Goal: Feedback & Contribution: Contribute content

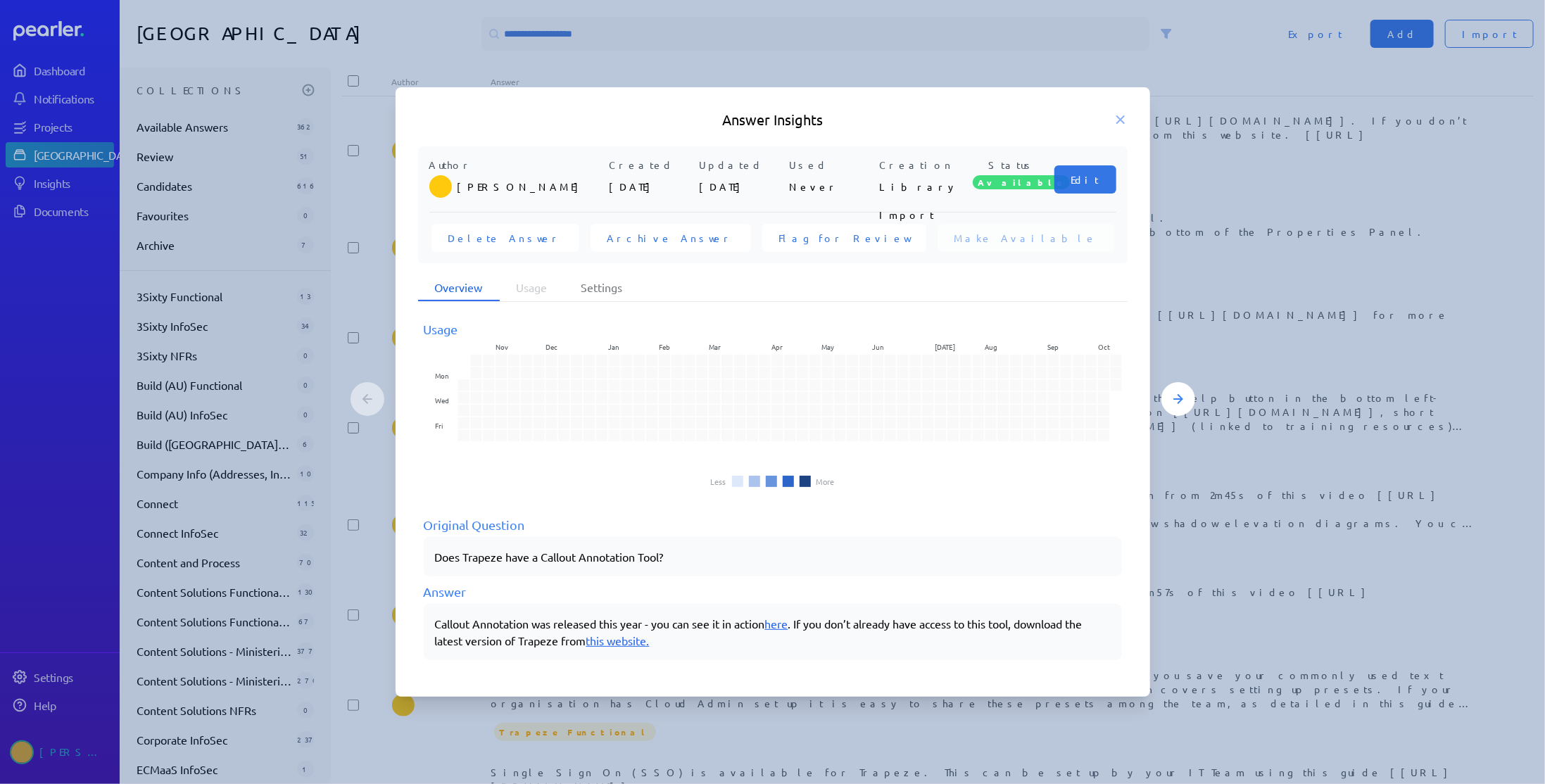
scroll to position [543, 0]
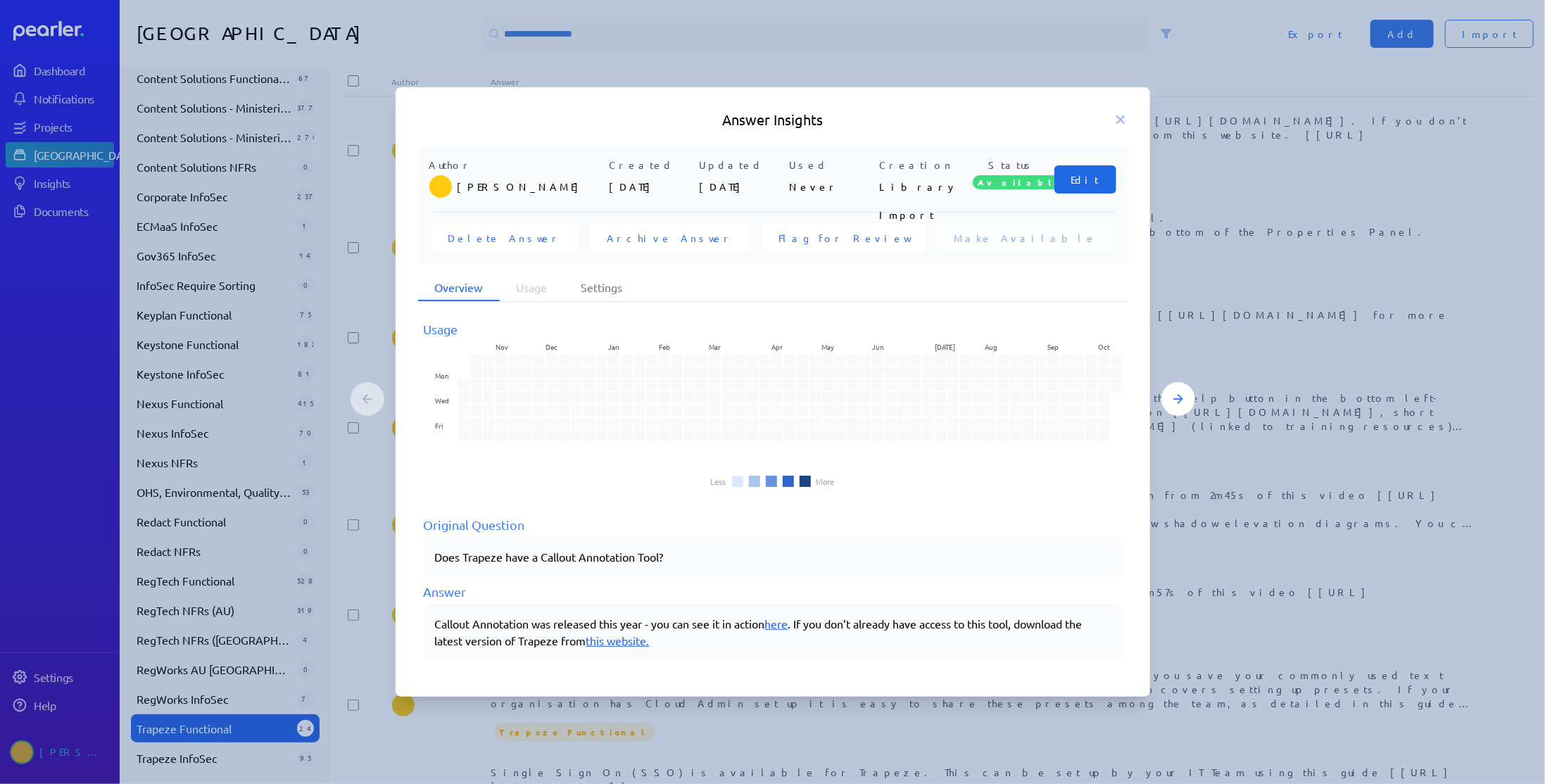
click at [1085, 180] on span "Edit" at bounding box center [1085, 179] width 28 height 14
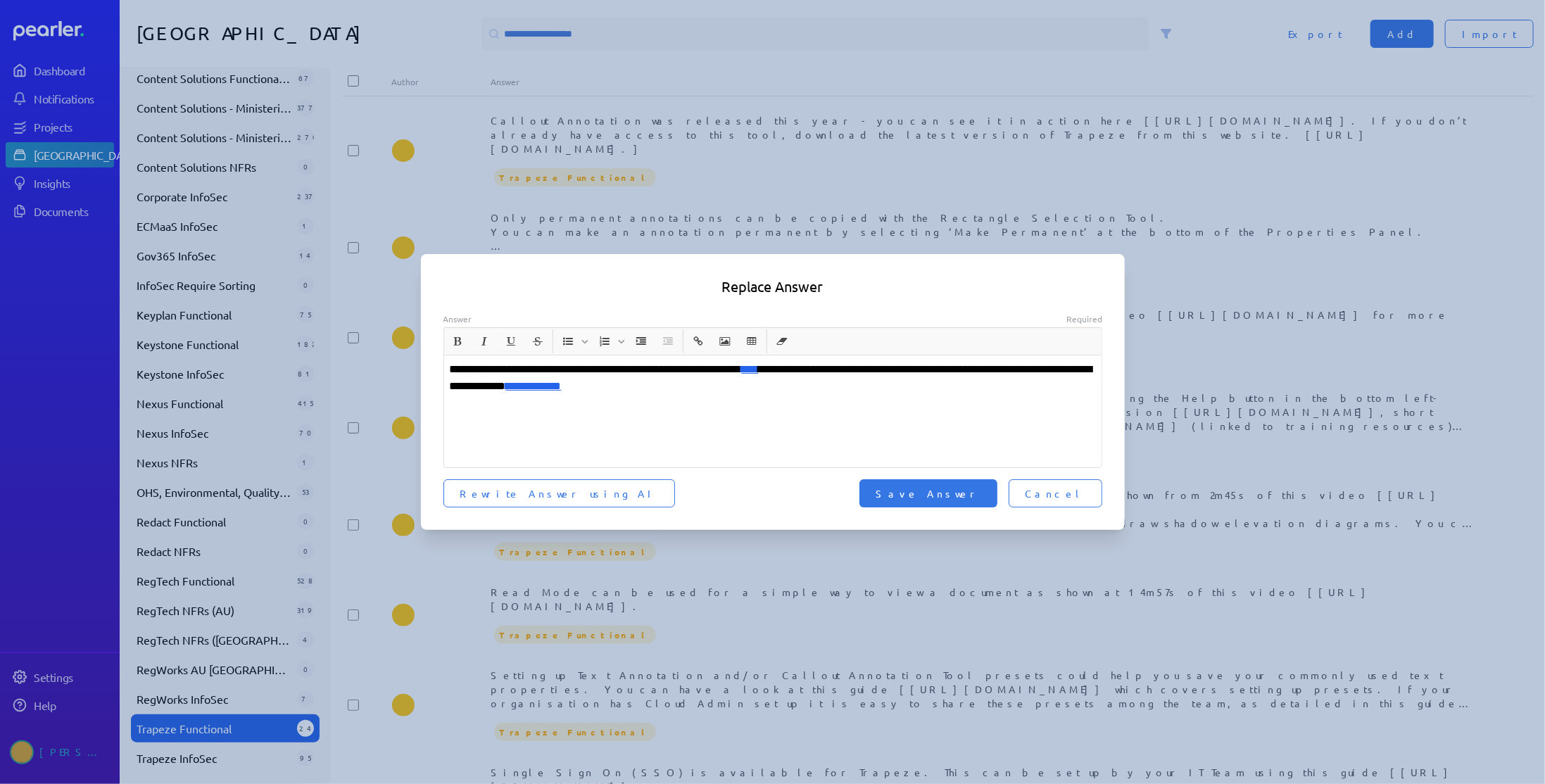
click at [449, 370] on div "**********" at bounding box center [773, 411] width 658 height 112
click at [955, 490] on span "Save Answer" at bounding box center [928, 493] width 104 height 14
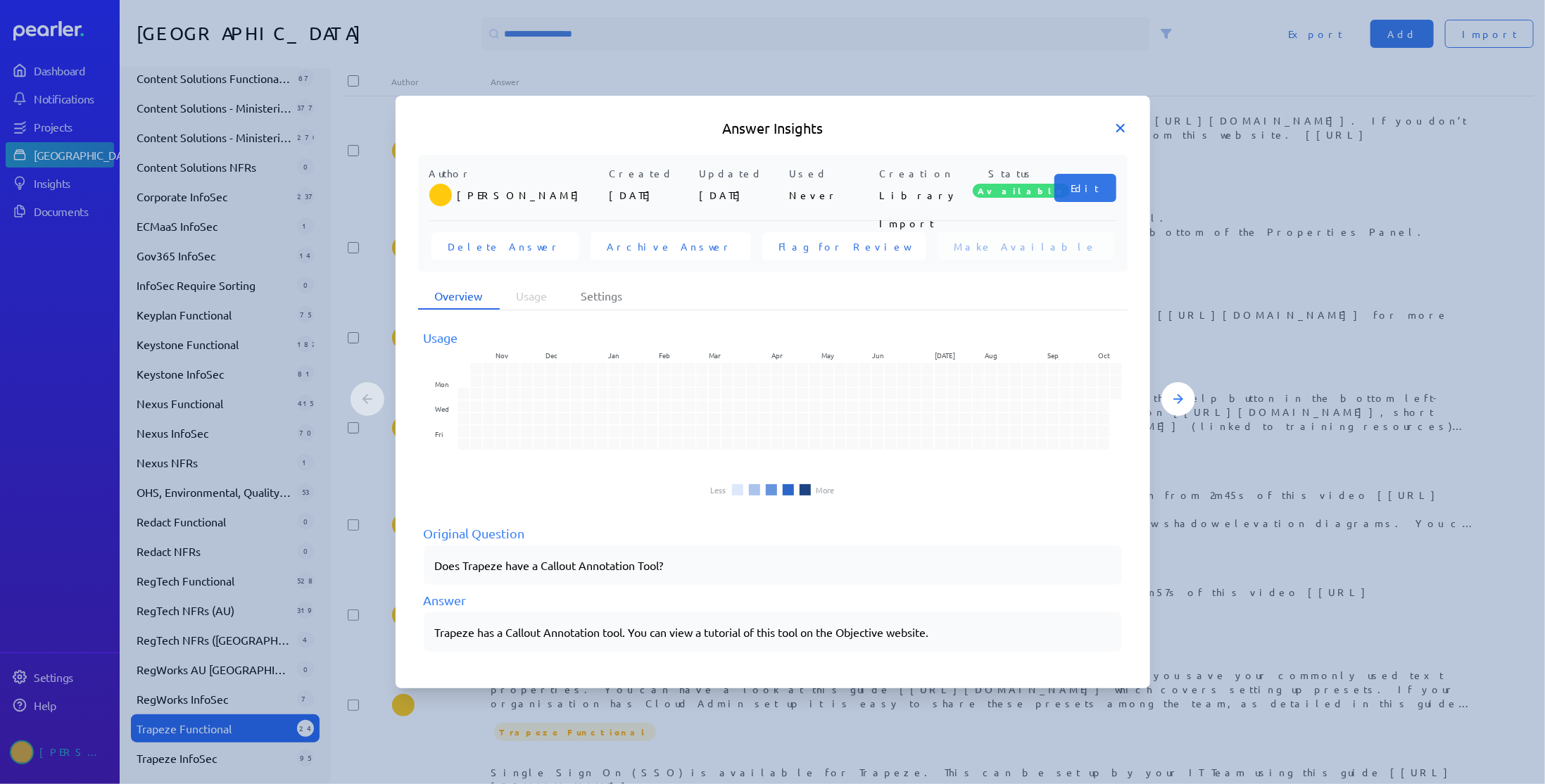
click at [1120, 128] on icon at bounding box center [1120, 128] width 7 height 7
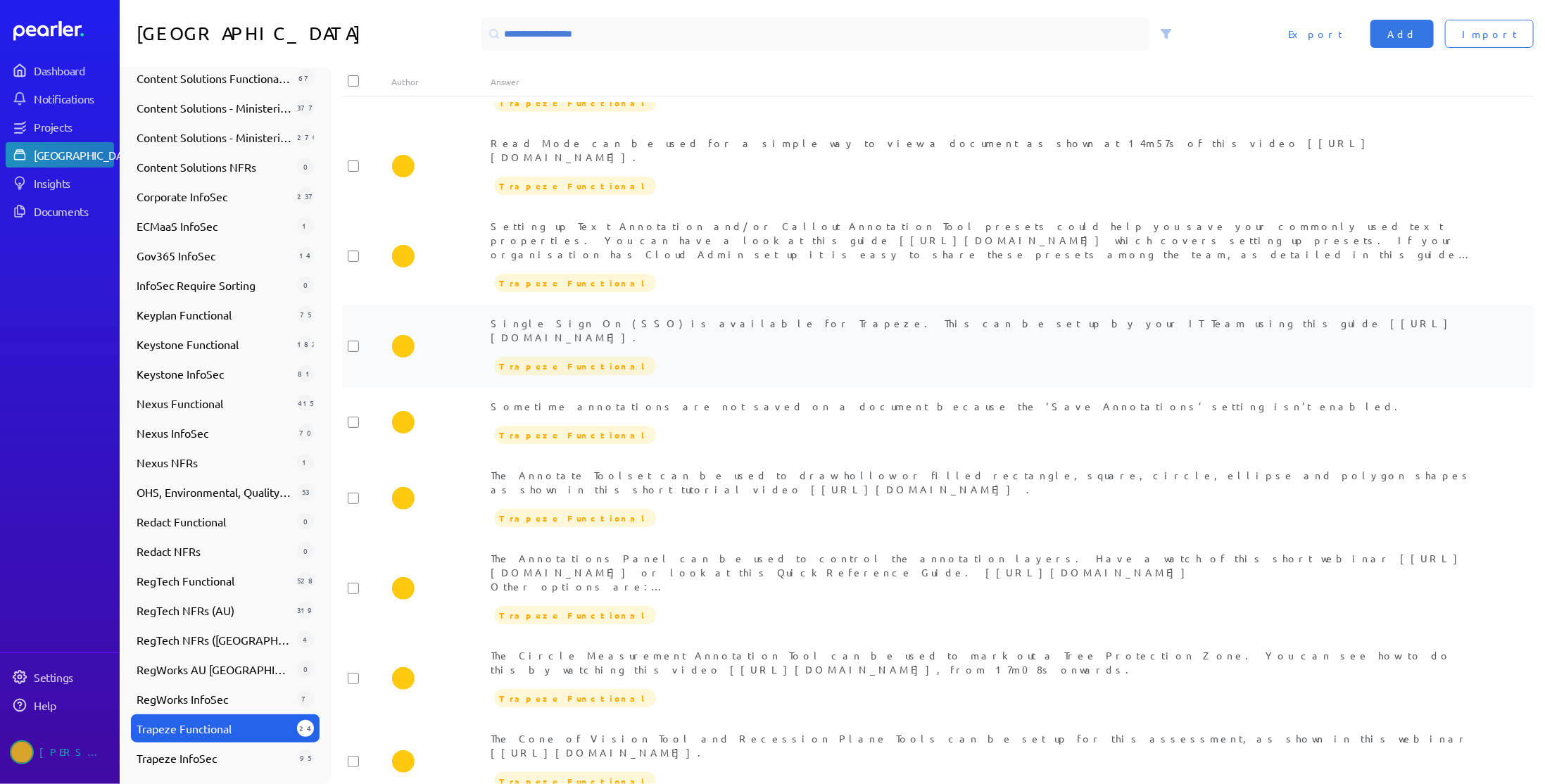
scroll to position [0, 0]
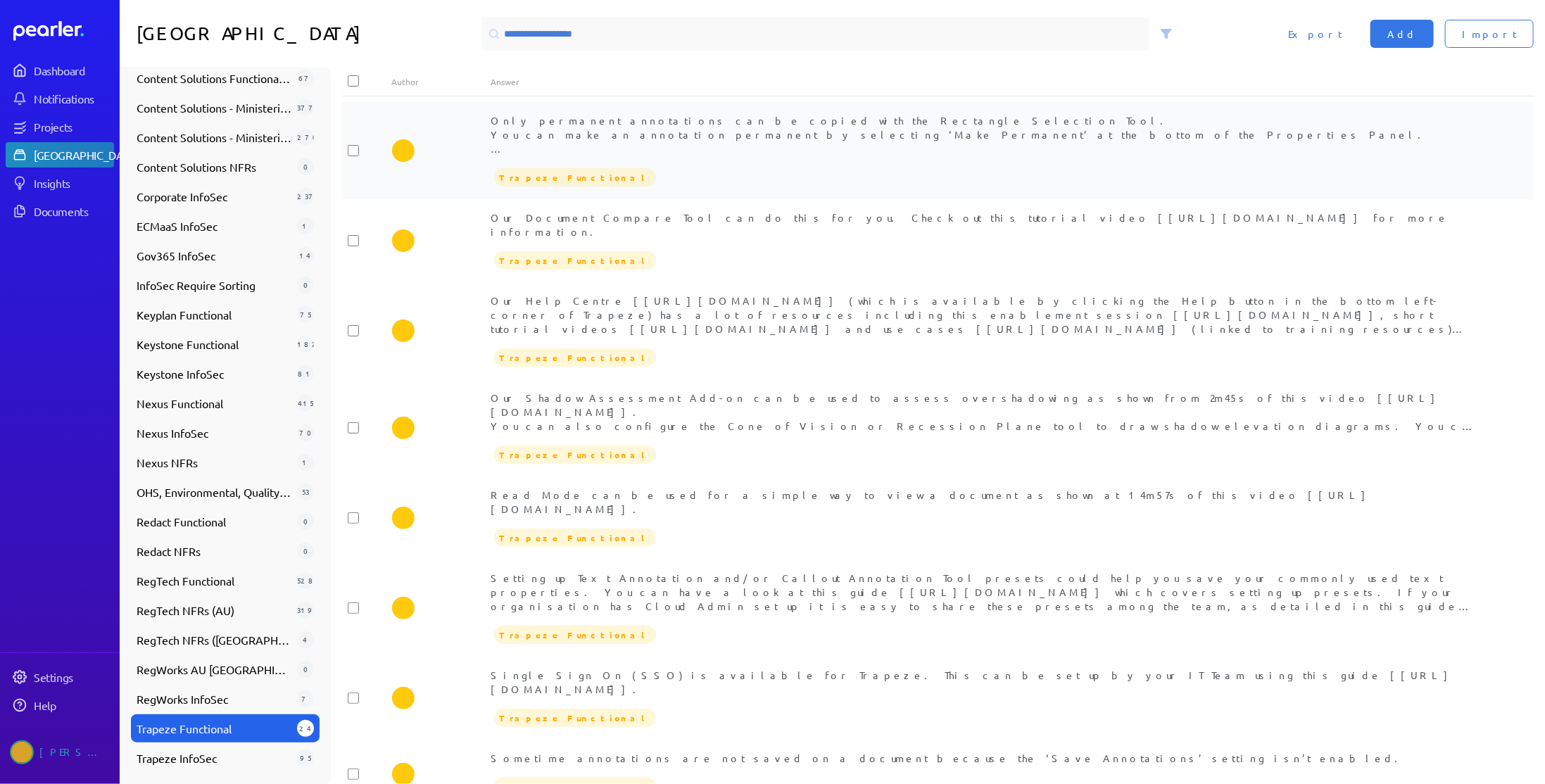
click at [665, 130] on div "Only permanent annotations can be copied with the Rectangle Selection Tool. You…" at bounding box center [987, 134] width 993 height 42
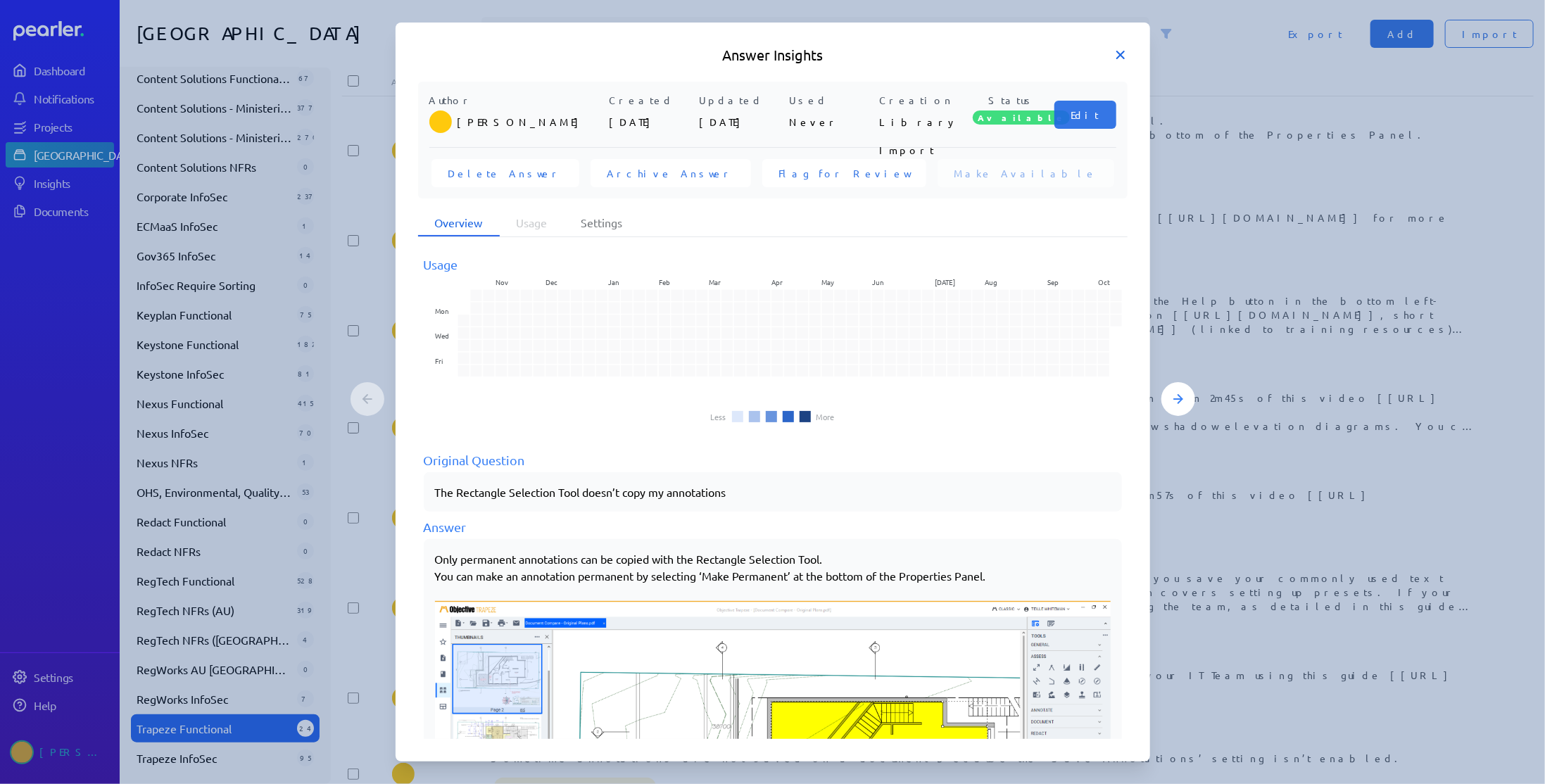
click at [1124, 57] on icon at bounding box center [1120, 55] width 14 height 14
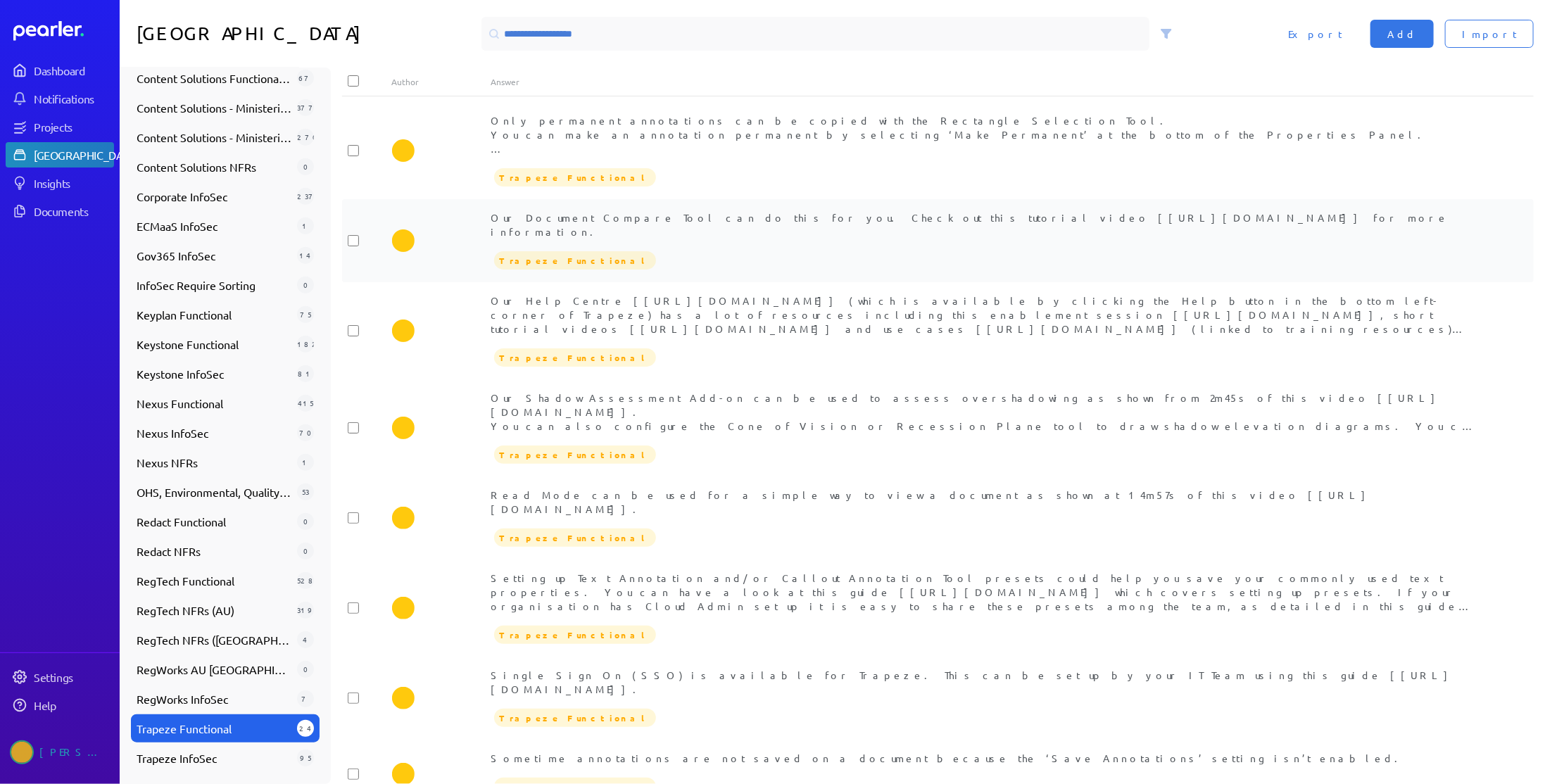
click at [636, 224] on div "Our Document Compare Tool can do this for you. Check out this tutorial video [[…" at bounding box center [987, 224] width 993 height 28
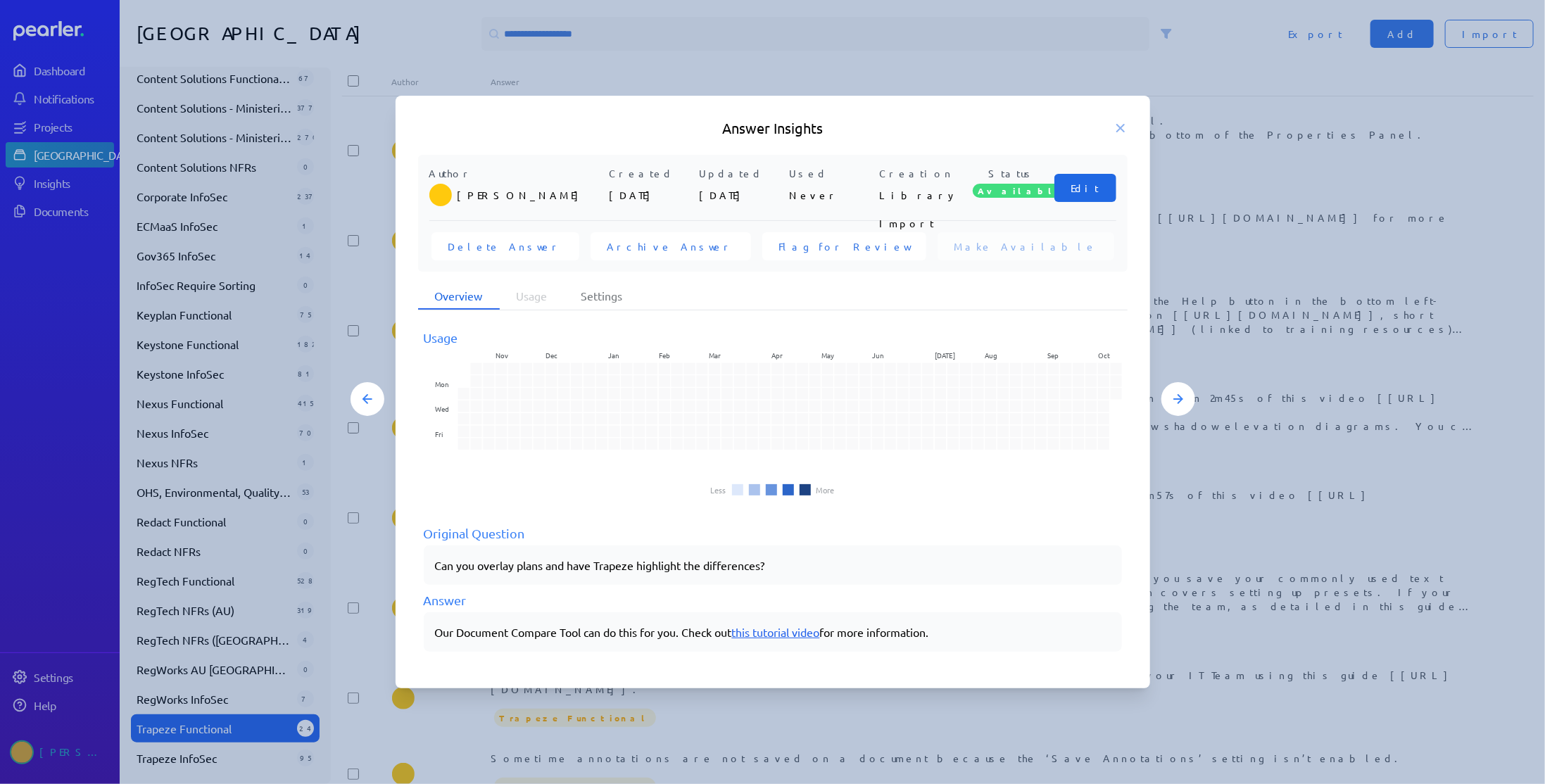
click at [1092, 189] on span "Edit" at bounding box center [1085, 187] width 28 height 14
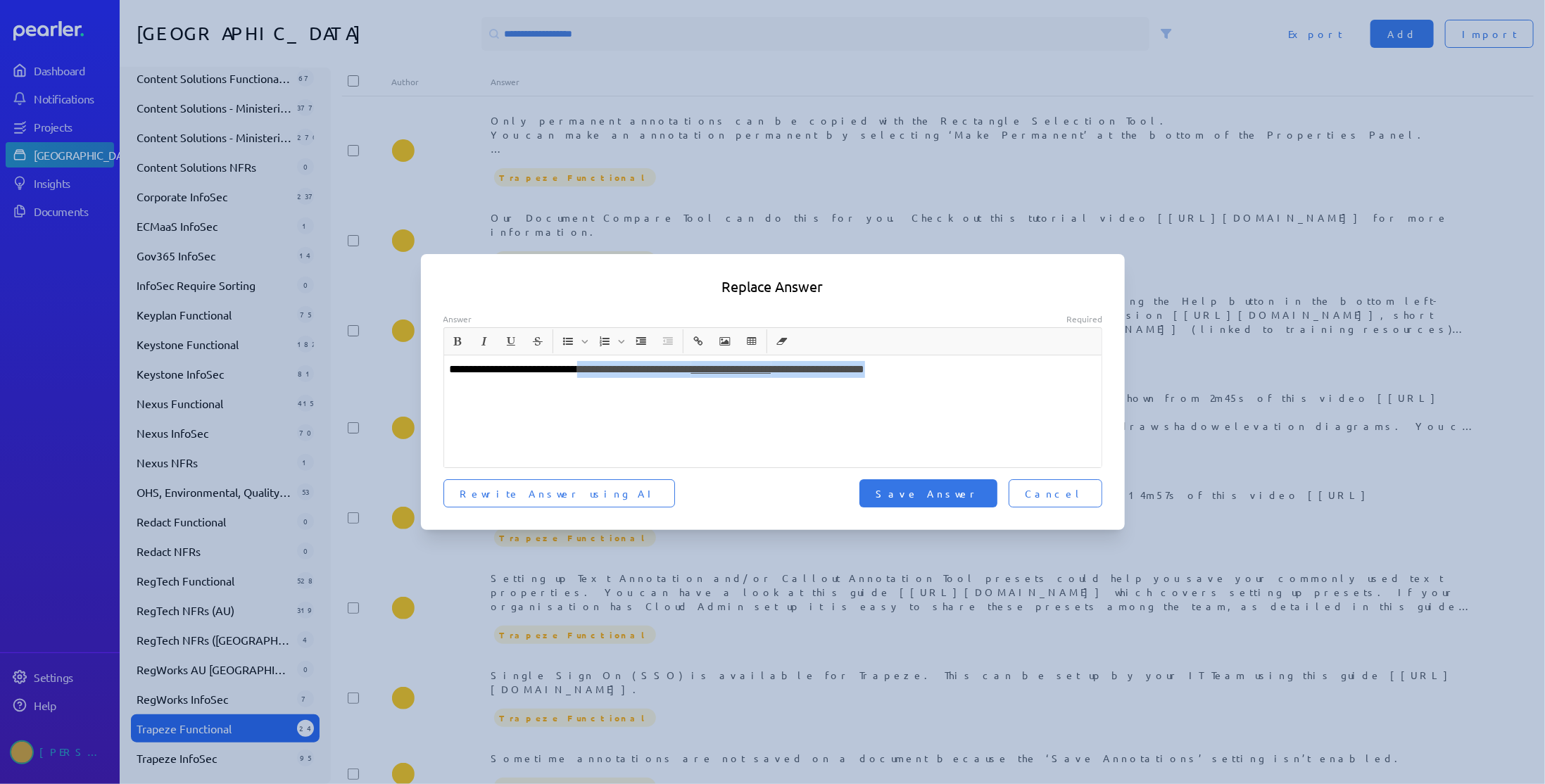
drag, startPoint x: 983, startPoint y: 370, endPoint x: 622, endPoint y: 371, distance: 361.0
click at [622, 371] on p "**********" at bounding box center [773, 369] width 647 height 17
click at [454, 371] on p "**********" at bounding box center [773, 369] width 647 height 17
click at [960, 490] on span "Save Answer" at bounding box center [928, 493] width 104 height 14
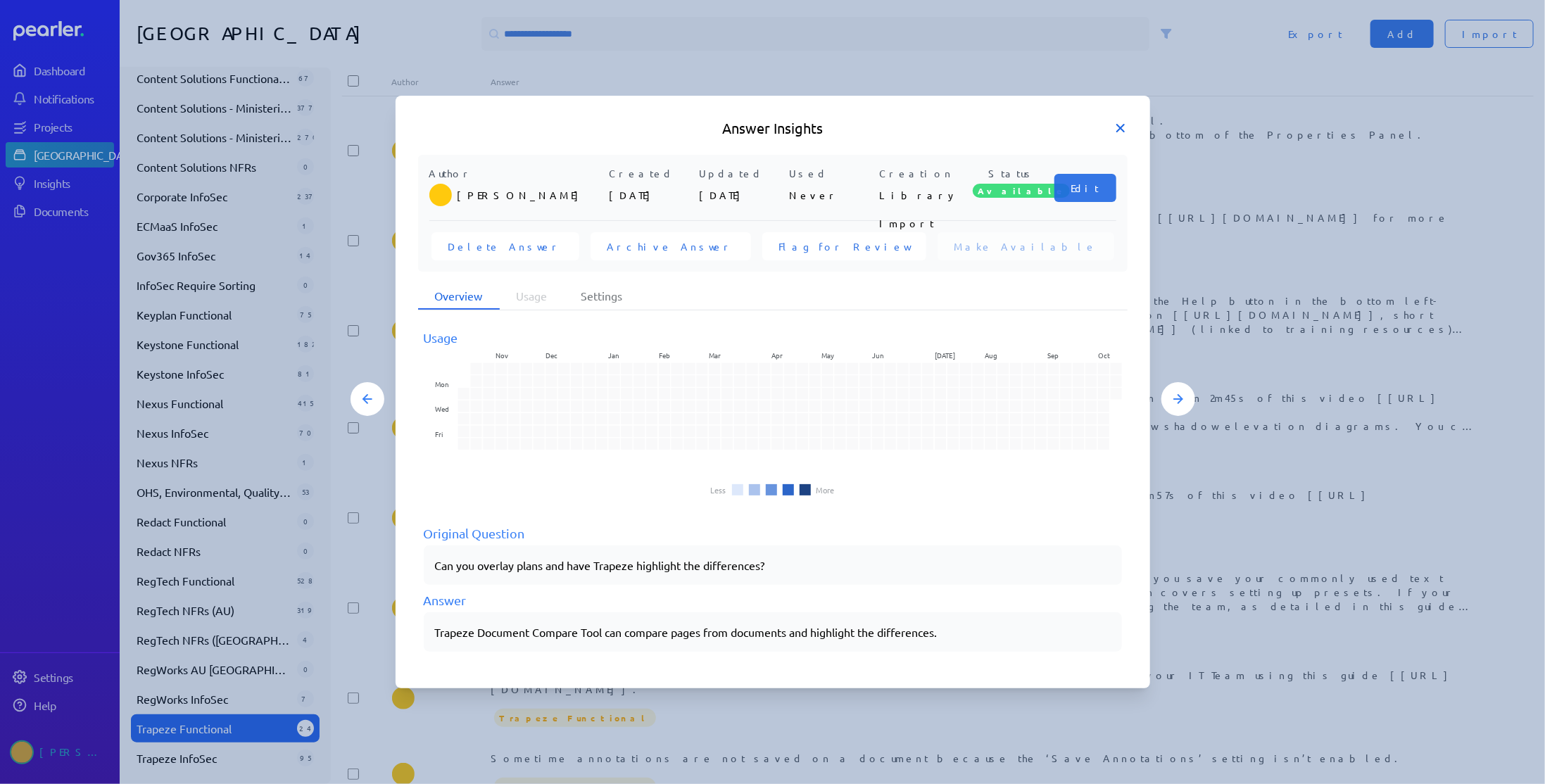
click at [1121, 127] on icon at bounding box center [1120, 128] width 7 height 7
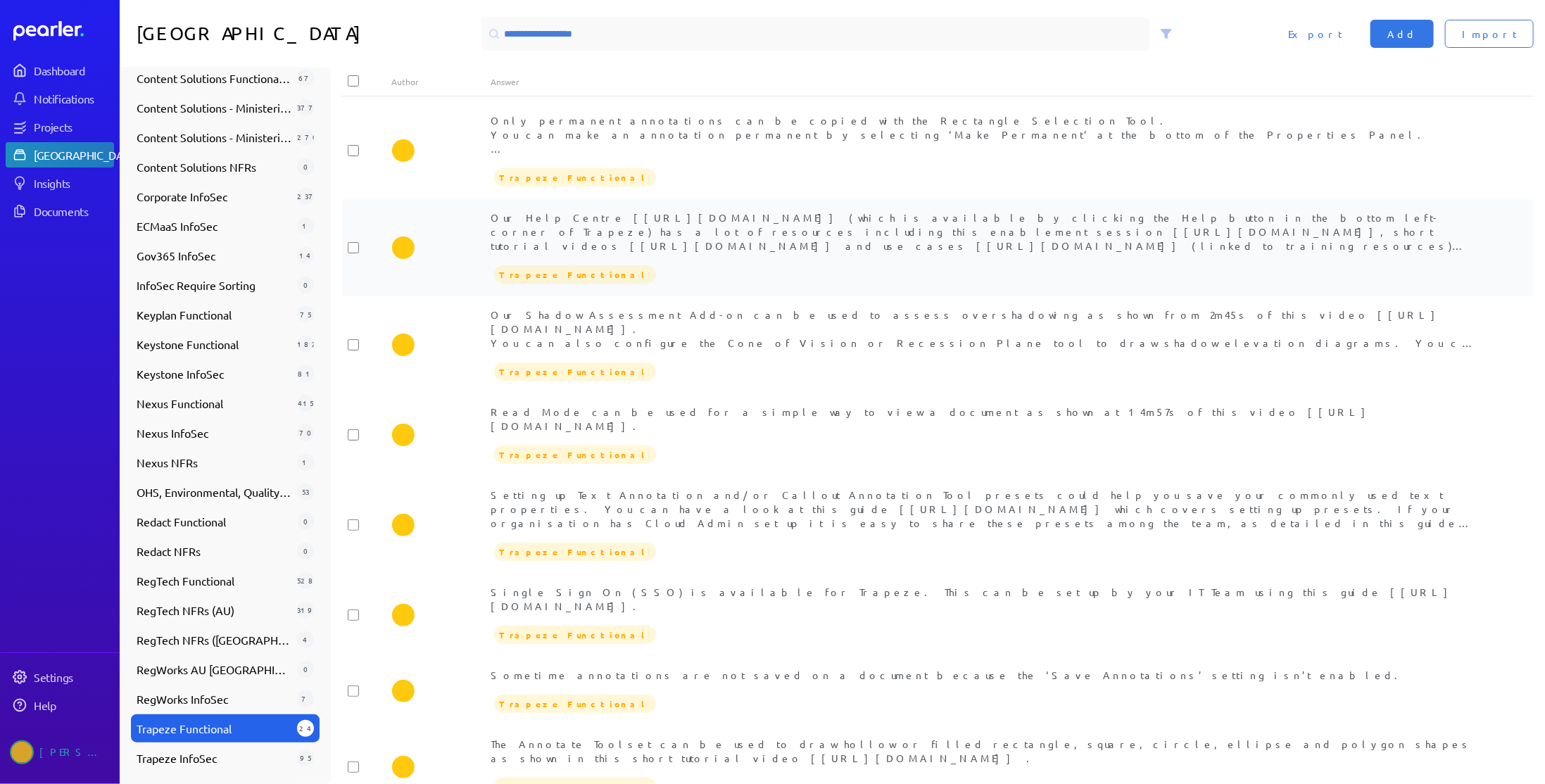
click at [743, 268] on div "Trapeze Functional" at bounding box center [987, 274] width 993 height 21
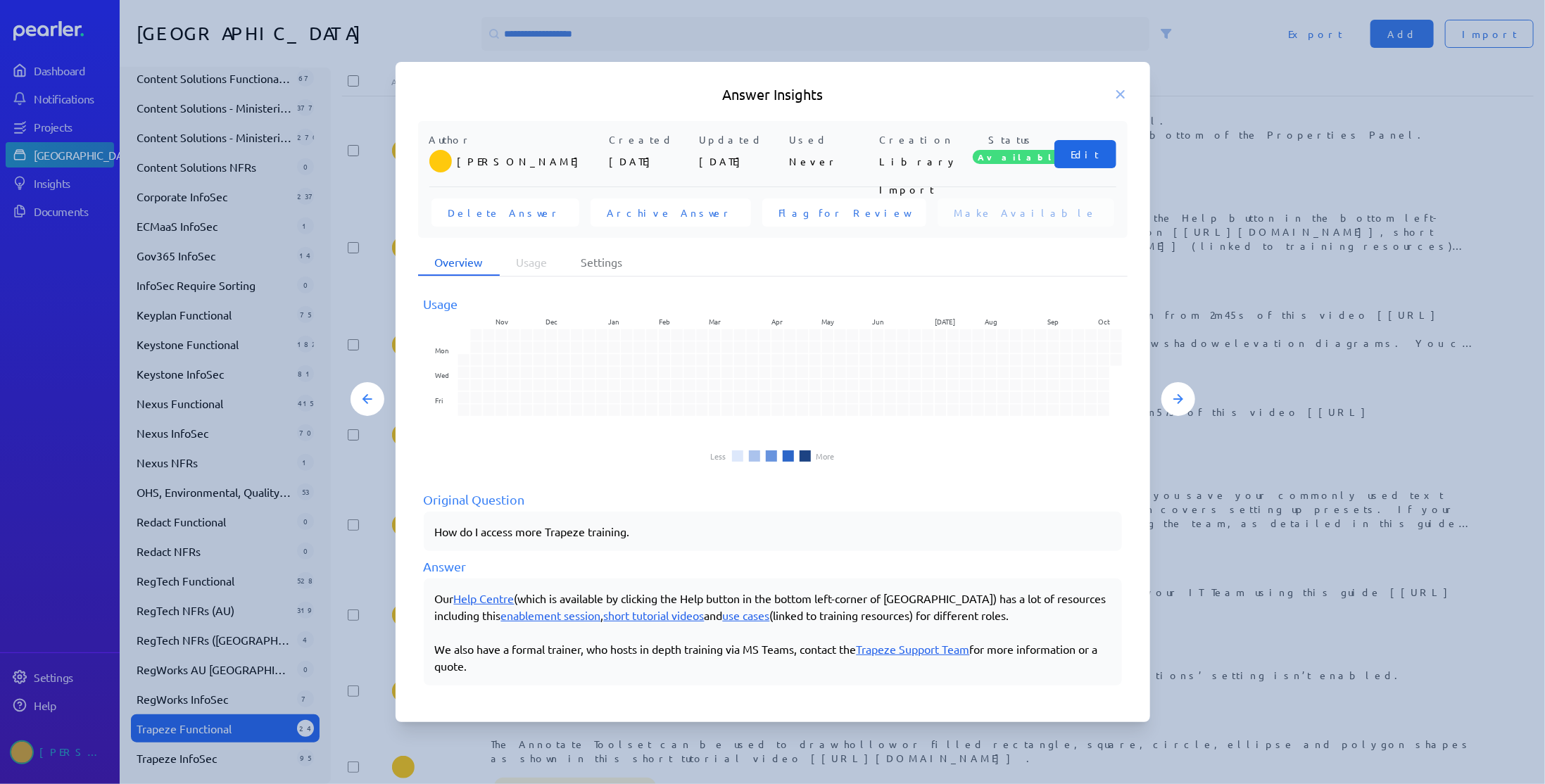
click at [1084, 152] on span "Edit" at bounding box center [1085, 154] width 28 height 14
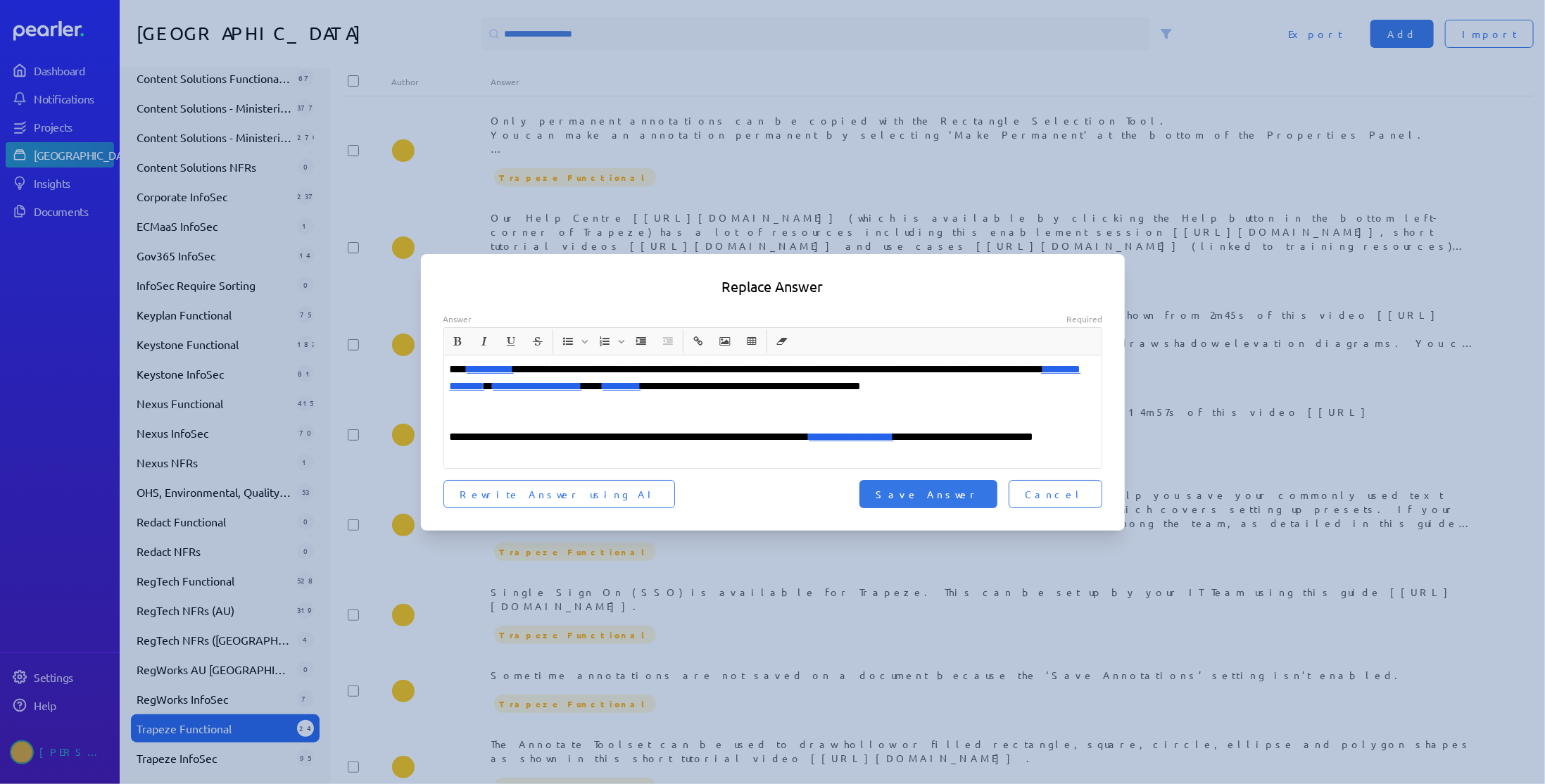
click at [460, 371] on p "**********" at bounding box center [773, 378] width 647 height 34
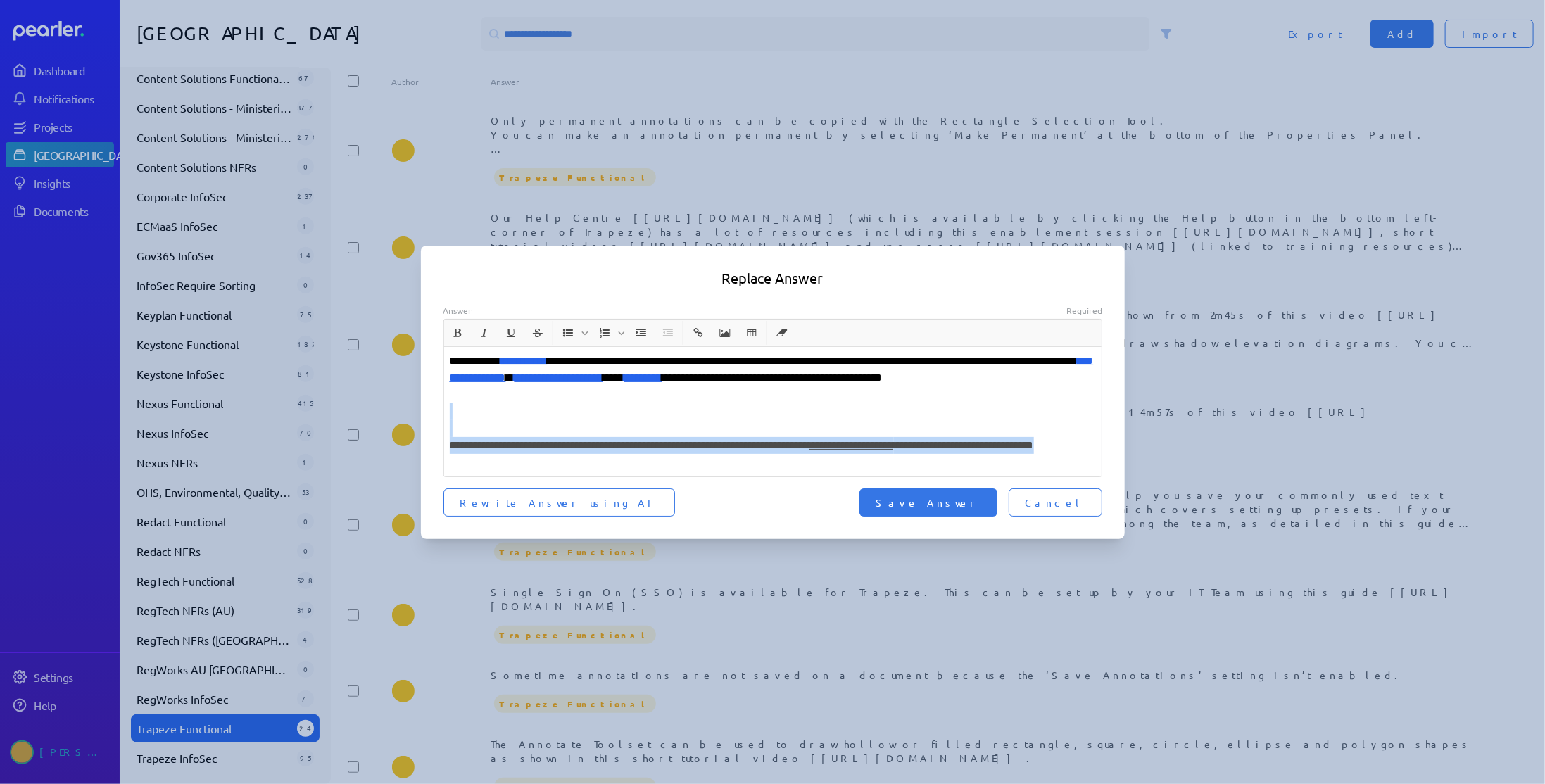
drag, startPoint x: 581, startPoint y: 462, endPoint x: 597, endPoint y: 432, distance: 34.0
click at [597, 432] on div "**********" at bounding box center [773, 412] width 658 height 130
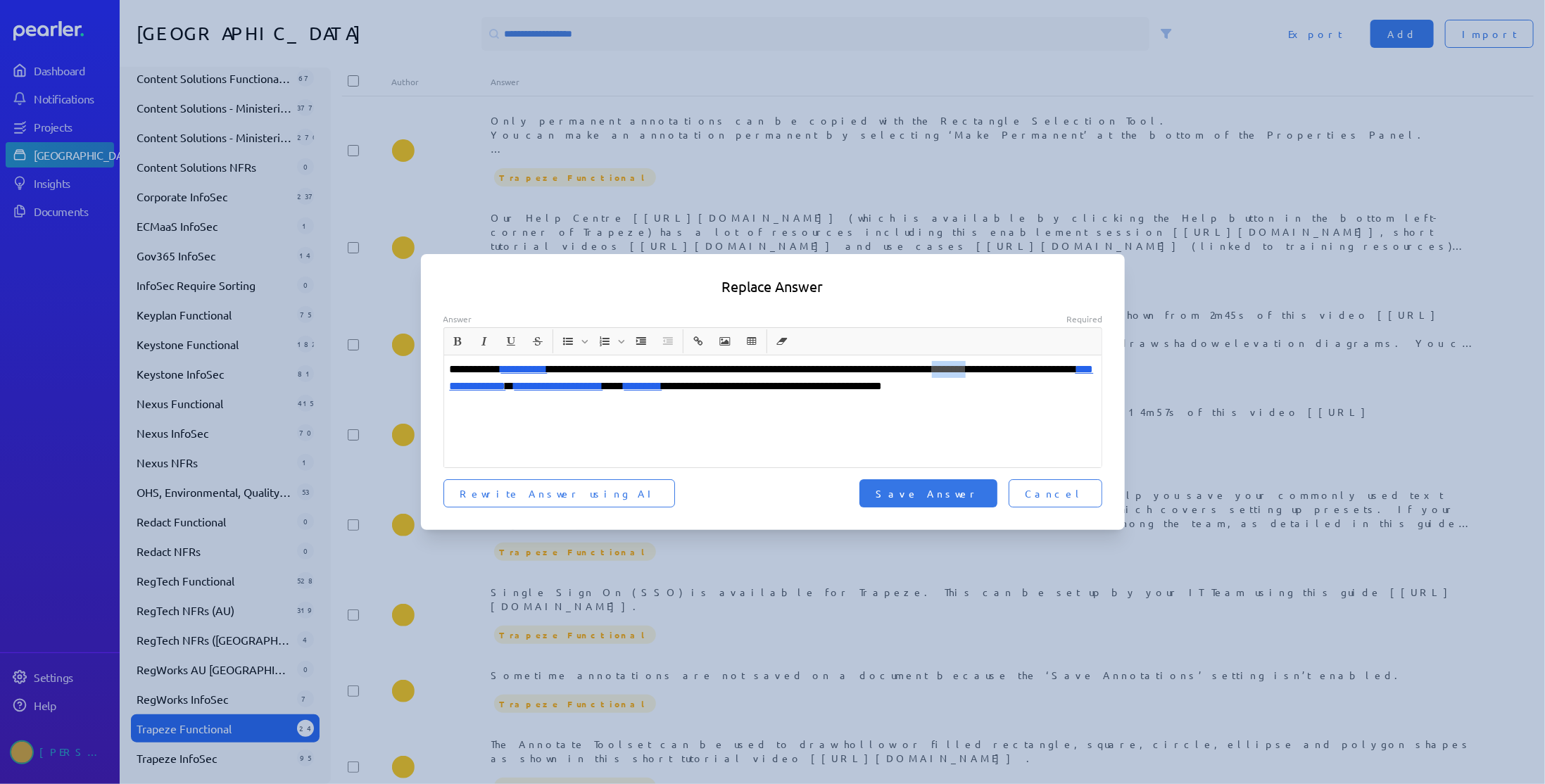
drag, startPoint x: 1021, startPoint y: 370, endPoint x: 1064, endPoint y: 370, distance: 43.0
click at [1064, 370] on p "**********" at bounding box center [773, 386] width 647 height 50
drag, startPoint x: 501, startPoint y: 387, endPoint x: 613, endPoint y: 386, distance: 112.0
click at [613, 386] on p "**********" at bounding box center [773, 378] width 647 height 34
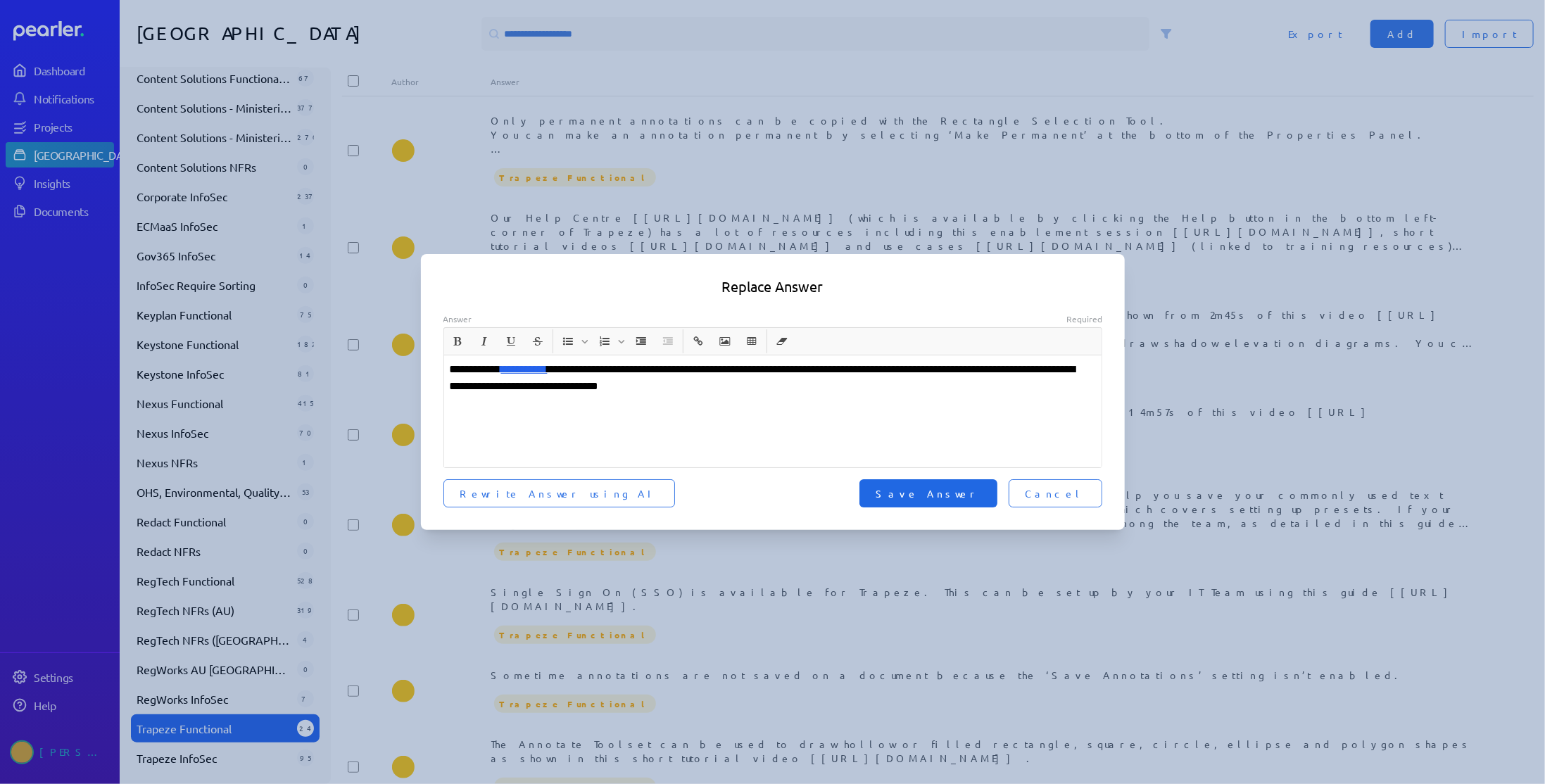
click at [971, 491] on span "Save Answer" at bounding box center [928, 493] width 104 height 14
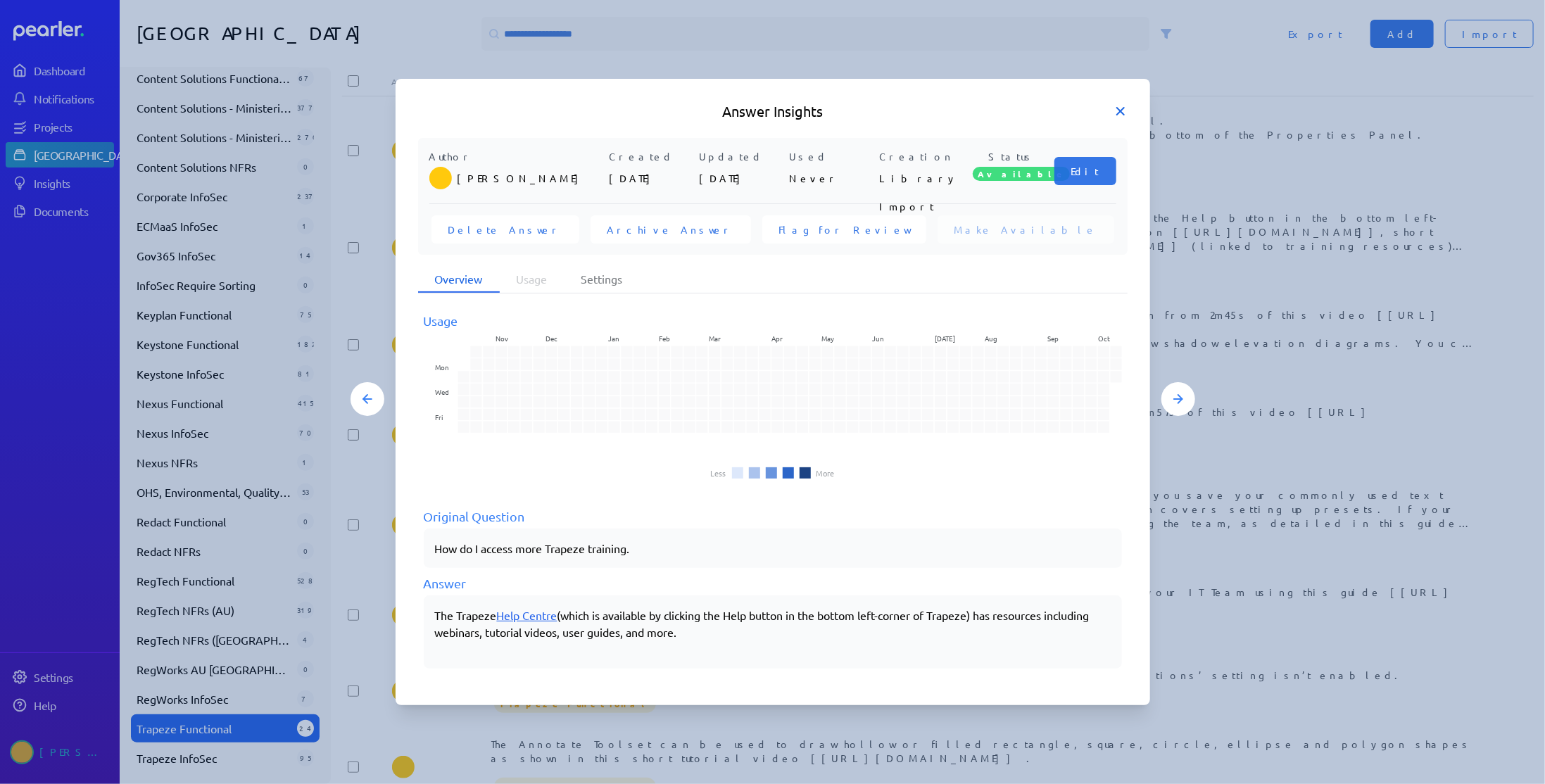
click at [1120, 112] on icon at bounding box center [1120, 112] width 7 height 7
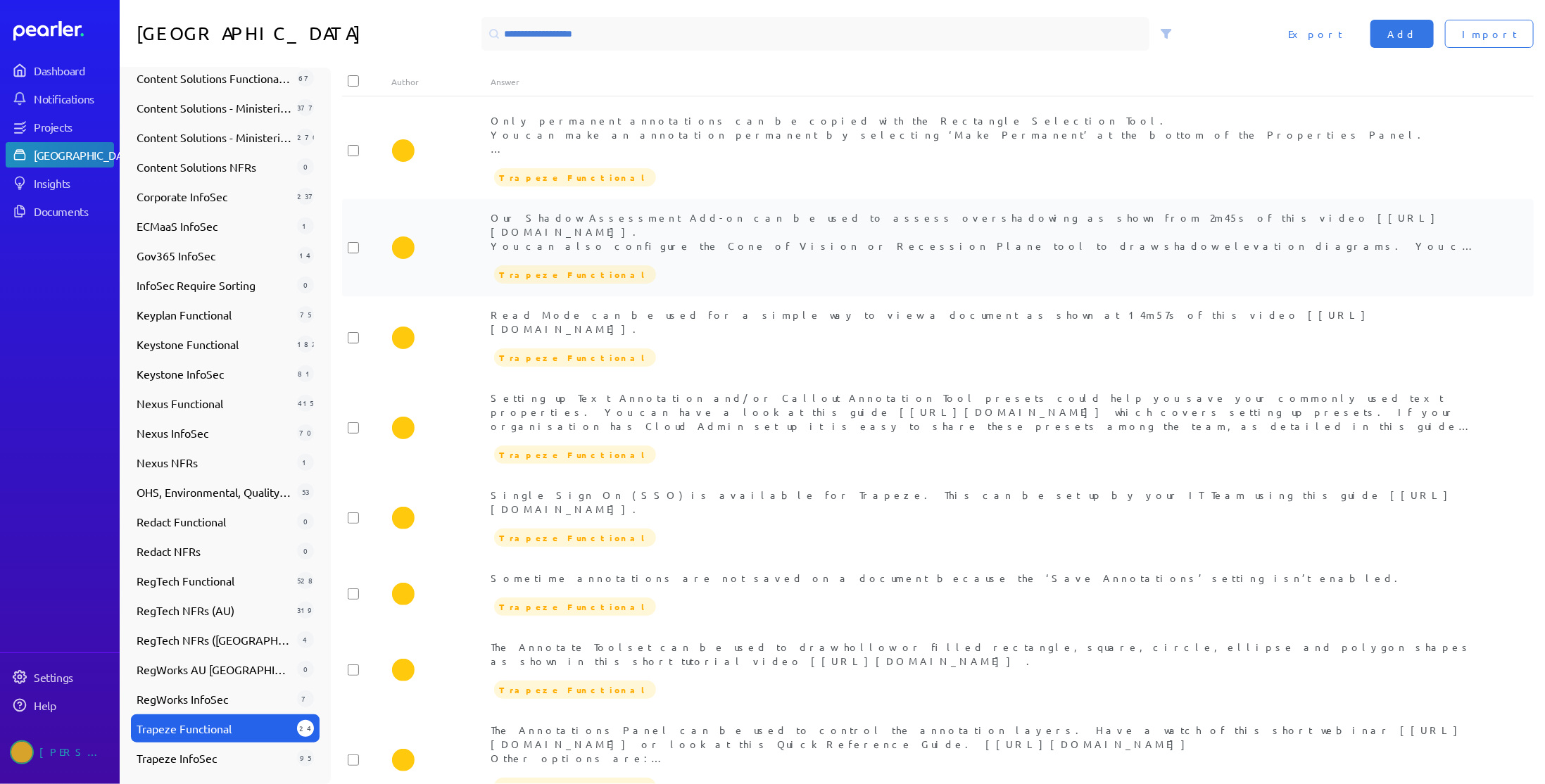
click at [682, 249] on div "Our Shadow Assessment Add-on can be used to assess overshadowing as shown from …" at bounding box center [987, 231] width 993 height 42
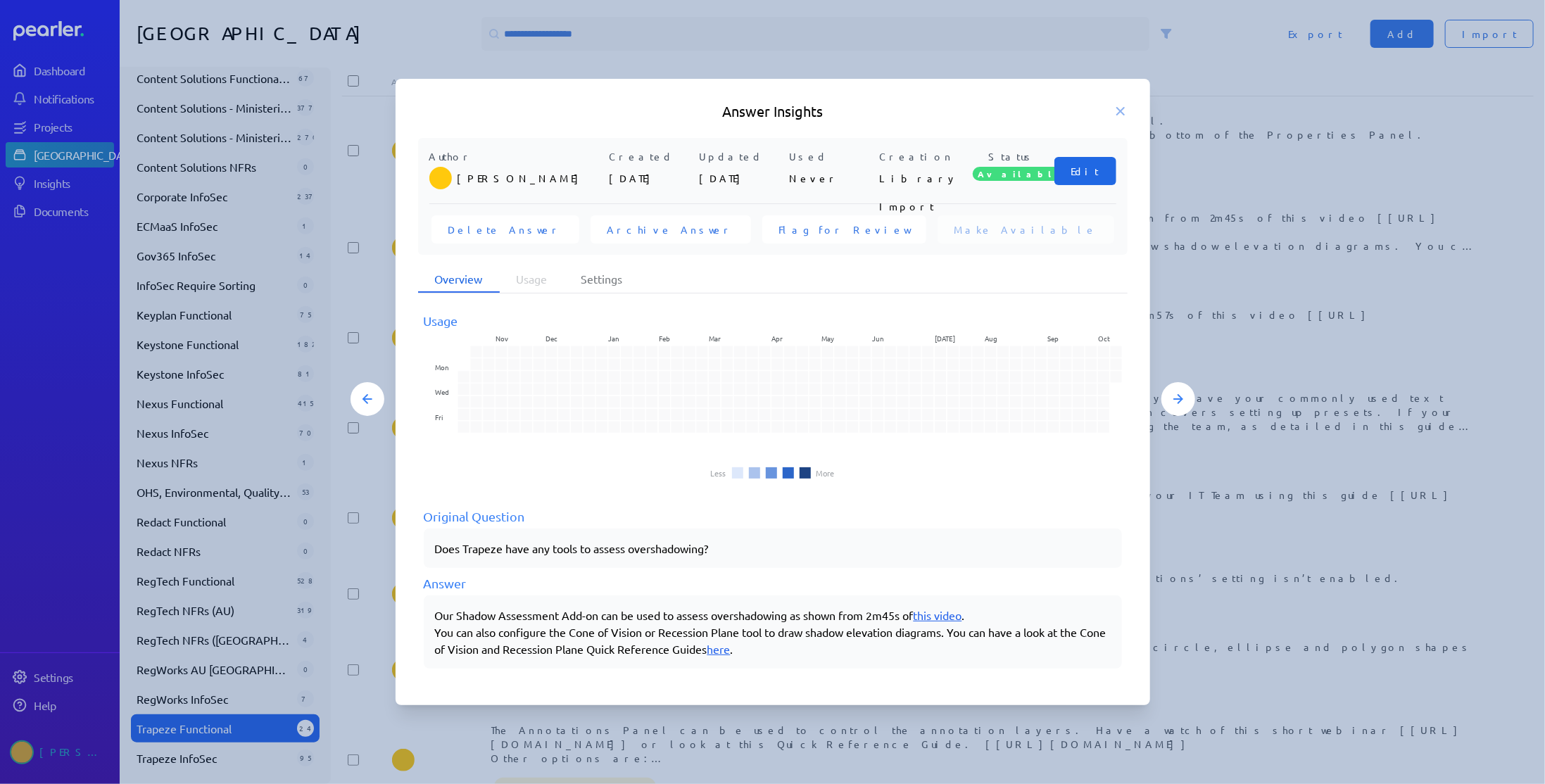
click at [1082, 172] on span "Edit" at bounding box center [1085, 171] width 28 height 14
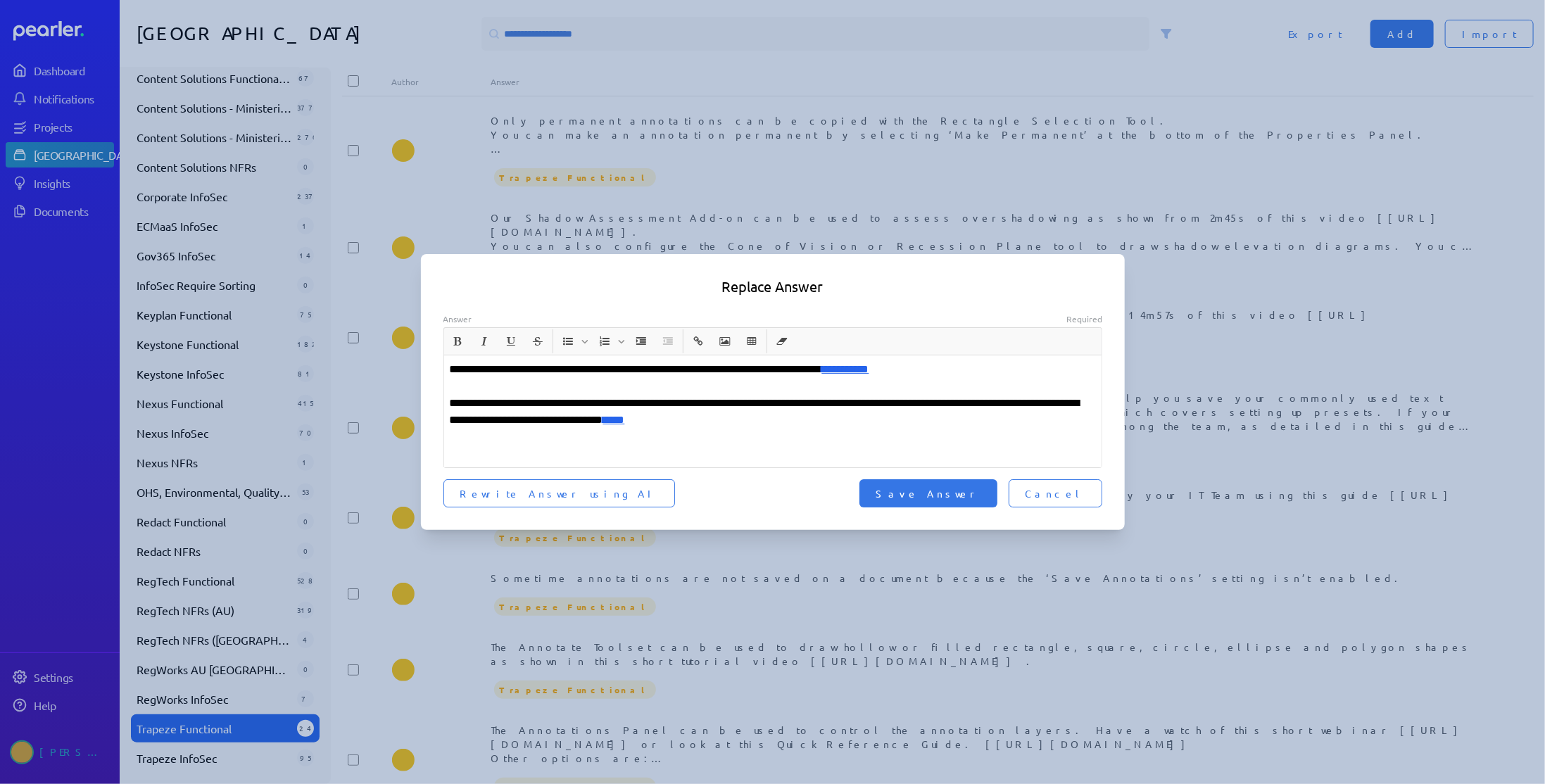
click at [457, 372] on p "**********" at bounding box center [773, 369] width 647 height 17
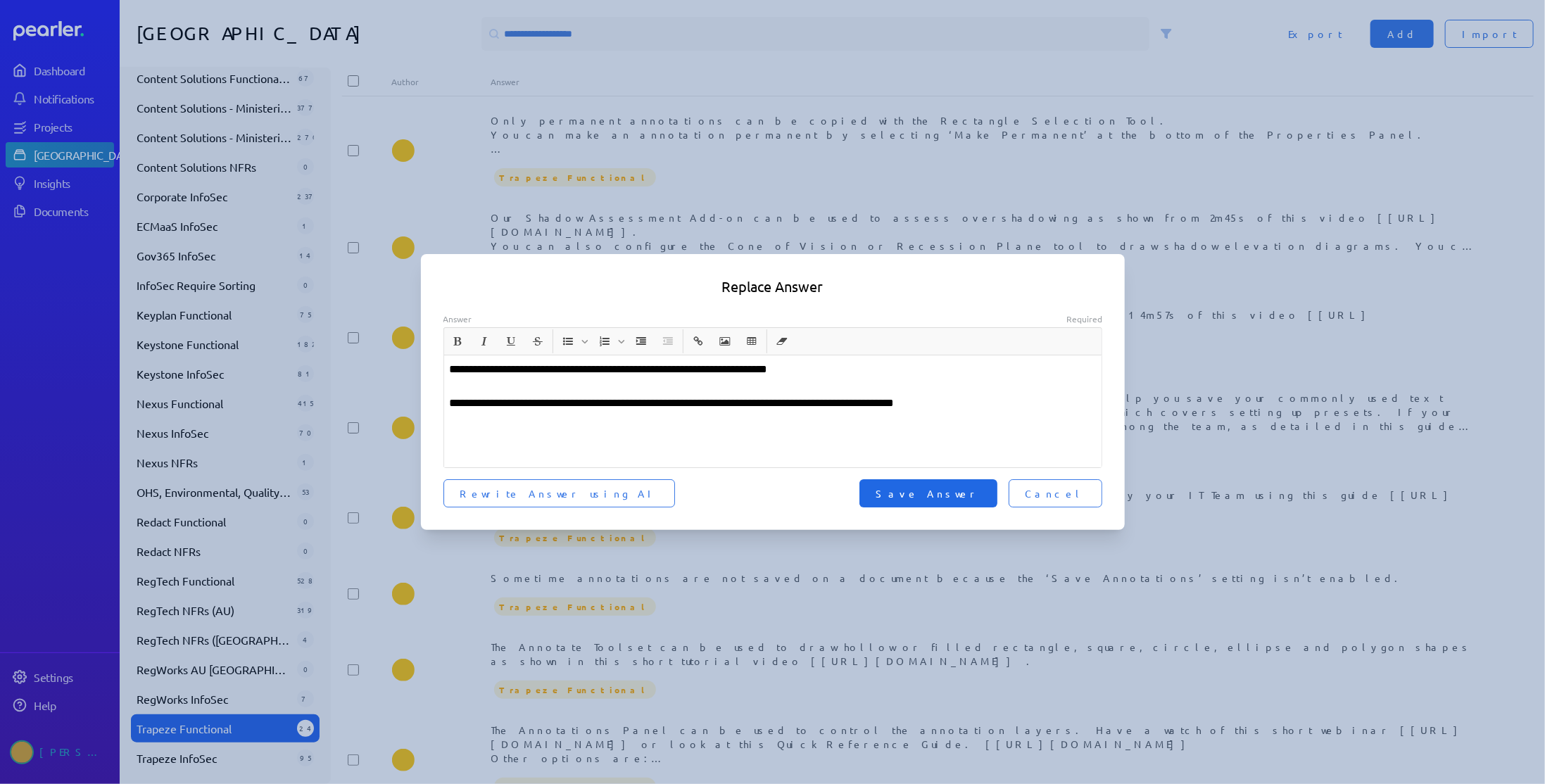
click at [980, 490] on span "Save Answer" at bounding box center [928, 493] width 104 height 14
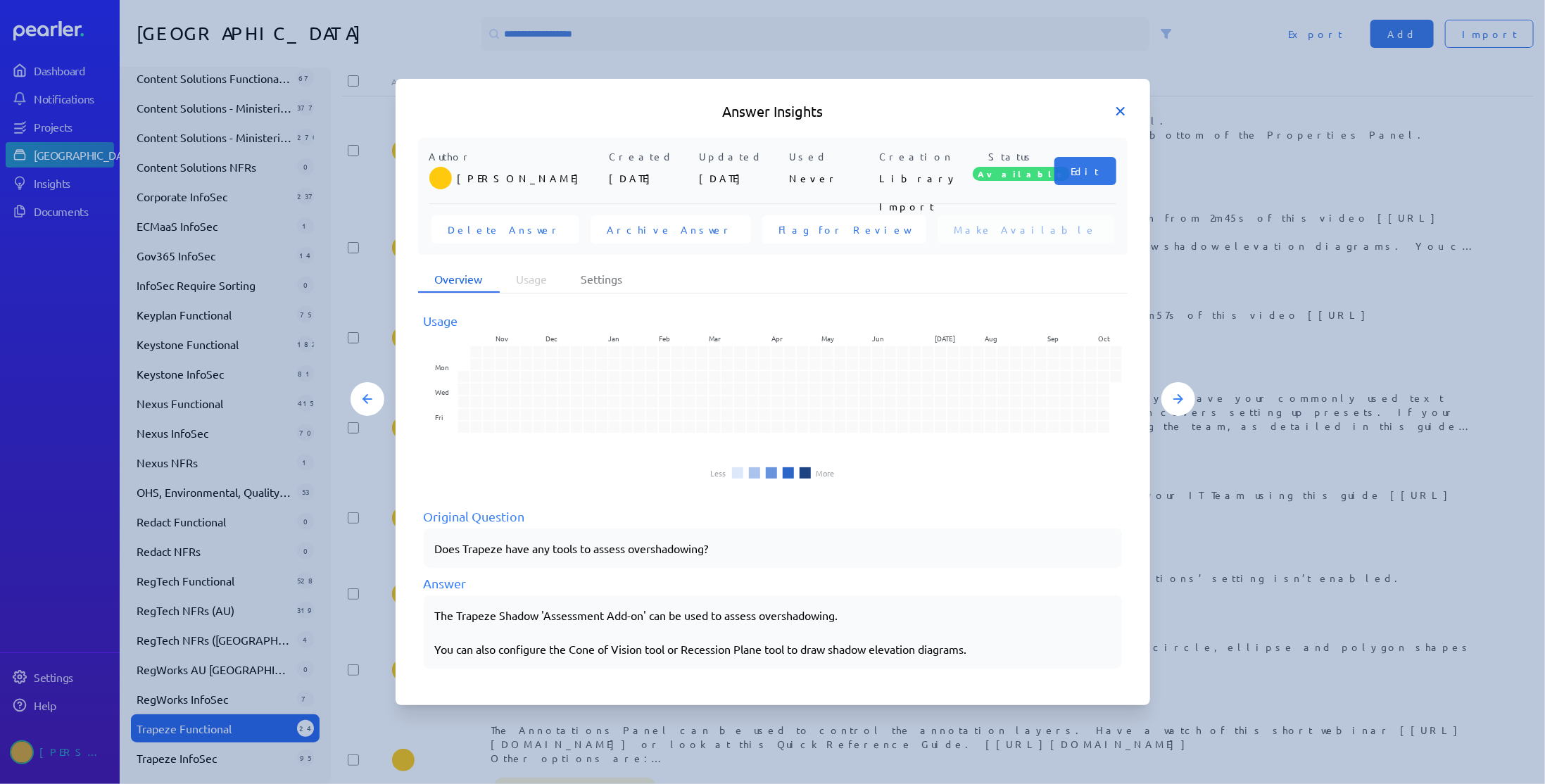
click at [1119, 112] on icon at bounding box center [1120, 112] width 7 height 7
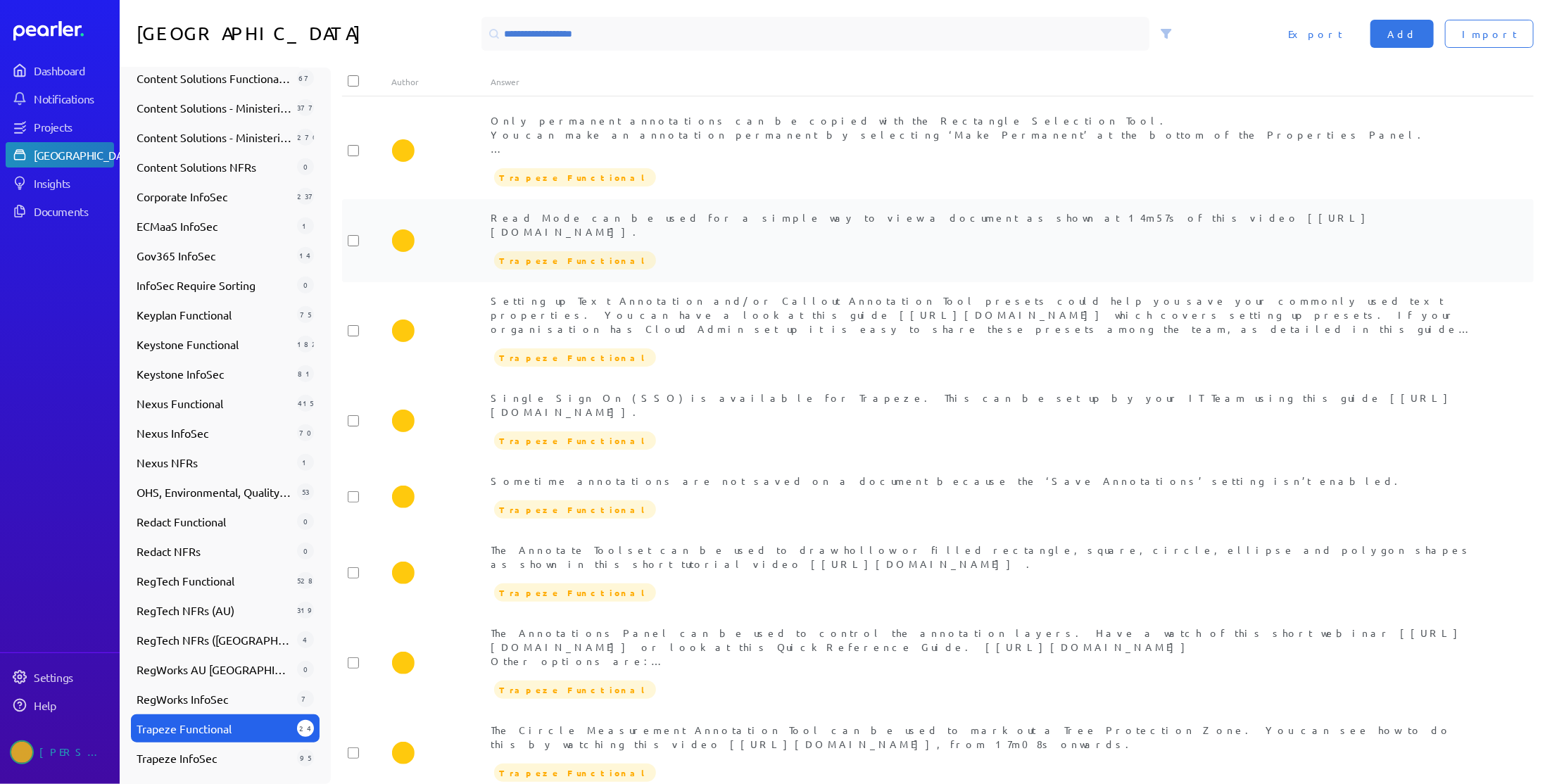
click at [665, 228] on div "Read Mode can be used for a simple way to view a document as shown at 14m57s of…" at bounding box center [987, 224] width 993 height 28
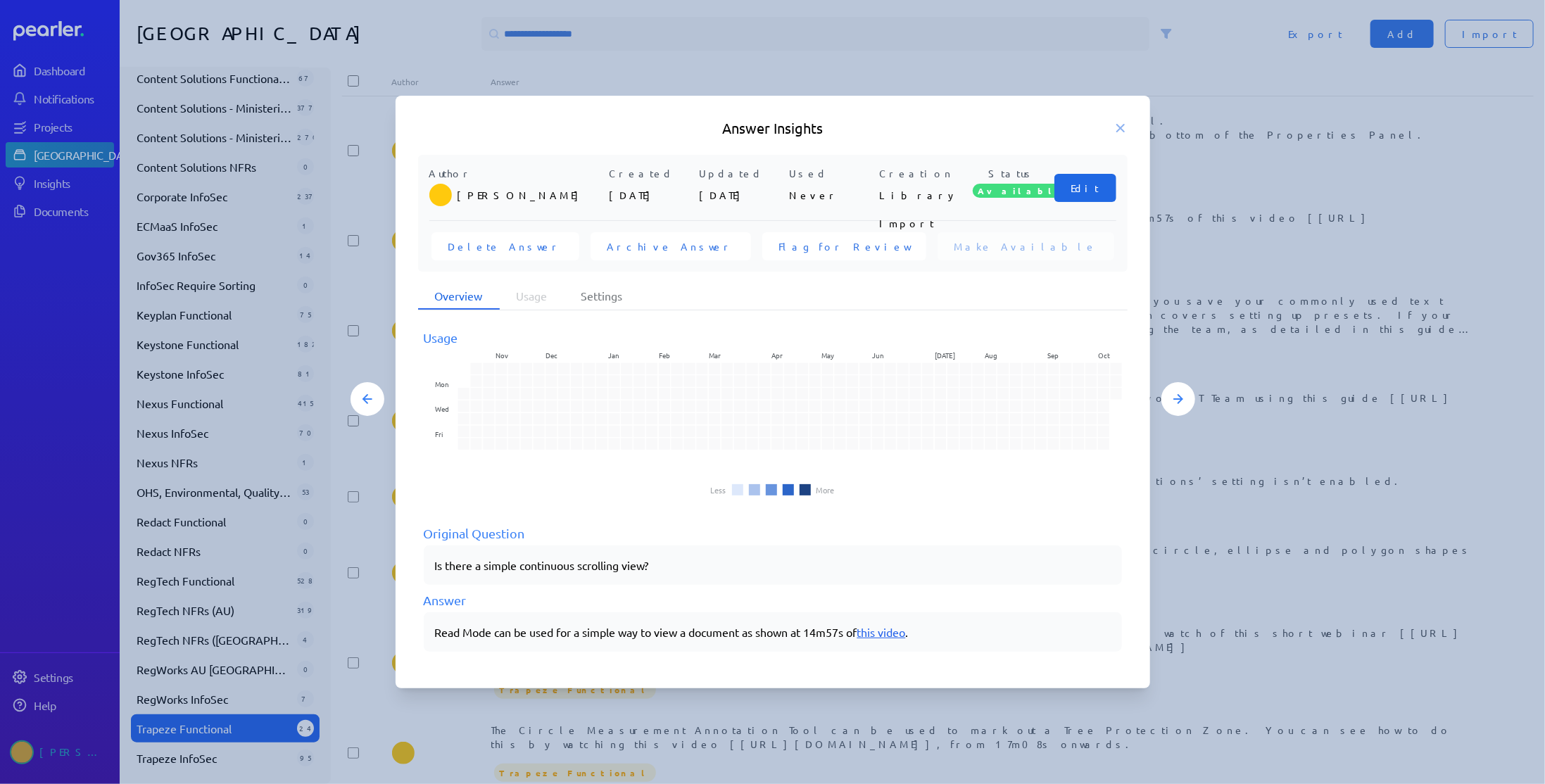
click at [1091, 189] on span "Edit" at bounding box center [1085, 187] width 28 height 14
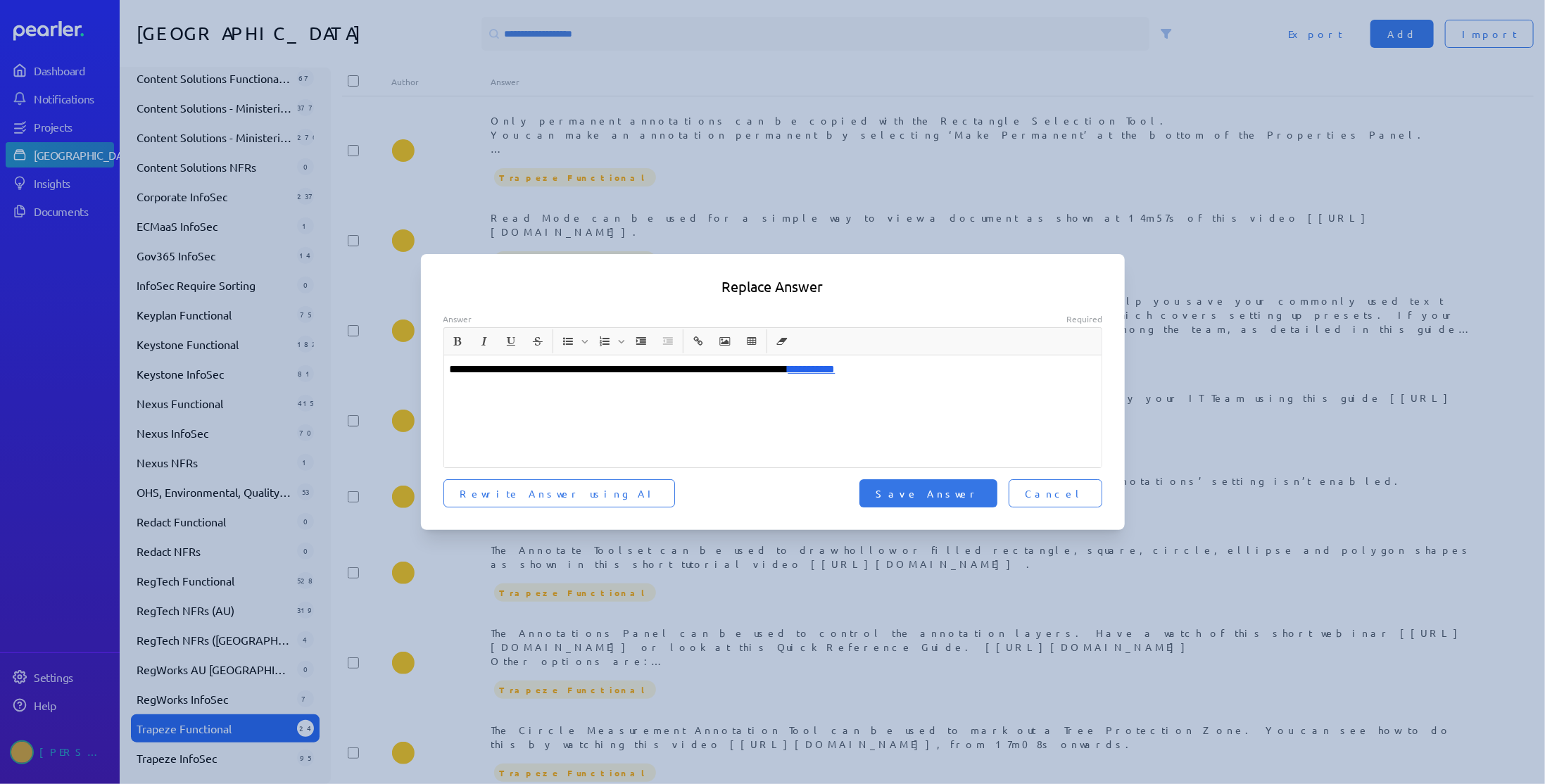
click at [758, 370] on p "**********" at bounding box center [773, 369] width 647 height 17
click at [958, 490] on span "Save Answer" at bounding box center [928, 493] width 104 height 14
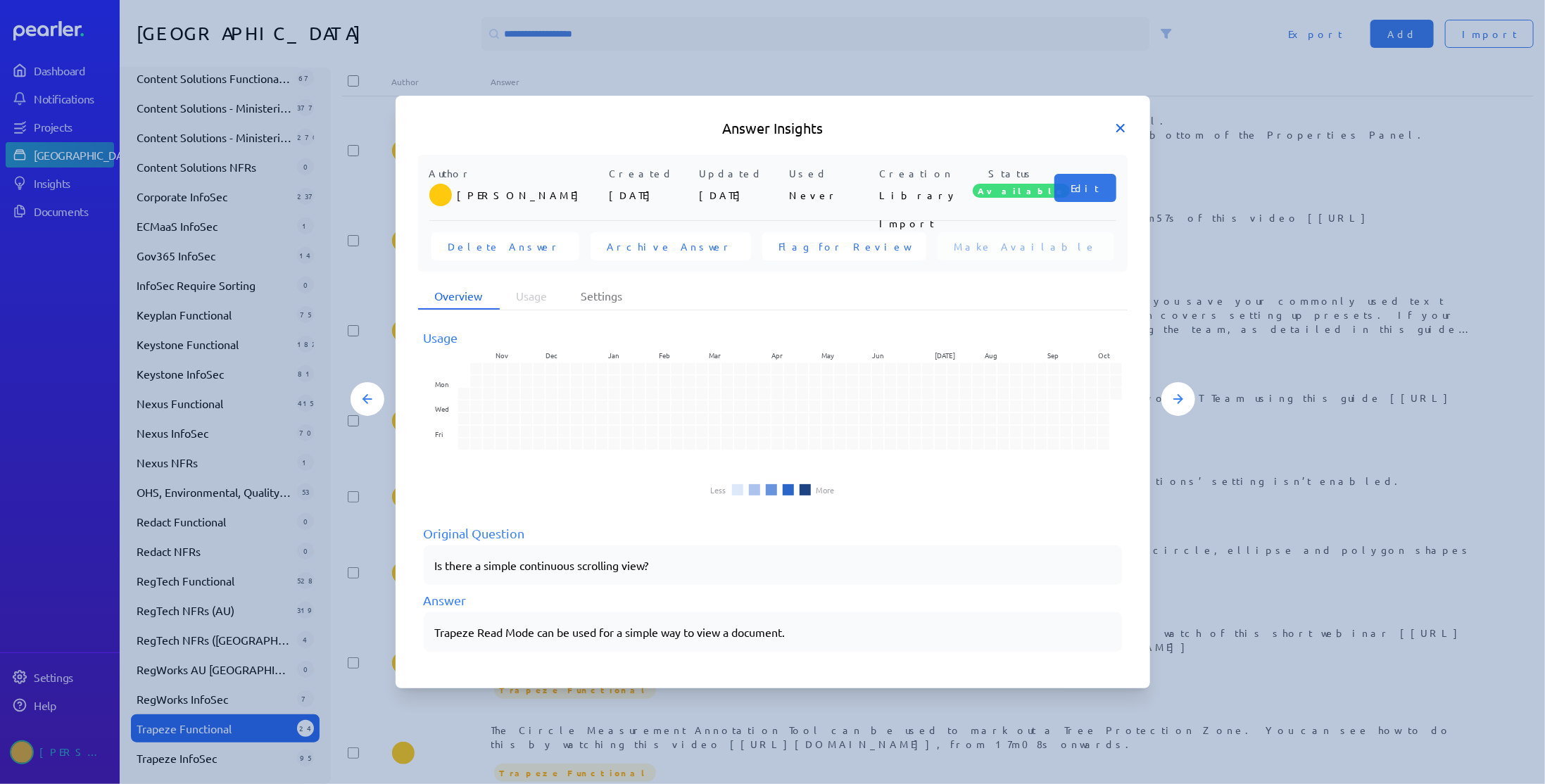
click at [1118, 128] on icon at bounding box center [1120, 128] width 7 height 7
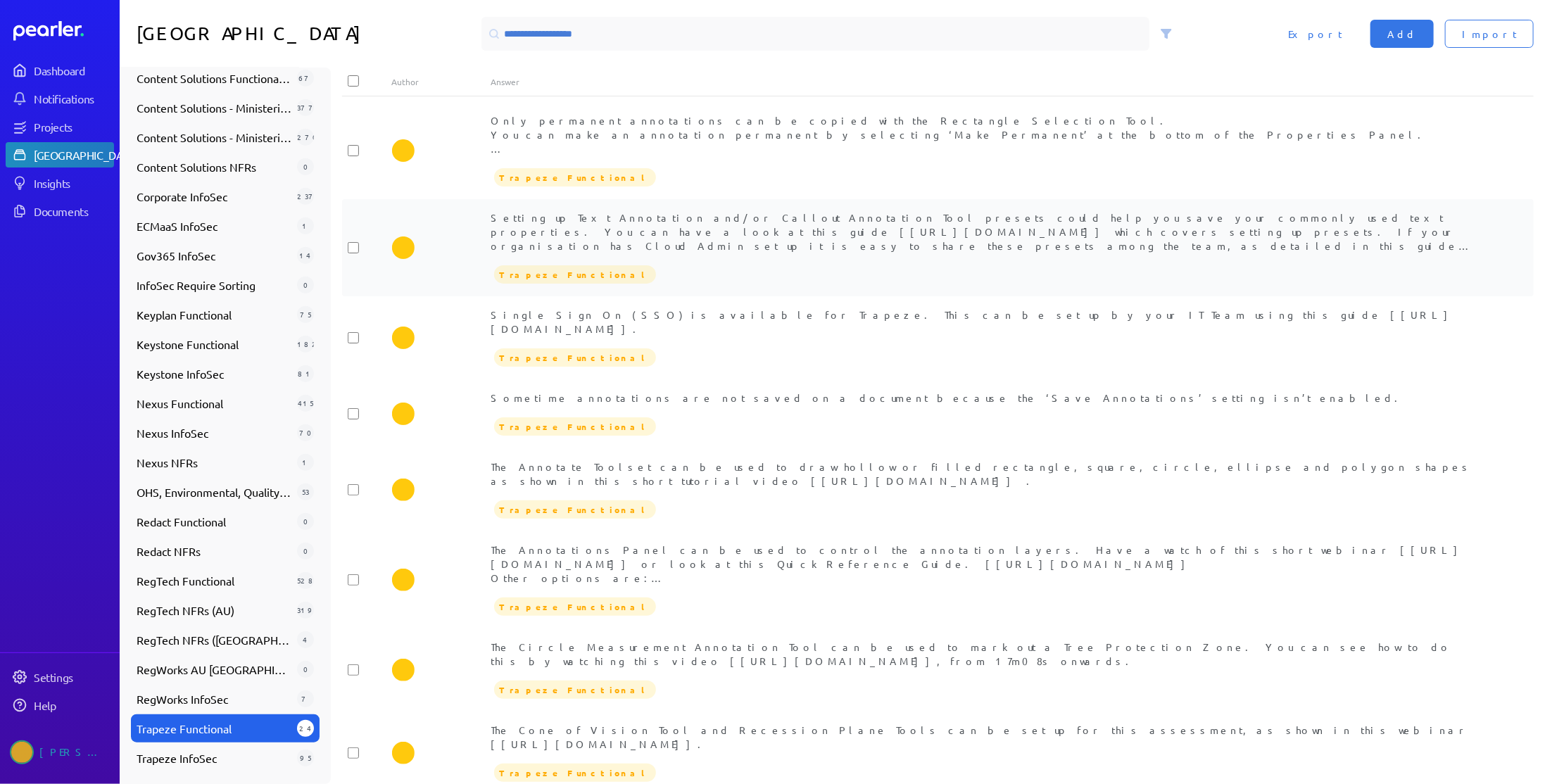
click at [711, 236] on div "Setting up Text Annotation and/or Callout Annotation Tool presets could help yo…" at bounding box center [987, 231] width 993 height 42
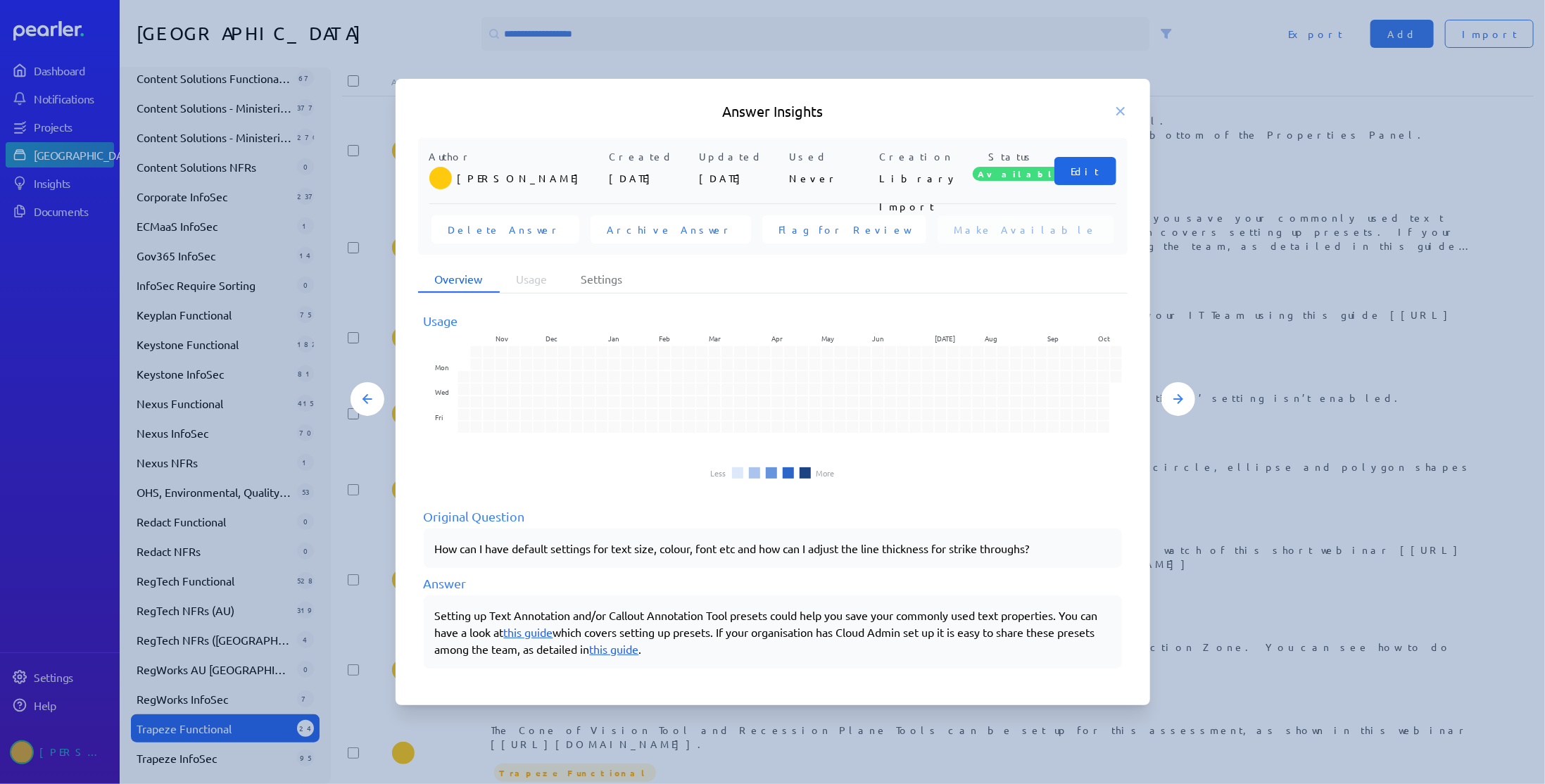
click at [1094, 166] on span "Edit" at bounding box center [1085, 171] width 28 height 14
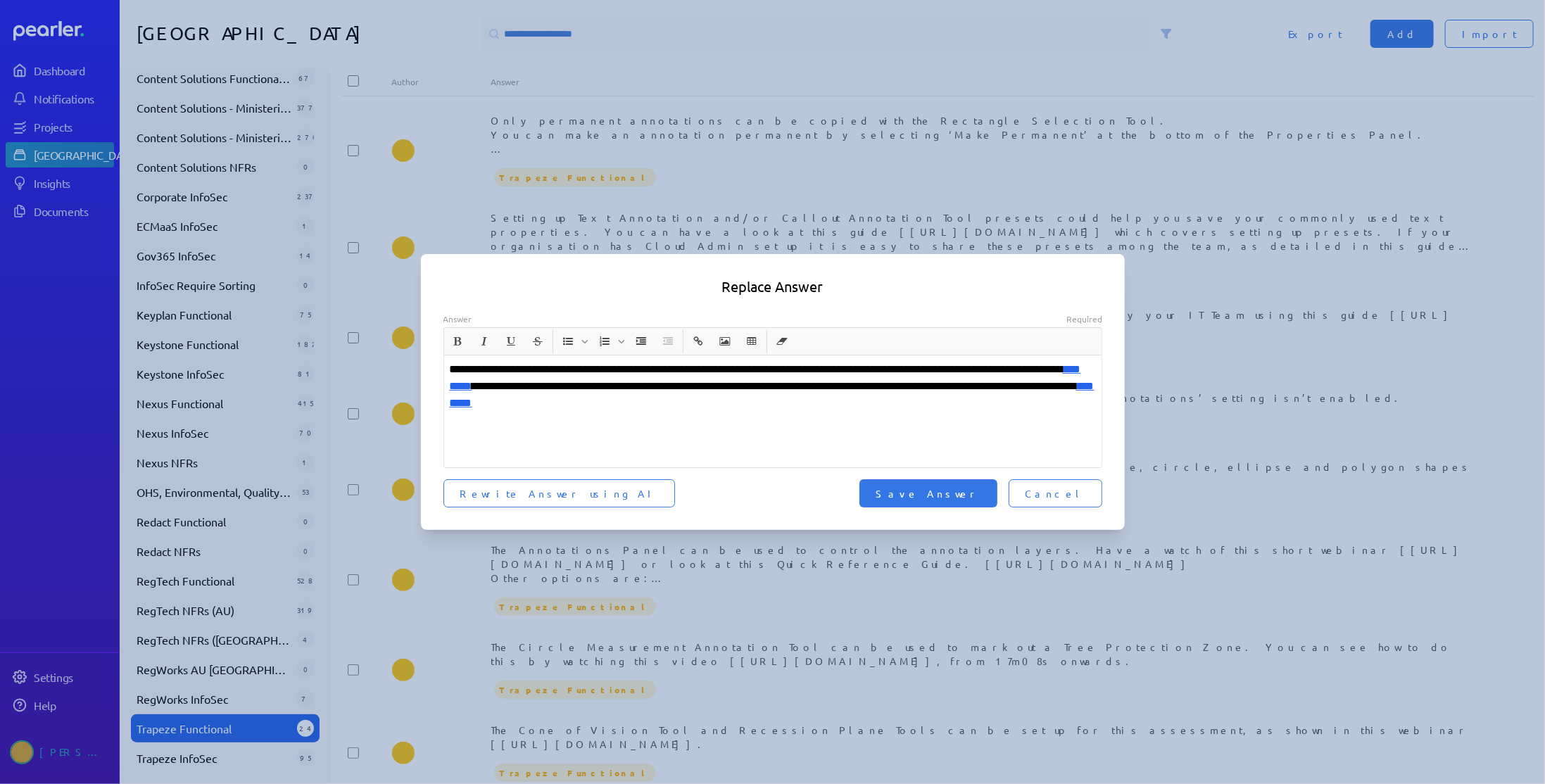
click at [624, 369] on p "**********" at bounding box center [773, 386] width 647 height 50
drag, startPoint x: 784, startPoint y: 369, endPoint x: 832, endPoint y: 369, distance: 48.0
click at [832, 369] on p "**********" at bounding box center [773, 386] width 647 height 50
drag, startPoint x: 777, startPoint y: 372, endPoint x: 851, endPoint y: 372, distance: 74.0
click at [851, 372] on p "**********" at bounding box center [773, 386] width 647 height 50
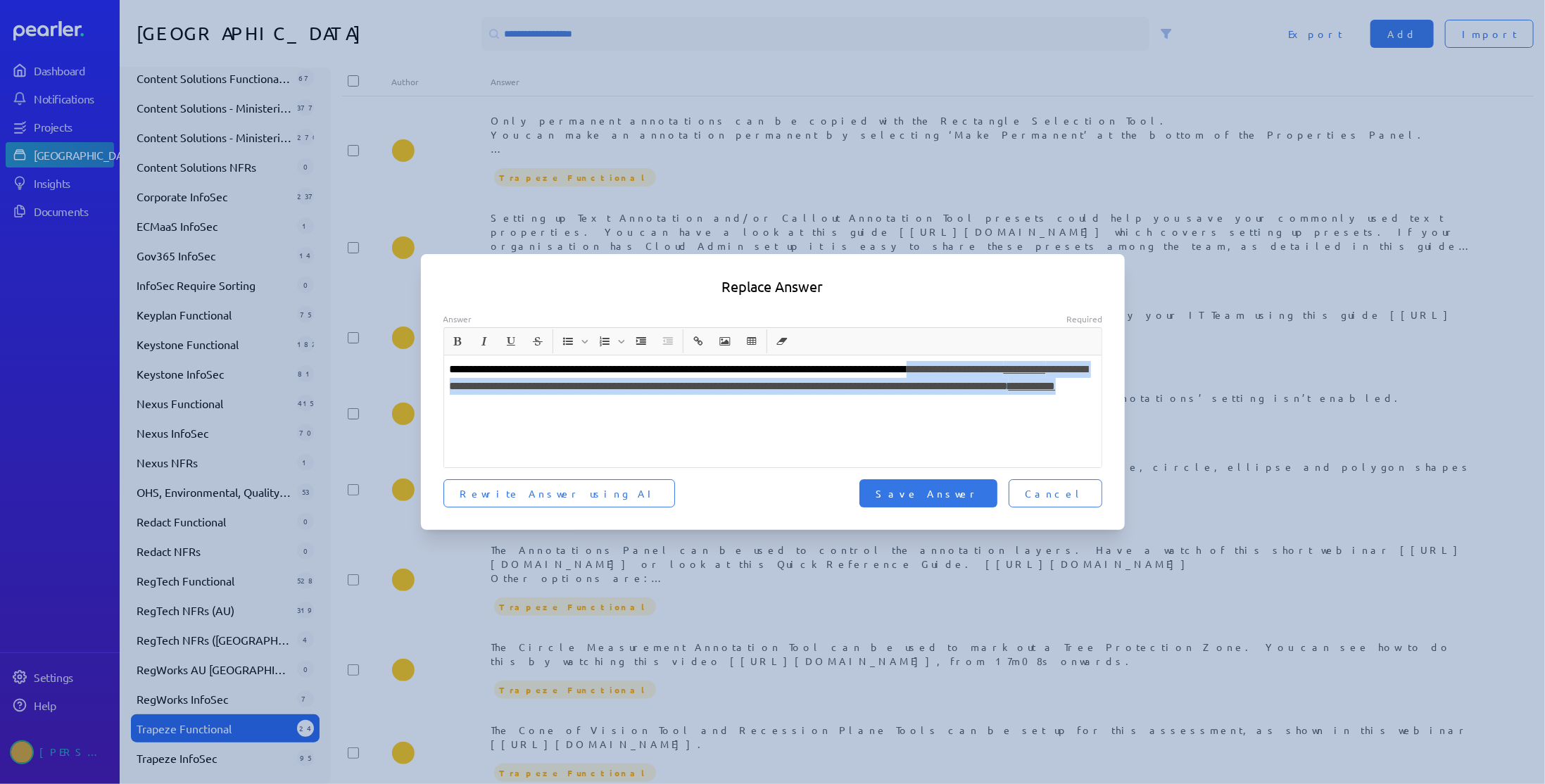
drag, startPoint x: 686, startPoint y: 403, endPoint x: 1012, endPoint y: 372, distance: 327.5
click at [1013, 369] on p "**********" at bounding box center [773, 386] width 647 height 50
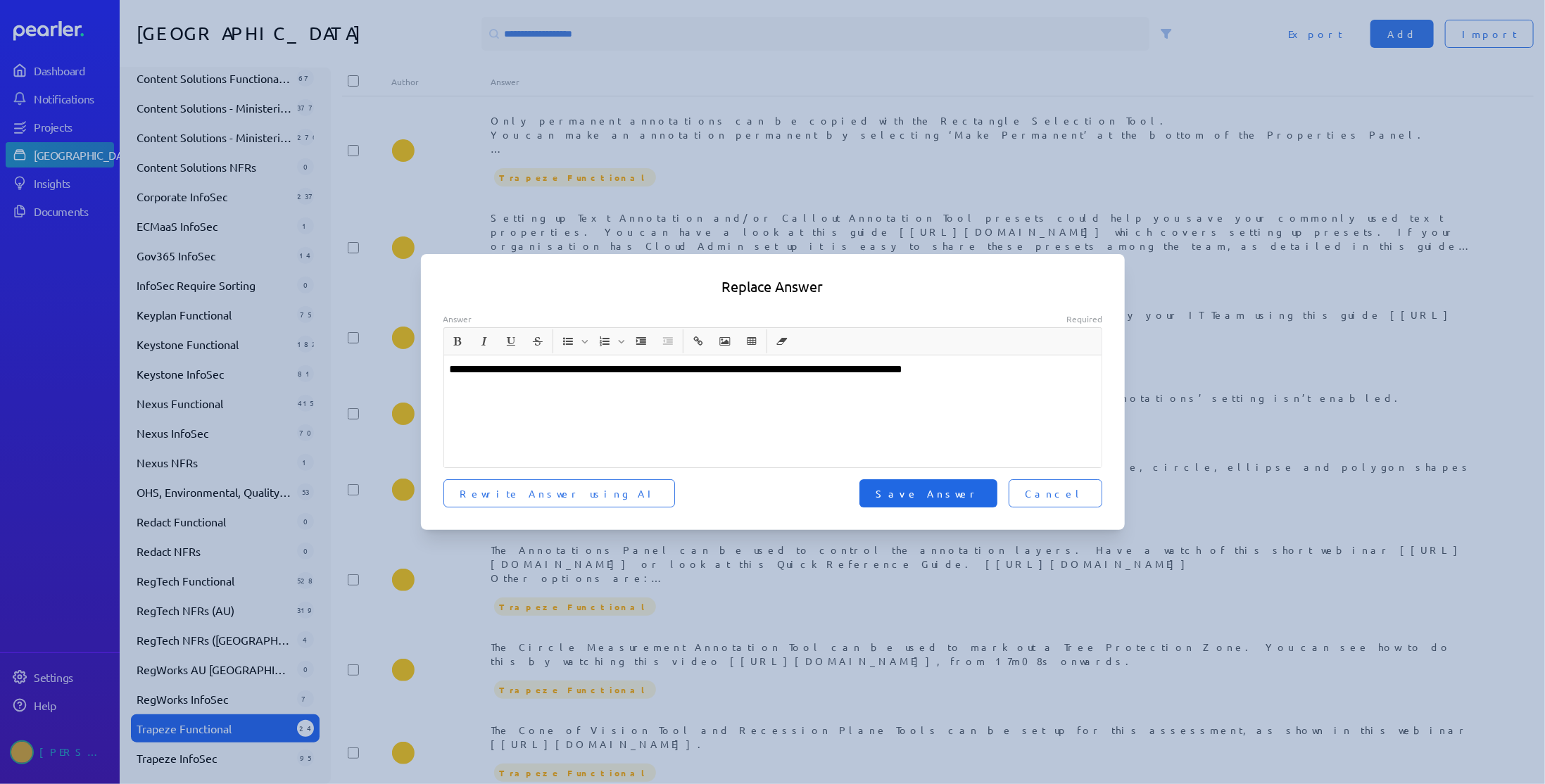
click at [980, 496] on span "Save Answer" at bounding box center [928, 493] width 104 height 14
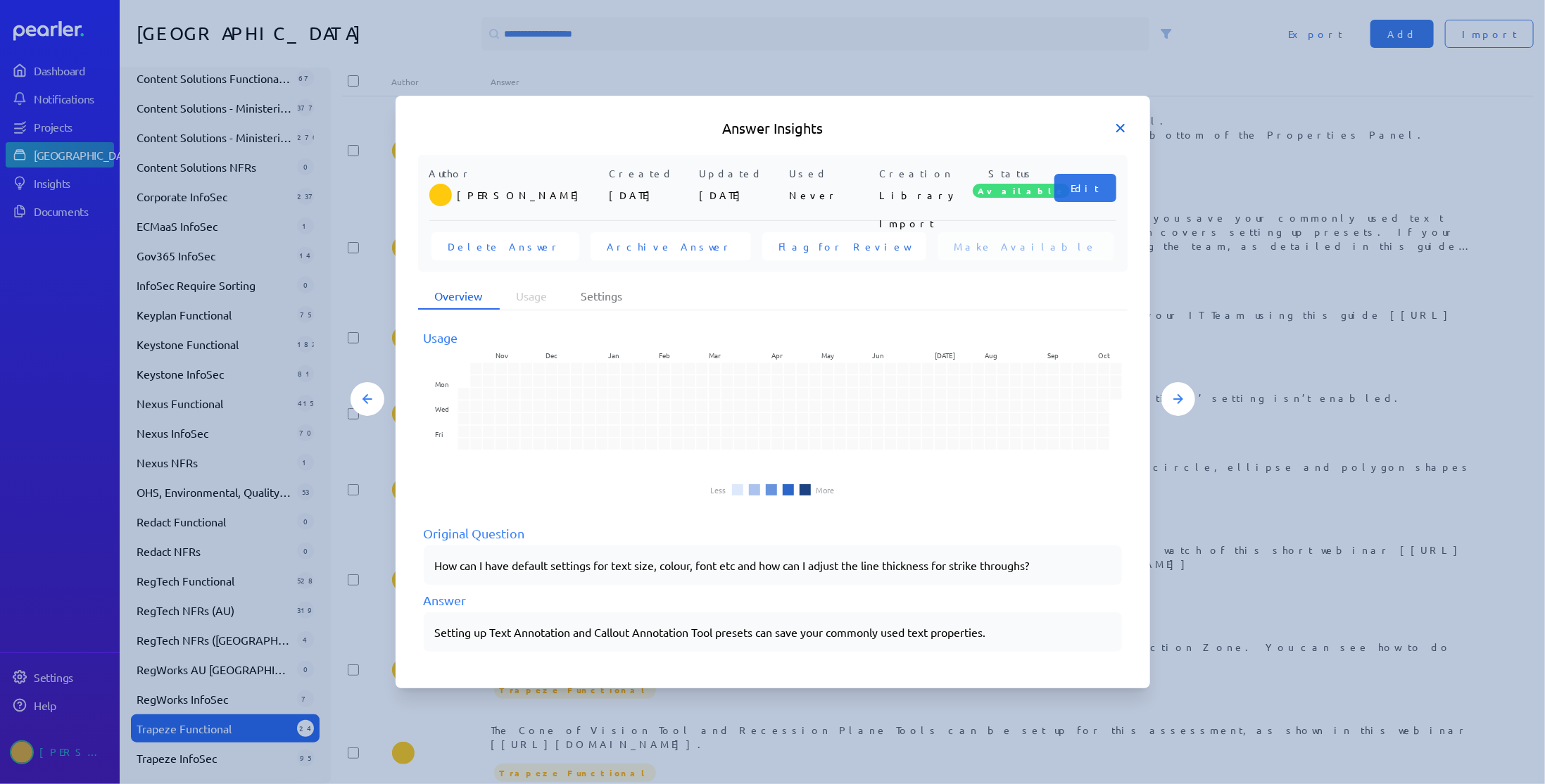
click at [1118, 131] on icon at bounding box center [1120, 128] width 14 height 14
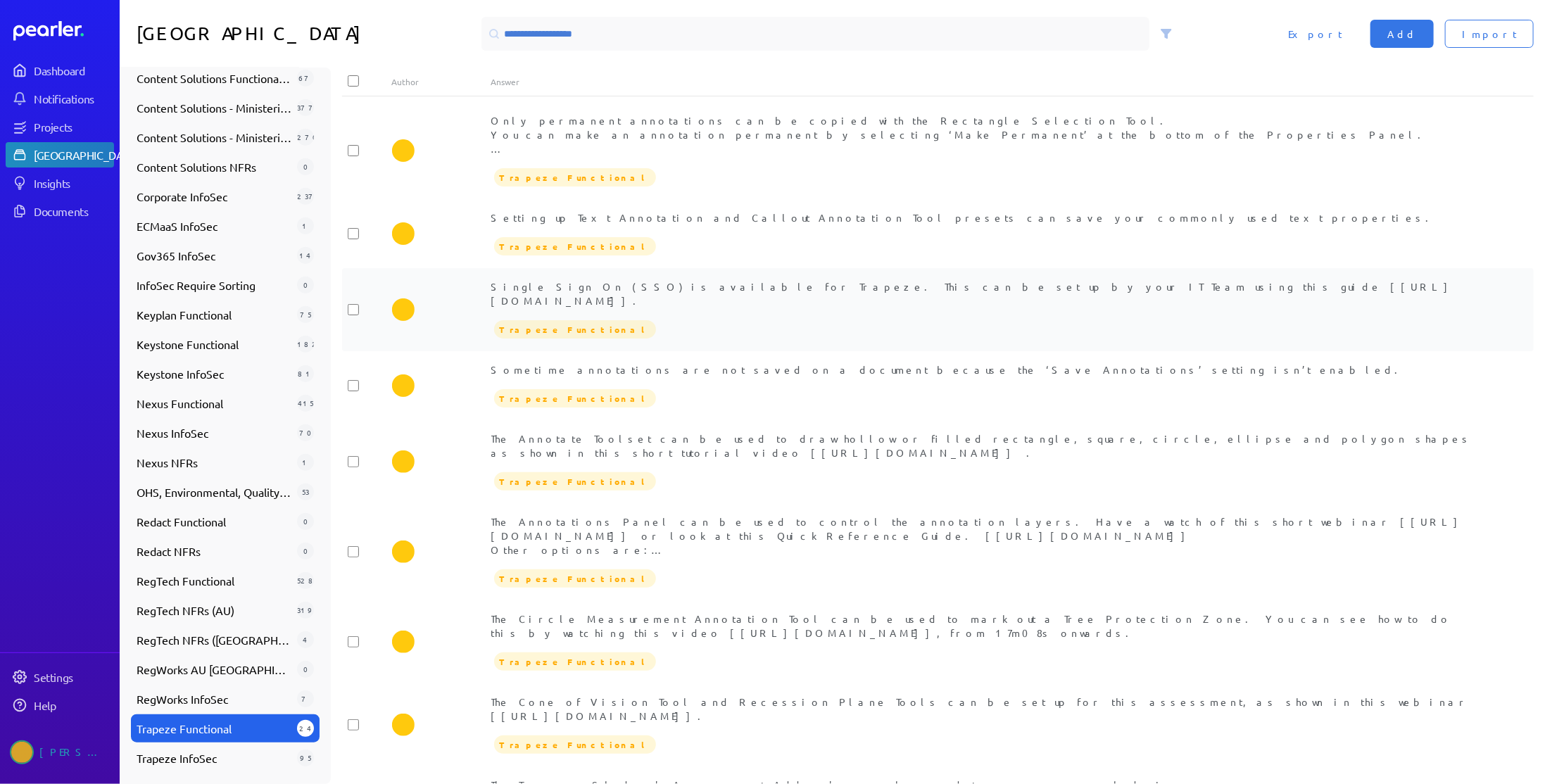
click at [687, 307] on div "Single Sign On (SSO) is available for Trapeze. This can be set up by your IT Te…" at bounding box center [987, 293] width 993 height 28
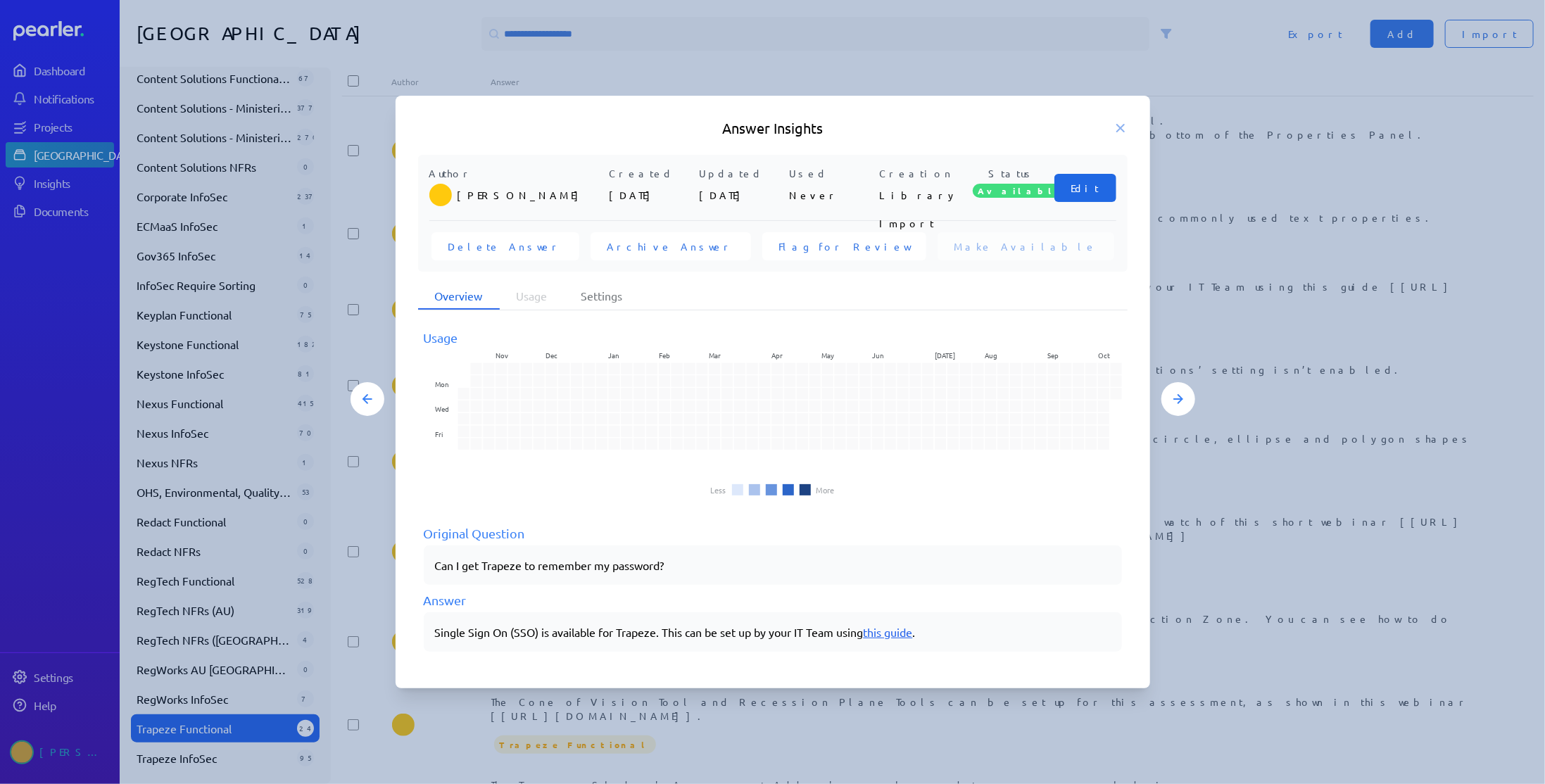
click at [1091, 182] on span "Edit" at bounding box center [1085, 187] width 28 height 14
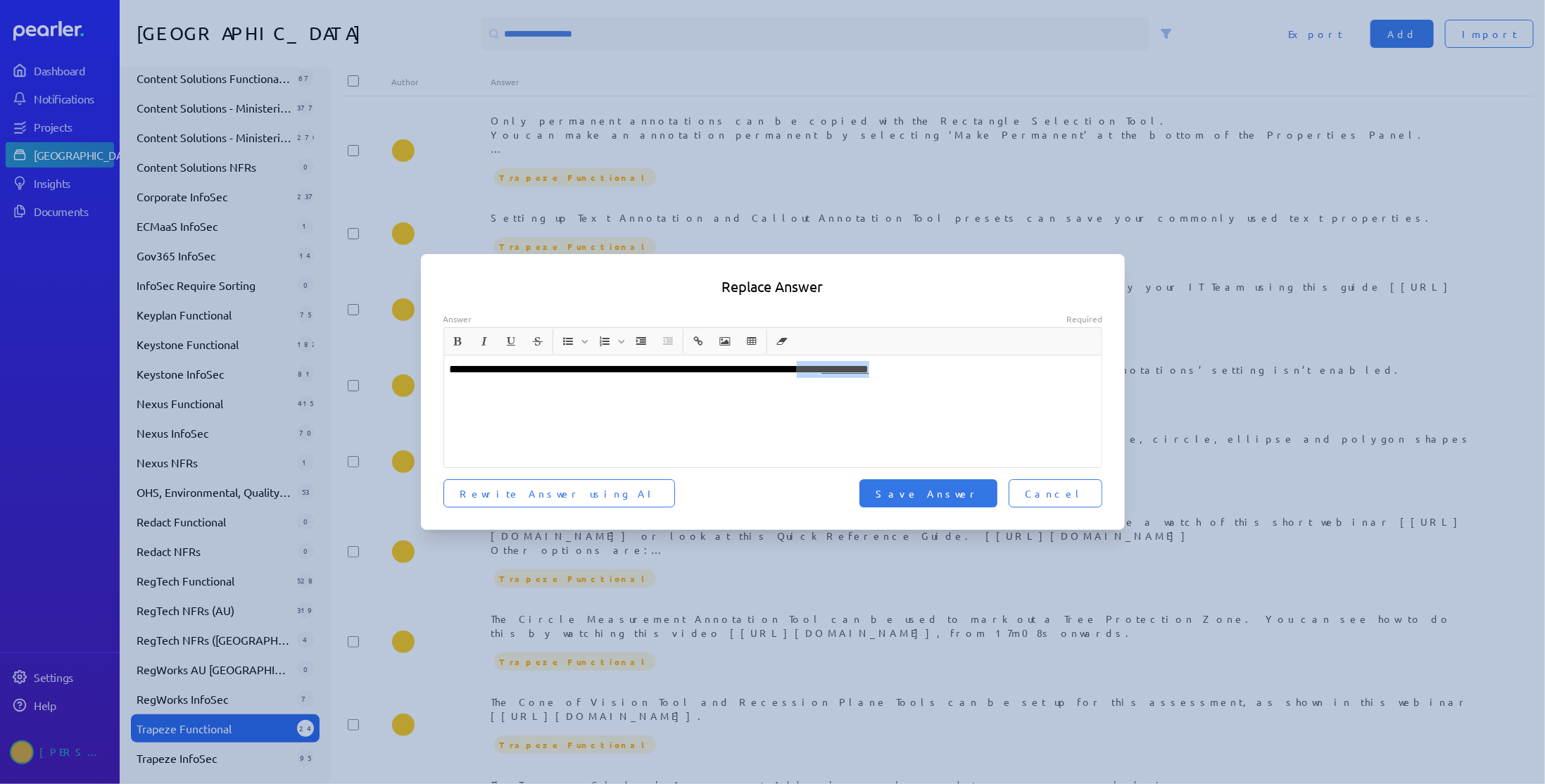
drag, startPoint x: 950, startPoint y: 372, endPoint x: 853, endPoint y: 370, distance: 97.0
click at [853, 370] on p "**********" at bounding box center [773, 369] width 647 height 17
click at [977, 496] on span "Save Answer" at bounding box center [928, 493] width 104 height 14
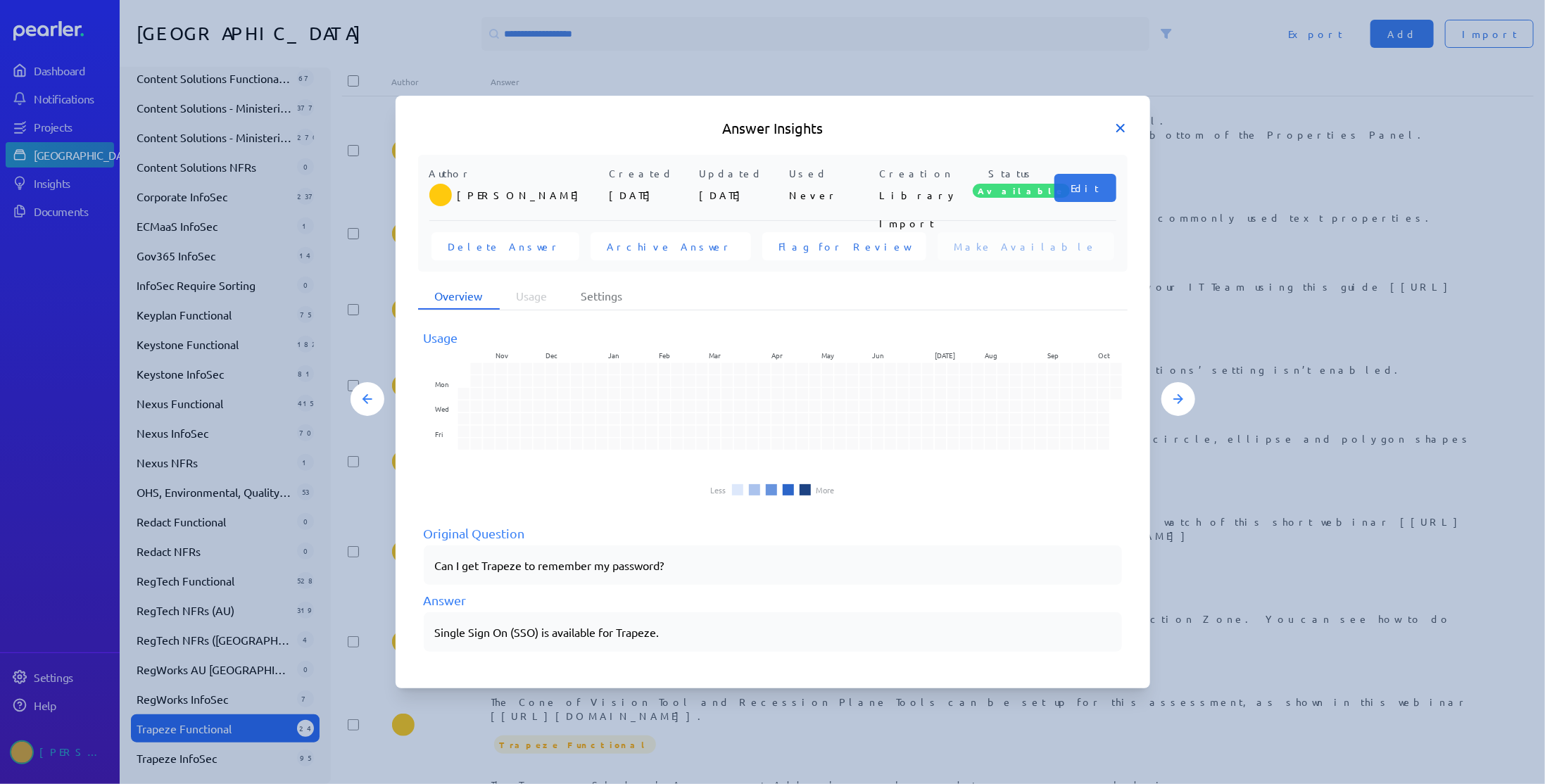
click at [1118, 127] on icon at bounding box center [1120, 128] width 7 height 7
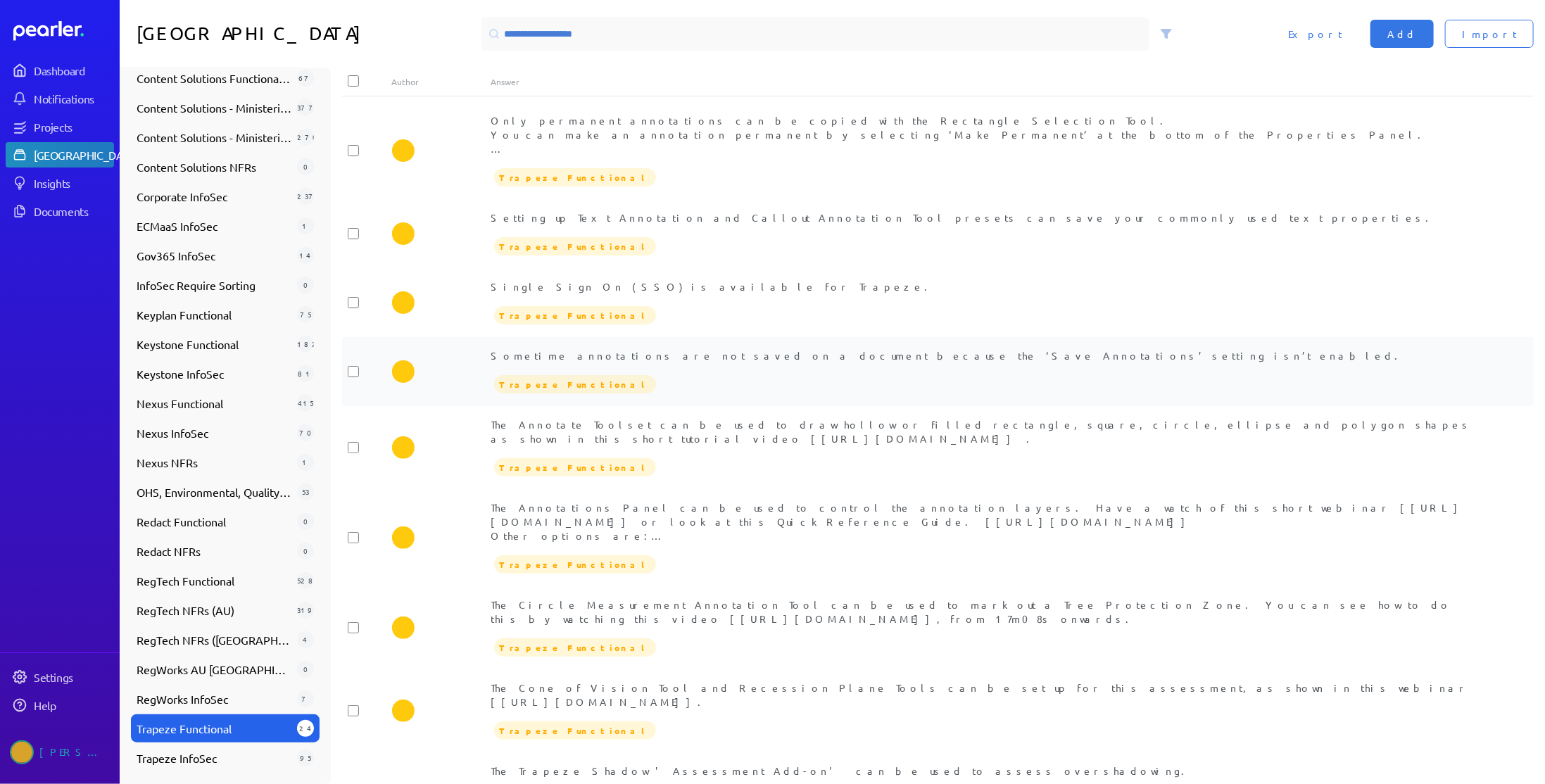
click at [722, 366] on div "Sometime annotations are not saved on a document because the ‘Save Annotations’…" at bounding box center [987, 372] width 993 height 47
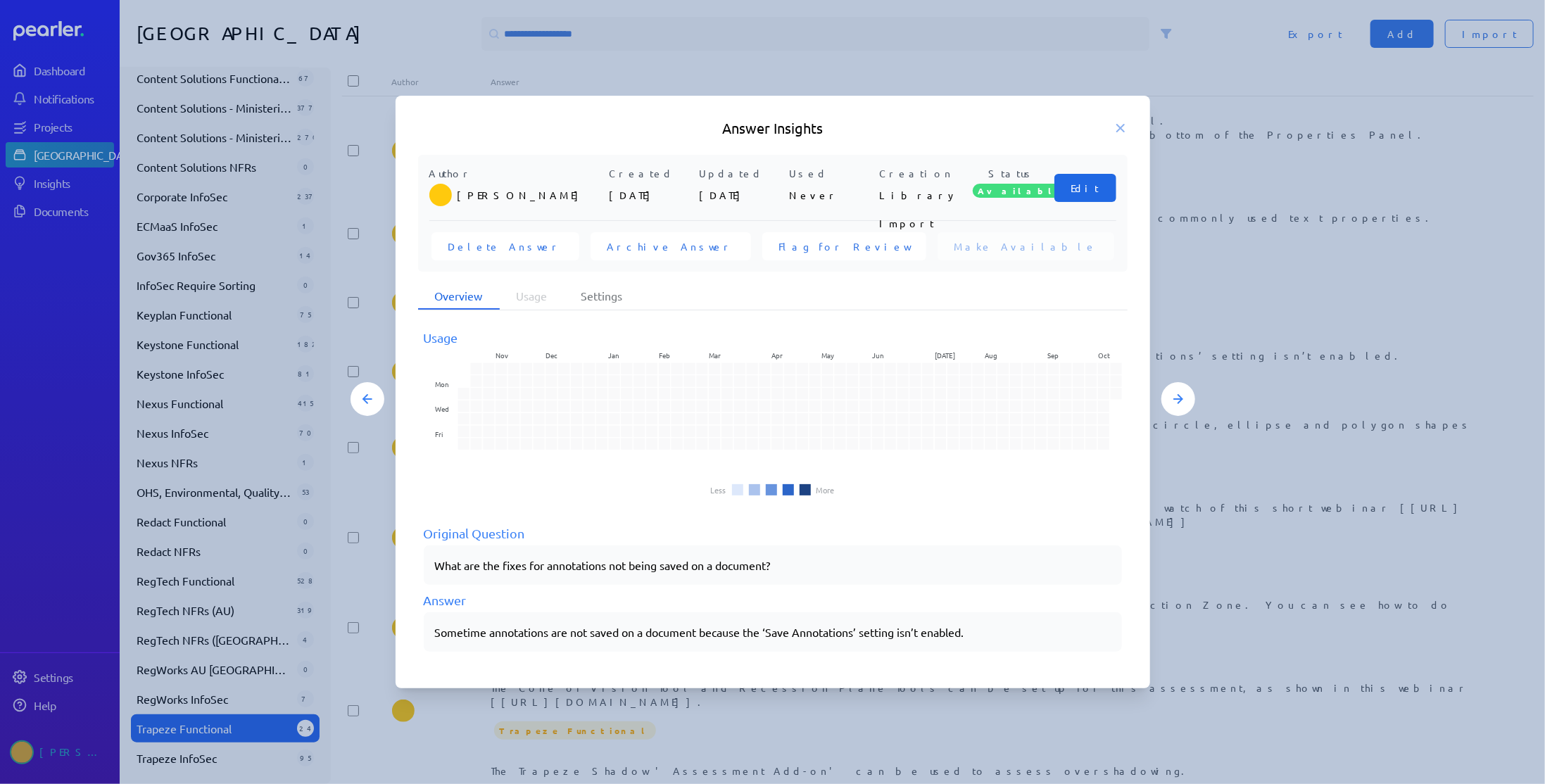
click at [1096, 186] on span "Edit" at bounding box center [1085, 187] width 28 height 14
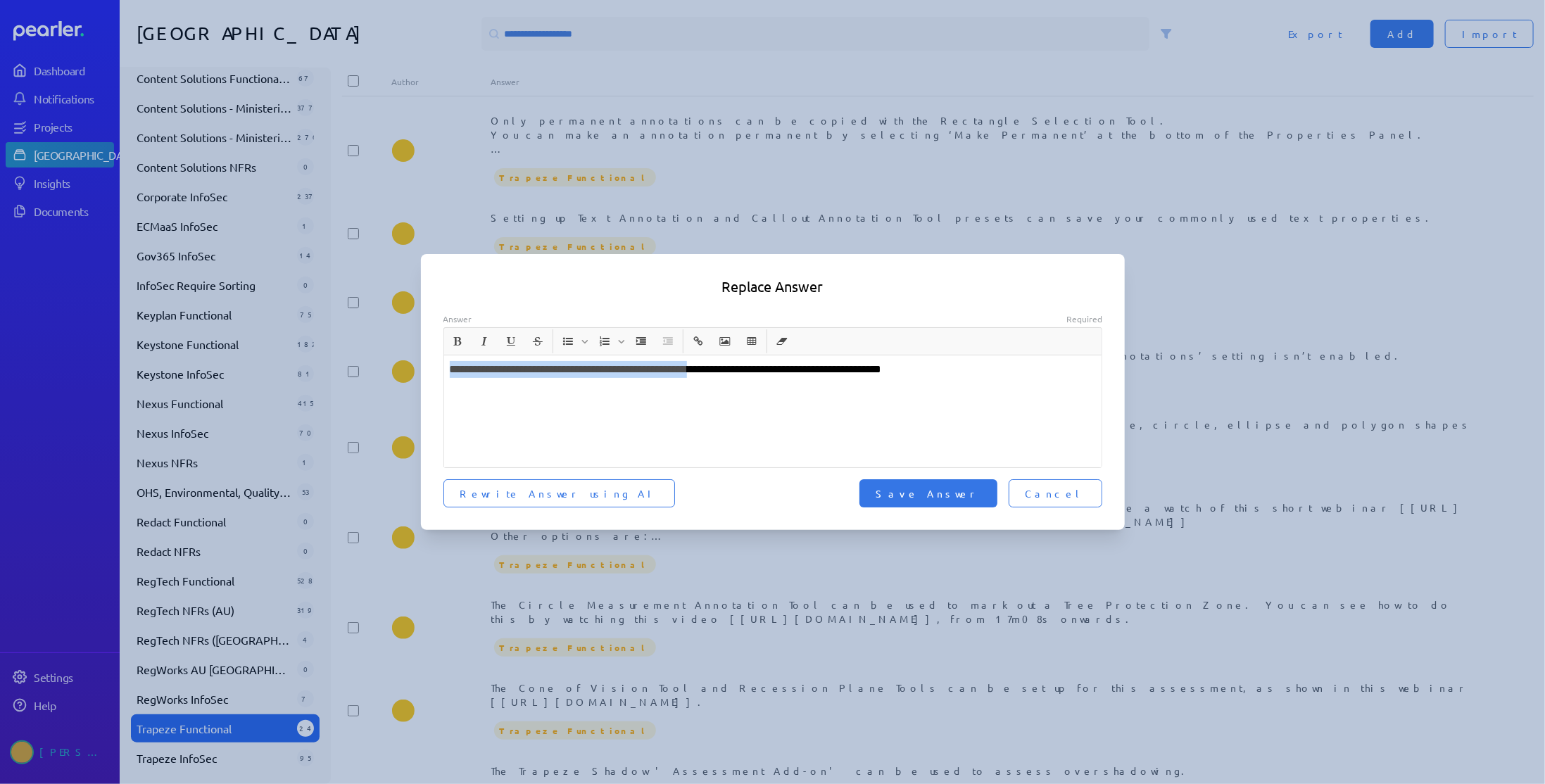
drag, startPoint x: 449, startPoint y: 370, endPoint x: 759, endPoint y: 375, distance: 310.0
click at [759, 375] on p "**********" at bounding box center [773, 369] width 647 height 17
click at [617, 369] on p "**********" at bounding box center [773, 369] width 647 height 17
drag, startPoint x: 706, startPoint y: 370, endPoint x: 786, endPoint y: 371, distance: 80.0
click at [786, 371] on p "**********" at bounding box center [773, 369] width 647 height 17
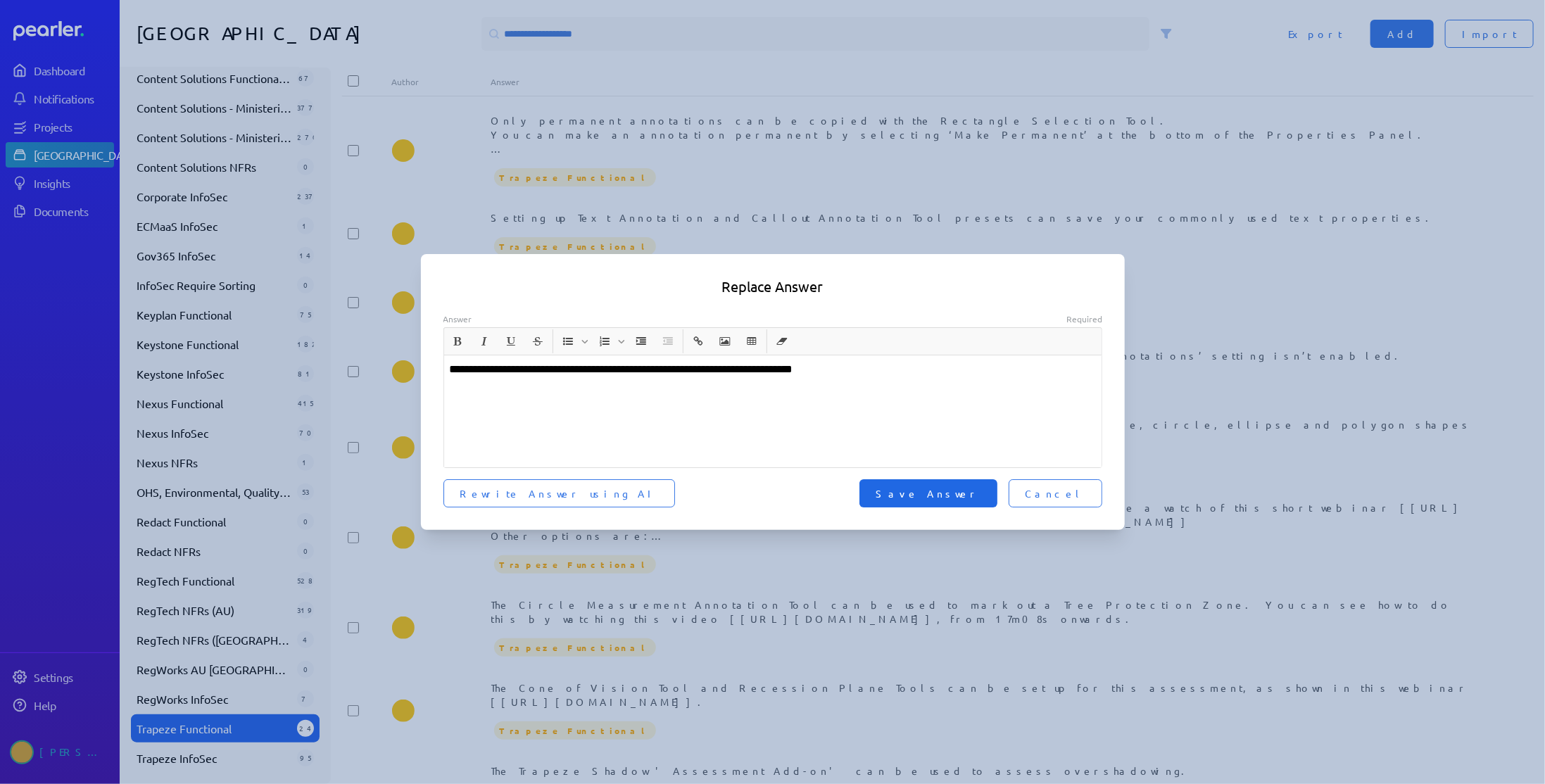
click at [967, 500] on span "Save Answer" at bounding box center [928, 493] width 104 height 14
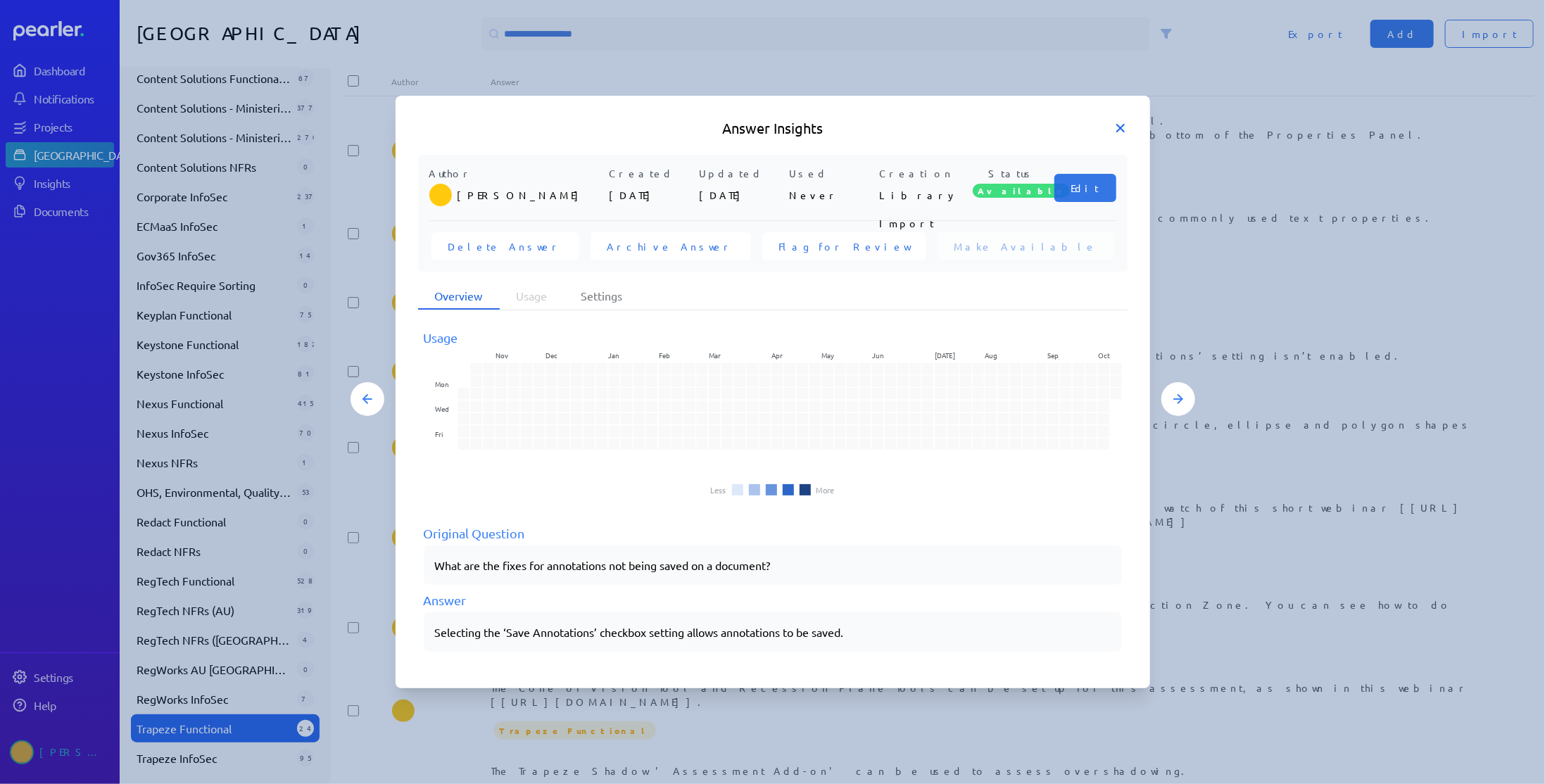
click at [1121, 129] on icon at bounding box center [1120, 128] width 7 height 7
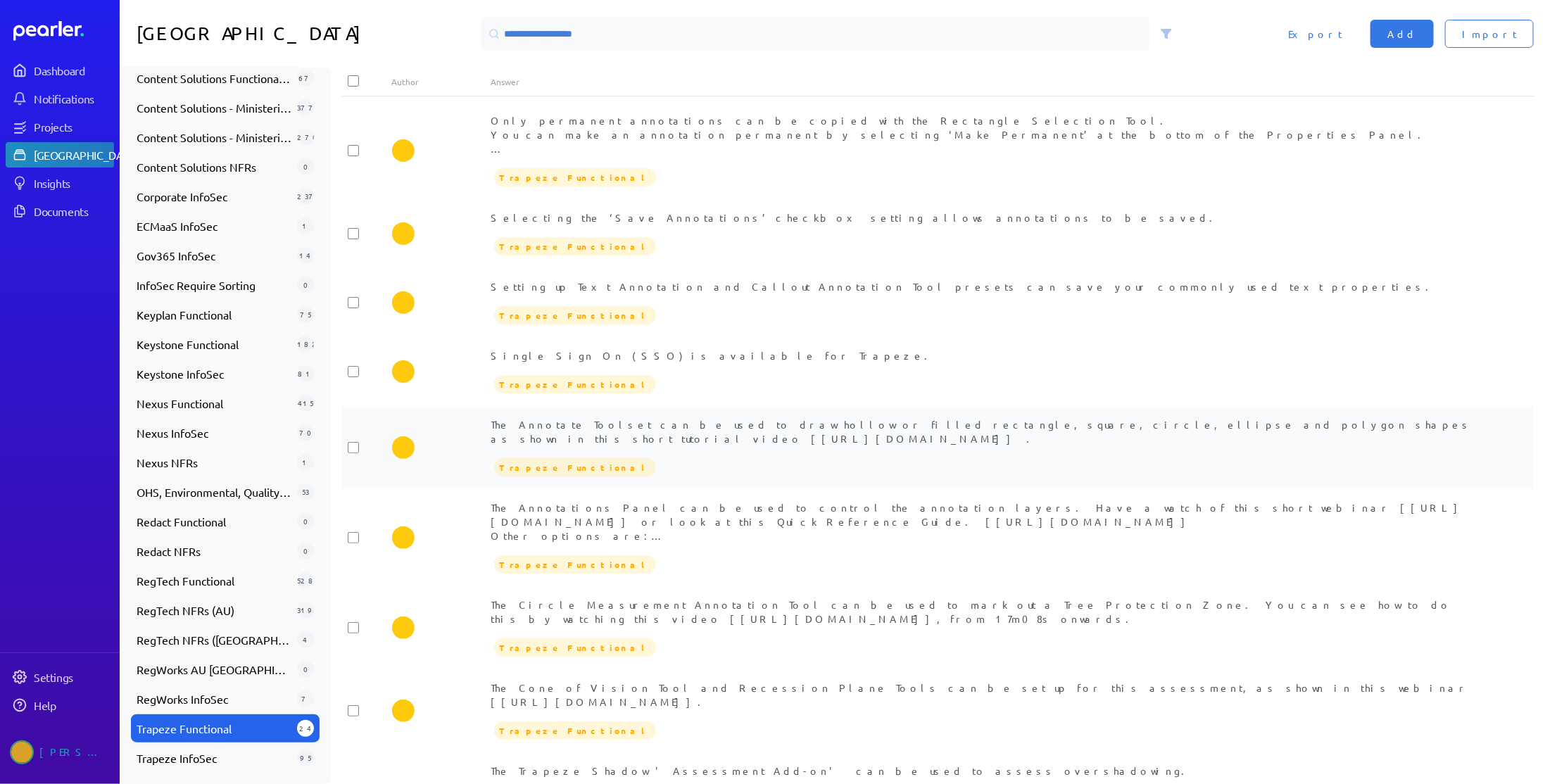
click at [712, 433] on div "The Annotate Toolset can be used to draw hollow or filled rectangle, square, ci…" at bounding box center [987, 431] width 993 height 28
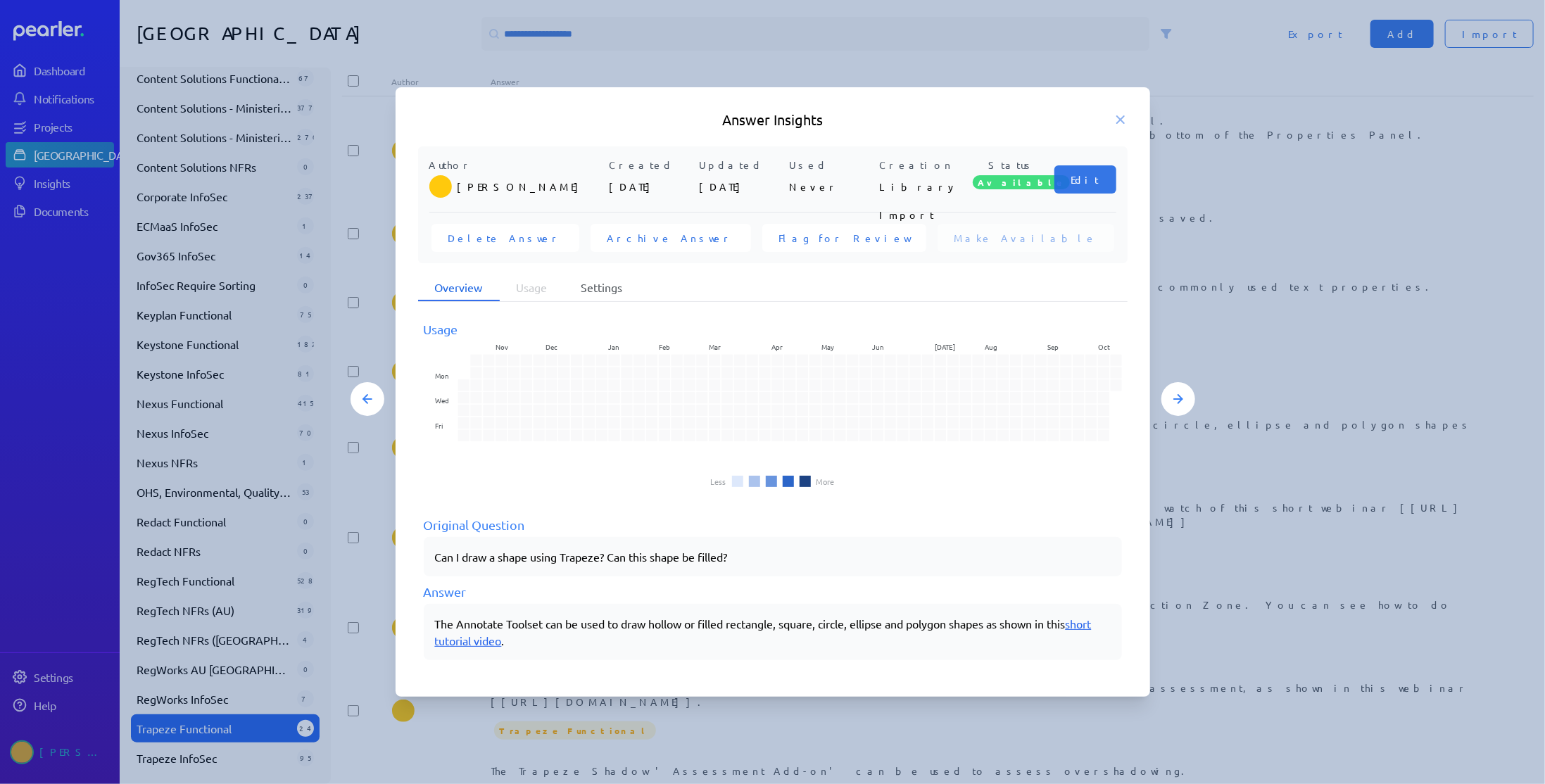
click at [608, 292] on li "Settings" at bounding box center [602, 287] width 75 height 27
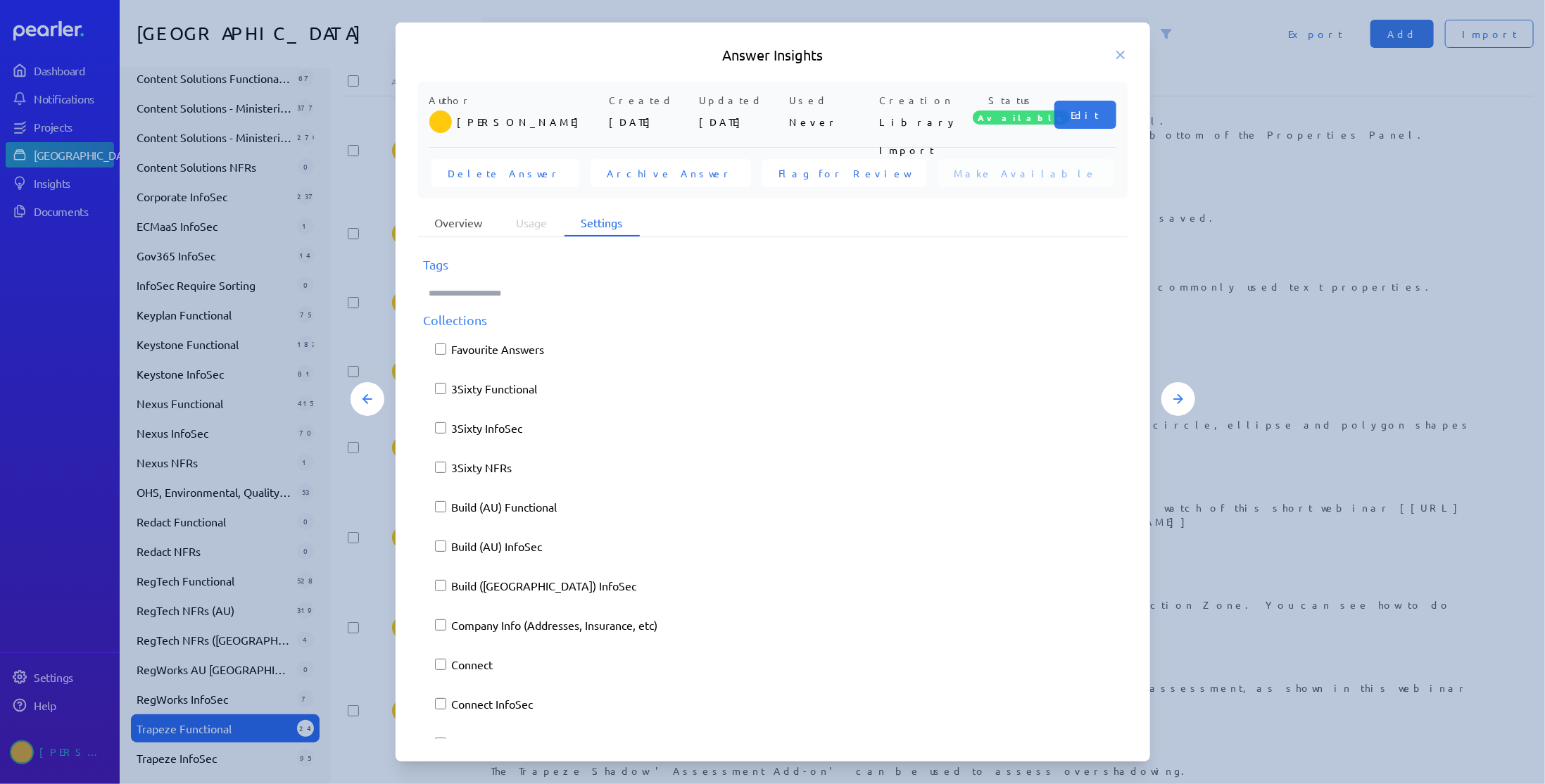
click at [462, 222] on li "Overview" at bounding box center [459, 223] width 82 height 27
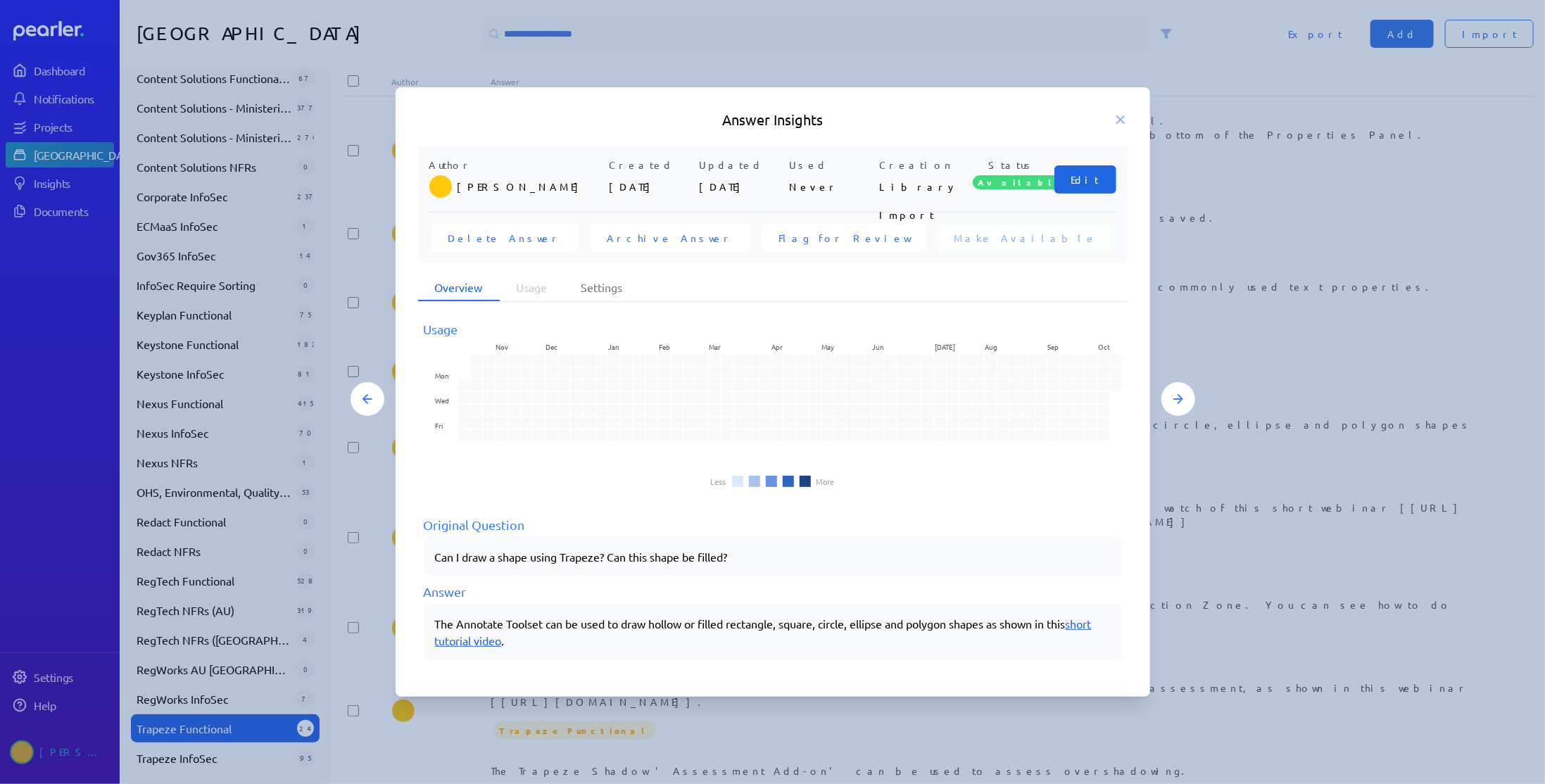
click at [1098, 177] on span "Edit" at bounding box center [1085, 179] width 28 height 14
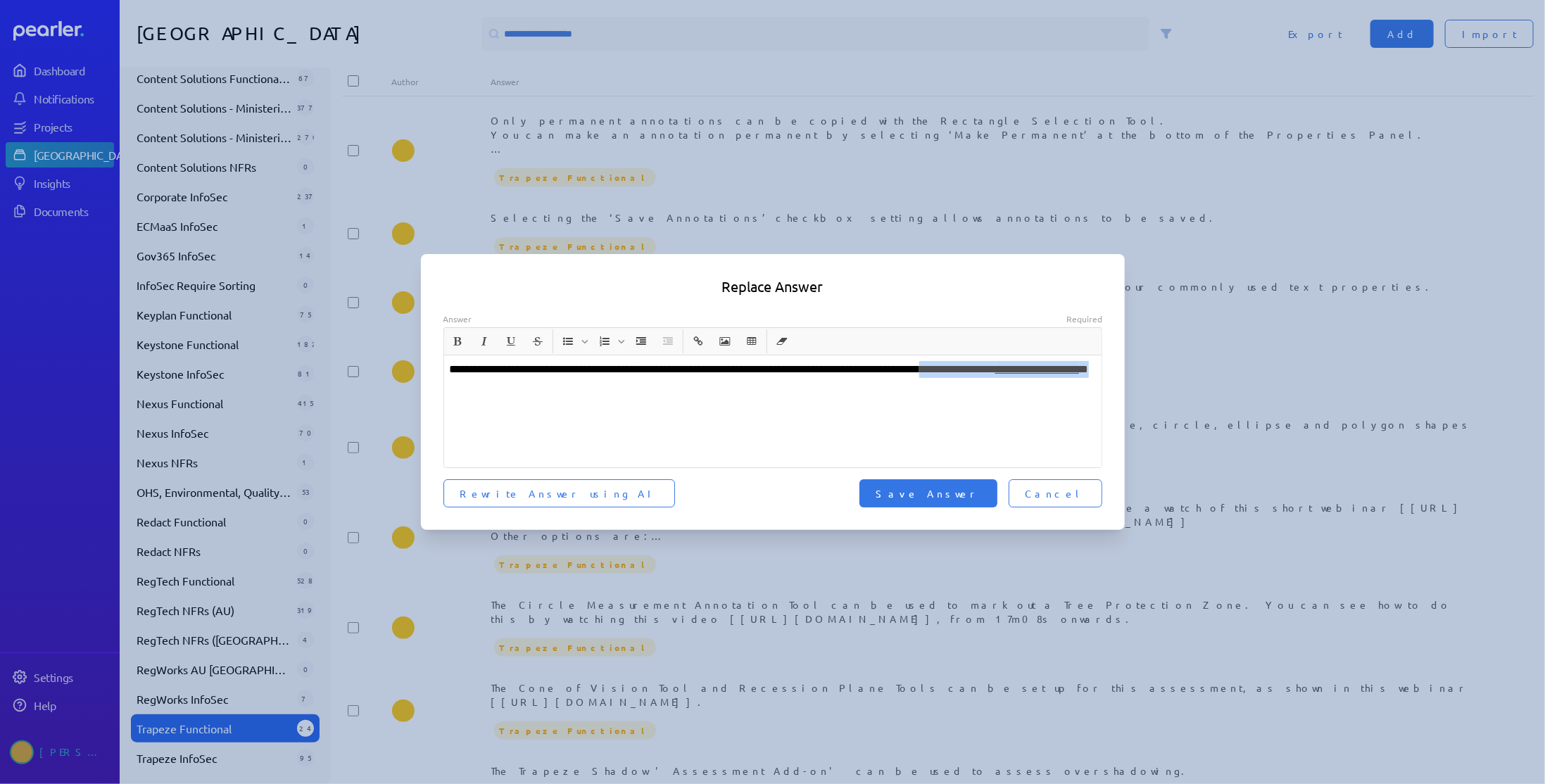
drag, startPoint x: 584, startPoint y: 387, endPoint x: 1011, endPoint y: 370, distance: 427.3
click at [1011, 370] on p "**********" at bounding box center [773, 378] width 647 height 34
click at [980, 493] on span "Save Answer" at bounding box center [928, 493] width 104 height 14
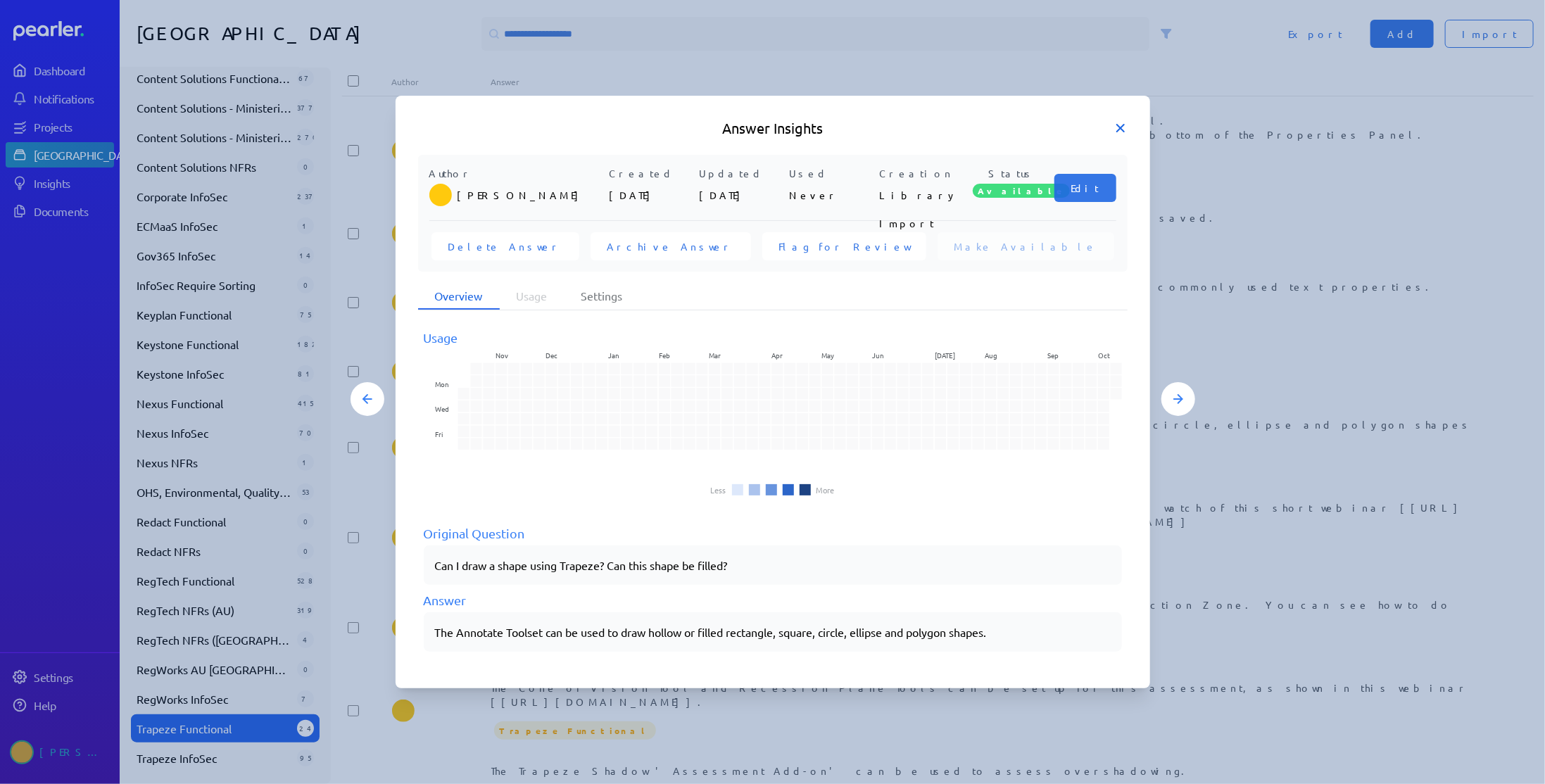
click at [1122, 128] on icon at bounding box center [1120, 128] width 14 height 14
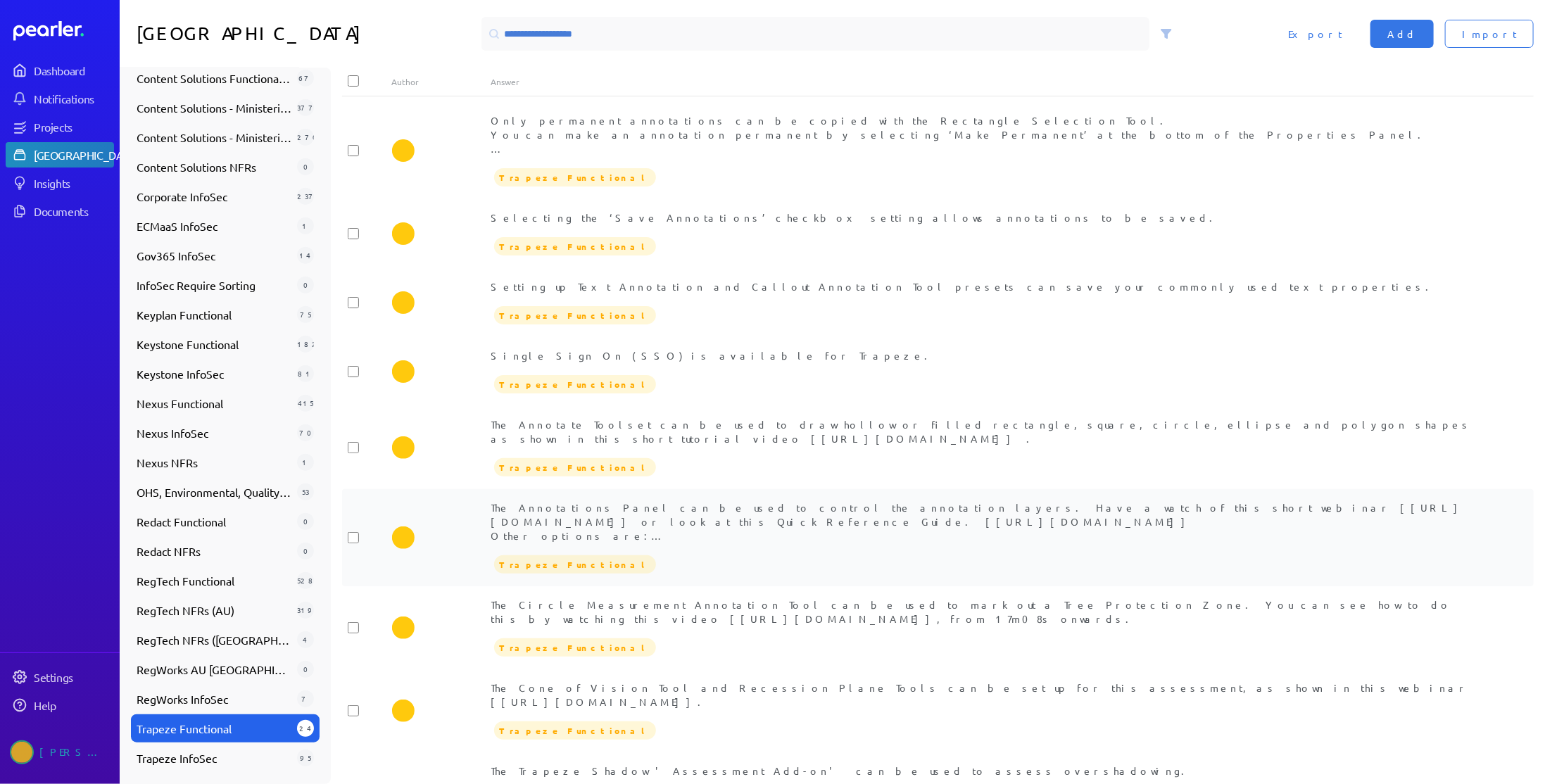
click at [671, 514] on div "The Annotations Panel can be used to control the annotation layers. Have a watc…" at bounding box center [987, 521] width 993 height 42
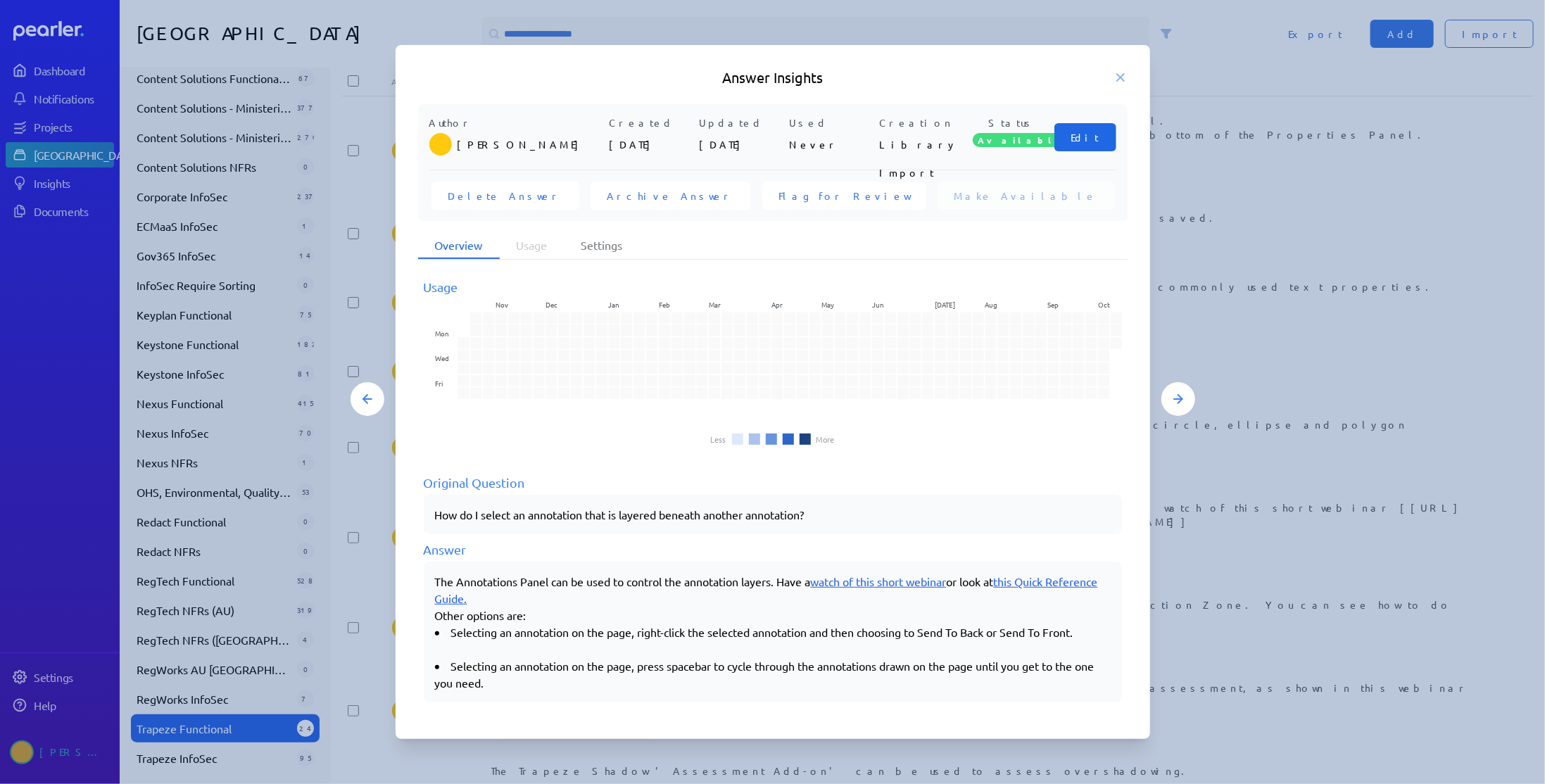
click at [1088, 138] on span "Edit" at bounding box center [1085, 136] width 28 height 14
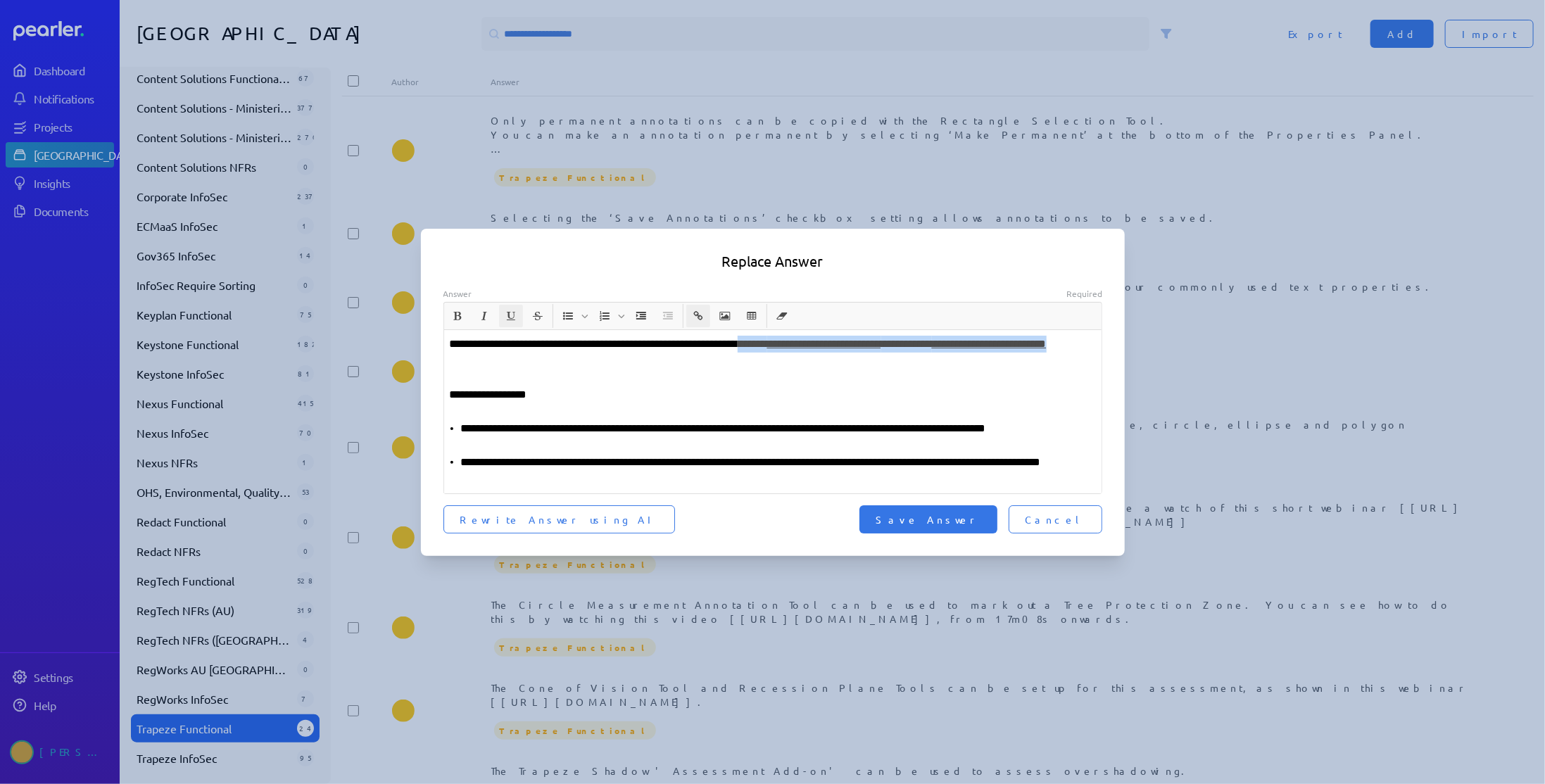
drag, startPoint x: 615, startPoint y: 364, endPoint x: 800, endPoint y: 345, distance: 186.0
click at [800, 345] on p "**********" at bounding box center [773, 352] width 647 height 34
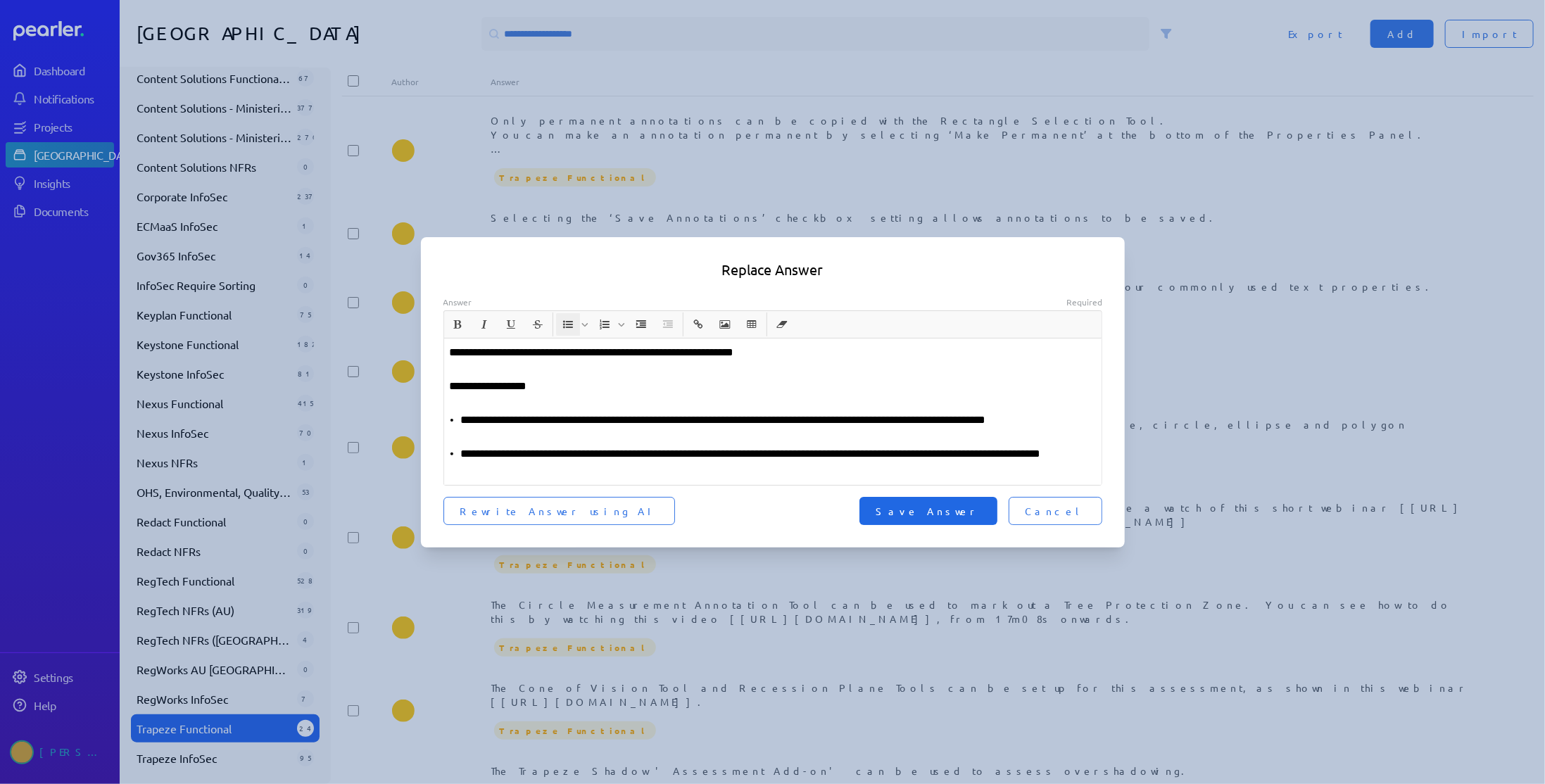
click at [963, 511] on span "Save Answer" at bounding box center [928, 511] width 104 height 14
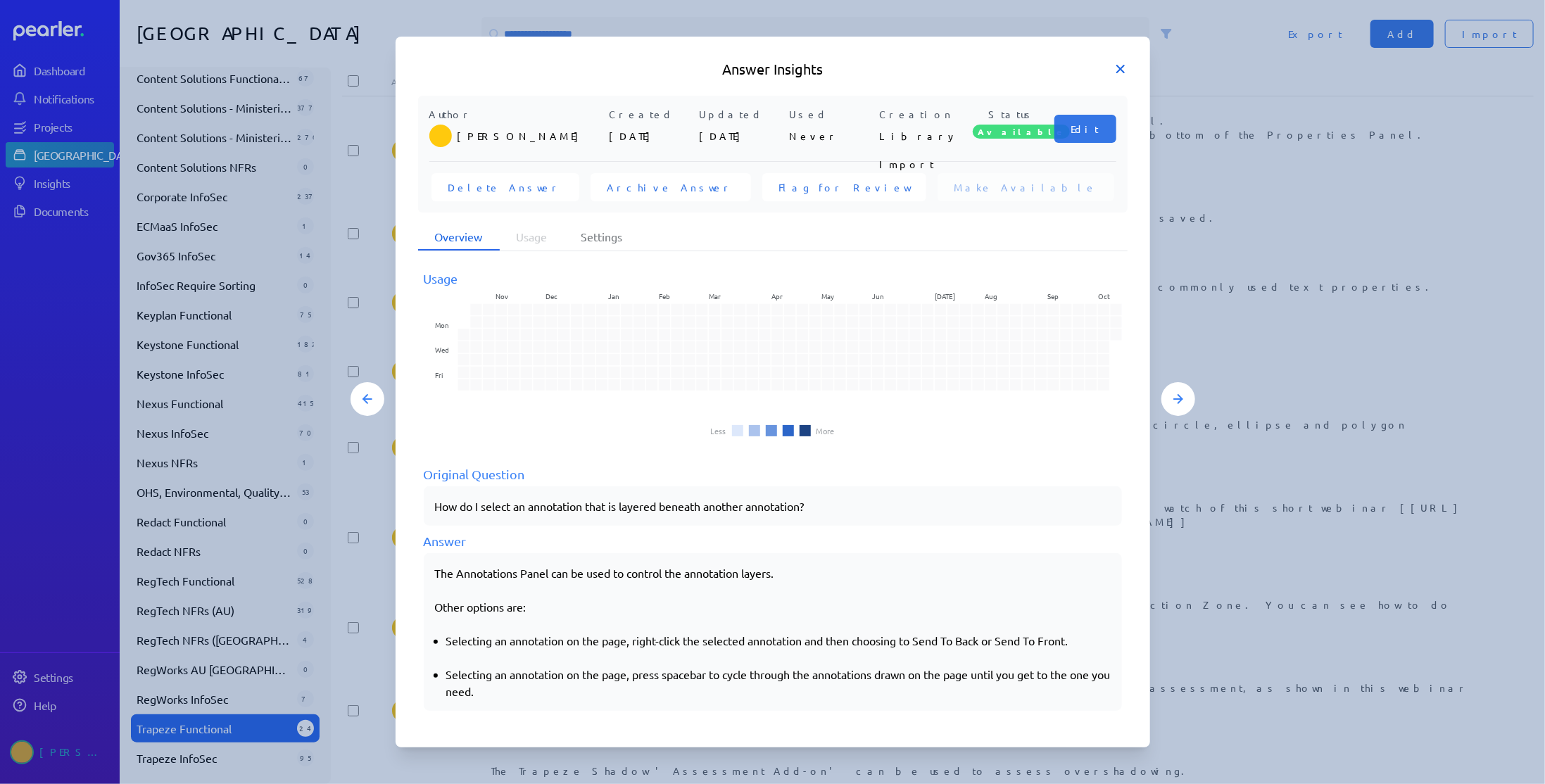
click at [1115, 69] on icon at bounding box center [1120, 69] width 14 height 14
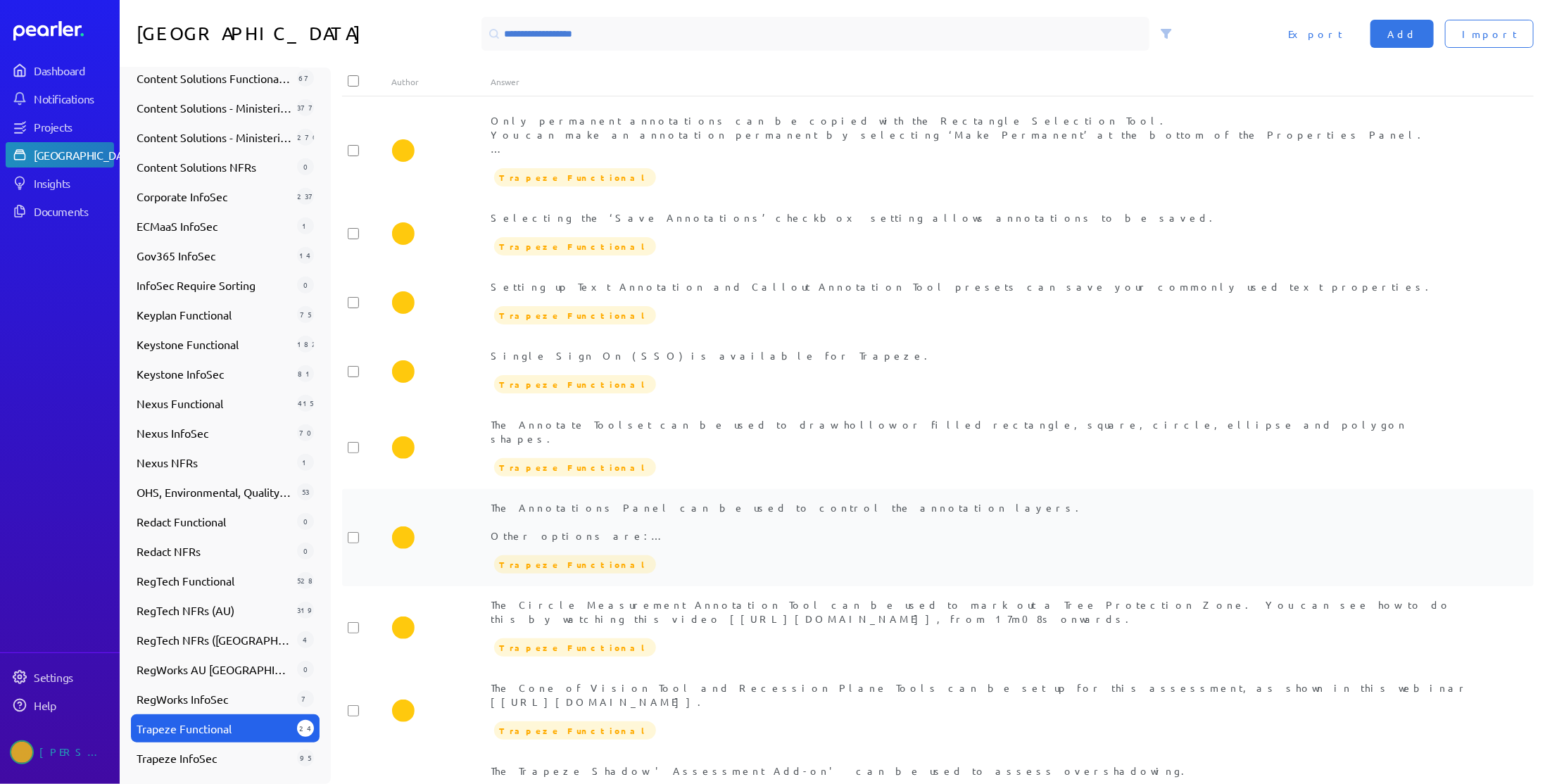
scroll to position [70, 0]
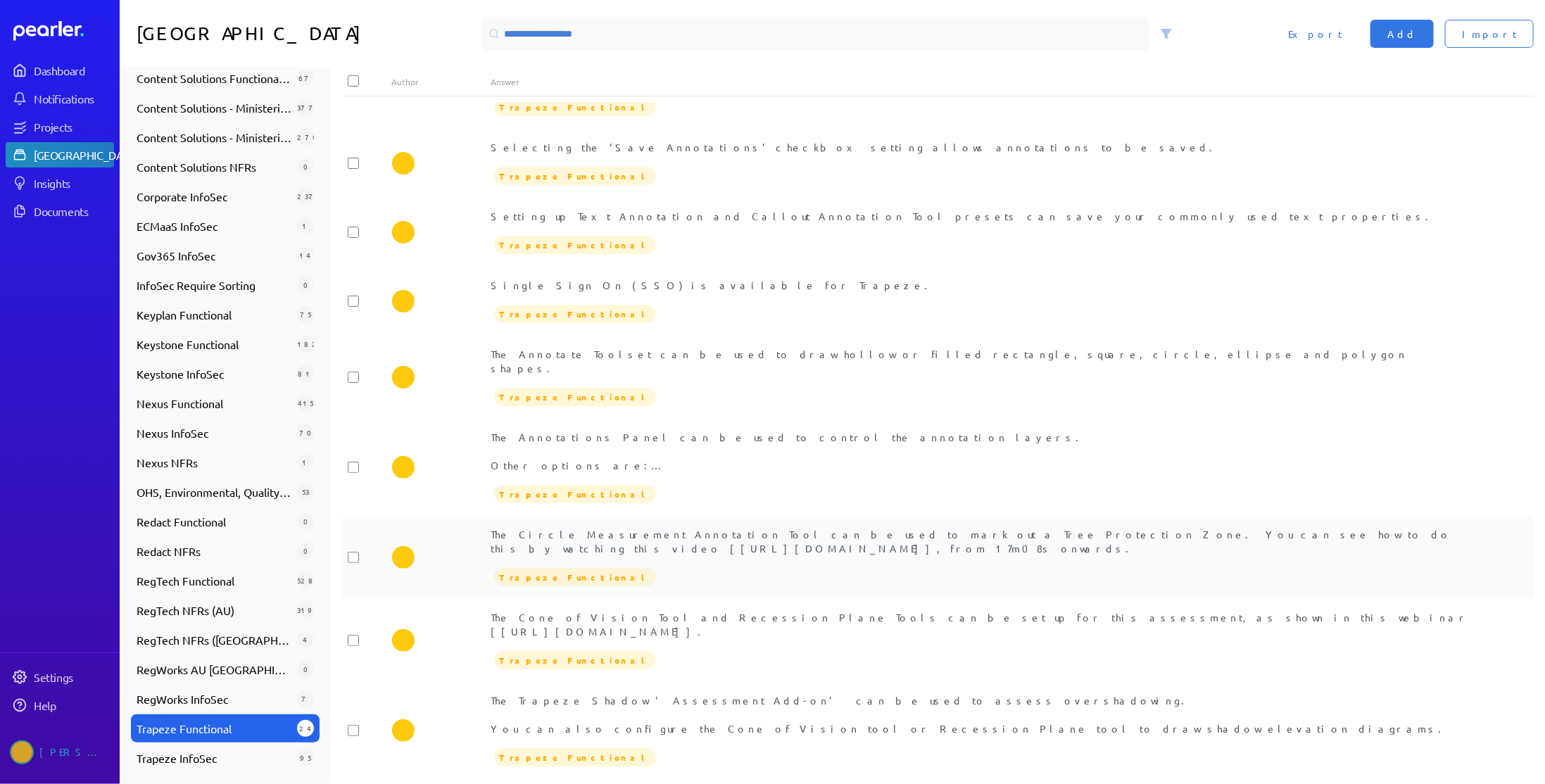
click at [705, 532] on div "The Circle Measurement Annotation Tool can be used to mark out a Tree Protectio…" at bounding box center [987, 541] width 993 height 28
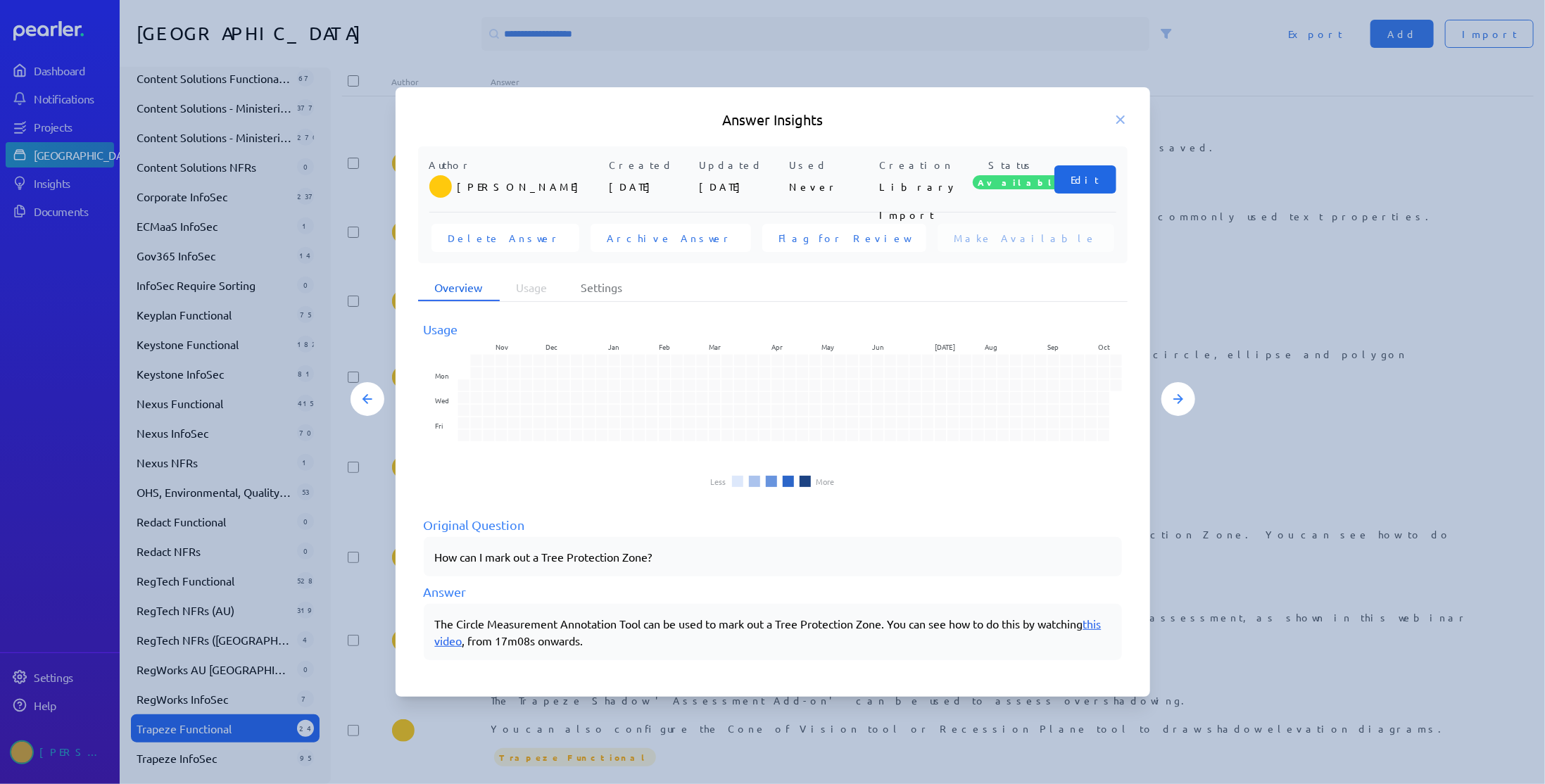
click at [1085, 182] on span "Edit" at bounding box center [1085, 179] width 28 height 14
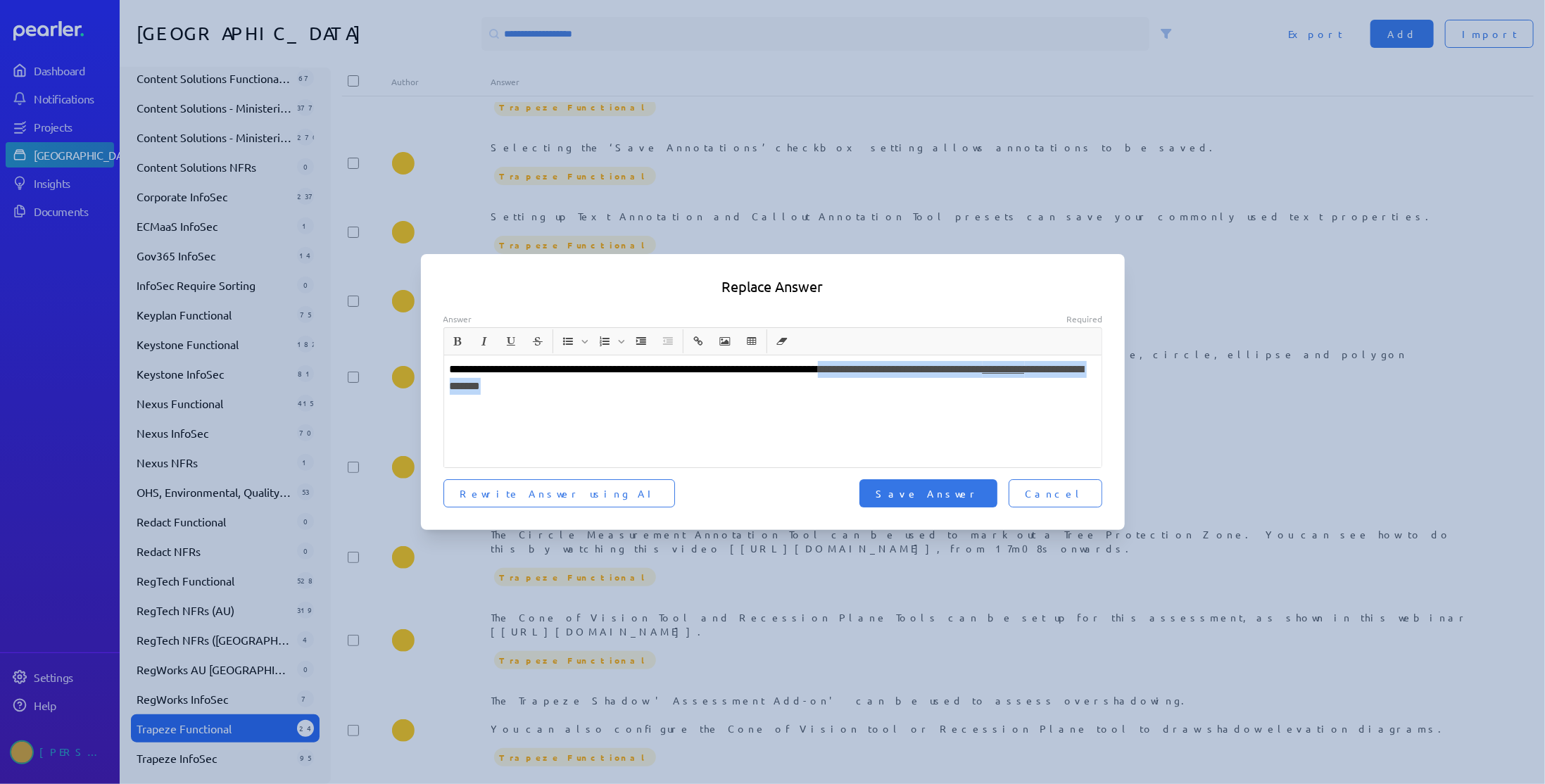
drag, startPoint x: 697, startPoint y: 387, endPoint x: 910, endPoint y: 368, distance: 213.8
click at [910, 368] on p "**********" at bounding box center [773, 378] width 647 height 34
click at [972, 490] on span "Save Answer" at bounding box center [928, 493] width 104 height 14
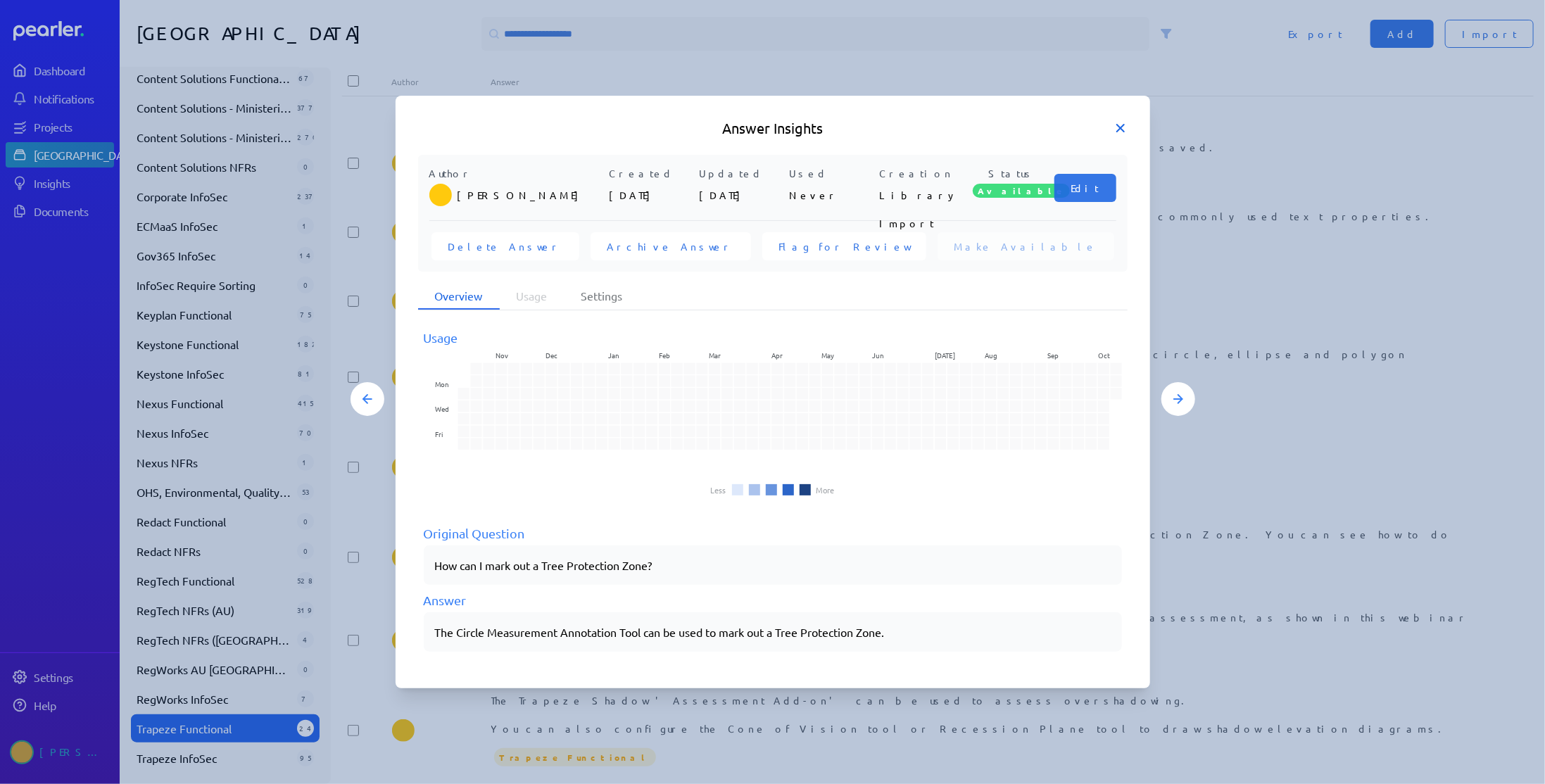
click at [1115, 133] on icon at bounding box center [1120, 128] width 14 height 14
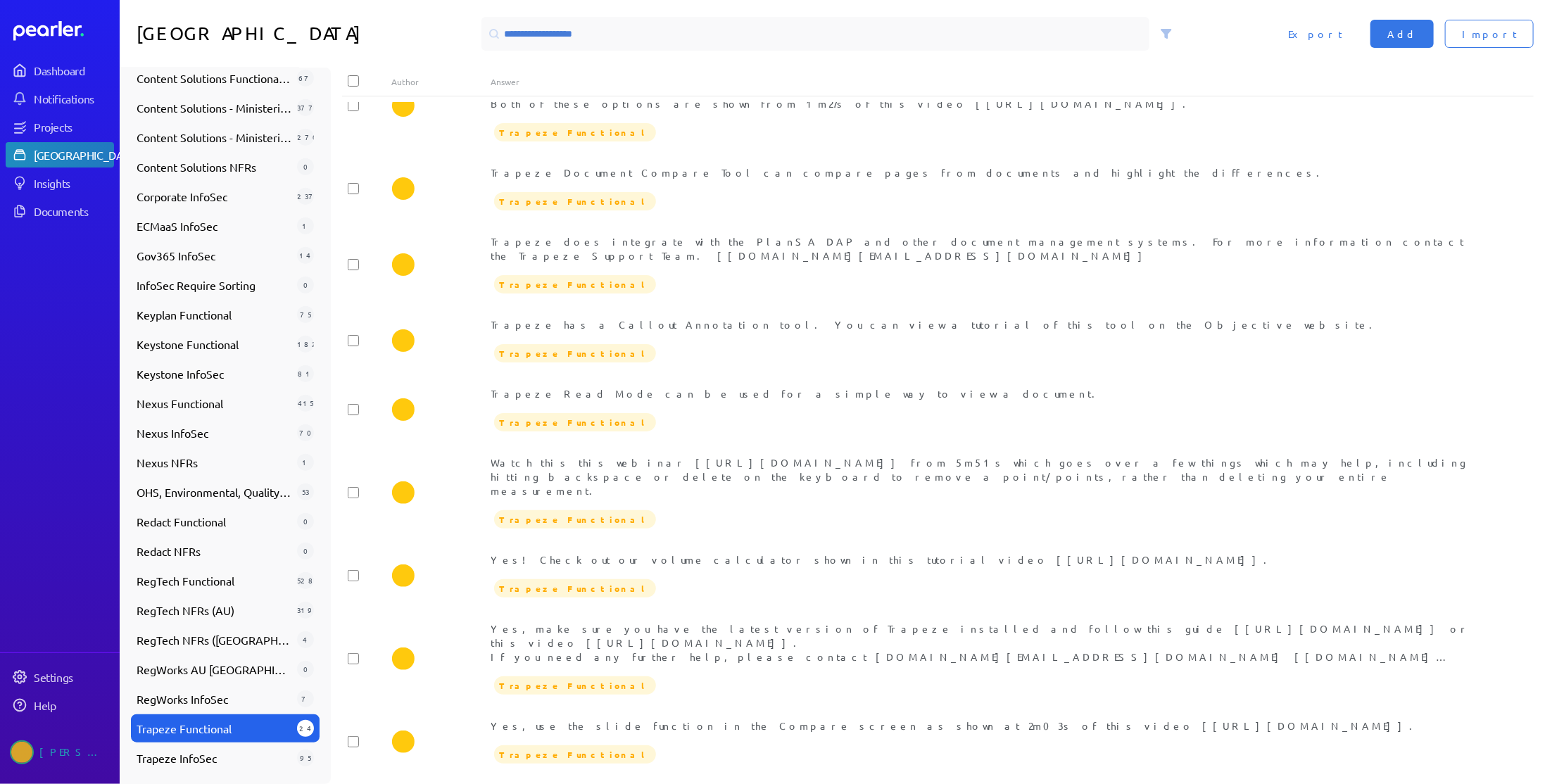
scroll to position [1409, 0]
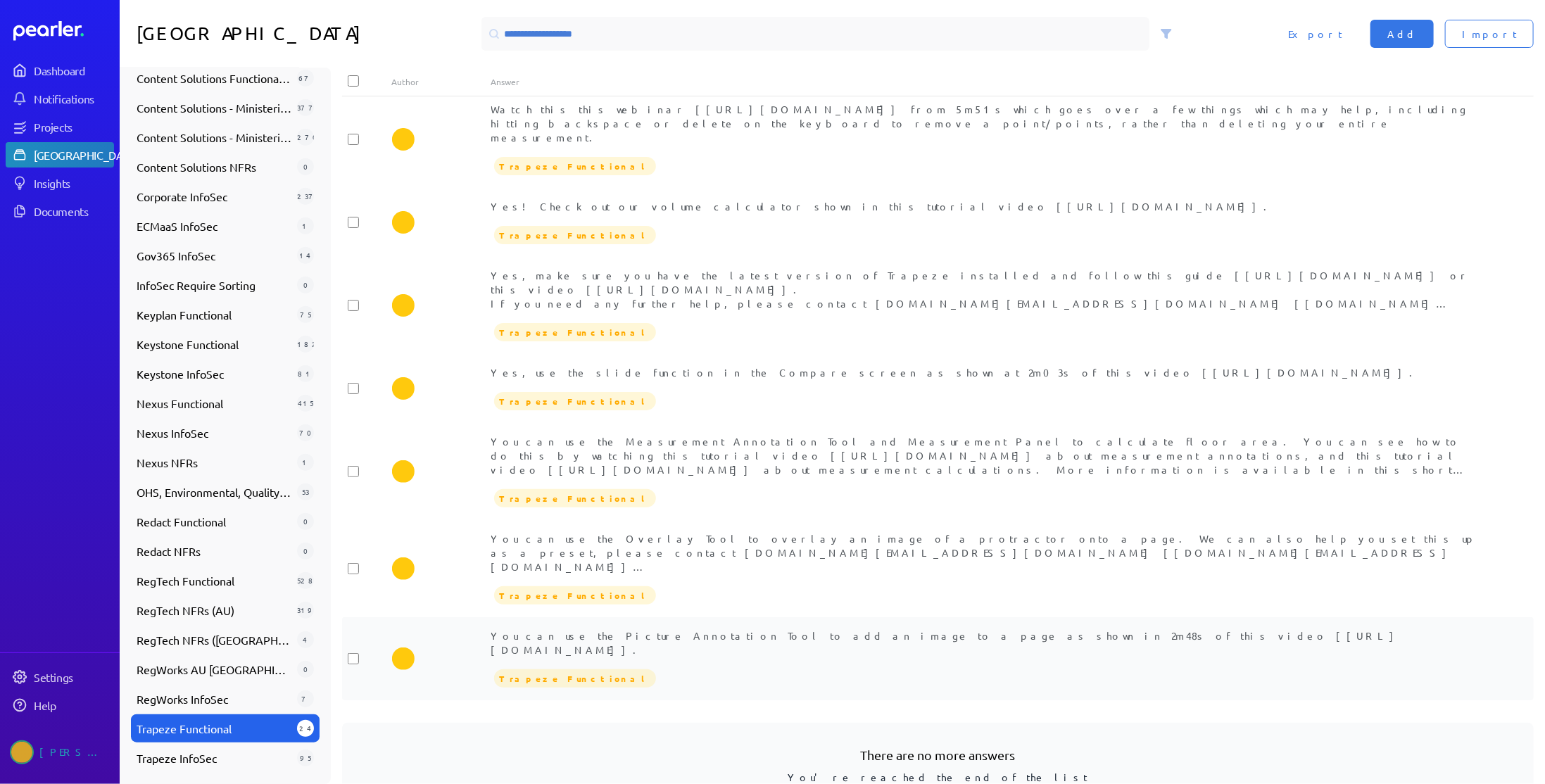
click at [737, 629] on div "You can use the Picture Annotation Tool to add an image to a page as shown in 2…" at bounding box center [987, 643] width 993 height 28
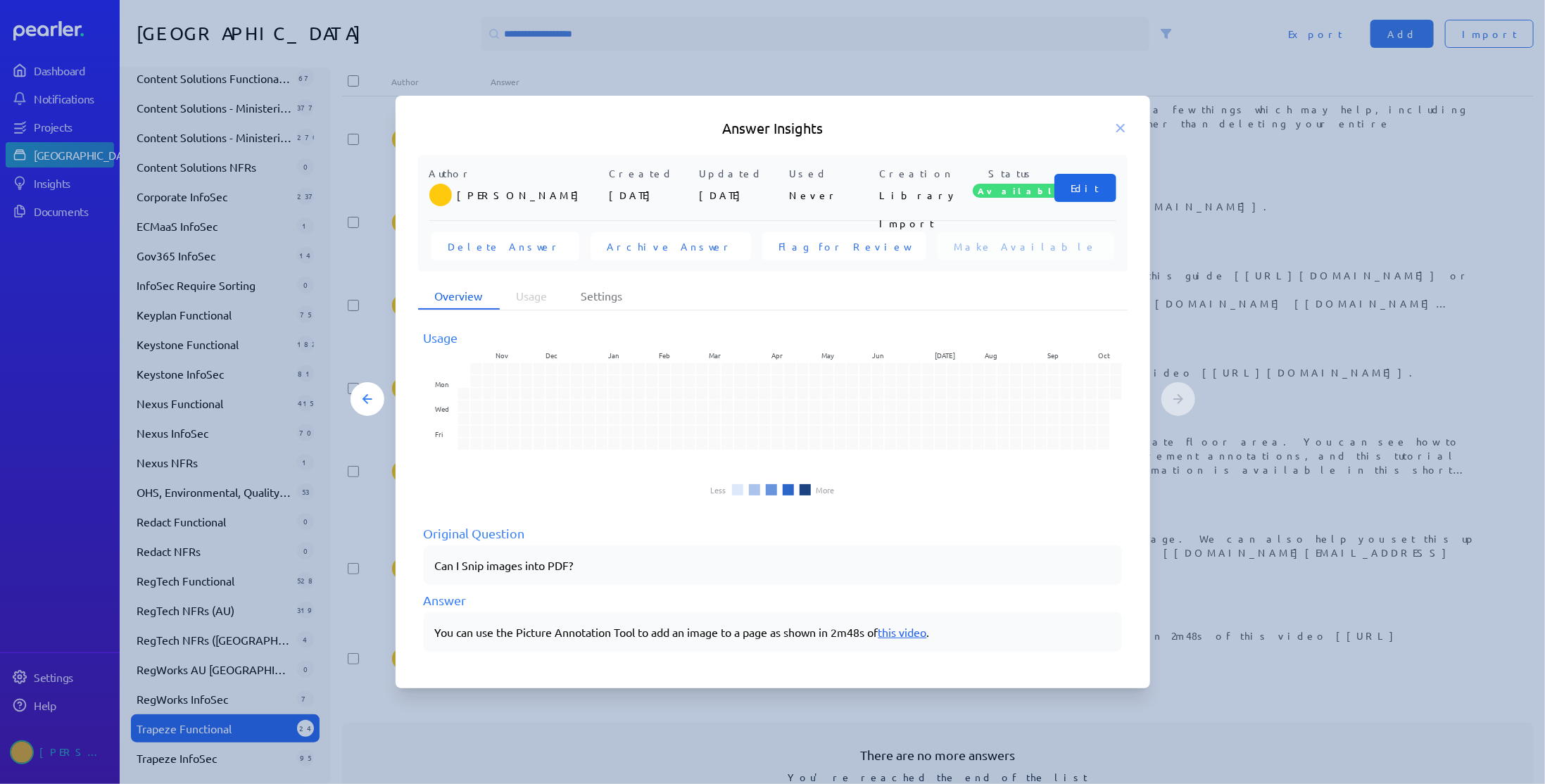
click at [1095, 185] on span "Edit" at bounding box center [1085, 187] width 28 height 14
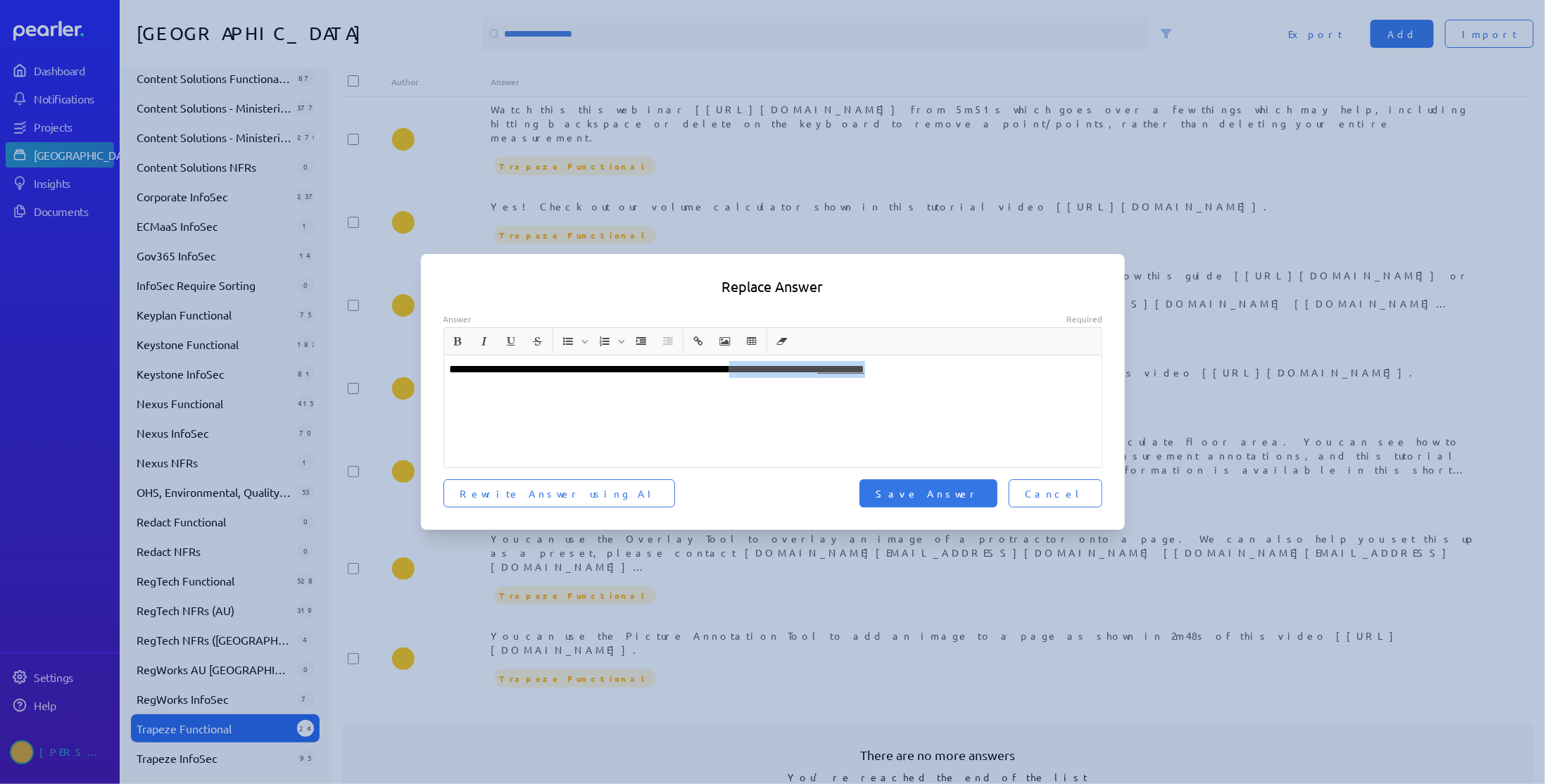
drag, startPoint x: 977, startPoint y: 370, endPoint x: 790, endPoint y: 377, distance: 187.1
click at [790, 377] on div "**********" at bounding box center [773, 411] width 658 height 112
click at [979, 499] on span "Save Answer" at bounding box center [928, 493] width 104 height 14
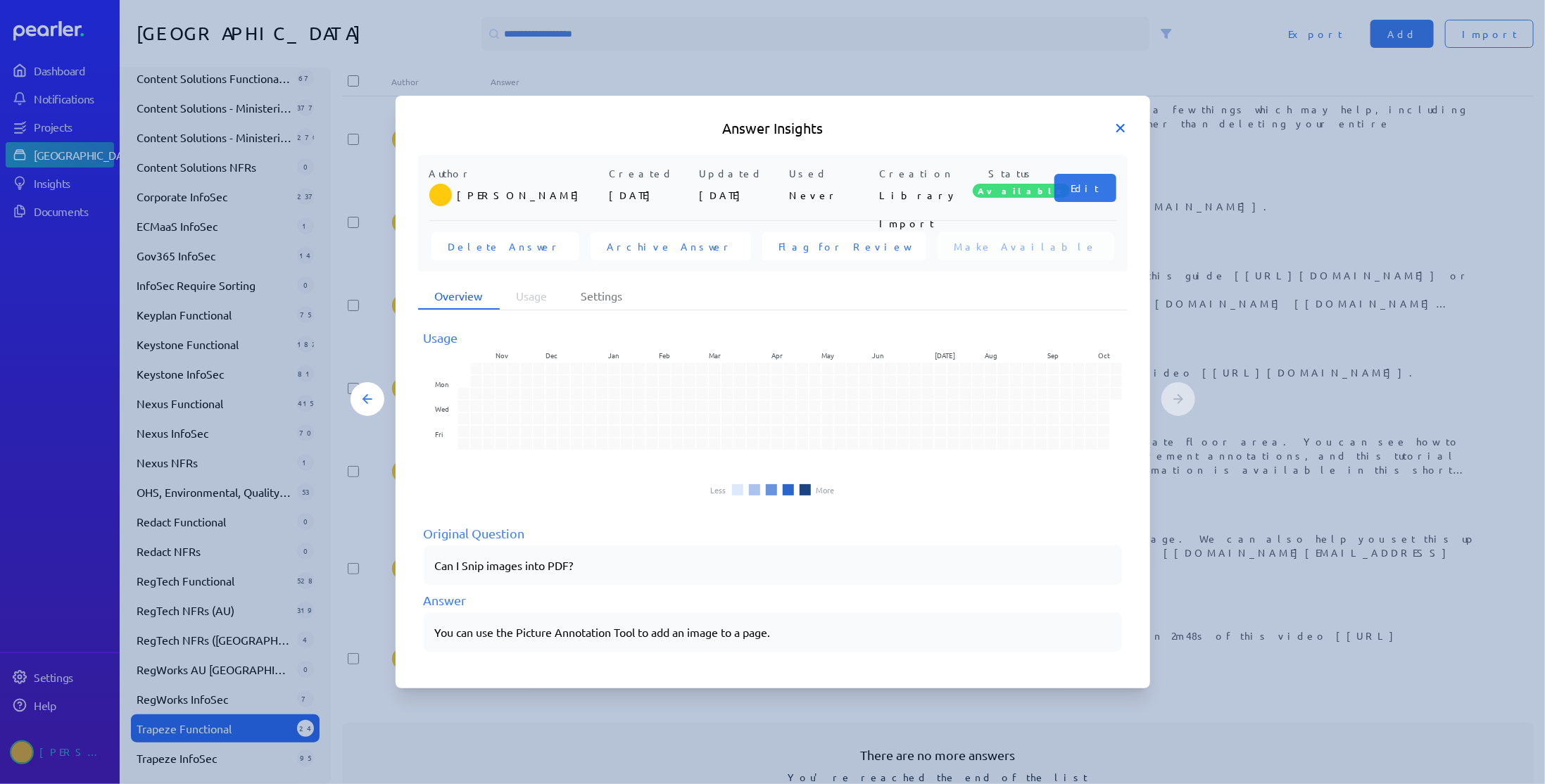
click at [1123, 130] on icon at bounding box center [1120, 128] width 14 height 14
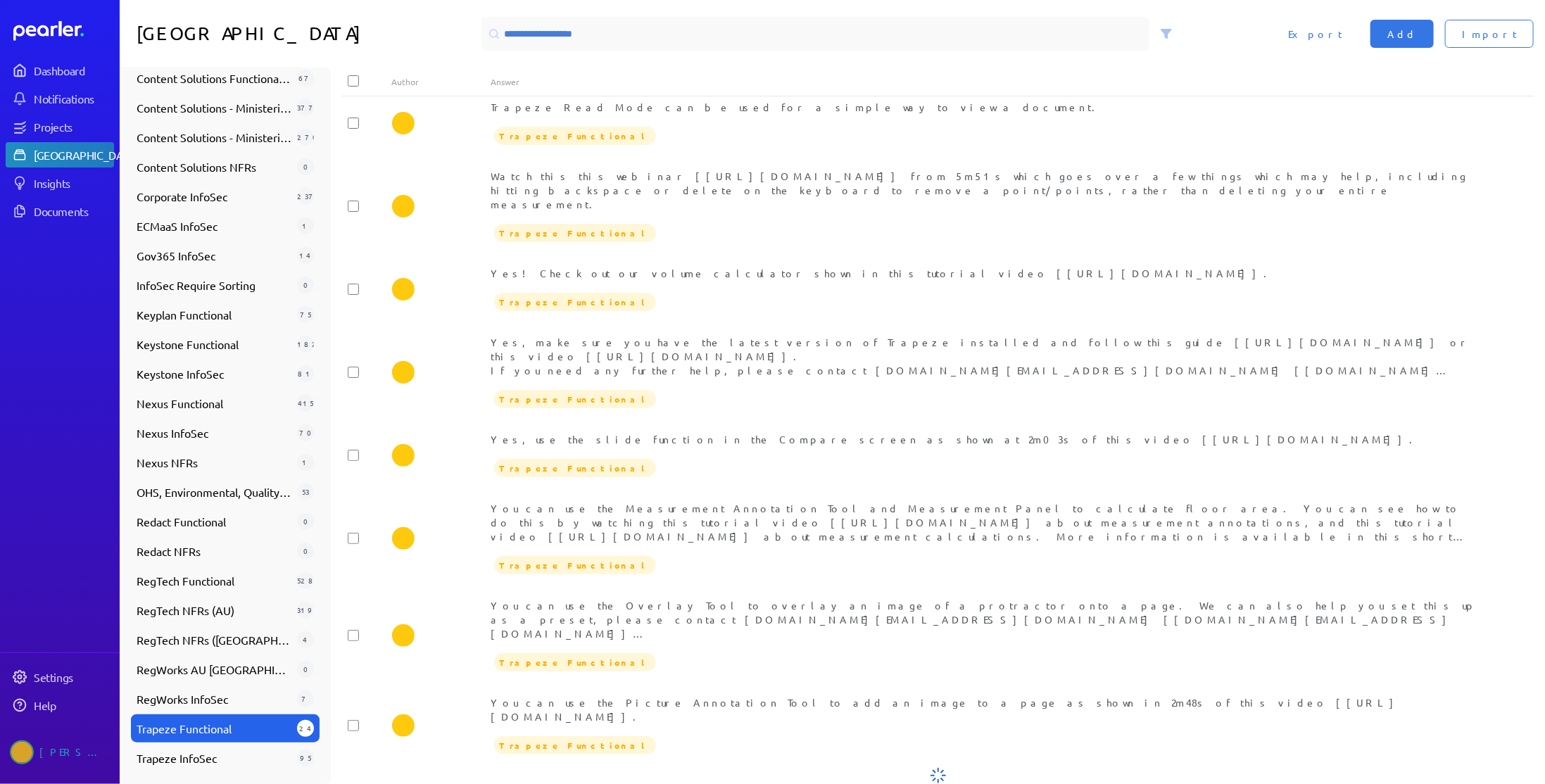
scroll to position [1285, 0]
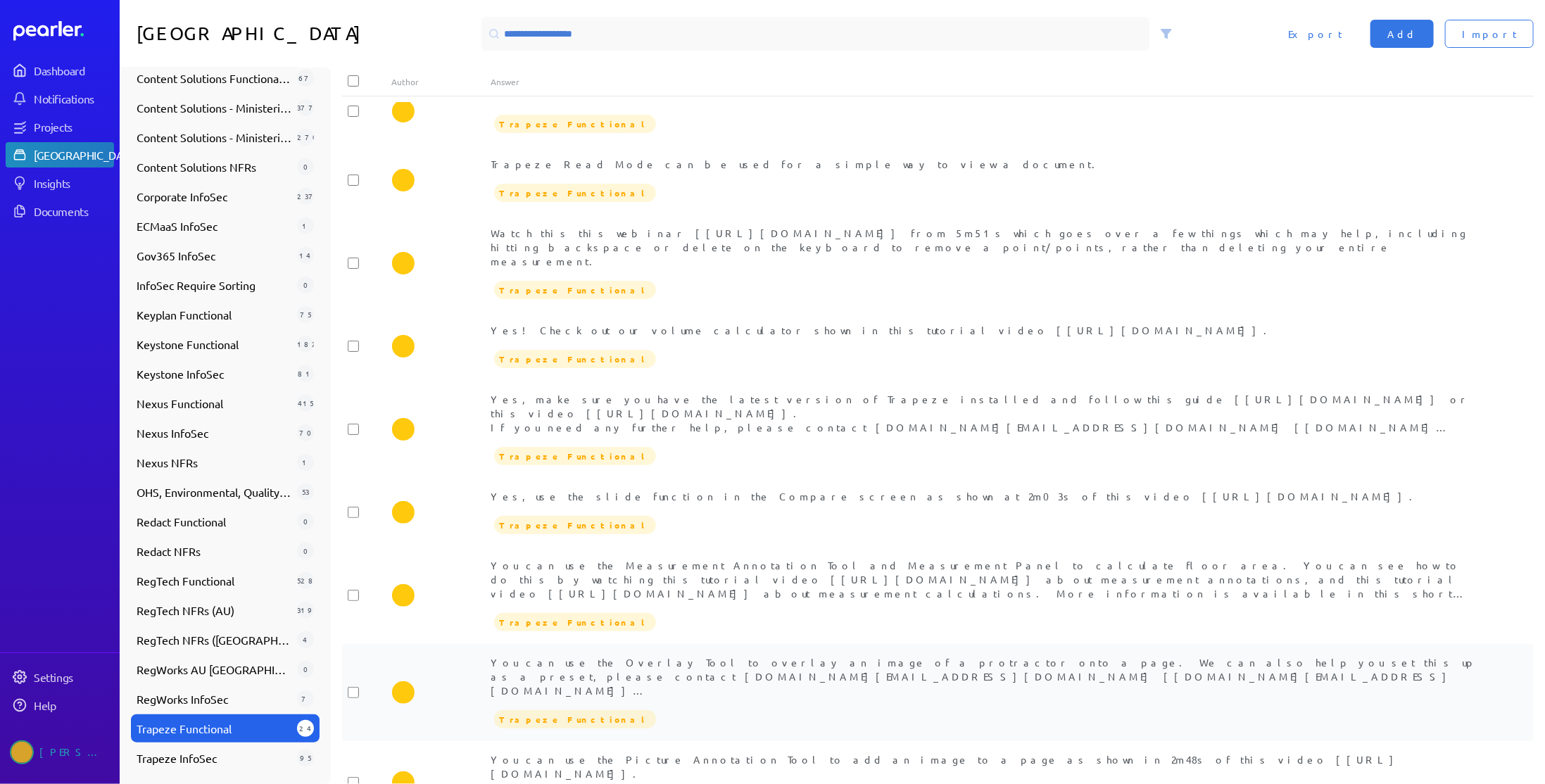
click at [760, 655] on div "You can use the Overlay Tool to overlay an image of a protractor onto a page. W…" at bounding box center [987, 676] width 993 height 42
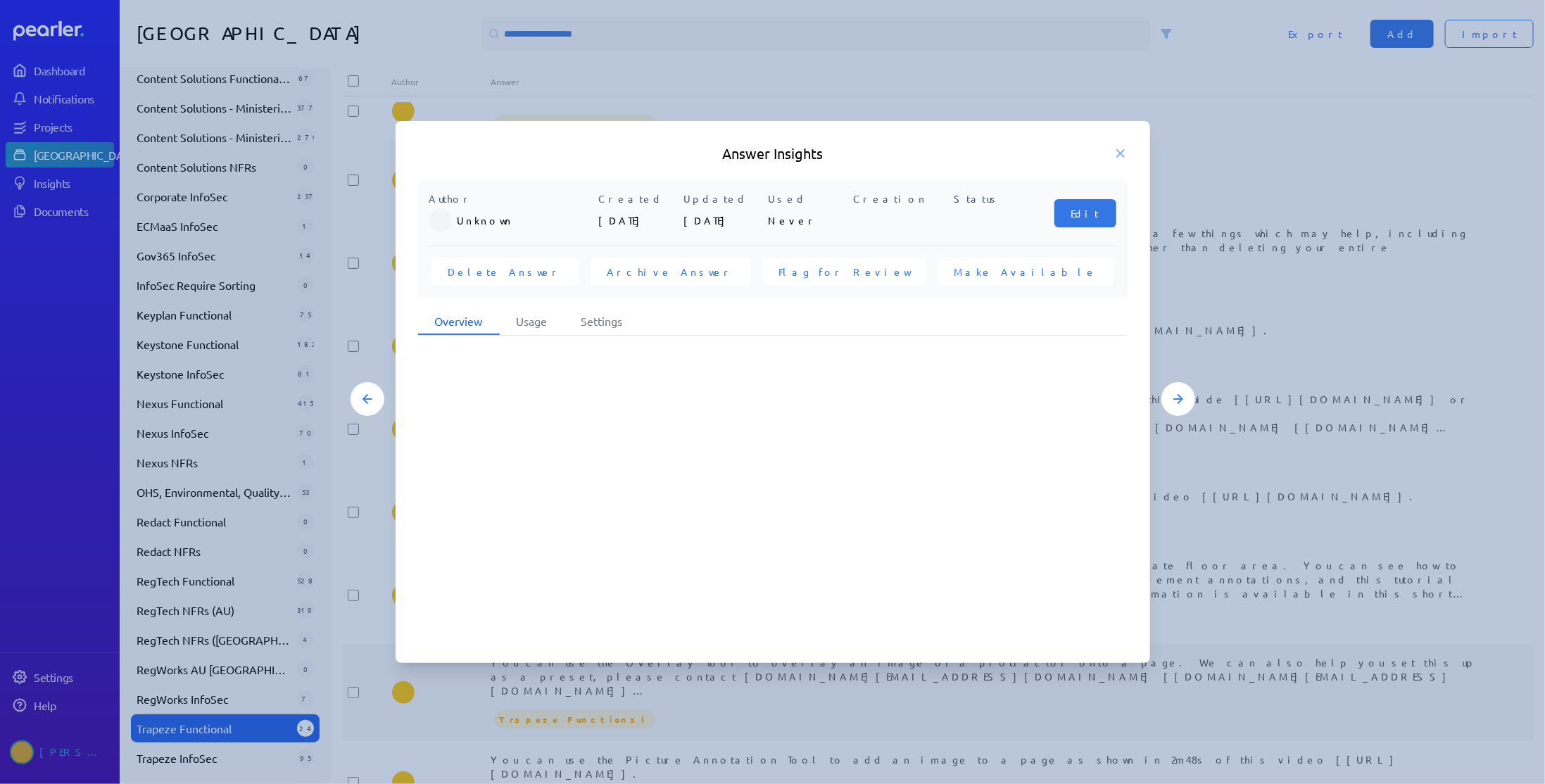
scroll to position [1394, 0]
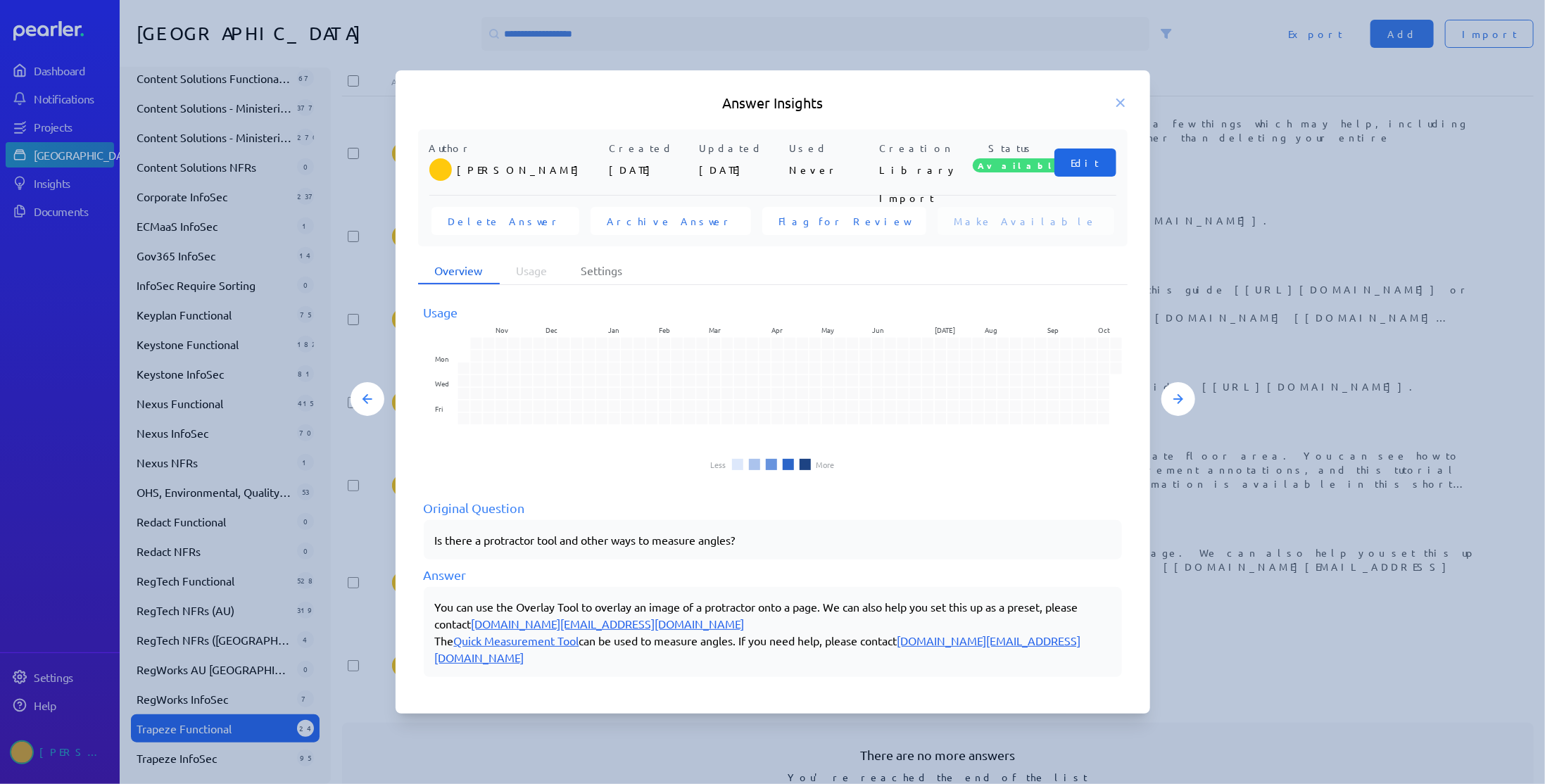
click at [1091, 176] on button "Edit" at bounding box center [1085, 163] width 62 height 28
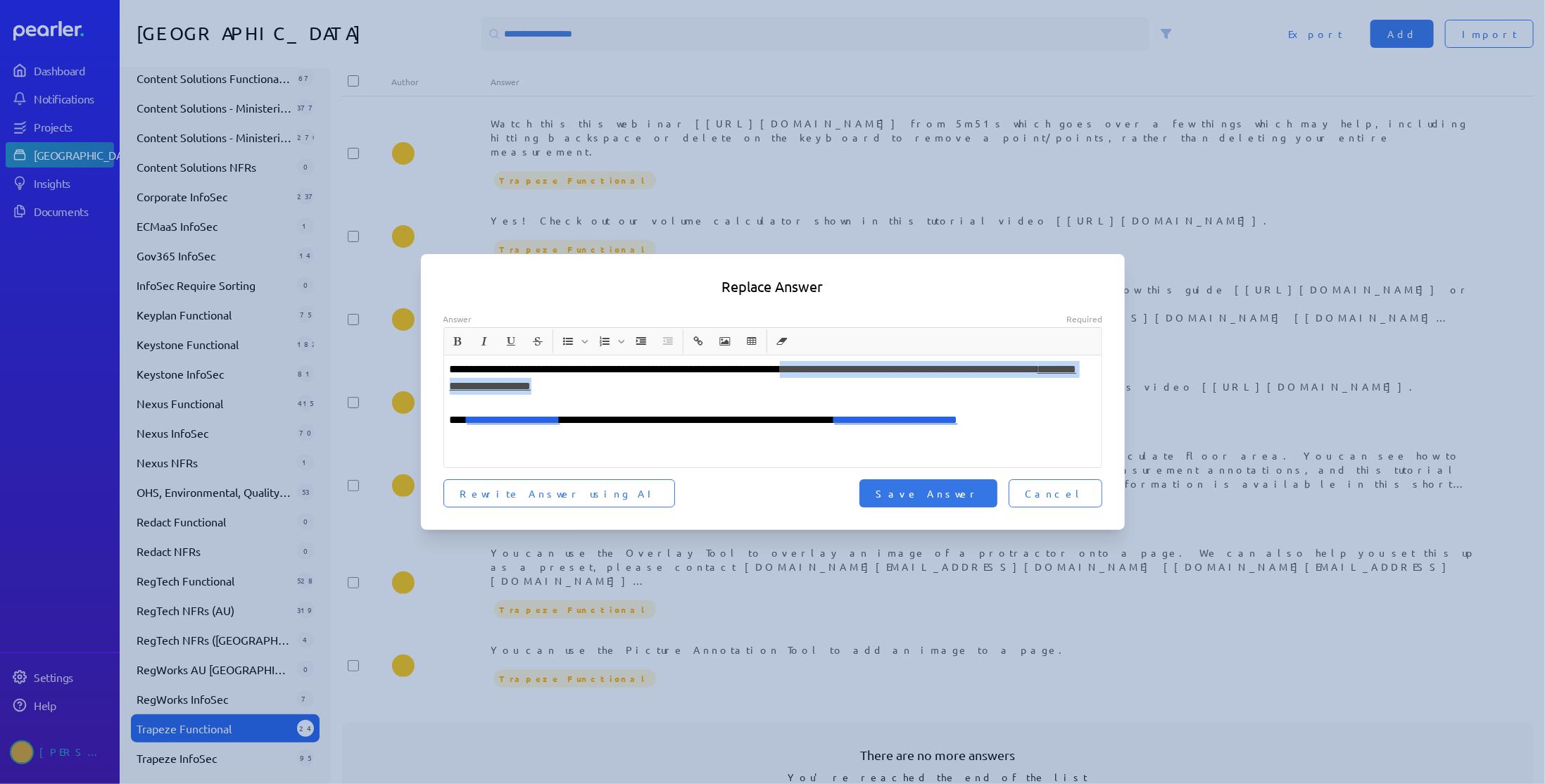
drag, startPoint x: 845, startPoint y: 371, endPoint x: 852, endPoint y: 387, distance: 17.5
click at [852, 387] on p "**********" at bounding box center [773, 378] width 647 height 34
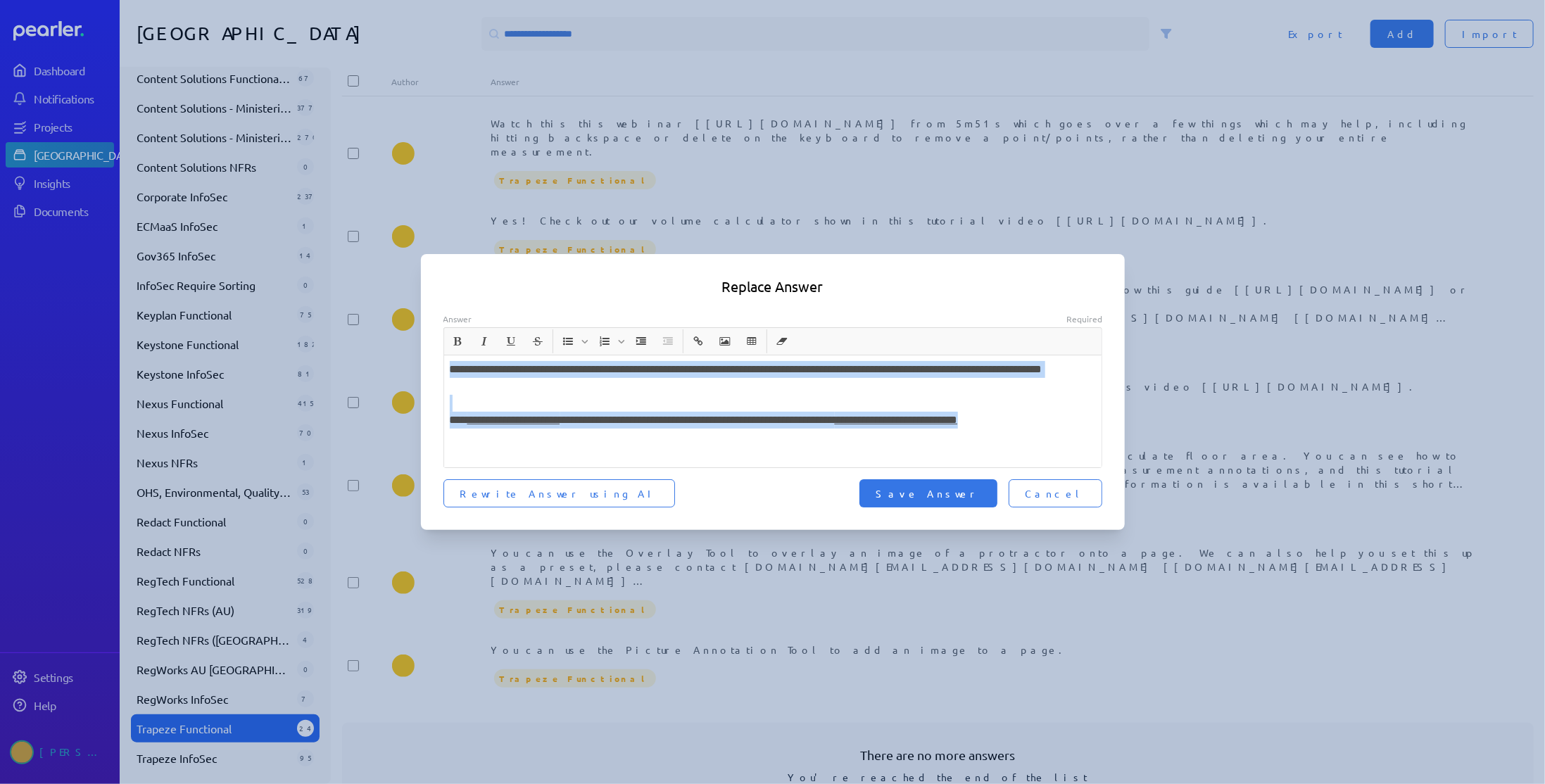
drag, startPoint x: 665, startPoint y: 408, endPoint x: 1119, endPoint y: 460, distance: 457.0
click at [1119, 460] on div "**********" at bounding box center [773, 411] width 704 height 195
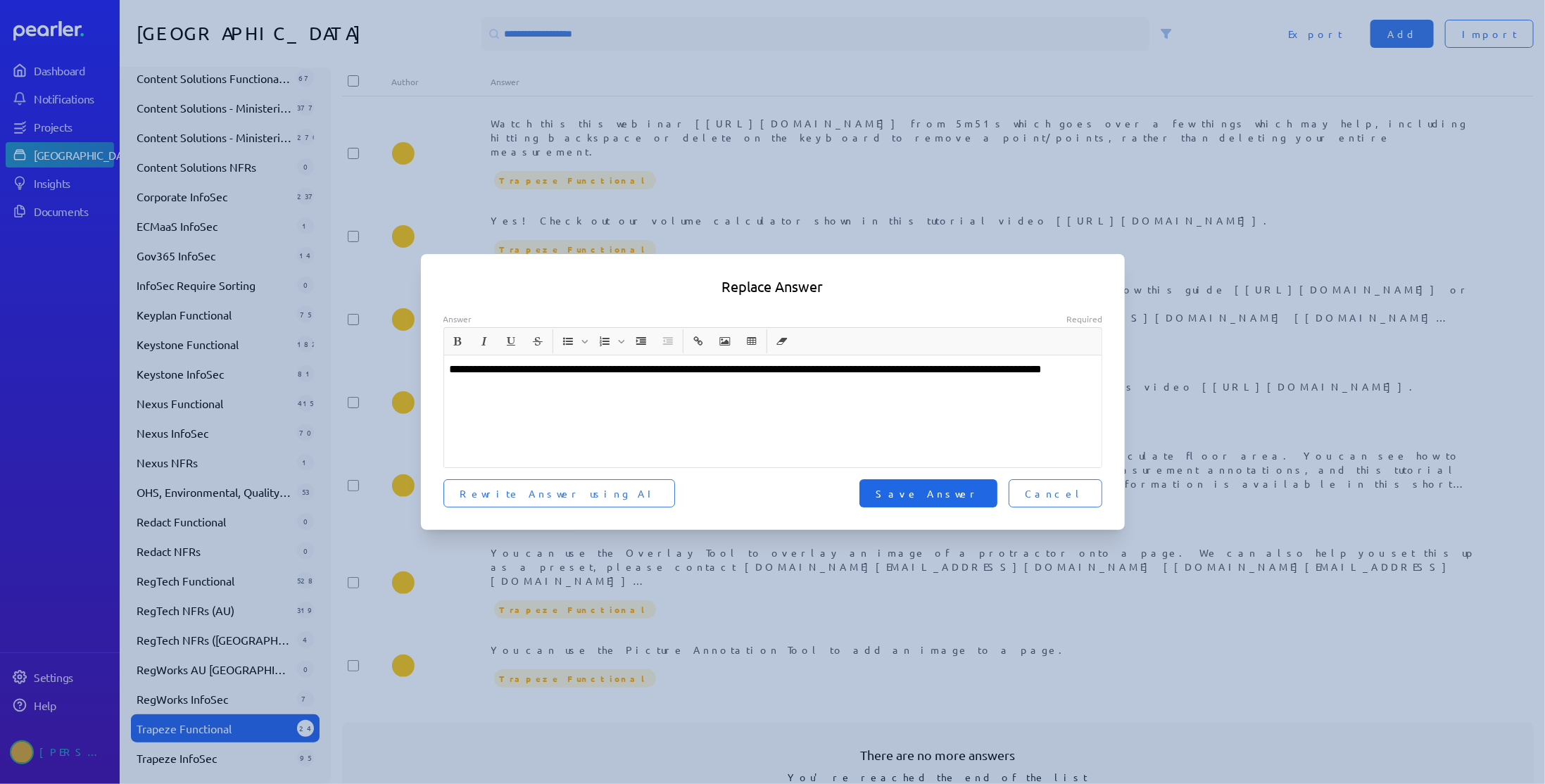
click at [980, 488] on span "Save Answer" at bounding box center [928, 493] width 104 height 14
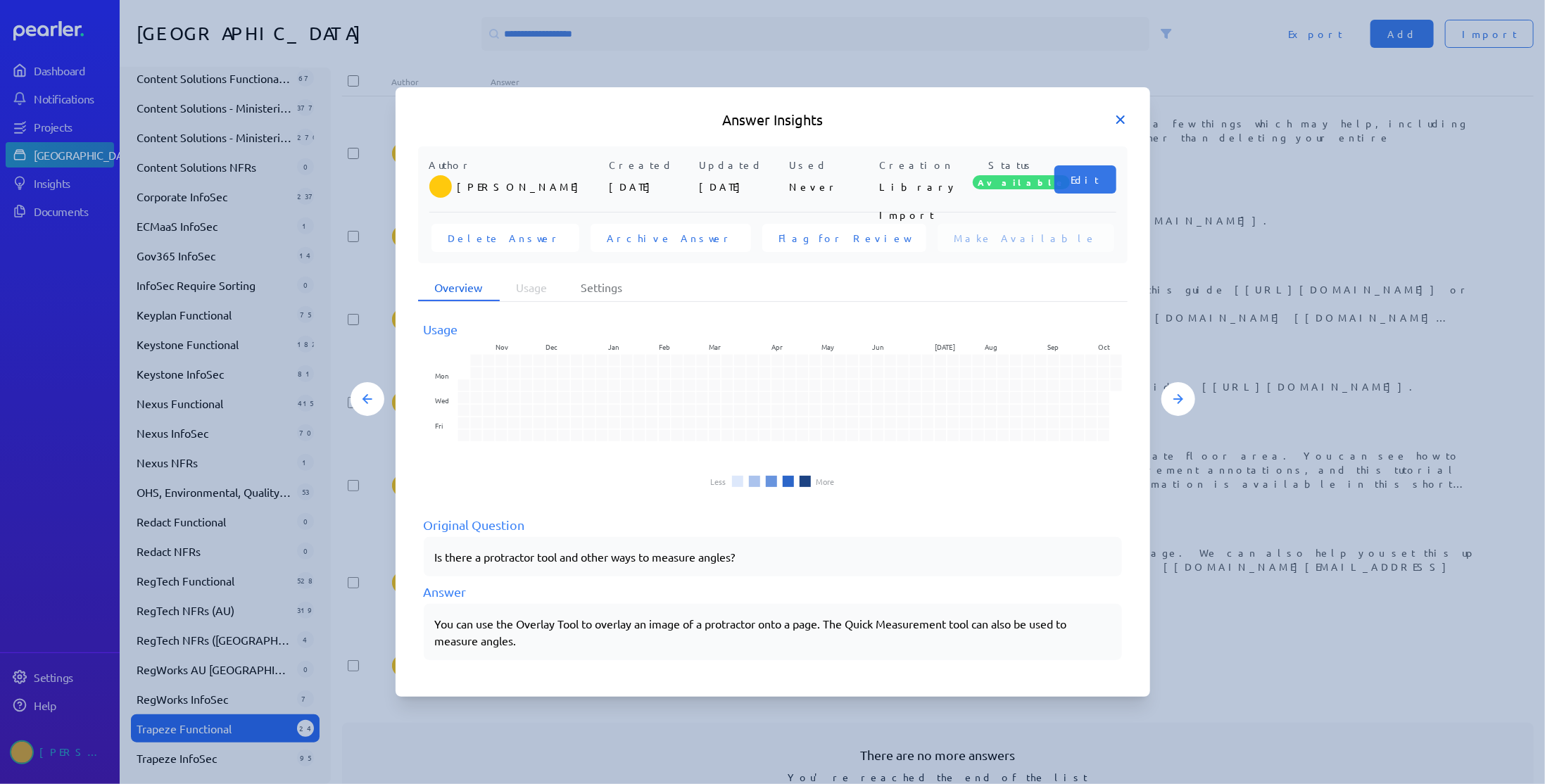
click at [1121, 127] on icon at bounding box center [1120, 119] width 14 height 14
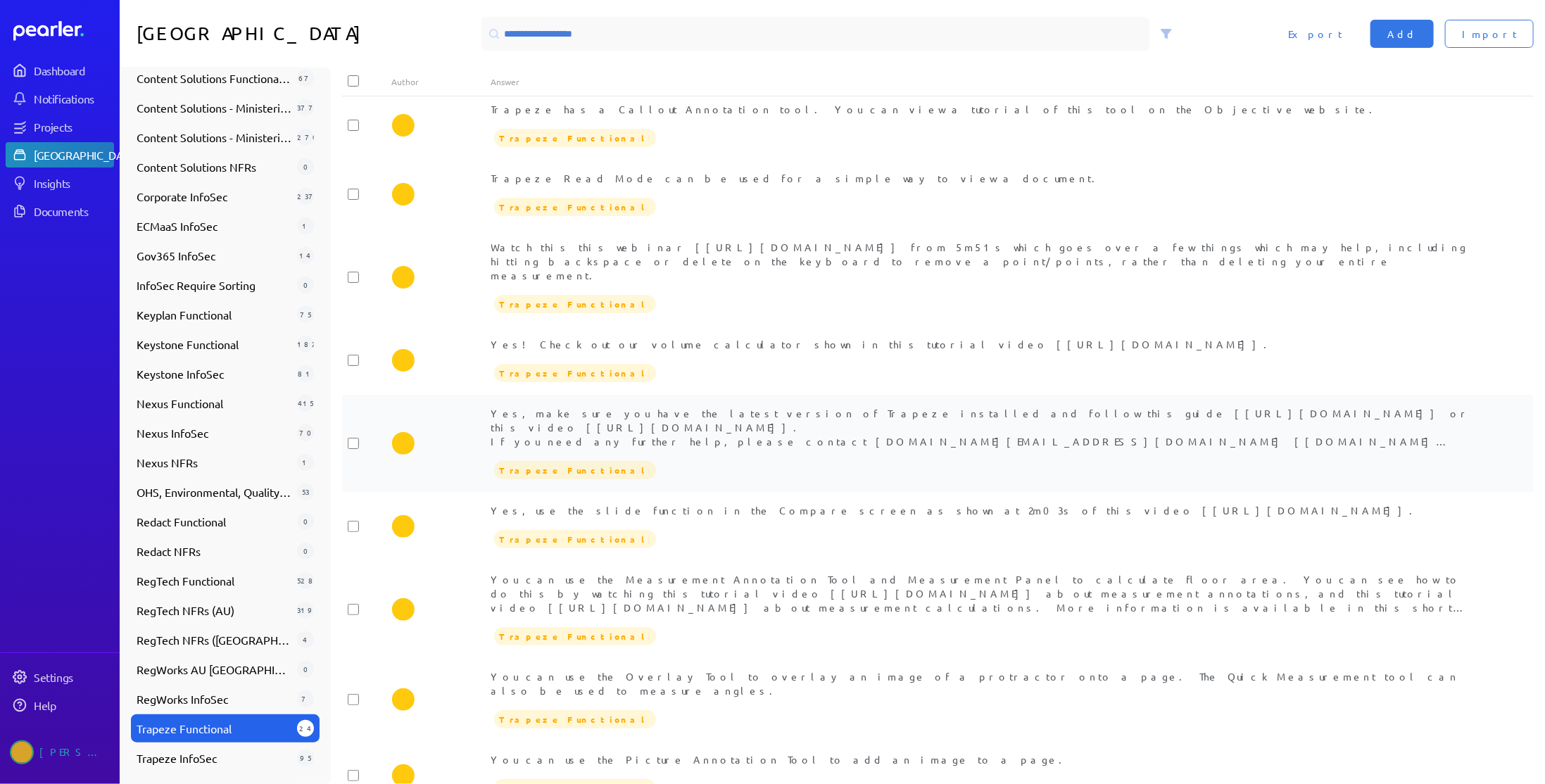
scroll to position [1367, 0]
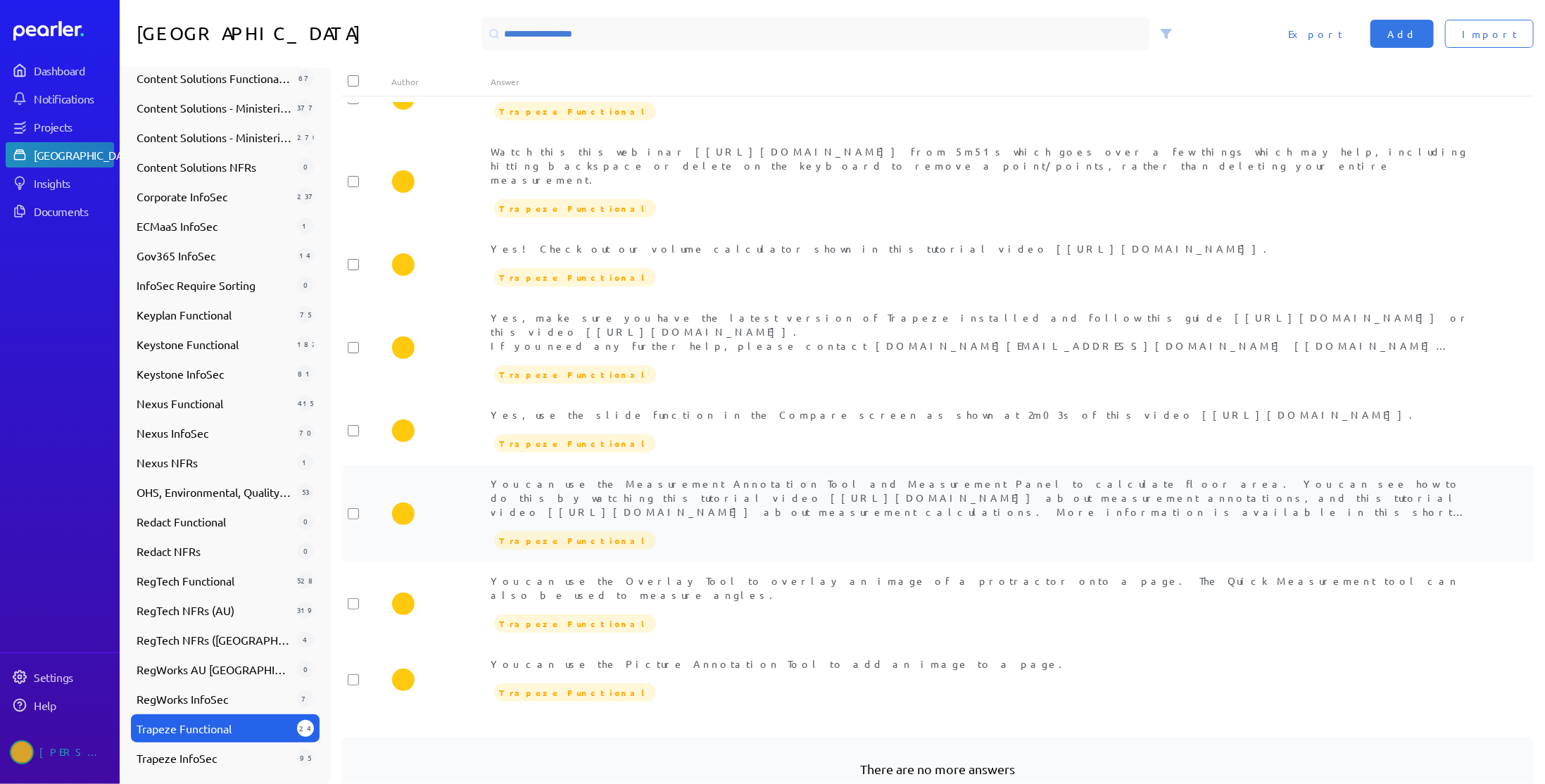
click at [727, 476] on div "You can use the Measurement Annotation Tool and Measurement Panel to calculate …" at bounding box center [987, 497] width 993 height 42
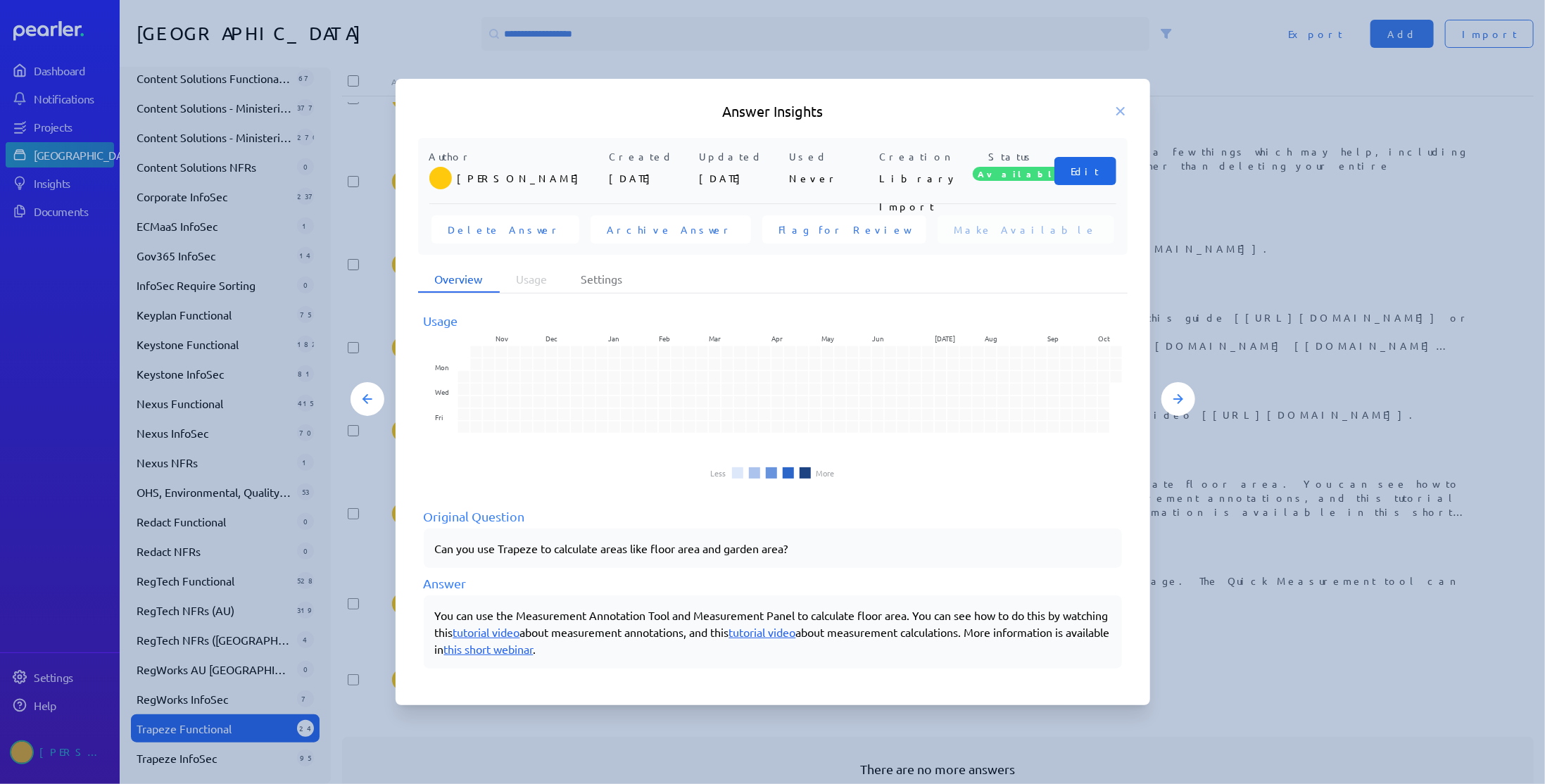
click at [1087, 175] on span "Edit" at bounding box center [1085, 171] width 28 height 14
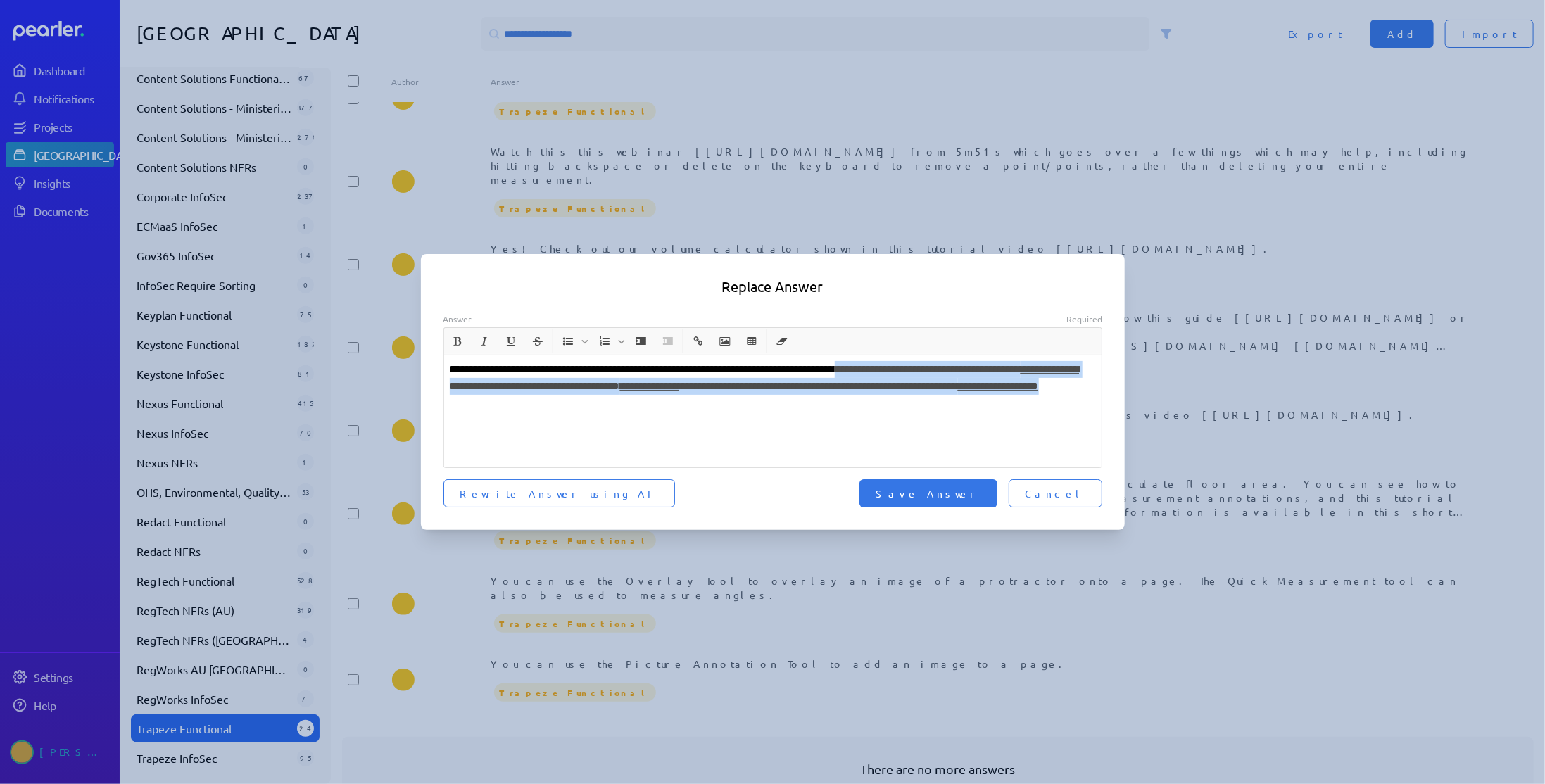
drag, startPoint x: 702, startPoint y: 405, endPoint x: 936, endPoint y: 372, distance: 236.3
click at [936, 372] on p "**********" at bounding box center [773, 386] width 647 height 50
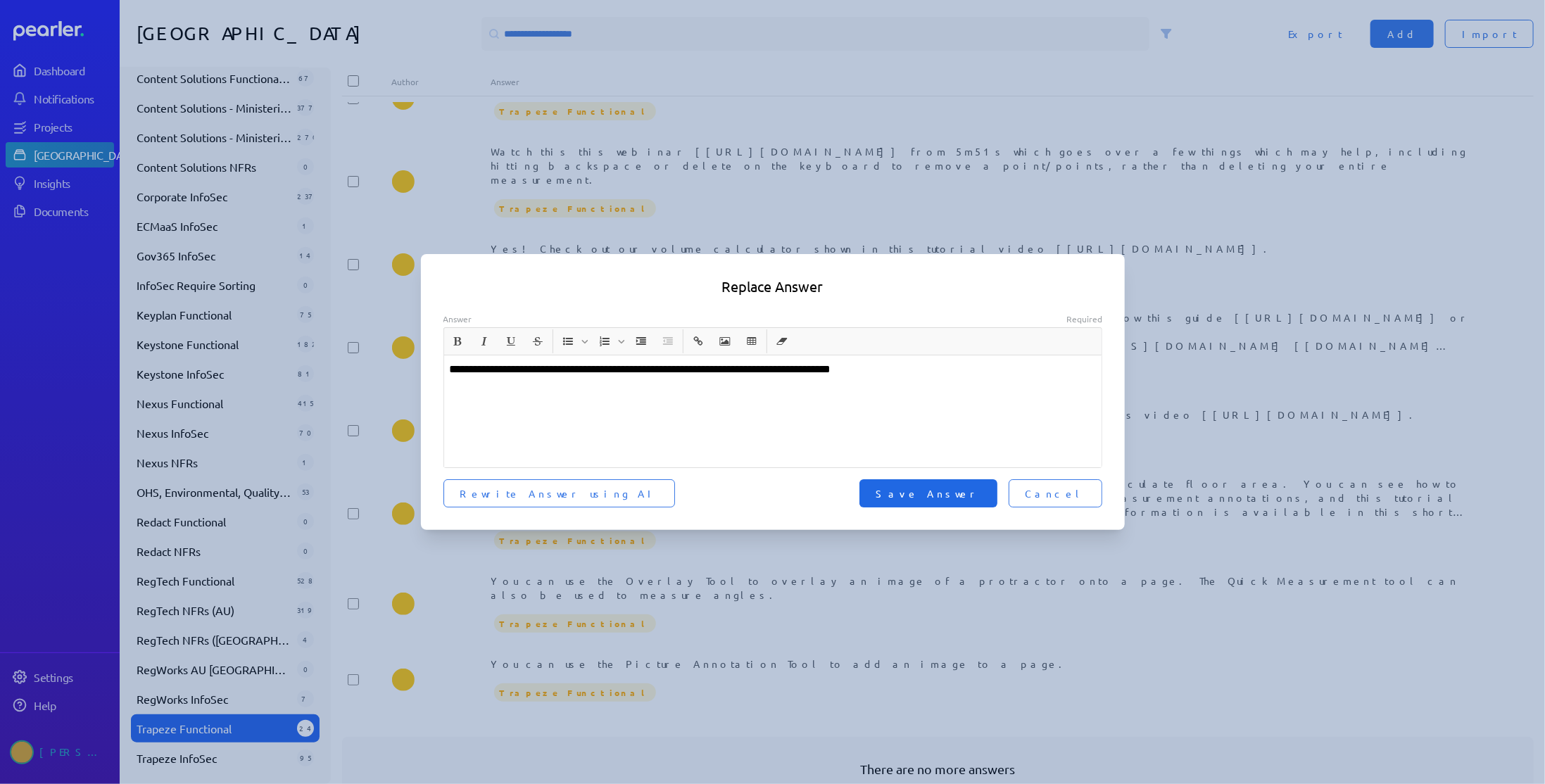
click at [967, 494] on span "Save Answer" at bounding box center [928, 493] width 104 height 14
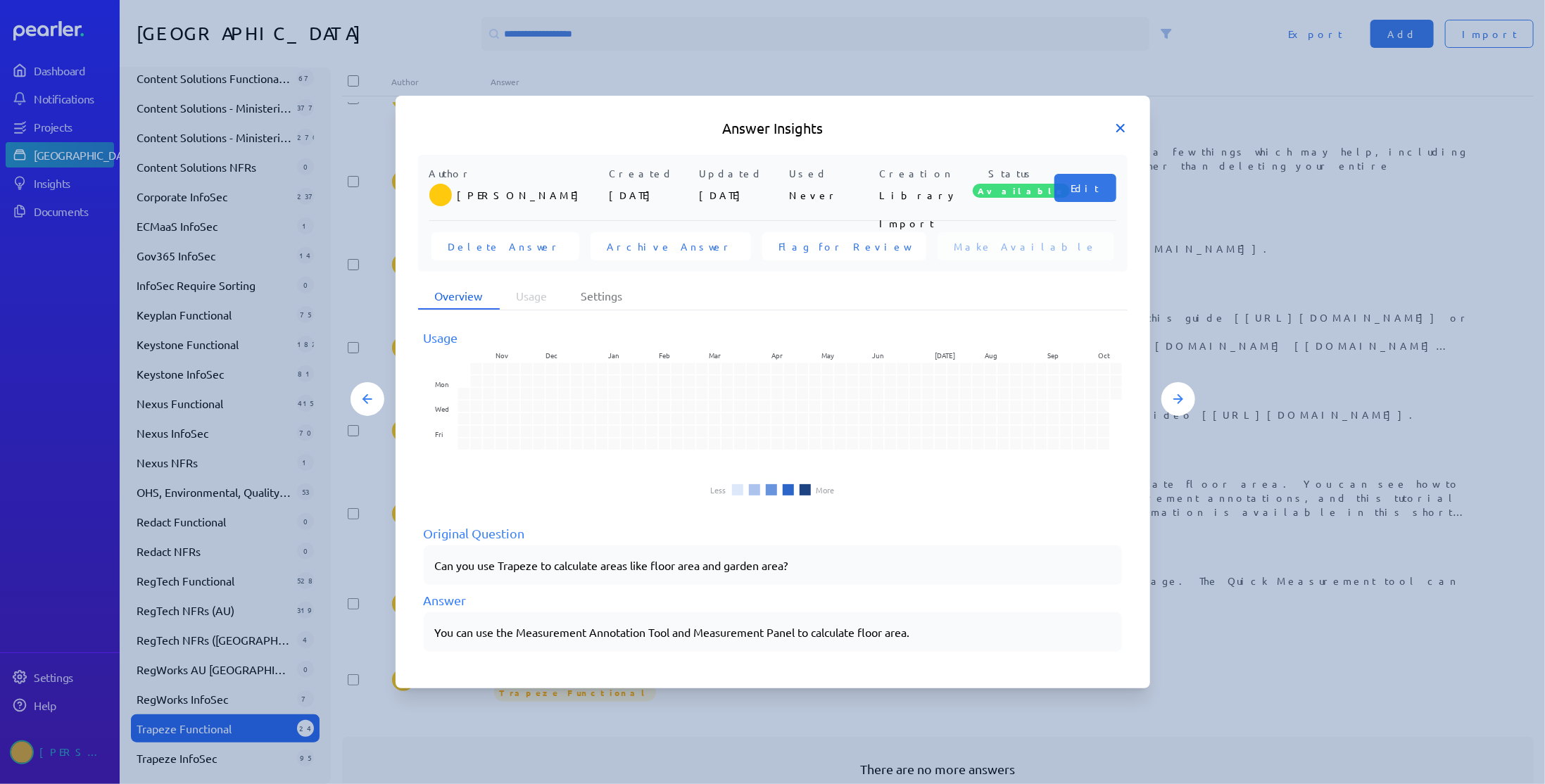
click at [1117, 130] on icon at bounding box center [1120, 128] width 14 height 14
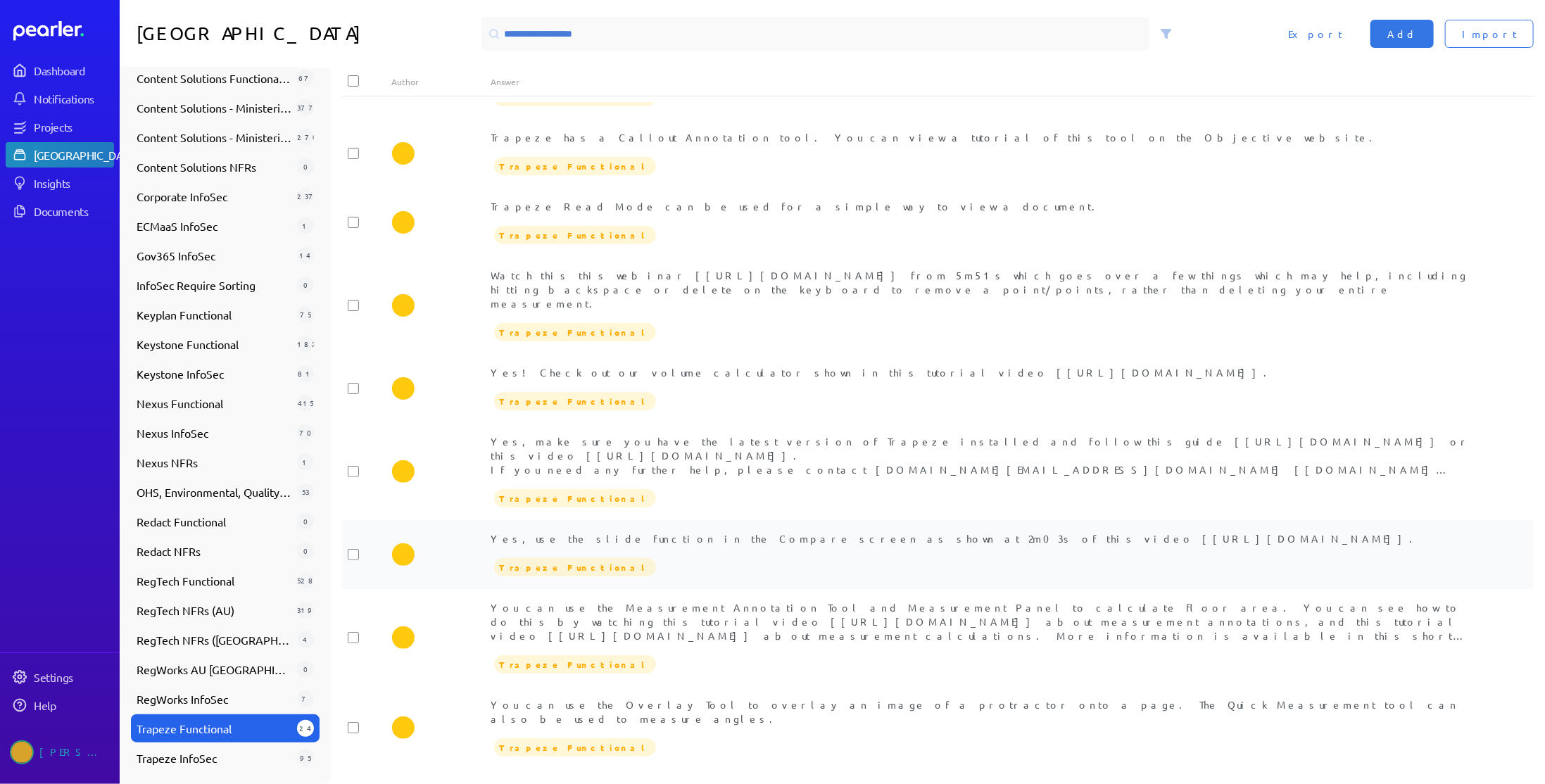
scroll to position [1338, 0]
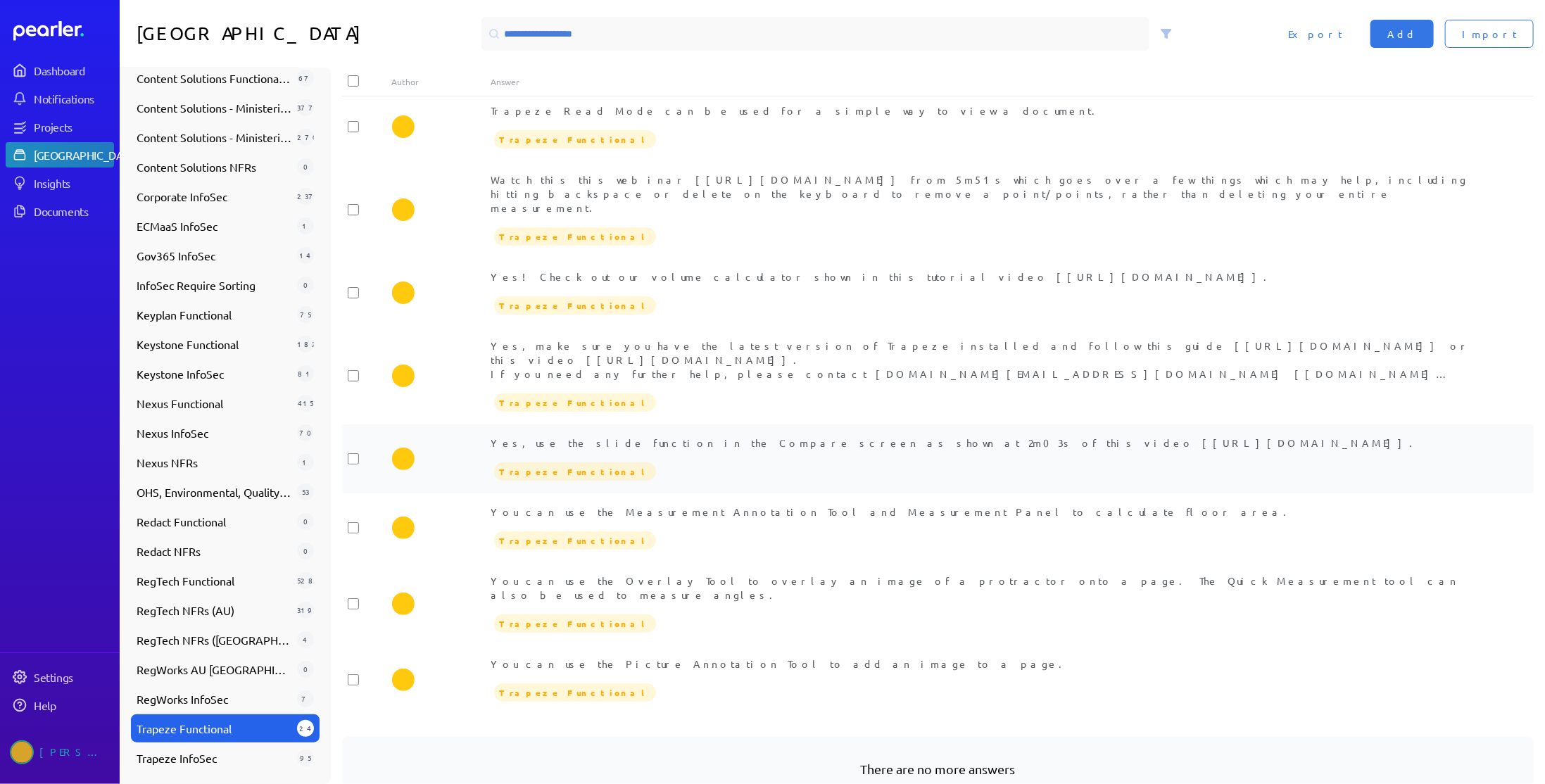
click at [713, 435] on div "Yes, use the slide function in the Compare screen as shown at 2m03s of this vid…" at bounding box center [987, 442] width 993 height 14
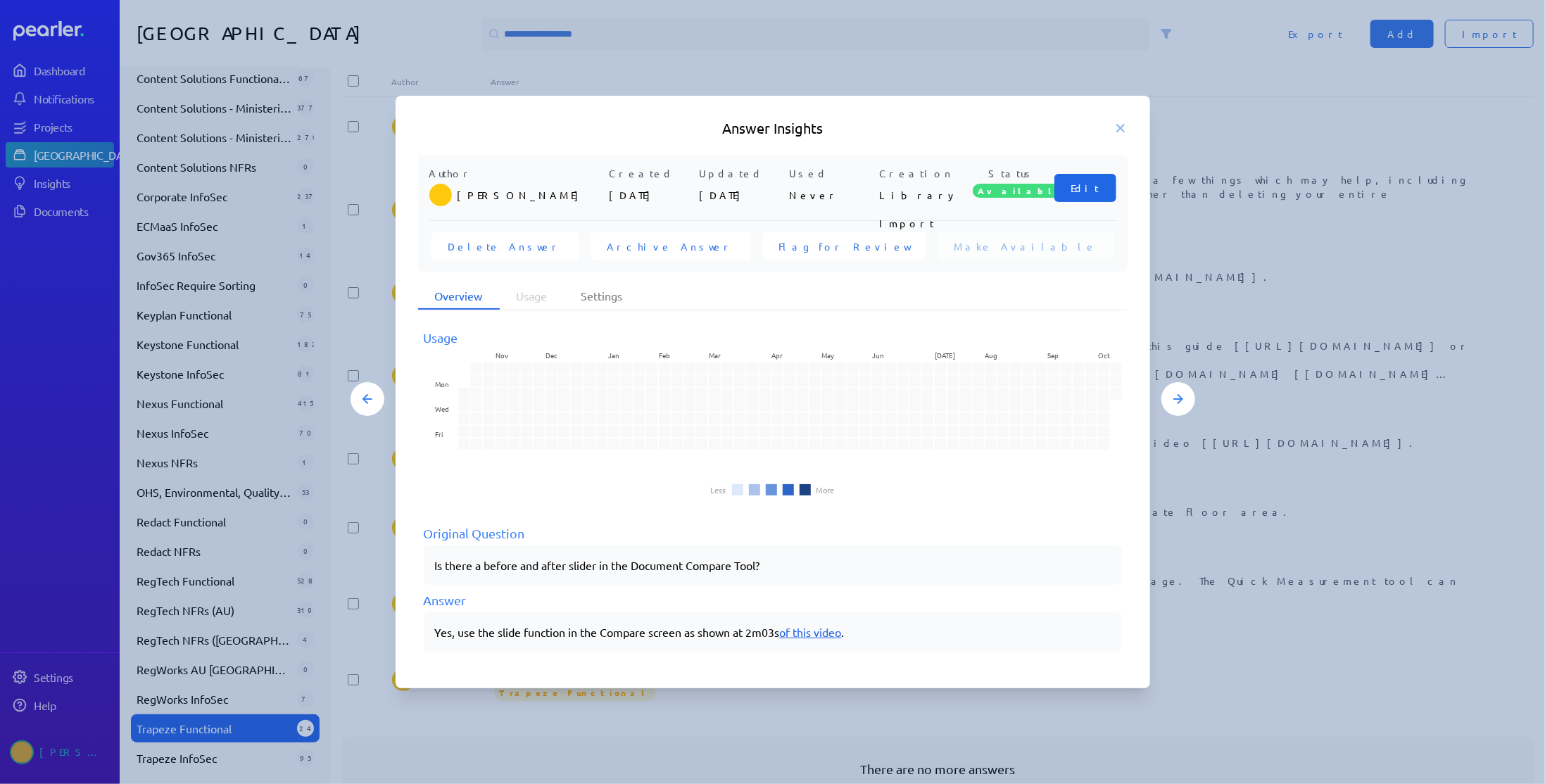
click at [1091, 192] on span "Edit" at bounding box center [1085, 187] width 28 height 14
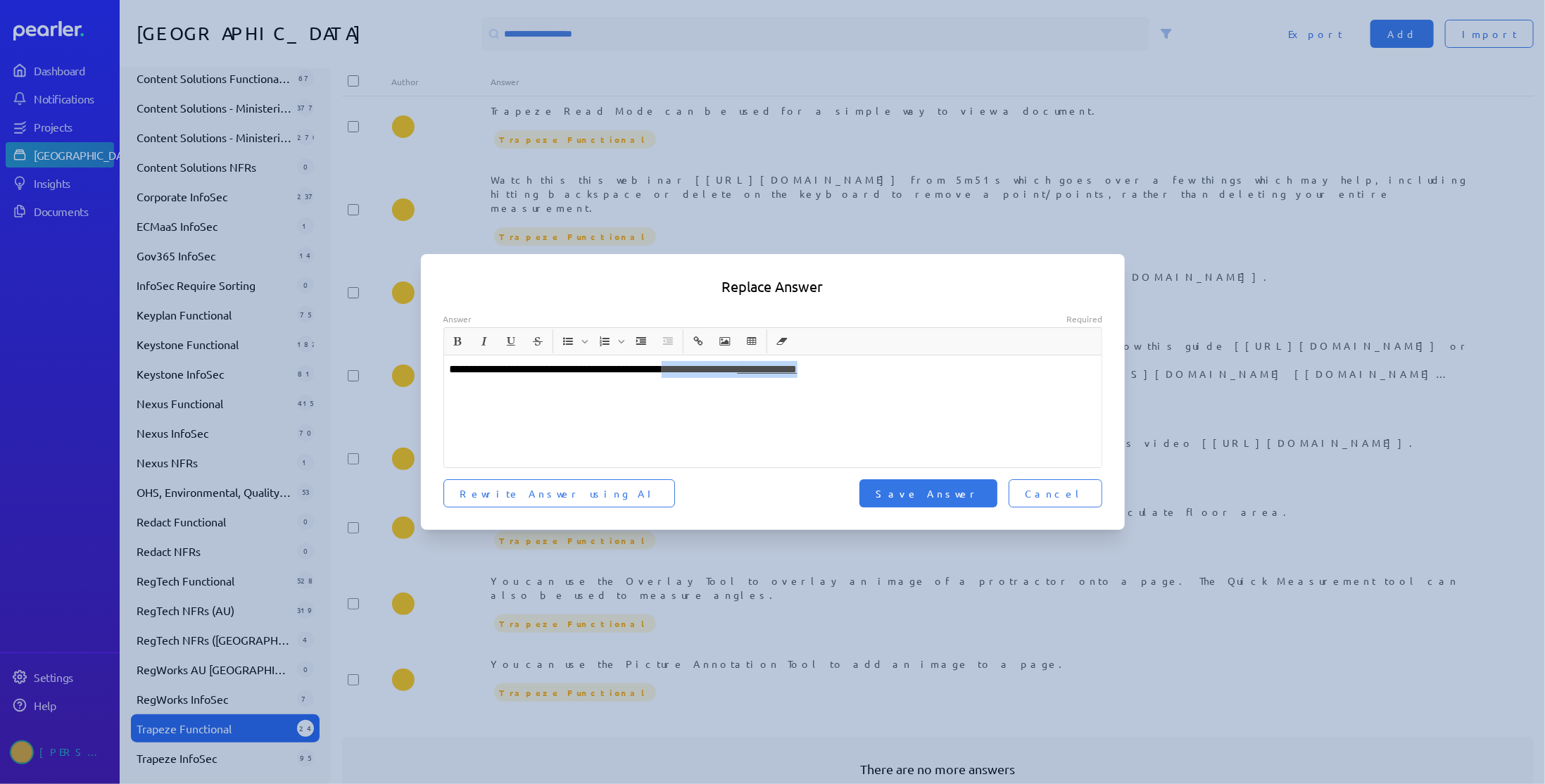
drag, startPoint x: 902, startPoint y: 369, endPoint x: 701, endPoint y: 376, distance: 201.1
click at [701, 376] on p "**********" at bounding box center [773, 369] width 647 height 17
click at [980, 492] on span "Save Answer" at bounding box center [928, 493] width 104 height 14
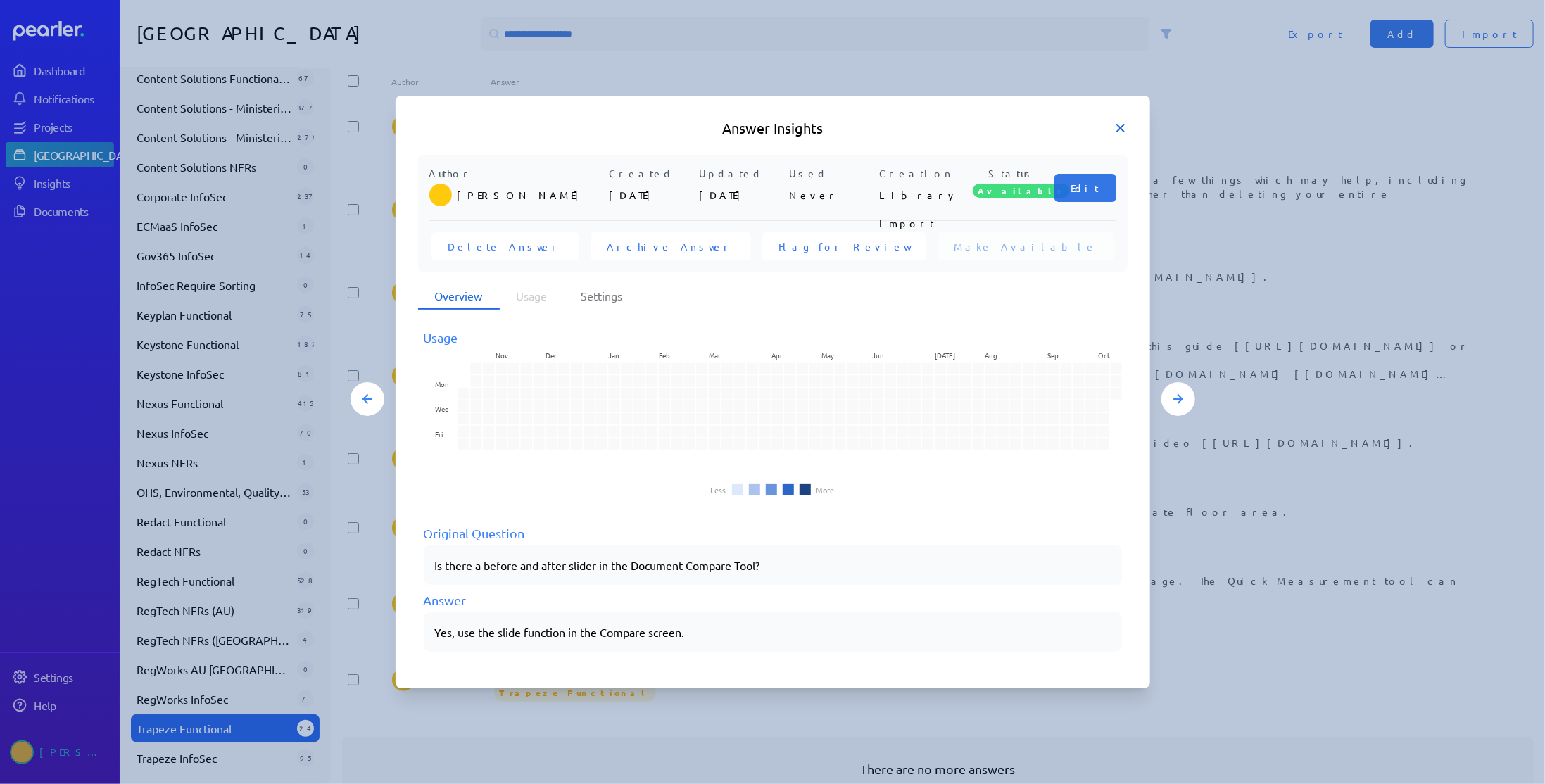
click at [1120, 127] on icon at bounding box center [1120, 128] width 14 height 14
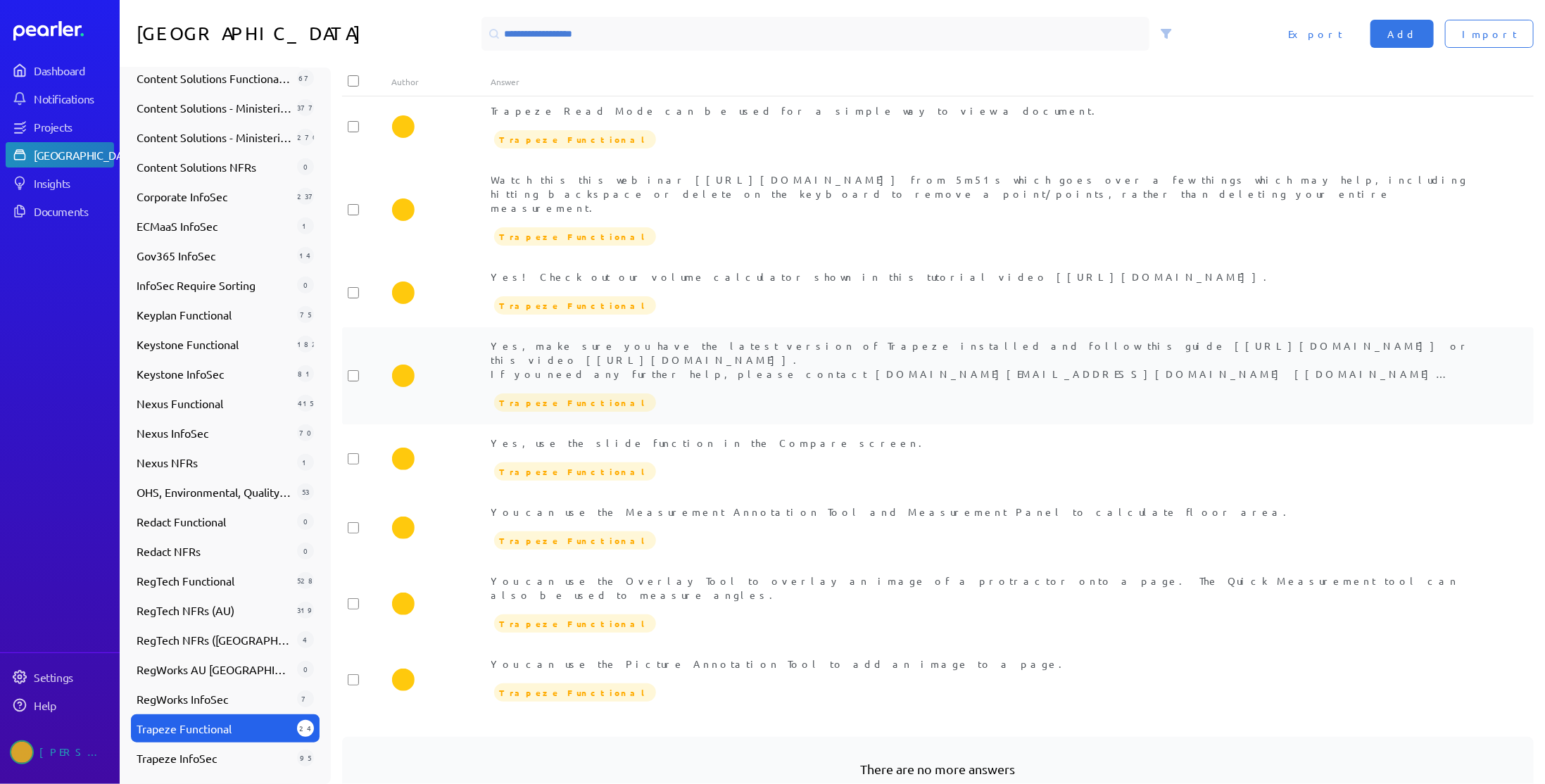
click at [748, 338] on div "Yes, make sure you have the latest version of Trapeze installed and follow this…" at bounding box center [987, 360] width 993 height 42
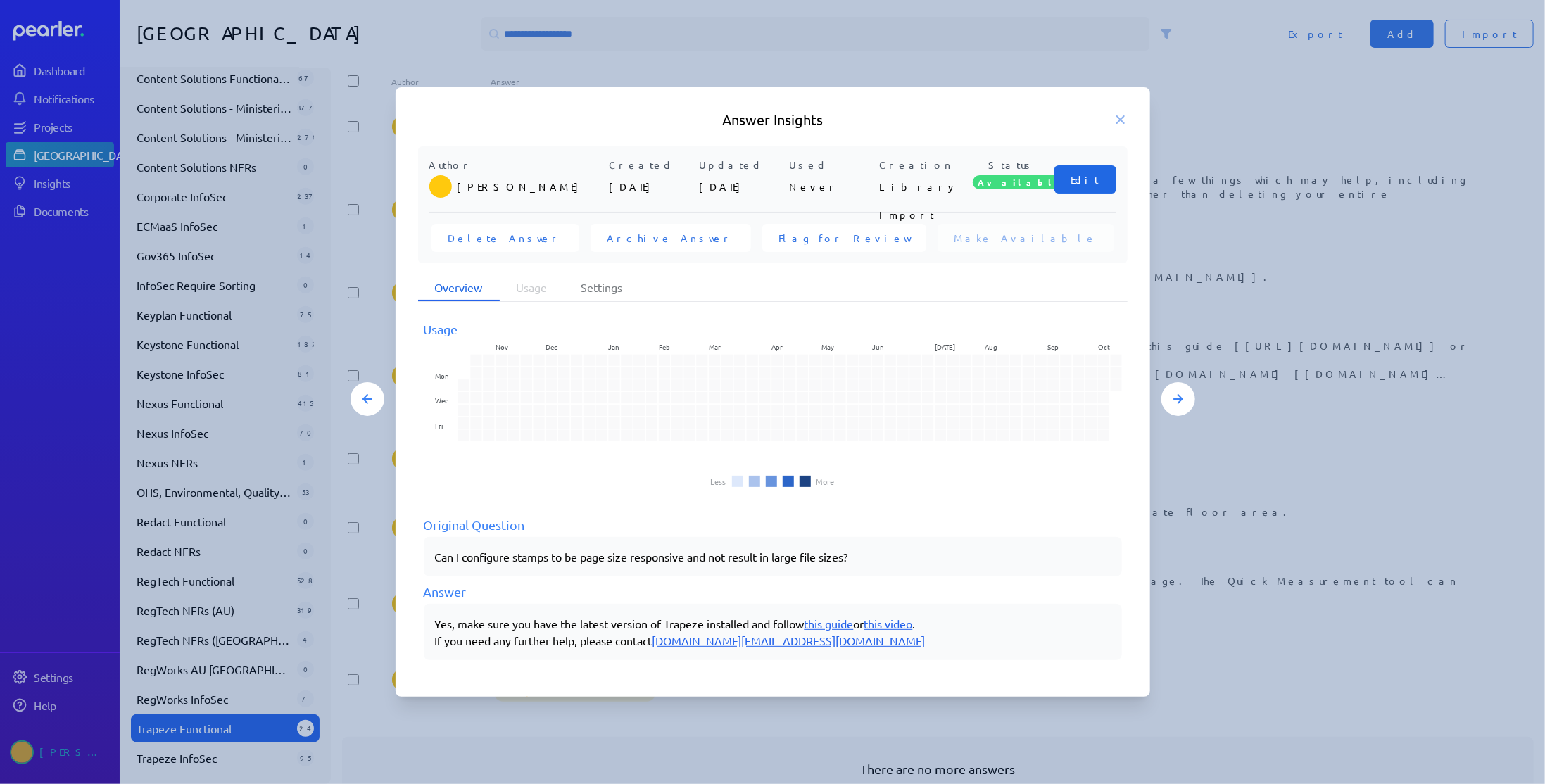
click at [1104, 187] on button "Edit" at bounding box center [1085, 179] width 62 height 28
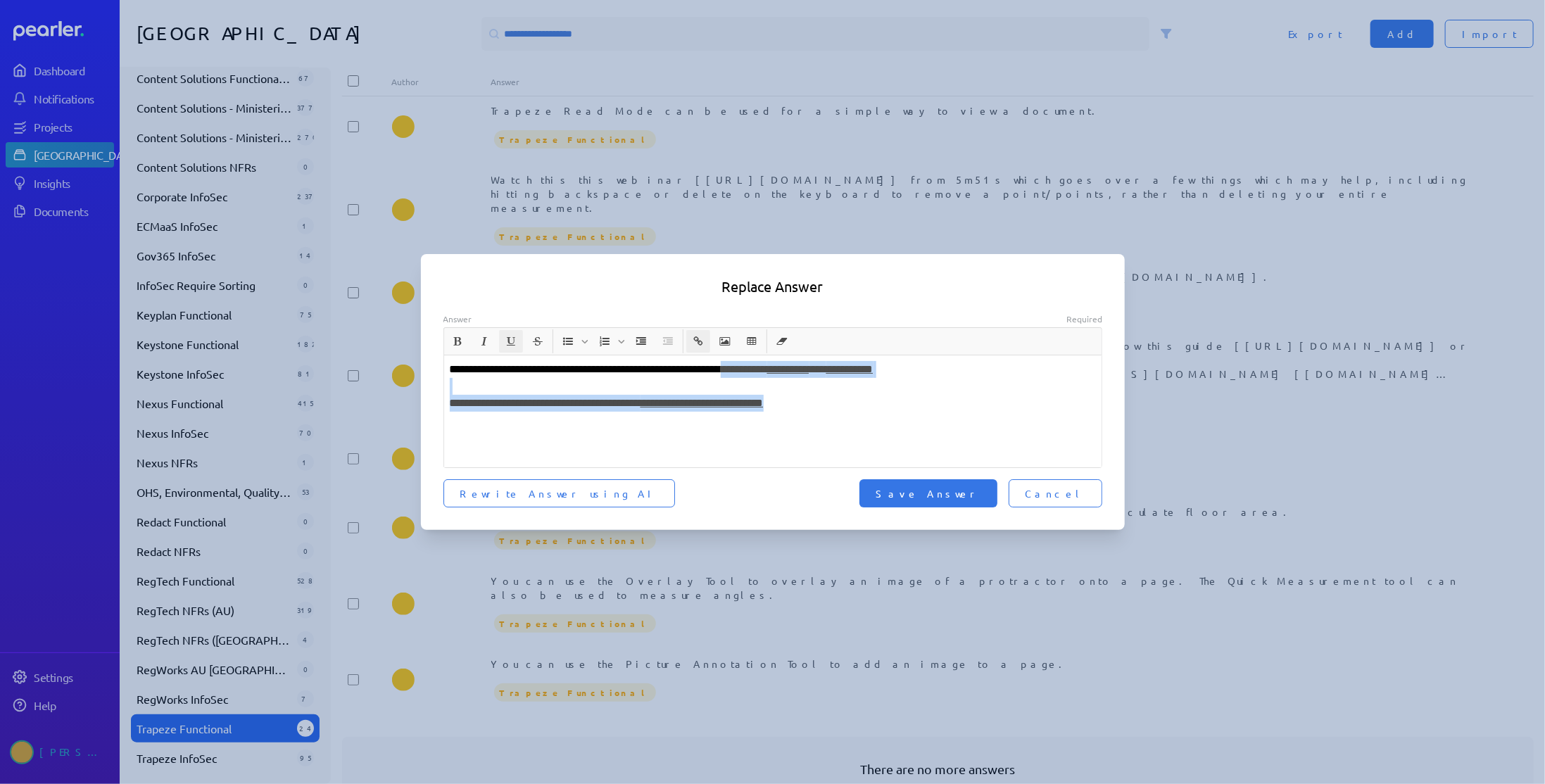
drag, startPoint x: 861, startPoint y: 408, endPoint x: 769, endPoint y: 370, distance: 99.5
click at [769, 370] on div "**********" at bounding box center [773, 411] width 658 height 112
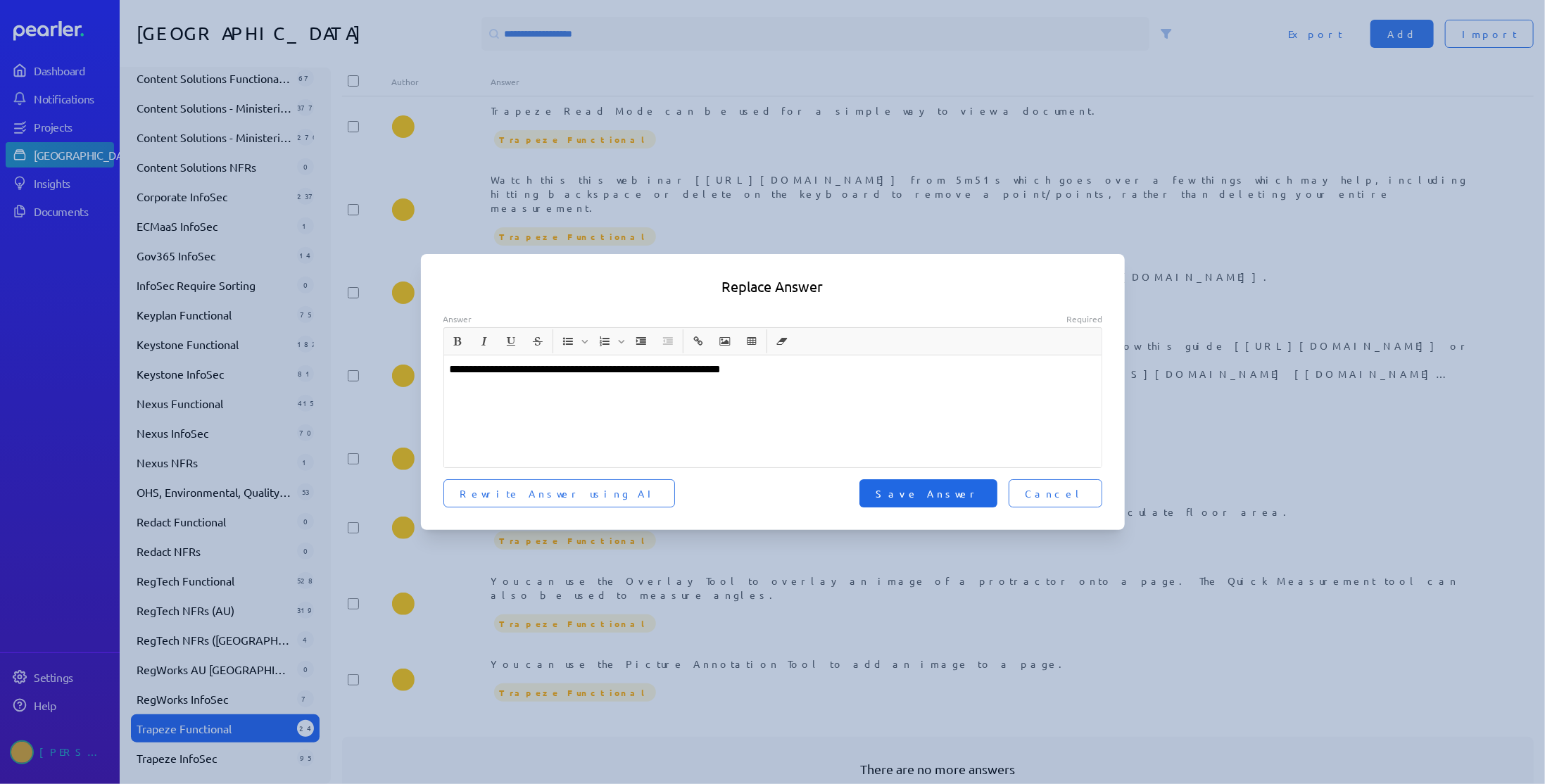
click at [964, 499] on span "Save Answer" at bounding box center [928, 493] width 104 height 14
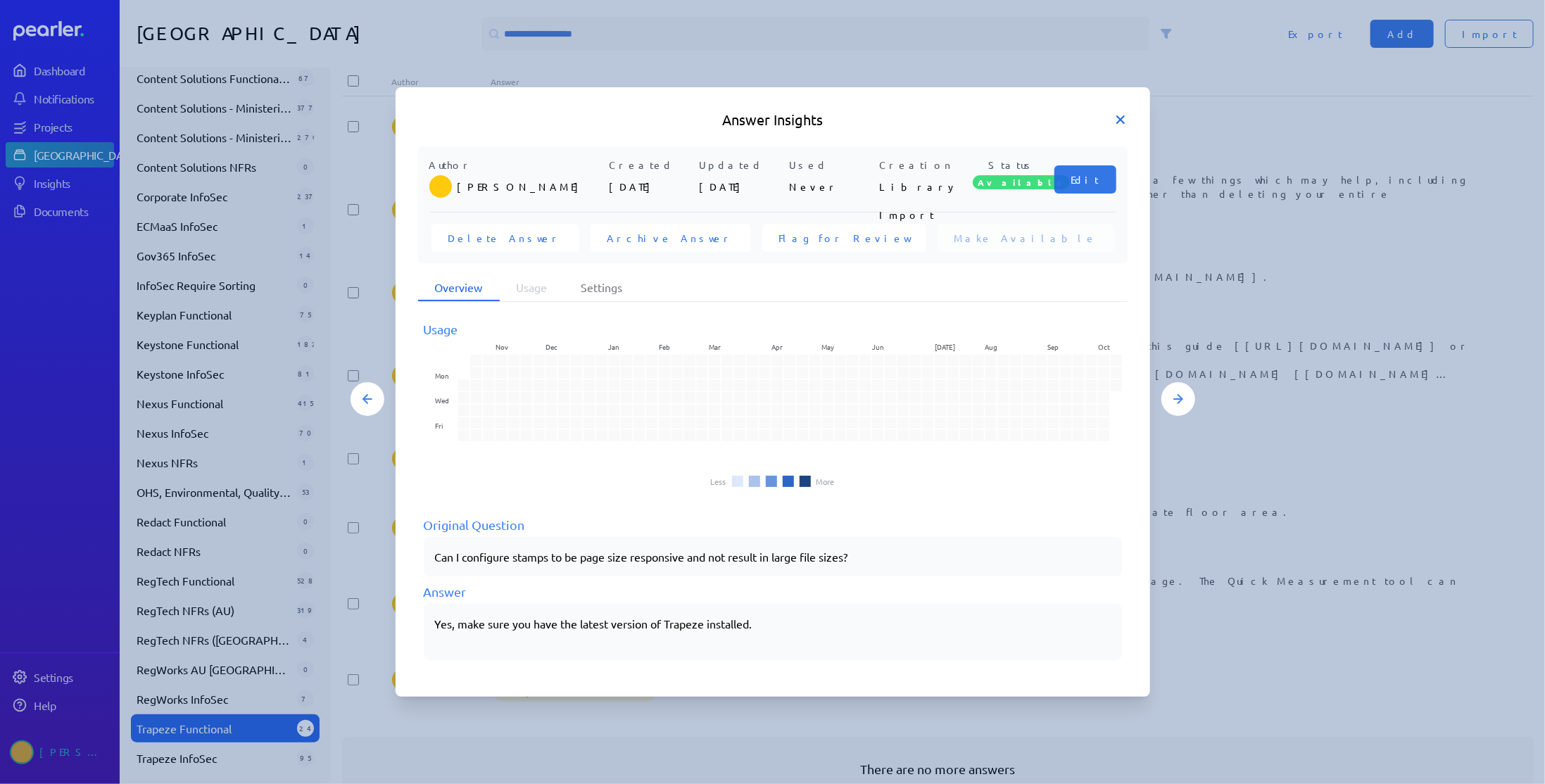
click at [1118, 116] on icon at bounding box center [1120, 119] width 14 height 14
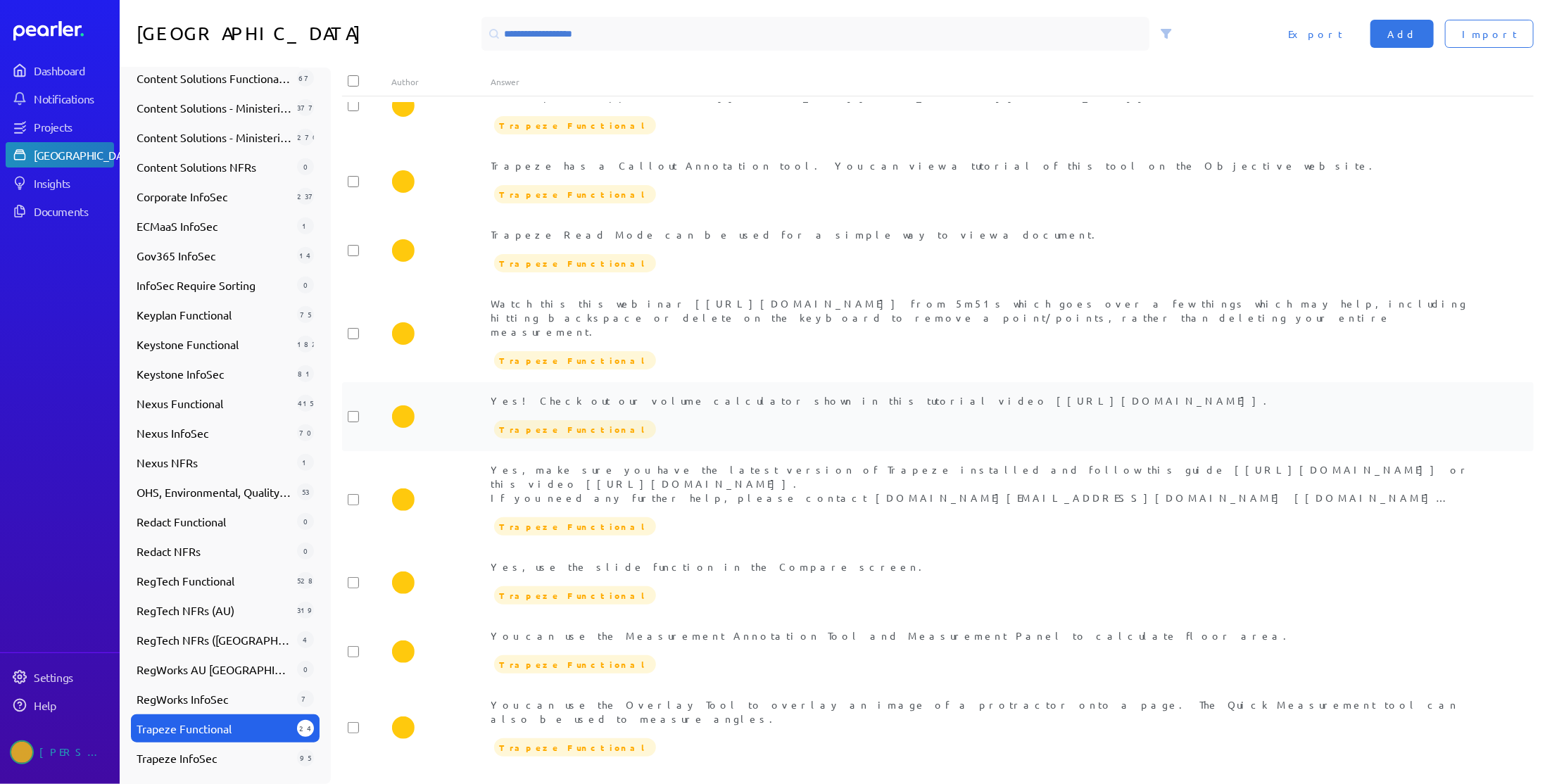
scroll to position [1324, 0]
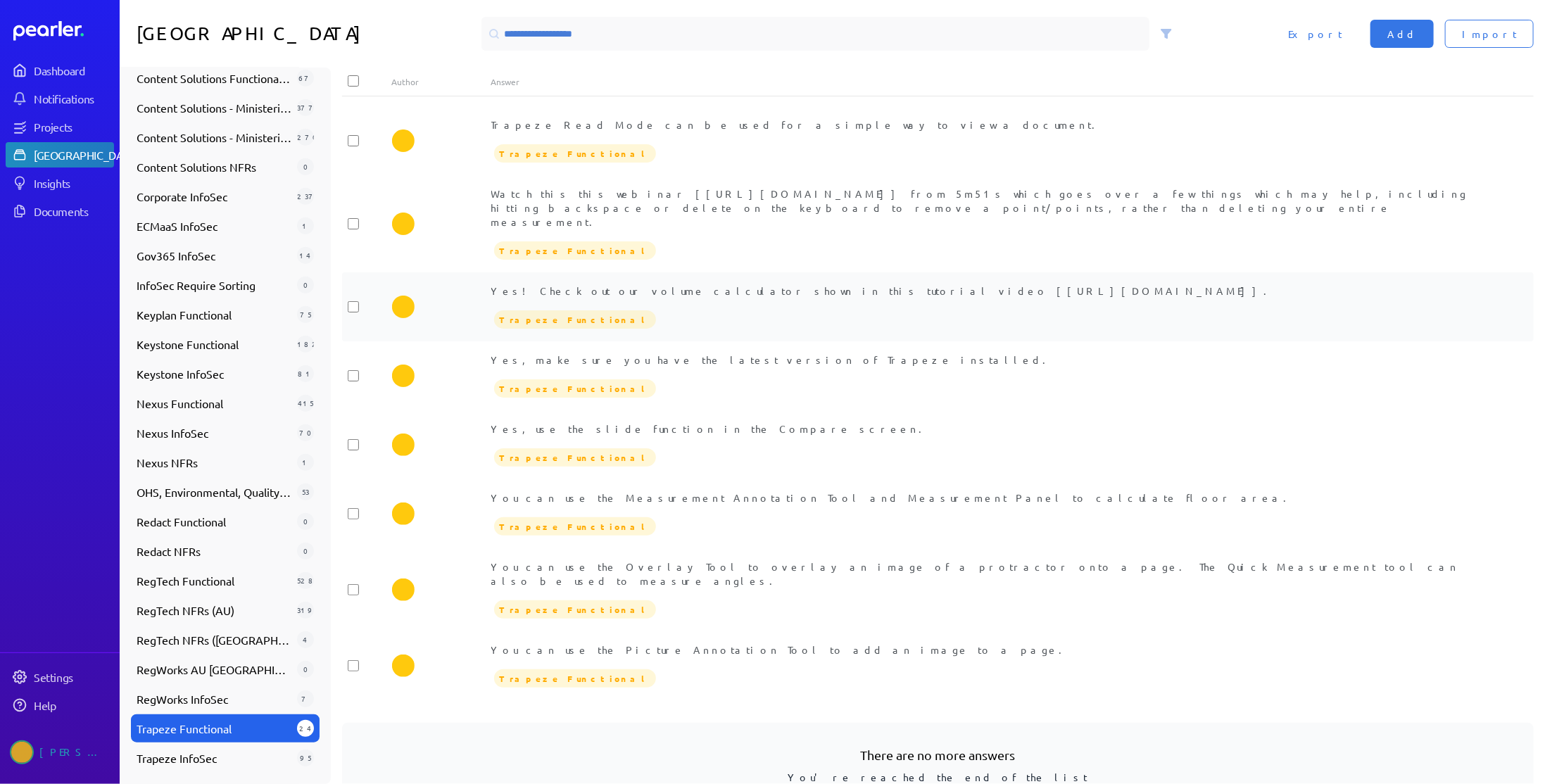
click at [714, 378] on div "Trapeze Functional" at bounding box center [987, 388] width 993 height 21
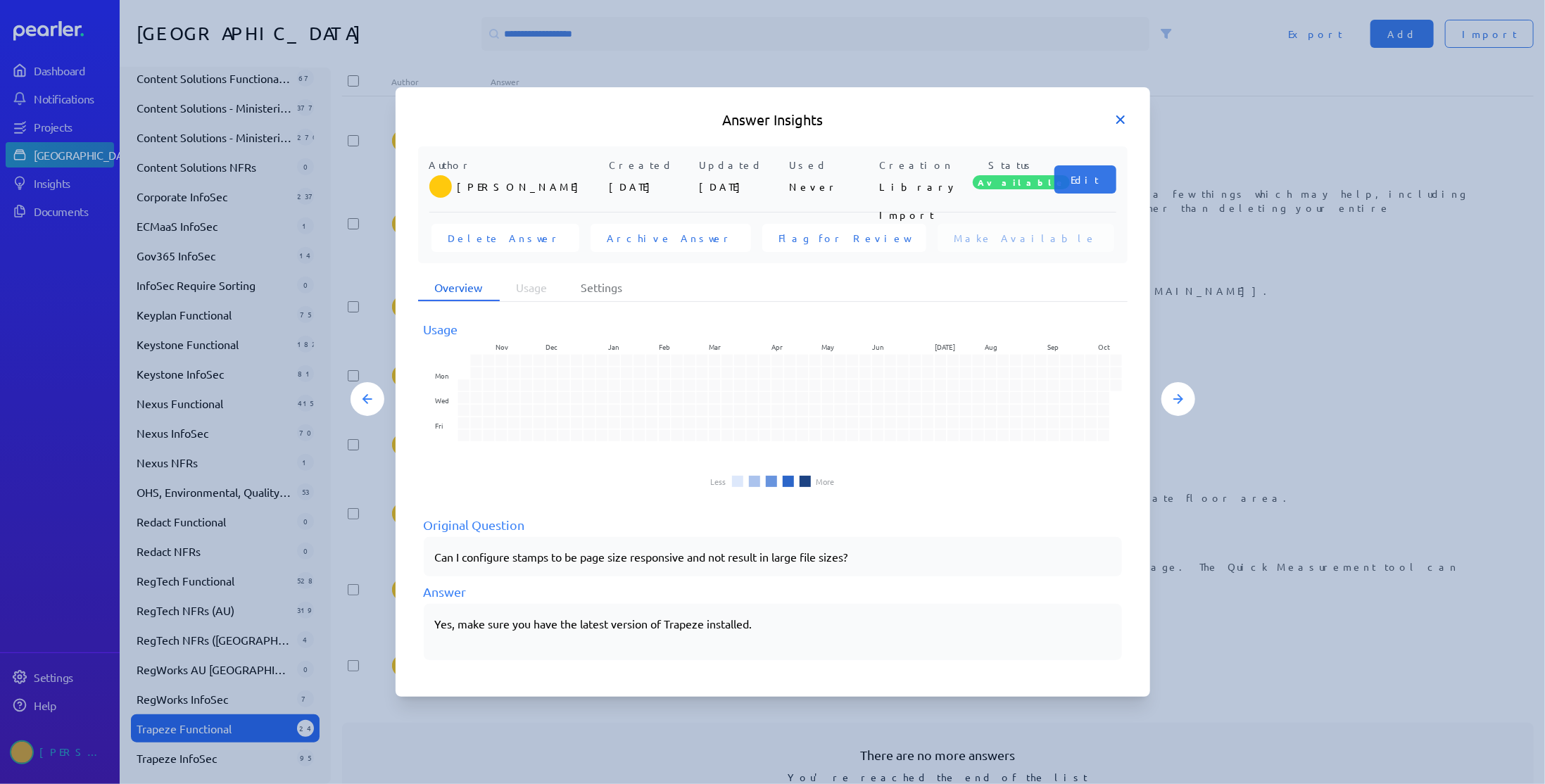
click at [1118, 116] on icon at bounding box center [1120, 119] width 14 height 14
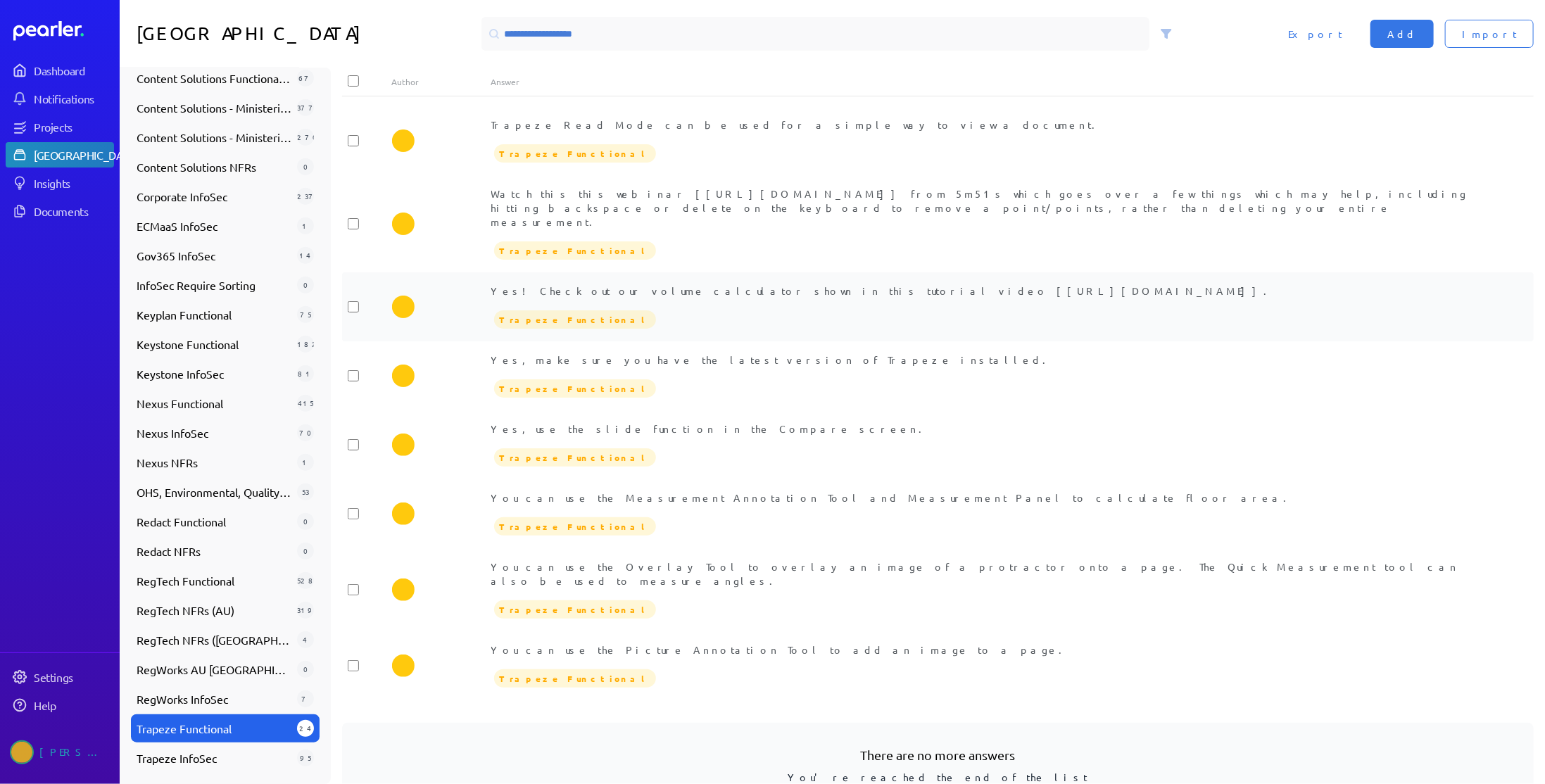
click at [693, 309] on div "Trapeze Functional" at bounding box center [987, 319] width 993 height 21
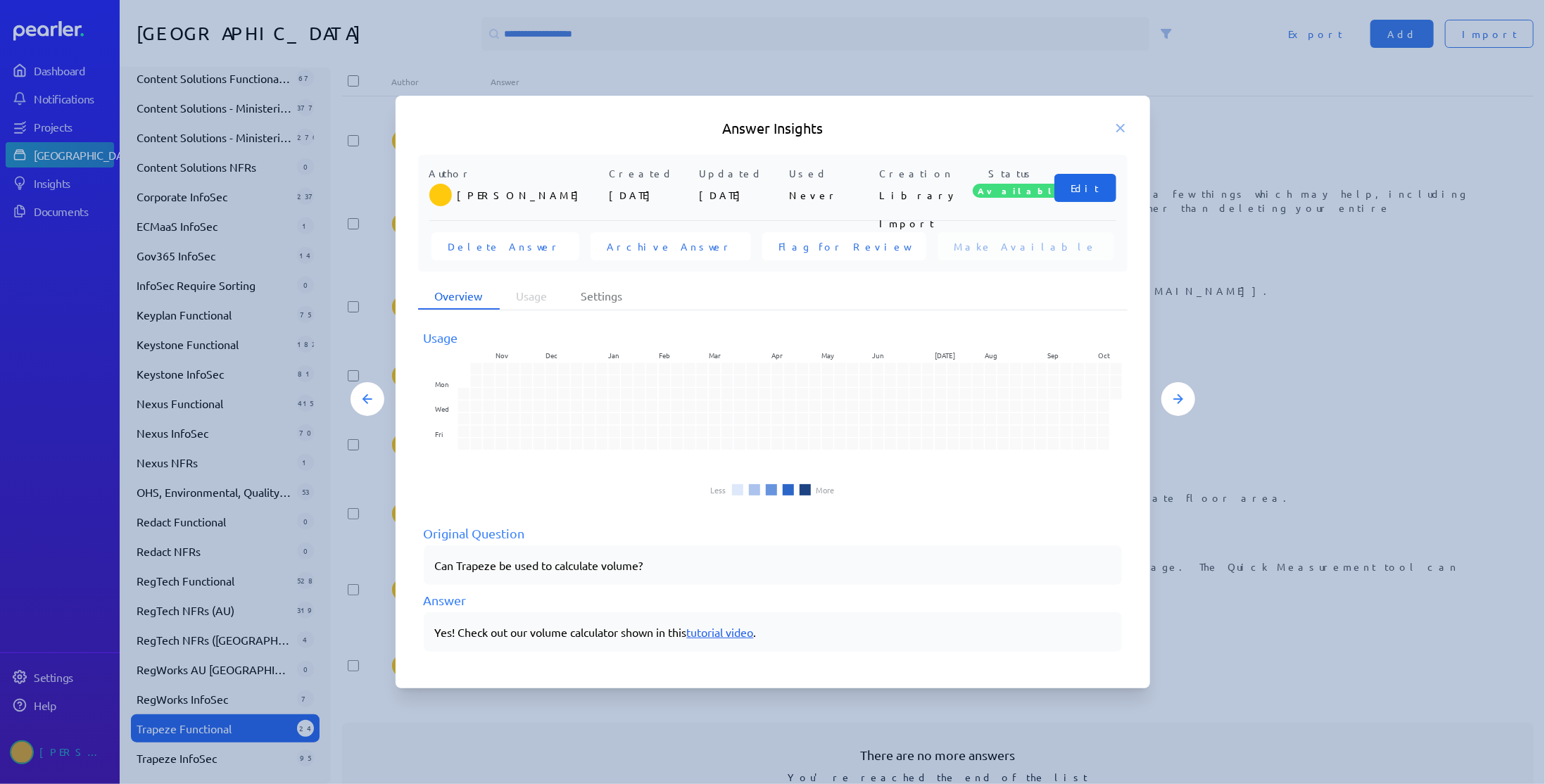
click at [1101, 190] on button "Edit" at bounding box center [1085, 187] width 62 height 28
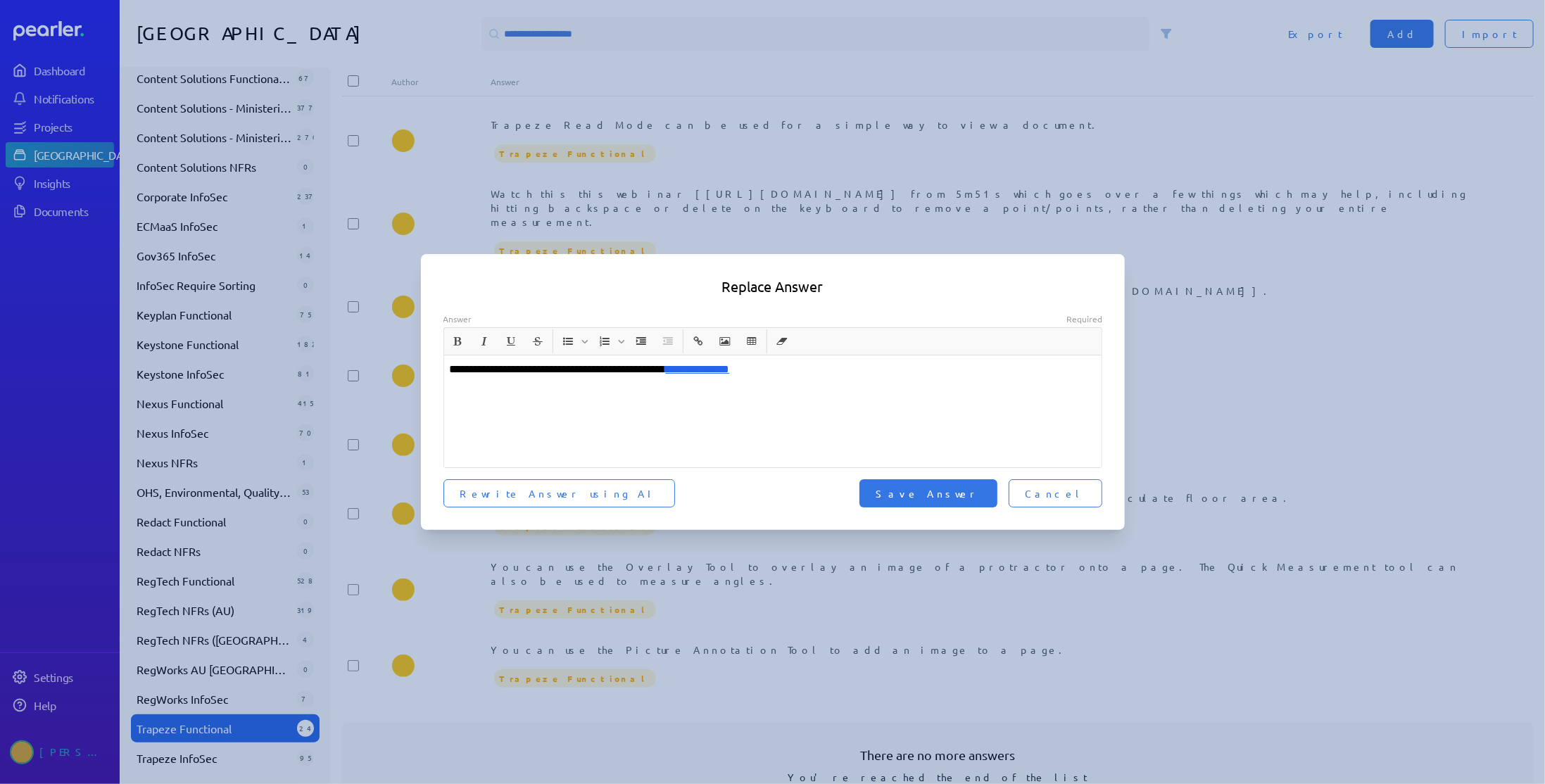
click at [471, 370] on p "**********" at bounding box center [773, 369] width 647 height 17
drag, startPoint x: 971, startPoint y: 366, endPoint x: 651, endPoint y: 366, distance: 320.0
click at [651, 366] on p "**********" at bounding box center [773, 369] width 647 height 17
click at [967, 495] on span "Save Answer" at bounding box center [928, 493] width 104 height 14
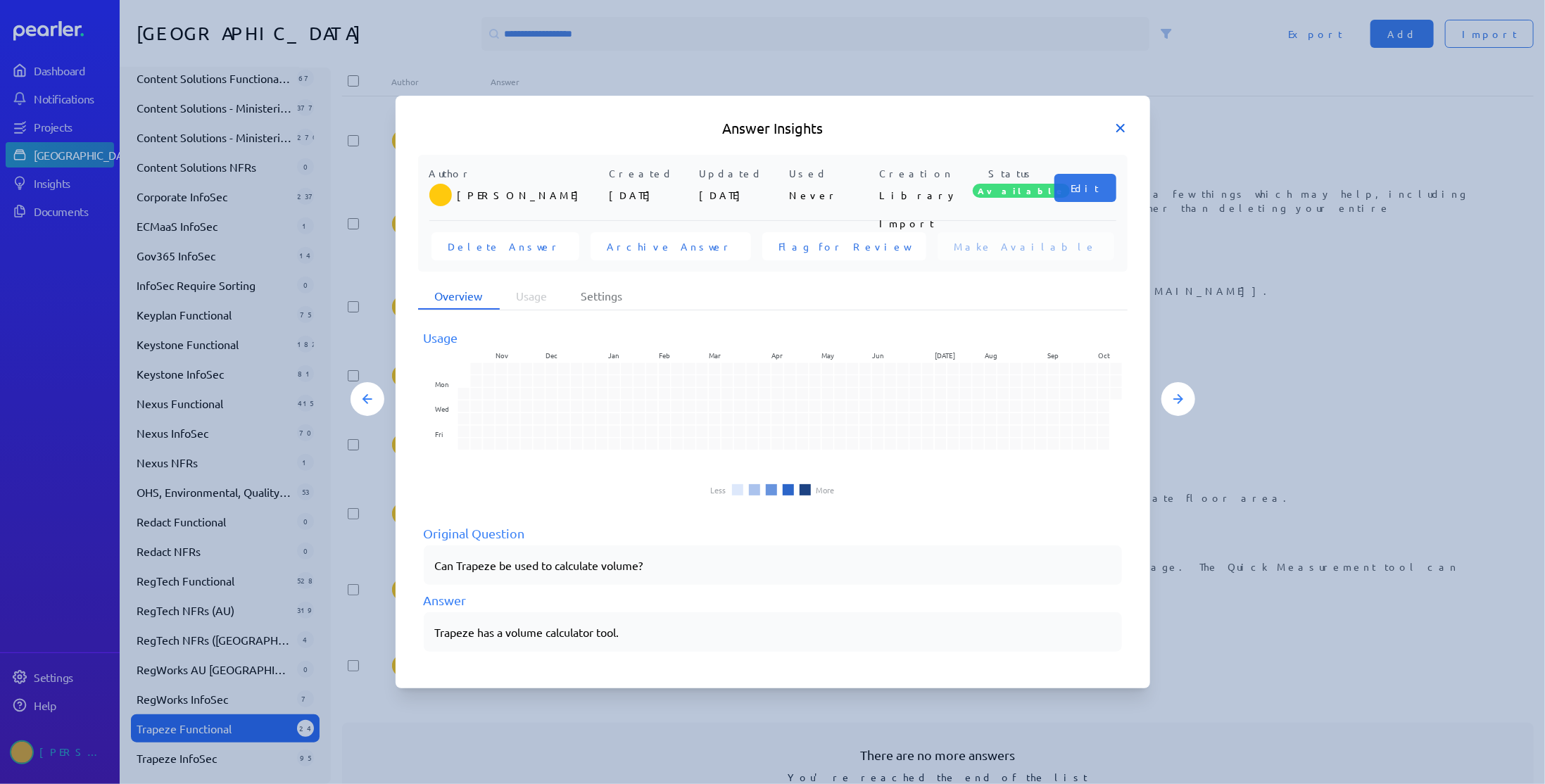
click at [1120, 132] on icon at bounding box center [1120, 128] width 14 height 14
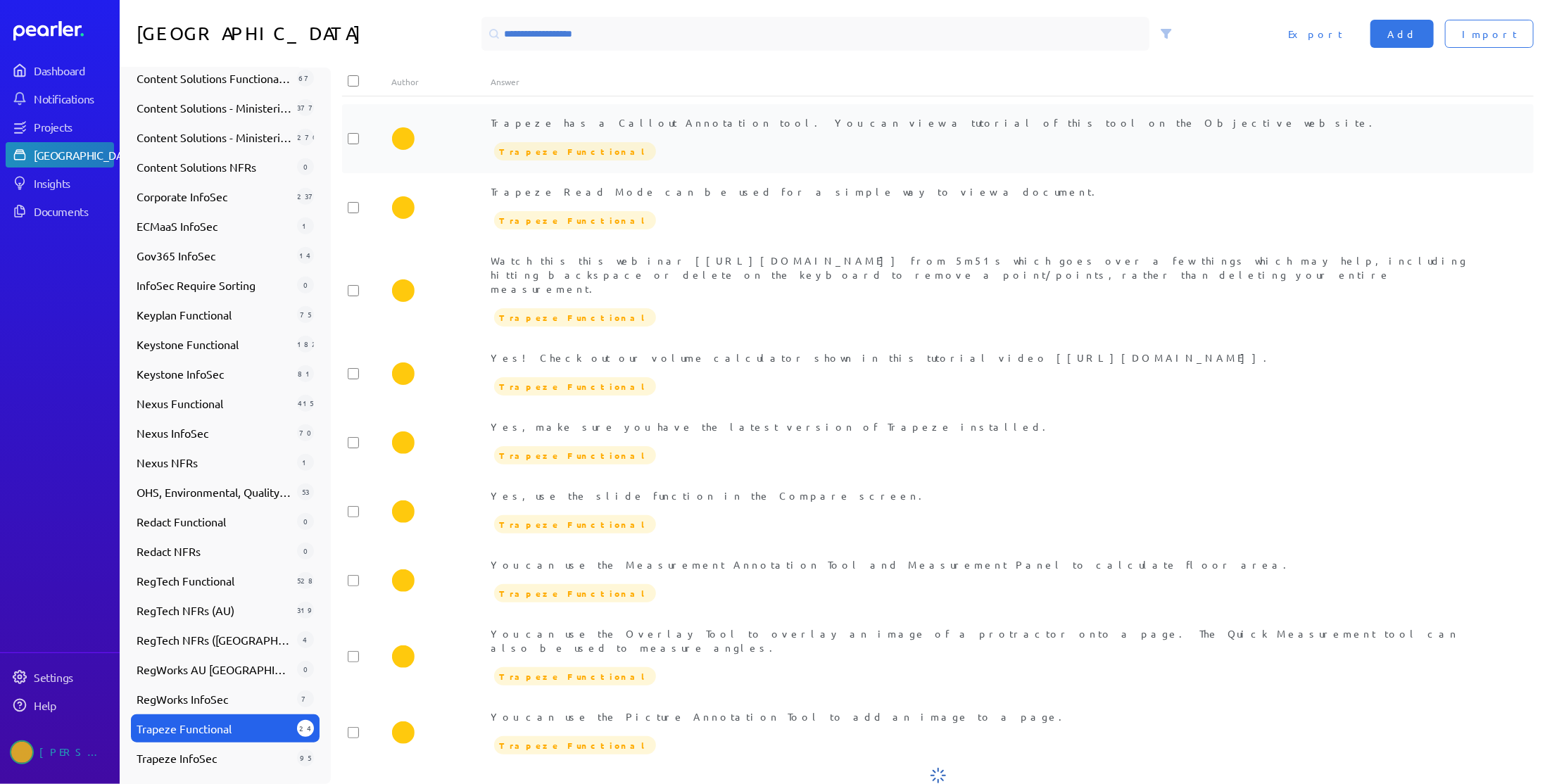
scroll to position [1200, 0]
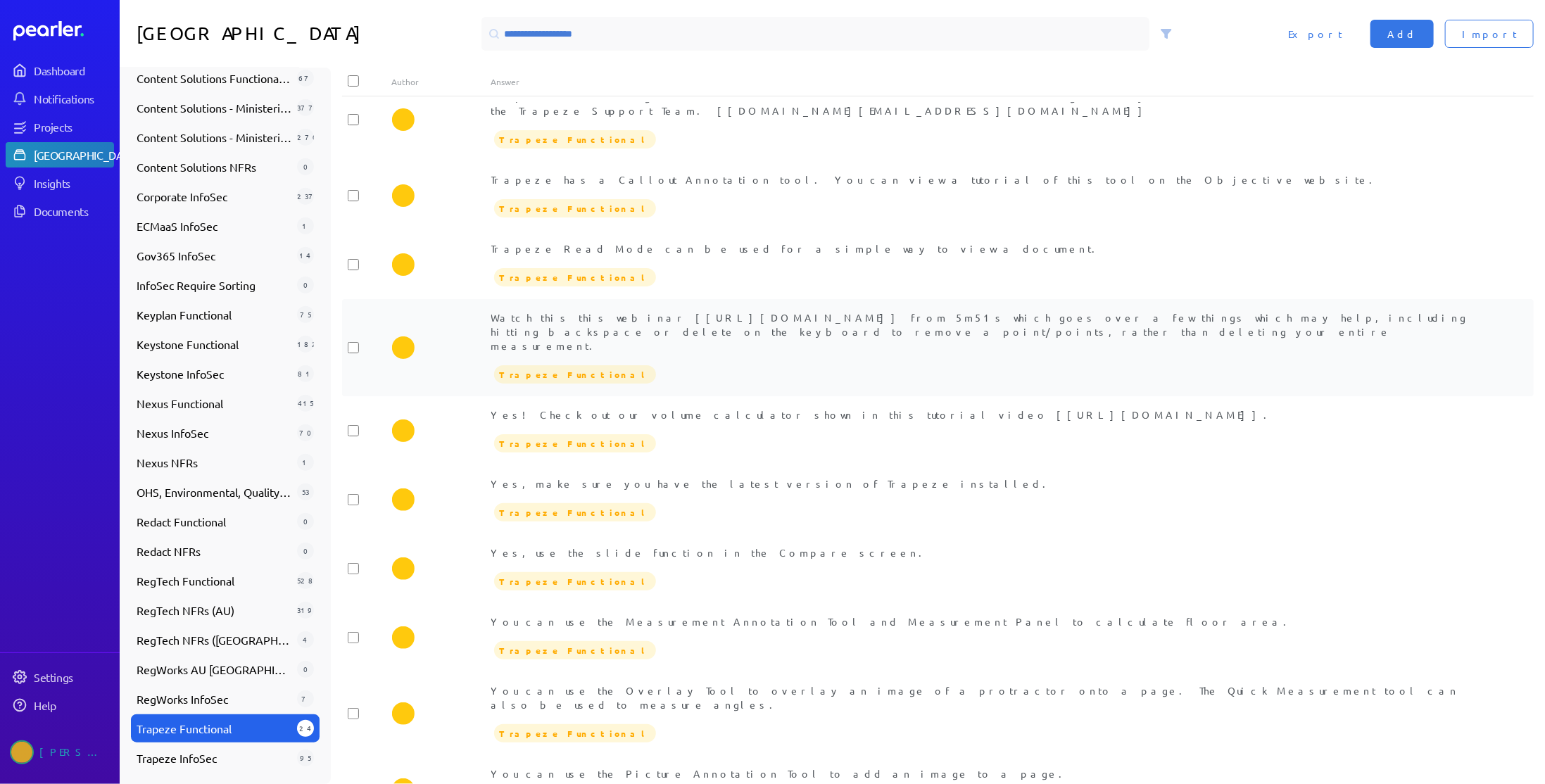
click at [690, 310] on div "Watch this this webinar [[URL][DOMAIN_NAME]] from 5m51s which goes over a few t…" at bounding box center [987, 331] width 993 height 42
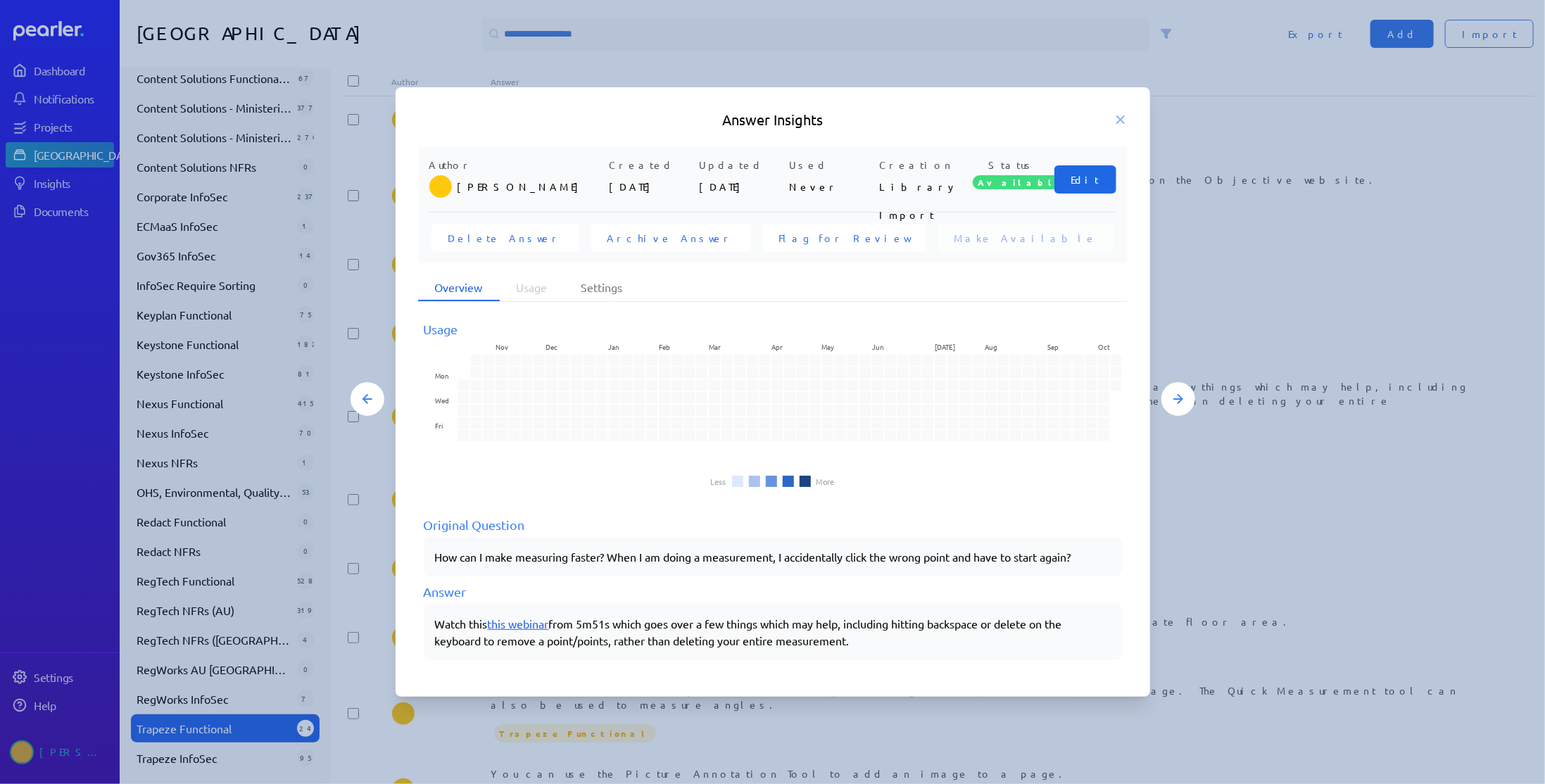
click at [1091, 185] on span "Edit" at bounding box center [1085, 179] width 28 height 14
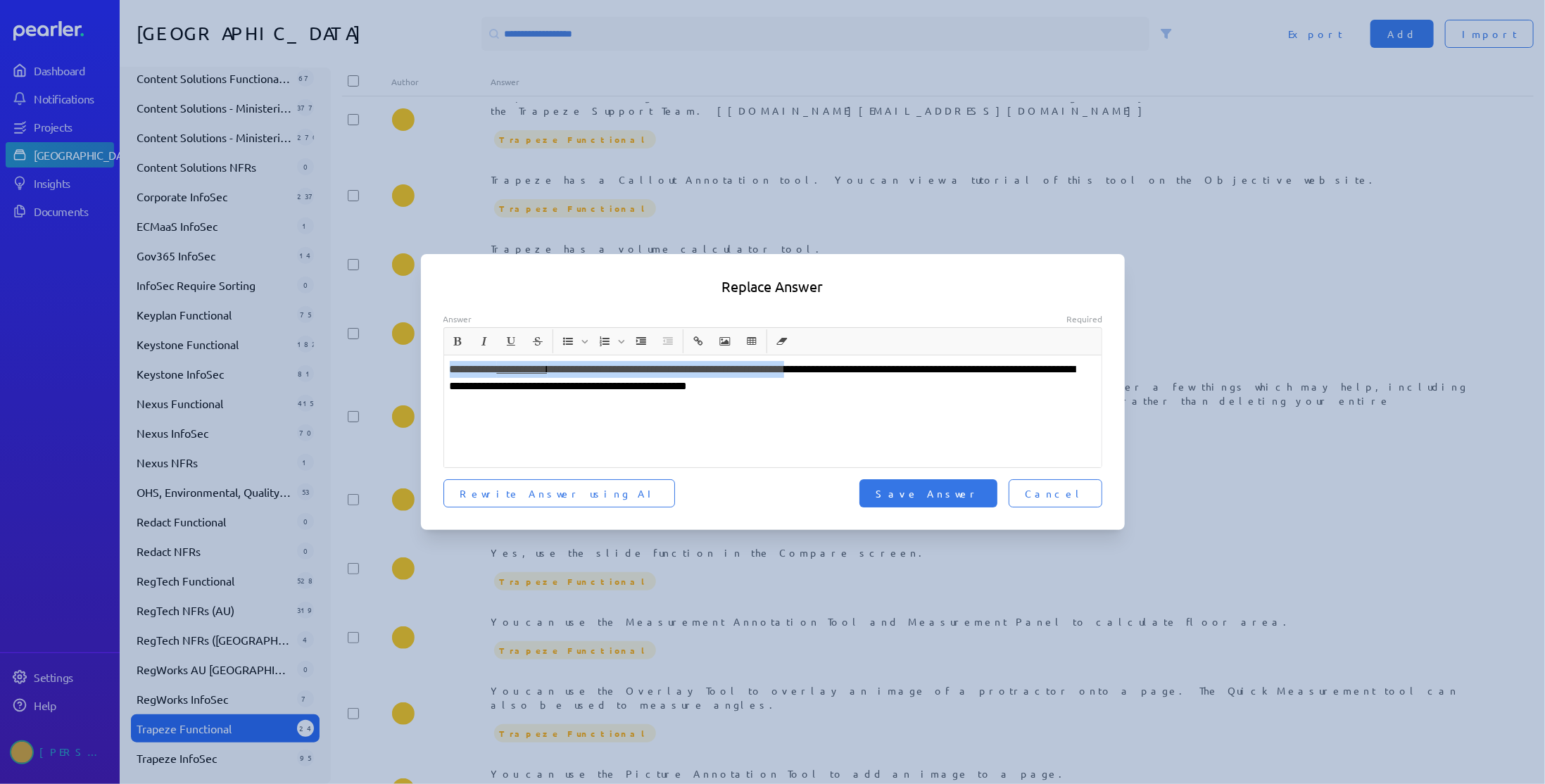
drag, startPoint x: 866, startPoint y: 370, endPoint x: 418, endPoint y: 367, distance: 448.0
click at [418, 367] on div "**********" at bounding box center [773, 392] width 1545 height 784
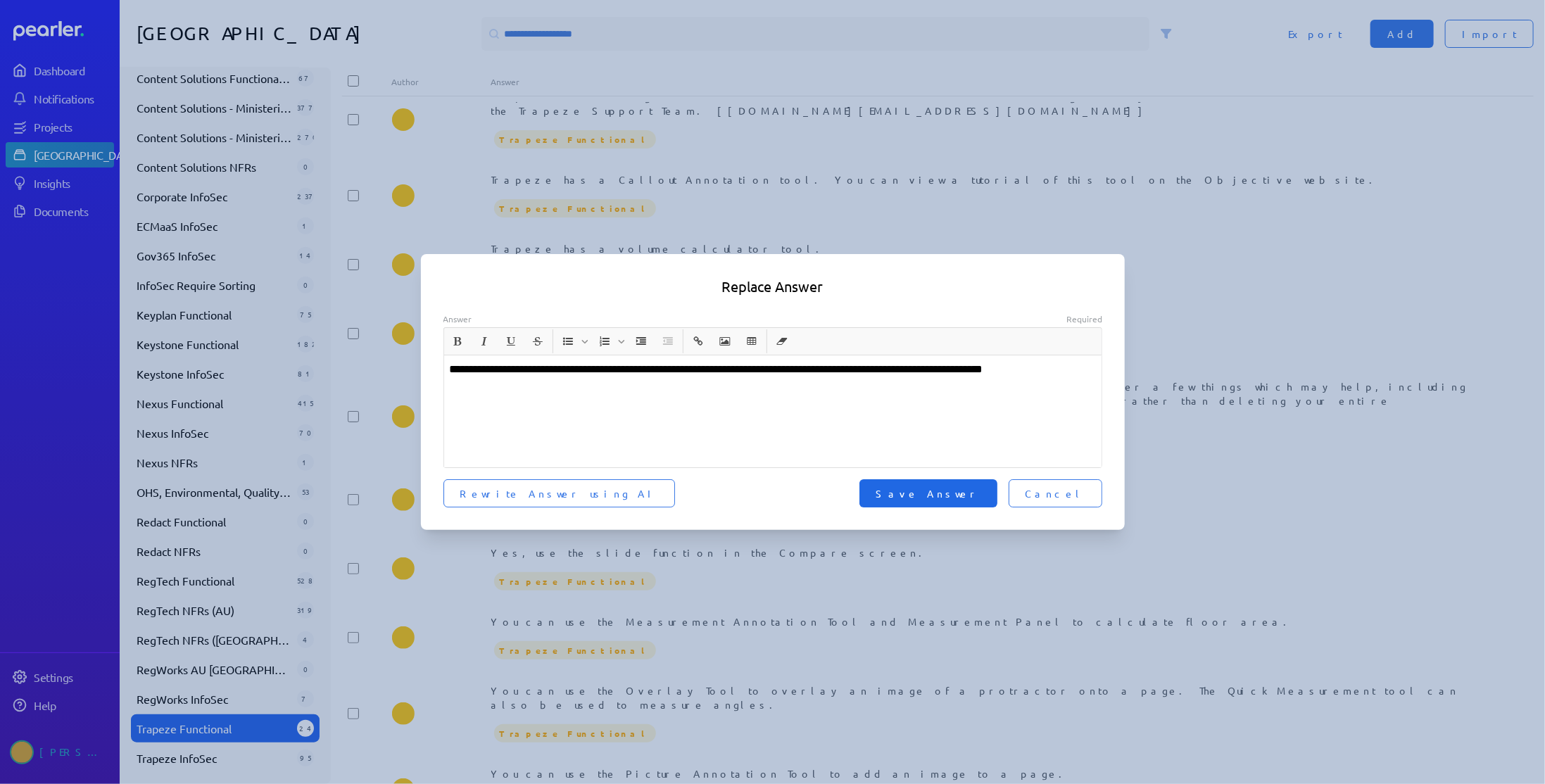
click at [959, 495] on span "Save Answer" at bounding box center [928, 493] width 104 height 14
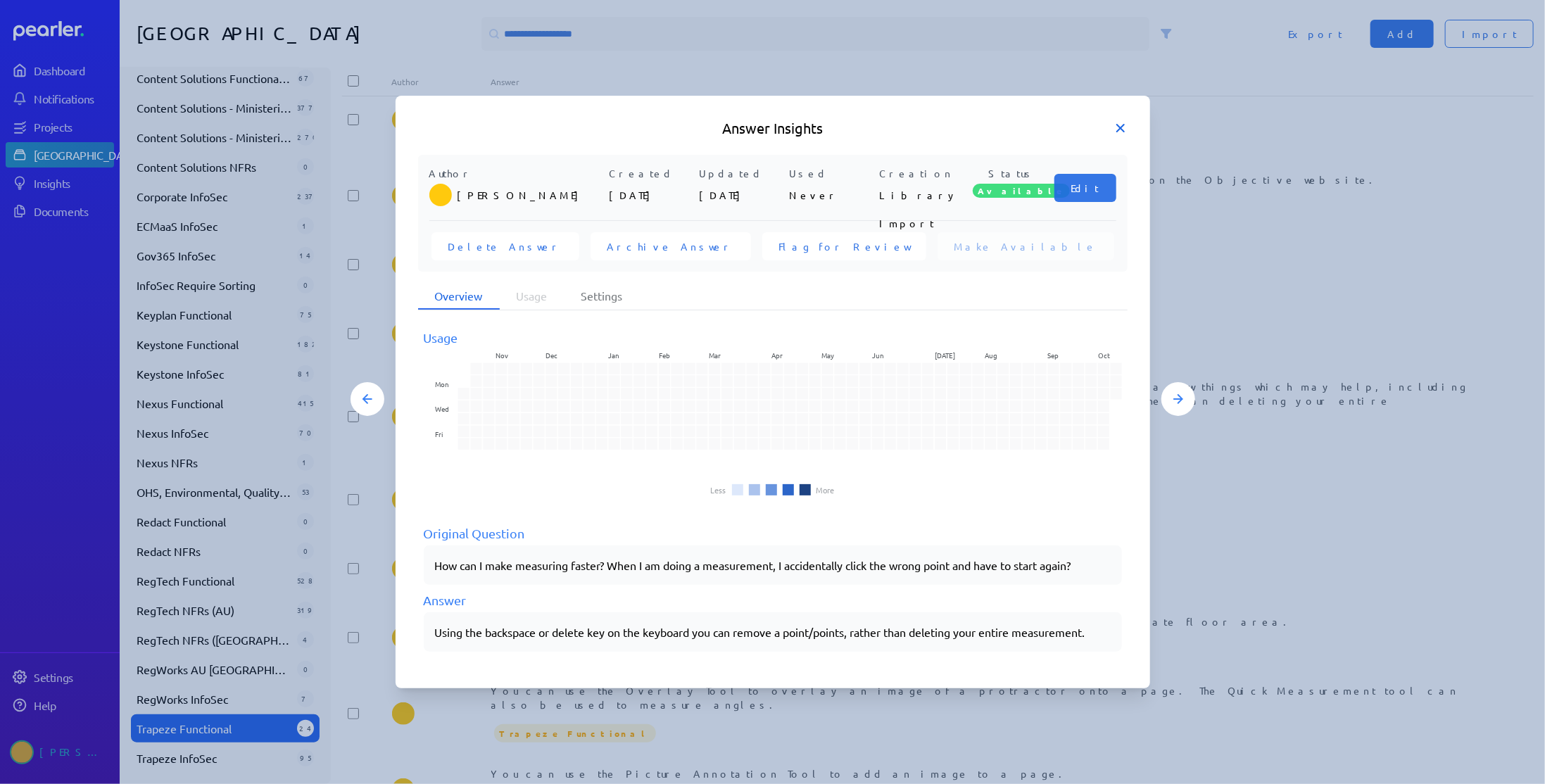
click at [1118, 127] on icon at bounding box center [1120, 128] width 7 height 7
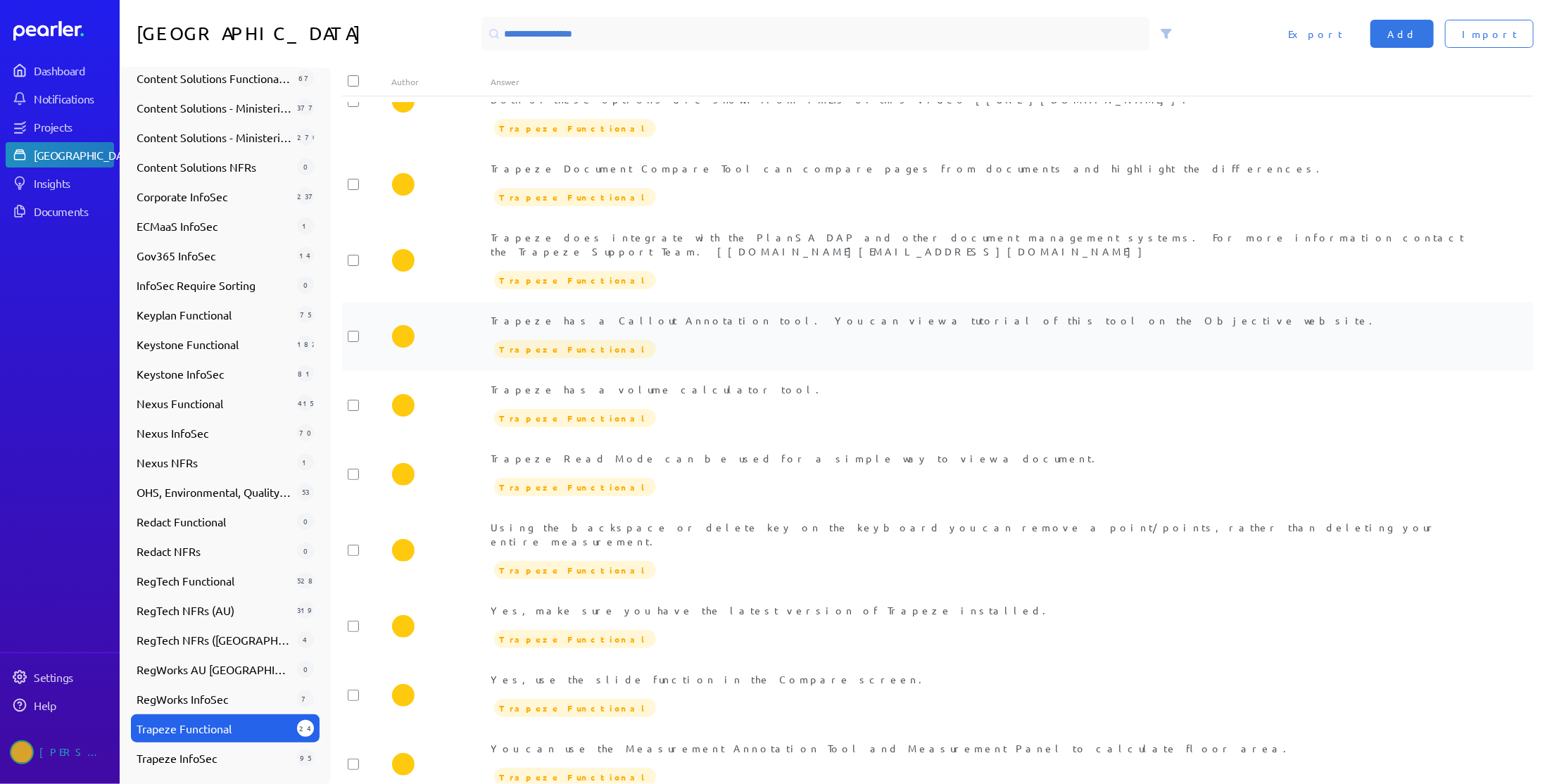
scroll to position [990, 0]
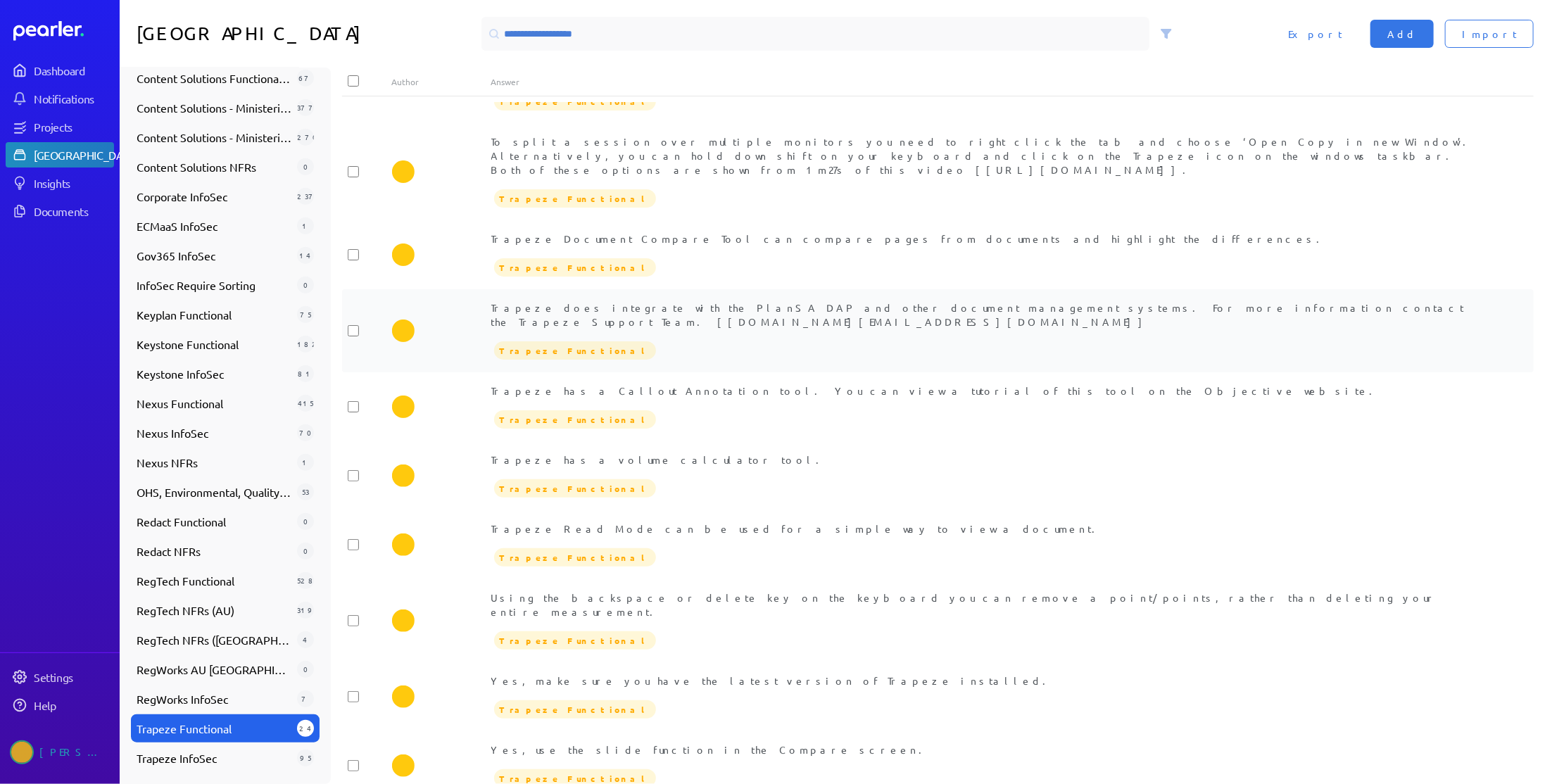
click at [744, 300] on div "Trapeze does integrate with the PlanSA DAP and other document management system…" at bounding box center [987, 330] width 993 height 61
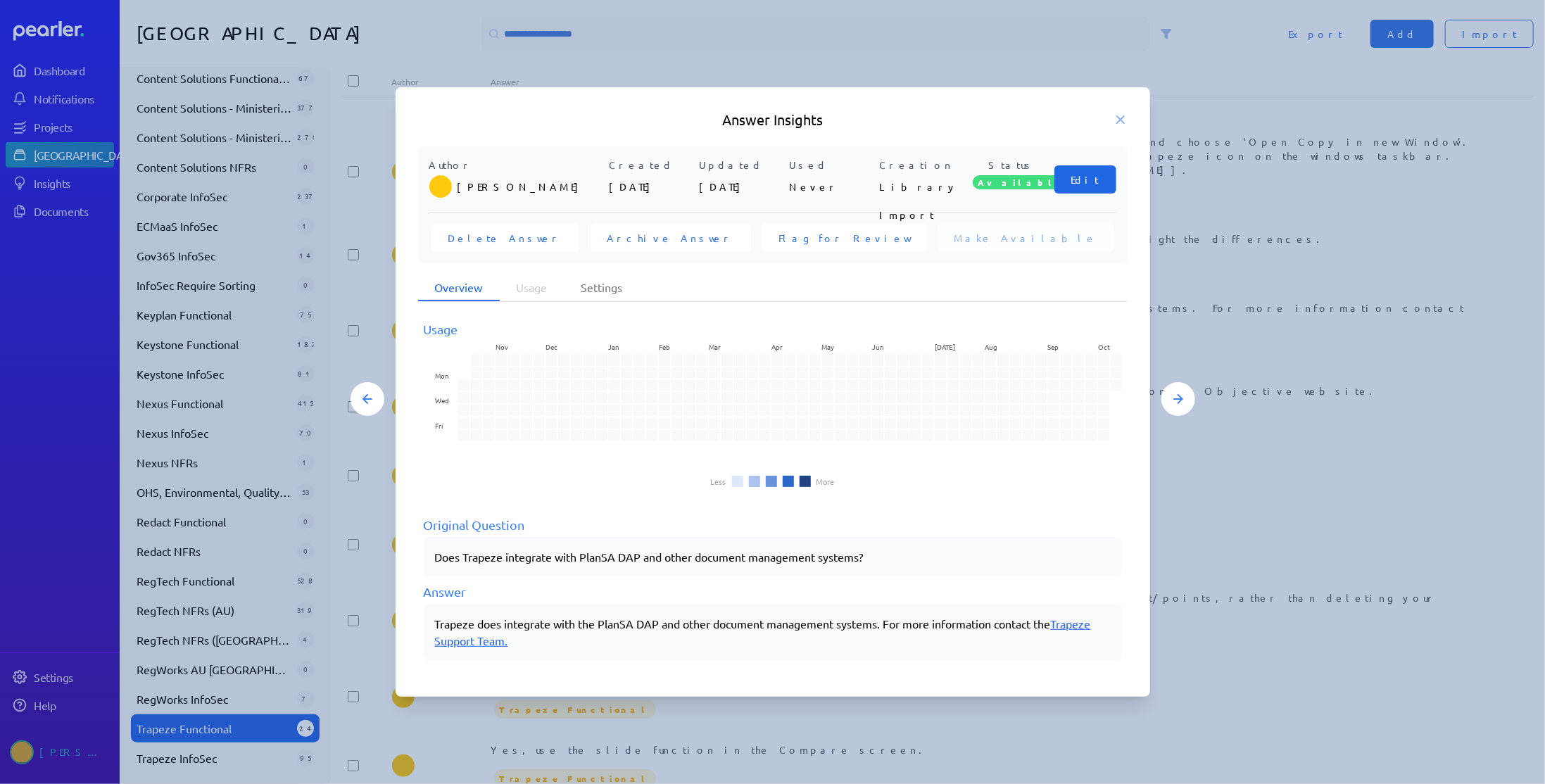
click at [1082, 172] on span "Edit" at bounding box center [1085, 179] width 28 height 14
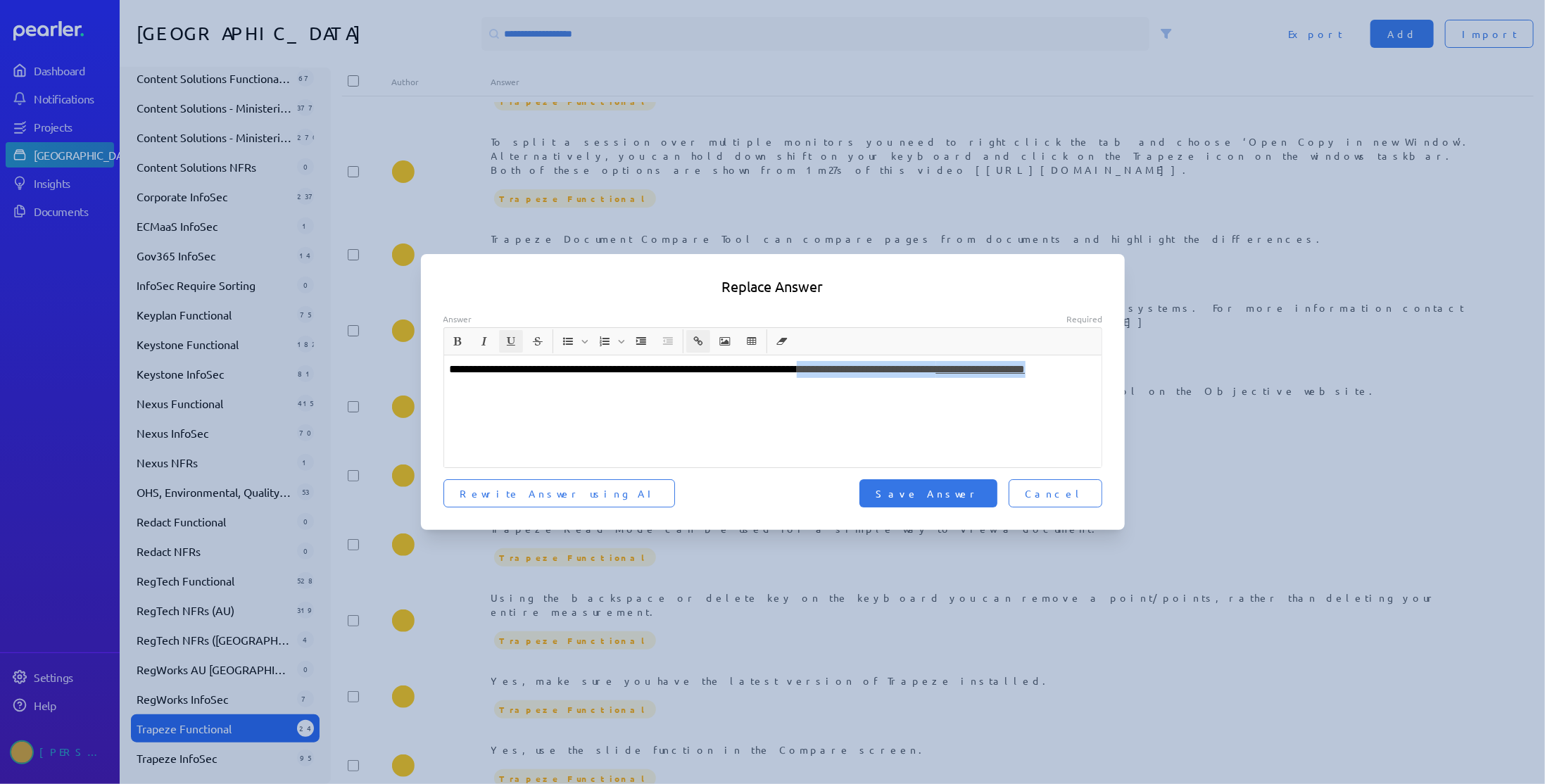
drag, startPoint x: 837, startPoint y: 386, endPoint x: 903, endPoint y: 372, distance: 67.5
click at [903, 372] on p "**********" at bounding box center [773, 378] width 647 height 34
click at [977, 494] on span "Save Answer" at bounding box center [928, 493] width 104 height 14
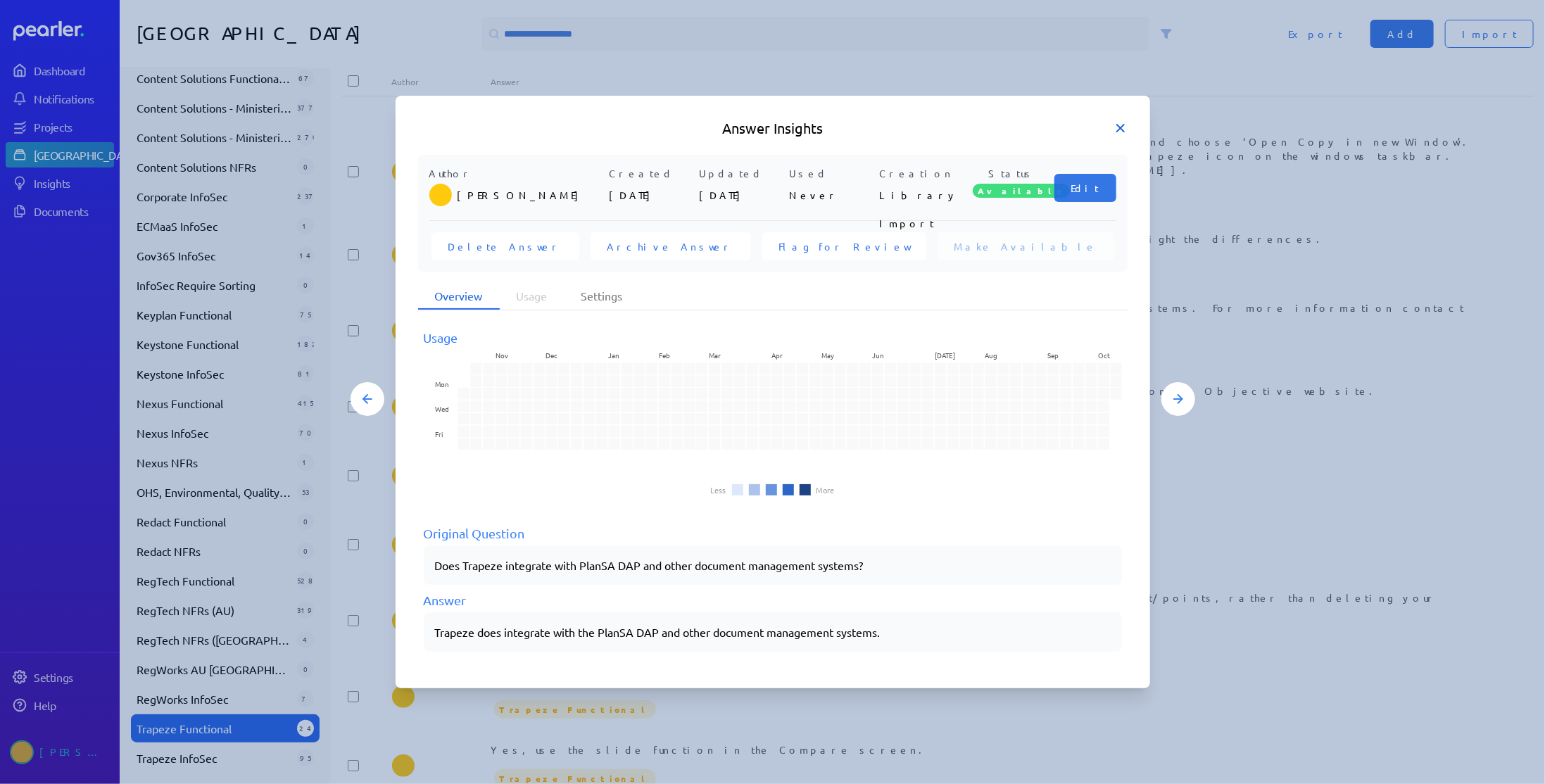
click at [1120, 130] on icon at bounding box center [1120, 128] width 14 height 14
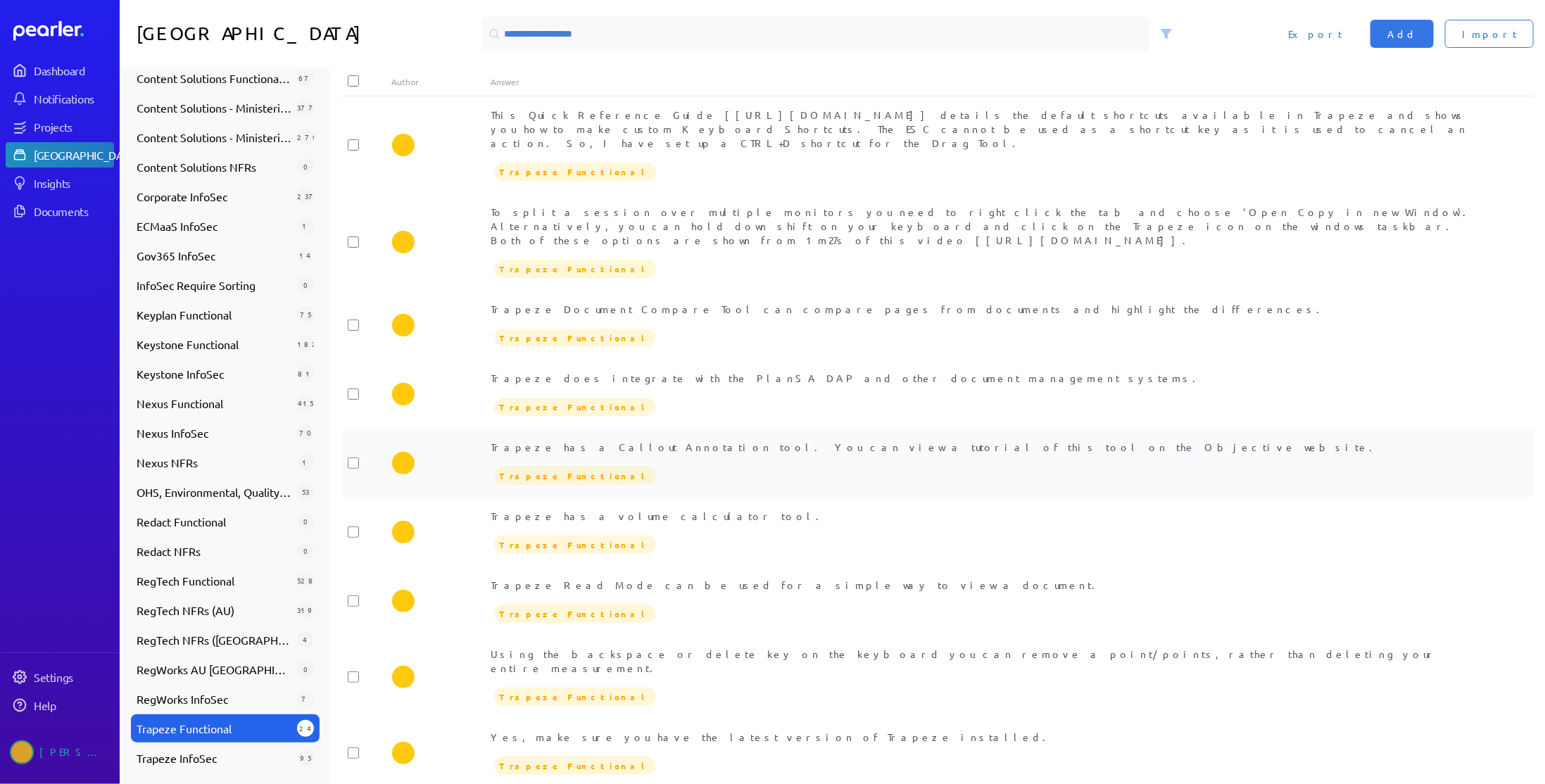
scroll to position [849, 0]
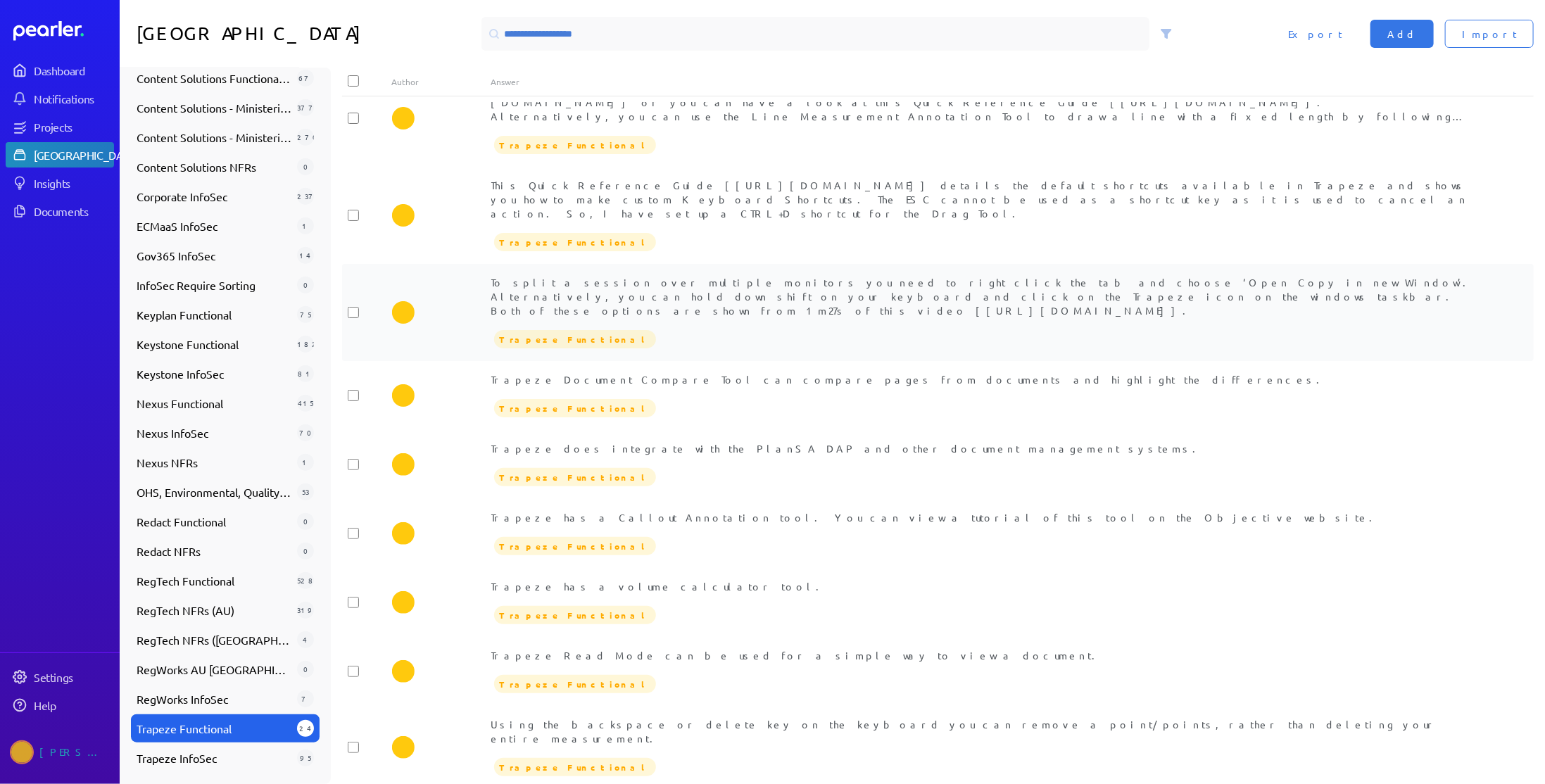
click at [778, 275] on div "To split a session over multiple monitors you need to right click the tab and c…" at bounding box center [987, 296] width 993 height 42
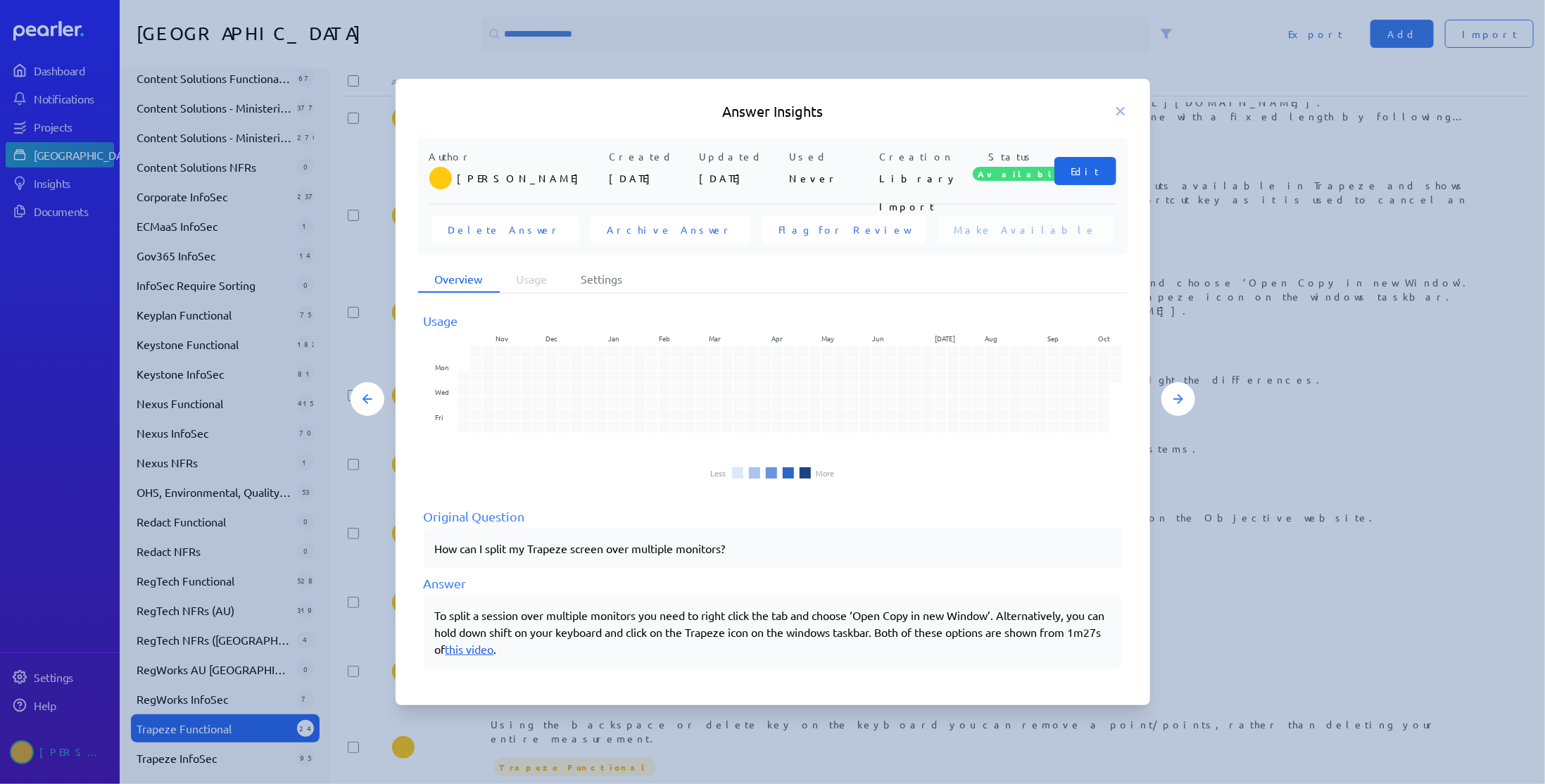
click at [1072, 176] on button "Edit" at bounding box center [1085, 171] width 62 height 28
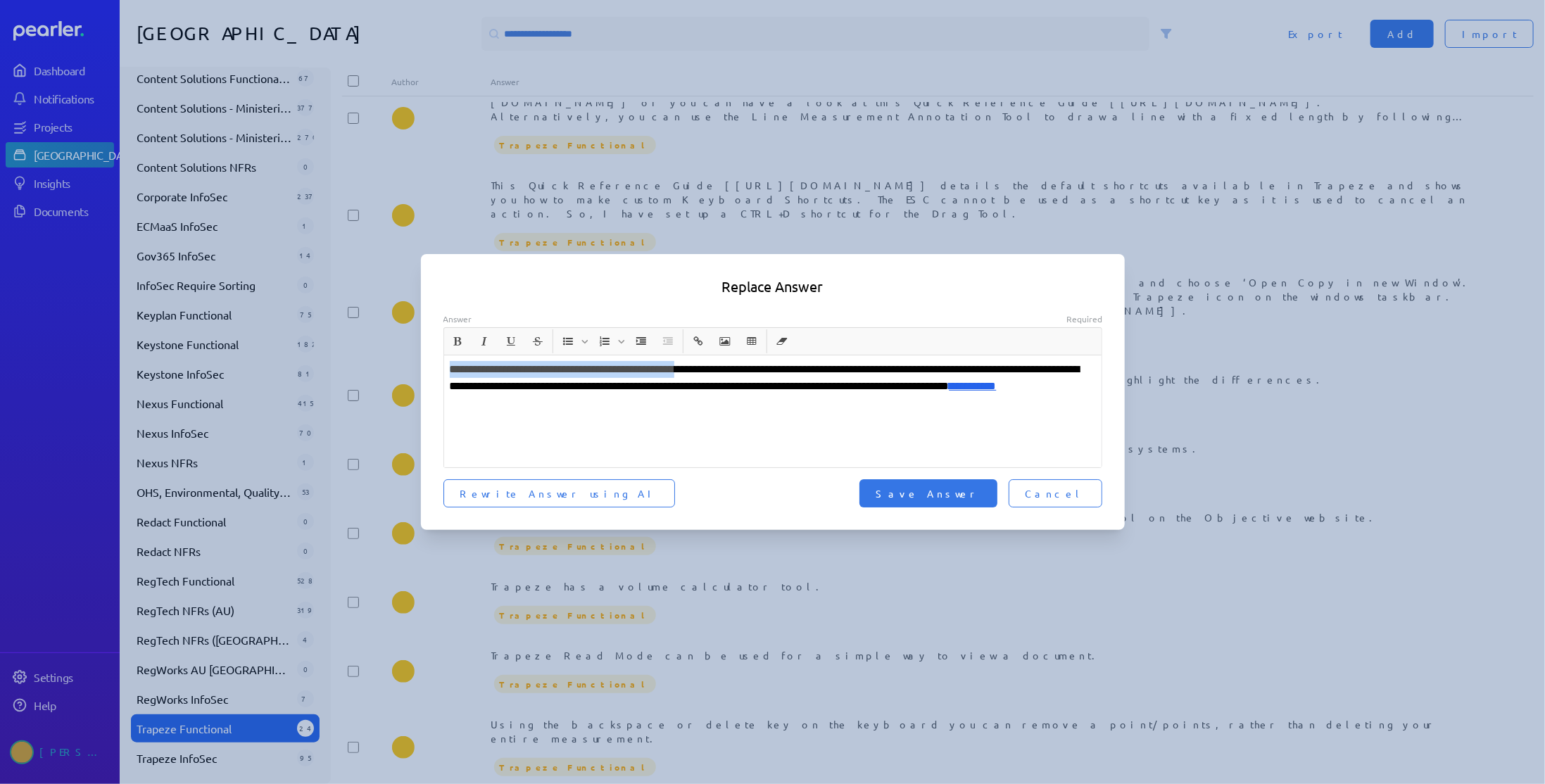
drag, startPoint x: 718, startPoint y: 369, endPoint x: 420, endPoint y: 368, distance: 298.0
click at [420, 368] on div "**********" at bounding box center [773, 392] width 1545 height 784
drag, startPoint x: 991, startPoint y: 386, endPoint x: 680, endPoint y: 385, distance: 311.0
click at [680, 385] on p "**********" at bounding box center [773, 378] width 647 height 34
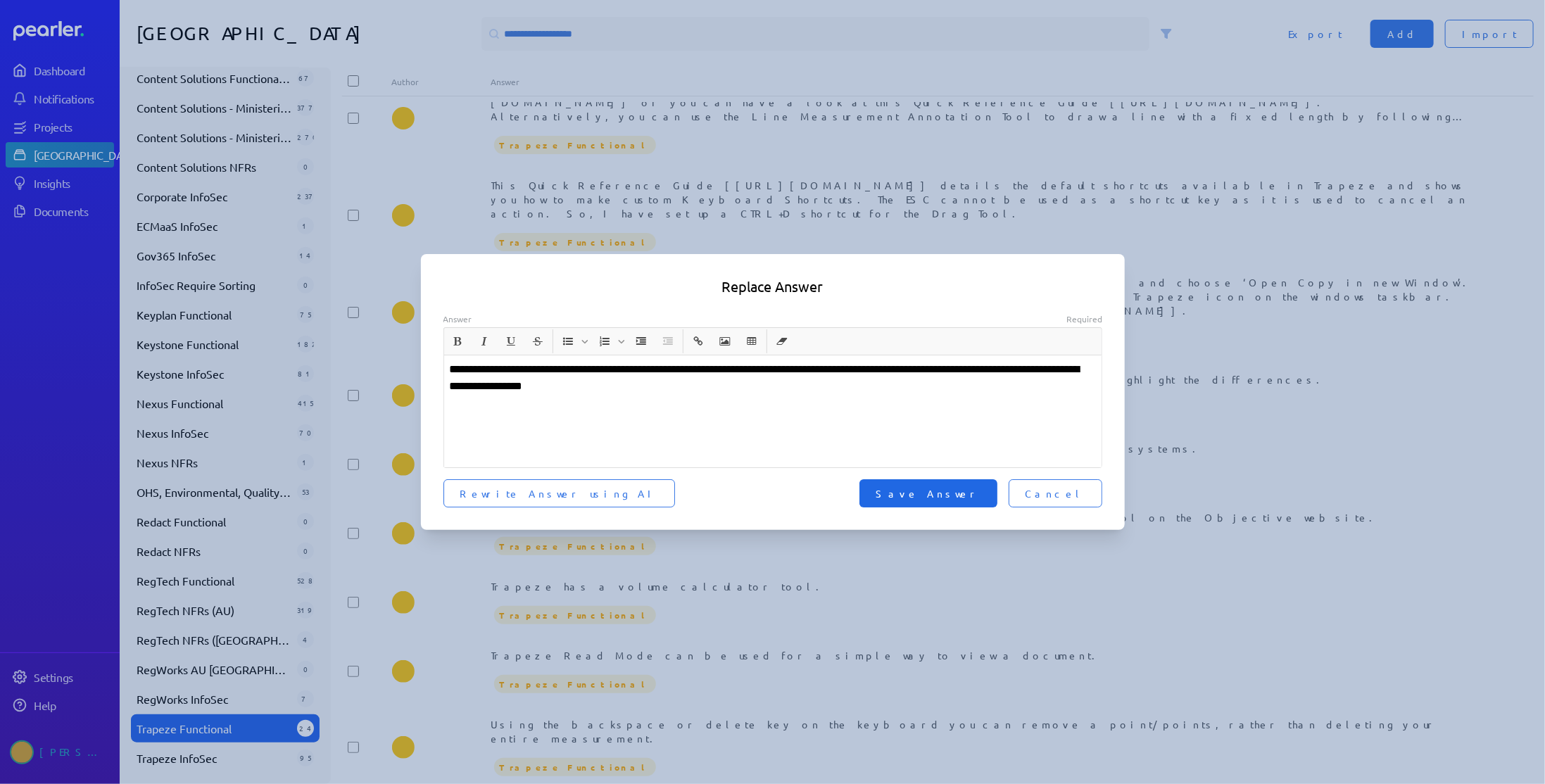
click at [997, 495] on button "Save Answer" at bounding box center [928, 493] width 138 height 28
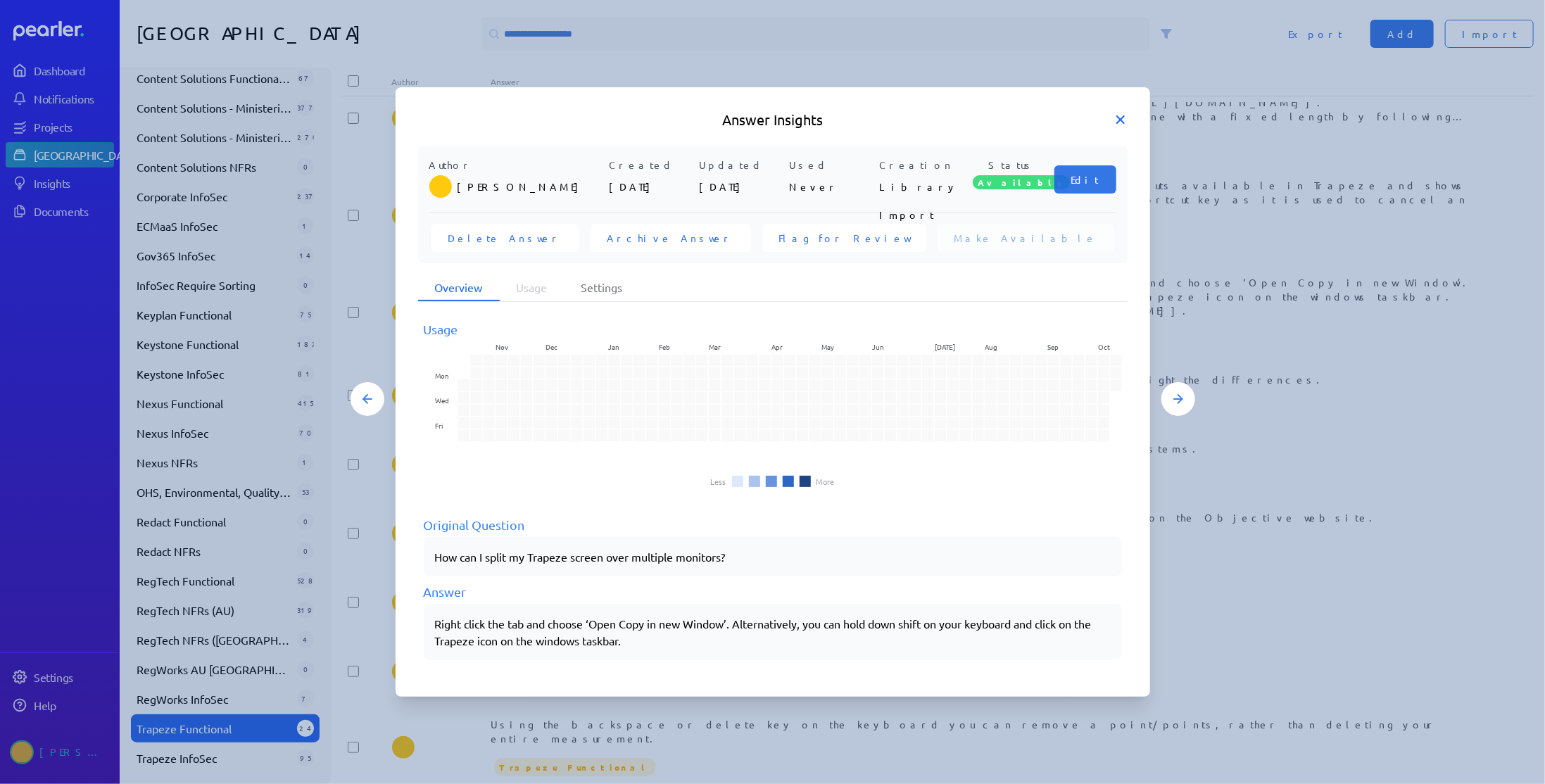
click at [1118, 112] on icon at bounding box center [1120, 119] width 14 height 14
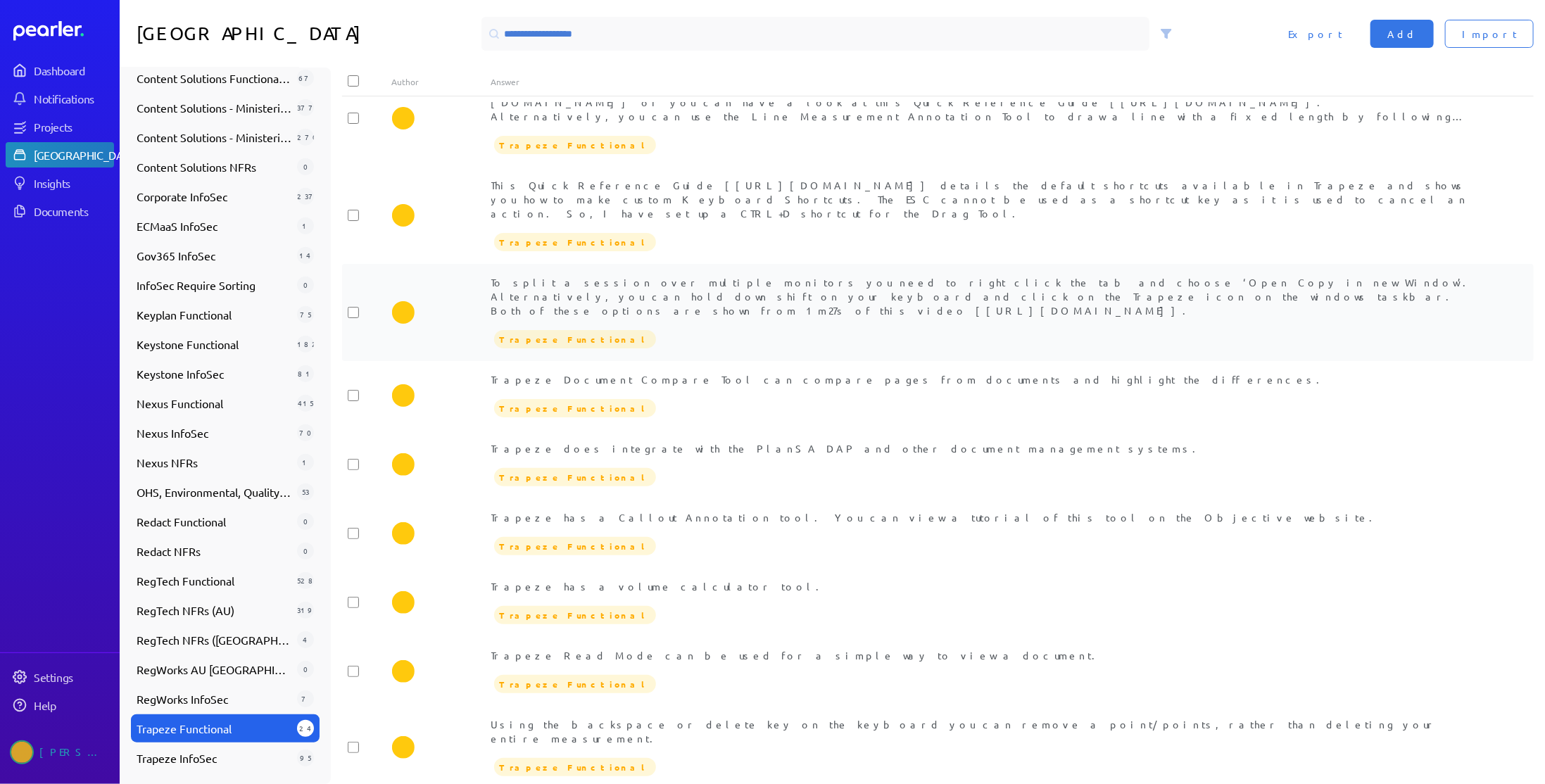
scroll to position [0, 0]
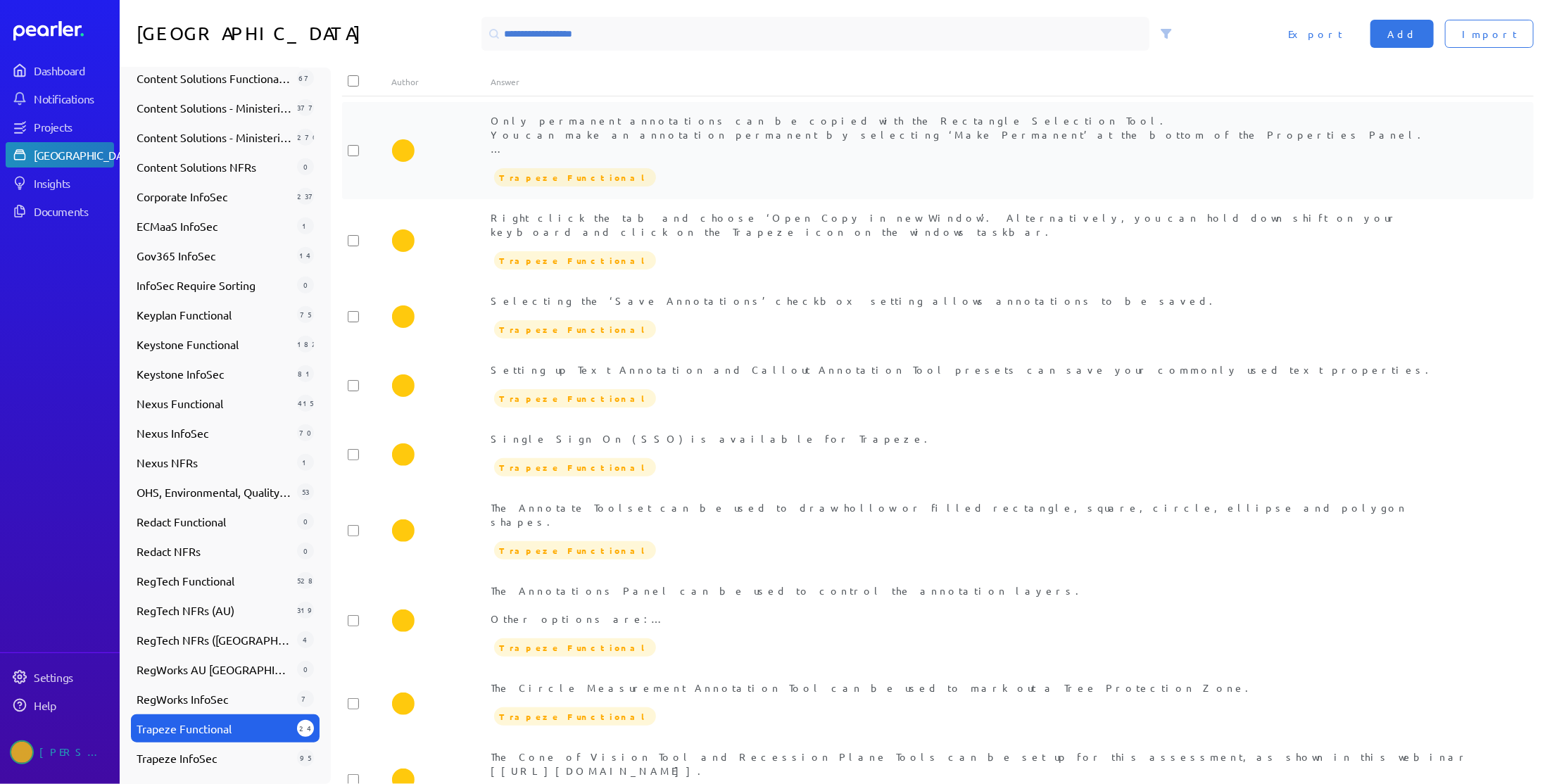
click at [680, 134] on div "Only permanent annotations can be copied with the Rectangle Selection Tool. You…" at bounding box center [987, 134] width 993 height 42
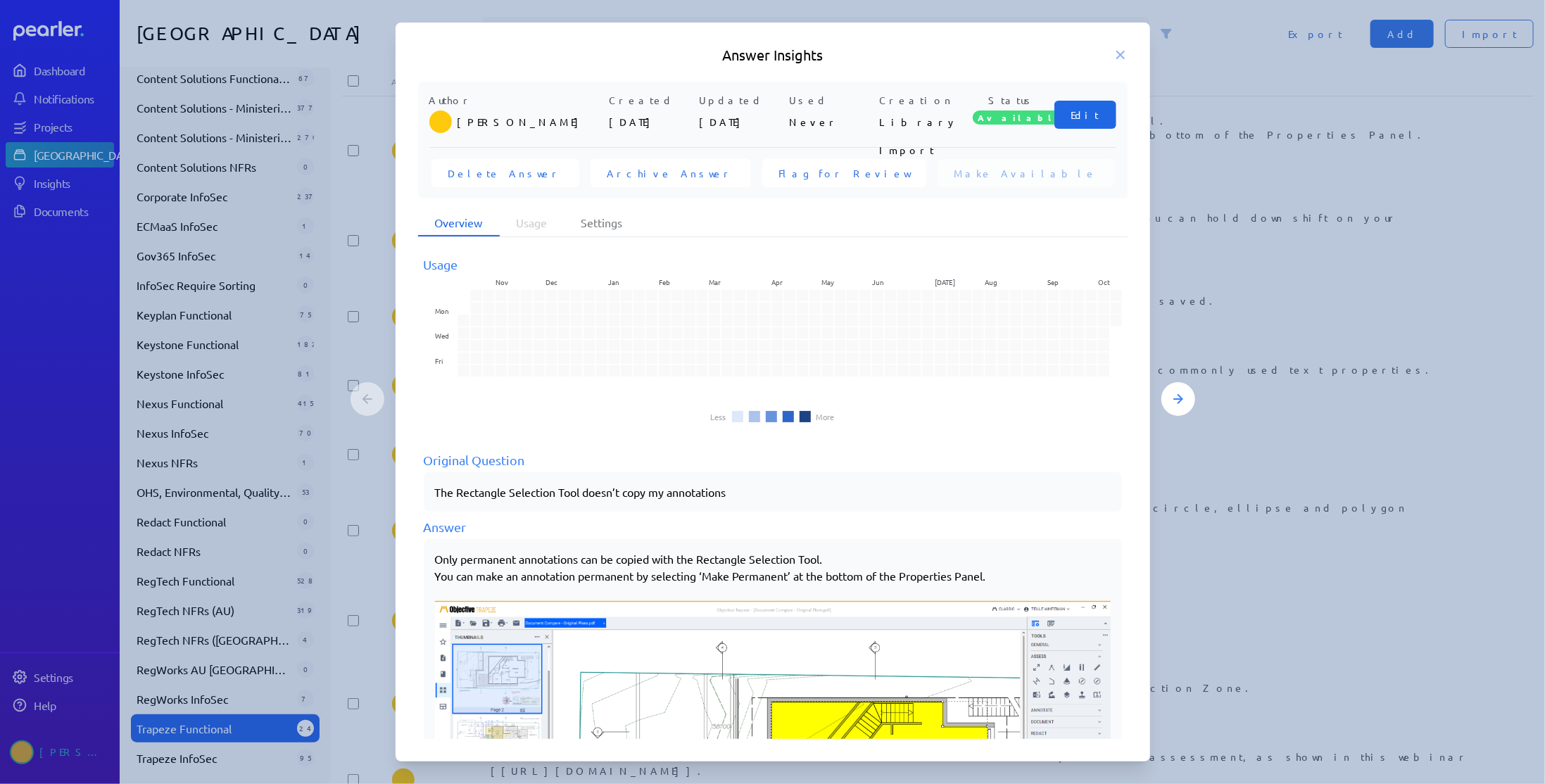
click at [1083, 110] on span "Edit" at bounding box center [1085, 115] width 28 height 14
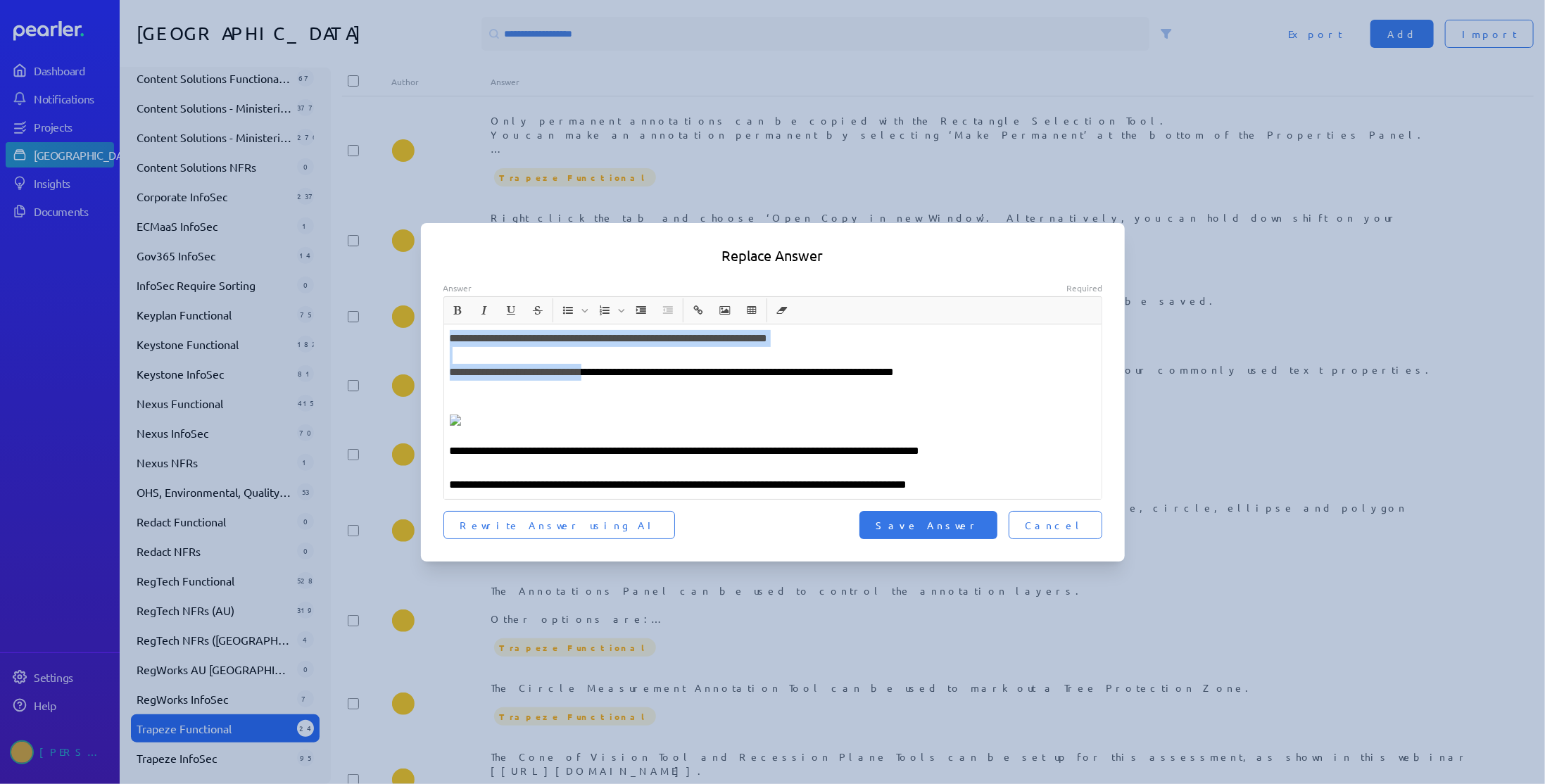
drag, startPoint x: 583, startPoint y: 188, endPoint x: 621, endPoint y: 196, distance: 38.8
click at [621, 325] on div "**********" at bounding box center [773, 411] width 658 height 174
click at [678, 325] on div "**********" at bounding box center [773, 411] width 658 height 174
drag, startPoint x: 678, startPoint y: 220, endPoint x: 882, endPoint y: 408, distance: 277.4
click at [882, 408] on div "**********" at bounding box center [773, 411] width 658 height 174
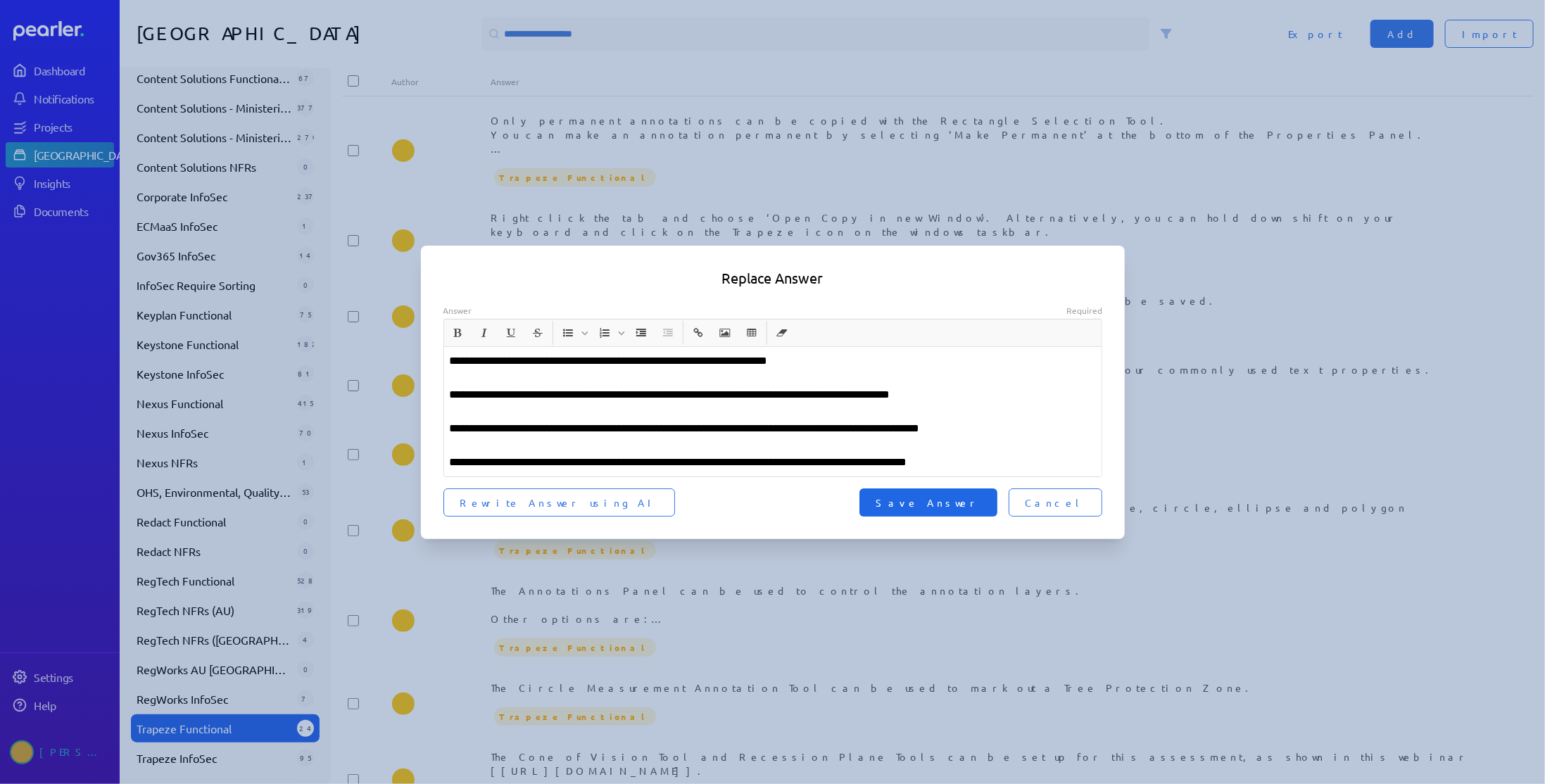
click at [980, 505] on span "Save Answer" at bounding box center [928, 502] width 104 height 14
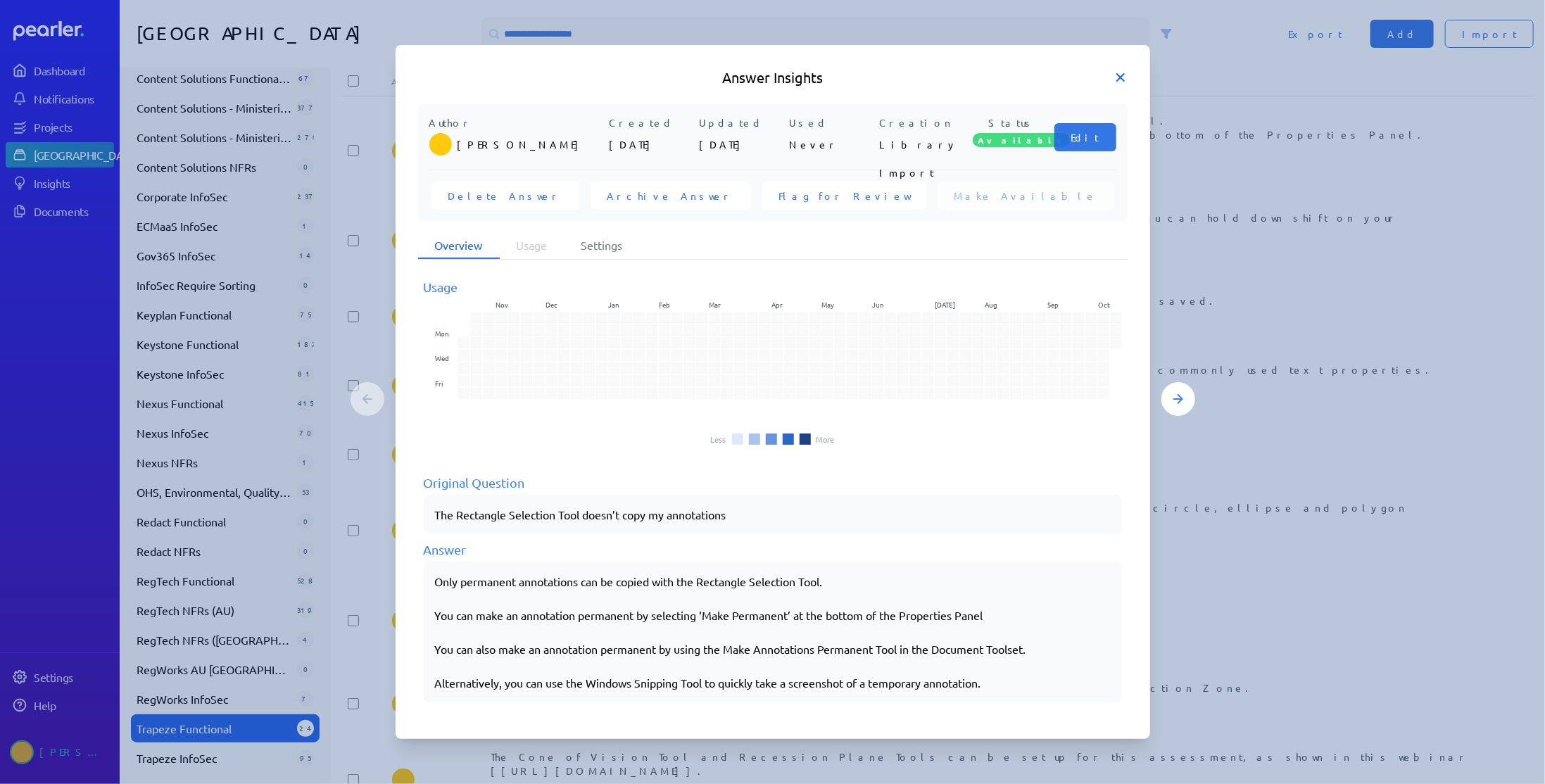
click at [1118, 75] on icon at bounding box center [1120, 77] width 7 height 7
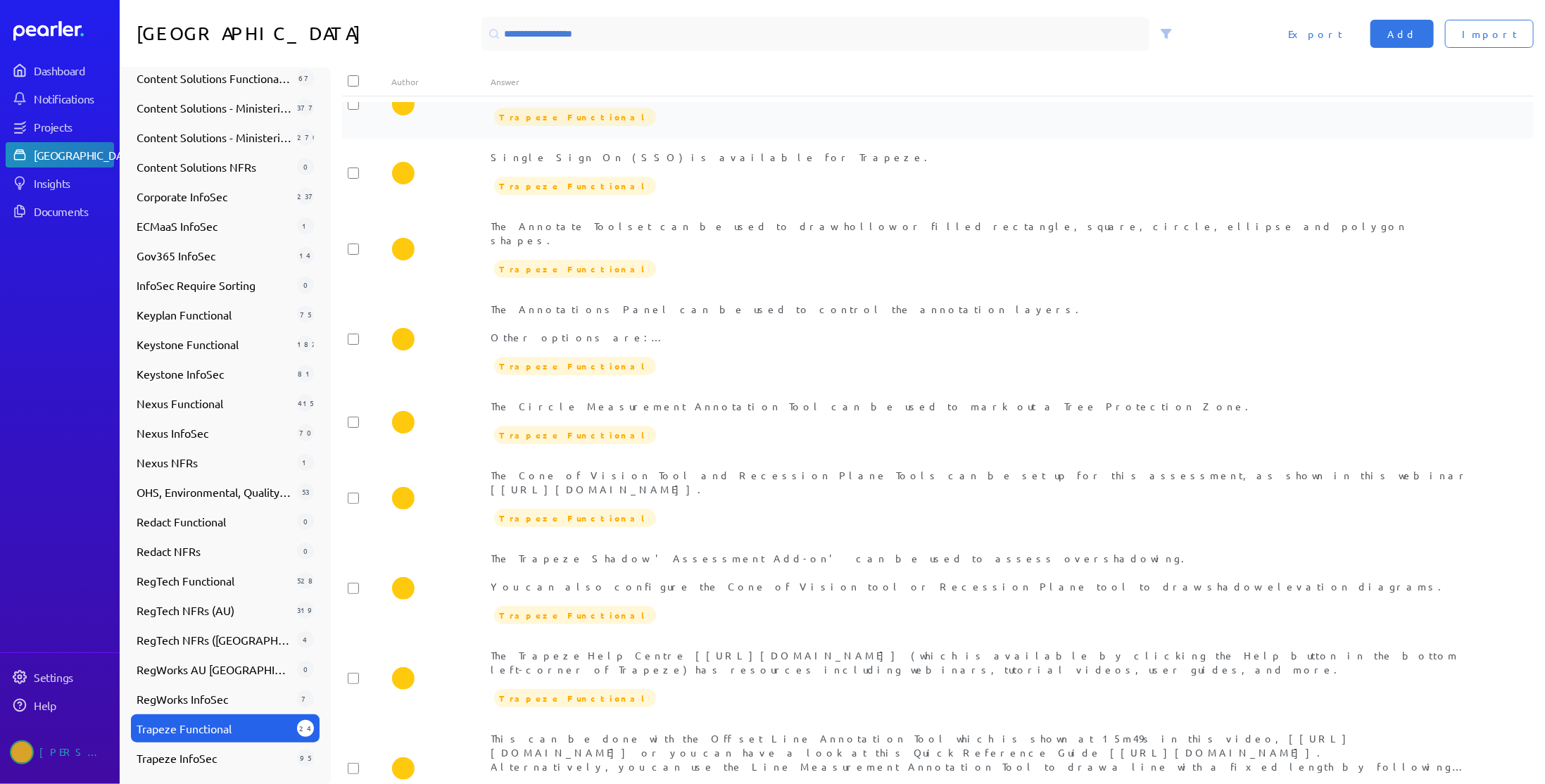
scroll to position [422, 0]
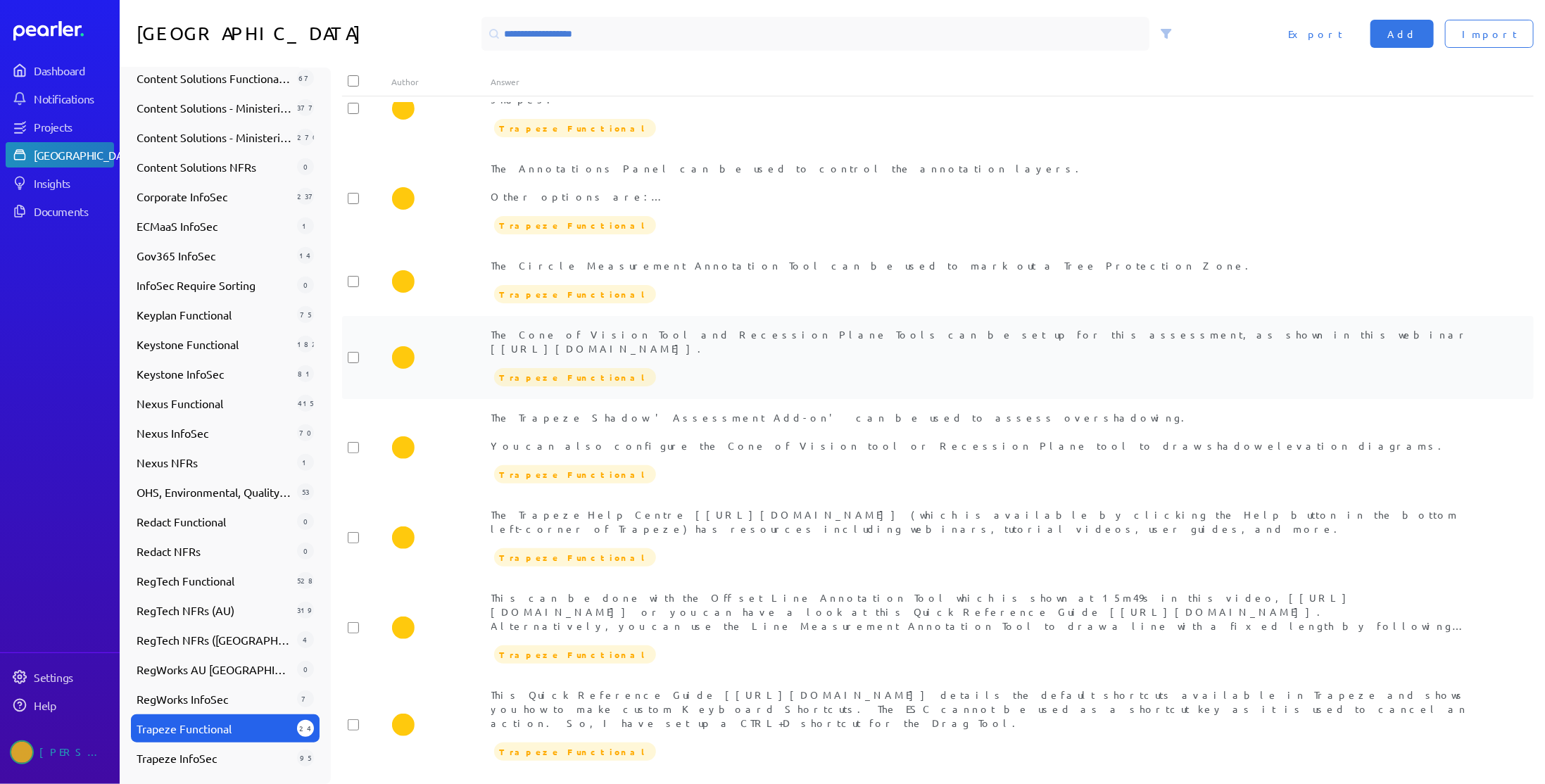
click at [687, 327] on div "The Cone of Vision Tool and Recession Plane Tools can be set up for this assess…" at bounding box center [987, 341] width 993 height 28
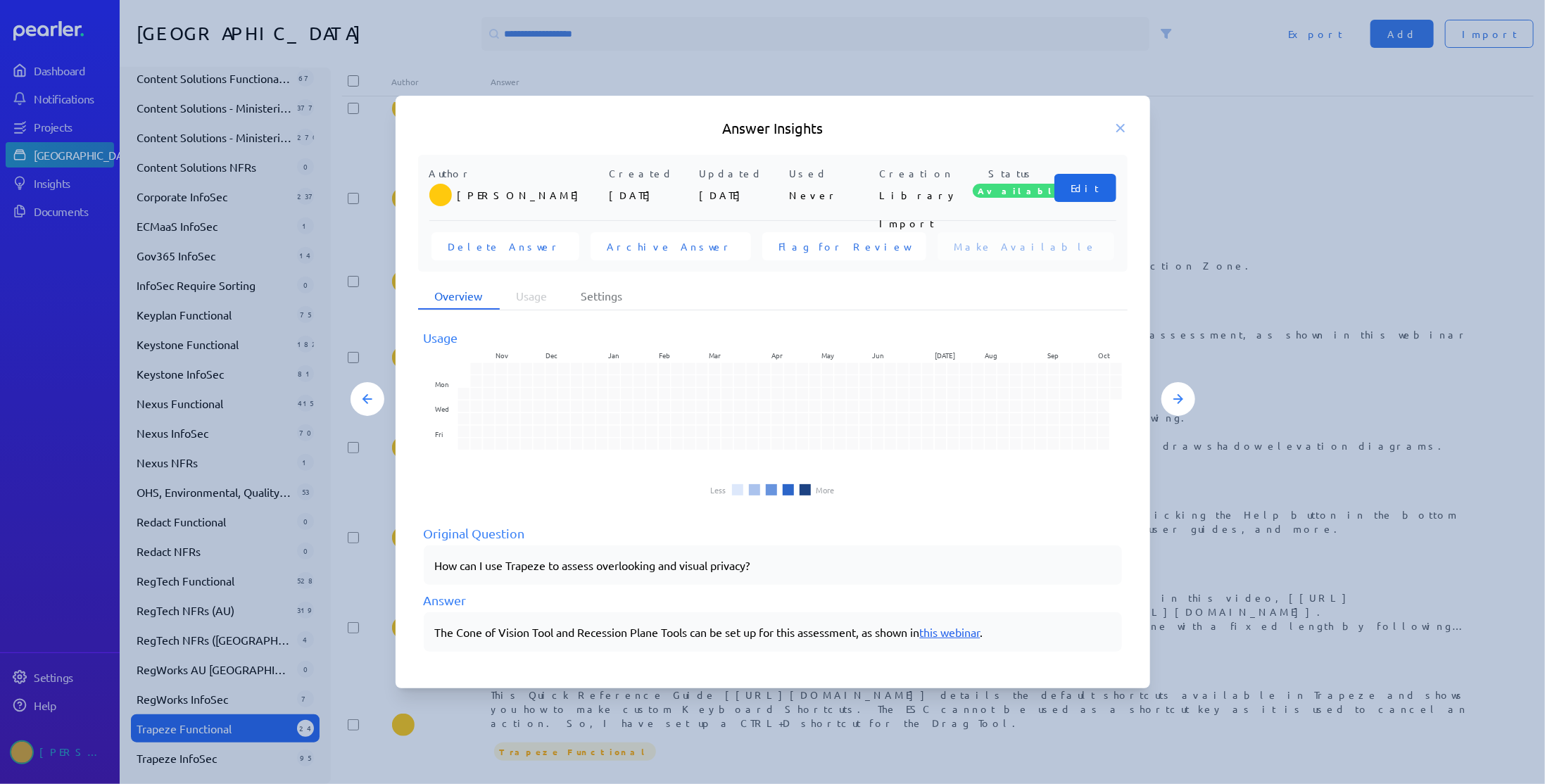
click at [1091, 189] on span "Edit" at bounding box center [1085, 187] width 28 height 14
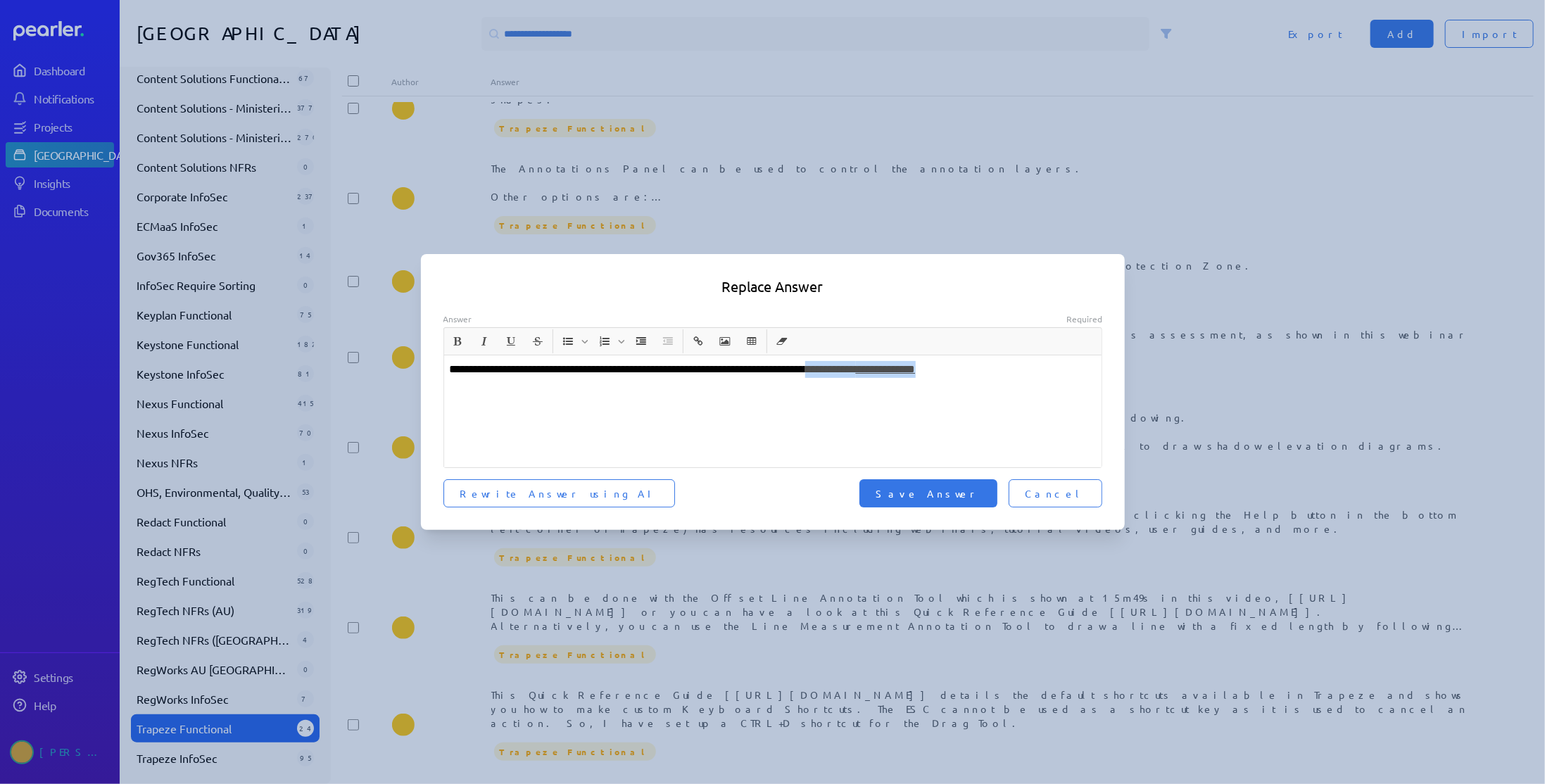
drag, startPoint x: 1023, startPoint y: 370, endPoint x: 878, endPoint y: 375, distance: 145.1
click at [878, 375] on p "**********" at bounding box center [773, 369] width 647 height 17
click at [967, 492] on span "Save Answer" at bounding box center [928, 493] width 104 height 14
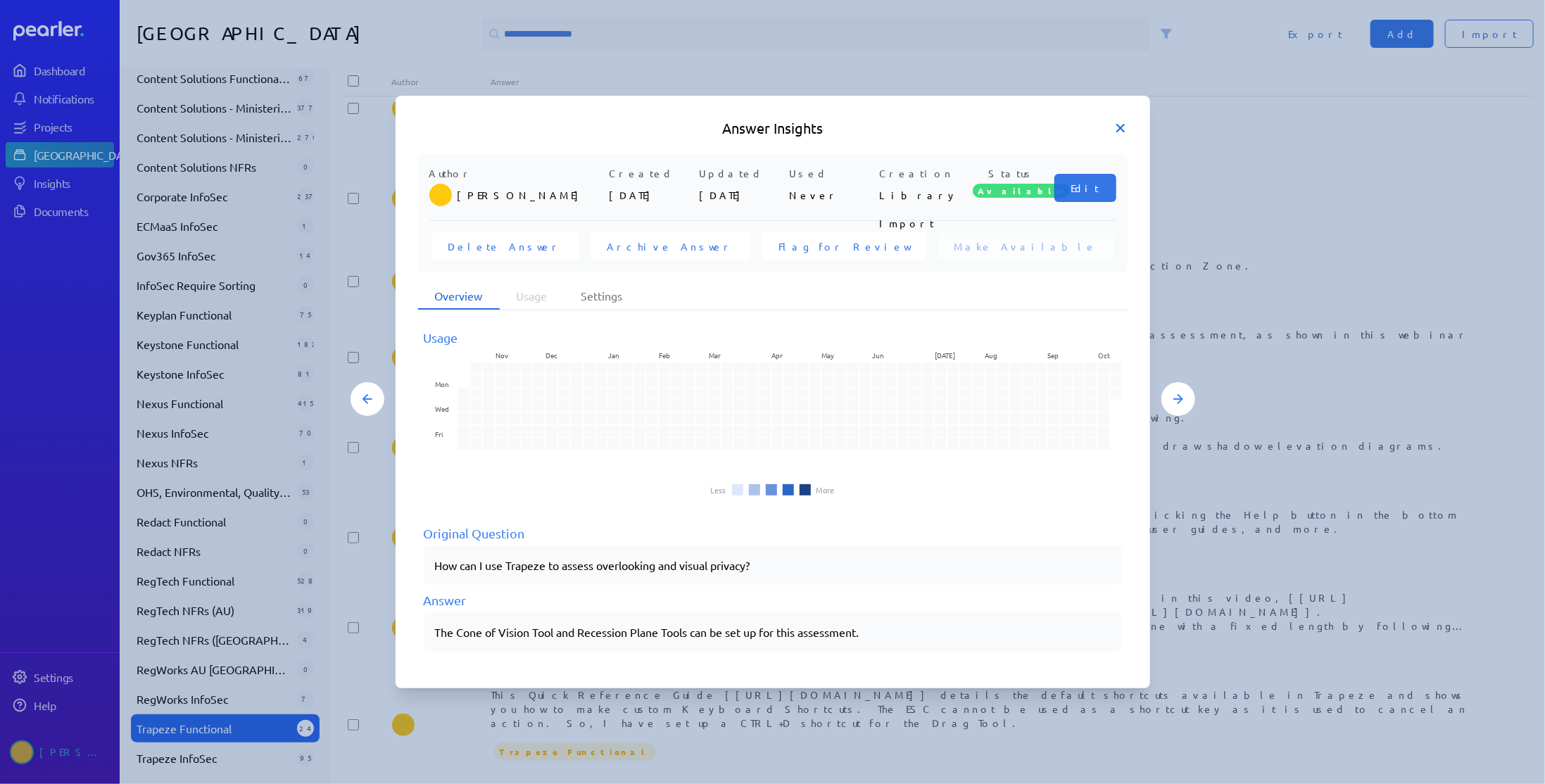
click at [1118, 125] on icon at bounding box center [1120, 128] width 14 height 14
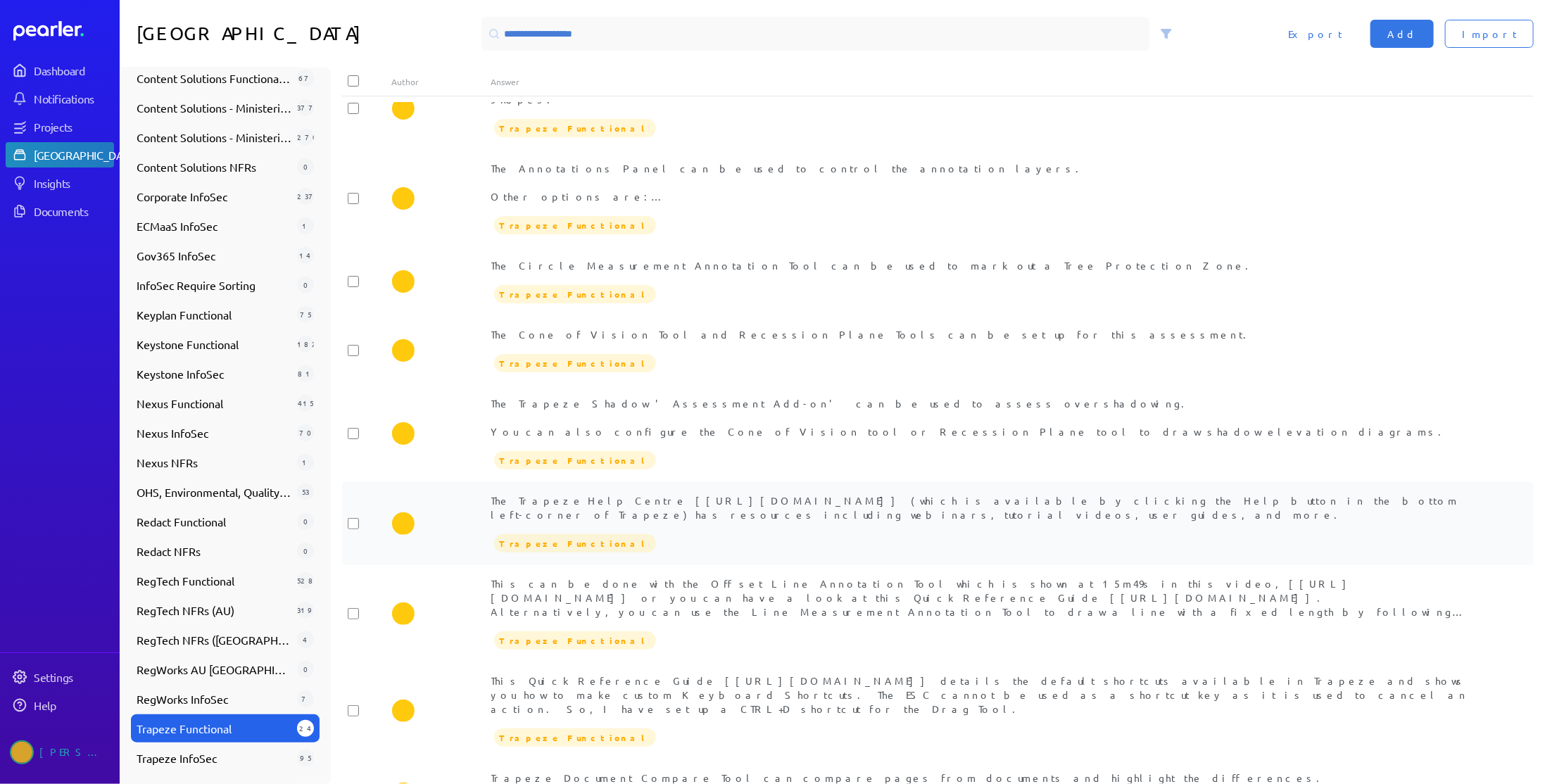
click at [764, 497] on div "The Trapeze Help Centre [[URL][DOMAIN_NAME]] (which is available by clicking th…" at bounding box center [987, 523] width 993 height 61
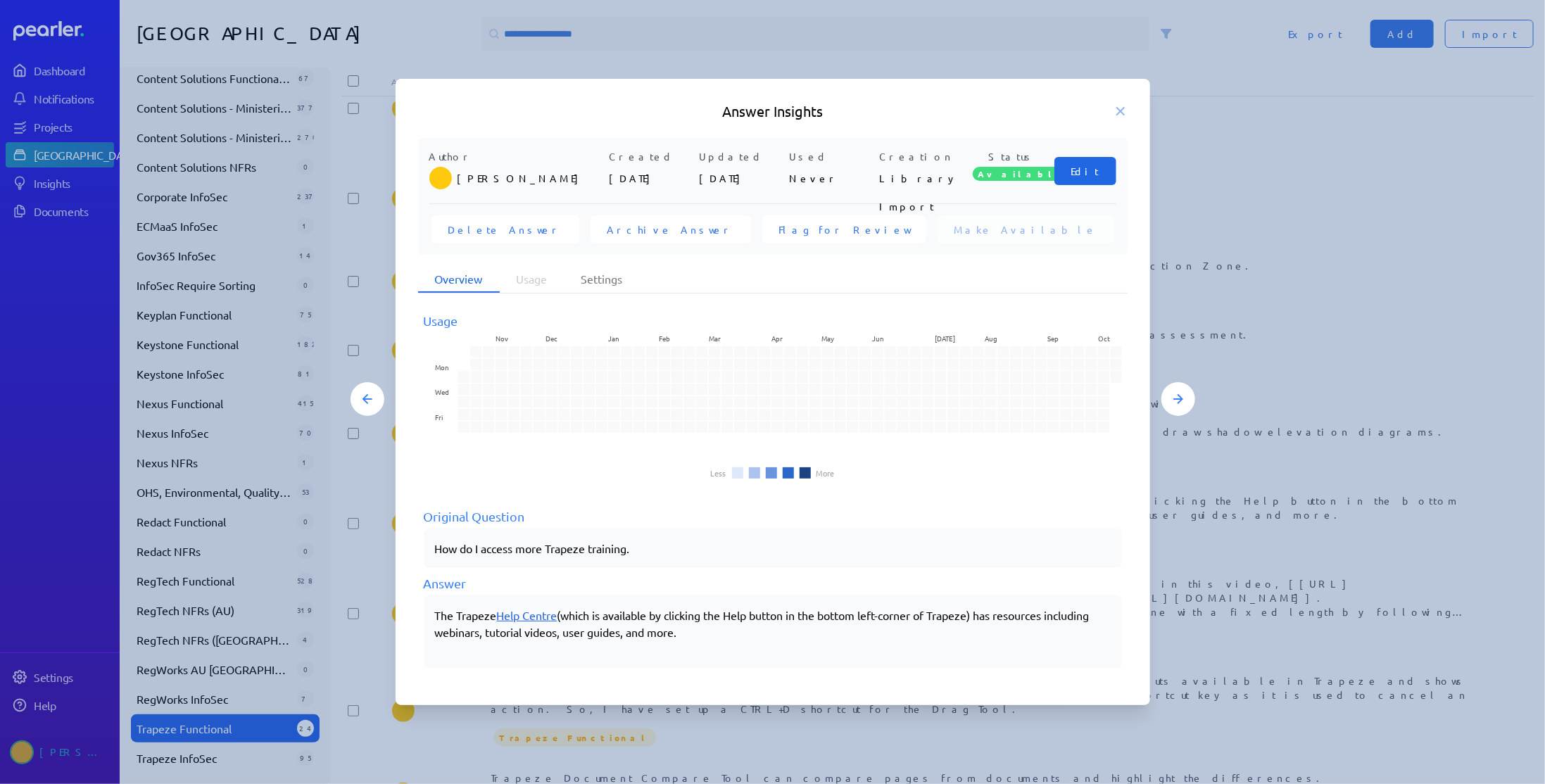
click at [1088, 169] on span "Edit" at bounding box center [1085, 171] width 28 height 14
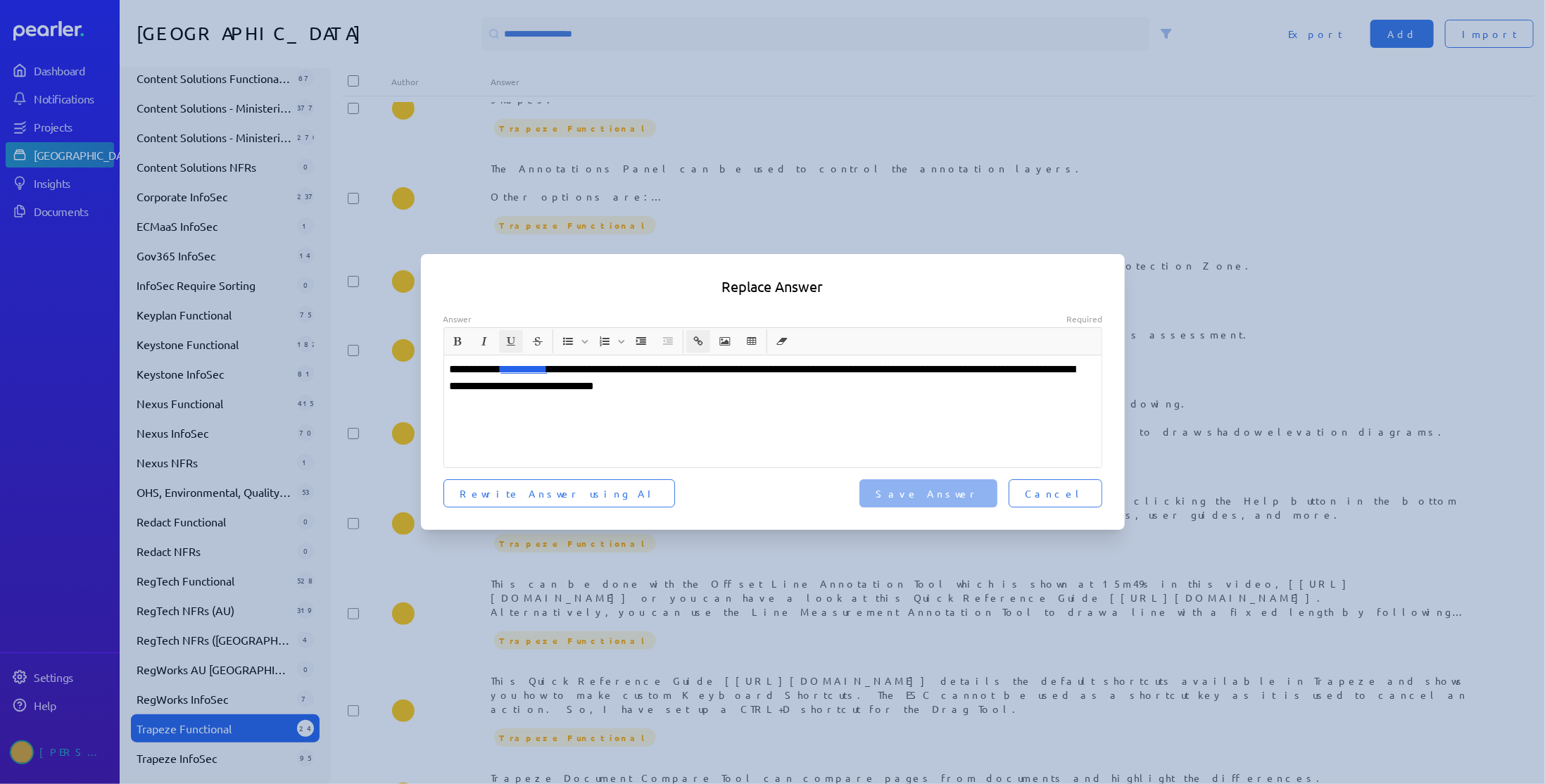
drag, startPoint x: 549, startPoint y: 368, endPoint x: 494, endPoint y: 368, distance: 55.0
click at [494, 368] on p "**********" at bounding box center [773, 378] width 647 height 34
click at [580, 370] on p "**********" at bounding box center [773, 378] width 647 height 34
click at [967, 492] on span "Save Answer" at bounding box center [928, 493] width 104 height 14
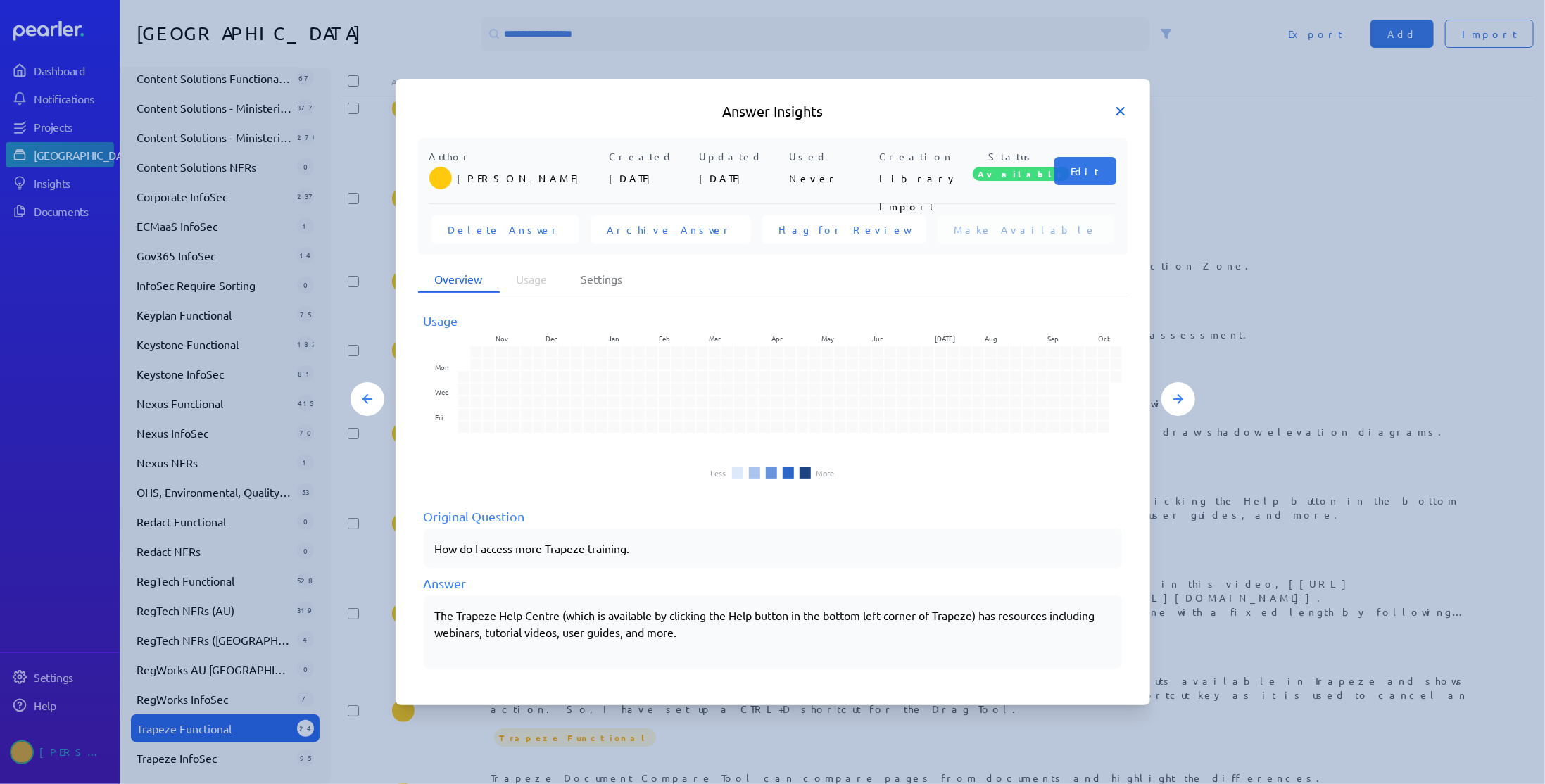
click at [1119, 110] on icon at bounding box center [1120, 112] width 7 height 7
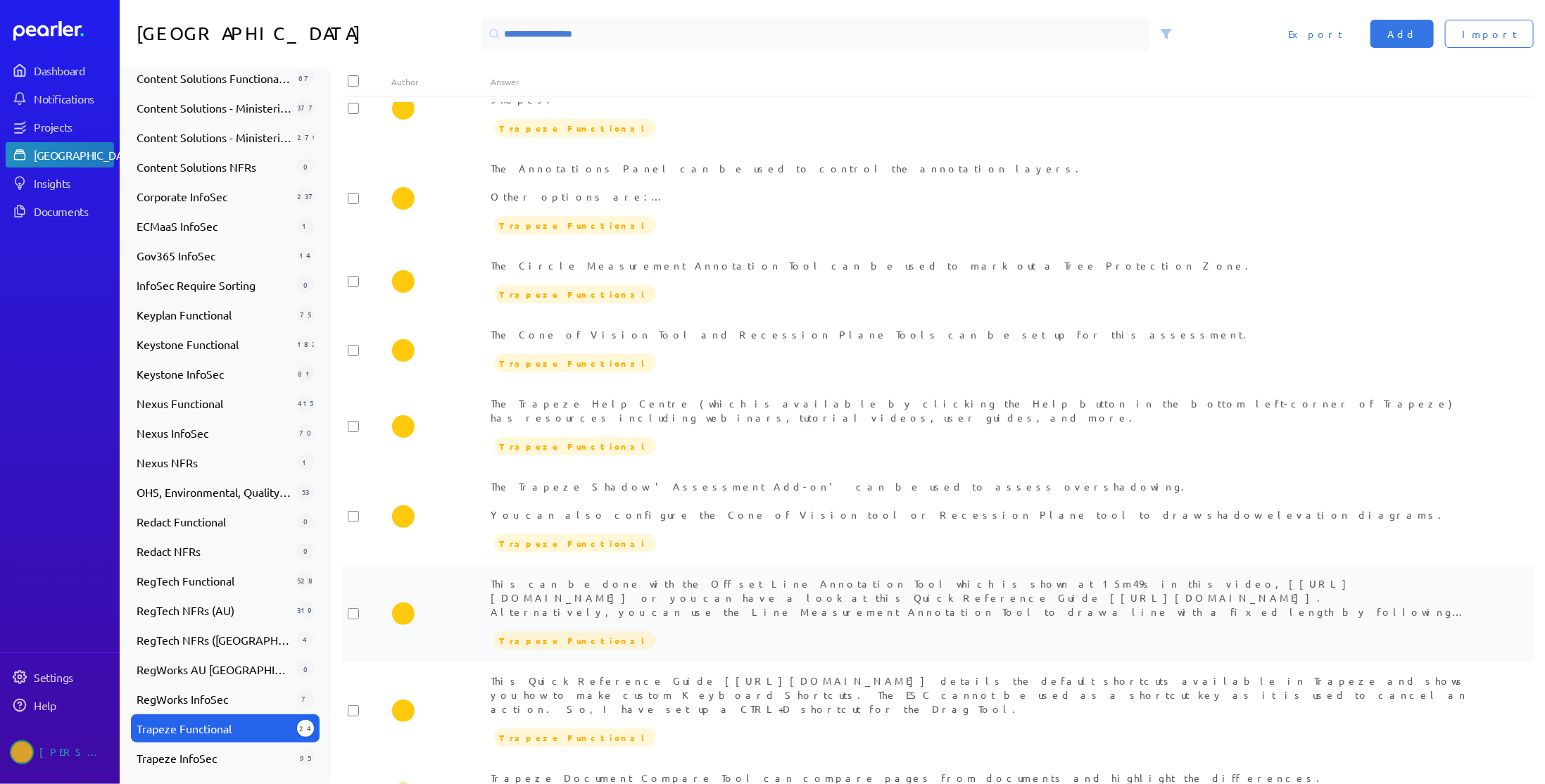
click at [722, 576] on div "This can be done with the Offset Line Annotation Tool which is shown at 15m49s …" at bounding box center [987, 597] width 993 height 42
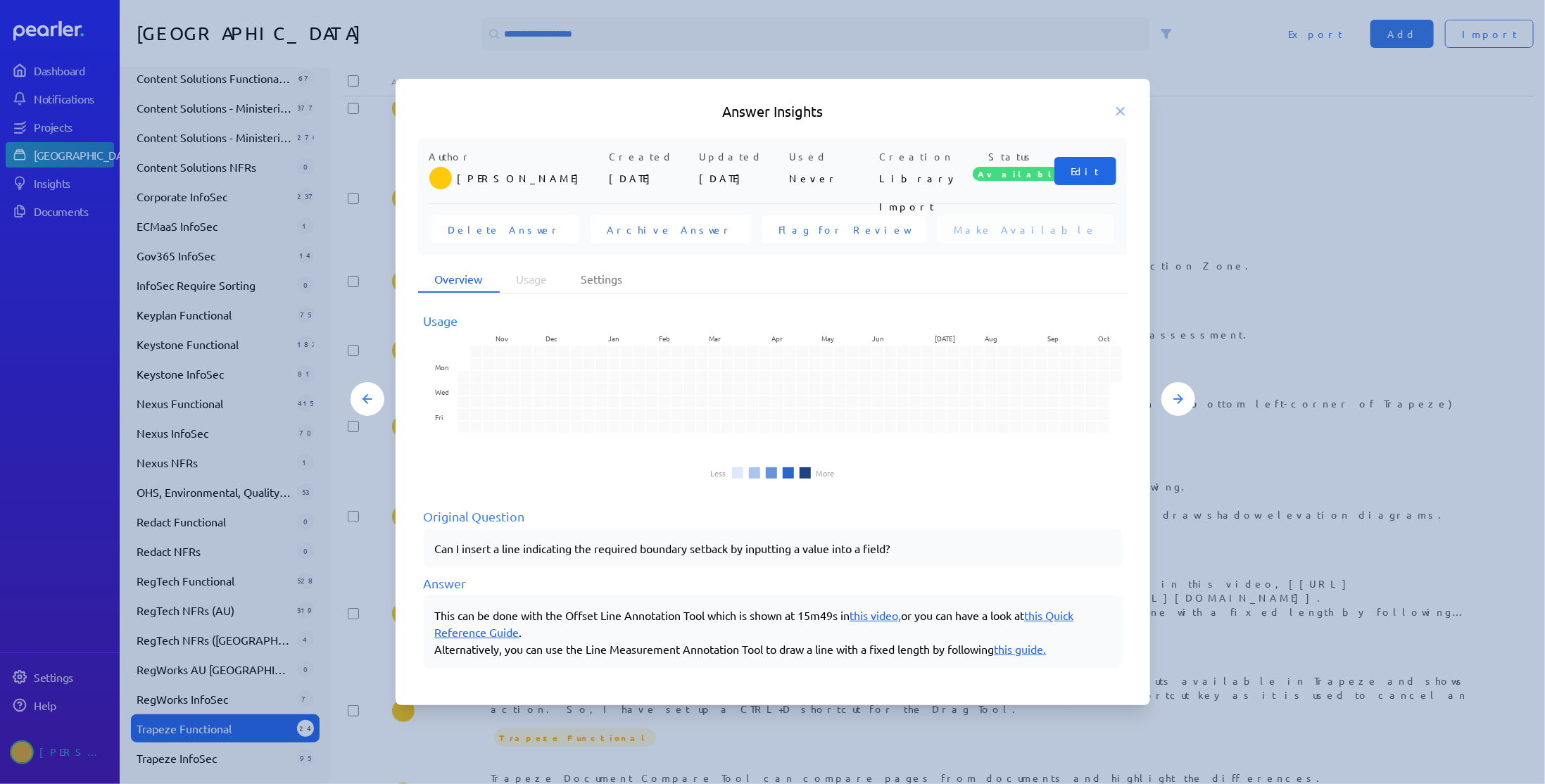
click at [1088, 168] on span "Edit" at bounding box center [1085, 171] width 28 height 14
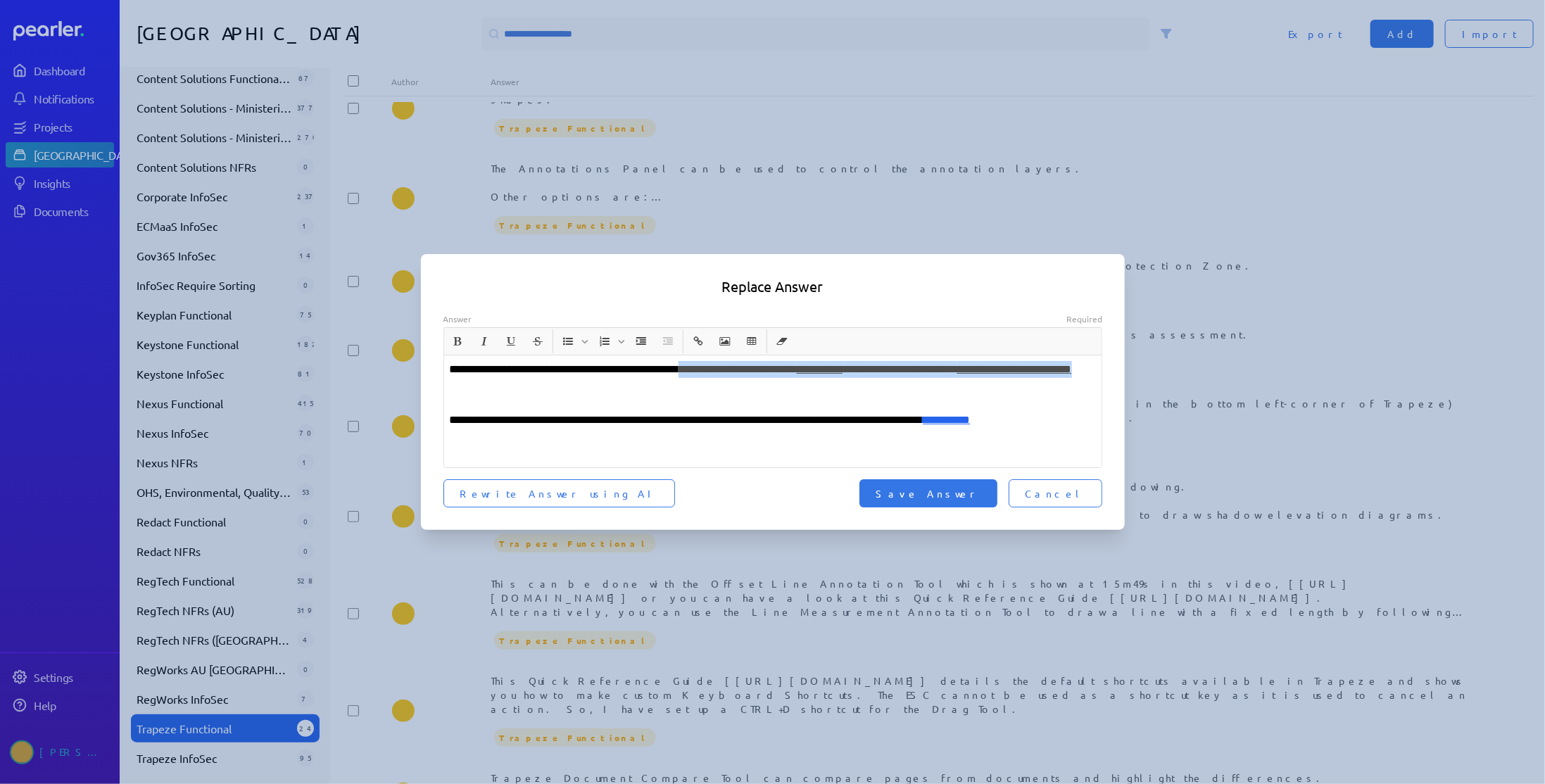
drag, startPoint x: 729, startPoint y: 370, endPoint x: 820, endPoint y: 379, distance: 91.4
click at [820, 379] on p "**********" at bounding box center [773, 378] width 647 height 34
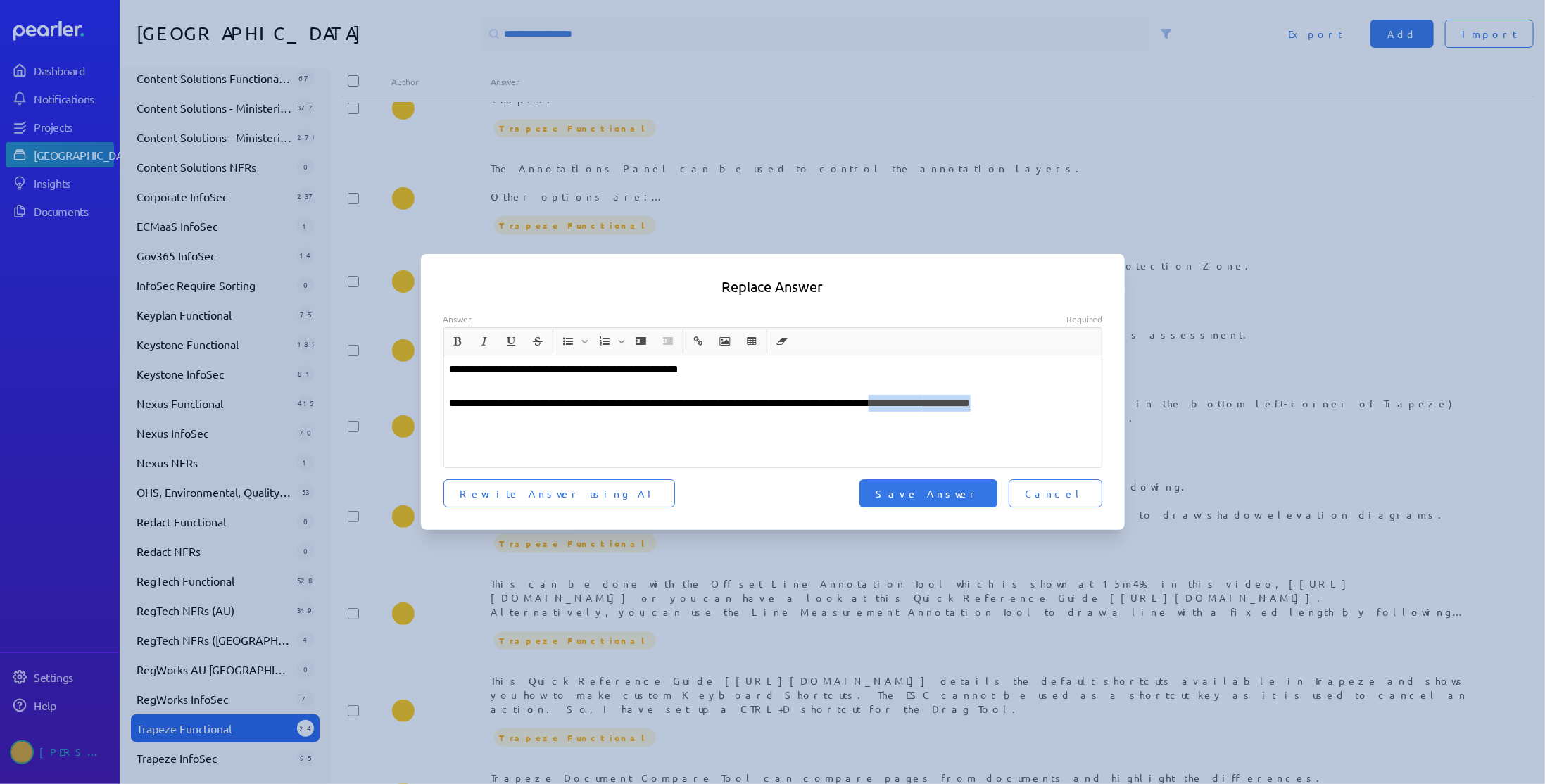
drag, startPoint x: 953, startPoint y: 405, endPoint x: 1076, endPoint y: 405, distance: 123.0
click at [1076, 405] on p "**********" at bounding box center [773, 403] width 647 height 17
click at [972, 490] on span "Save Answer" at bounding box center [928, 493] width 104 height 14
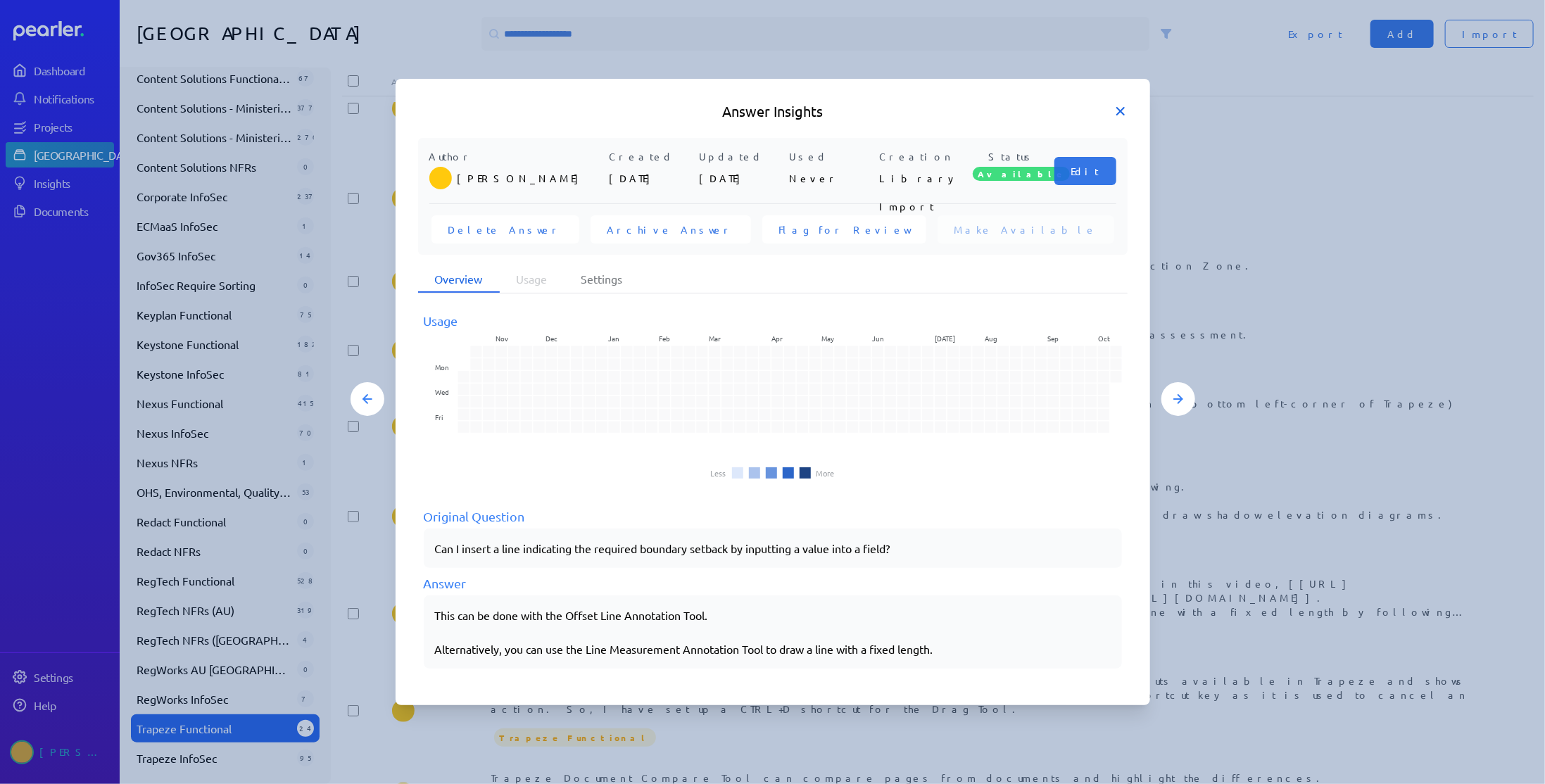
click at [1118, 109] on icon at bounding box center [1120, 112] width 7 height 7
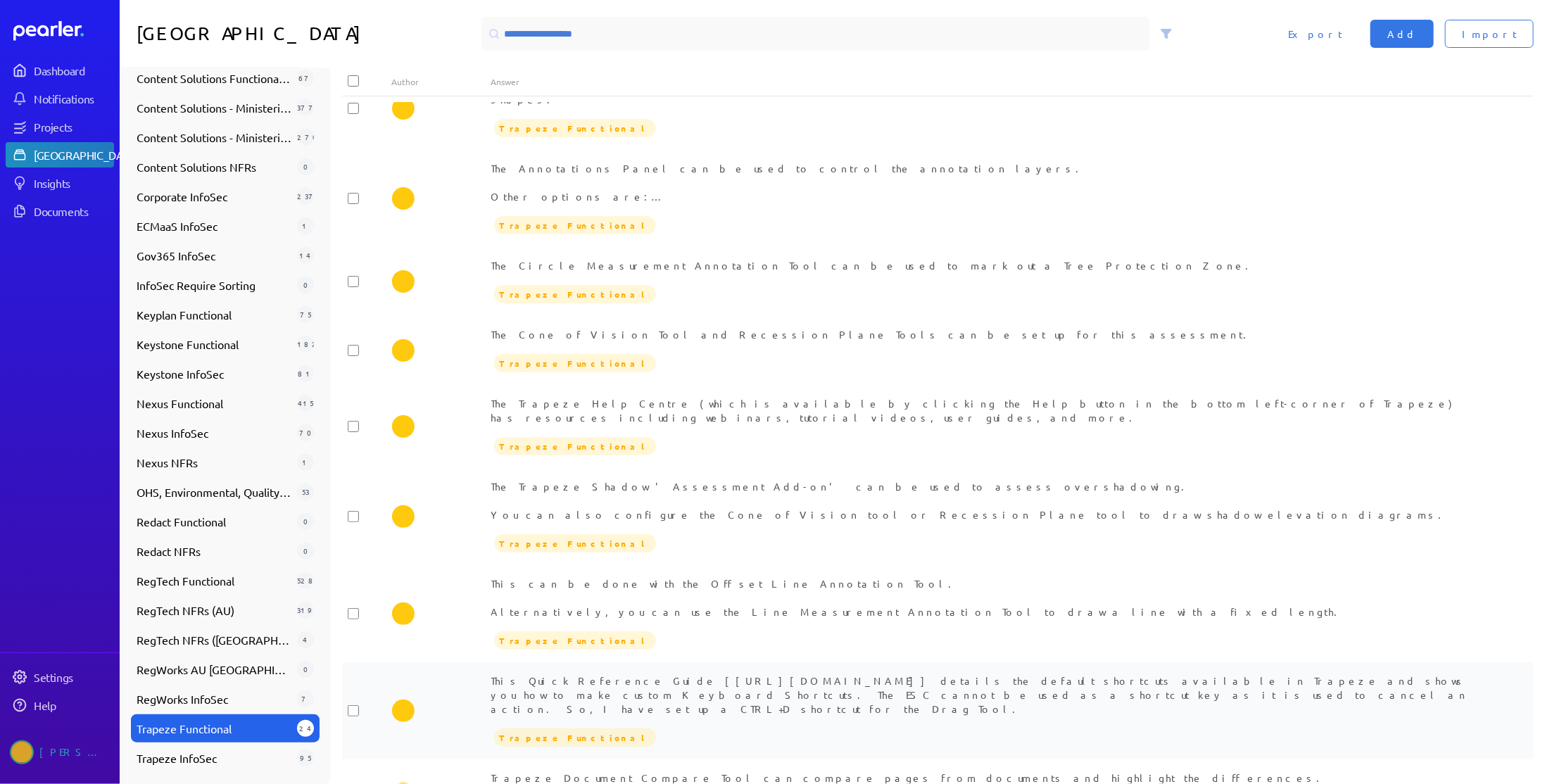
click at [891, 673] on div "This Quick Reference Guide [[URL][DOMAIN_NAME]] details the default shortcuts a…" at bounding box center [987, 694] width 993 height 42
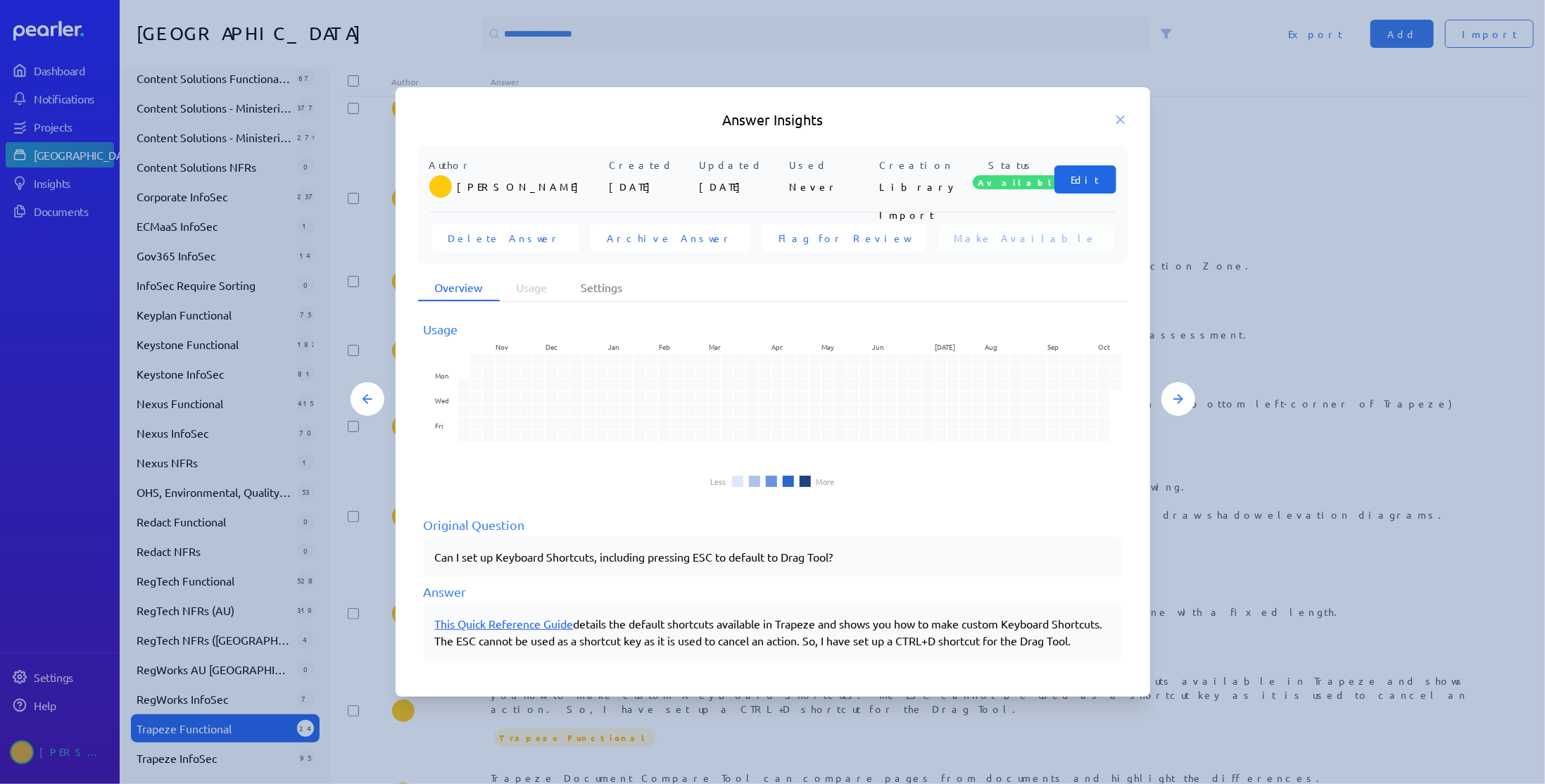
click at [1087, 176] on span "Edit" at bounding box center [1085, 179] width 28 height 14
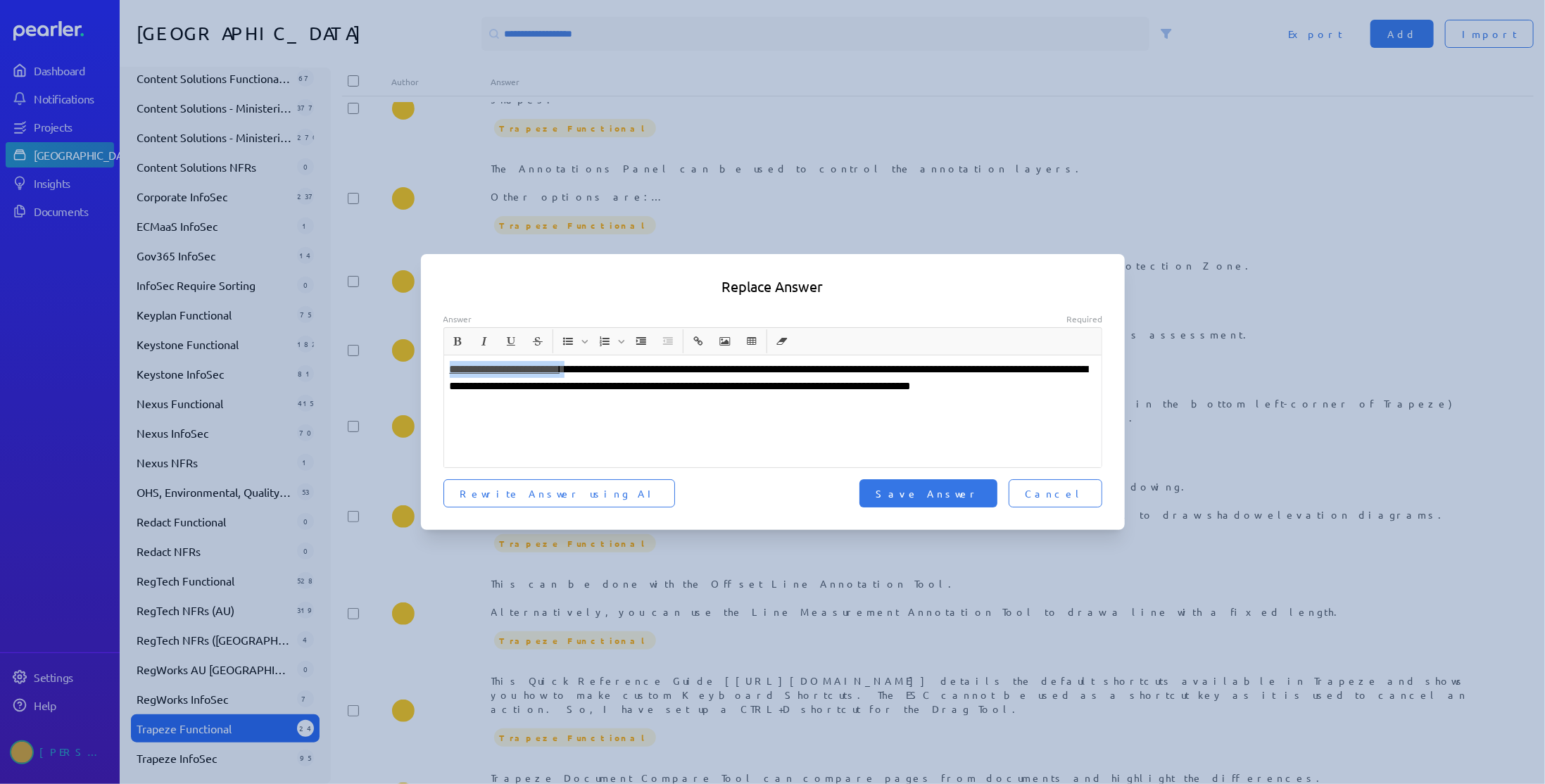
drag, startPoint x: 592, startPoint y: 371, endPoint x: 381, endPoint y: 370, distance: 211.0
click at [381, 370] on div "**********" at bounding box center [773, 392] width 1545 height 784
drag, startPoint x: 826, startPoint y: 385, endPoint x: 1112, endPoint y: 389, distance: 286.0
click at [1112, 389] on div "**********" at bounding box center [773, 411] width 704 height 195
click at [450, 370] on p "**********" at bounding box center [773, 378] width 647 height 34
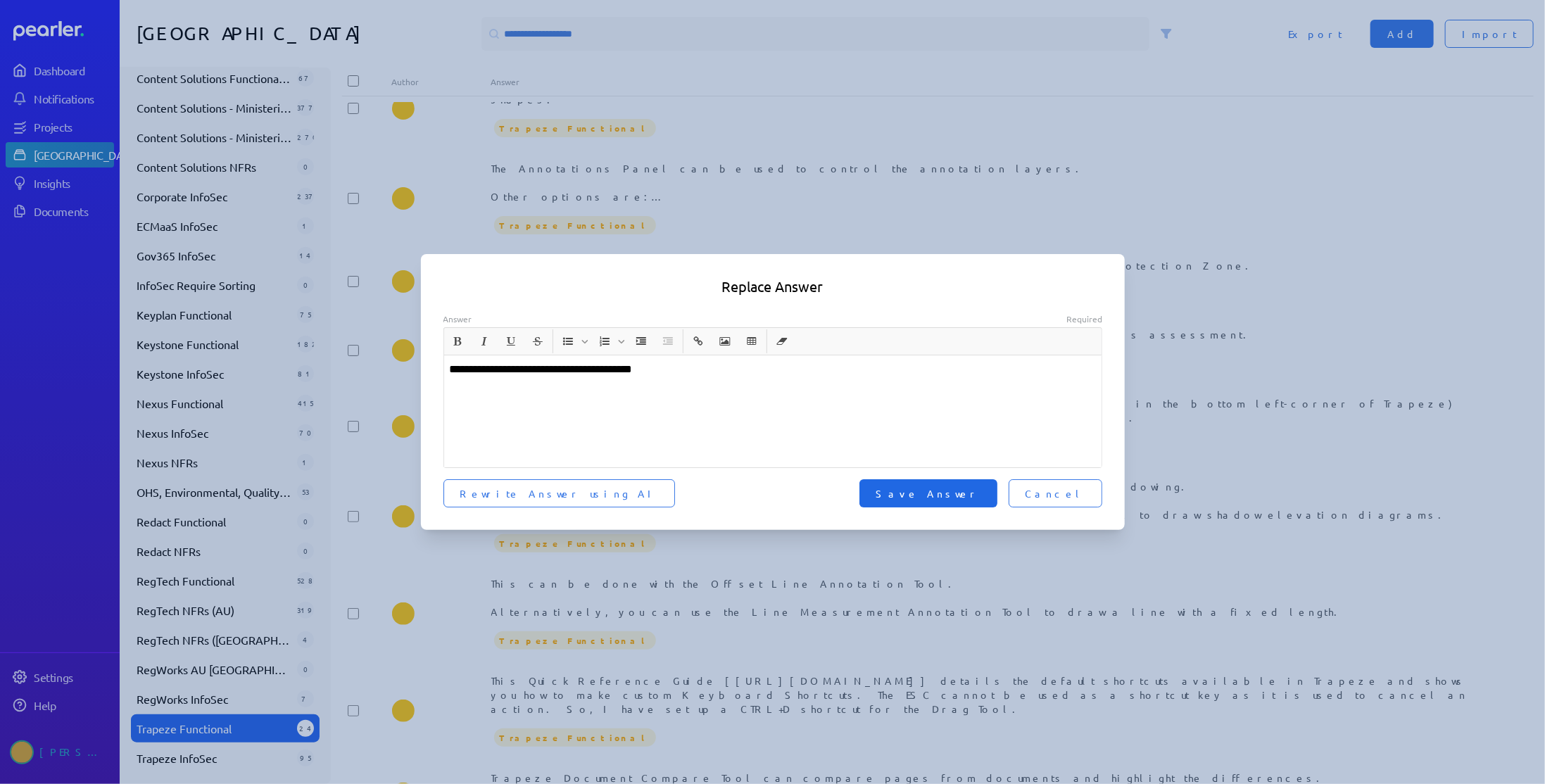
click at [967, 500] on button "Save Answer" at bounding box center [928, 493] width 138 height 28
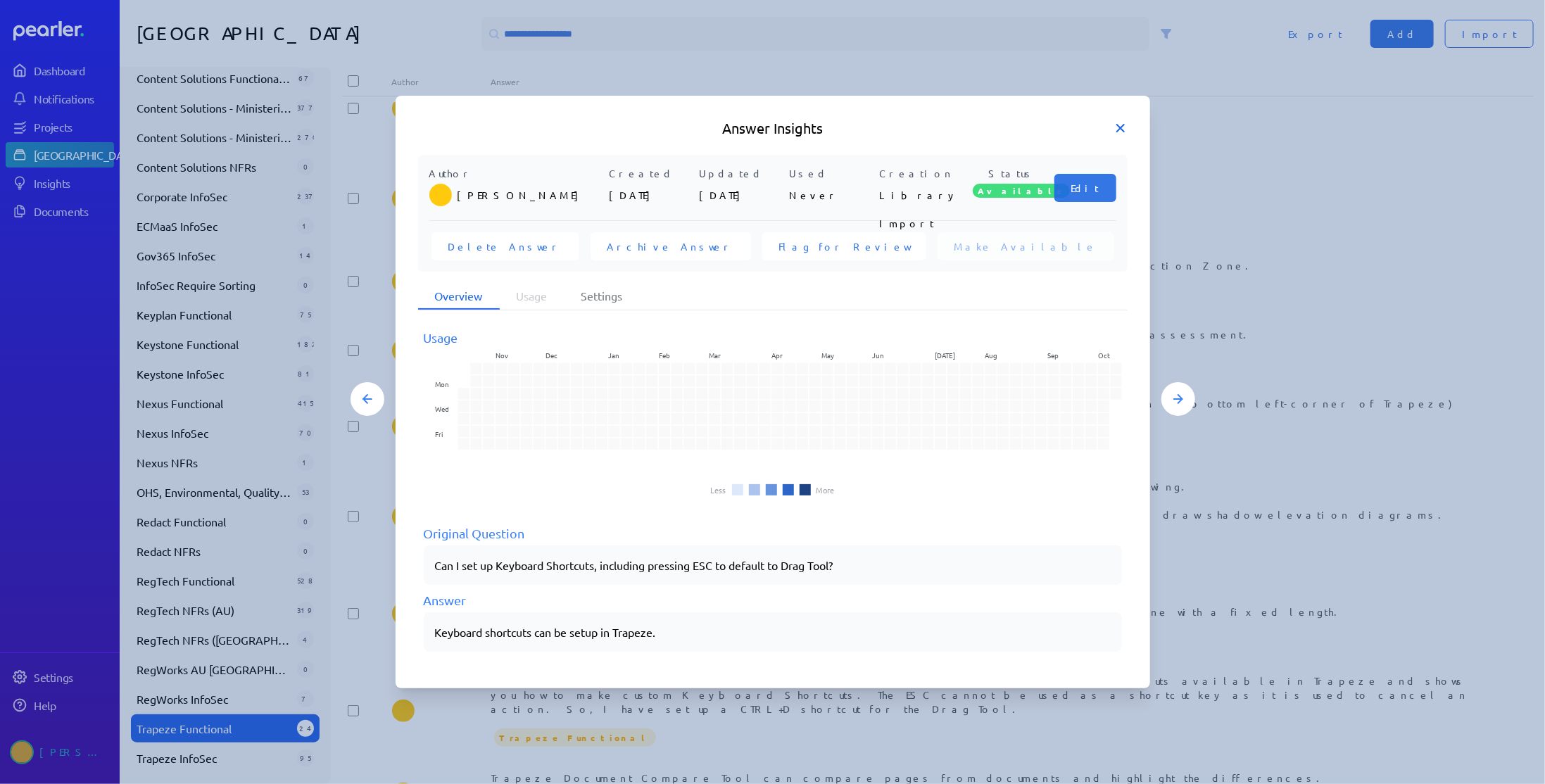
click at [1123, 130] on icon at bounding box center [1120, 128] width 7 height 7
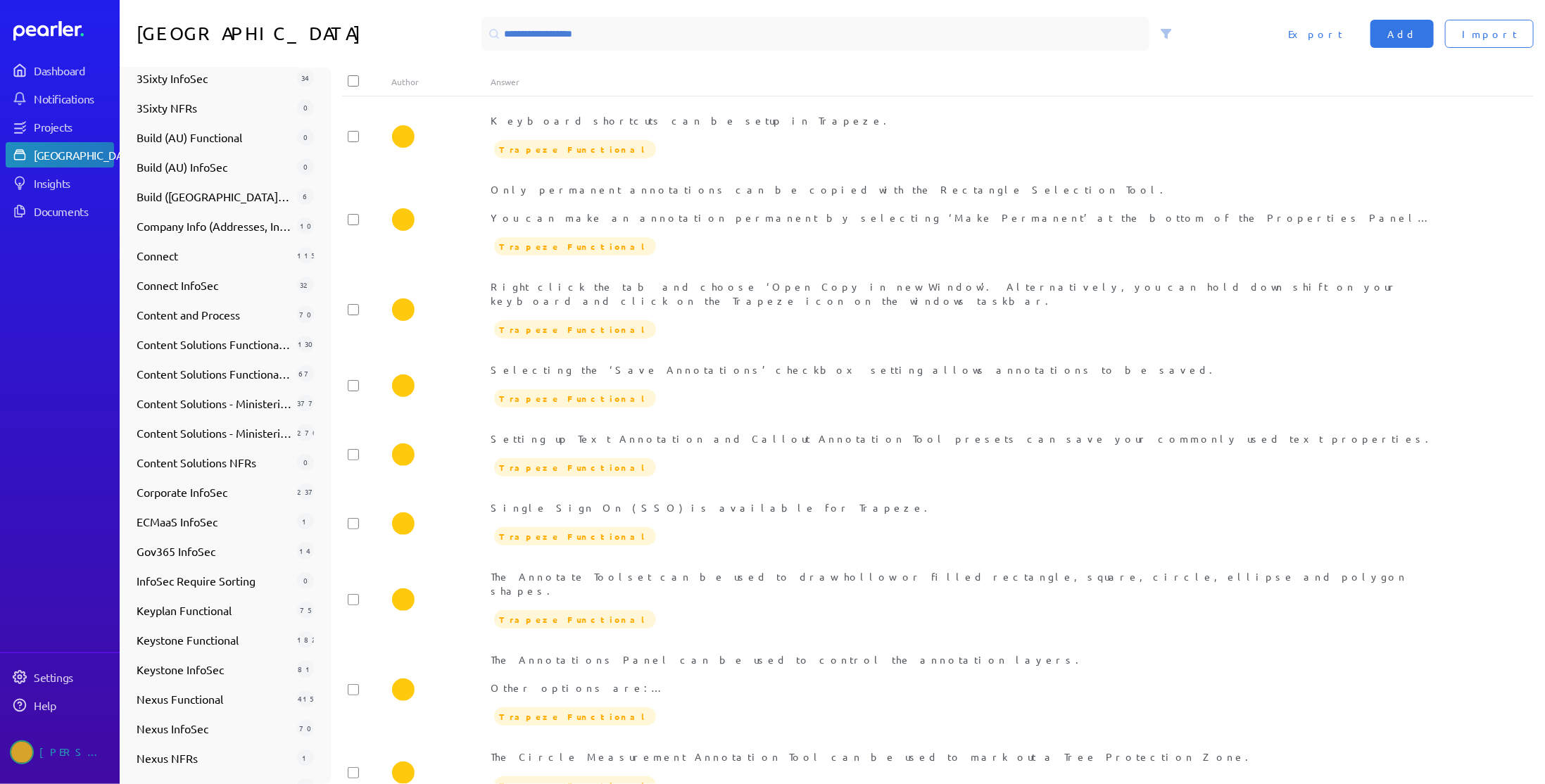
scroll to position [0, 0]
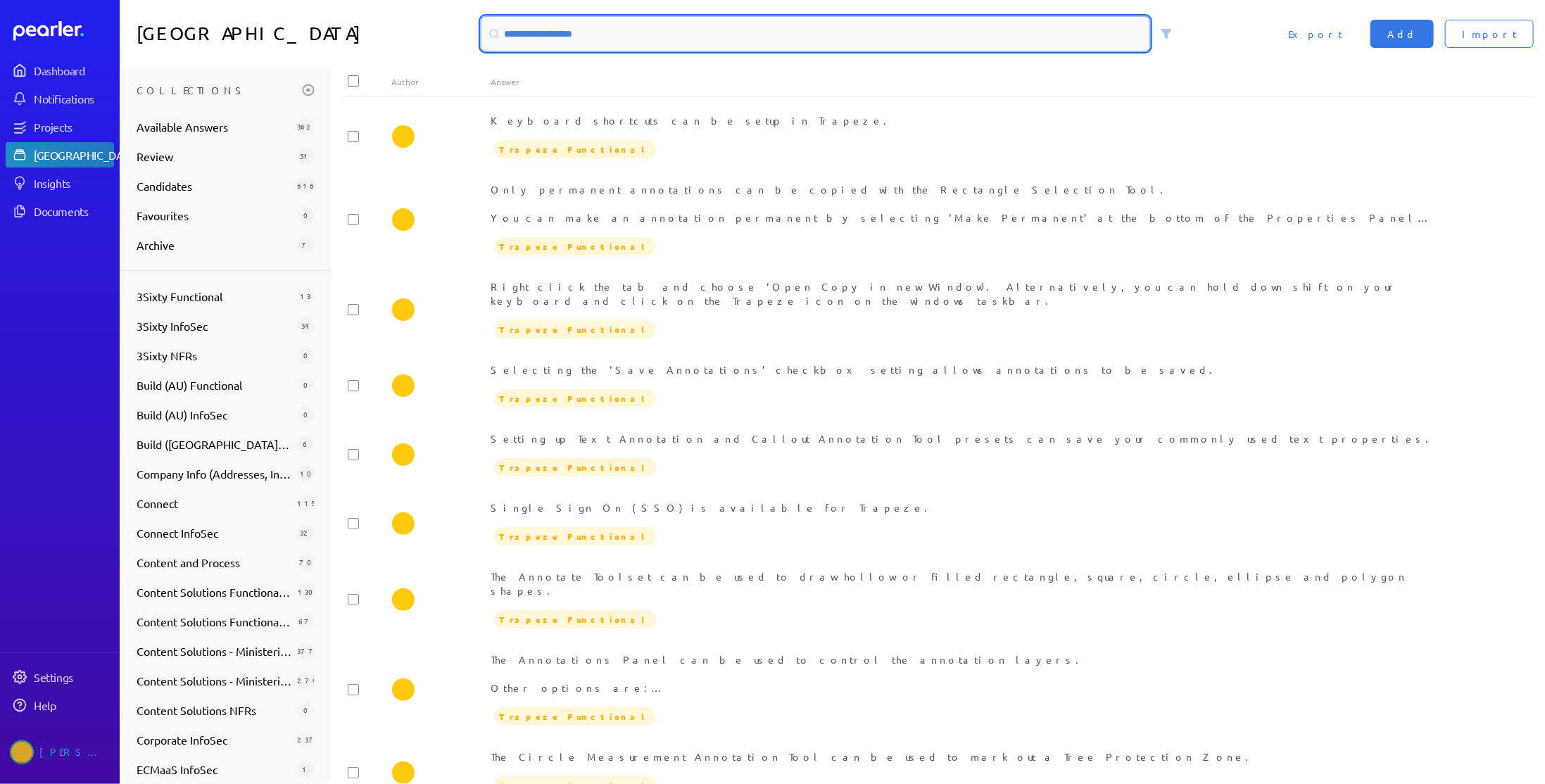
click at [950, 33] on input at bounding box center [816, 34] width 668 height 34
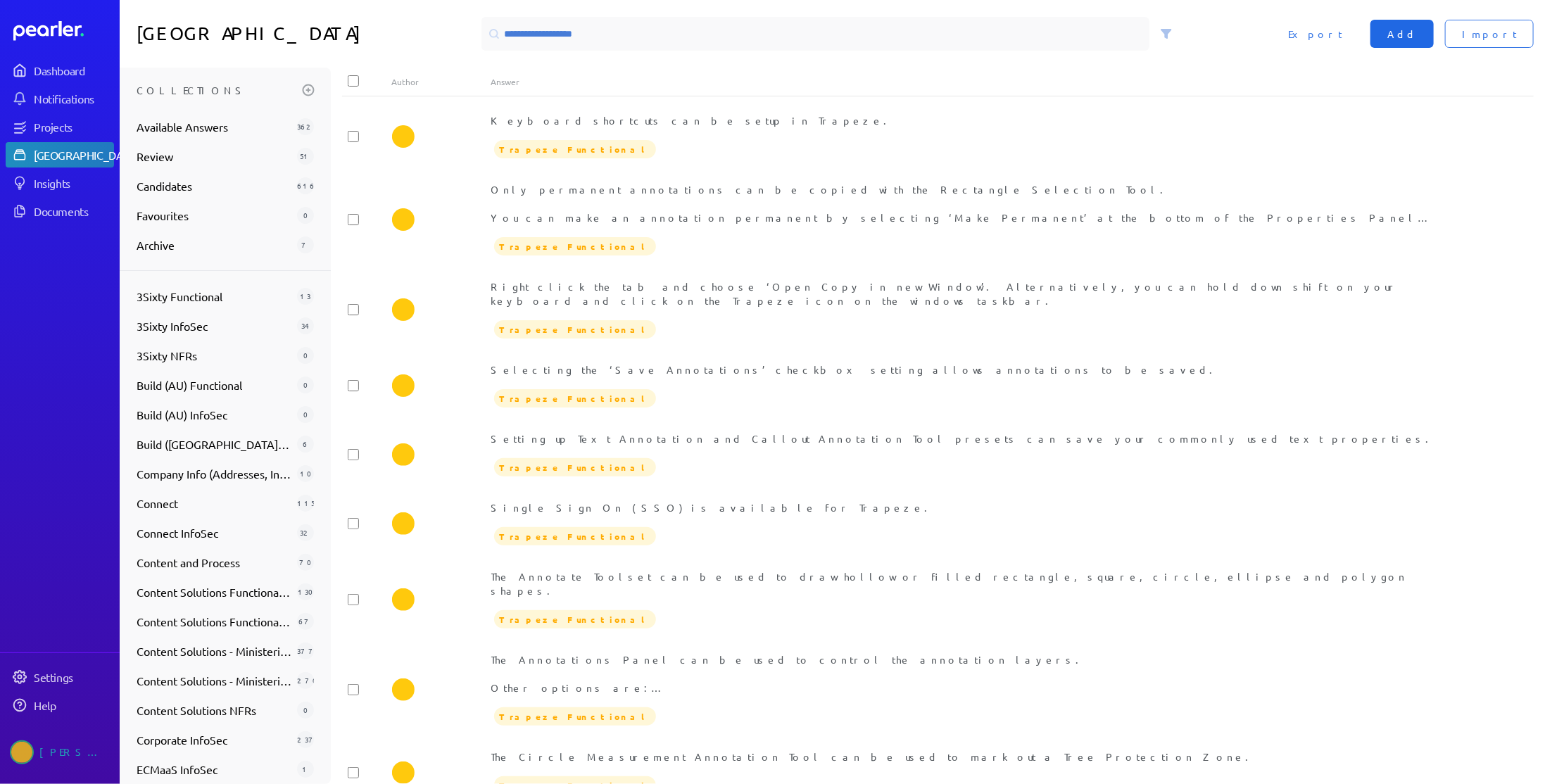
click at [1420, 36] on button "Add" at bounding box center [1402, 34] width 63 height 28
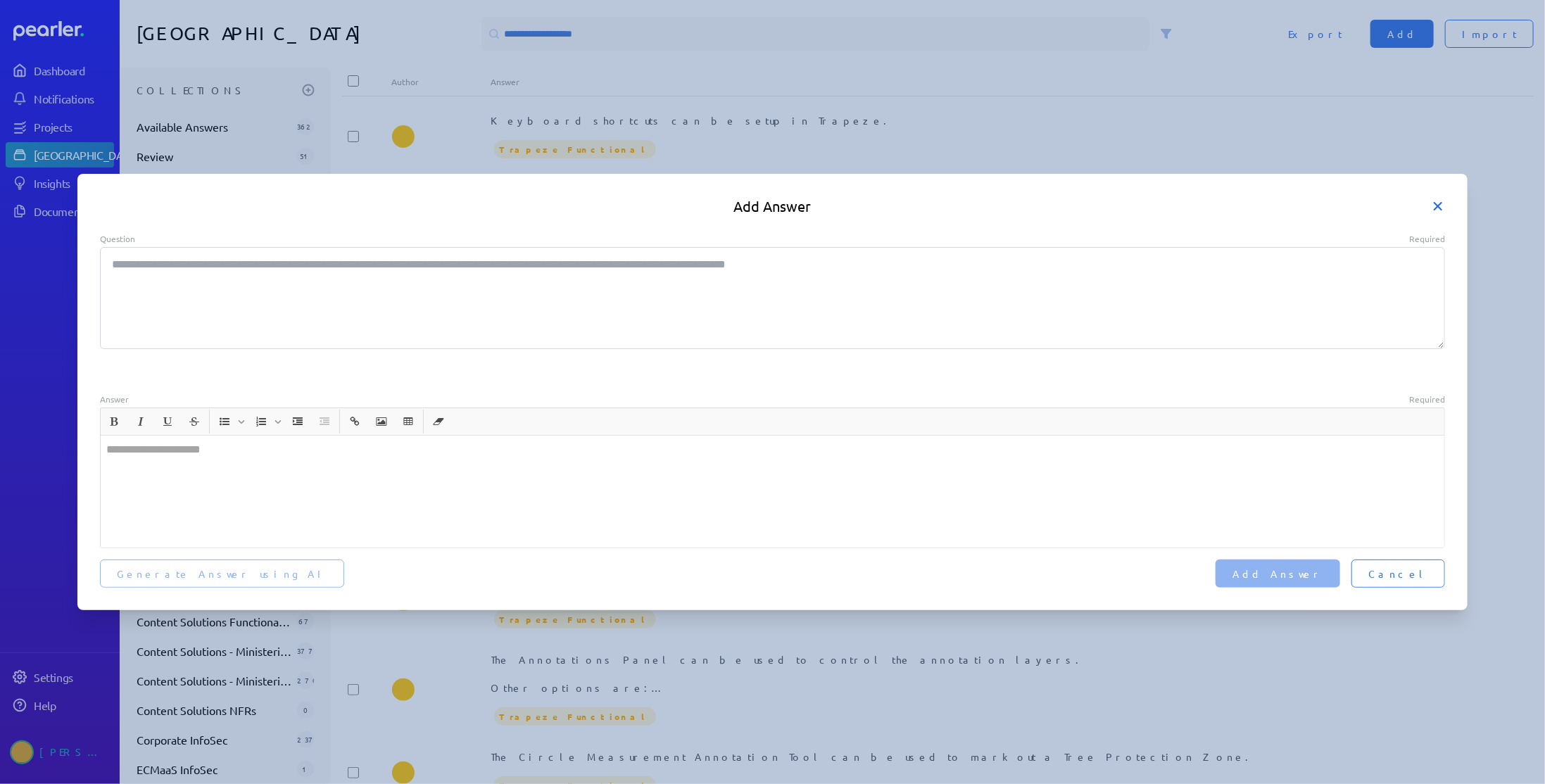
click at [1436, 206] on icon at bounding box center [1438, 206] width 14 height 14
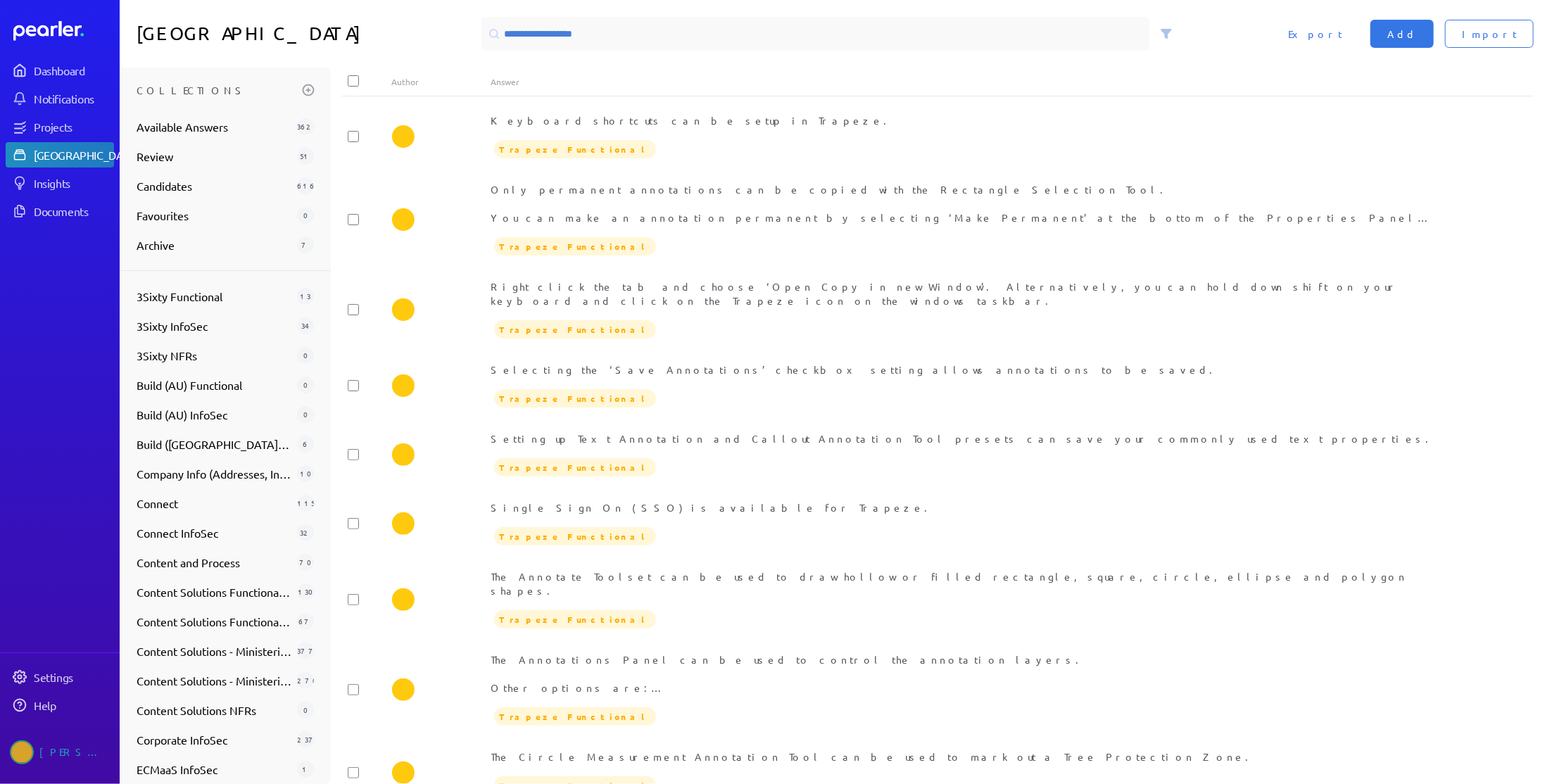
click at [37, 152] on div "[GEOGRAPHIC_DATA]" at bounding box center [86, 155] width 105 height 14
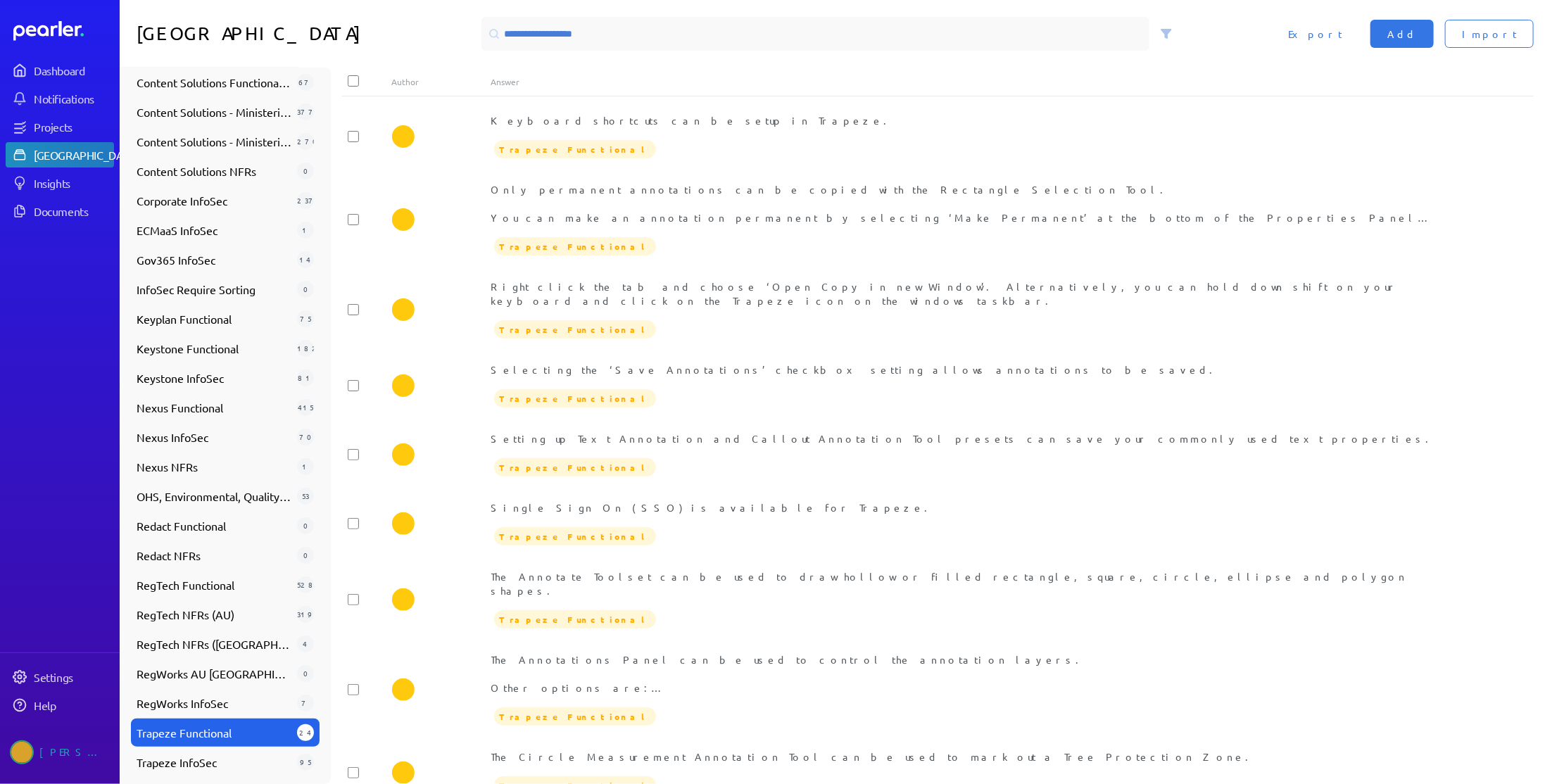
scroll to position [543, 0]
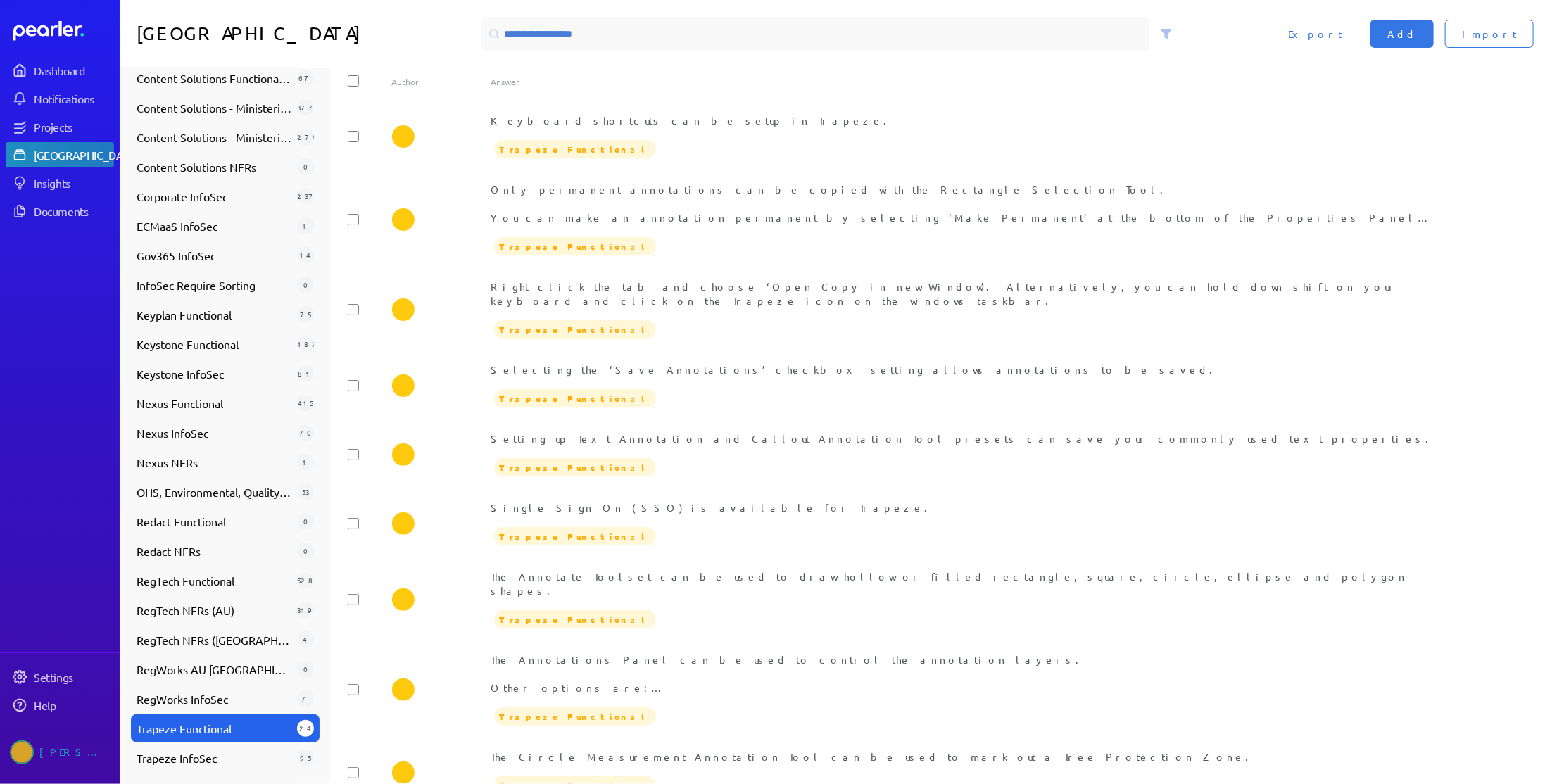
click at [223, 729] on span "Trapeze Functional" at bounding box center [214, 728] width 155 height 17
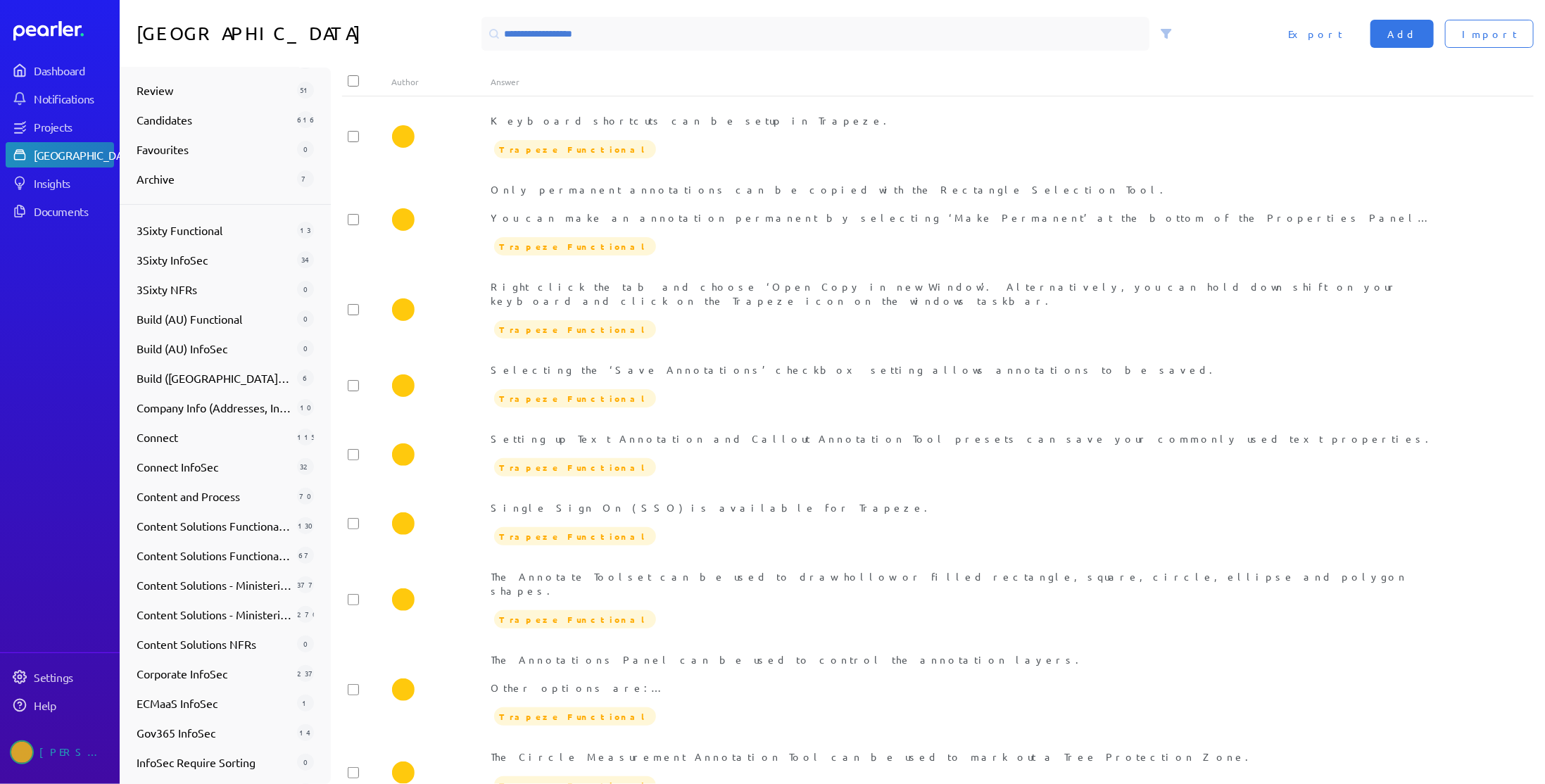
scroll to position [0, 0]
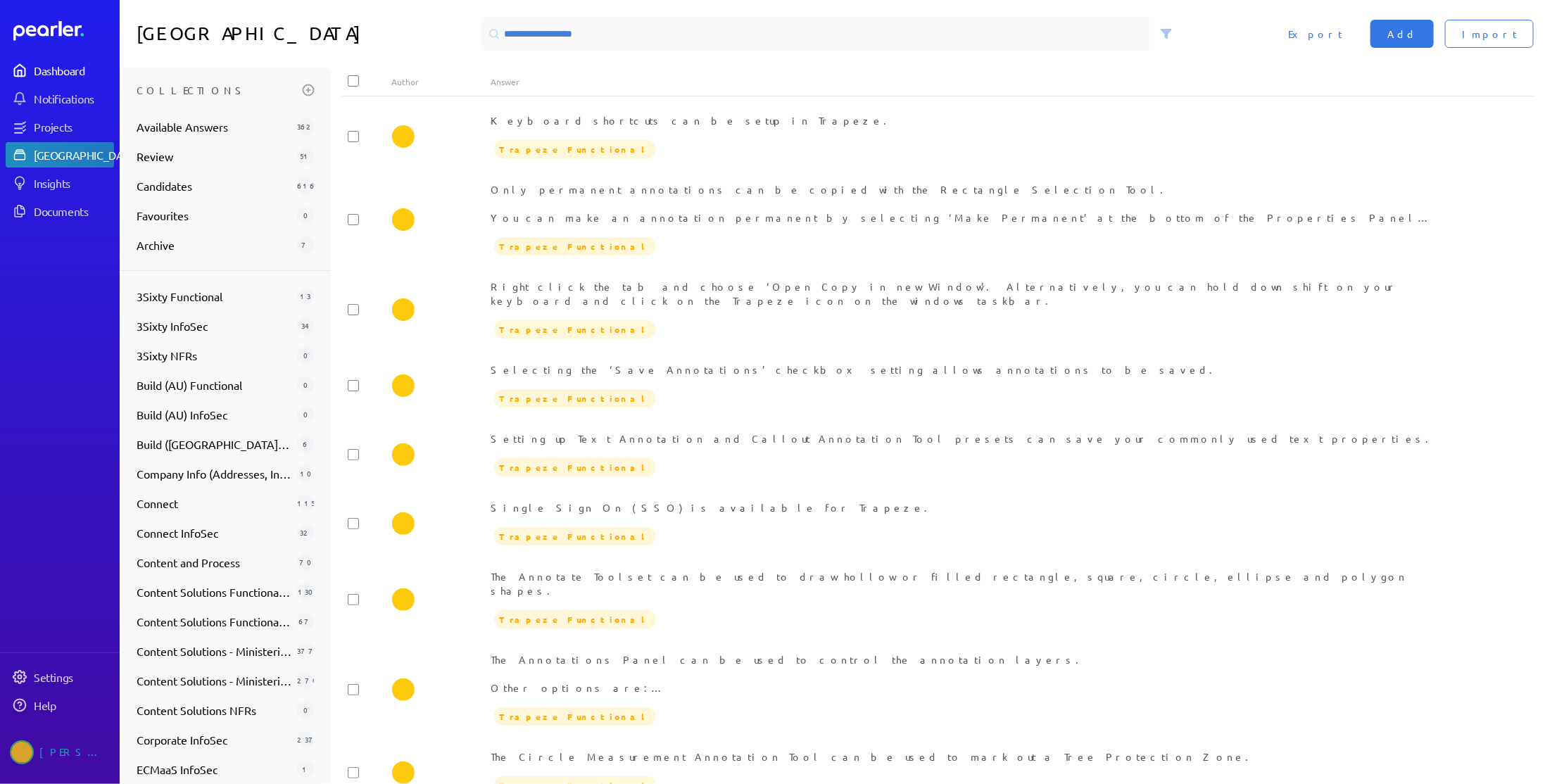
click at [69, 67] on div "Dashboard" at bounding box center [73, 70] width 79 height 14
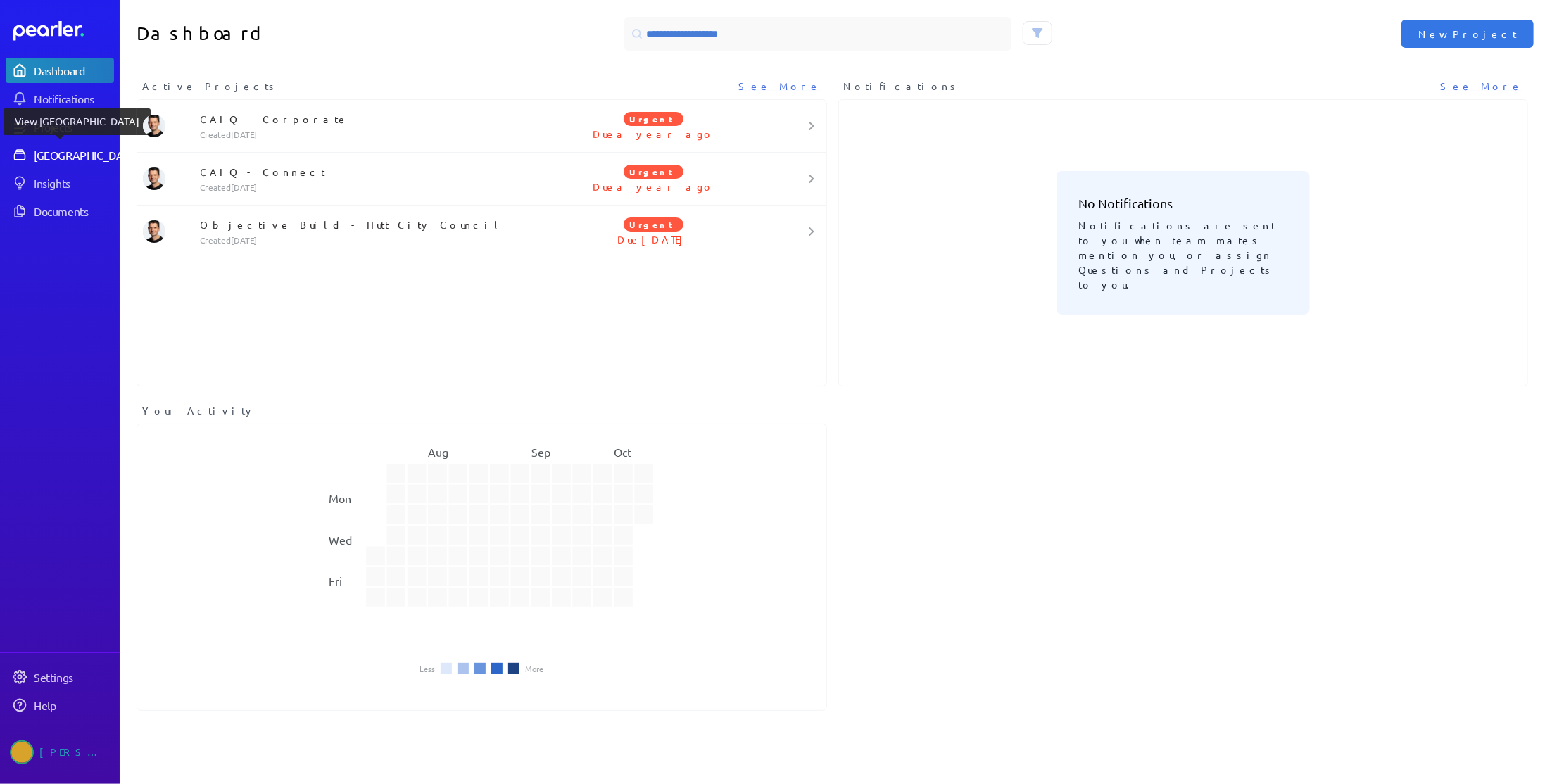
click at [63, 155] on div "[GEOGRAPHIC_DATA]" at bounding box center [86, 155] width 105 height 14
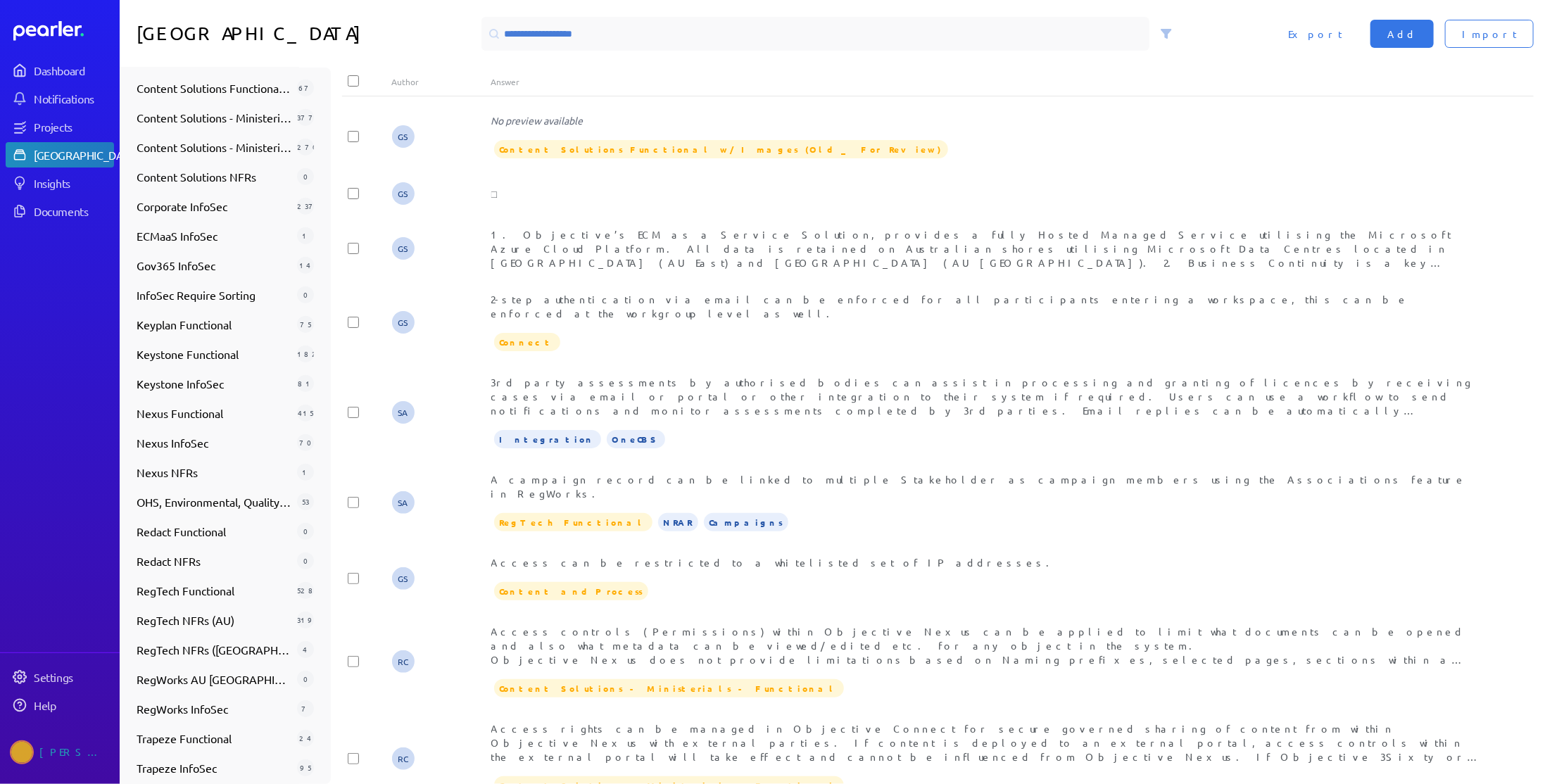
scroll to position [543, 0]
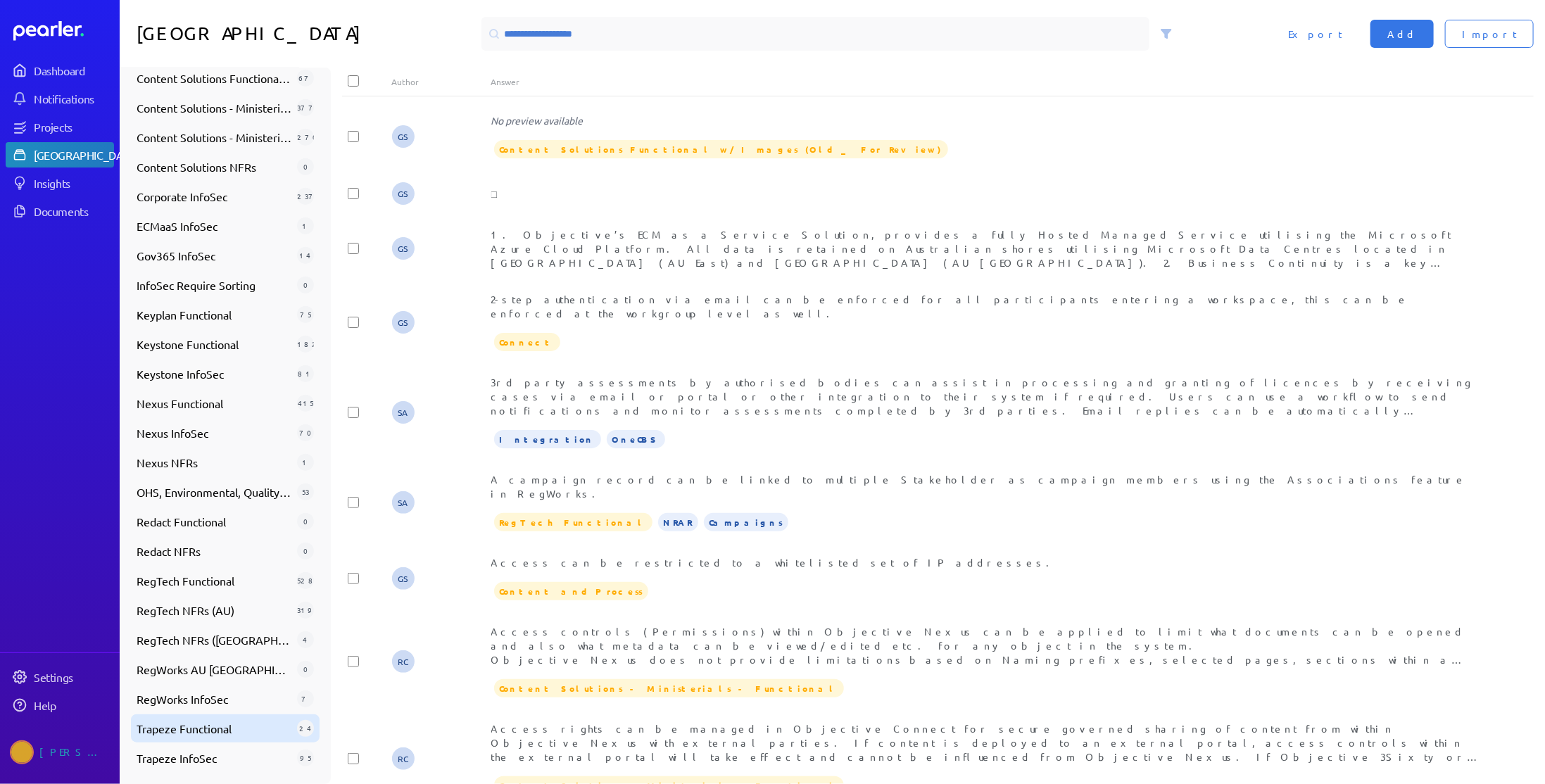
click at [231, 721] on span "Trapeze Functional" at bounding box center [214, 728] width 155 height 17
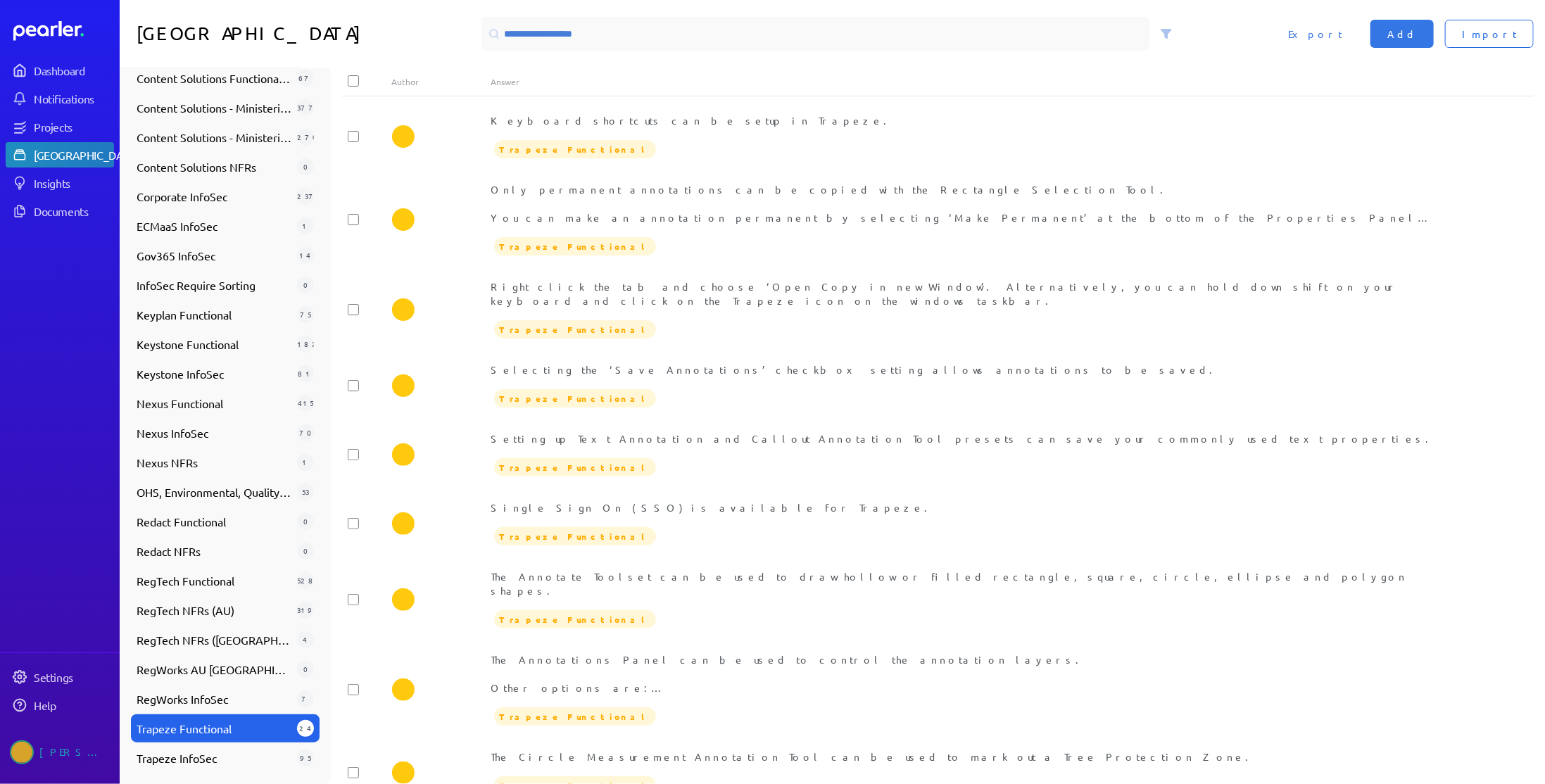
click at [1482, 36] on button "Import" at bounding box center [1490, 34] width 89 height 28
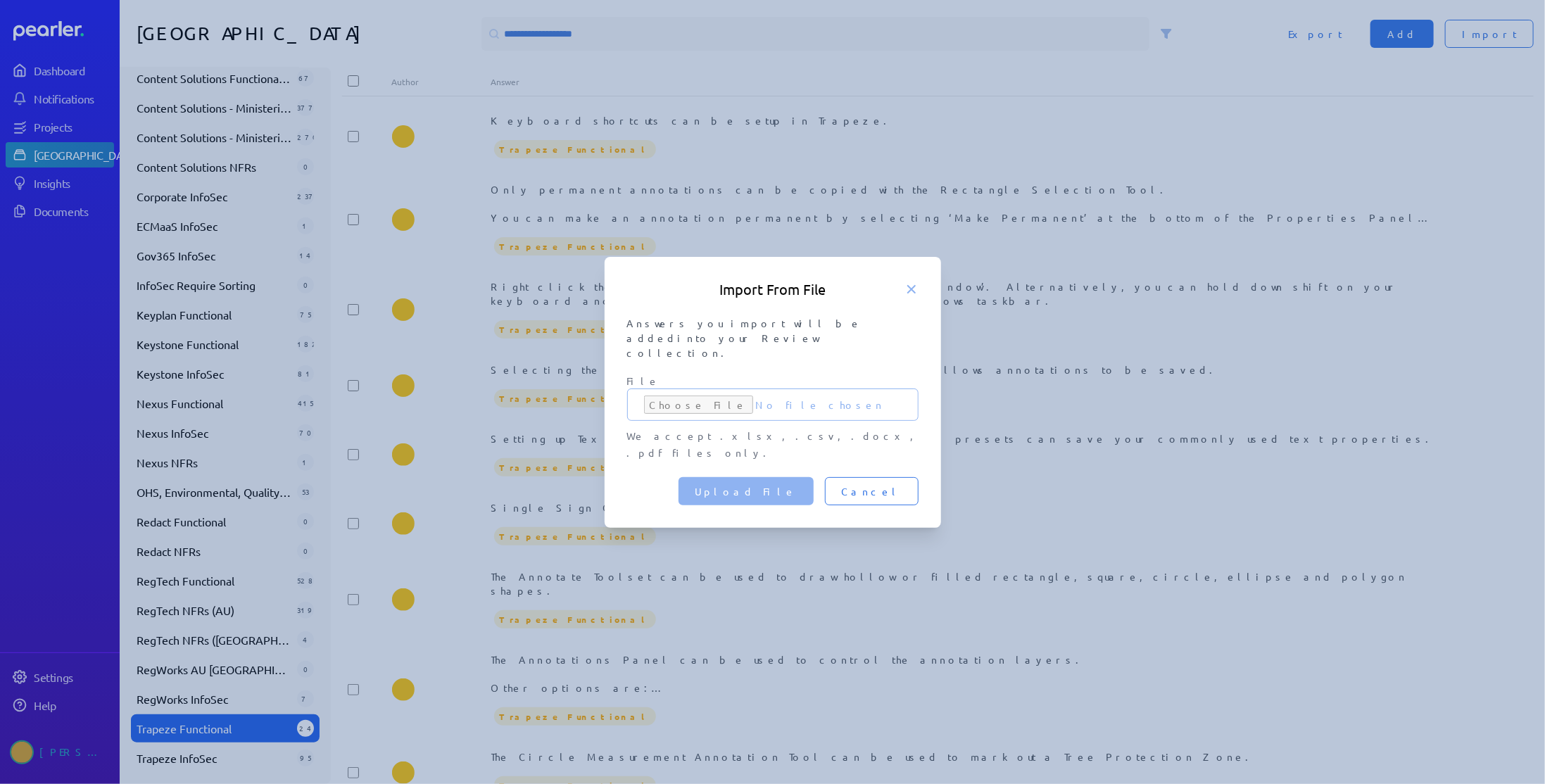
click at [684, 397] on input "File" at bounding box center [773, 405] width 291 height 32
type input "**********"
click at [797, 484] on span "Upload File" at bounding box center [746, 491] width 101 height 14
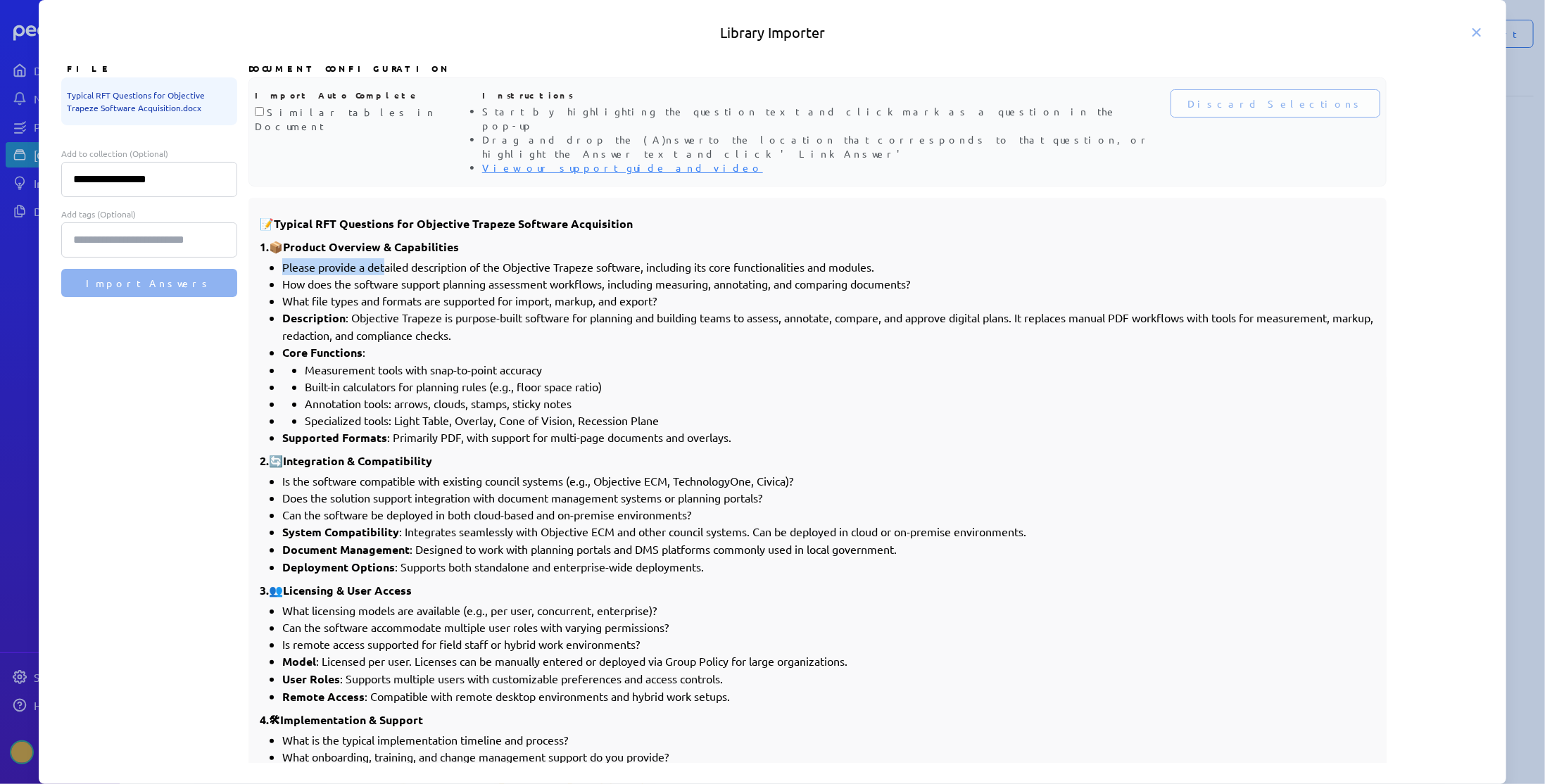
drag, startPoint x: 283, startPoint y: 238, endPoint x: 387, endPoint y: 242, distance: 104.1
click at [387, 258] on li "Please provide a detailed description of the Objective Trapeze software, includ…" at bounding box center [829, 266] width 1093 height 17
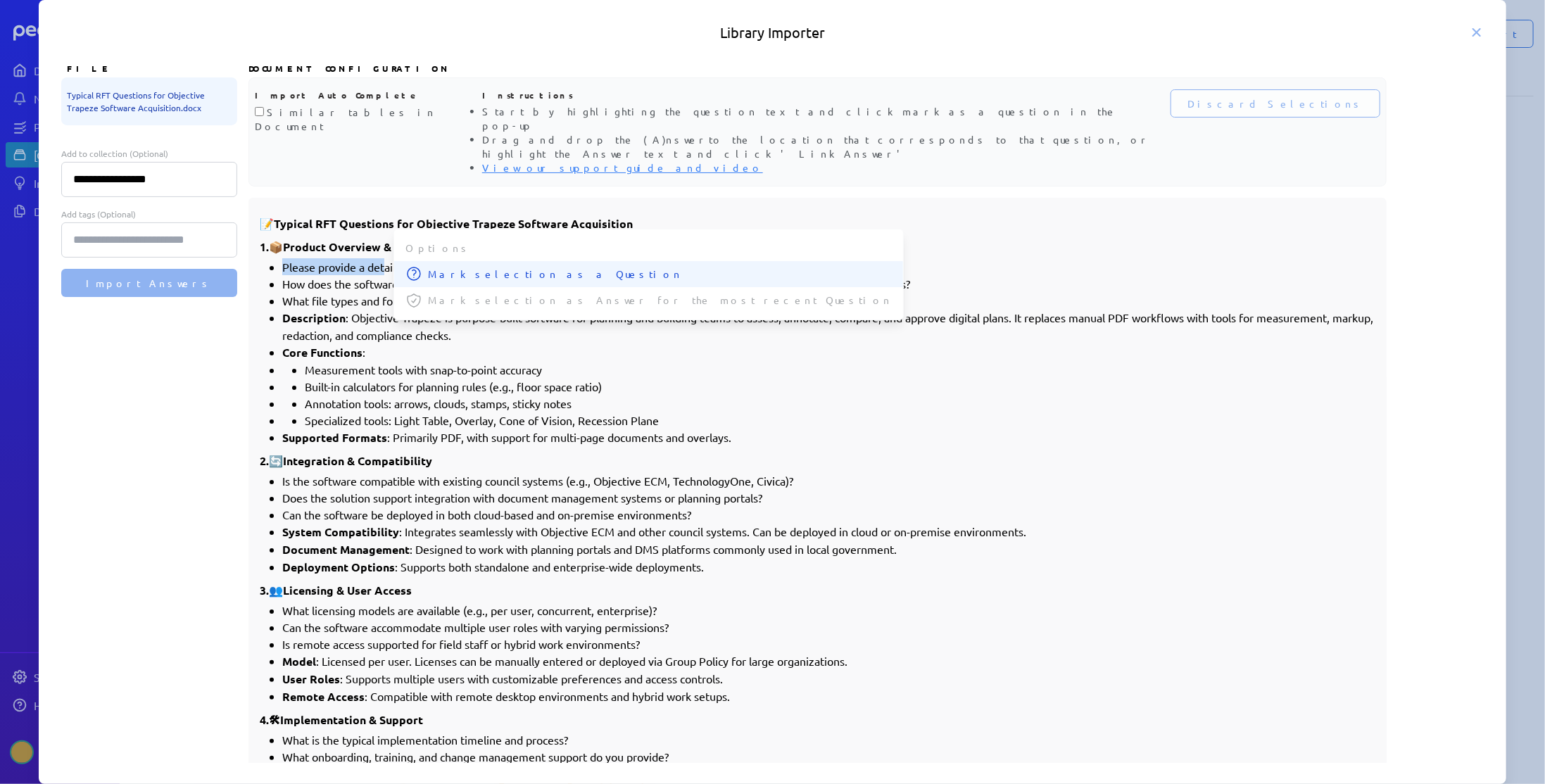
click at [449, 267] on span "Mark selection as a Question" at bounding box center [660, 274] width 464 height 15
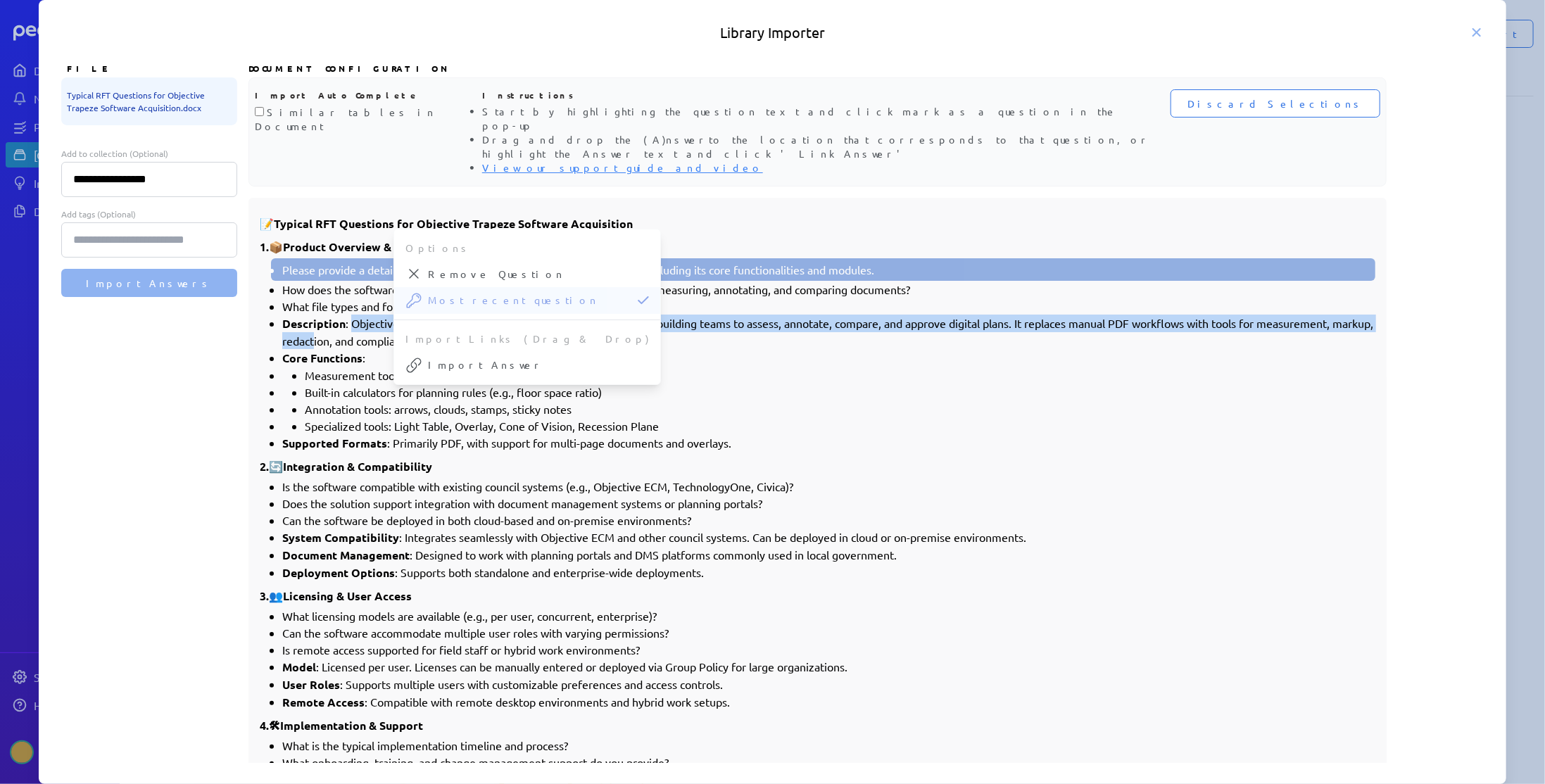
drag, startPoint x: 350, startPoint y: 292, endPoint x: 358, endPoint y: 305, distance: 15.3
click at [358, 314] on li "Description : Objective Trapeze is purpose-built software for planning and buil…" at bounding box center [829, 331] width 1093 height 34
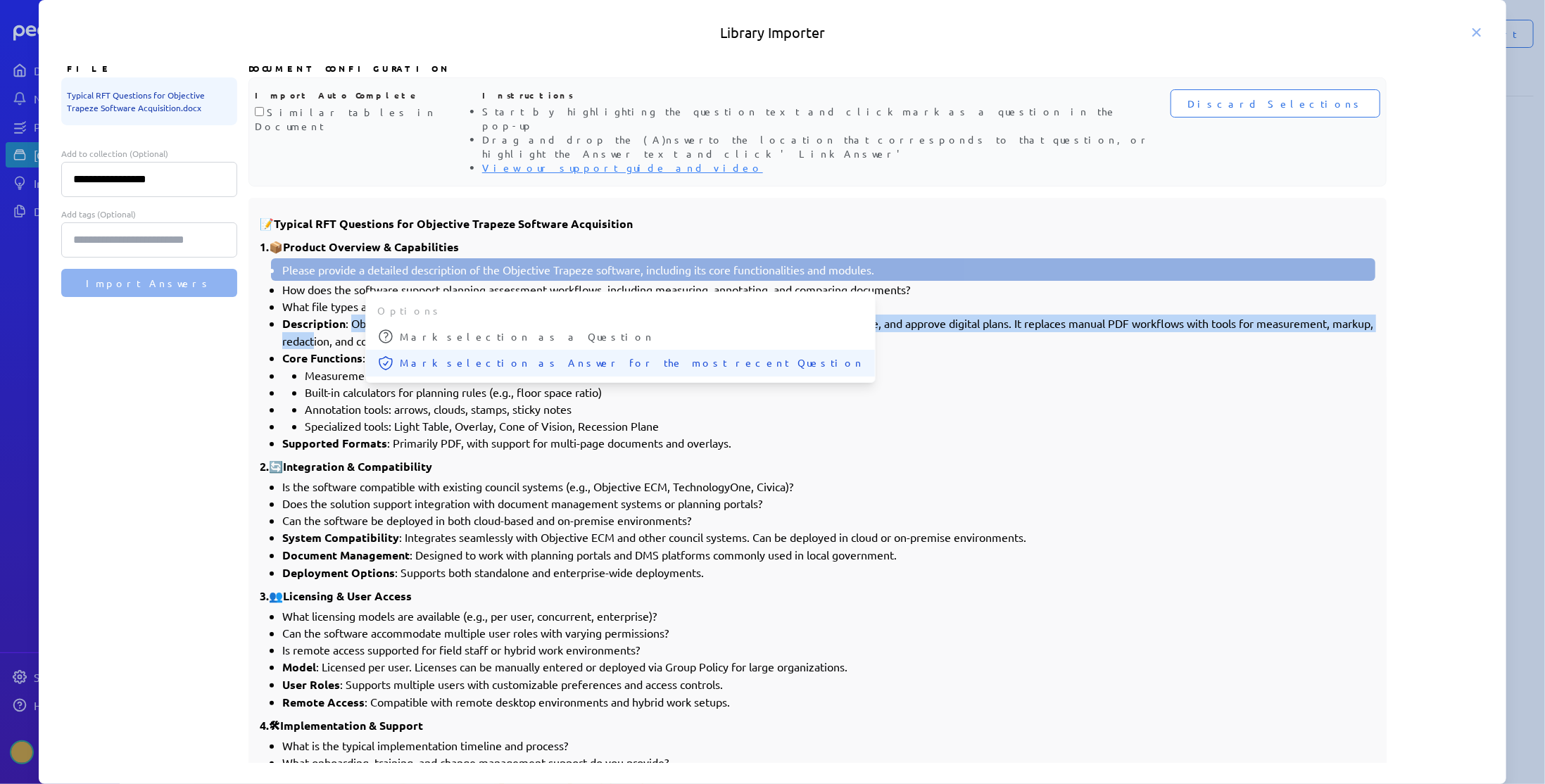
click at [452, 355] on span "Mark selection as Answer for the most recent Question" at bounding box center [632, 362] width 464 height 15
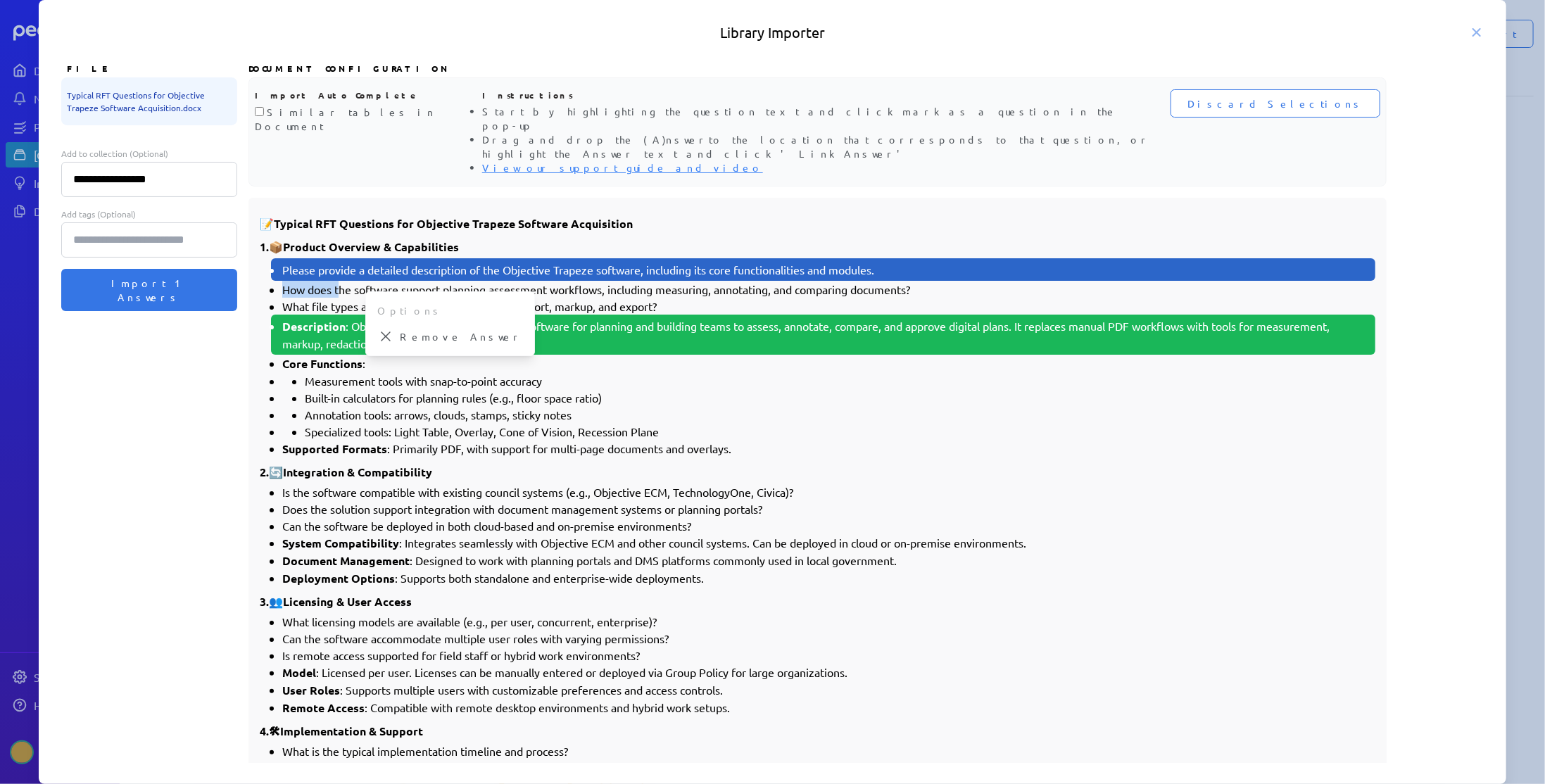
drag, startPoint x: 282, startPoint y: 259, endPoint x: 338, endPoint y: 264, distance: 56.2
click at [338, 281] on li "How does the software support planning assessment workflows, including measurin…" at bounding box center [829, 289] width 1093 height 17
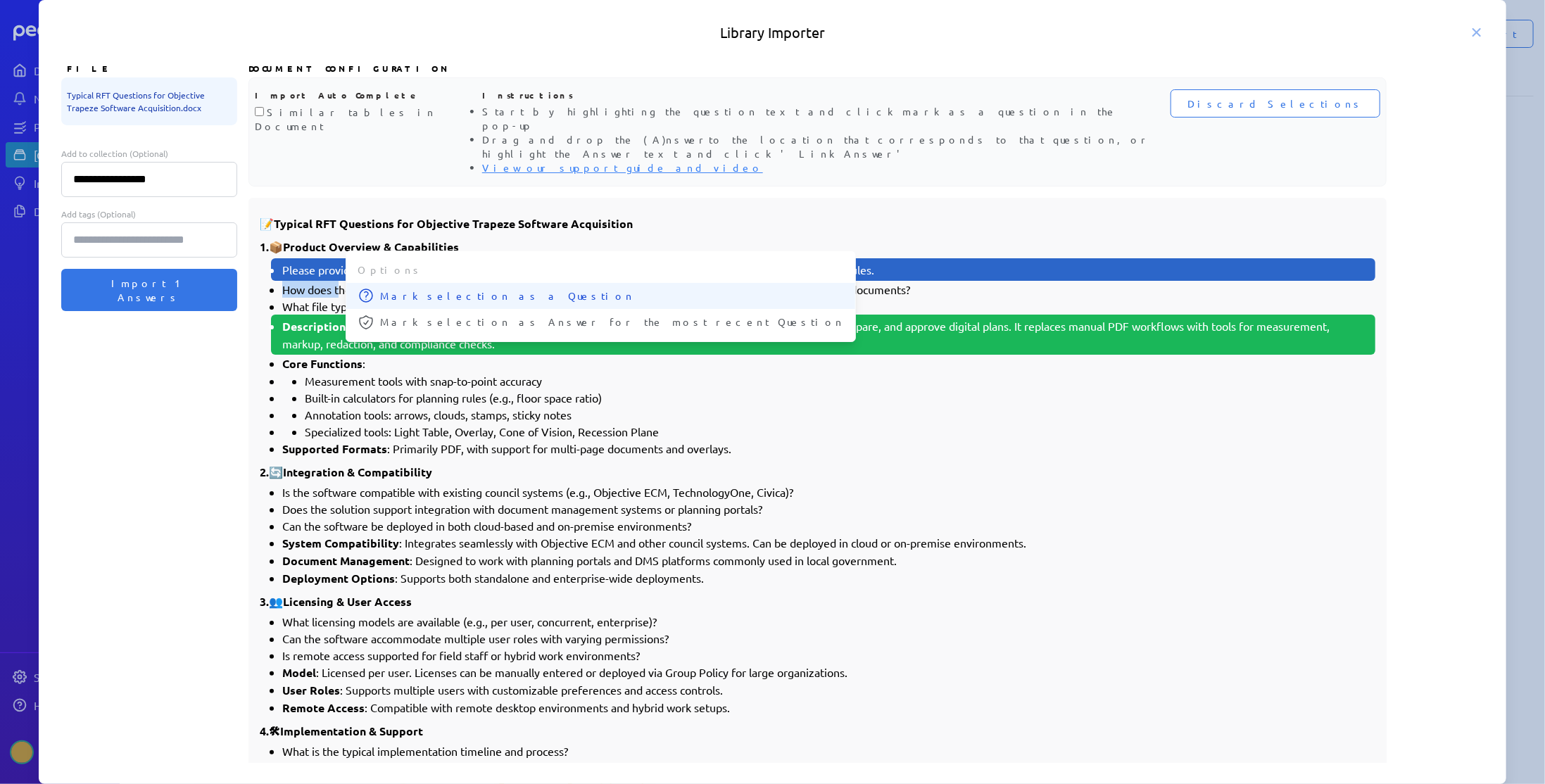
click at [400, 289] on span "Mark selection as a Question" at bounding box center [612, 296] width 464 height 15
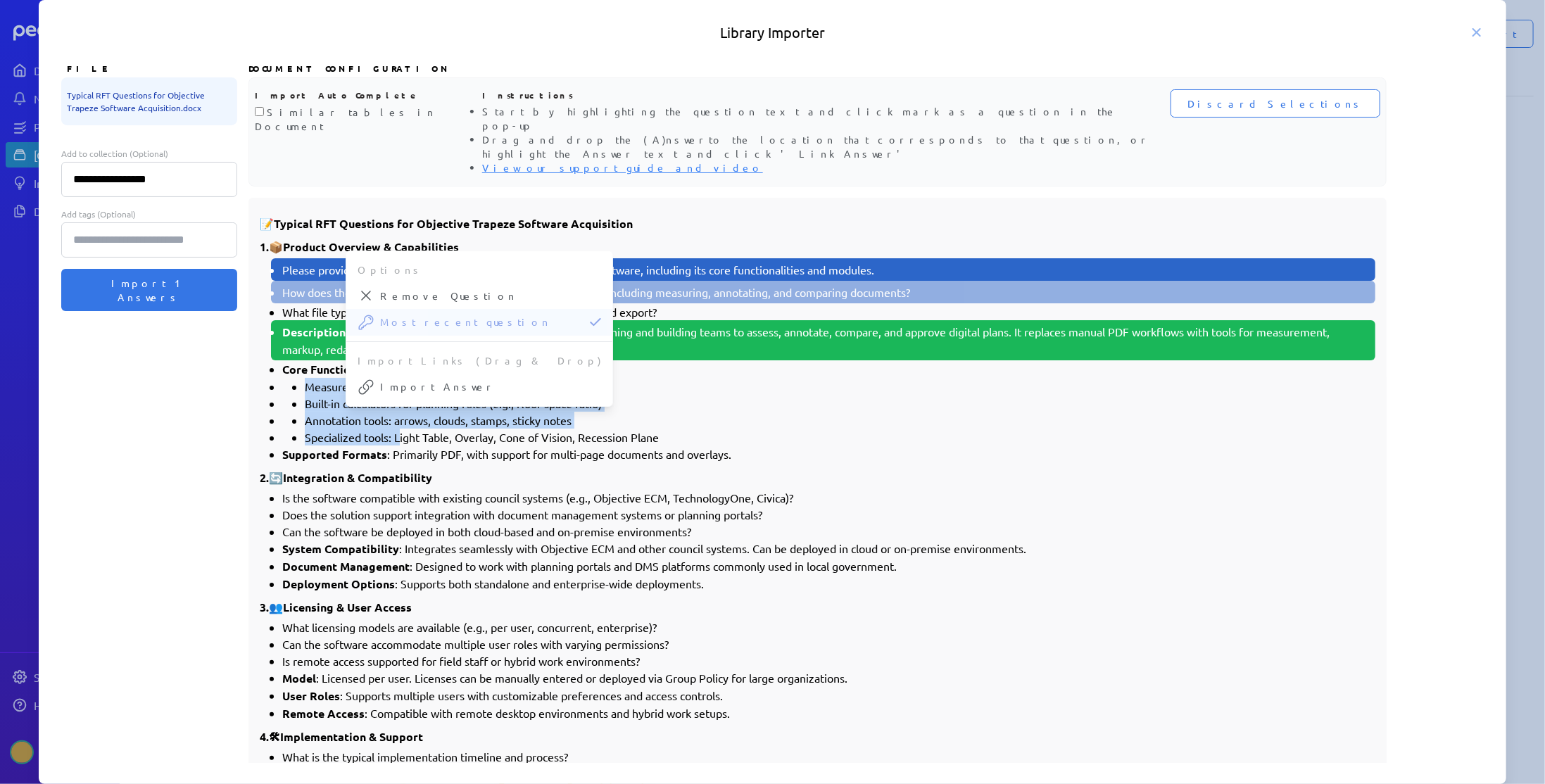
drag, startPoint x: 305, startPoint y: 354, endPoint x: 402, endPoint y: 403, distance: 108.7
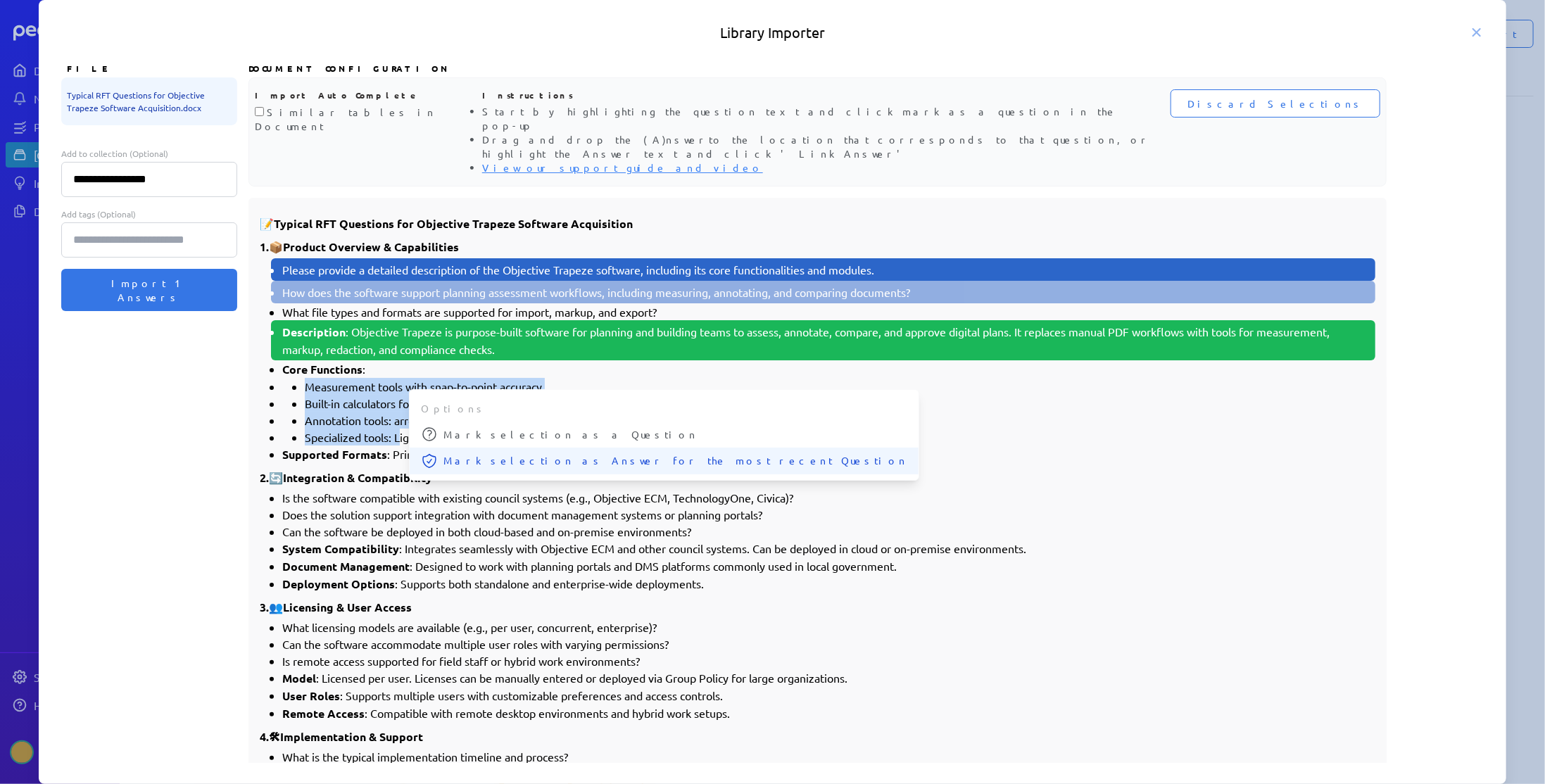
click at [446, 453] on span "Mark selection as Answer for the most recent Question" at bounding box center [675, 460] width 464 height 15
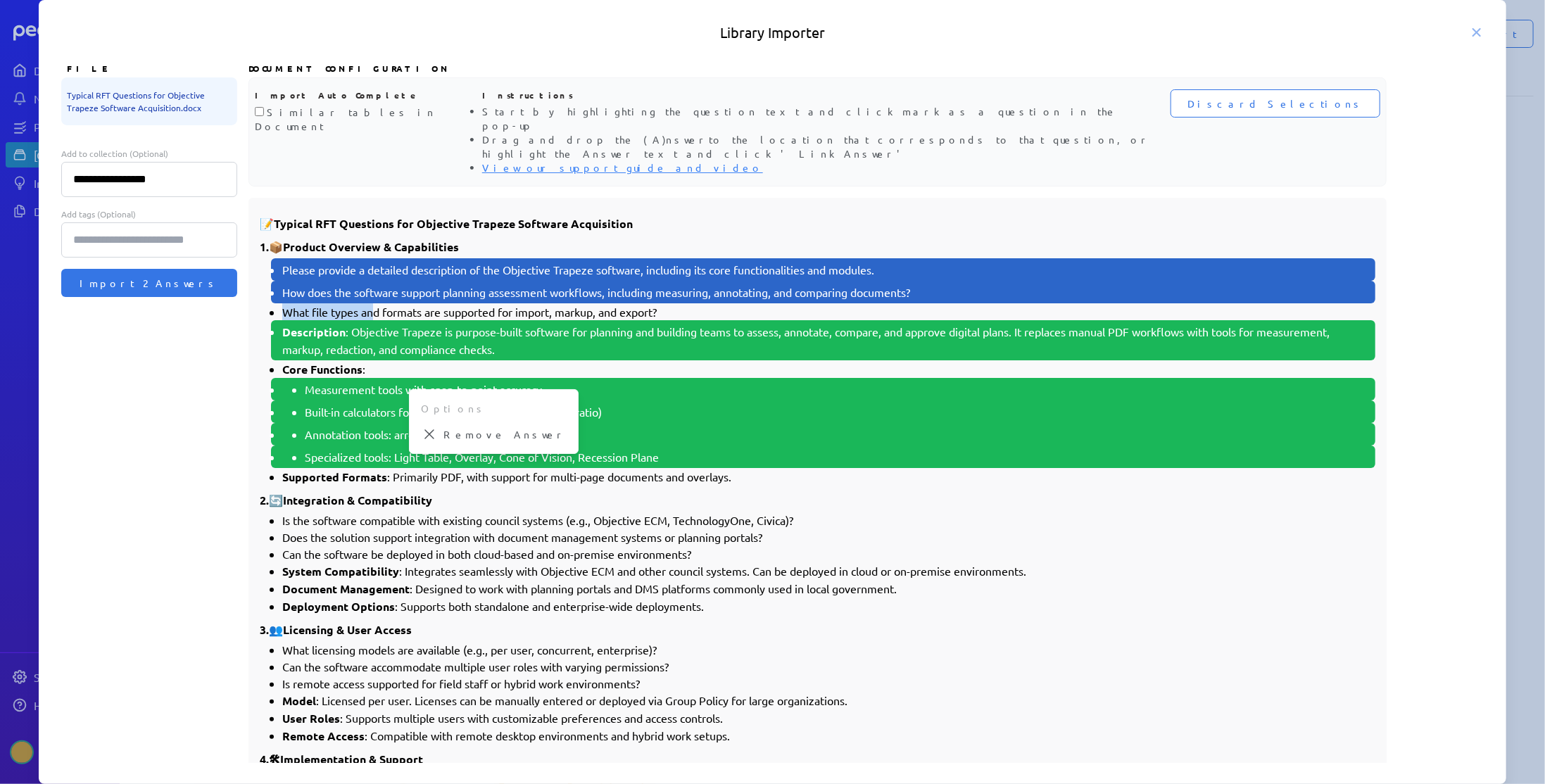
drag, startPoint x: 282, startPoint y: 282, endPoint x: 375, endPoint y: 285, distance: 93.0
click at [375, 303] on li "What file types and formats are supported for import, markup, and export?" at bounding box center [829, 311] width 1093 height 17
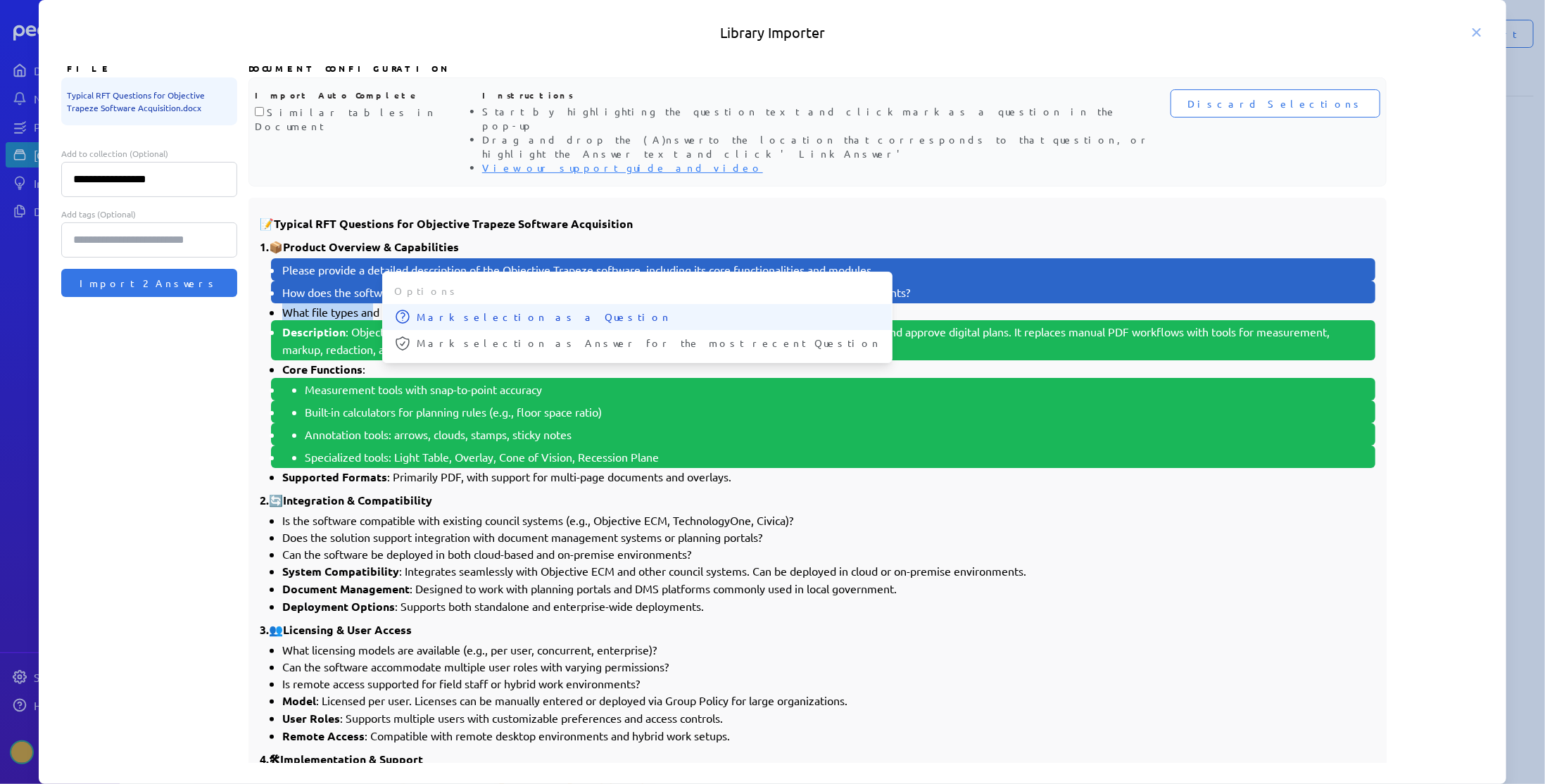
click at [414, 304] on button "Mark selection as a Question" at bounding box center [638, 317] width 509 height 26
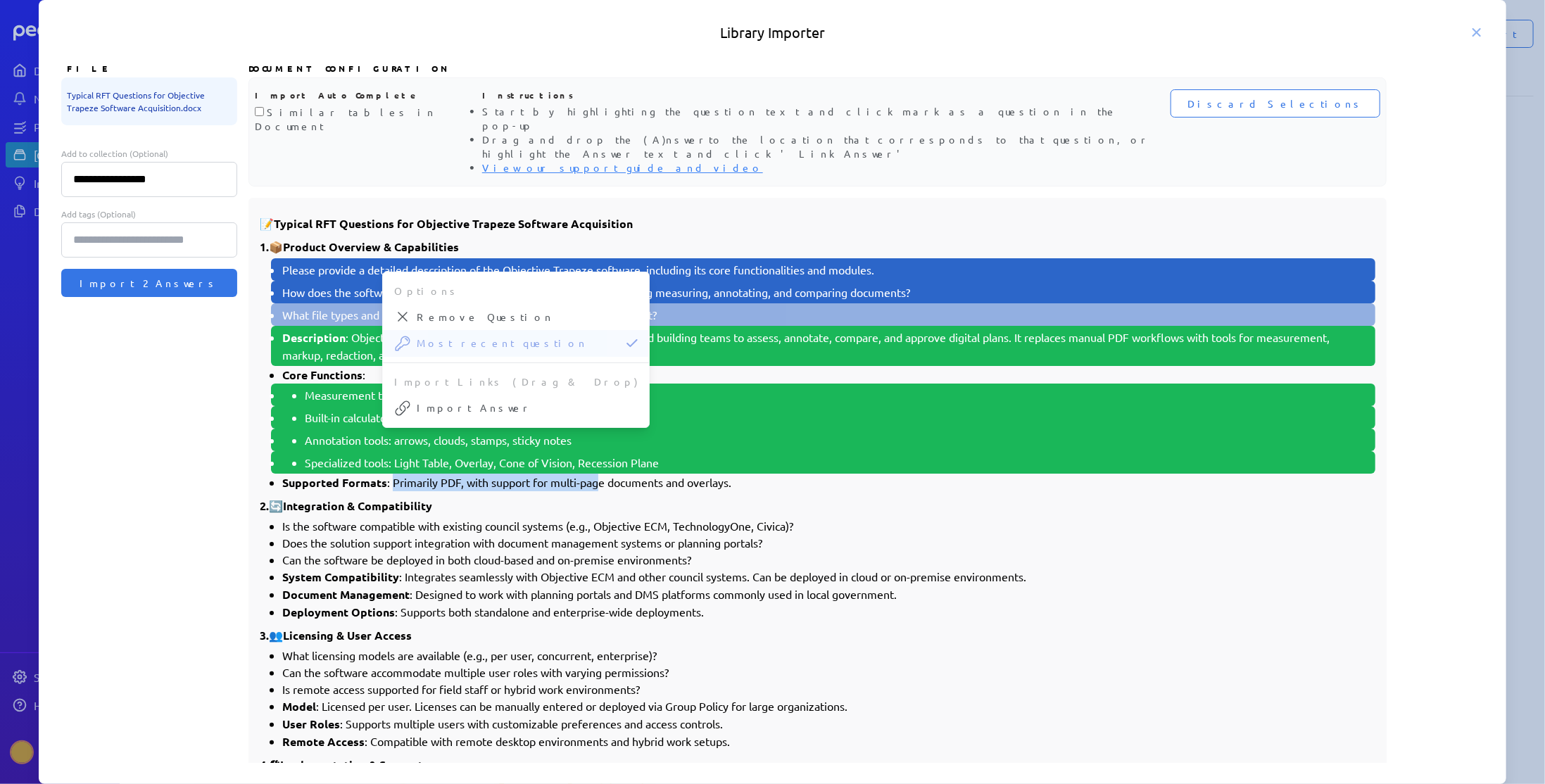
drag, startPoint x: 391, startPoint y: 450, endPoint x: 601, endPoint y: 454, distance: 210.0
click at [601, 473] on li "Supported Formats : Primarily PDF, with support for multi-page documents and ov…" at bounding box center [829, 482] width 1093 height 18
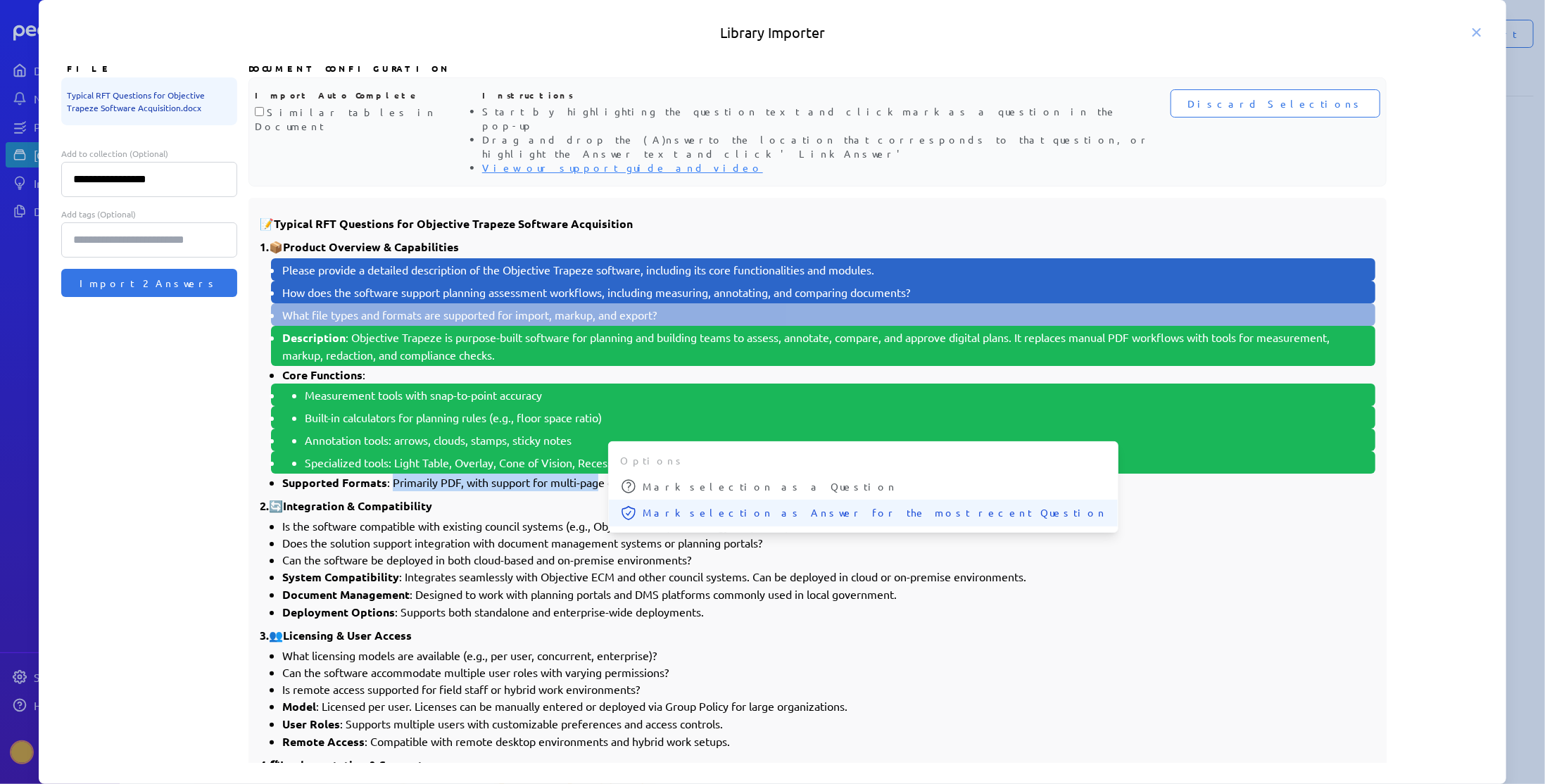
click at [648, 505] on span "Mark selection as Answer for the most recent Question" at bounding box center [875, 513] width 464 height 15
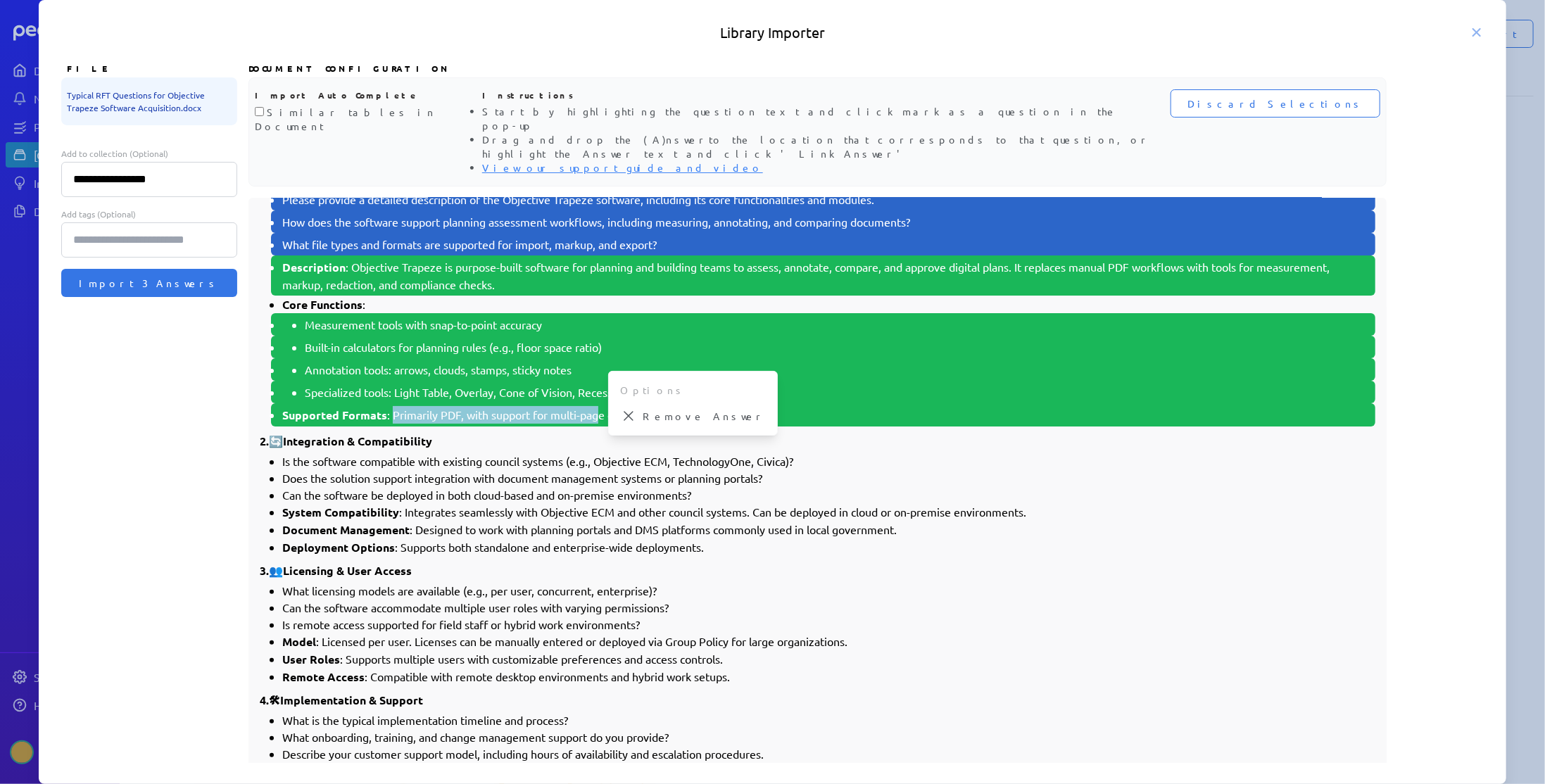
scroll to position [211, 0]
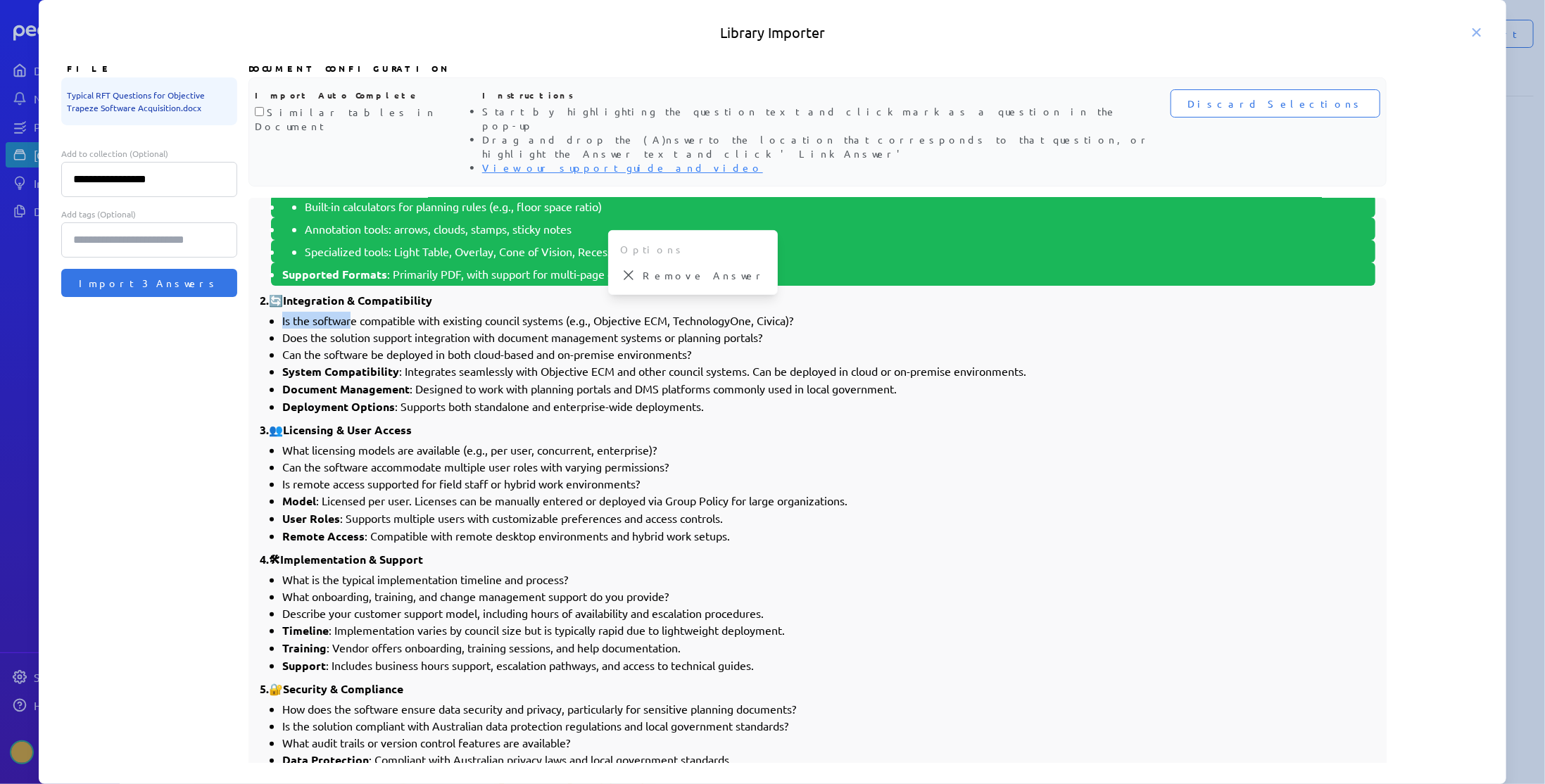
drag, startPoint x: 283, startPoint y: 288, endPoint x: 352, endPoint y: 290, distance: 69.0
click at [352, 311] on li "Is the software compatible with existing council systems (e.g., Objective ECM, …" at bounding box center [829, 319] width 1093 height 17
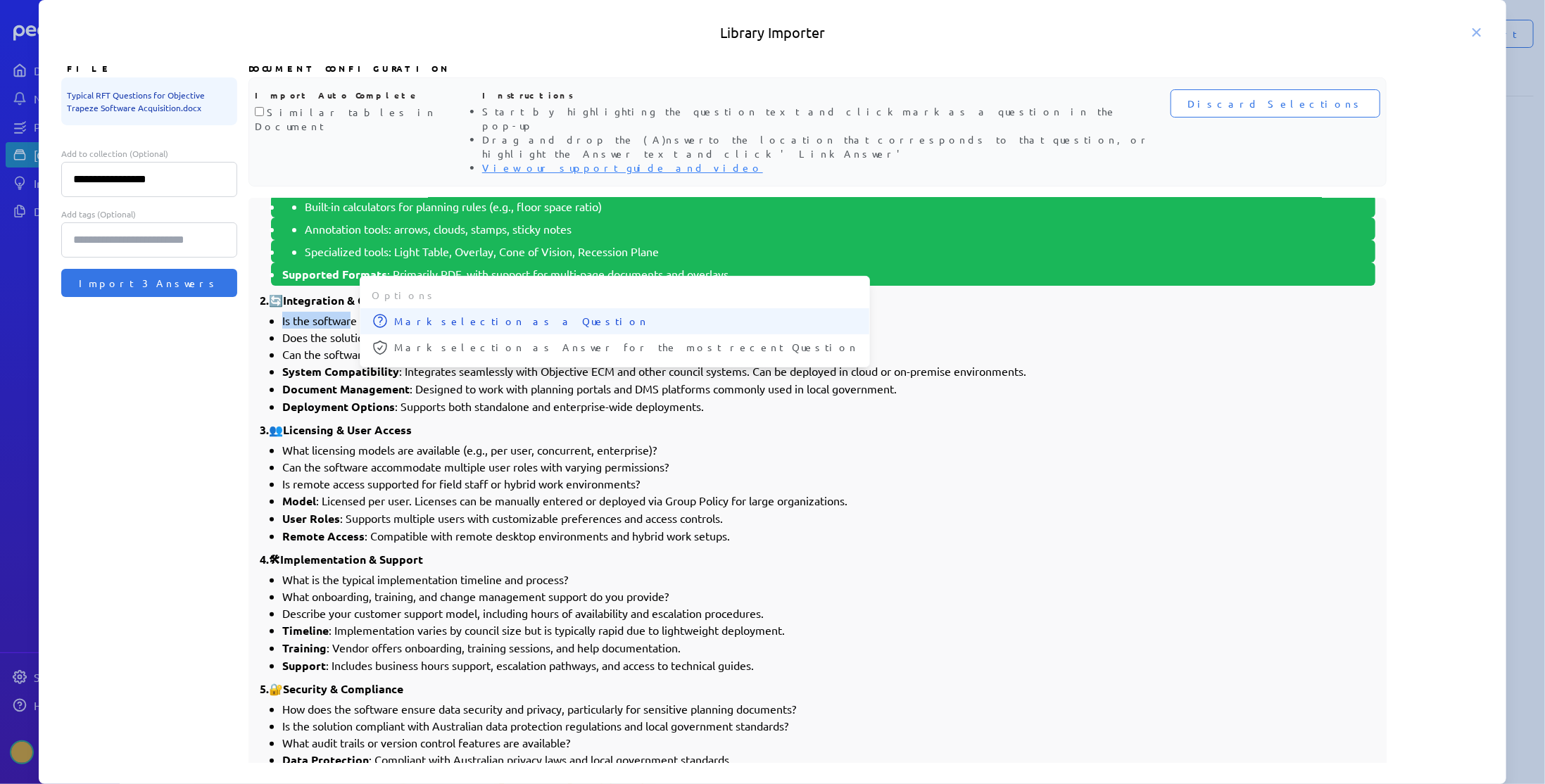
click at [407, 314] on span "Mark selection as a Question" at bounding box center [626, 321] width 464 height 15
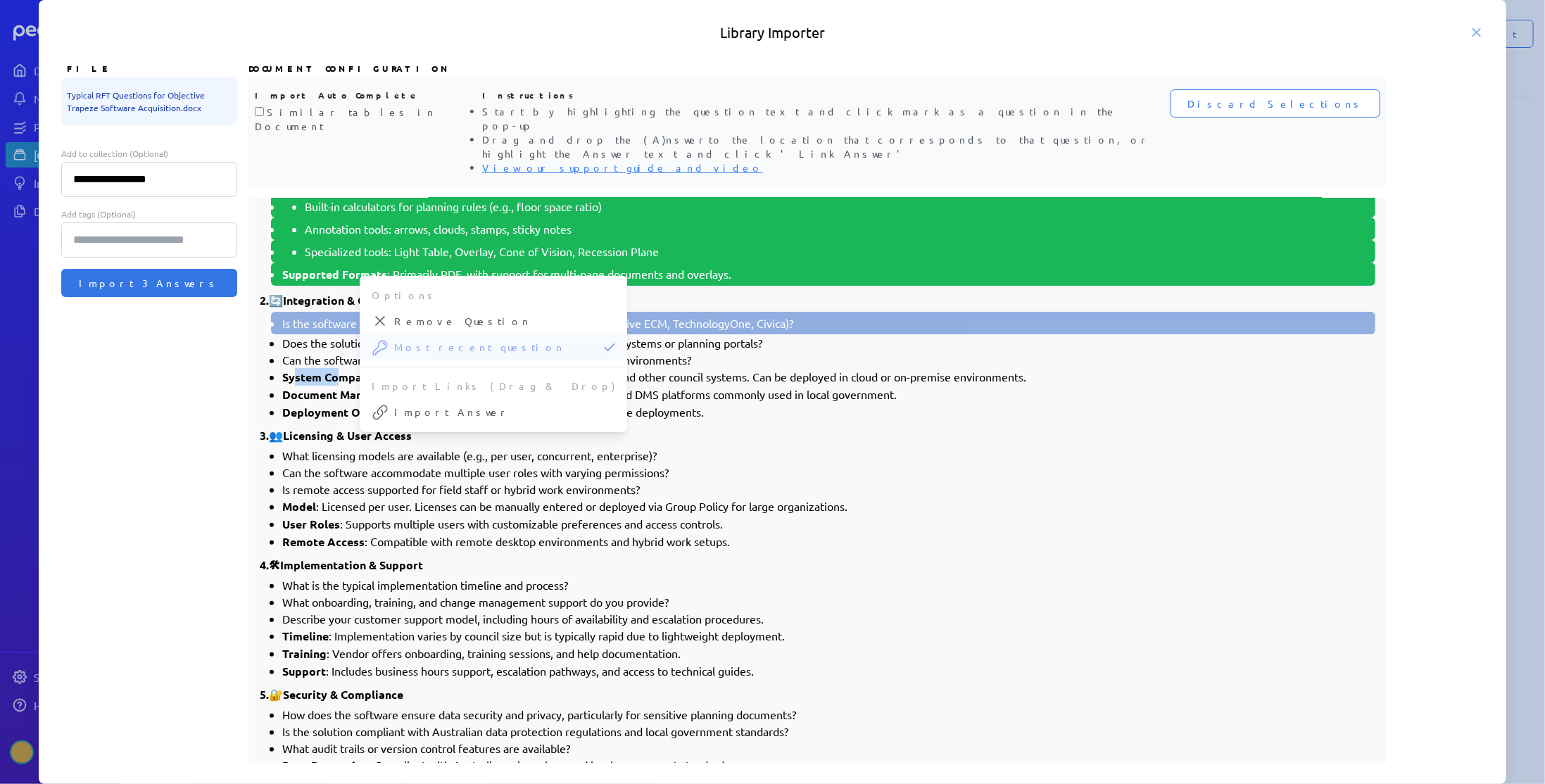
drag, startPoint x: 292, startPoint y: 344, endPoint x: 338, endPoint y: 344, distance: 46.0
click at [338, 370] on strong "System Compatibility" at bounding box center [341, 377] width 117 height 15
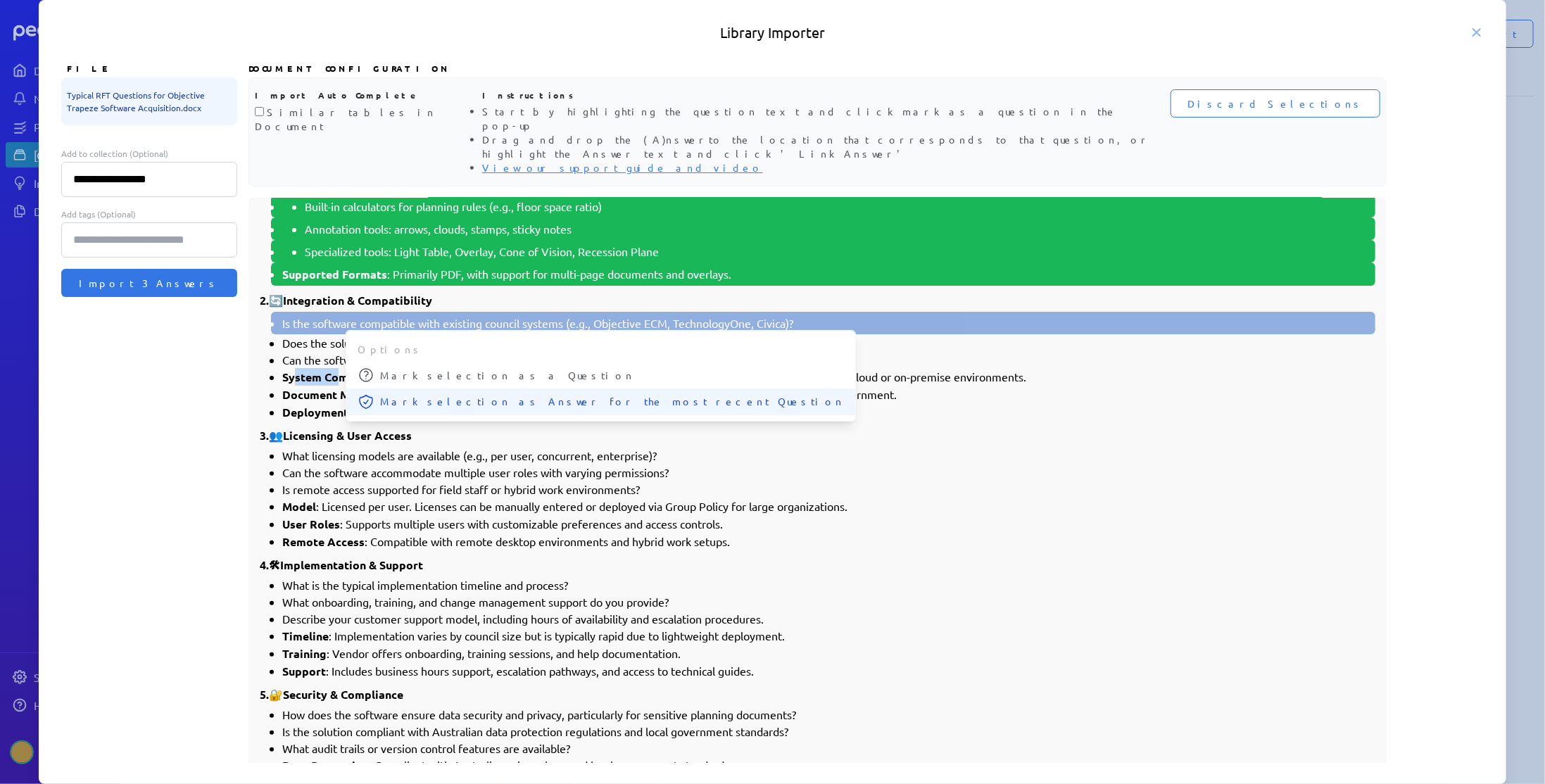
click at [408, 389] on button "Mark selection as Answer for the most recent Question" at bounding box center [601, 402] width 509 height 27
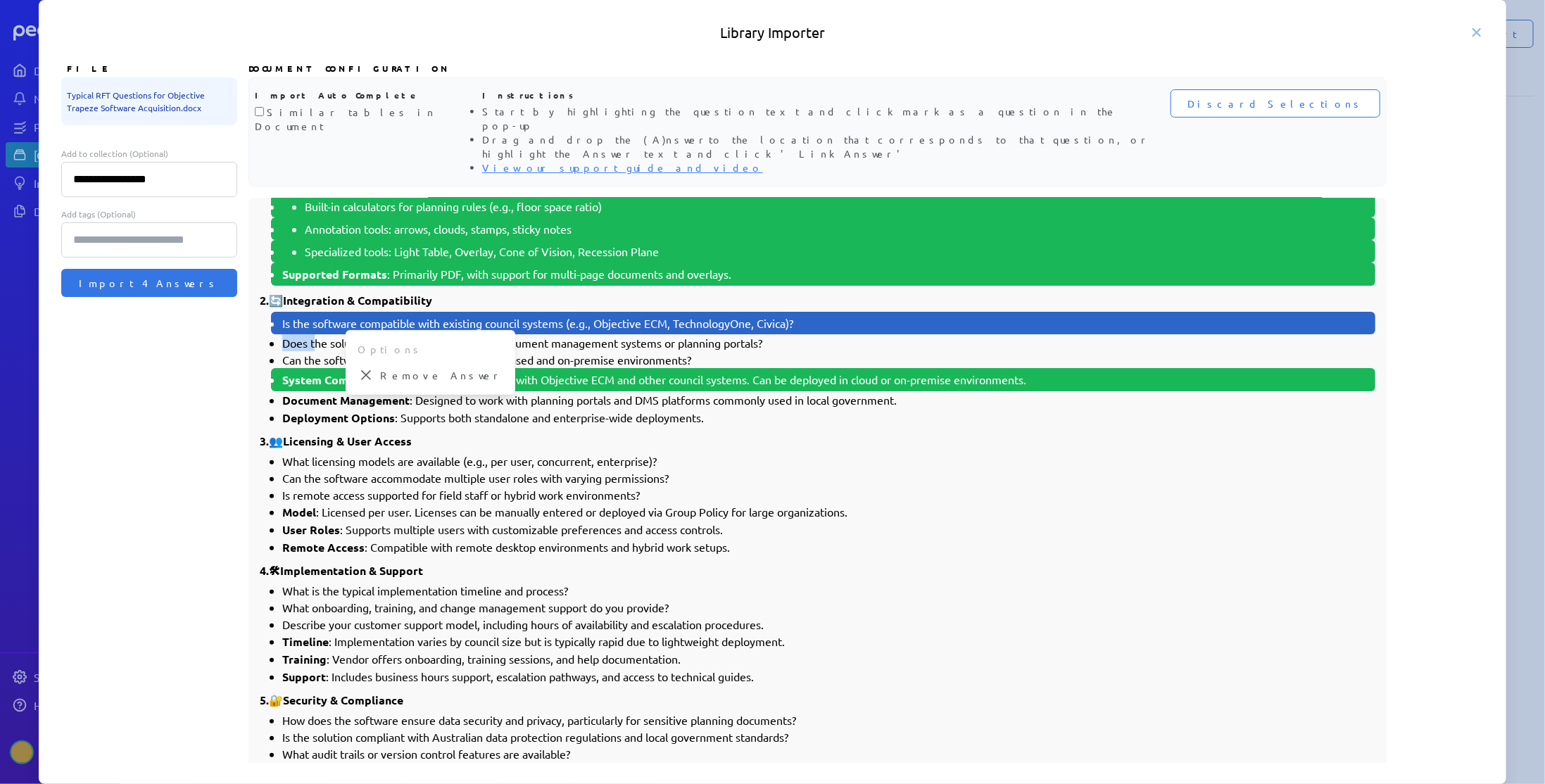
drag, startPoint x: 285, startPoint y: 310, endPoint x: 317, endPoint y: 312, distance: 32.1
click at [317, 334] on li "Does the solution support integration with document management systems or plann…" at bounding box center [829, 342] width 1093 height 17
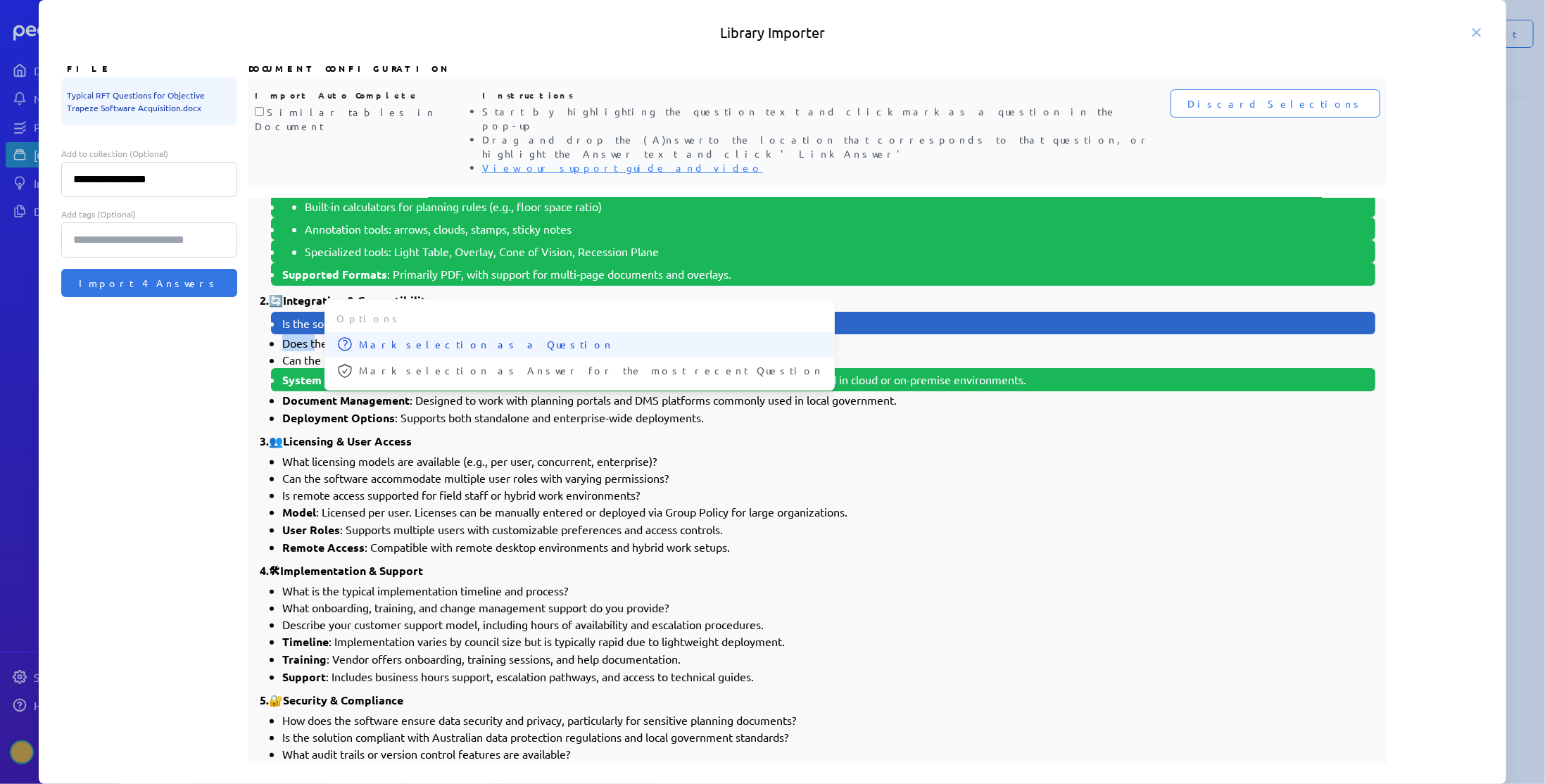
click at [364, 337] on span "Mark selection as a Question" at bounding box center [591, 344] width 464 height 15
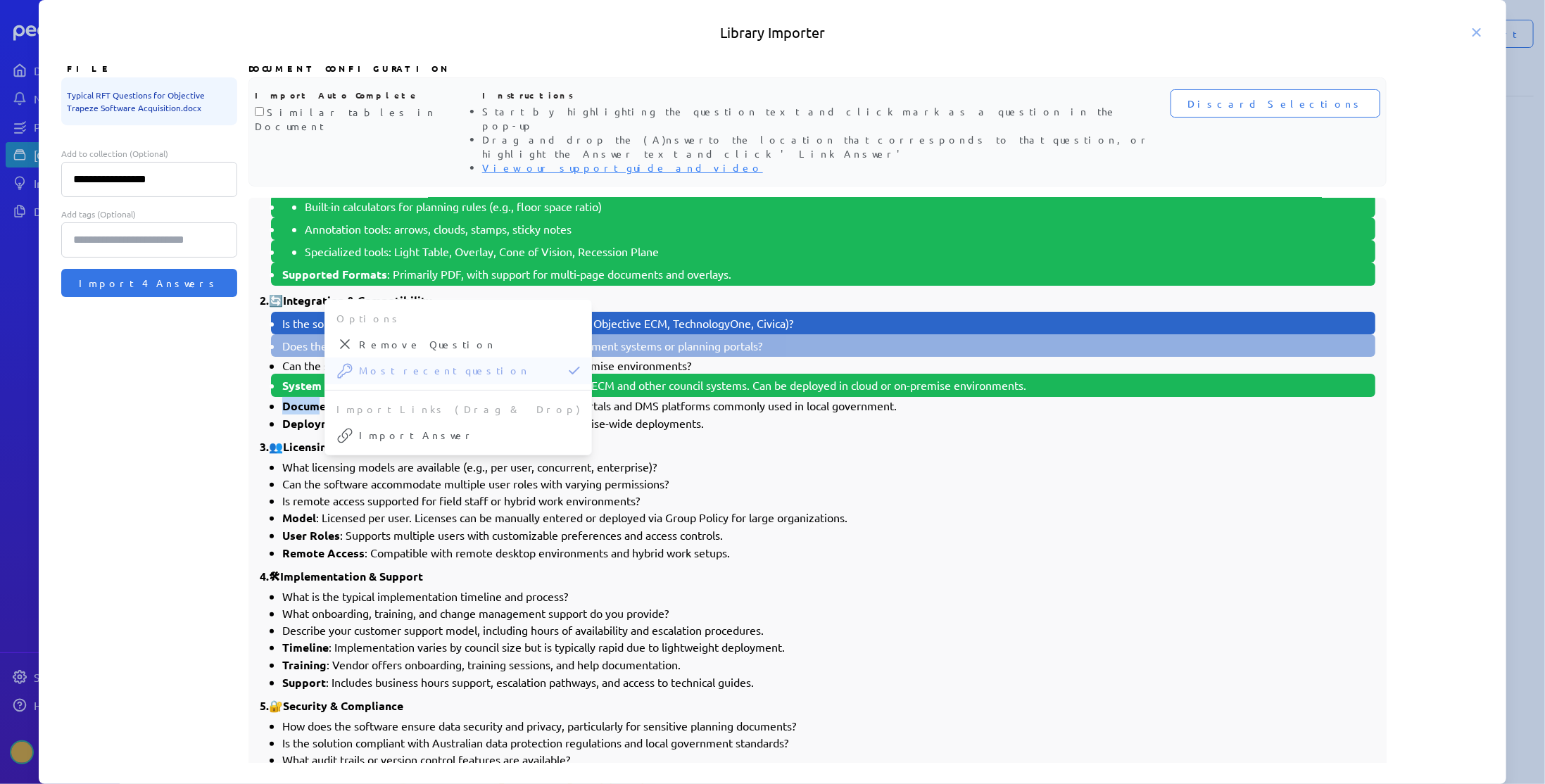
drag, startPoint x: 284, startPoint y: 375, endPoint x: 320, endPoint y: 375, distance: 36.0
click at [320, 398] on strong "Document Management" at bounding box center [346, 405] width 128 height 15
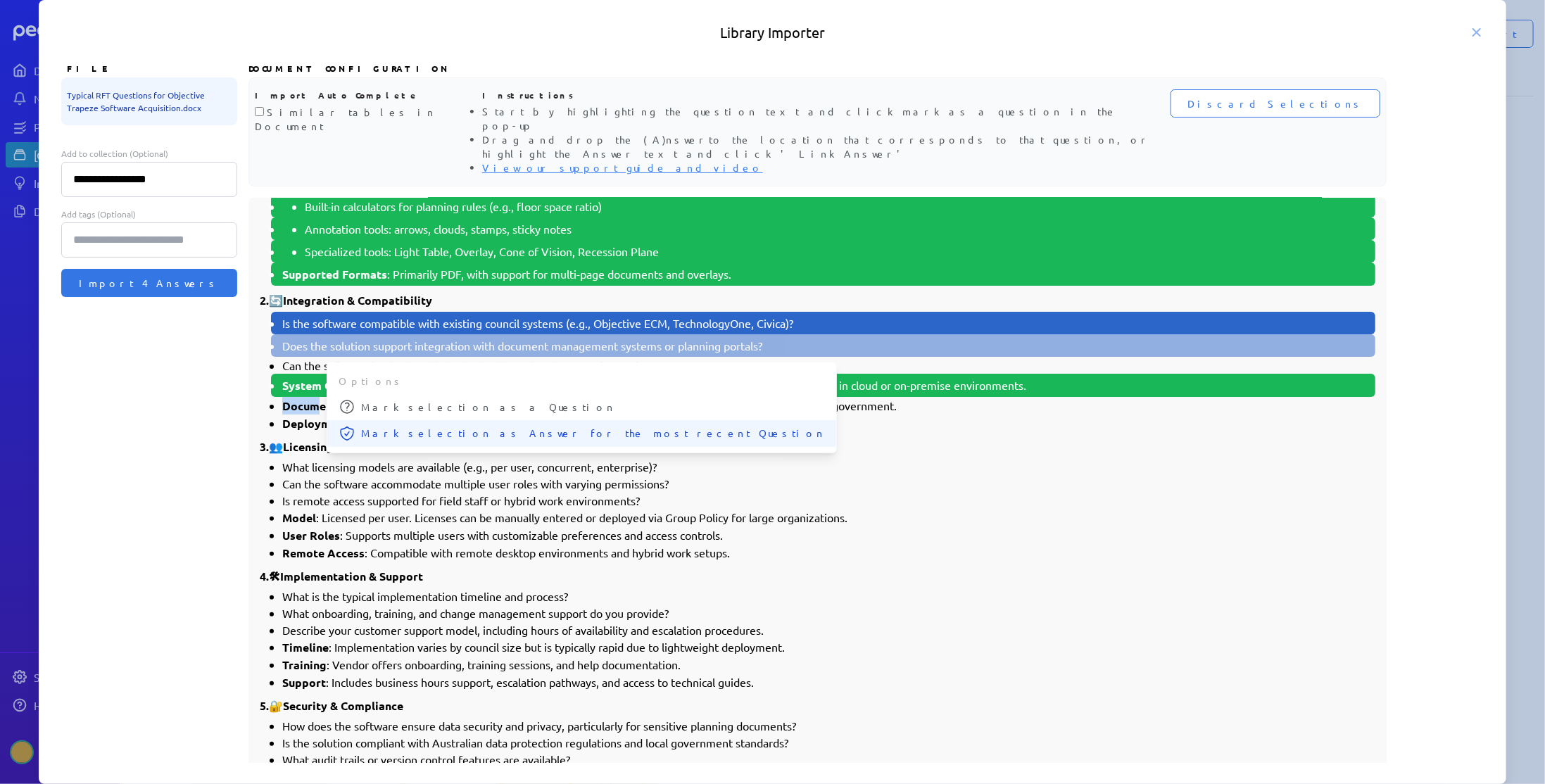
click at [372, 426] on span "Mark selection as Answer for the most recent Question" at bounding box center [593, 433] width 464 height 15
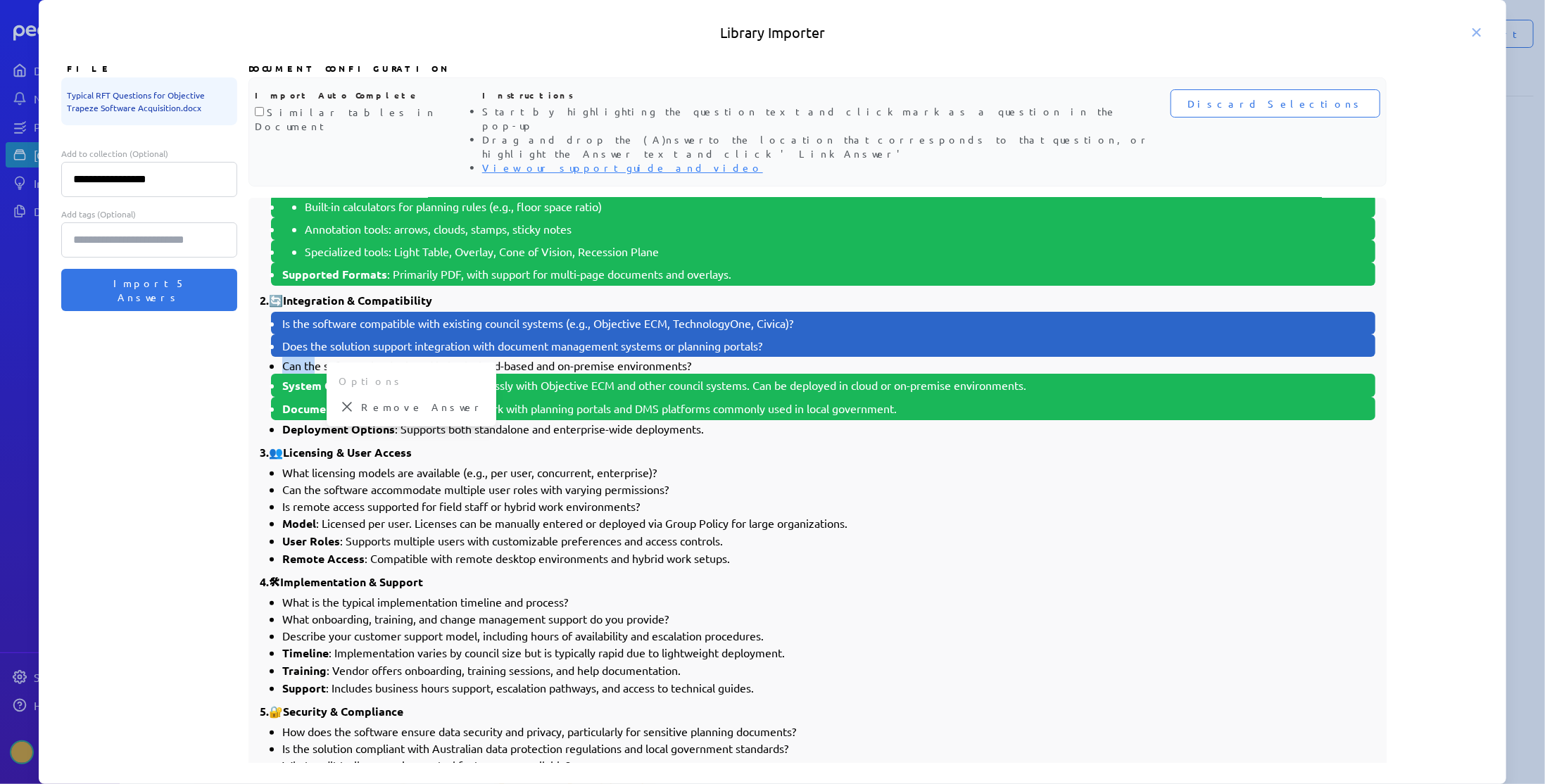
drag, startPoint x: 283, startPoint y: 331, endPoint x: 311, endPoint y: 332, distance: 28.0
click at [311, 357] on li "Can the software be deployed in both cloud-based and on-premise environments?" at bounding box center [829, 365] width 1093 height 17
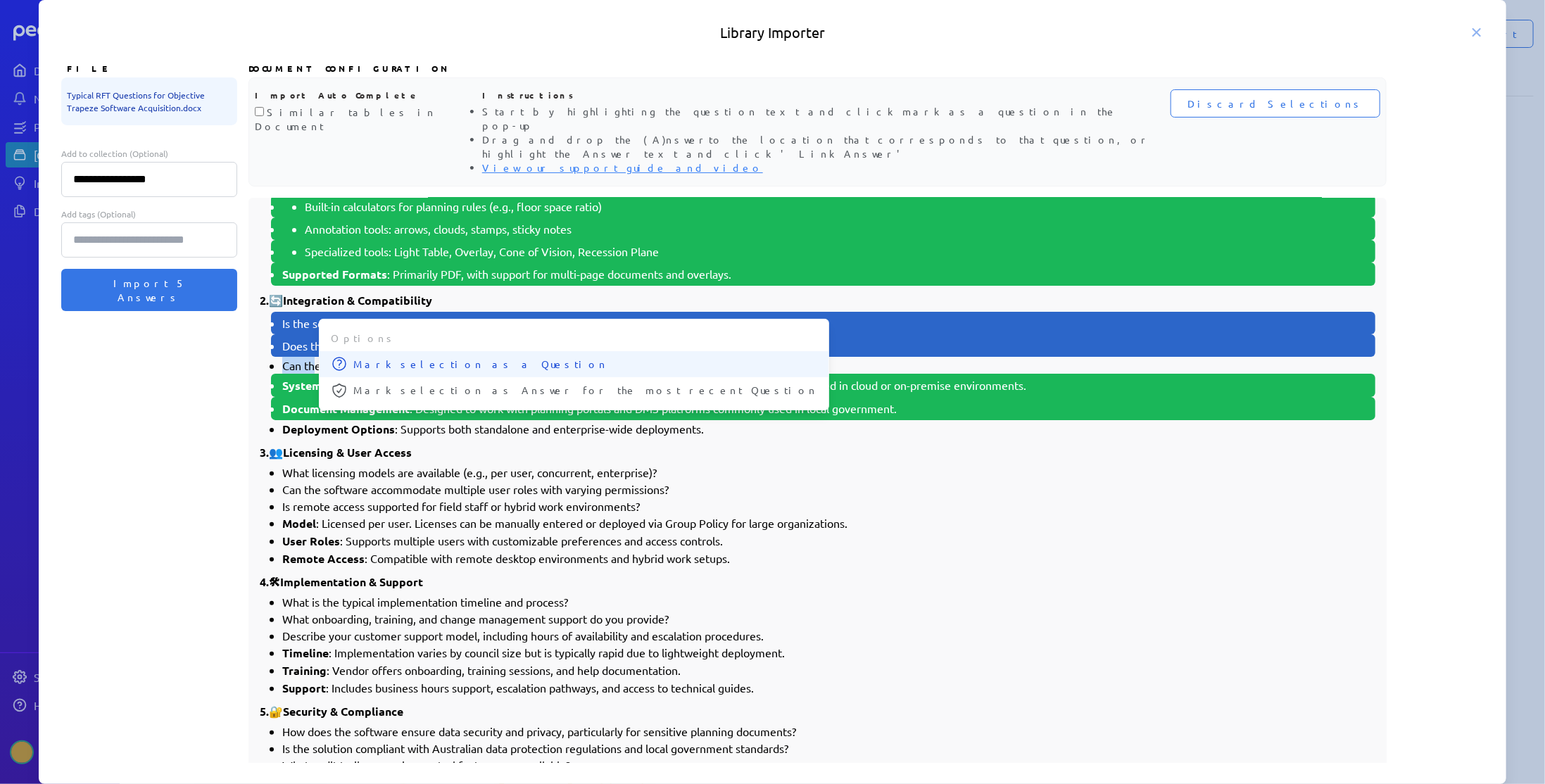
click at [361, 357] on span "Mark selection as a Question" at bounding box center [585, 364] width 464 height 15
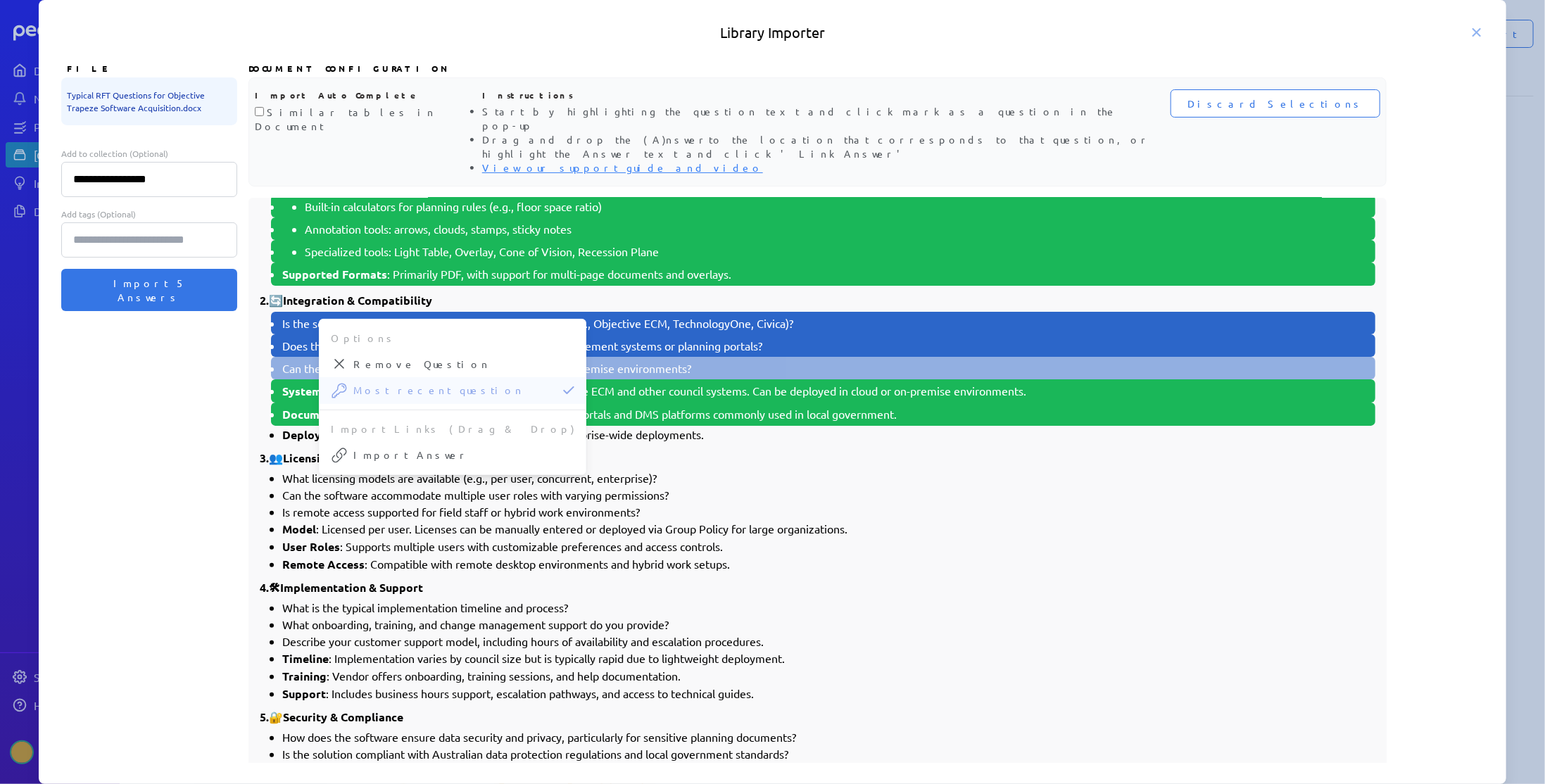
click at [282, 427] on strong "Deployment Options" at bounding box center [338, 435] width 112 height 15
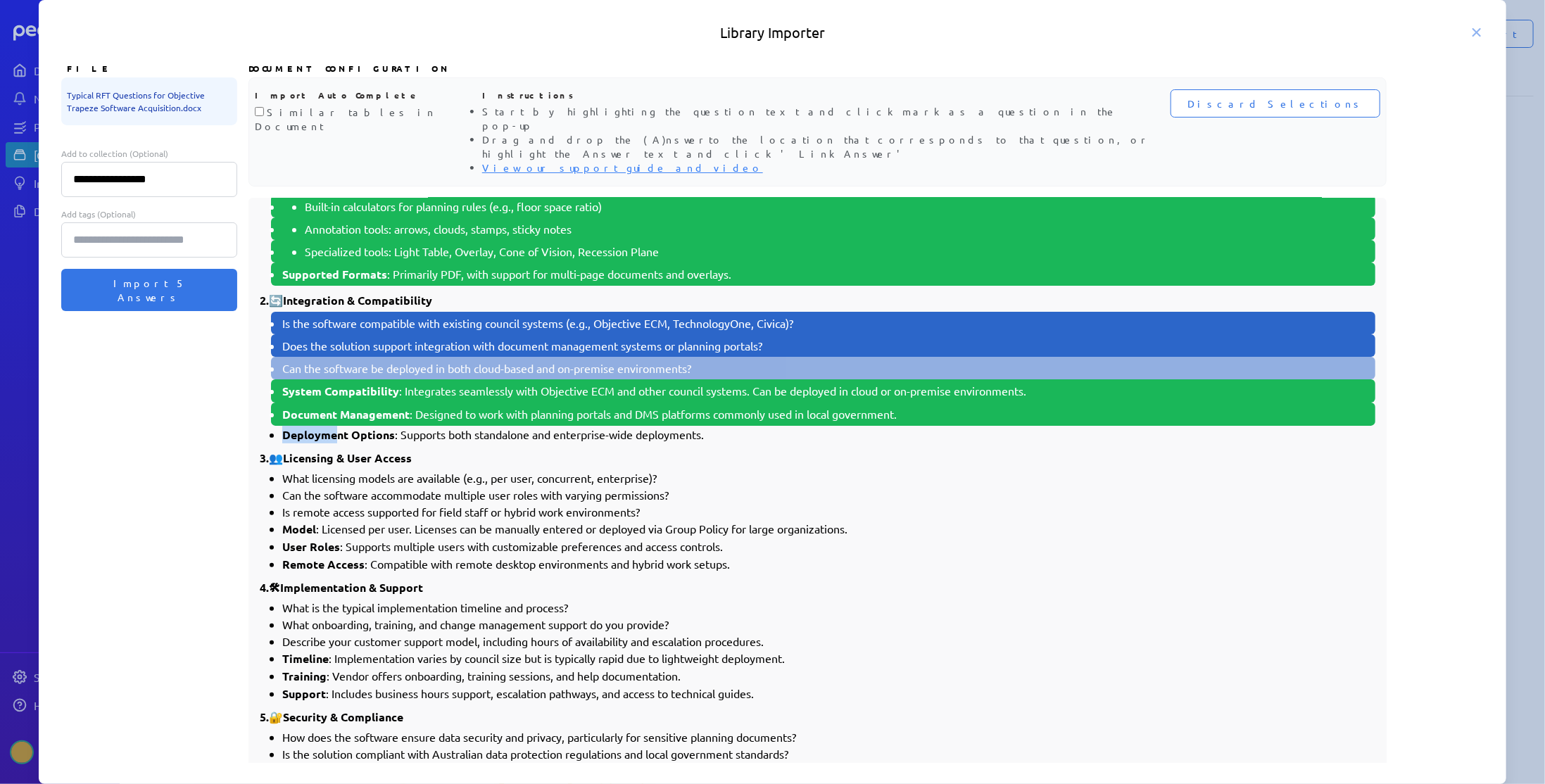
drag, startPoint x: 282, startPoint y: 399, endPoint x: 335, endPoint y: 399, distance: 53.0
click at [335, 427] on strong "Deployment Options" at bounding box center [338, 435] width 112 height 15
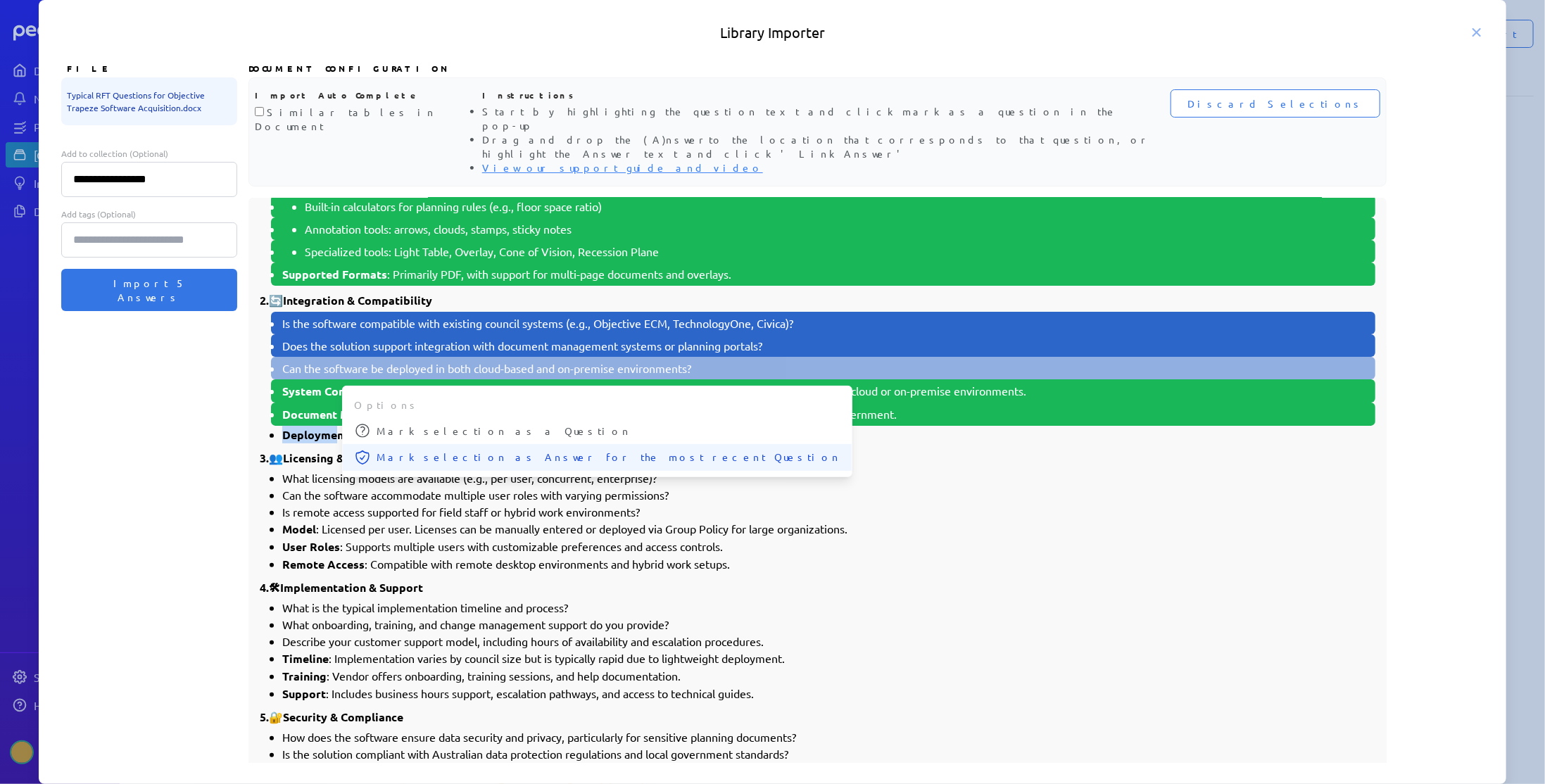
click at [397, 450] on span "Mark selection as Answer for the most recent Question" at bounding box center [608, 457] width 464 height 15
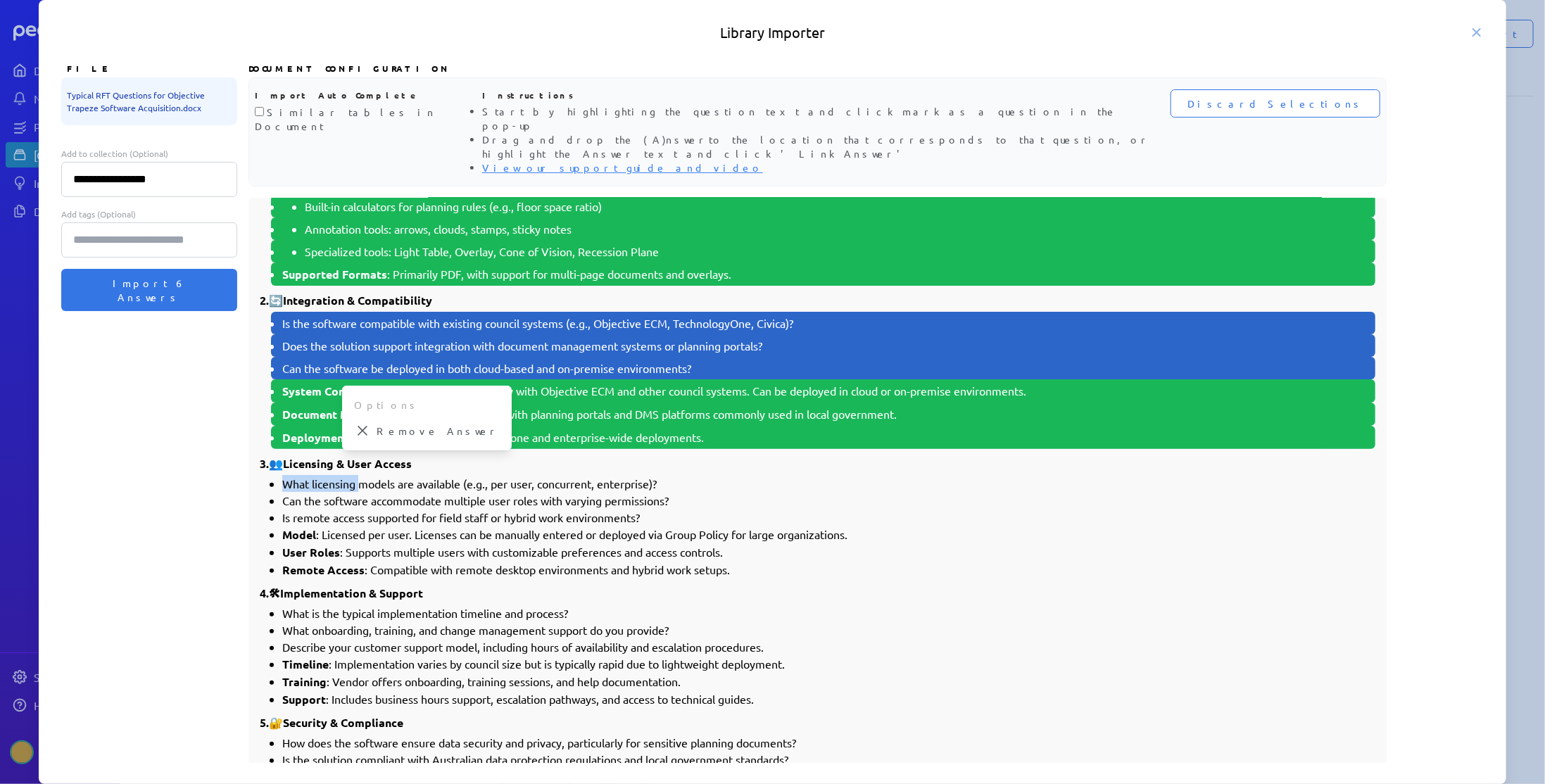
drag, startPoint x: 284, startPoint y: 449, endPoint x: 359, endPoint y: 448, distance: 75.0
click at [359, 475] on li "What licensing models are available (e.g., per user, concurrent, enterprise)?" at bounding box center [829, 483] width 1093 height 17
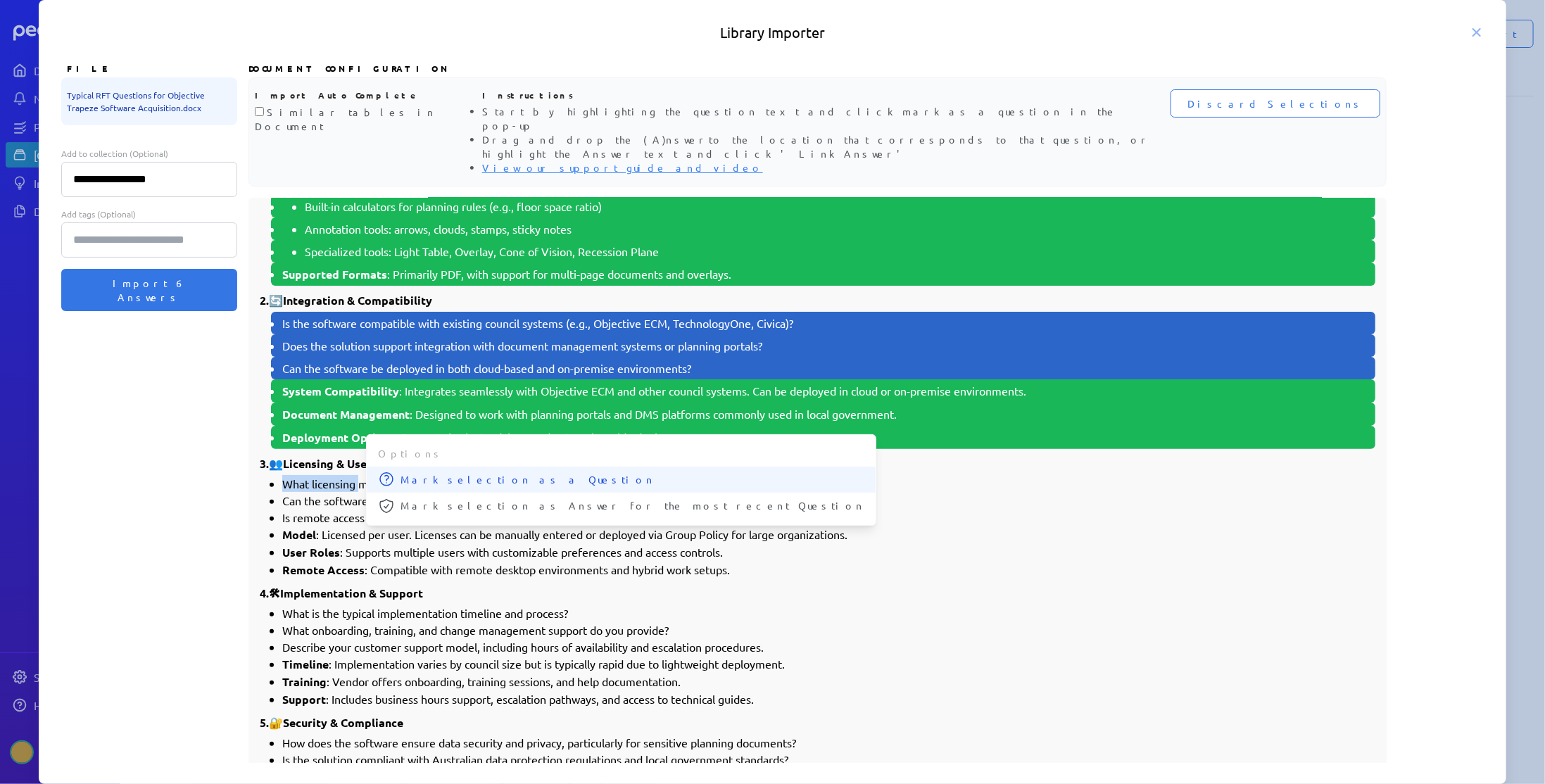
click at [410, 472] on span "Mark selection as a Question" at bounding box center [632, 479] width 464 height 15
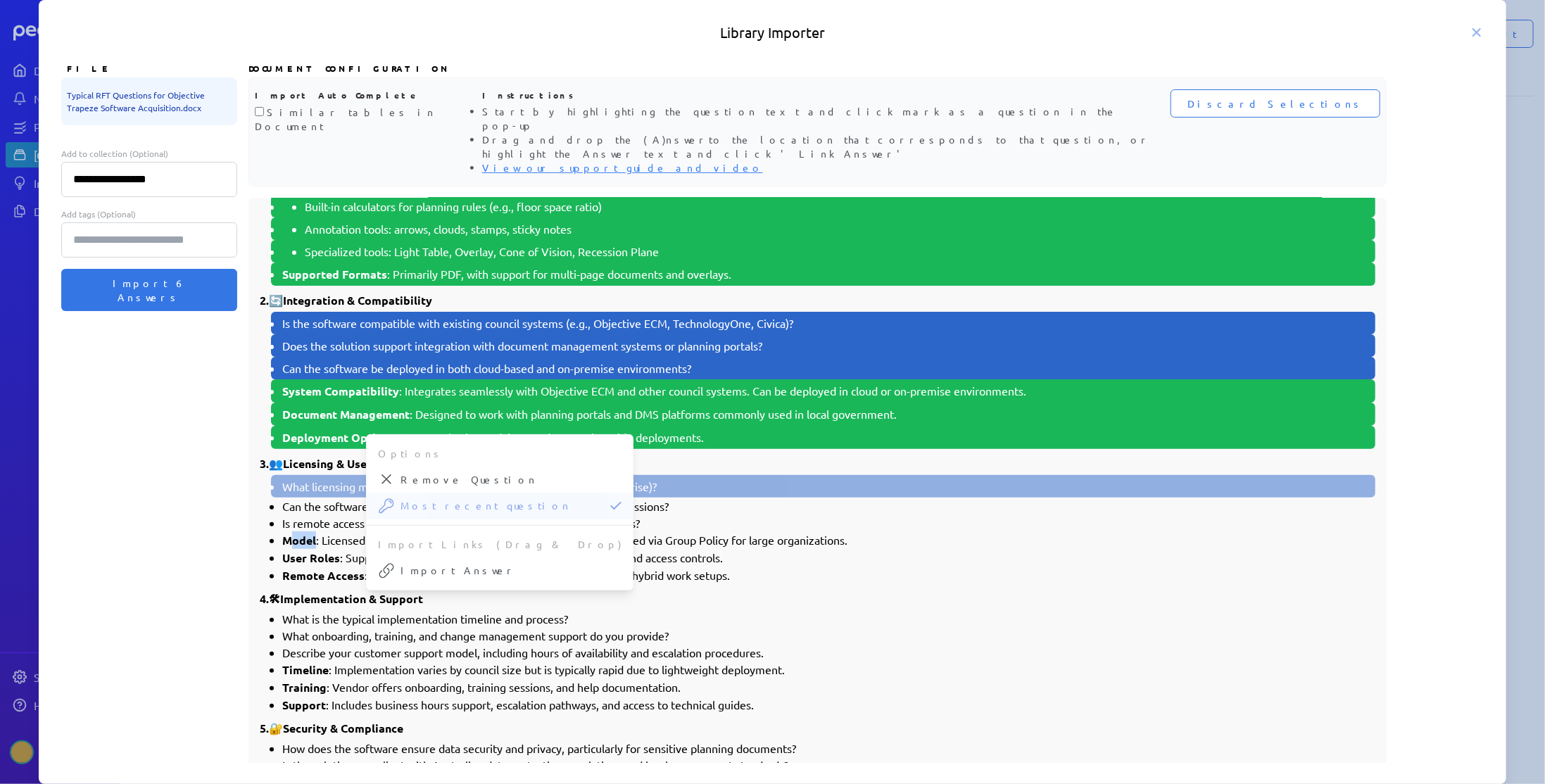
drag, startPoint x: 288, startPoint y: 503, endPoint x: 317, endPoint y: 502, distance: 29.0
click at [317, 531] on li "Model : Licensed per user. Licenses can be manually entered or deployed via Gro…" at bounding box center [829, 540] width 1093 height 18
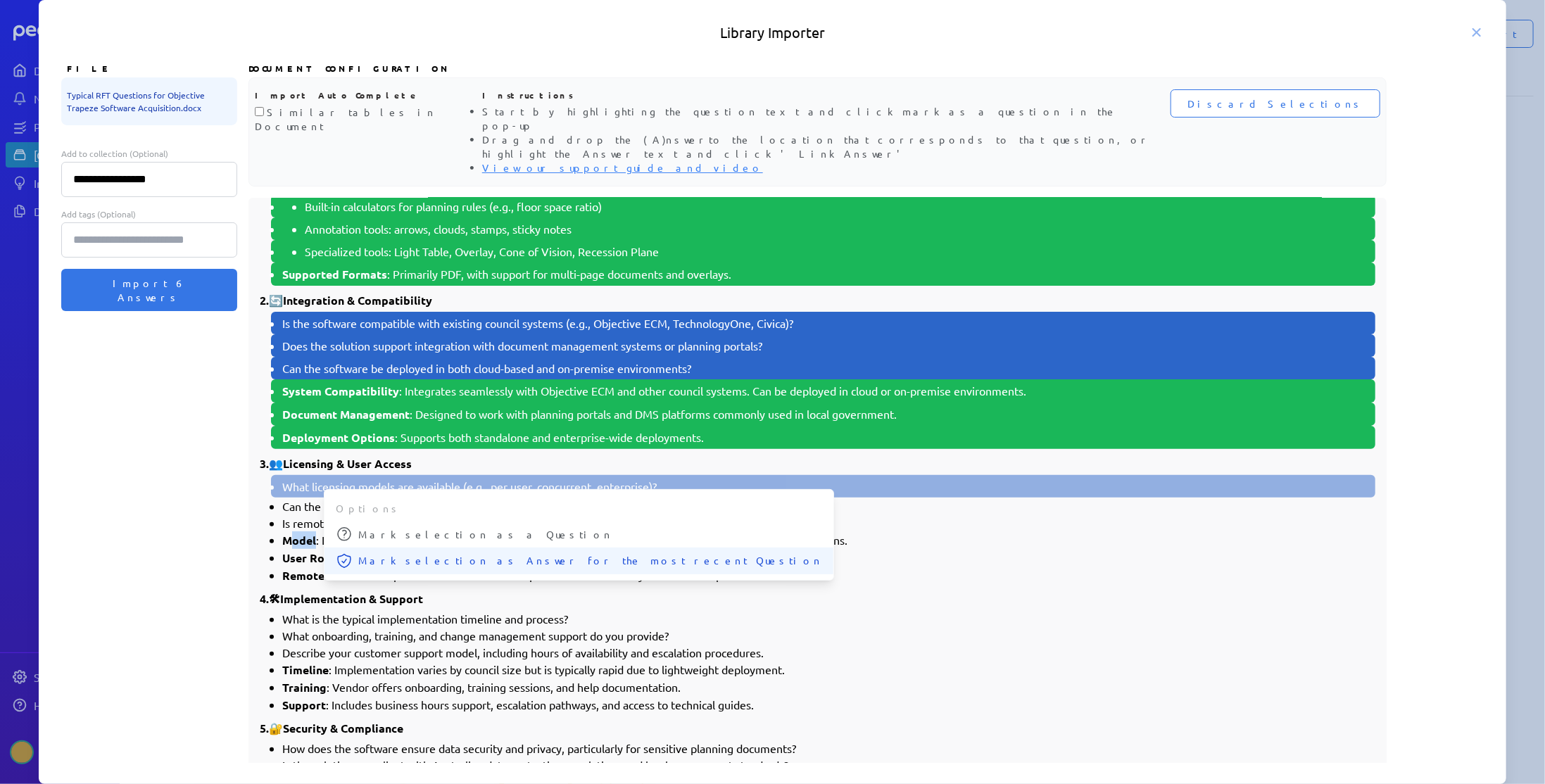
click at [376, 553] on span "Mark selection as Answer for the most recent Question" at bounding box center [590, 560] width 464 height 15
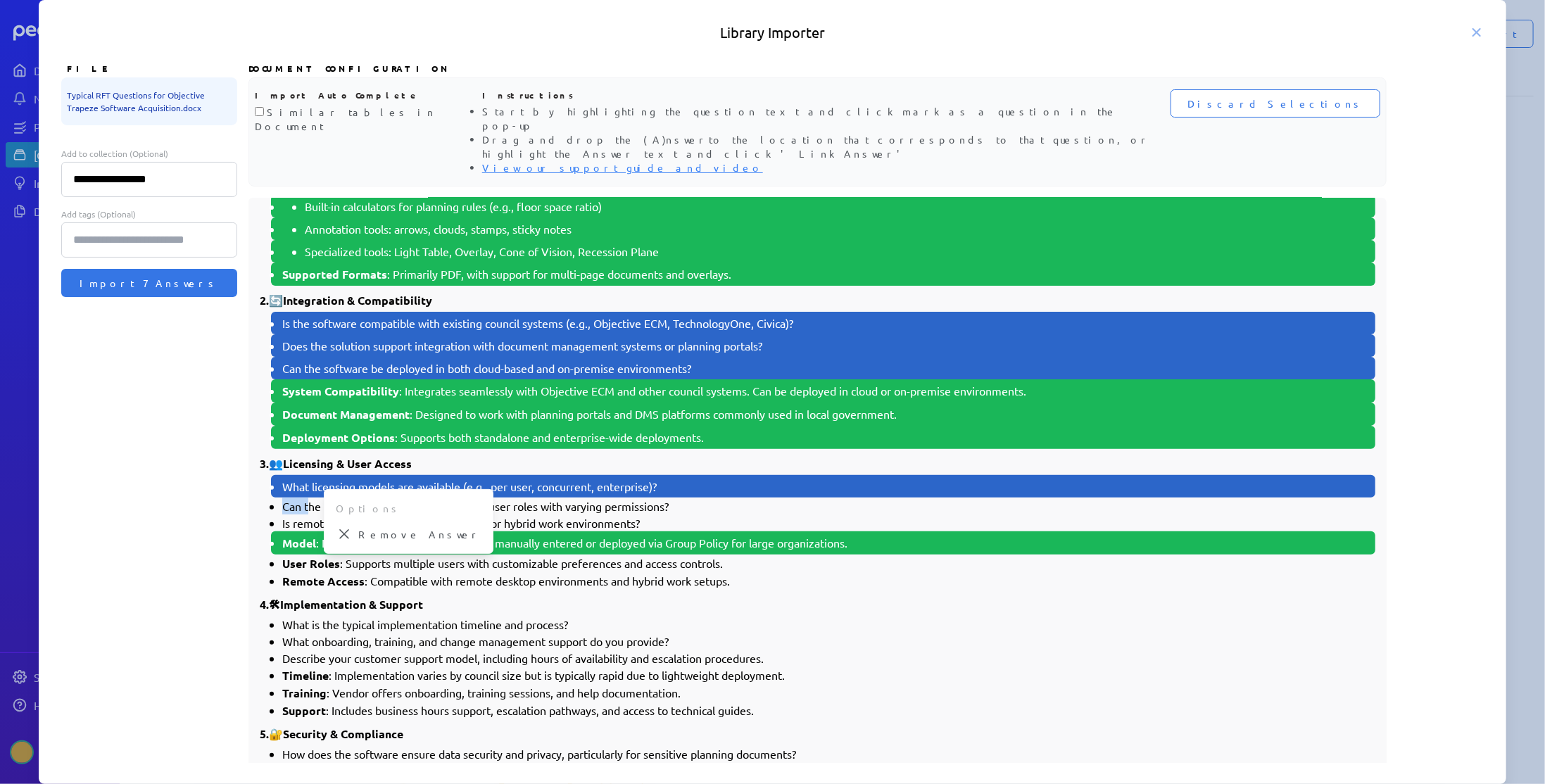
drag, startPoint x: 283, startPoint y: 470, endPoint x: 308, endPoint y: 473, distance: 25.2
click at [308, 497] on li "Can the software accommodate multiple user roles with varying permissions?" at bounding box center [829, 505] width 1093 height 17
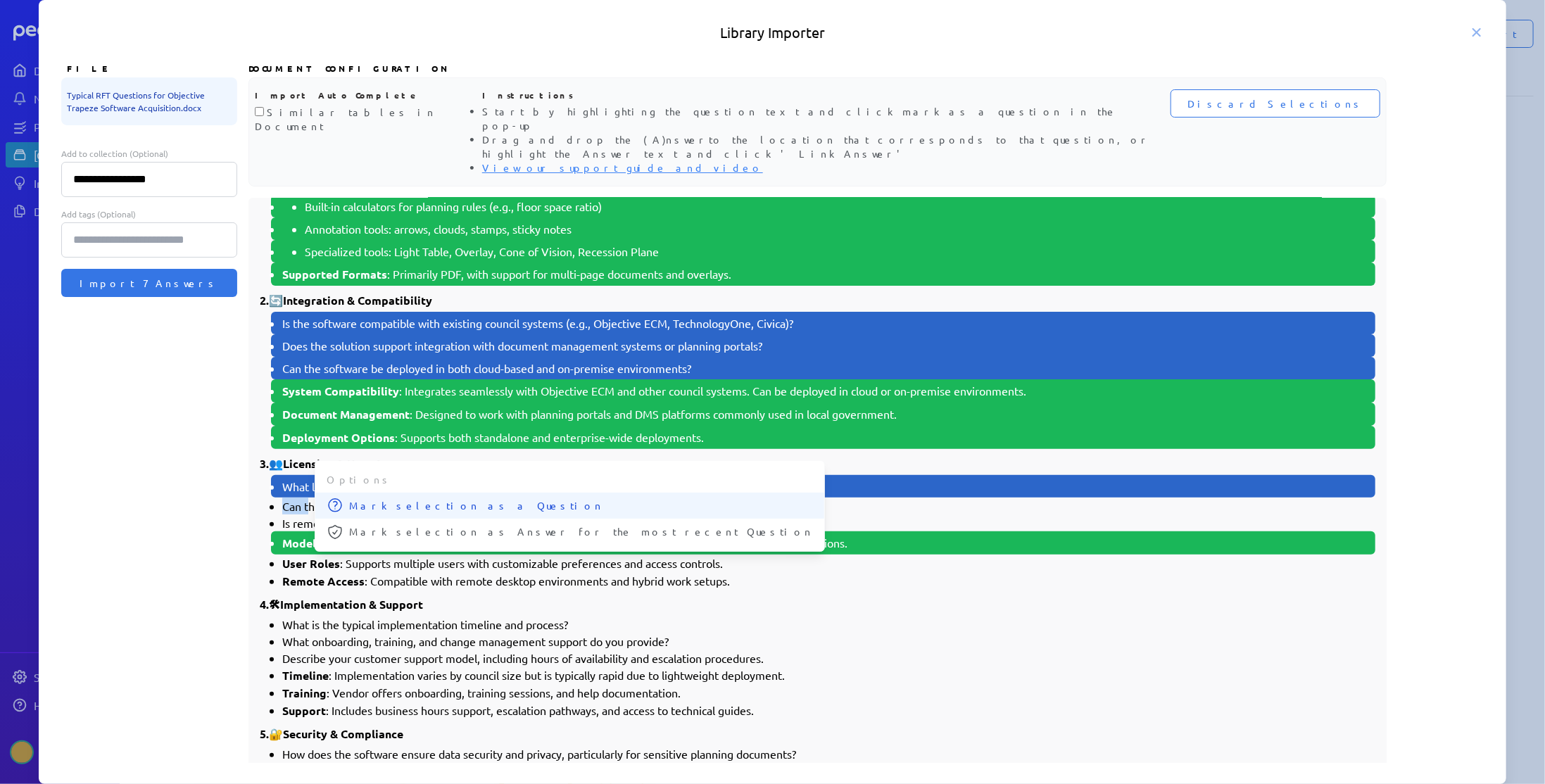
click at [350, 498] on span "Mark selection as a Question" at bounding box center [581, 505] width 464 height 15
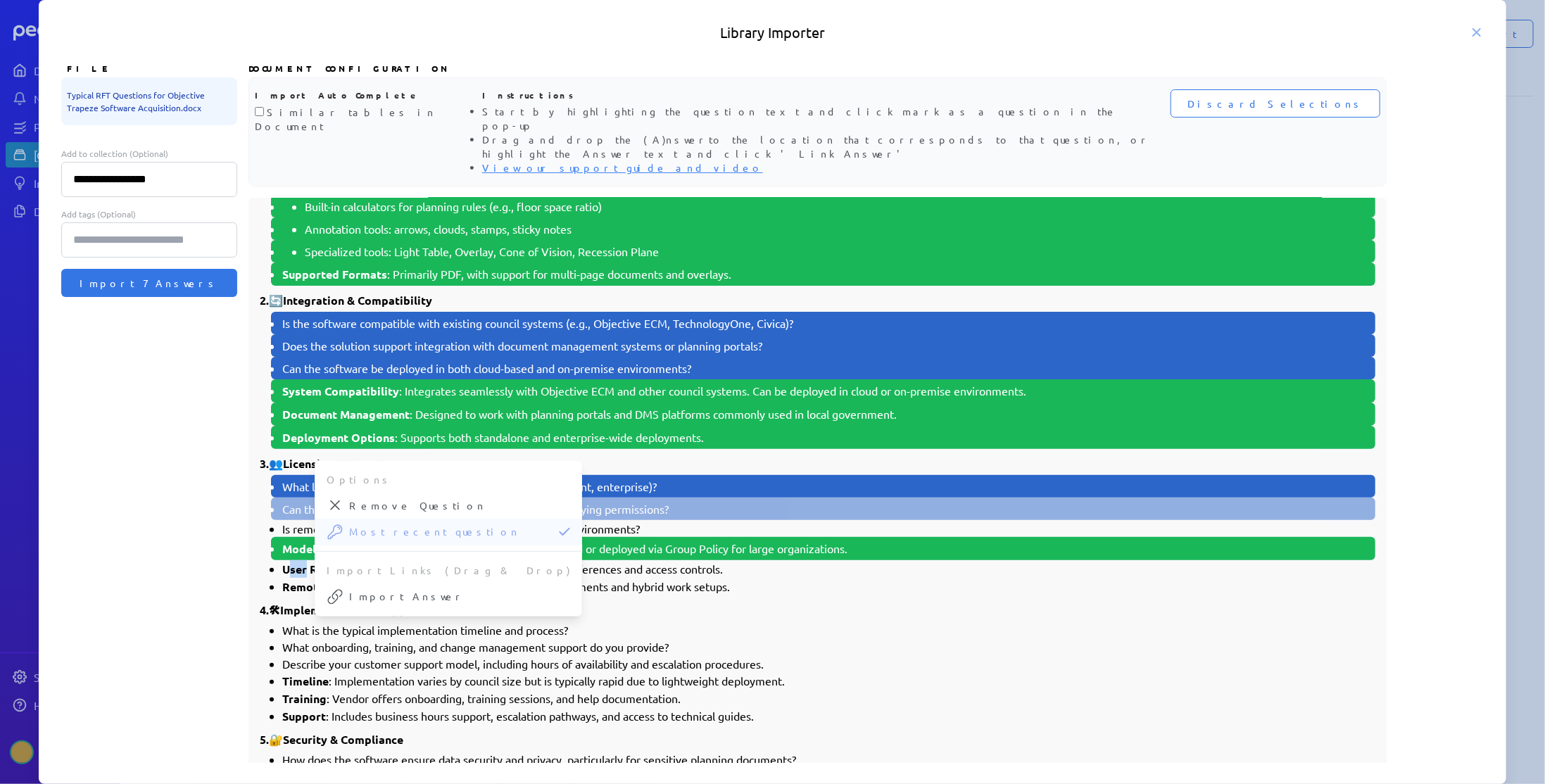
drag, startPoint x: 288, startPoint y: 532, endPoint x: 307, endPoint y: 532, distance: 19.0
click at [307, 562] on strong "User Roles" at bounding box center [311, 569] width 58 height 15
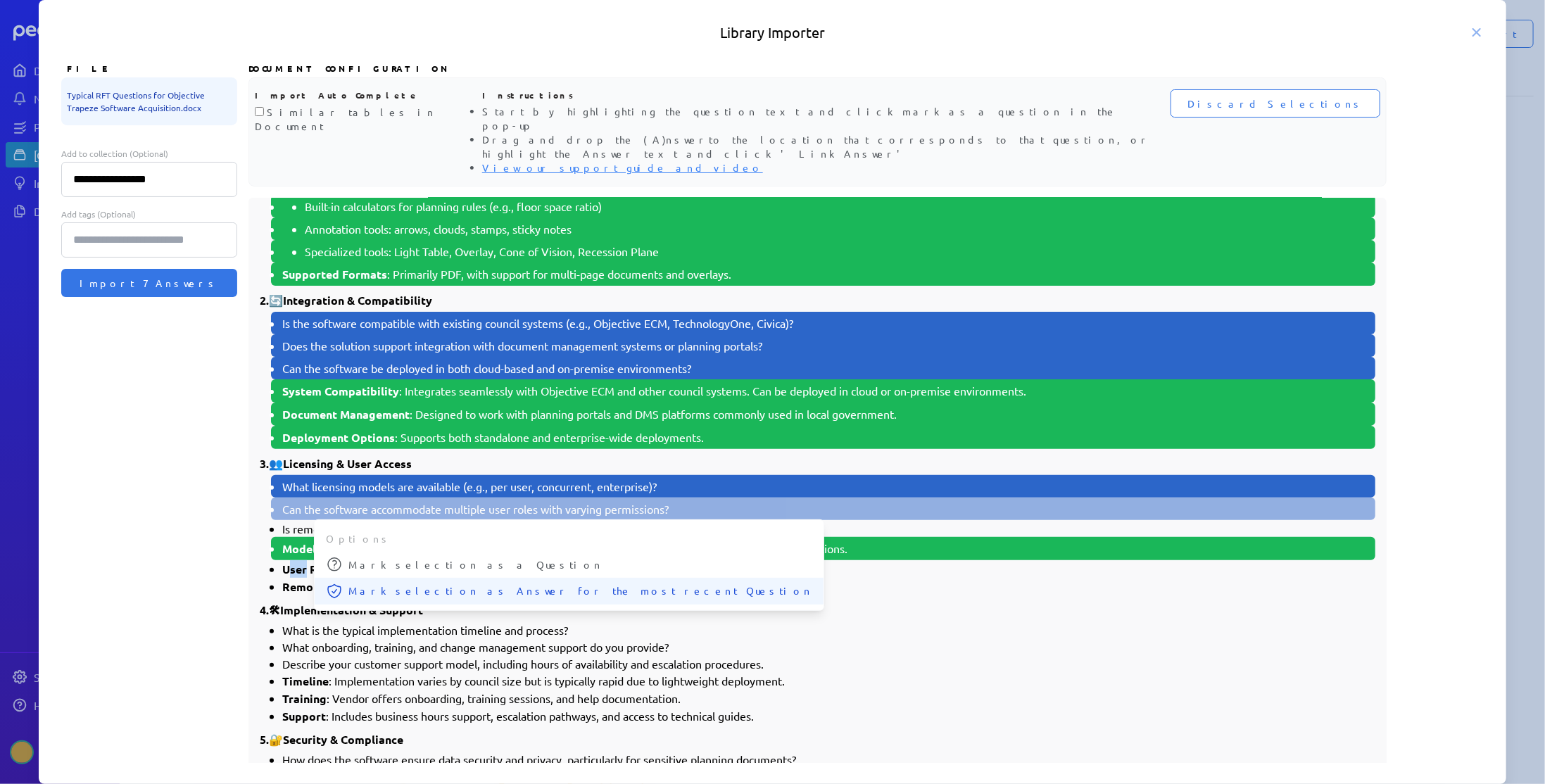
click at [357, 583] on span "Mark selection as Answer for the most recent Question" at bounding box center [581, 591] width 464 height 15
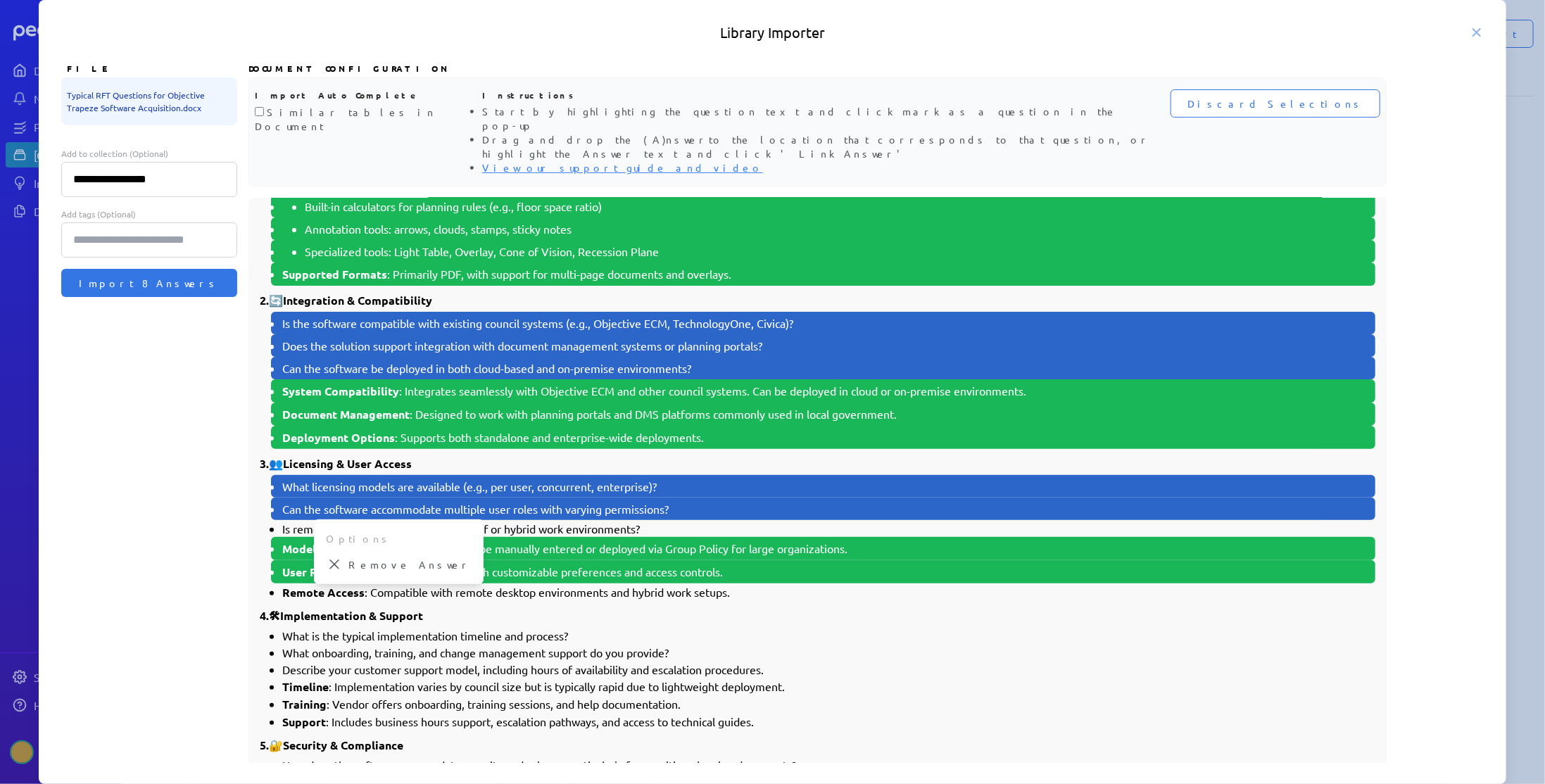
click at [282, 520] on ul "Is remote access supported for field staff or hybrid work environments?" at bounding box center [823, 528] width 1104 height 17
drag, startPoint x: 286, startPoint y: 495, endPoint x: 328, endPoint y: 497, distance: 42.0
click at [328, 520] on li "Is remote access supported for field staff or hybrid work environments?" at bounding box center [829, 528] width 1093 height 17
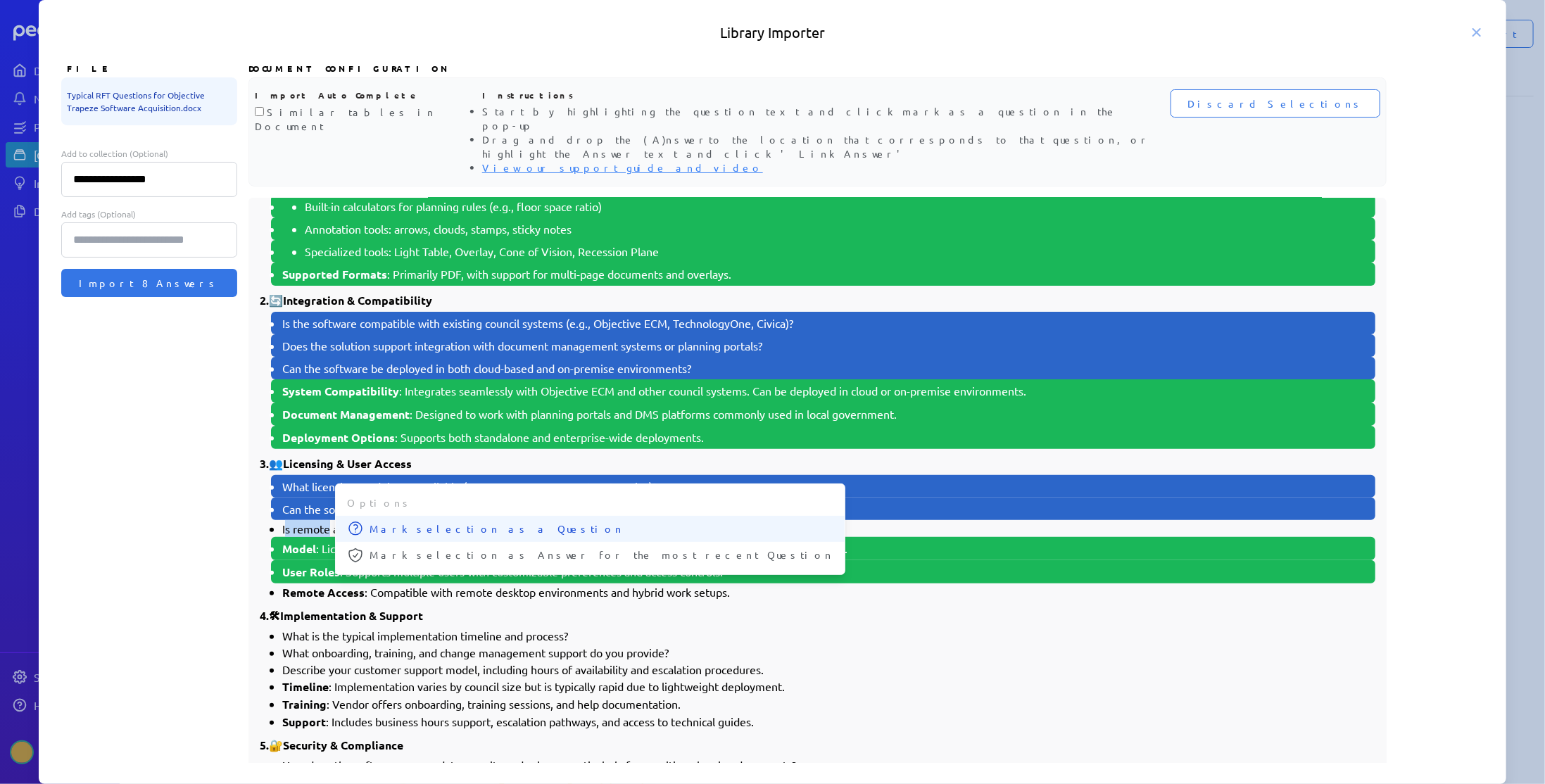
click at [368, 516] on button "Mark selection as a Question" at bounding box center [590, 529] width 509 height 26
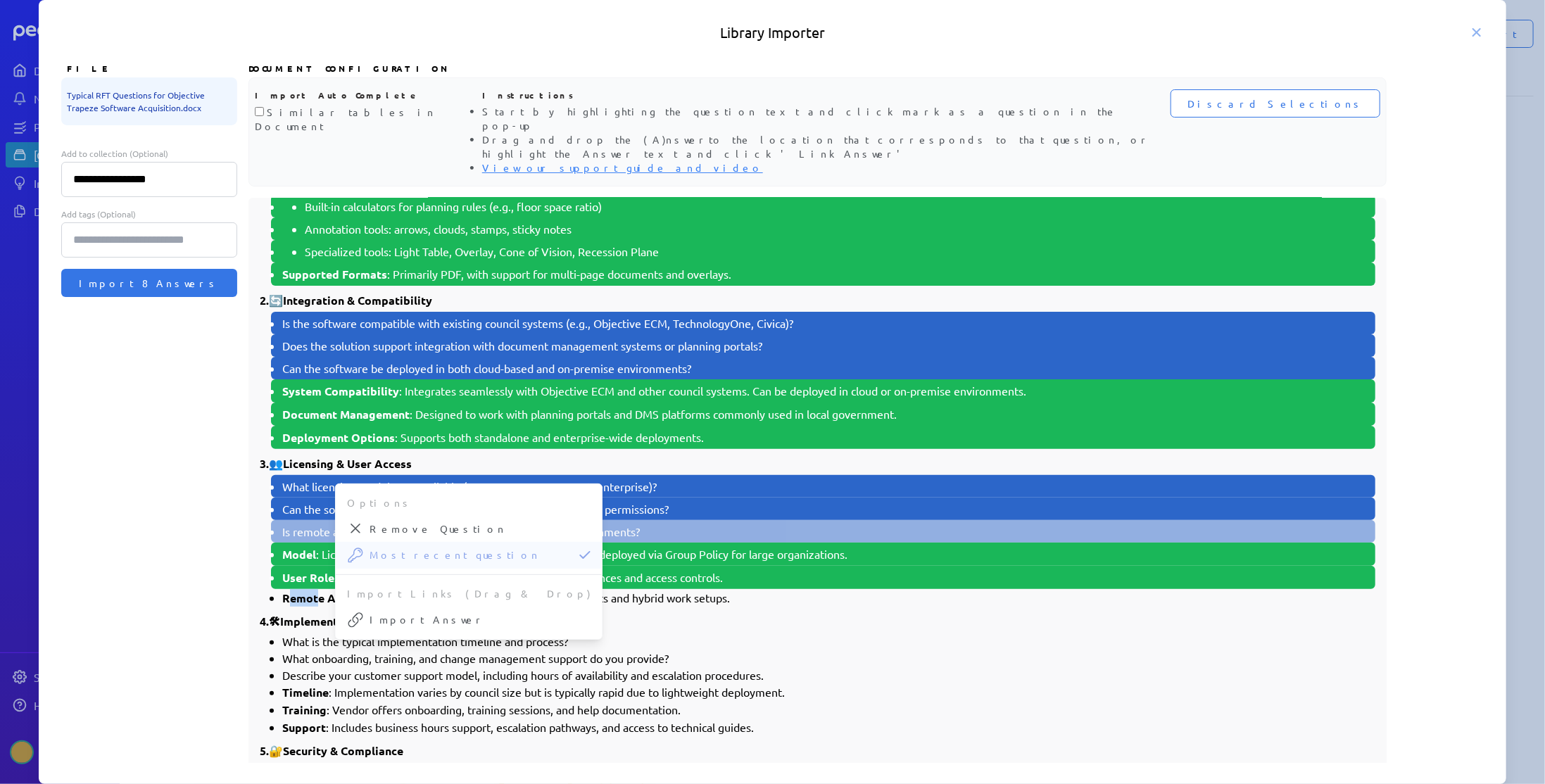
drag, startPoint x: 288, startPoint y: 562, endPoint x: 319, endPoint y: 560, distance: 31.1
click at [319, 591] on strong "Remote Access" at bounding box center [323, 598] width 82 height 15
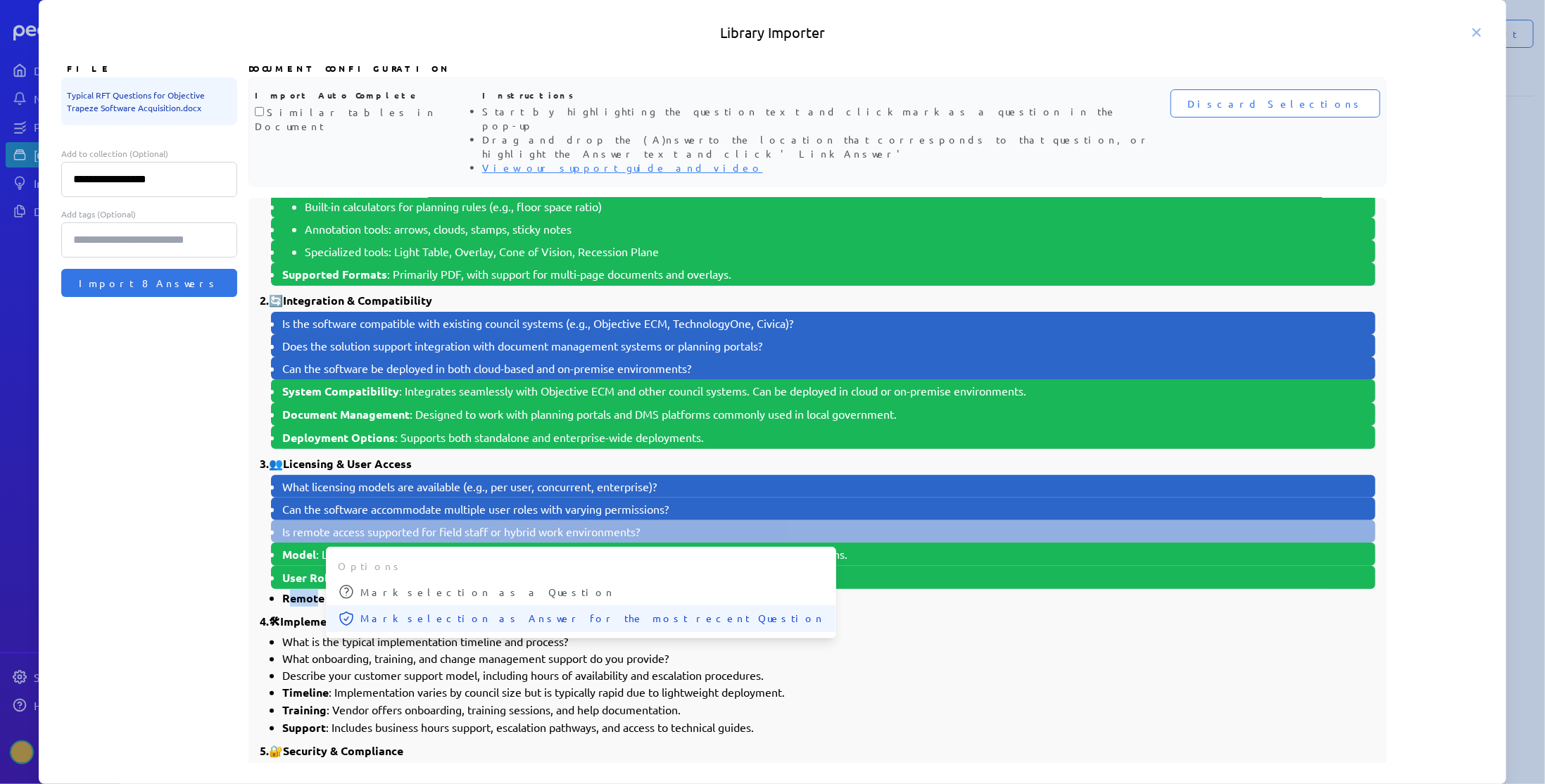
click at [365, 610] on span "Mark selection as Answer for the most recent Question" at bounding box center [592, 618] width 464 height 15
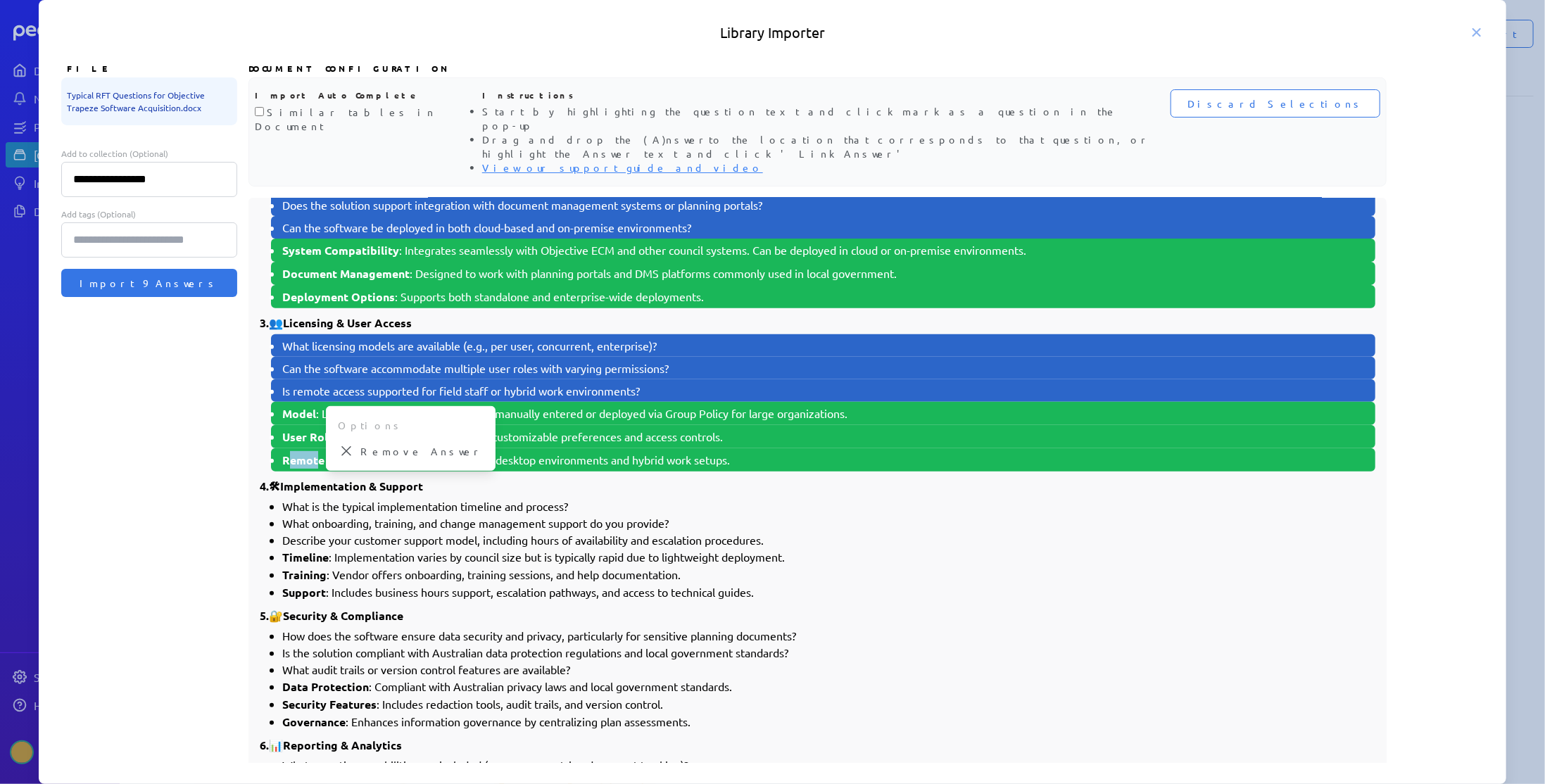
scroll to position [422, 0]
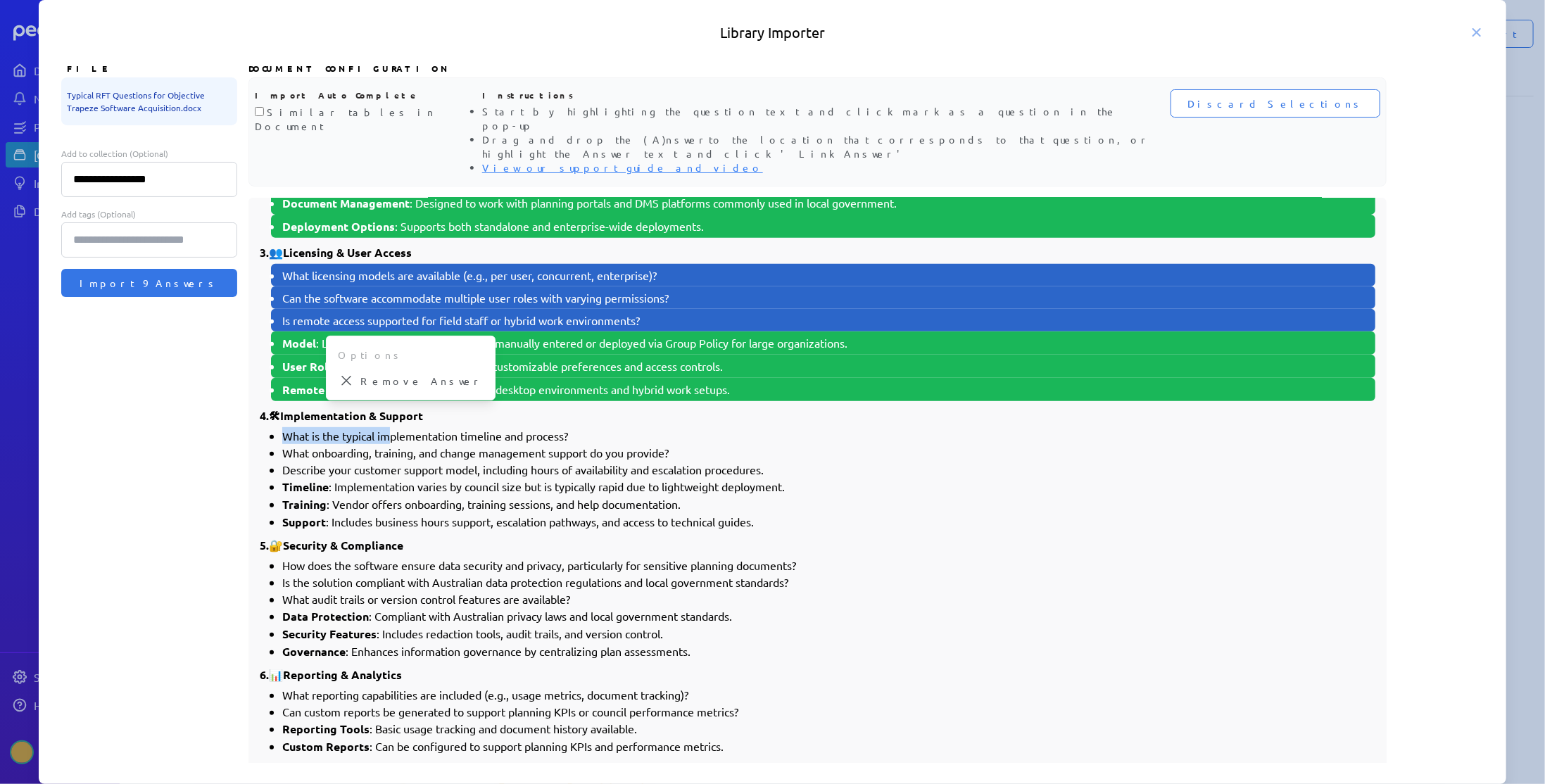
drag, startPoint x: 282, startPoint y: 398, endPoint x: 392, endPoint y: 403, distance: 110.1
click at [392, 427] on ul "What is the typical implementation timeline and process?" at bounding box center [823, 435] width 1104 height 17
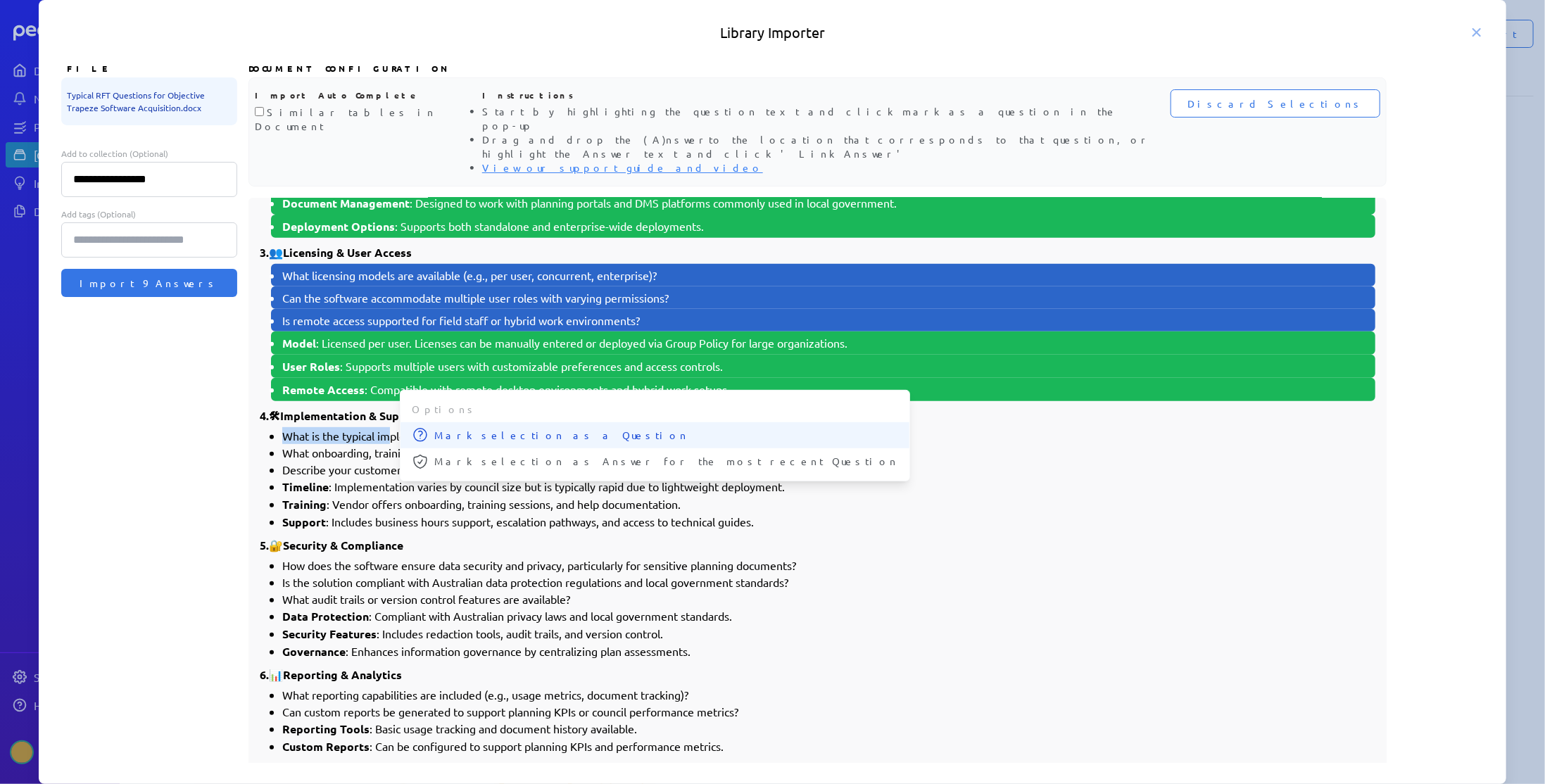
click at [423, 428] on icon at bounding box center [419, 435] width 14 height 14
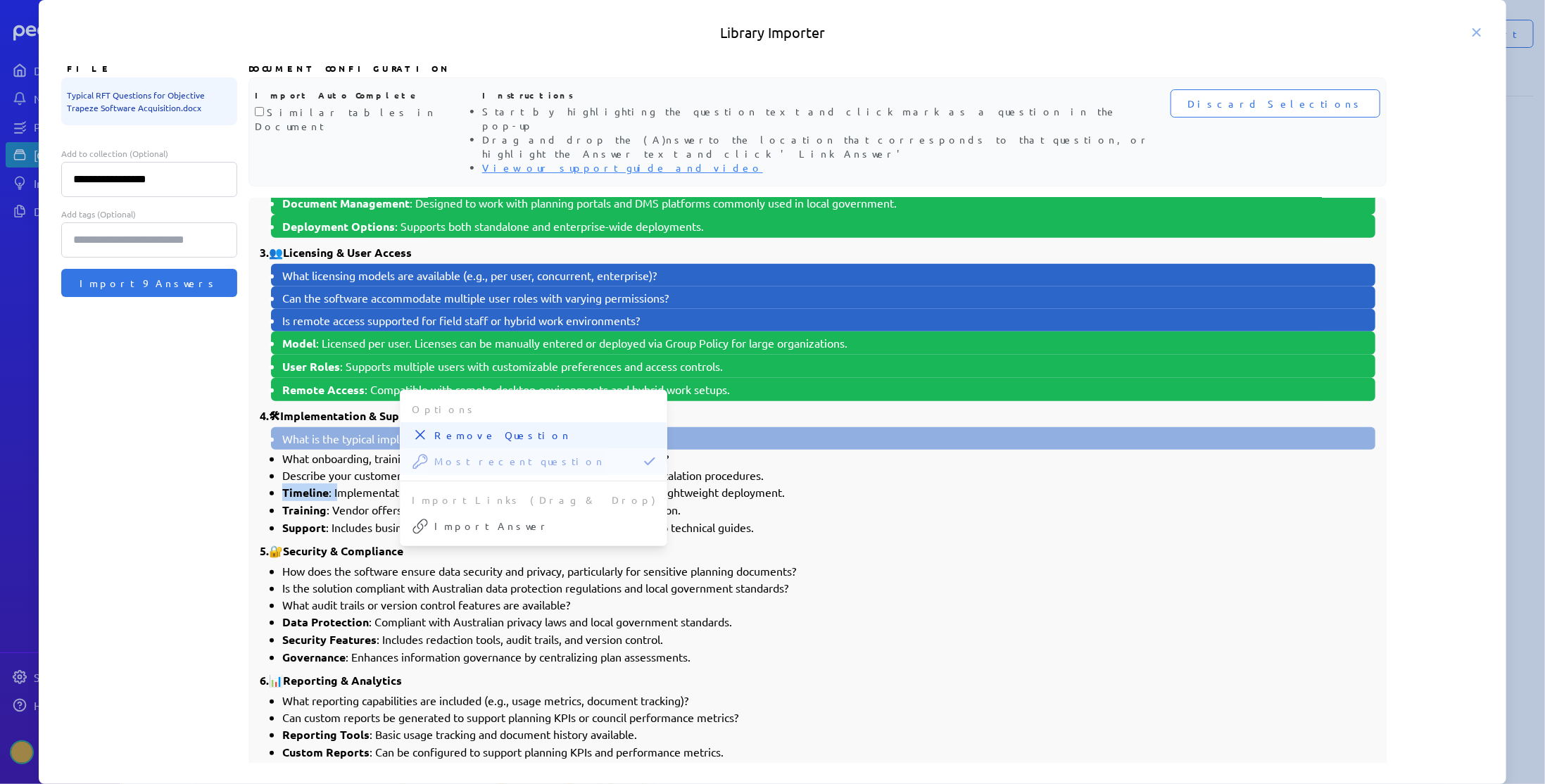
drag, startPoint x: 284, startPoint y: 453, endPoint x: 341, endPoint y: 455, distance: 57.0
click at [341, 484] on li "Timeline : Implementation varies by council size but is typically rapid due to …" at bounding box center [829, 492] width 1093 height 18
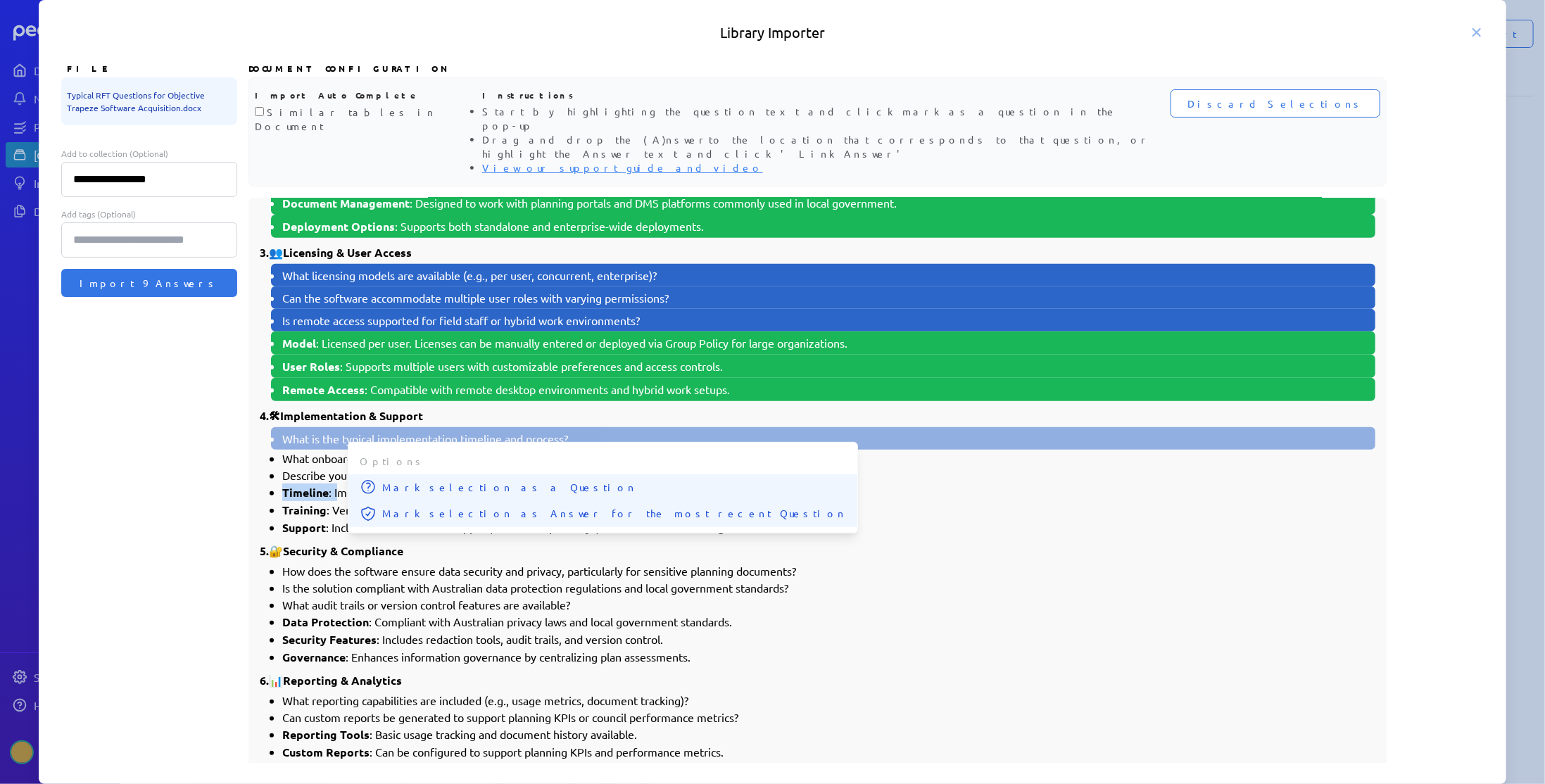
click at [404, 500] on button "Mark selection as Answer for the most recent Question" at bounding box center [603, 513] width 509 height 27
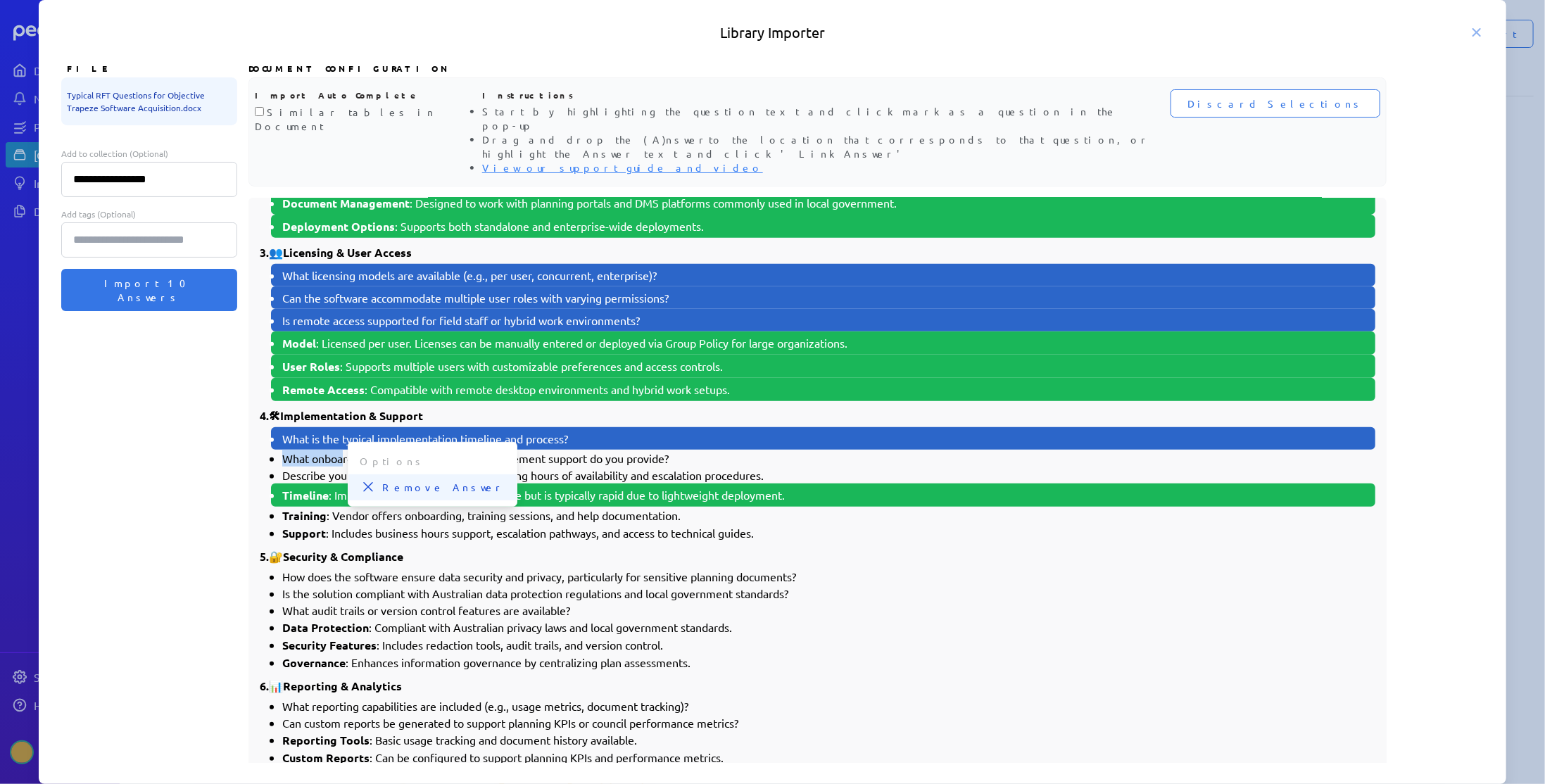
drag, startPoint x: 284, startPoint y: 419, endPoint x: 346, endPoint y: 427, distance: 62.5
click at [346, 450] on li "What onboarding, training, and change management support do you provide?" at bounding box center [829, 458] width 1093 height 17
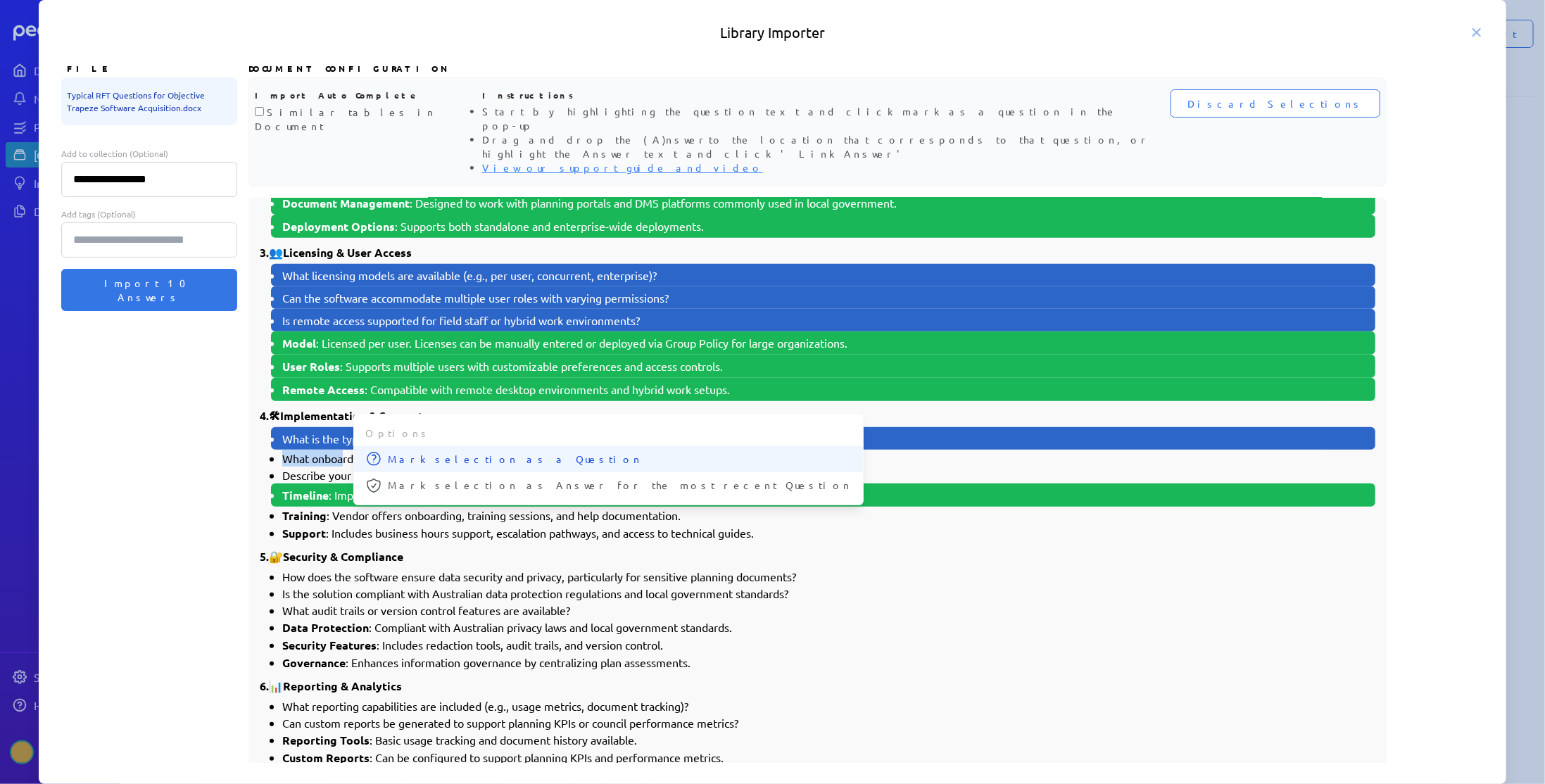
click at [392, 451] on span "Mark selection as a Question" at bounding box center [620, 459] width 464 height 15
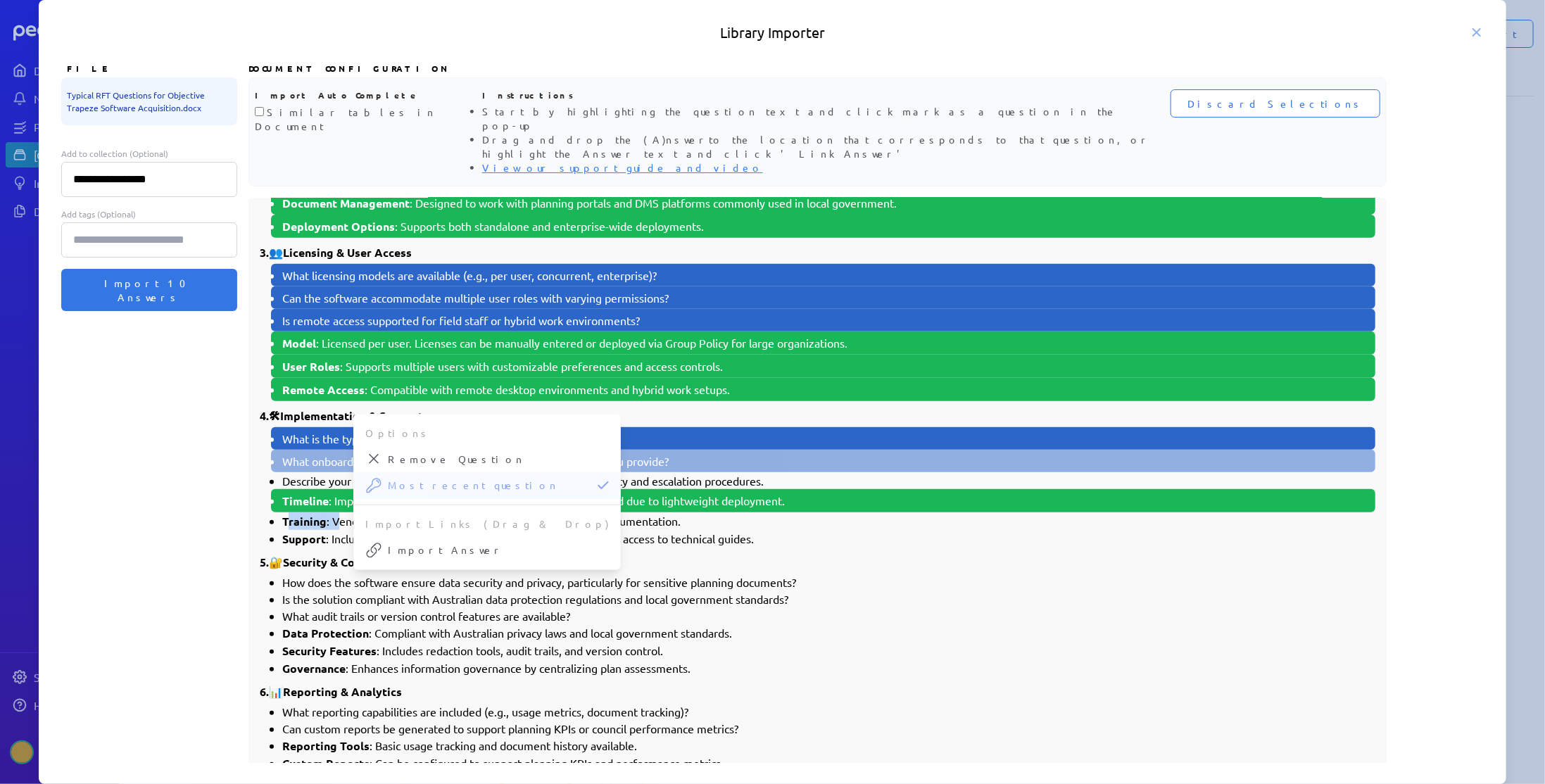
drag, startPoint x: 286, startPoint y: 484, endPoint x: 336, endPoint y: 484, distance: 50.0
click at [336, 512] on li "Training : Vendor offers onboarding, training sessions, and help documentation." at bounding box center [829, 521] width 1093 height 18
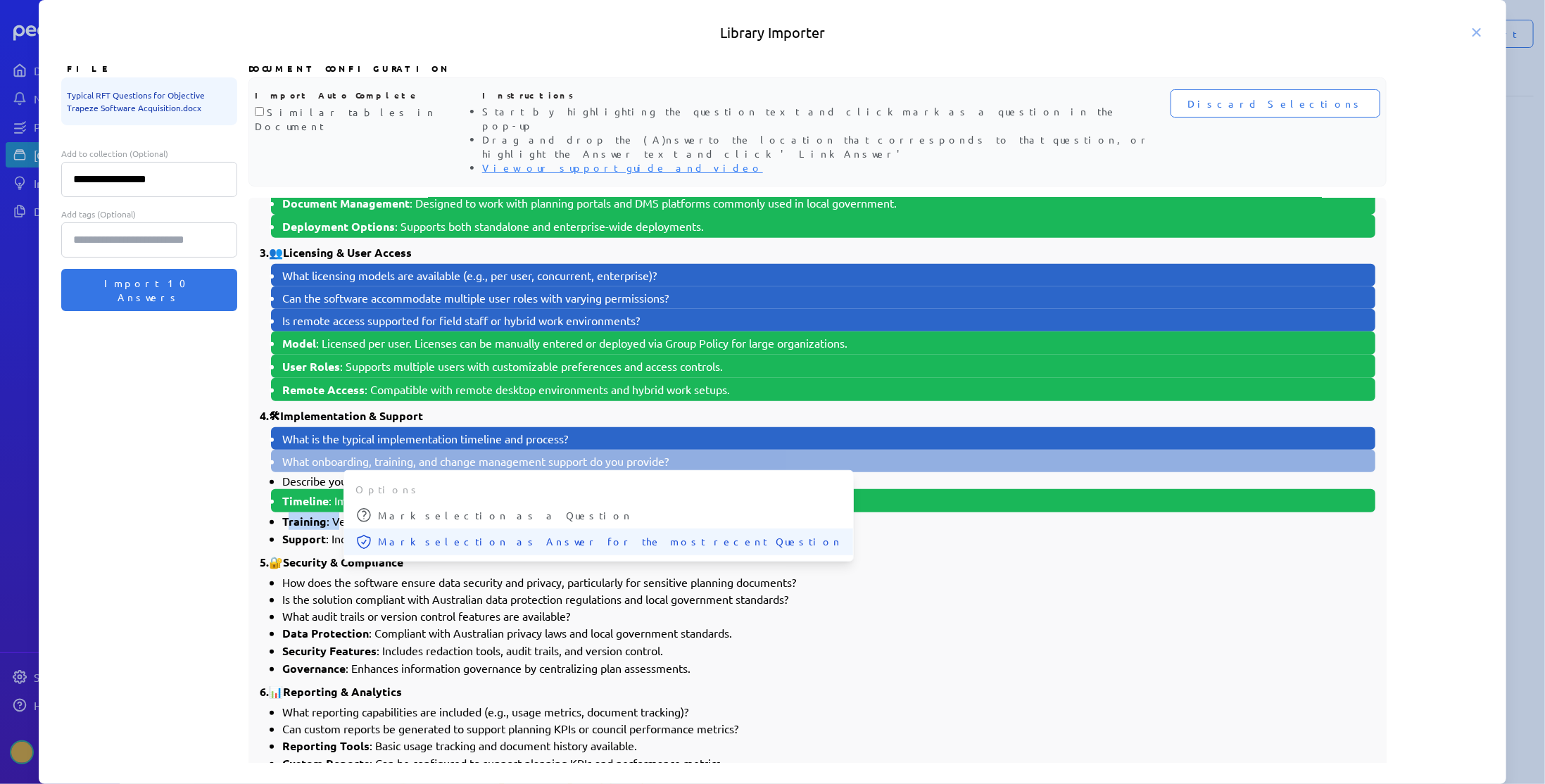
click at [391, 534] on span "Mark selection as Answer for the most recent Question" at bounding box center [610, 541] width 464 height 15
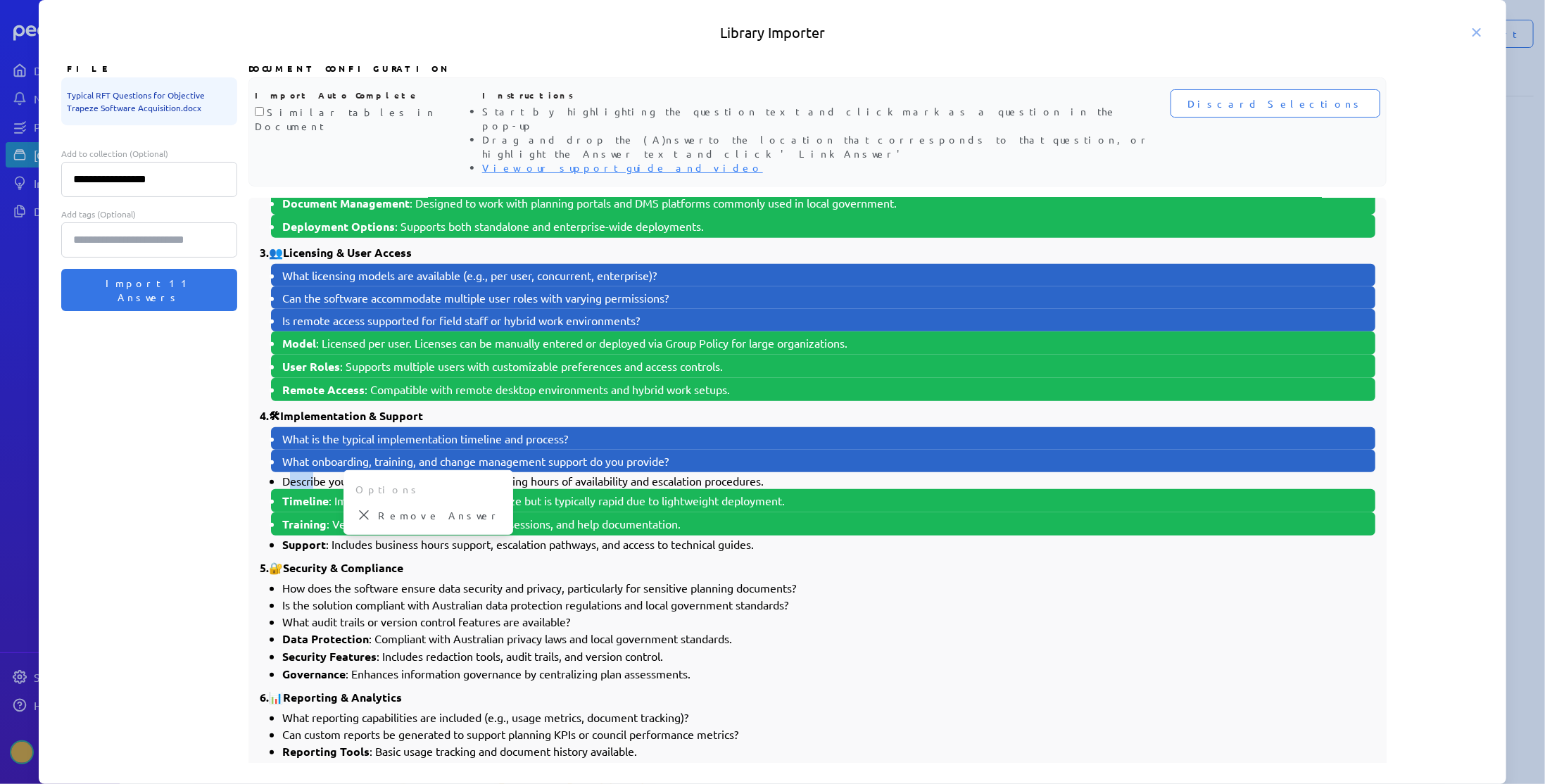
drag, startPoint x: 291, startPoint y: 439, endPoint x: 316, endPoint y: 444, distance: 25.5
click at [316, 472] on li "Describe your customer support model, including hours of availability and escal…" at bounding box center [829, 480] width 1093 height 17
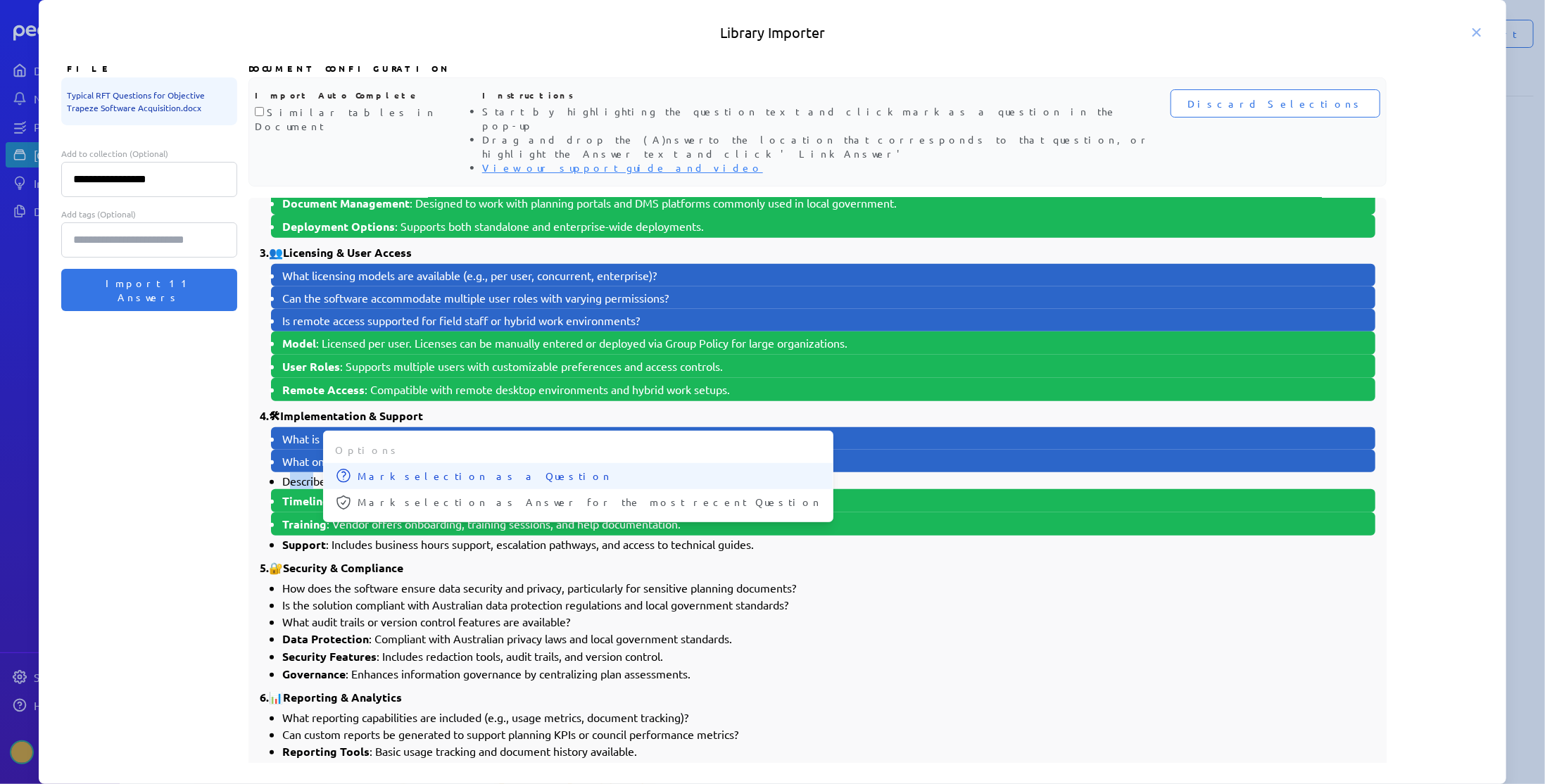
click at [371, 469] on span "Mark selection as a Question" at bounding box center [589, 476] width 464 height 15
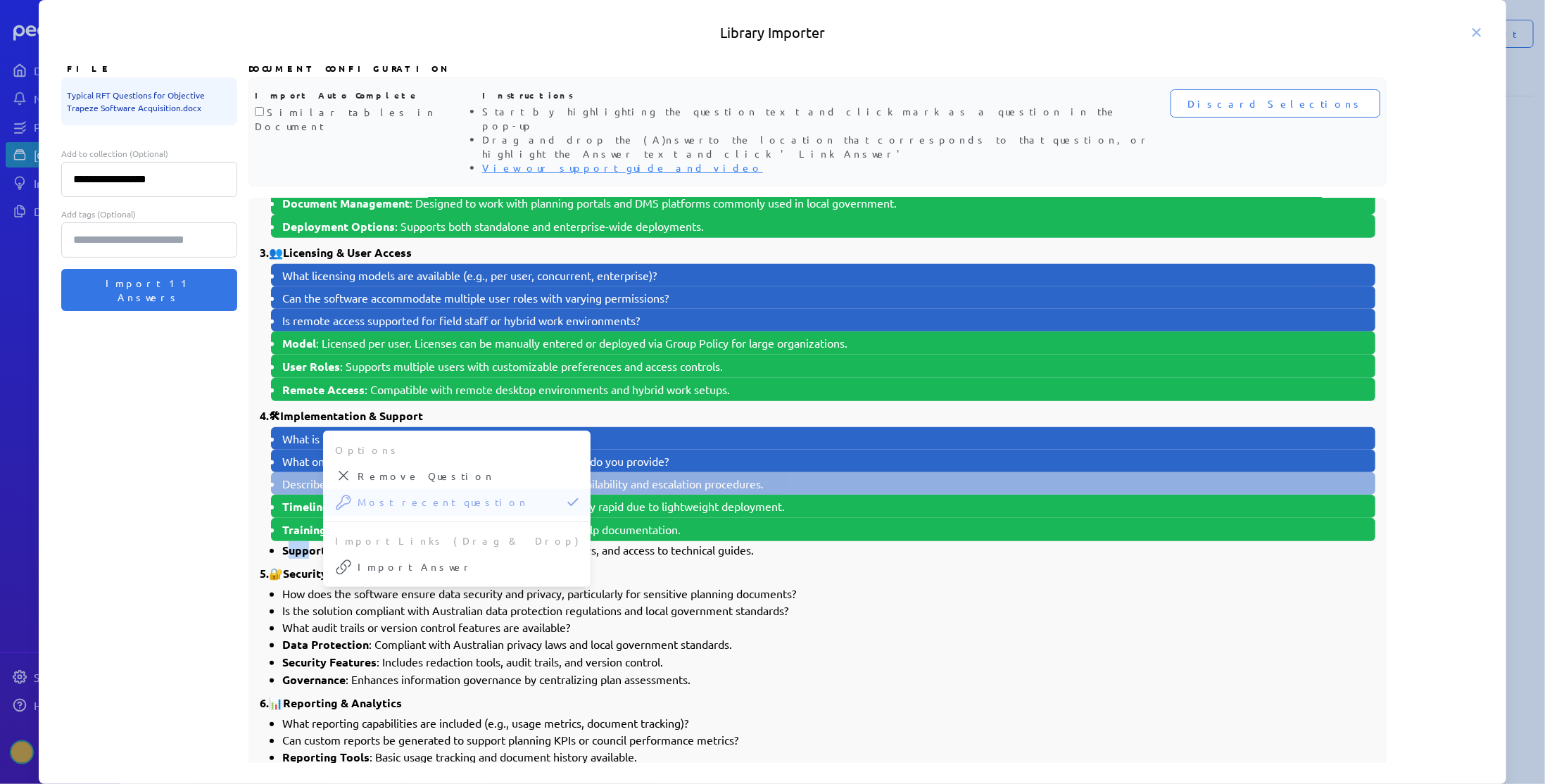
drag, startPoint x: 287, startPoint y: 509, endPoint x: 310, endPoint y: 511, distance: 23.1
click at [310, 543] on strong "Support" at bounding box center [304, 550] width 44 height 15
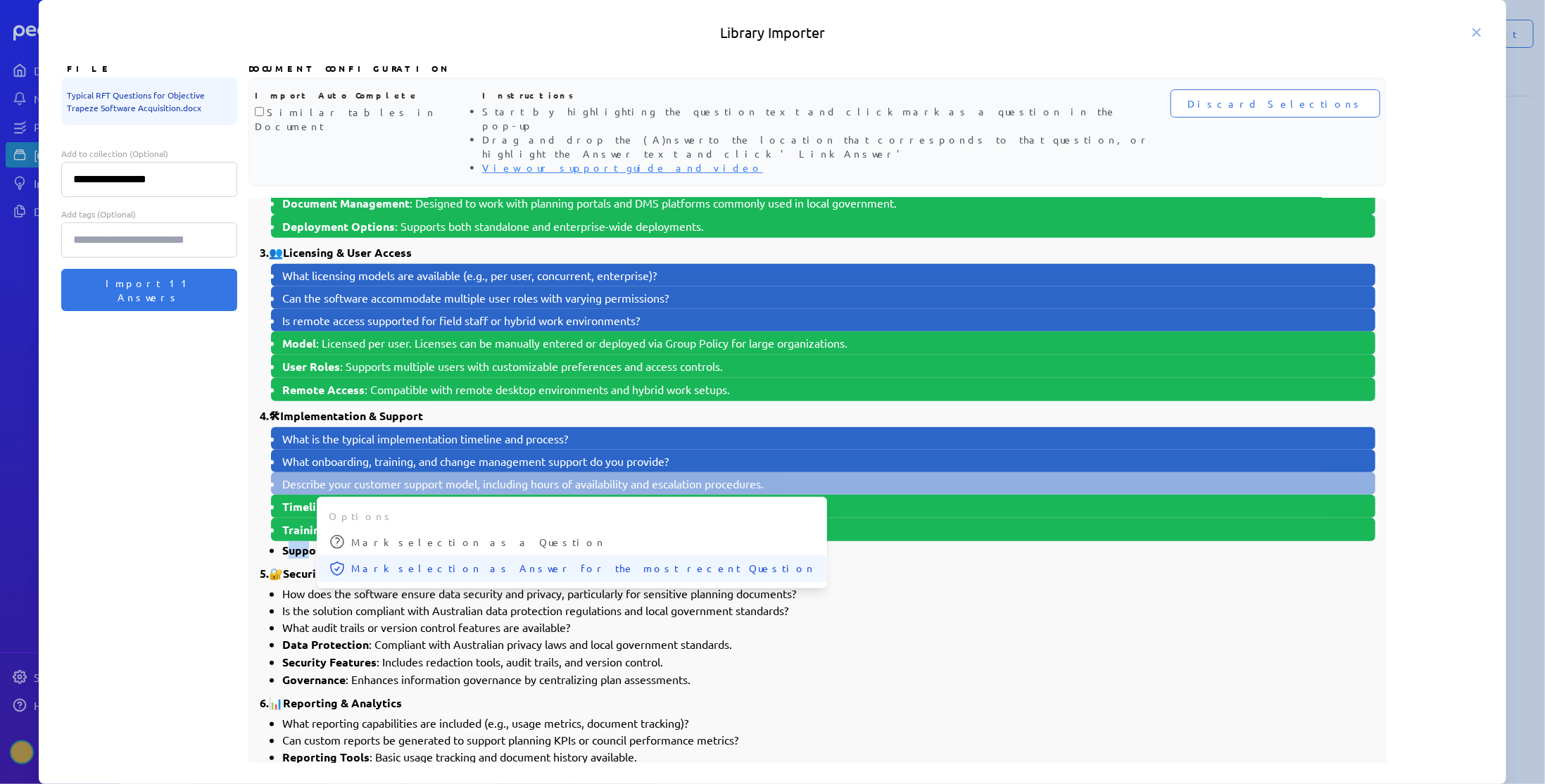
click at [376, 561] on span "Mark selection as Answer for the most recent Question" at bounding box center [583, 568] width 464 height 15
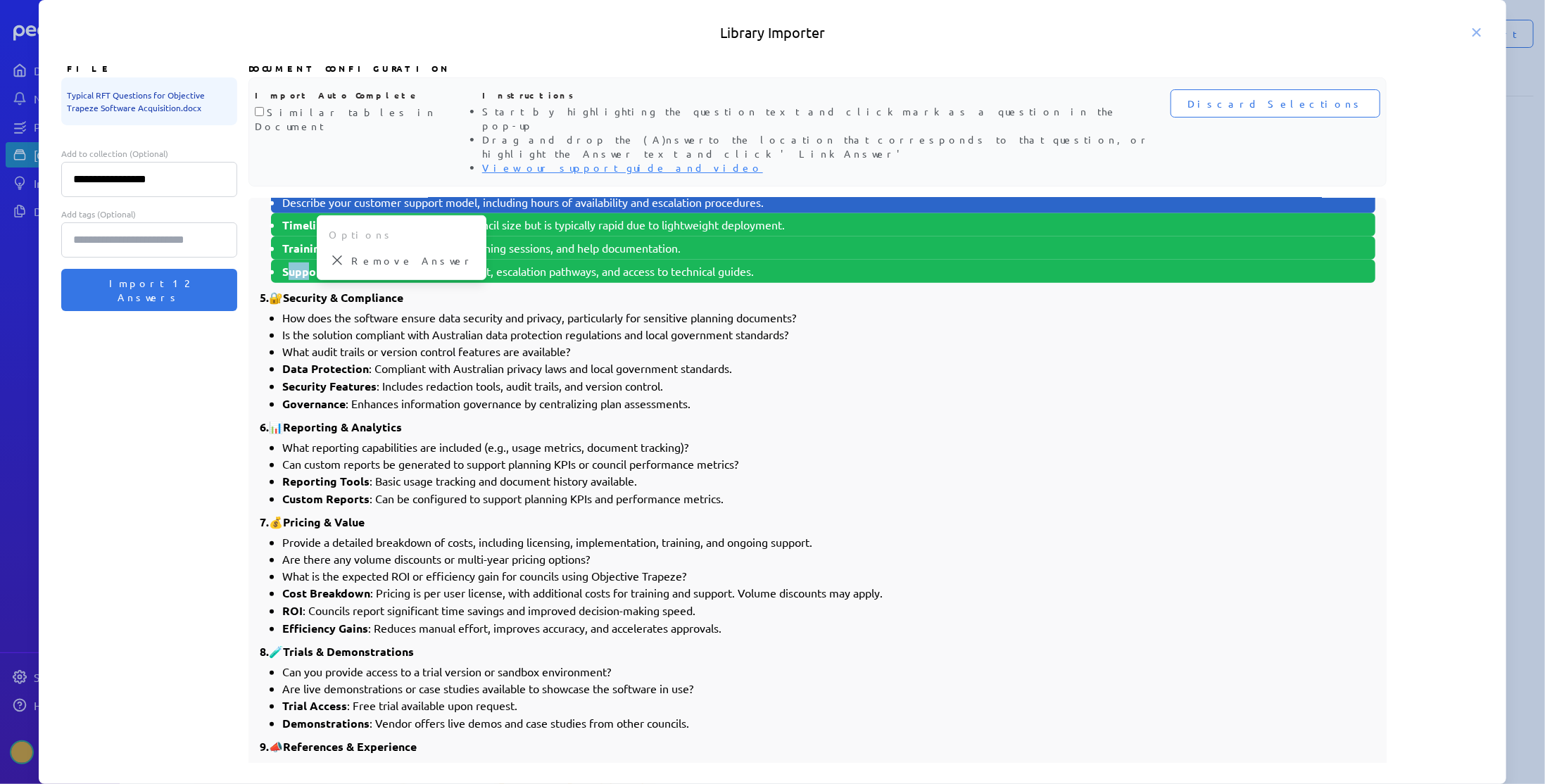
scroll to position [731, 0]
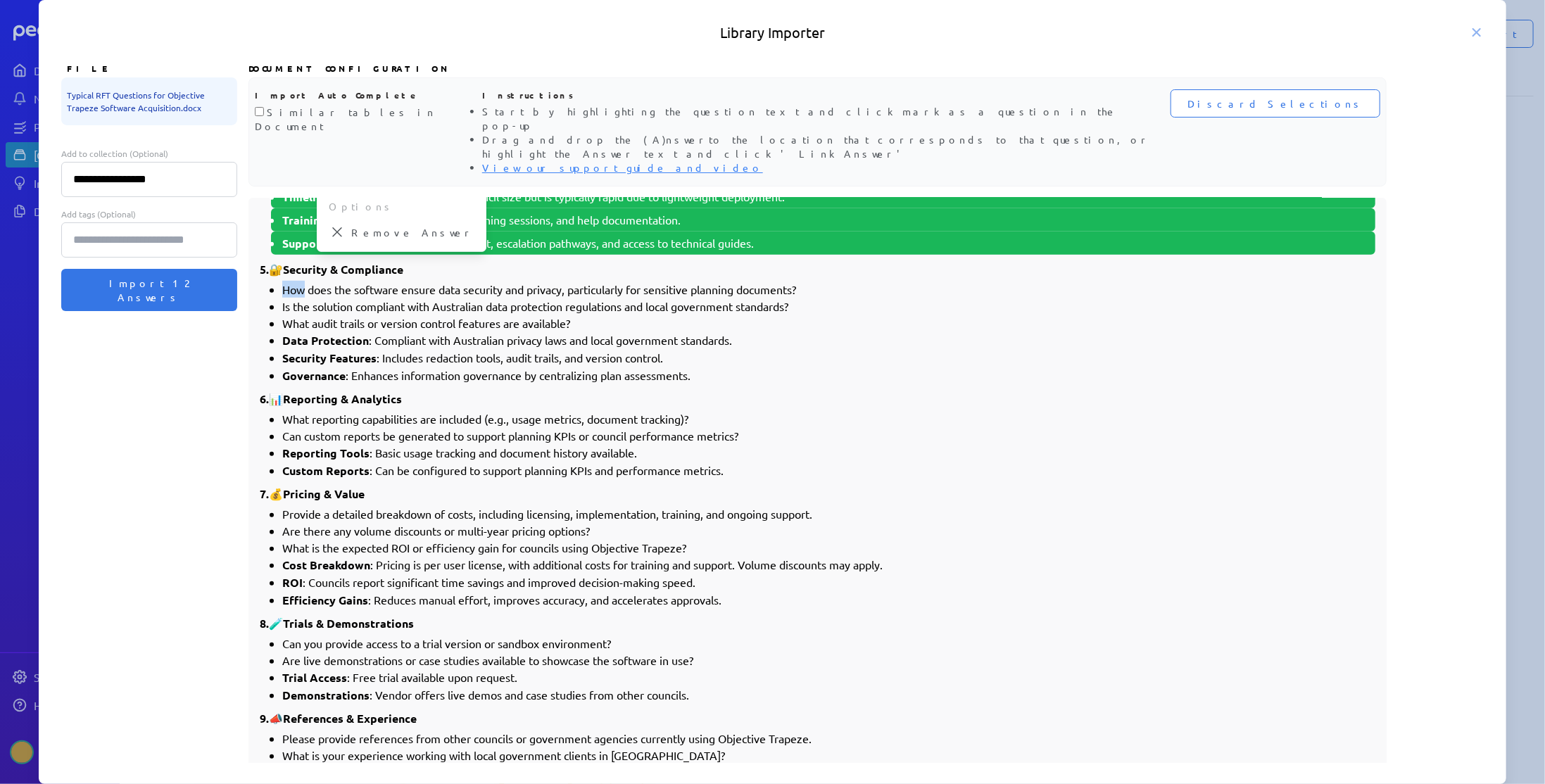
drag, startPoint x: 283, startPoint y: 250, endPoint x: 305, endPoint y: 251, distance: 22.0
click at [305, 281] on li "How does the software ensure data security and privacy, particularly for sensit…" at bounding box center [829, 289] width 1093 height 17
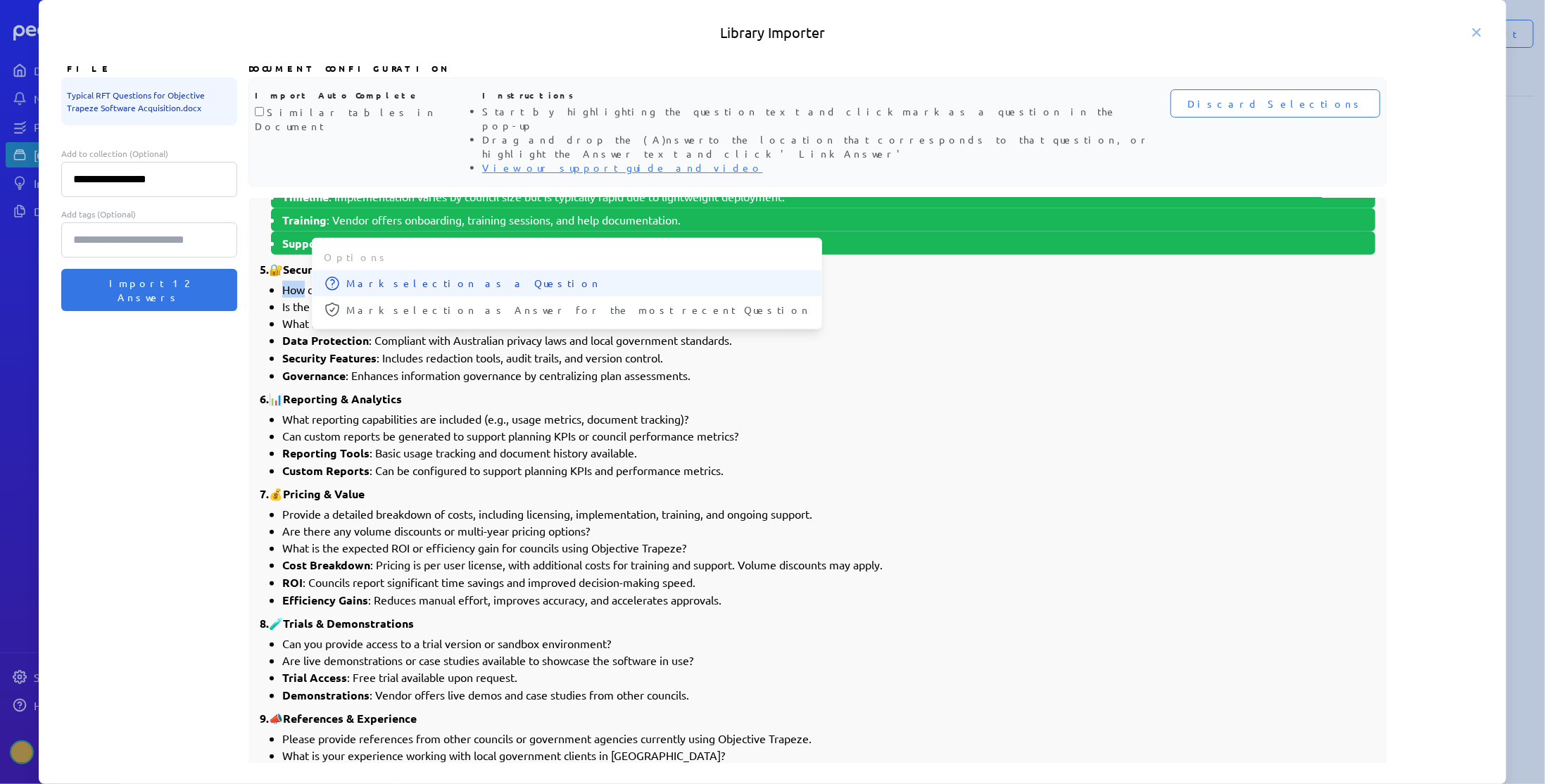
click at [347, 276] on span "Mark selection as a Question" at bounding box center [578, 283] width 464 height 15
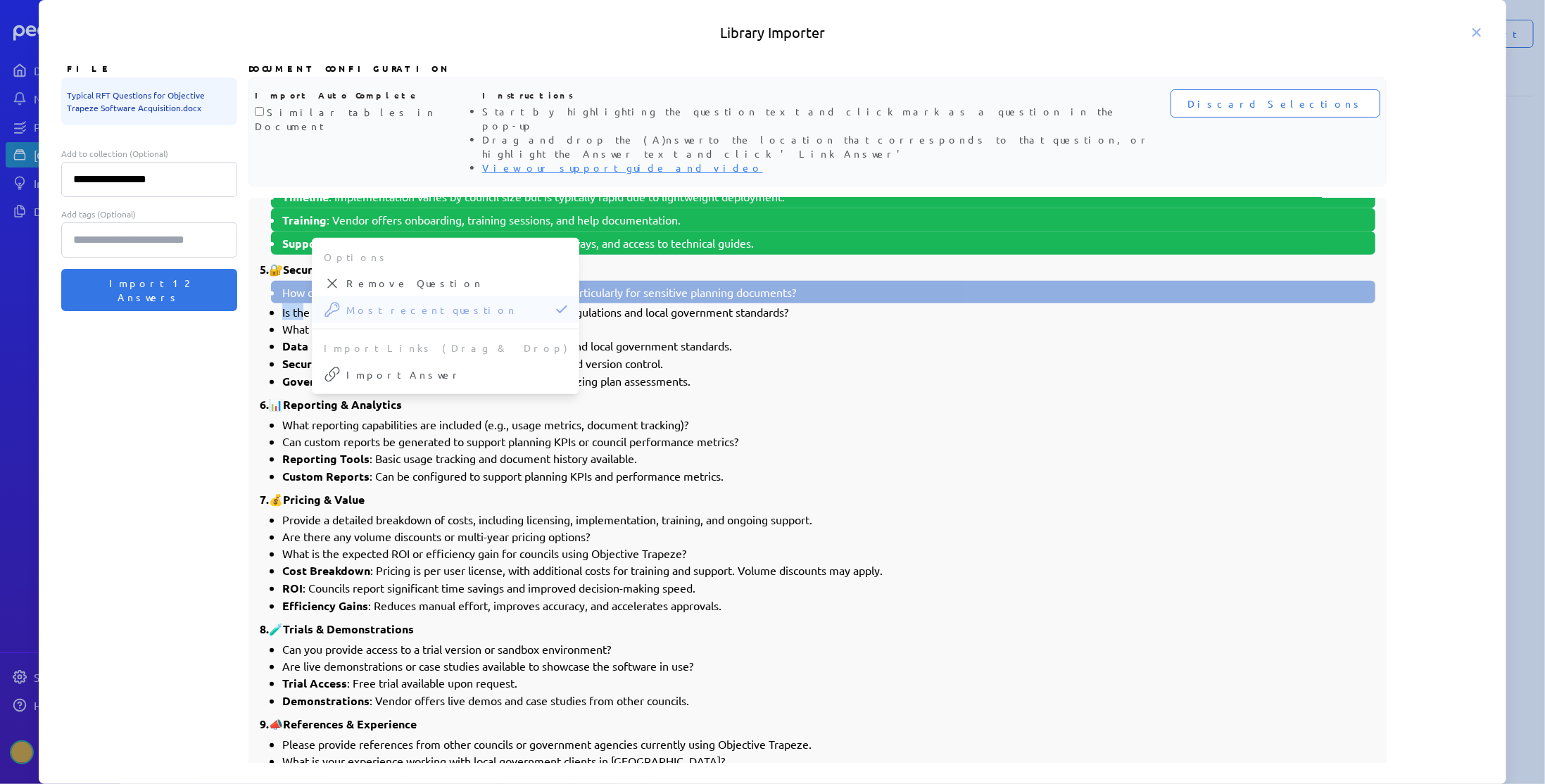
drag, startPoint x: 282, startPoint y: 270, endPoint x: 302, endPoint y: 270, distance: 20.0
click at [302, 303] on li "Is the solution compliant with Australian data protection regulations and local…" at bounding box center [829, 311] width 1093 height 17
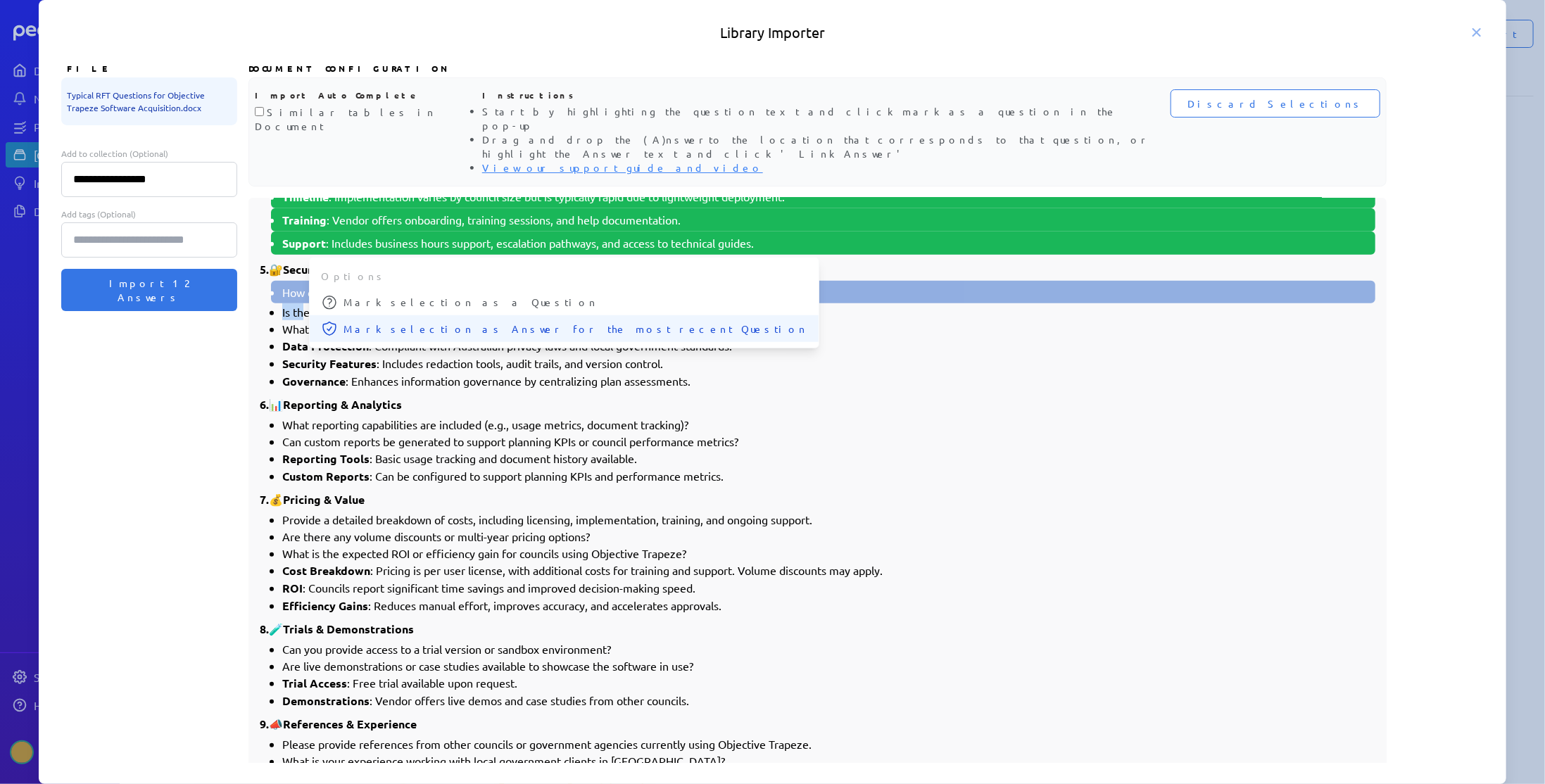
click at [346, 322] on span "Mark selection as Answer for the most recent Question" at bounding box center [576, 329] width 464 height 15
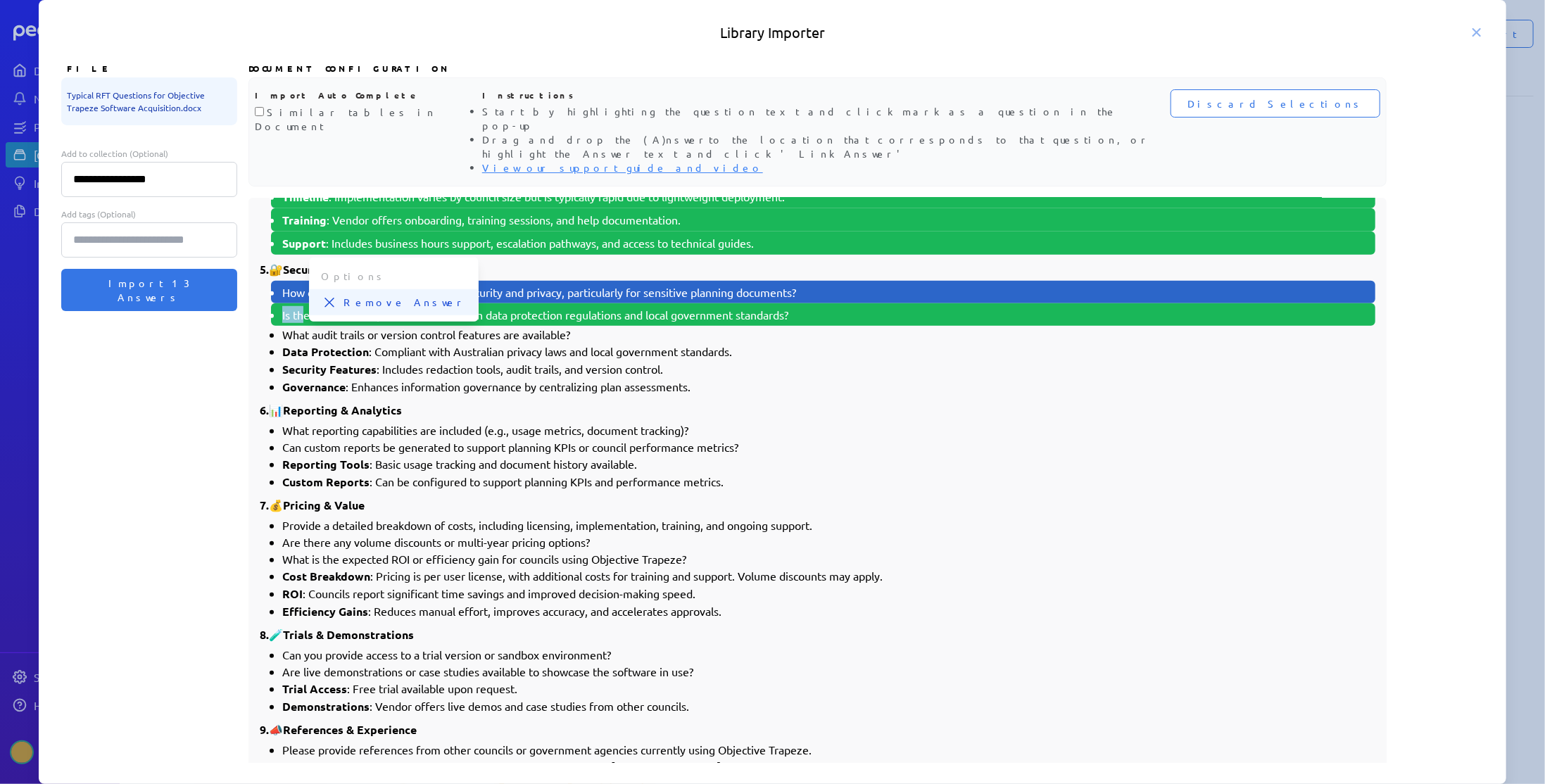
click at [334, 290] on button "Remove Answer" at bounding box center [394, 303] width 169 height 26
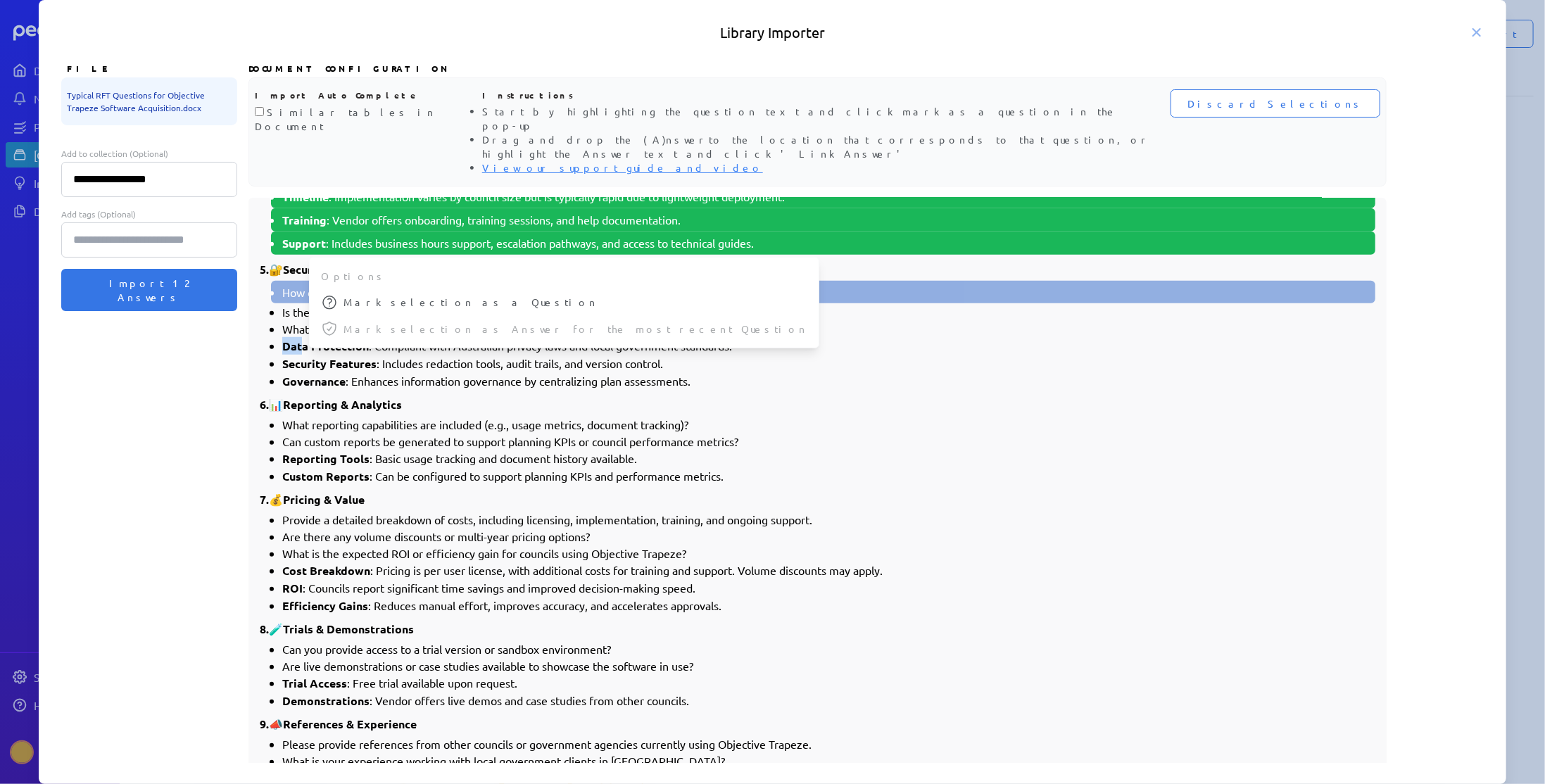
drag, startPoint x: 285, startPoint y: 302, endPoint x: 299, endPoint y: 303, distance: 14.0
click at [299, 338] on strong "Data Protection" at bounding box center [325, 346] width 87 height 15
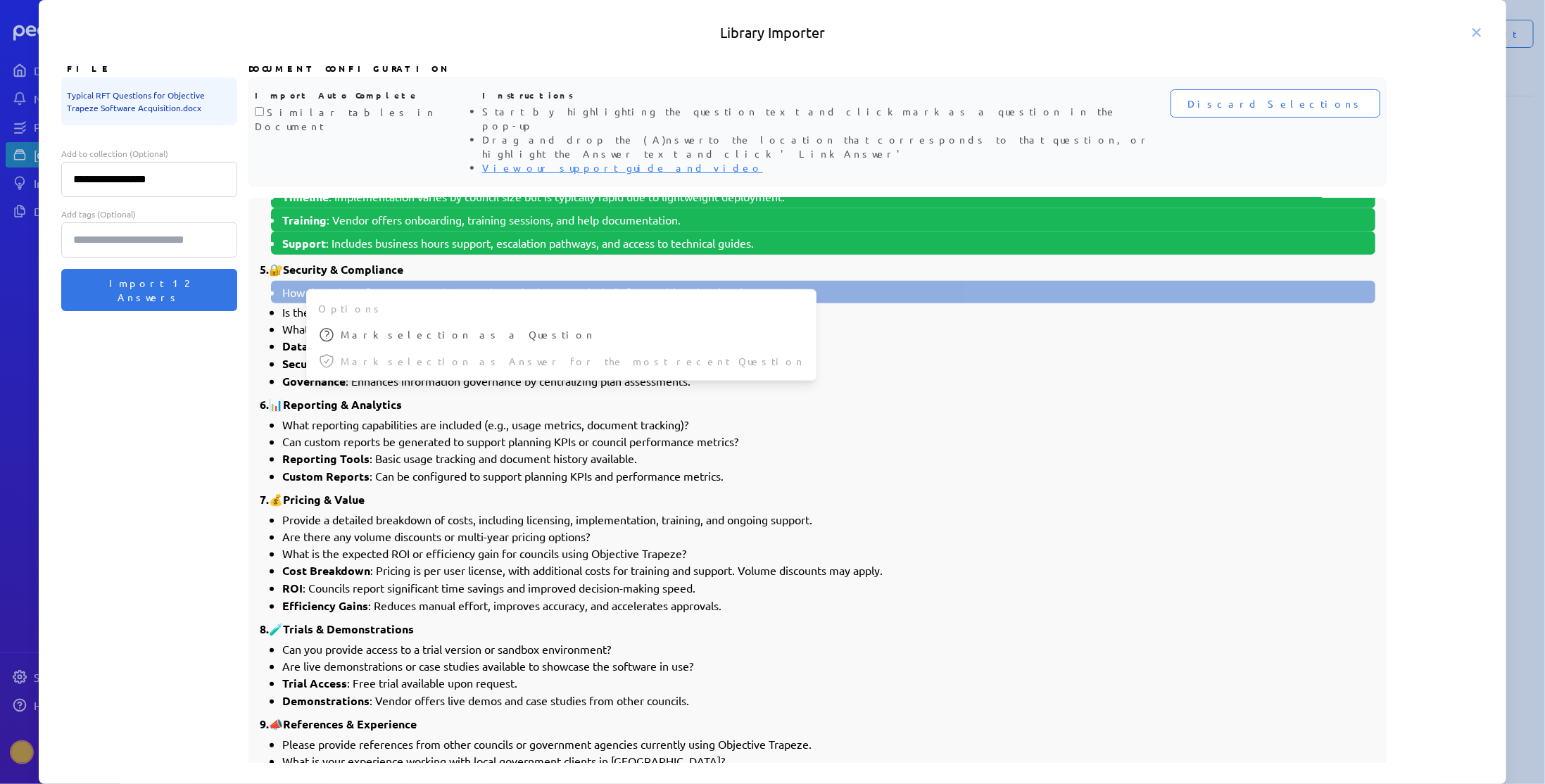
click at [296, 284] on li "How does the software ensure data security and privacy, particularly for sensit…" at bounding box center [826, 292] width 1088 height 17
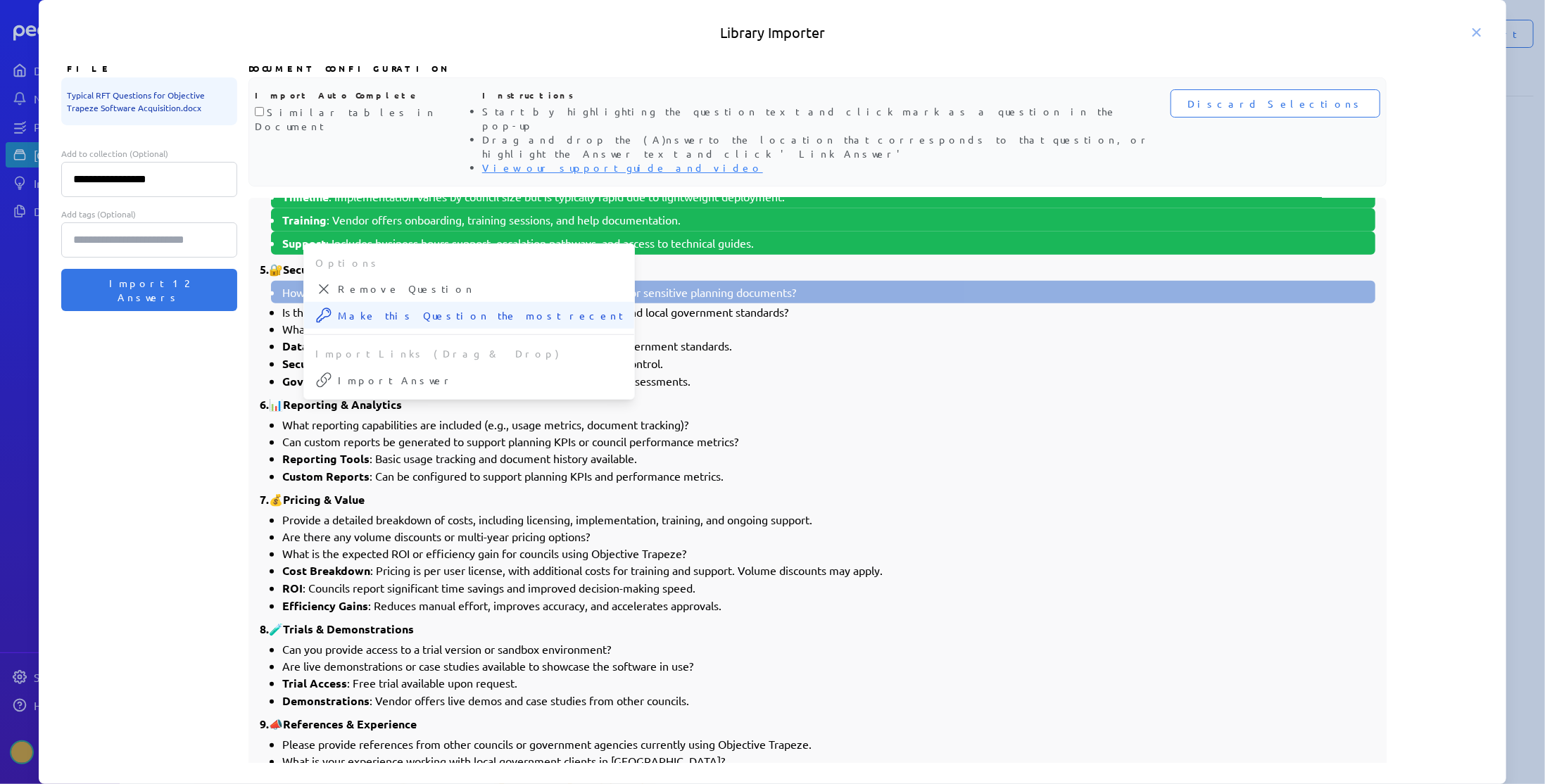
click at [361, 308] on span "Make this Question the most recent" at bounding box center [480, 316] width 285 height 15
drag, startPoint x: 286, startPoint y: 305, endPoint x: 295, endPoint y: 306, distance: 9.1
click at [295, 338] on strong "Data Protection" at bounding box center [325, 346] width 87 height 15
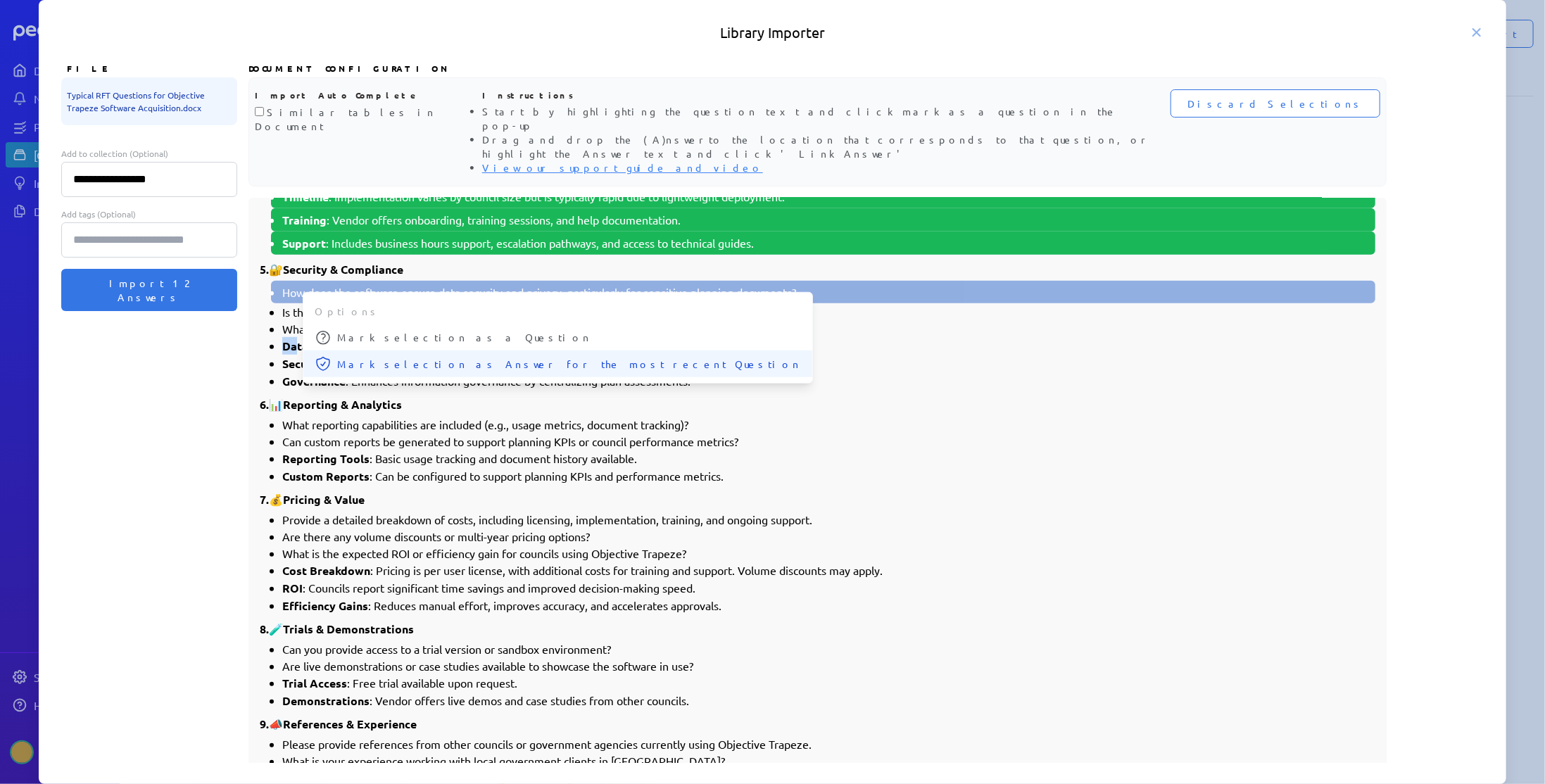
click at [379, 357] on span "Mark selection as Answer for the most recent Question" at bounding box center [569, 364] width 464 height 15
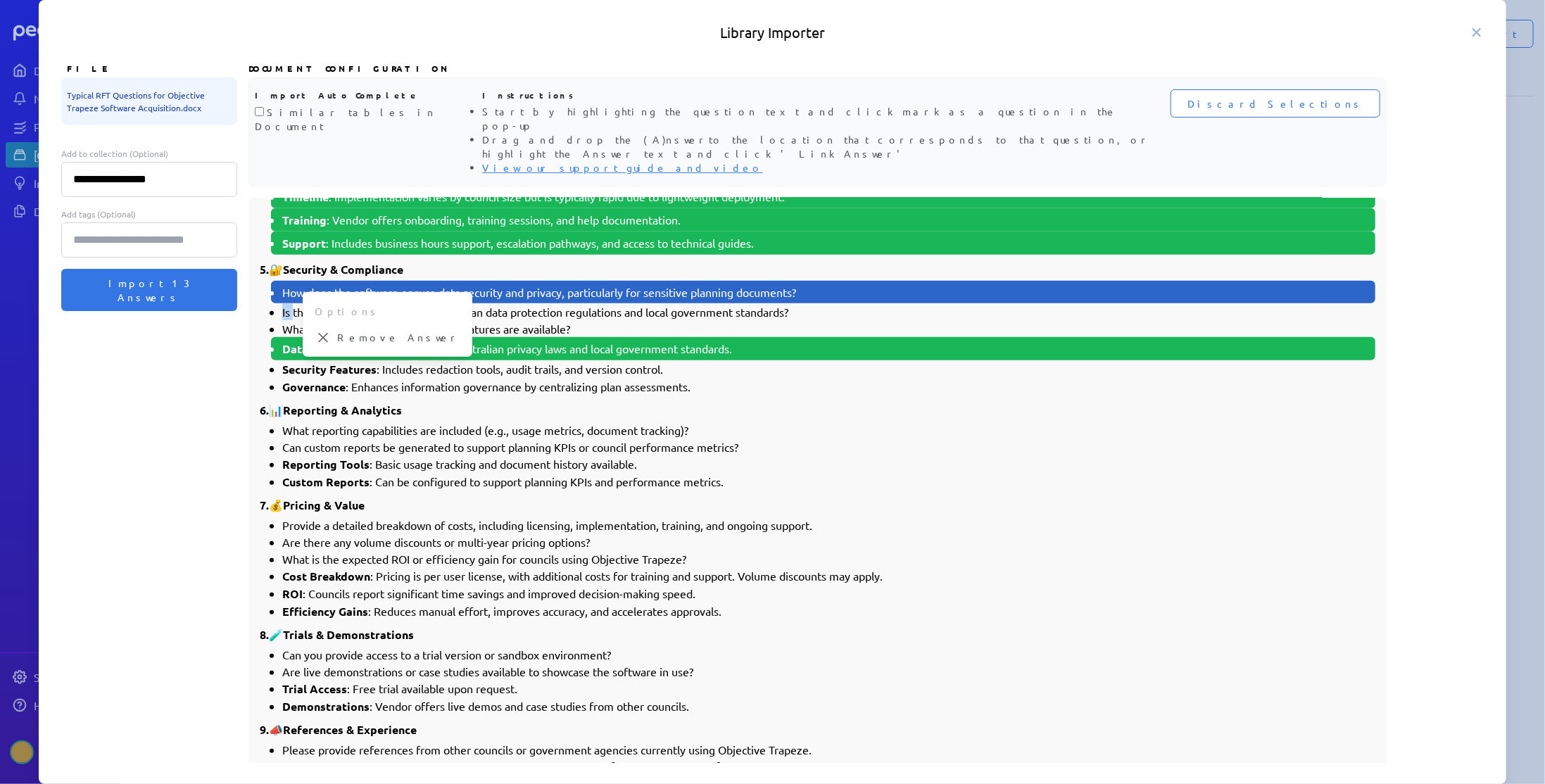
drag, startPoint x: 282, startPoint y: 273, endPoint x: 293, endPoint y: 276, distance: 11.4
click at [293, 303] on li "Is the solution compliant with Australian data protection regulations and local…" at bounding box center [829, 311] width 1093 height 17
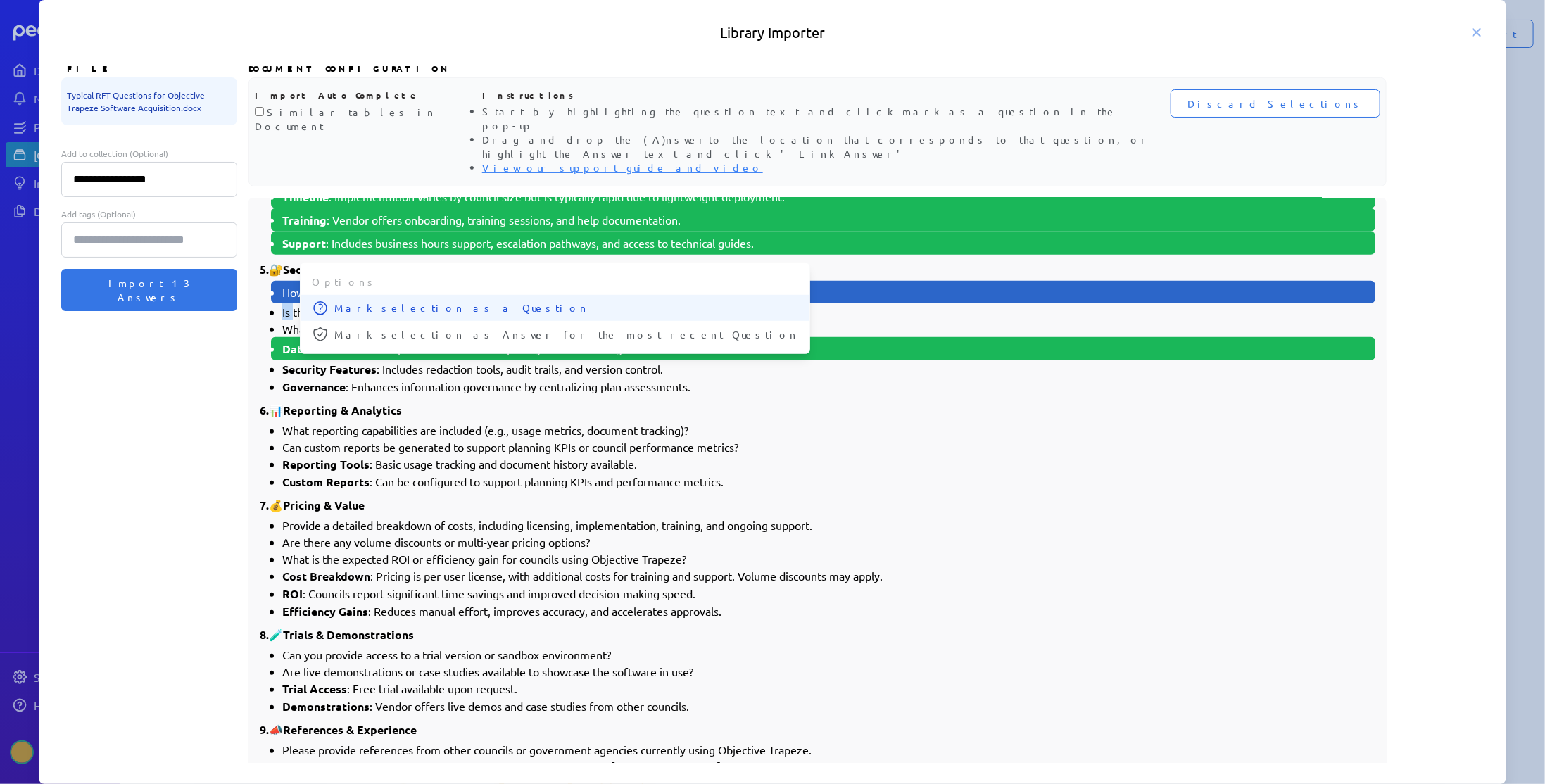
click at [332, 295] on button "Mark selection as a Question" at bounding box center [555, 308] width 509 height 26
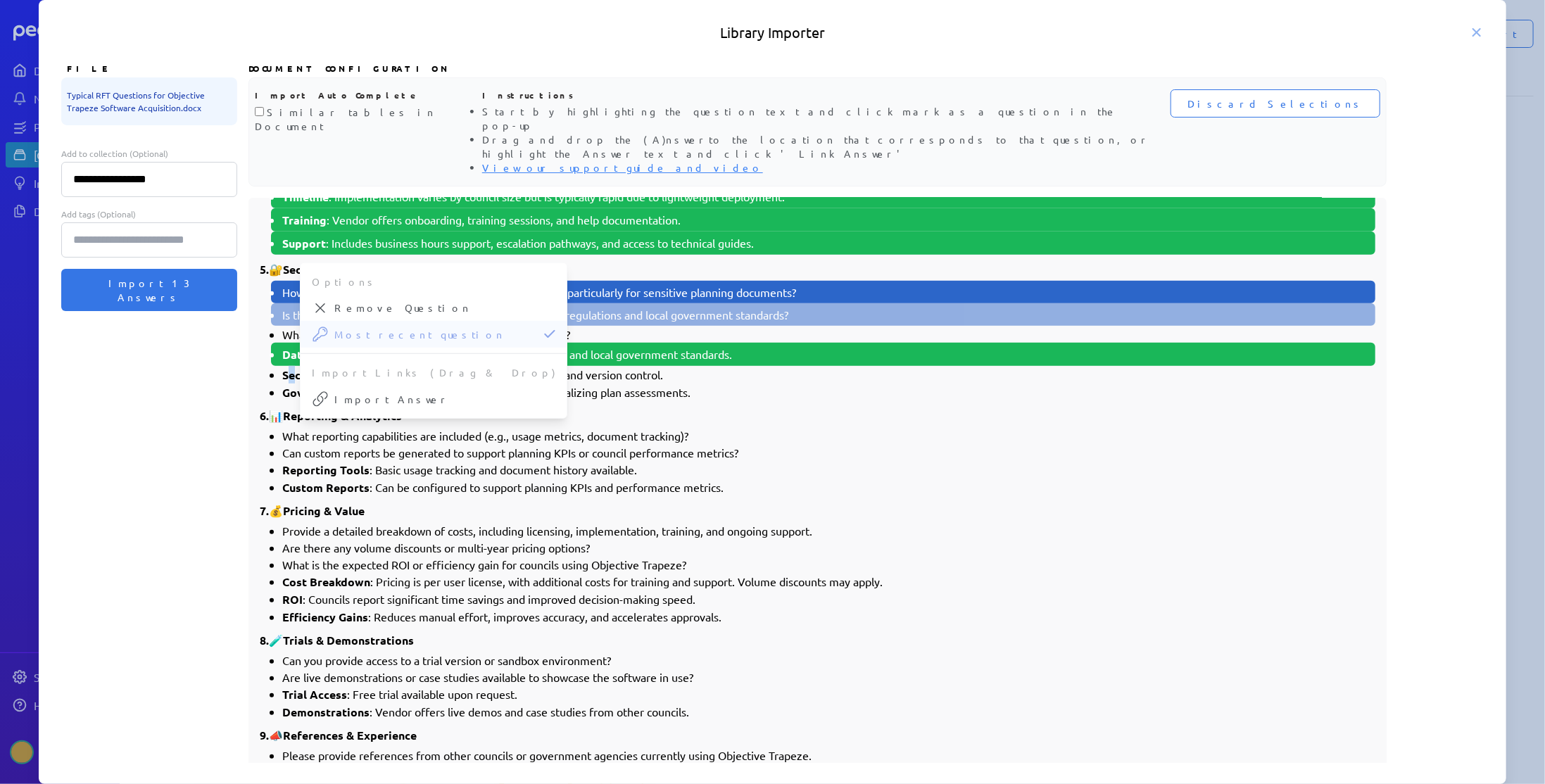
drag, startPoint x: 286, startPoint y: 330, endPoint x: 298, endPoint y: 330, distance: 12.0
click at [298, 368] on strong "Security Features" at bounding box center [329, 375] width 94 height 15
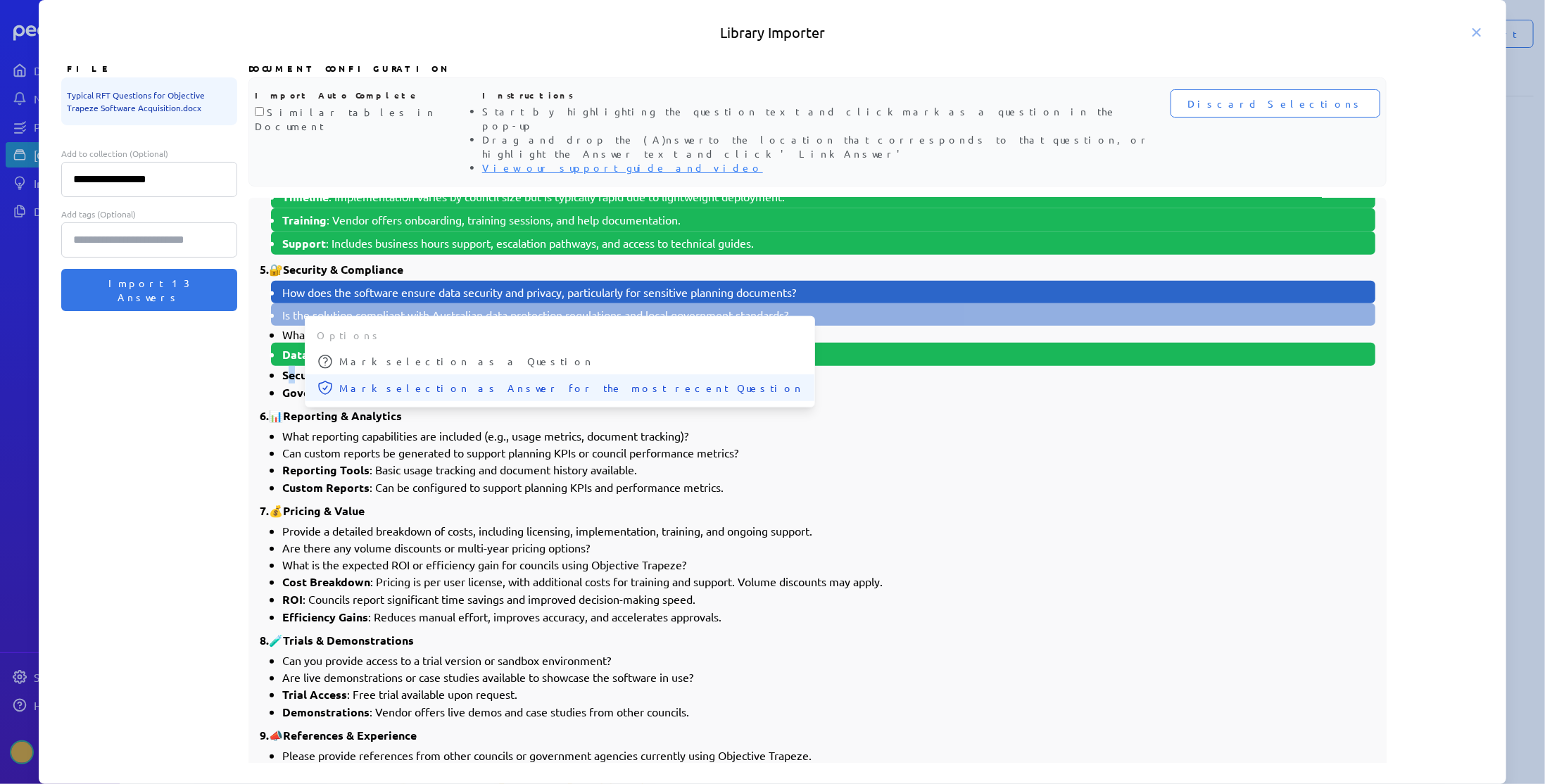
click at [361, 374] on button "Mark selection as Answer for the most recent Question" at bounding box center [560, 387] width 509 height 27
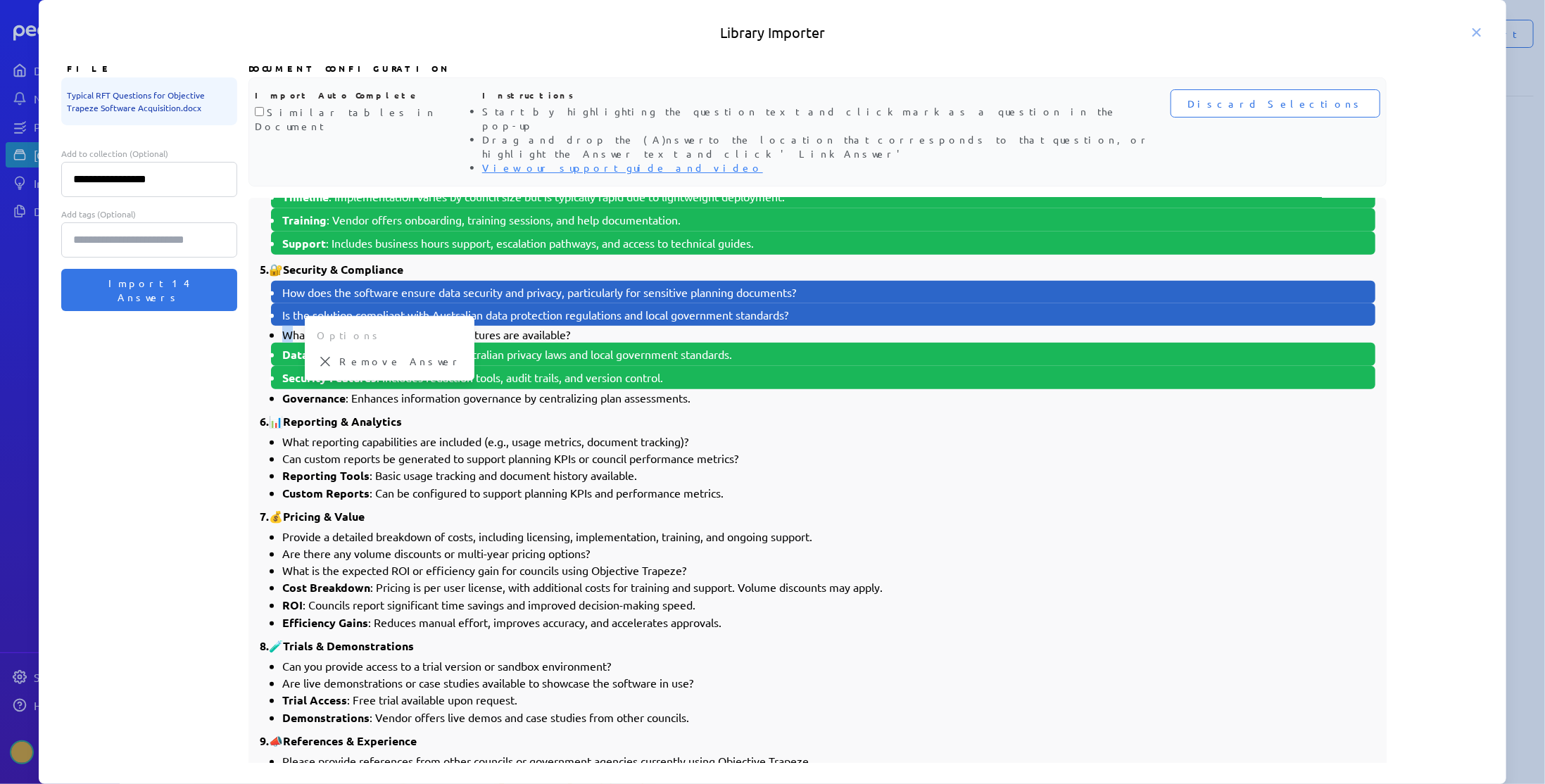
drag, startPoint x: 284, startPoint y: 292, endPoint x: 293, endPoint y: 293, distance: 9.1
click at [293, 326] on li "What audit trails or version control features are available?" at bounding box center [829, 334] width 1093 height 17
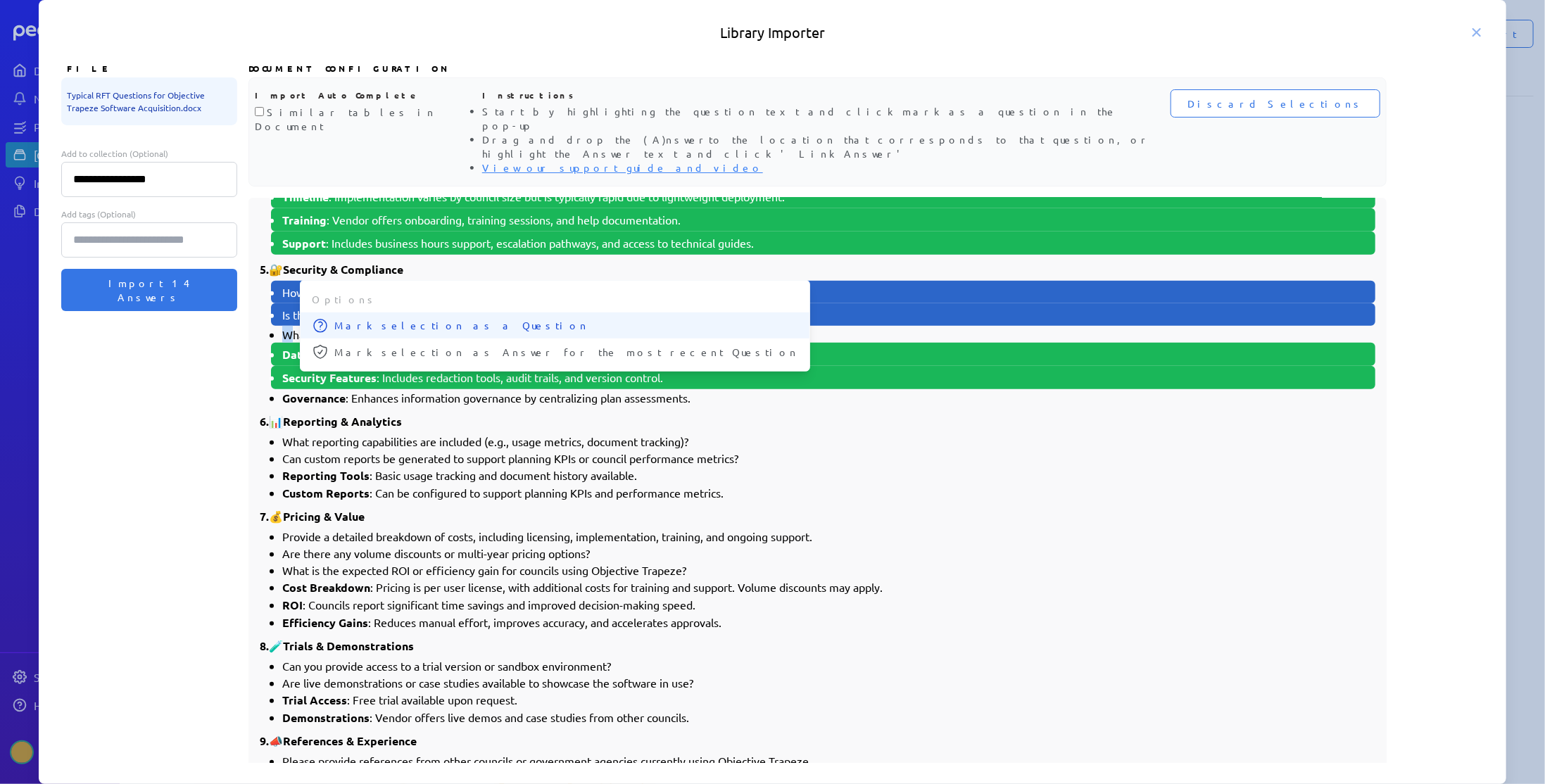
click at [329, 312] on button "Mark selection as a Question" at bounding box center [555, 325] width 509 height 26
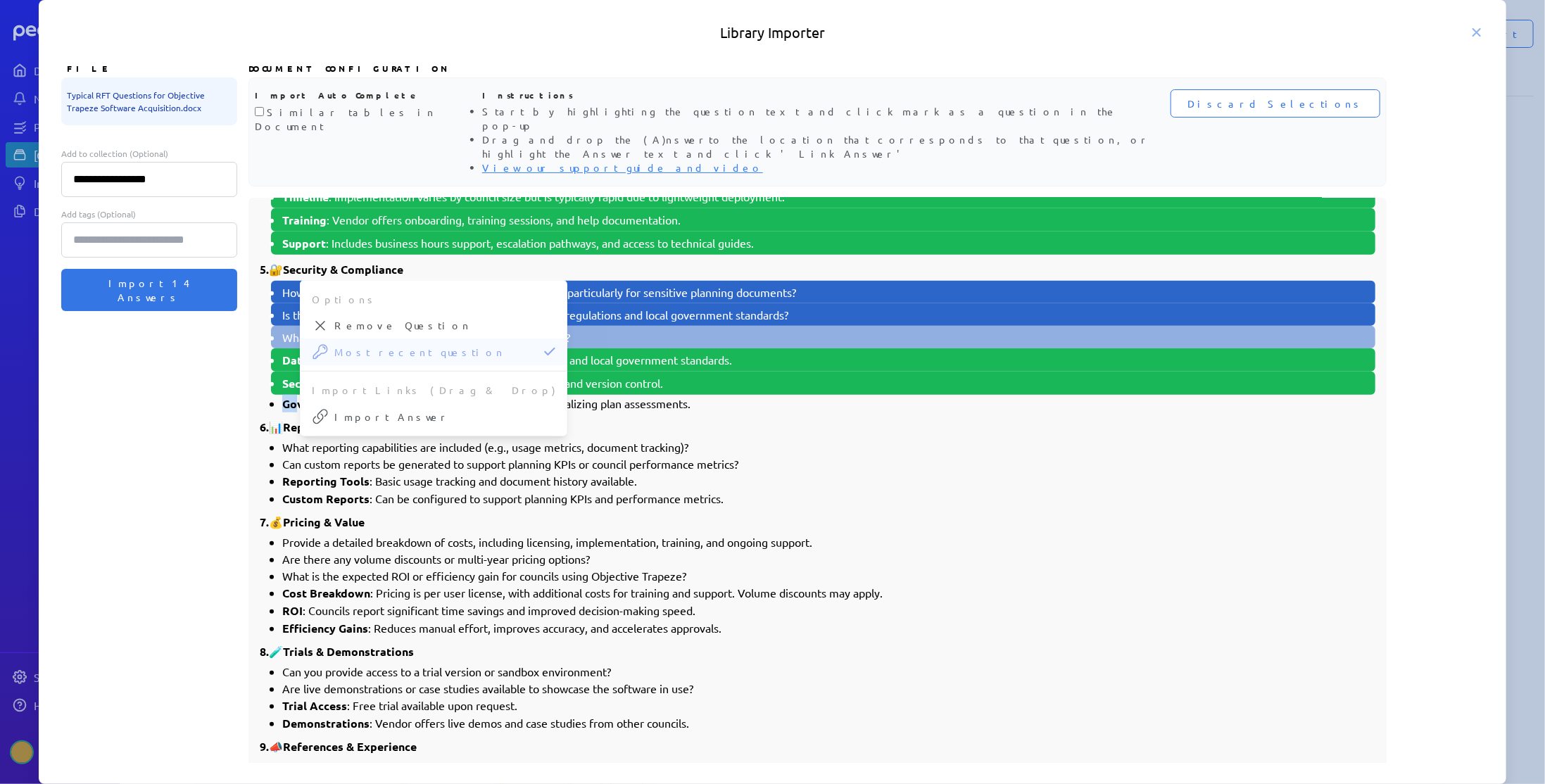
drag, startPoint x: 283, startPoint y: 358, endPoint x: 297, endPoint y: 358, distance: 14.0
click at [297, 396] on strong "Governance" at bounding box center [314, 403] width 63 height 15
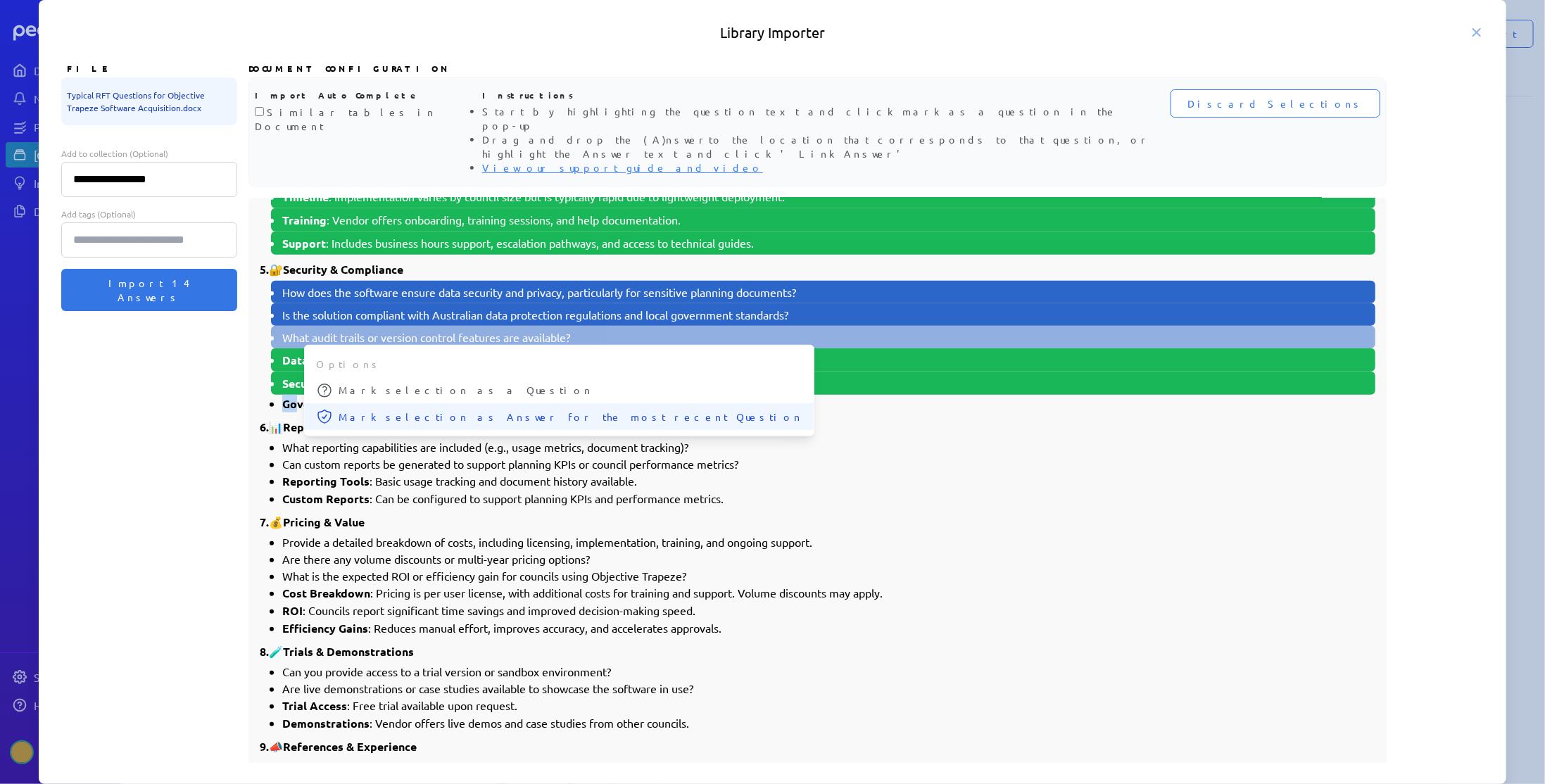
click at [341, 403] on button "Mark selection as Answer for the most recent Question" at bounding box center [559, 416] width 509 height 27
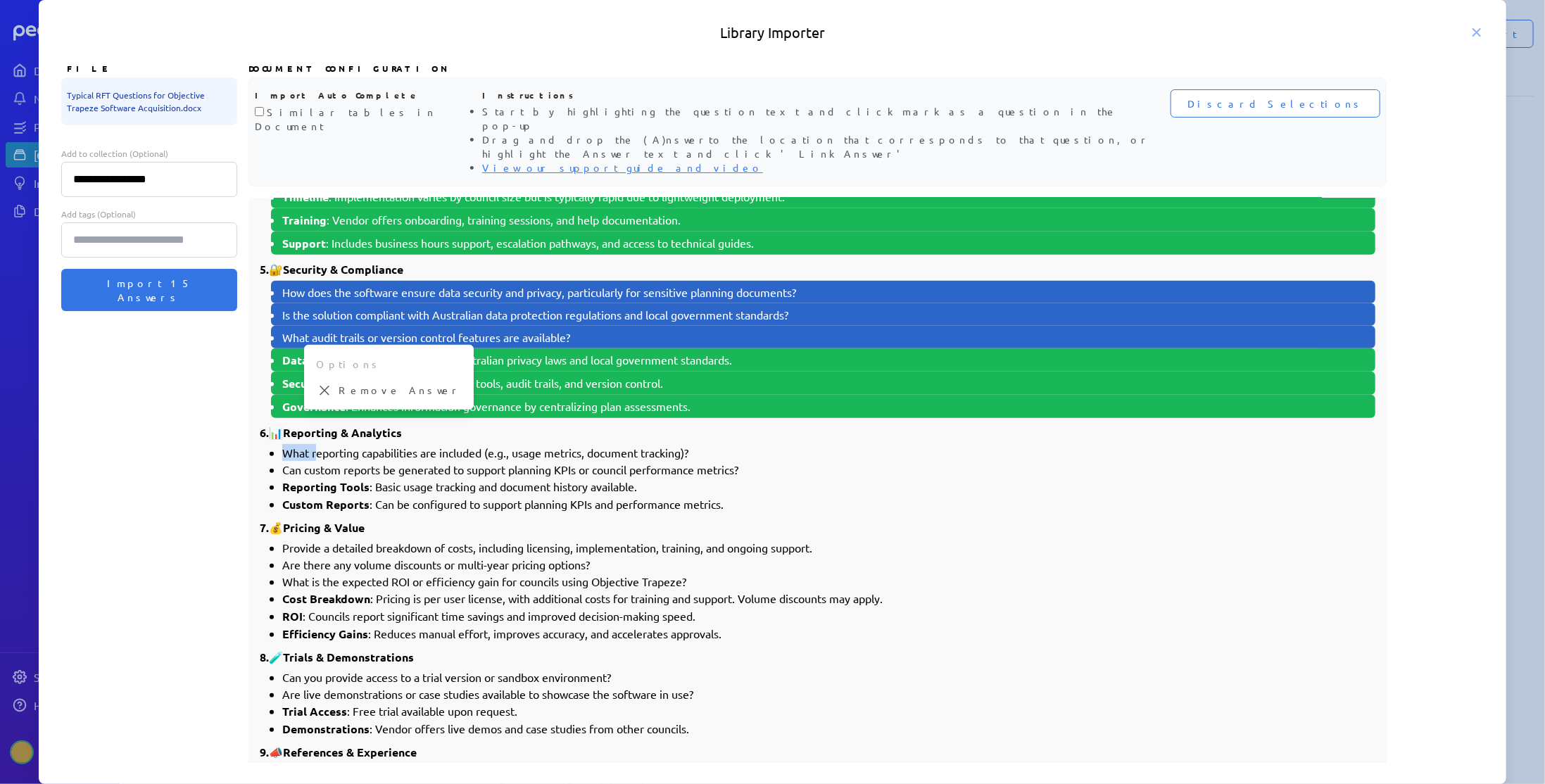
drag, startPoint x: 287, startPoint y: 406, endPoint x: 319, endPoint y: 405, distance: 32.0
click at [319, 444] on li "What reporting capabilities are included (e.g., usage metrics, document trackin…" at bounding box center [829, 452] width 1093 height 17
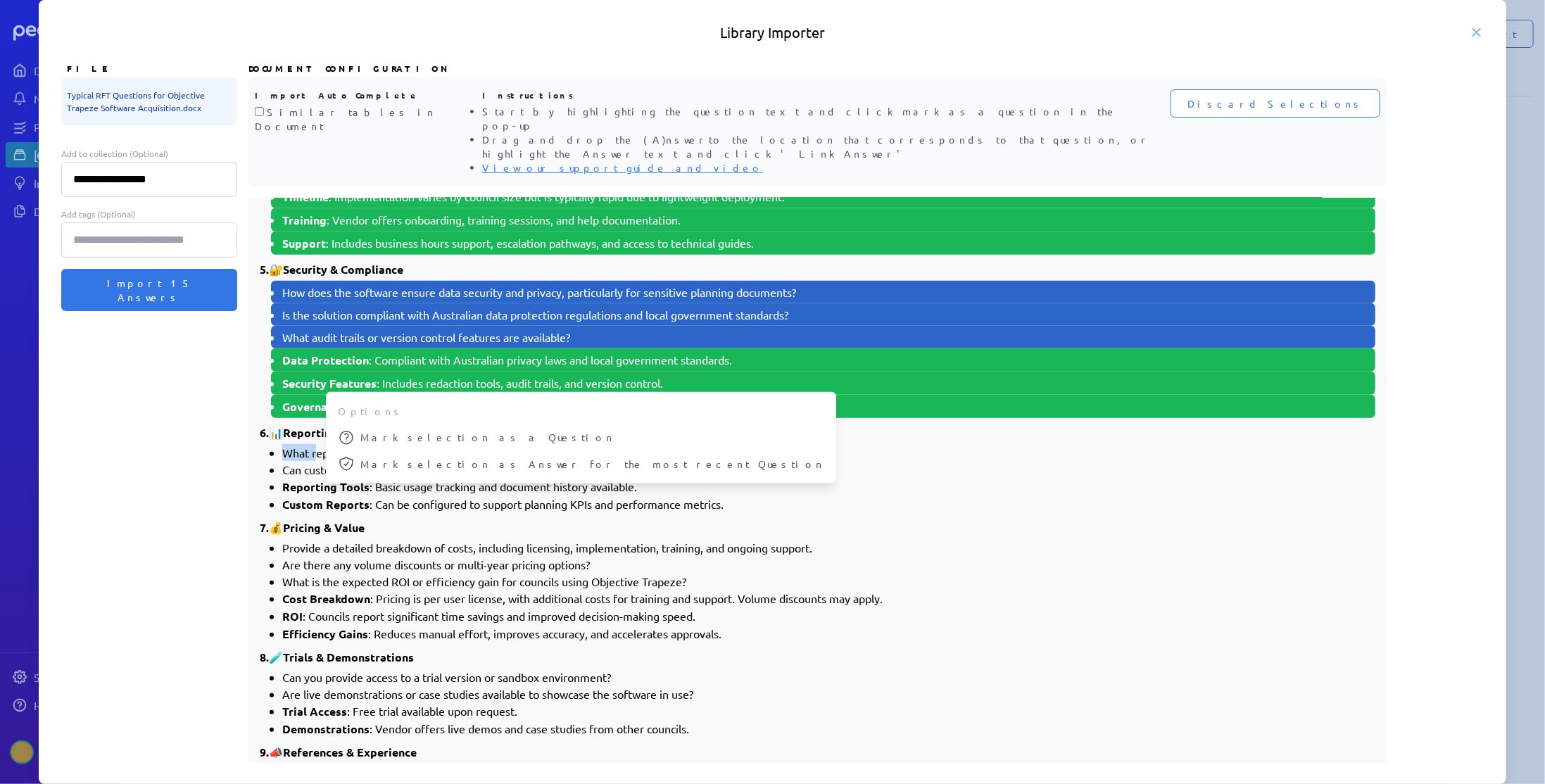
click at [345, 430] on icon at bounding box center [346, 437] width 14 height 14
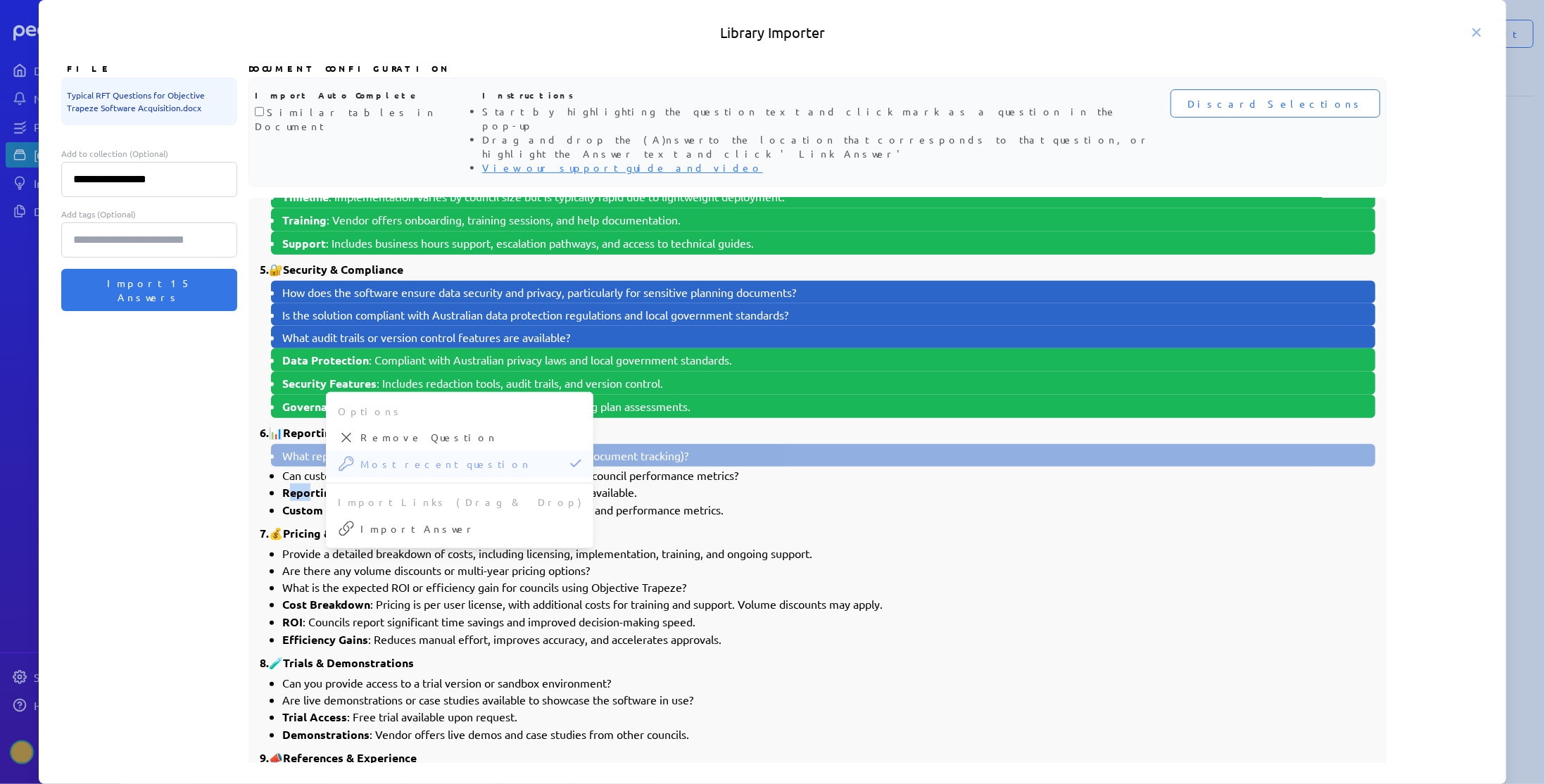
drag, startPoint x: 289, startPoint y: 449, endPoint x: 318, endPoint y: 453, distance: 29.3
click at [310, 485] on strong "Reporting Tools" at bounding box center [326, 492] width 88 height 15
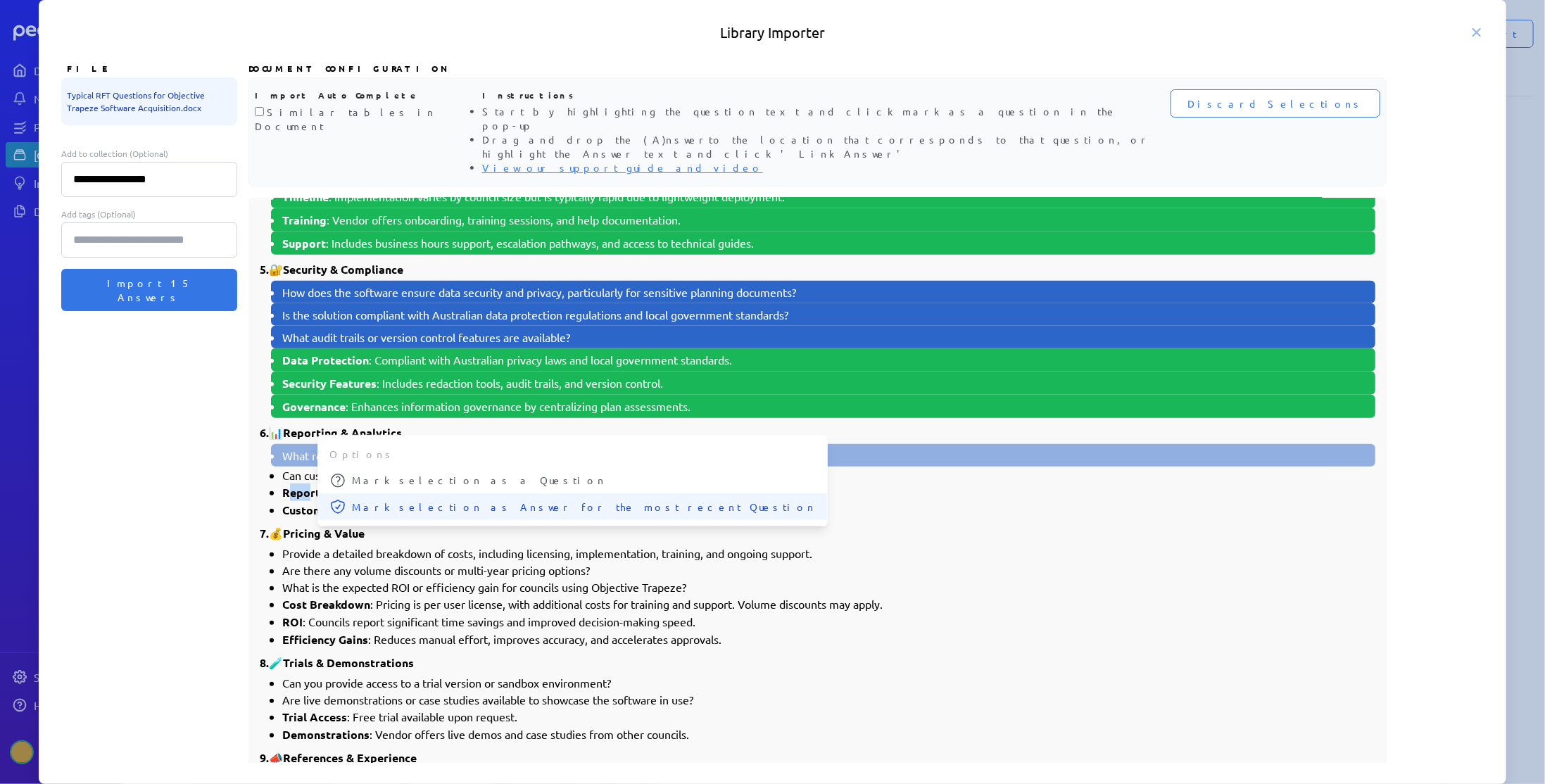
click at [341, 499] on icon at bounding box center [337, 506] width 14 height 15
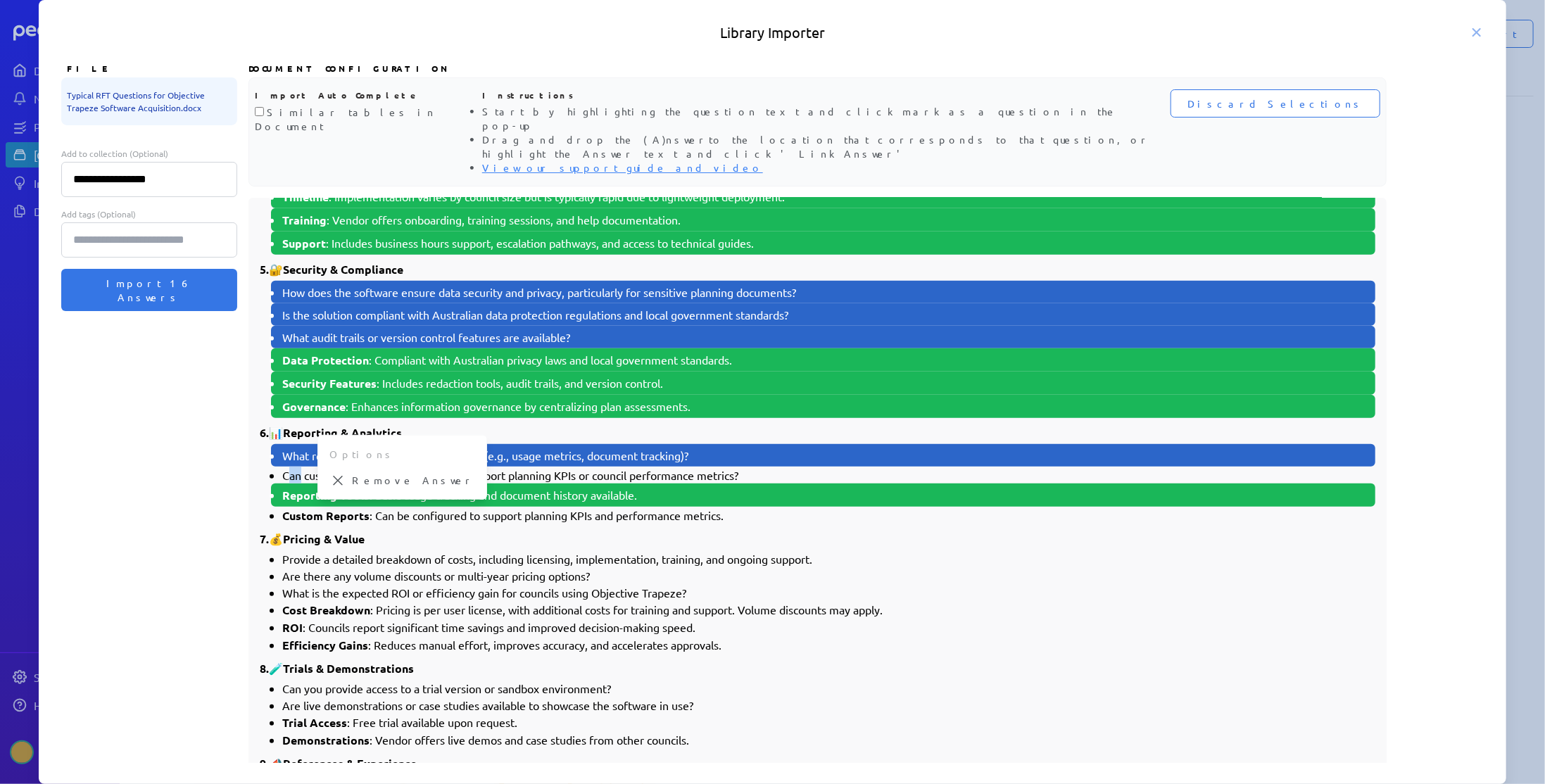
drag, startPoint x: 288, startPoint y: 429, endPoint x: 301, endPoint y: 429, distance: 13.0
click at [301, 467] on li "Can custom reports be generated to support planning KPIs or council performance…" at bounding box center [829, 475] width 1093 height 17
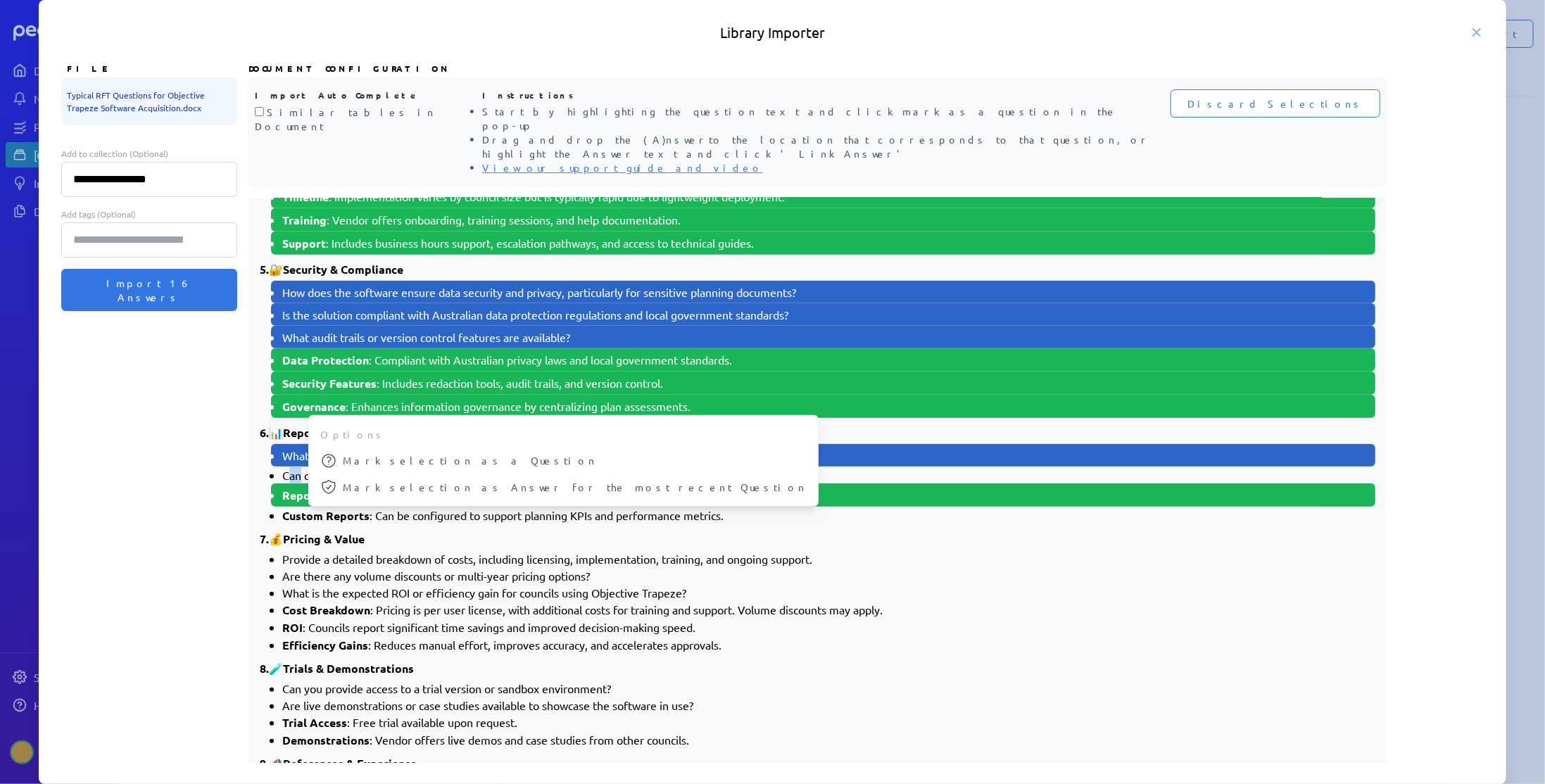
click at [330, 454] on icon at bounding box center [328, 460] width 14 height 14
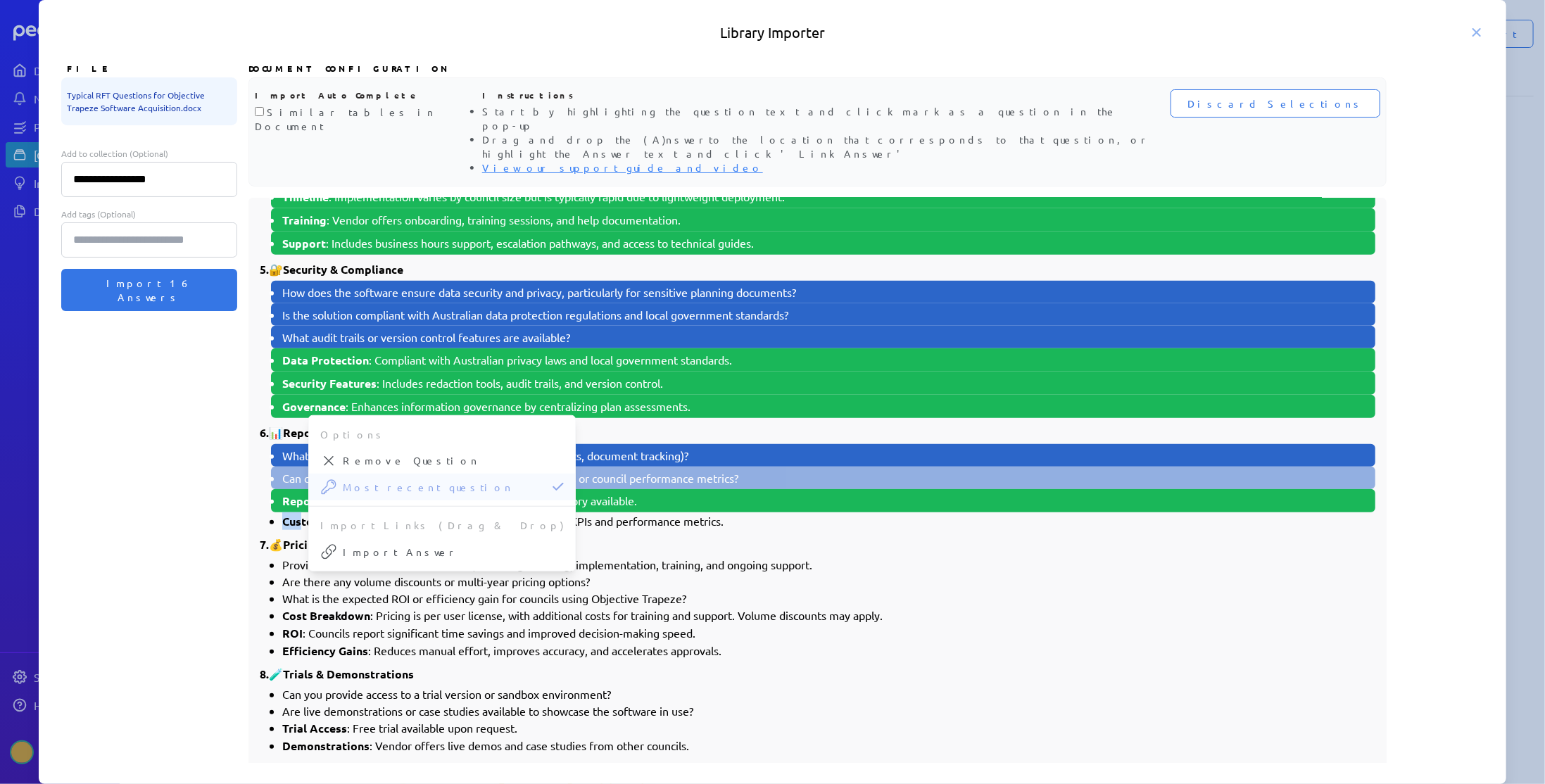
drag, startPoint x: 285, startPoint y: 474, endPoint x: 300, endPoint y: 474, distance: 15.0
click at [300, 513] on strong "Custom Reports" at bounding box center [326, 521] width 88 height 15
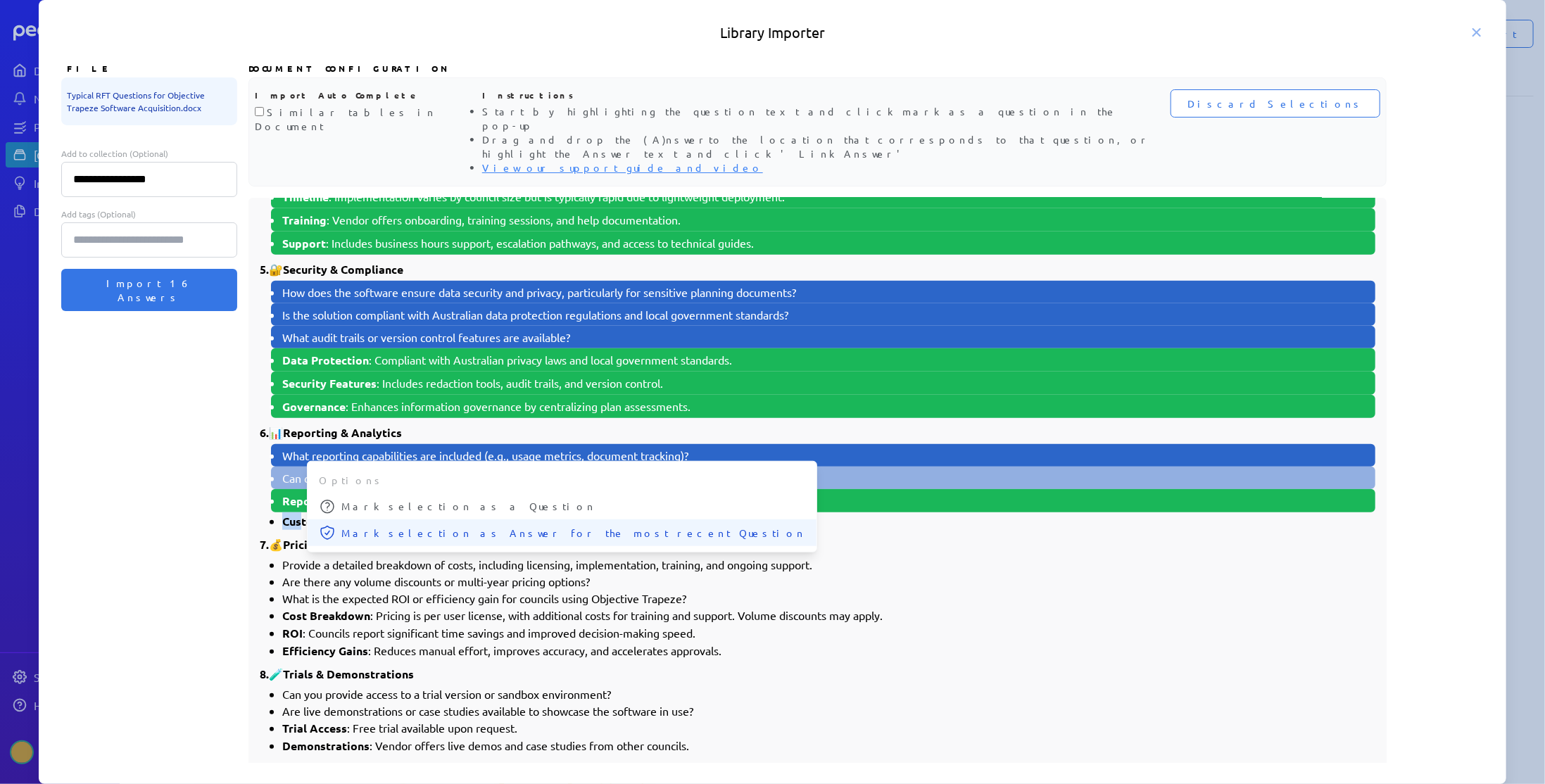
click at [331, 519] on button "Mark selection as Answer for the most recent Question" at bounding box center [562, 532] width 509 height 27
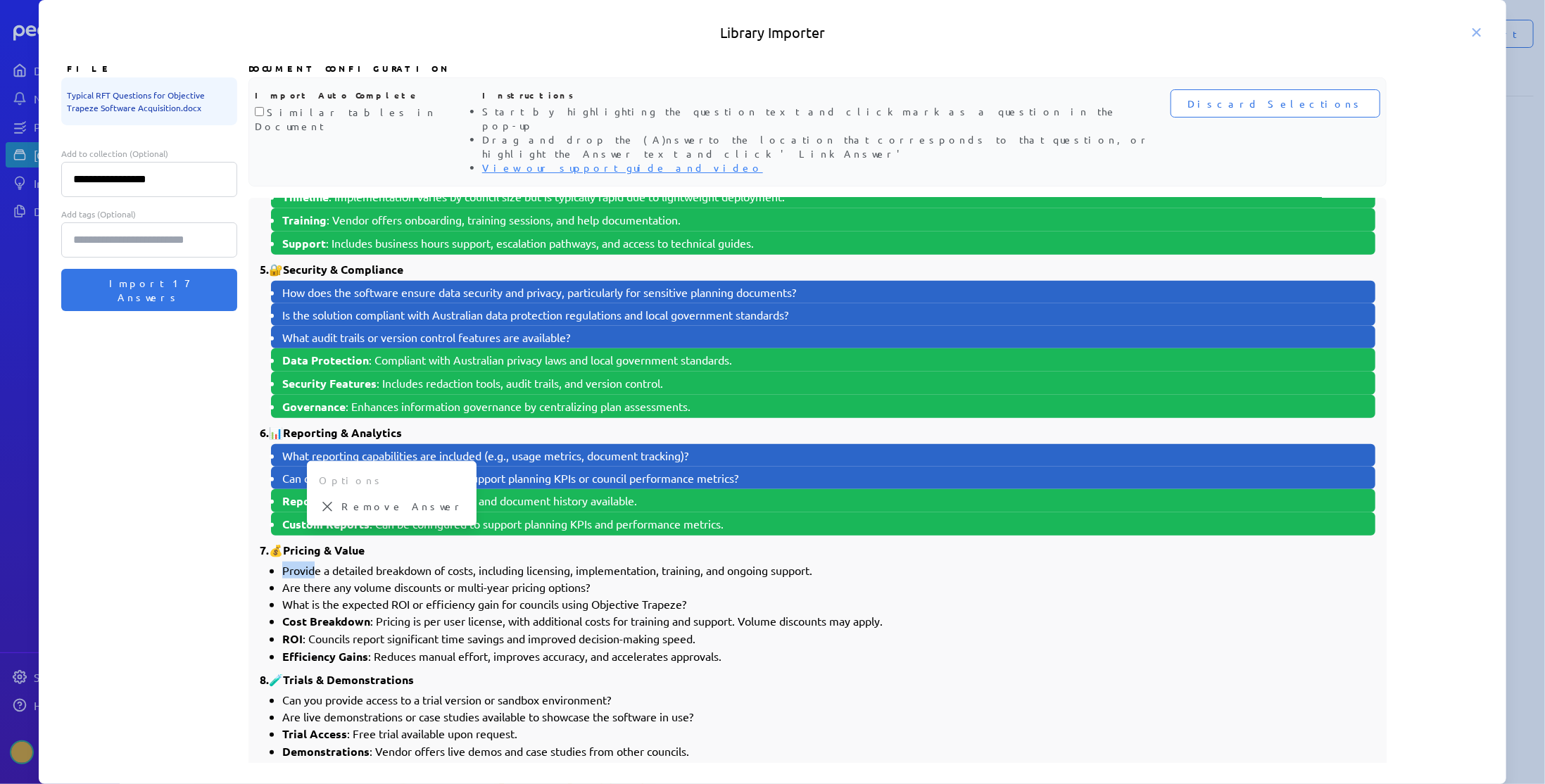
drag, startPoint x: 285, startPoint y: 527, endPoint x: 315, endPoint y: 527, distance: 30.0
click at [315, 562] on li "Provide a detailed breakdown of costs, including licensing, implementation, tra…" at bounding box center [829, 570] width 1093 height 17
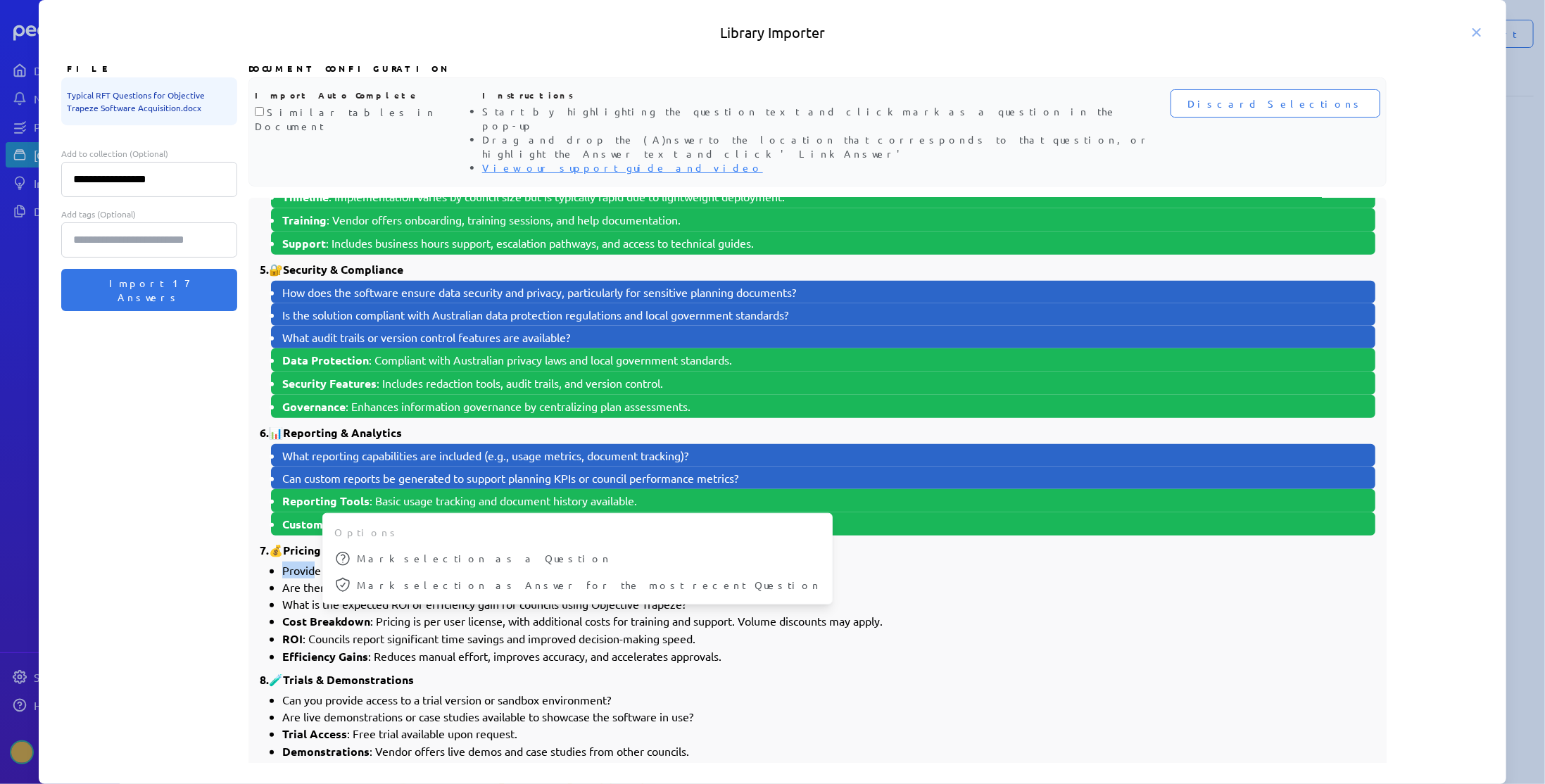
click at [346, 551] on icon at bounding box center [342, 558] width 14 height 14
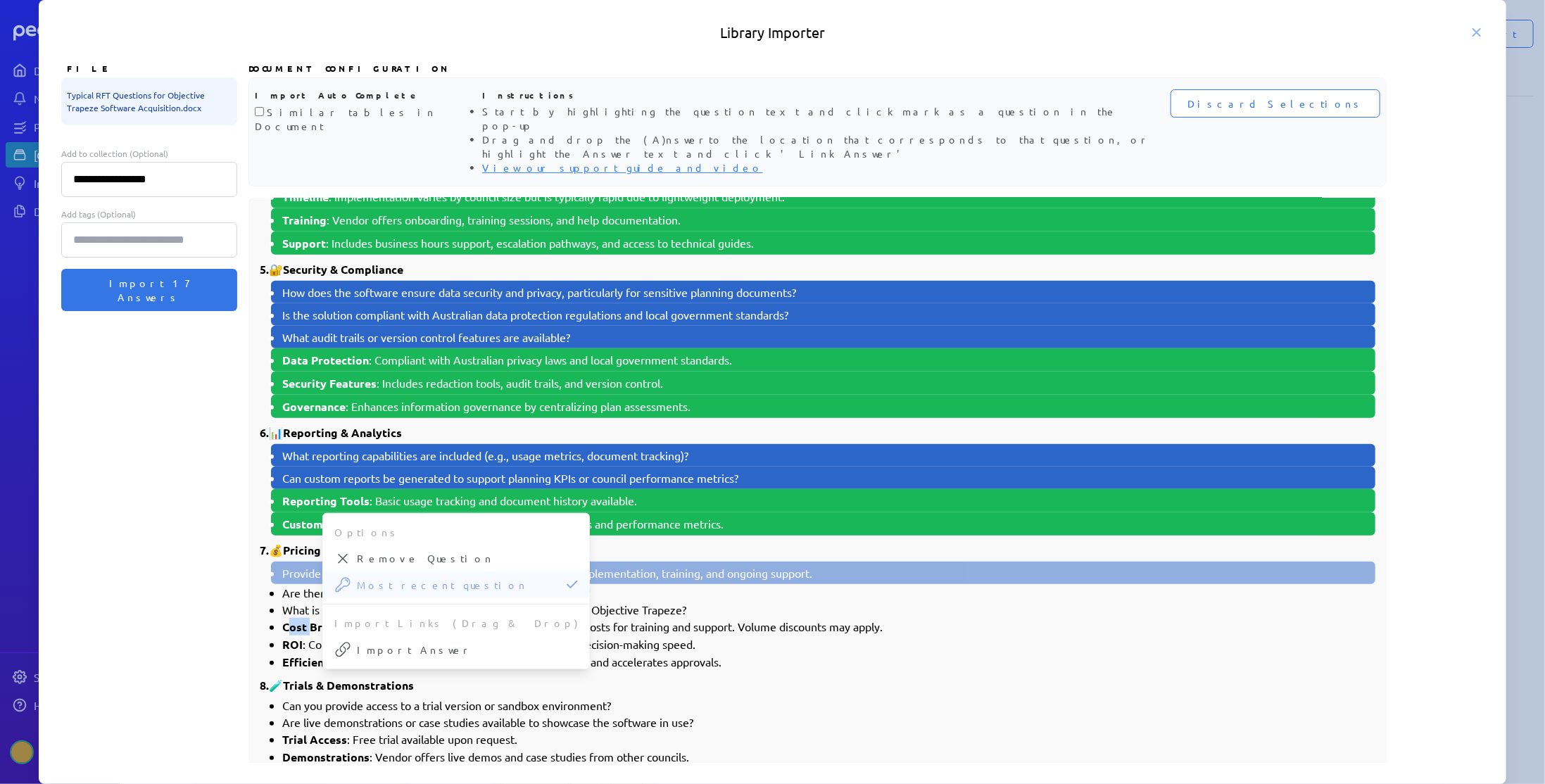
drag, startPoint x: 287, startPoint y: 583, endPoint x: 309, endPoint y: 583, distance: 22.0
click at [309, 619] on strong "Cost Breakdown" at bounding box center [326, 626] width 88 height 15
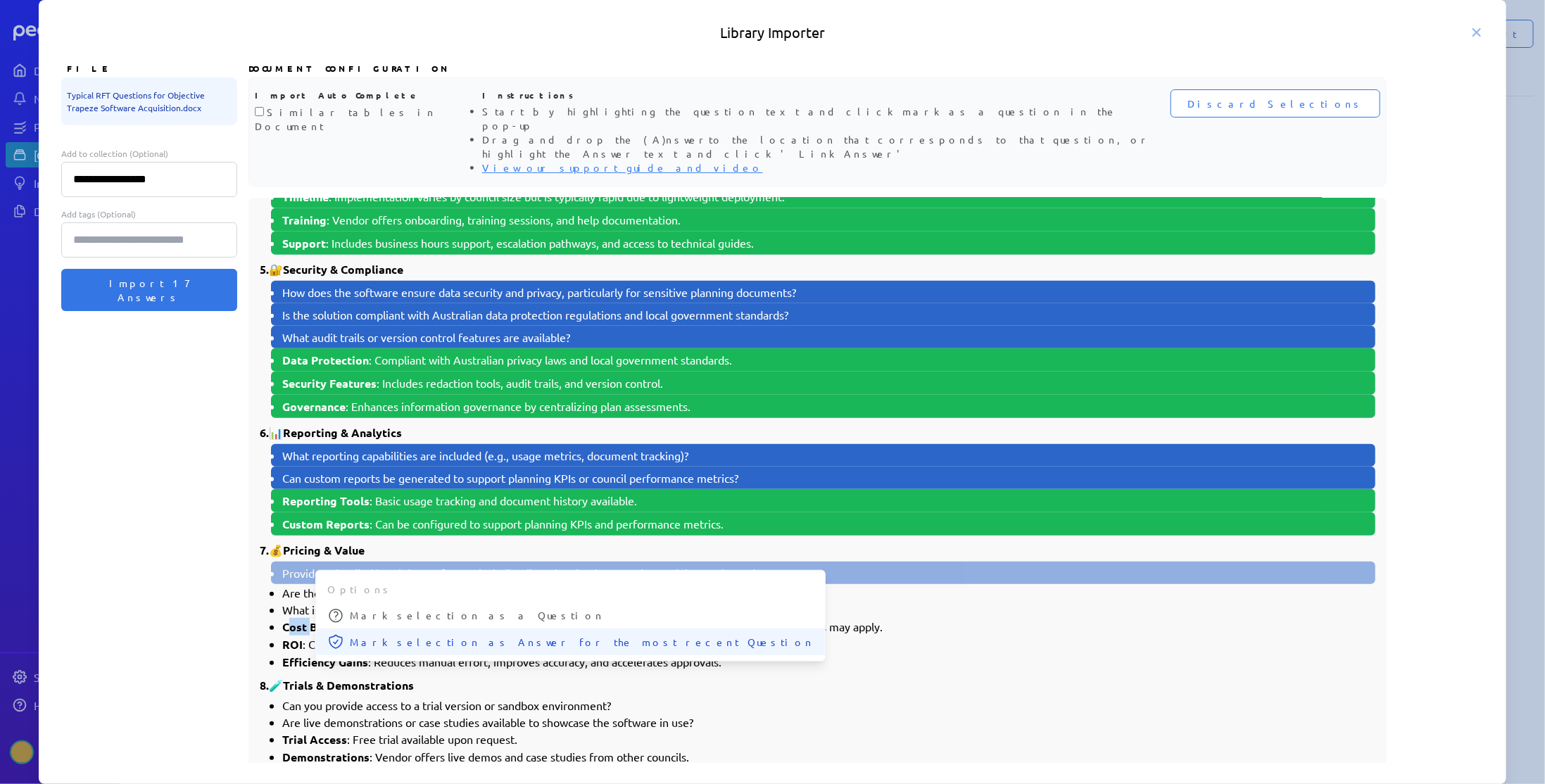
click at [359, 634] on span "Mark selection as Answer for the most recent Question" at bounding box center [582, 642] width 464 height 15
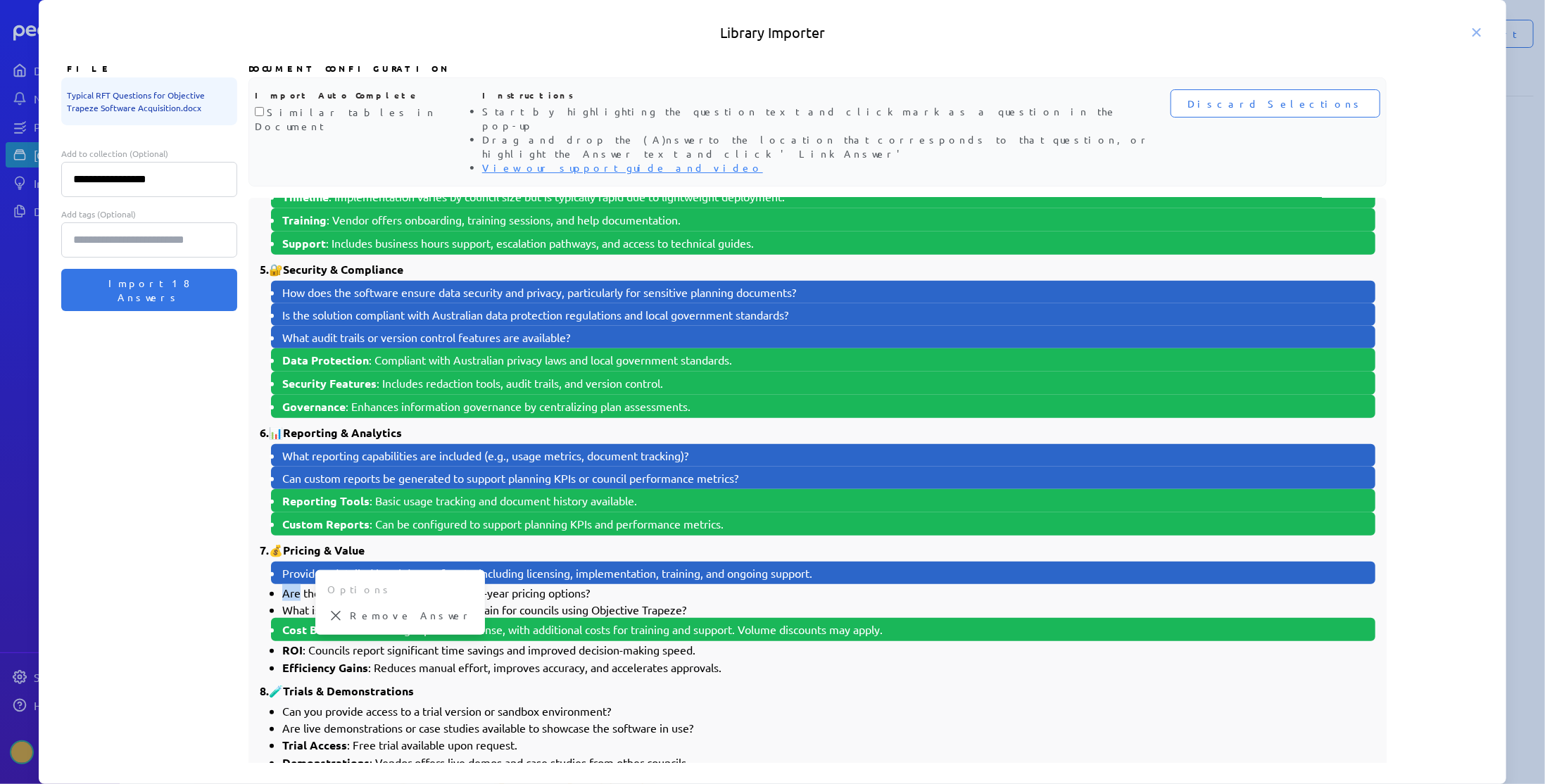
drag, startPoint x: 284, startPoint y: 548, endPoint x: 299, endPoint y: 551, distance: 15.3
click at [299, 584] on li "Are there any volume discounts or multi-year pricing options?" at bounding box center [829, 592] width 1093 height 17
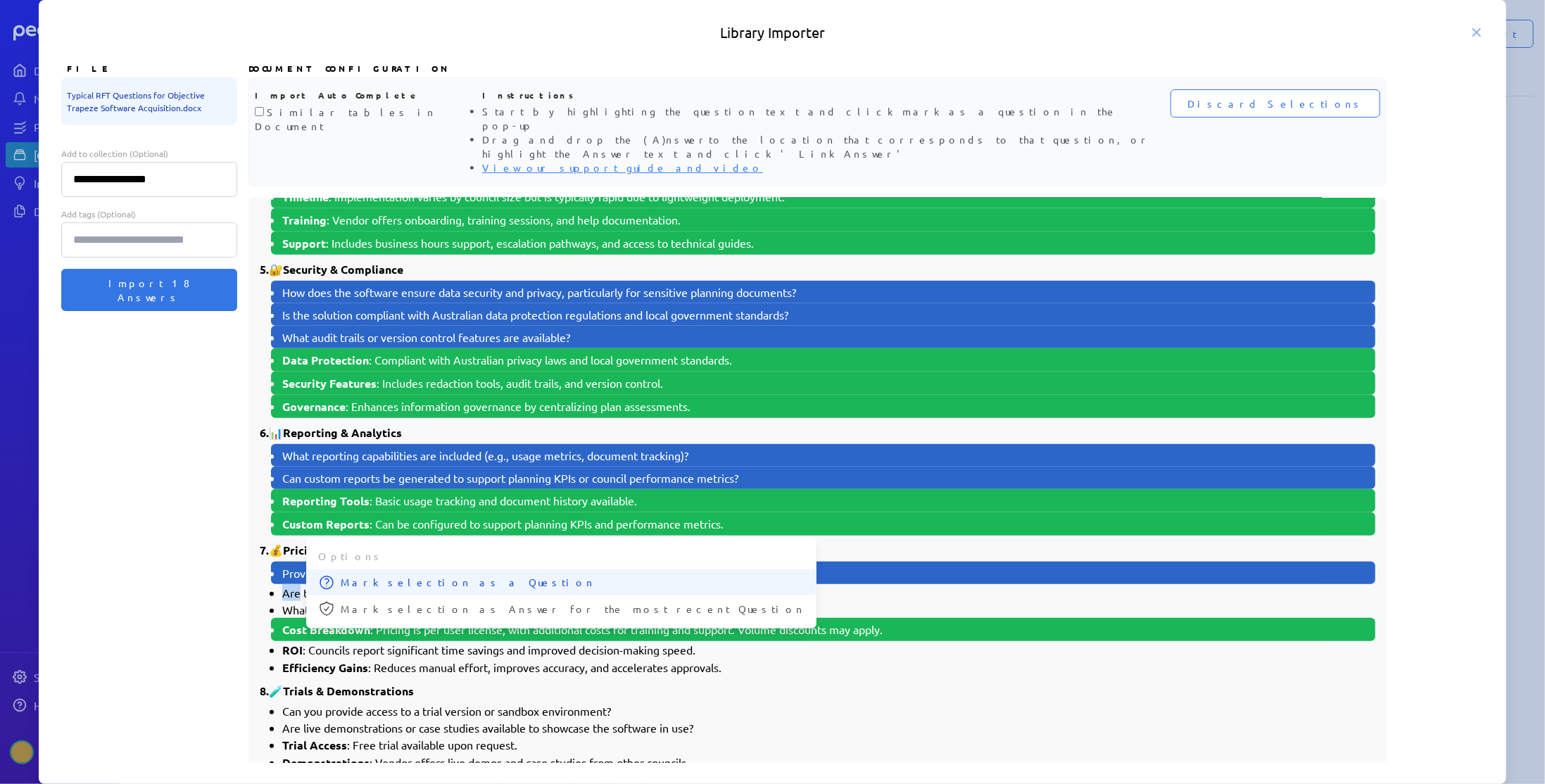
click at [341, 575] on span "Mark selection as a Question" at bounding box center [573, 582] width 464 height 15
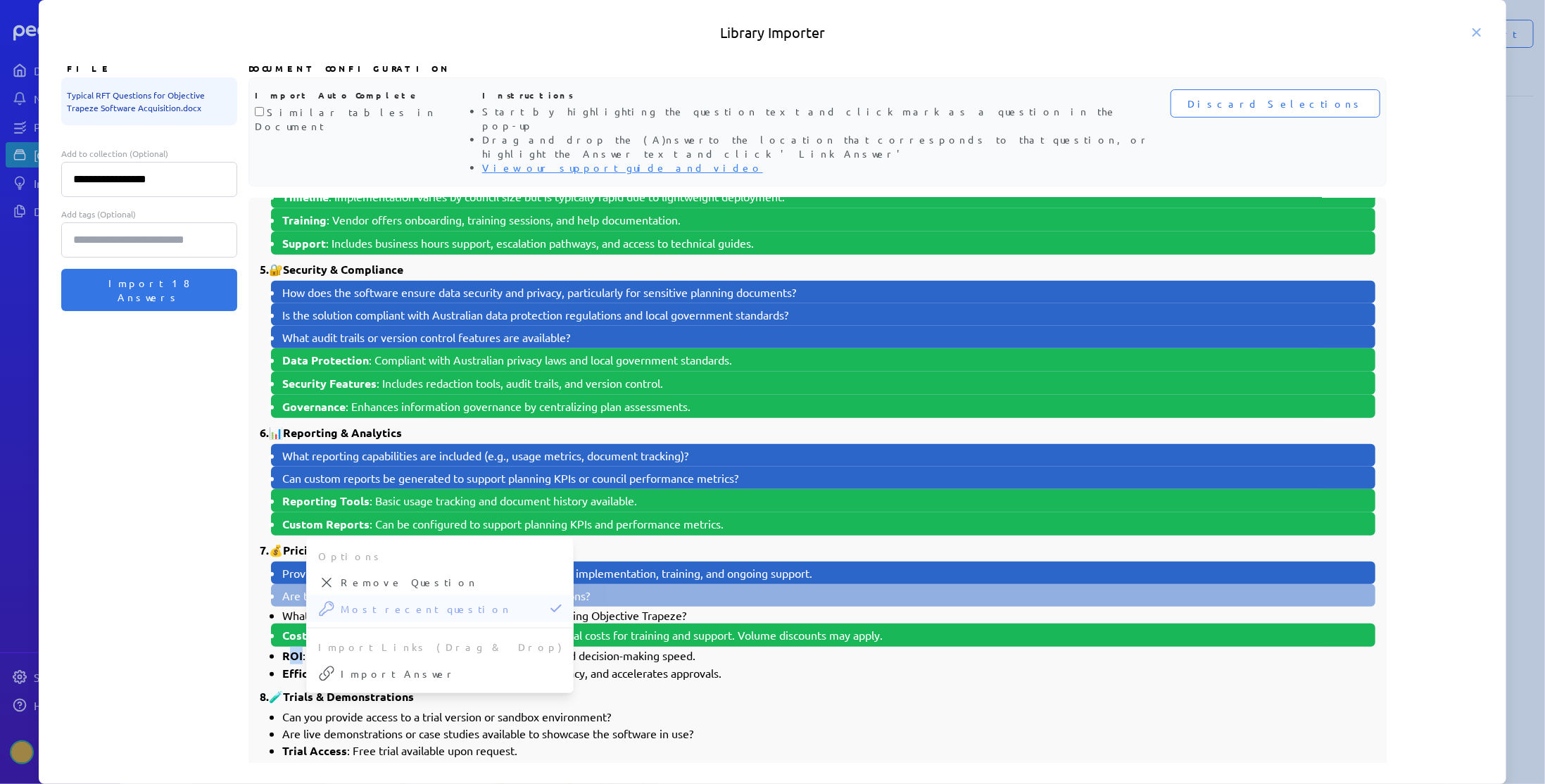
drag, startPoint x: 287, startPoint y: 607, endPoint x: 301, endPoint y: 607, distance: 14.0
click at [301, 648] on strong "ROI" at bounding box center [293, 656] width 20 height 15
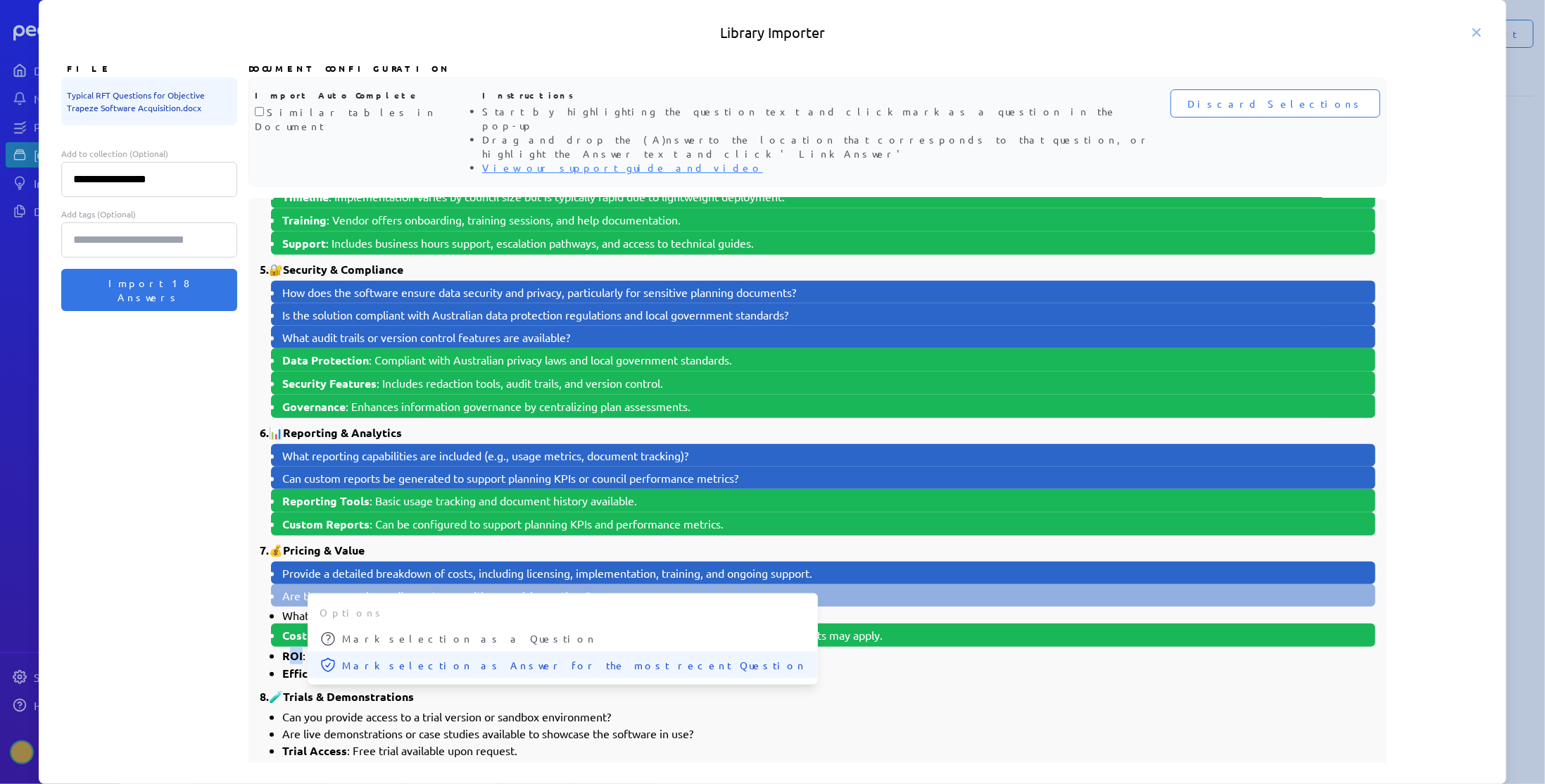
click at [344, 658] on span "Mark selection as Answer for the most recent Question" at bounding box center [574, 665] width 464 height 15
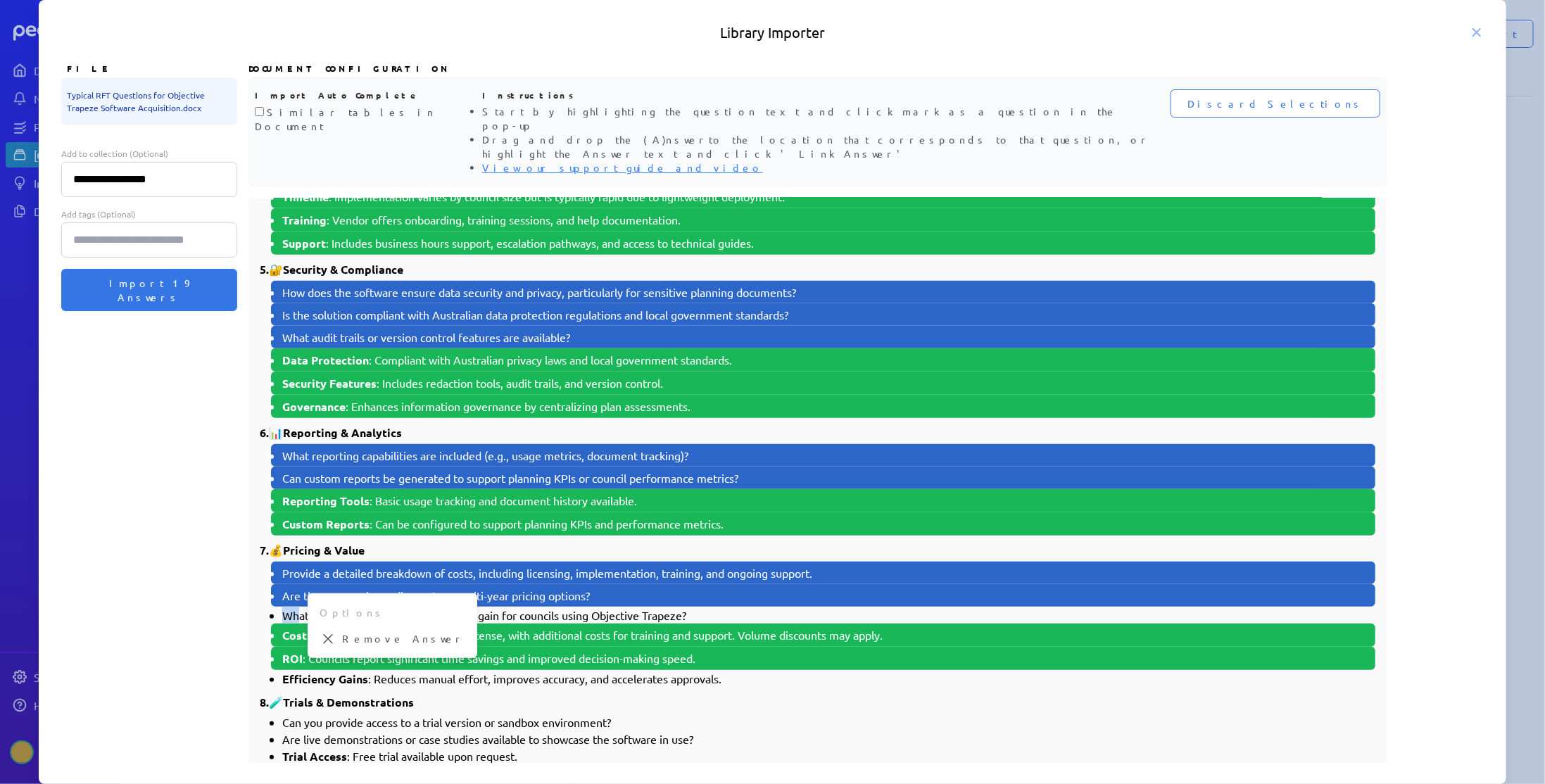
drag, startPoint x: 287, startPoint y: 569, endPoint x: 296, endPoint y: 570, distance: 9.1
click at [296, 607] on li "What is the expected ROI or efficiency gain for councils using Objective Trapez…" at bounding box center [829, 615] width 1093 height 17
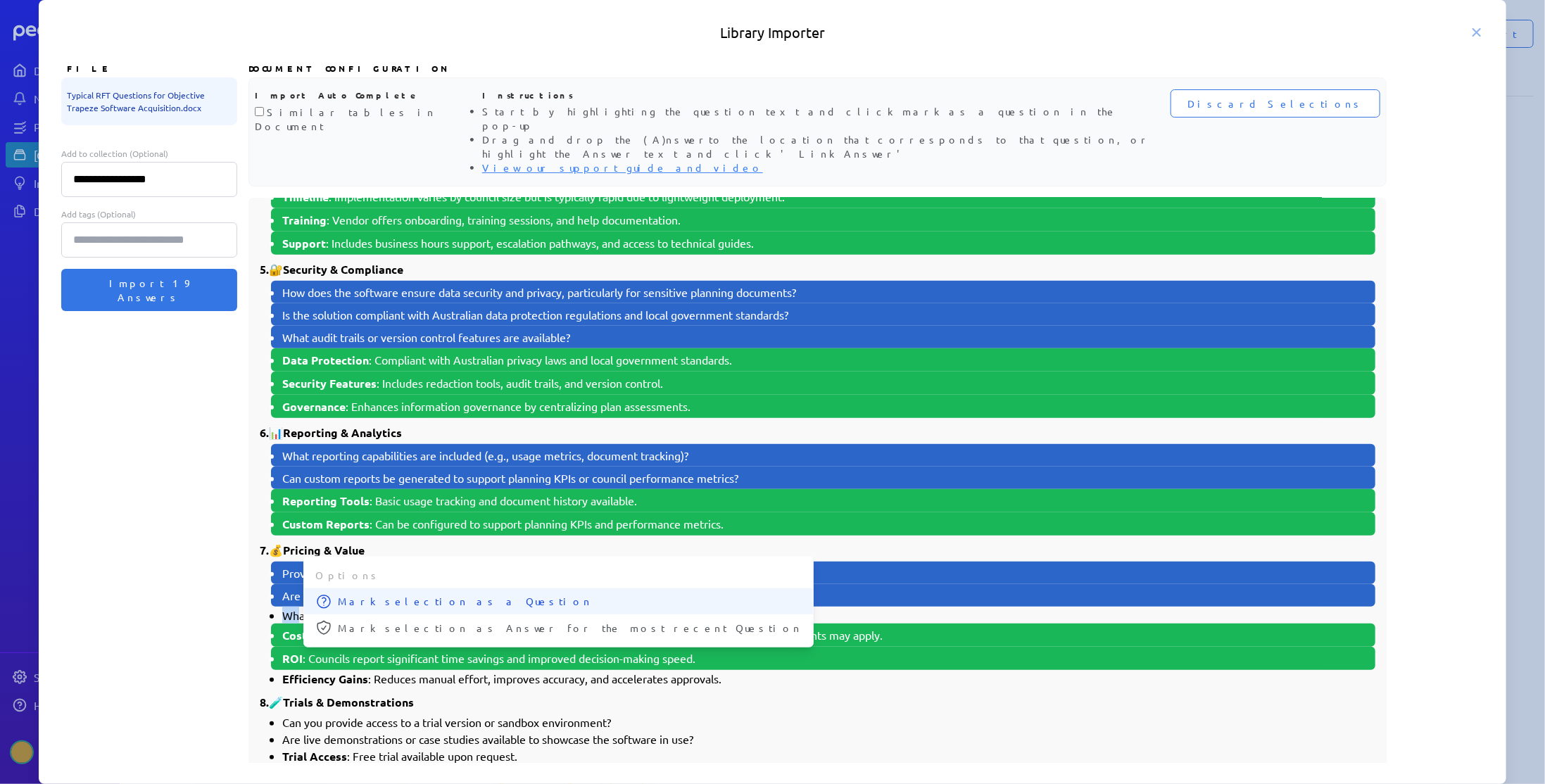
click at [335, 589] on button "Mark selection as a Question" at bounding box center [559, 602] width 509 height 26
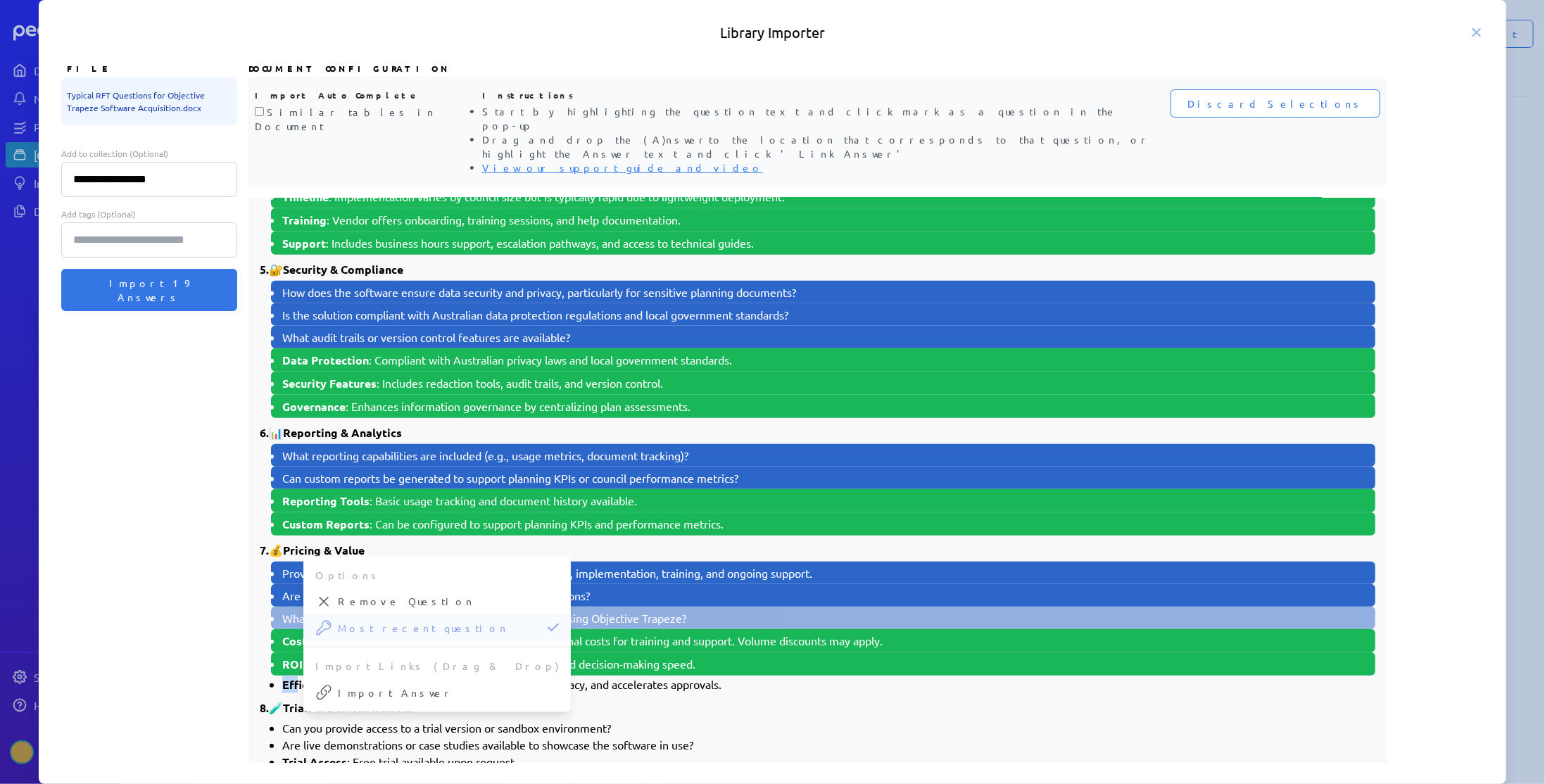
drag, startPoint x: 284, startPoint y: 635, endPoint x: 297, endPoint y: 636, distance: 13.0
click at [297, 677] on strong "Efficiency Gains" at bounding box center [325, 684] width 86 height 15
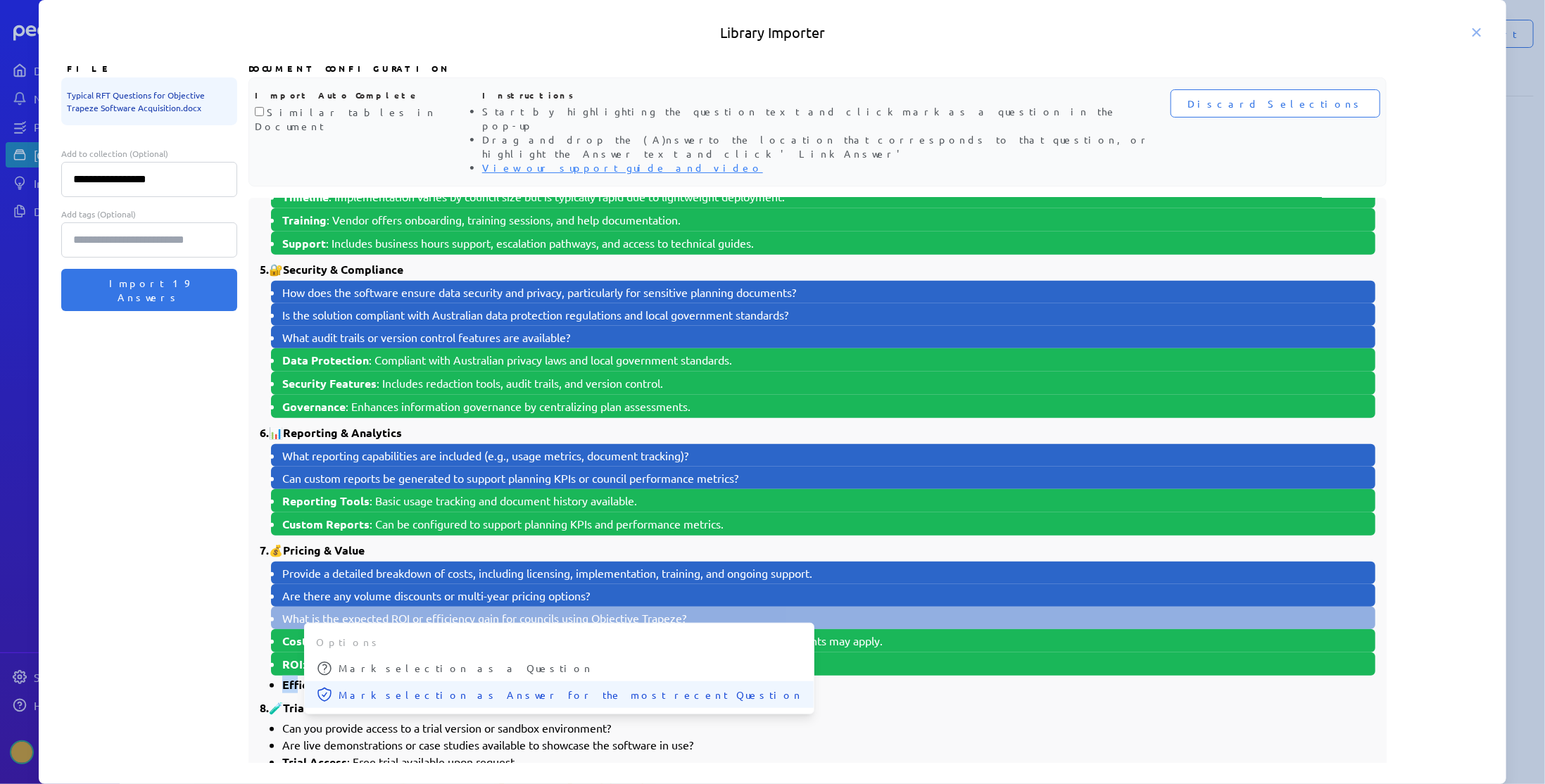
click at [350, 688] on span "Mark selection as Answer for the most recent Question" at bounding box center [570, 695] width 464 height 15
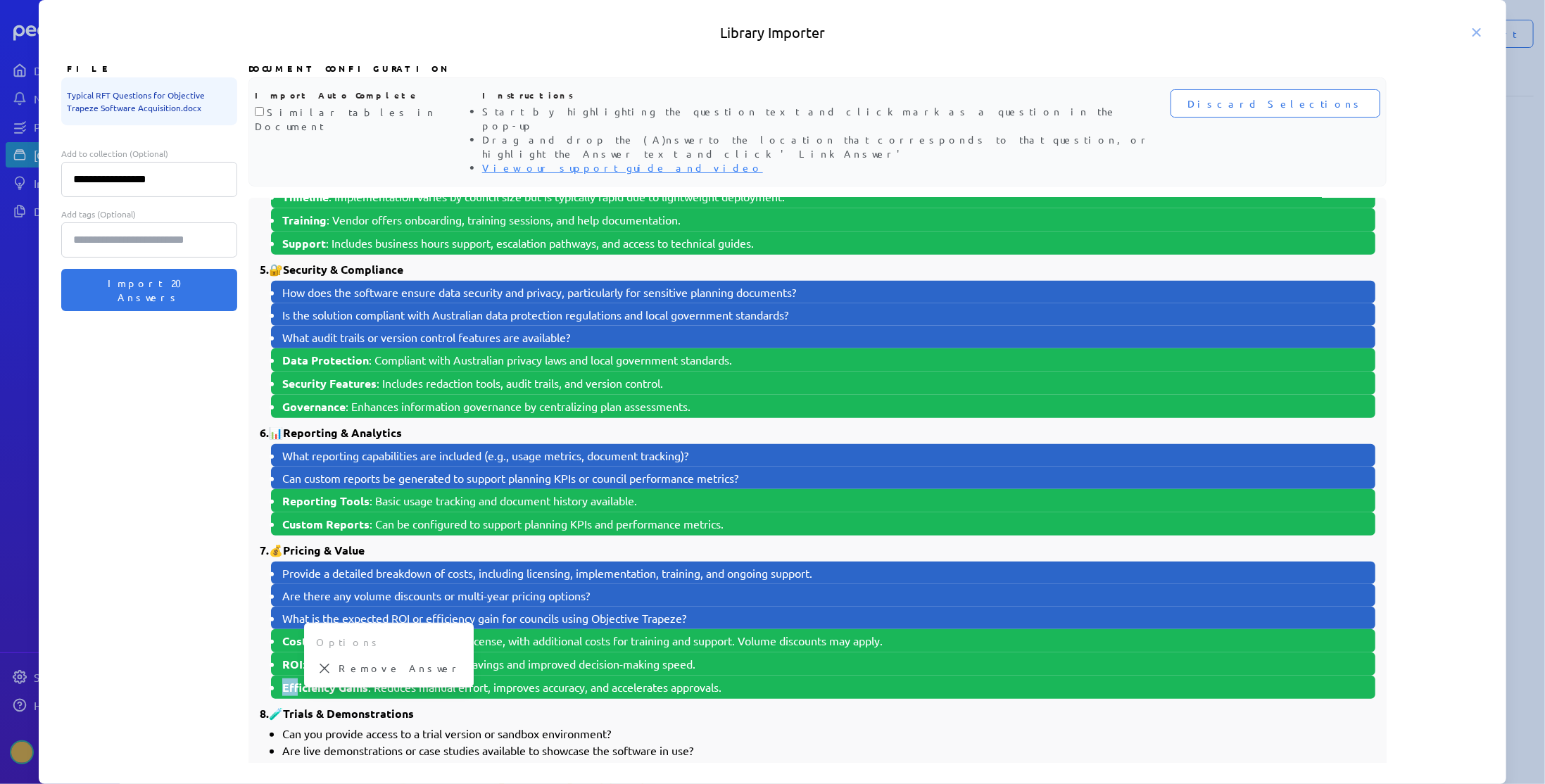
scroll to position [822, 0]
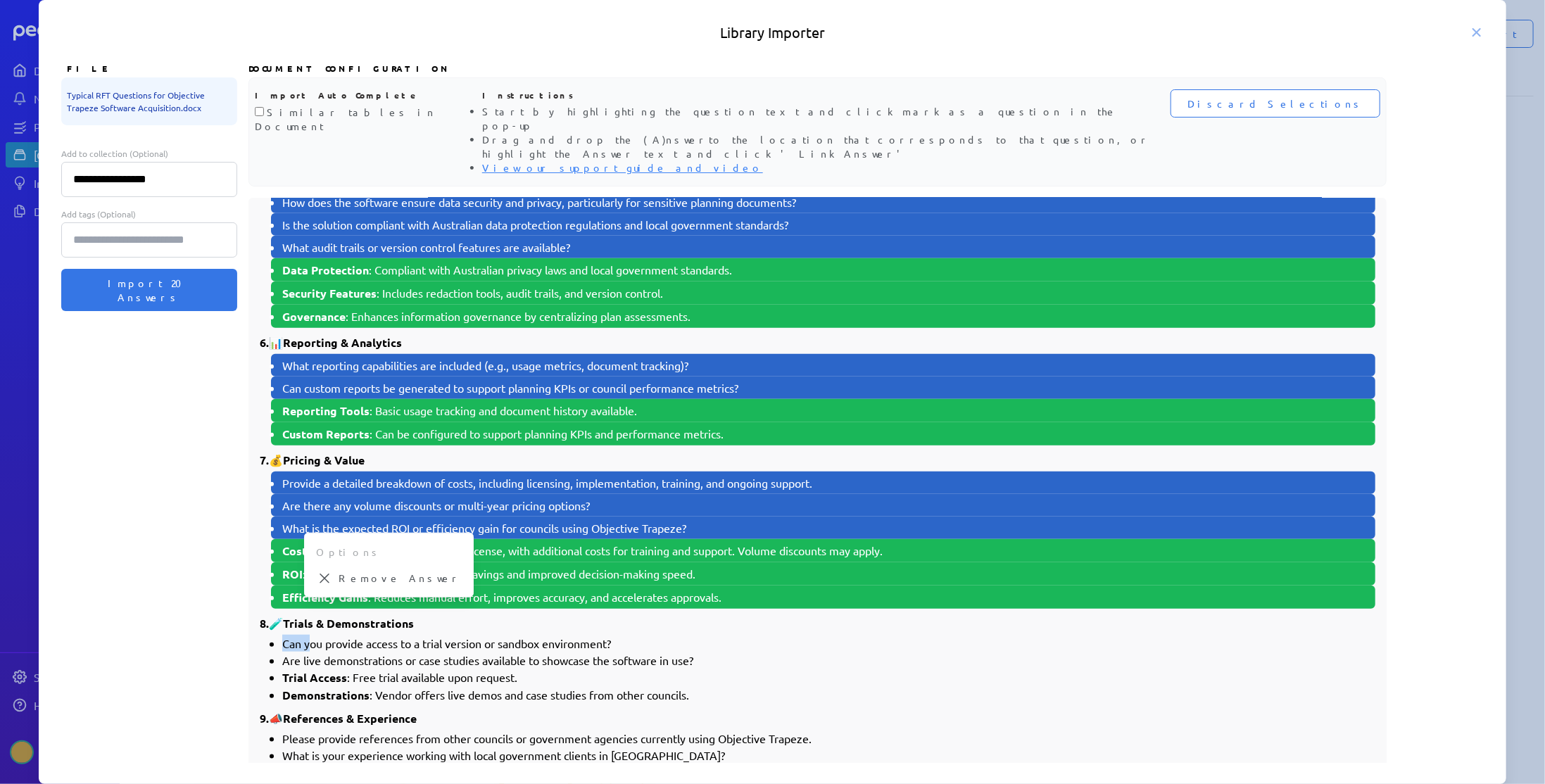
drag, startPoint x: 284, startPoint y: 594, endPoint x: 309, endPoint y: 594, distance: 25.0
click at [309, 634] on li "Can you provide access to a trial version or sandbox environment?" at bounding box center [829, 643] width 1093 height 17
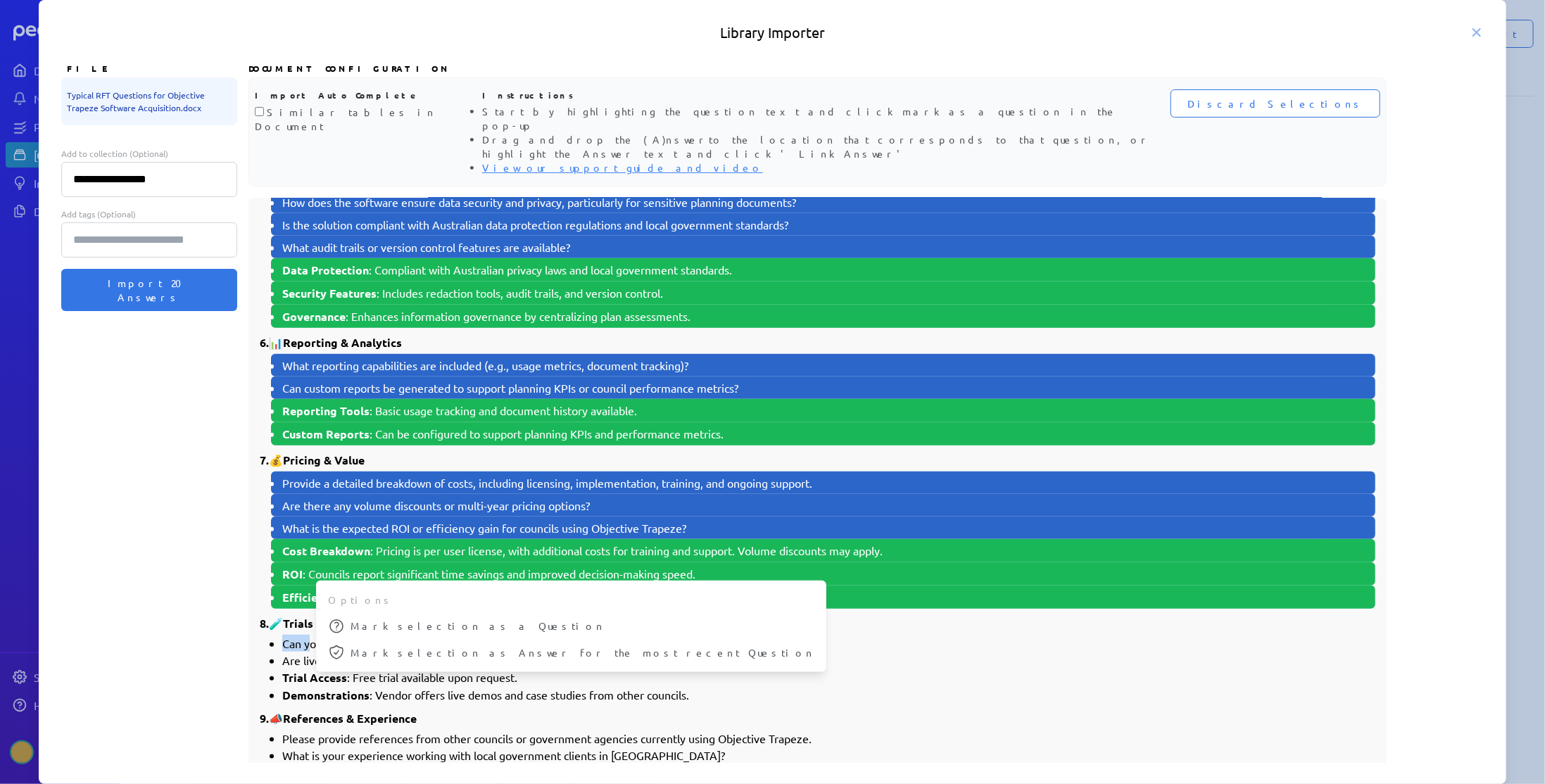
click at [341, 620] on icon at bounding box center [336, 626] width 12 height 12
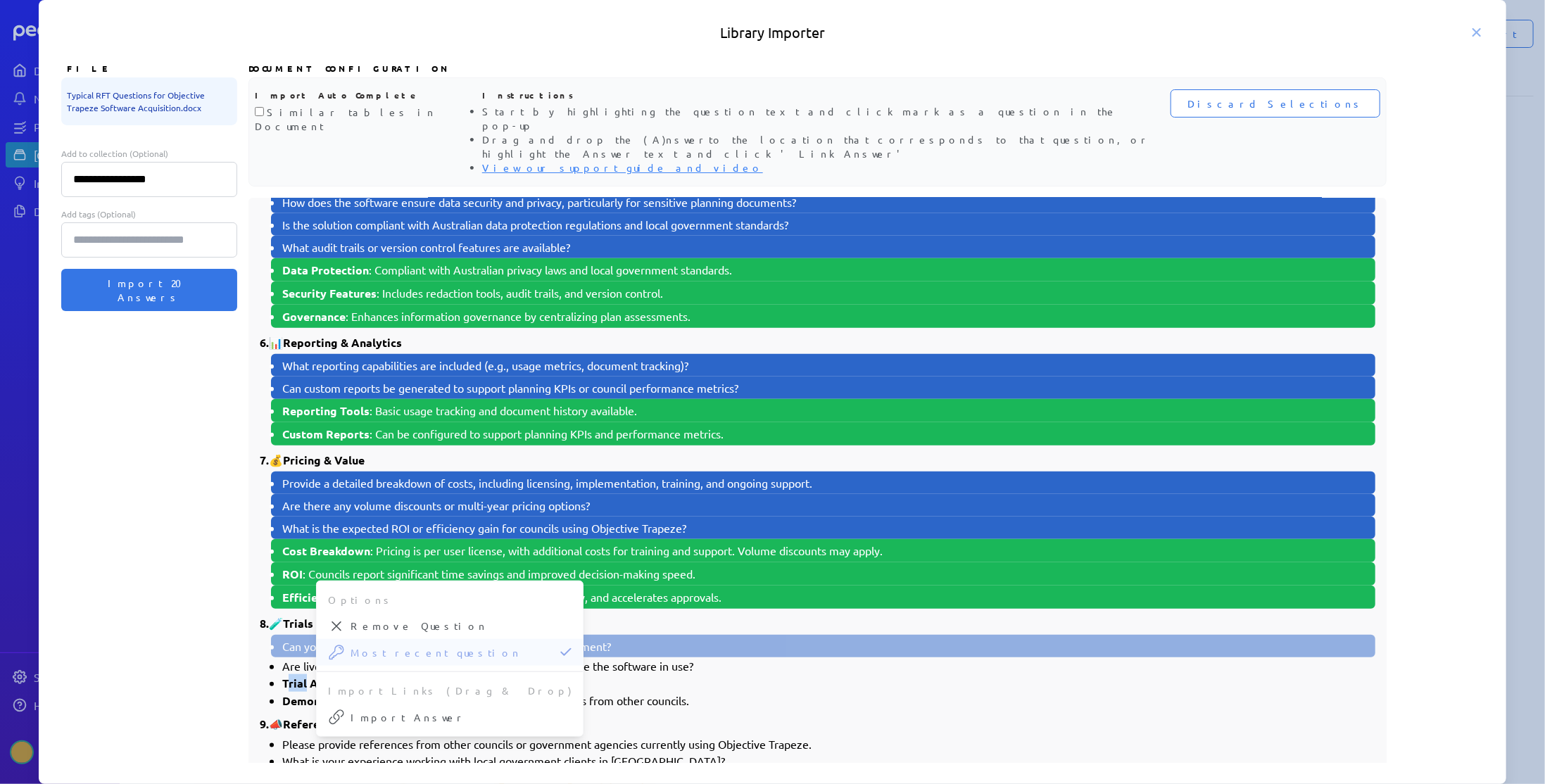
drag, startPoint x: 287, startPoint y: 634, endPoint x: 304, endPoint y: 633, distance: 17.0
click at [304, 675] on strong "Trial Access" at bounding box center [314, 683] width 65 height 15
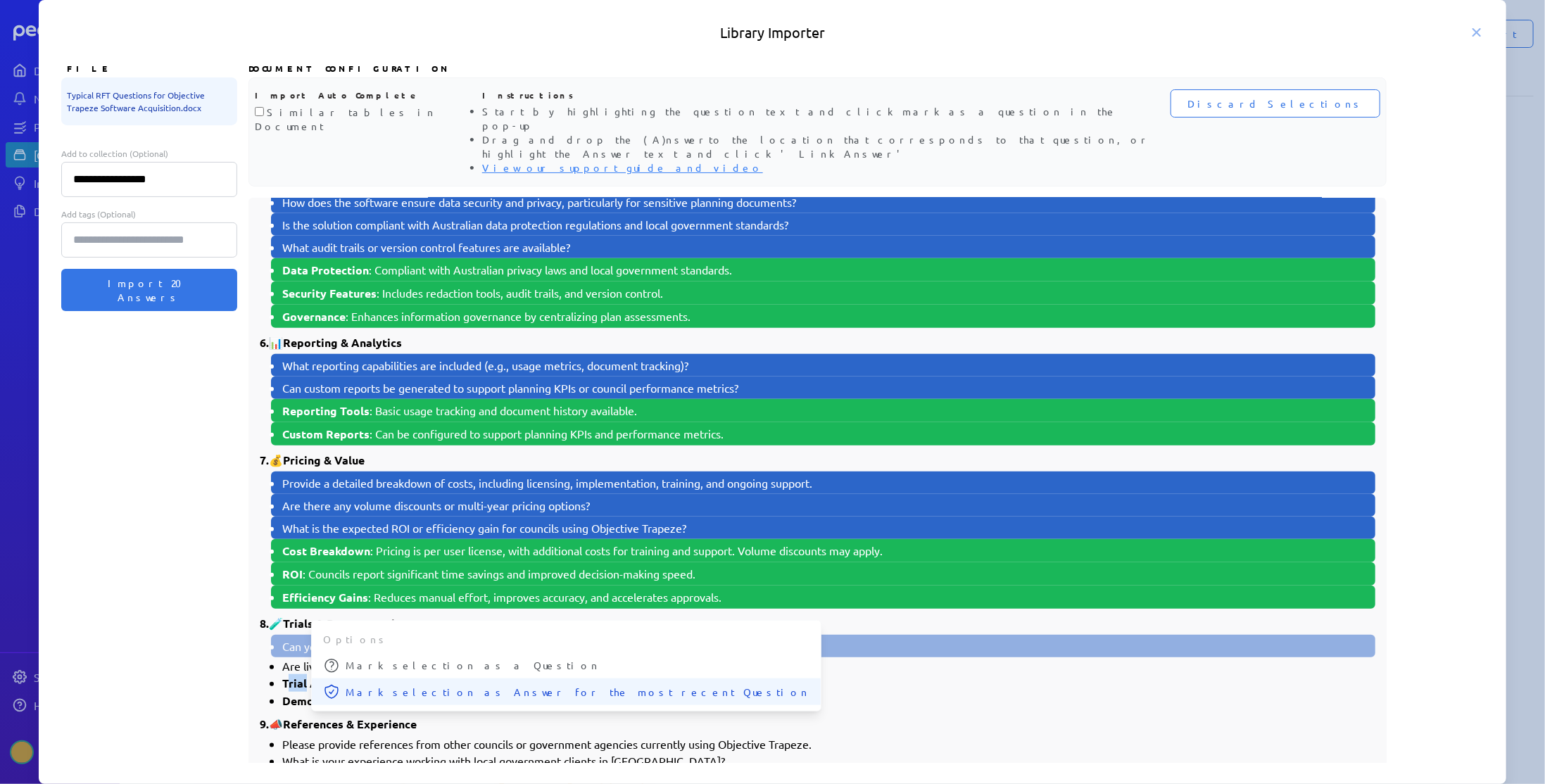
click at [353, 685] on span "Mark selection as Answer for the most recent Question" at bounding box center [578, 692] width 464 height 15
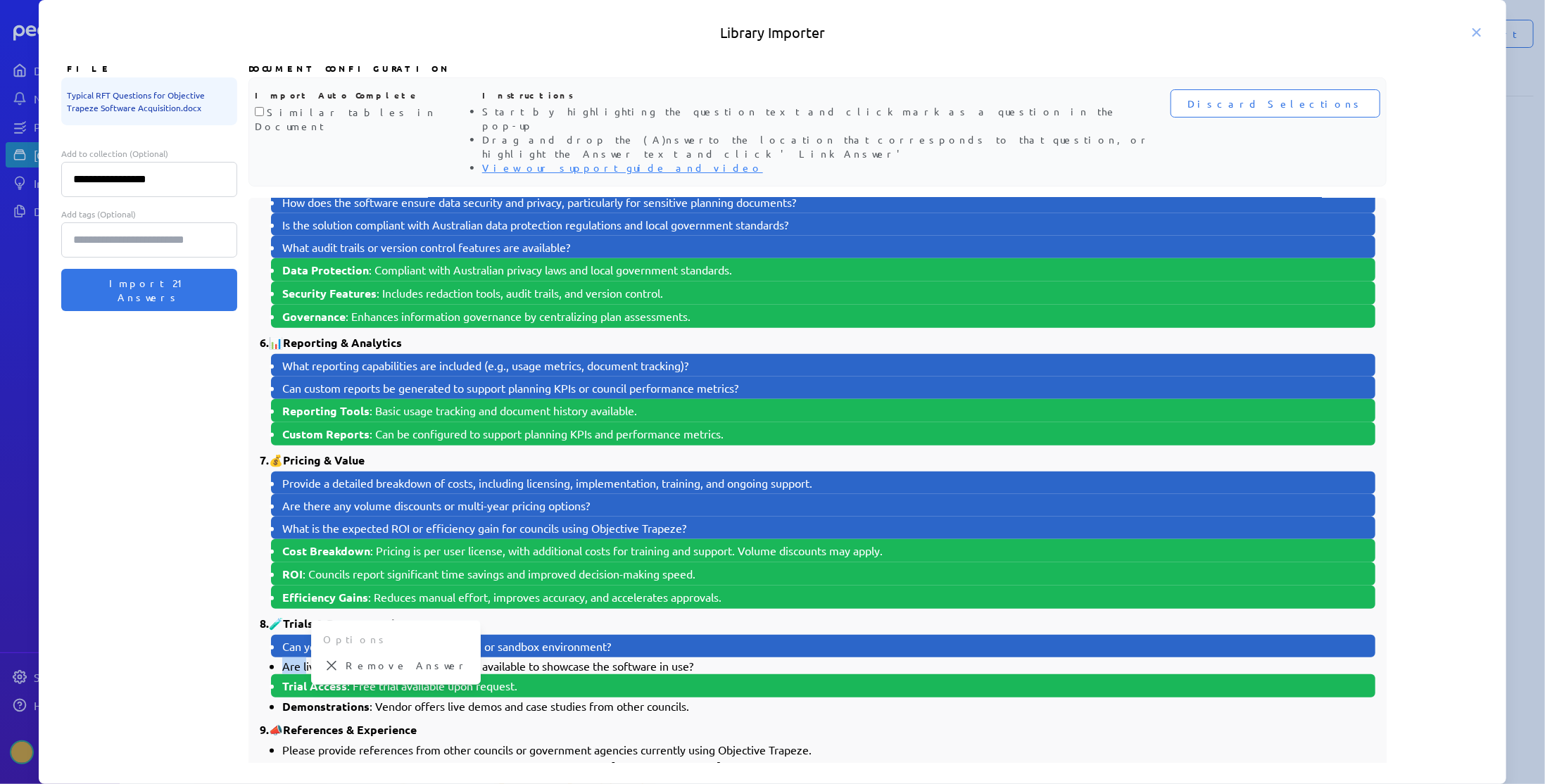
drag, startPoint x: 285, startPoint y: 616, endPoint x: 306, endPoint y: 618, distance: 21.1
click at [306, 657] on li "Are live demonstrations or case studies available to showcase the software in u…" at bounding box center [829, 665] width 1093 height 17
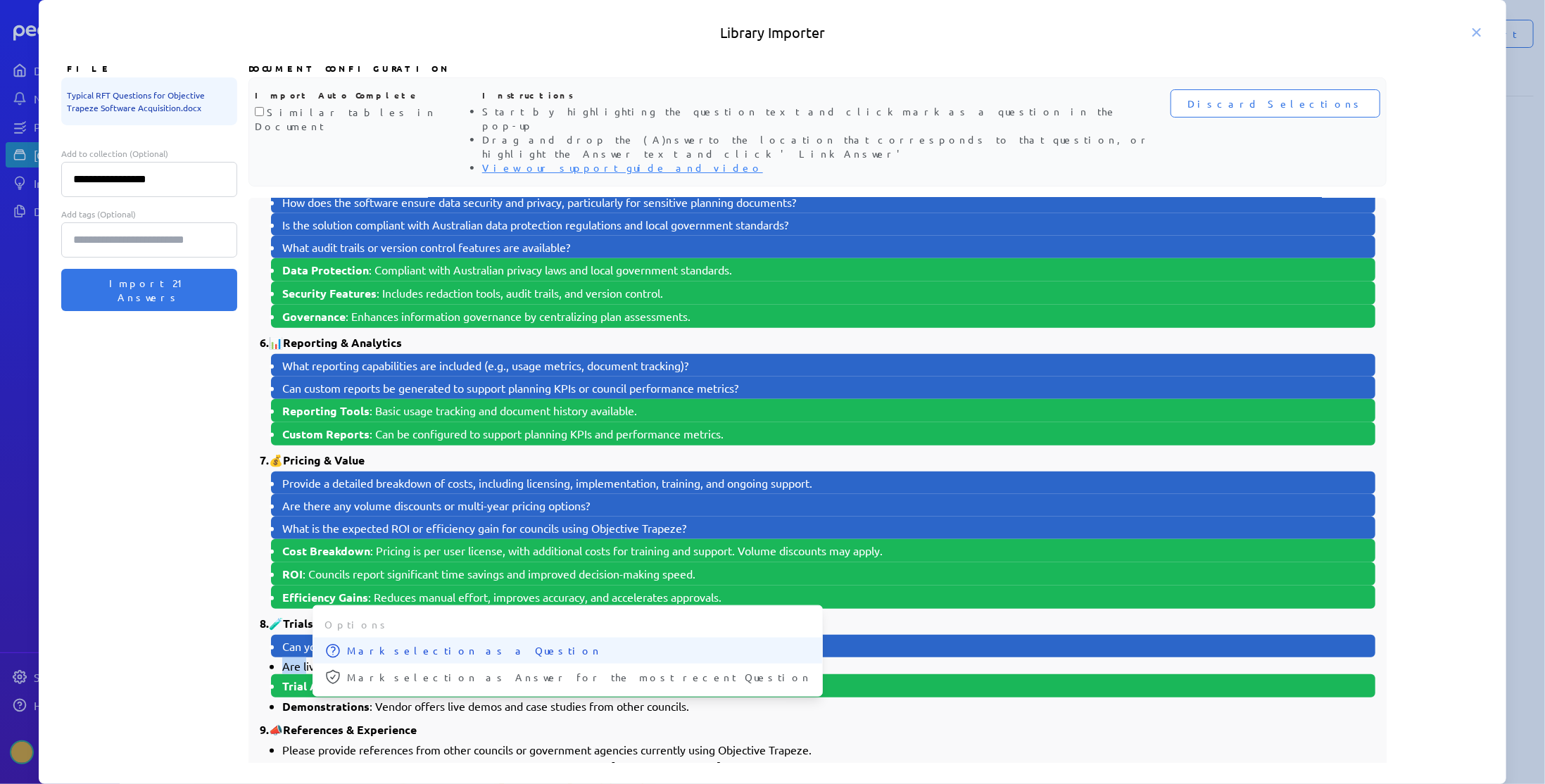
click at [341, 637] on button "Mark selection as a Question" at bounding box center [568, 651] width 509 height 26
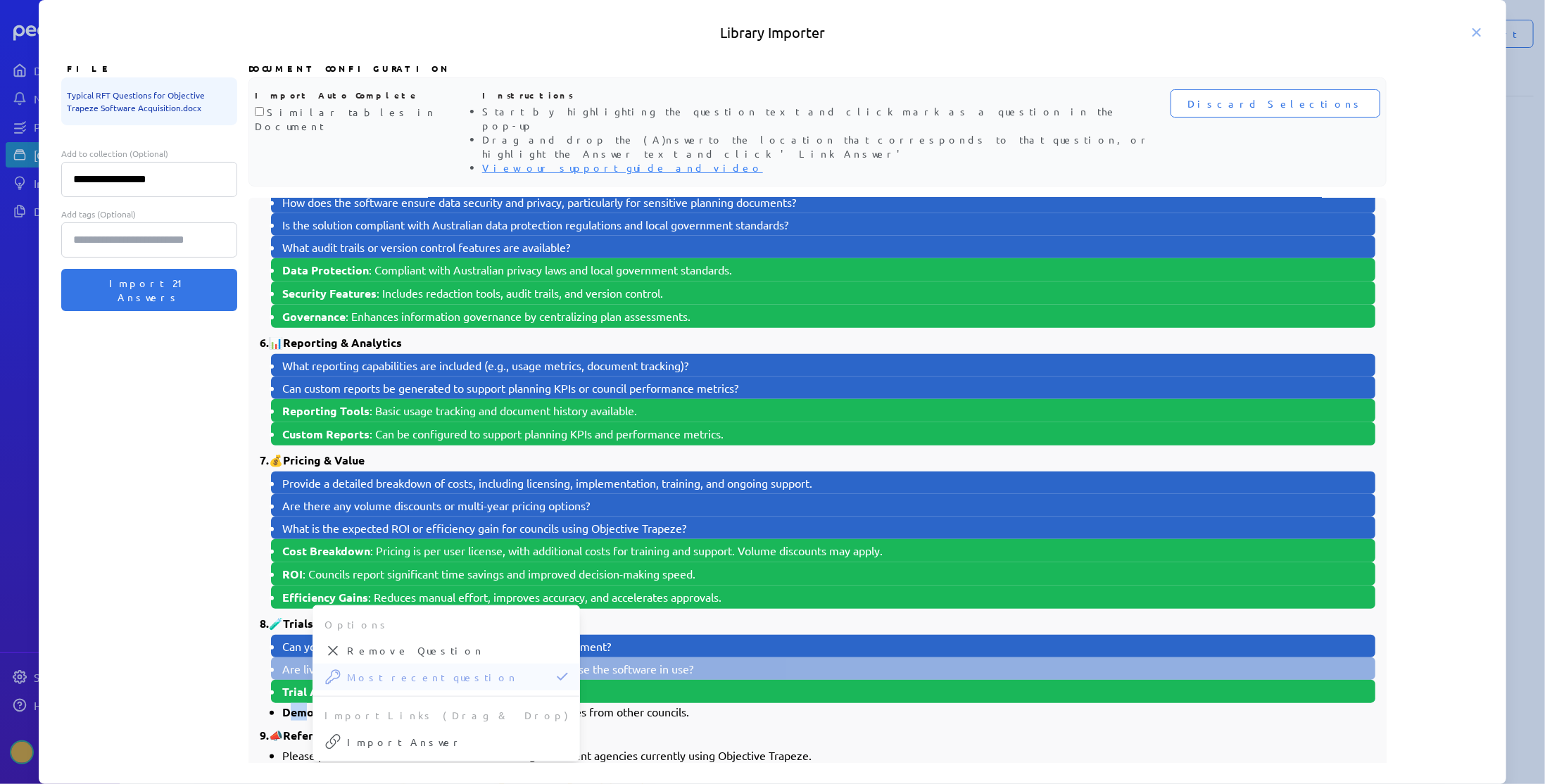
drag, startPoint x: 287, startPoint y: 659, endPoint x: 308, endPoint y: 659, distance: 21.0
click at [308, 705] on strong "Demonstrations" at bounding box center [326, 712] width 88 height 15
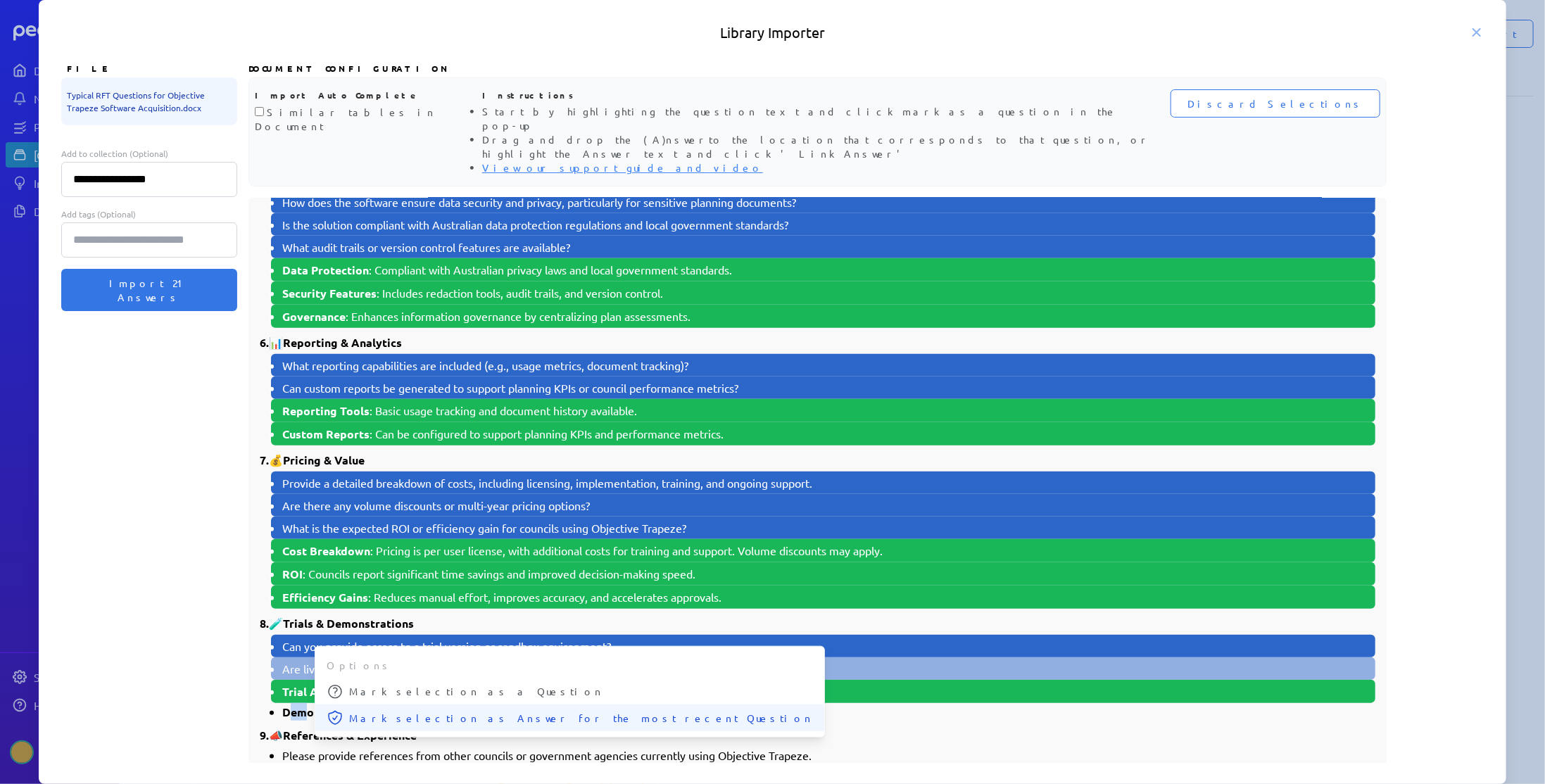
click at [356, 710] on span "Mark selection as Answer for the most recent Question" at bounding box center [581, 718] width 464 height 15
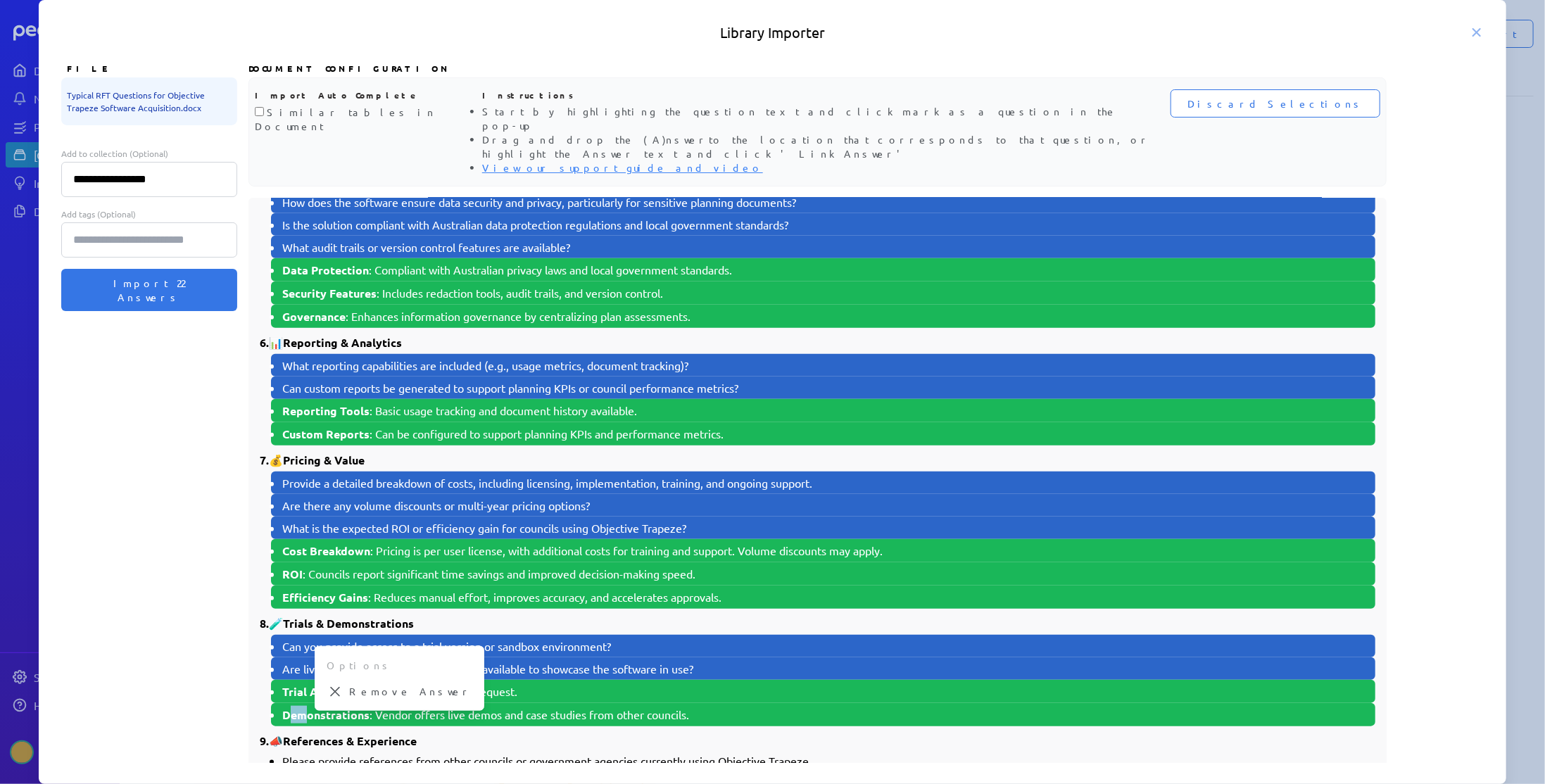
scroll to position [845, 0]
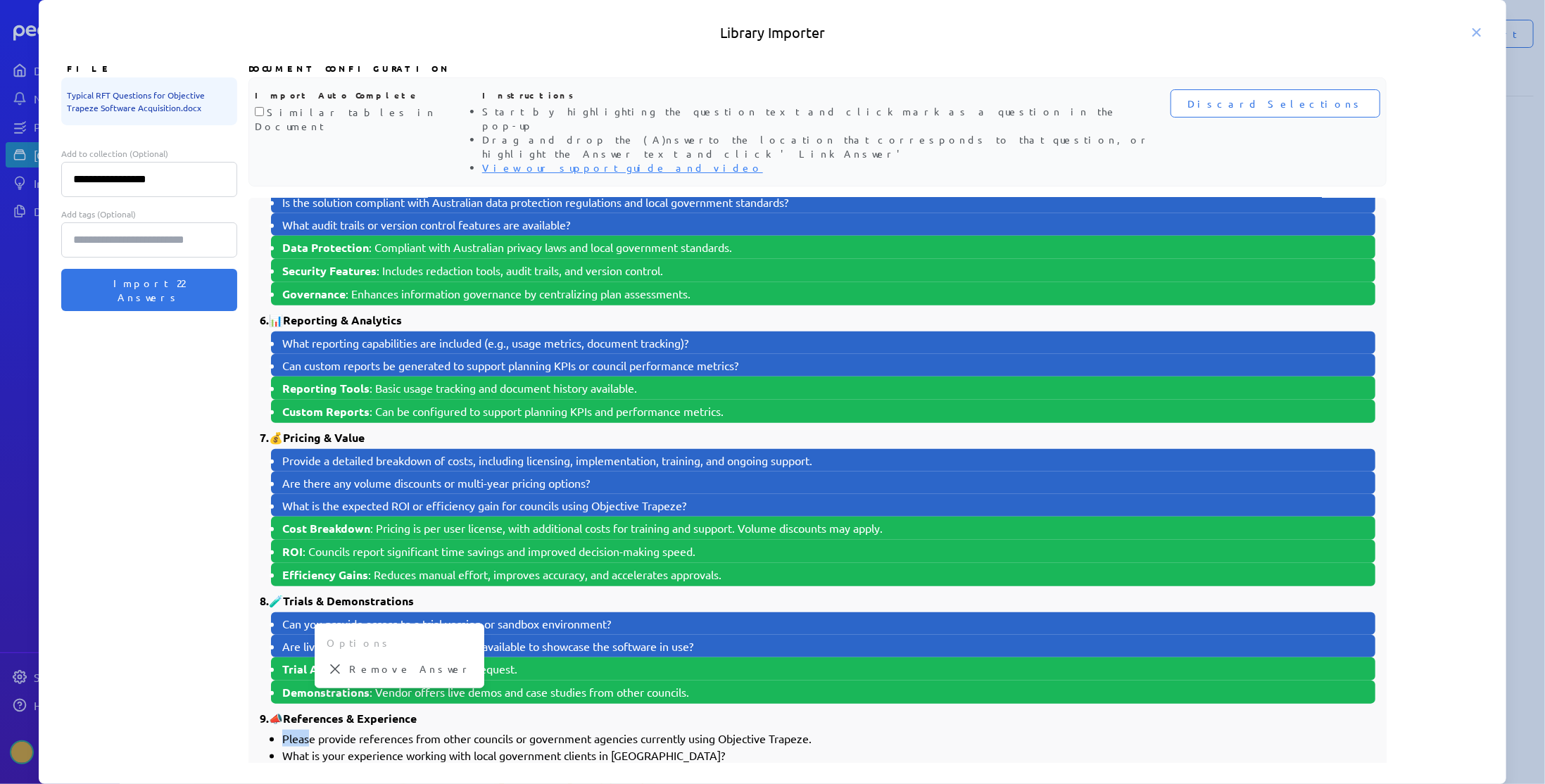
drag, startPoint x: 284, startPoint y: 686, endPoint x: 311, endPoint y: 687, distance: 27.0
click at [311, 730] on li "Please provide references from other councils or government agencies currently …" at bounding box center [829, 738] width 1093 height 17
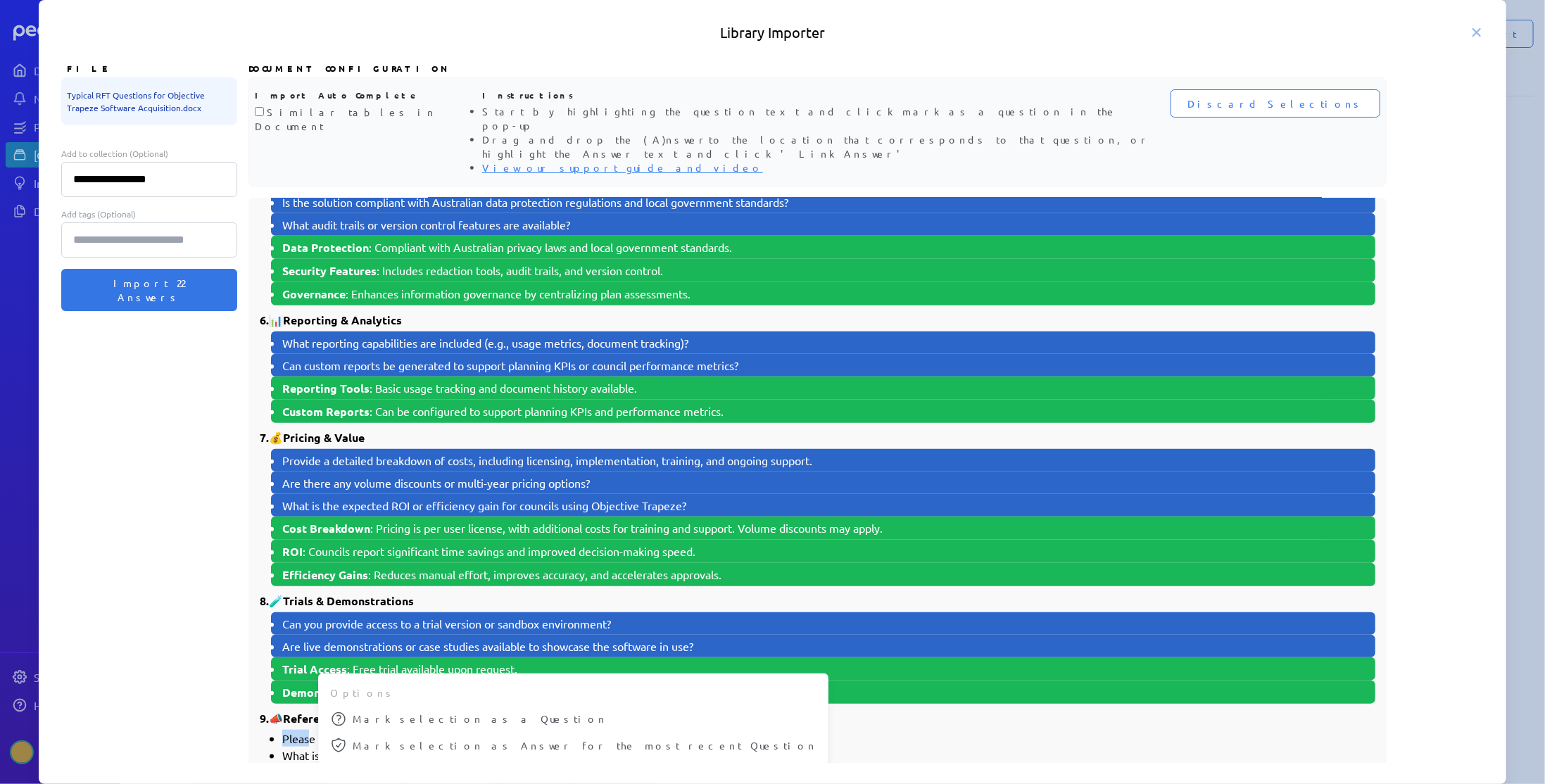
click at [341, 712] on icon at bounding box center [338, 718] width 14 height 14
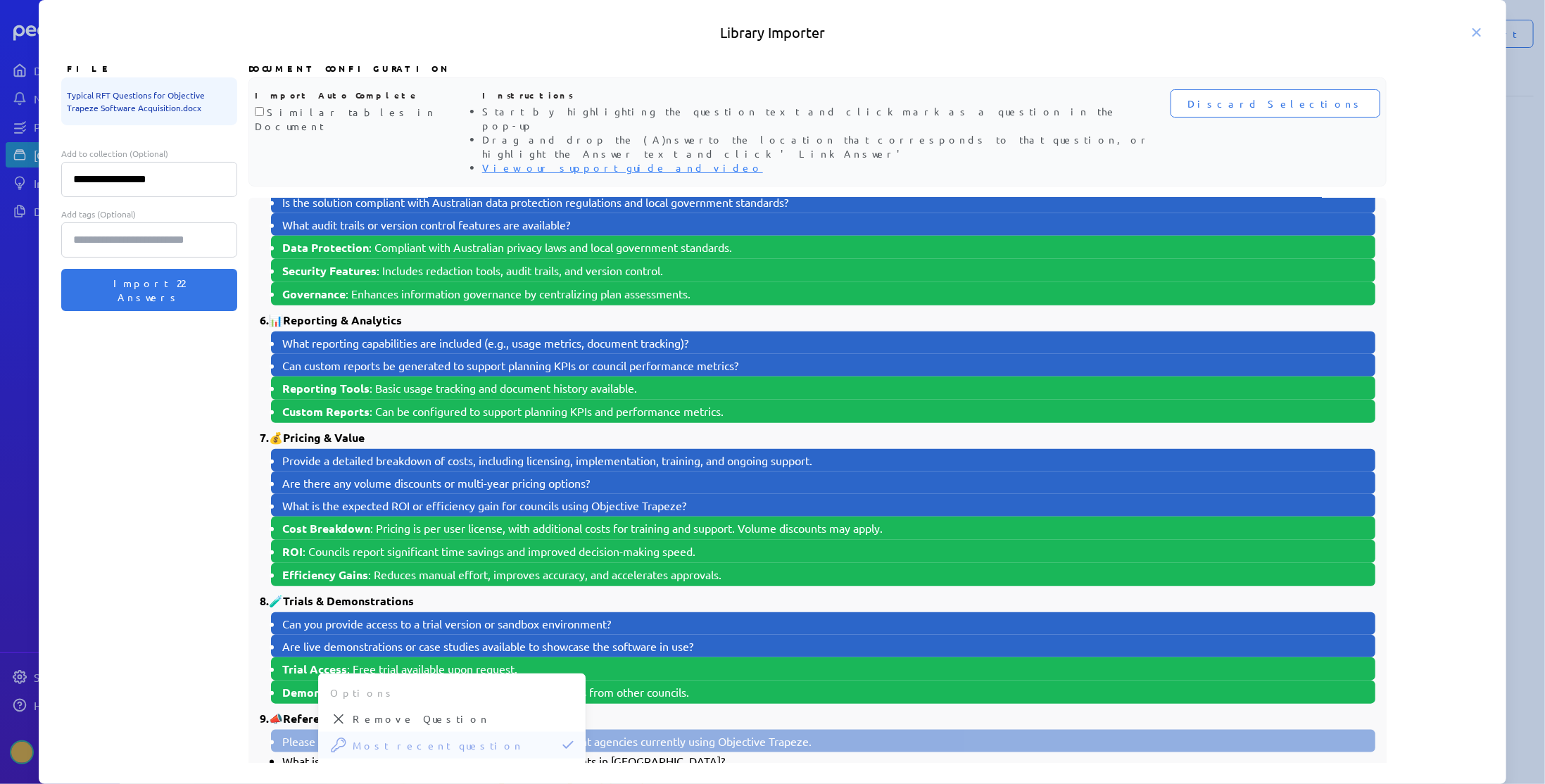
drag, startPoint x: 287, startPoint y: 729, endPoint x: 309, endPoint y: 729, distance: 22.0
click at [309, 771] on strong "Client Base" at bounding box center [312, 778] width 61 height 15
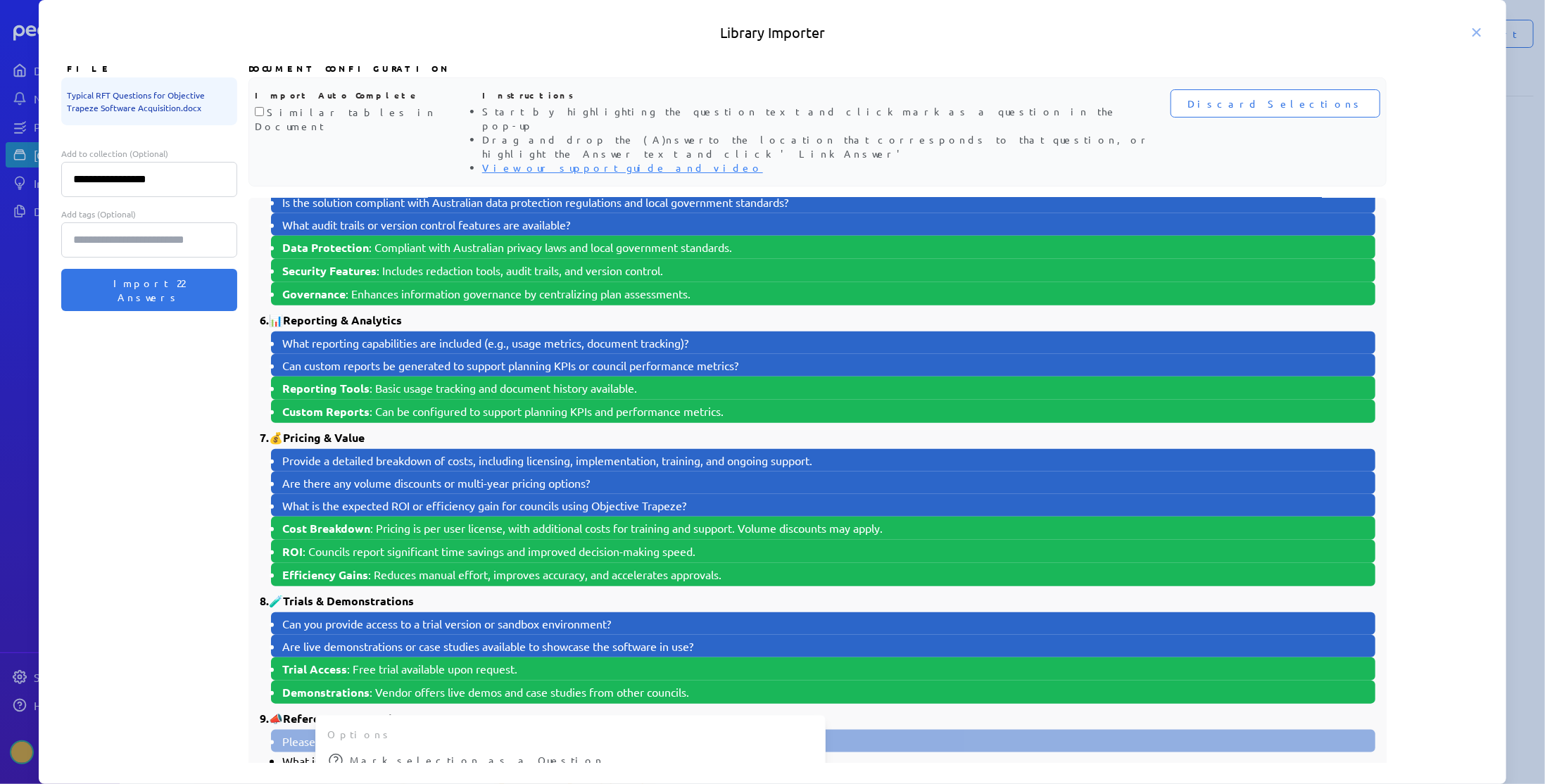
click at [367, 773] on button "Mark selection as Answer for the most recent Question" at bounding box center [570, 786] width 509 height 27
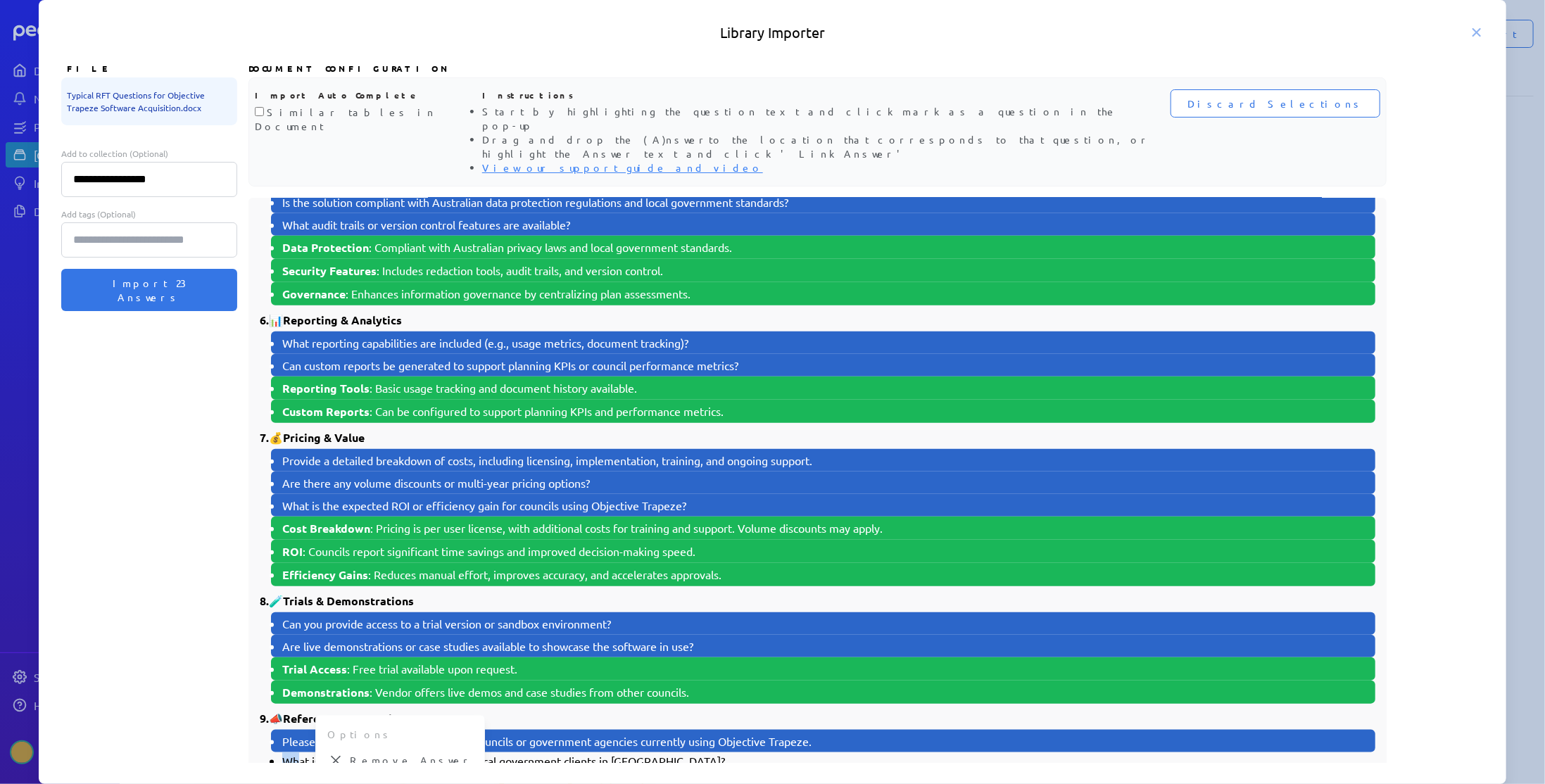
drag, startPoint x: 282, startPoint y: 707, endPoint x: 301, endPoint y: 709, distance: 19.1
click at [301, 752] on li "What is your experience working with local government clients in [GEOGRAPHIC_DA…" at bounding box center [829, 760] width 1093 height 17
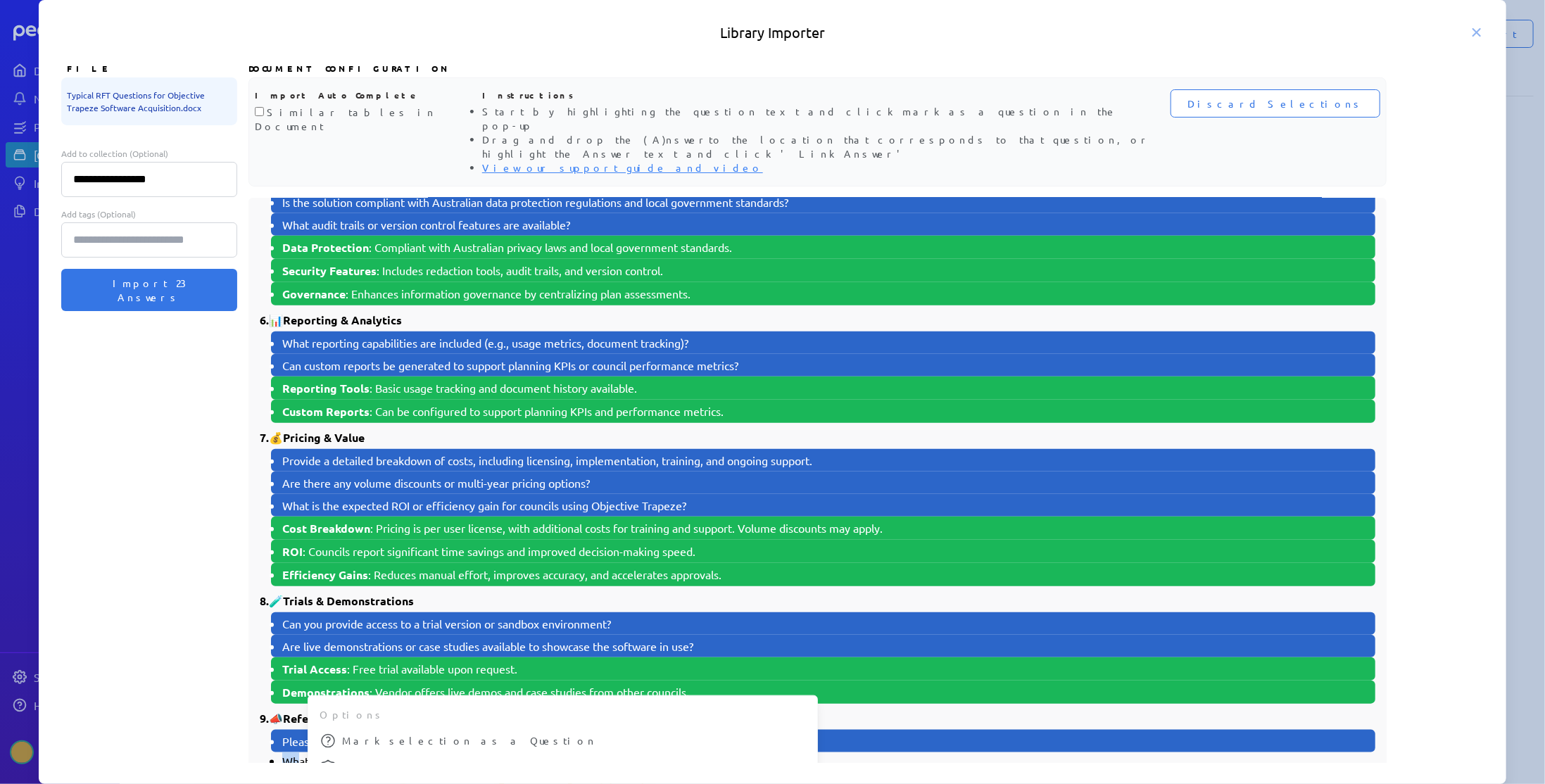
click at [327, 734] on icon at bounding box center [328, 740] width 14 height 14
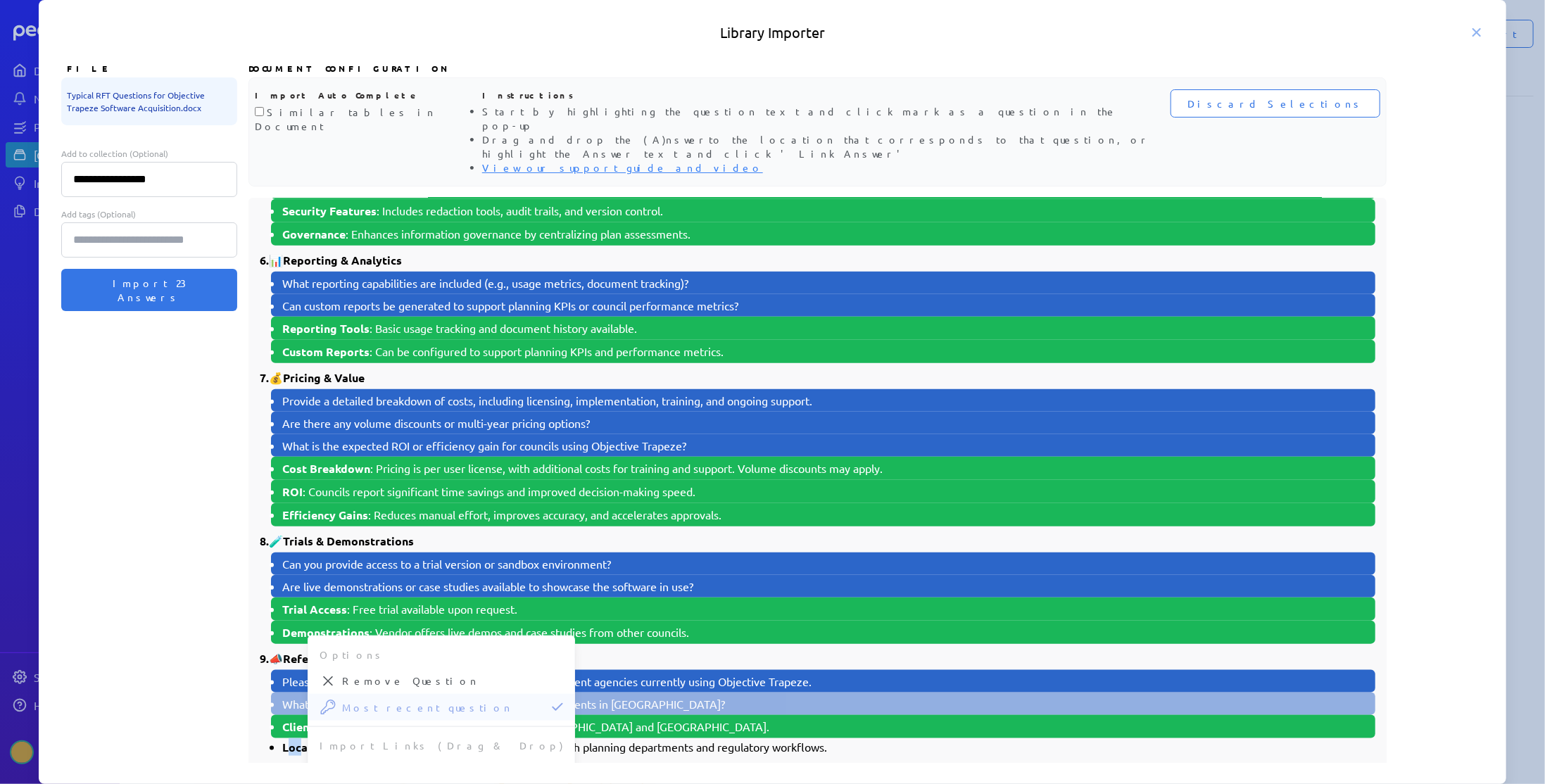
scroll to position [909, 0]
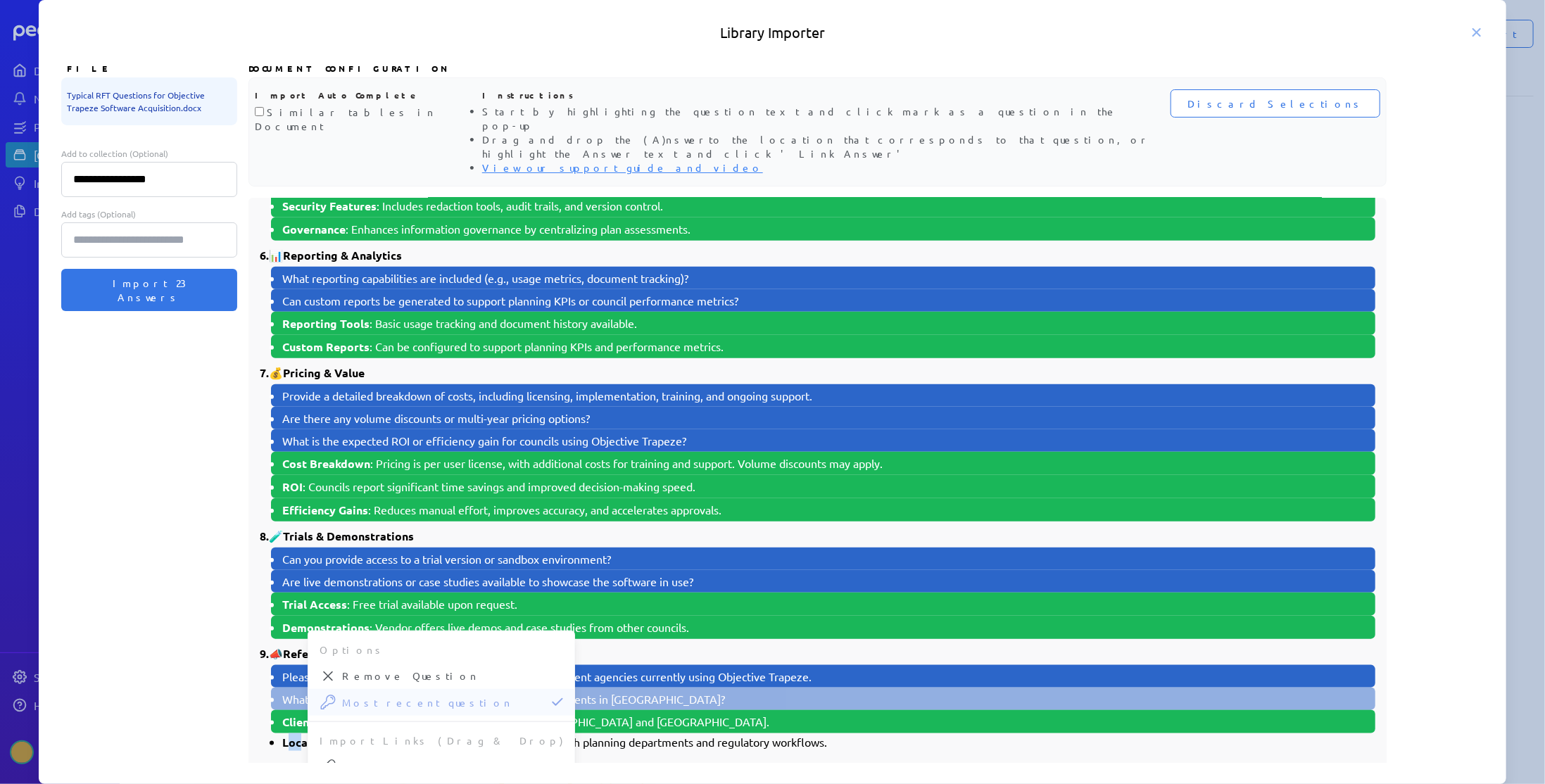
drag, startPoint x: 290, startPoint y: 751, endPoint x: 299, endPoint y: 696, distance: 55.7
click at [299, 733] on li "Local Government Experience : Extensive experience with planning departments an…" at bounding box center [829, 742] width 1093 height 18
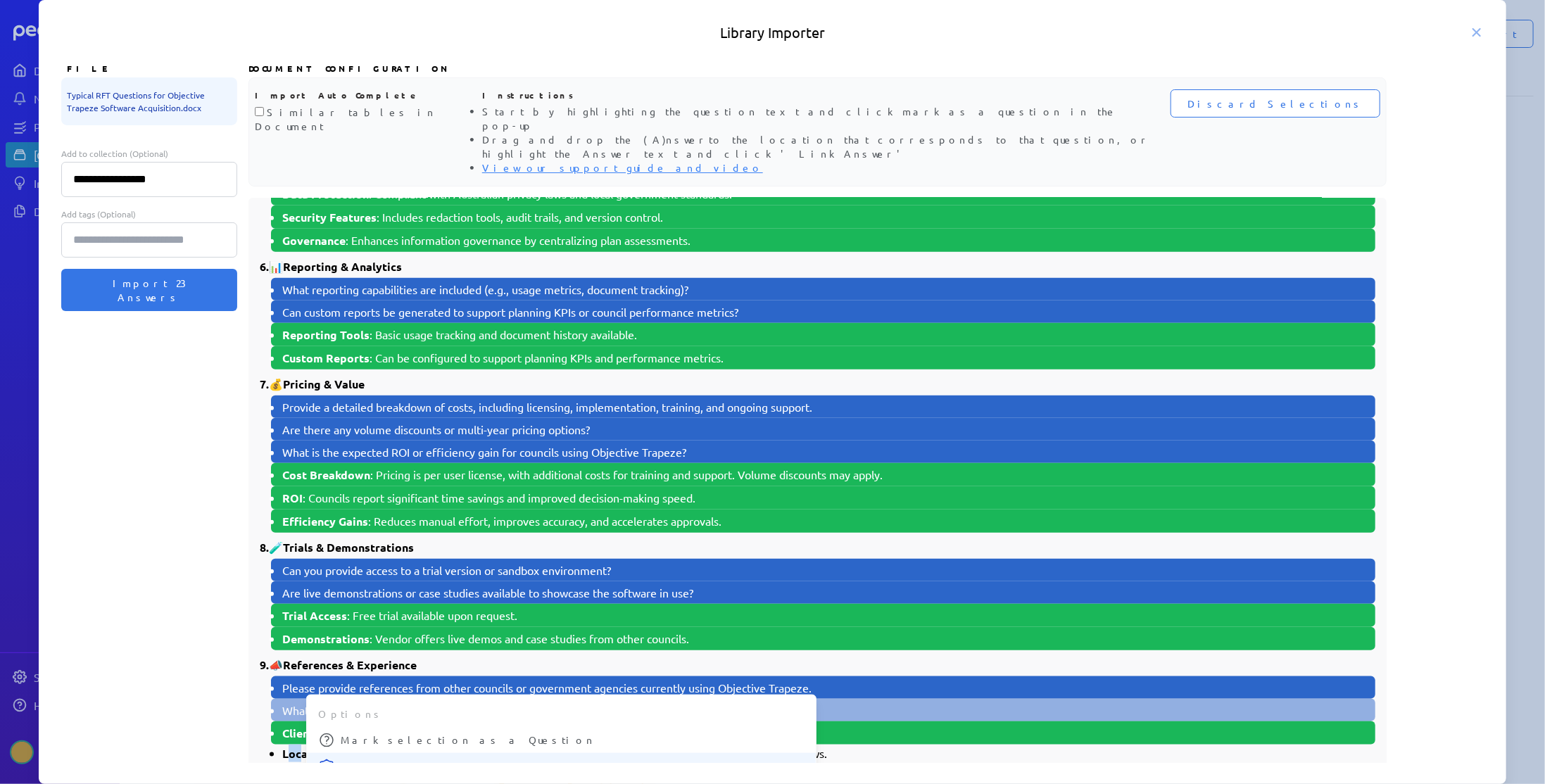
click at [373, 759] on span "Mark selection as Answer for the most recent Question" at bounding box center [573, 766] width 464 height 15
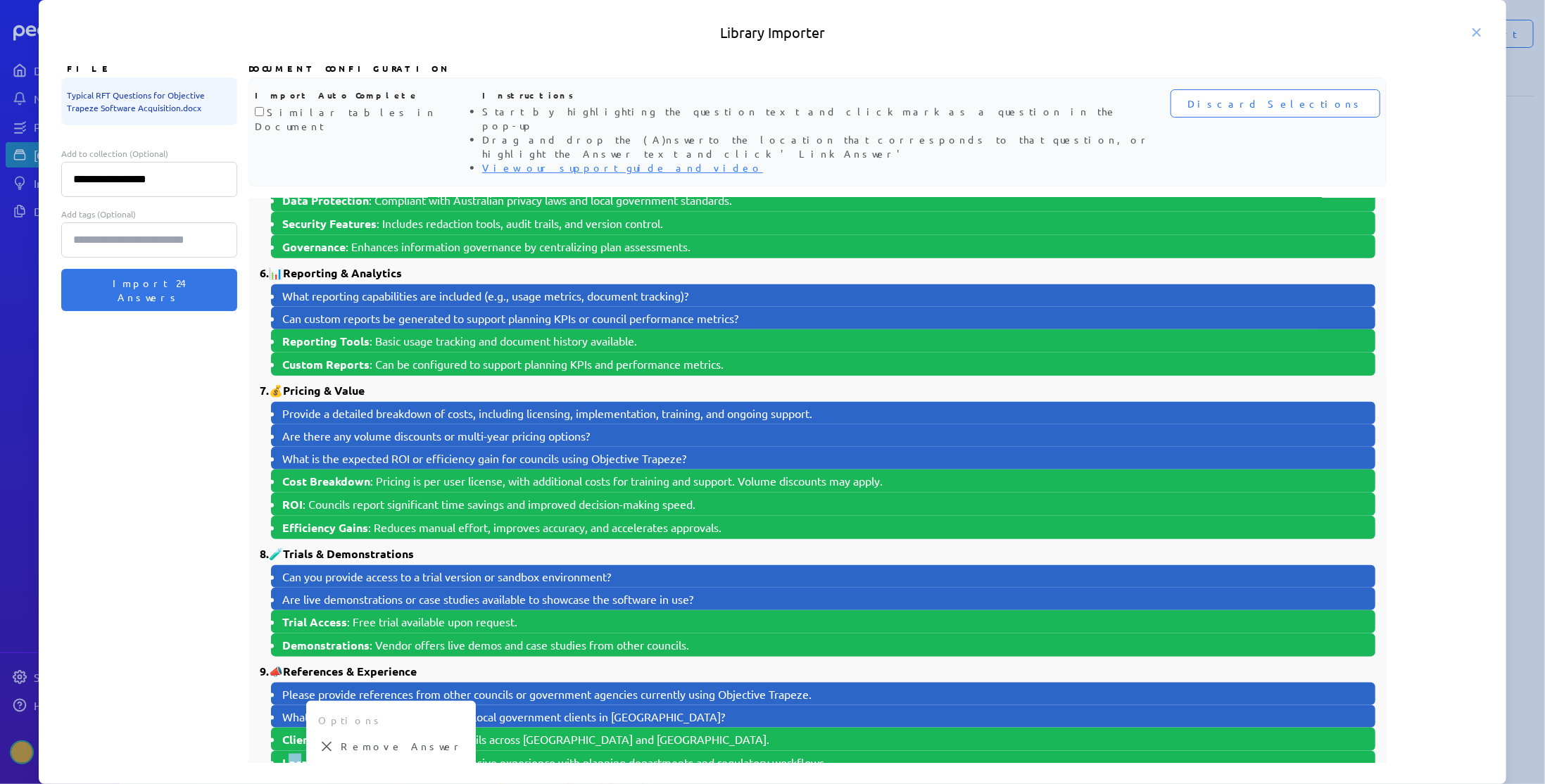
scroll to position [871, 0]
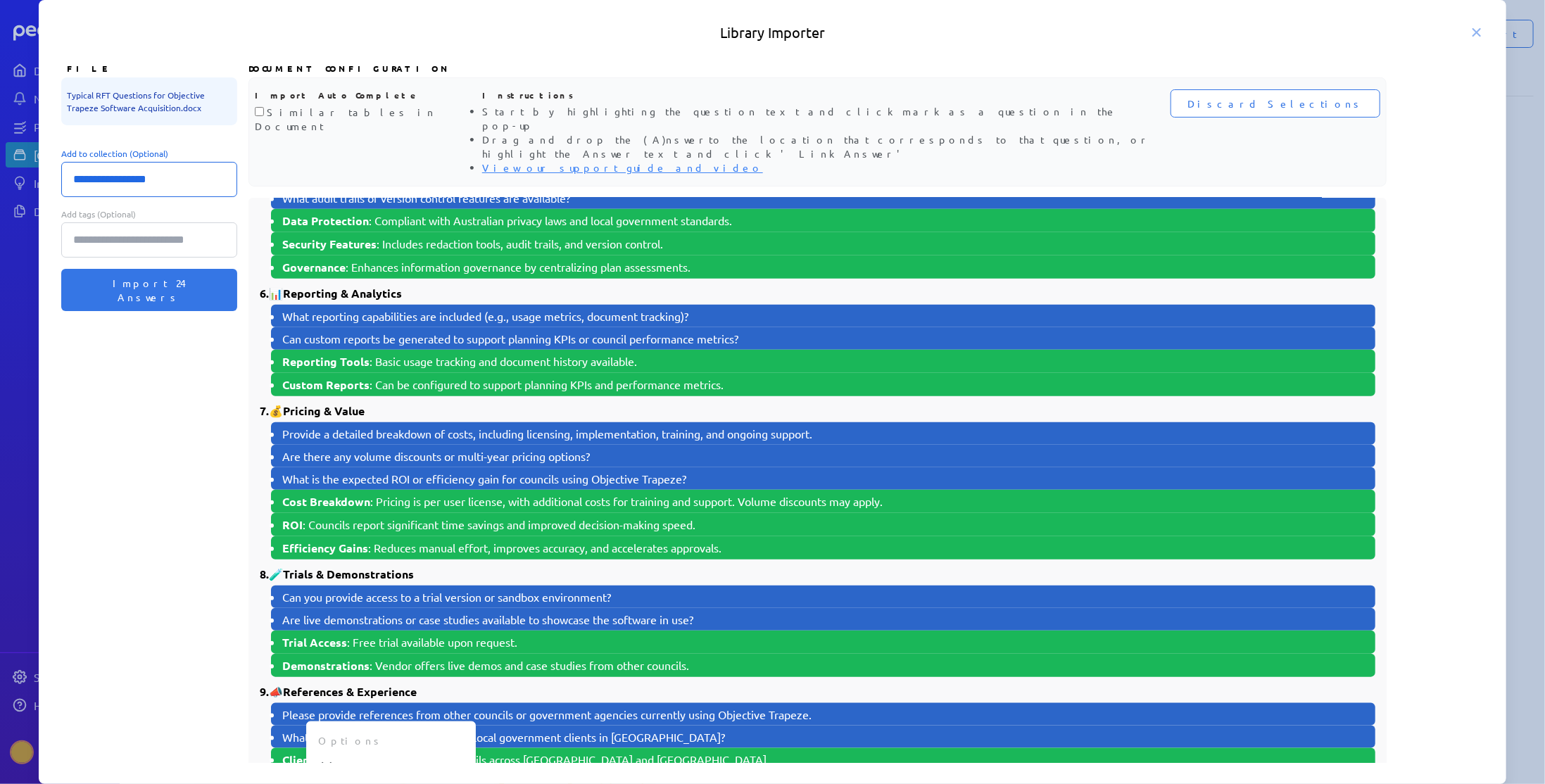
click at [160, 176] on select "**********" at bounding box center [149, 179] width 176 height 35
select select "**********"
click at [61, 162] on select "**********" at bounding box center [149, 179] width 176 height 35
click at [160, 248] on input "Add tags (Optional)" at bounding box center [149, 240] width 176 height 35
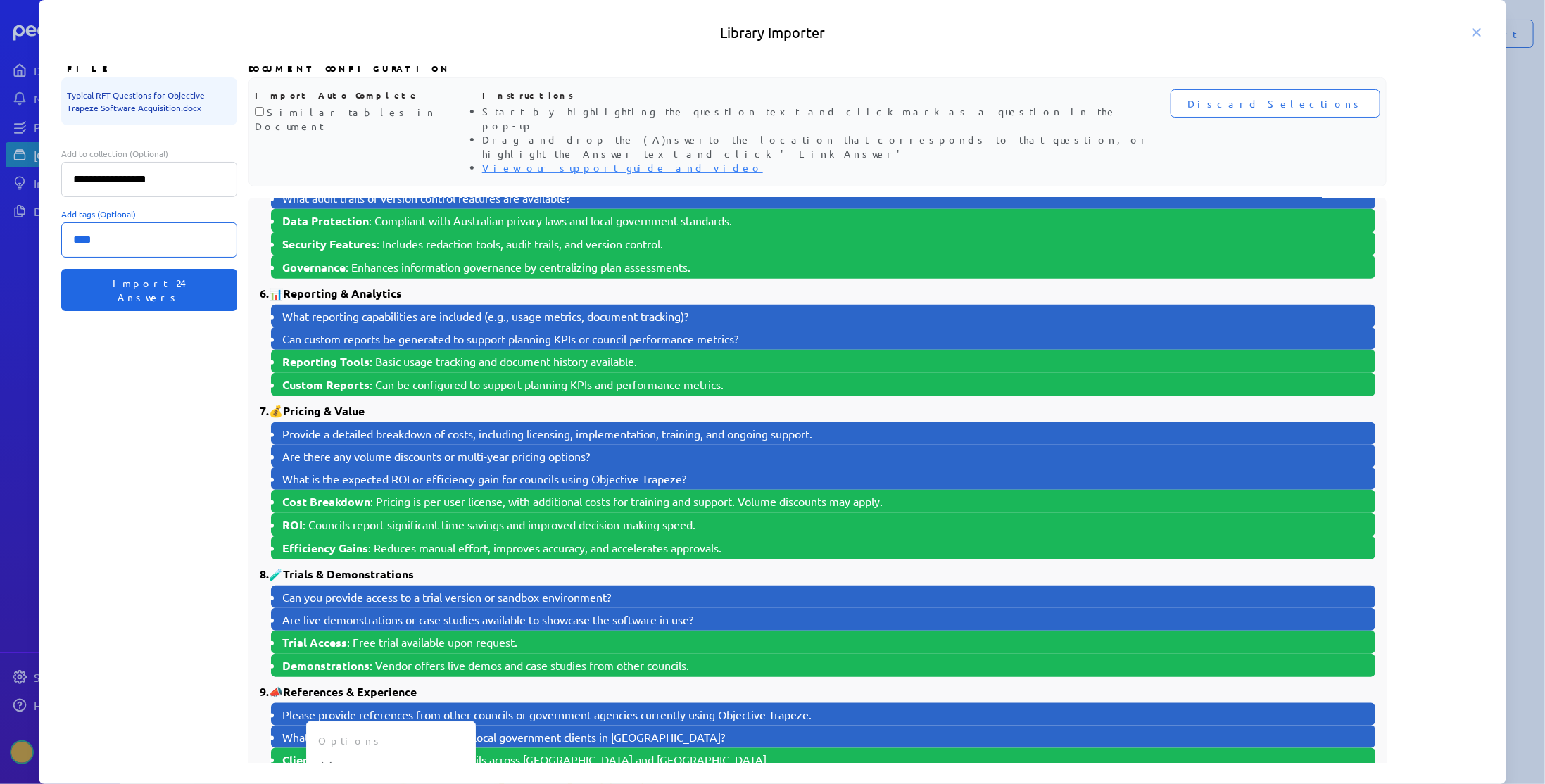
type input "****"
click at [165, 282] on span "Import 24 Answers" at bounding box center [149, 290] width 142 height 28
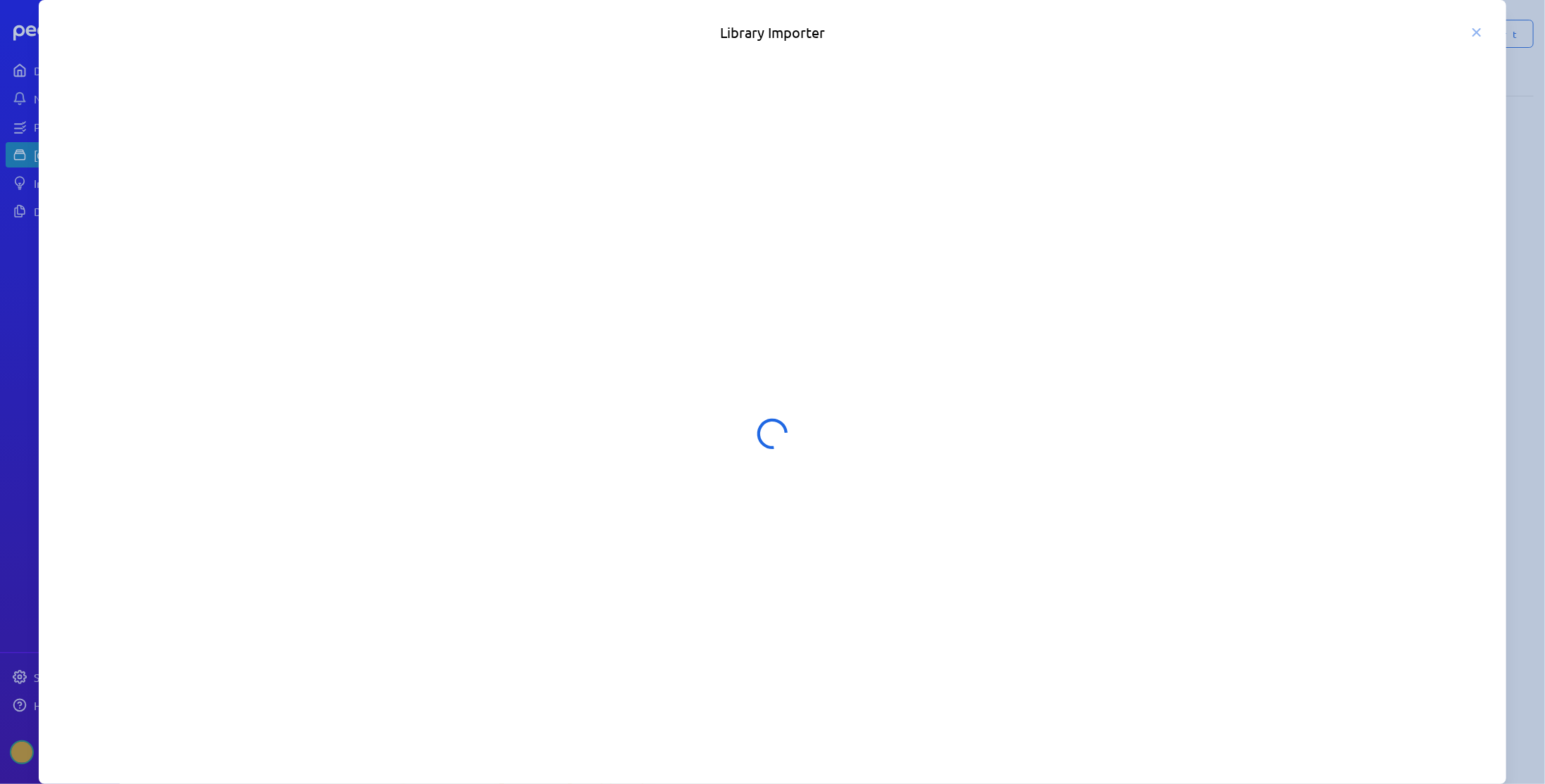
select select "**********"
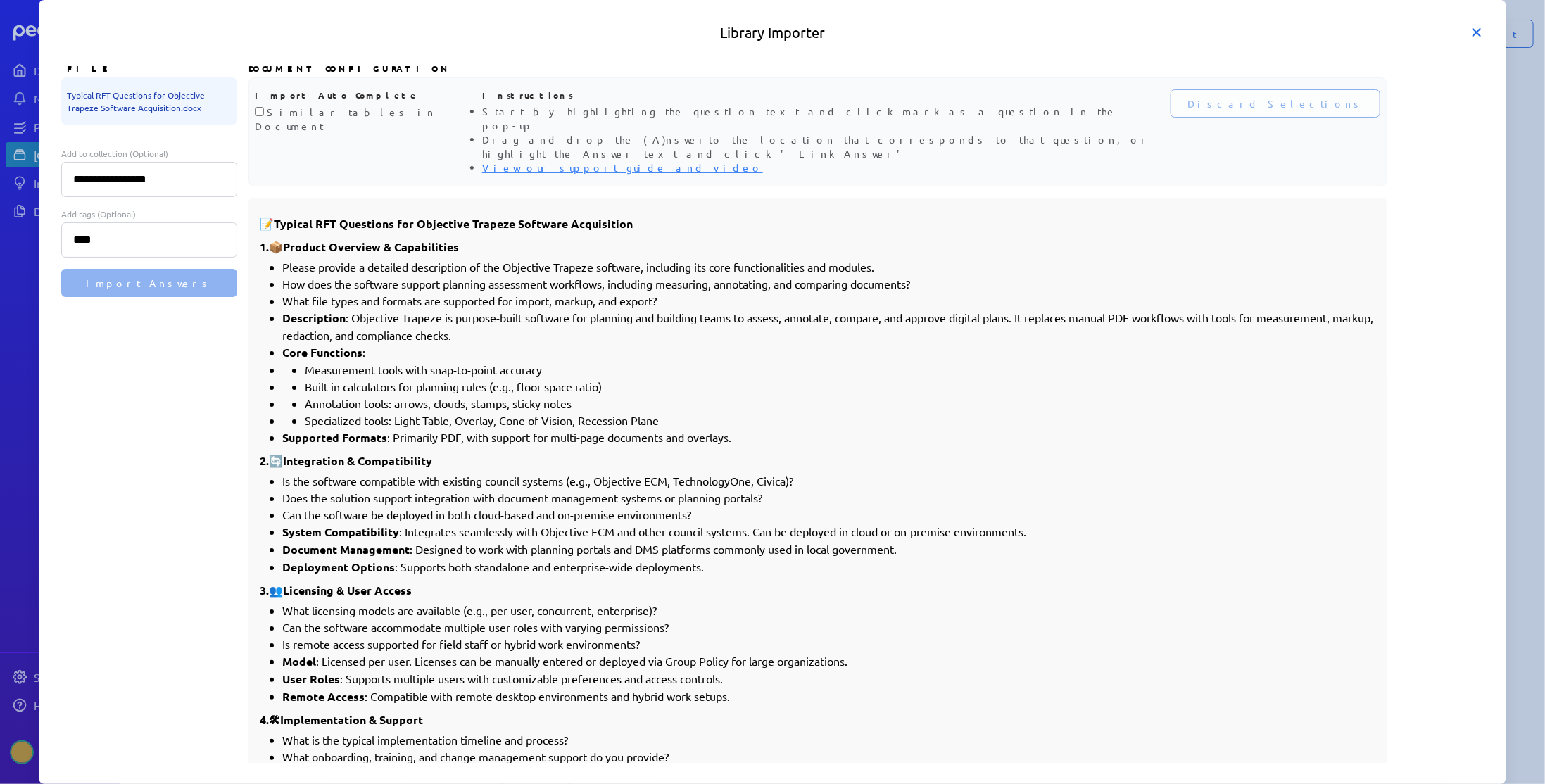
click at [1474, 31] on icon at bounding box center [1476, 33] width 7 height 7
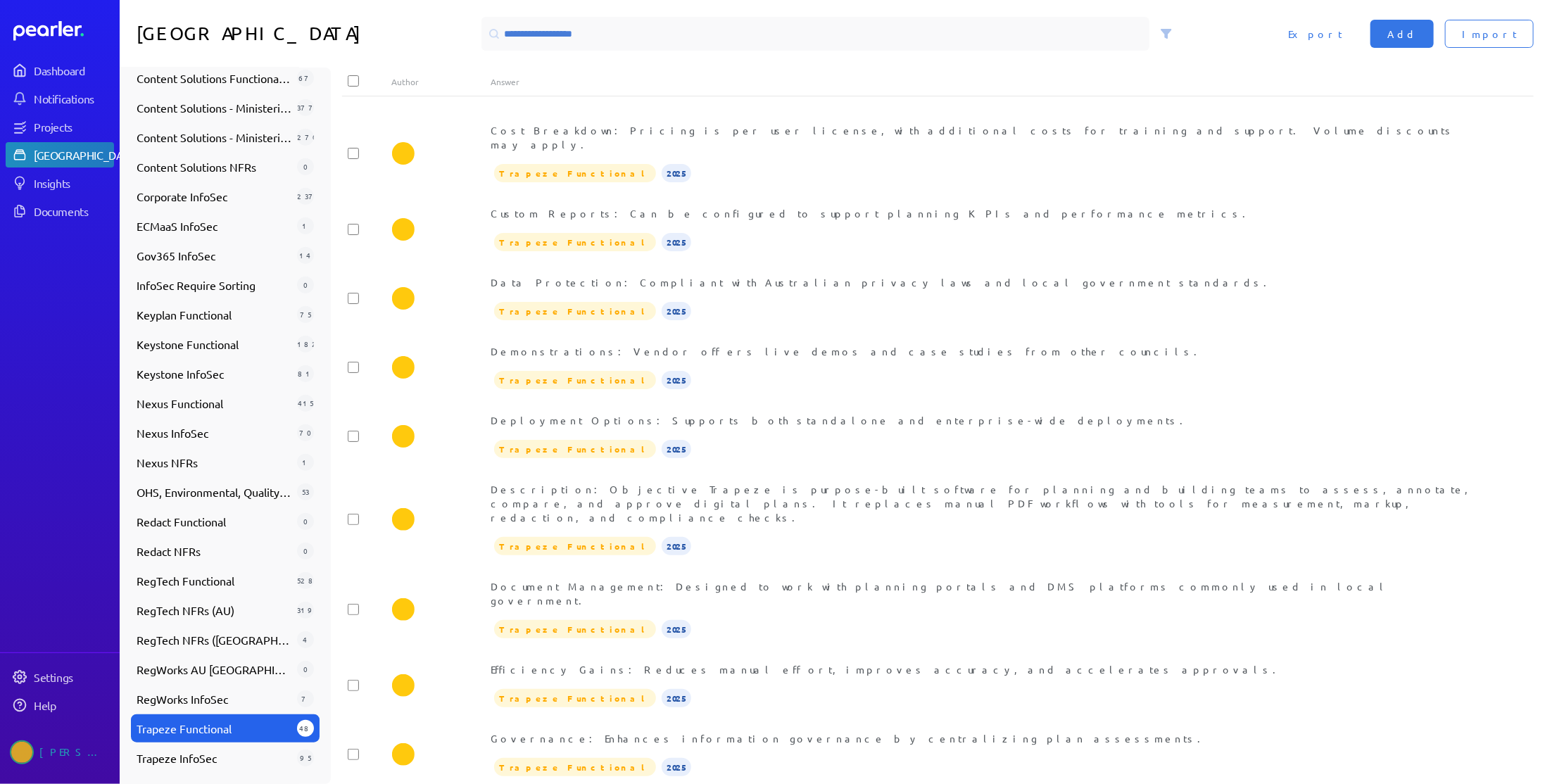
scroll to position [0, 0]
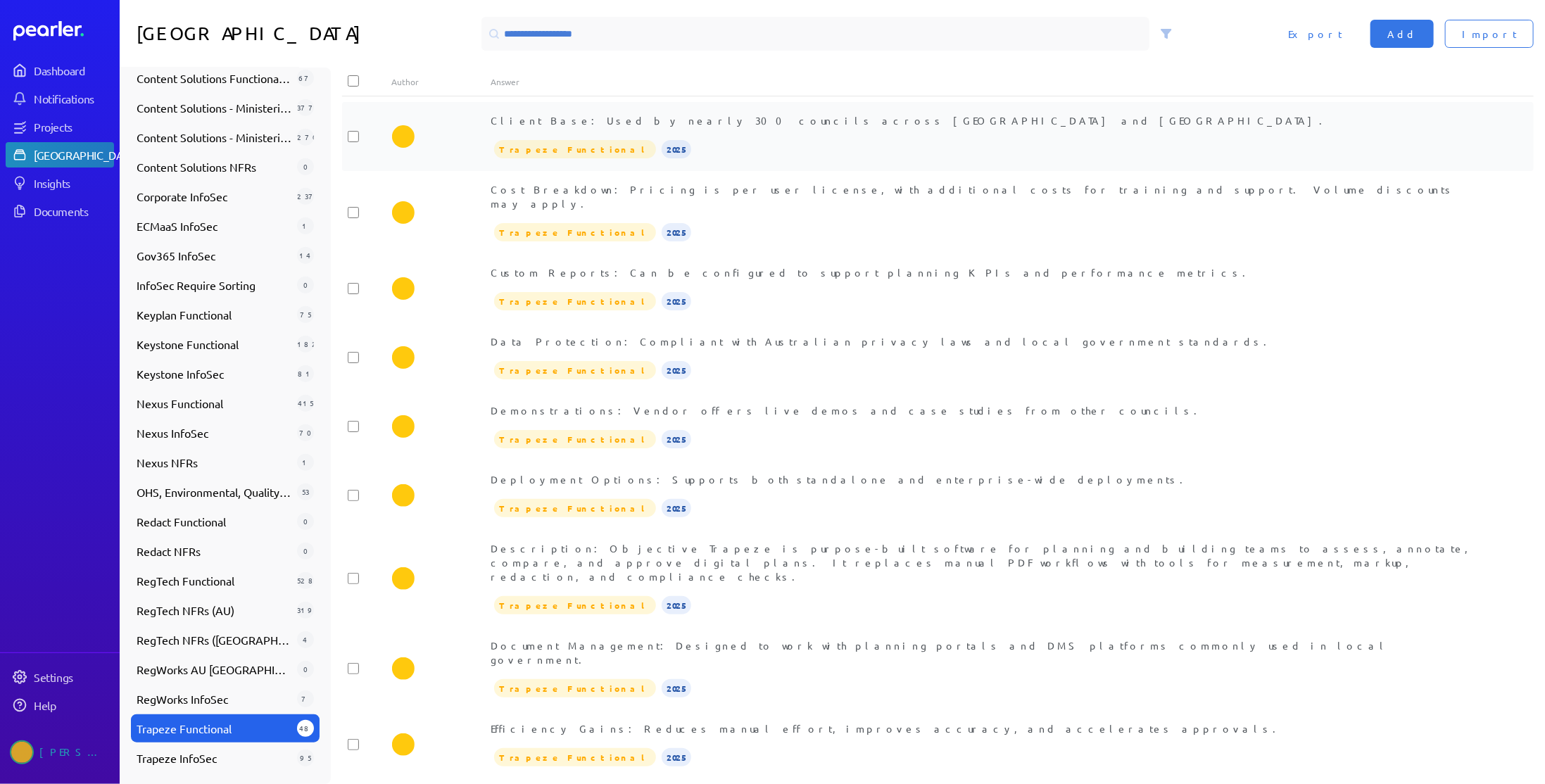
click at [675, 130] on div "Client Base: Used by nearly 300 councils across [GEOGRAPHIC_DATA] and [GEOGRAPH…" at bounding box center [987, 136] width 993 height 47
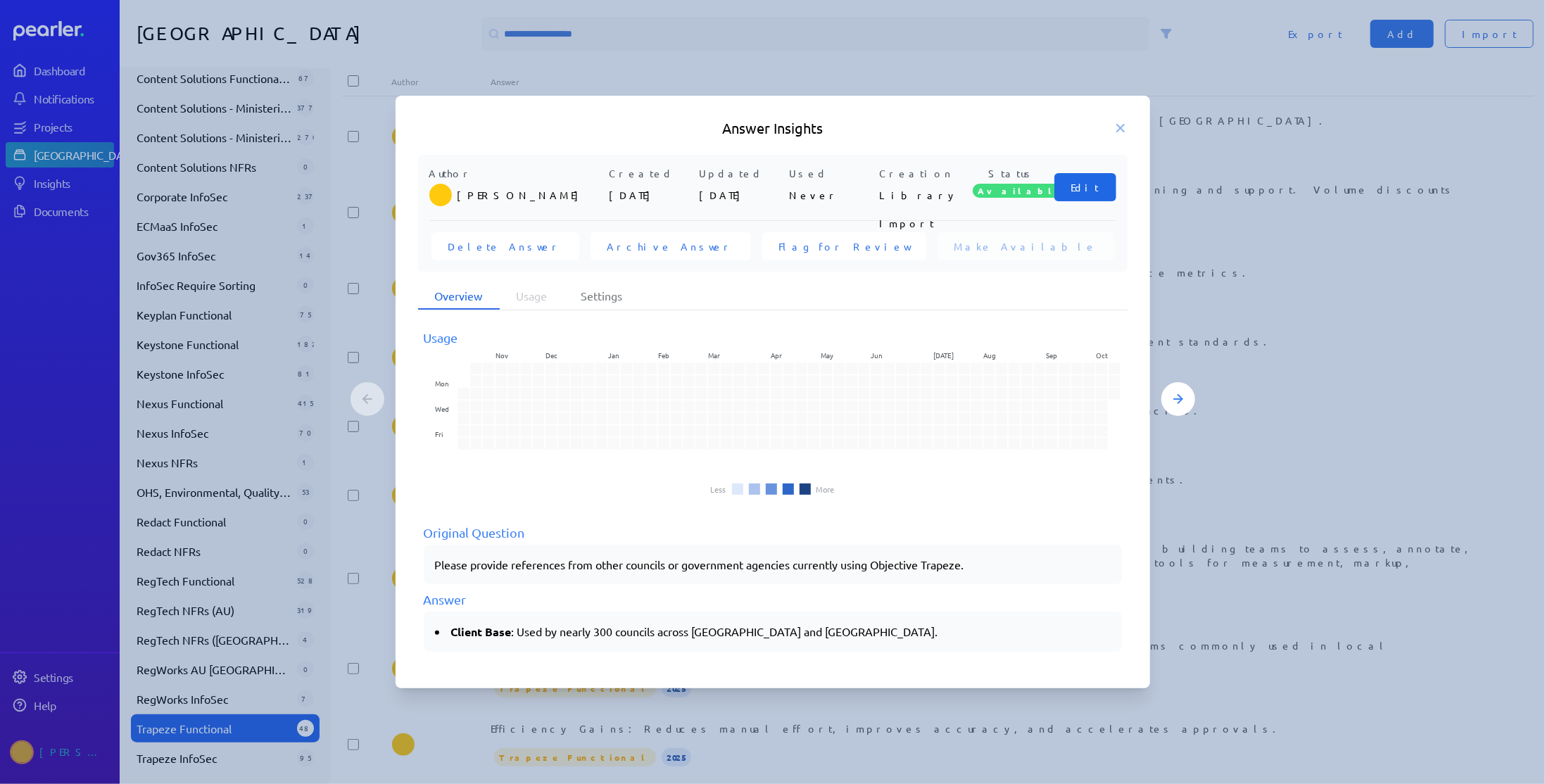
click at [1092, 194] on span "Edit" at bounding box center [1085, 187] width 28 height 14
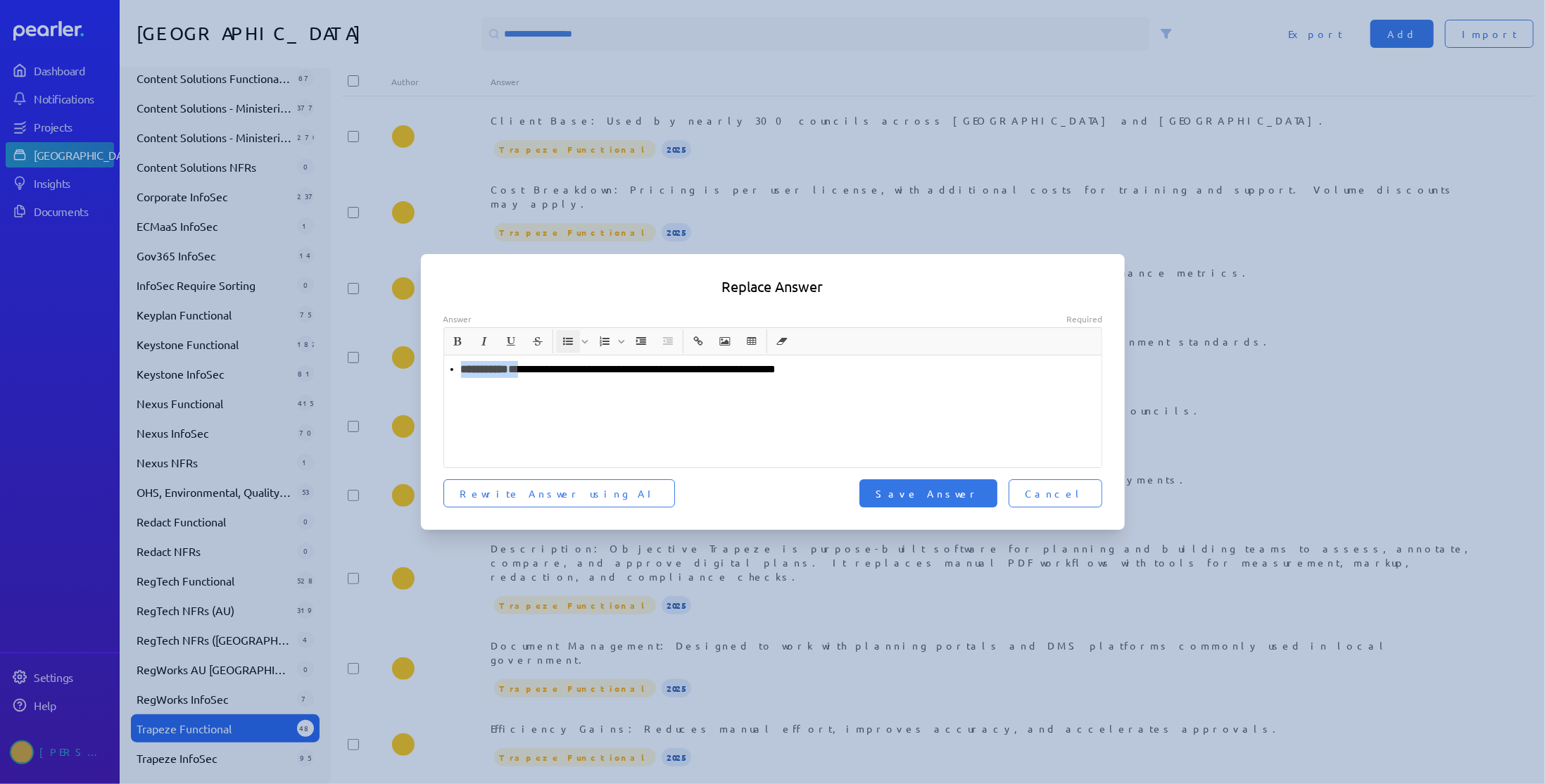
drag, startPoint x: 526, startPoint y: 372, endPoint x: 440, endPoint y: 373, distance: 86.0
click at [440, 373] on div "**********" at bounding box center [773, 411] width 704 height 195
click at [971, 497] on span "Save Answer" at bounding box center [928, 493] width 104 height 14
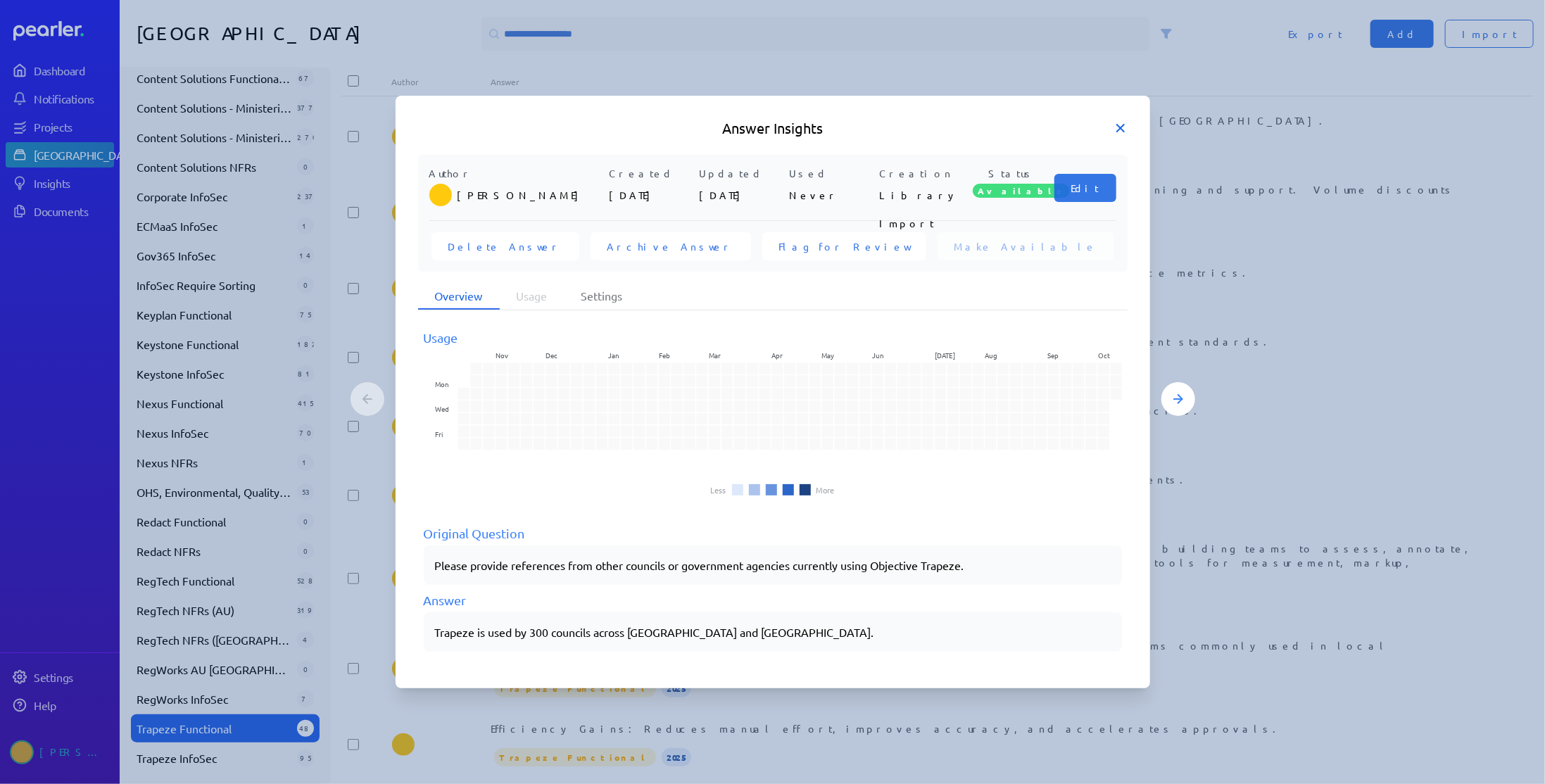
click at [1117, 126] on icon at bounding box center [1120, 128] width 7 height 7
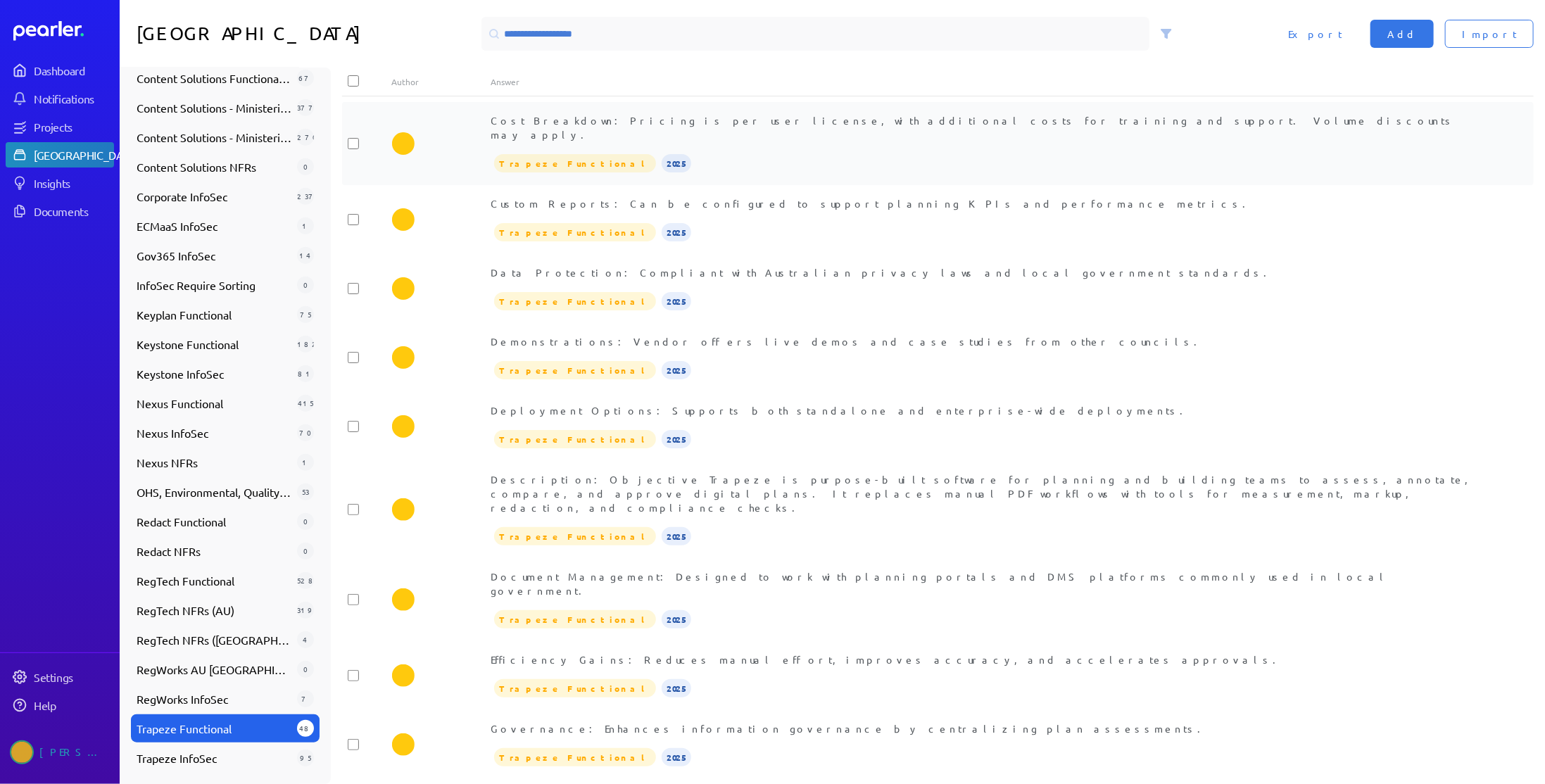
click at [739, 133] on div "Cost Breakdown: Pricing is per user license, with additional costs for training…" at bounding box center [987, 143] width 993 height 61
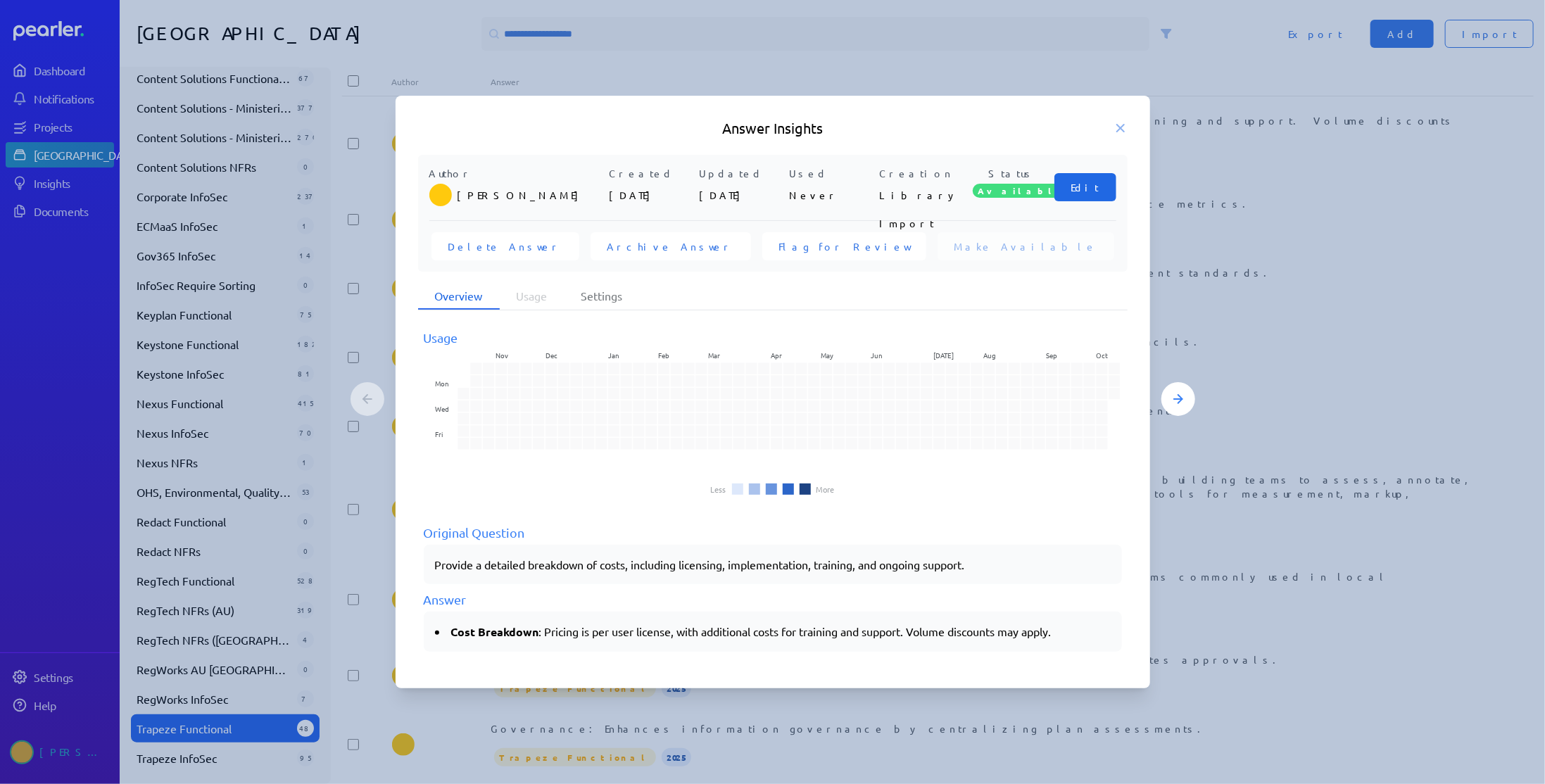
click at [1090, 189] on span "Edit" at bounding box center [1085, 187] width 28 height 14
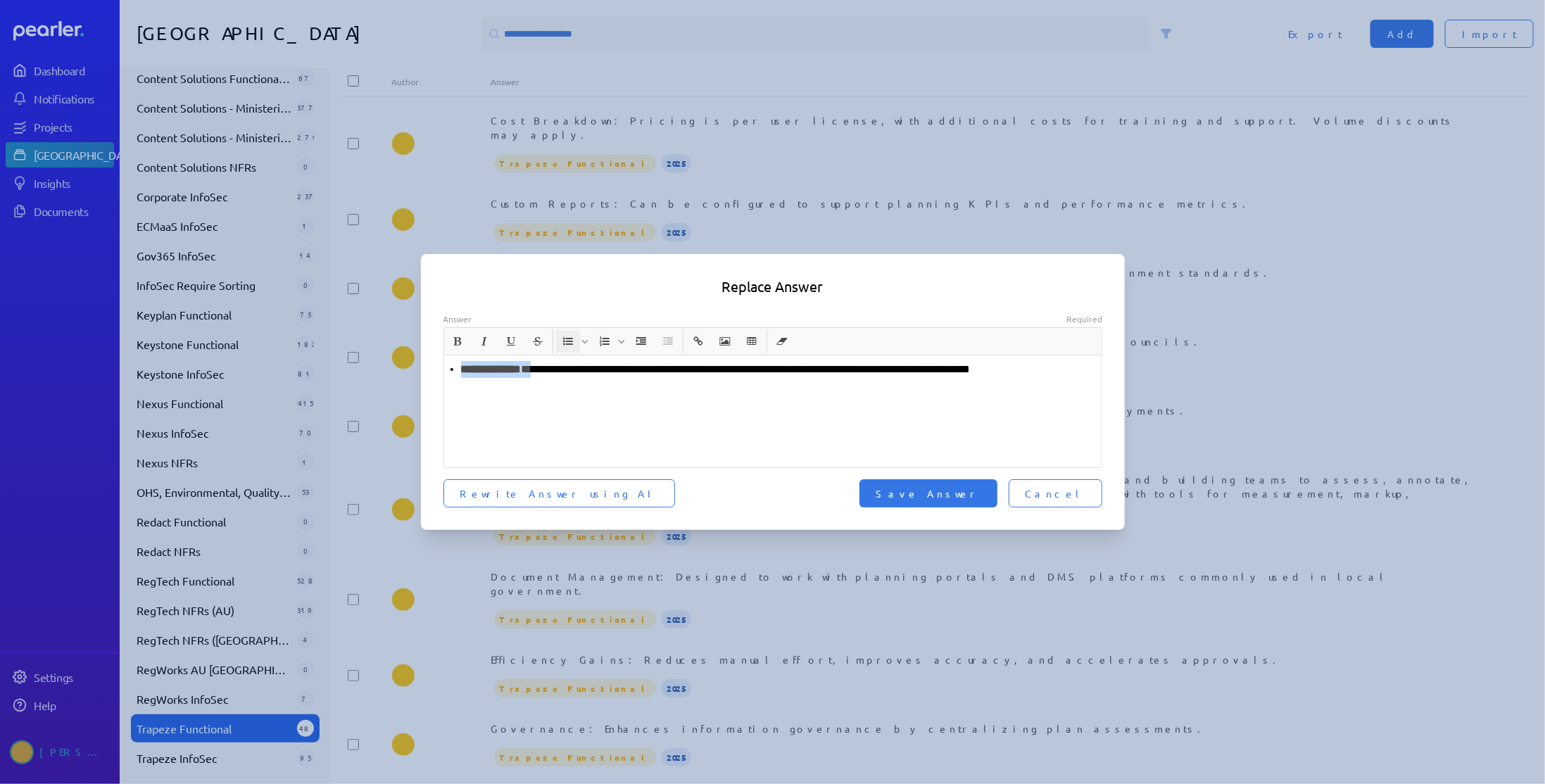
drag, startPoint x: 552, startPoint y: 376, endPoint x: 429, endPoint y: 373, distance: 123.0
click at [429, 373] on div "**********" at bounding box center [773, 411] width 704 height 195
click at [818, 371] on p "**********" at bounding box center [773, 369] width 647 height 17
click at [963, 490] on span "Save Answer" at bounding box center [928, 493] width 104 height 14
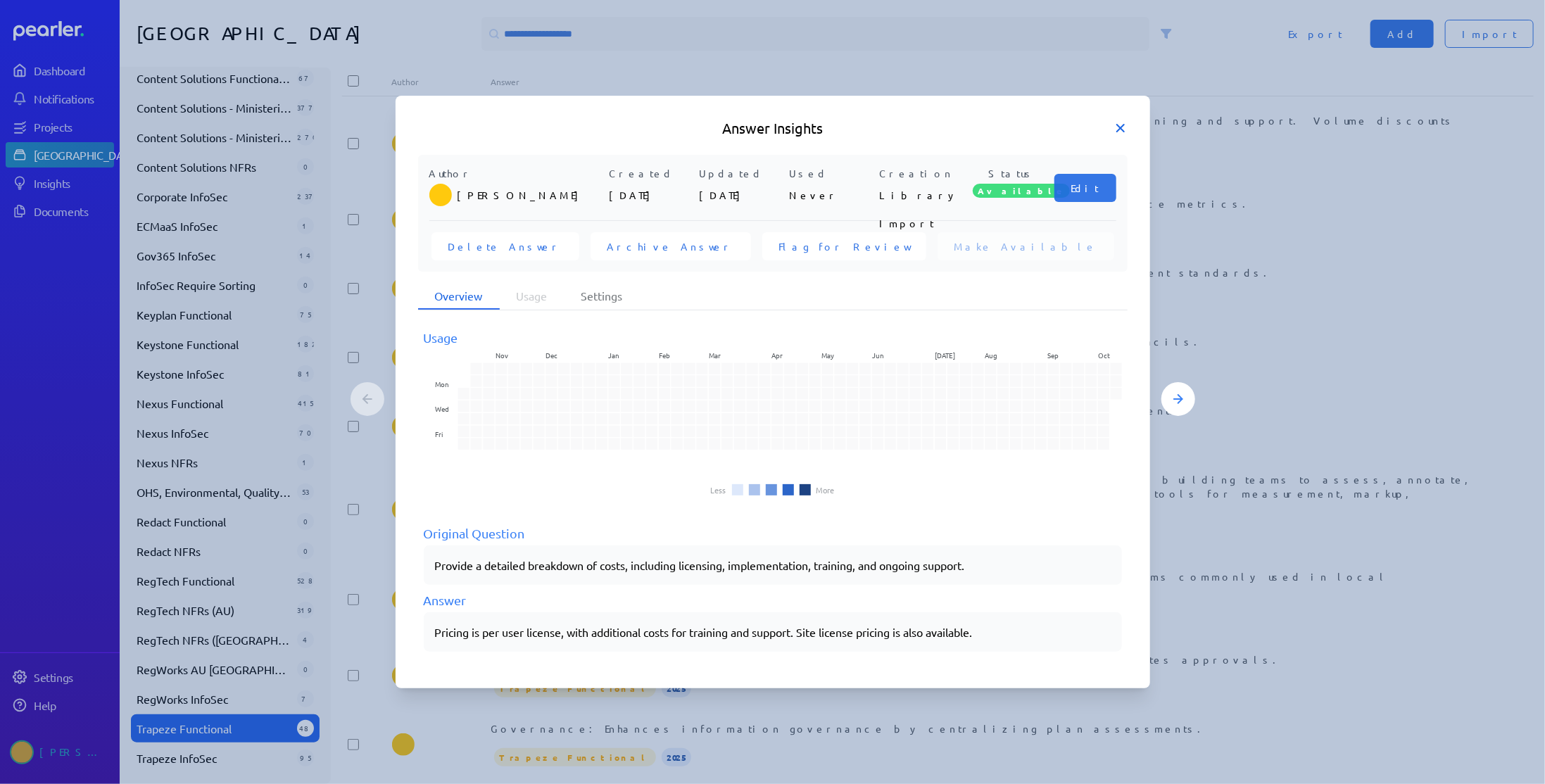
click at [1115, 131] on icon at bounding box center [1120, 128] width 14 height 14
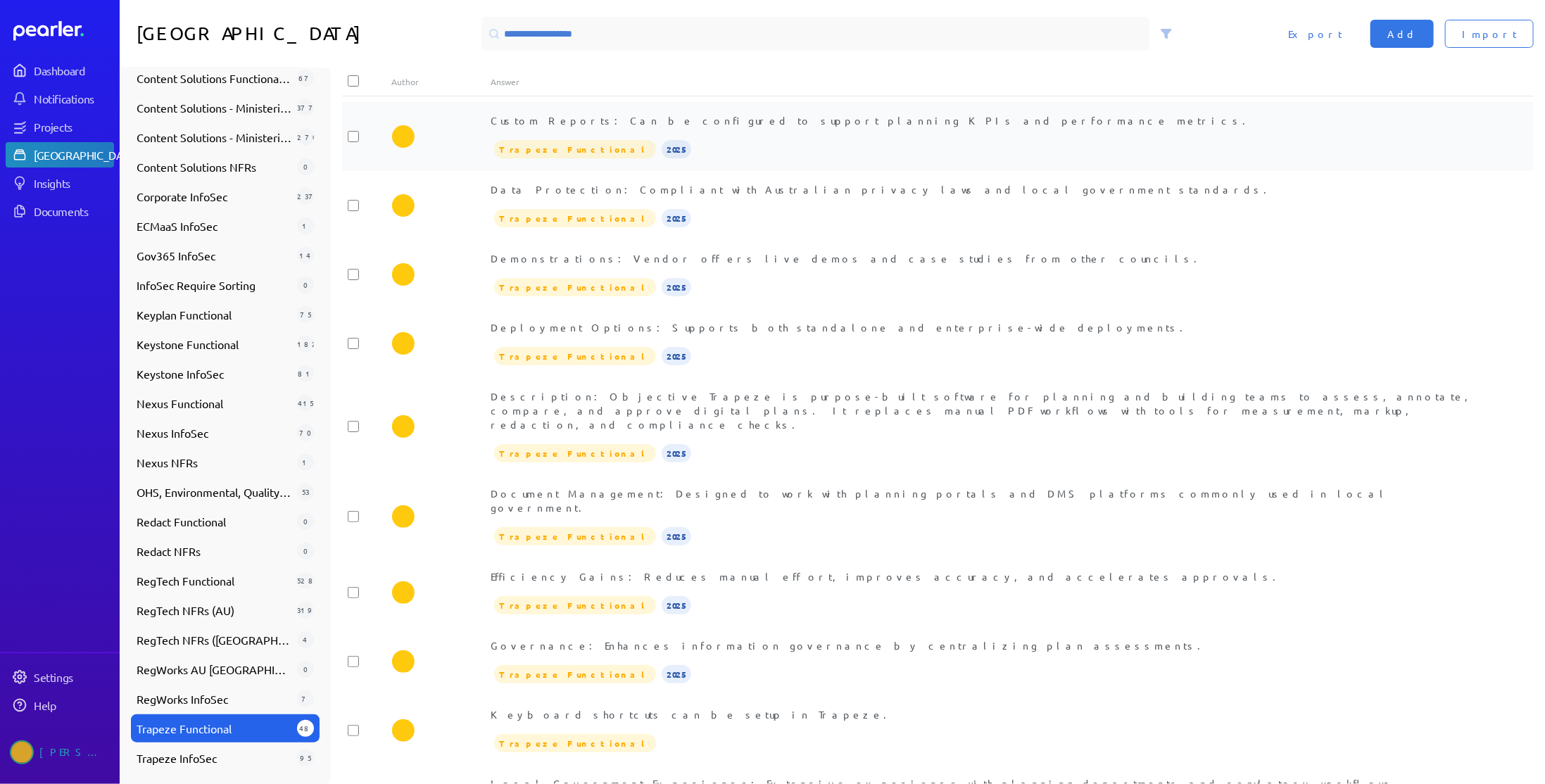
click at [758, 132] on div "Custom Reports: Can be configured to support planning KPIs and performance metr…" at bounding box center [987, 136] width 993 height 47
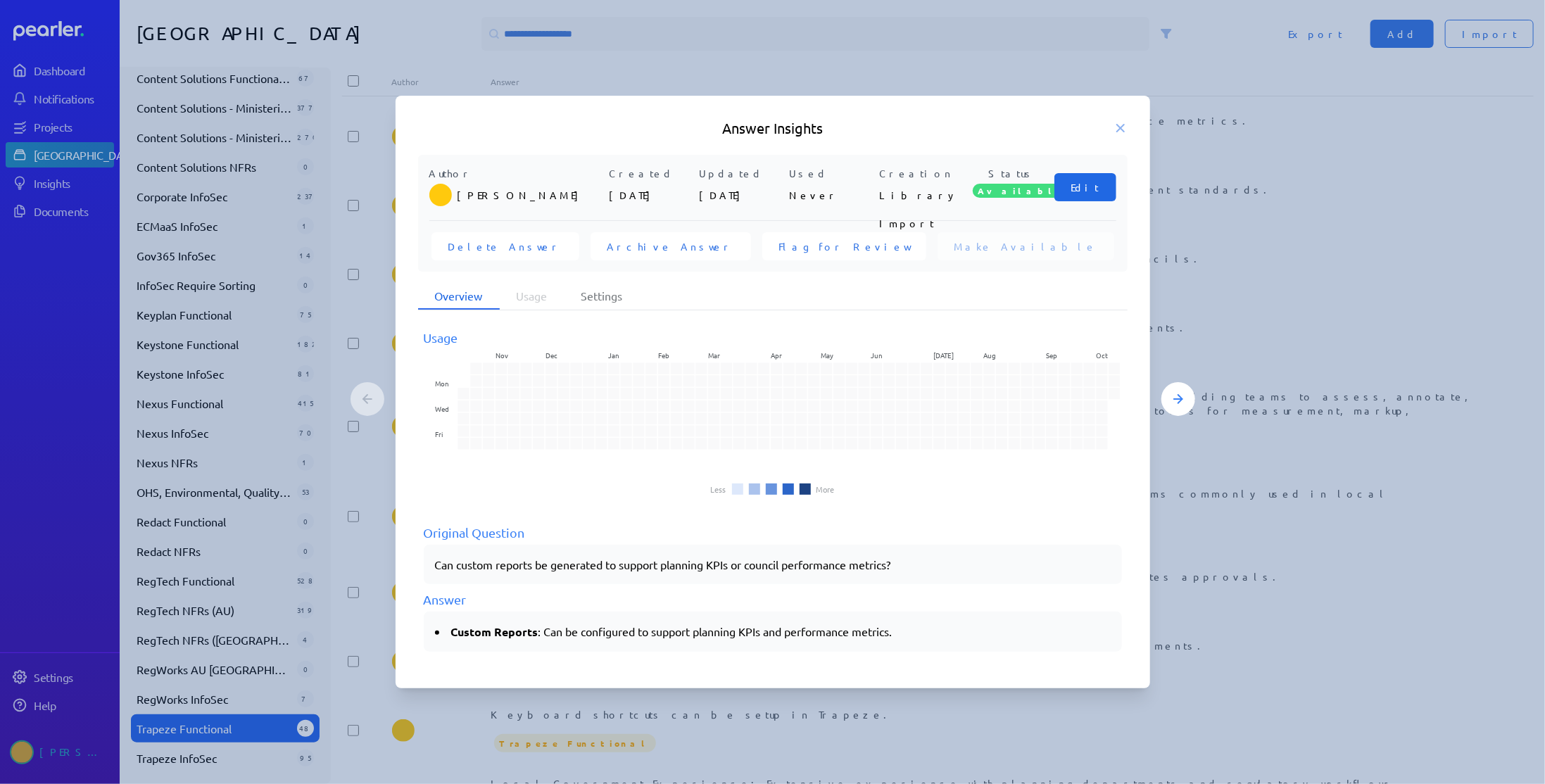
click at [1093, 190] on span "Edit" at bounding box center [1085, 187] width 28 height 14
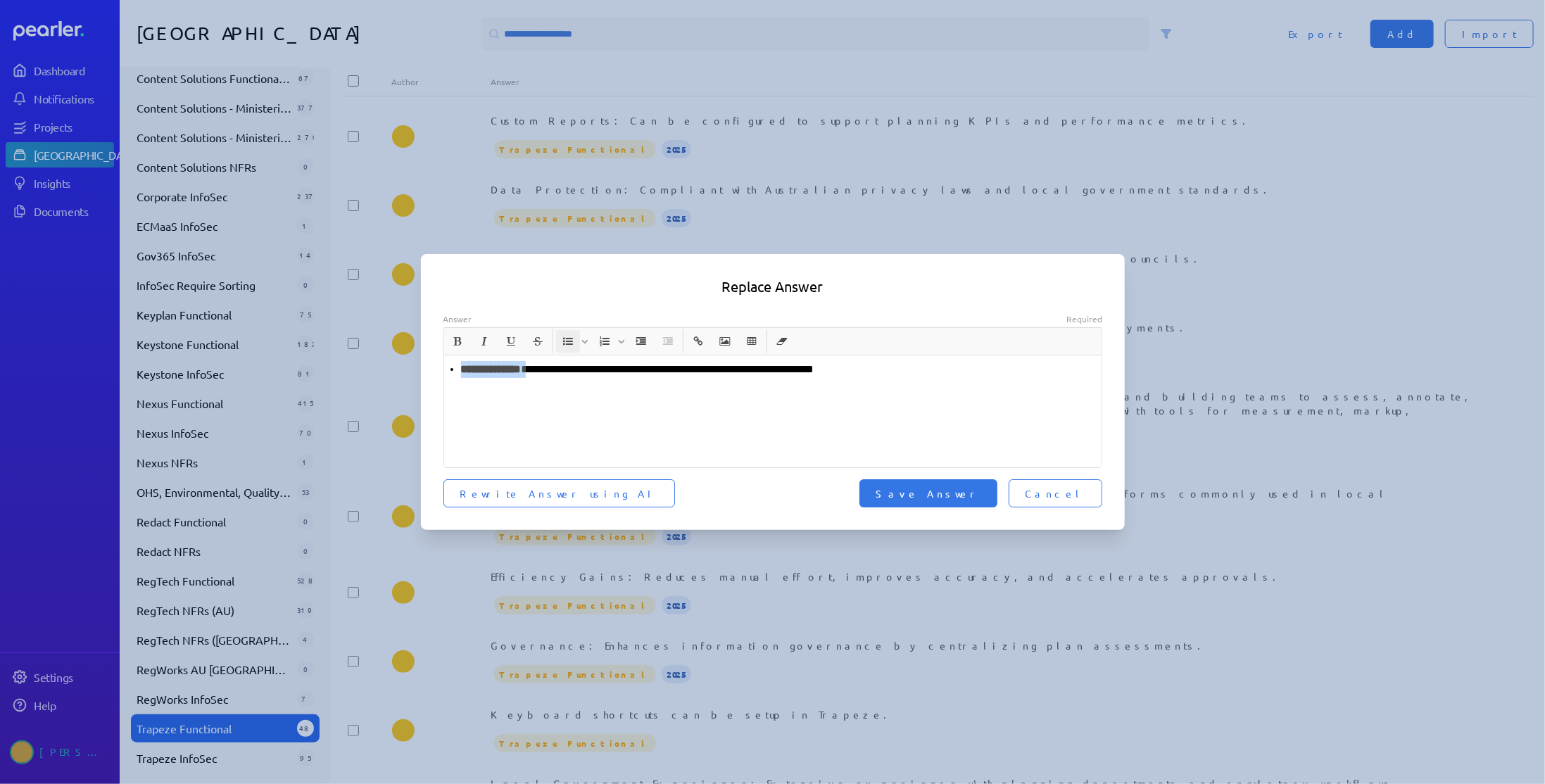
drag, startPoint x: 549, startPoint y: 370, endPoint x: 431, endPoint y: 368, distance: 118.0
click at [431, 368] on div "**********" at bounding box center [773, 411] width 704 height 195
drag, startPoint x: 591, startPoint y: 372, endPoint x: 951, endPoint y: 370, distance: 360.0
click at [951, 370] on p "**********" at bounding box center [773, 369] width 647 height 17
click at [977, 489] on span "Save Answer" at bounding box center [928, 493] width 104 height 14
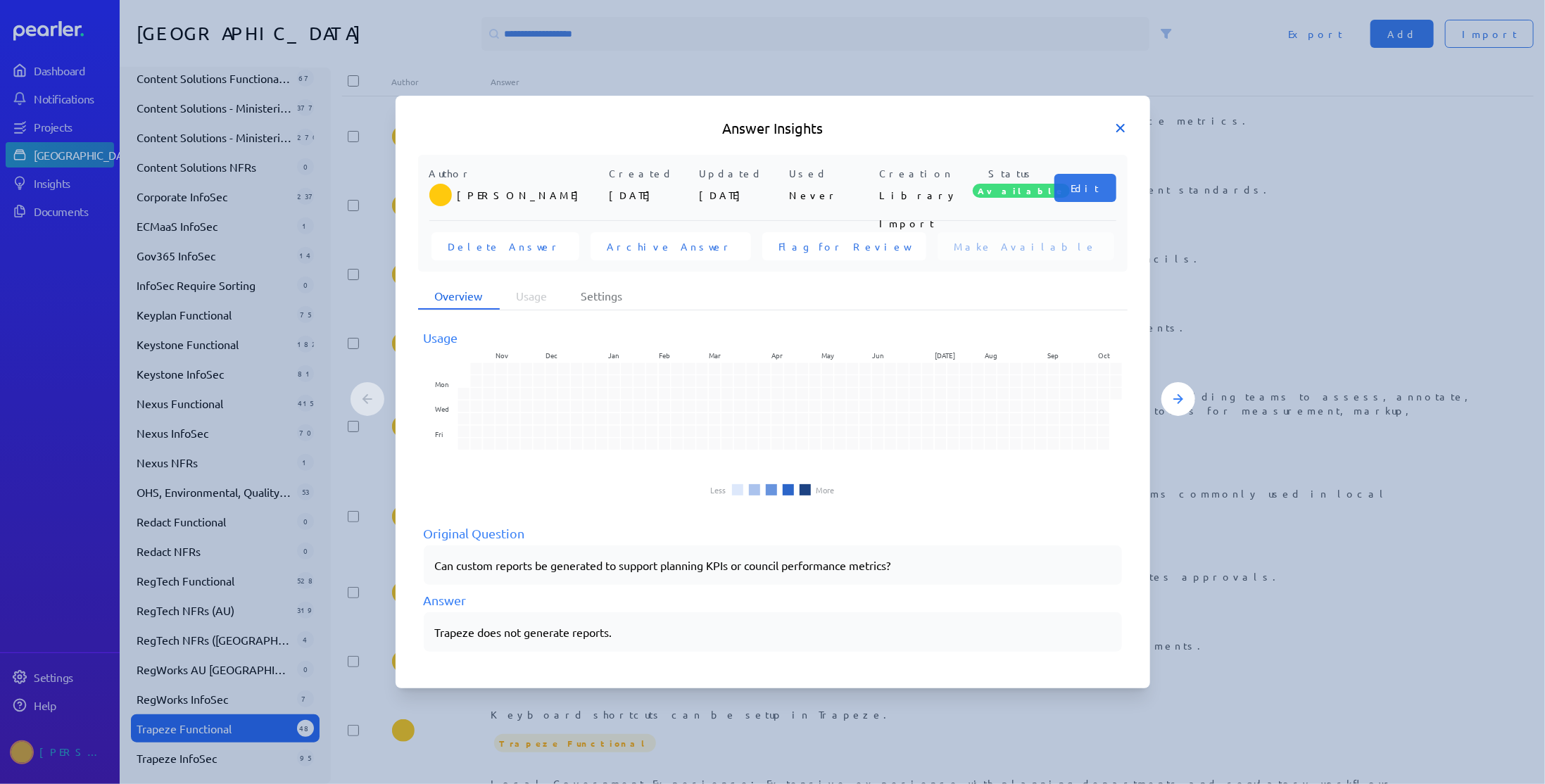
click at [1121, 129] on icon at bounding box center [1120, 128] width 14 height 14
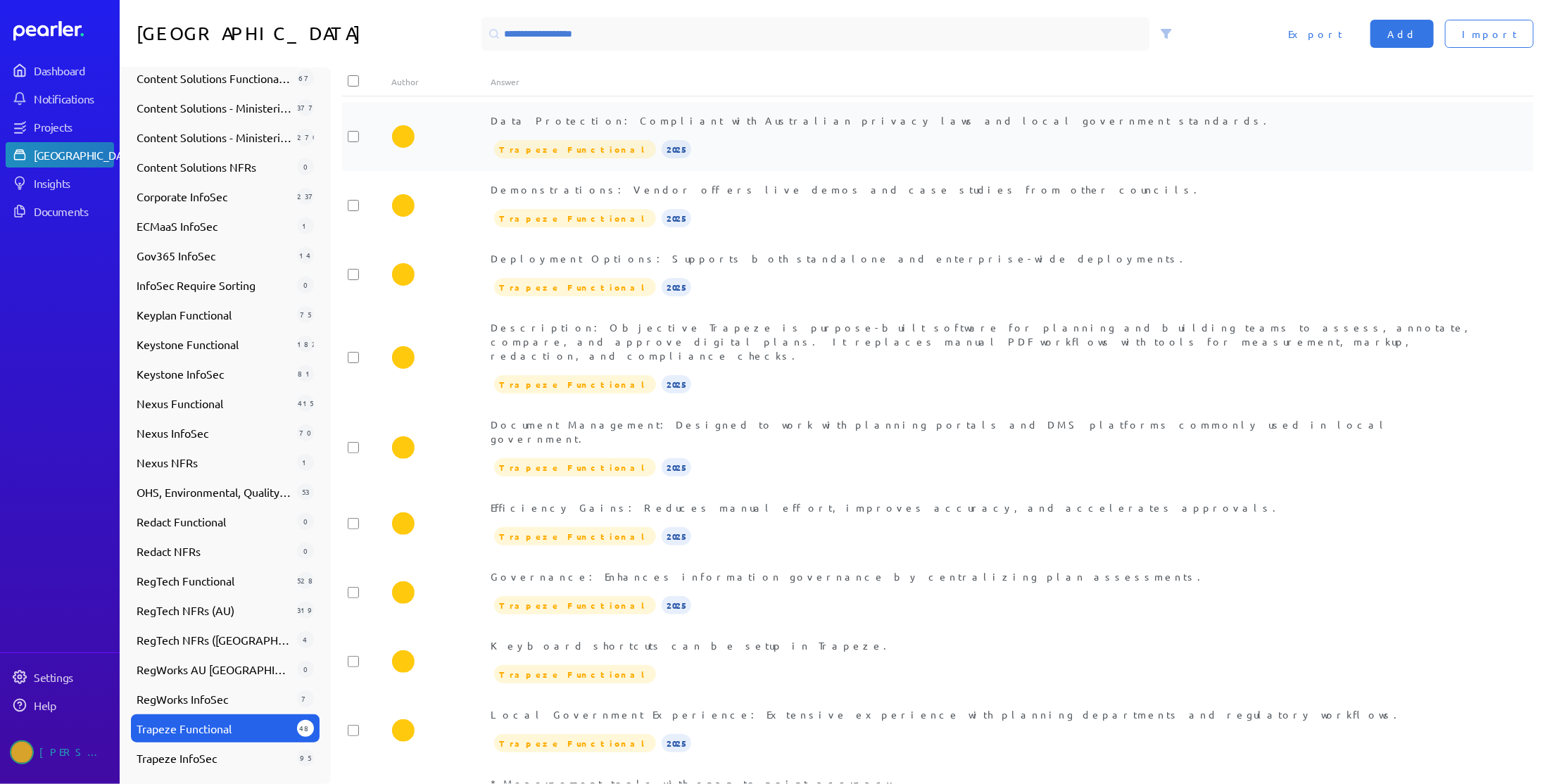
click at [725, 138] on div "Data Protection: Compliant with Australian privacy laws and local government st…" at bounding box center [987, 136] width 993 height 47
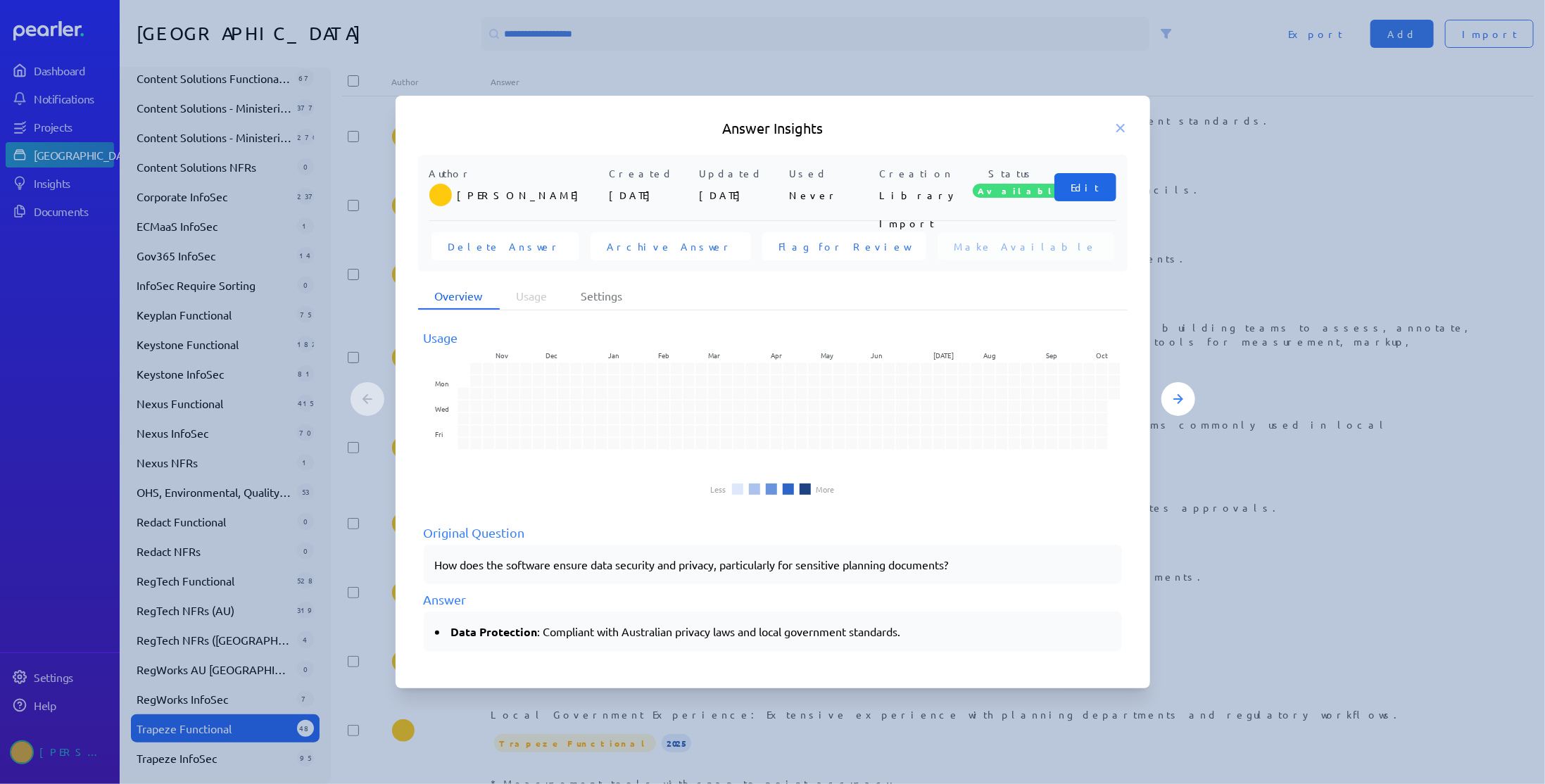
click at [1084, 190] on span "Edit" at bounding box center [1085, 187] width 28 height 14
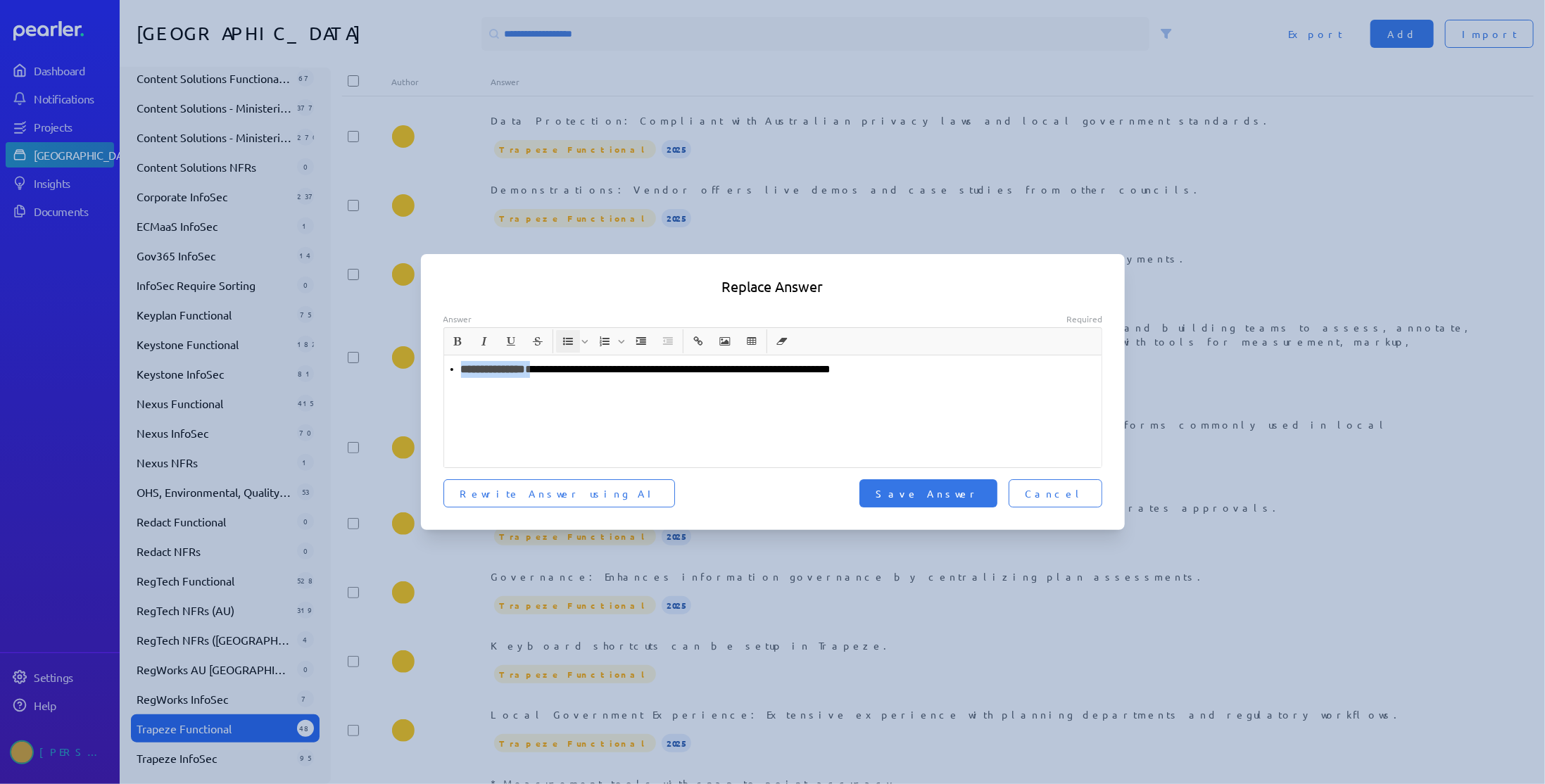
drag, startPoint x: 549, startPoint y: 367, endPoint x: 401, endPoint y: 367, distance: 148.0
click at [401, 367] on div "**********" at bounding box center [773, 392] width 1545 height 784
click at [974, 497] on span "Save Answer" at bounding box center [928, 493] width 104 height 14
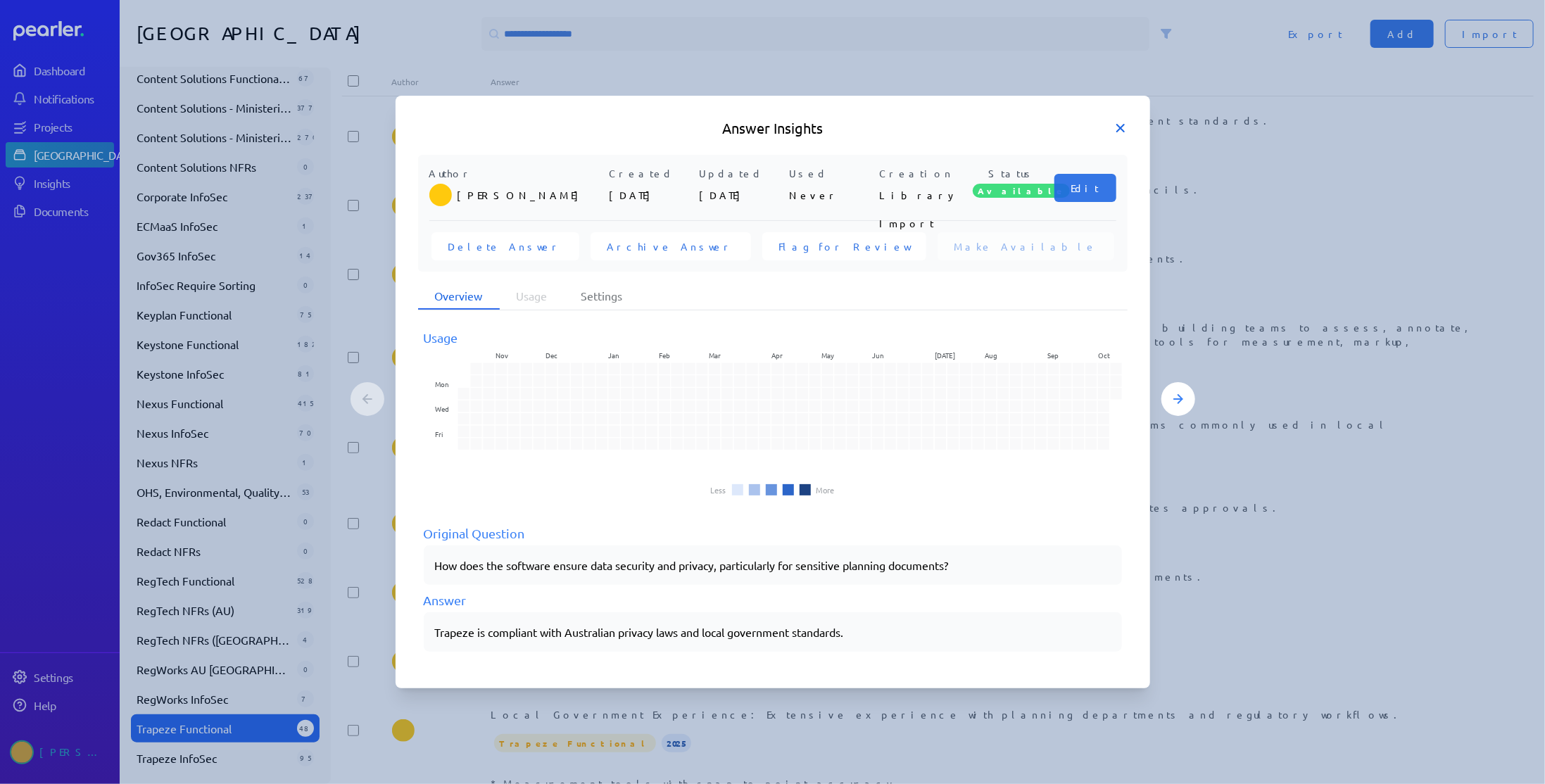
click at [1119, 127] on icon at bounding box center [1120, 128] width 7 height 7
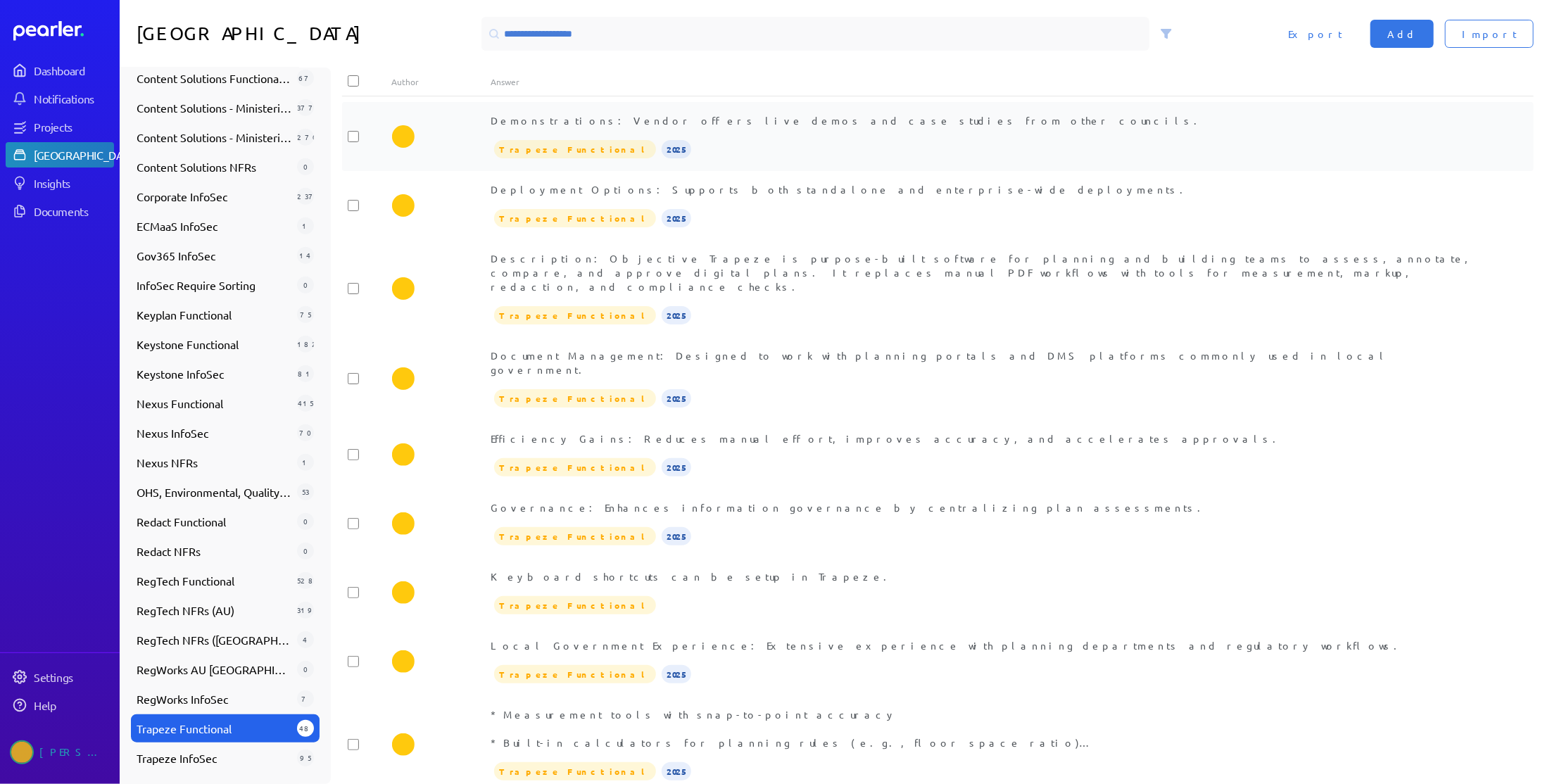
click at [729, 130] on div "Demonstrations: Vendor offers live demos and case studies from other councils. …" at bounding box center [987, 136] width 993 height 47
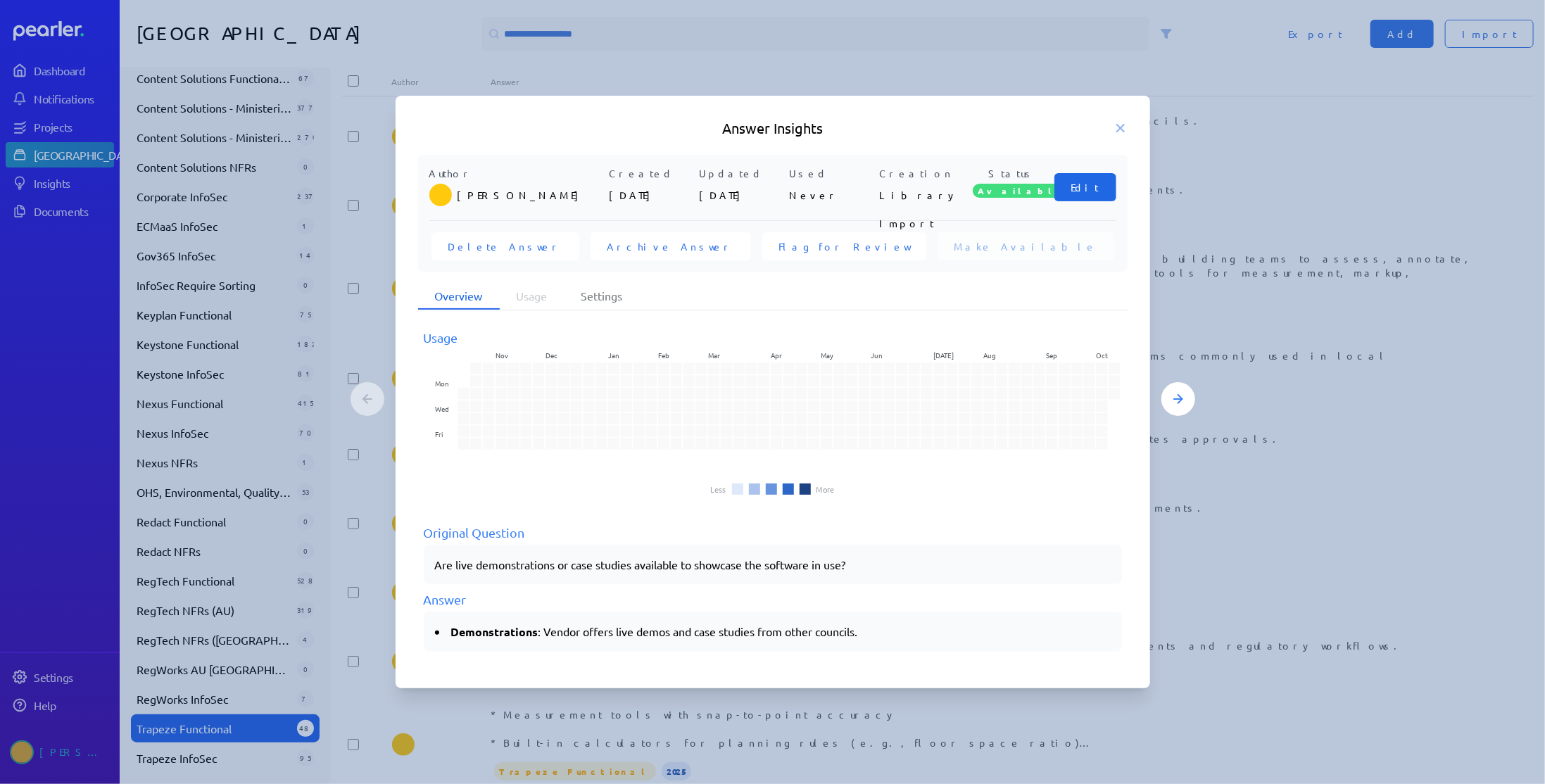
click at [1094, 189] on span "Edit" at bounding box center [1085, 187] width 28 height 14
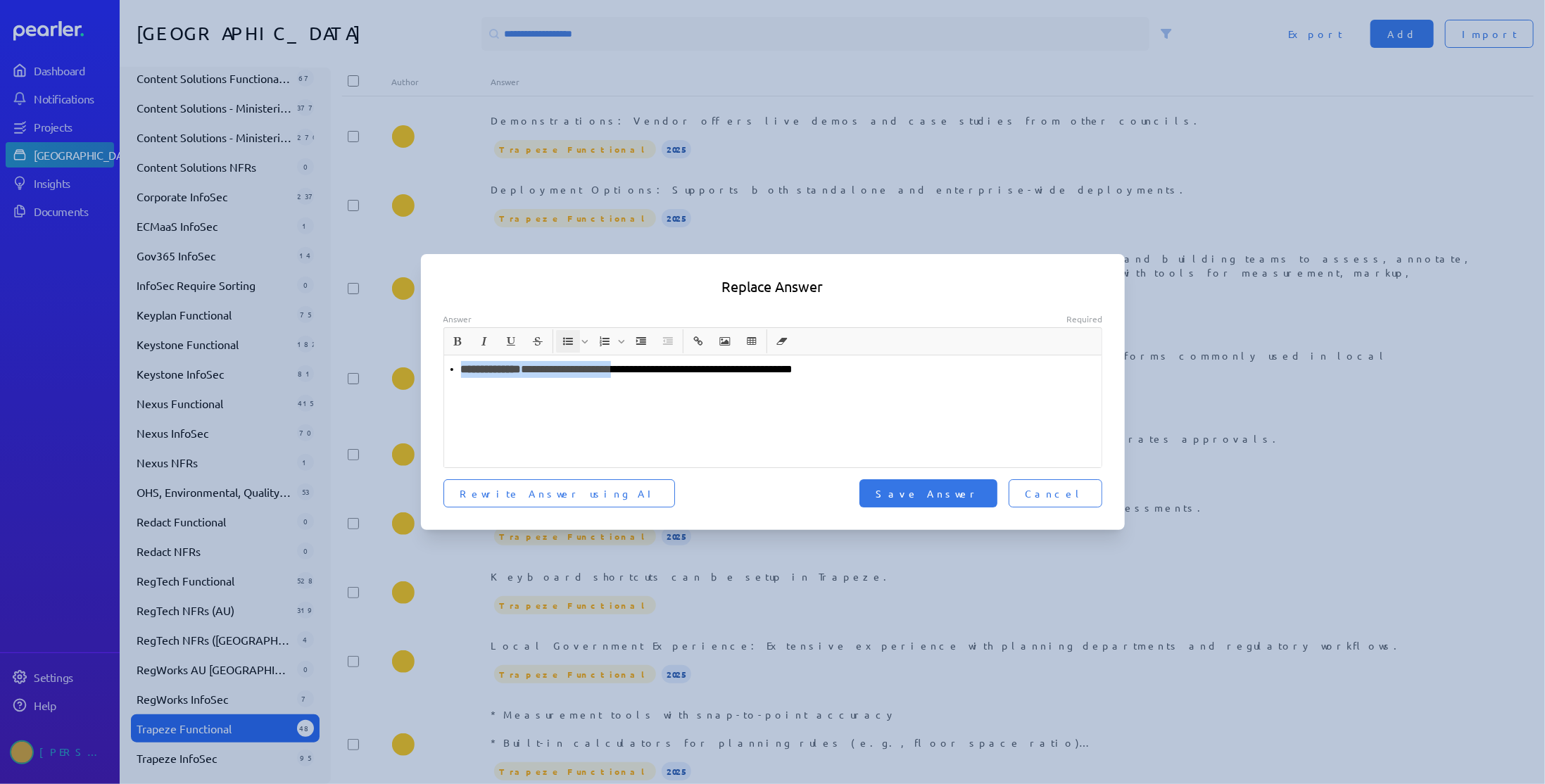
drag, startPoint x: 646, startPoint y: 371, endPoint x: 402, endPoint y: 370, distance: 244.0
click at [402, 370] on div "**********" at bounding box center [773, 392] width 1545 height 784
click at [727, 370] on p "**********" at bounding box center [773, 369] width 647 height 17
click at [959, 490] on span "Save Answer" at bounding box center [928, 493] width 104 height 14
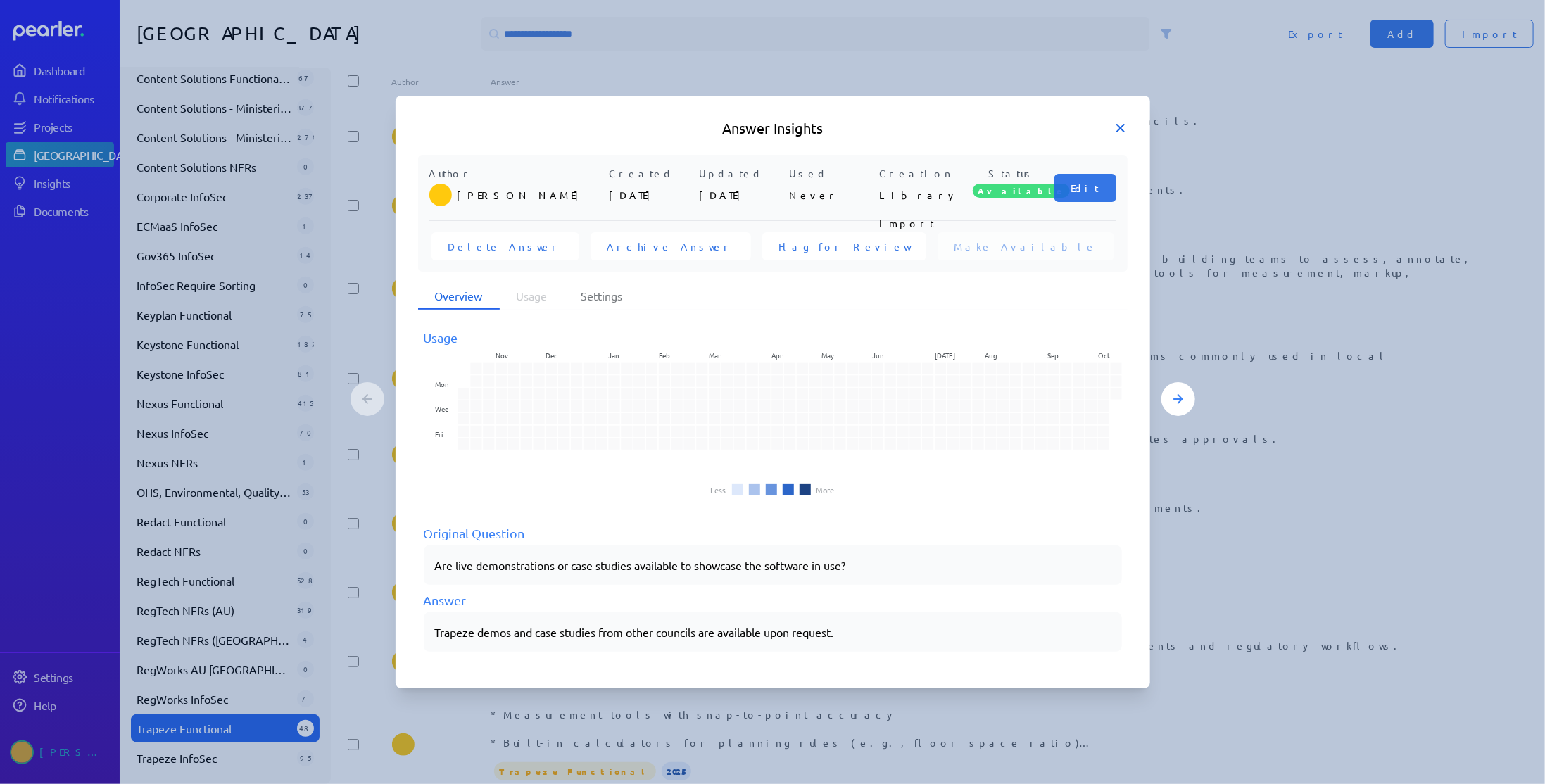
click at [1120, 129] on icon at bounding box center [1120, 128] width 7 height 7
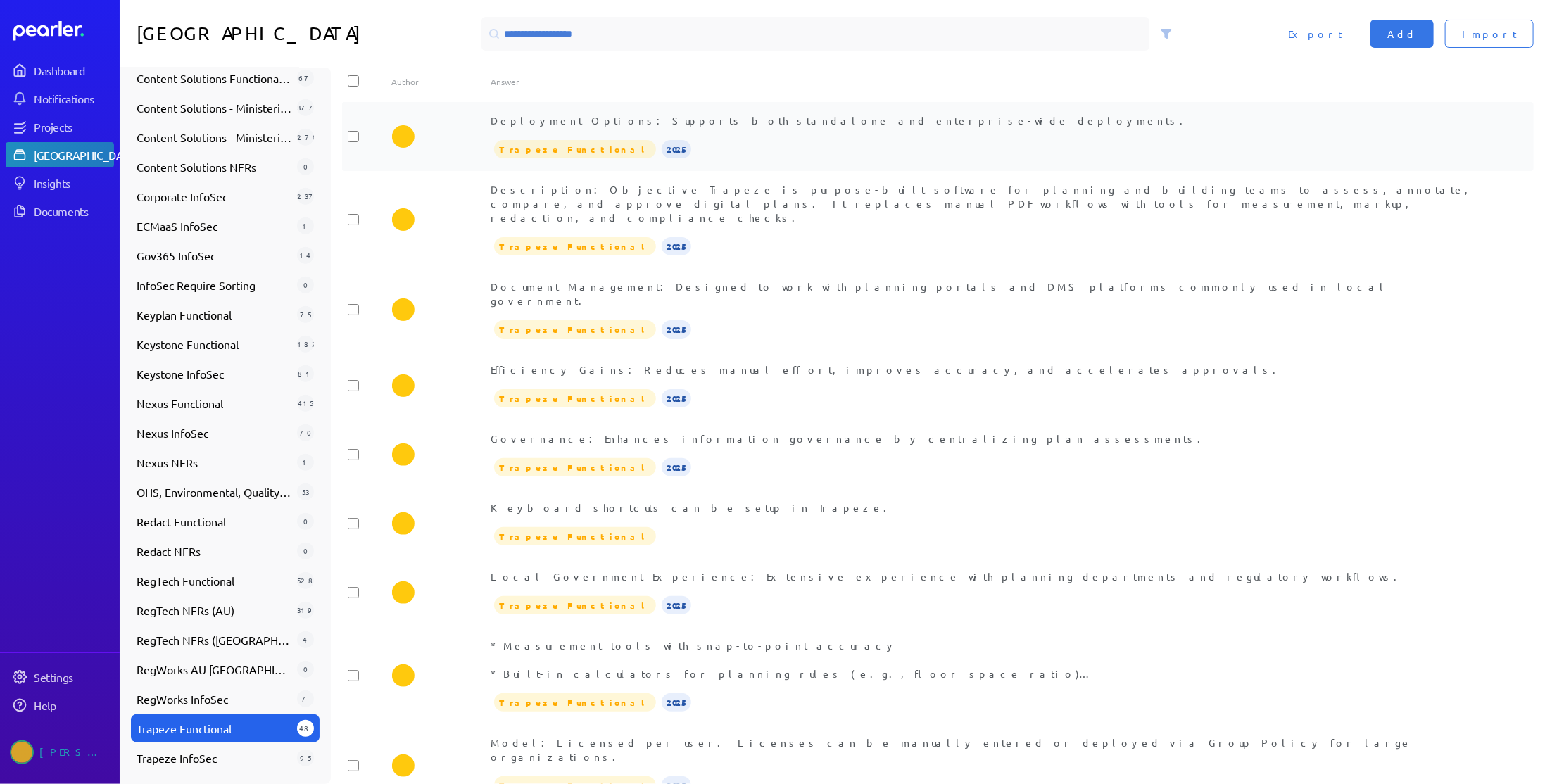
click at [730, 143] on div "Trapeze Functional 2025" at bounding box center [987, 149] width 993 height 21
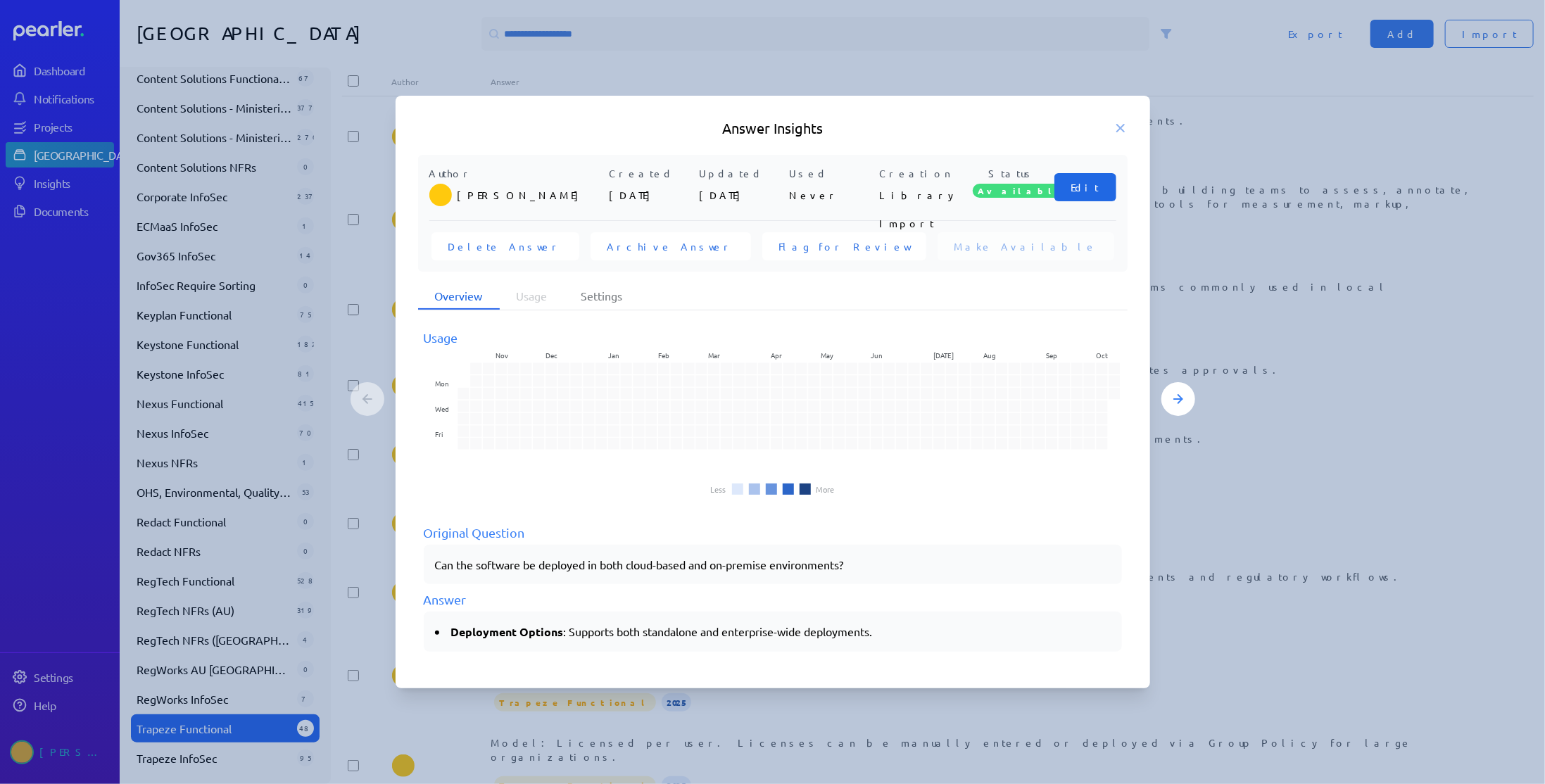
click at [1104, 187] on button "Edit" at bounding box center [1085, 187] width 62 height 28
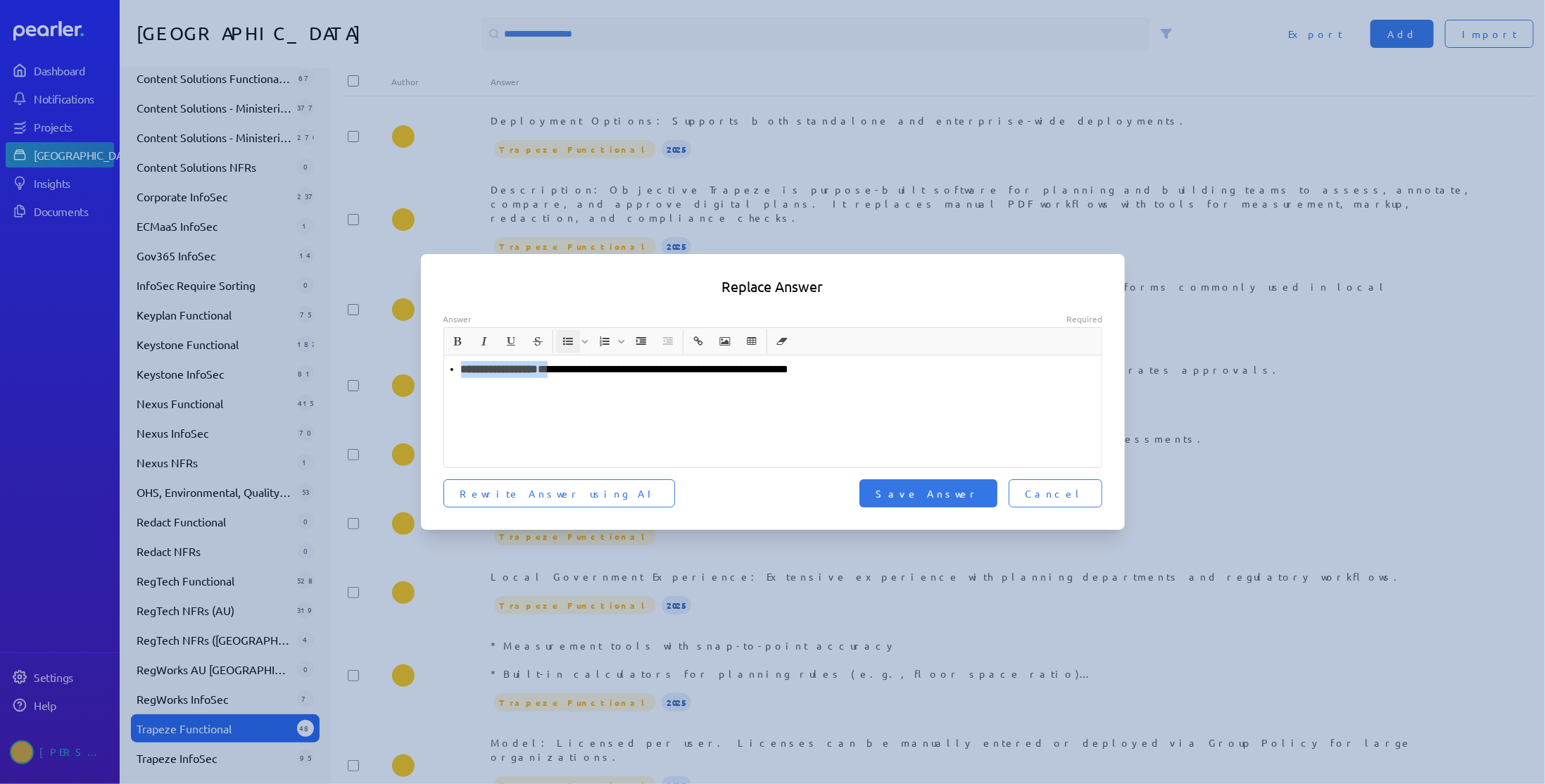
drag, startPoint x: 579, startPoint y: 373, endPoint x: 349, endPoint y: 366, distance: 230.1
click at [349, 366] on div "**********" at bounding box center [773, 392] width 1545 height 784
click at [969, 497] on span "Save Answer" at bounding box center [928, 493] width 104 height 14
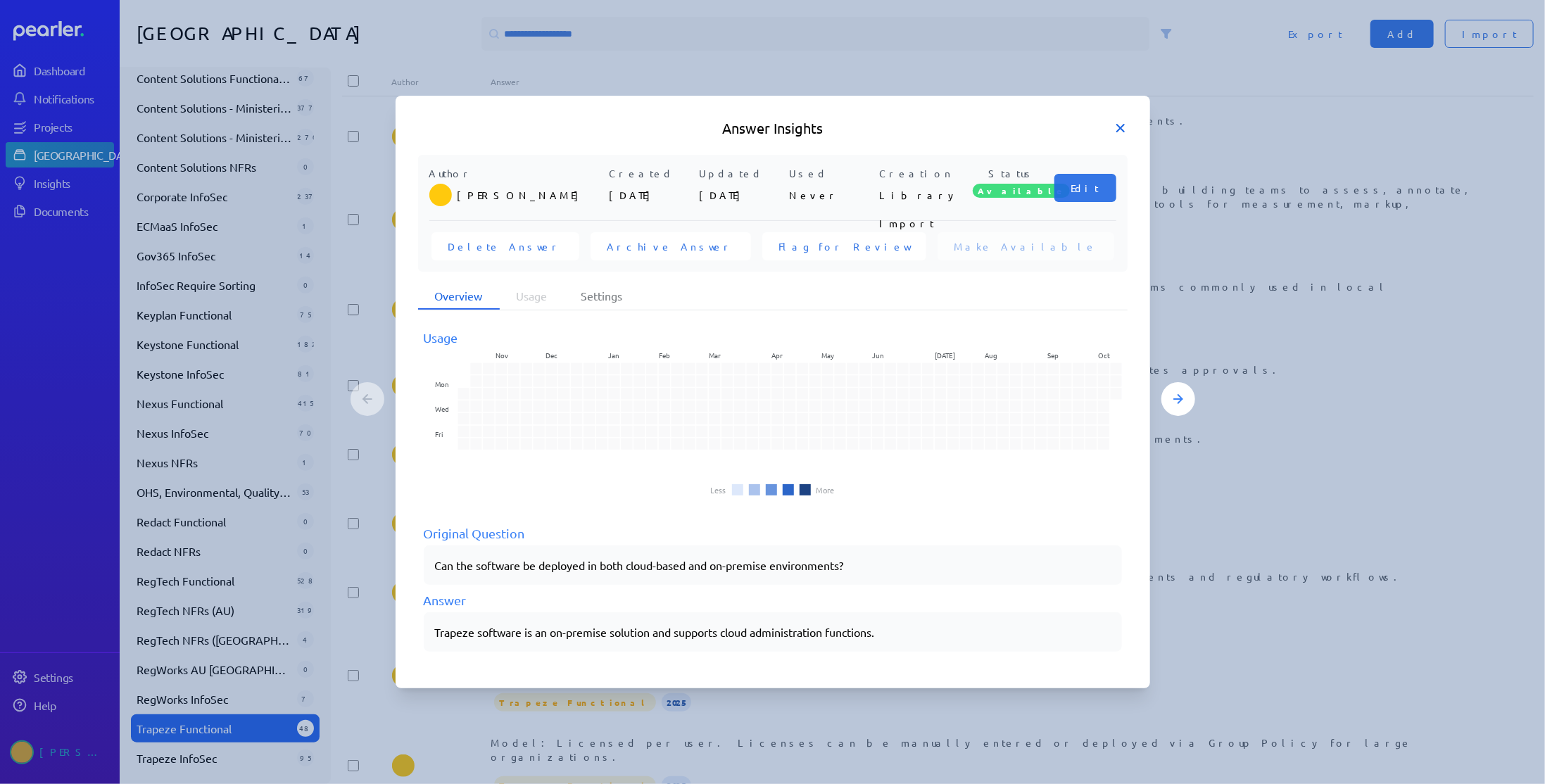
click at [1120, 130] on icon at bounding box center [1120, 128] width 7 height 7
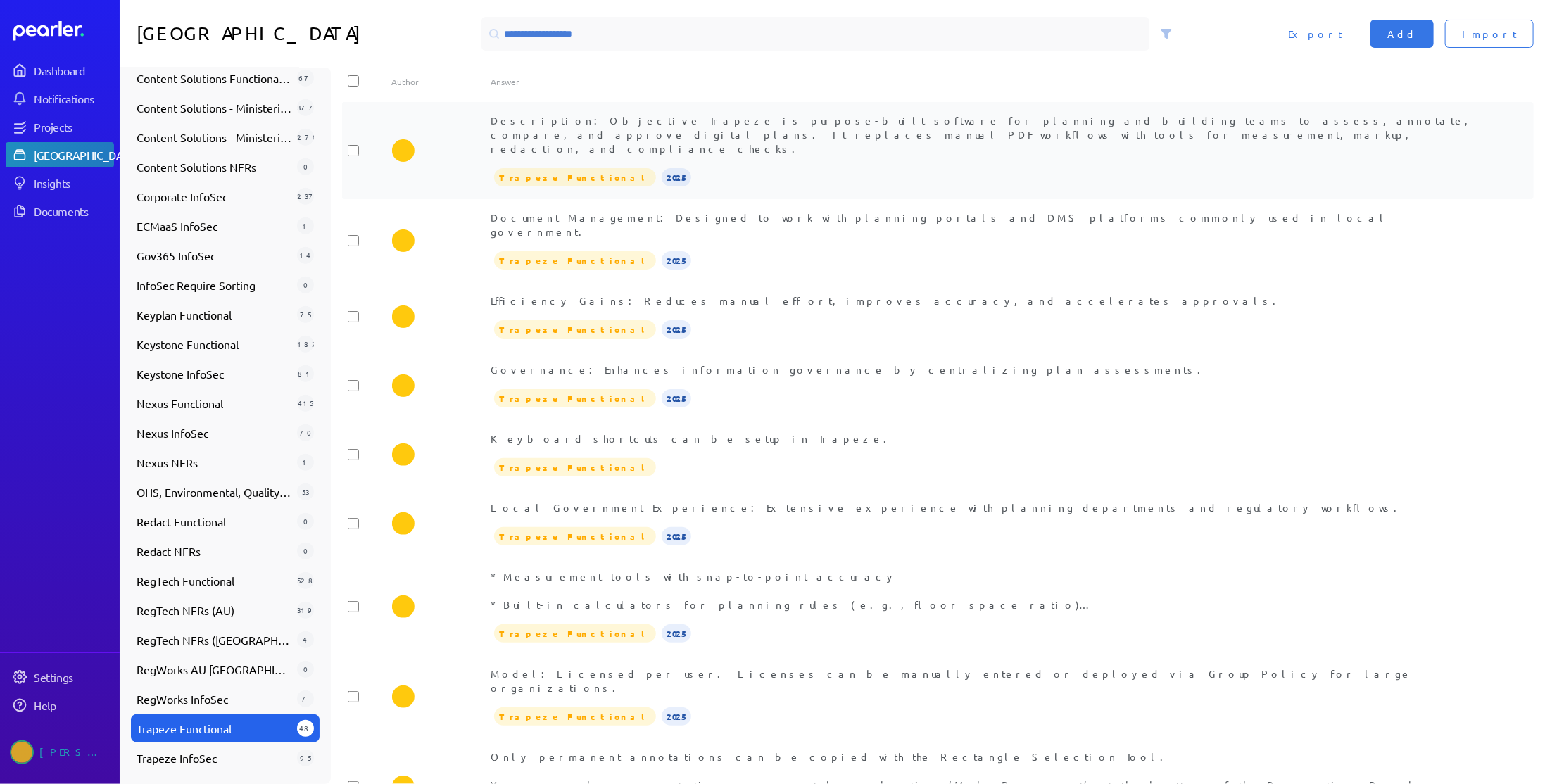
click at [710, 167] on div "Trapeze Functional 2025" at bounding box center [987, 177] width 993 height 21
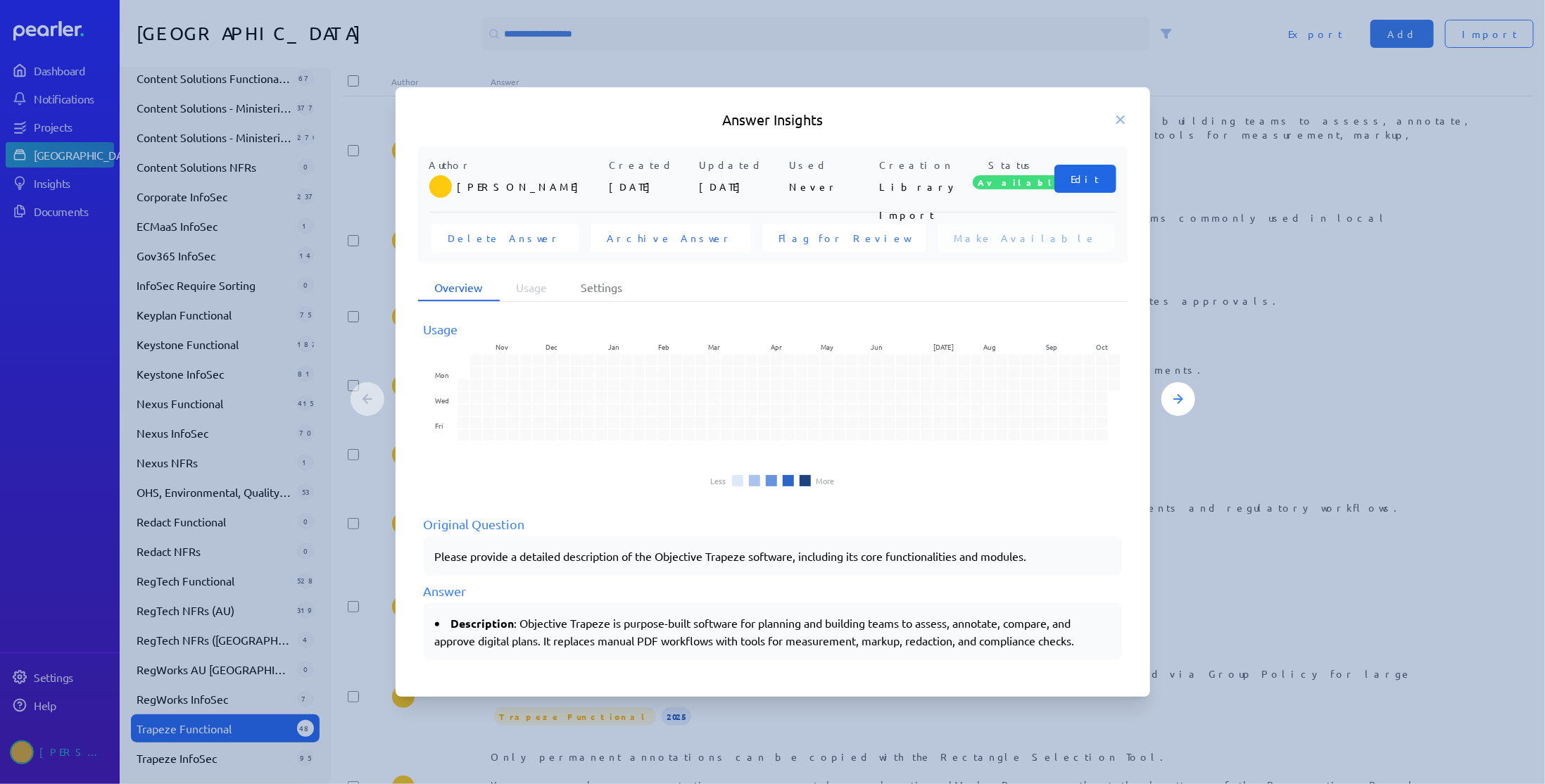
click at [1093, 186] on span "Edit" at bounding box center [1085, 178] width 28 height 14
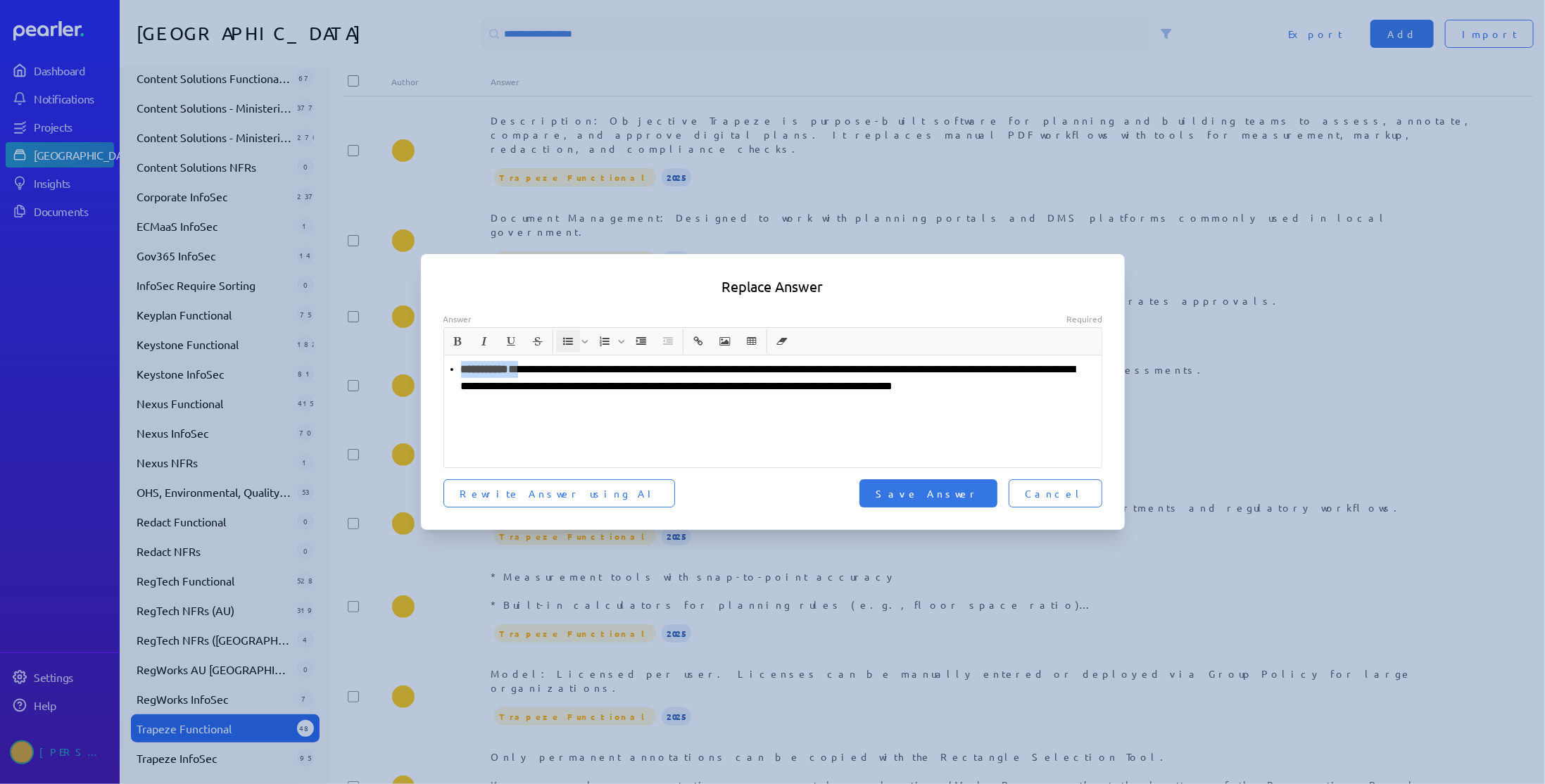
drag, startPoint x: 530, startPoint y: 372, endPoint x: 379, endPoint y: 369, distance: 151.0
click at [379, 369] on div "**********" at bounding box center [773, 392] width 1545 height 784
click at [980, 495] on span "Save Answer" at bounding box center [928, 493] width 104 height 14
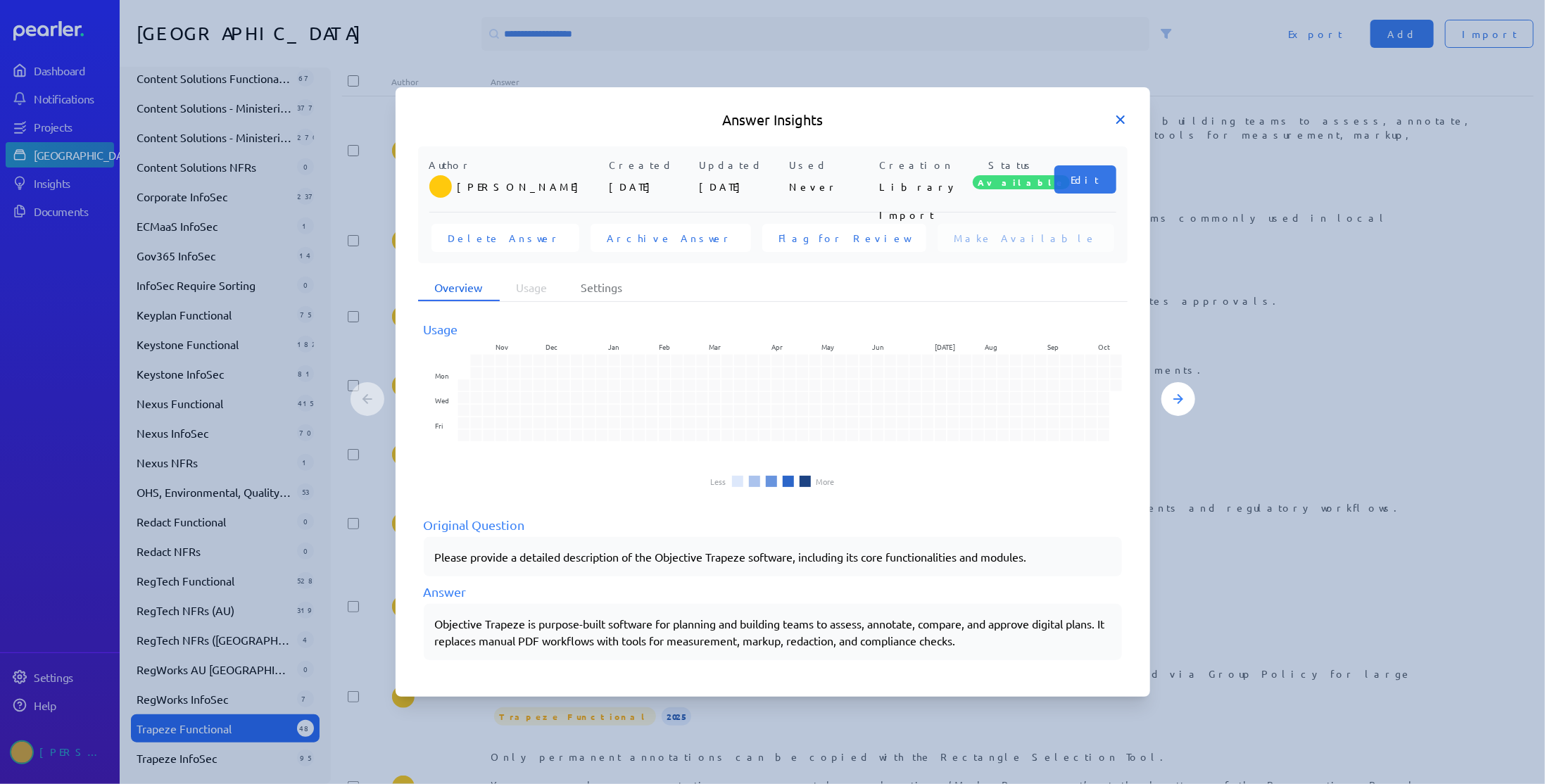
click at [1117, 123] on icon at bounding box center [1120, 120] width 7 height 7
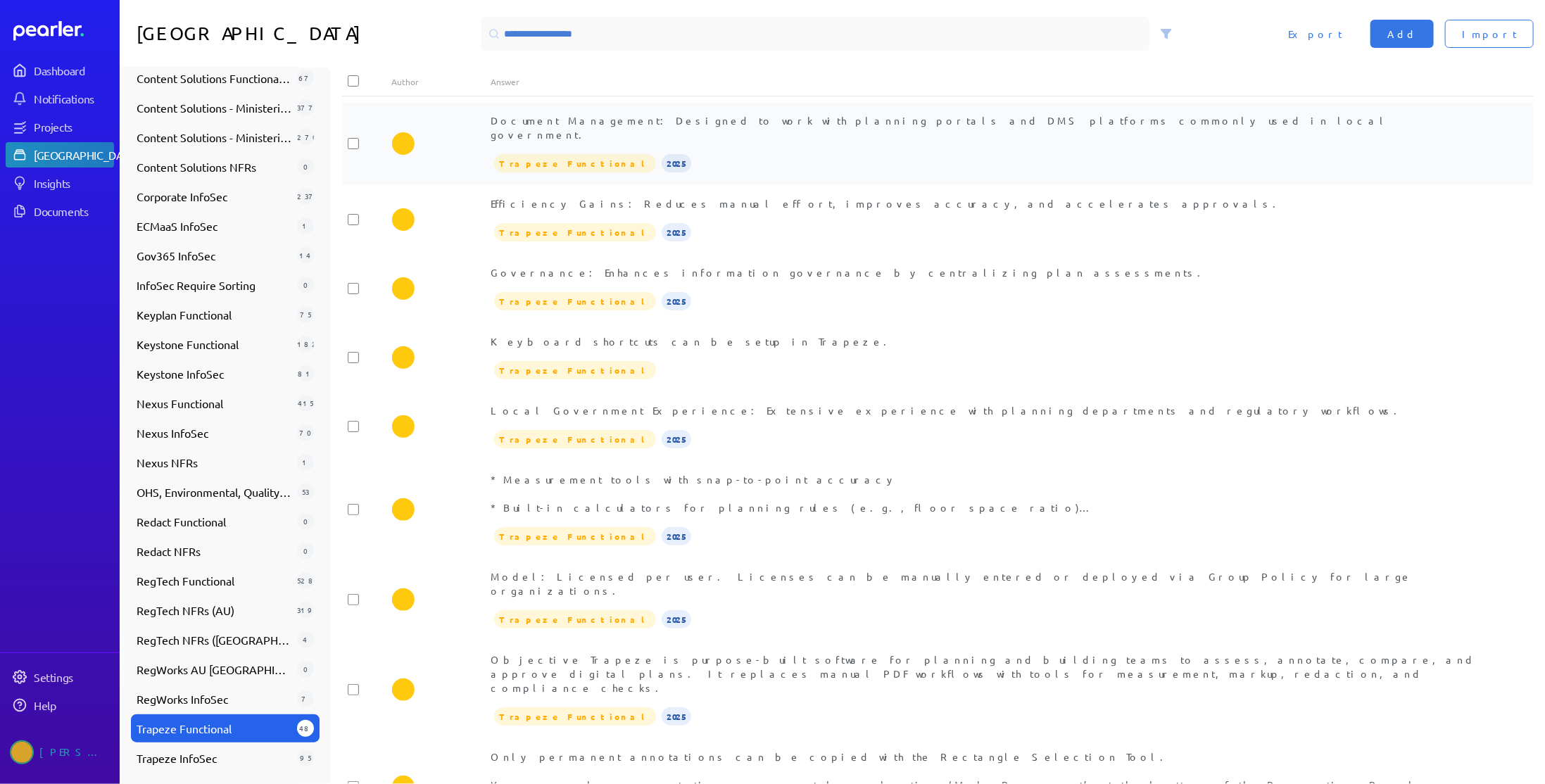
click at [703, 135] on div "Document Management: Designed to work with planning portals and DMS platforms c…" at bounding box center [987, 143] width 993 height 61
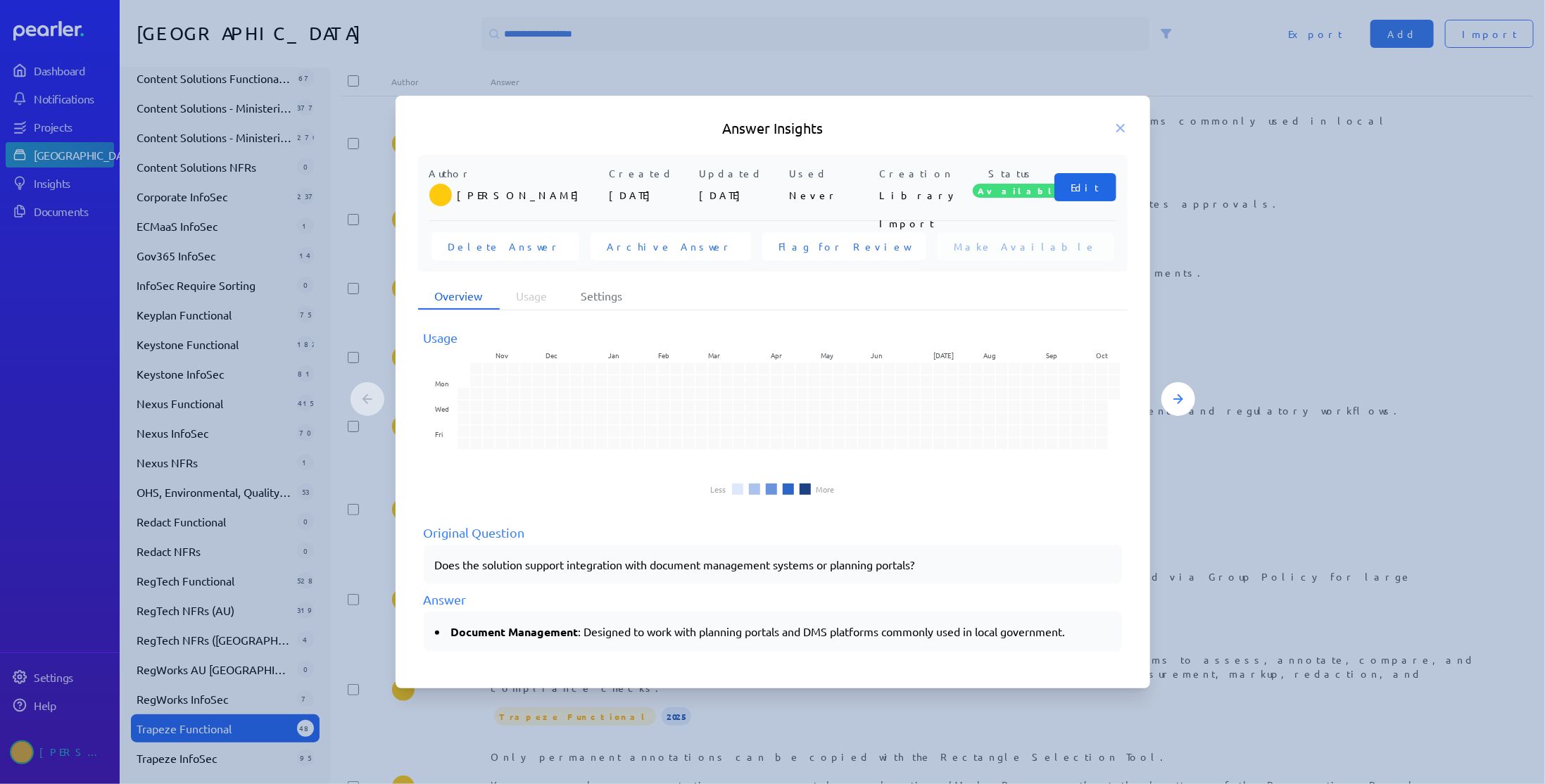
click at [1091, 191] on span "Edit" at bounding box center [1085, 187] width 28 height 14
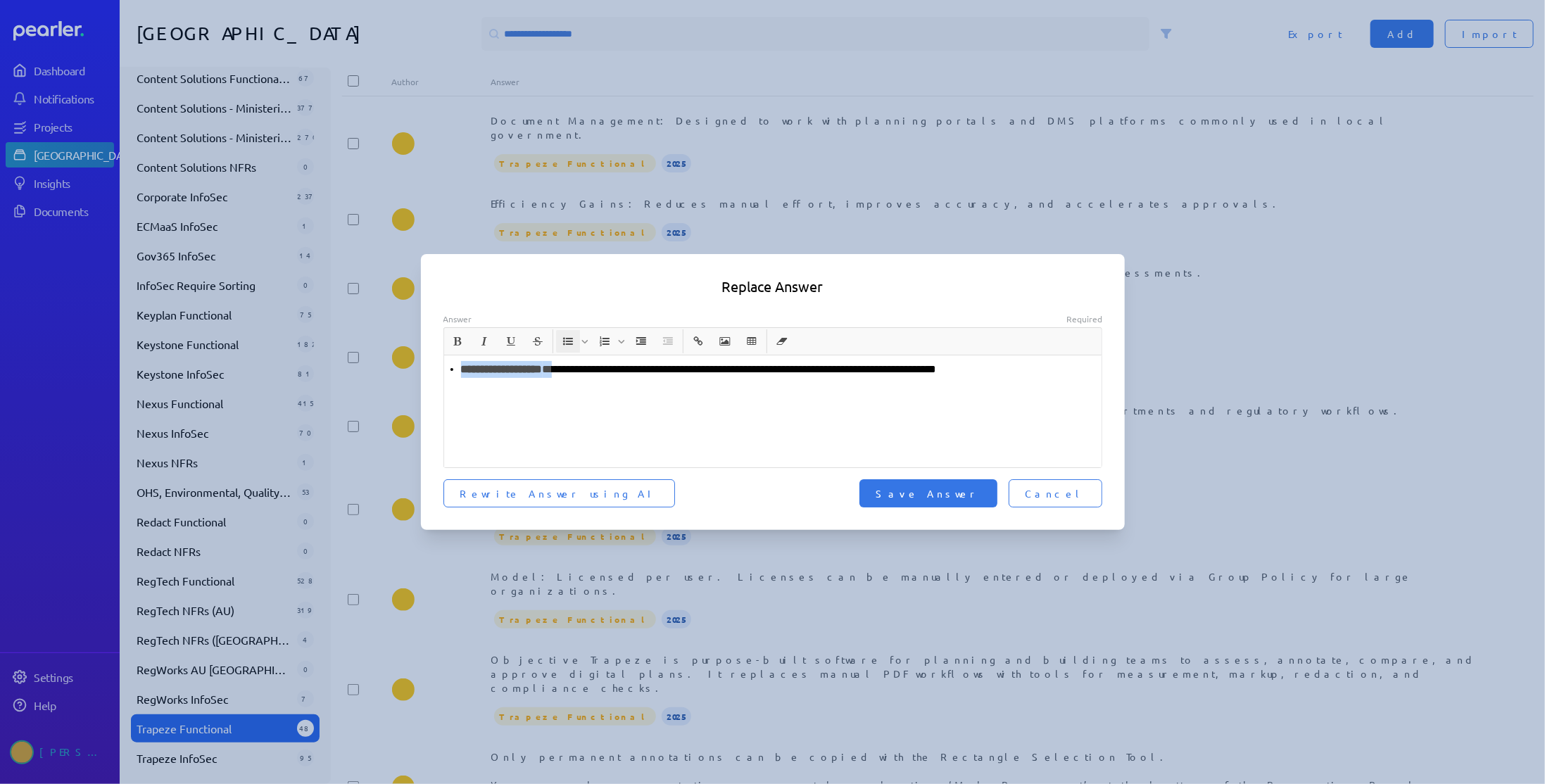
drag, startPoint x: 594, startPoint y: 369, endPoint x: 408, endPoint y: 370, distance: 186.0
click at [408, 370] on div "**********" at bounding box center [773, 392] width 1545 height 784
click at [972, 492] on span "Save Answer" at bounding box center [928, 493] width 104 height 14
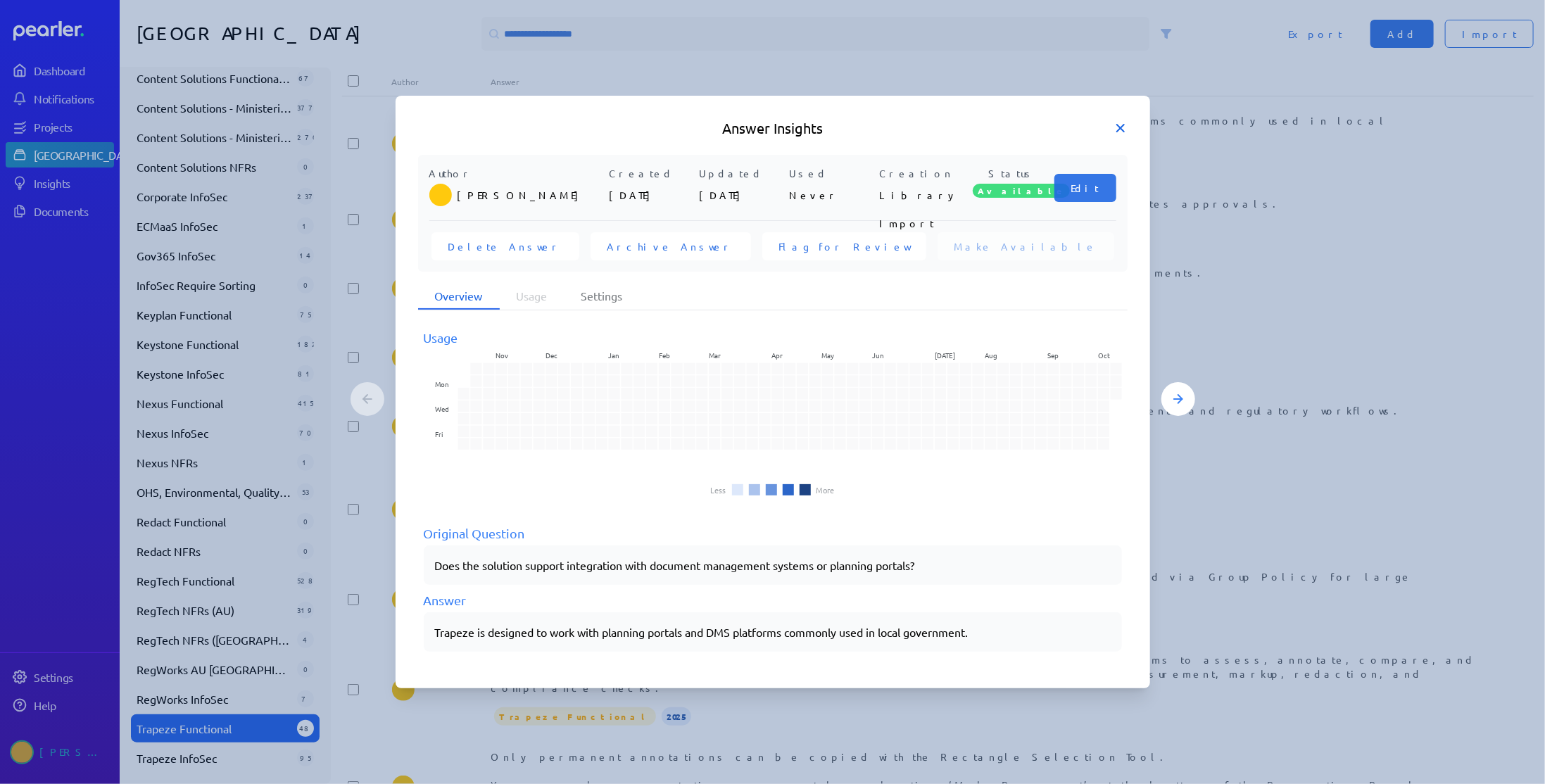
click at [1124, 126] on icon at bounding box center [1120, 128] width 14 height 14
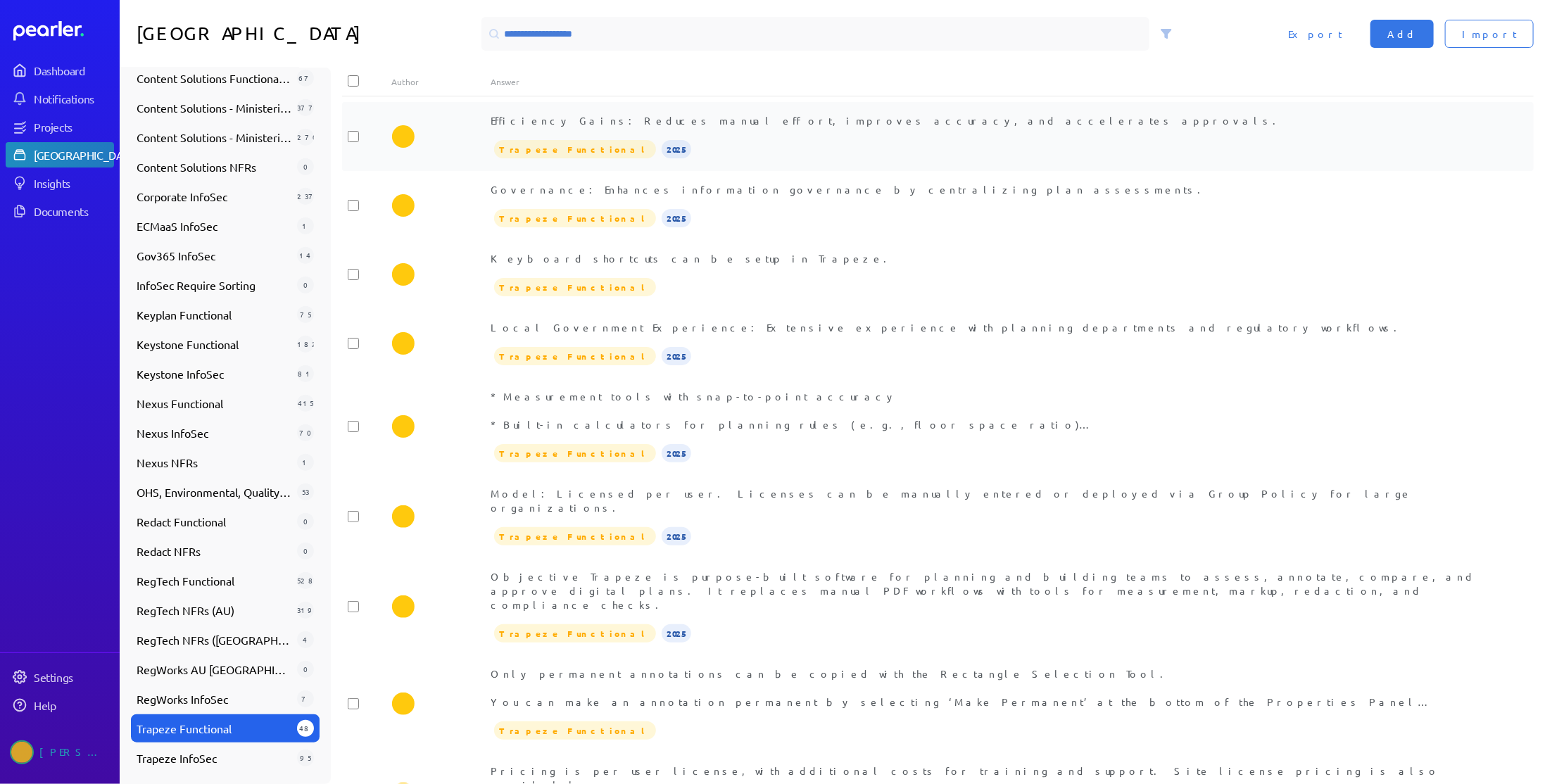
click at [783, 131] on div "Efficiency Gains: Reduces manual effort, improves accuracy, and accelerates app…" at bounding box center [987, 136] width 993 height 47
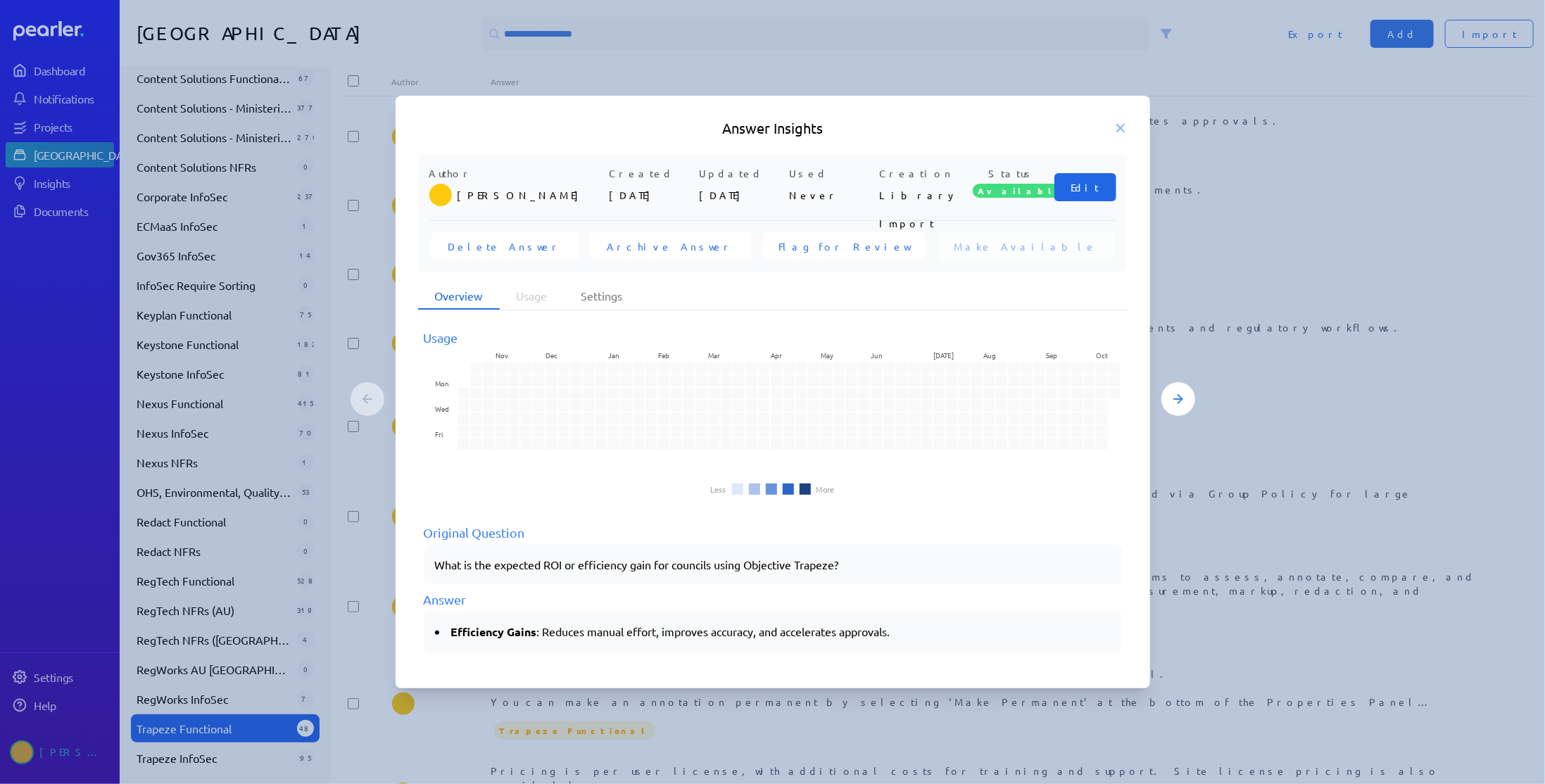
click at [1091, 189] on span "Edit" at bounding box center [1085, 187] width 28 height 14
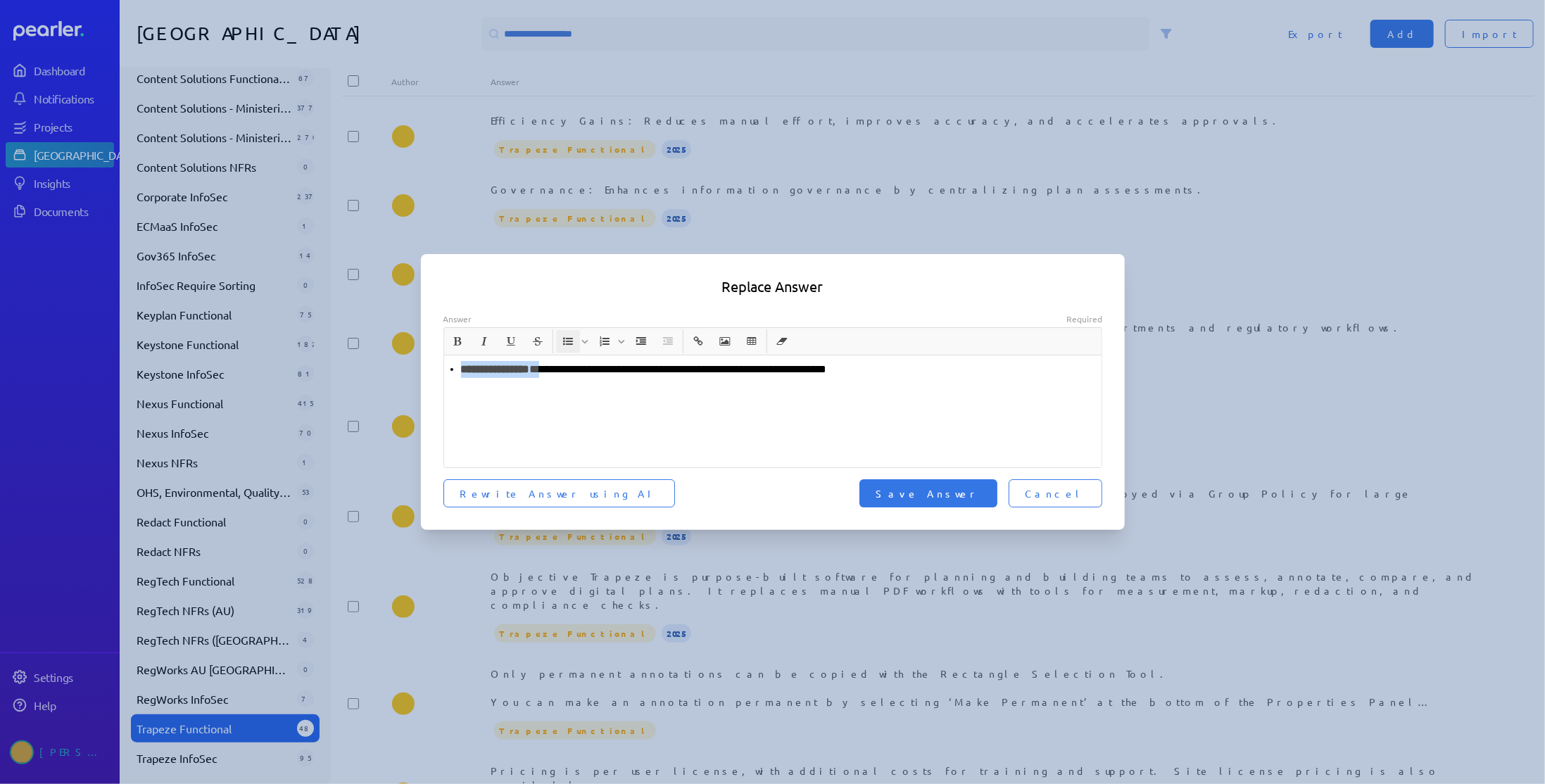
drag, startPoint x: 551, startPoint y: 370, endPoint x: 398, endPoint y: 370, distance: 153.0
click at [398, 370] on div "**********" at bounding box center [773, 392] width 1545 height 784
click at [969, 497] on span "Save Answer" at bounding box center [928, 493] width 104 height 14
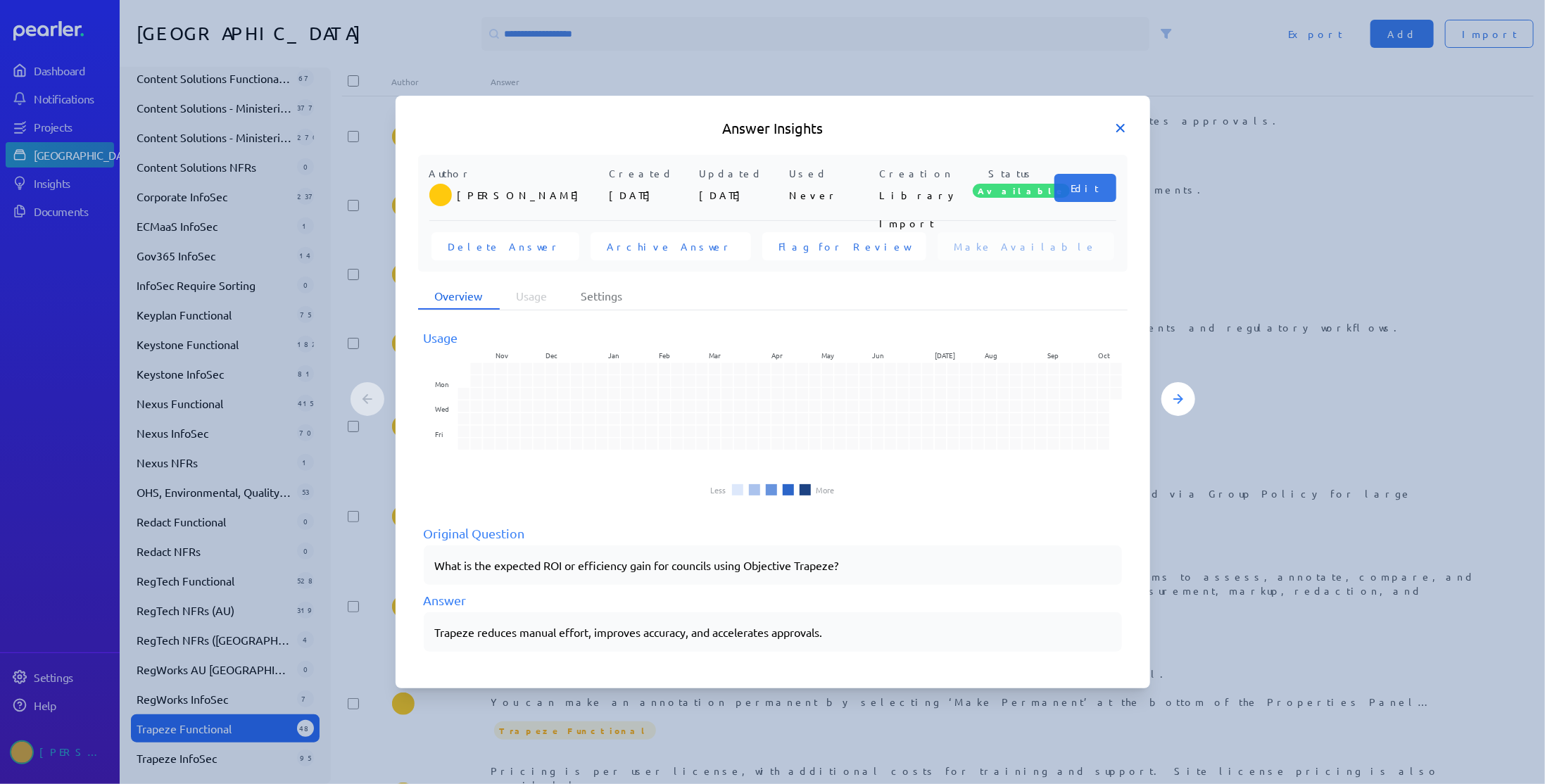
click at [1118, 128] on icon at bounding box center [1120, 128] width 14 height 14
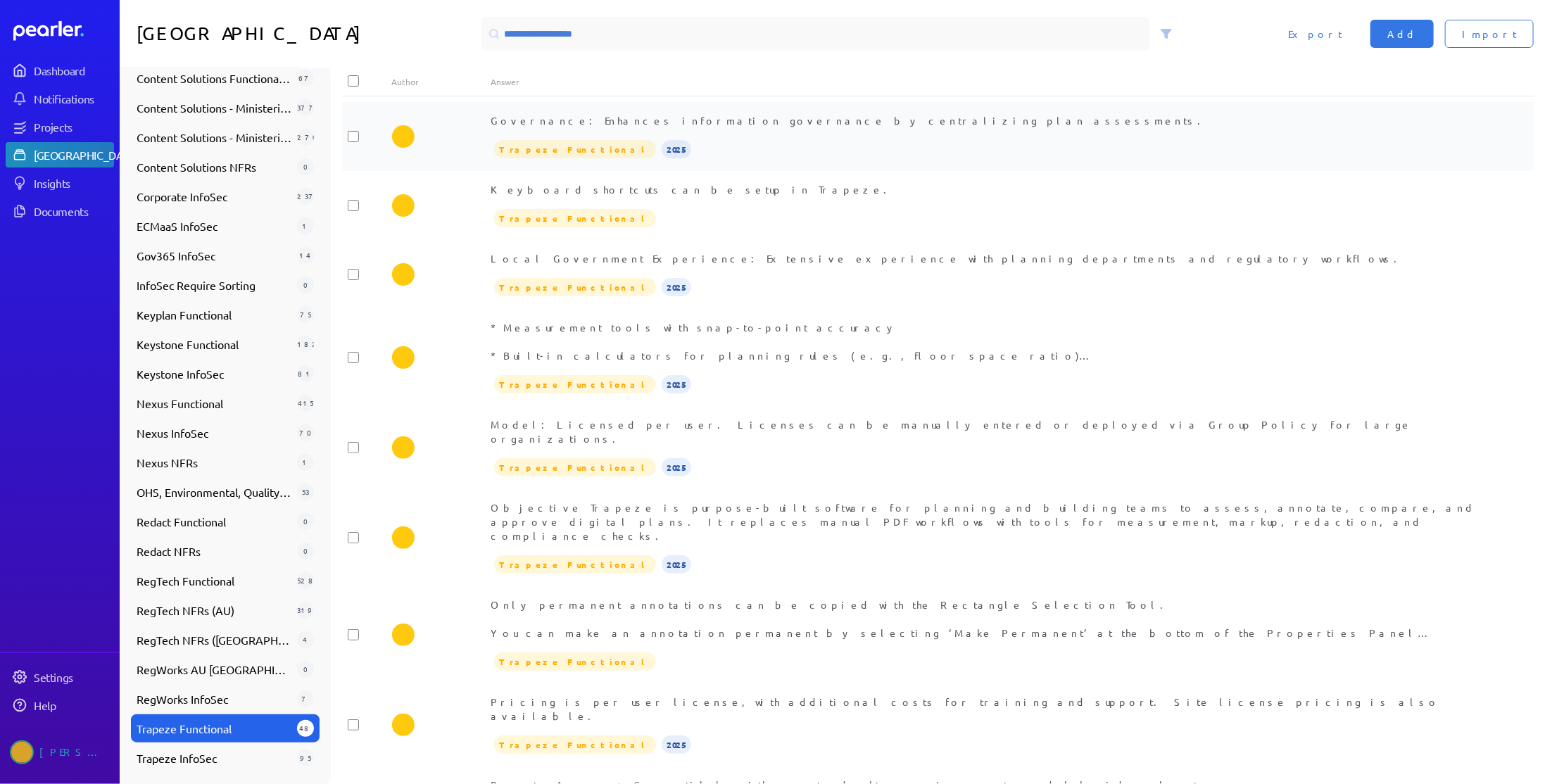
click at [716, 121] on div "Governance: Enhances information governance by centralizing plan assessments." at bounding box center [987, 120] width 993 height 14
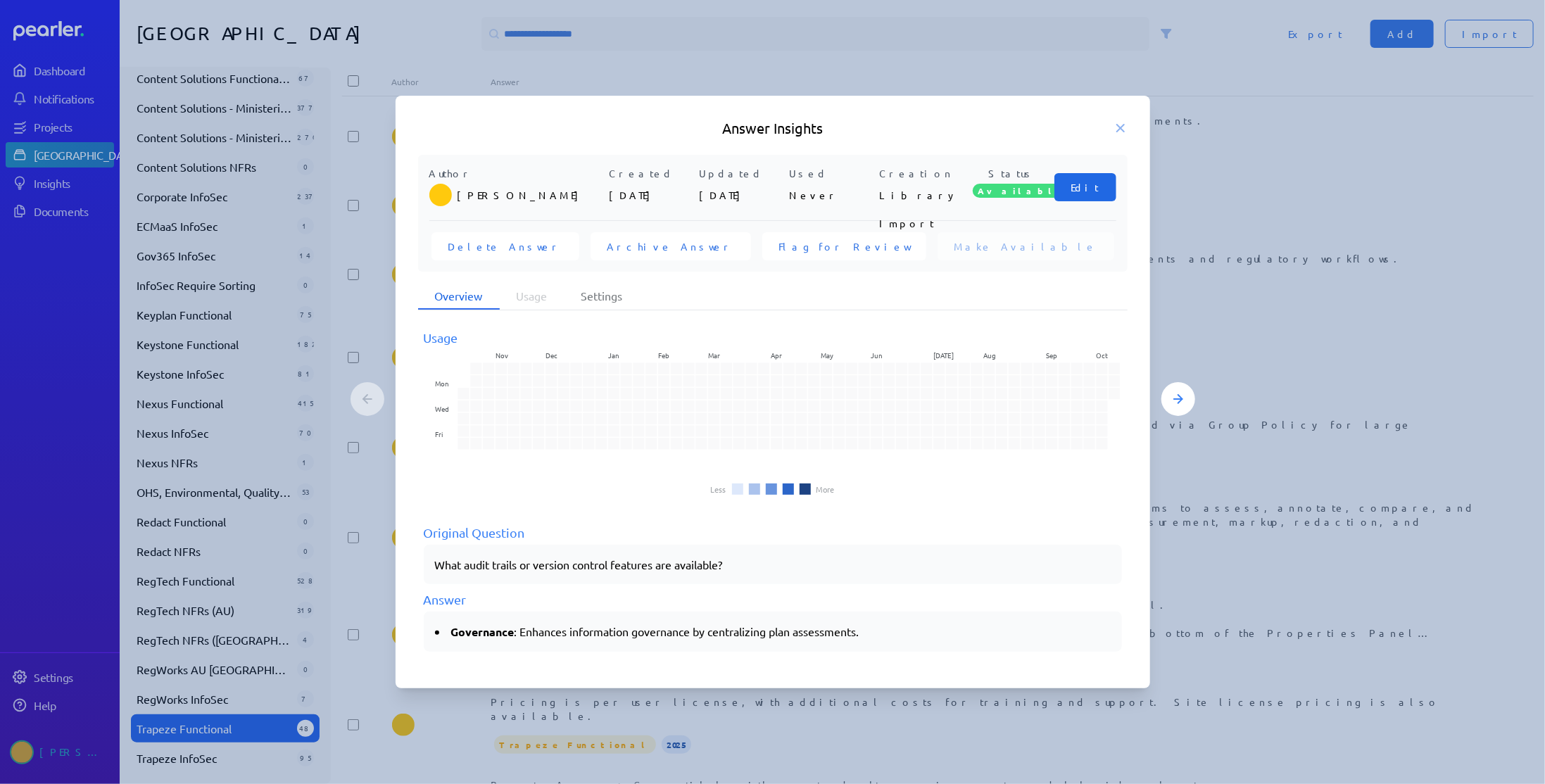
click at [1102, 189] on button "Edit" at bounding box center [1085, 187] width 62 height 28
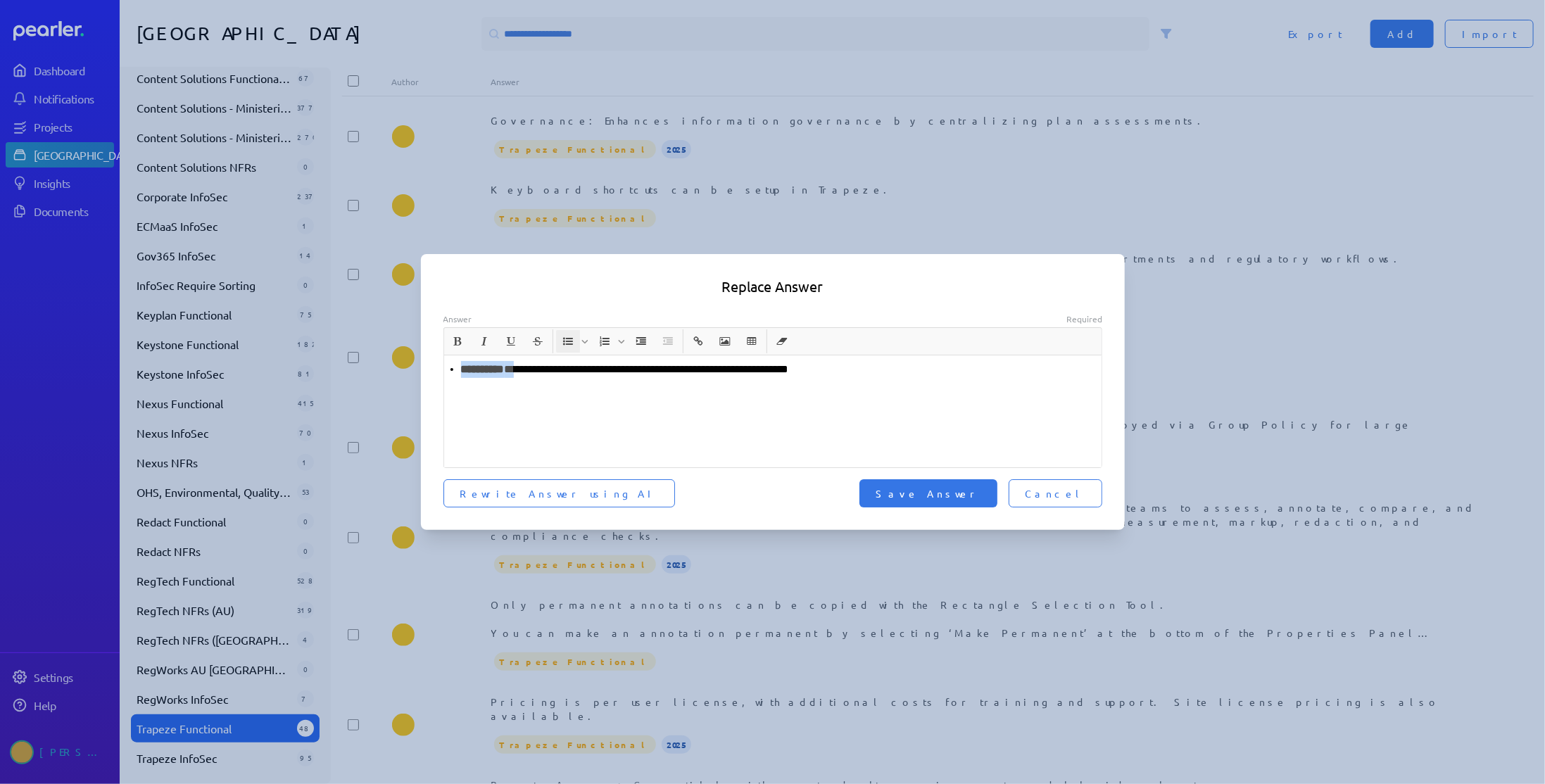
drag, startPoint x: 528, startPoint y: 373, endPoint x: 390, endPoint y: 373, distance: 138.0
click at [390, 373] on div "**********" at bounding box center [773, 392] width 1545 height 784
click at [727, 376] on p "**********" at bounding box center [773, 369] width 647 height 17
click at [972, 495] on span "Save Answer" at bounding box center [928, 493] width 104 height 14
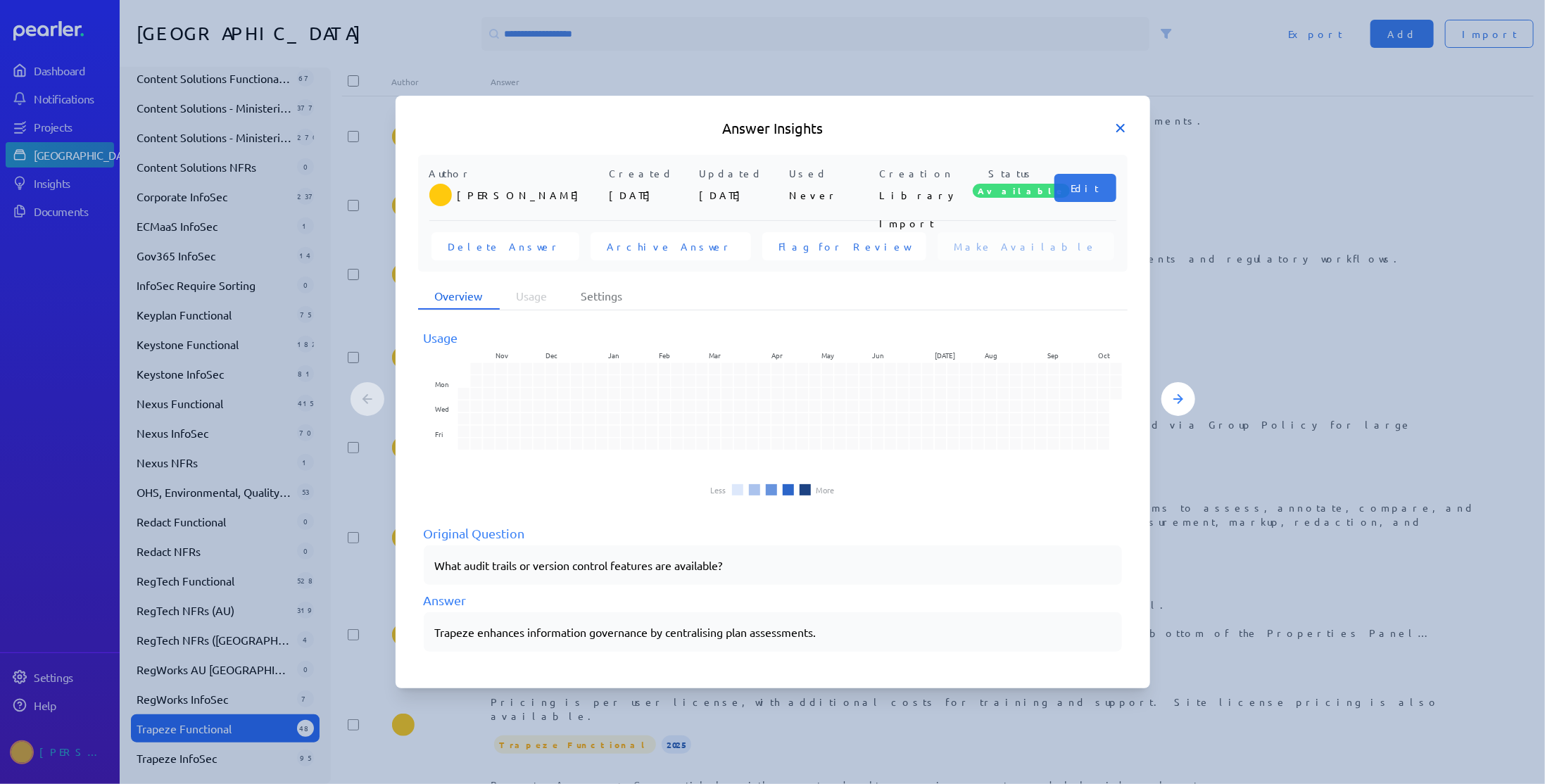
click at [1117, 131] on icon at bounding box center [1120, 128] width 7 height 7
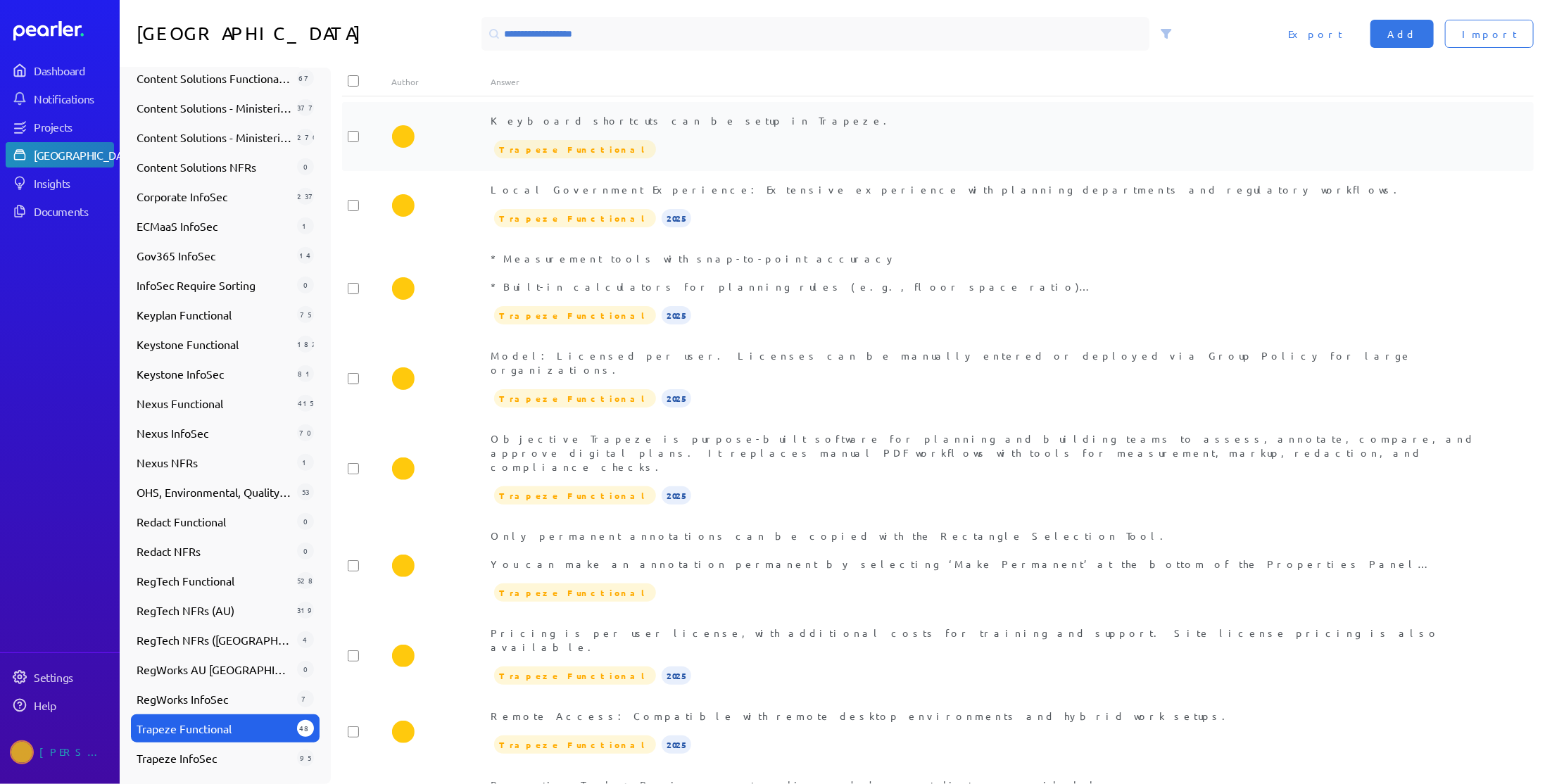
click at [767, 132] on div "Keyboard shortcuts can be setup in Trapeze. Trapeze Functional" at bounding box center [987, 136] width 993 height 47
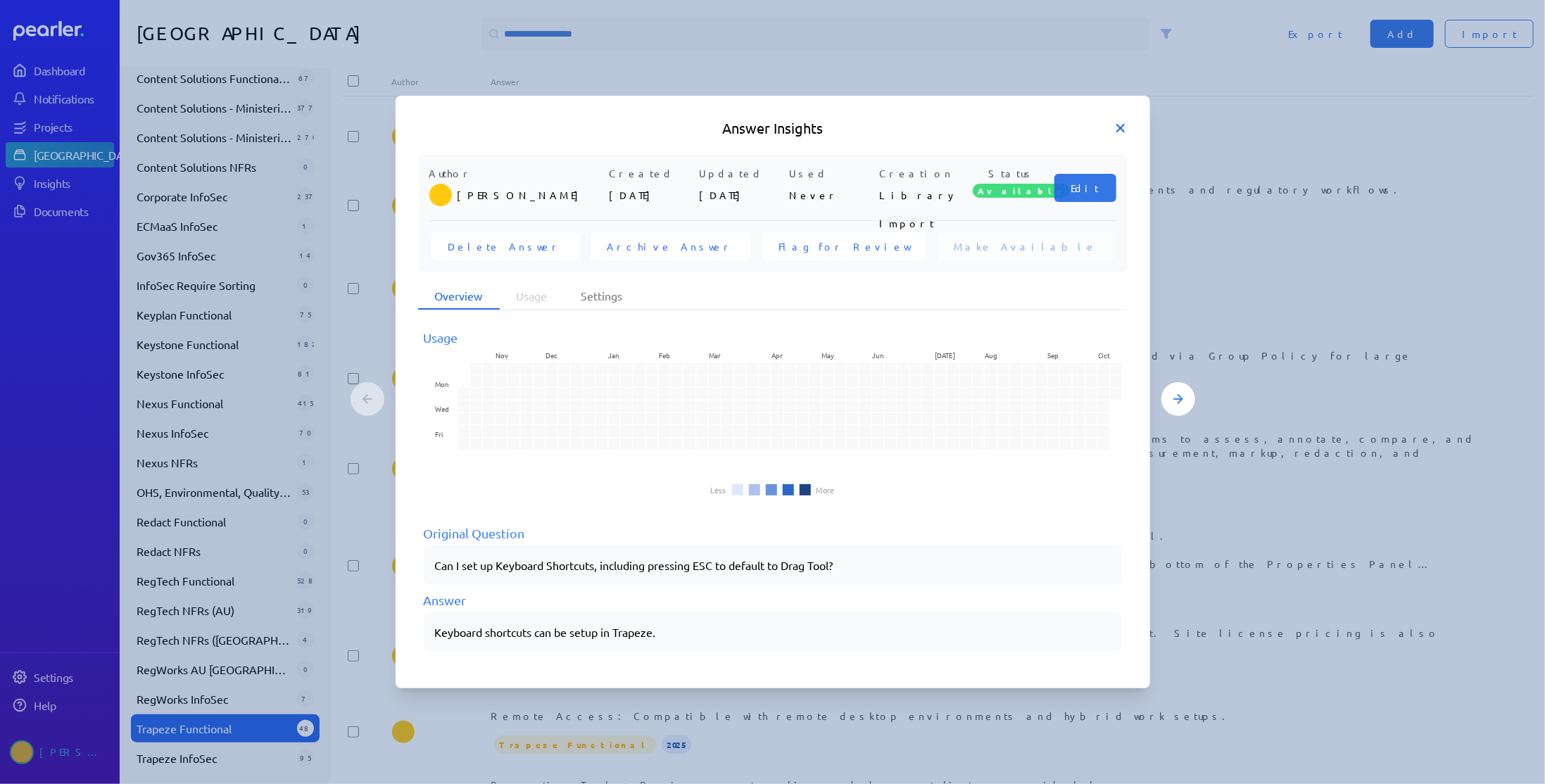
click at [1120, 128] on icon at bounding box center [1120, 128] width 7 height 7
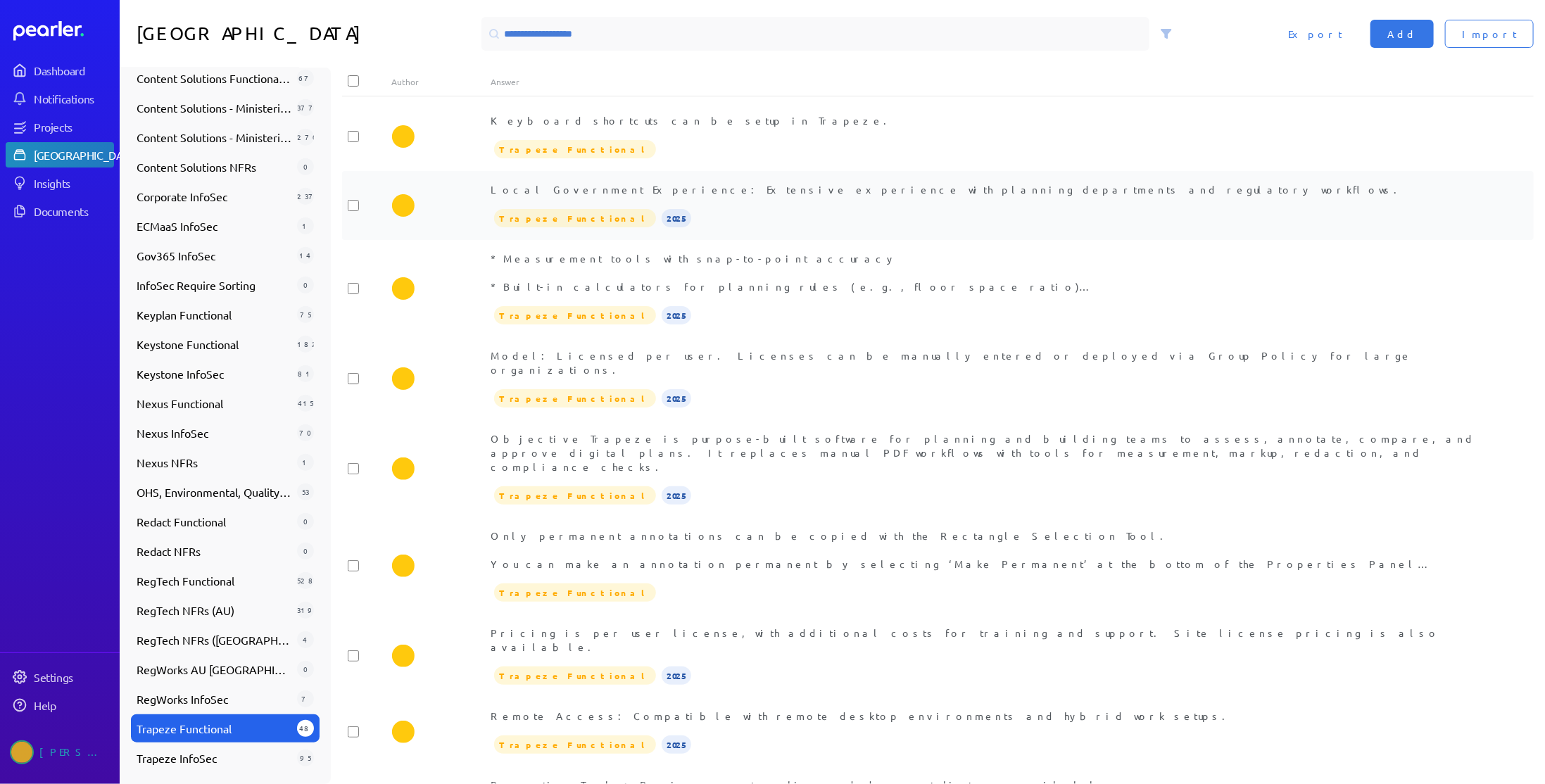
click at [851, 208] on div "Trapeze Functional 2025" at bounding box center [987, 218] width 993 height 21
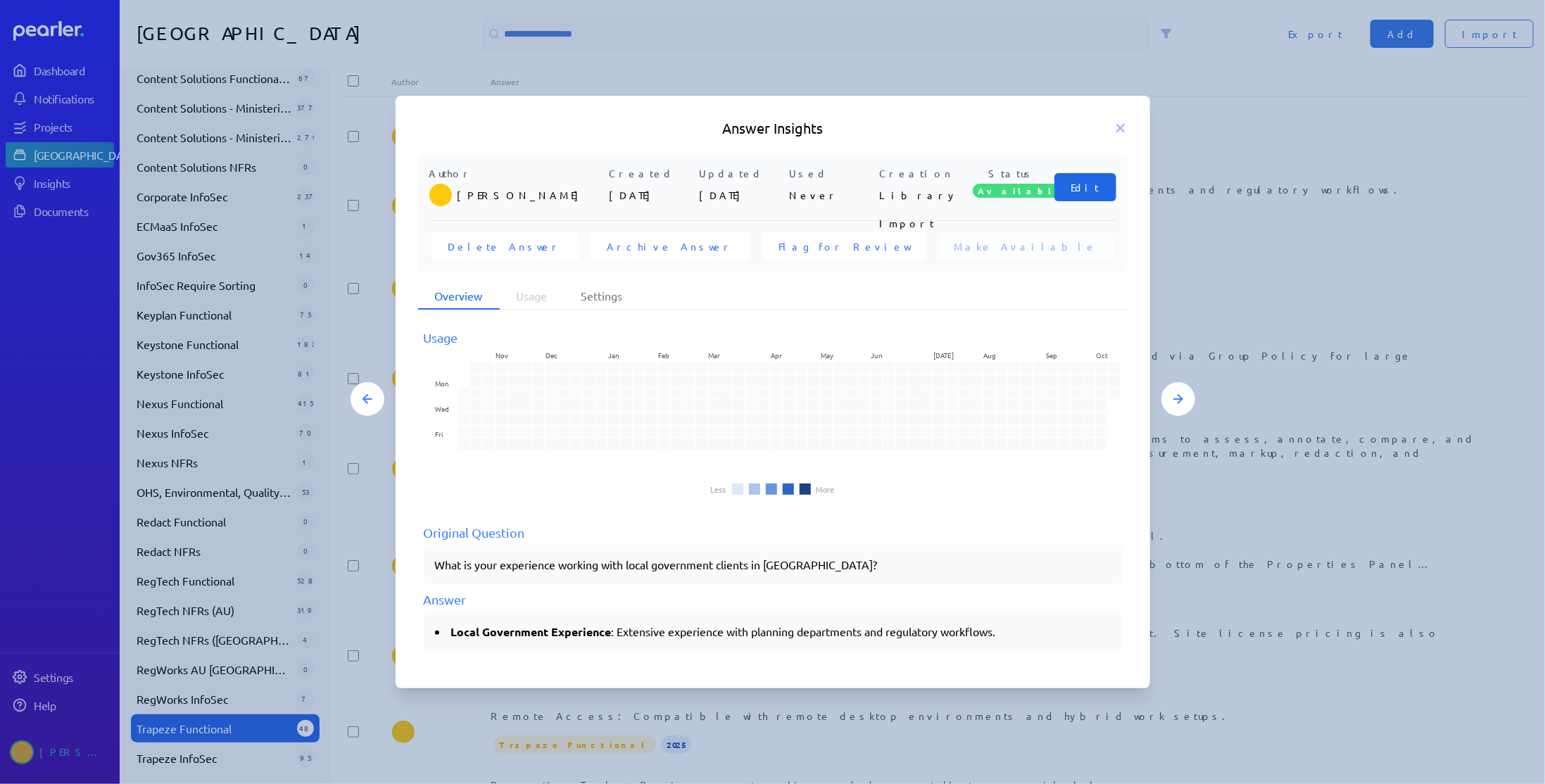
click at [1077, 190] on button "Edit" at bounding box center [1085, 187] width 62 height 28
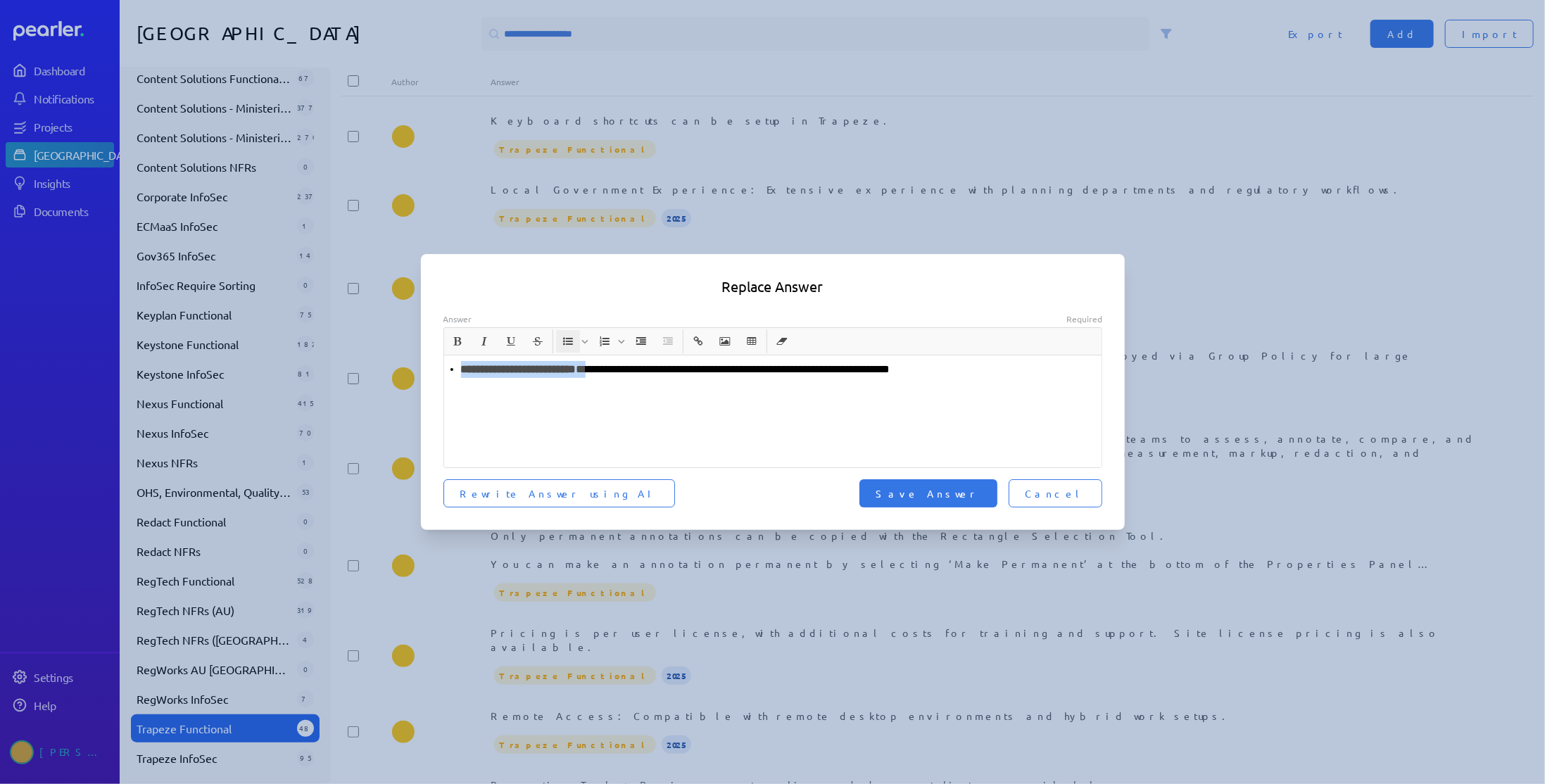
drag, startPoint x: 626, startPoint y: 367, endPoint x: 356, endPoint y: 365, distance: 270.0
click at [356, 365] on div "**********" at bounding box center [773, 392] width 1545 height 784
click at [845, 372] on p "**********" at bounding box center [773, 369] width 647 height 17
click at [980, 493] on span "Save Answer" at bounding box center [928, 493] width 104 height 14
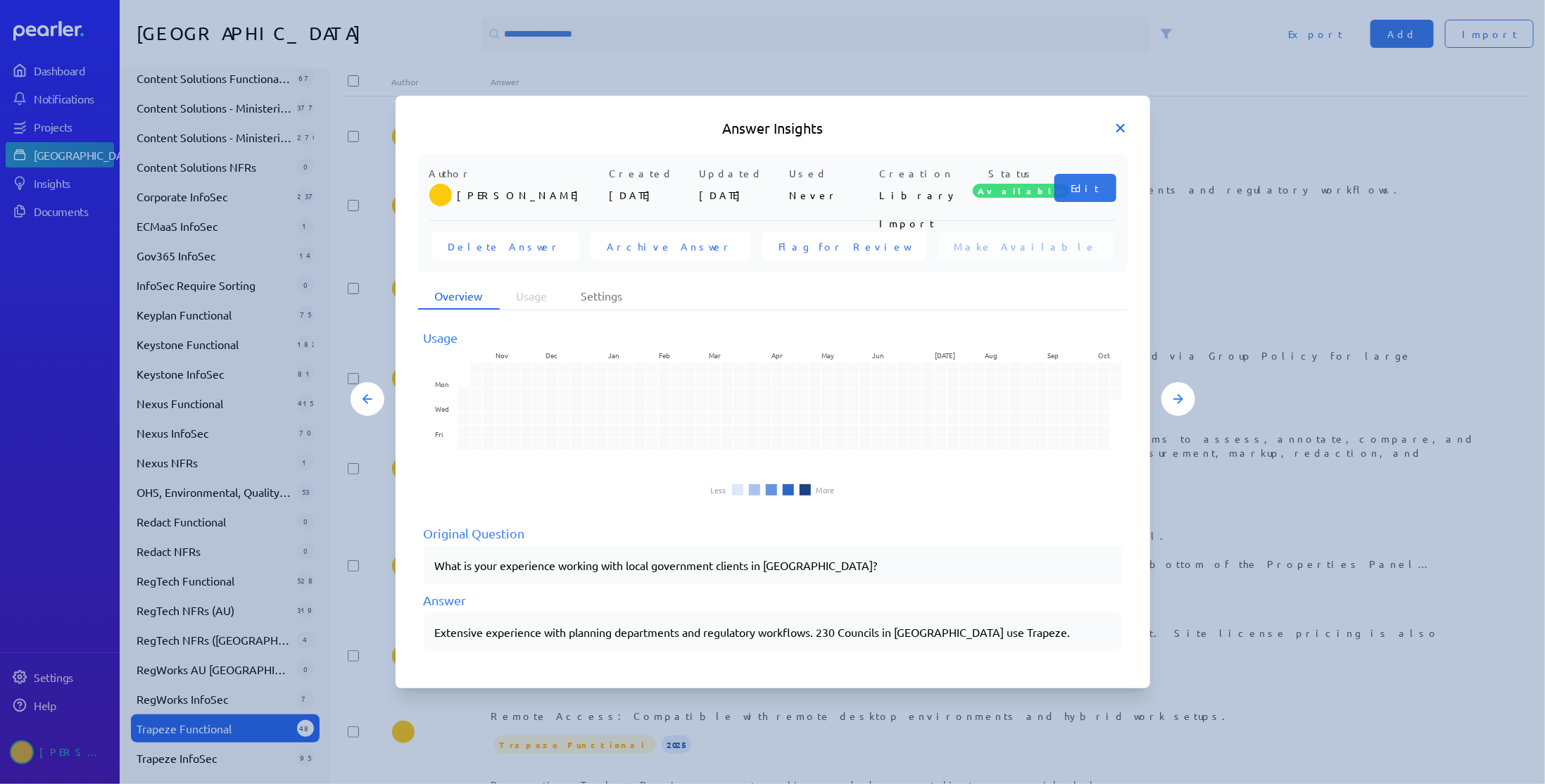
click at [1120, 132] on icon at bounding box center [1120, 128] width 14 height 14
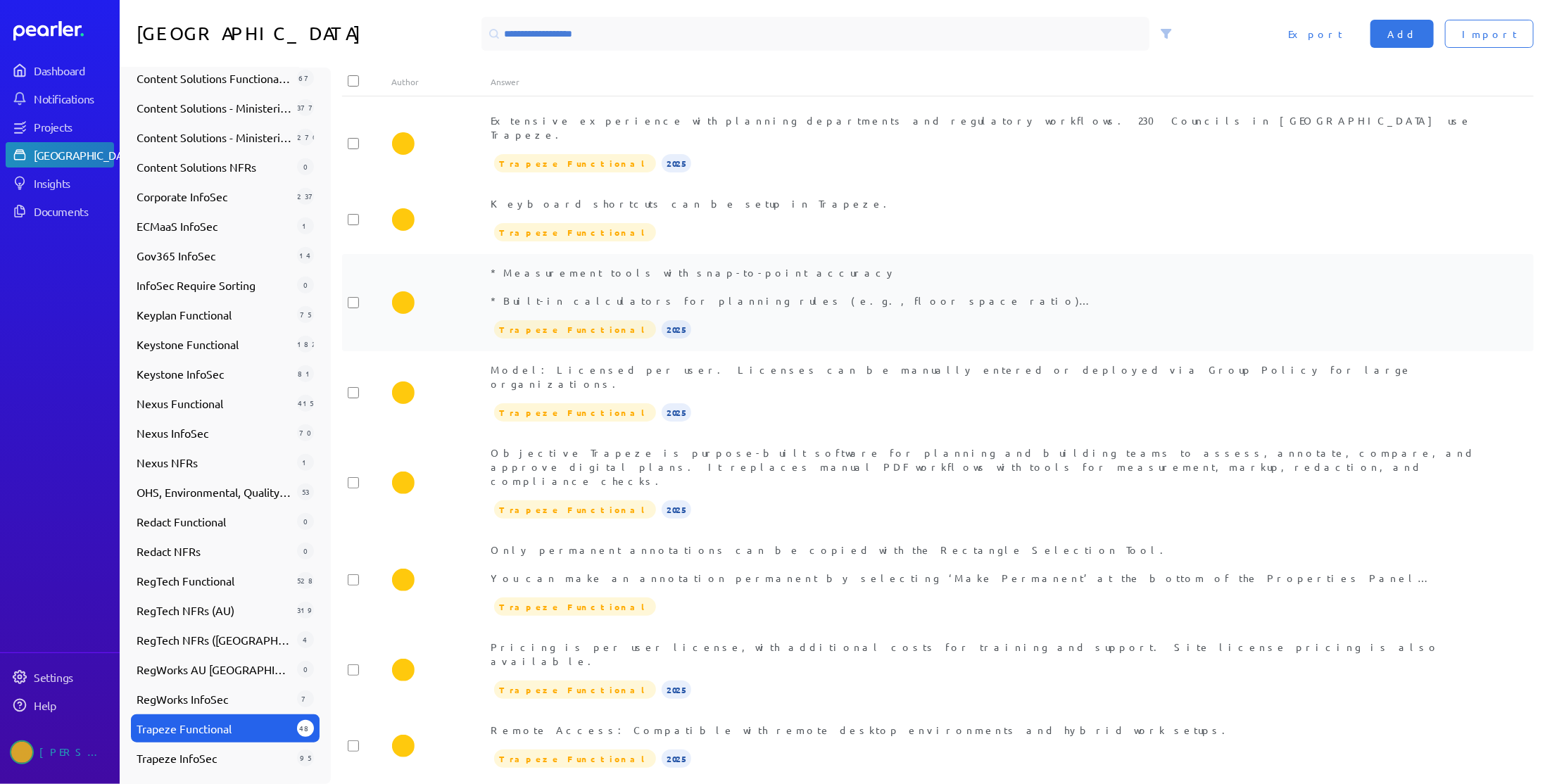
click at [778, 319] on div "Trapeze Functional 2025" at bounding box center [987, 329] width 993 height 21
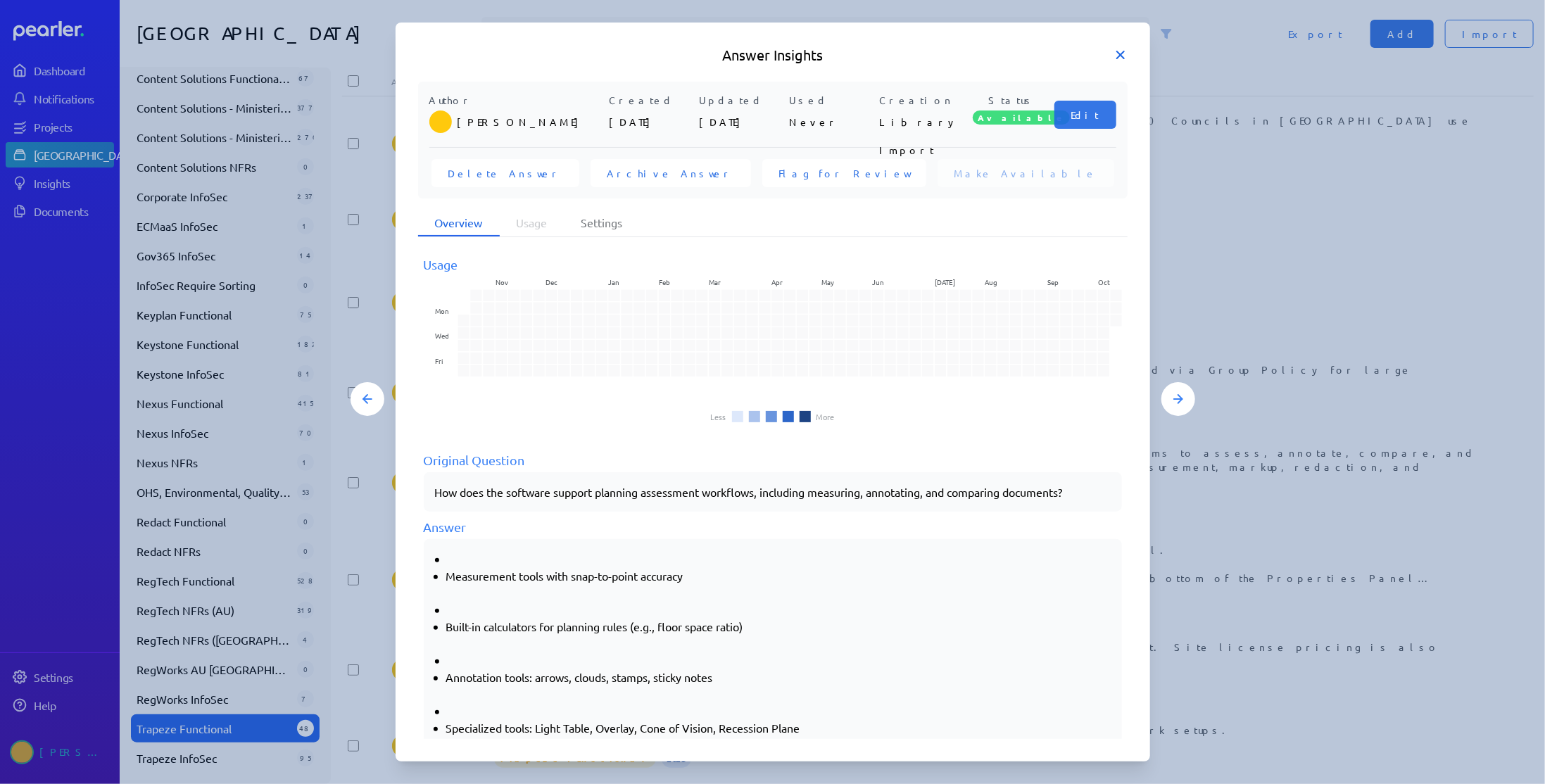
click at [1118, 58] on icon at bounding box center [1120, 55] width 7 height 7
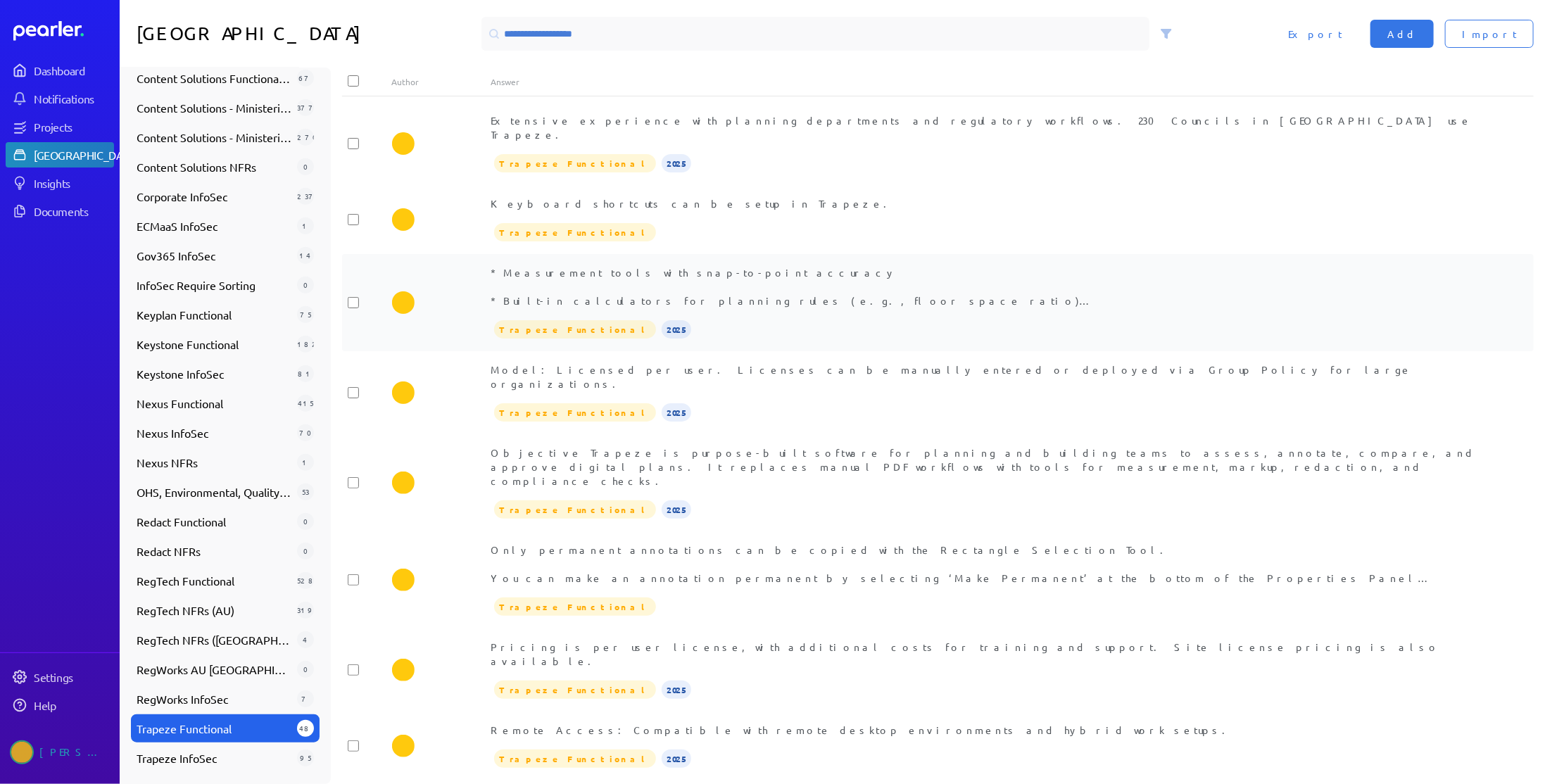
click at [703, 319] on div "Trapeze Functional 2025" at bounding box center [987, 329] width 993 height 21
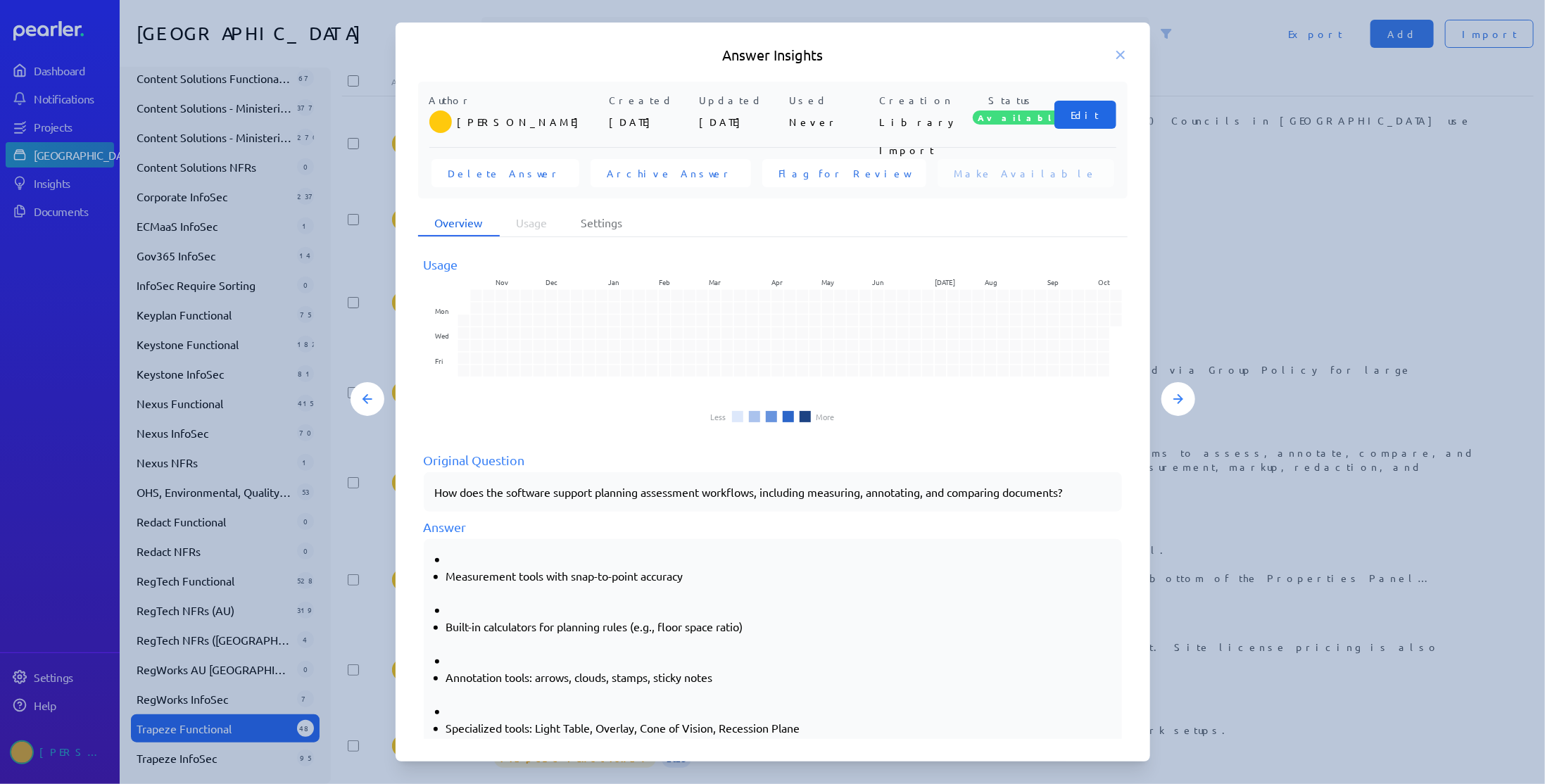
click at [1091, 122] on span "Edit" at bounding box center [1085, 115] width 28 height 14
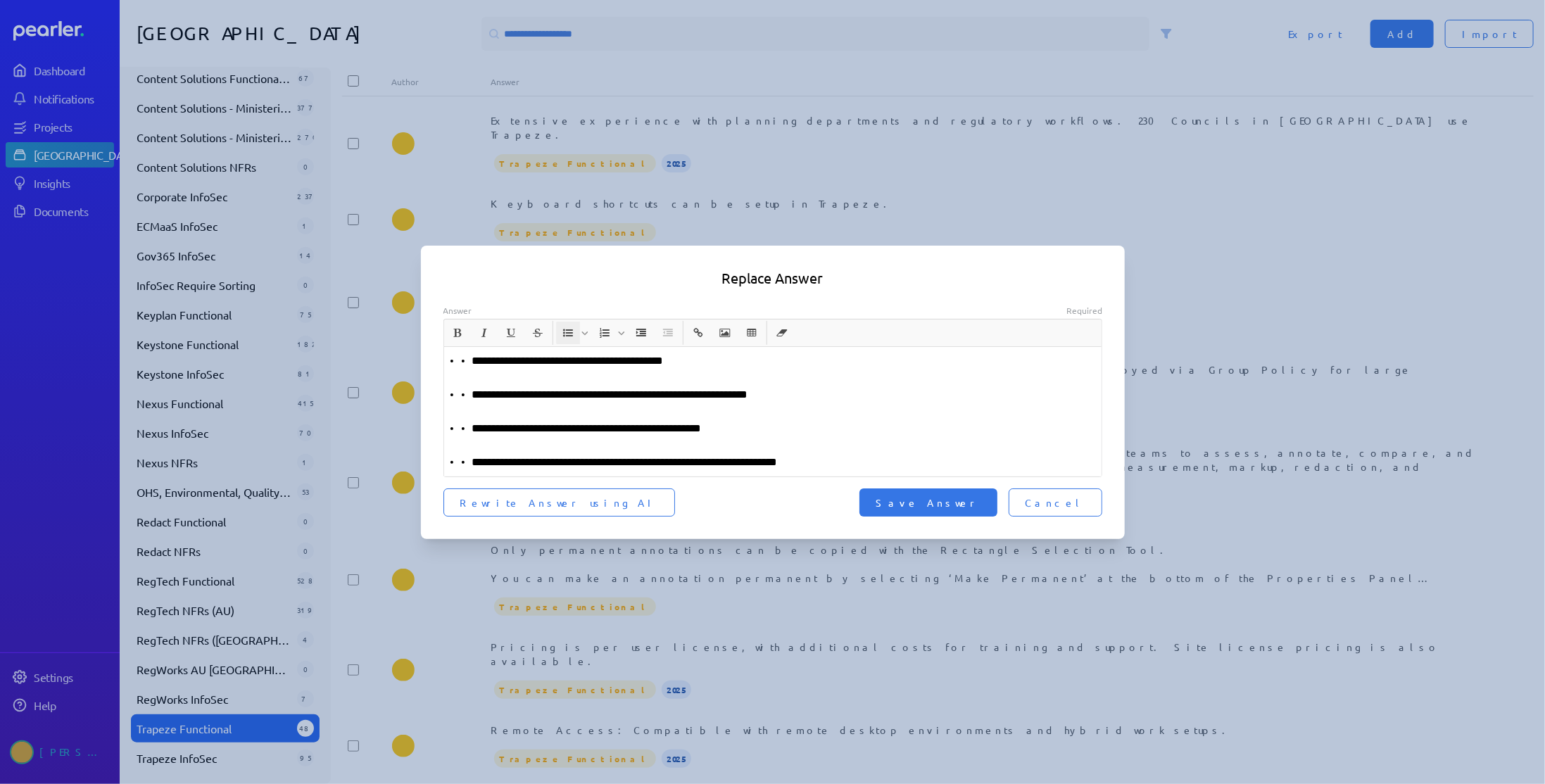
drag, startPoint x: 474, startPoint y: 362, endPoint x: 405, endPoint y: 361, distance: 69.0
click at [405, 361] on div "**********" at bounding box center [773, 392] width 1545 height 784
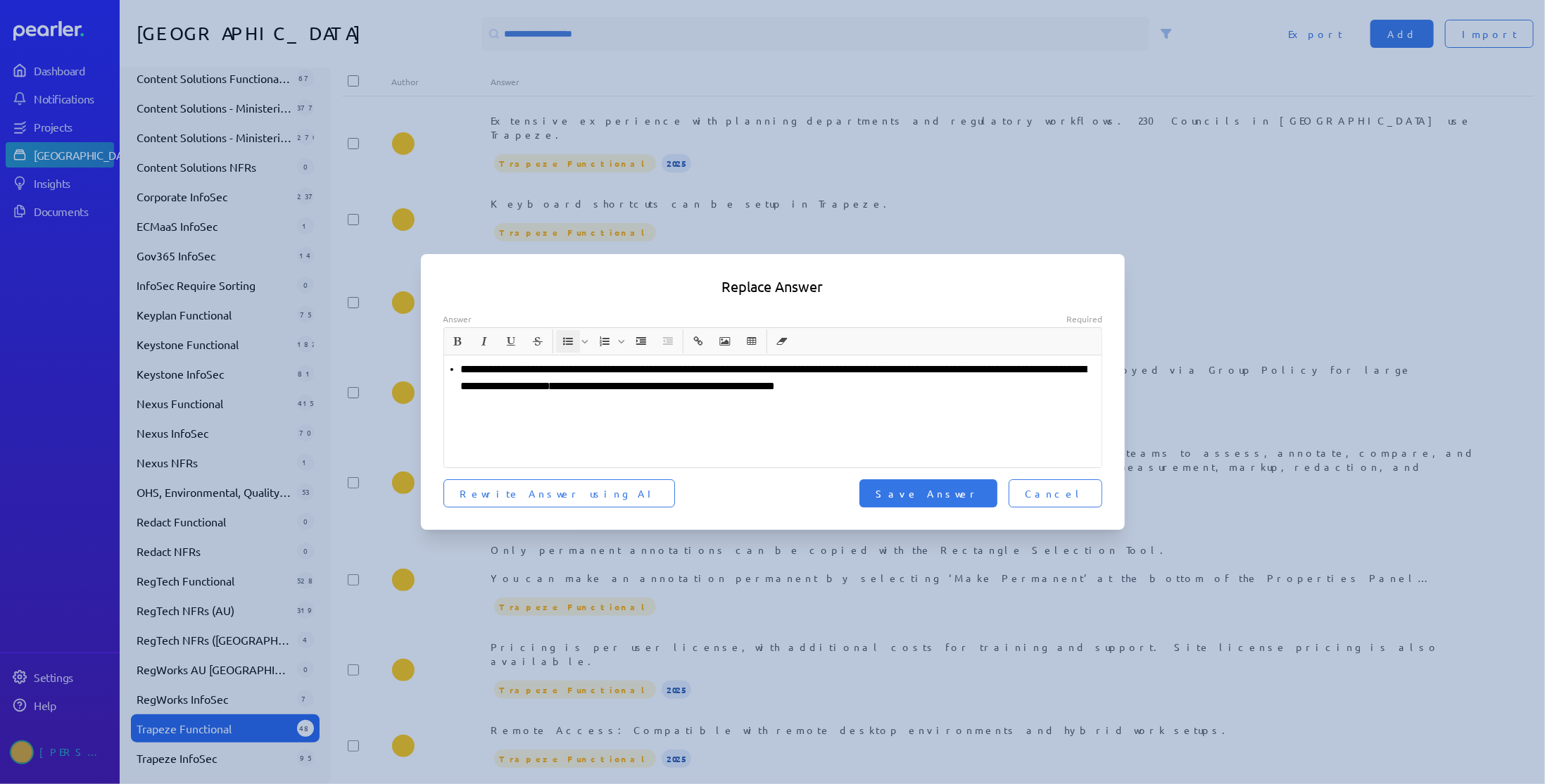
click at [471, 387] on p "**********" at bounding box center [778, 378] width 635 height 34
click at [850, 385] on p "**********" at bounding box center [778, 378] width 635 height 34
click at [468, 367] on p "**********" at bounding box center [778, 378] width 635 height 34
click at [978, 492] on span "Save Answer" at bounding box center [928, 493] width 104 height 14
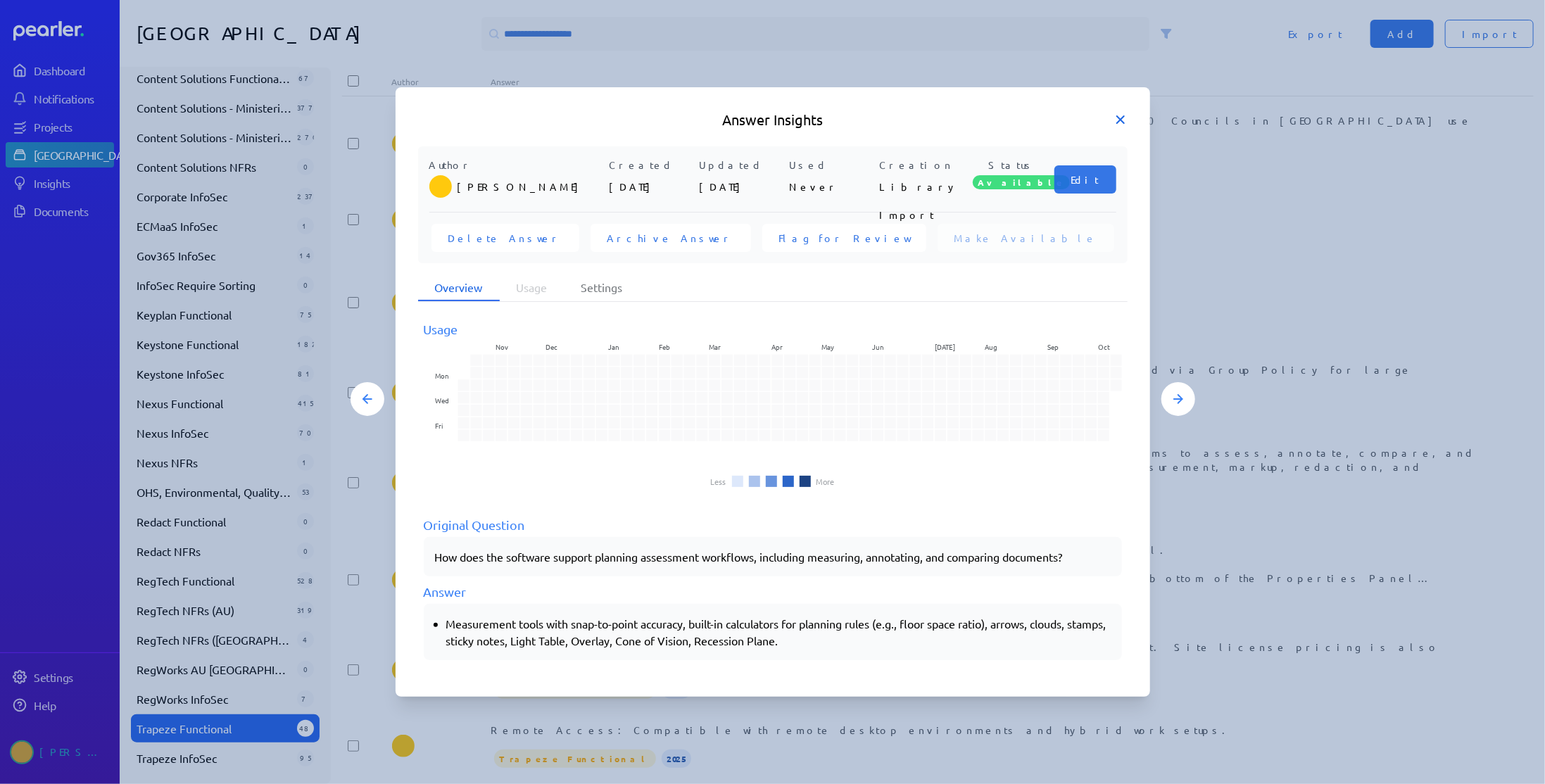
click at [1116, 120] on icon at bounding box center [1120, 119] width 14 height 14
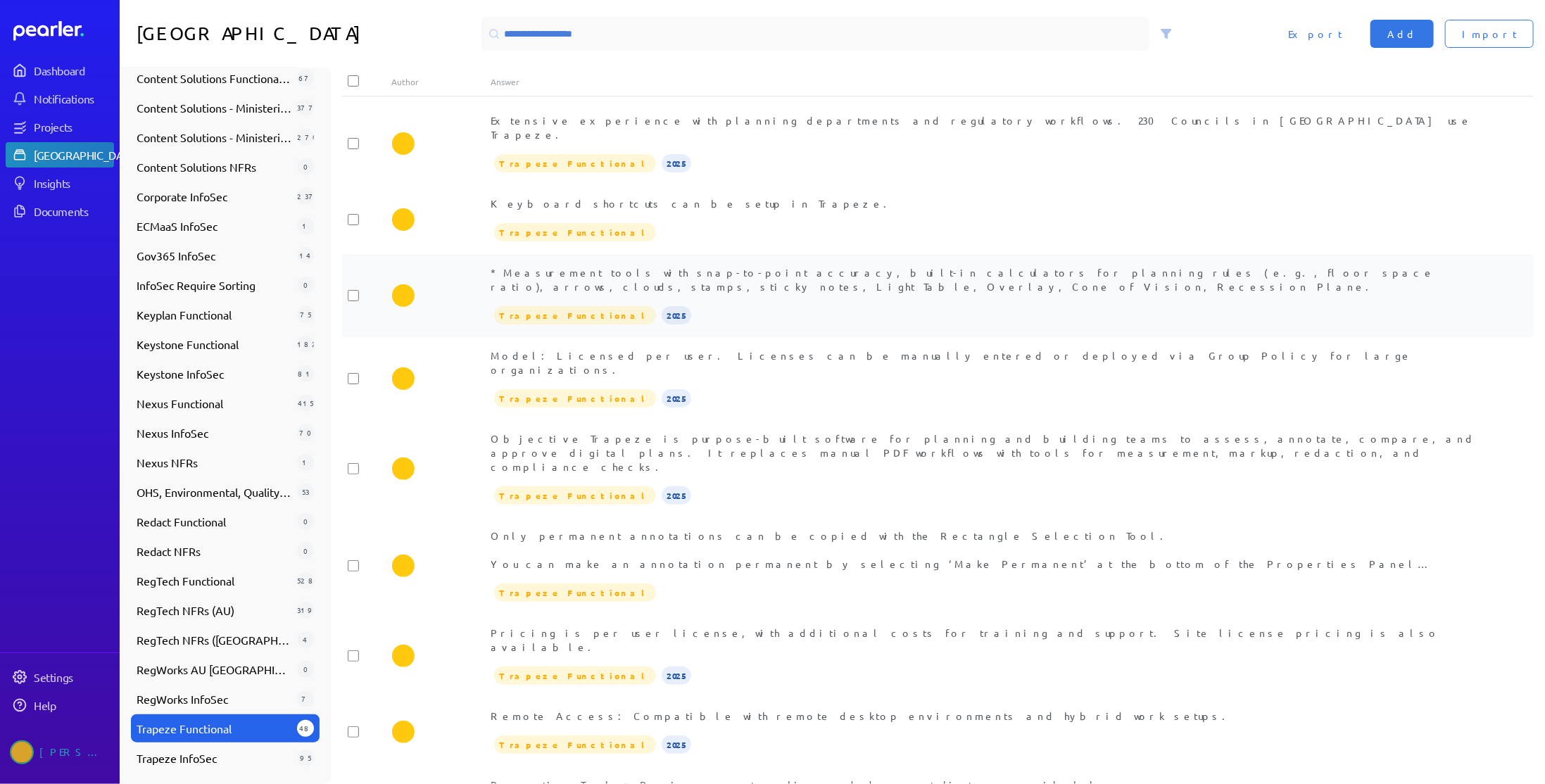
click at [716, 305] on div "Trapeze Functional 2025" at bounding box center [987, 315] width 993 height 21
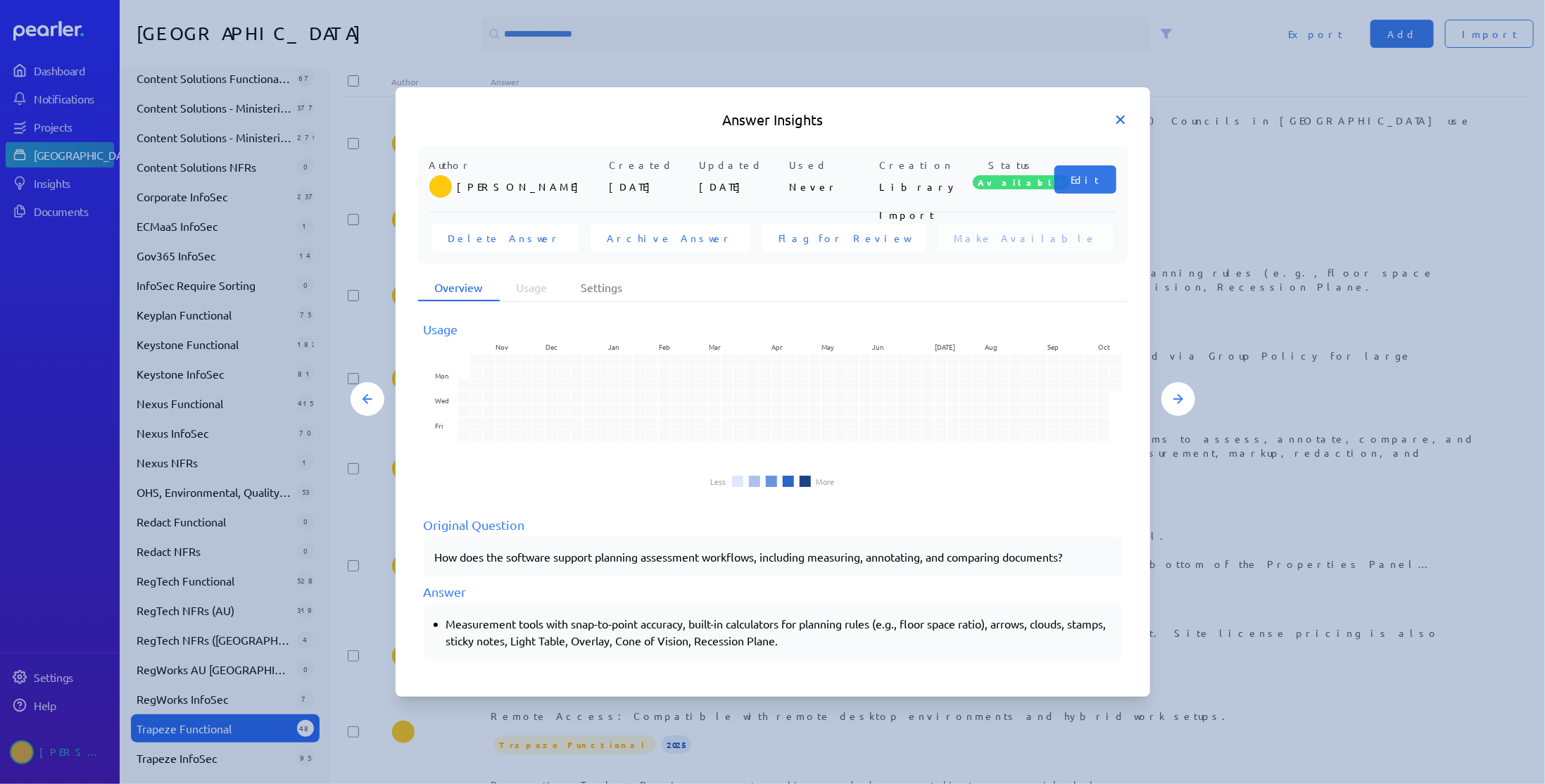
click at [1117, 116] on icon at bounding box center [1120, 120] width 7 height 7
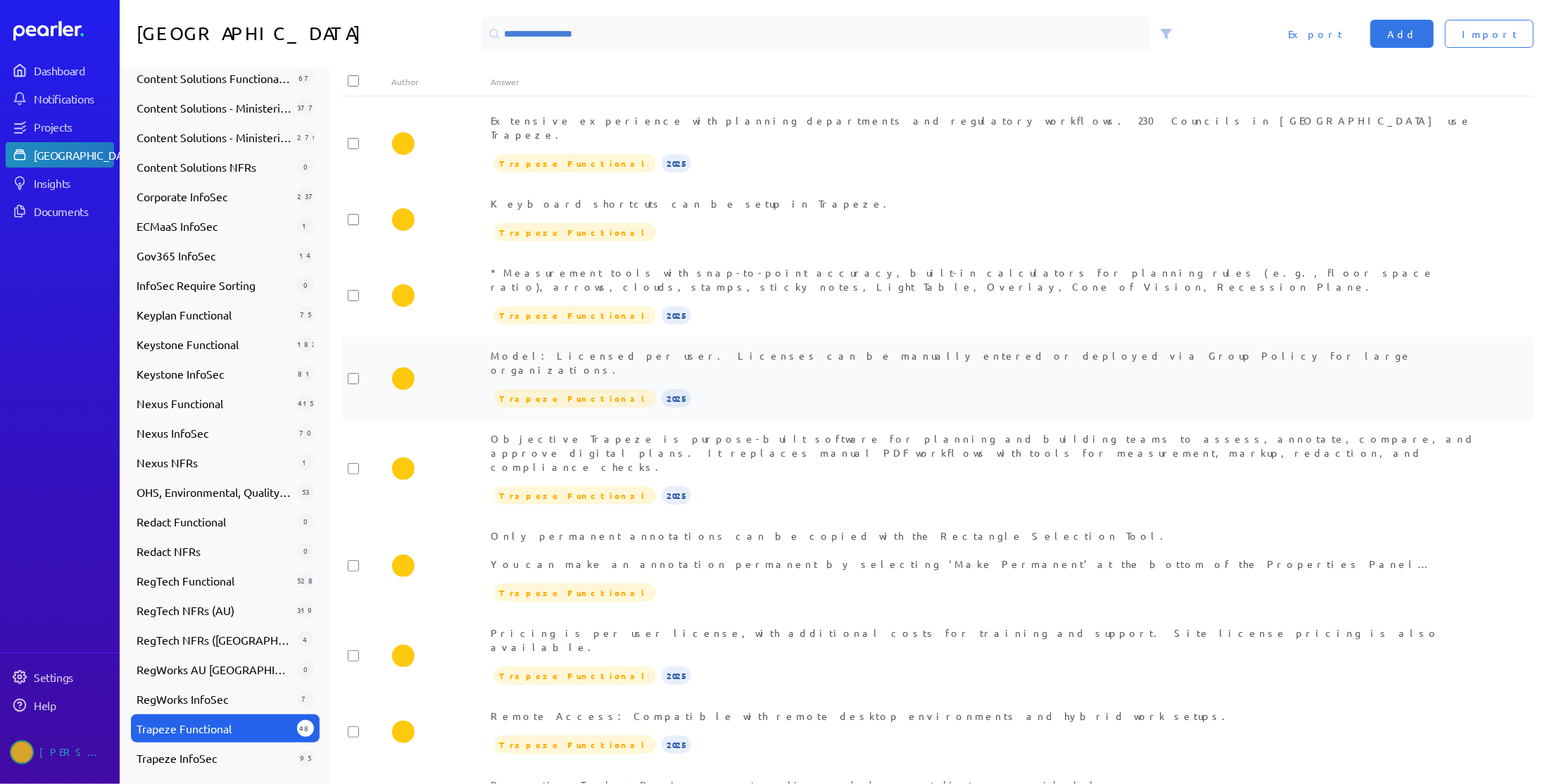
click at [754, 349] on div "Model: Licensed per user. Licenses can be manually entered or deployed via Grou…" at bounding box center [987, 379] width 993 height 61
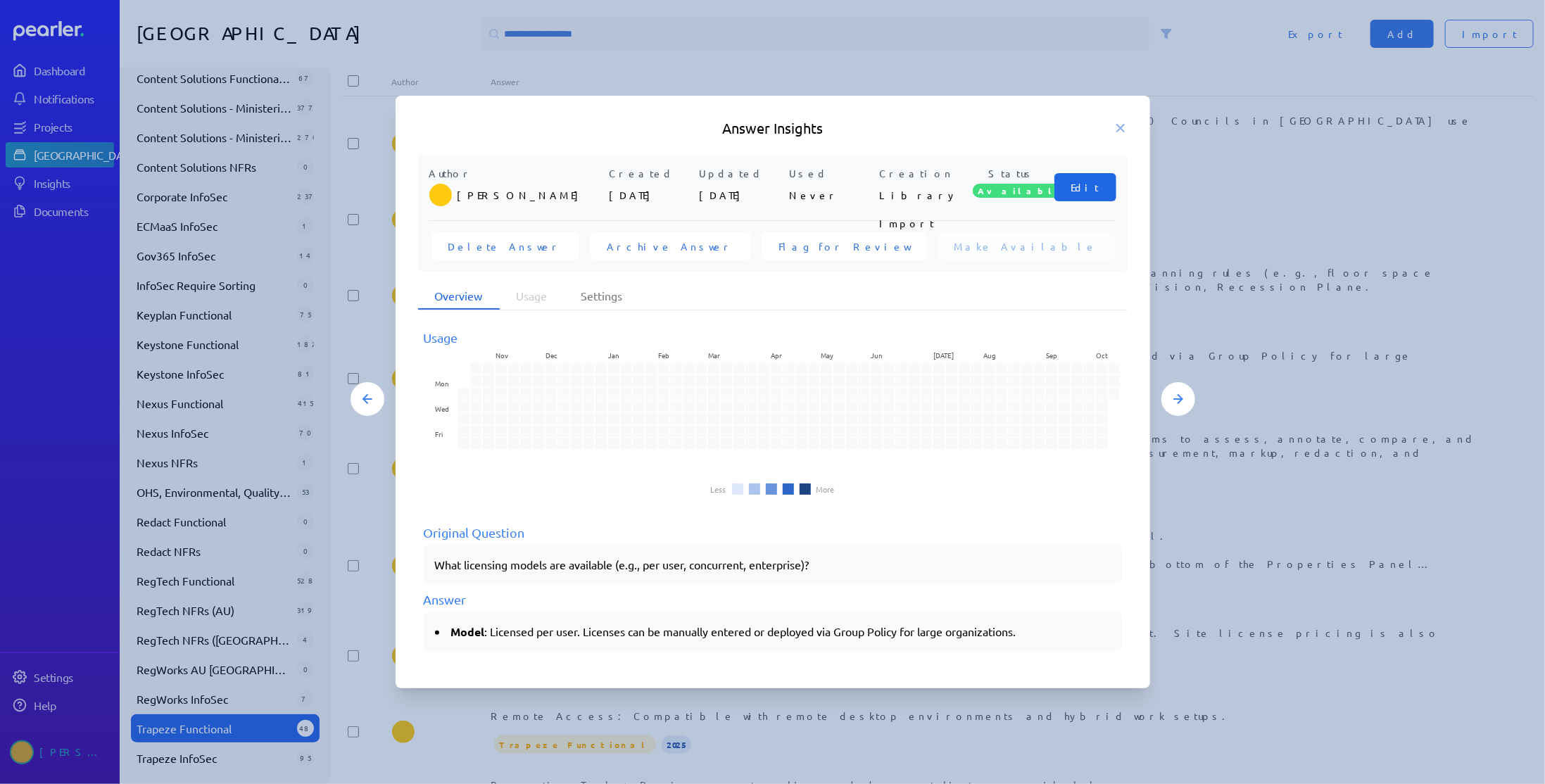
click at [1100, 191] on button "Edit" at bounding box center [1085, 187] width 62 height 28
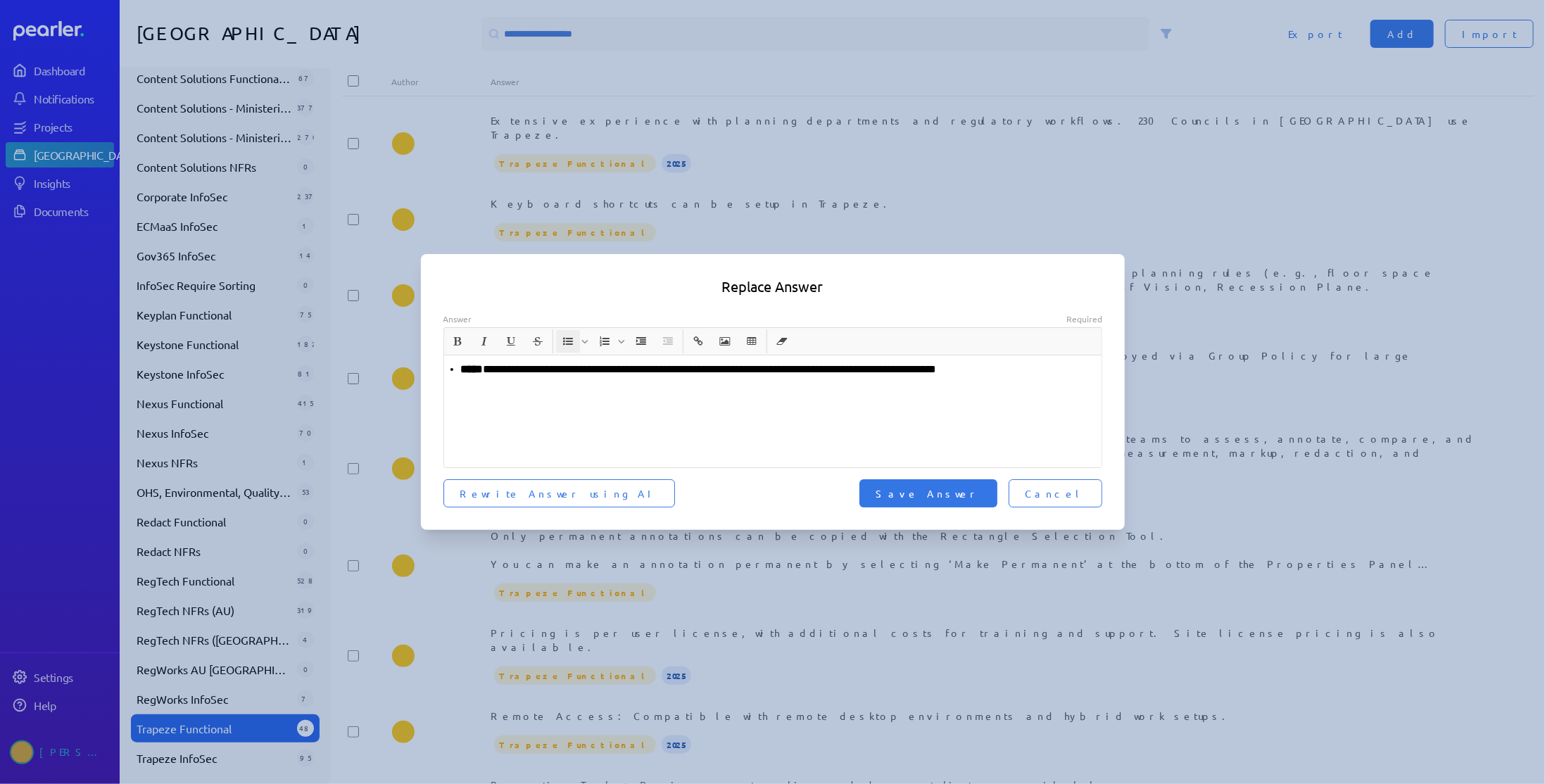
click at [500, 367] on li "**********" at bounding box center [778, 369] width 635 height 17
click at [946, 369] on p "**********" at bounding box center [773, 369] width 647 height 17
click at [977, 494] on span "Save Answer" at bounding box center [928, 493] width 104 height 14
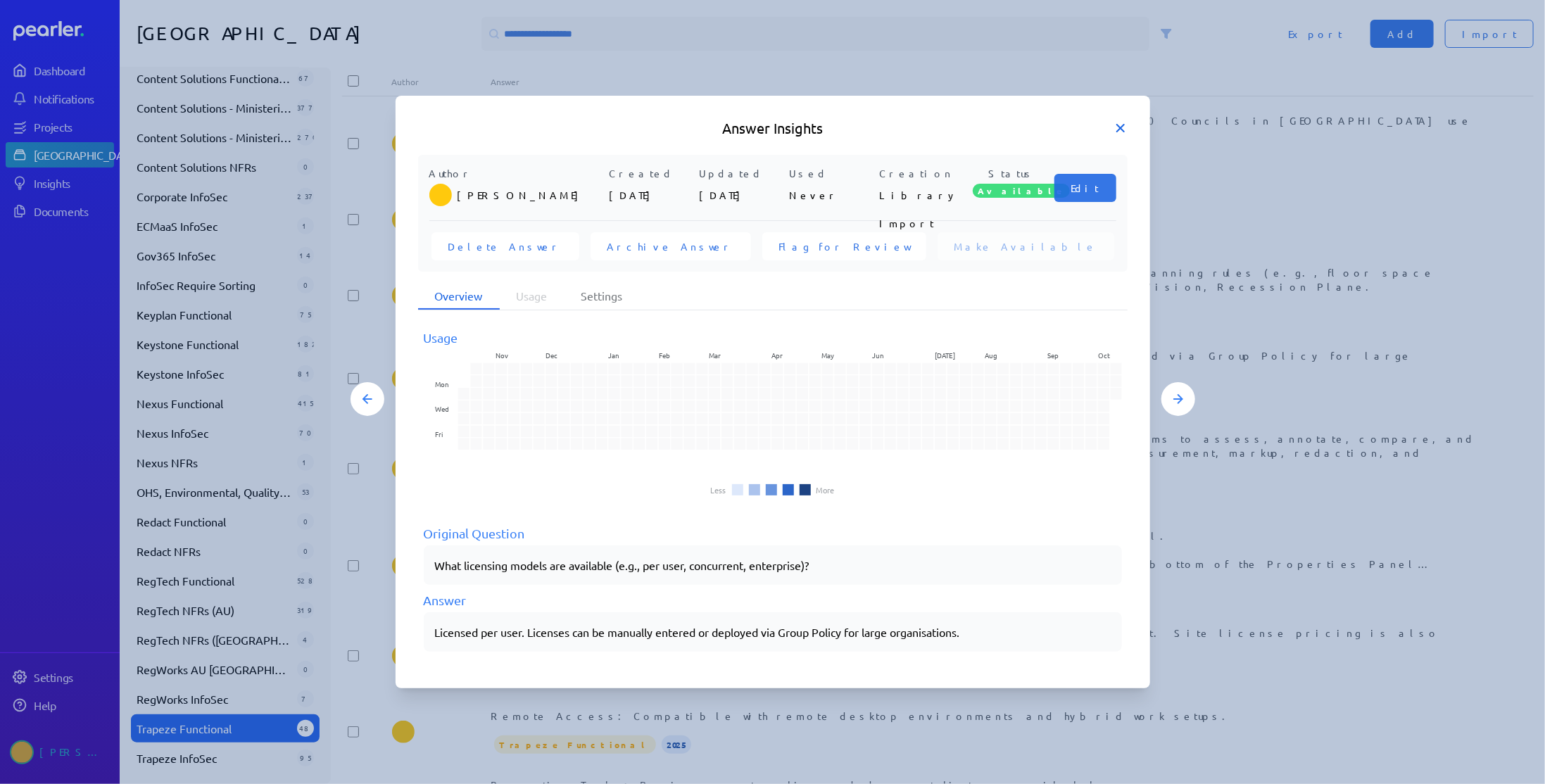
click at [1116, 129] on icon at bounding box center [1120, 128] width 14 height 14
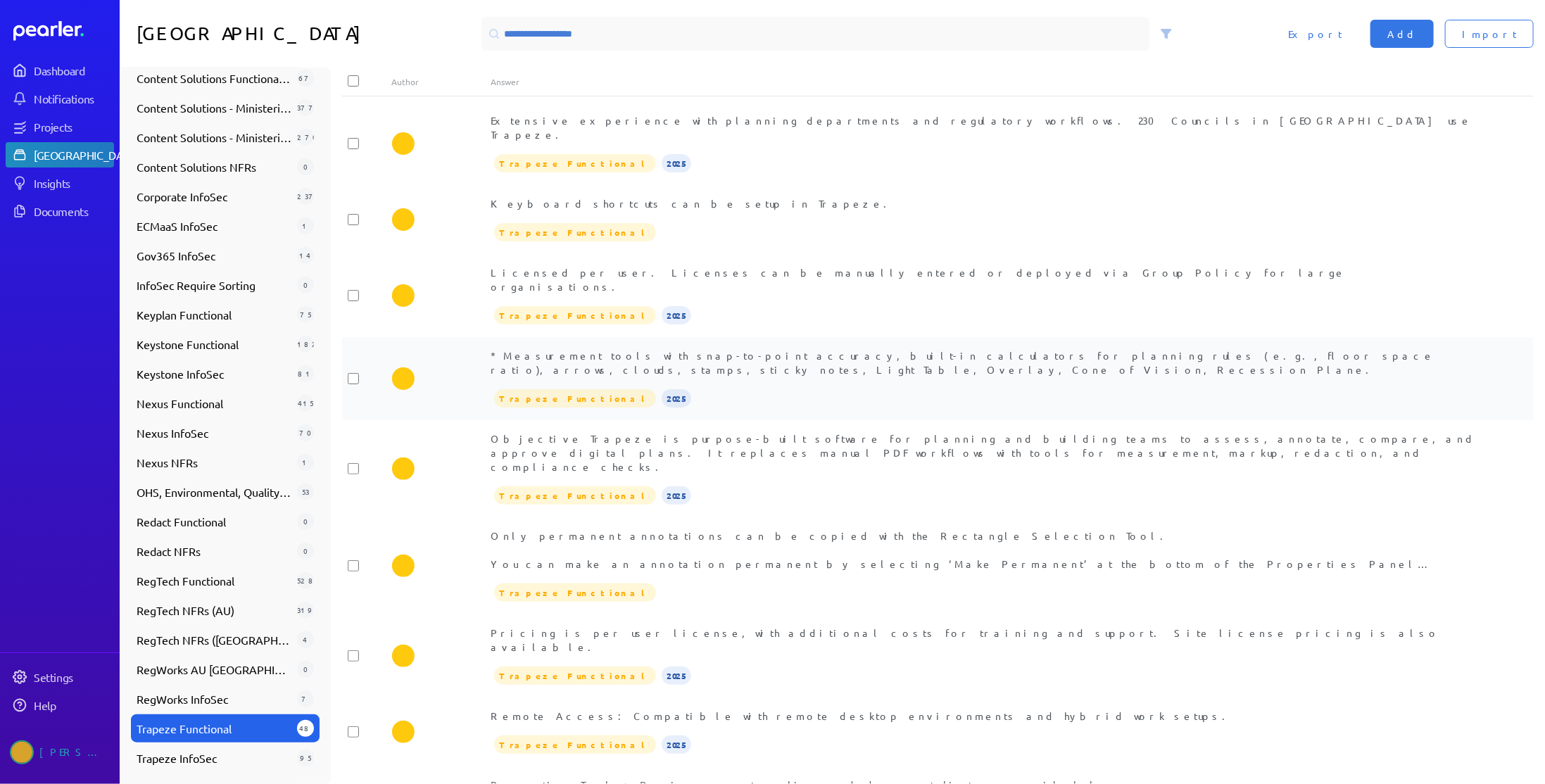
click at [743, 349] on div "* Measurement tools with snap-to-point accuracy, built-in calculators for plann…" at bounding box center [987, 362] width 993 height 28
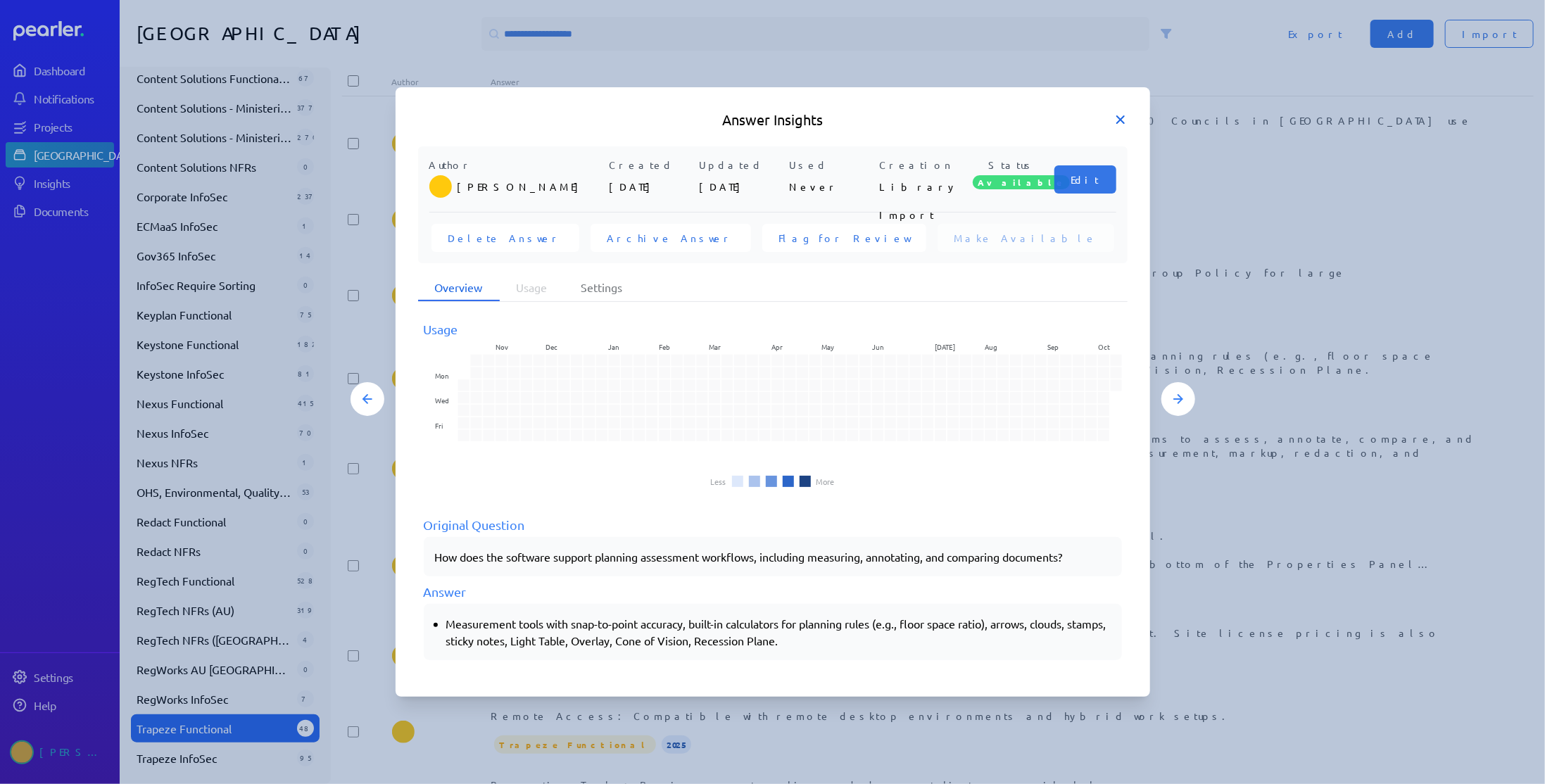
click at [1118, 121] on icon at bounding box center [1120, 119] width 14 height 14
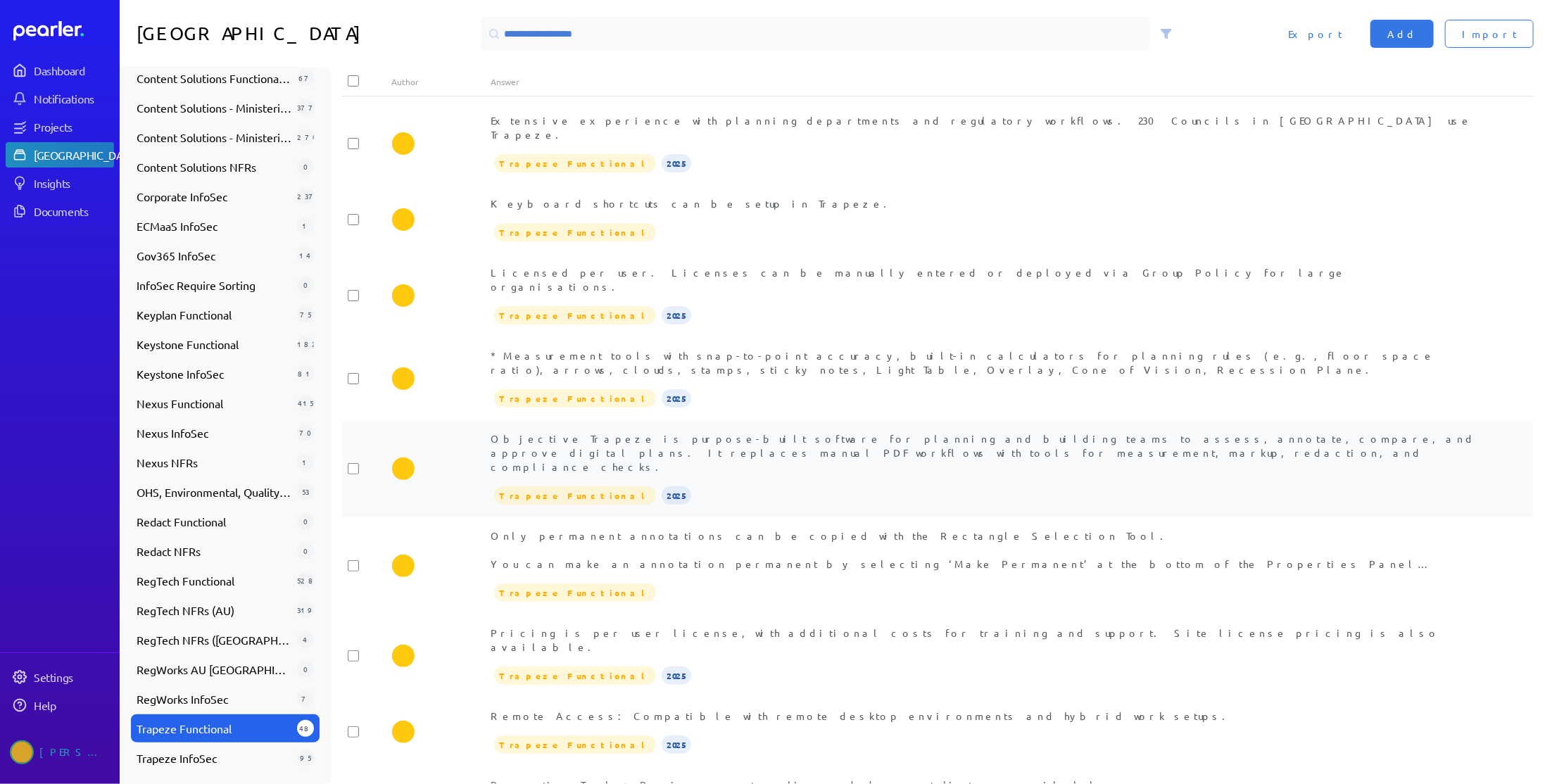
click at [786, 431] on div "Objective Trapeze is purpose-built software for planning and building teams to …" at bounding box center [987, 452] width 993 height 42
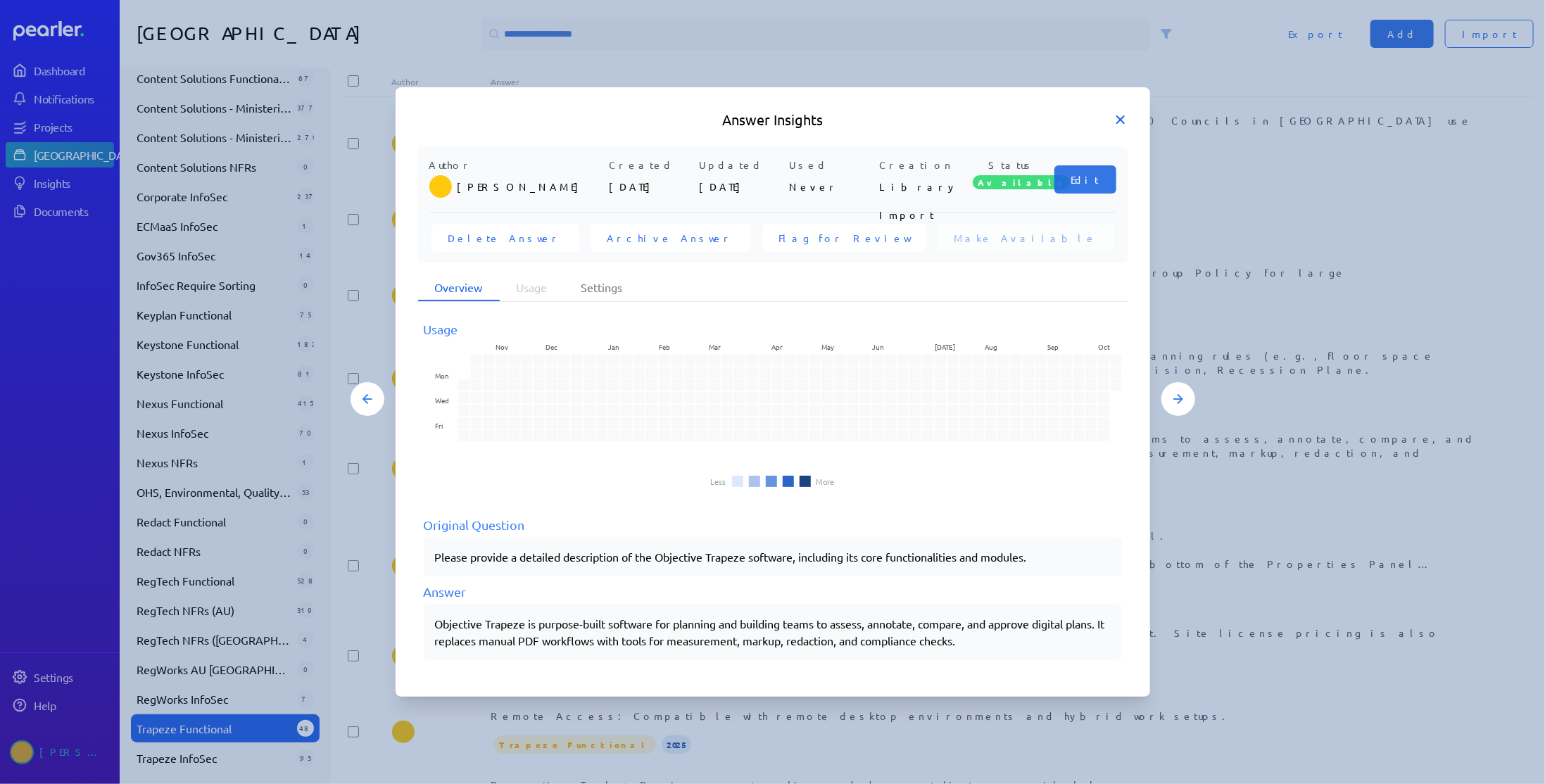
click at [1123, 119] on icon at bounding box center [1120, 119] width 14 height 14
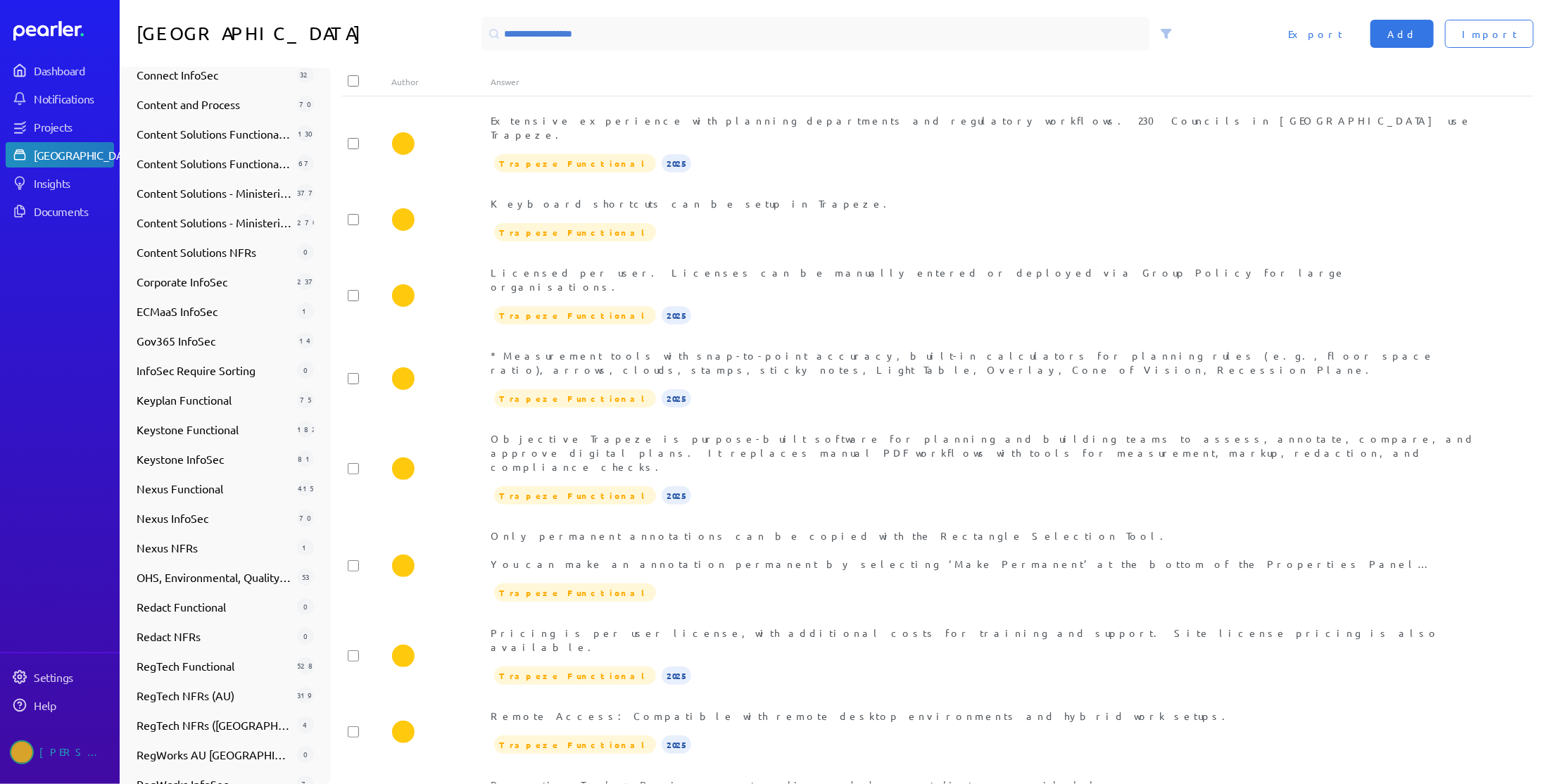
scroll to position [543, 0]
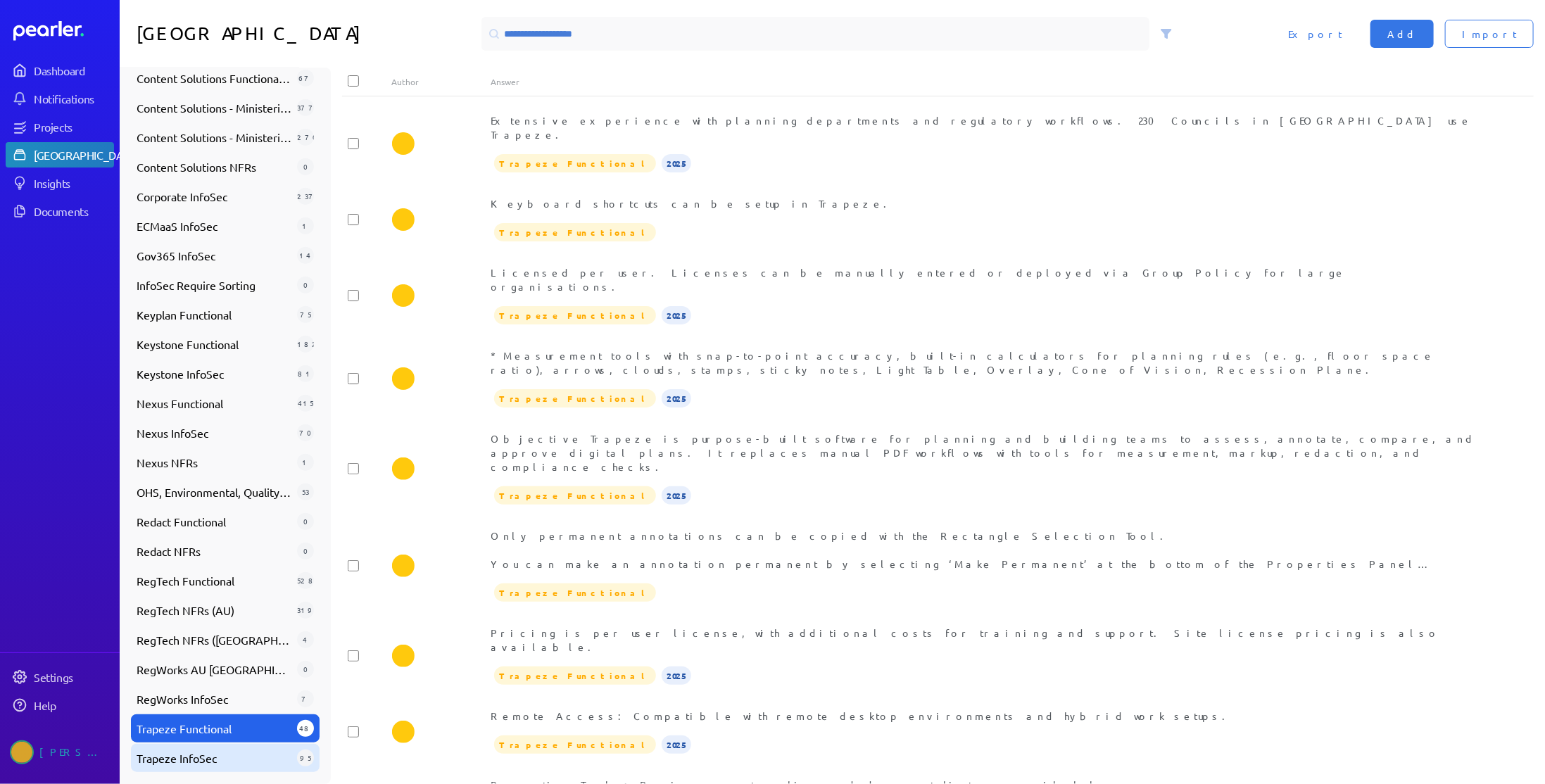
click at [186, 755] on span "Trapeze InfoSec" at bounding box center [214, 758] width 155 height 17
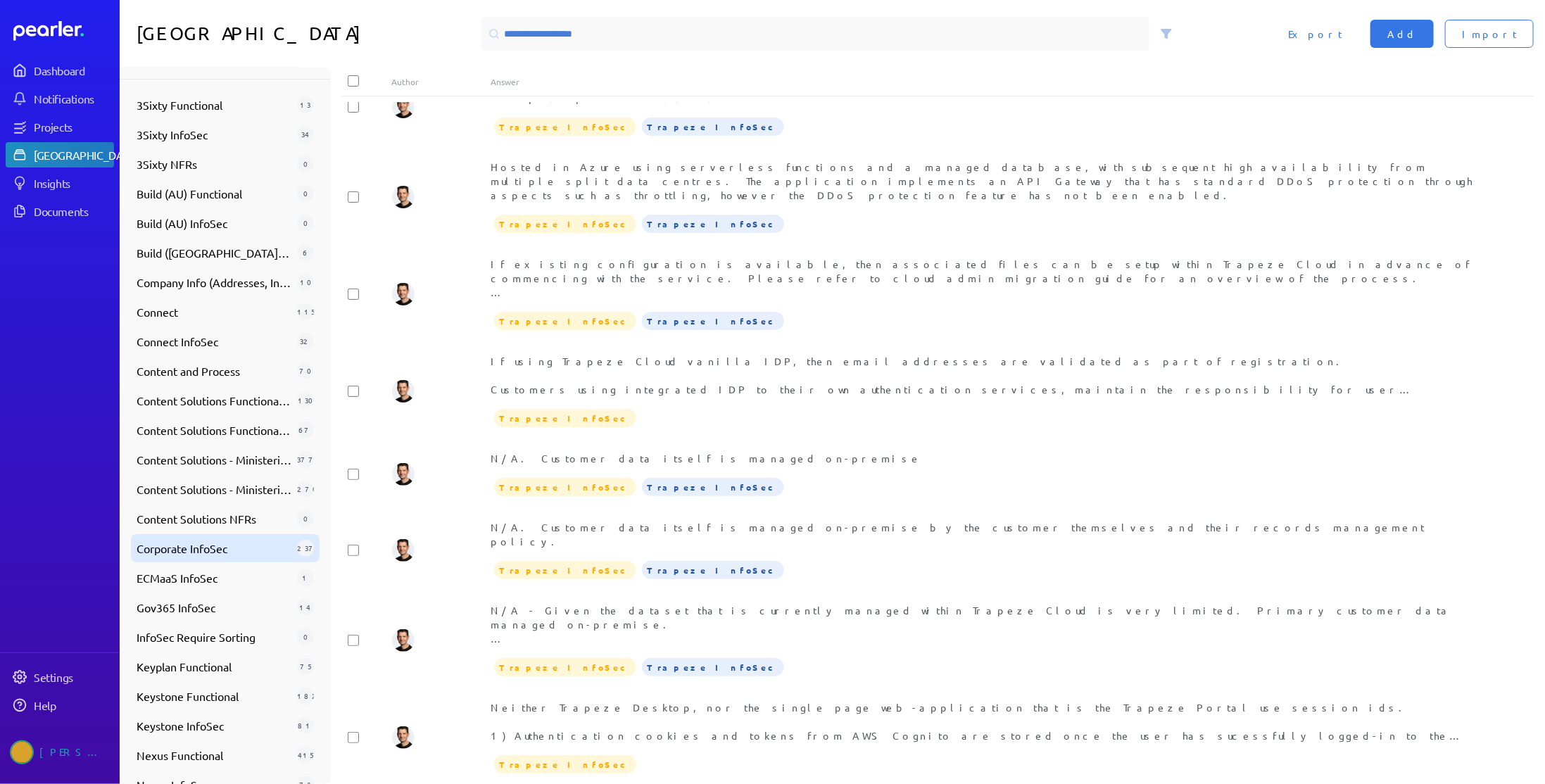
scroll to position [0, 0]
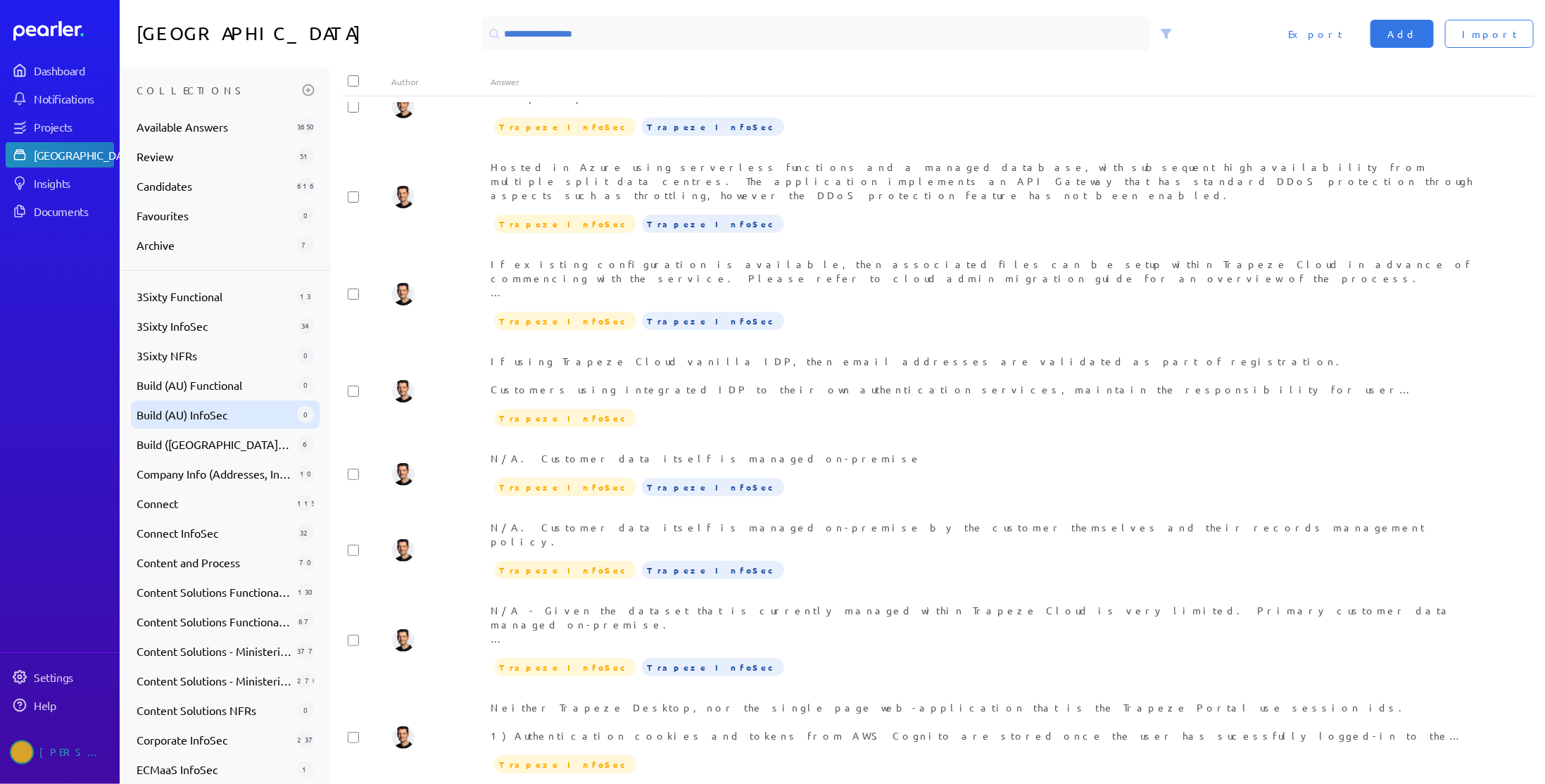
click at [248, 413] on span "Build (AU) InfoSec" at bounding box center [214, 414] width 155 height 17
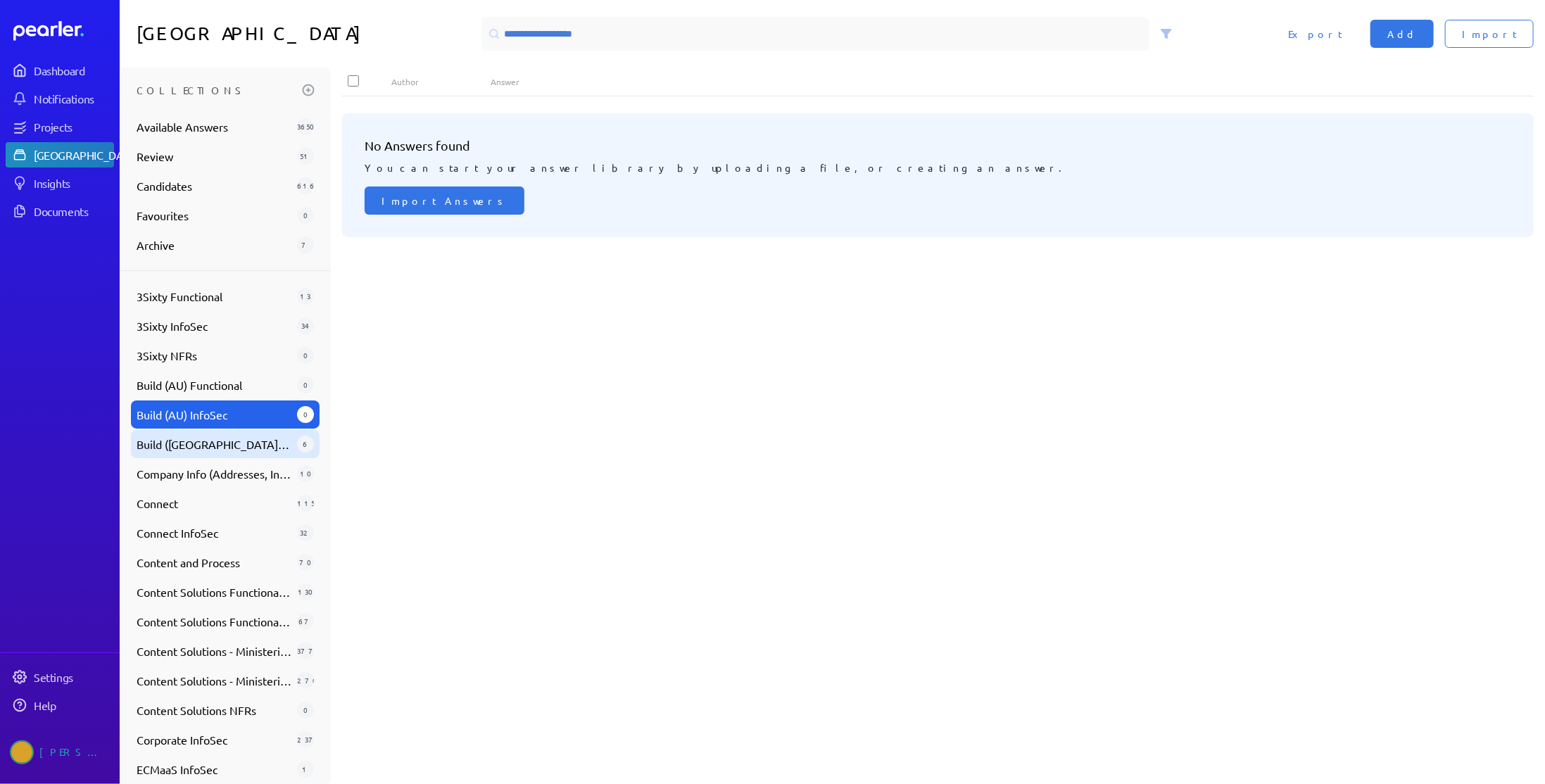
click at [242, 446] on span "Build ([GEOGRAPHIC_DATA]) InfoSec" at bounding box center [214, 443] width 155 height 17
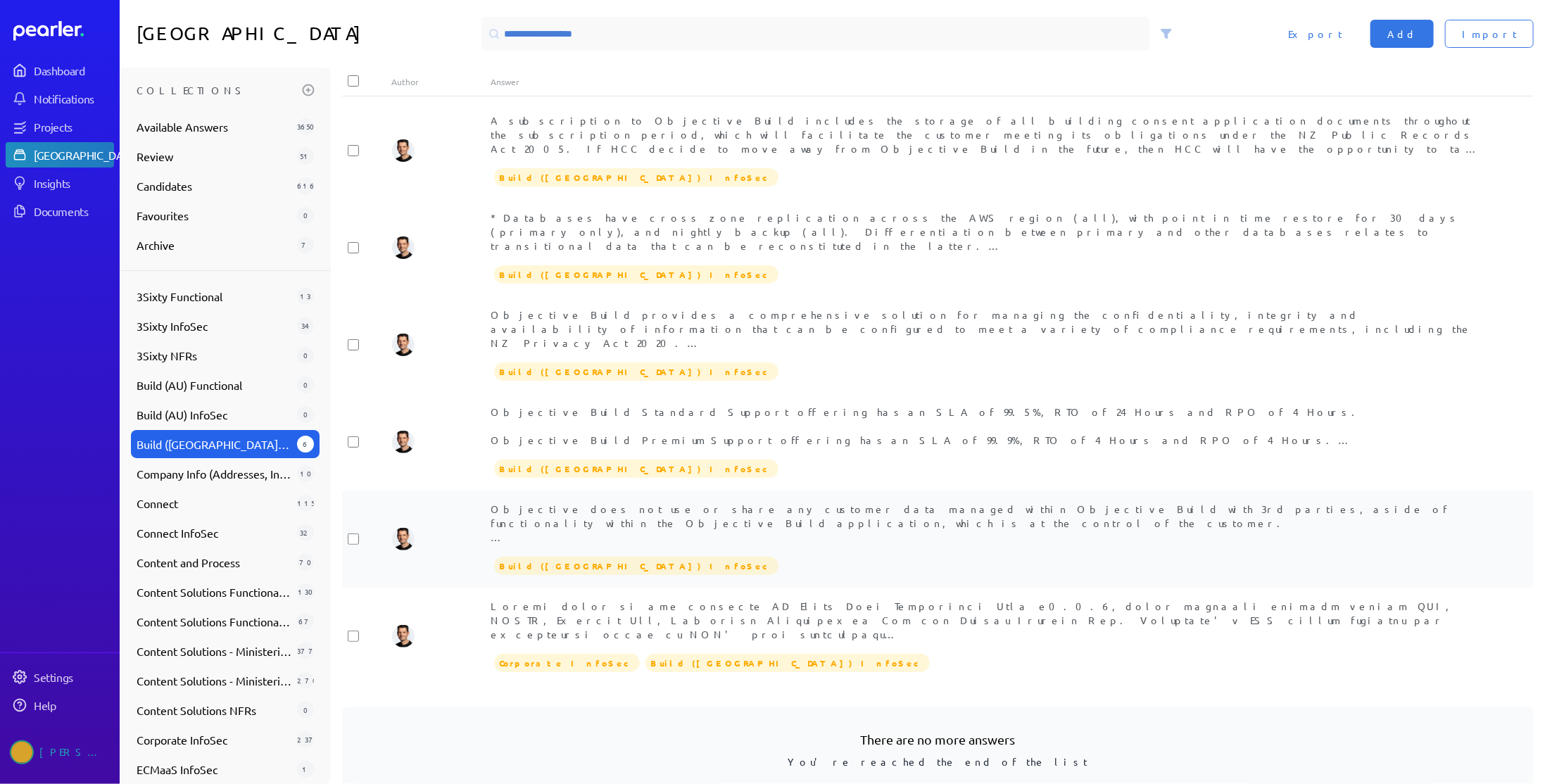
click at [597, 524] on div "Objective does not use or share any customer data managed within Objective Buil…" at bounding box center [987, 523] width 993 height 42
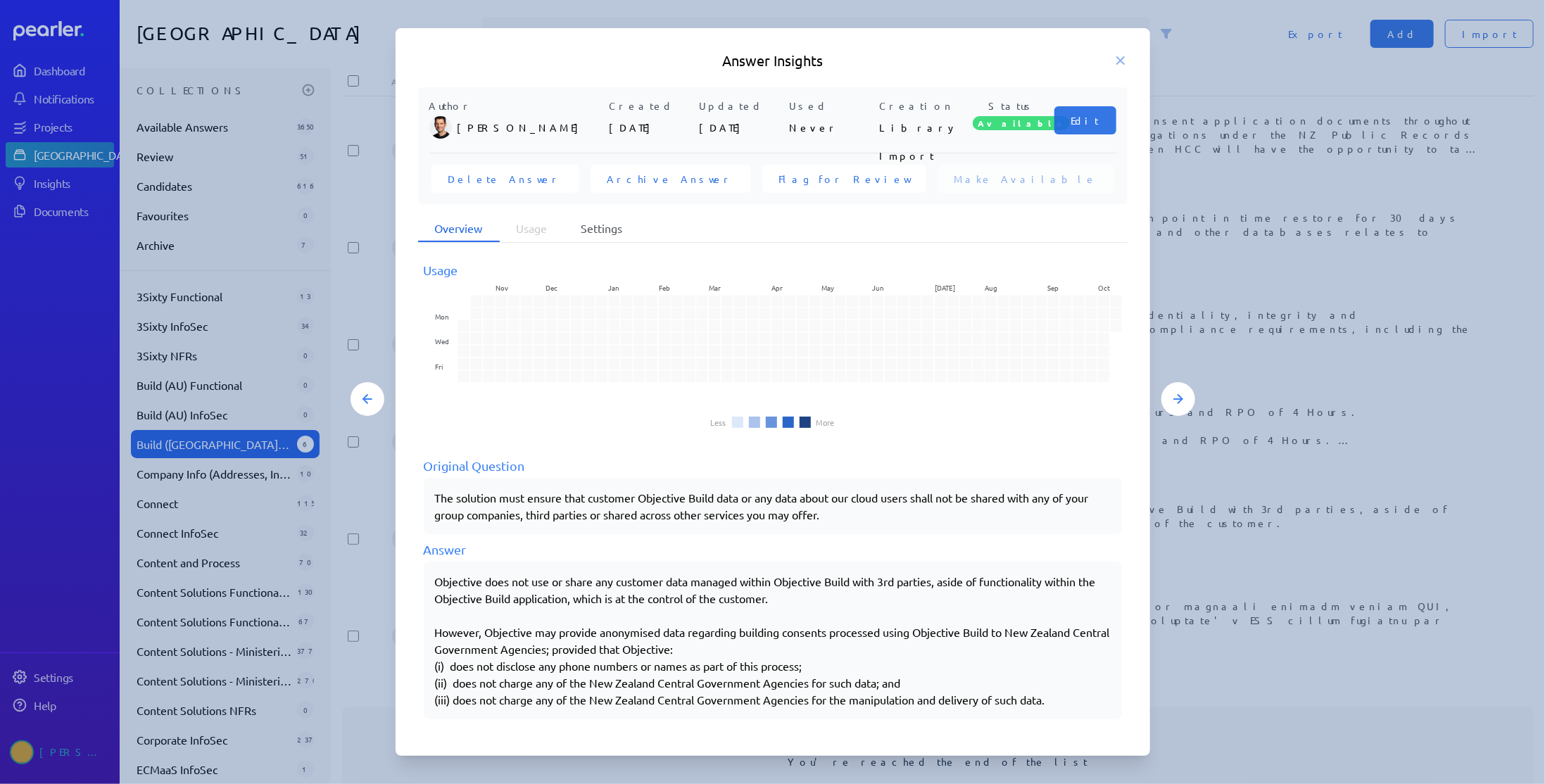
click at [600, 227] on li "Settings" at bounding box center [602, 228] width 75 height 27
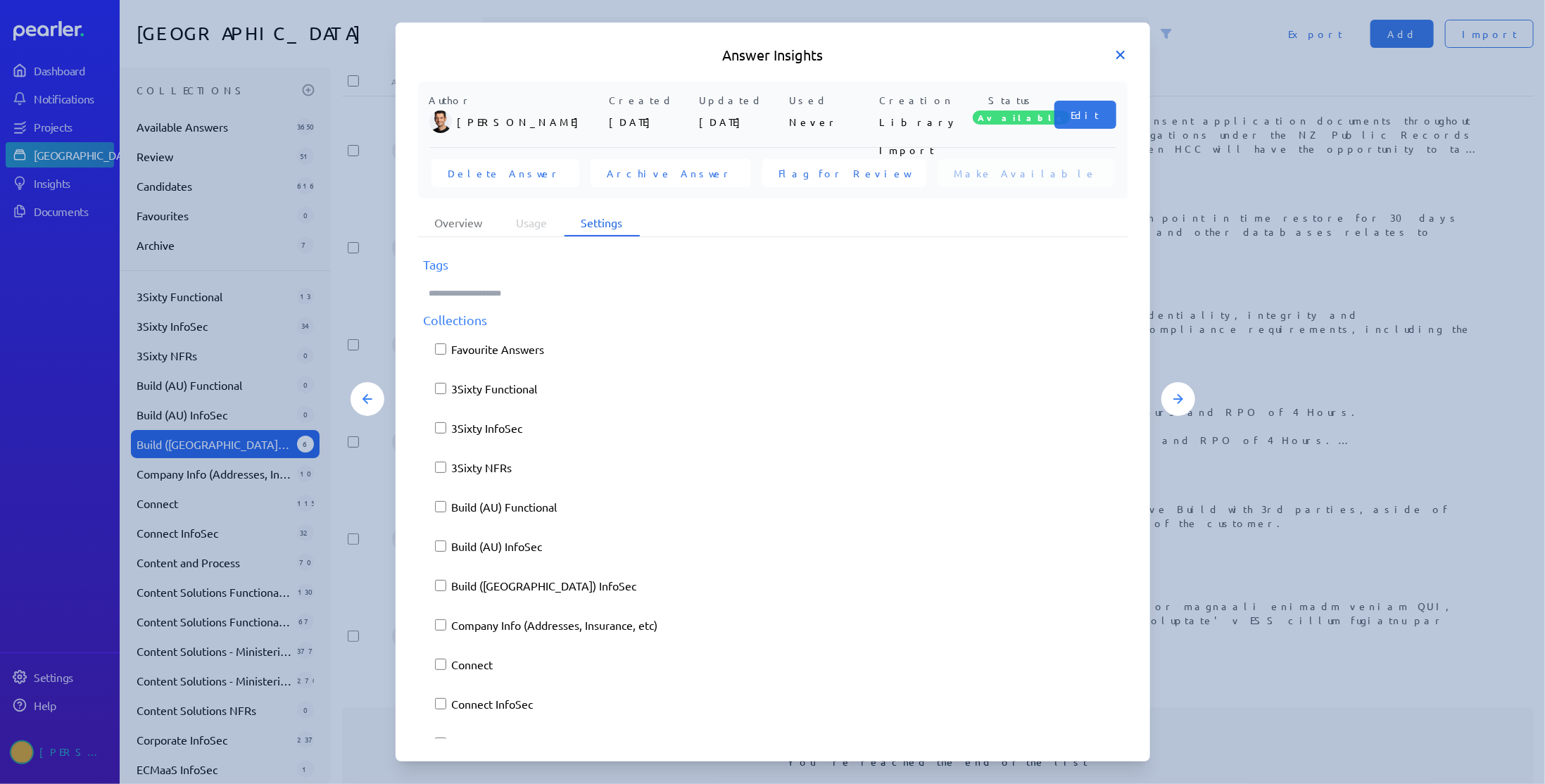
click at [1117, 58] on icon at bounding box center [1120, 55] width 7 height 7
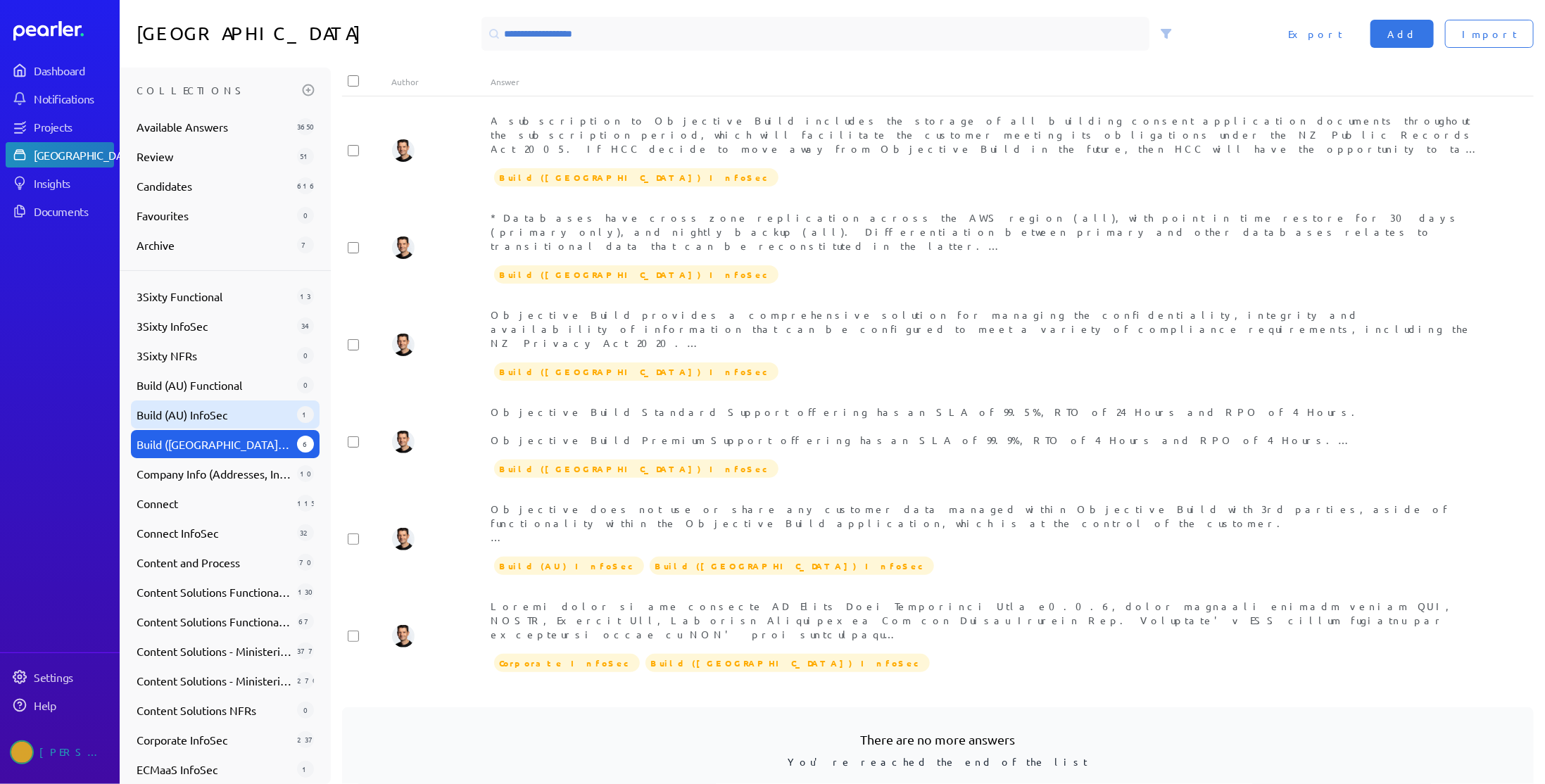
click at [266, 414] on span "Build (AU) InfoSec" at bounding box center [214, 414] width 155 height 17
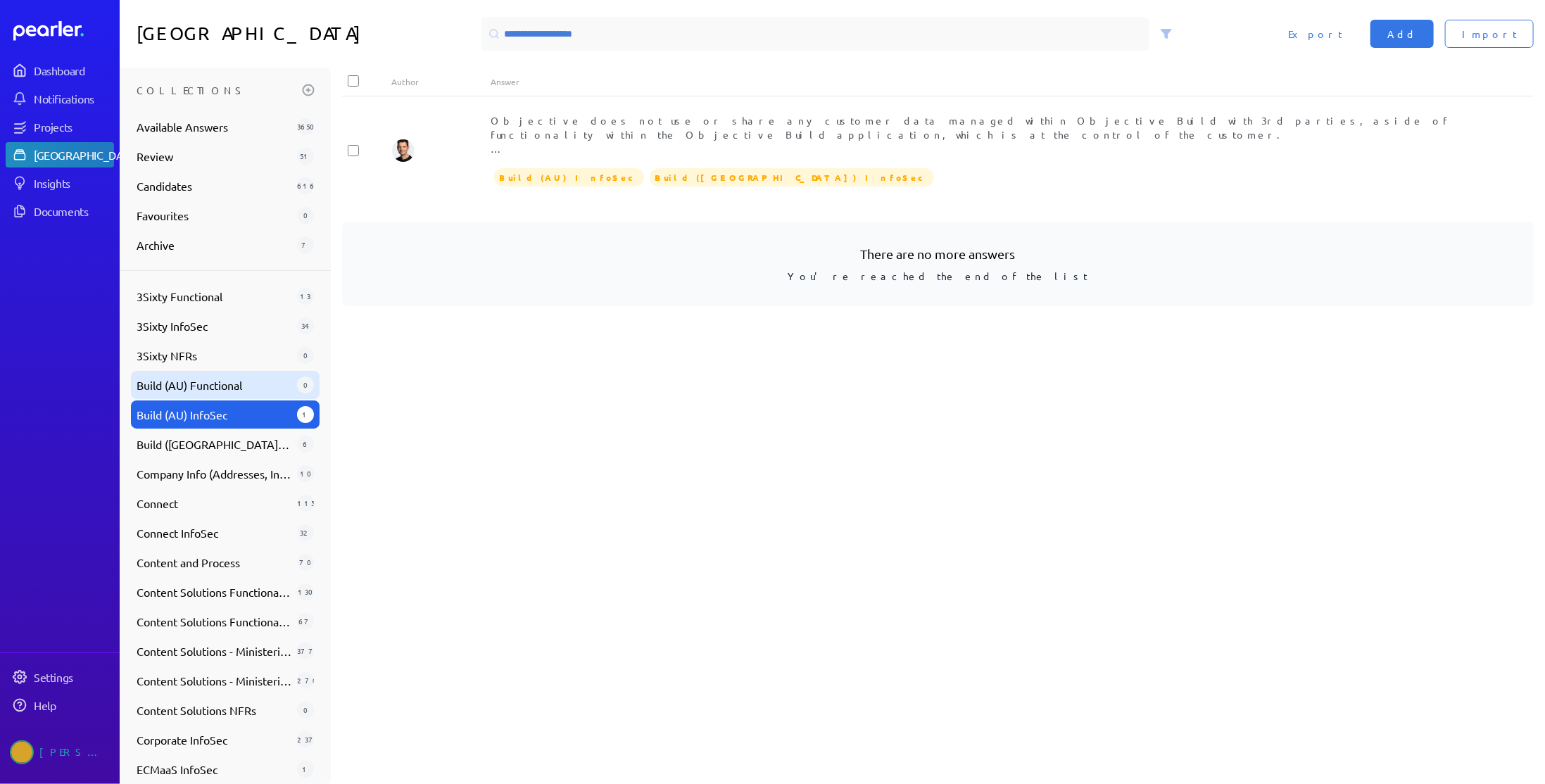
click at [244, 386] on span "Build (AU) Functional" at bounding box center [214, 384] width 155 height 17
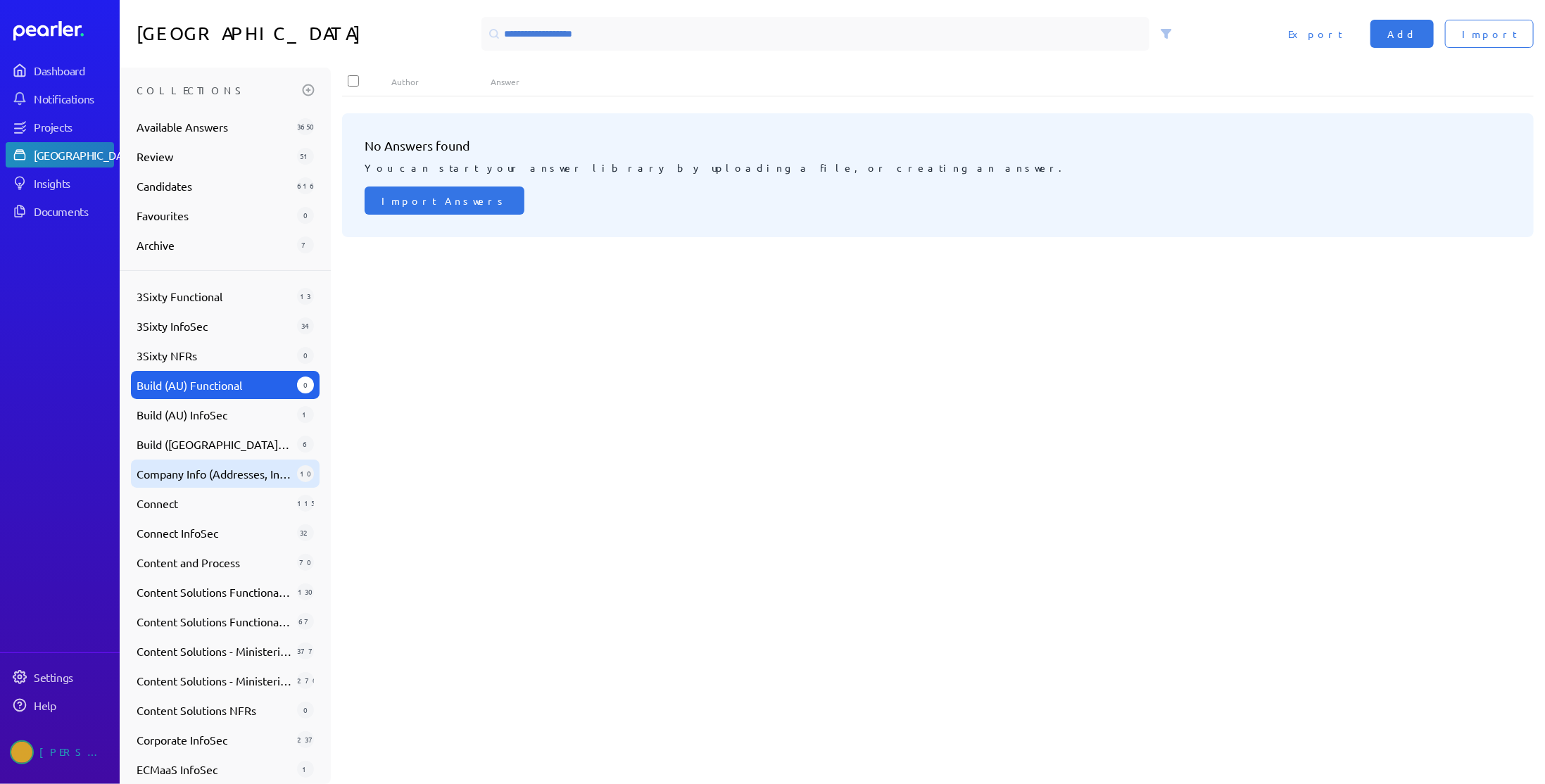
click at [214, 478] on span "Company Info (Addresses, Insurance, etc)" at bounding box center [214, 473] width 155 height 17
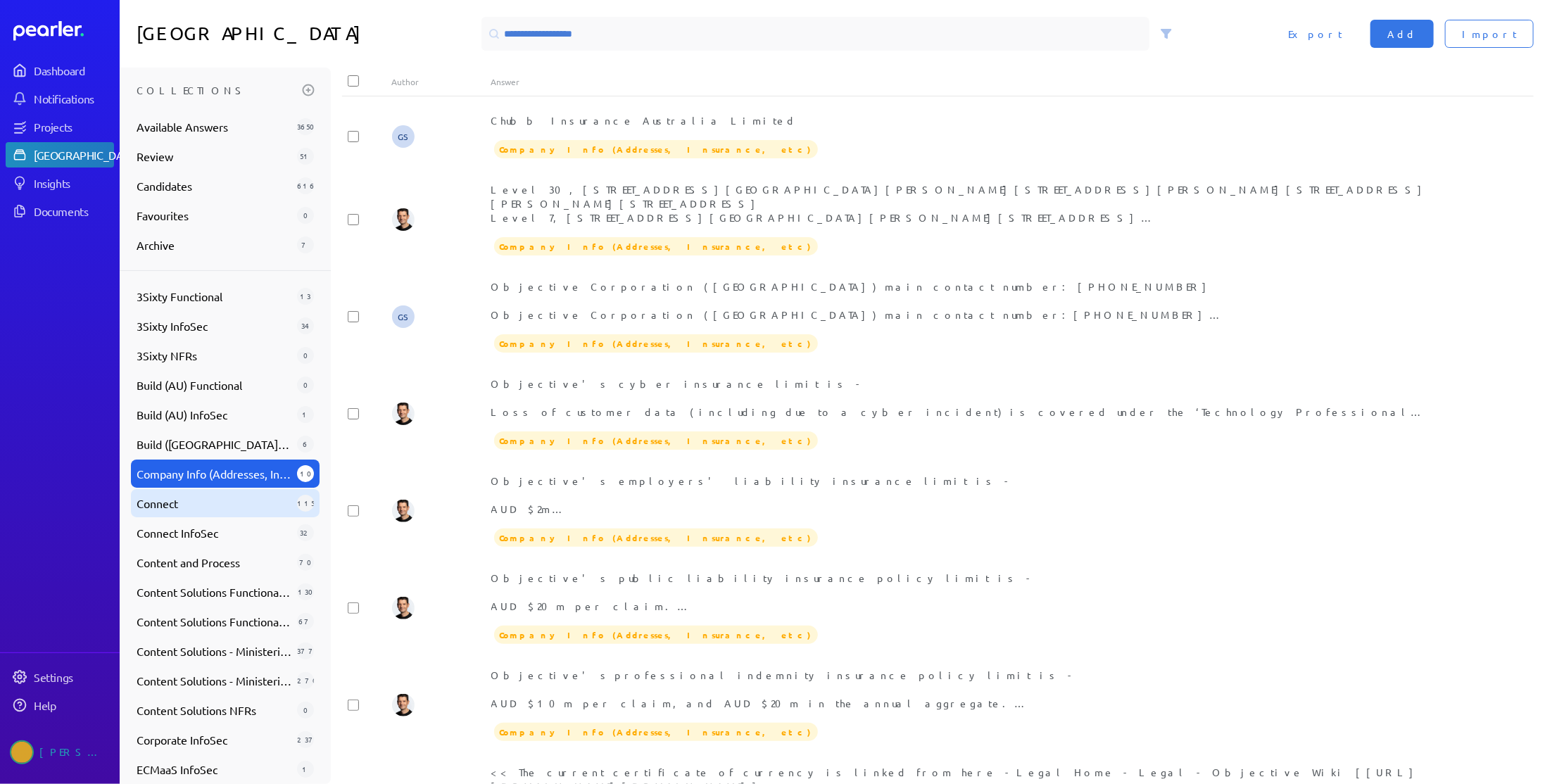
click at [220, 492] on div "Connect 115" at bounding box center [225, 503] width 189 height 28
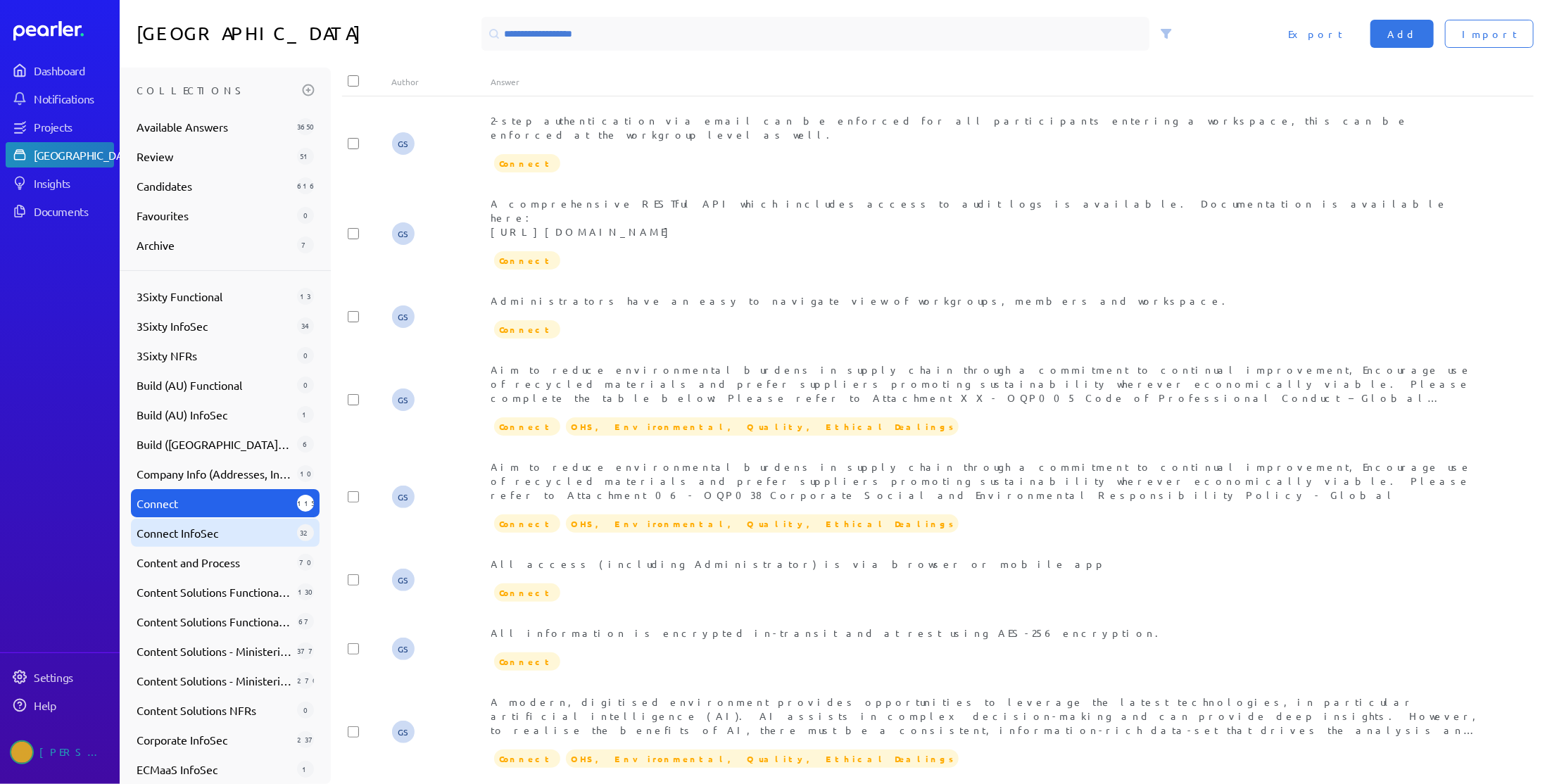
click at [215, 529] on span "Connect InfoSec" at bounding box center [214, 532] width 155 height 17
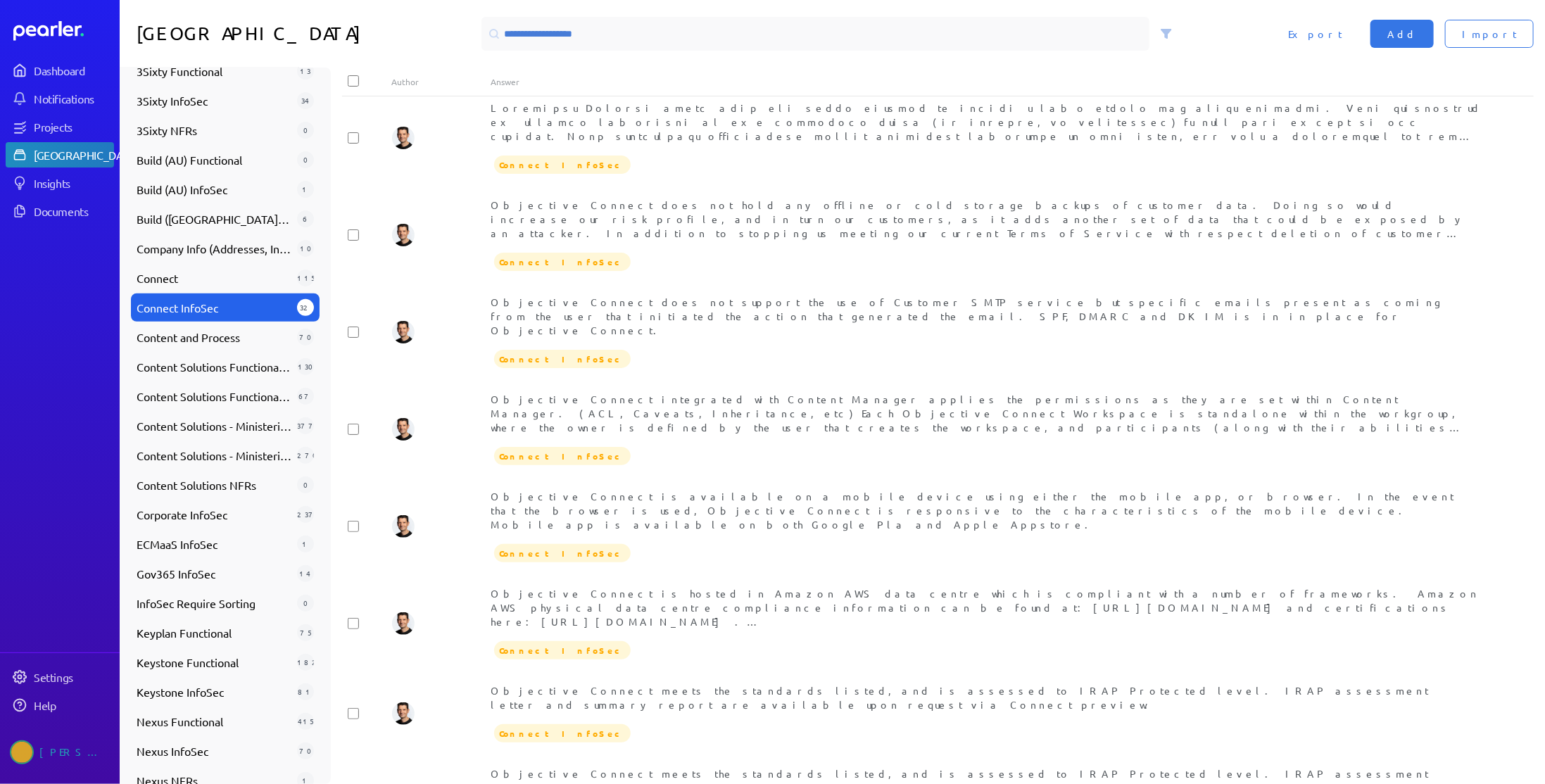
scroll to position [236, 0]
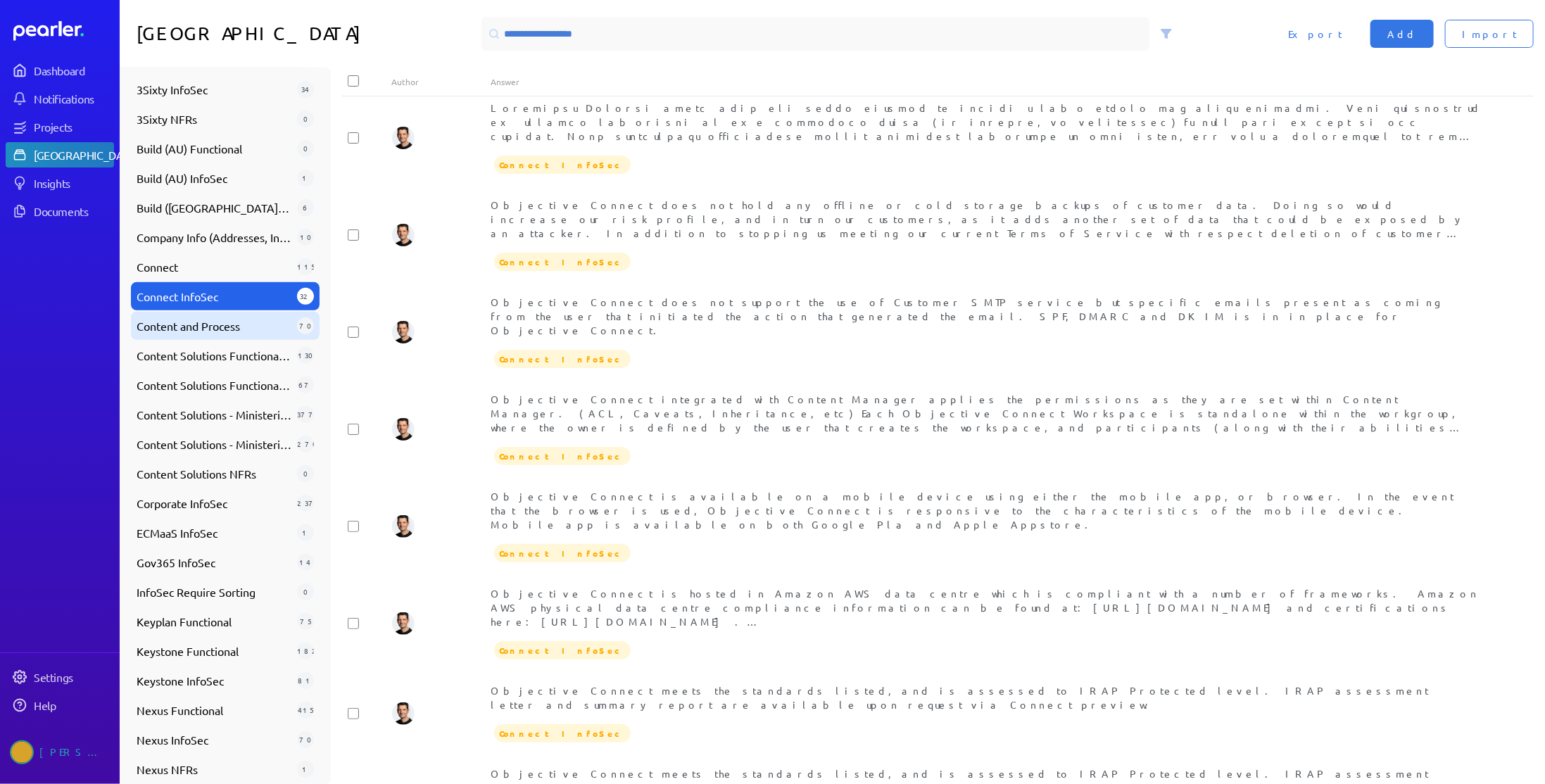
click at [230, 330] on span "Content and Process" at bounding box center [214, 325] width 155 height 17
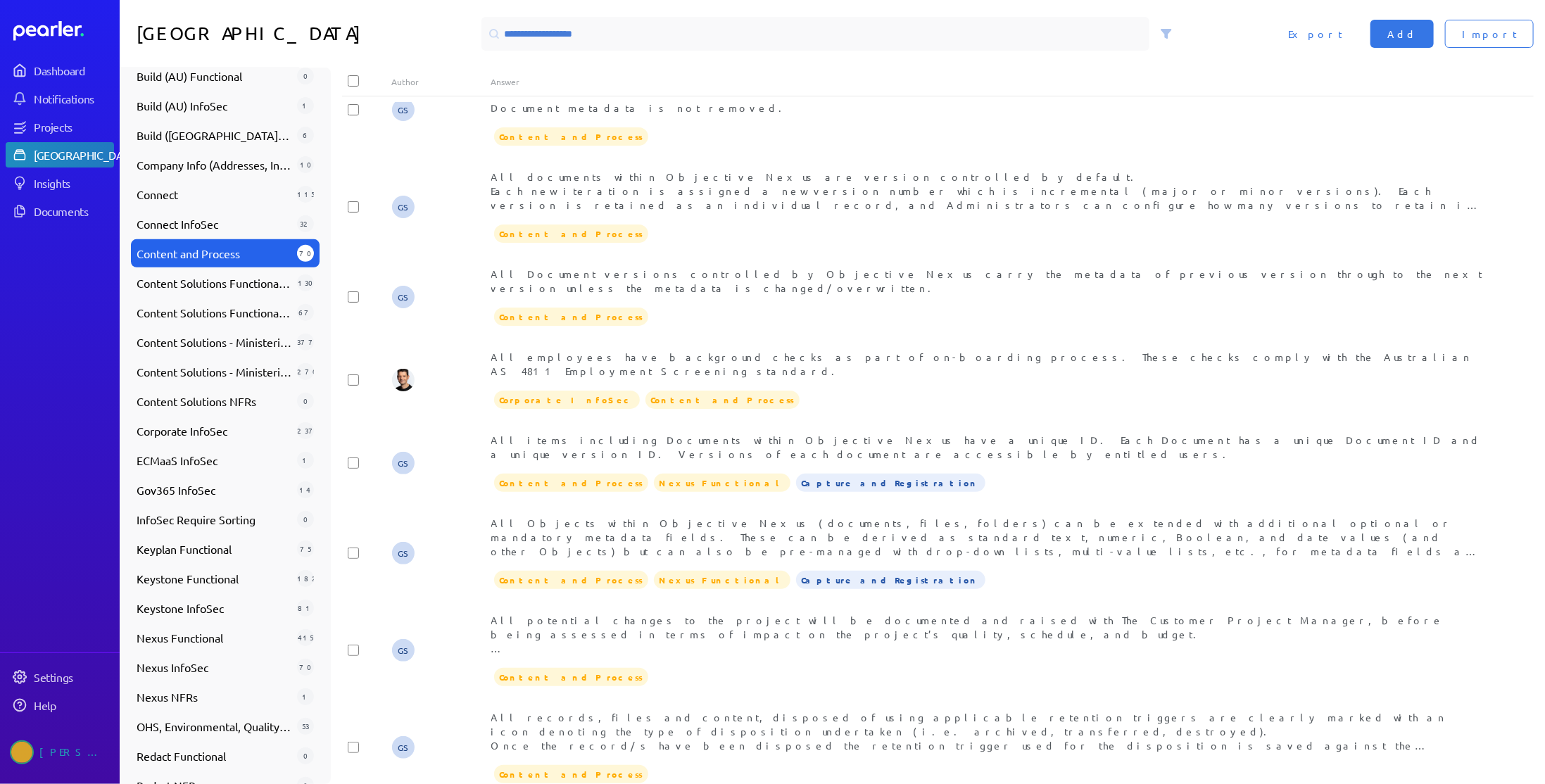
scroll to position [319, 0]
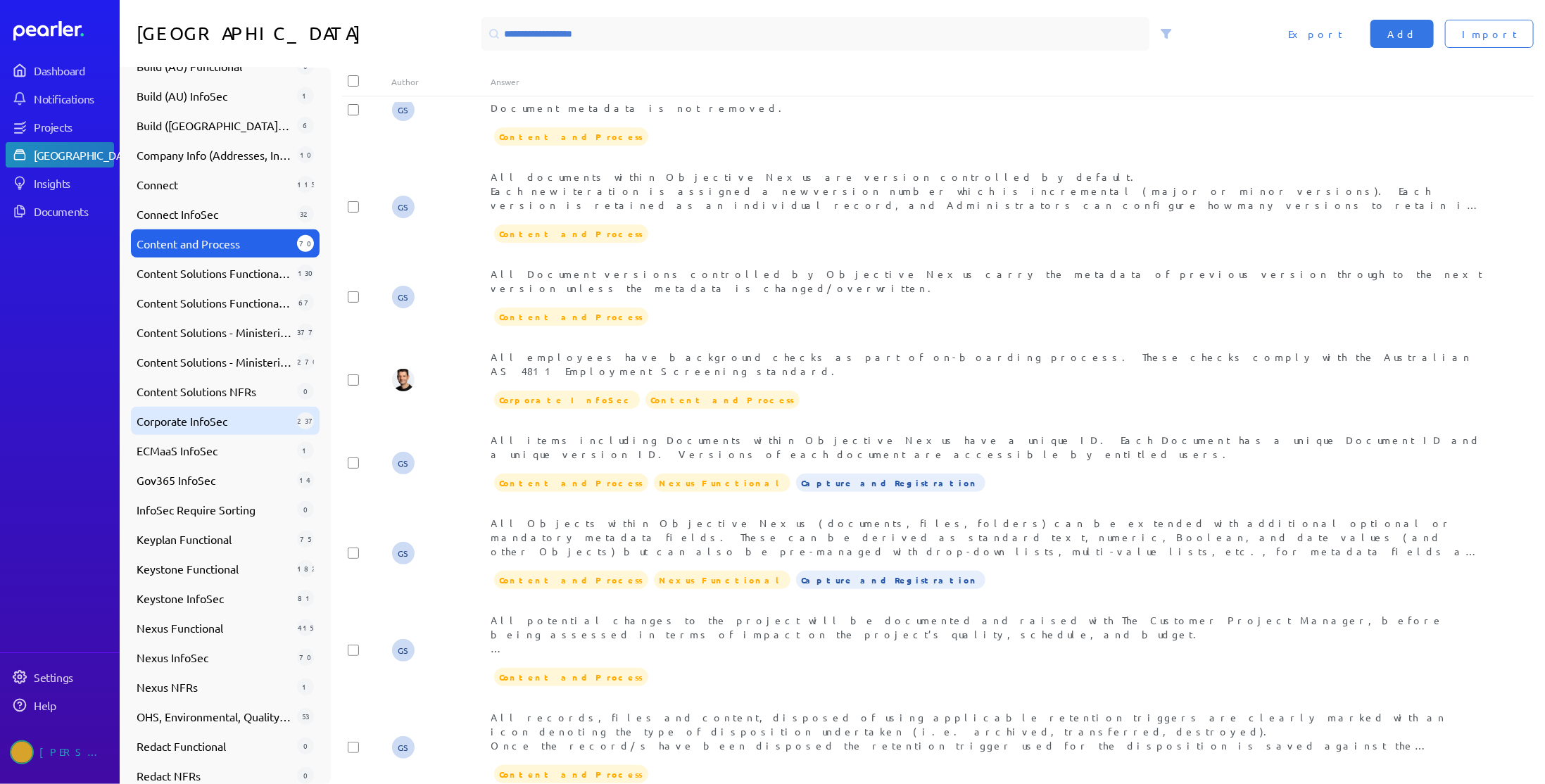
click at [197, 427] on span "Corporate InfoSec" at bounding box center [214, 420] width 155 height 17
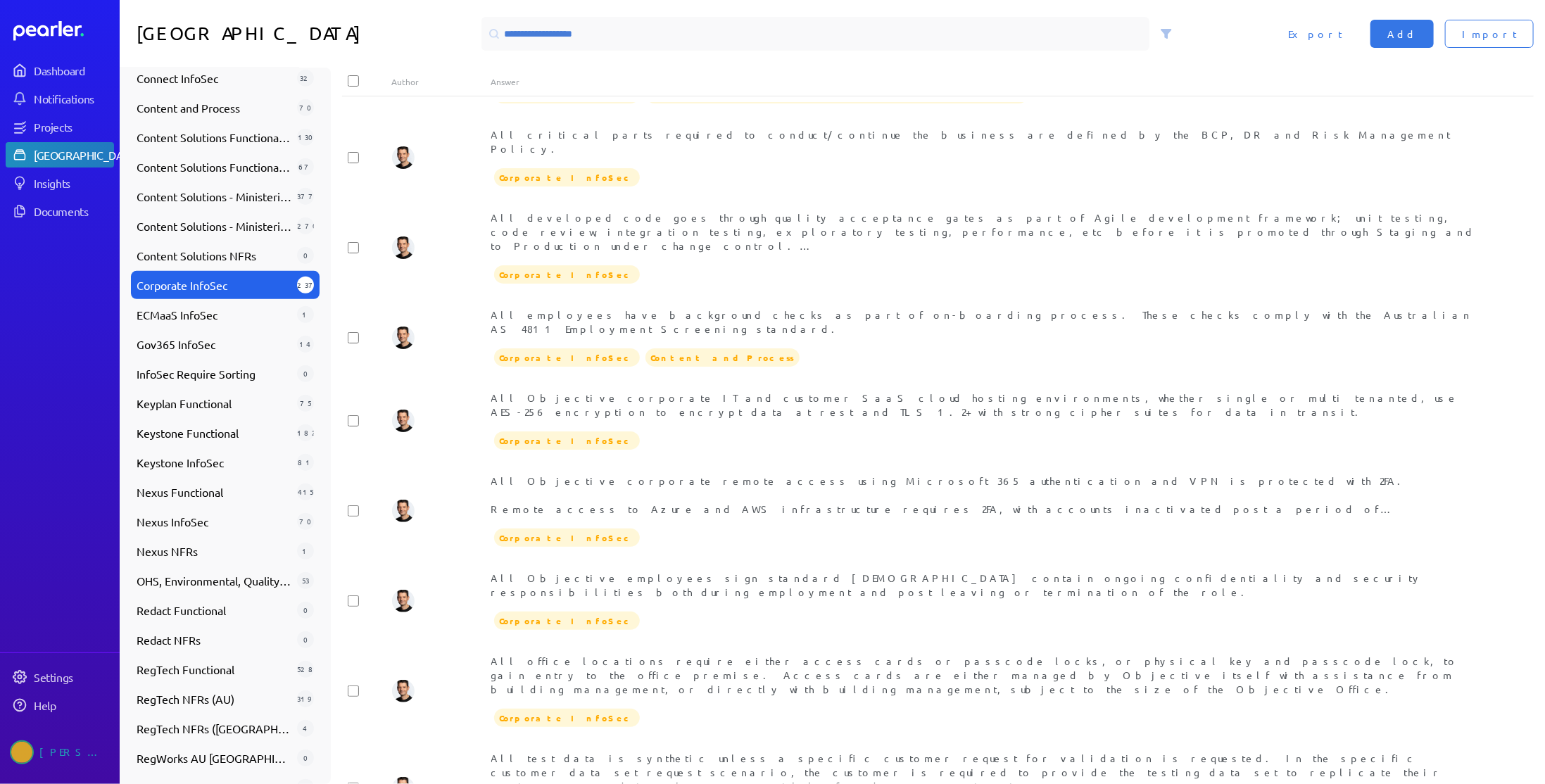
scroll to position [460, 0]
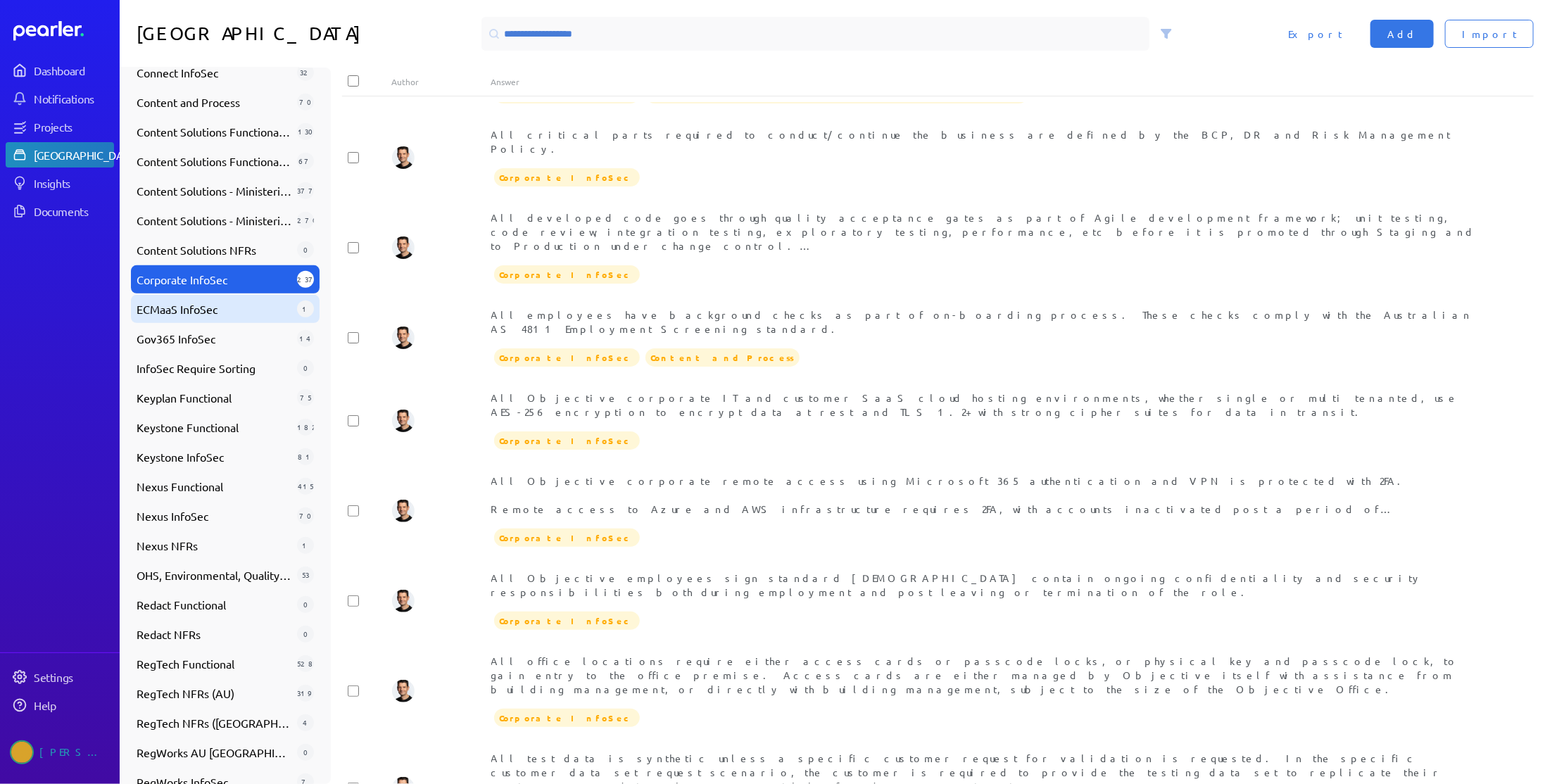
click at [215, 312] on span "ECMaaS InfoSec" at bounding box center [214, 308] width 155 height 17
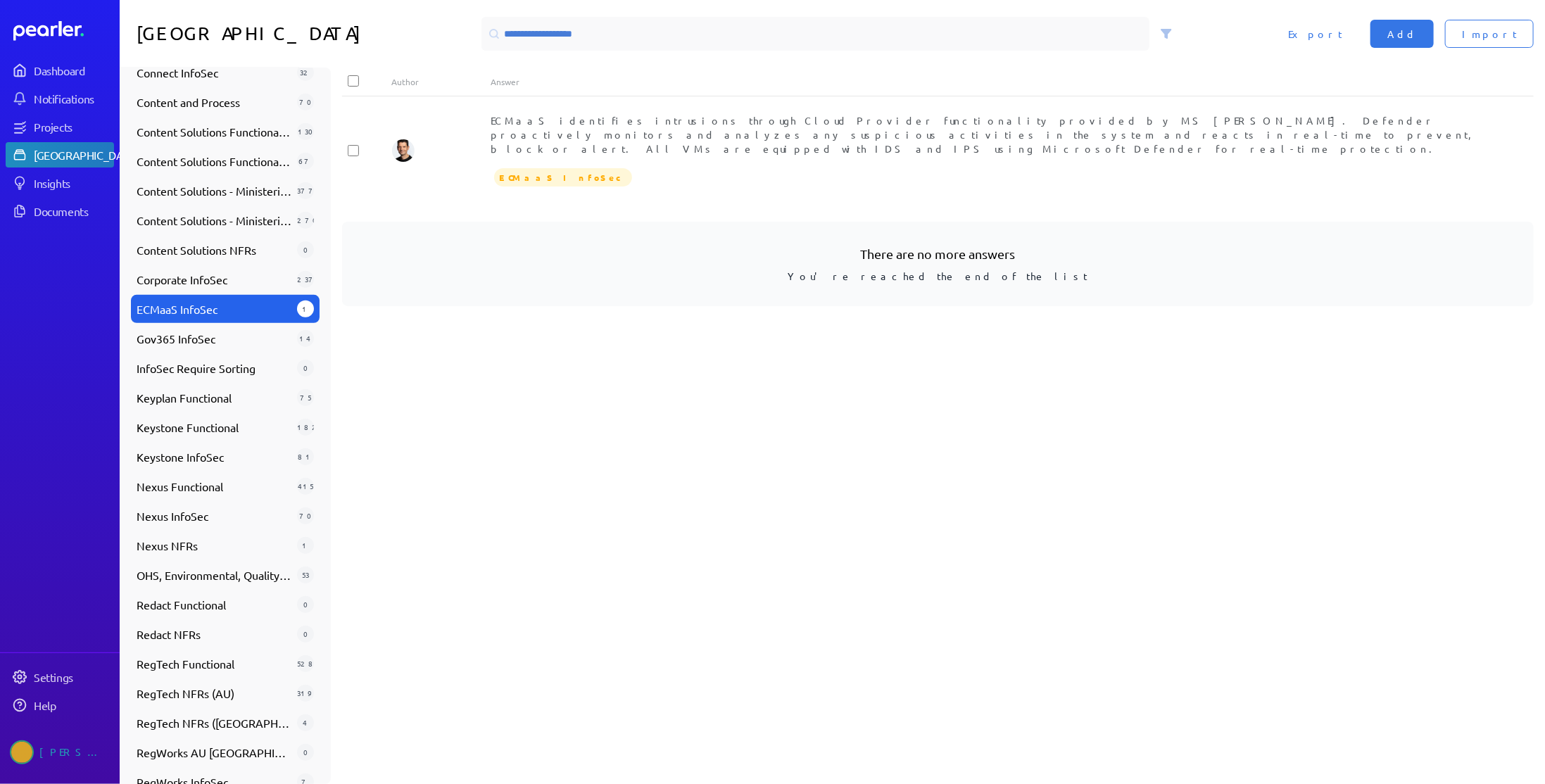
scroll to position [0, 0]
click at [210, 348] on div "Gov365 InfoSec 14" at bounding box center [225, 338] width 189 height 28
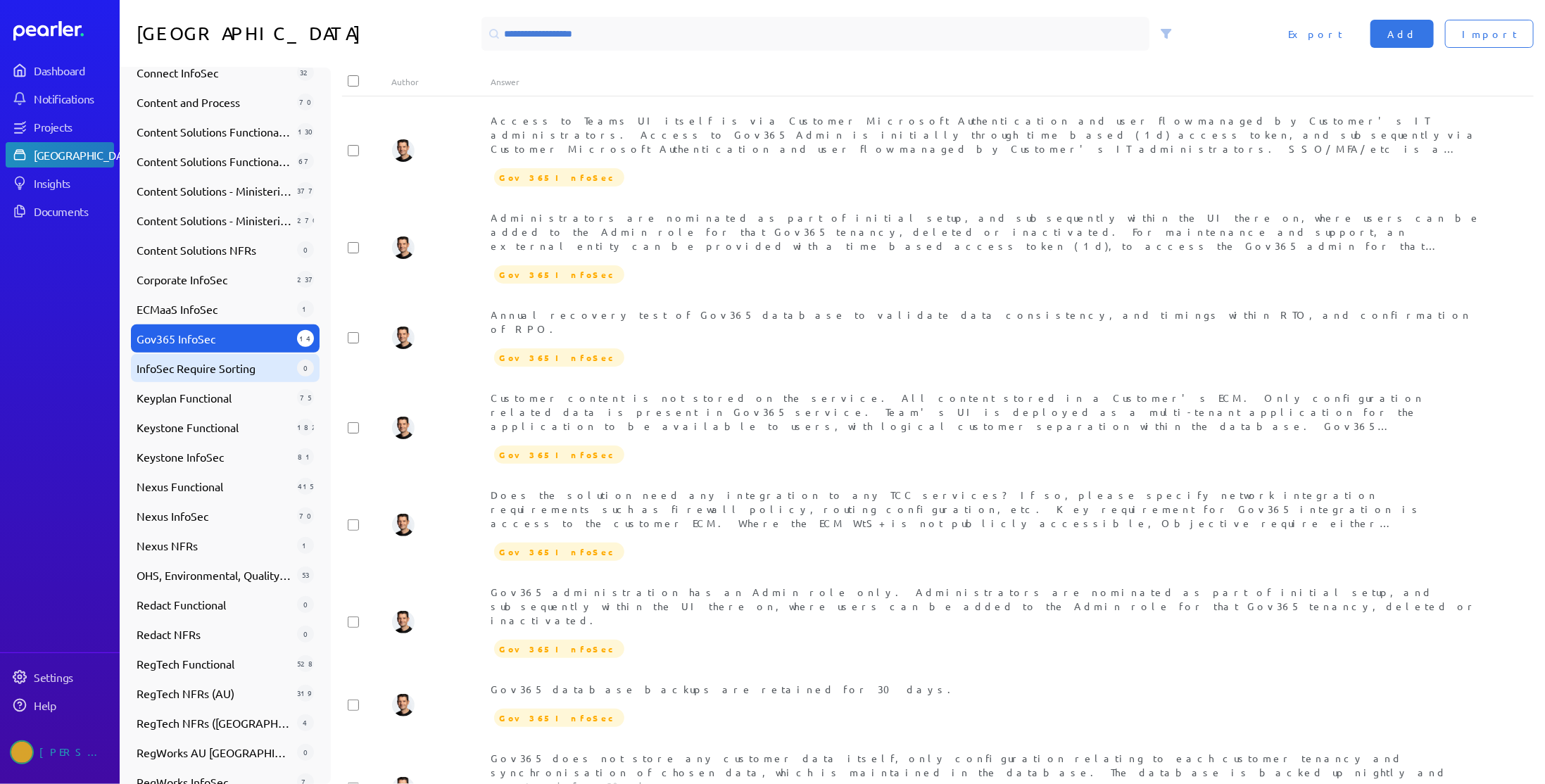
click at [214, 373] on span "InfoSec Require Sorting" at bounding box center [214, 368] width 155 height 17
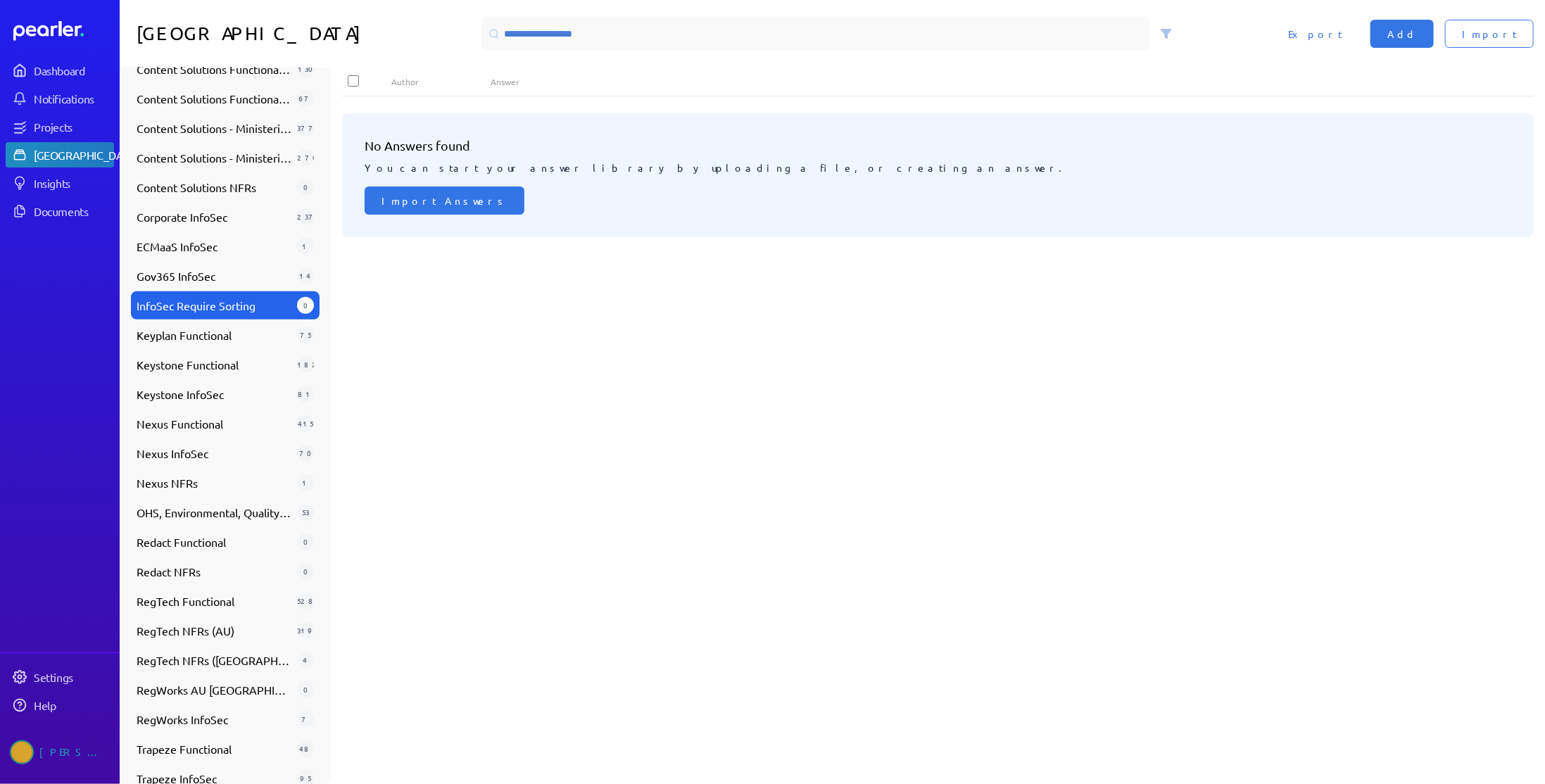
scroll to position [543, 0]
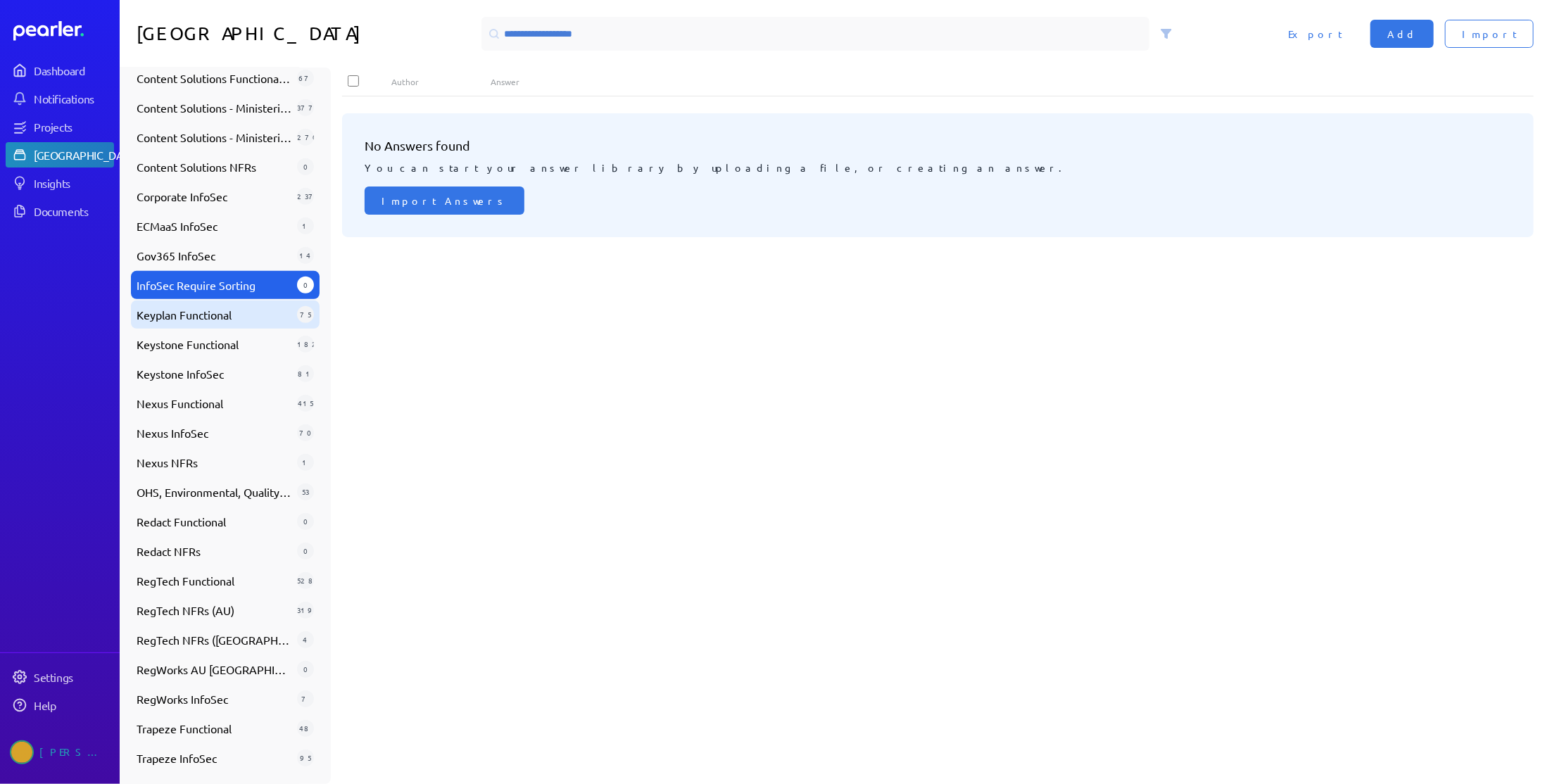
click at [231, 324] on div "Keyplan Functional 75" at bounding box center [225, 314] width 189 height 28
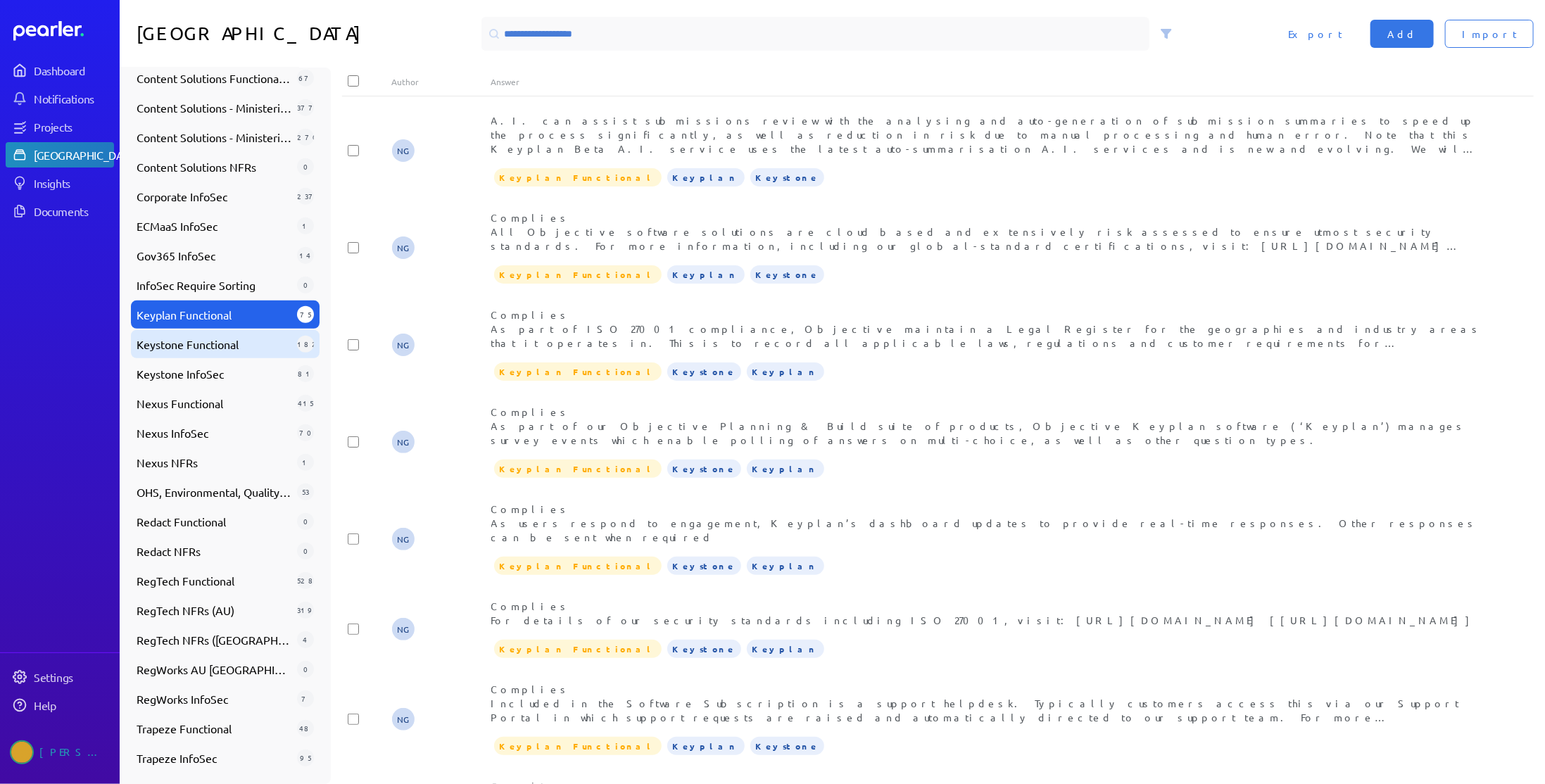
click at [222, 348] on span "Keystone Functional" at bounding box center [214, 344] width 155 height 17
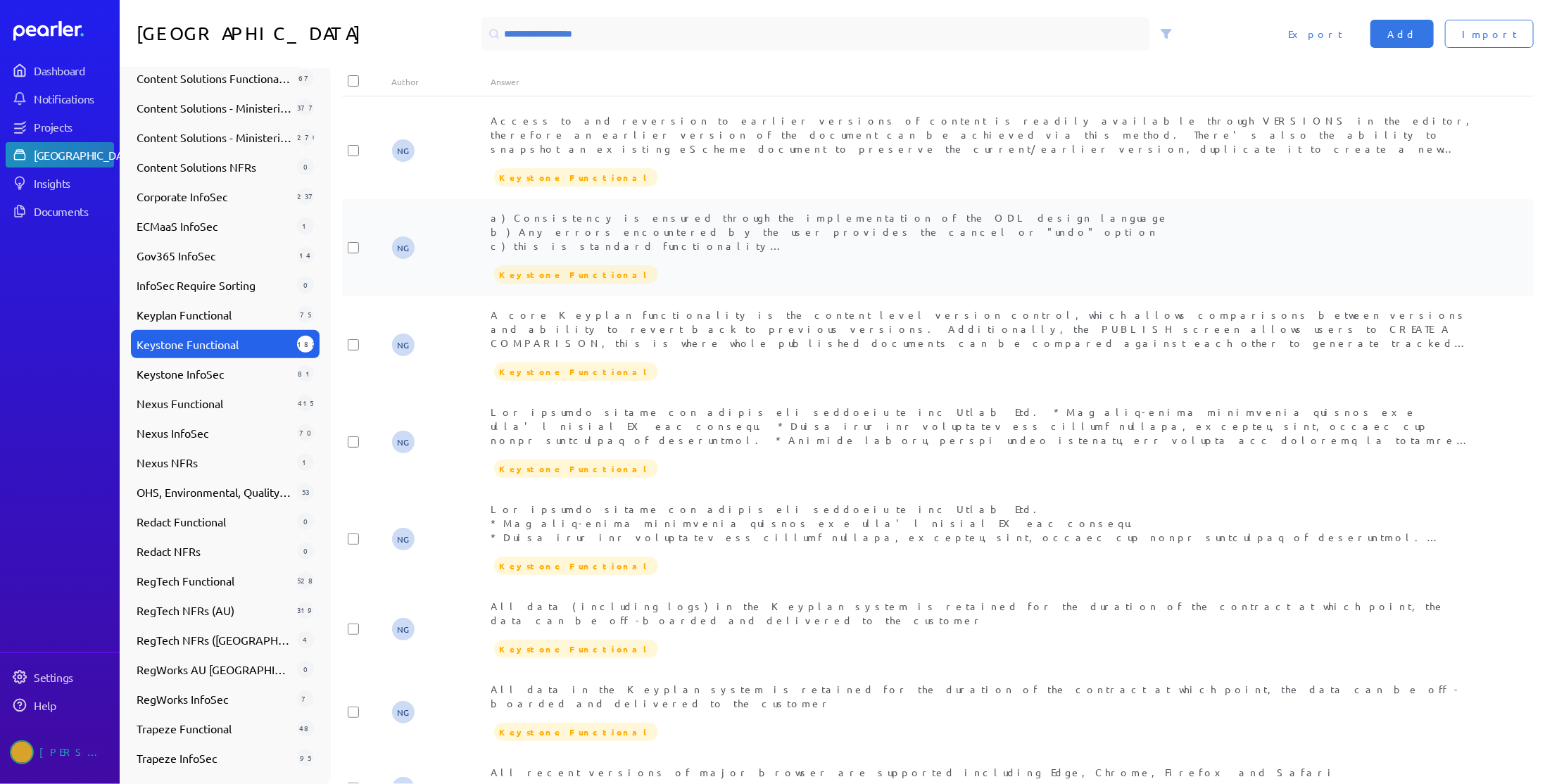
click at [690, 249] on div "a) Consistency is ensured through the implementation of the ODL design language…" at bounding box center [987, 231] width 993 height 42
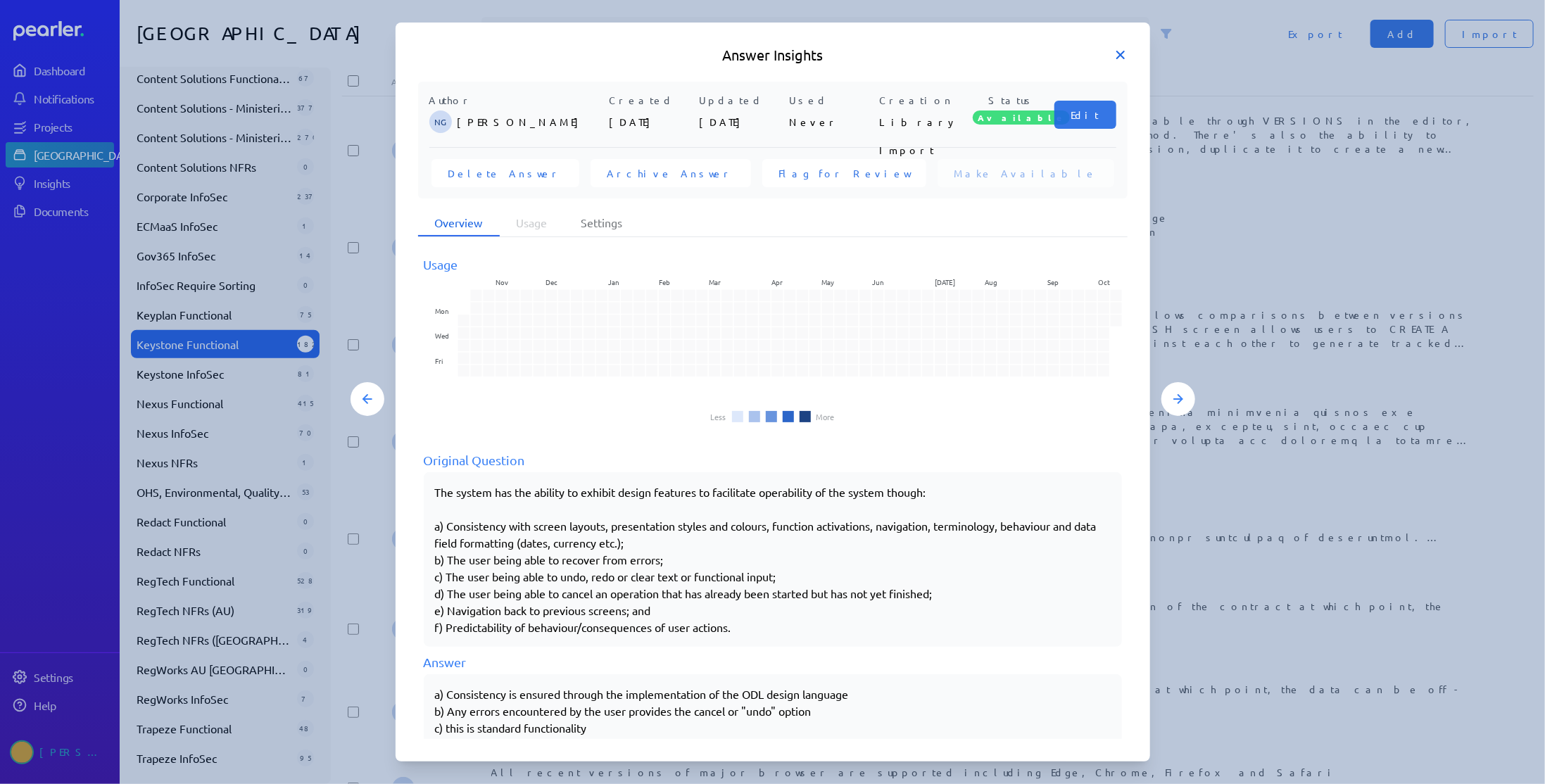
click at [1125, 55] on icon at bounding box center [1120, 55] width 14 height 14
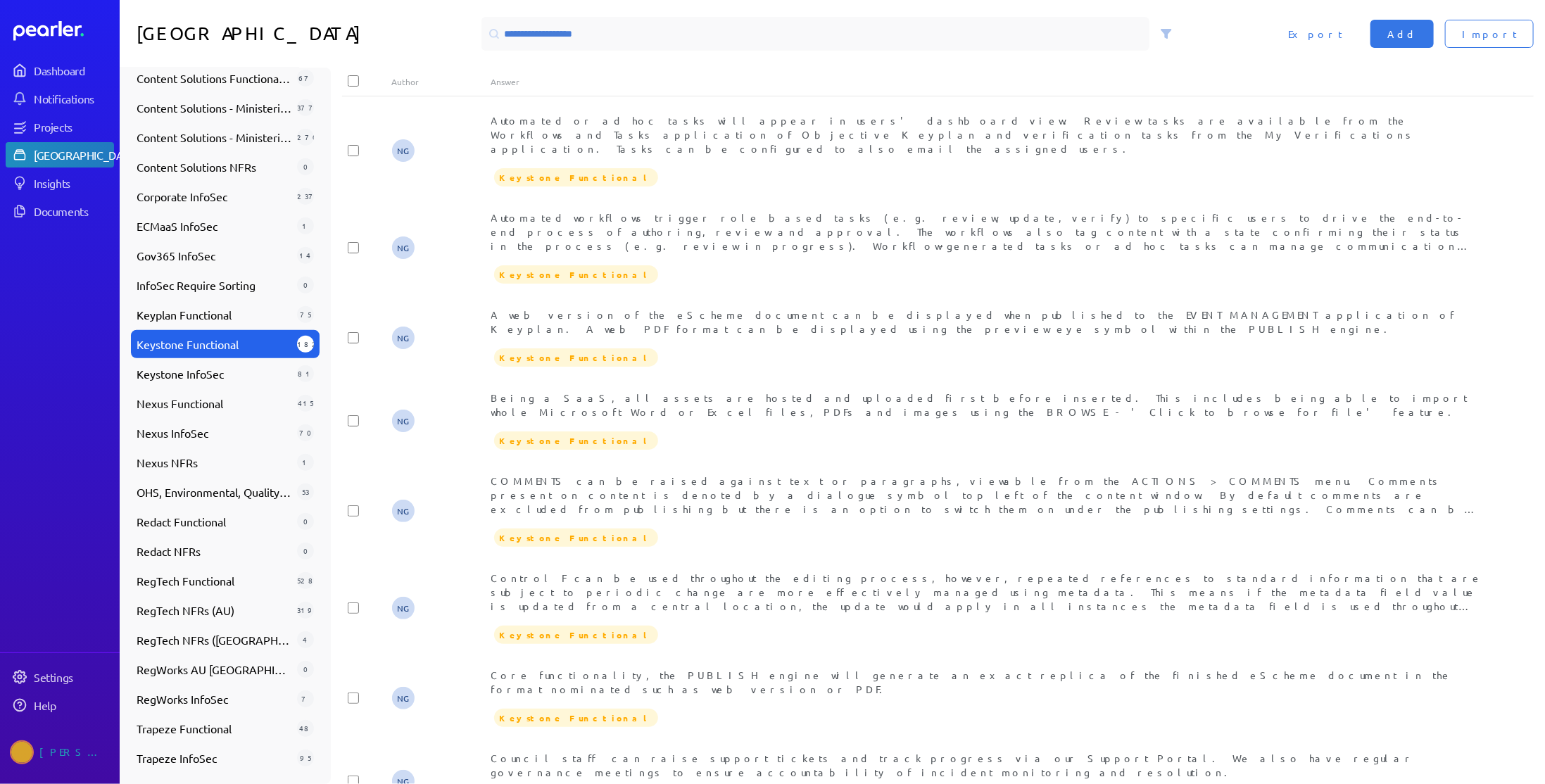
scroll to position [1780, 0]
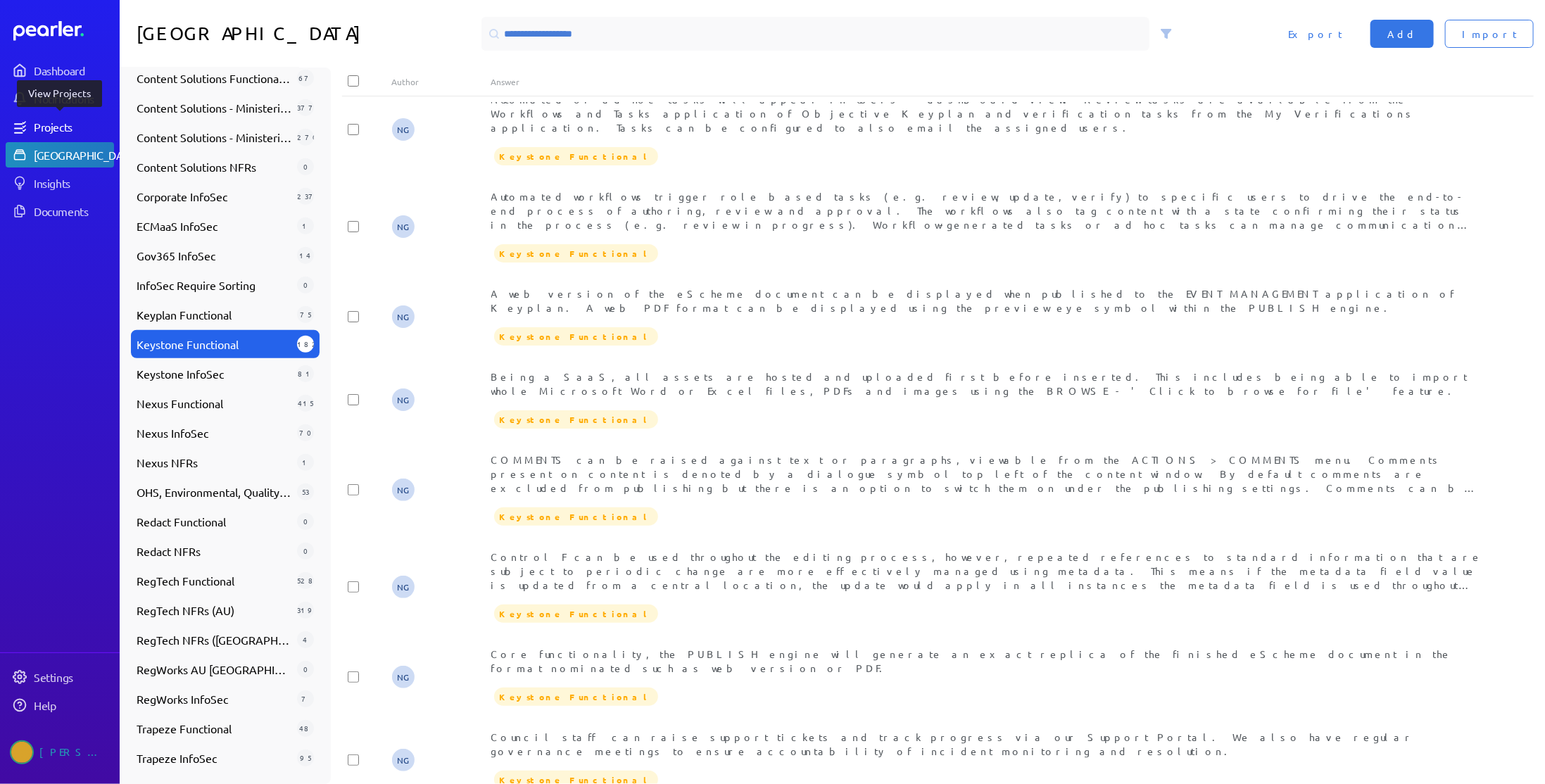
click at [64, 118] on link "Projects" at bounding box center [60, 126] width 109 height 26
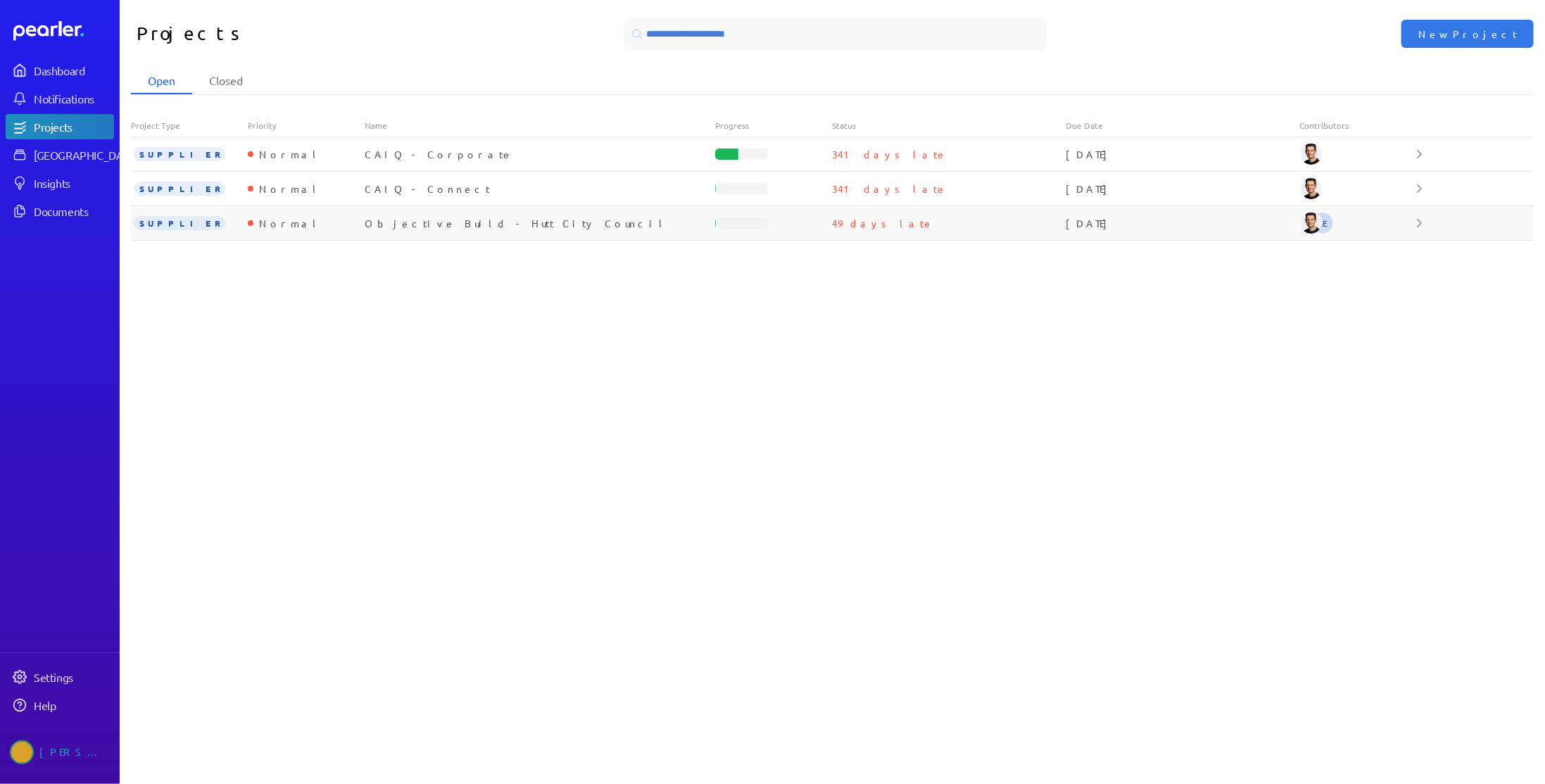
click at [1415, 217] on div "GE" at bounding box center [1358, 222] width 117 height 23
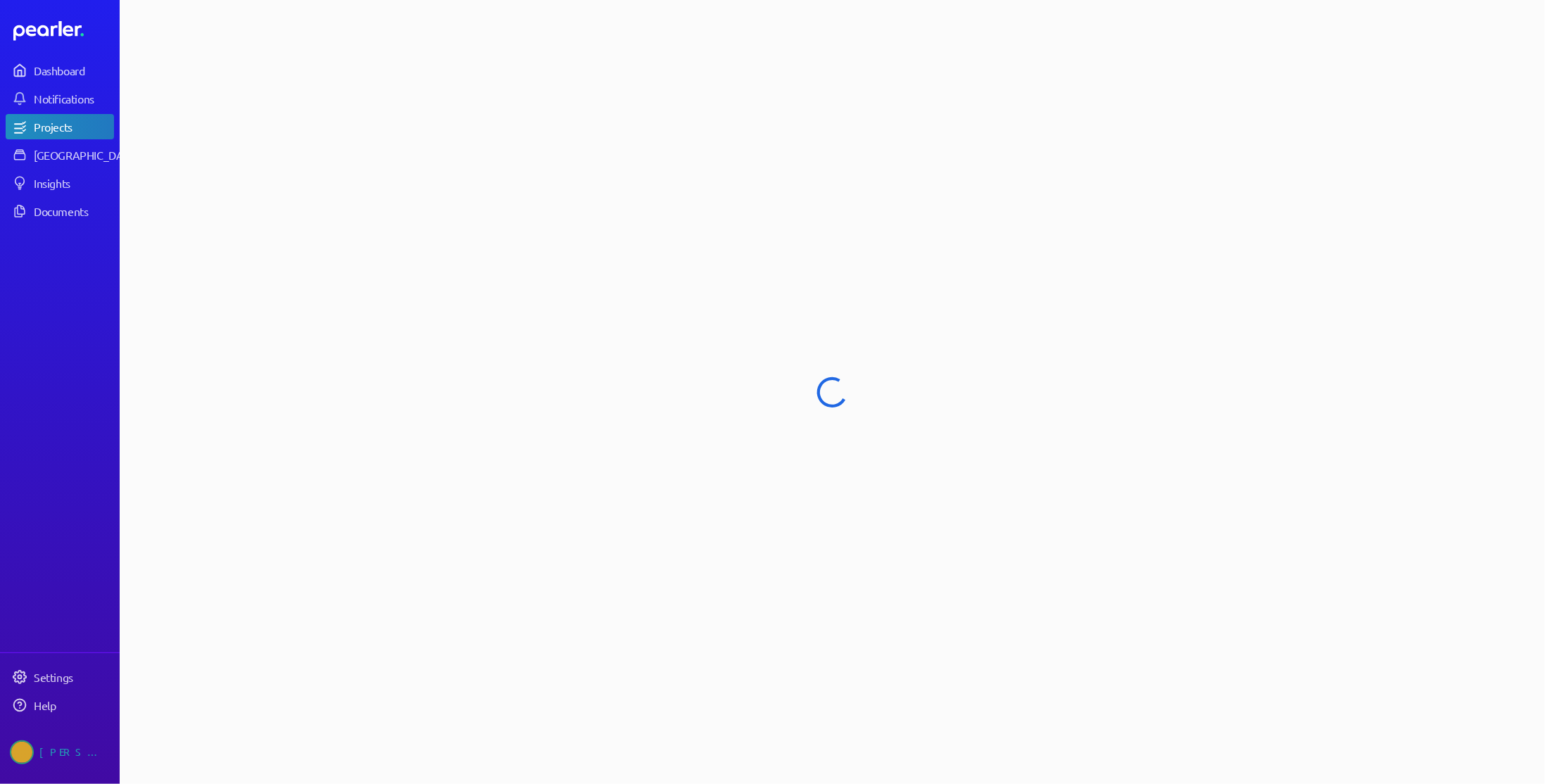
select select "**********"
select select "******"
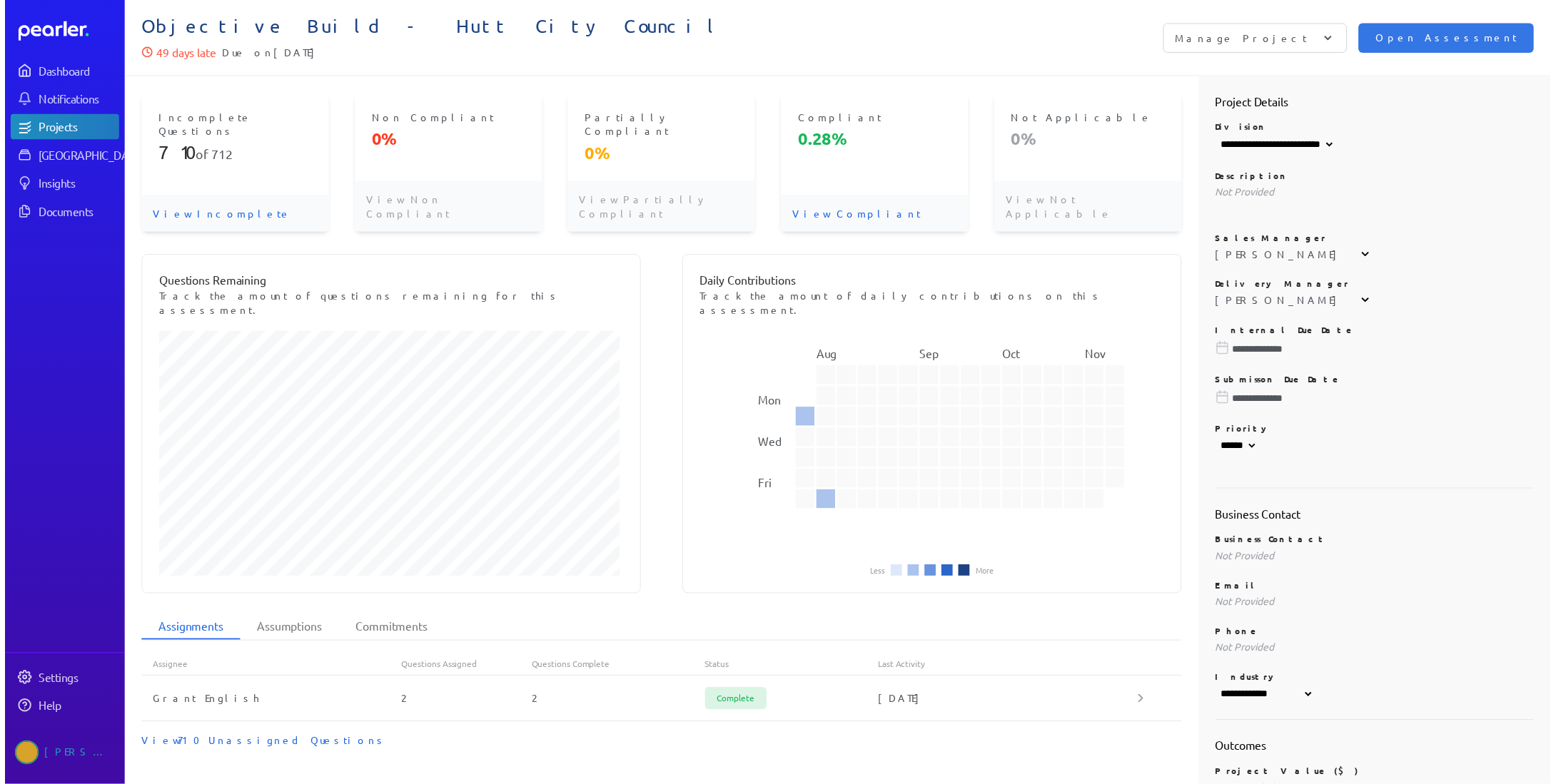
scroll to position [263, 0]
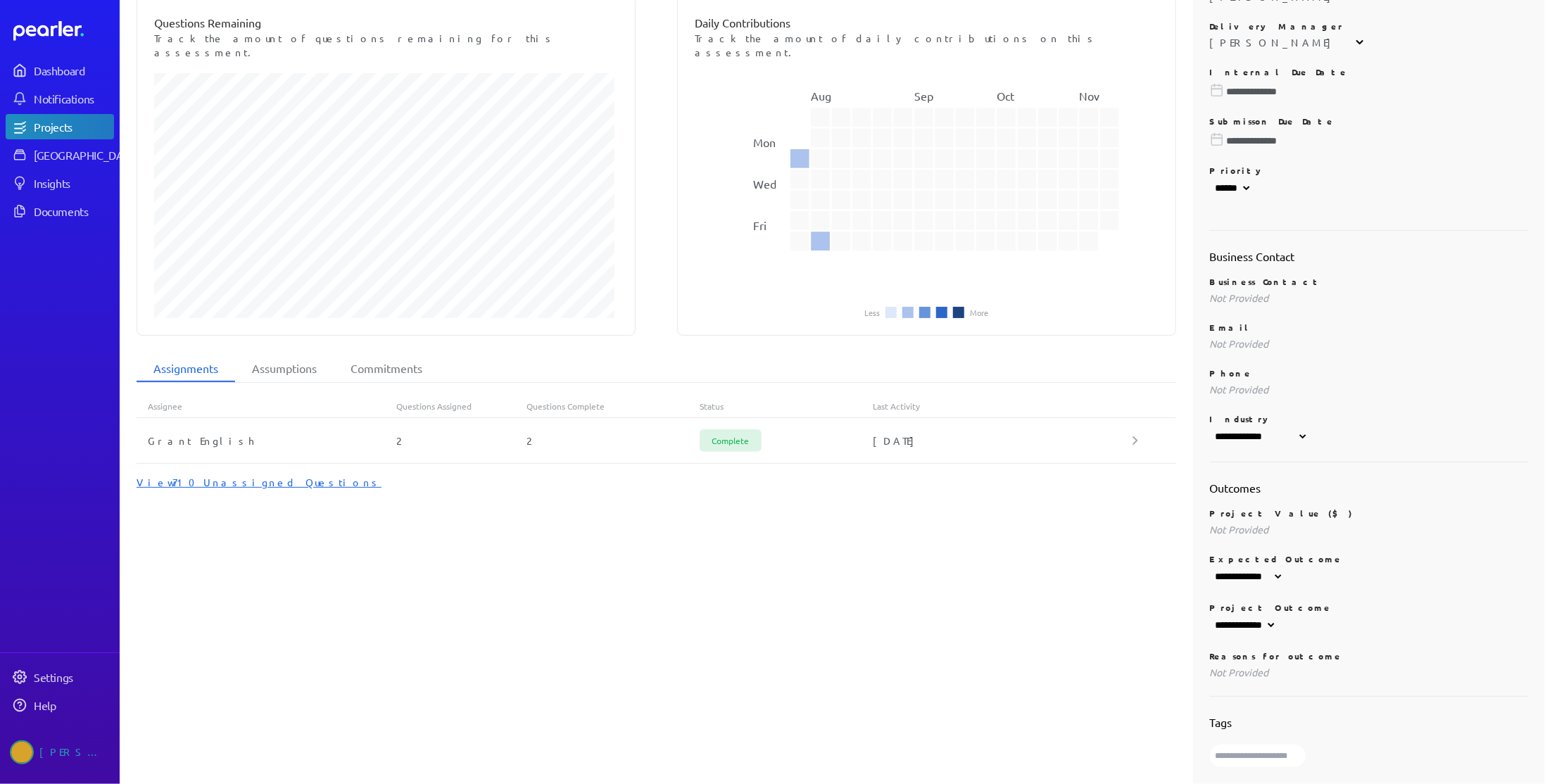
click at [241, 475] on div "View 710 Unassigned Questions" at bounding box center [656, 481] width 1039 height 14
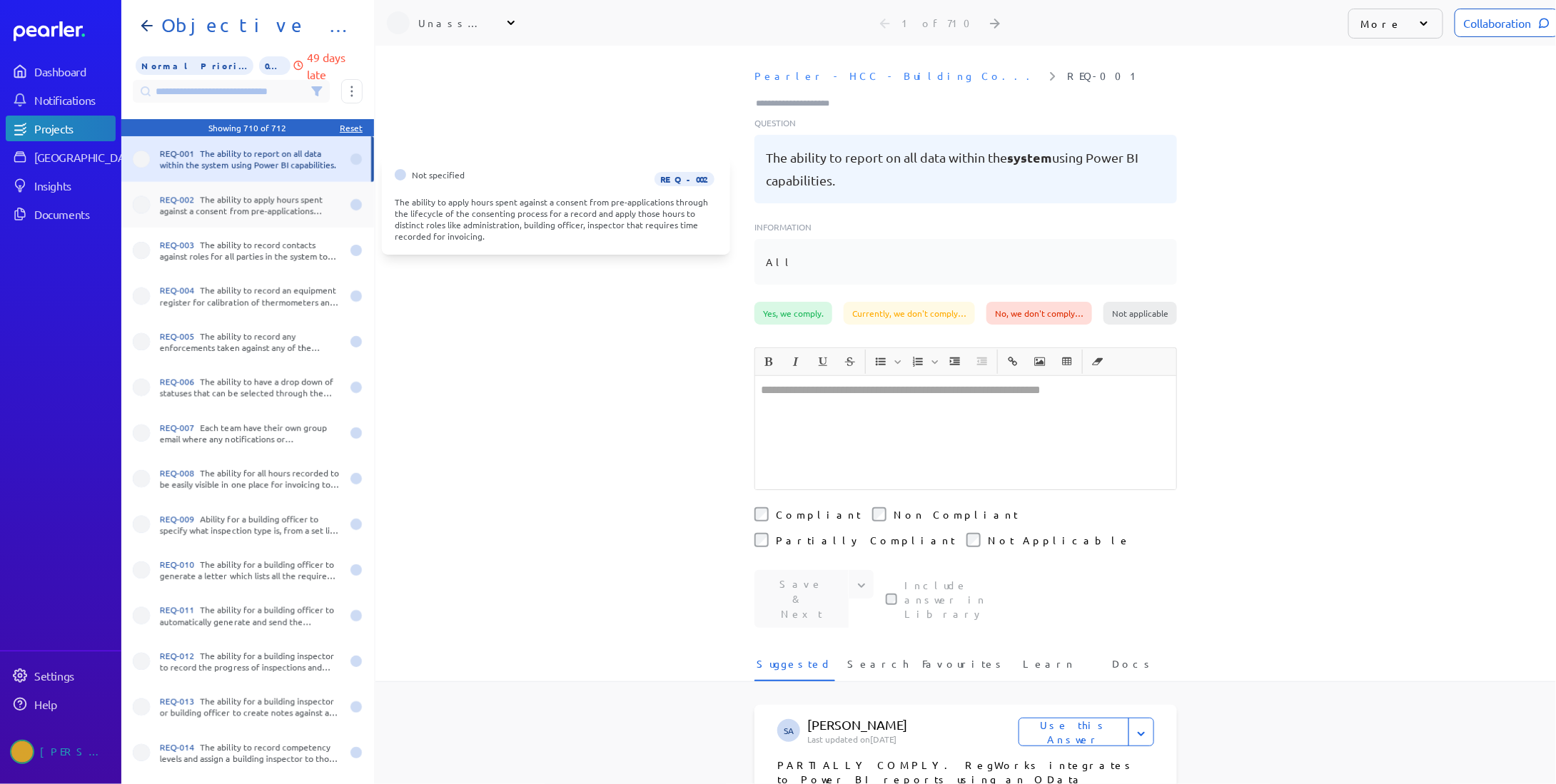
click at [245, 213] on div "REQ-002 The ability to apply hours spent against a consent from pre-application…" at bounding box center [250, 204] width 181 height 23
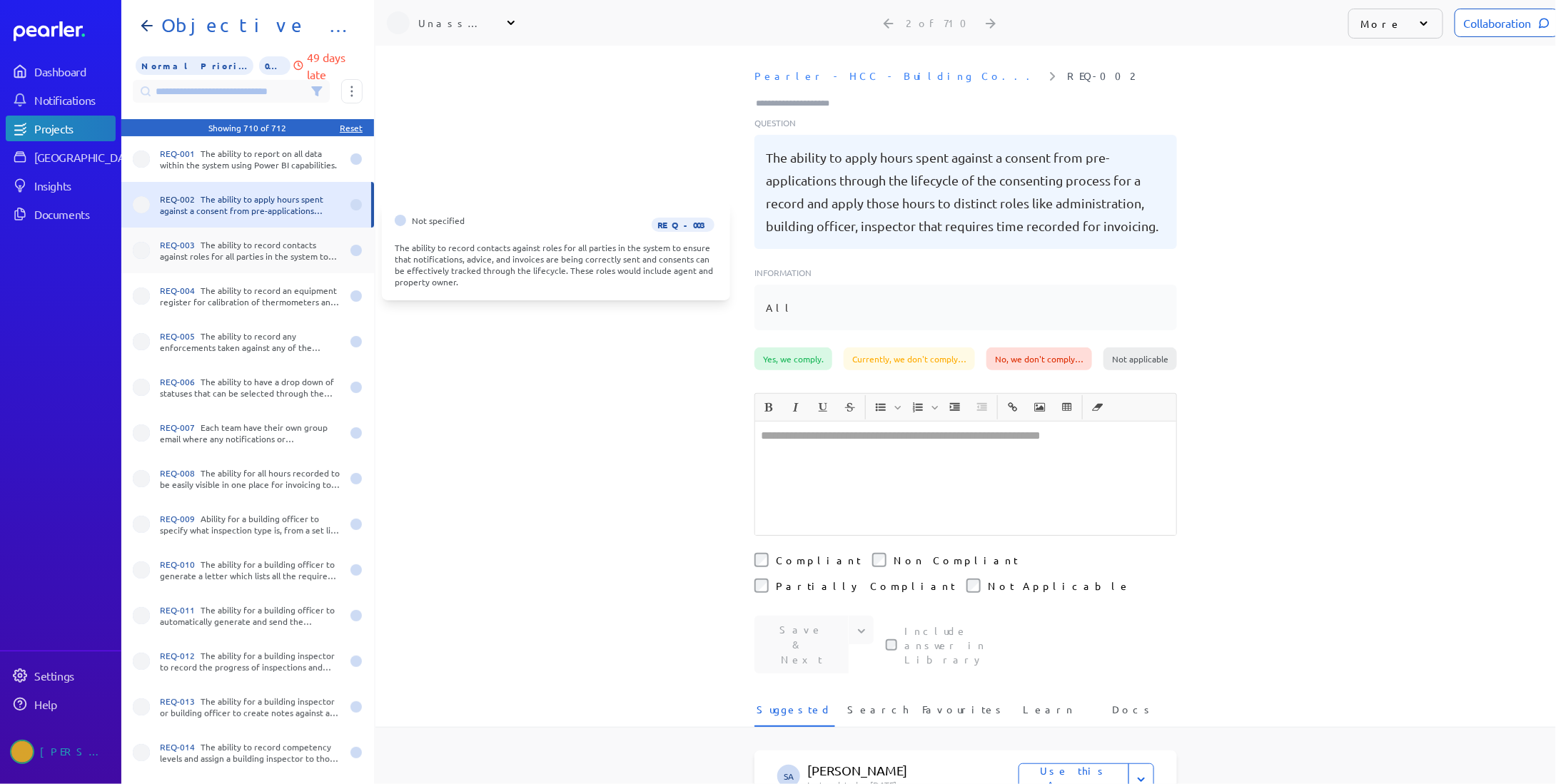
click at [256, 259] on div "REQ-003 The ability to record contacts against roles for all parties in the sys…" at bounding box center [250, 250] width 181 height 23
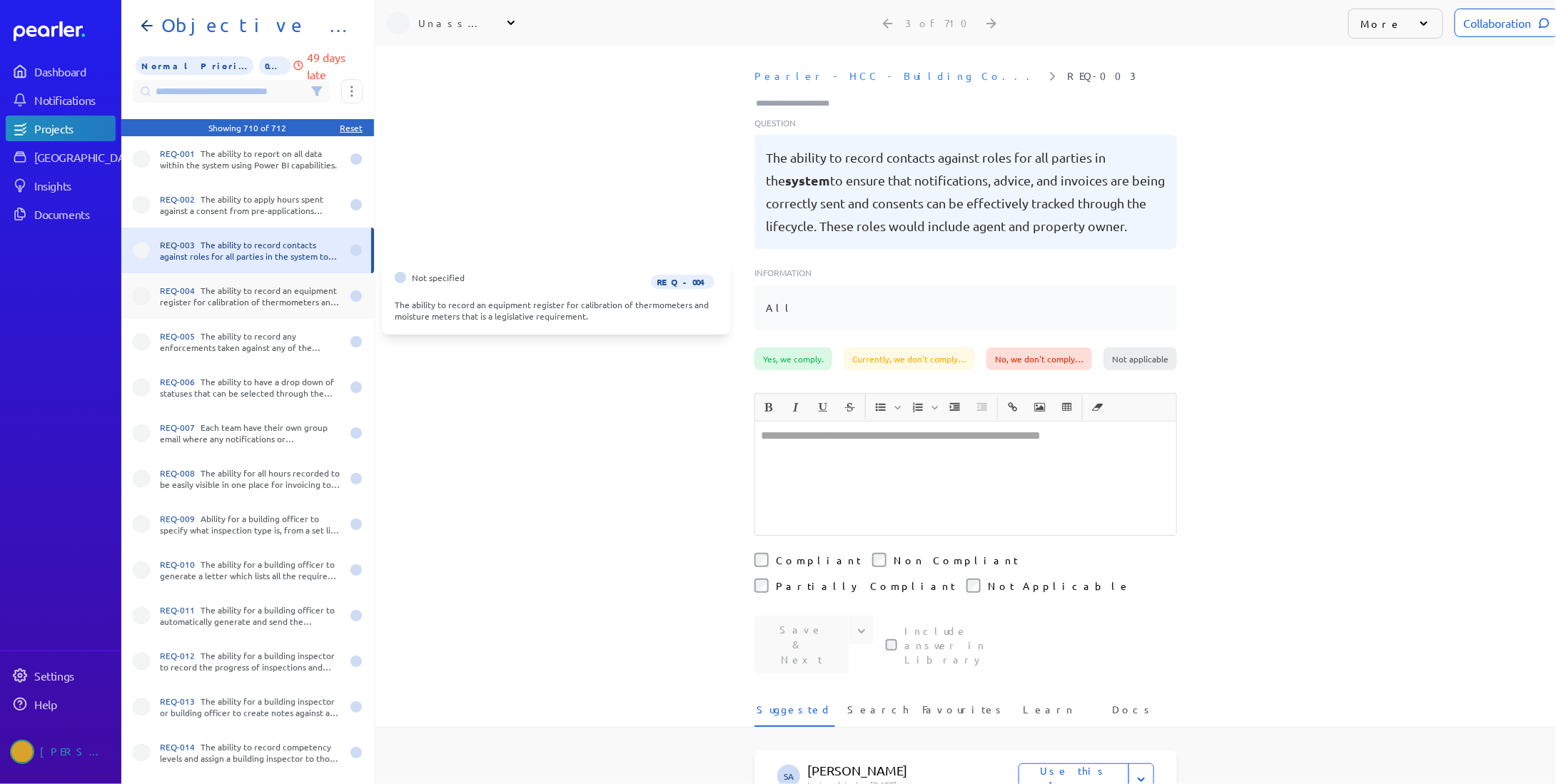
click at [261, 300] on div "REQ-004 The ability to record an equipment register for calibration of thermome…" at bounding box center [250, 296] width 181 height 23
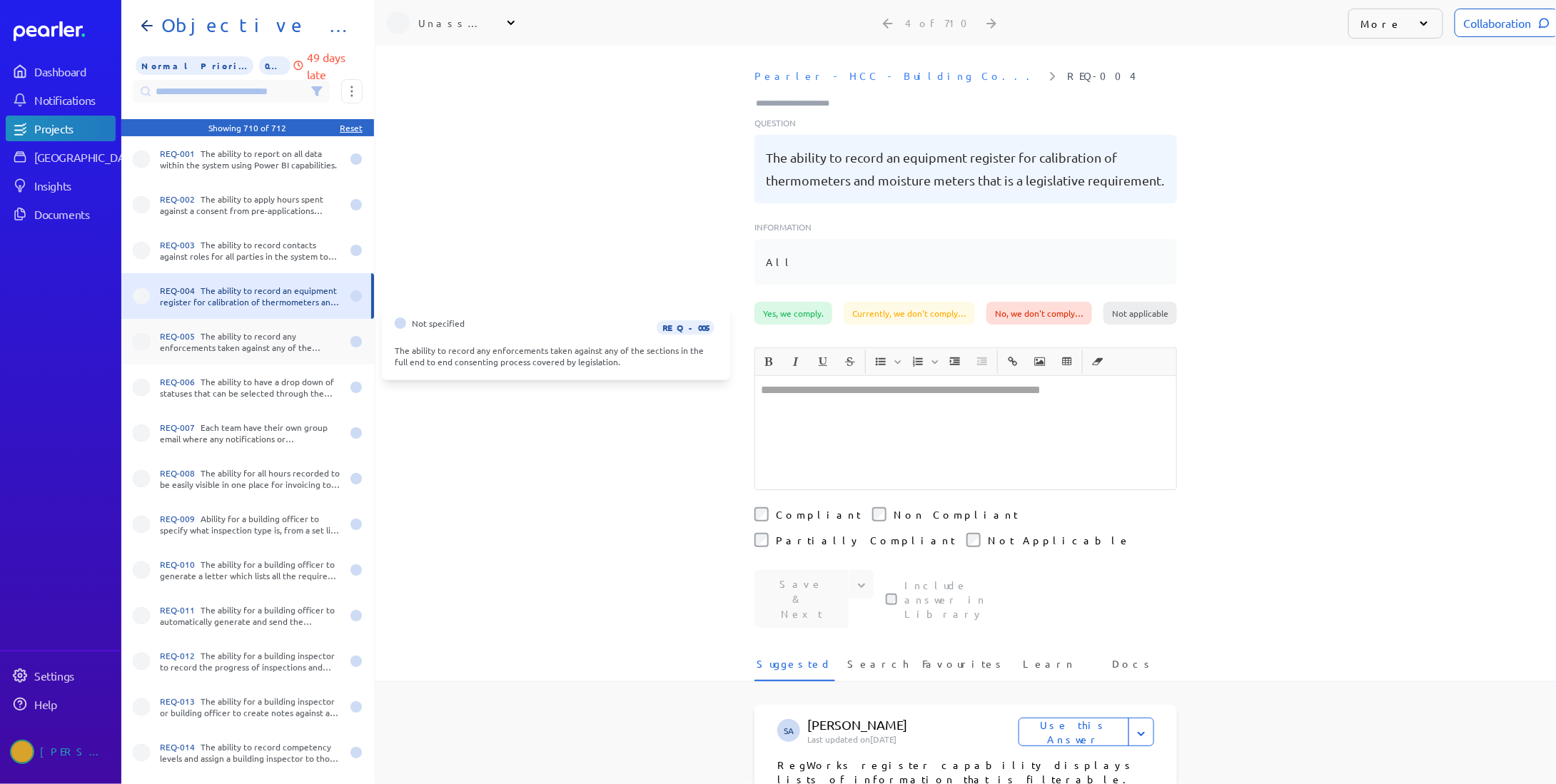
click at [255, 342] on div "REQ-005 The ability to record any enforcements taken against any of the section…" at bounding box center [250, 342] width 181 height 23
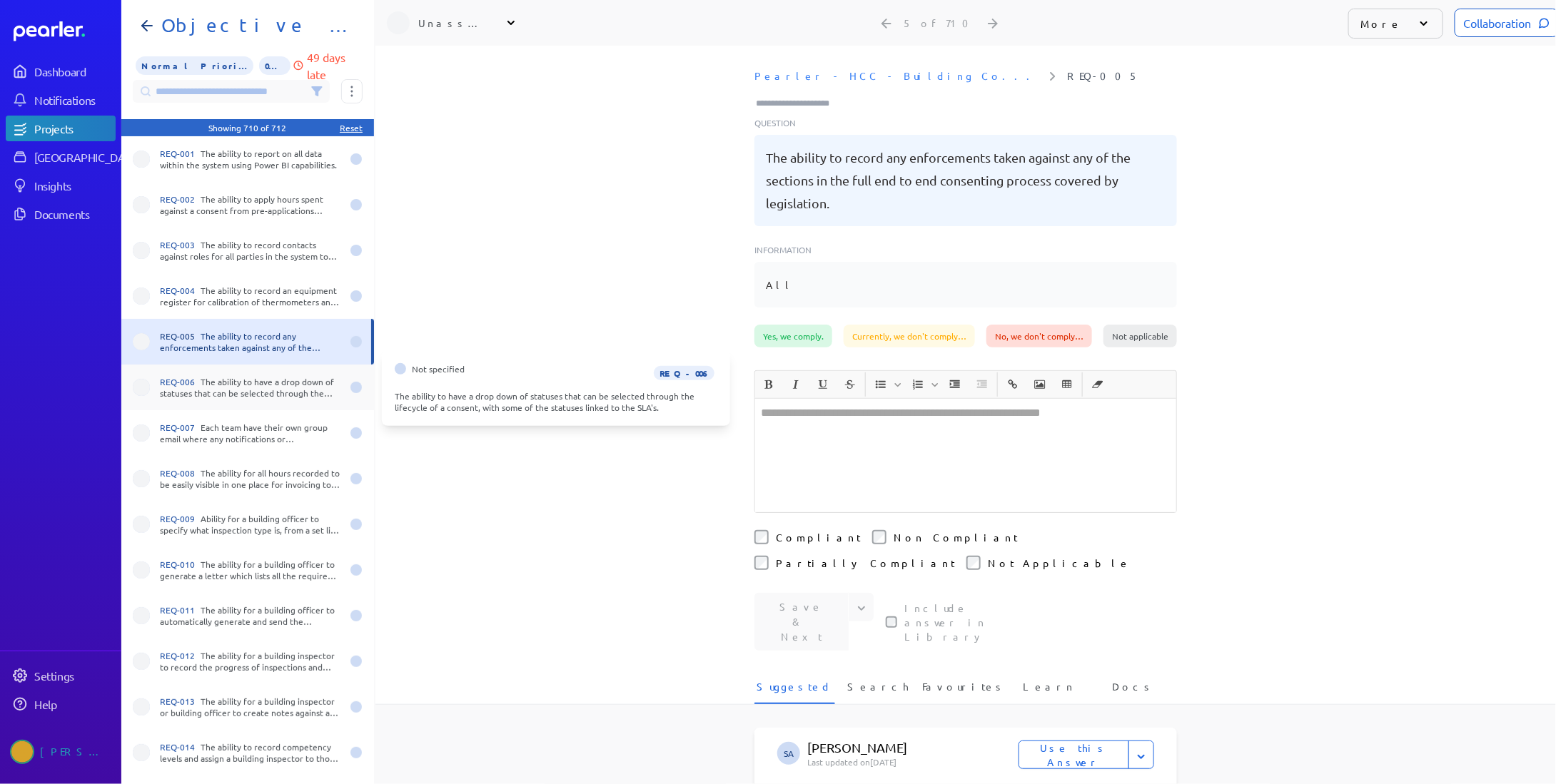
click at [257, 388] on div "REQ-006 The ability to have a drop down of statuses that can be selected throug…" at bounding box center [250, 387] width 181 height 23
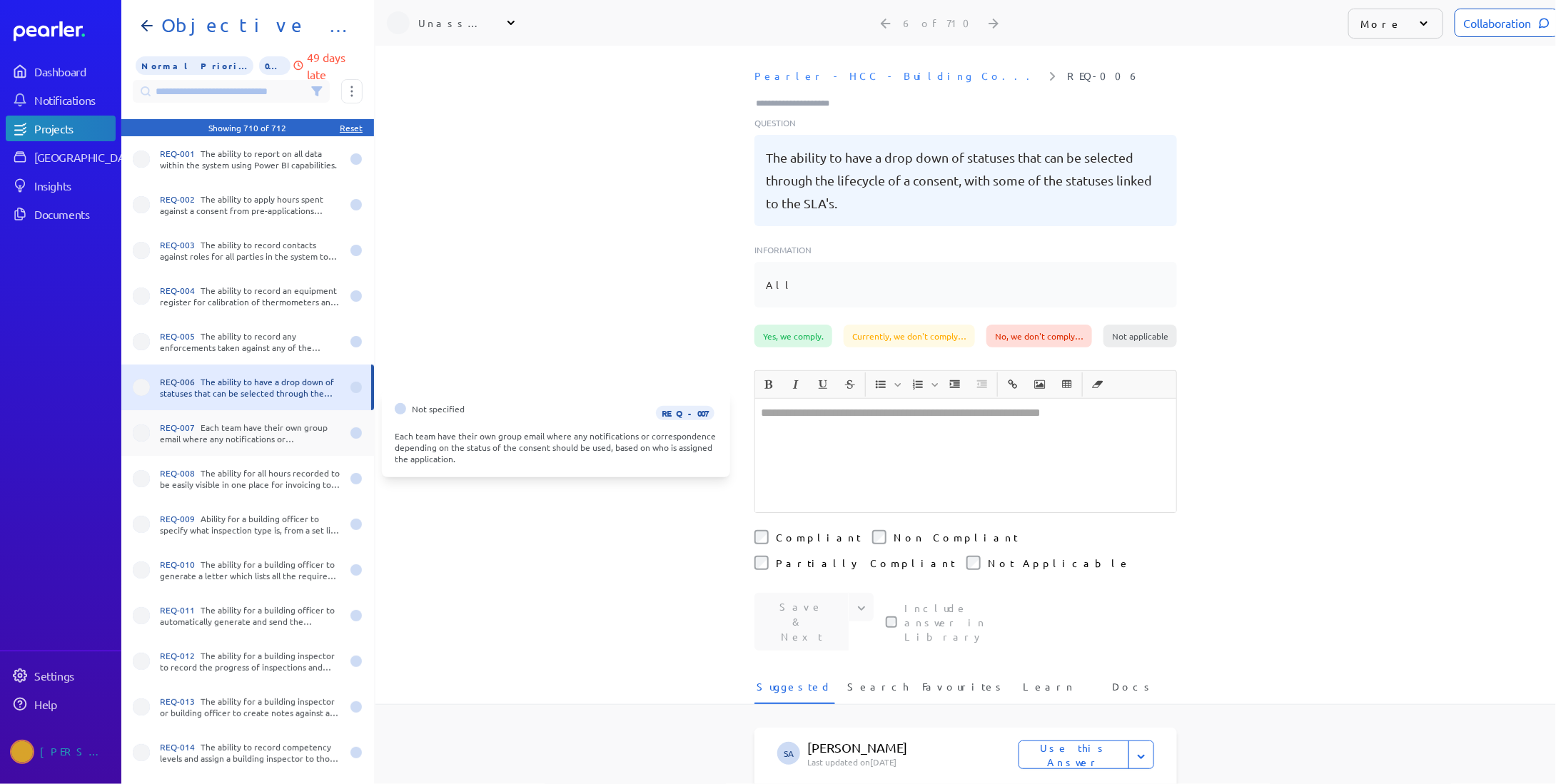
click at [243, 436] on div "REQ-007 Each team have their own group email where any notifications or corresp…" at bounding box center [250, 433] width 181 height 23
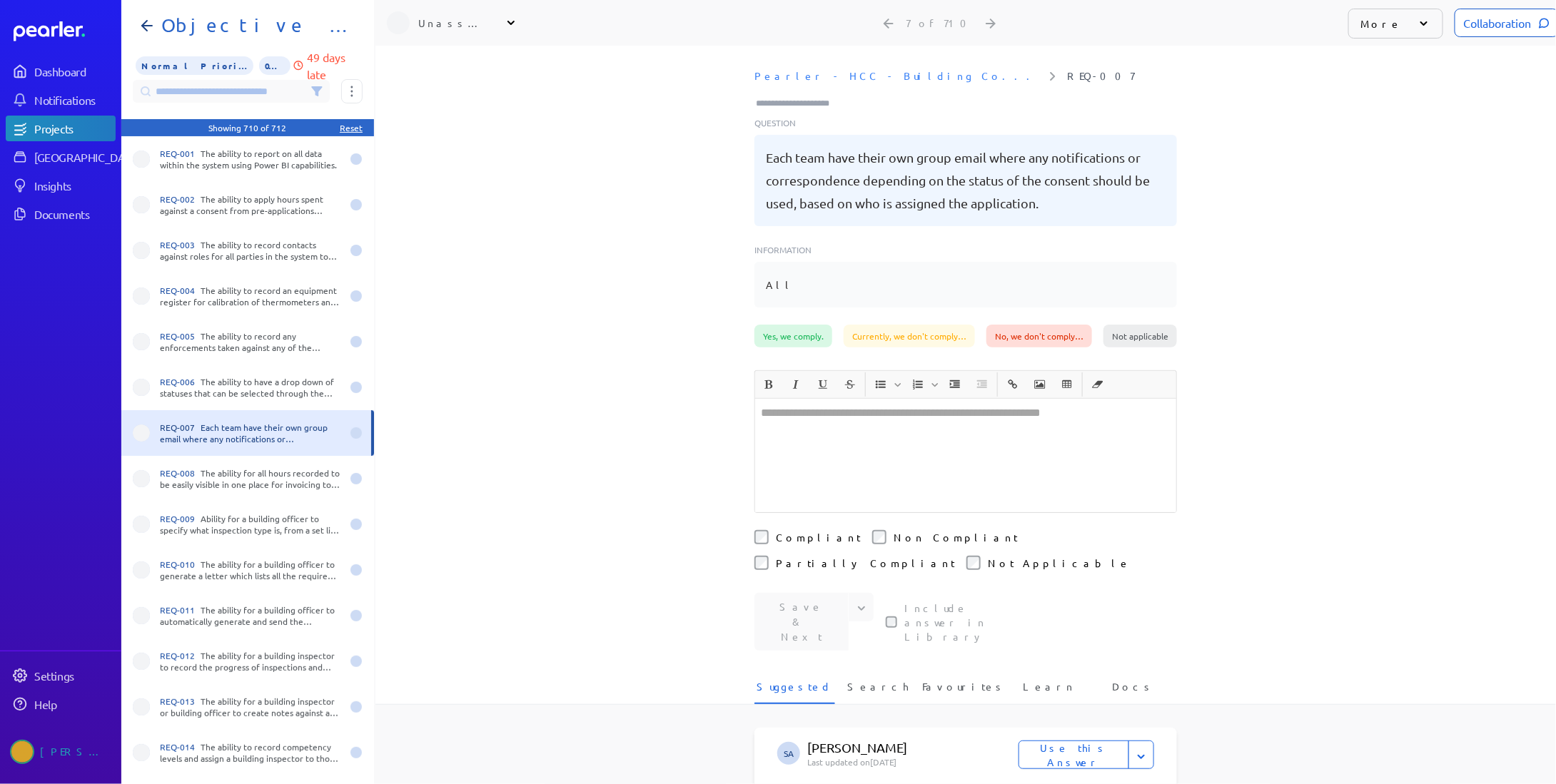
click at [243, 436] on div "REQ-007 Each team have their own group email where any notifications or corresp…" at bounding box center [250, 433] width 181 height 23
click at [246, 464] on div "REQ-008 The ability for all hours recorded to be easily visible in one place fo…" at bounding box center [248, 479] width 253 height 46
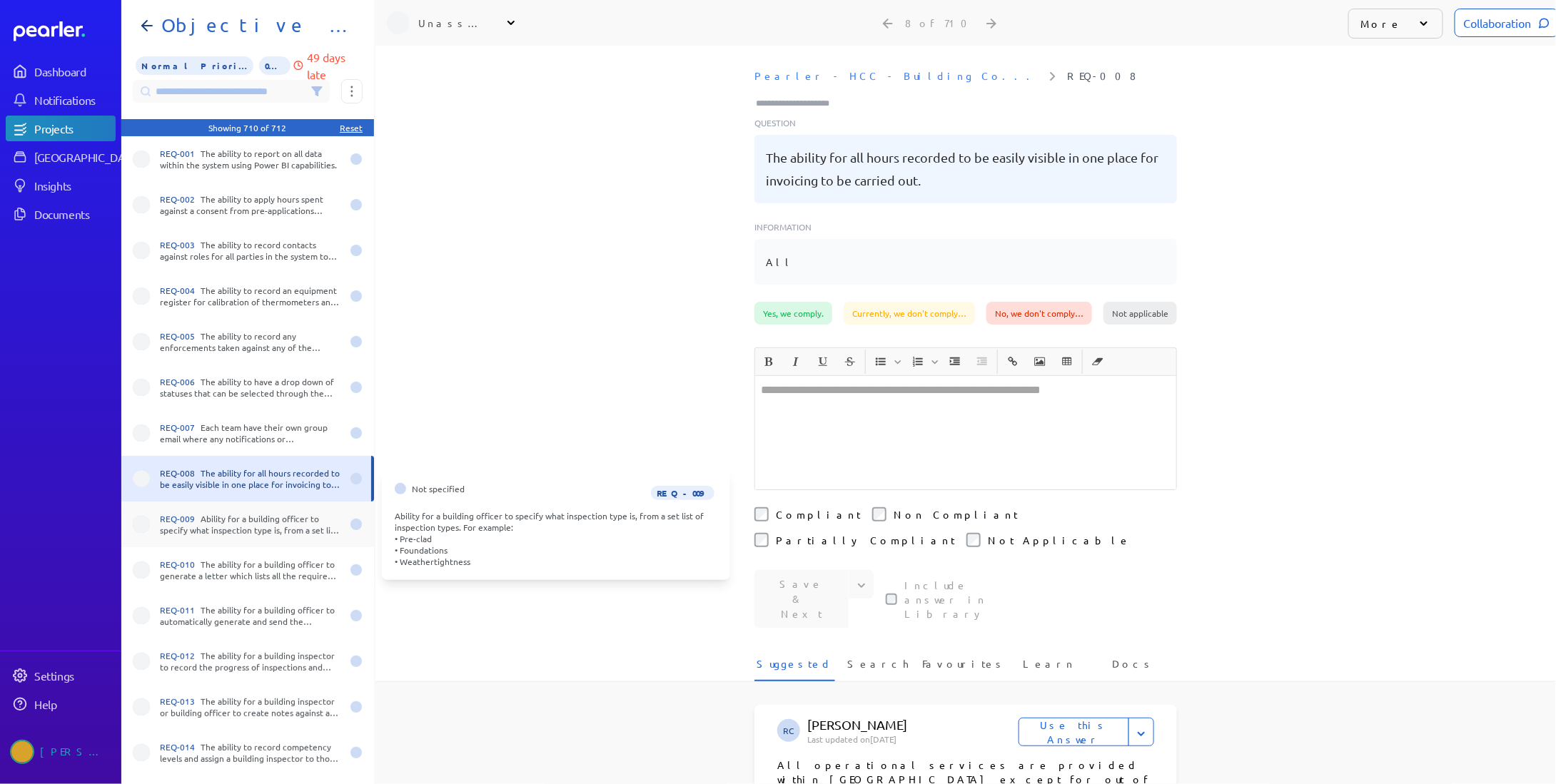
click at [254, 523] on div "REQ-009 Ability for a building officer to specify what inspection type is, from…" at bounding box center [250, 524] width 181 height 23
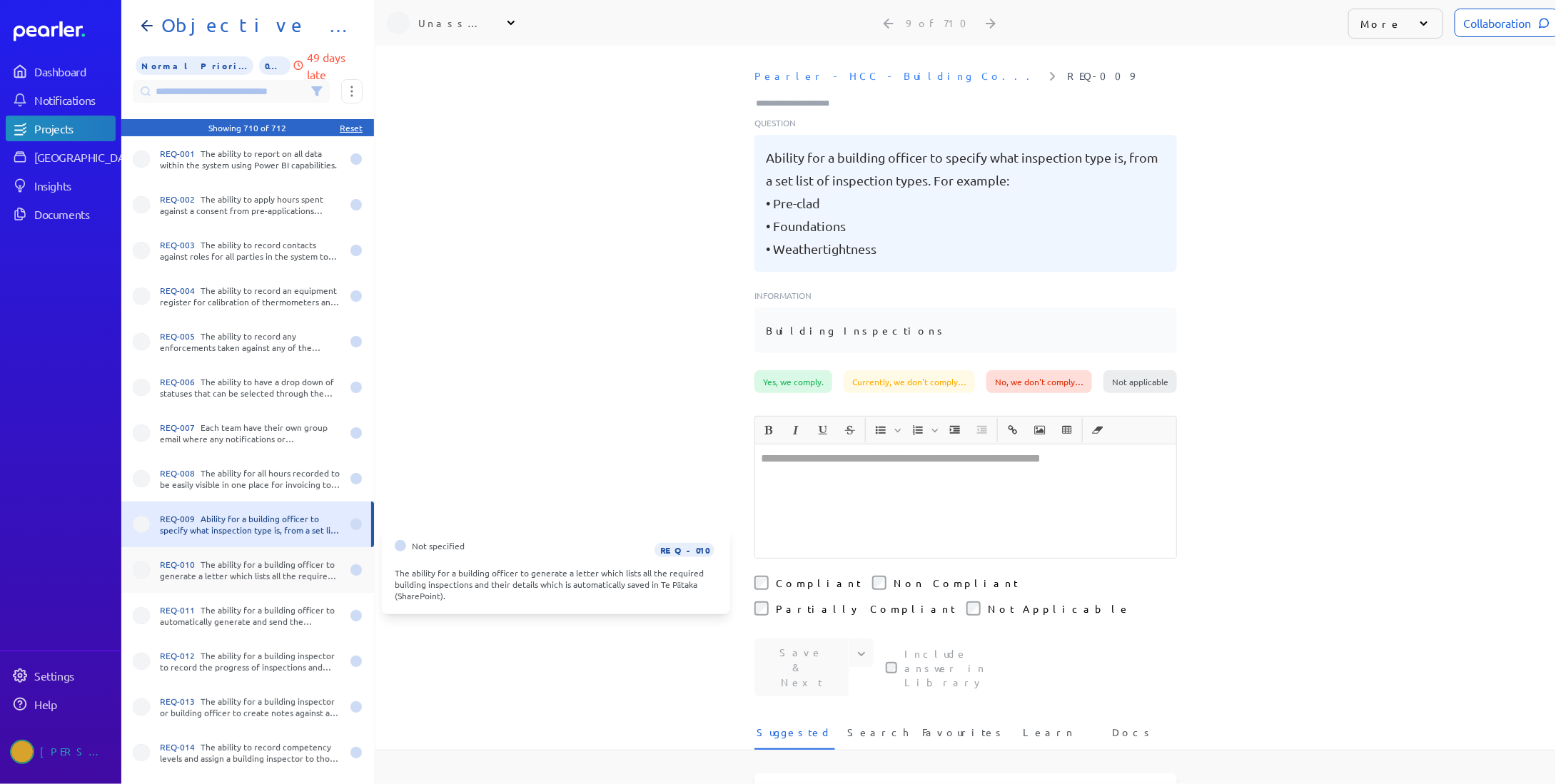
click at [253, 566] on div "REQ-010 The ability for a building officer to generate a letter which lists all…" at bounding box center [250, 570] width 181 height 23
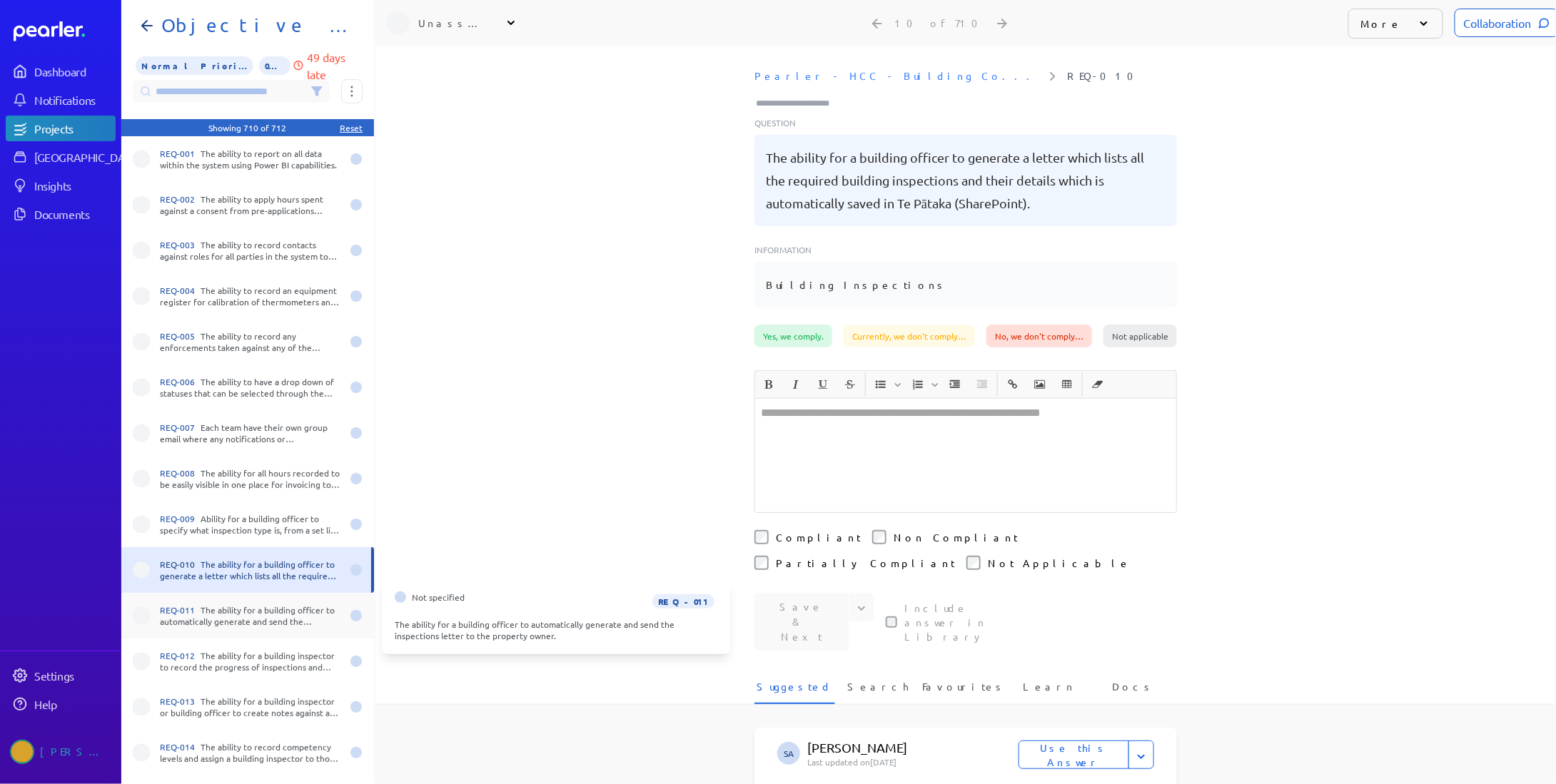
click at [253, 618] on div "REQ-011 The ability for a building officer to automatically generate and send t…" at bounding box center [250, 615] width 181 height 23
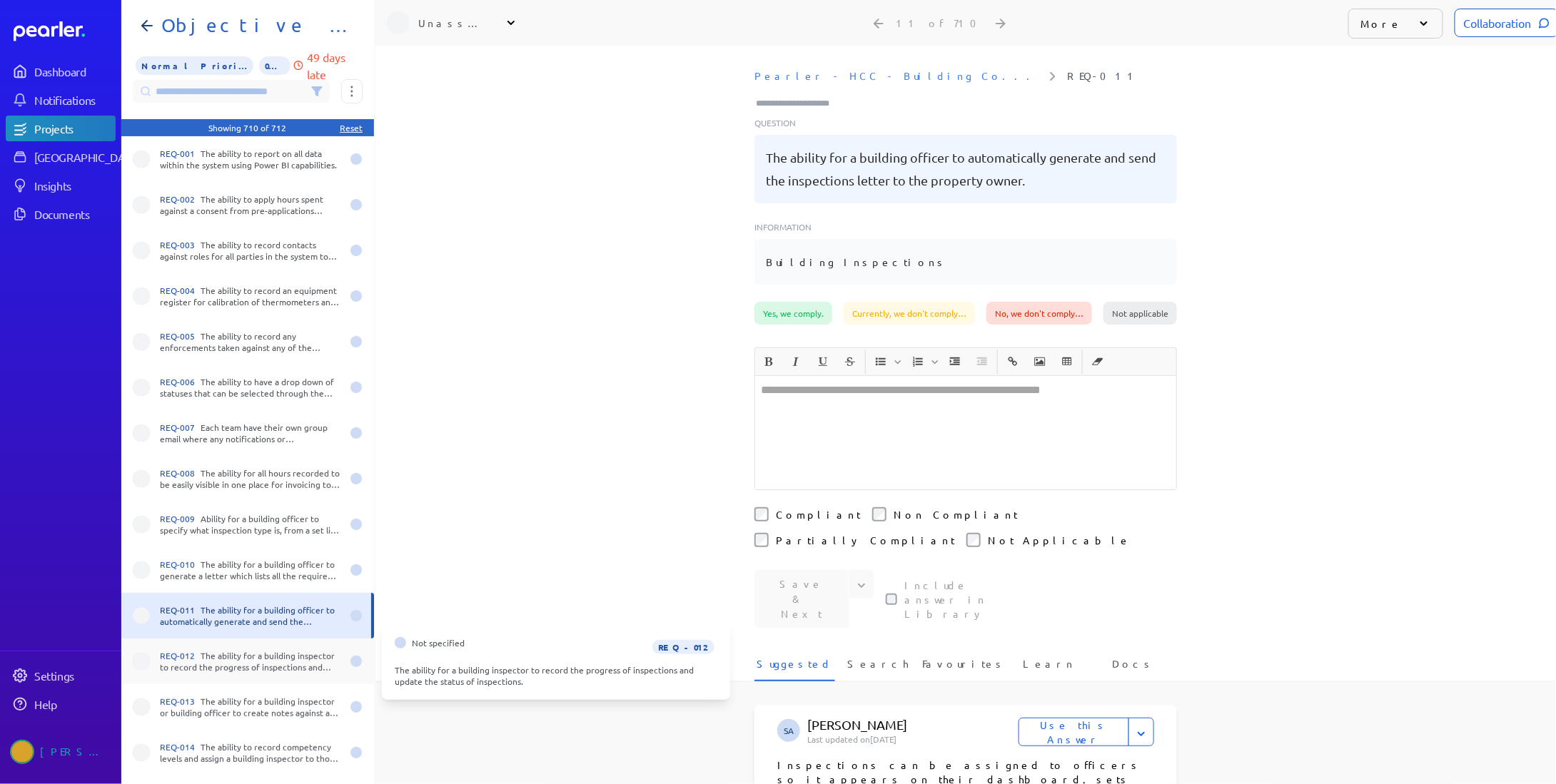
click at [239, 655] on div "REQ-012 The ability for a building inspector to record the progress of inspecti…" at bounding box center [250, 661] width 181 height 23
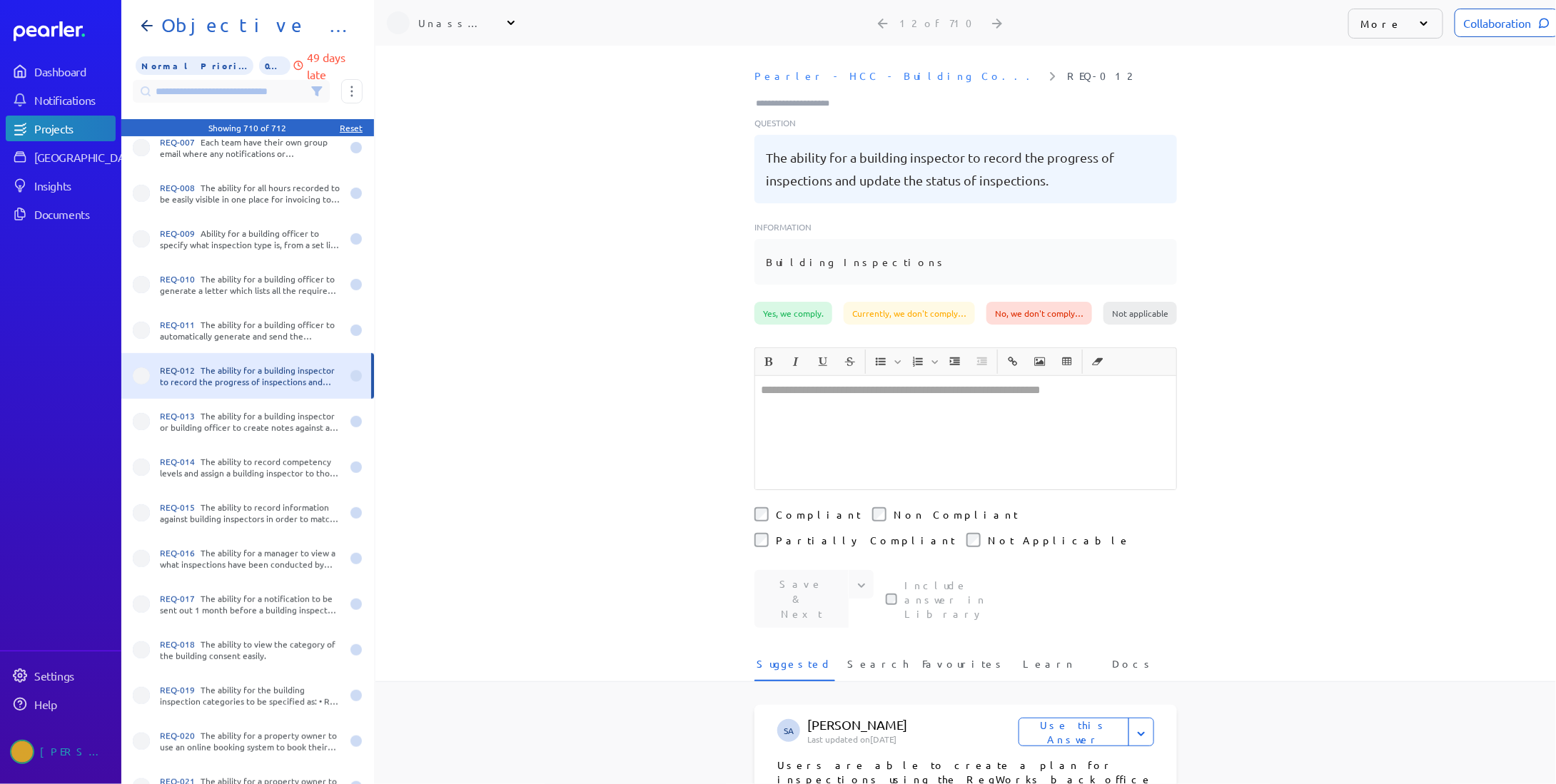
scroll to position [356, 0]
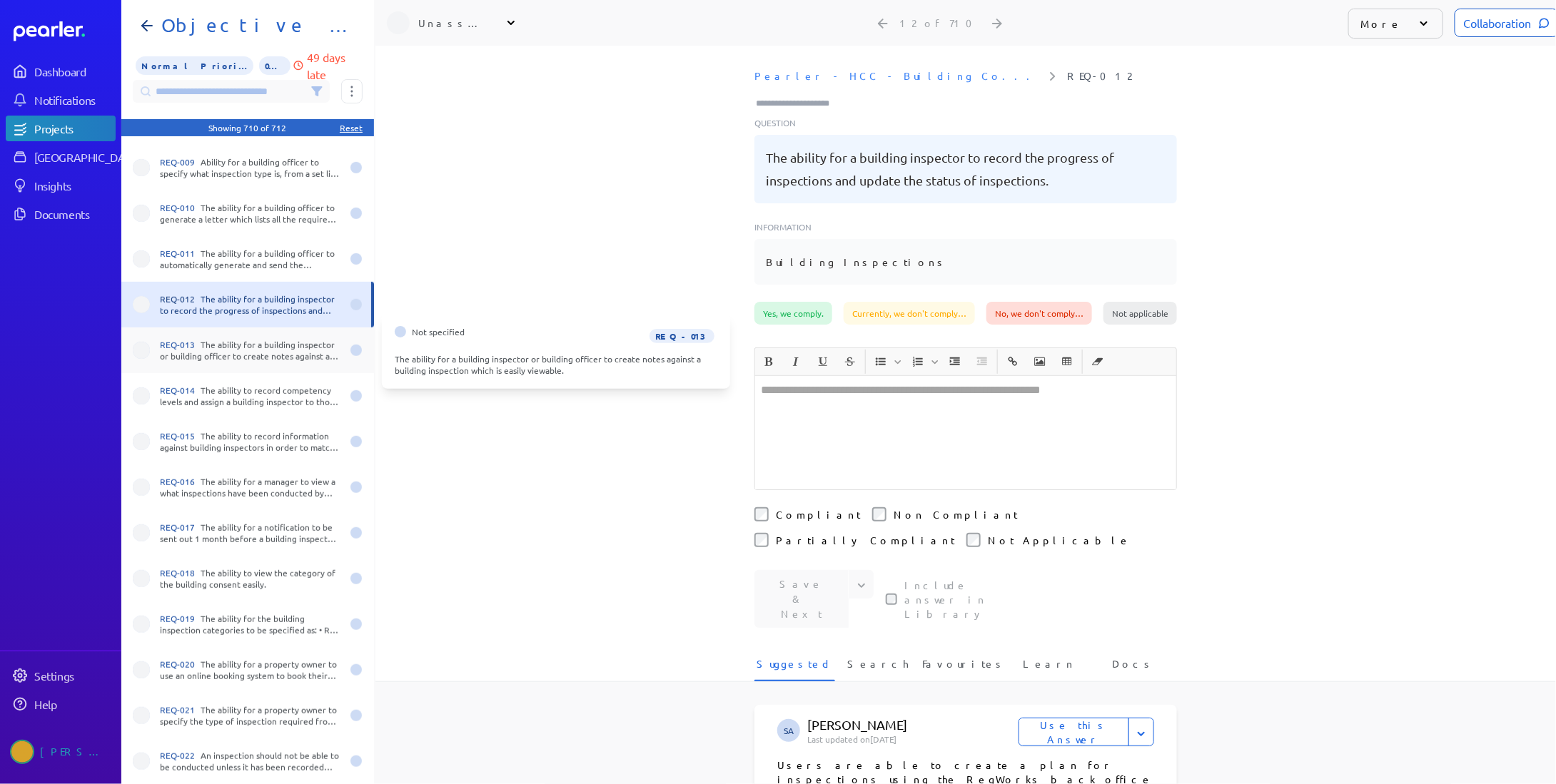
click at [249, 348] on div "REQ-013 The ability for a building inspector or building officer to create note…" at bounding box center [250, 350] width 181 height 23
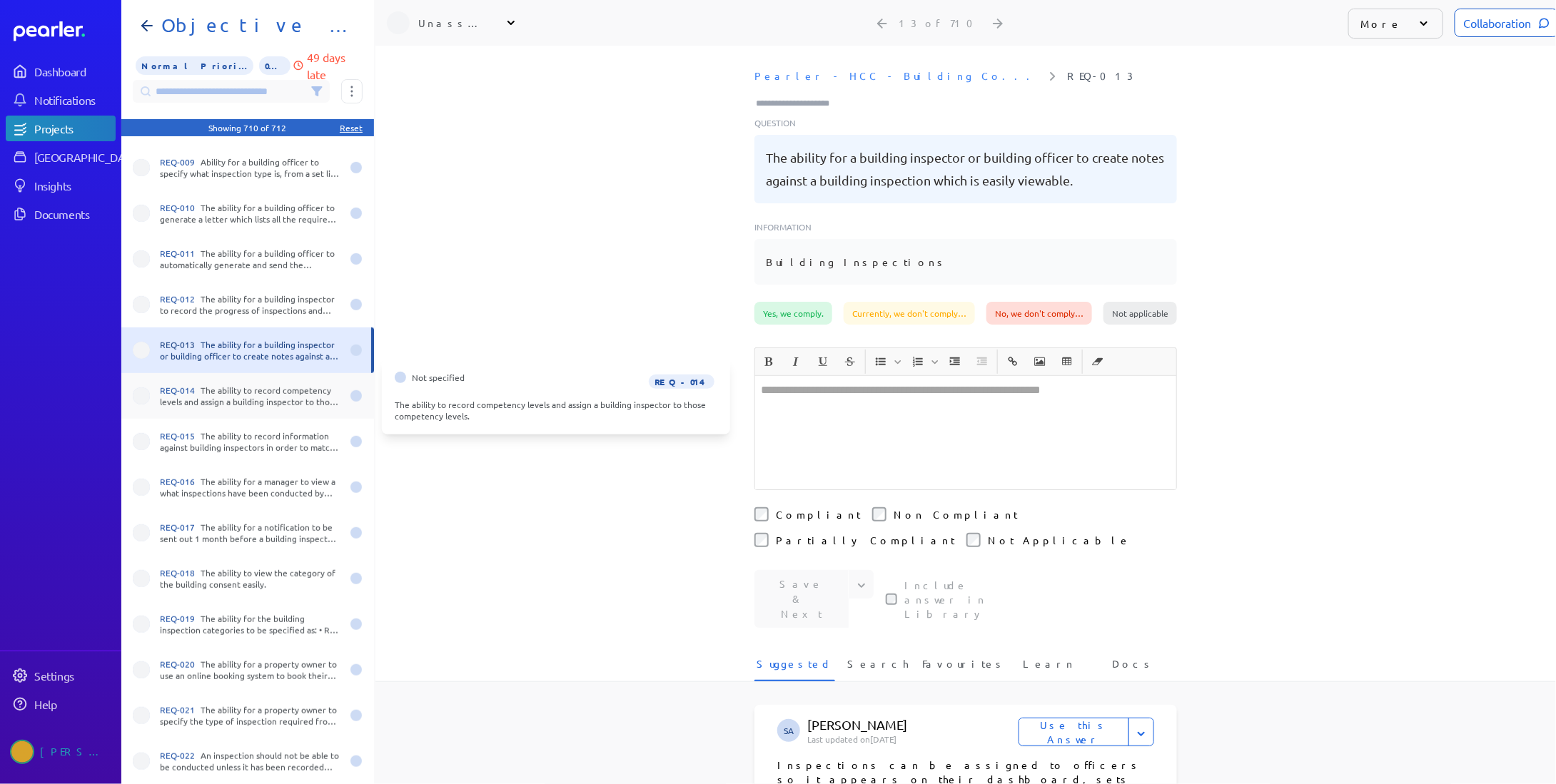
click at [241, 388] on div "REQ-014 The ability to record competency levels and assign a building inspector…" at bounding box center [250, 396] width 181 height 23
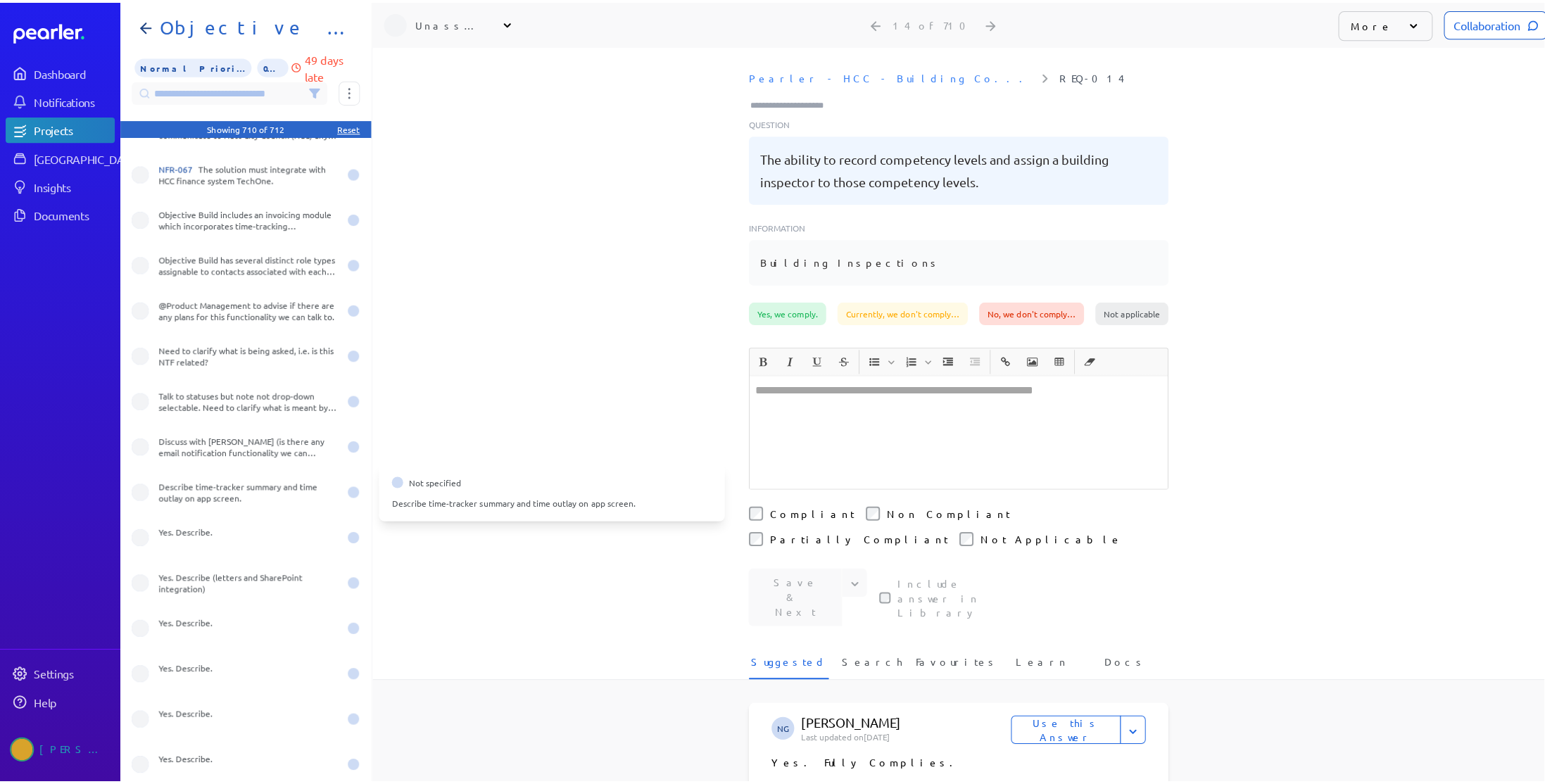
scroll to position [15902, 0]
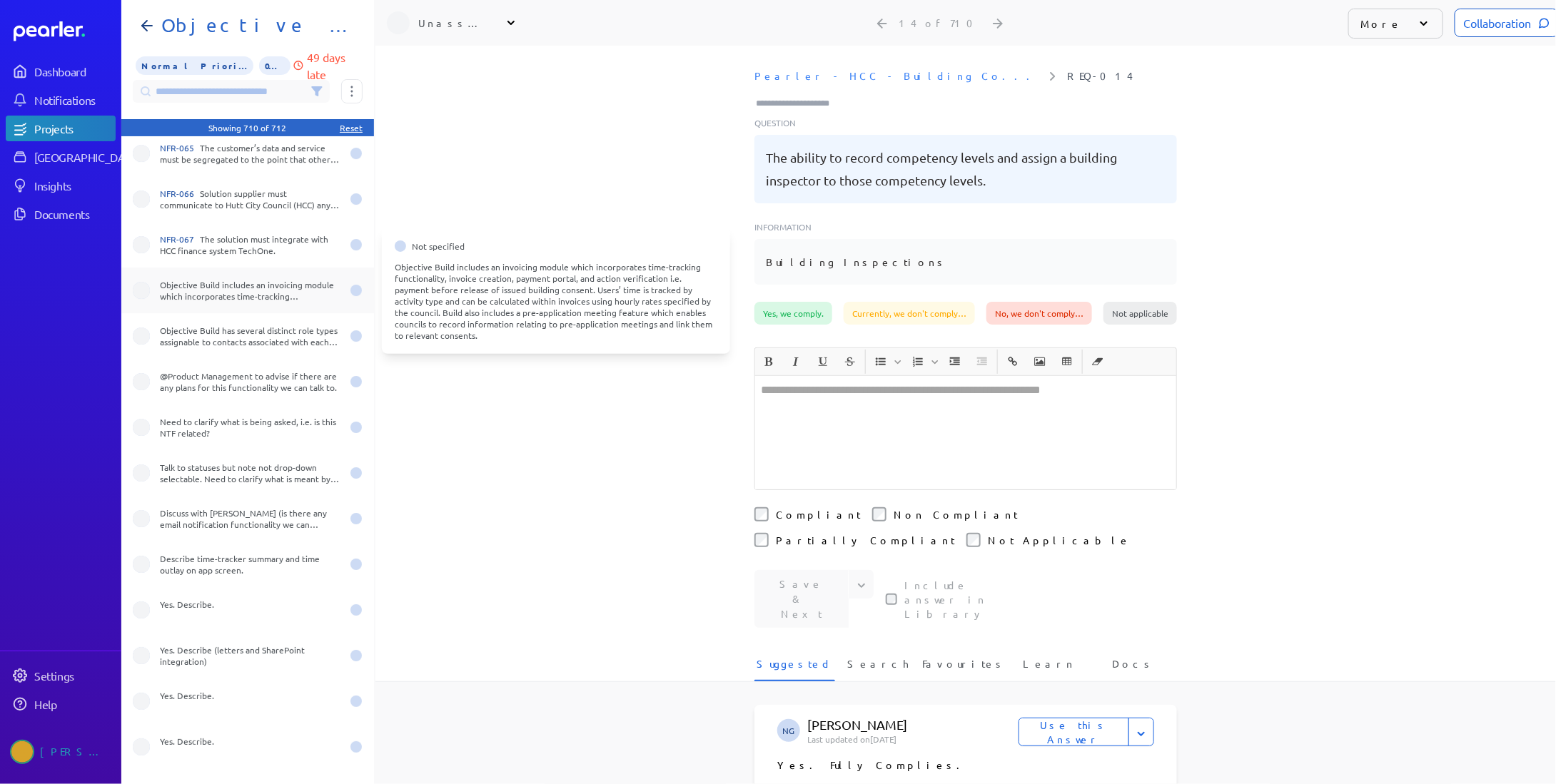
click at [209, 294] on div "Objective Build includes an invoicing module which incorporates time-tracking f…" at bounding box center [250, 290] width 181 height 23
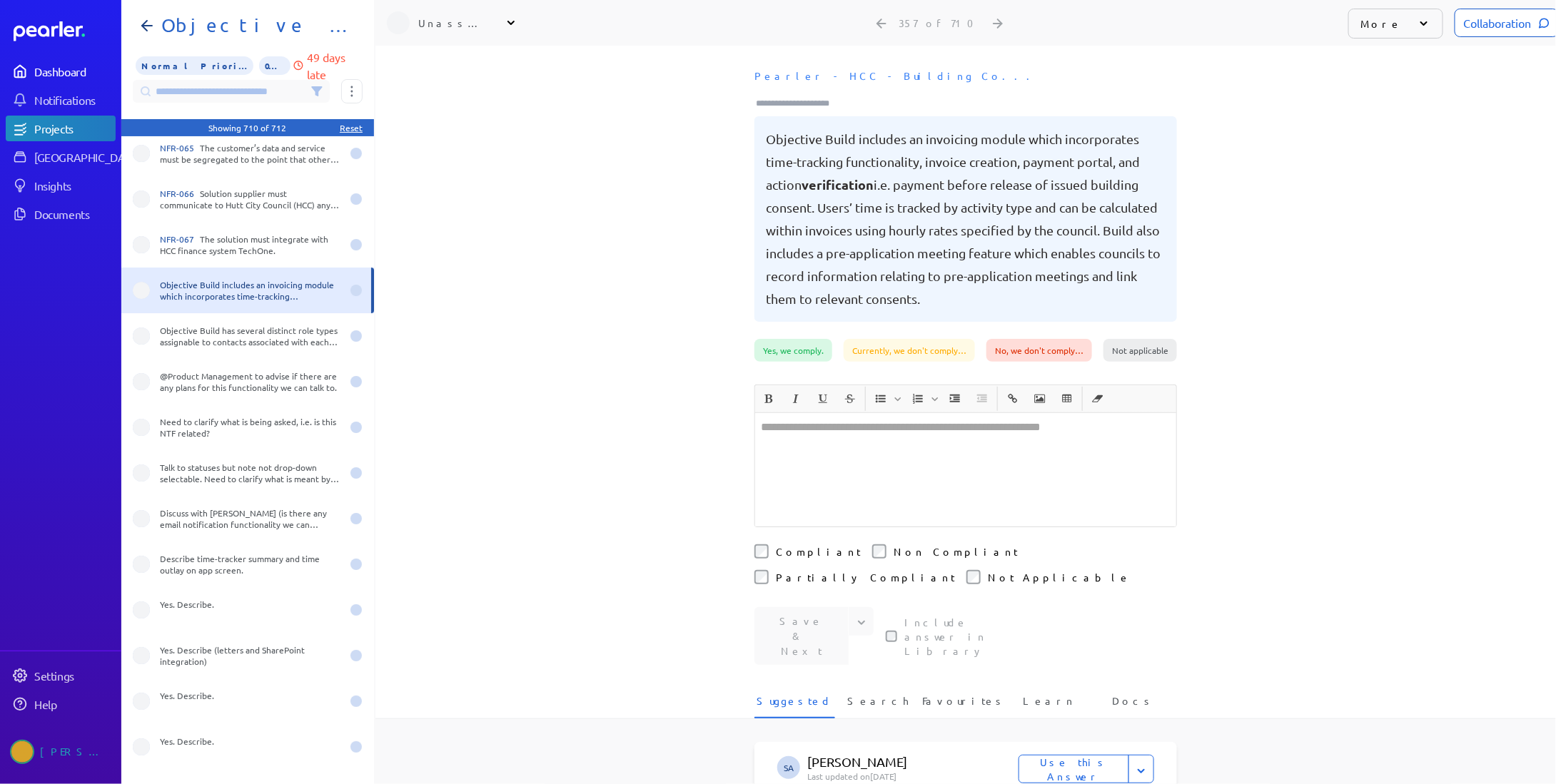
click at [36, 67] on div "Dashboard" at bounding box center [74, 71] width 80 height 14
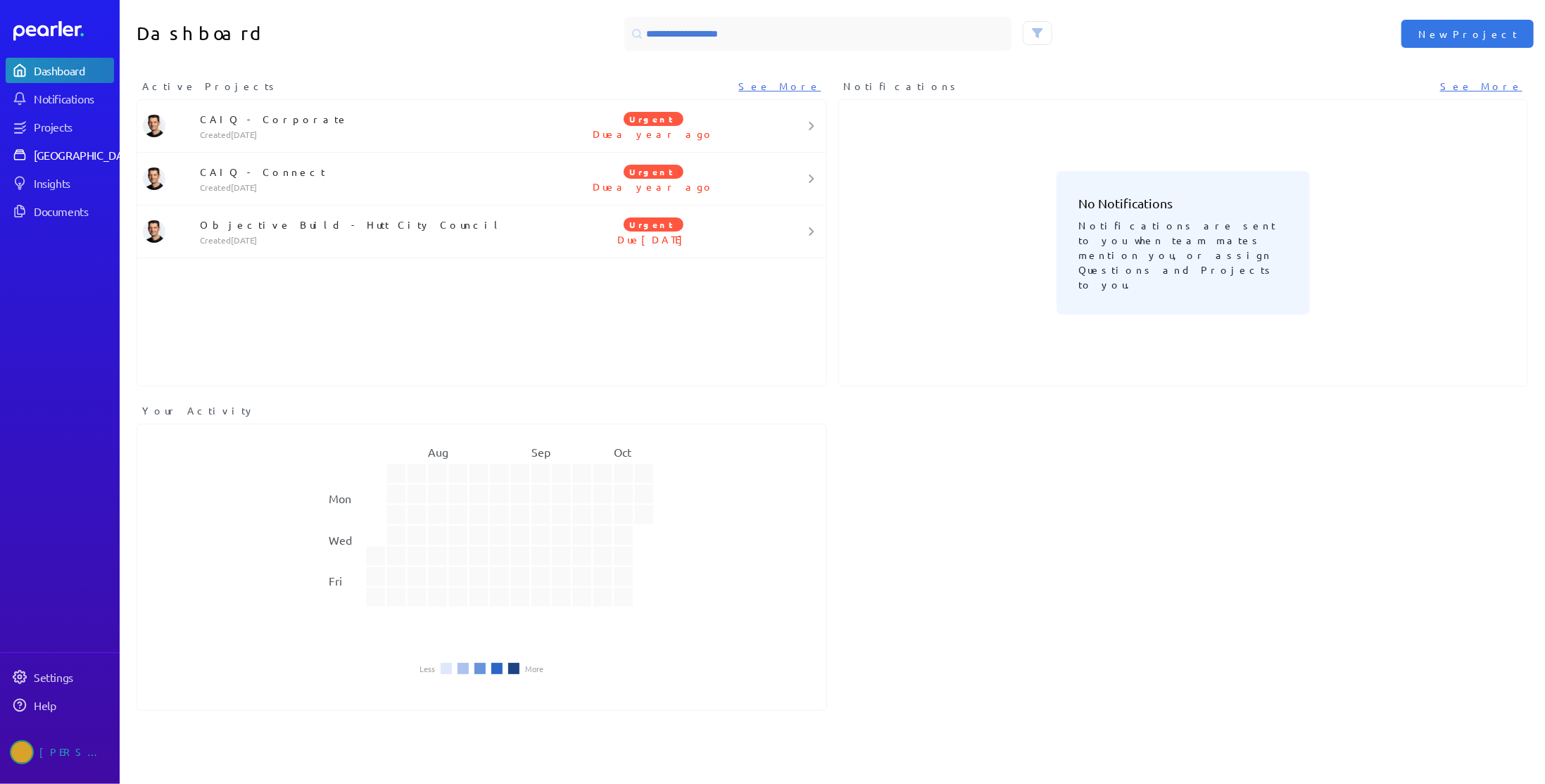
click at [58, 155] on div "[GEOGRAPHIC_DATA]" at bounding box center [86, 155] width 105 height 14
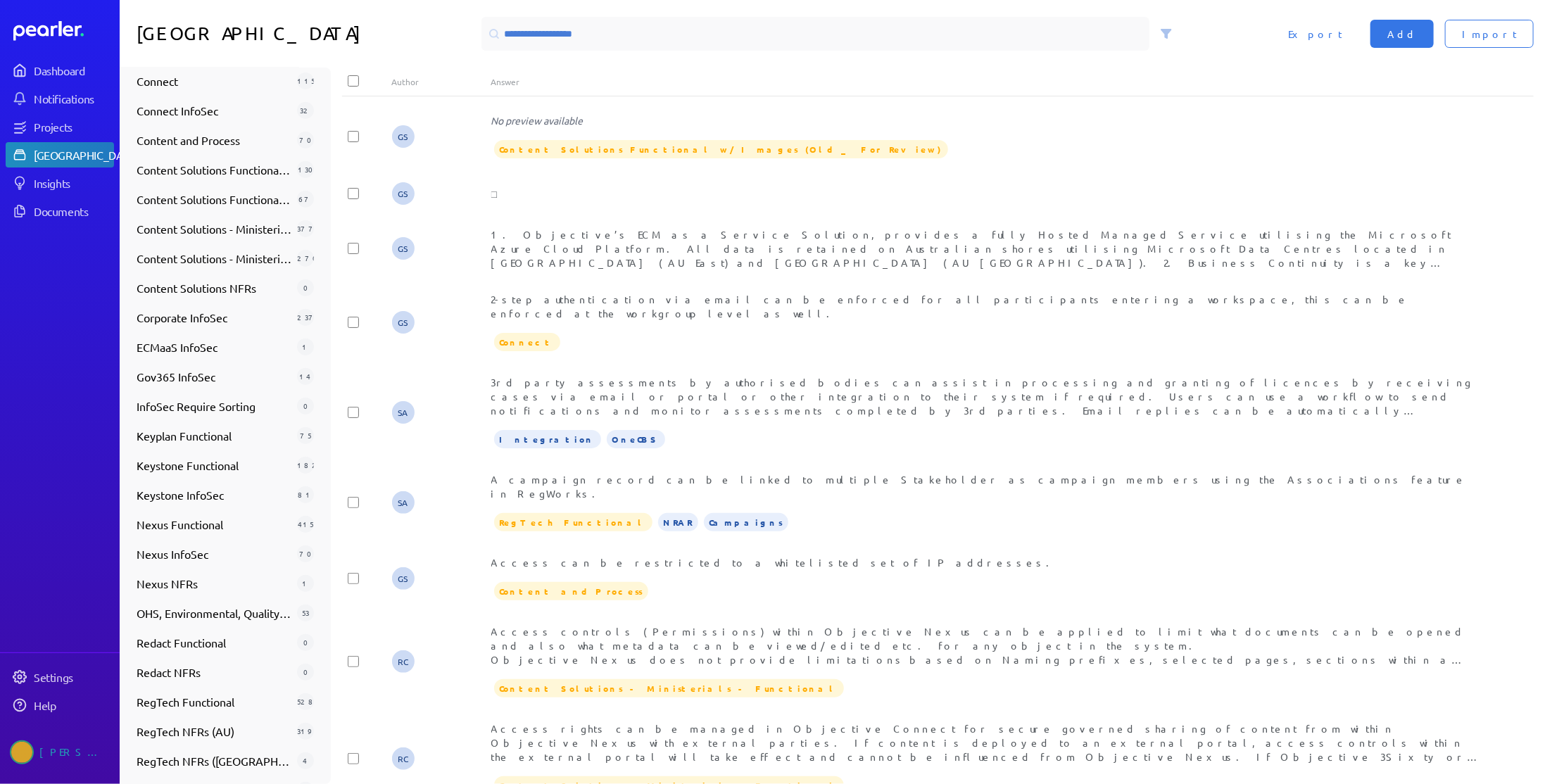
scroll to position [543, 0]
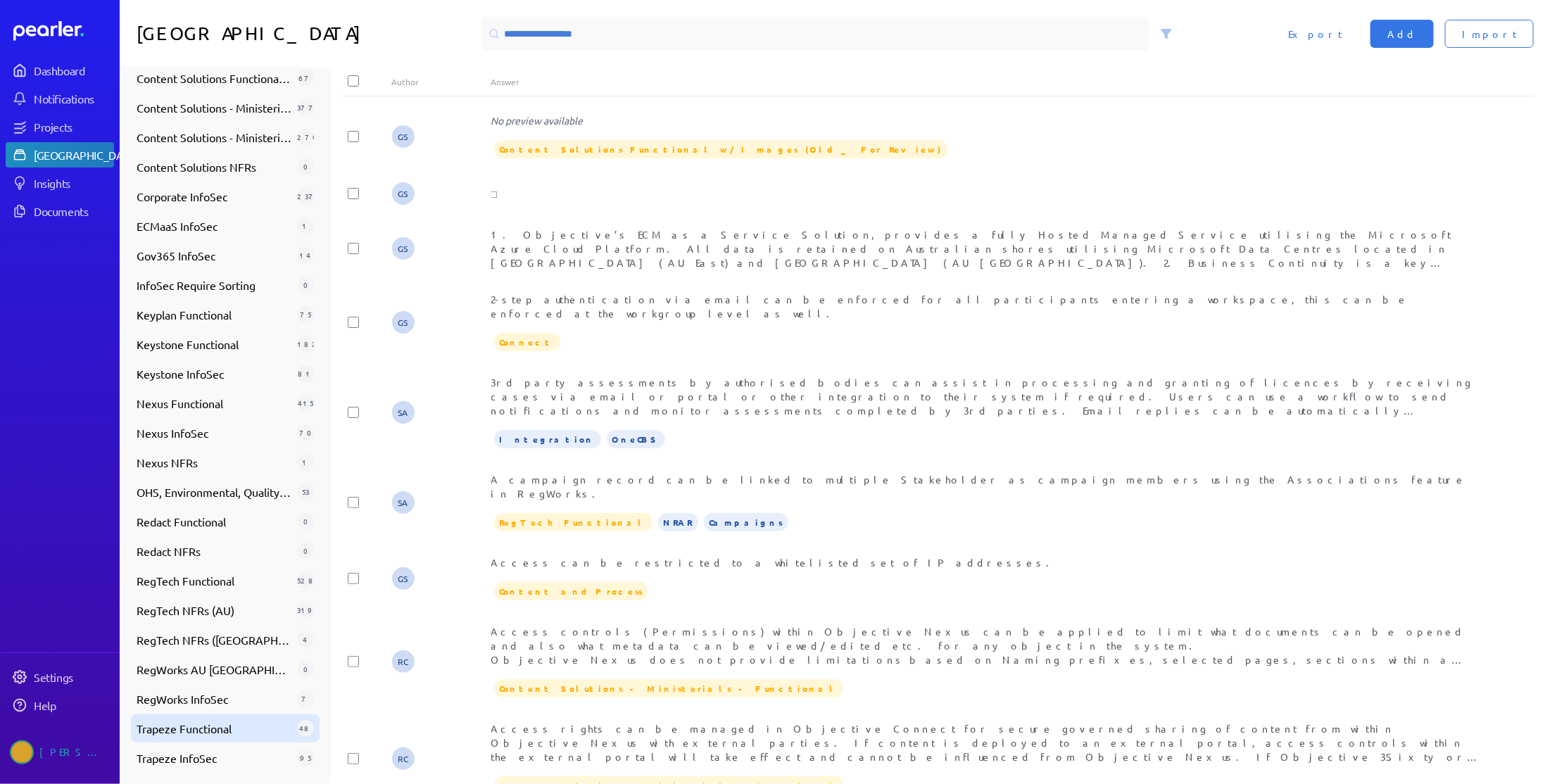
click at [233, 720] on span "Trapeze Functional" at bounding box center [214, 728] width 155 height 17
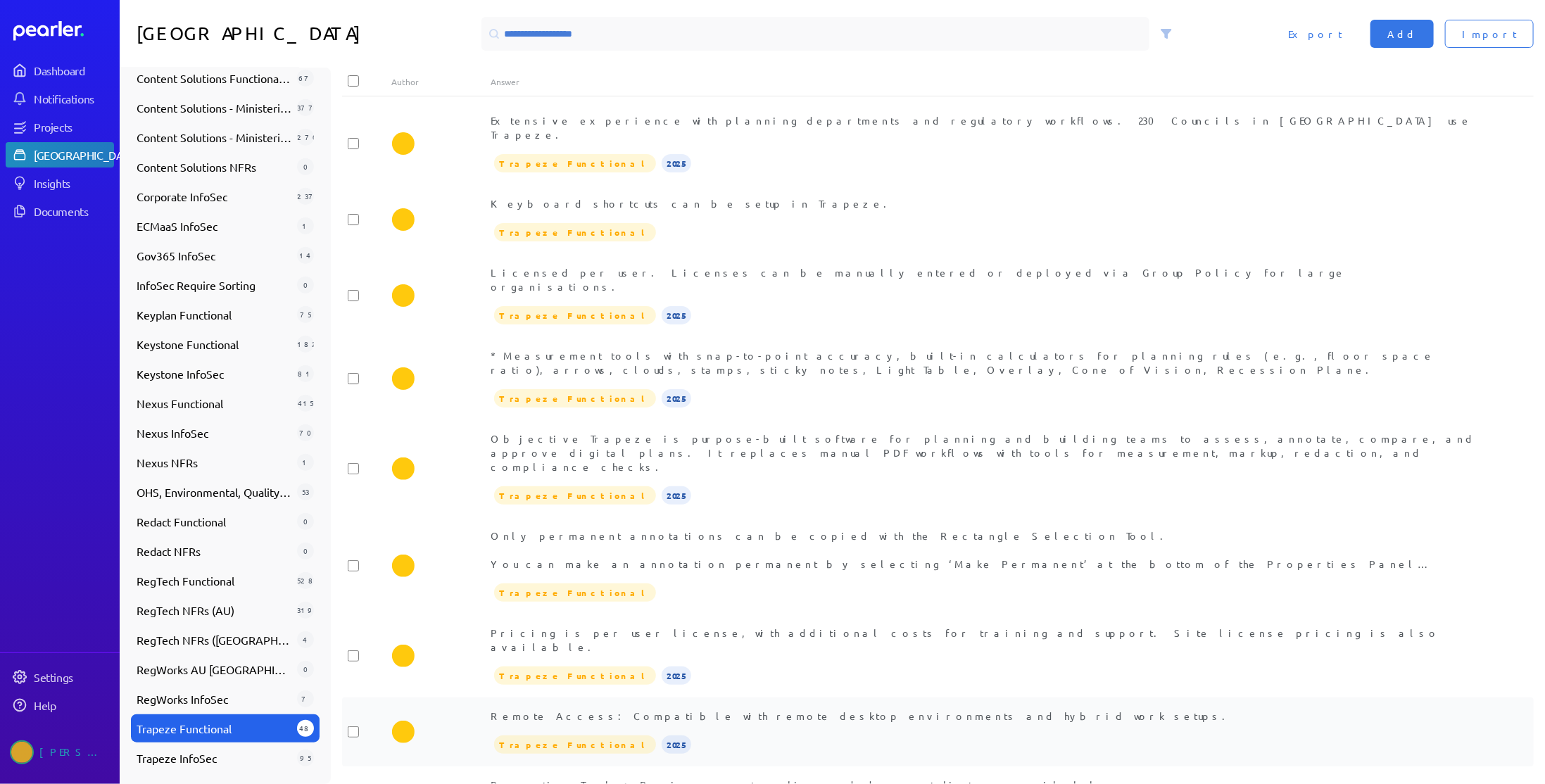
click at [806, 709] on div "Remote Access: Compatible with remote desktop environments and hybrid work setu…" at bounding box center [987, 732] width 993 height 47
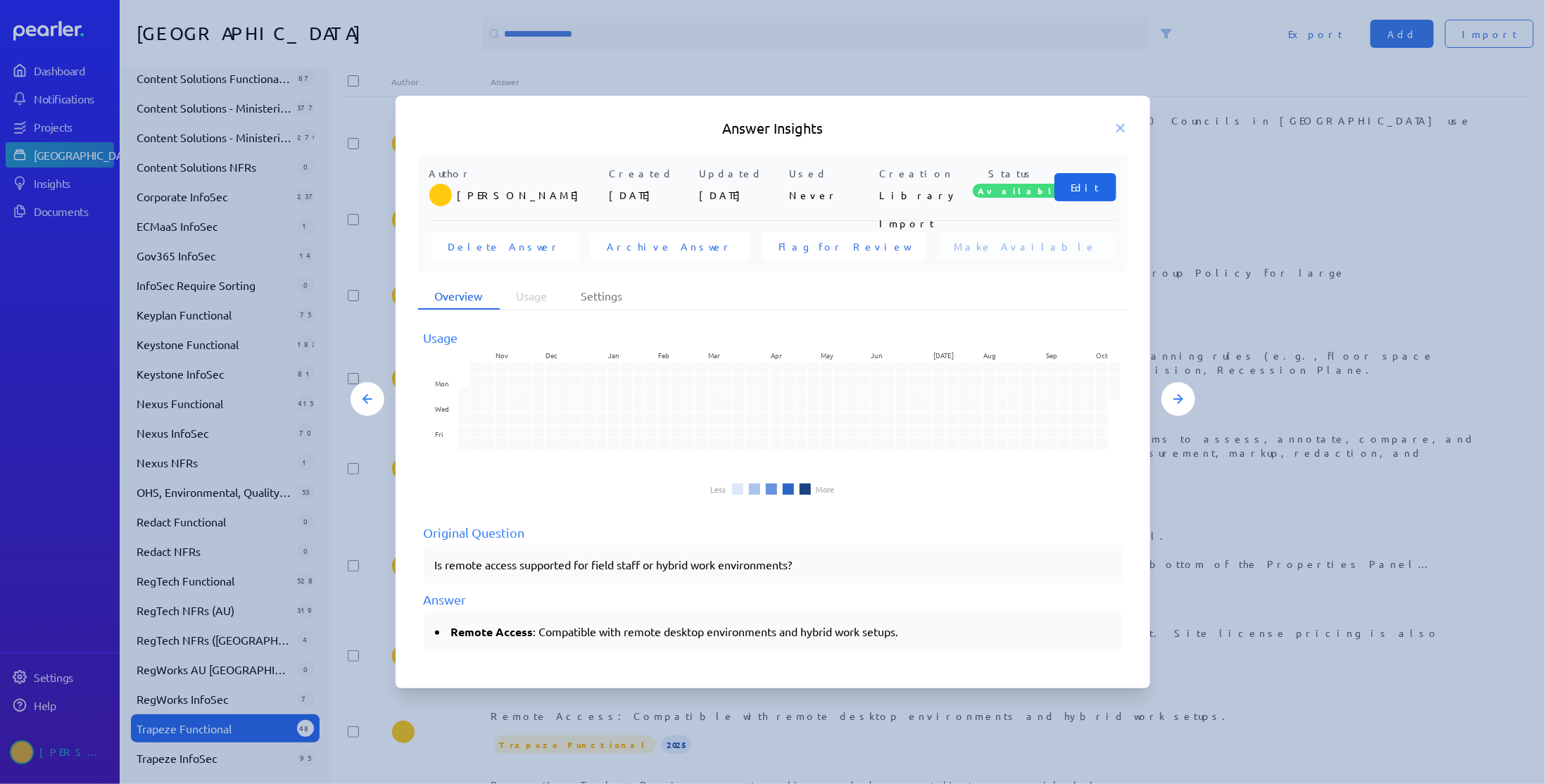
click at [1077, 193] on button "Edit" at bounding box center [1085, 187] width 62 height 28
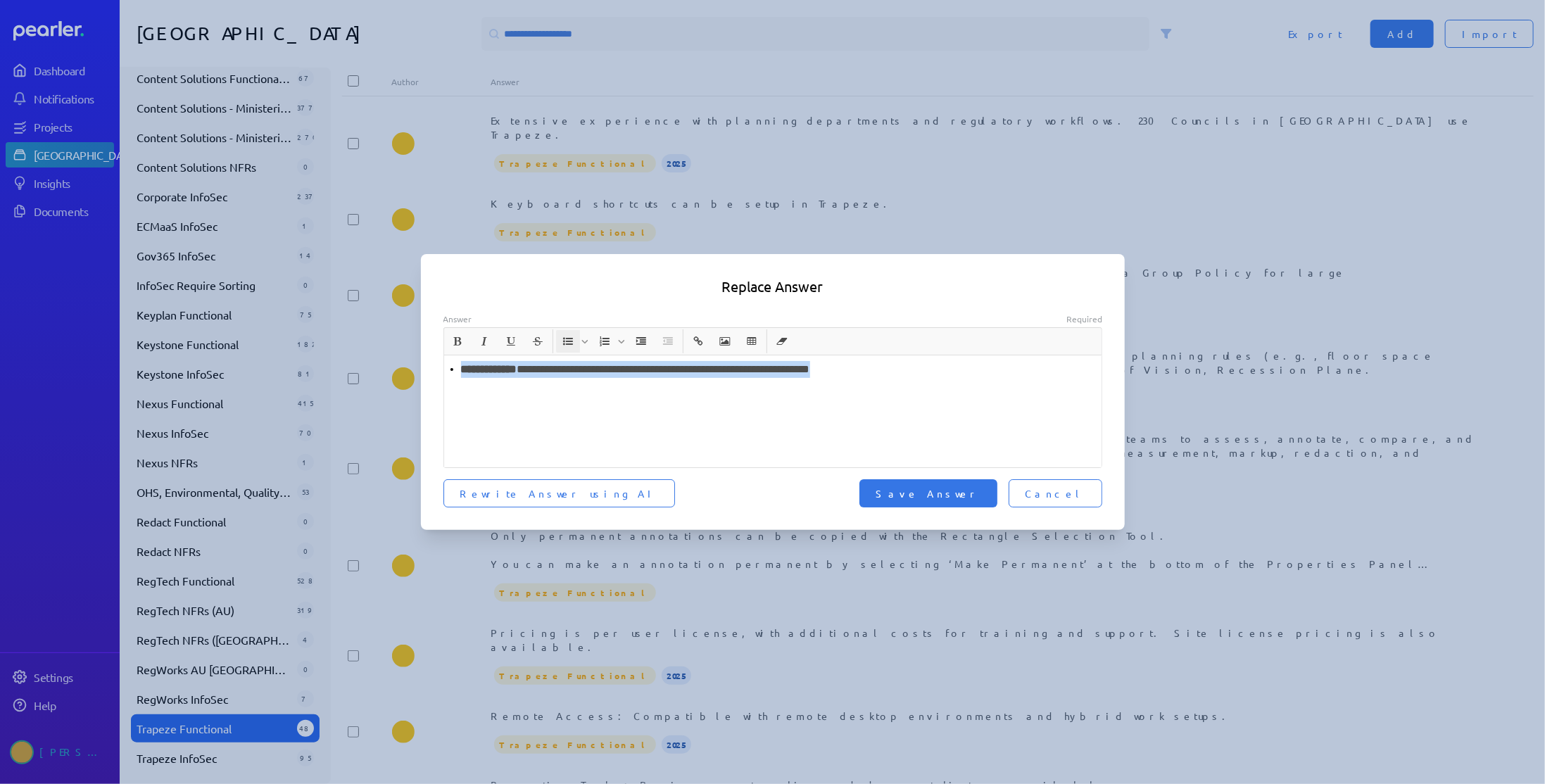
drag, startPoint x: 956, startPoint y: 365, endPoint x: 366, endPoint y: 357, distance: 590.1
click at [366, 357] on div "**********" at bounding box center [773, 392] width 1545 height 784
click at [975, 498] on span "Save Answer" at bounding box center [928, 493] width 104 height 14
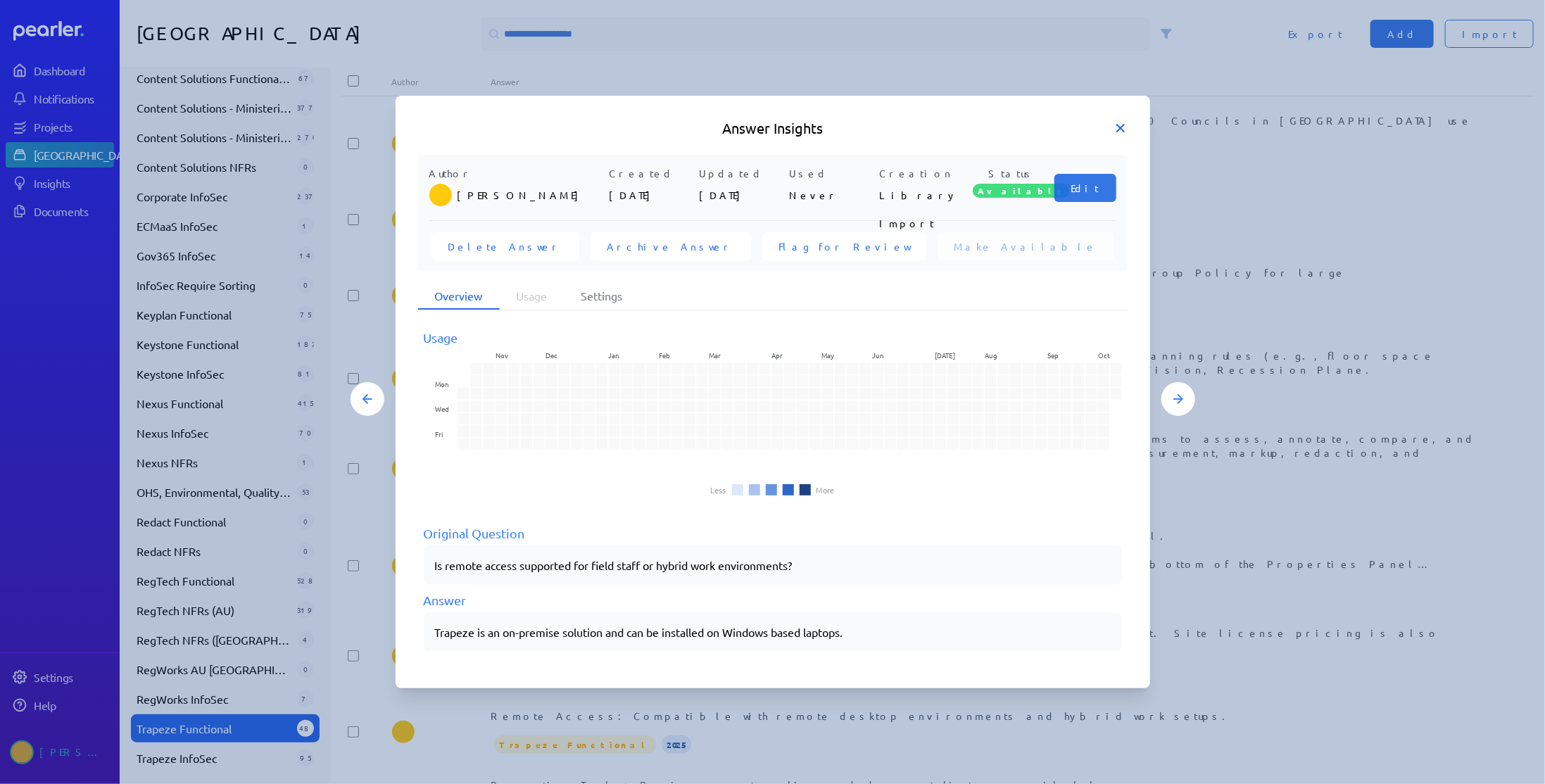
click at [1121, 129] on icon at bounding box center [1120, 128] width 7 height 7
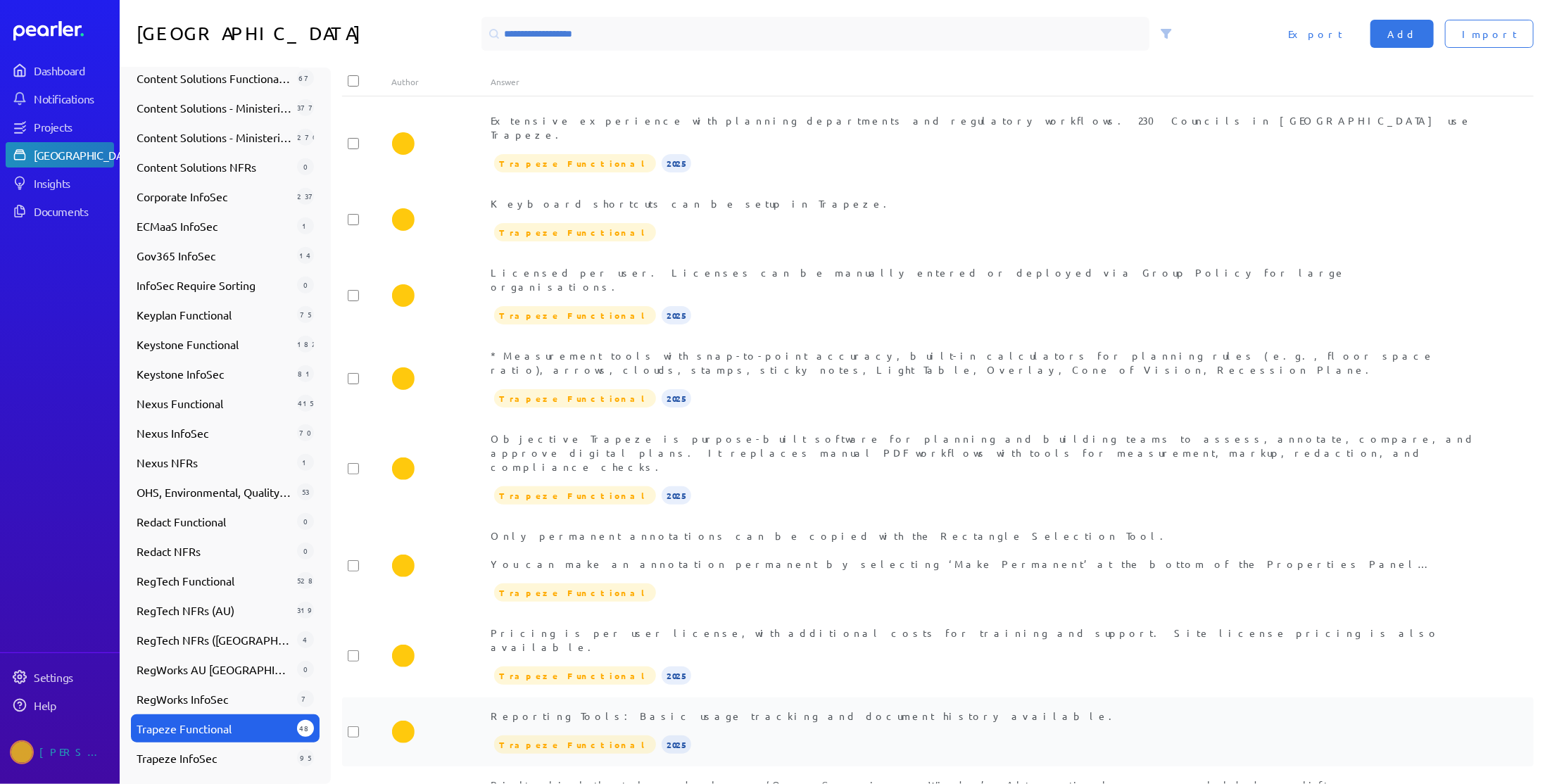
click at [710, 709] on div "Reporting Tools: Basic usage tracking and document history available." at bounding box center [987, 715] width 993 height 14
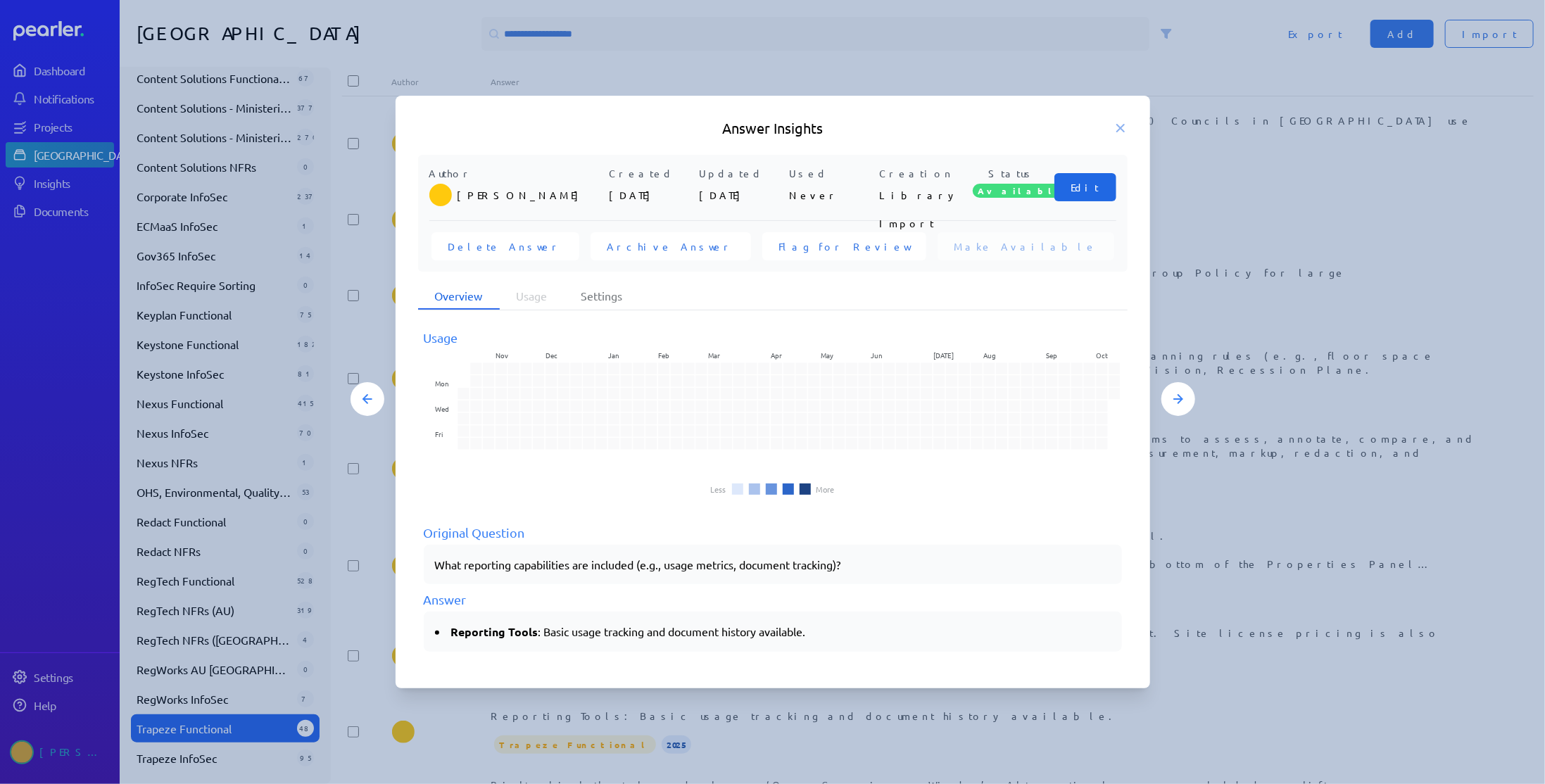
click at [1085, 193] on span "Edit" at bounding box center [1085, 187] width 28 height 14
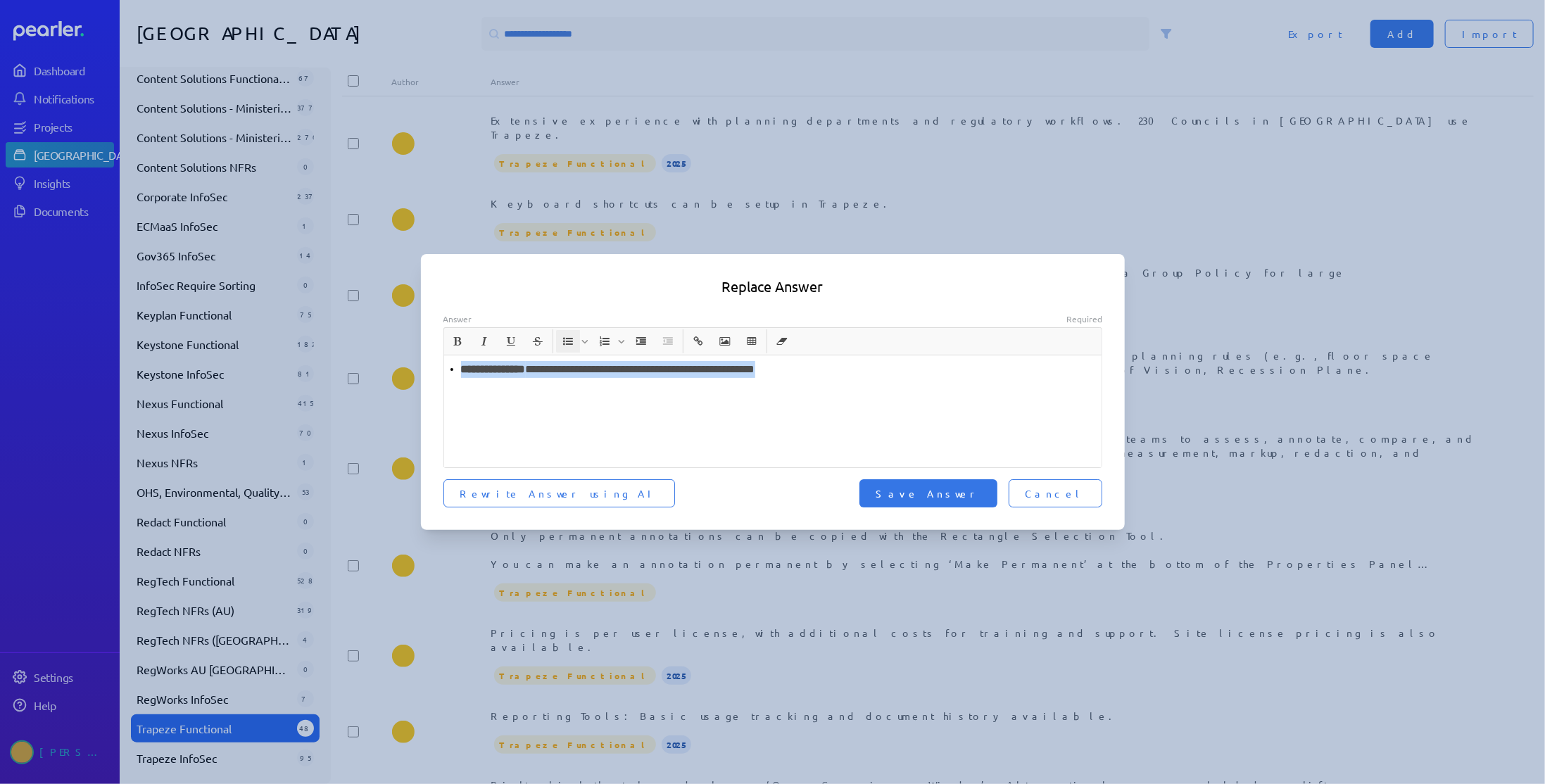
drag, startPoint x: 865, startPoint y: 370, endPoint x: 431, endPoint y: 370, distance: 434.0
click at [431, 370] on div "**********" at bounding box center [773, 411] width 704 height 195
click at [978, 493] on span "Save Answer" at bounding box center [928, 493] width 104 height 14
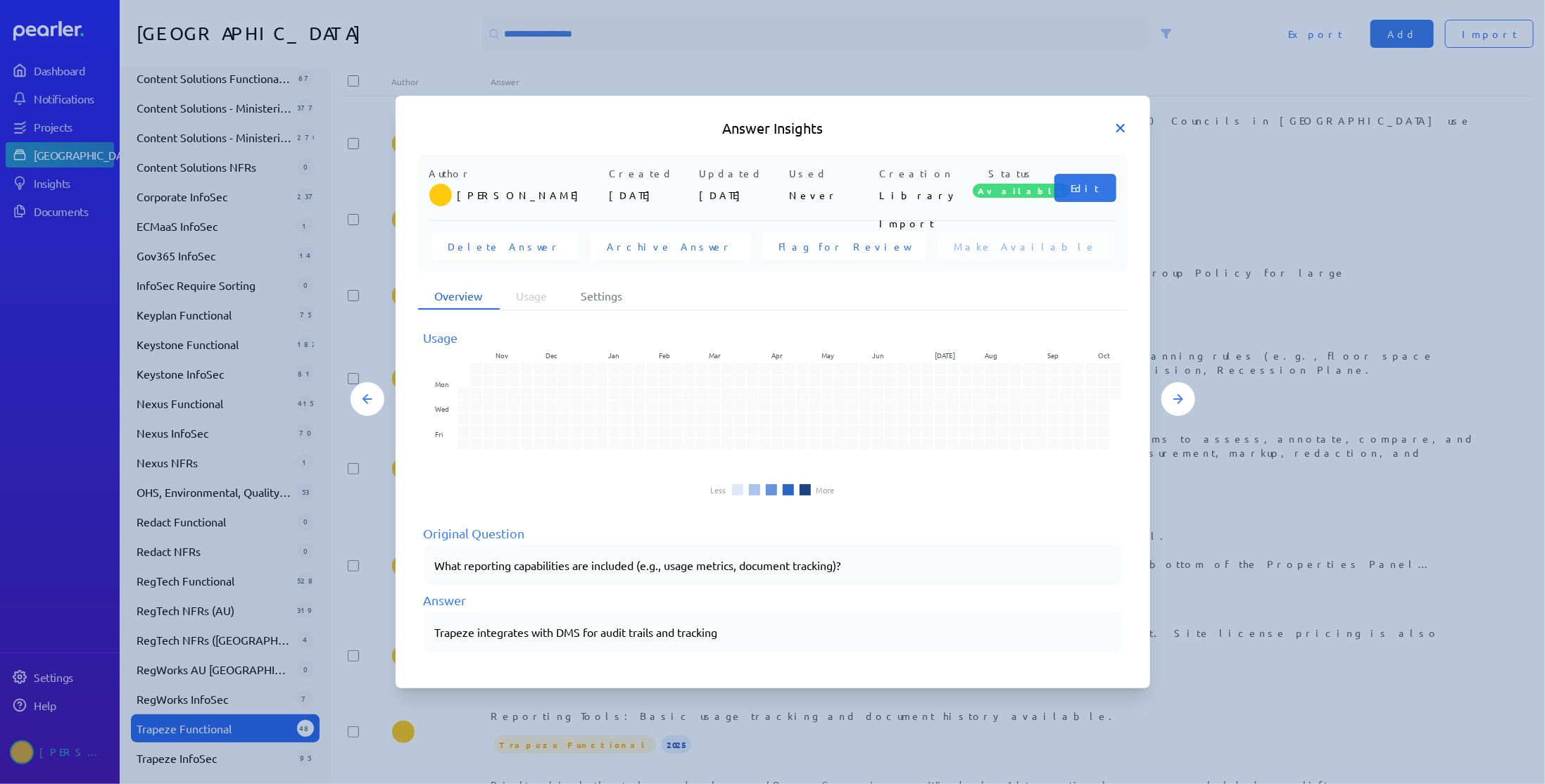
click at [1113, 126] on icon at bounding box center [1120, 128] width 14 height 14
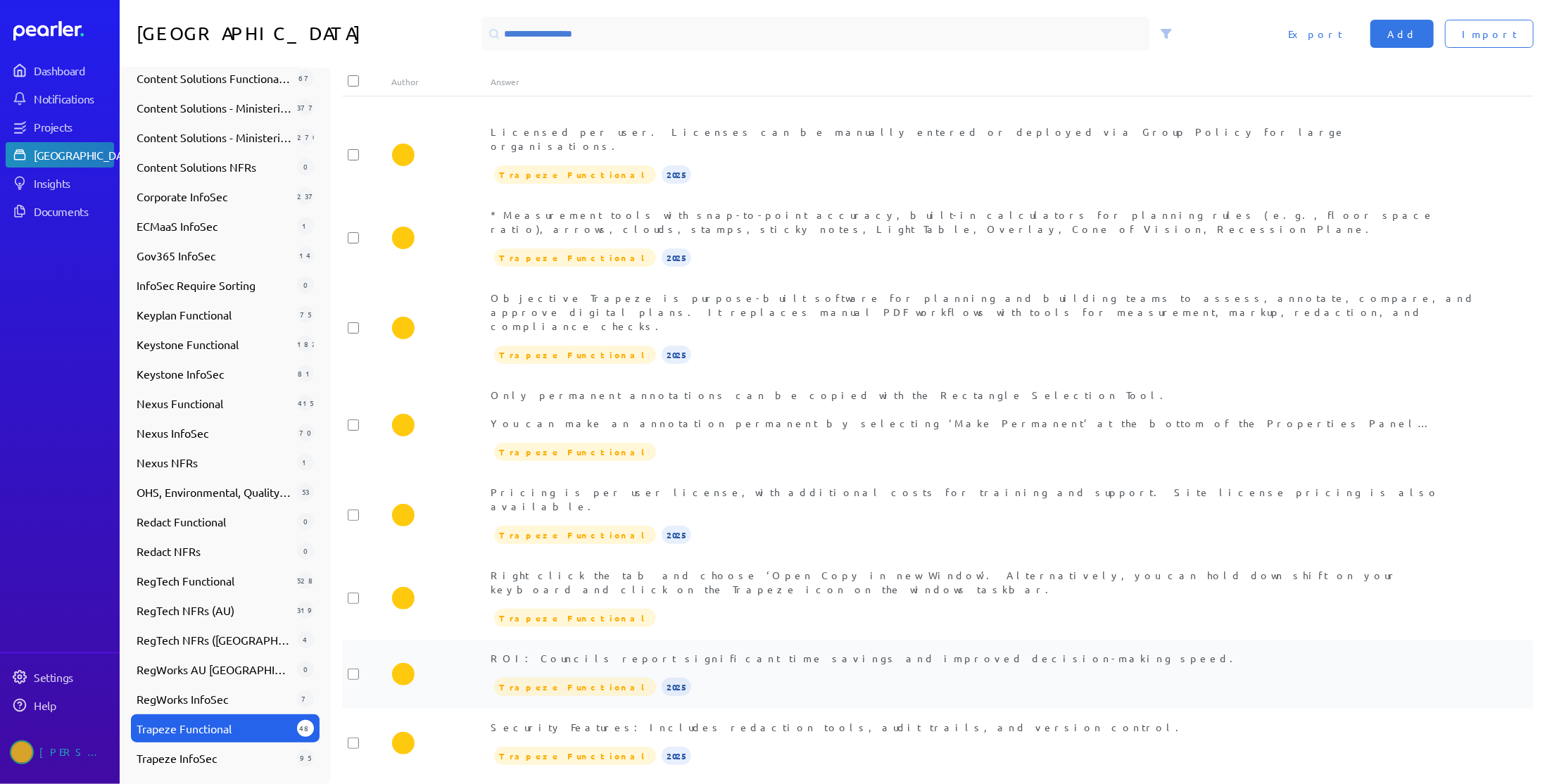
scroll to position [211, 0]
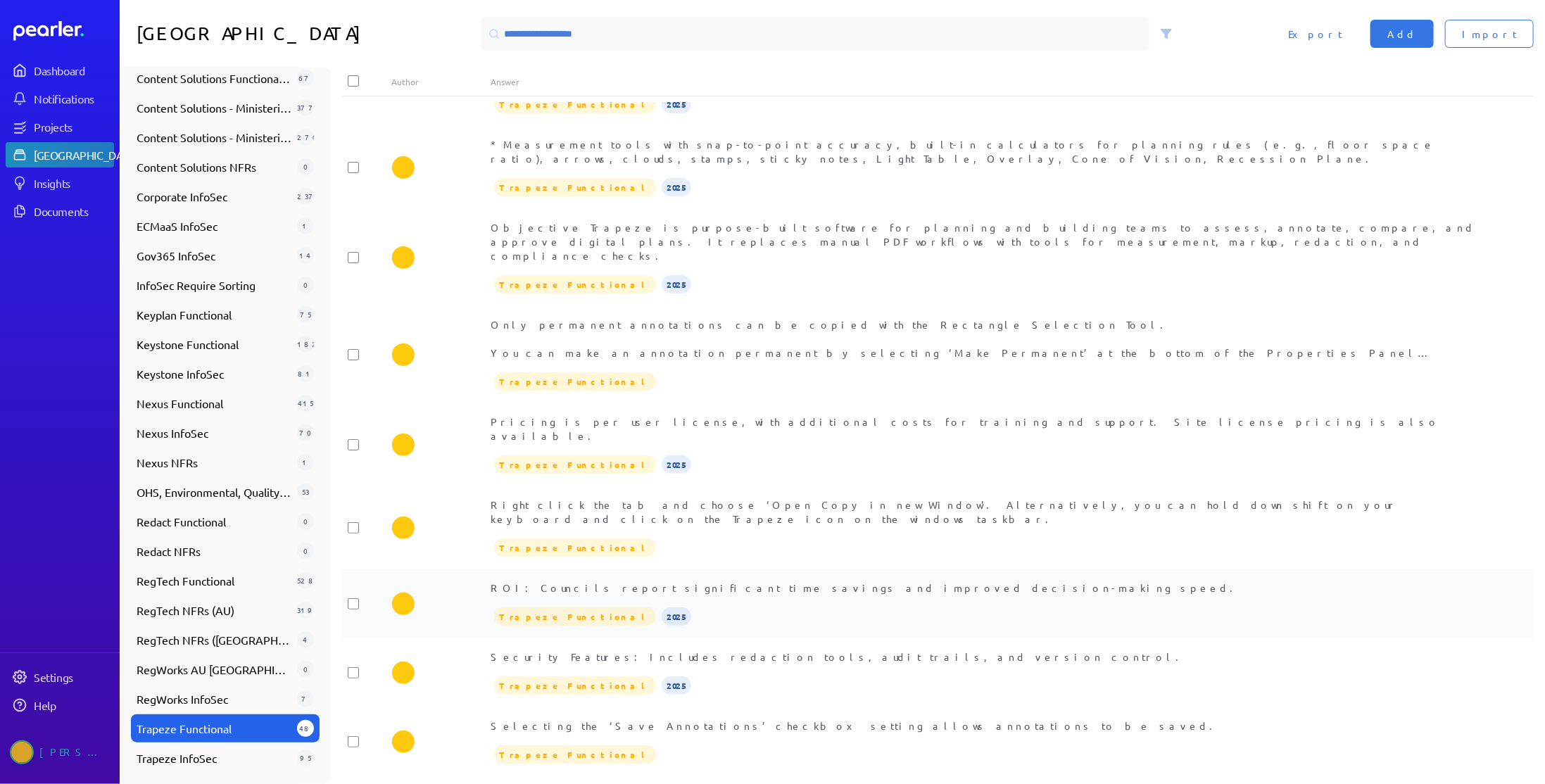
click at [770, 581] on div "ROI: Councils report significant time savings and improved decision-making spee…" at bounding box center [987, 604] width 993 height 47
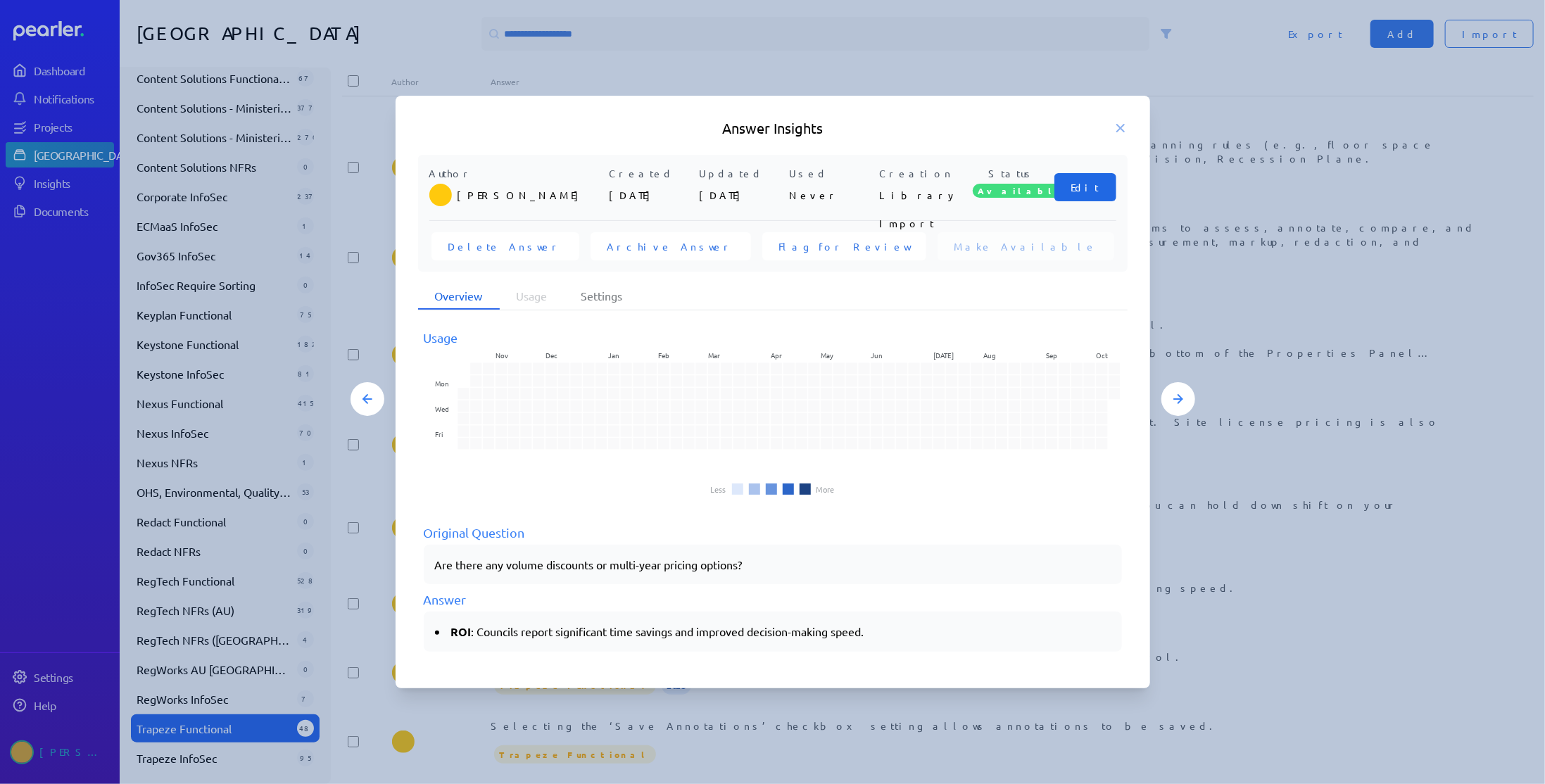
click at [1096, 192] on span "Edit" at bounding box center [1085, 187] width 28 height 14
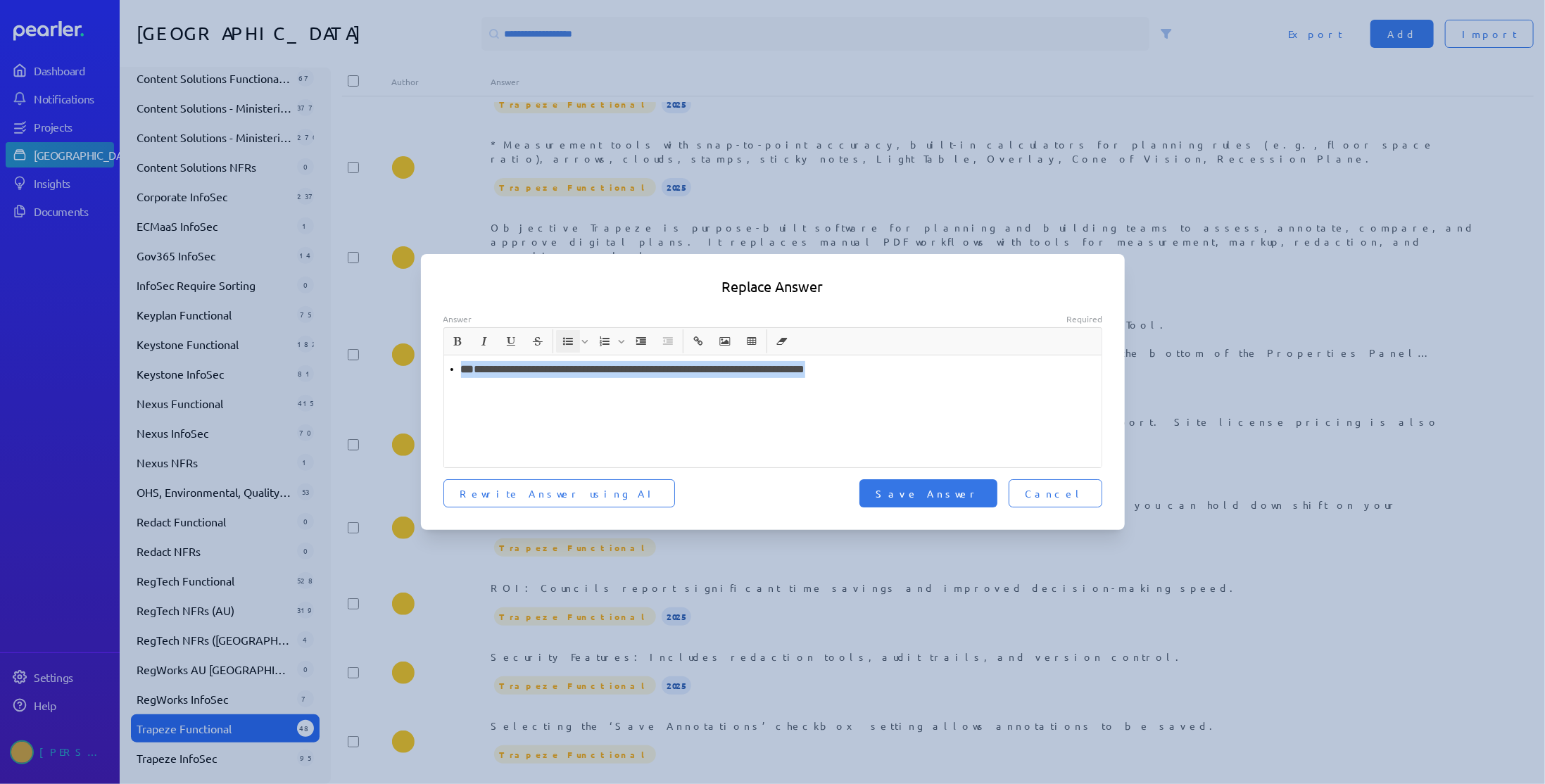
drag, startPoint x: 918, startPoint y: 372, endPoint x: 429, endPoint y: 395, distance: 489.5
click at [429, 395] on div "**********" at bounding box center [773, 411] width 704 height 195
click at [972, 498] on span "Save Answer" at bounding box center [928, 493] width 104 height 14
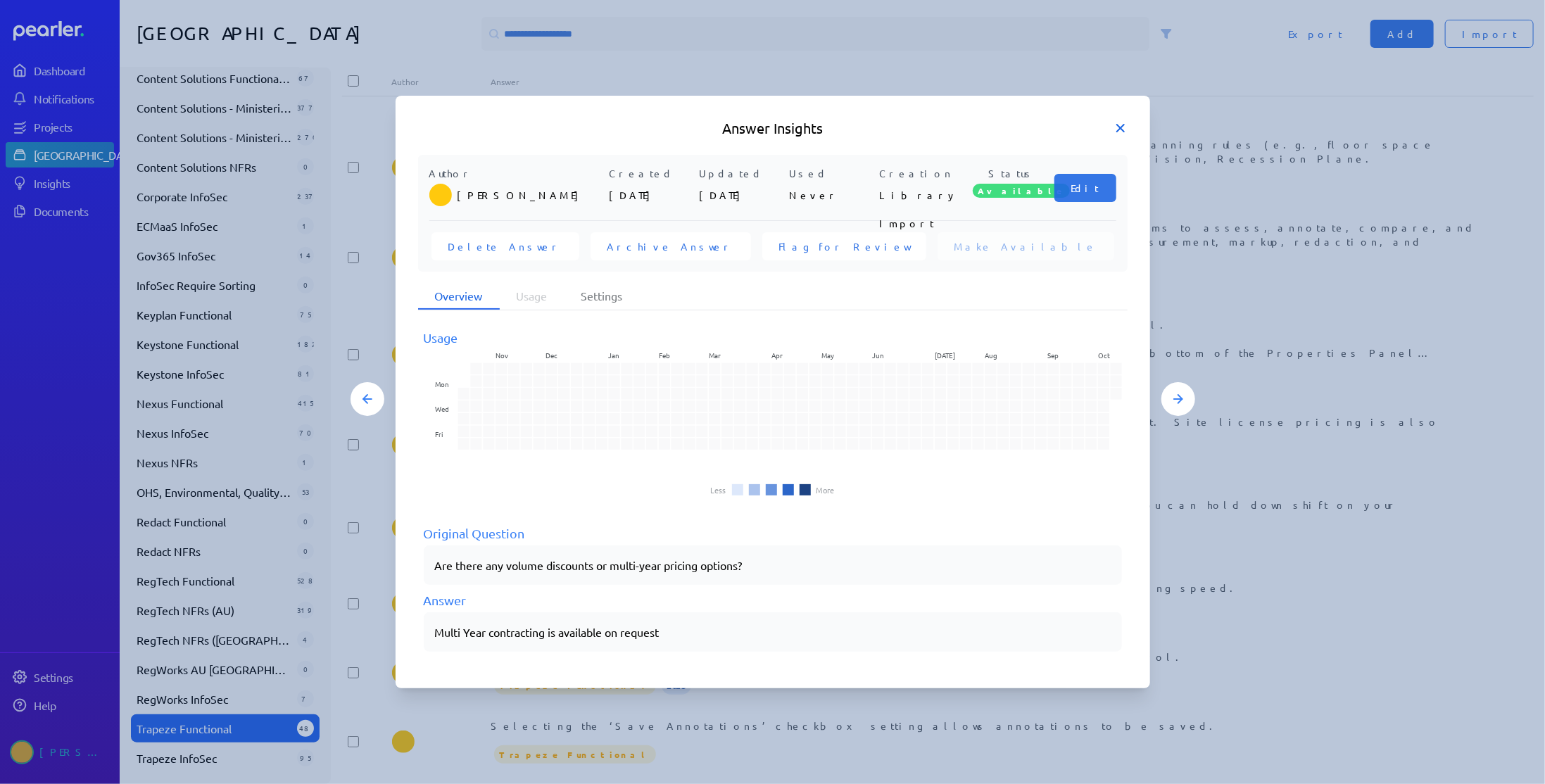
click at [1120, 128] on icon at bounding box center [1120, 128] width 7 height 7
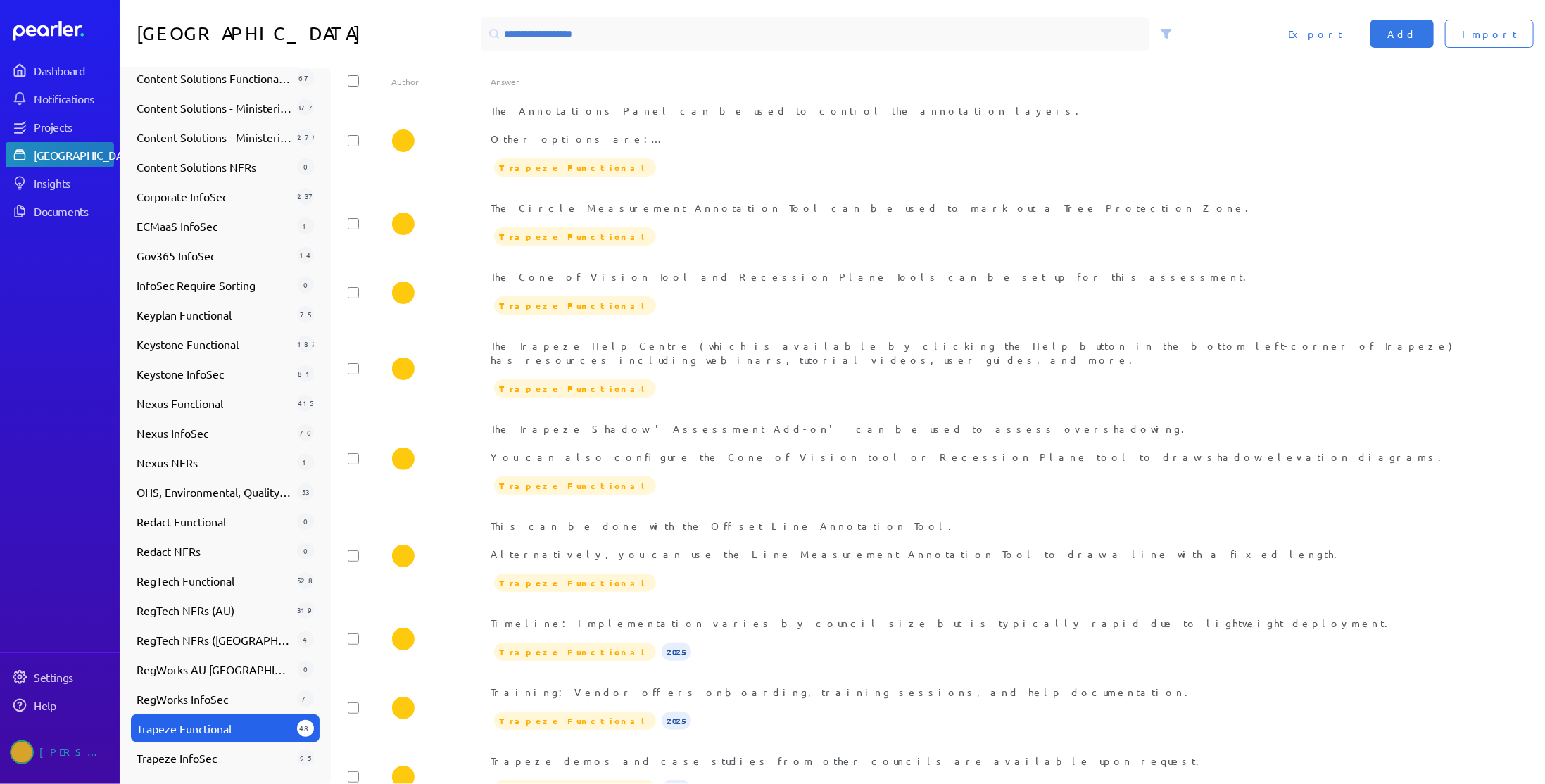
scroll to position [1478, 0]
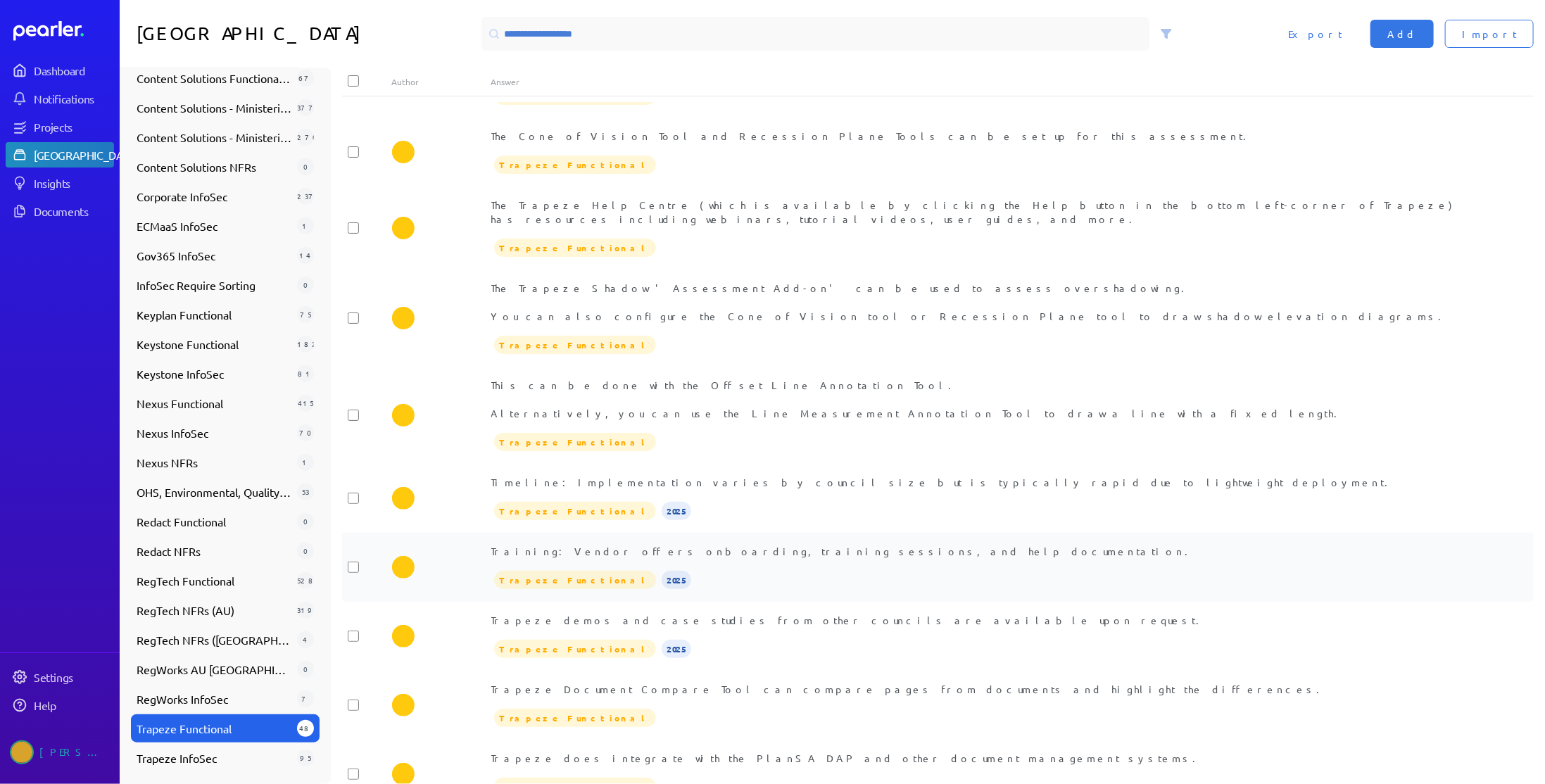
click at [709, 570] on div "Trapeze Functional 2025" at bounding box center [987, 580] width 993 height 21
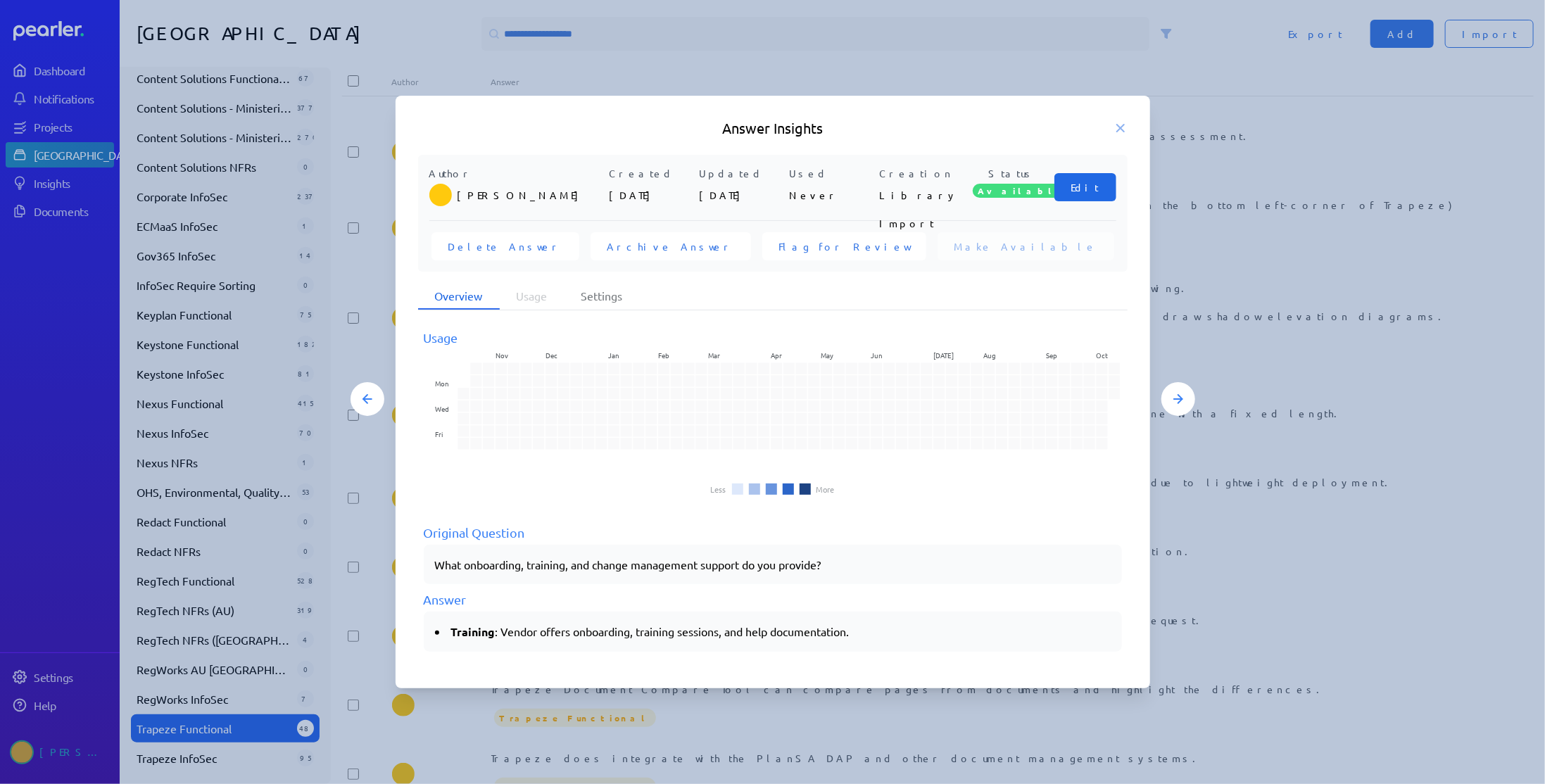
click at [1096, 193] on span "Edit" at bounding box center [1085, 187] width 28 height 14
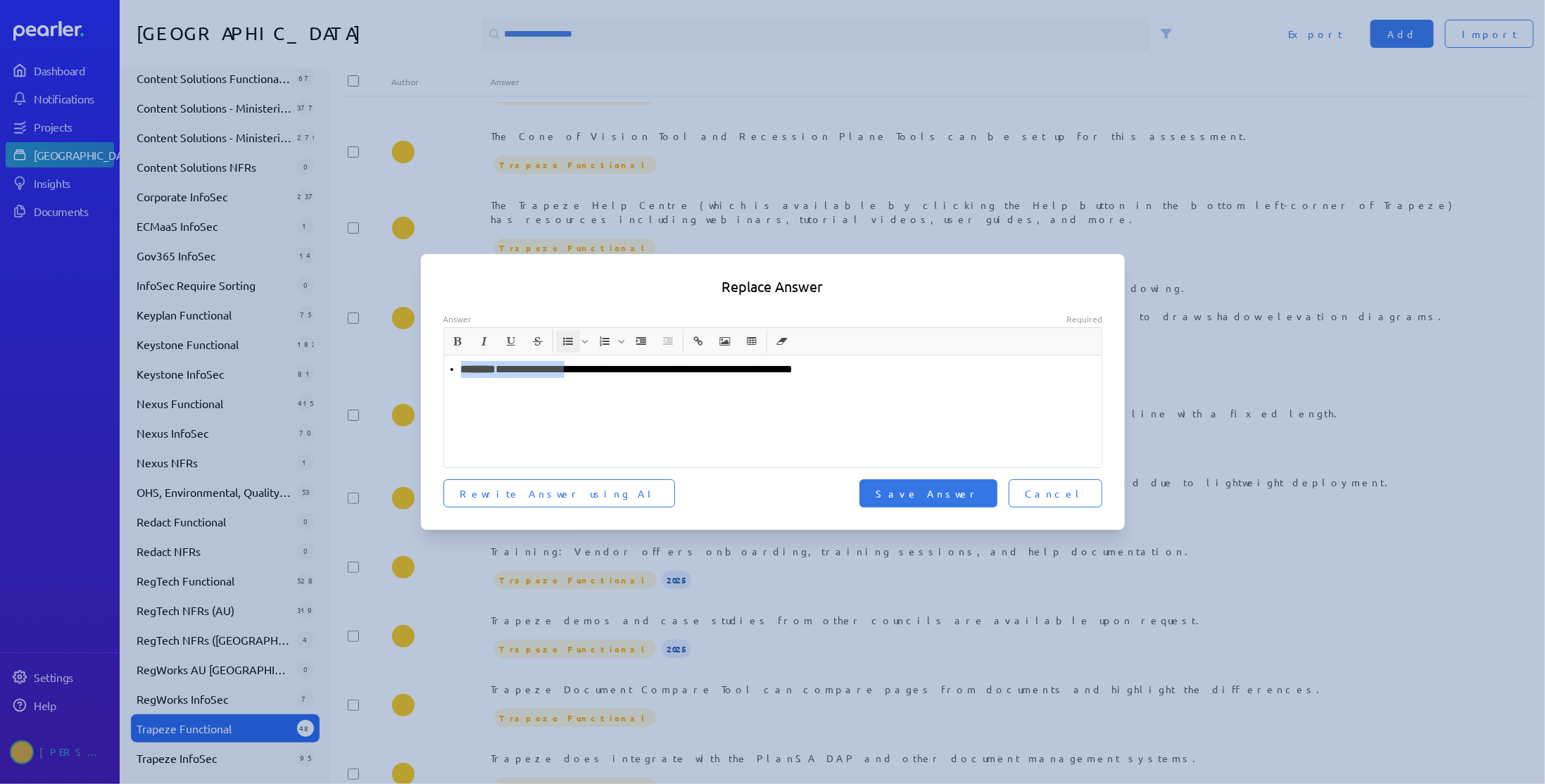
drag, startPoint x: 581, startPoint y: 370, endPoint x: 392, endPoint y: 364, distance: 189.1
click at [392, 364] on div "**********" at bounding box center [773, 392] width 1545 height 784
click at [570, 369] on p "**********" at bounding box center [773, 369] width 647 height 17
click at [980, 490] on span "Save Answer" at bounding box center [928, 493] width 104 height 14
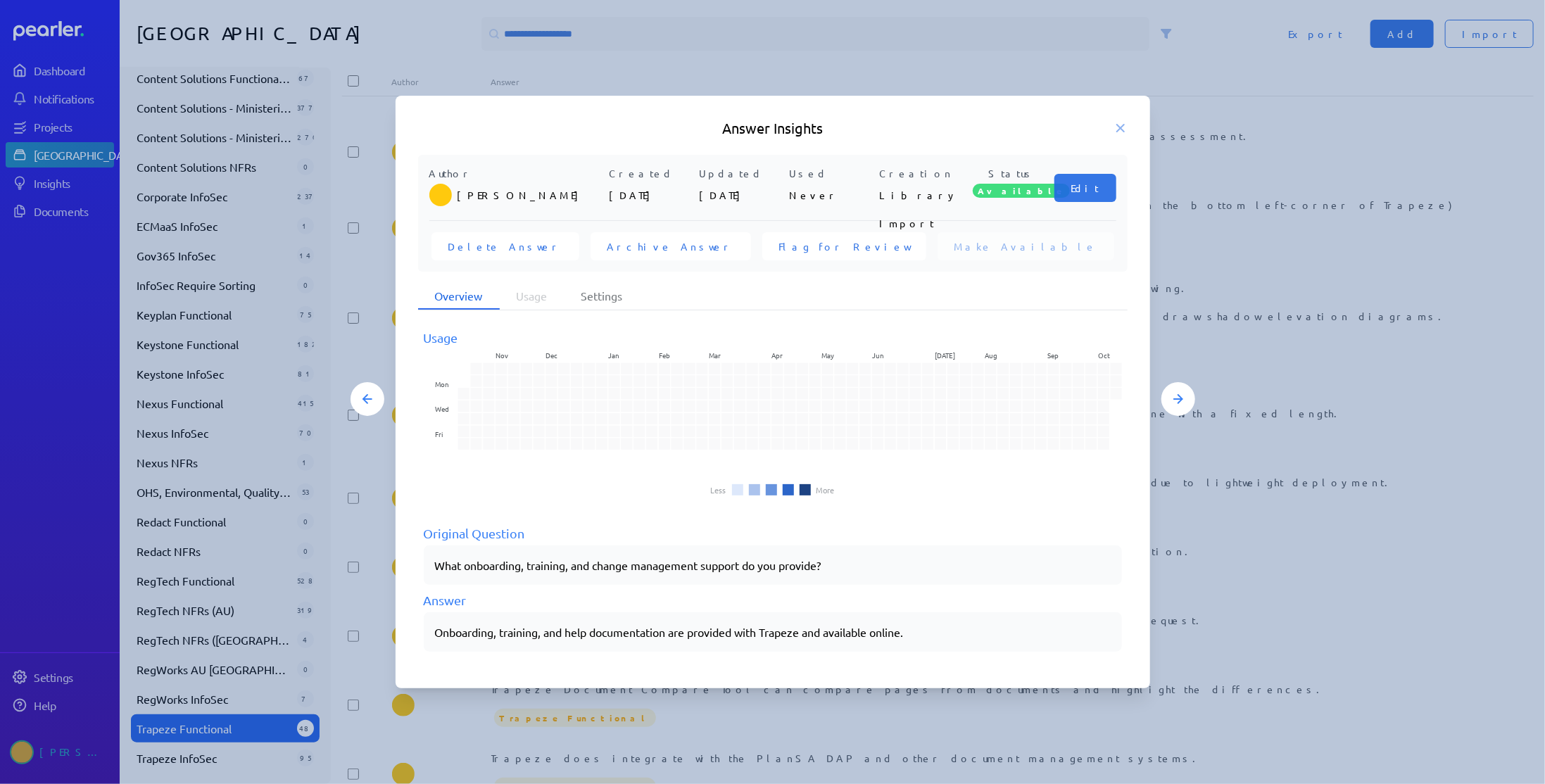
click at [1117, 120] on h5 "Answer Insights" at bounding box center [773, 128] width 710 height 20
click at [1115, 128] on icon at bounding box center [1120, 128] width 14 height 14
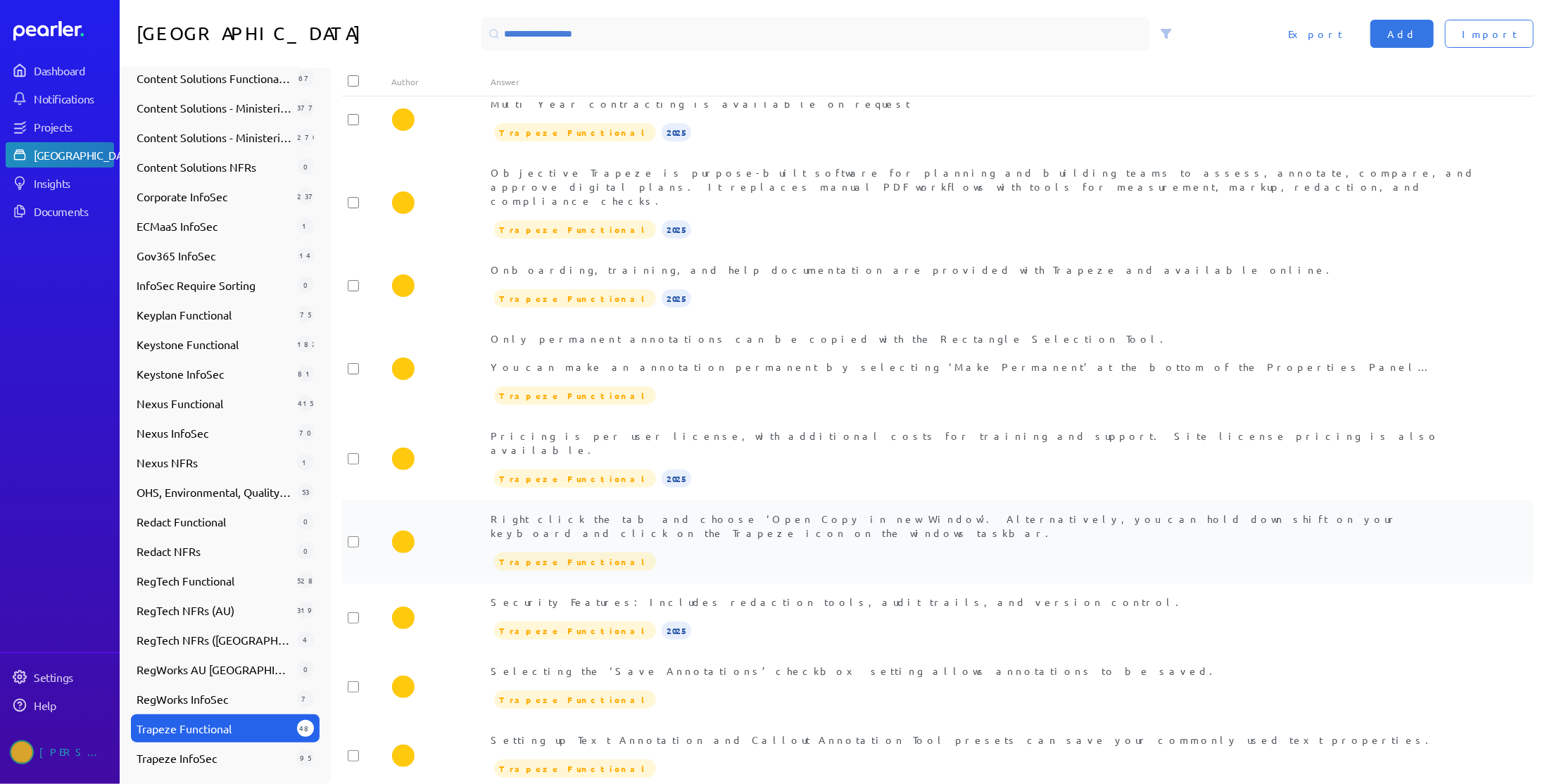
scroll to position [405, 0]
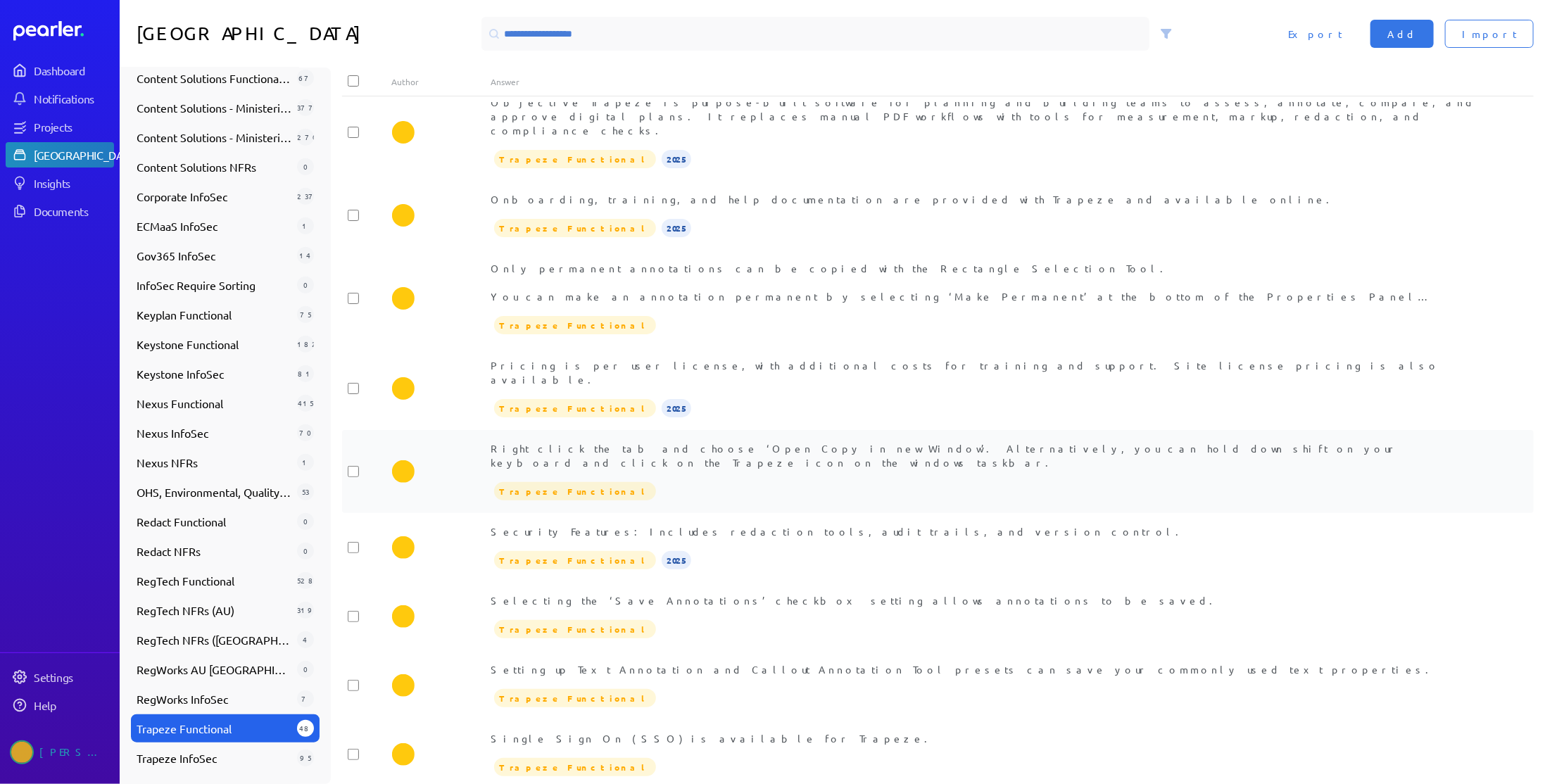
click at [797, 662] on div "Setting up Text Annotation and Callout Annotation Tool presets can save your co…" at bounding box center [987, 669] width 993 height 14
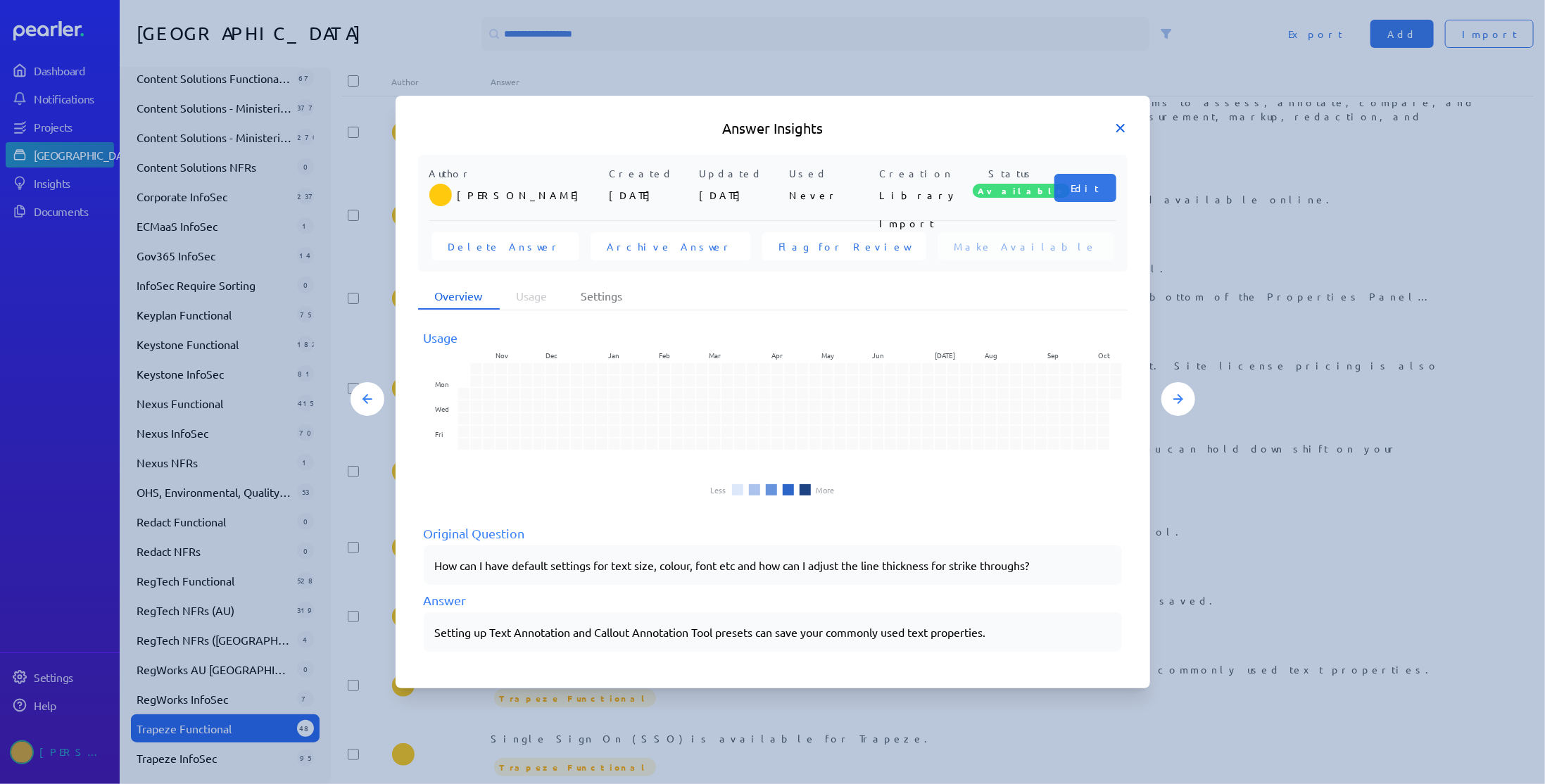
click at [1119, 124] on icon at bounding box center [1120, 128] width 14 height 14
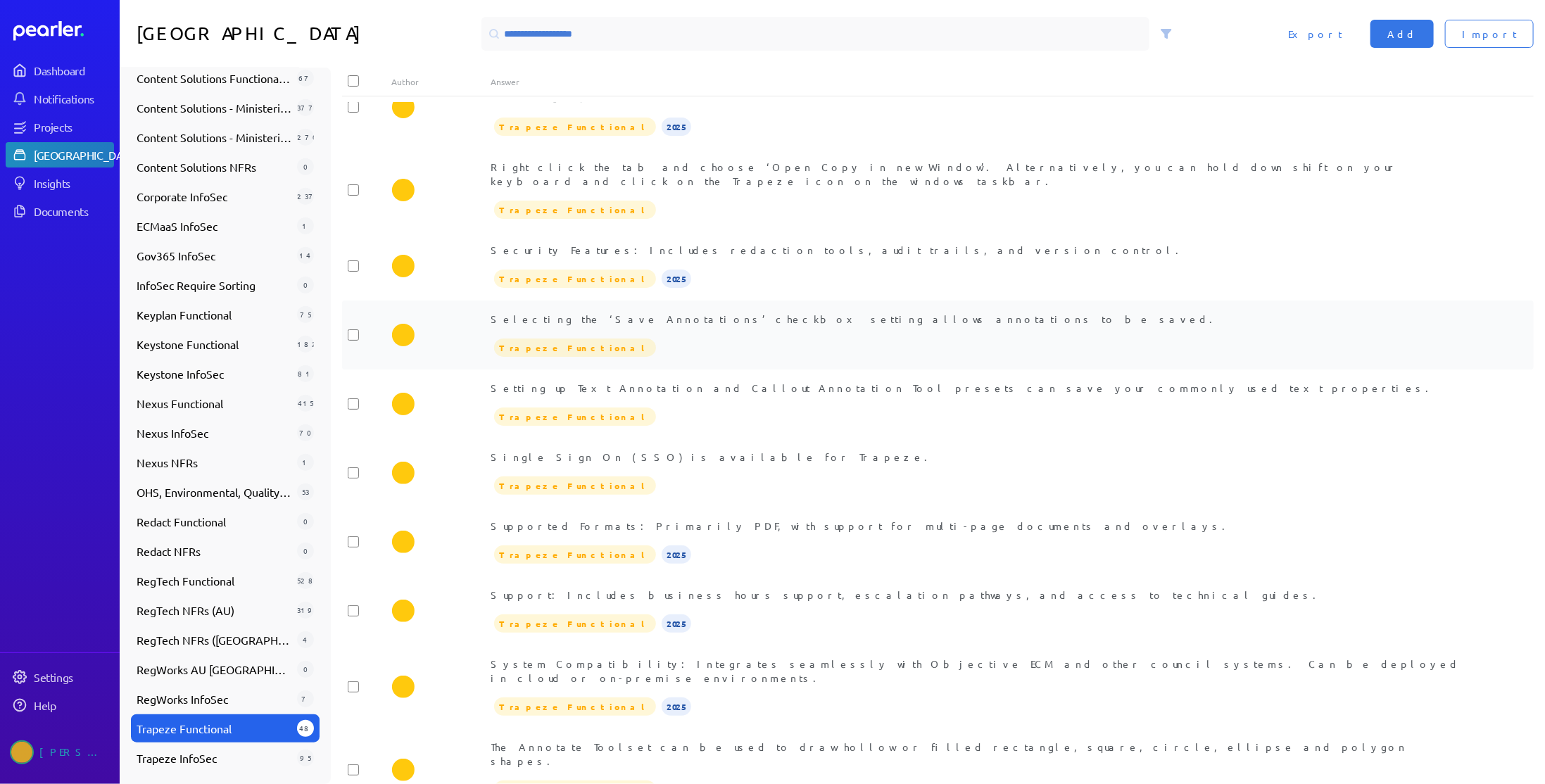
scroll to position [757, 0]
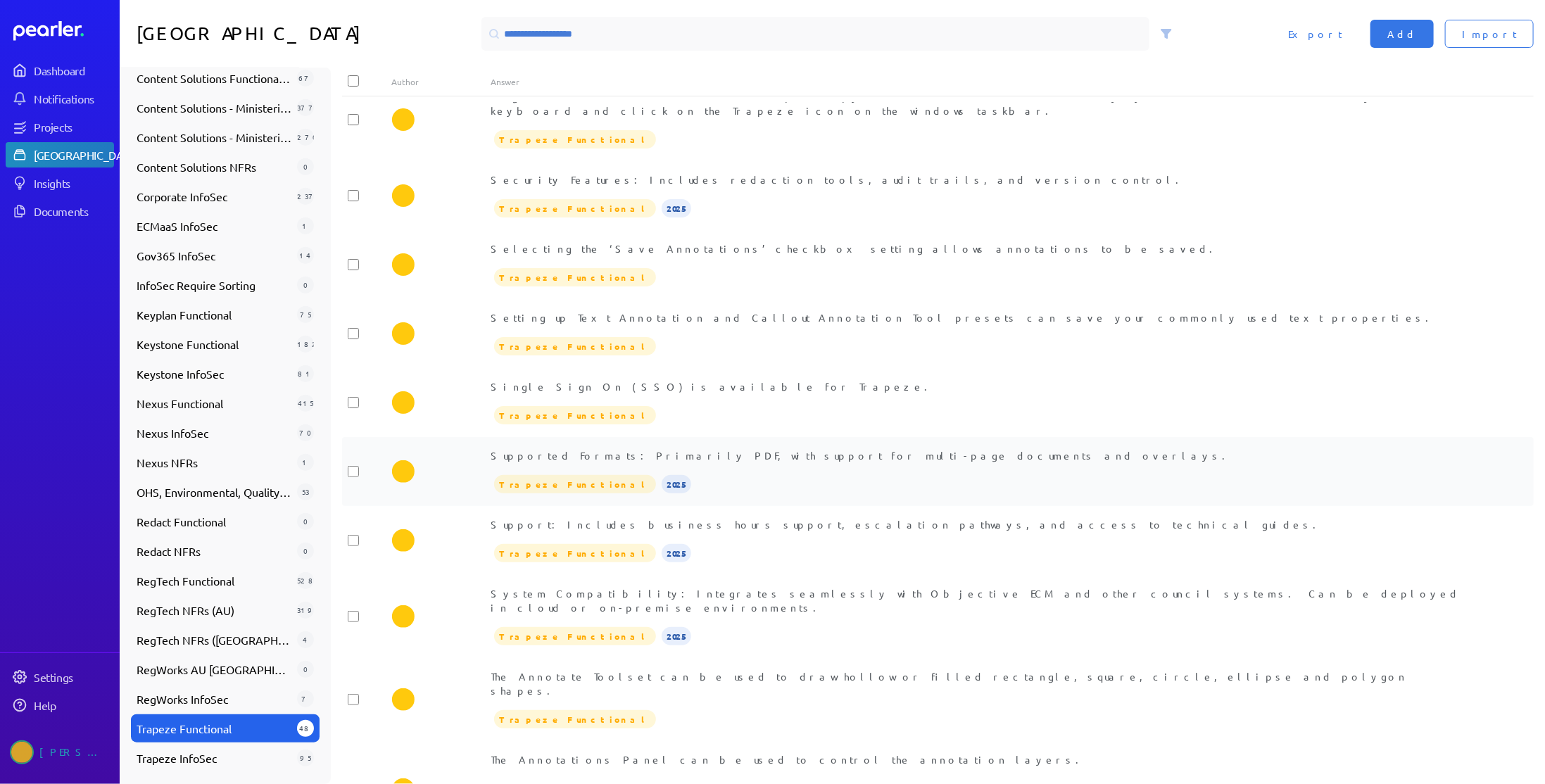
click at [815, 473] on div "Trapeze Functional 2025" at bounding box center [987, 484] width 993 height 21
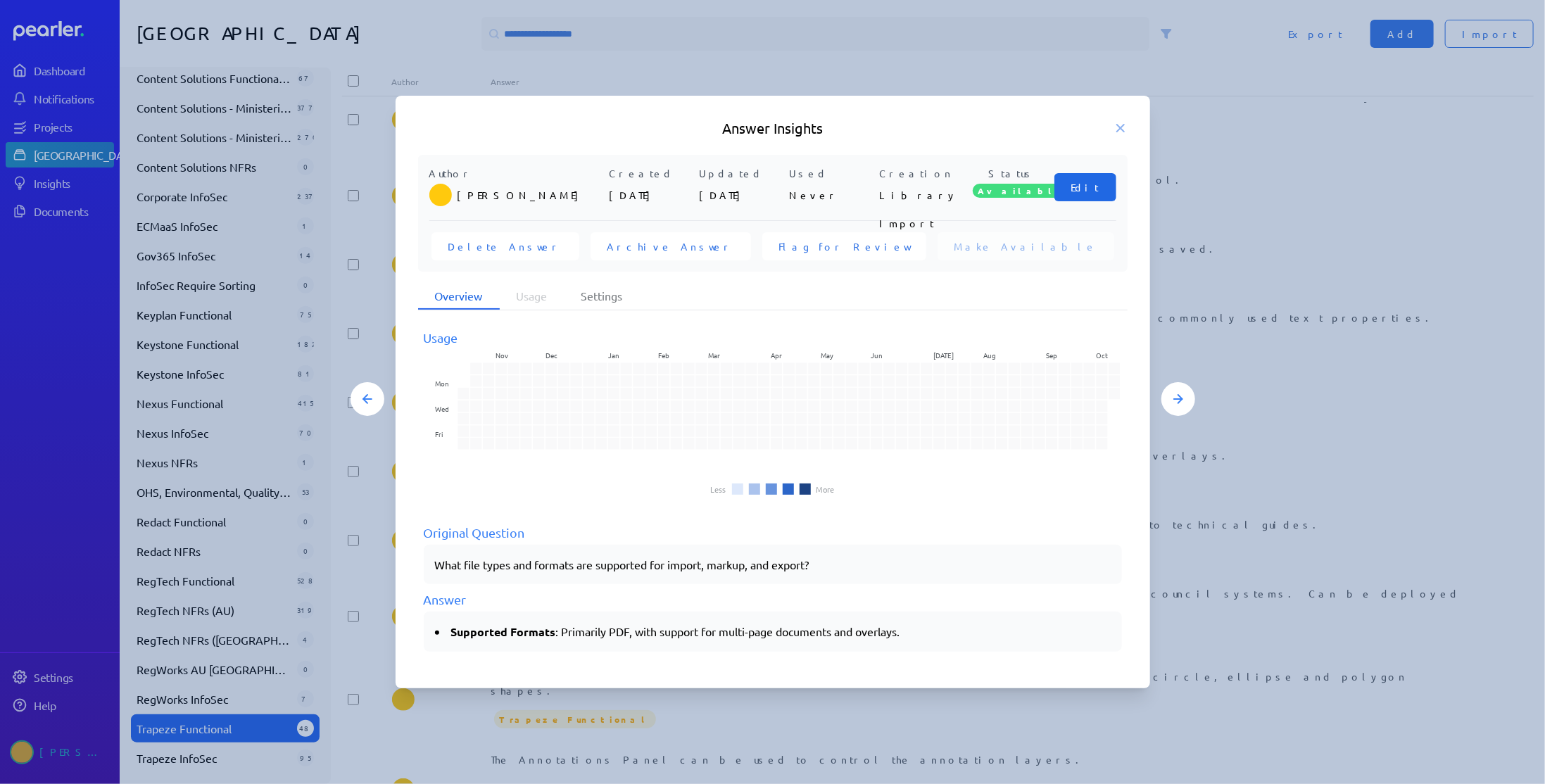
click at [1093, 192] on span "Edit" at bounding box center [1085, 187] width 28 height 14
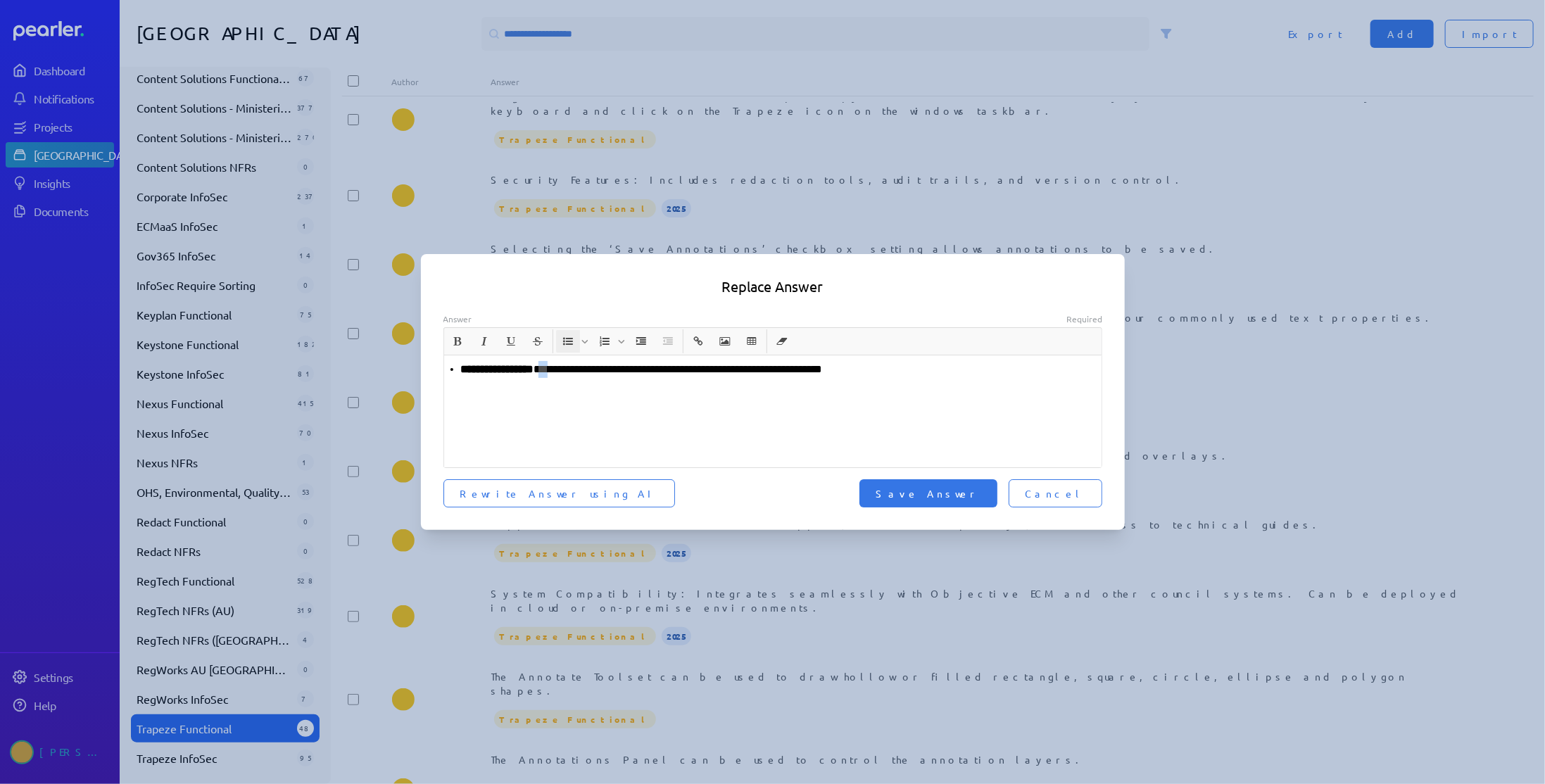
click at [567, 372] on li "**********" at bounding box center [778, 369] width 635 height 17
click at [570, 372] on li "**********" at bounding box center [778, 369] width 635 height 17
drag, startPoint x: 569, startPoint y: 372, endPoint x: 401, endPoint y: 372, distance: 168.0
click at [401, 372] on div "**********" at bounding box center [773, 392] width 1545 height 784
click at [827, 370] on li "**********" at bounding box center [778, 369] width 635 height 17
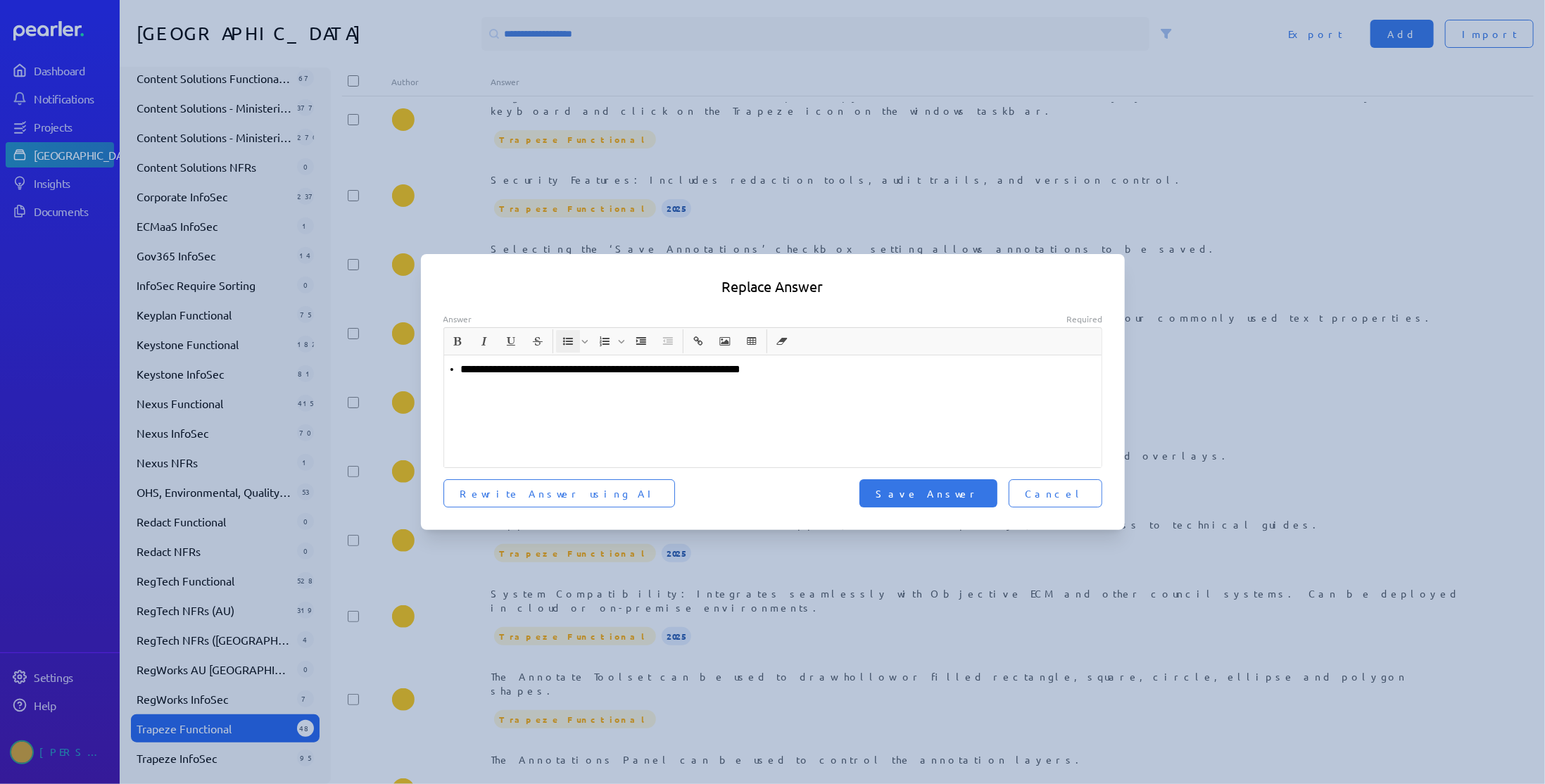
click at [465, 370] on li "**********" at bounding box center [778, 369] width 635 height 17
click at [832, 368] on p "**********" at bounding box center [773, 369] width 647 height 17
click at [979, 492] on span "Save Answer" at bounding box center [928, 493] width 104 height 14
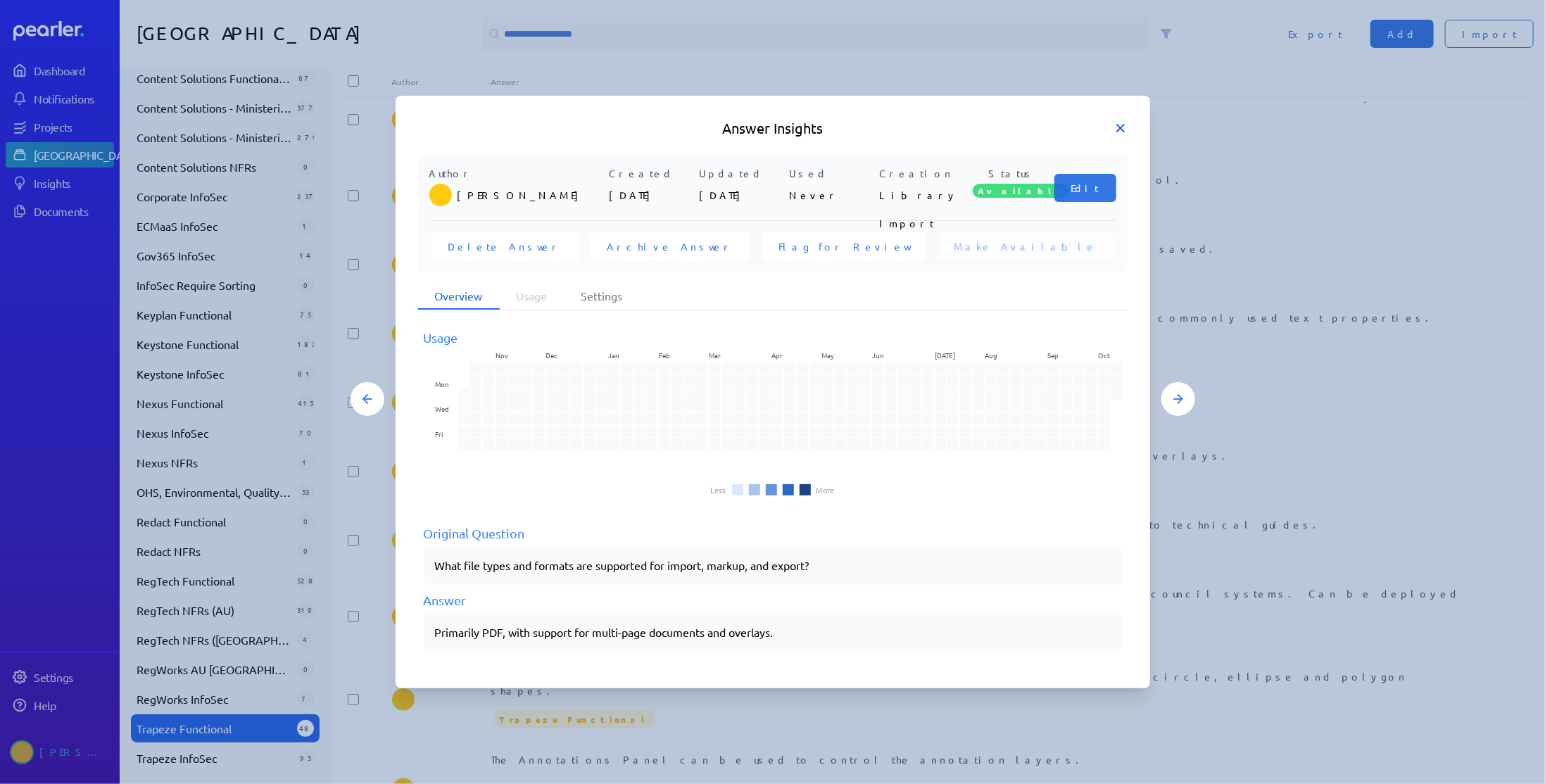
click at [1115, 131] on icon at bounding box center [1120, 128] width 14 height 14
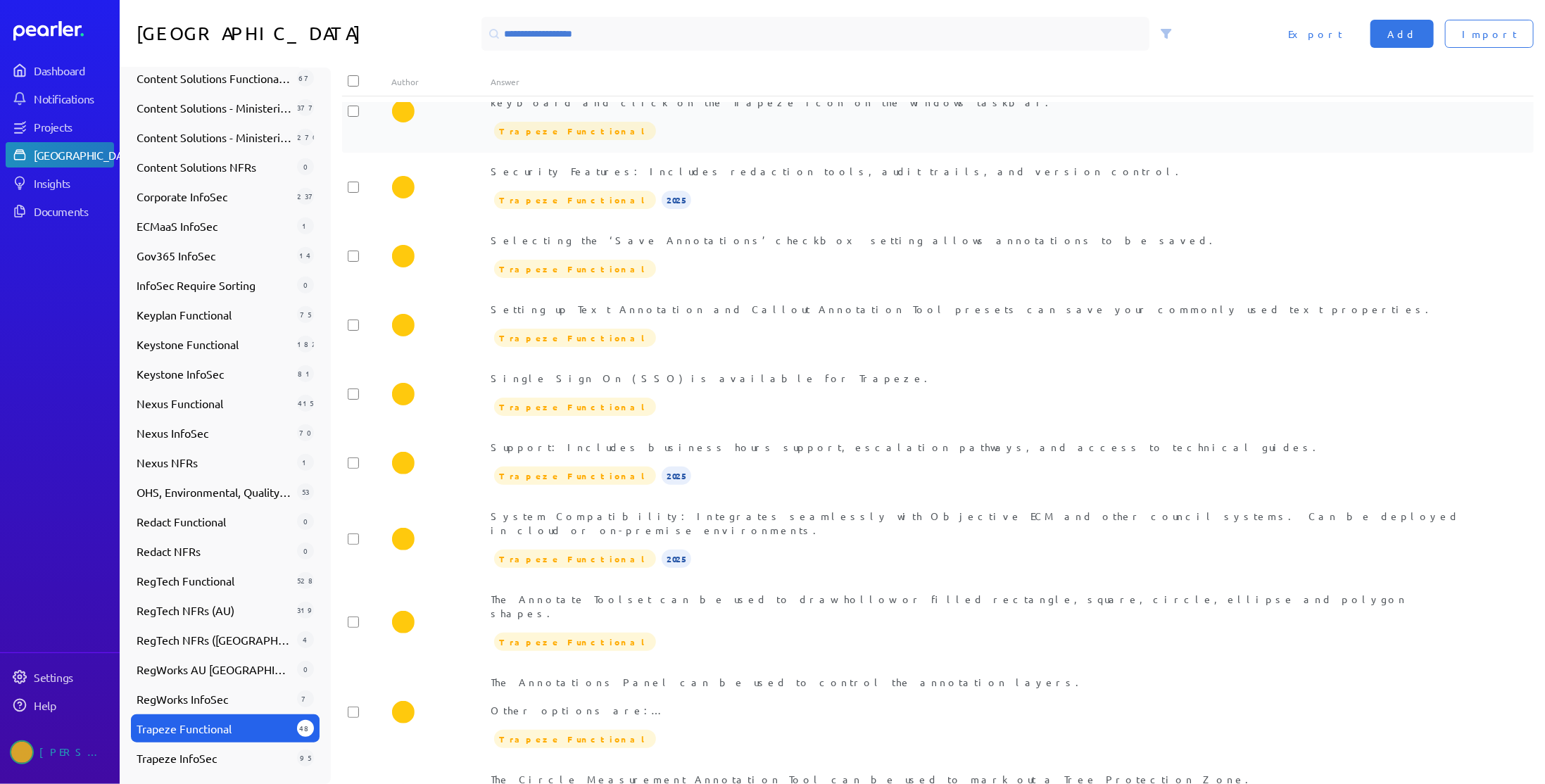
scroll to position [905, 0]
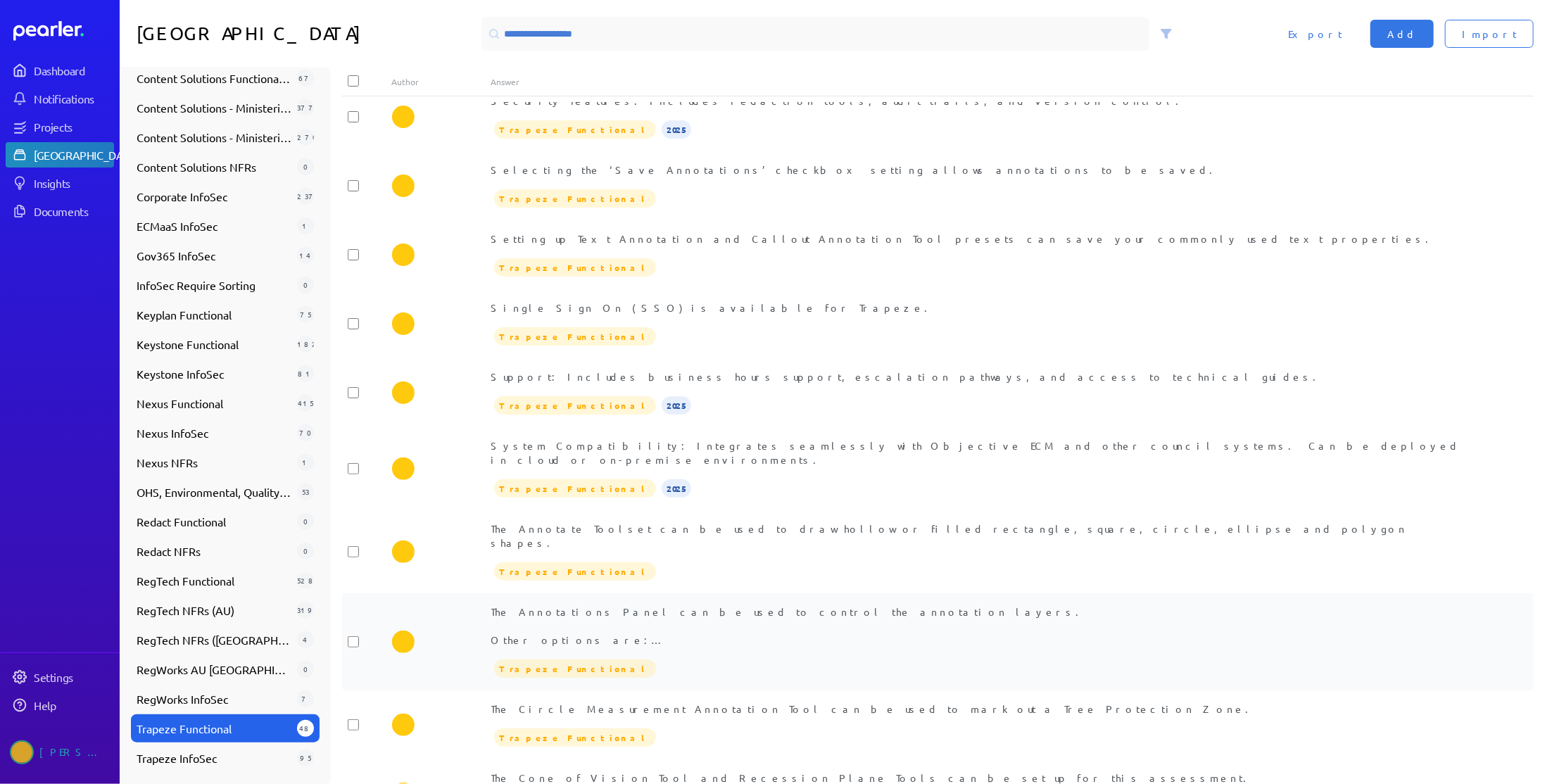
click at [673, 605] on div "The Annotations Panel can be used to control the annotation layers. Other optio…" at bounding box center [987, 626] width 993 height 42
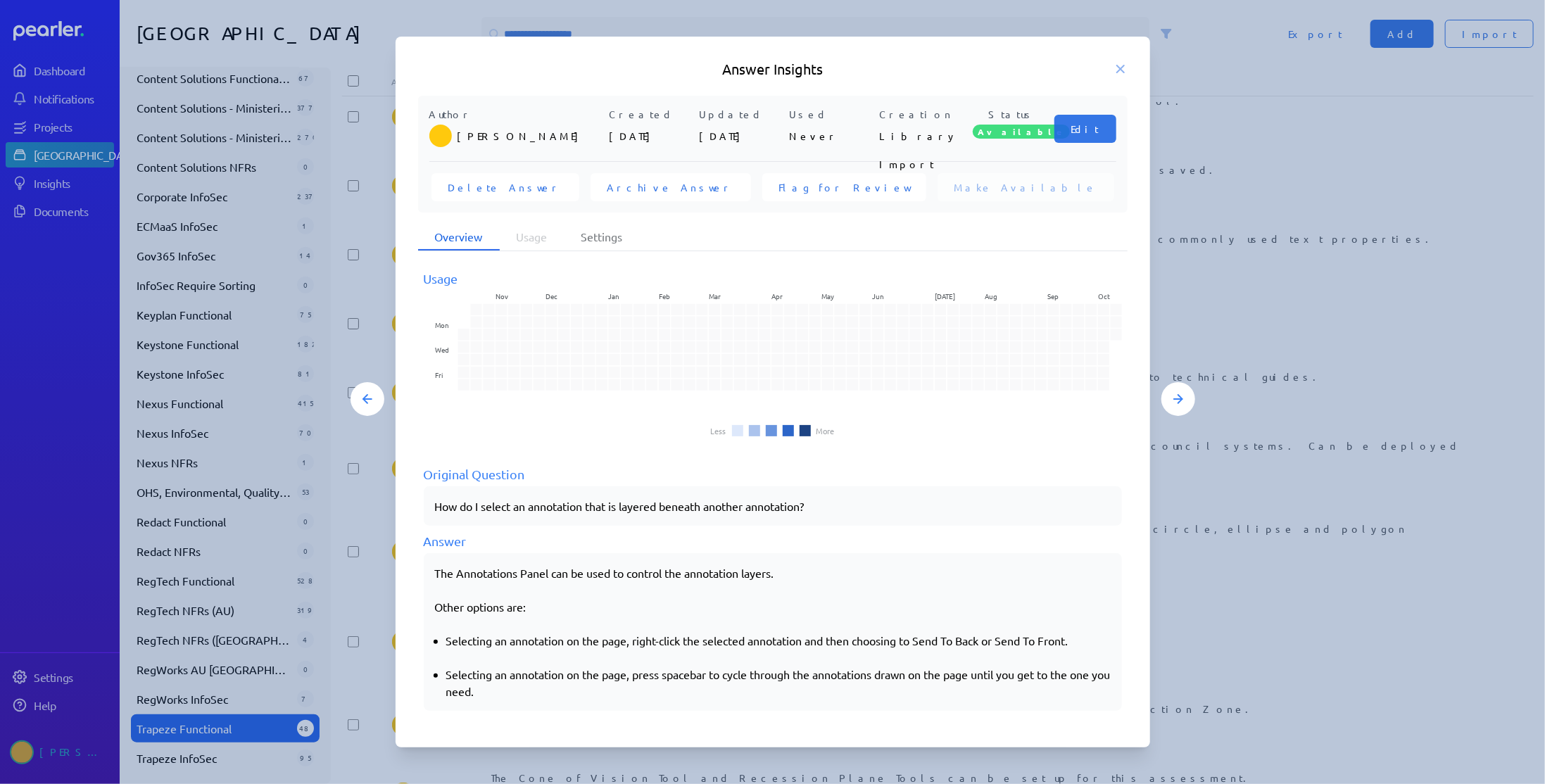
click at [1111, 70] on h5 "Answer Insights" at bounding box center [773, 69] width 710 height 20
click at [1115, 69] on icon at bounding box center [1120, 69] width 14 height 14
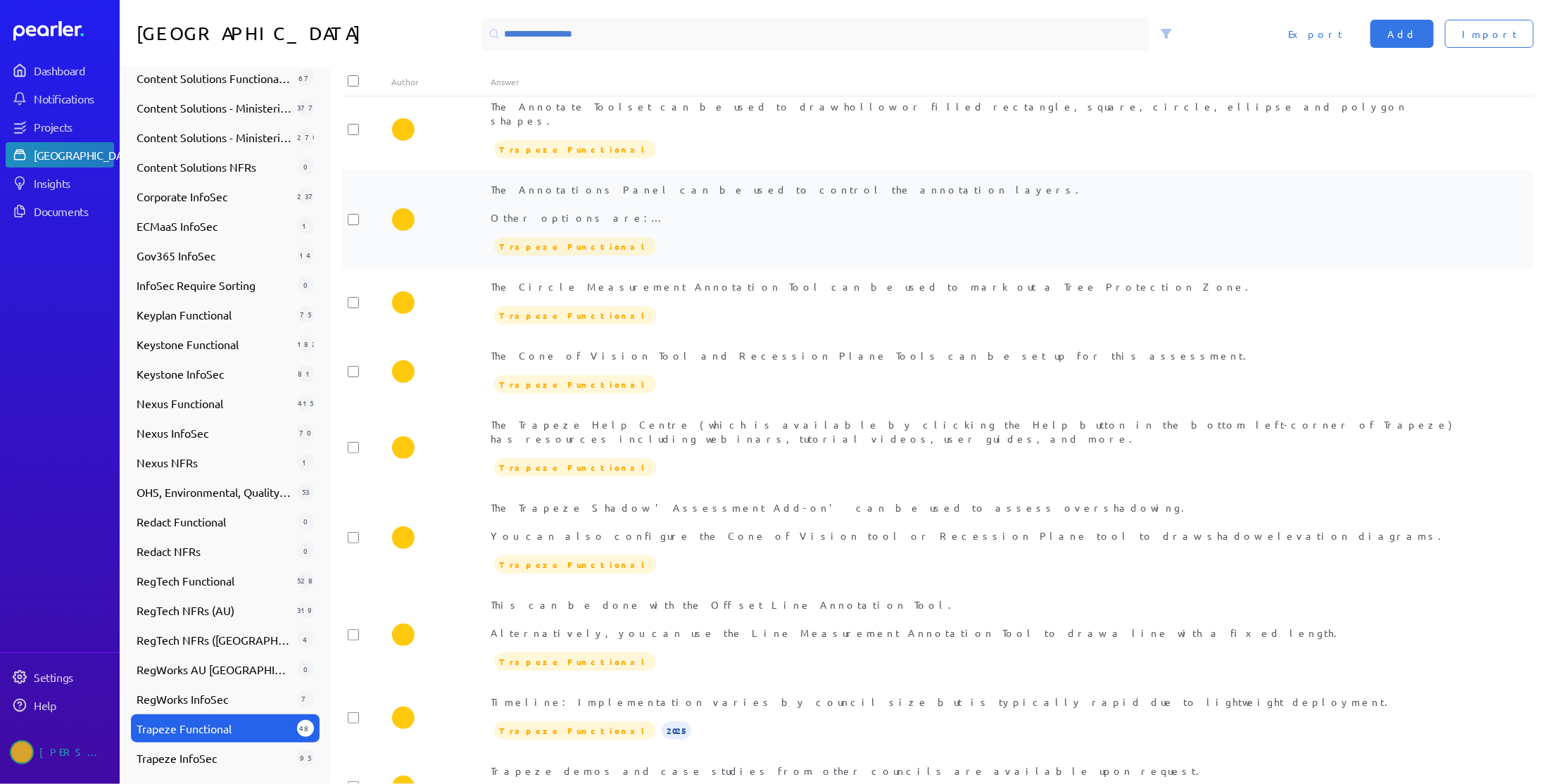
scroll to position [1397, 0]
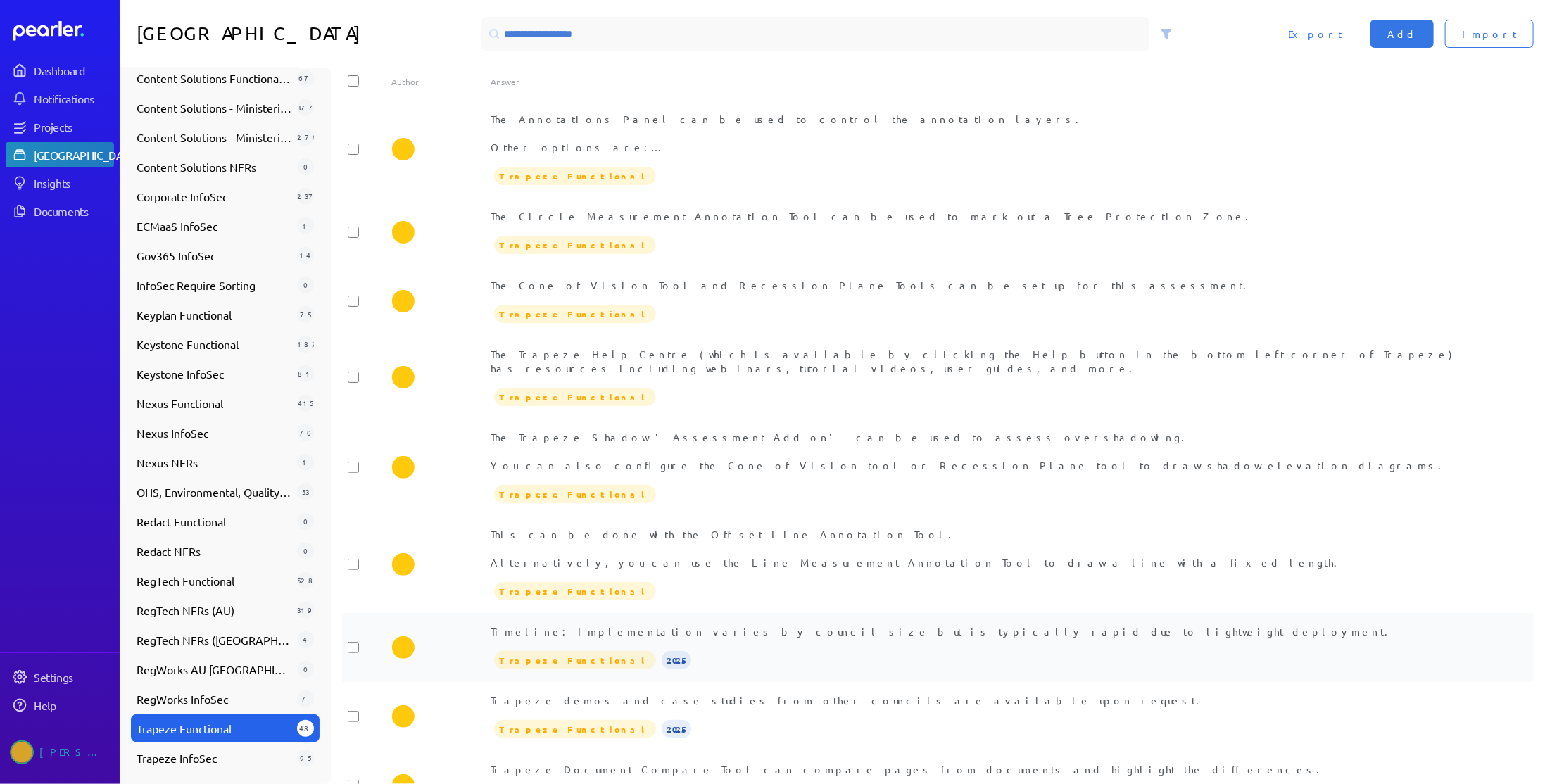
click at [851, 650] on div "Trapeze Functional 2025" at bounding box center [987, 660] width 993 height 21
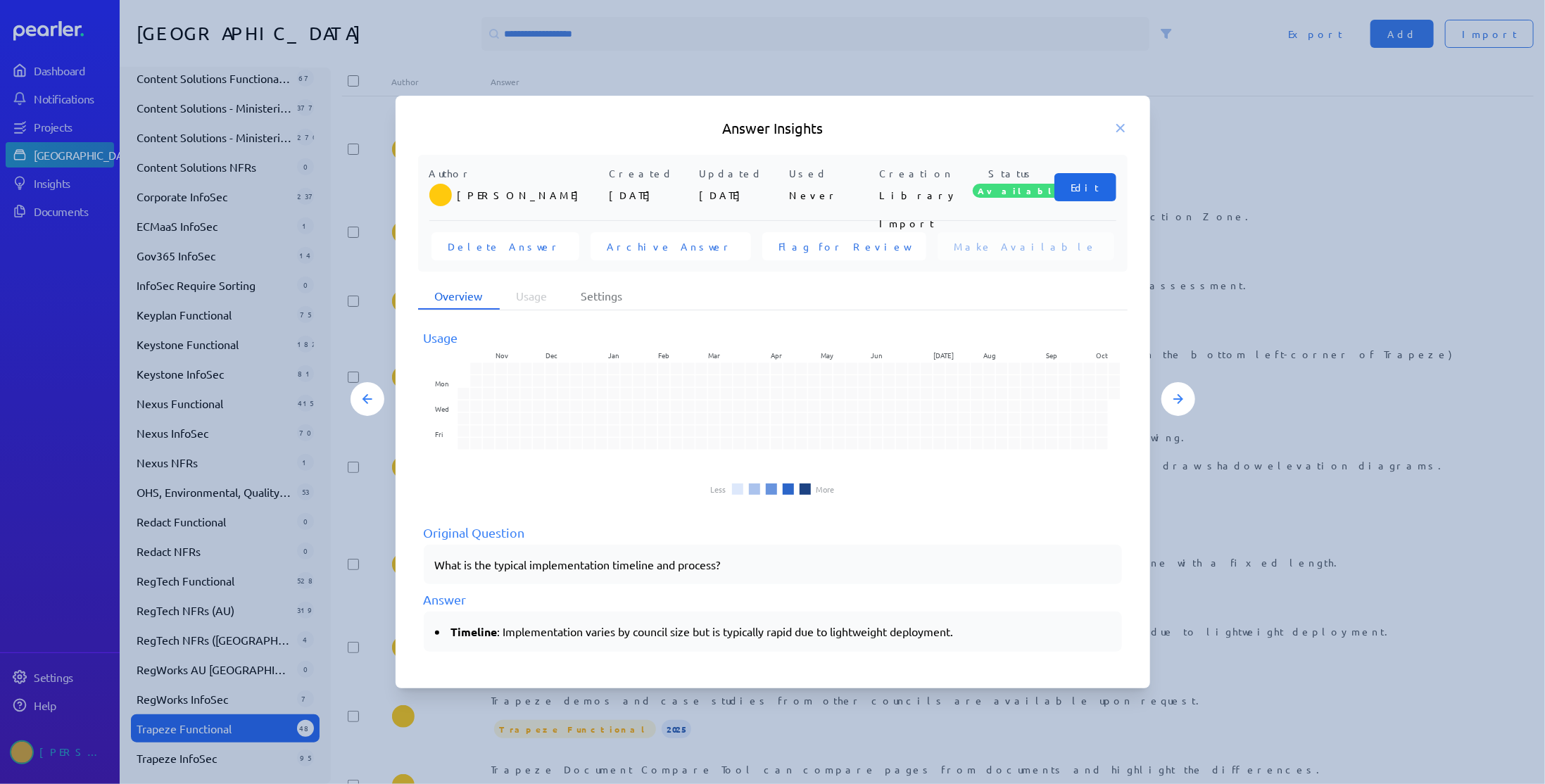
click at [1098, 199] on button "Edit" at bounding box center [1085, 187] width 62 height 28
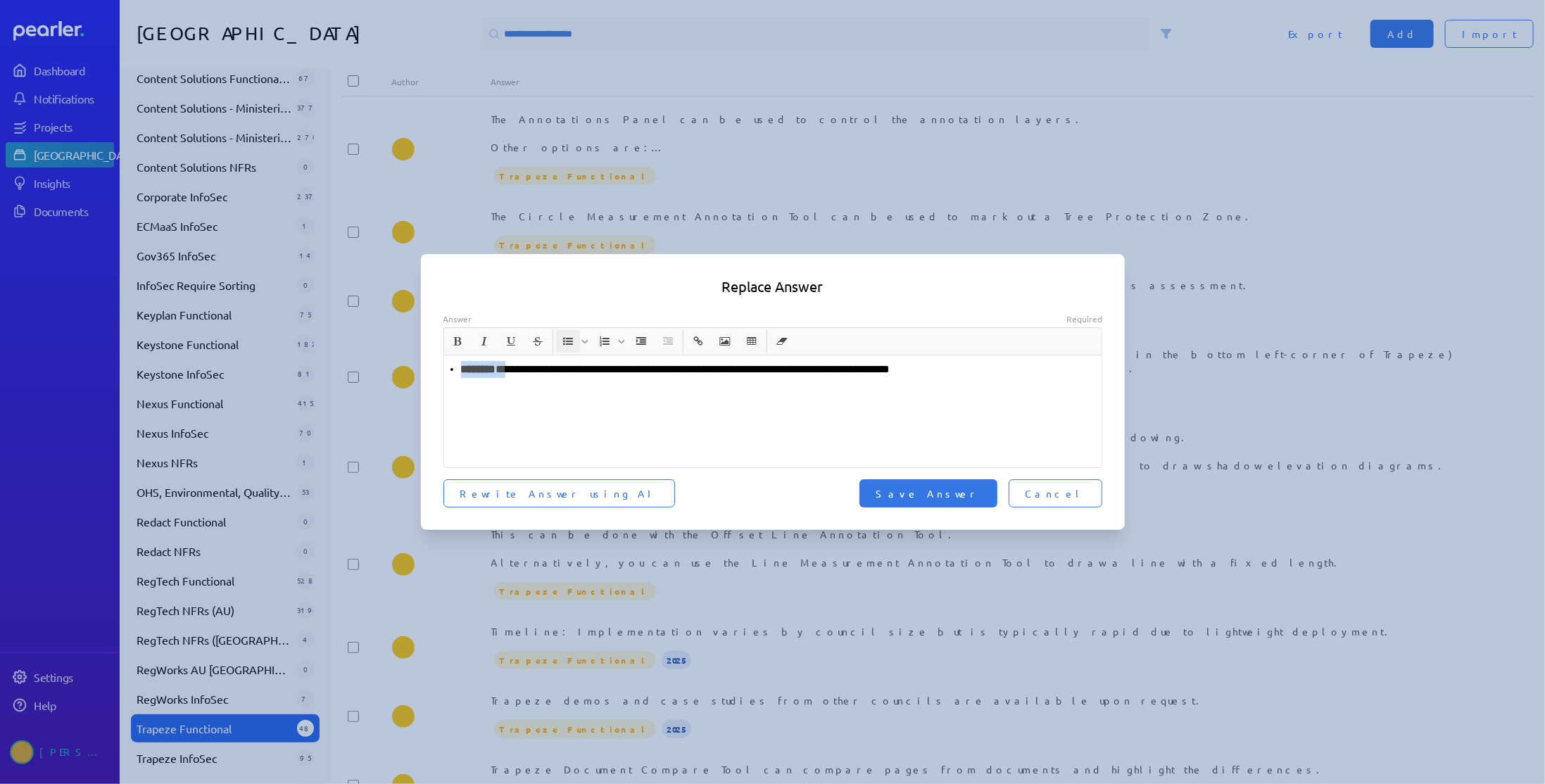
drag, startPoint x: 511, startPoint y: 371, endPoint x: 438, endPoint y: 370, distance: 73.0
click at [438, 370] on div "**********" at bounding box center [773, 411] width 704 height 195
click at [963, 492] on span "Save Answer" at bounding box center [928, 493] width 104 height 14
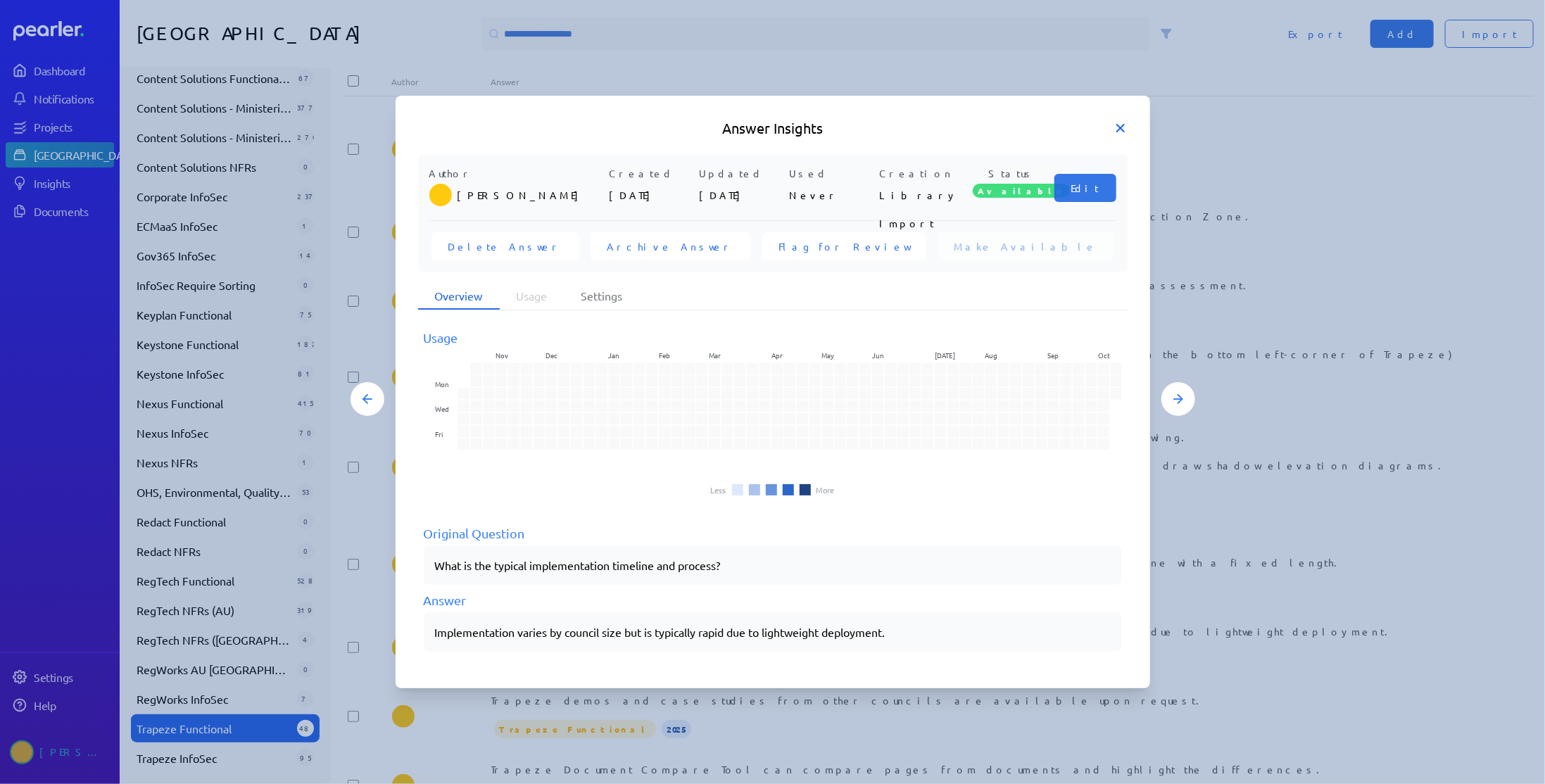
click at [1121, 130] on icon at bounding box center [1120, 128] width 7 height 7
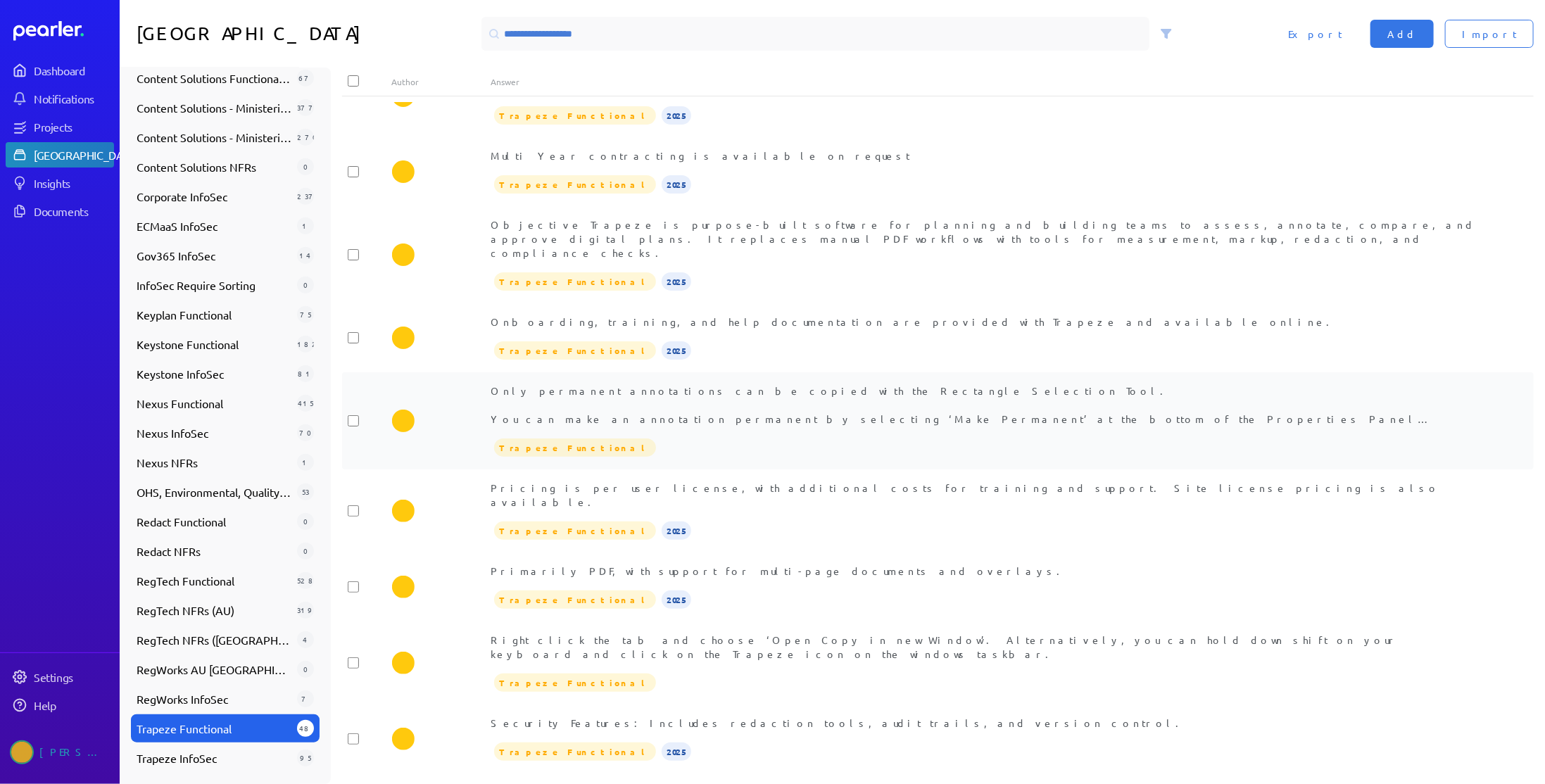
scroll to position [422, 0]
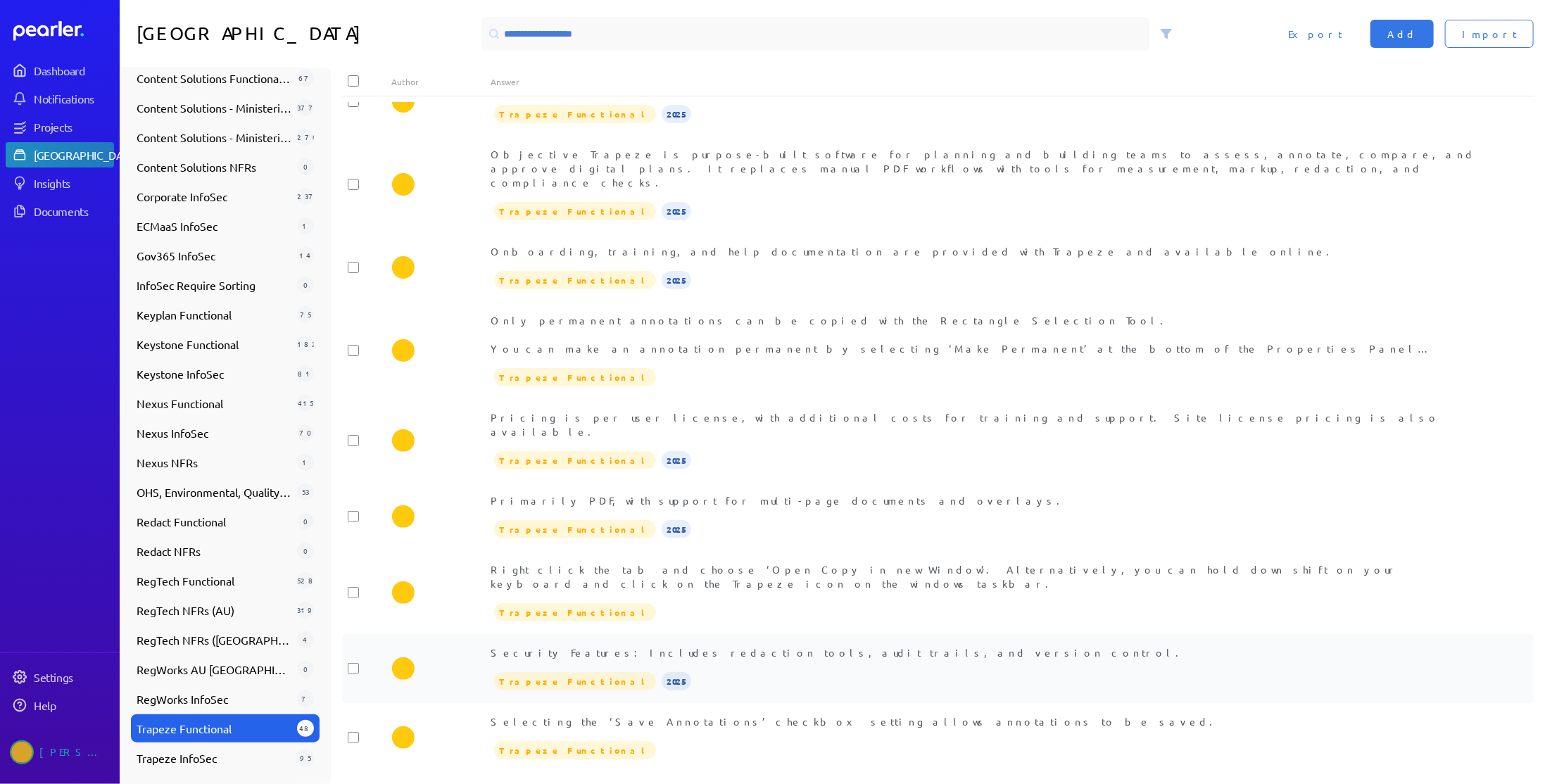
click at [739, 645] on div "Security Features: Includes redaction tools, audit trails, and version control.…" at bounding box center [987, 669] width 993 height 47
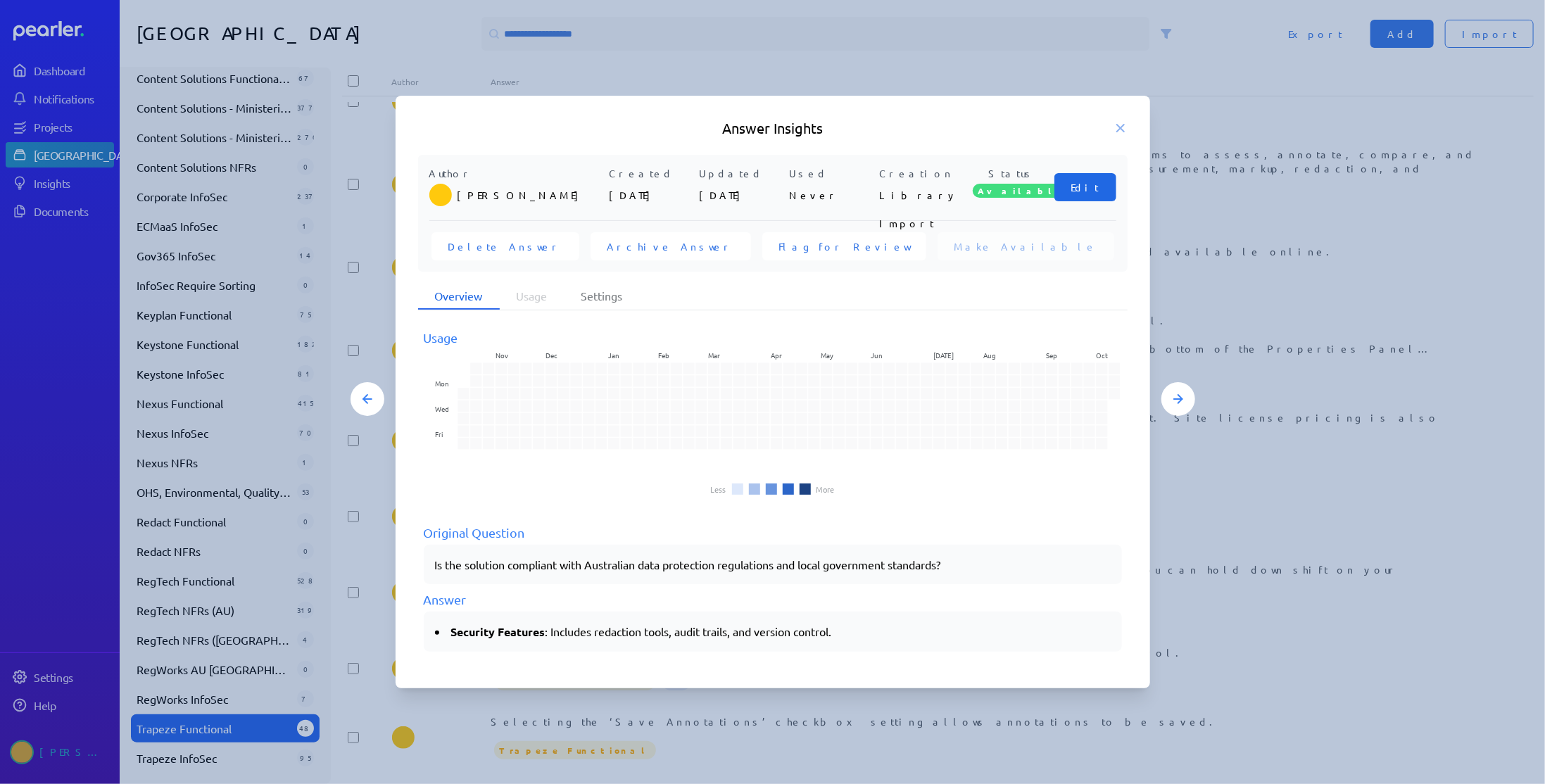
click at [1096, 195] on button "Edit" at bounding box center [1085, 187] width 62 height 28
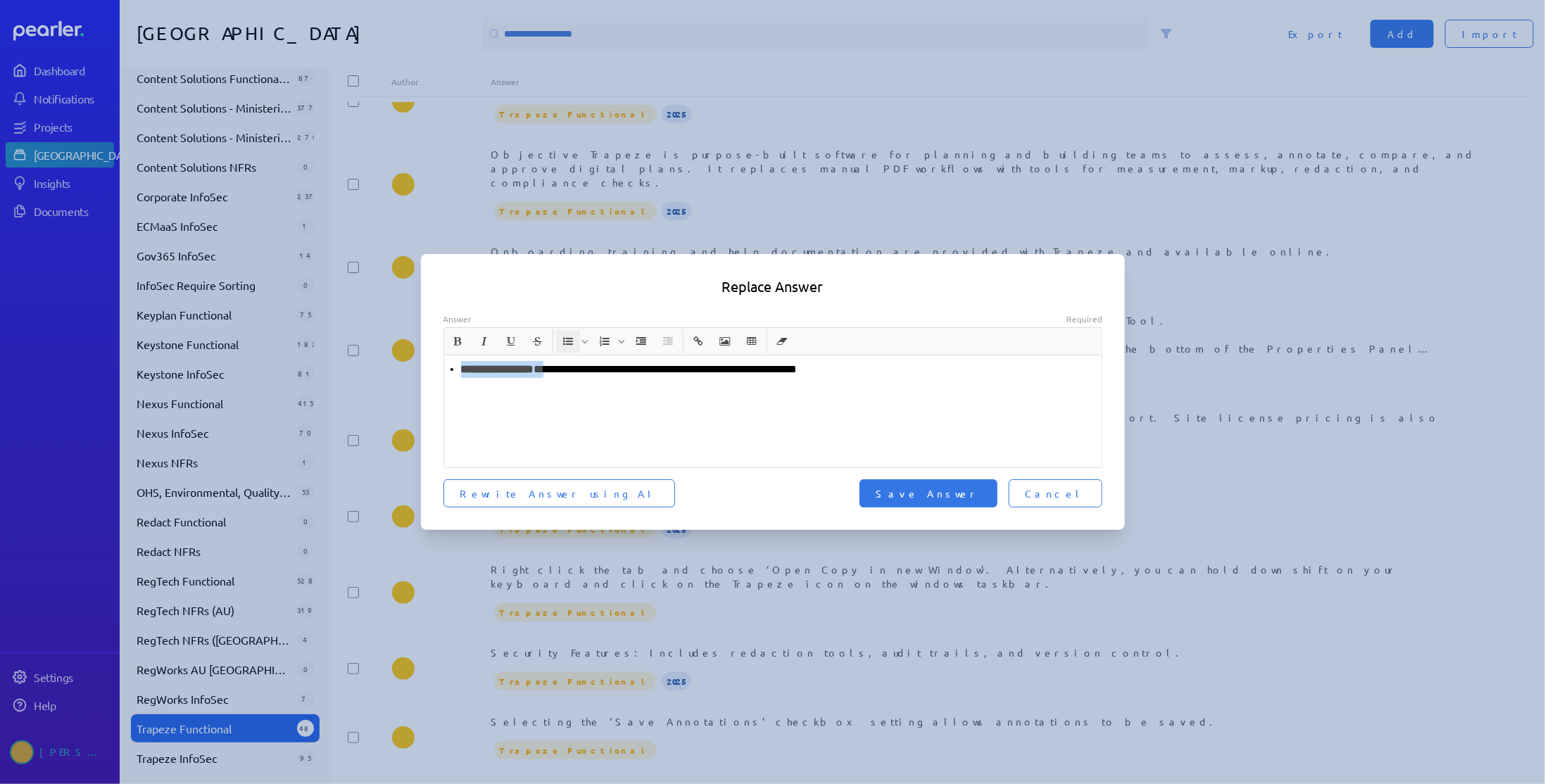
drag, startPoint x: 560, startPoint y: 368, endPoint x: 387, endPoint y: 370, distance: 173.0
click at [387, 370] on div "**********" at bounding box center [773, 392] width 1545 height 784
click at [576, 369] on p "**********" at bounding box center [773, 369] width 647 height 17
click at [995, 503] on button "Save Answer" at bounding box center [928, 493] width 138 height 28
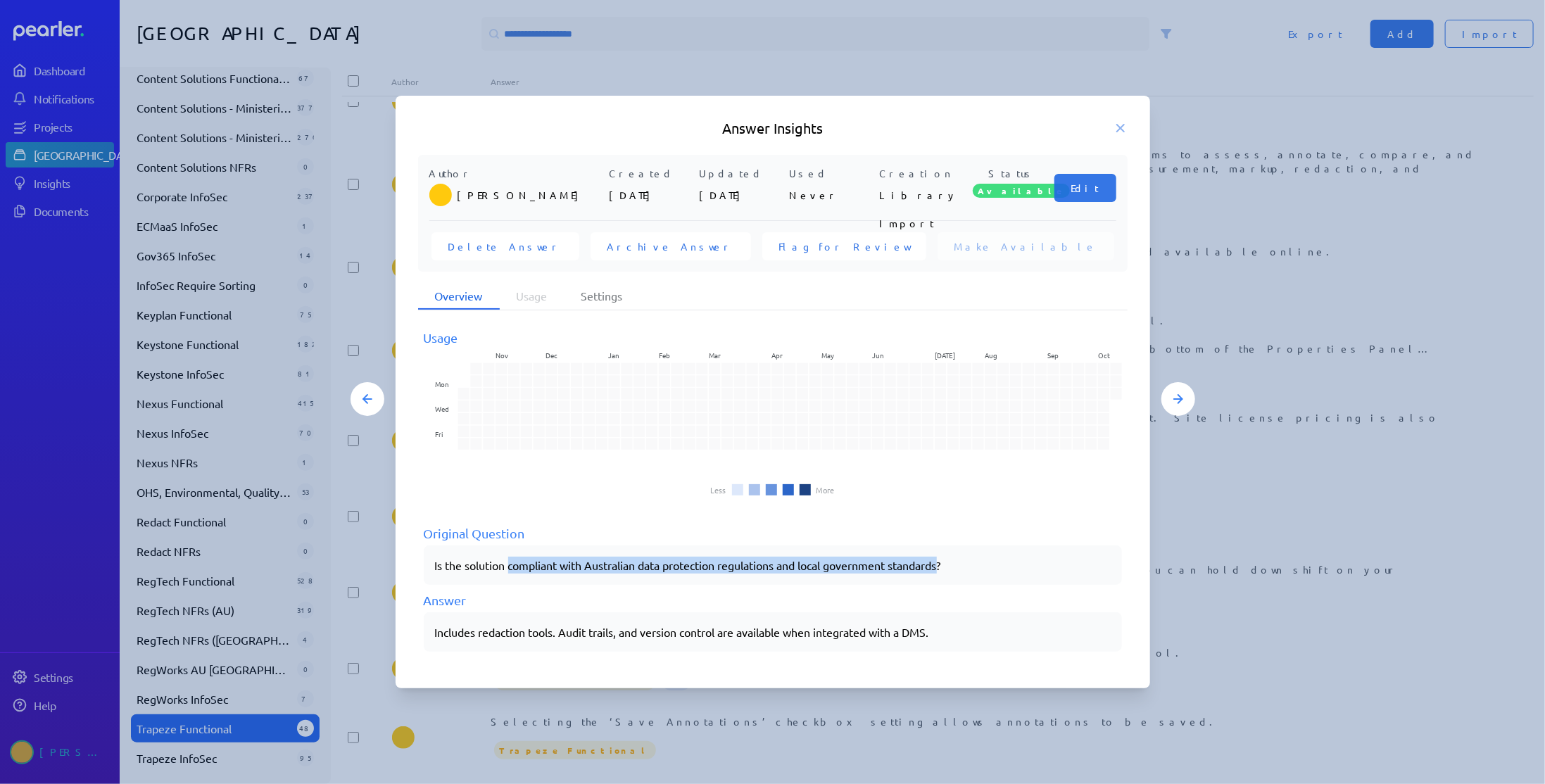
drag, startPoint x: 511, startPoint y: 563, endPoint x: 949, endPoint y: 565, distance: 438.0
click at [949, 565] on p "Is the solution compliant with Australian data protection regulations and local…" at bounding box center [773, 564] width 675 height 17
copy p "compliant with Australian data protection regulations and local government stan…"
click at [1084, 187] on span "Edit" at bounding box center [1085, 187] width 28 height 14
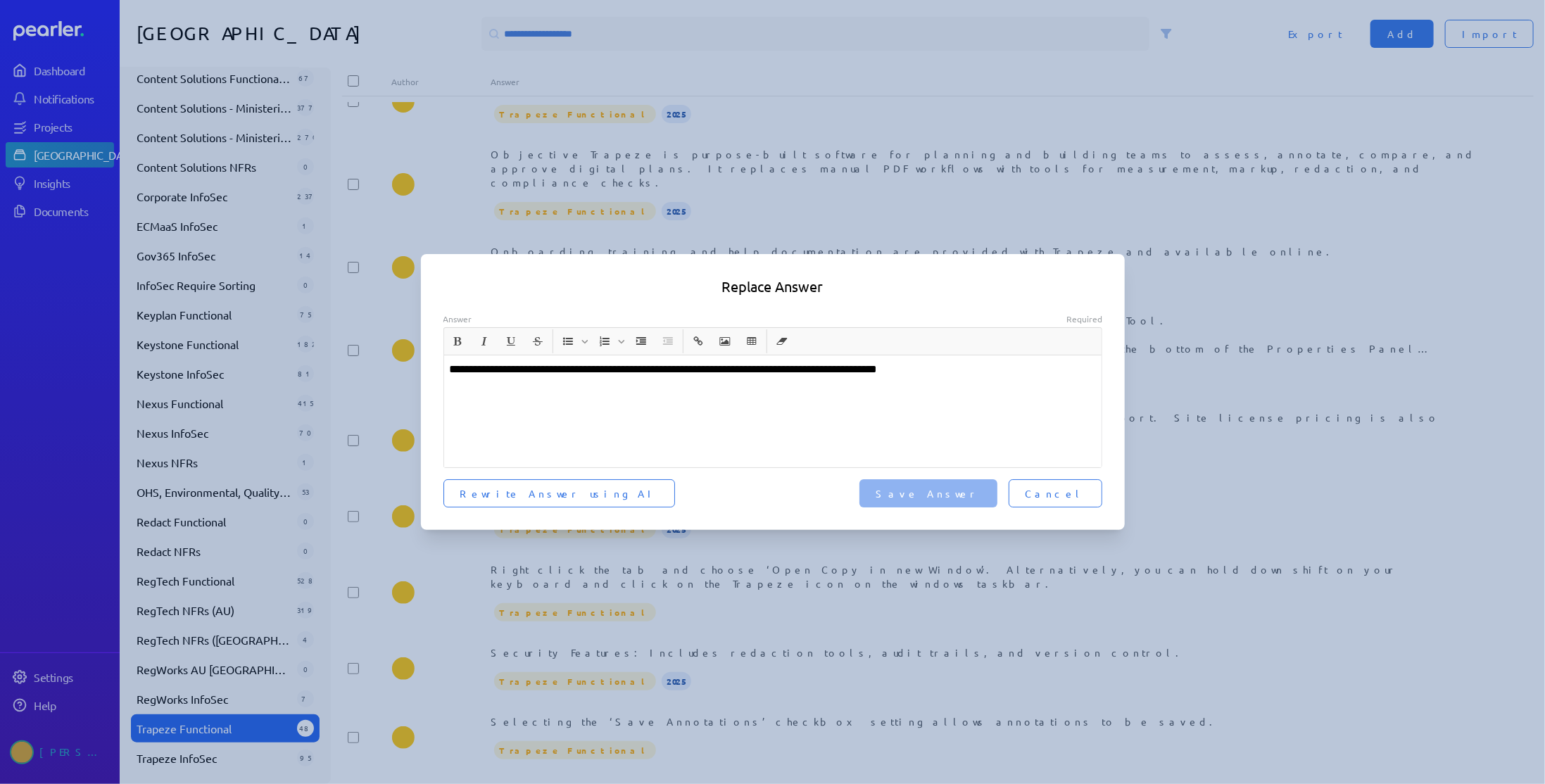
click at [971, 408] on div "**********" at bounding box center [773, 411] width 658 height 112
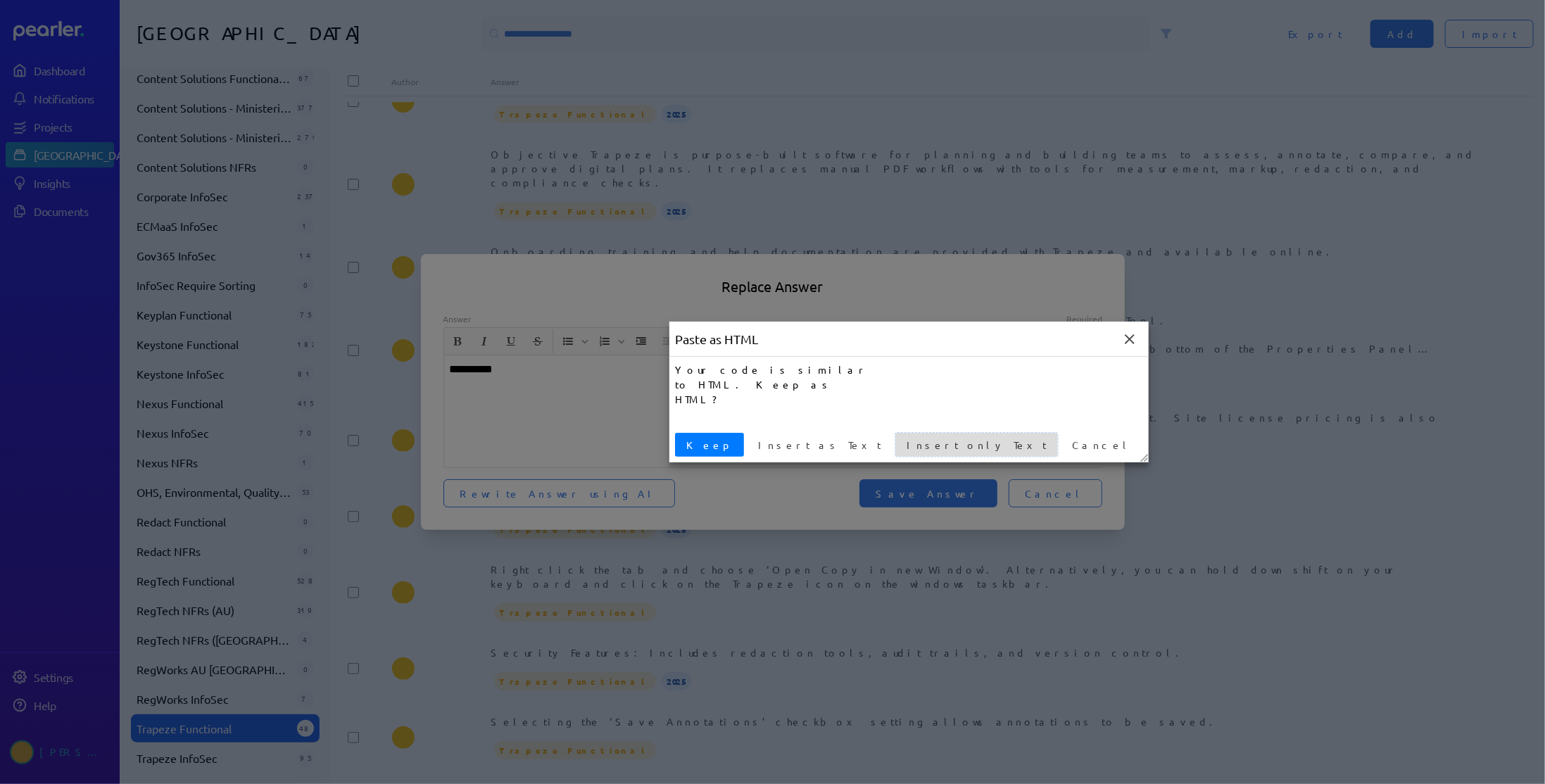
click at [901, 446] on span "Insert only Text" at bounding box center [976, 445] width 151 height 15
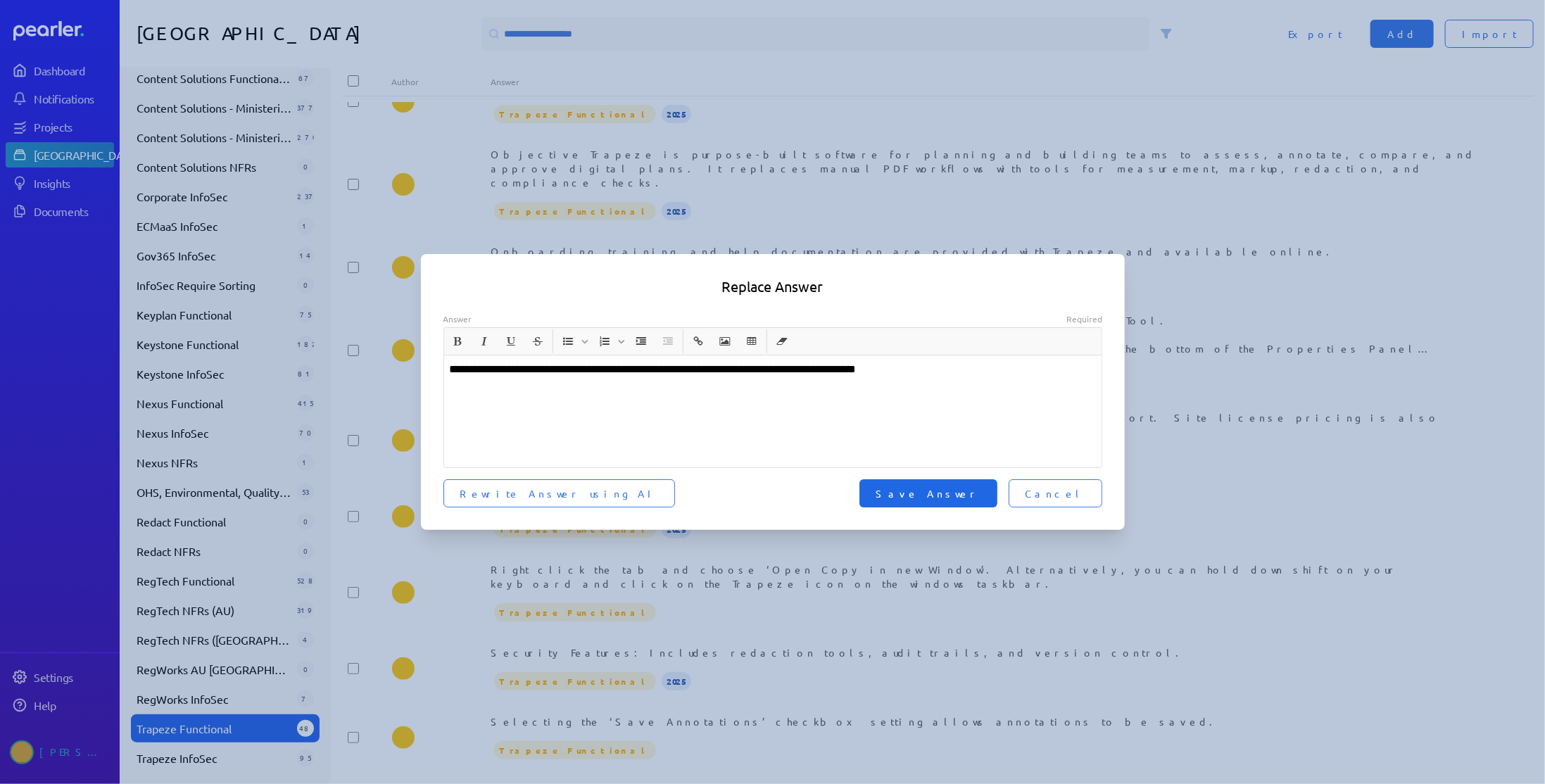
click at [967, 494] on span "Save Answer" at bounding box center [928, 493] width 104 height 14
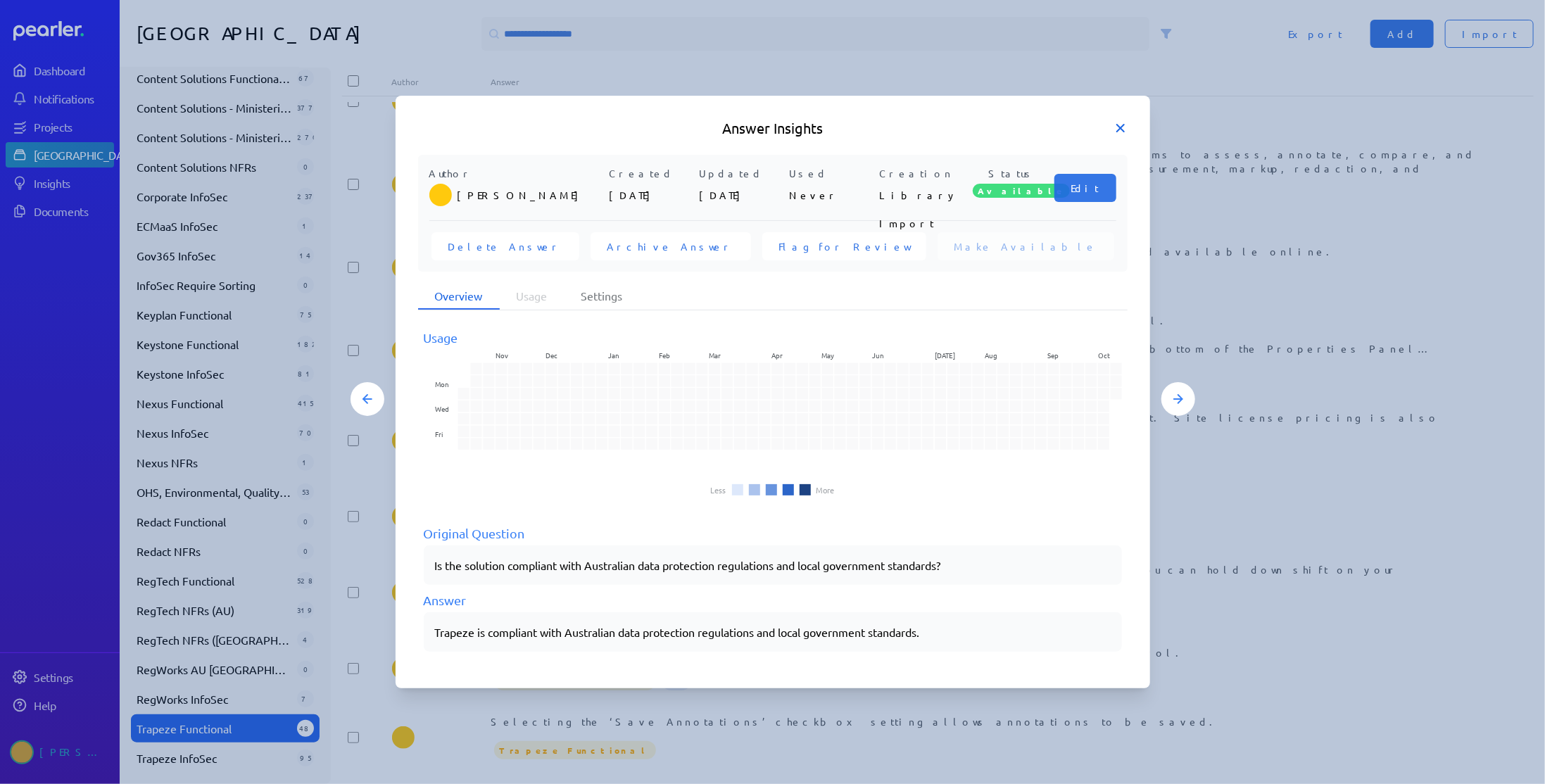
click at [1123, 130] on icon at bounding box center [1120, 128] width 14 height 14
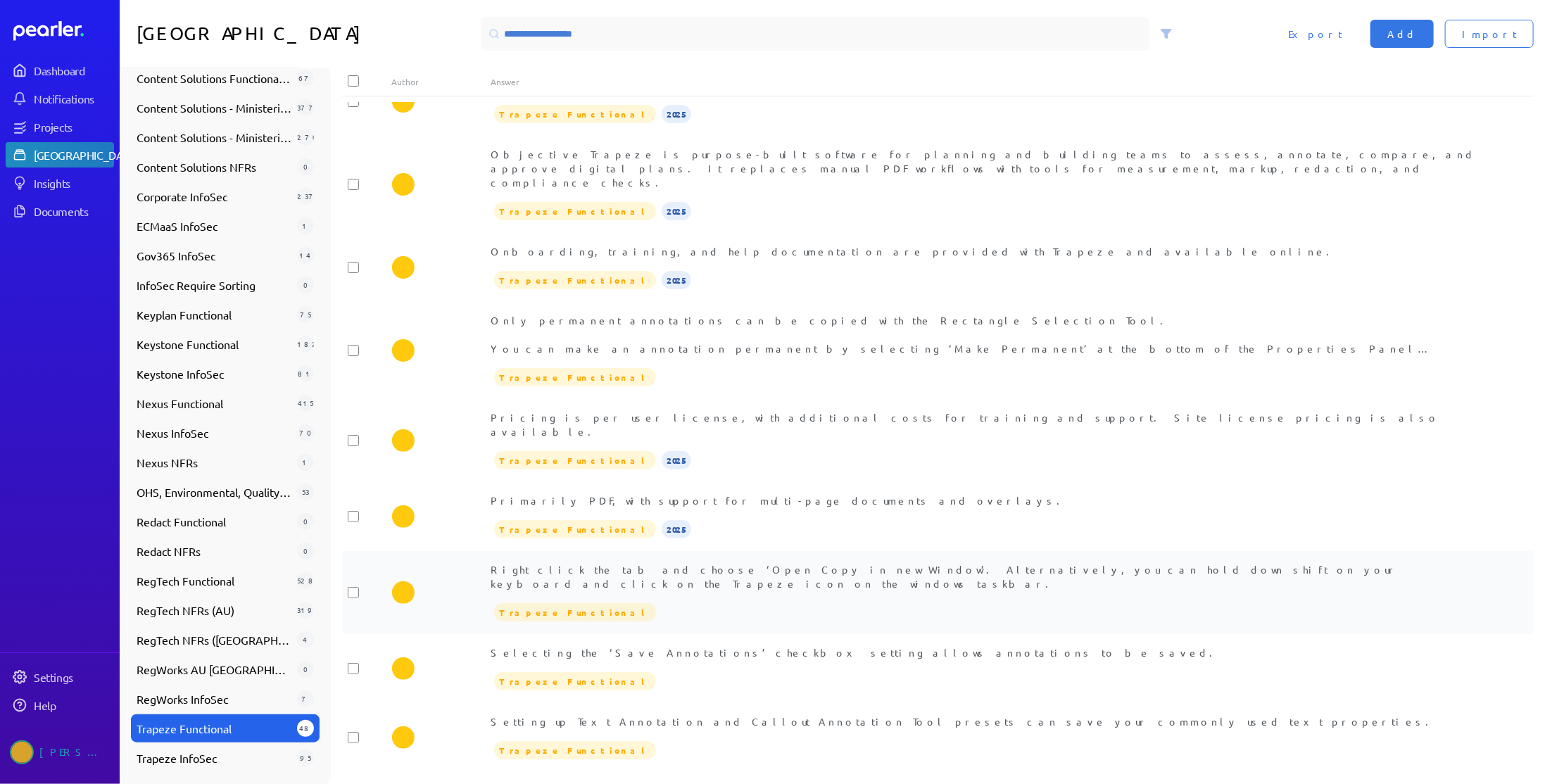
scroll to position [492, 0]
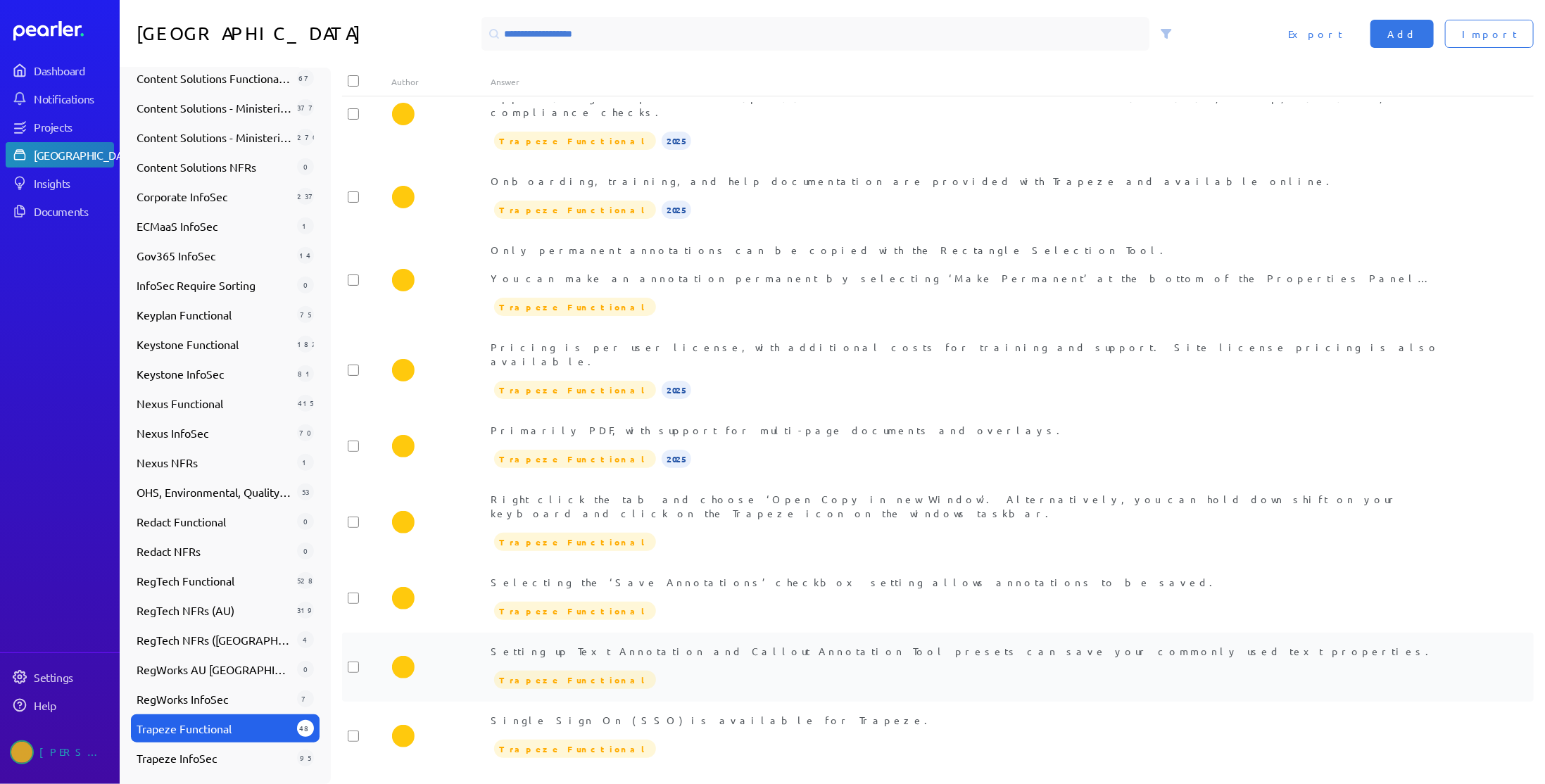
click at [764, 644] on div "Setting up Text Annotation and Callout Annotation Tool presets can save your co…" at bounding box center [987, 667] width 993 height 47
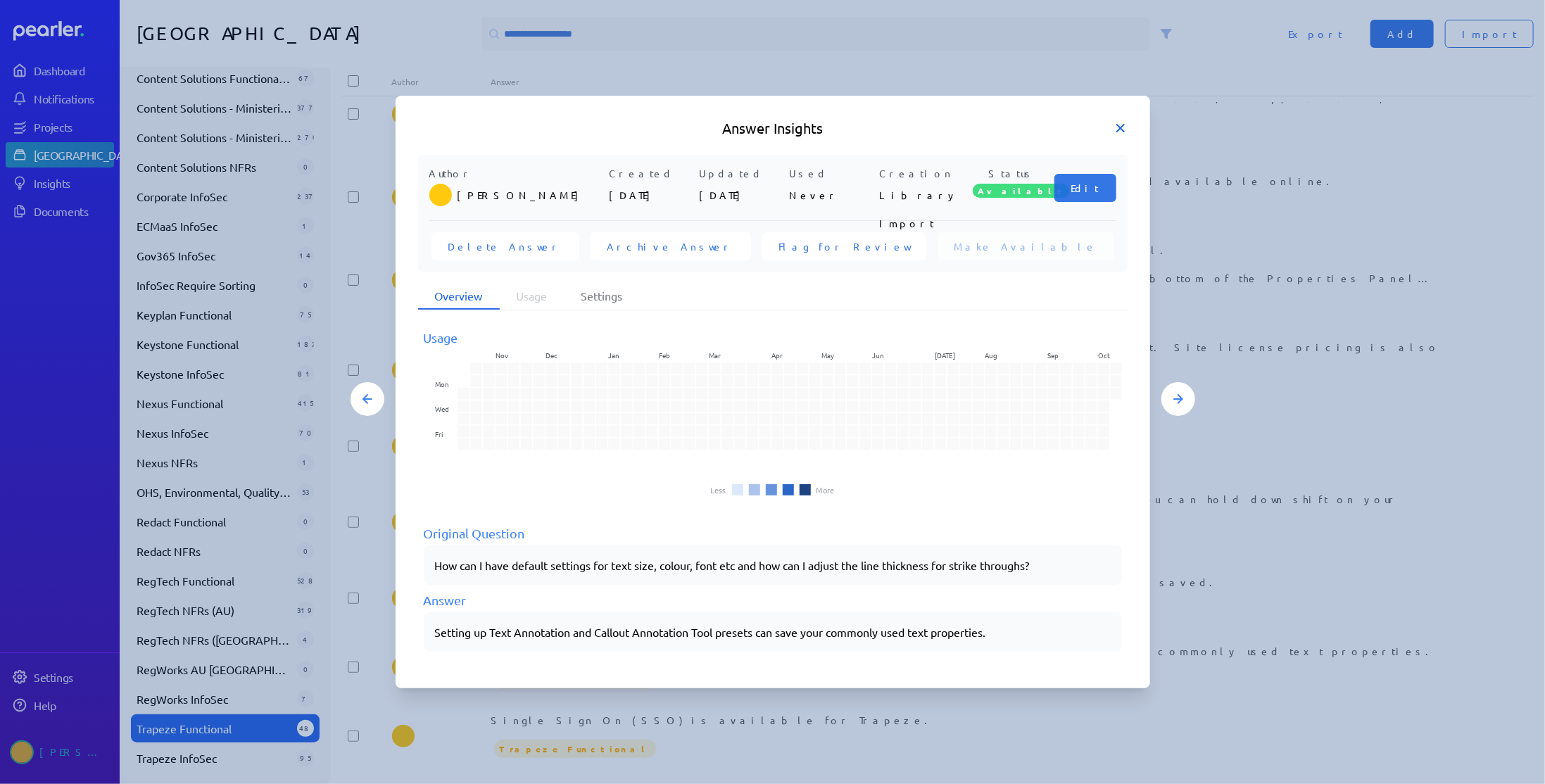
click at [1118, 126] on icon at bounding box center [1120, 128] width 7 height 7
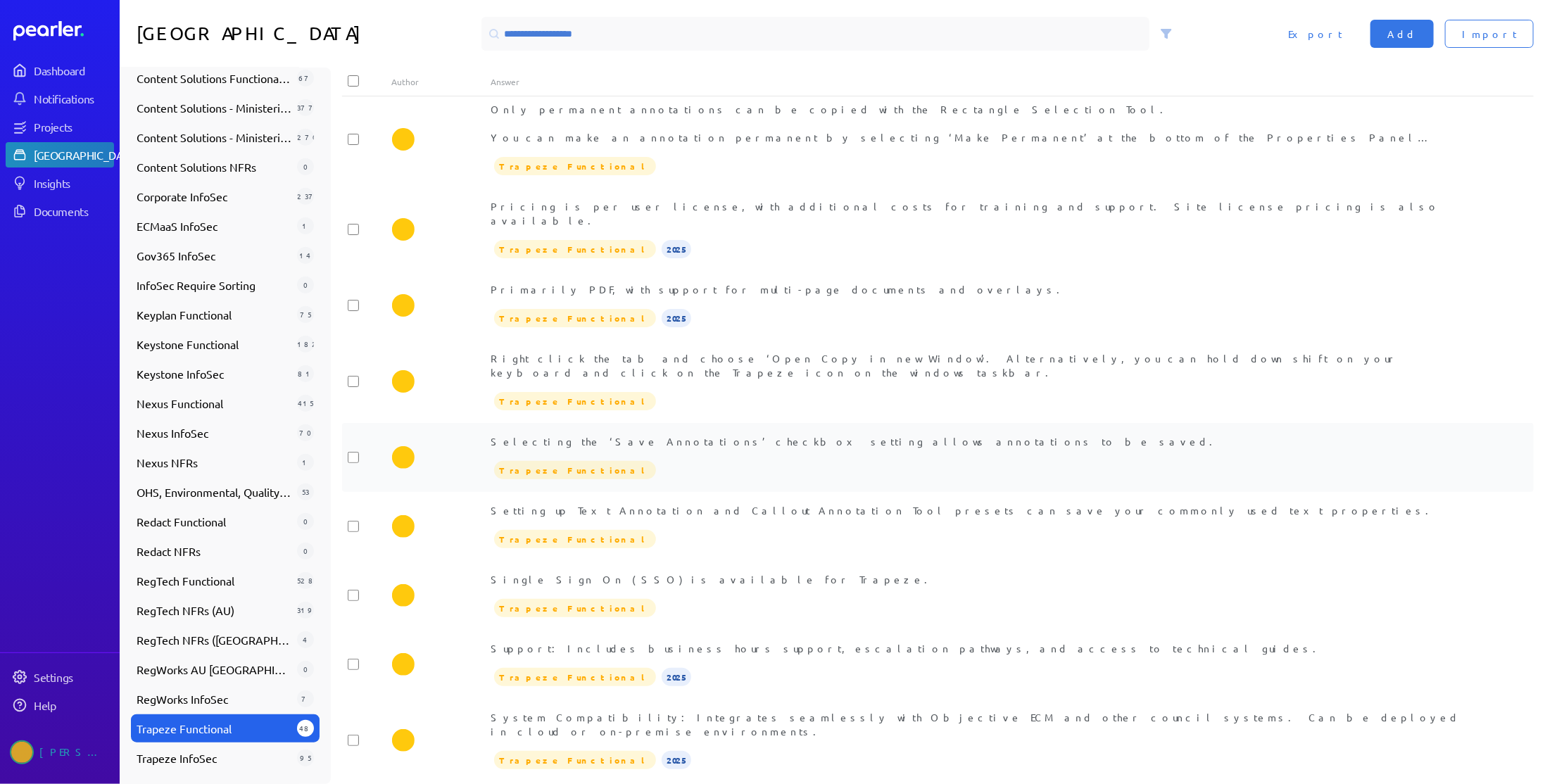
scroll to position [704, 0]
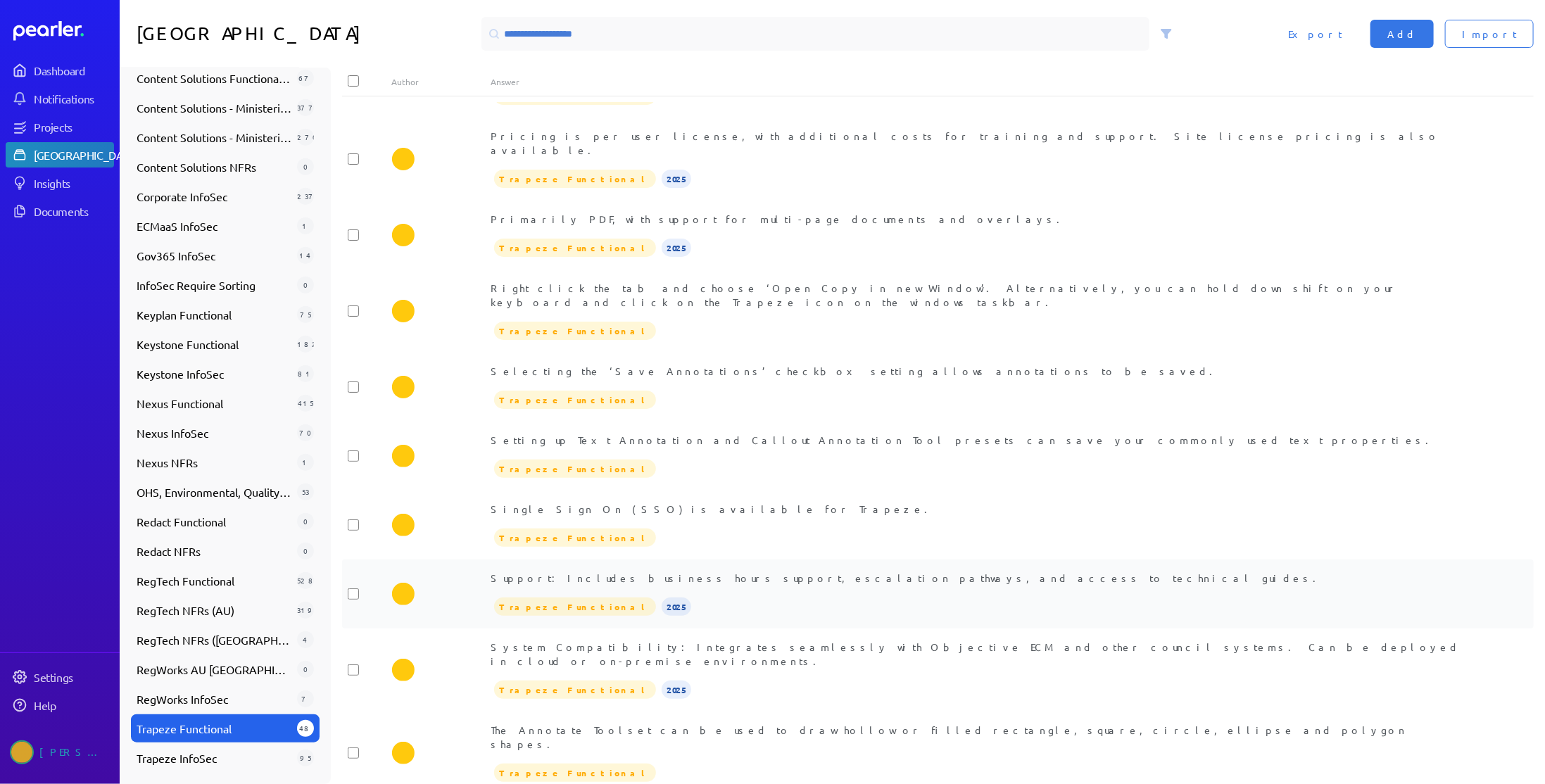
click at [872, 570] on div "Support: Includes business hours support, escalation pathways, and access to te…" at bounding box center [987, 594] width 993 height 47
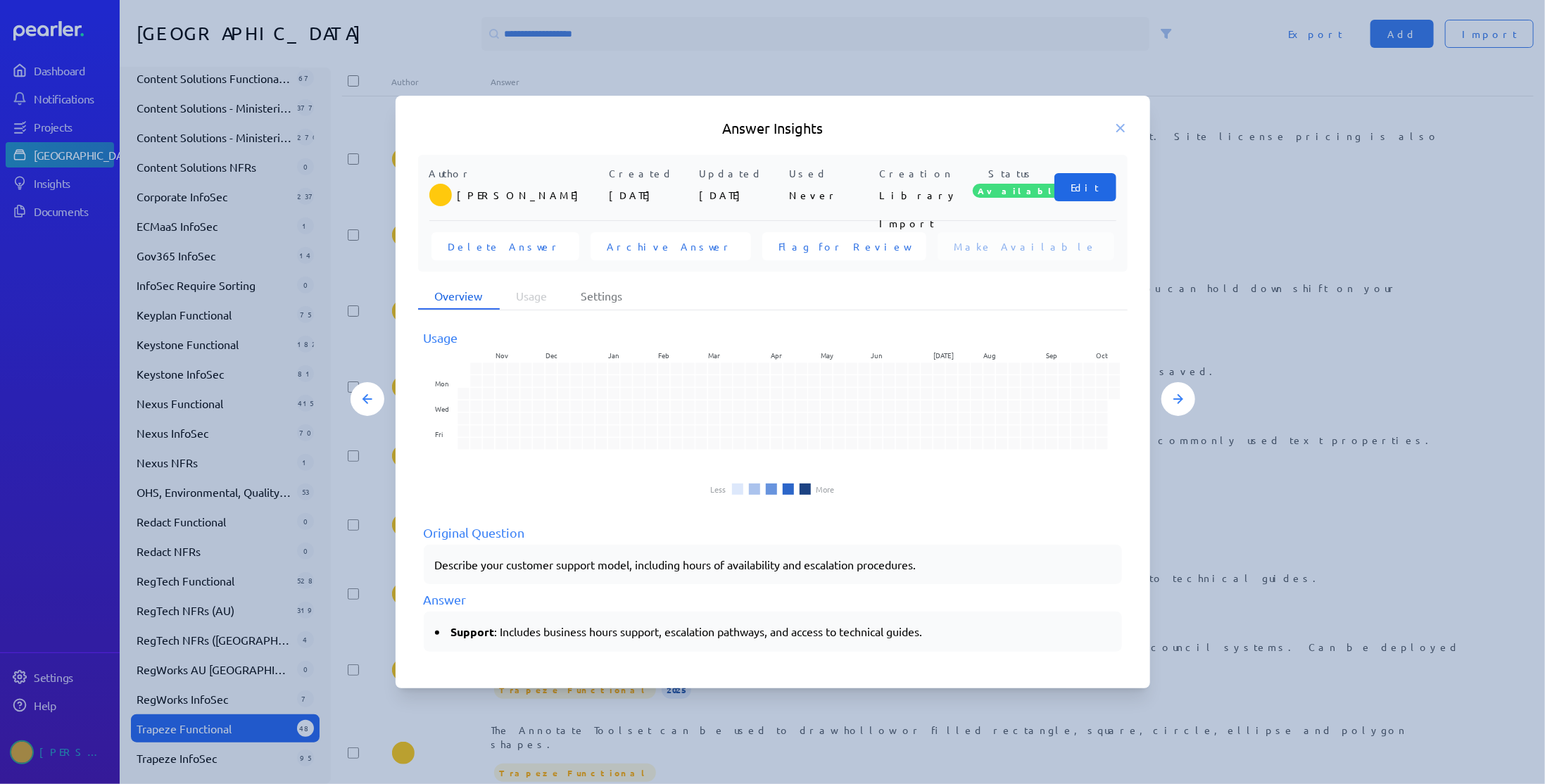
click at [1097, 193] on span "Edit" at bounding box center [1085, 187] width 28 height 14
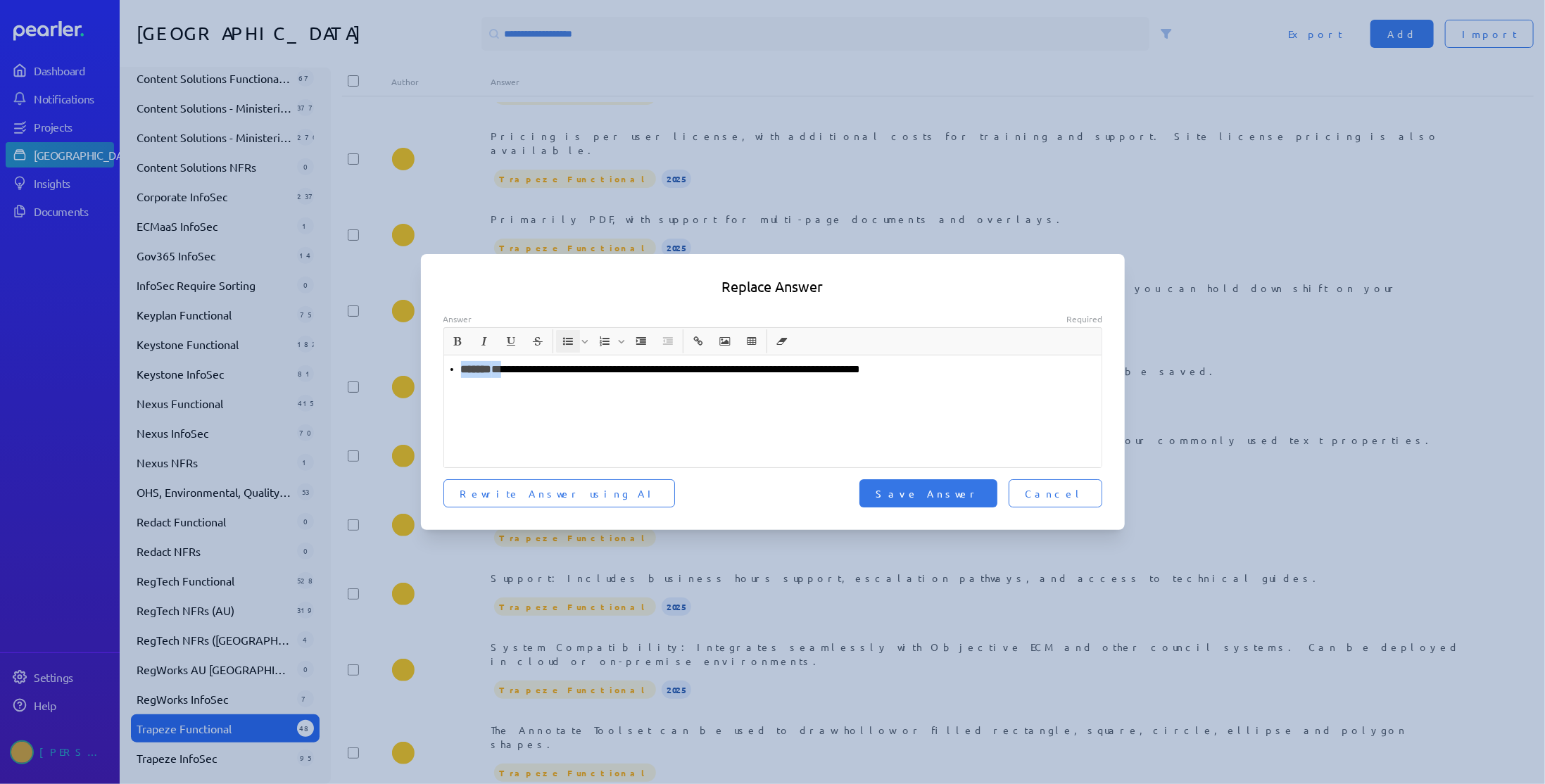
drag, startPoint x: 508, startPoint y: 373, endPoint x: 430, endPoint y: 373, distance: 78.0
click at [430, 373] on div "**********" at bounding box center [773, 411] width 704 height 195
click at [965, 490] on span "Save Answer" at bounding box center [928, 493] width 104 height 14
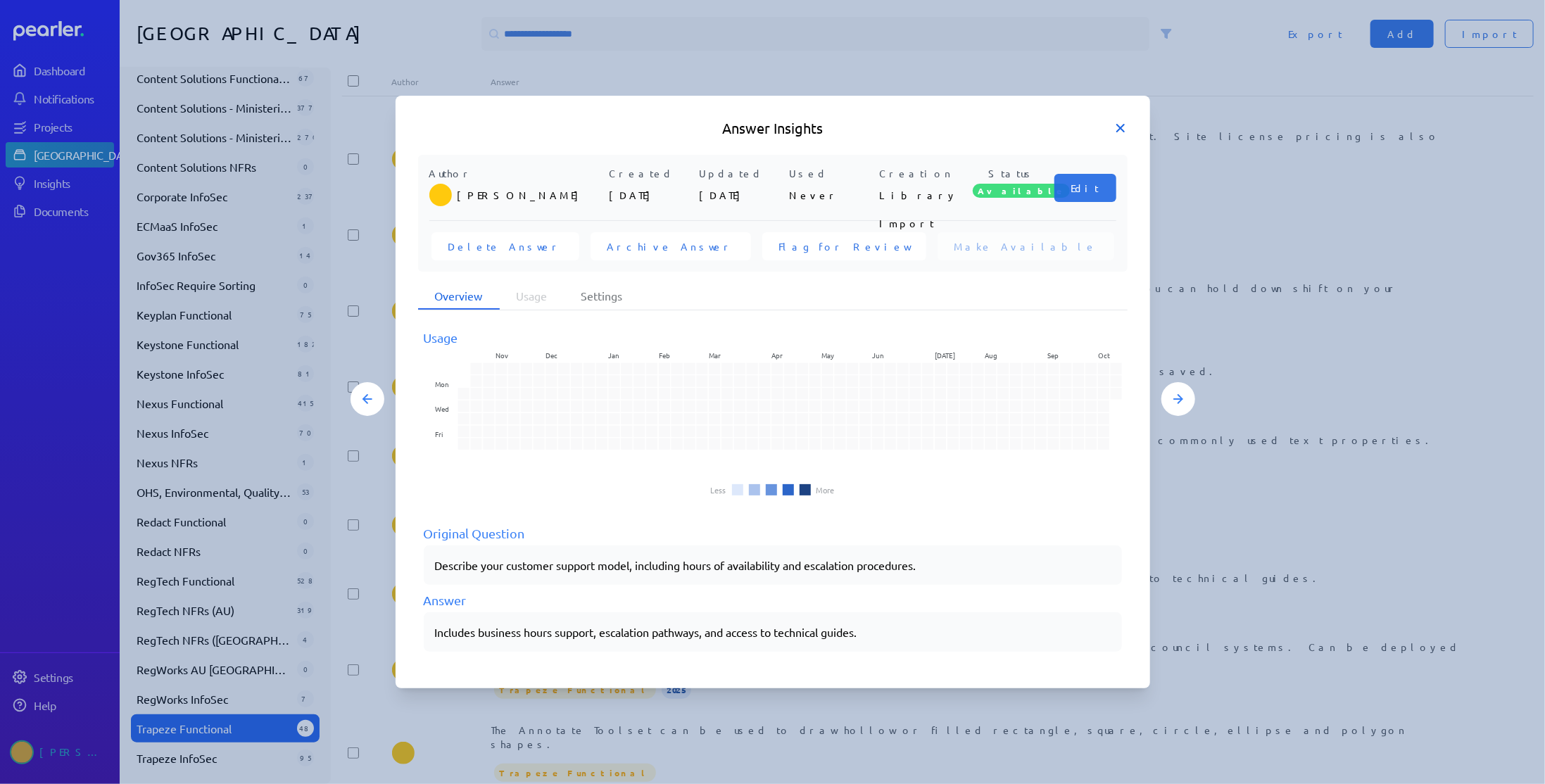
click at [1120, 130] on icon at bounding box center [1120, 128] width 14 height 14
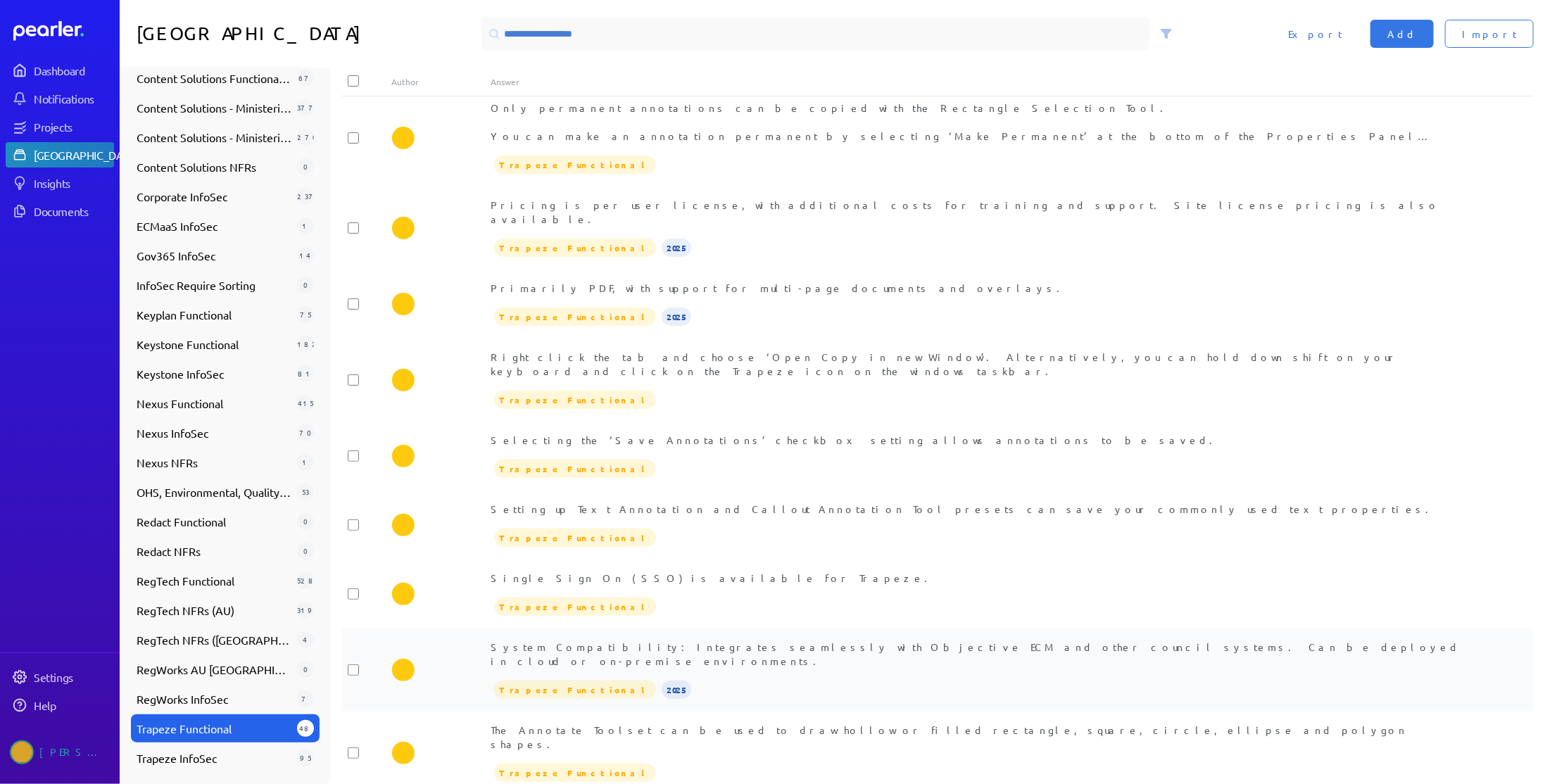
click at [848, 640] on div "System Compatibility: Integrates seamlessly with Objective ECM and other counci…" at bounding box center [987, 669] width 993 height 61
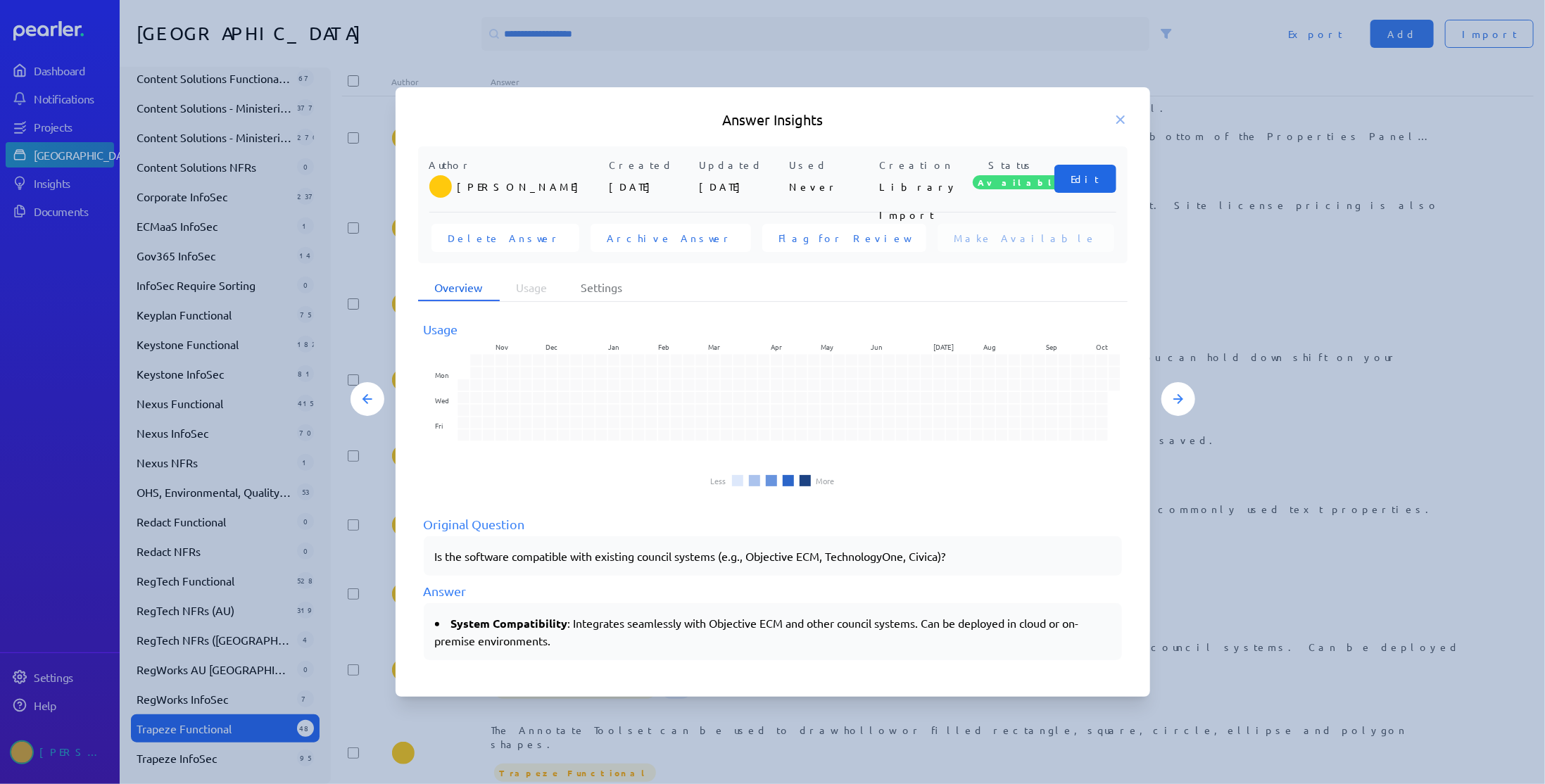
click at [1073, 181] on button "Edit" at bounding box center [1085, 179] width 62 height 28
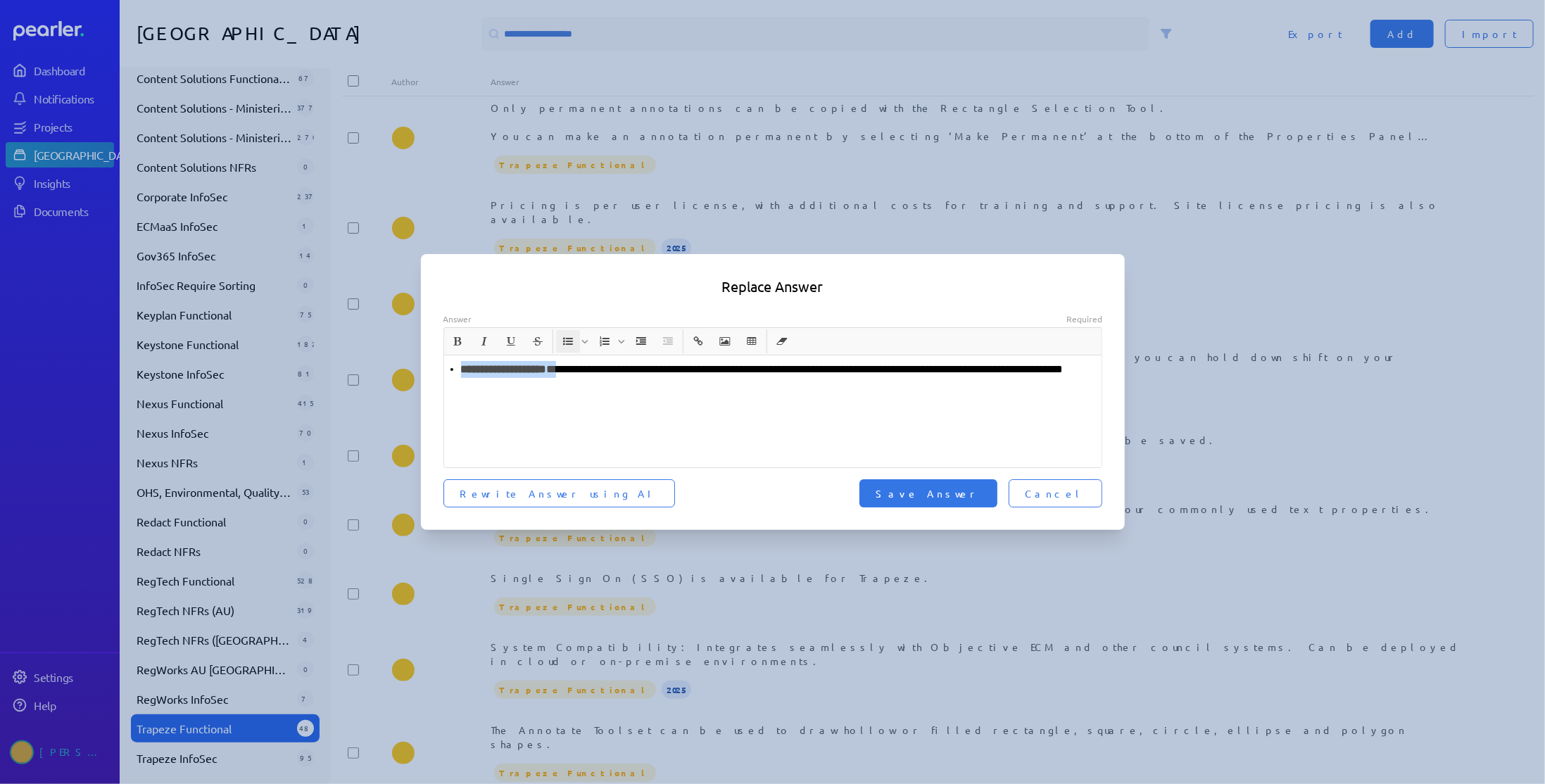
drag, startPoint x: 579, startPoint y: 374, endPoint x: 380, endPoint y: 375, distance: 199.0
click at [380, 375] on div "**********" at bounding box center [773, 392] width 1545 height 784
click at [971, 495] on span "Save Answer" at bounding box center [928, 493] width 104 height 14
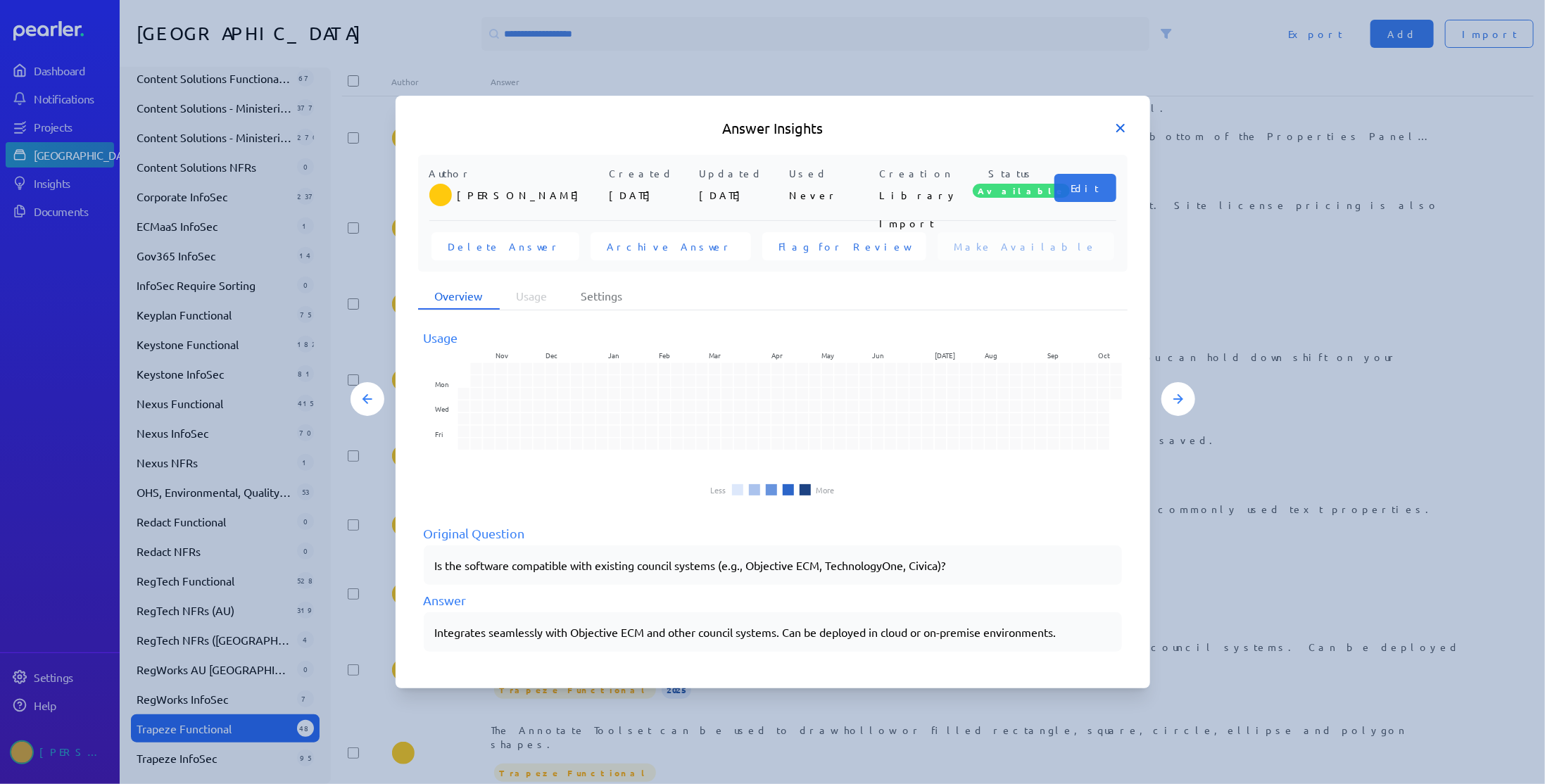
click at [1123, 129] on icon at bounding box center [1120, 128] width 14 height 14
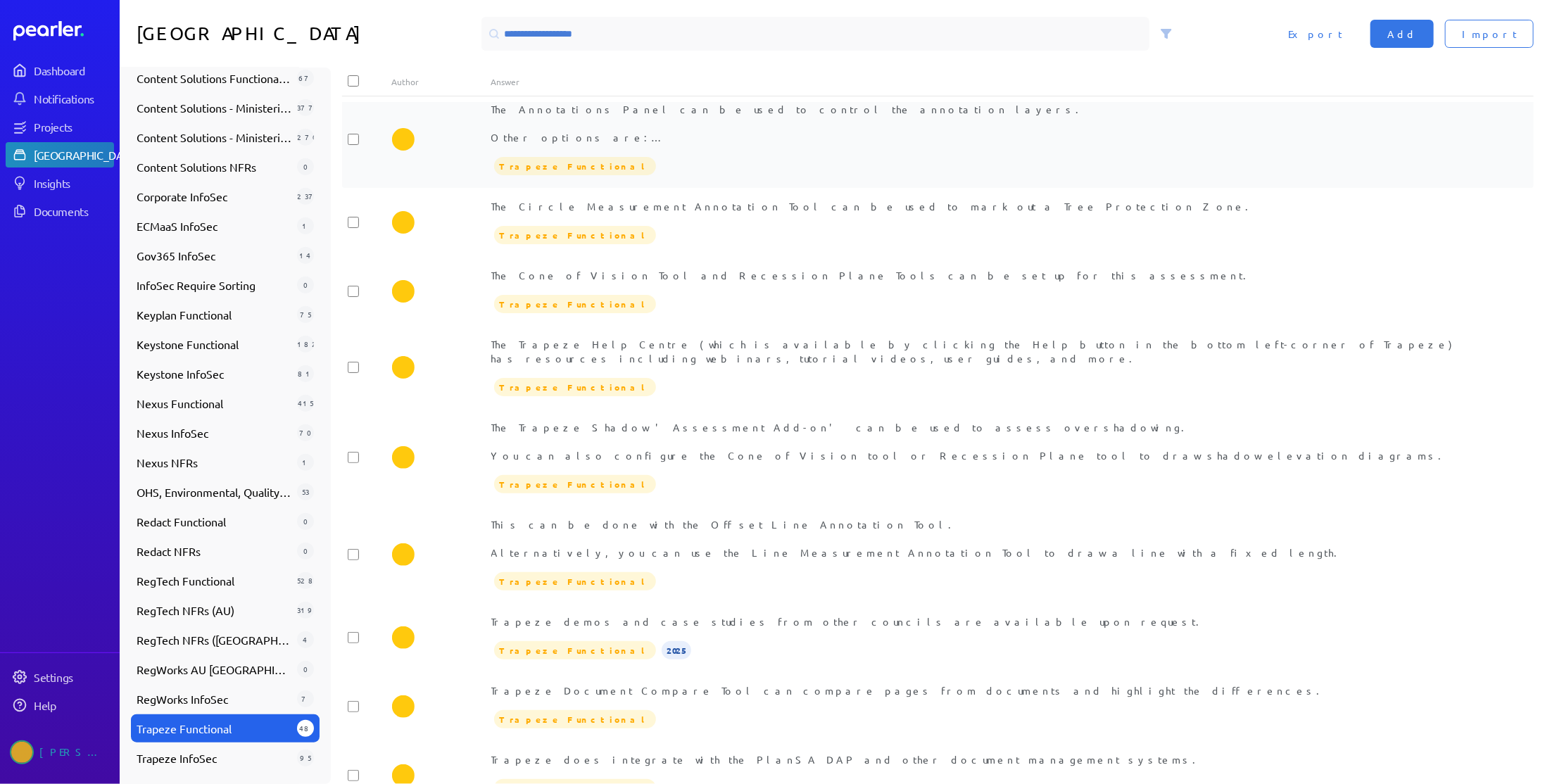
scroll to position [1597, 0]
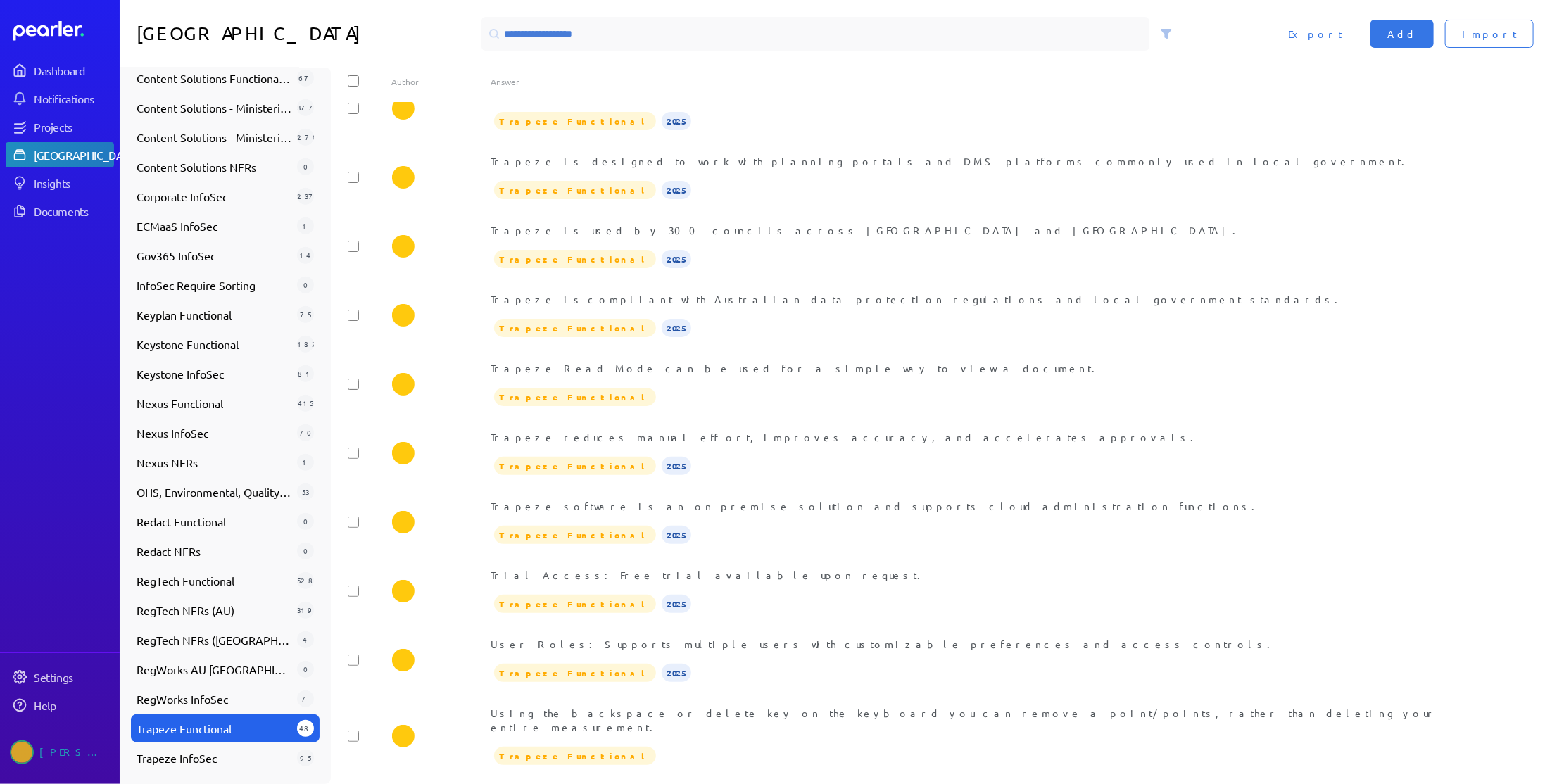
scroll to position [2487, 0]
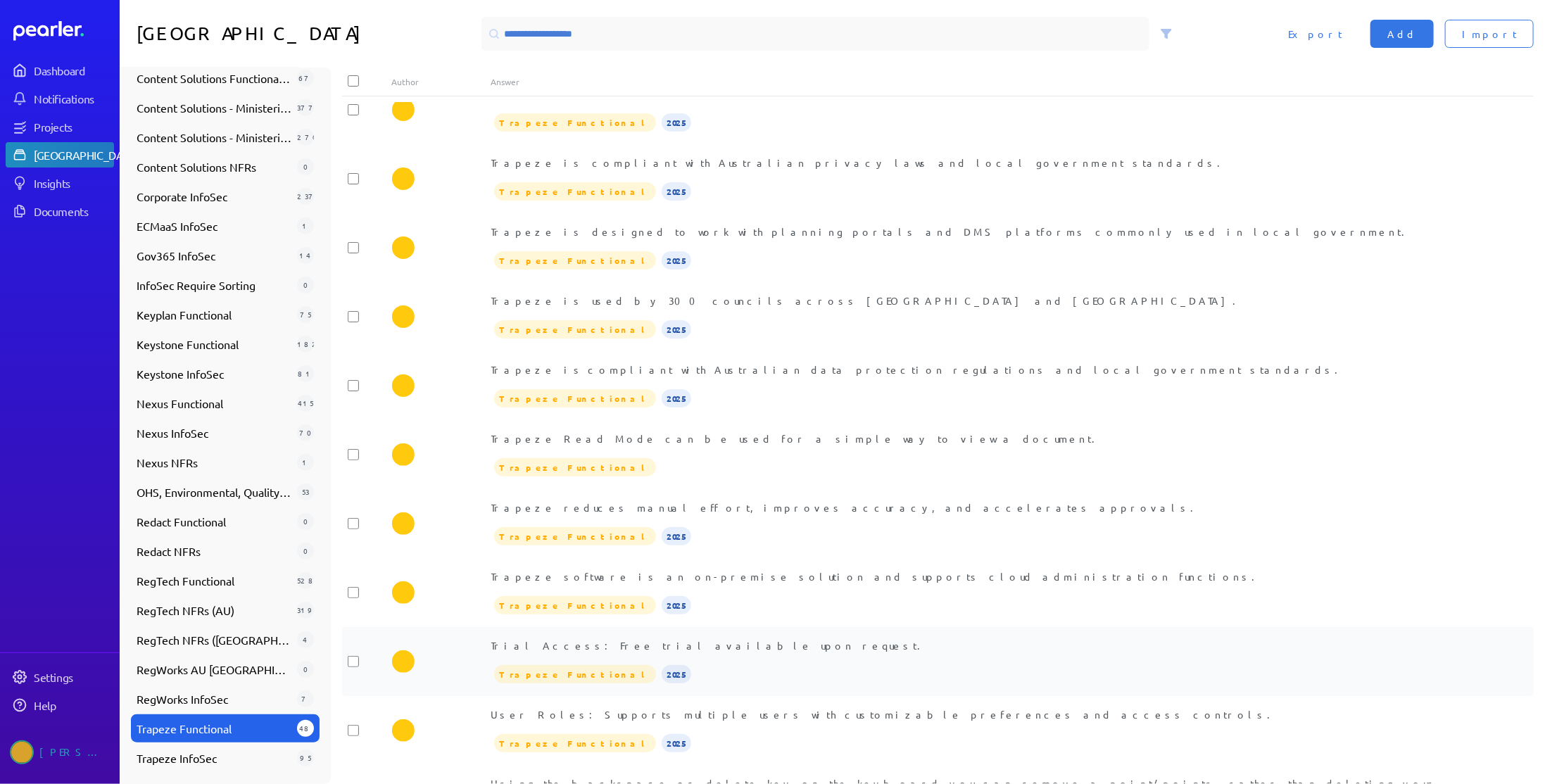
click at [649, 638] on div "Trial Access: Free trial available upon request." at bounding box center [987, 645] width 993 height 14
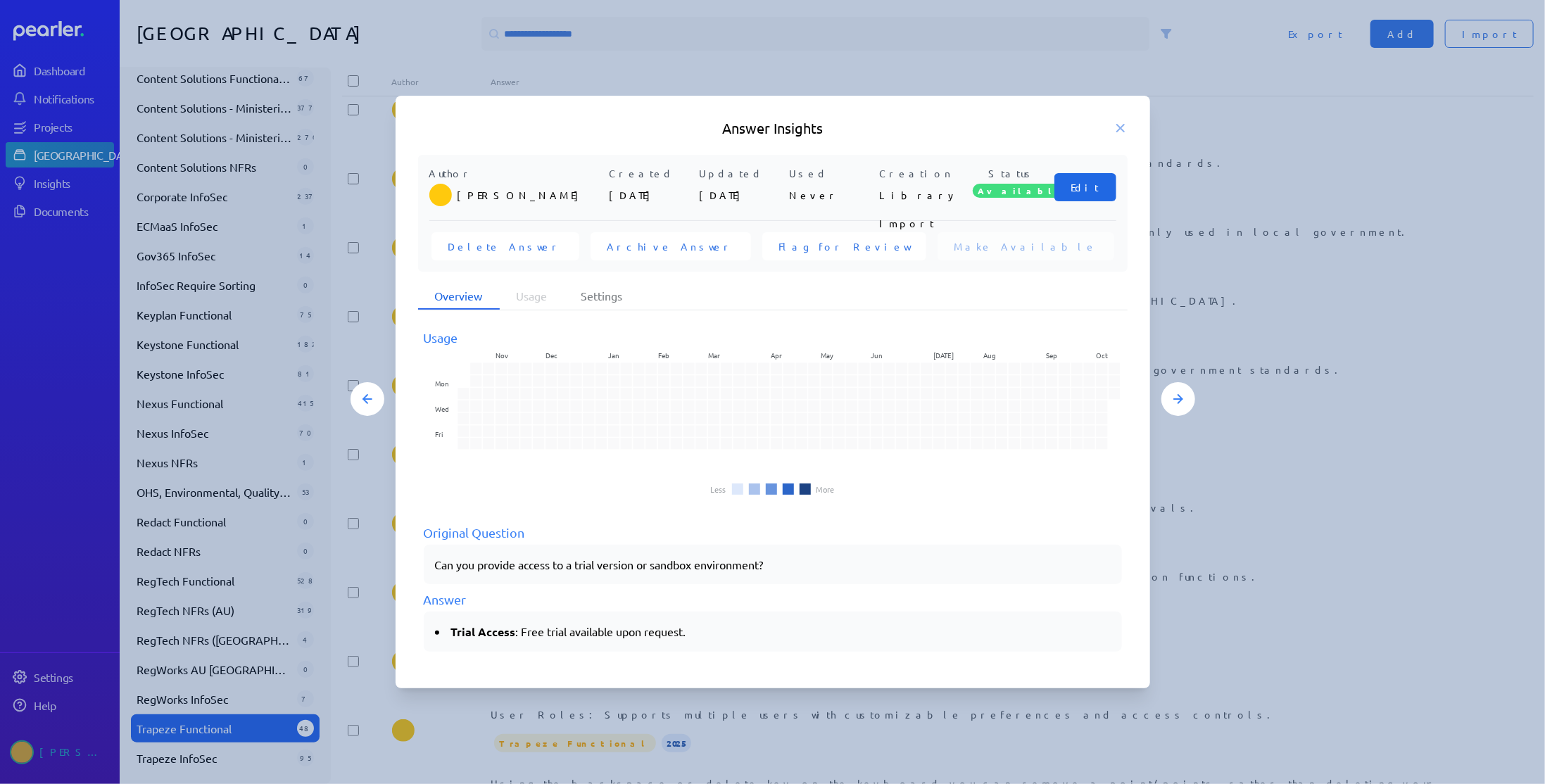
click at [1081, 185] on span "Edit" at bounding box center [1085, 187] width 28 height 14
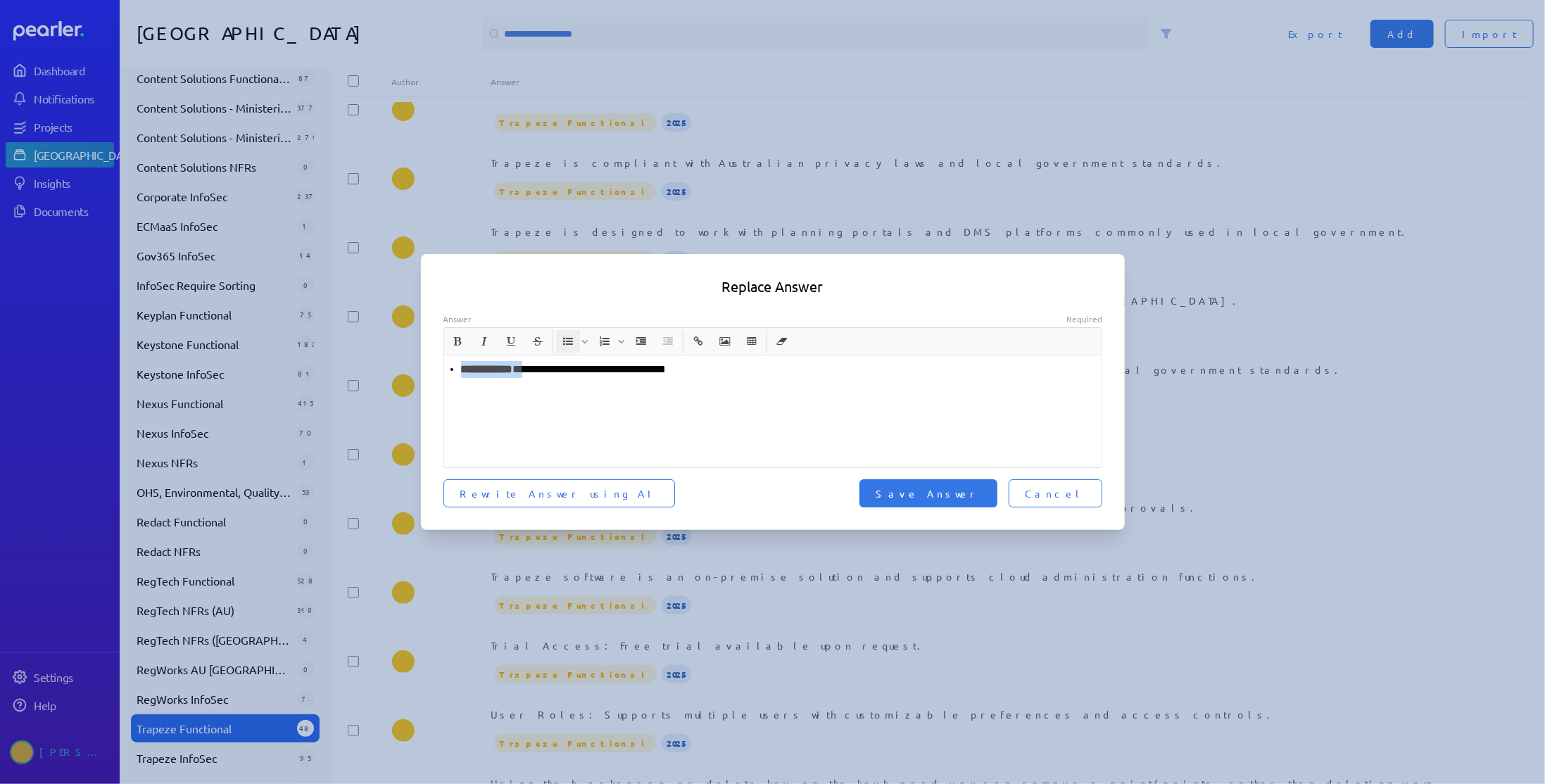
drag, startPoint x: 528, startPoint y: 372, endPoint x: 355, endPoint y: 361, distance: 173.3
click at [356, 362] on div "**********" at bounding box center [773, 392] width 1545 height 784
click at [959, 490] on span "Save Answer" at bounding box center [928, 493] width 104 height 14
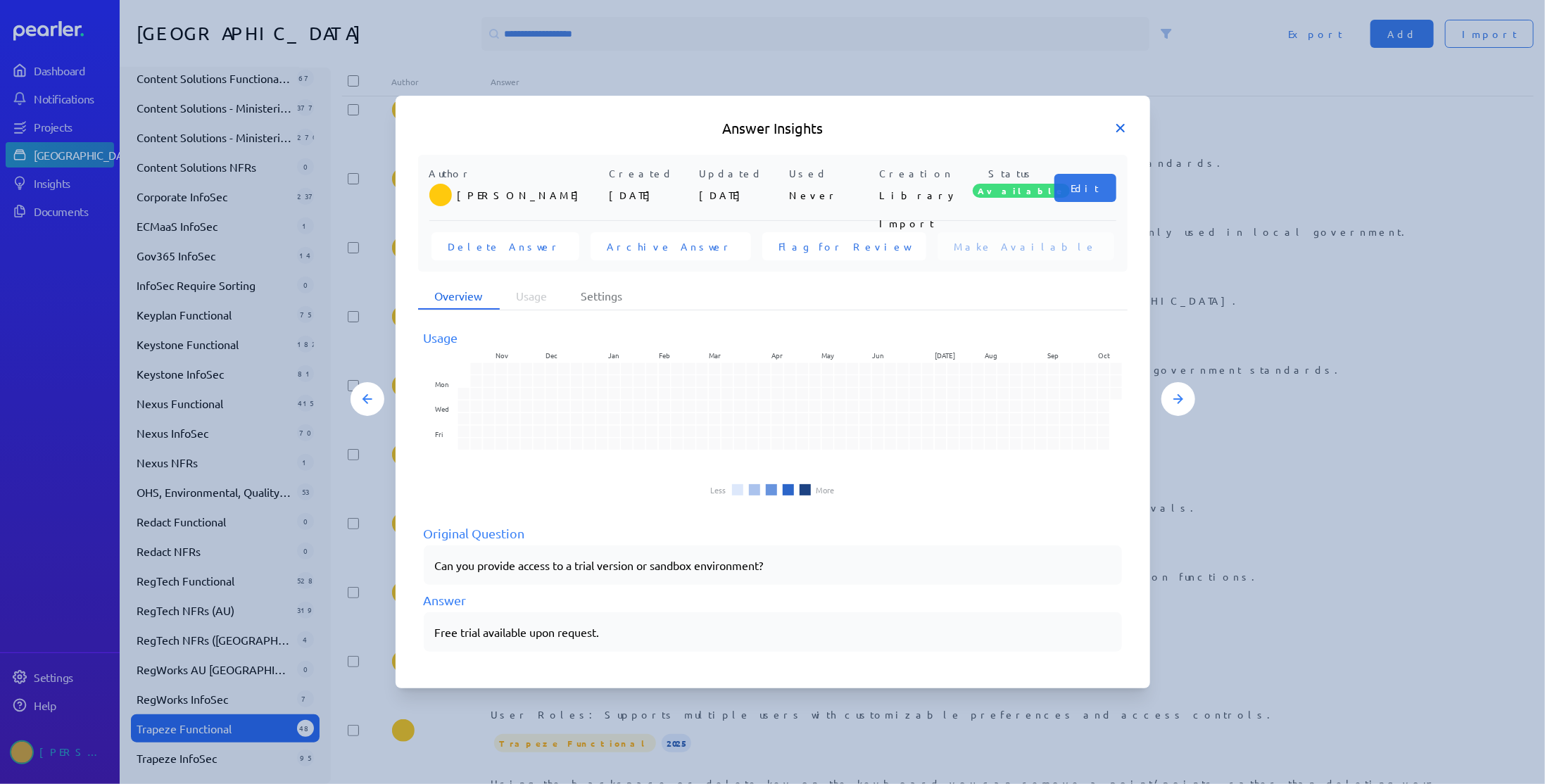
click at [1121, 130] on icon at bounding box center [1120, 128] width 7 height 7
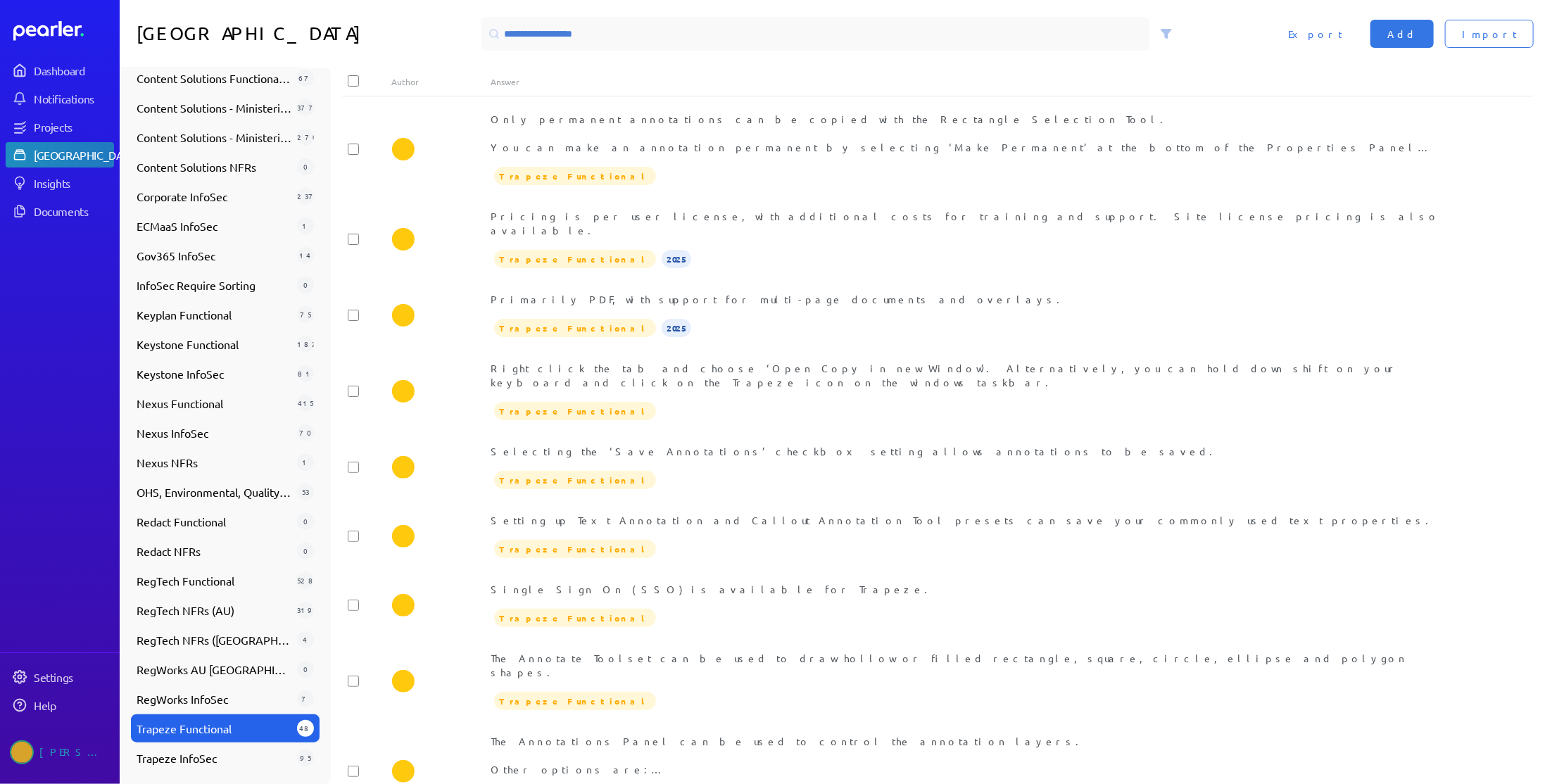
scroll to position [985, 0]
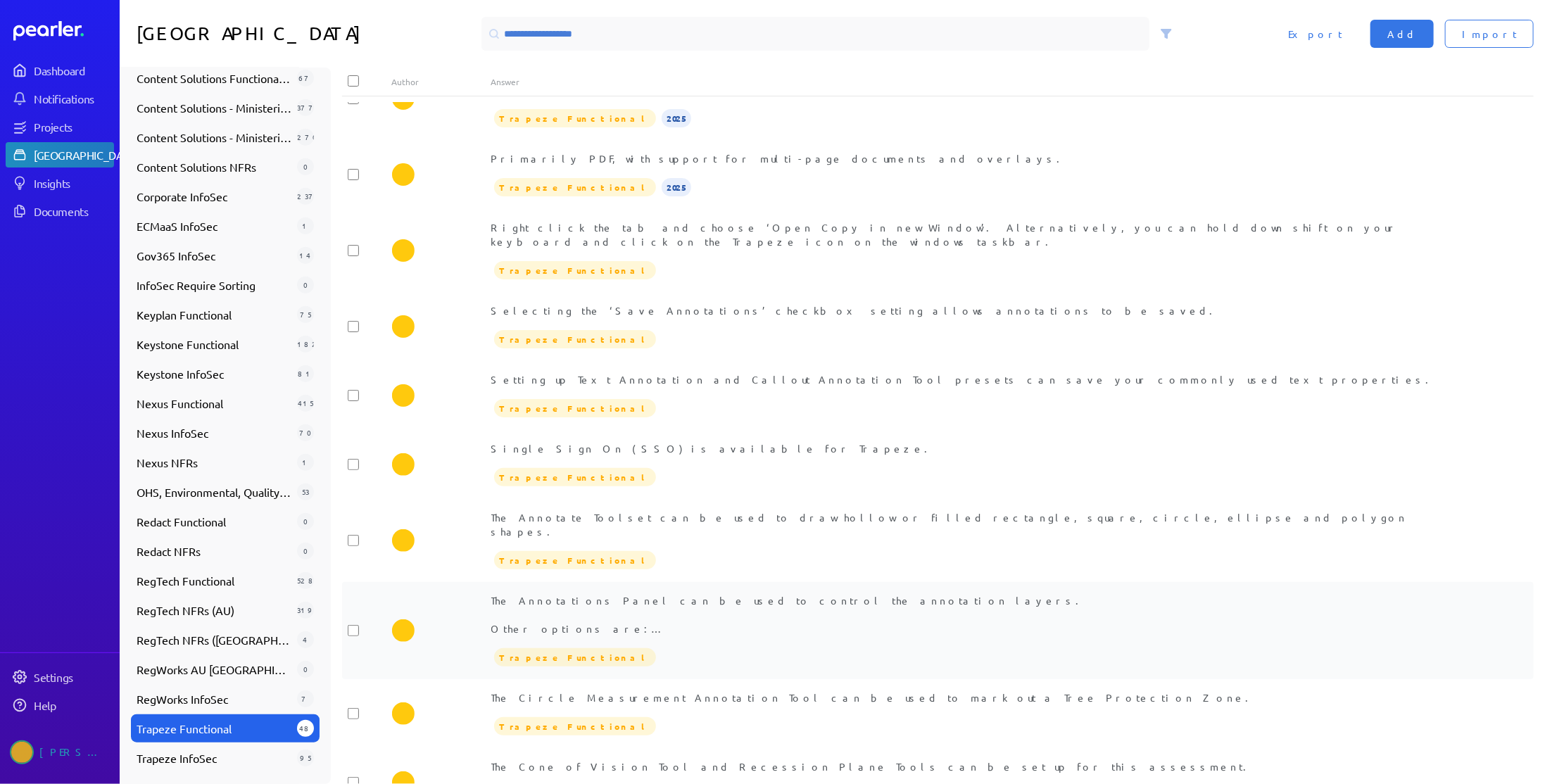
click at [724, 593] on div "The Annotations Panel can be used to control the annotation layers. Other optio…" at bounding box center [987, 614] width 993 height 42
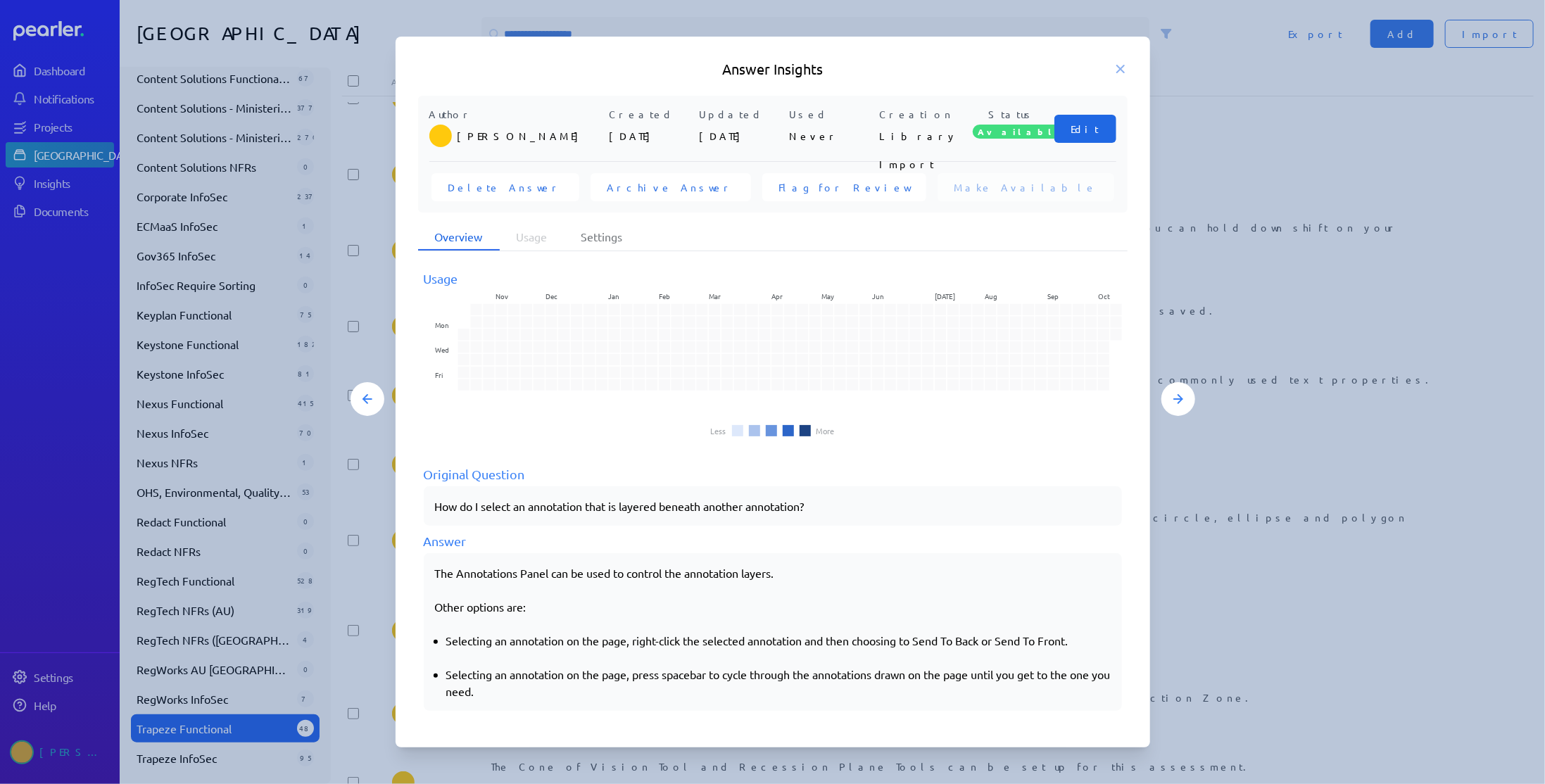
click at [1099, 135] on button "Edit" at bounding box center [1085, 128] width 62 height 28
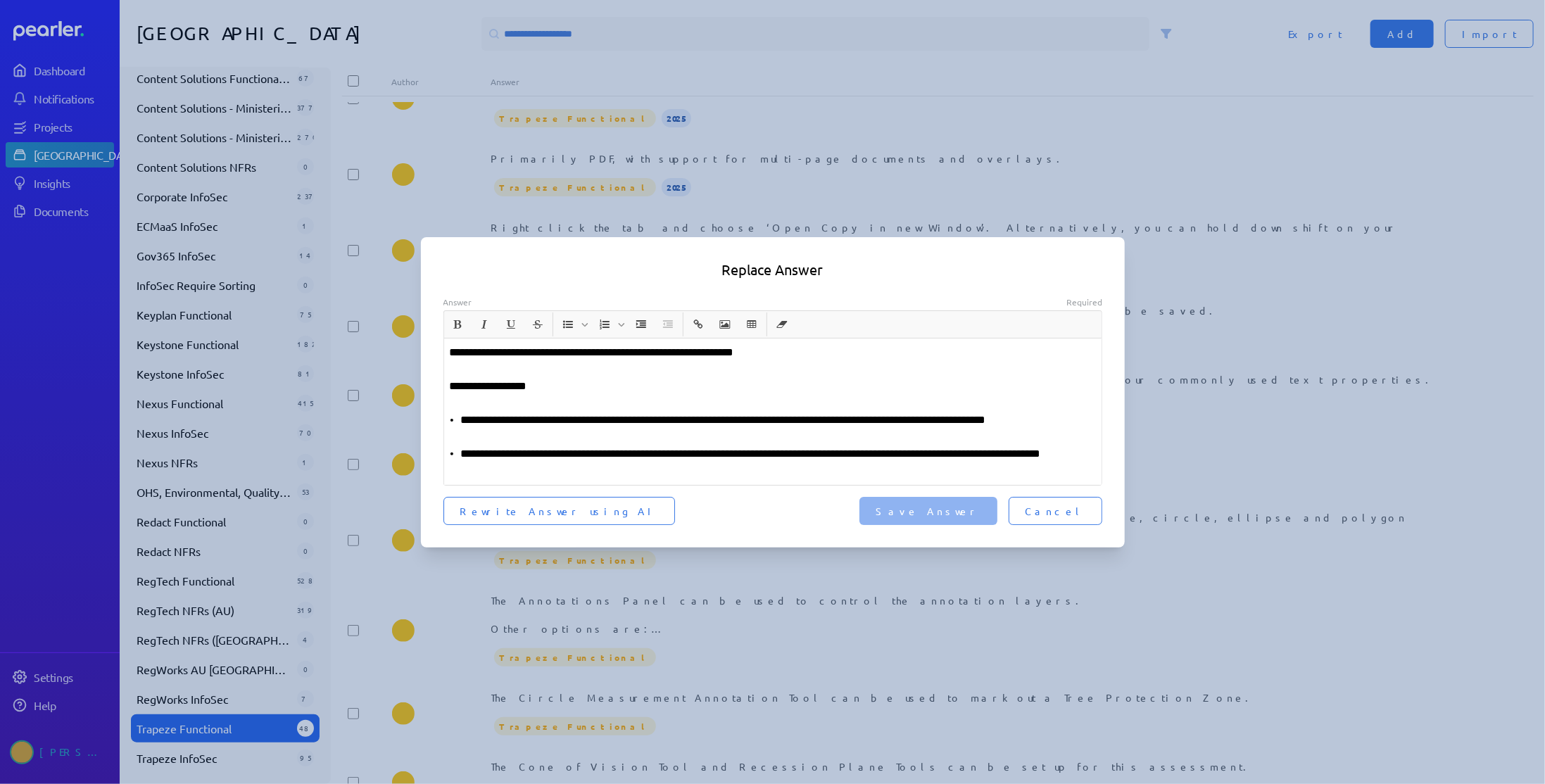
click at [465, 454] on li "**********" at bounding box center [778, 462] width 635 height 34
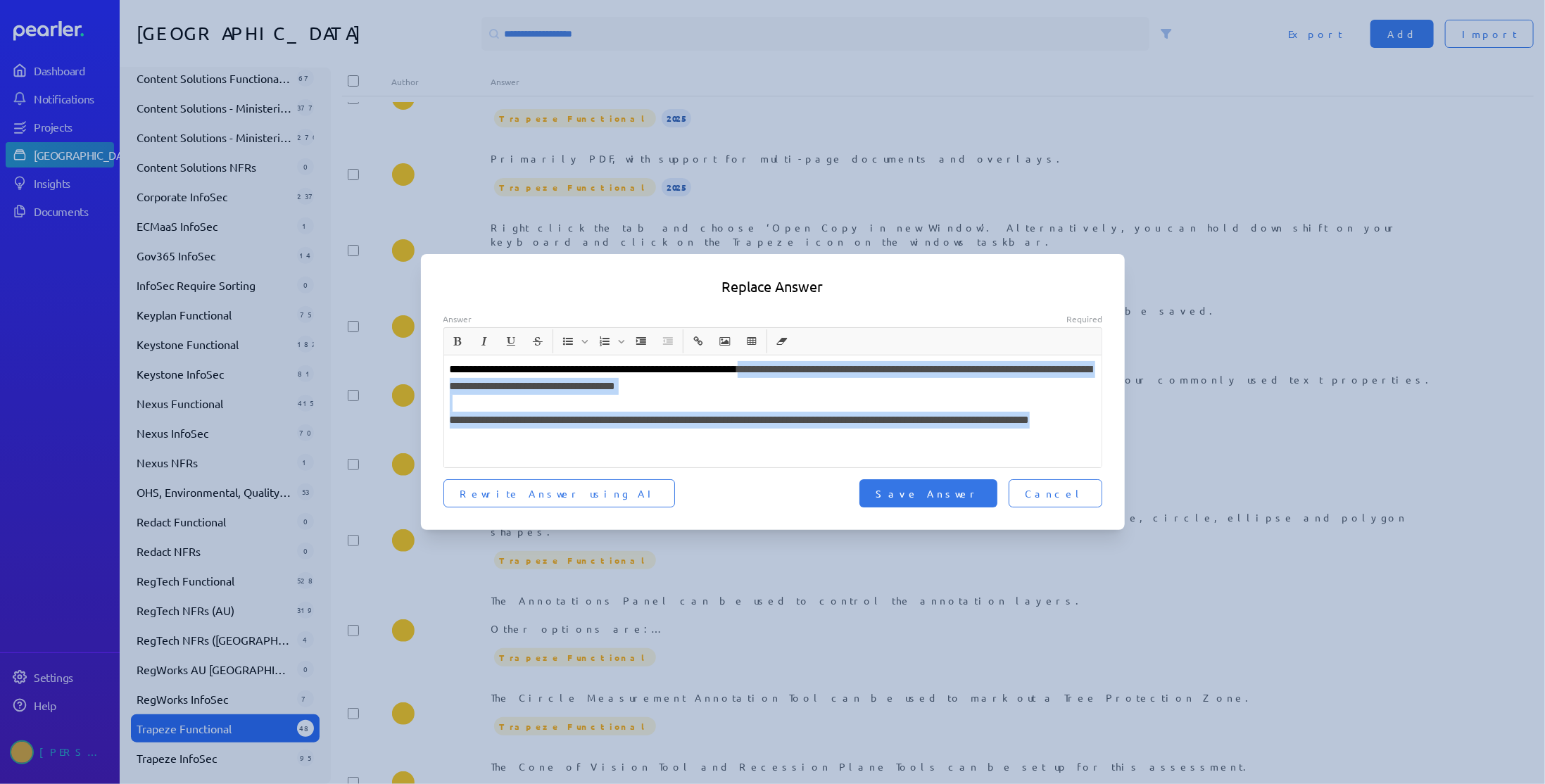
drag, startPoint x: 536, startPoint y: 438, endPoint x: 800, endPoint y: 375, distance: 271.4
click at [800, 375] on div "**********" at bounding box center [773, 411] width 658 height 112
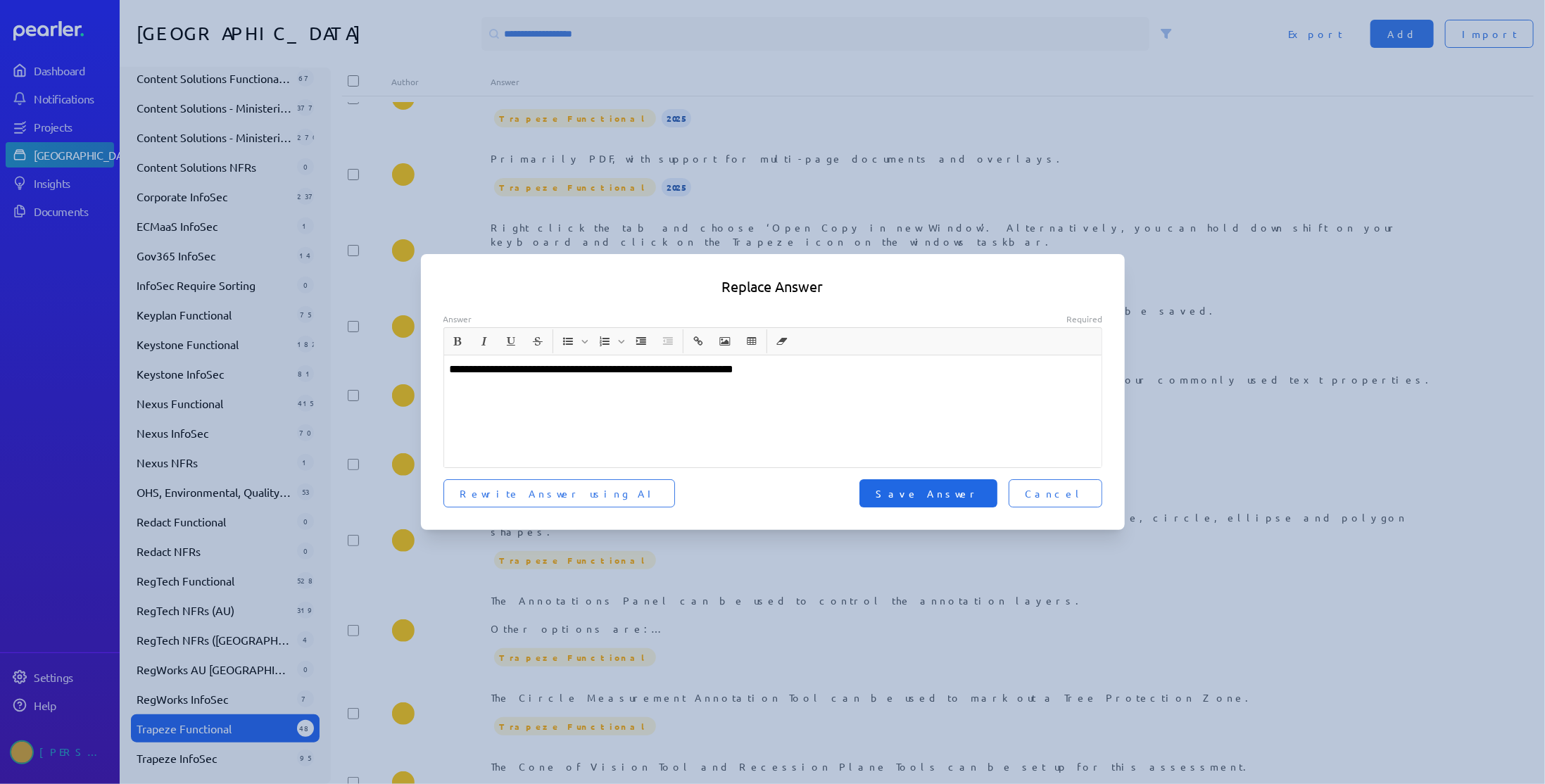
click at [956, 492] on span "Save Answer" at bounding box center [928, 493] width 104 height 14
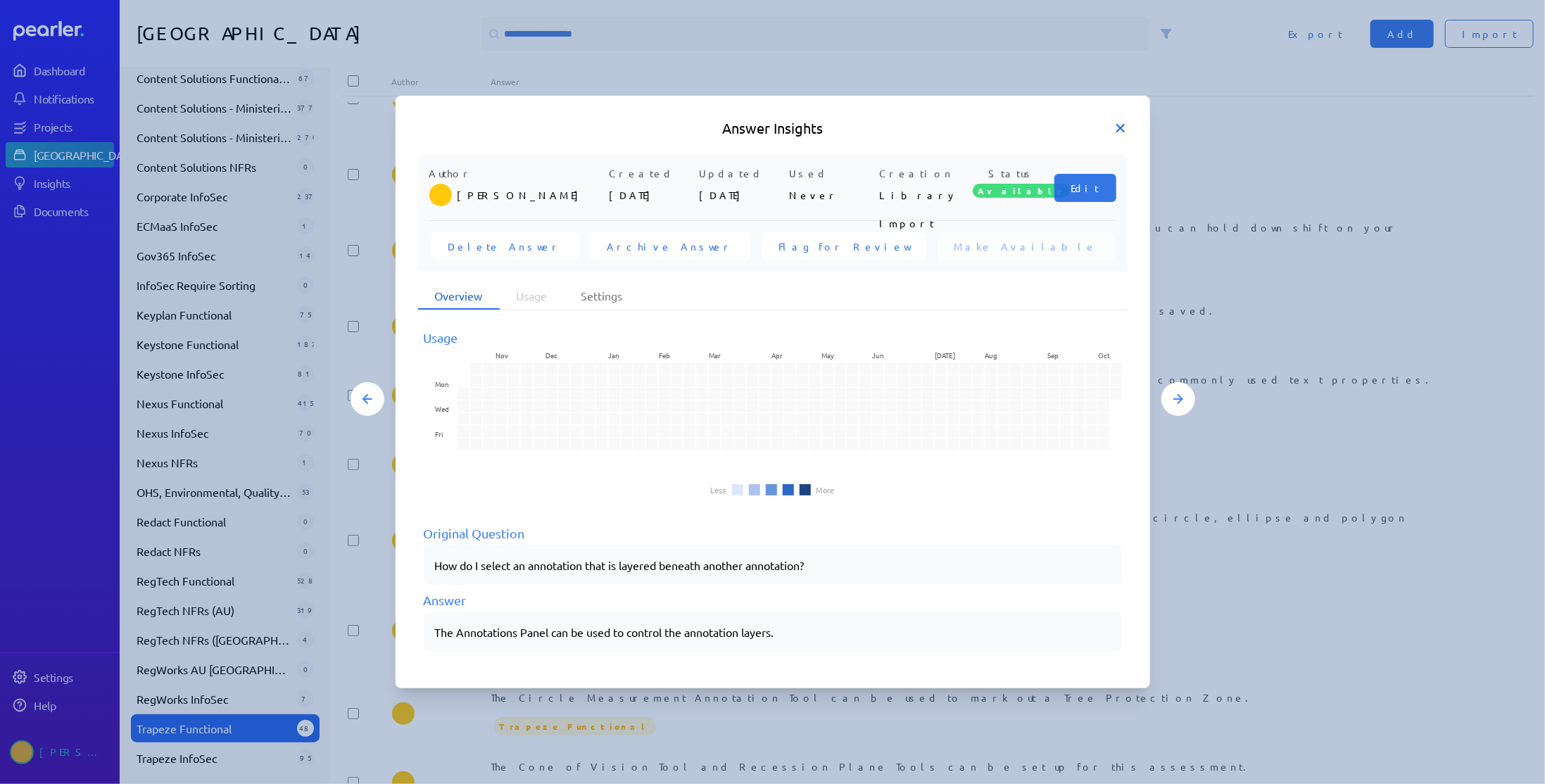
click at [1122, 125] on icon at bounding box center [1120, 128] width 14 height 14
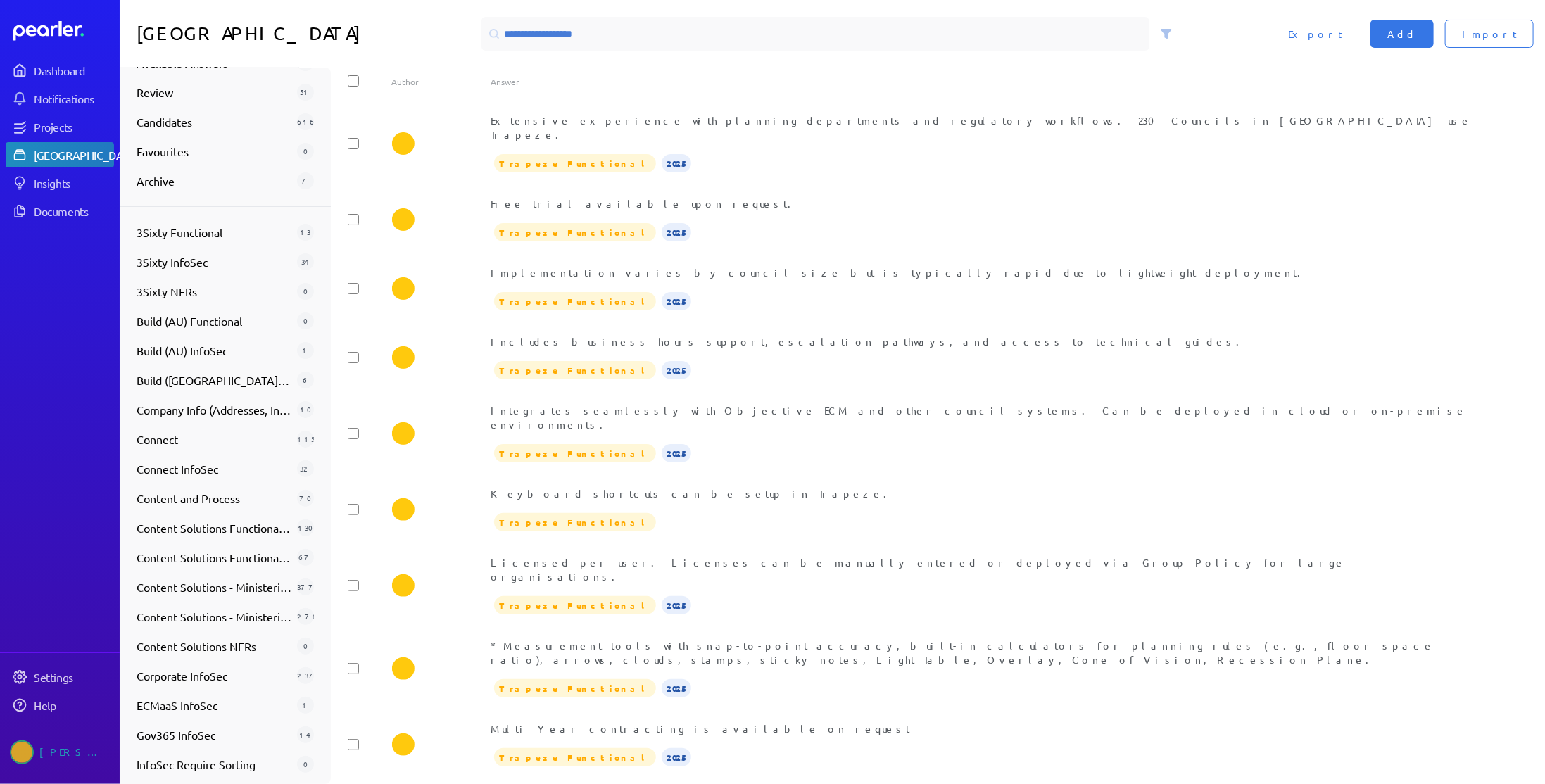
scroll to position [49, 0]
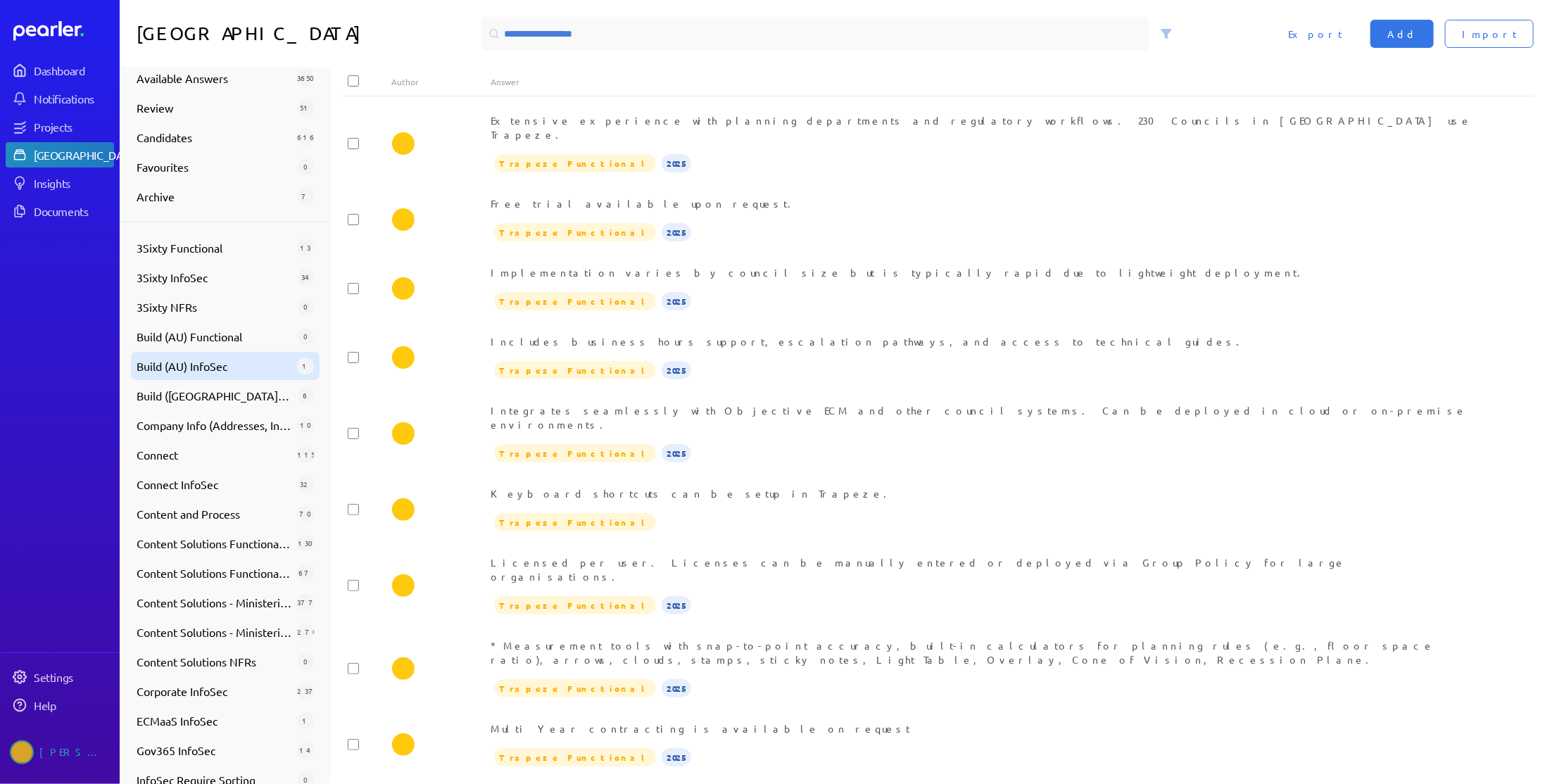
click at [220, 371] on span "Build (AU) InfoSec" at bounding box center [214, 365] width 155 height 17
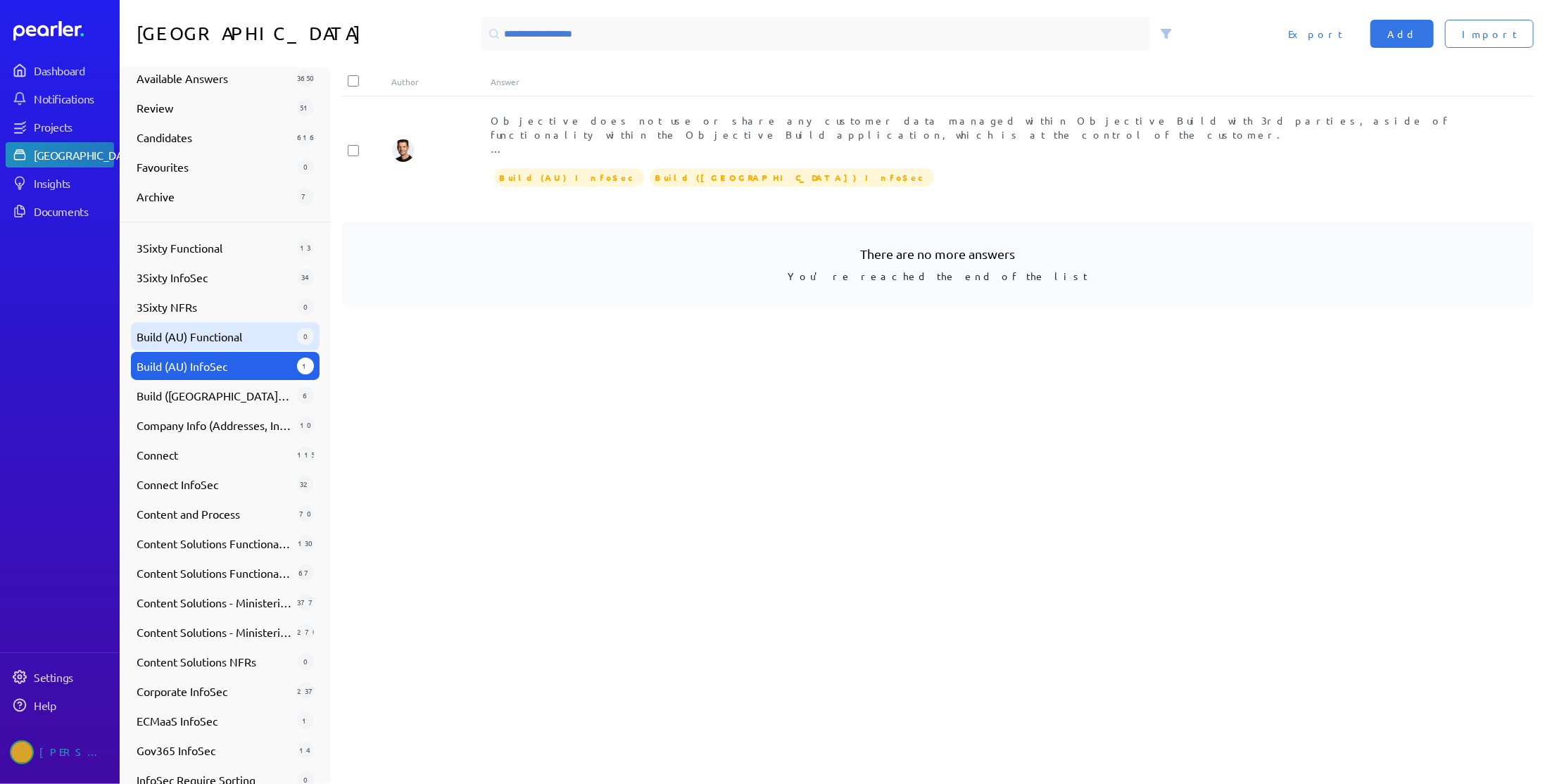
click at [222, 335] on span "Build (AU) Functional" at bounding box center [214, 336] width 155 height 17
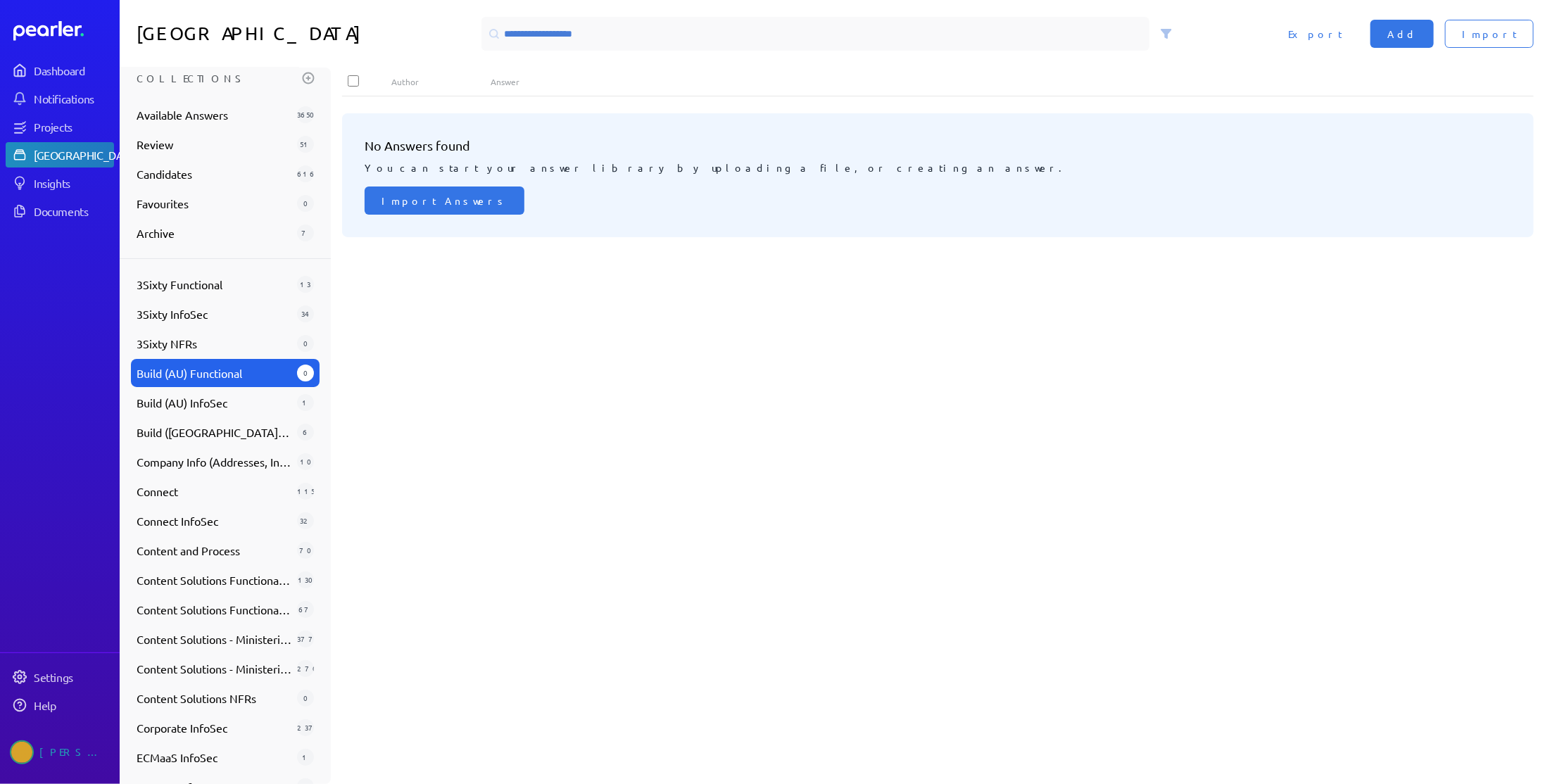
scroll to position [0, 0]
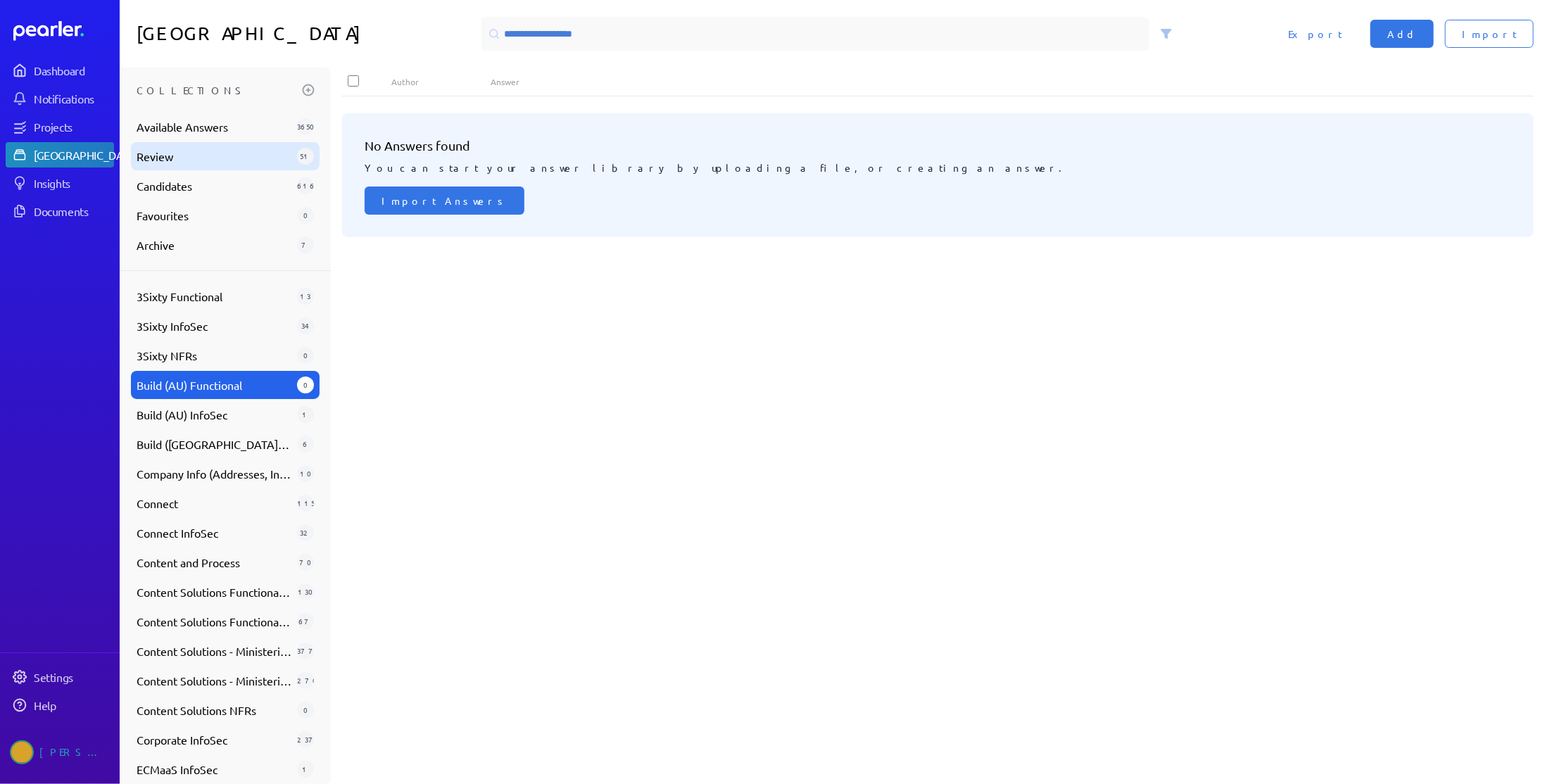
click at [217, 150] on span "Review" at bounding box center [214, 156] width 155 height 17
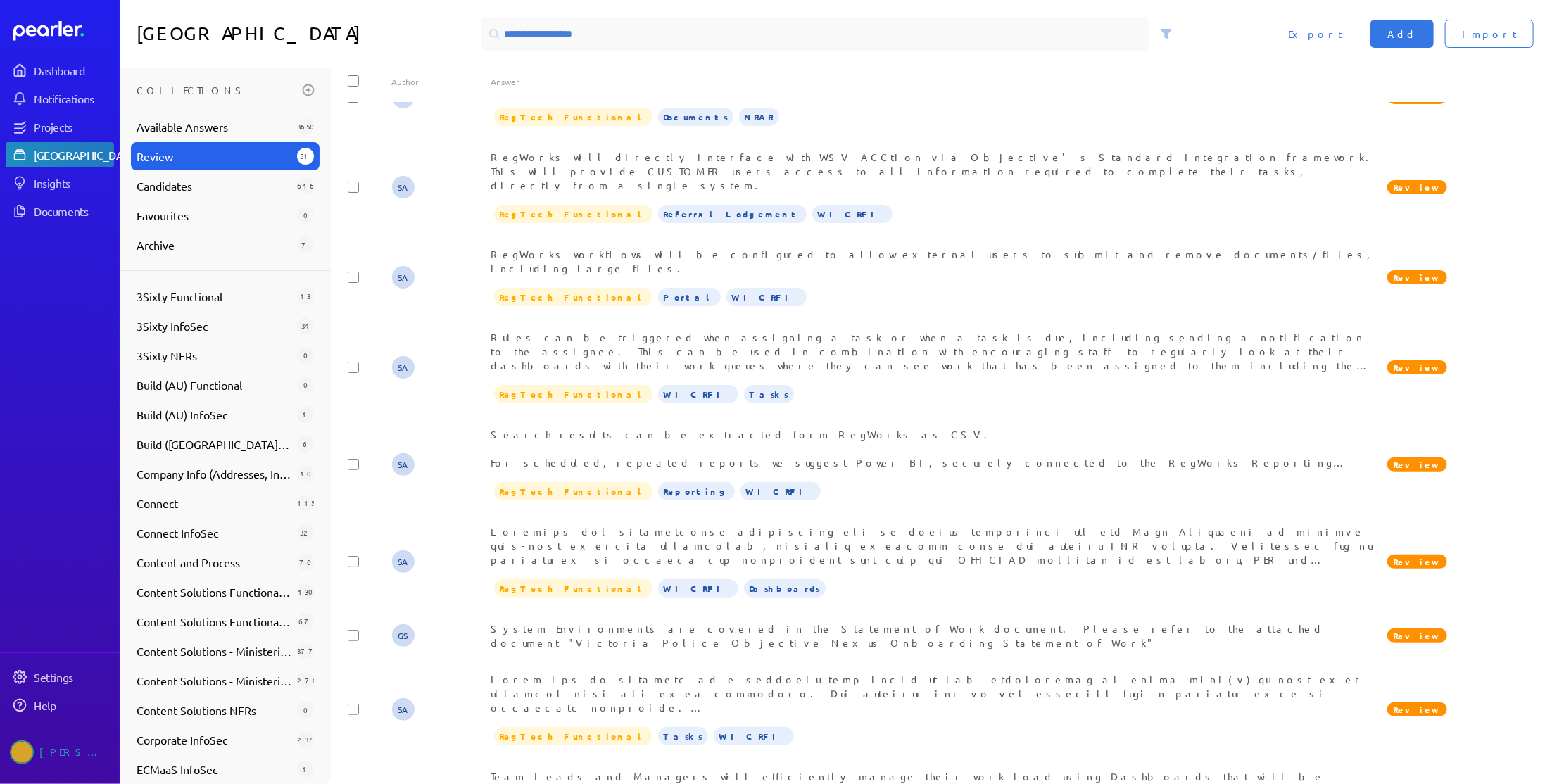
scroll to position [2010, 0]
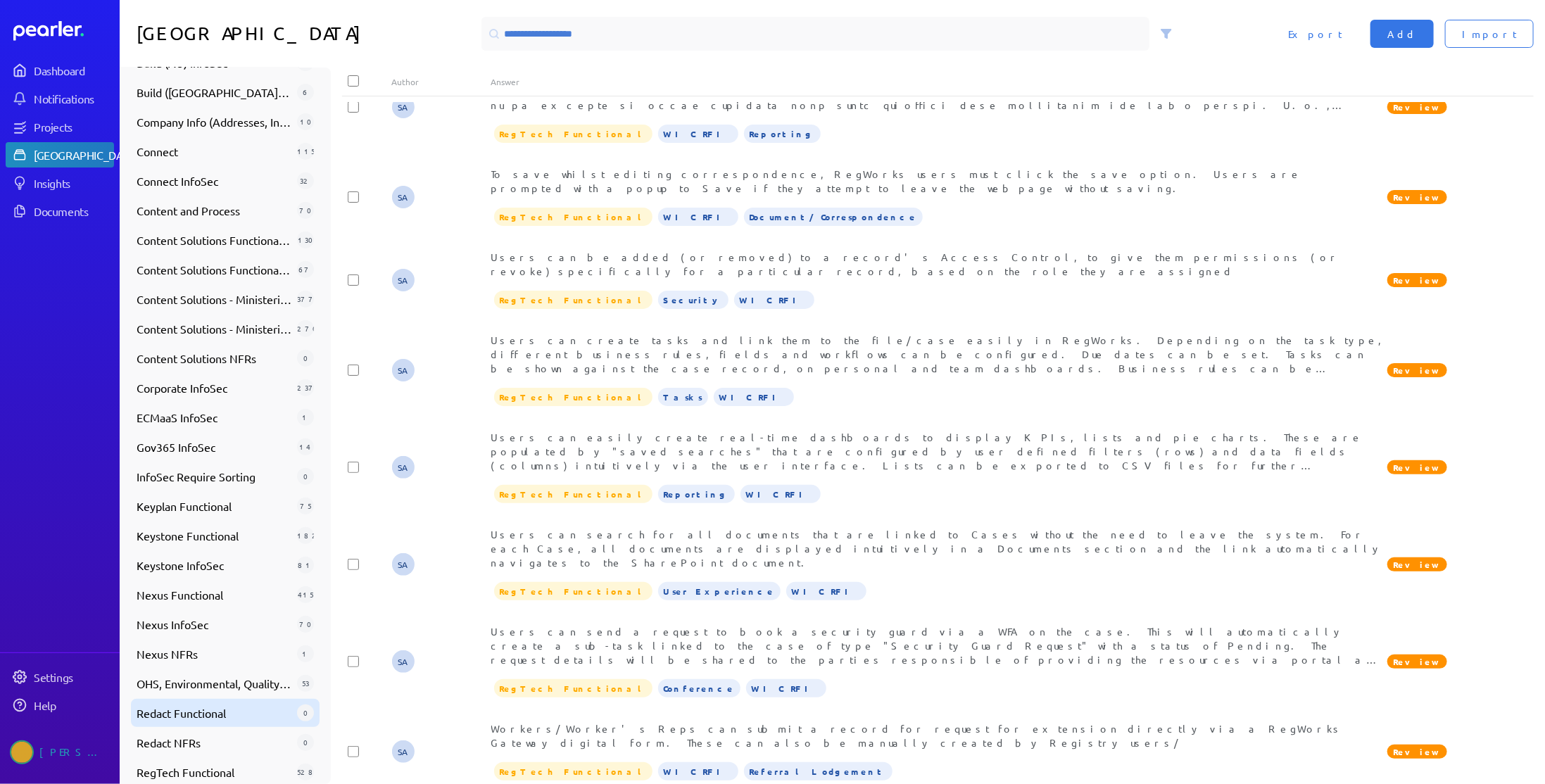
scroll to position [543, 0]
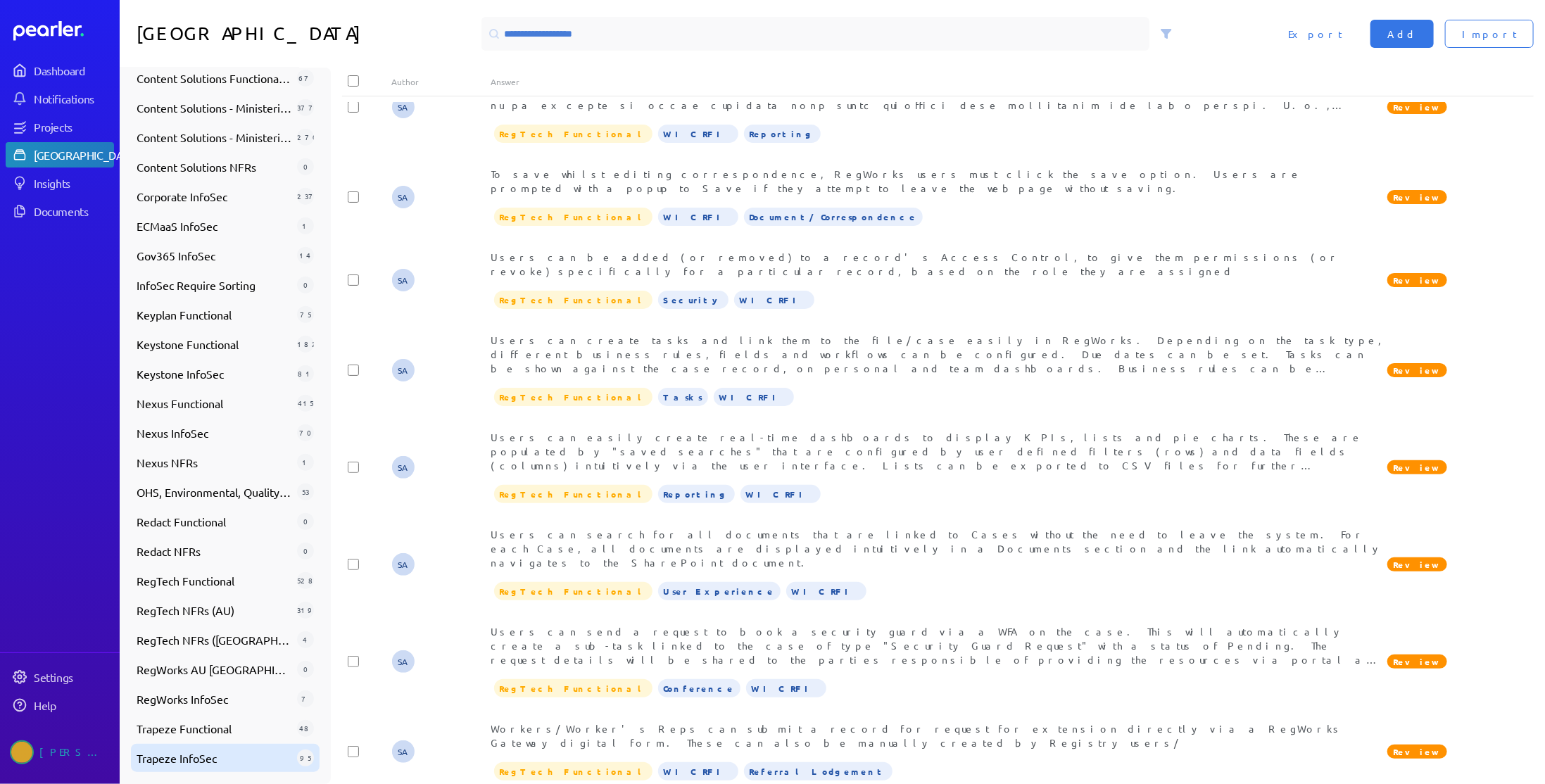
click at [229, 761] on span "Trapeze InfoSec" at bounding box center [214, 758] width 155 height 17
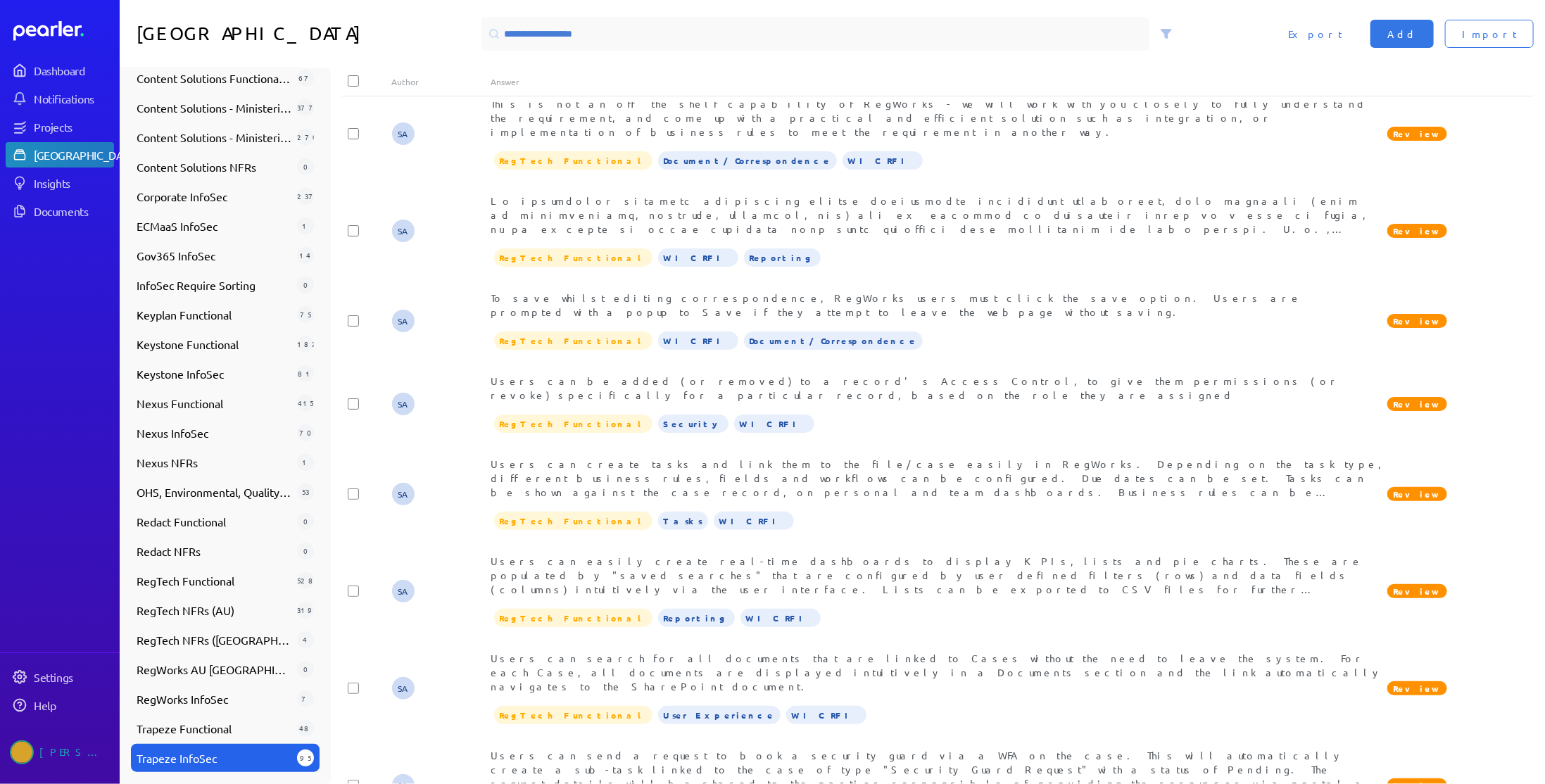
scroll to position [1963, 0]
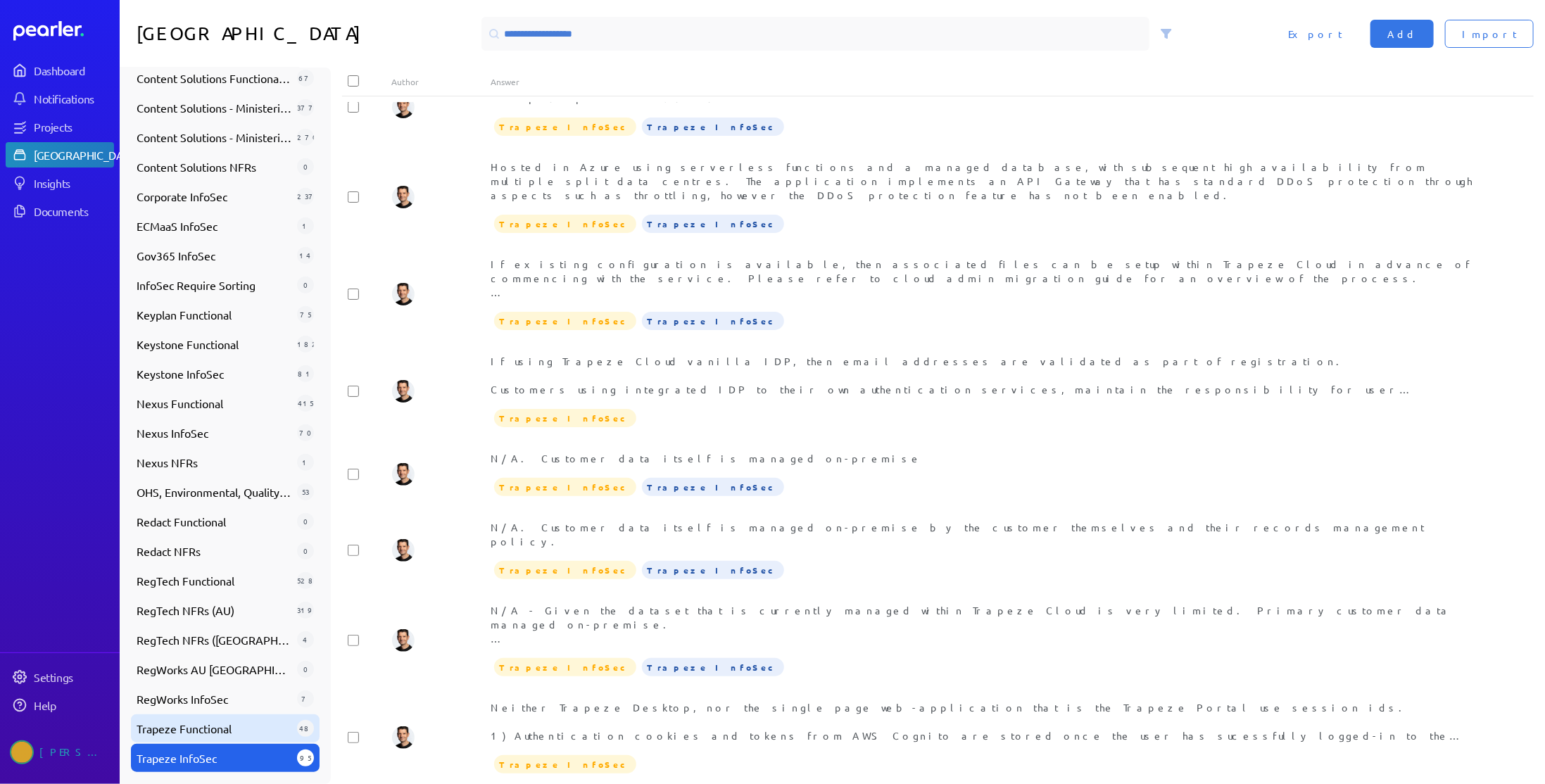
click at [233, 731] on span "Trapeze Functional" at bounding box center [214, 728] width 155 height 17
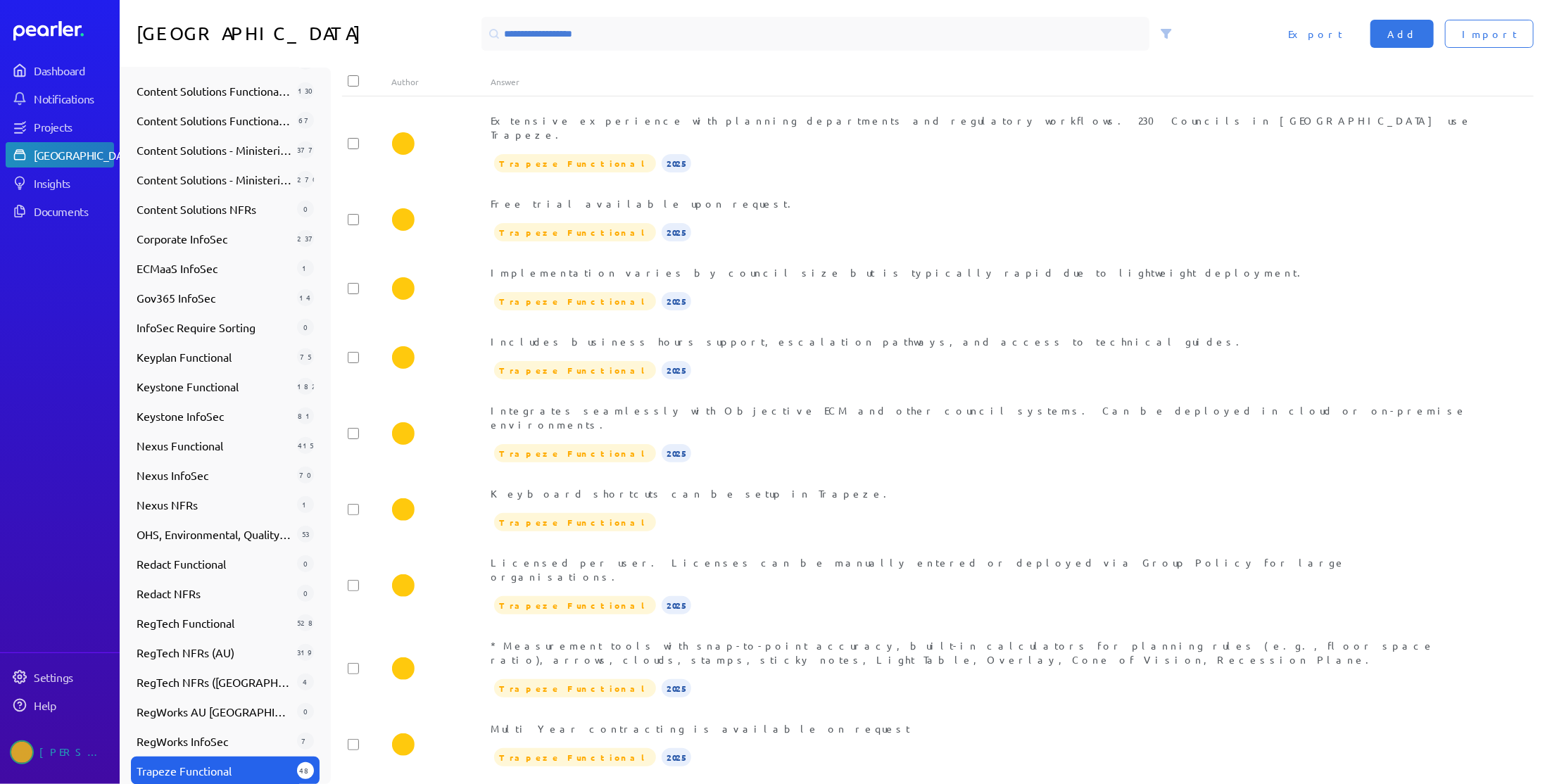
scroll to position [543, 0]
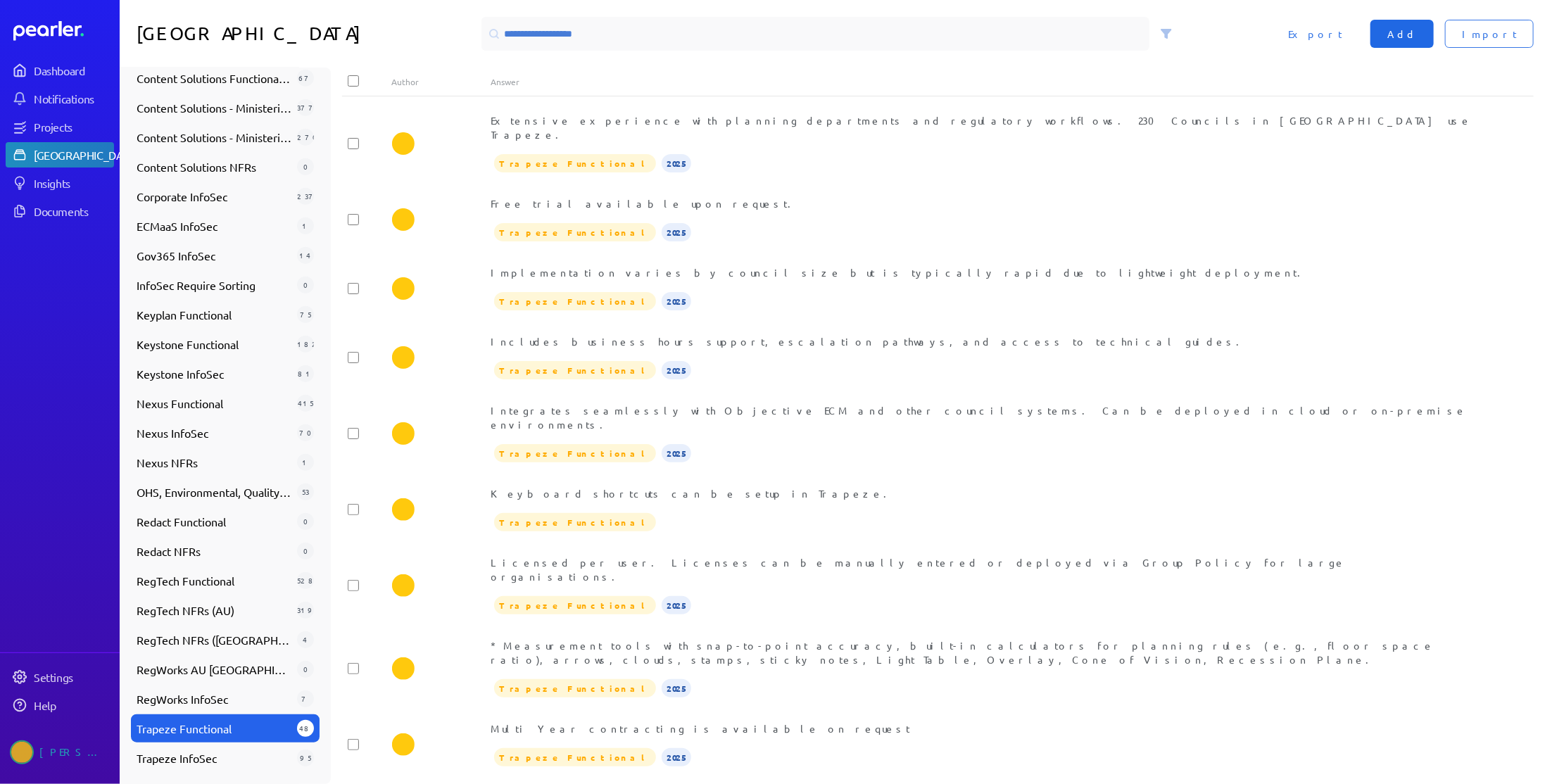
click at [1417, 37] on span "Add" at bounding box center [1402, 34] width 30 height 14
type textarea "*"
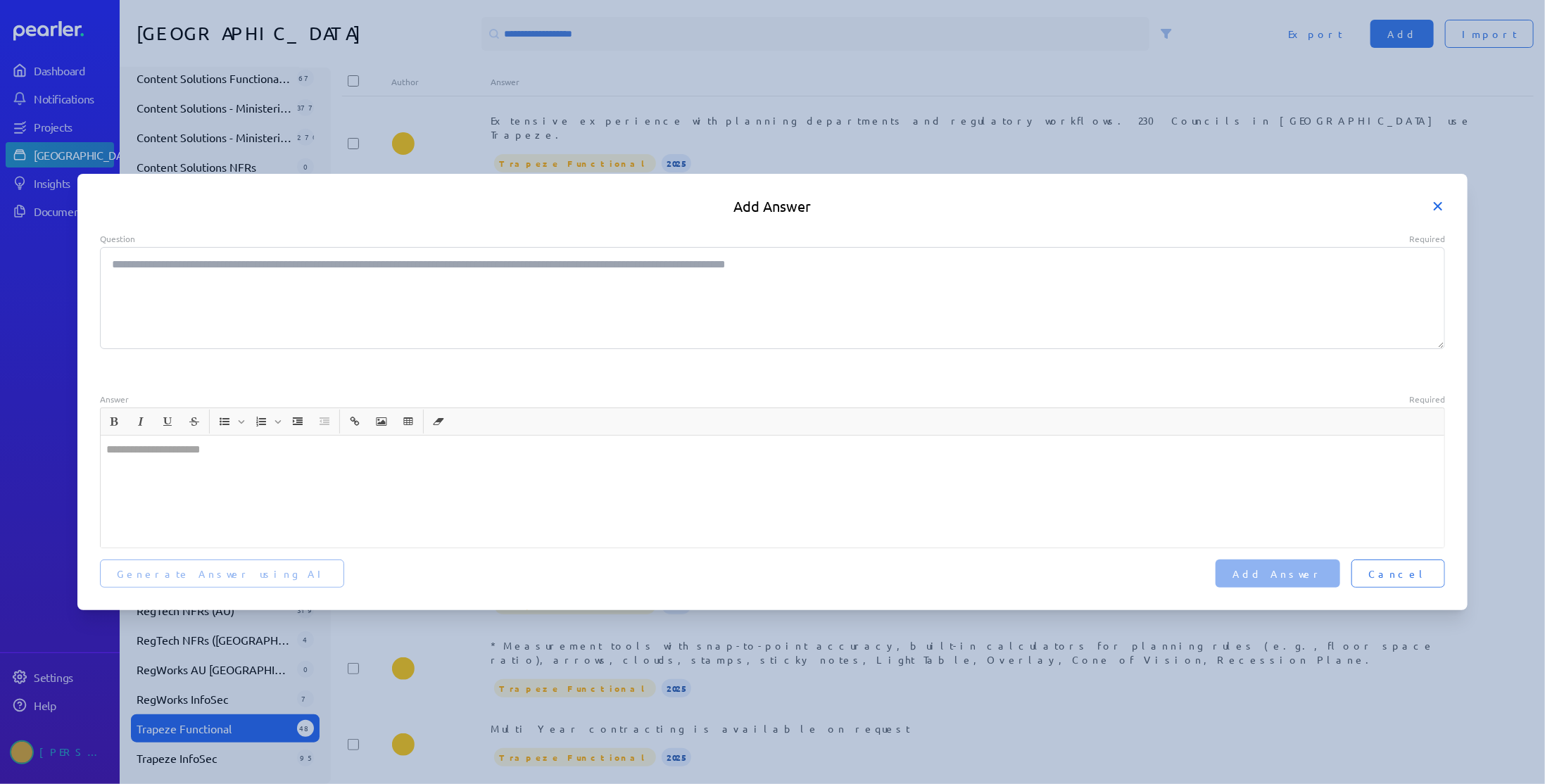
click at [1441, 206] on icon at bounding box center [1438, 206] width 14 height 14
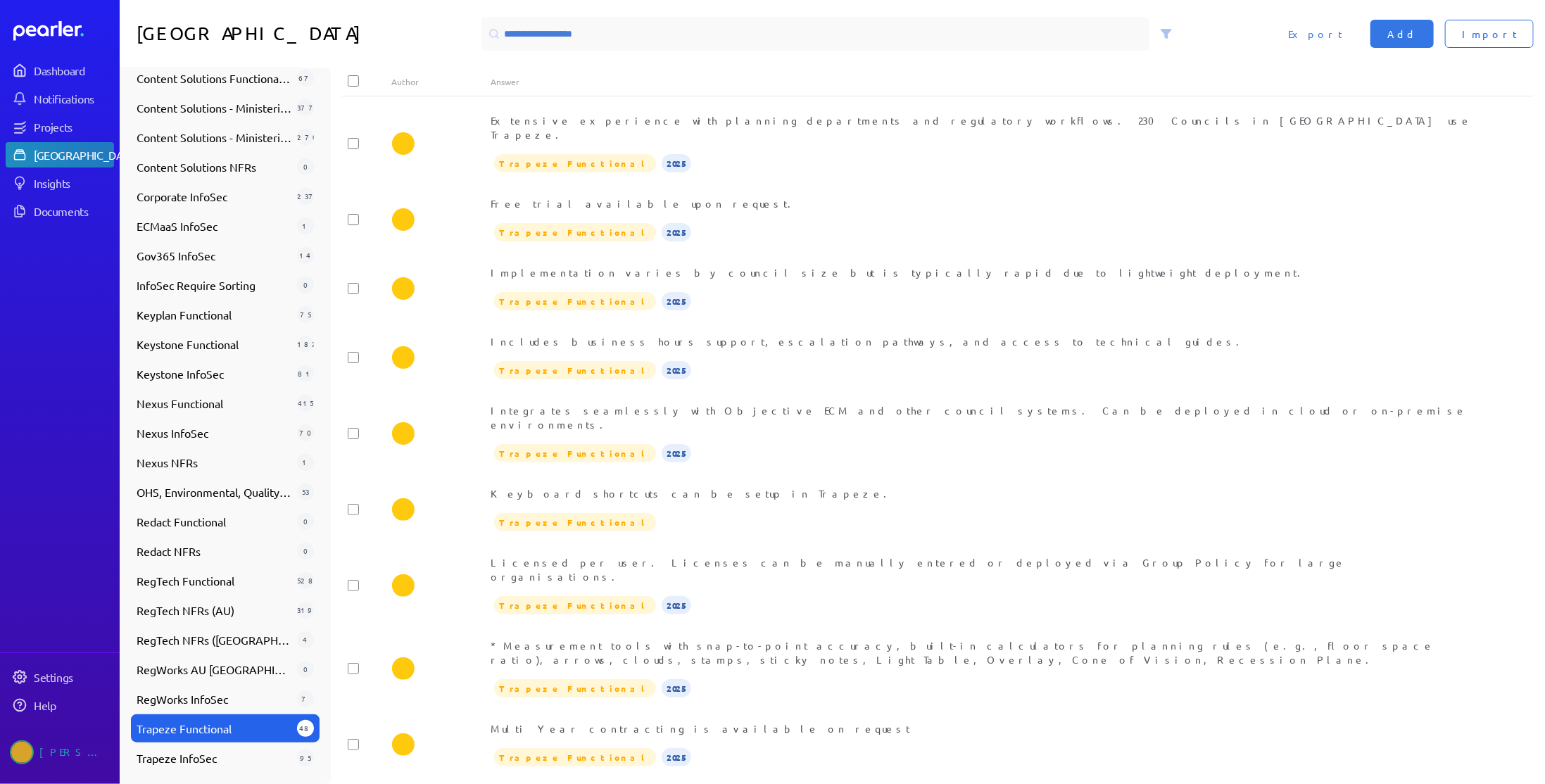
click at [1495, 32] on span "Import" at bounding box center [1489, 34] width 55 height 14
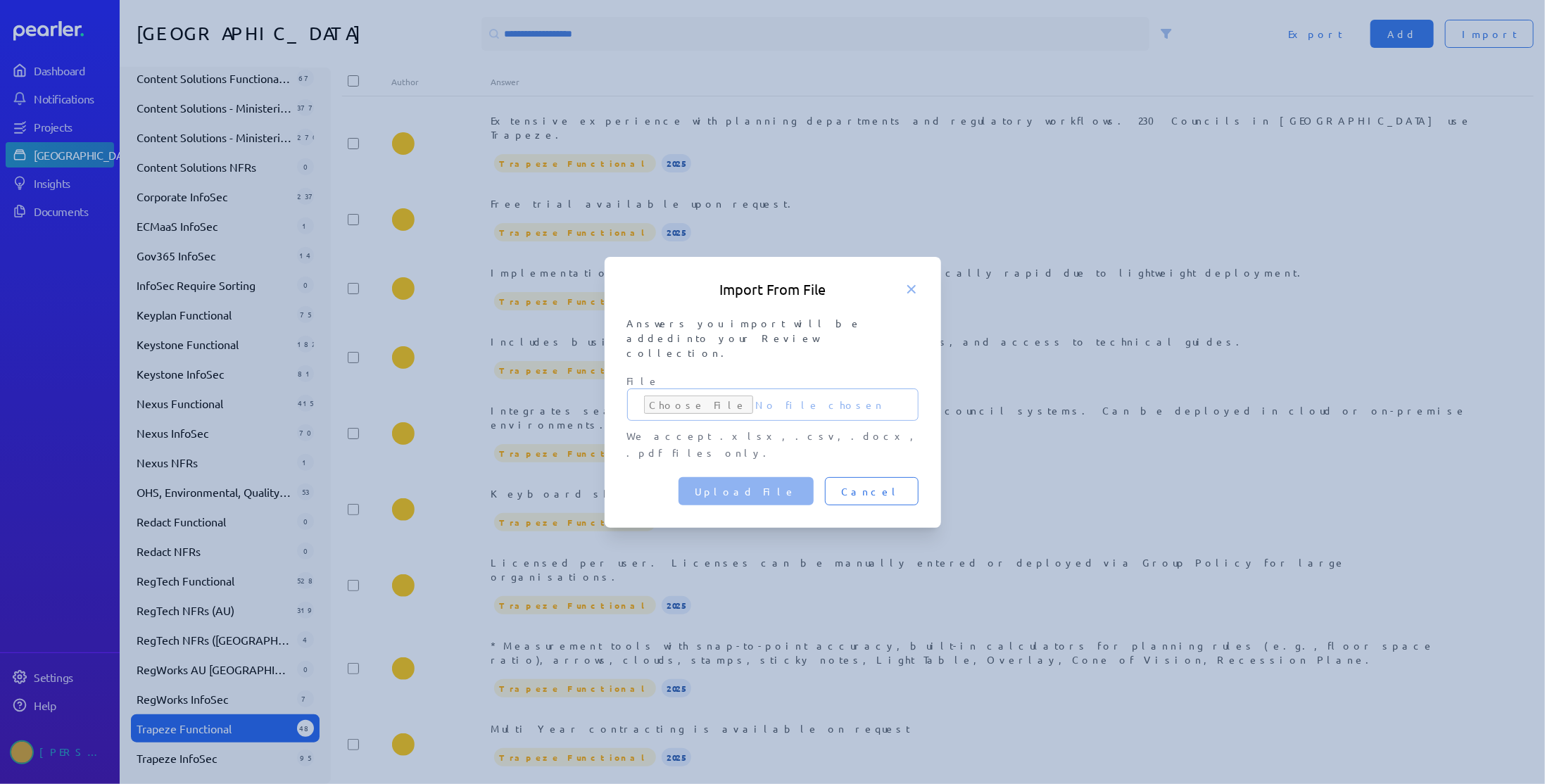
click at [681, 396] on input "File" at bounding box center [773, 405] width 291 height 32
type input "**********"
click at [787, 484] on span "Upload File" at bounding box center [746, 491] width 101 height 14
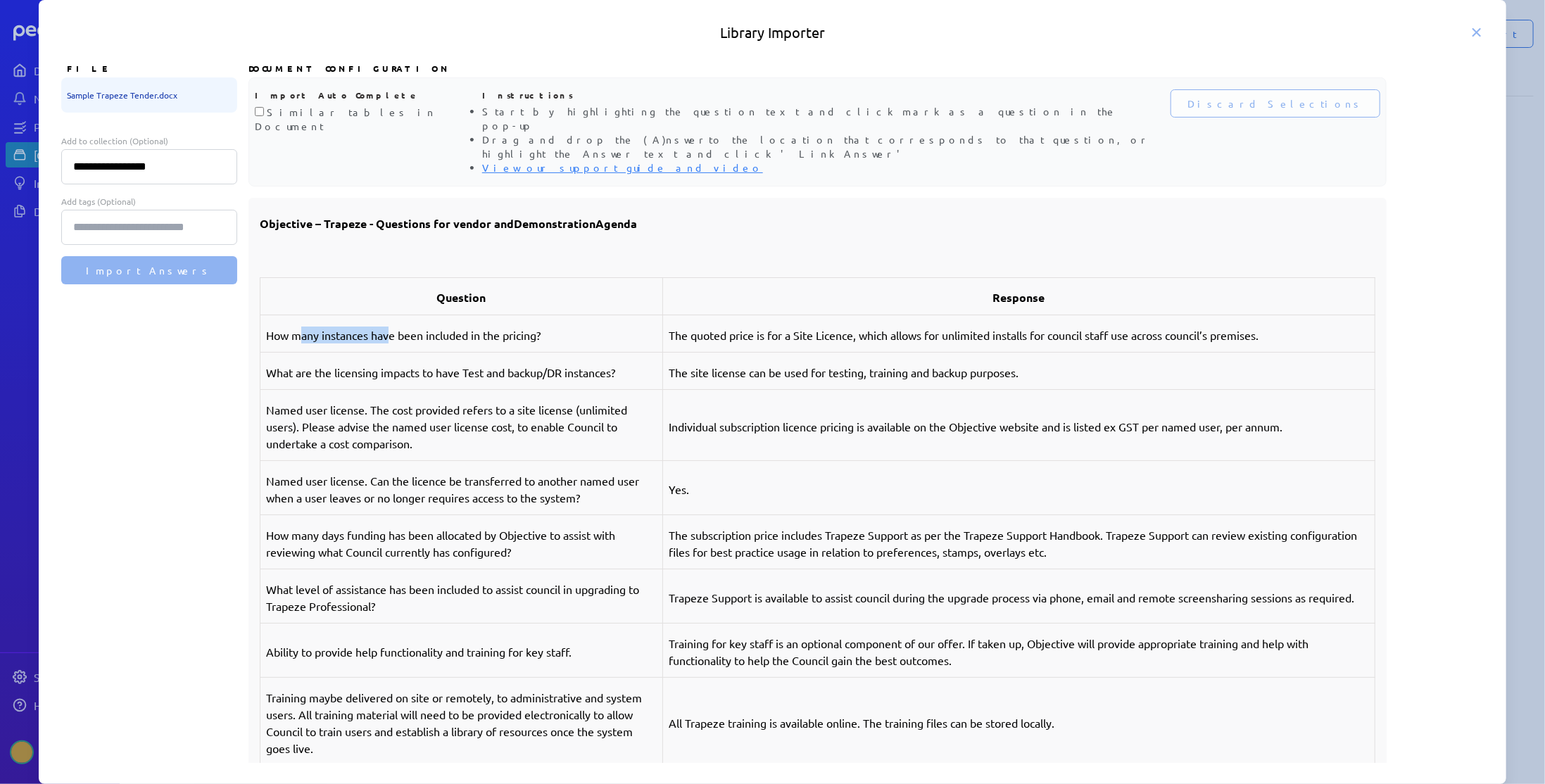
drag, startPoint x: 297, startPoint y: 306, endPoint x: 387, endPoint y: 307, distance: 90.0
click at [387, 327] on p "How many instances have been included in the pricing?" at bounding box center [461, 335] width 390 height 17
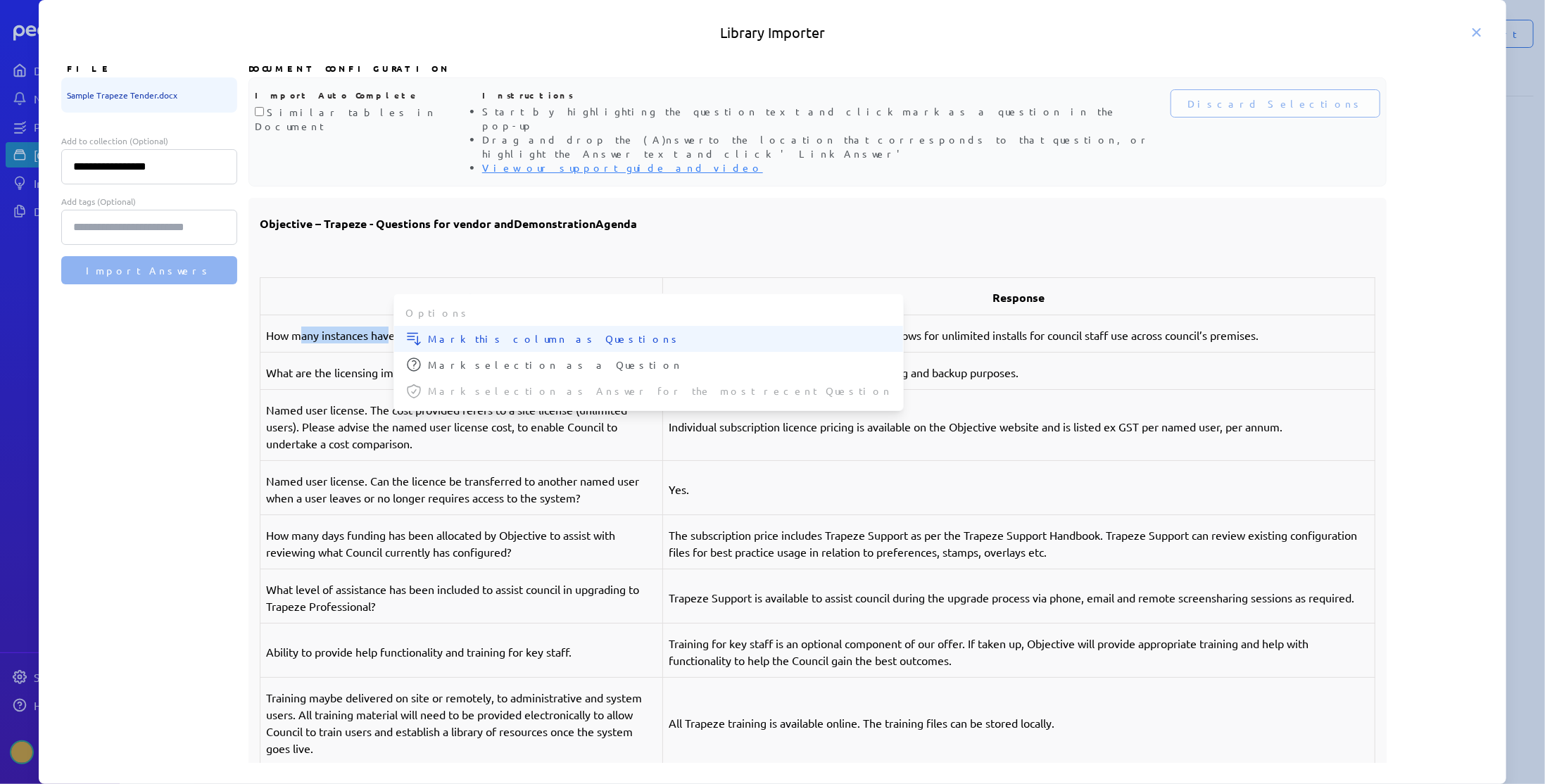
click at [451, 331] on span "Mark this column as Questions" at bounding box center [660, 338] width 464 height 15
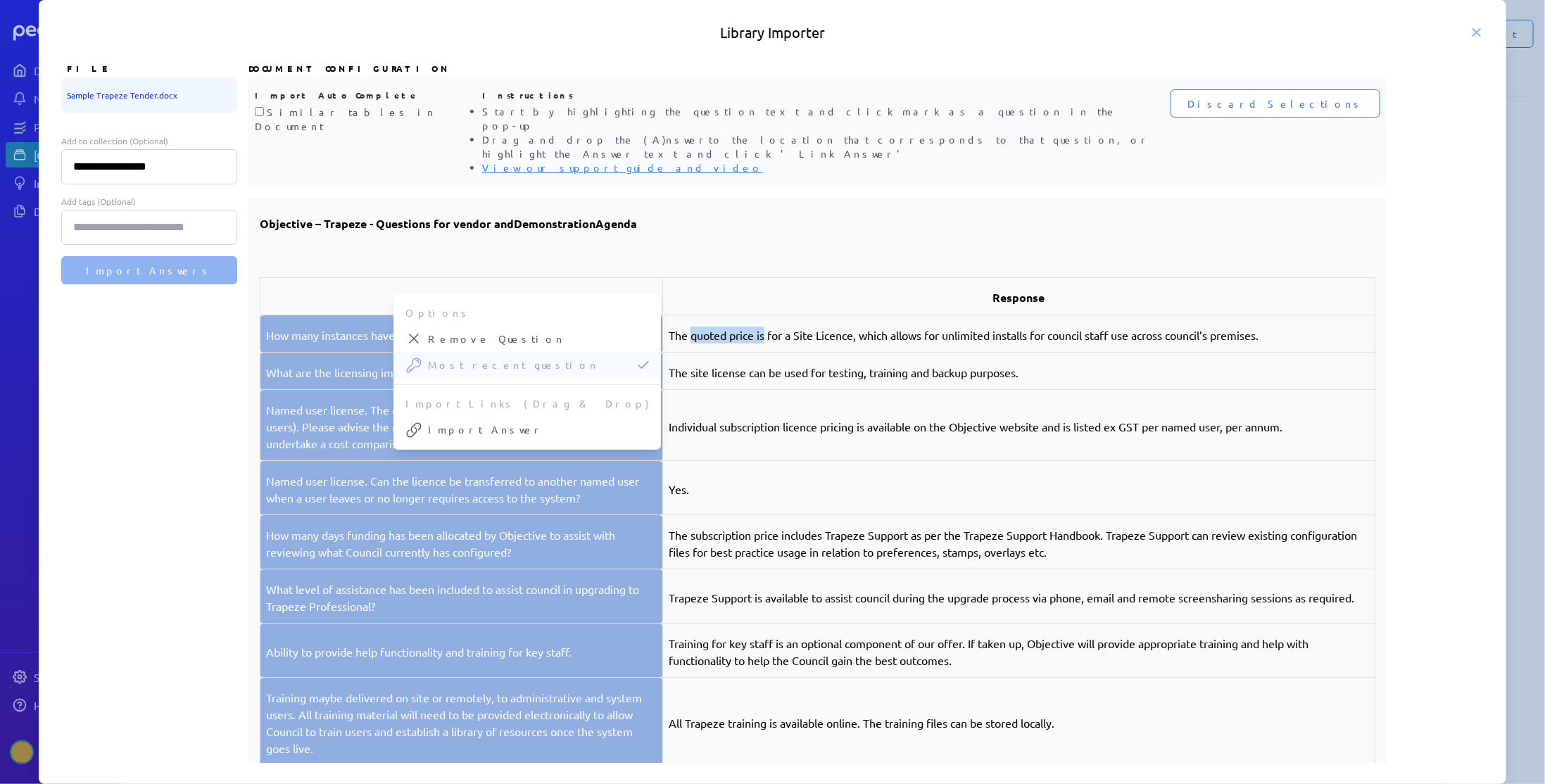
drag, startPoint x: 697, startPoint y: 304, endPoint x: 771, endPoint y: 304, distance: 74.0
click at [771, 327] on p "The quoted price is for a Site Licence, which allows for unlimited installs for…" at bounding box center [1019, 335] width 700 height 17
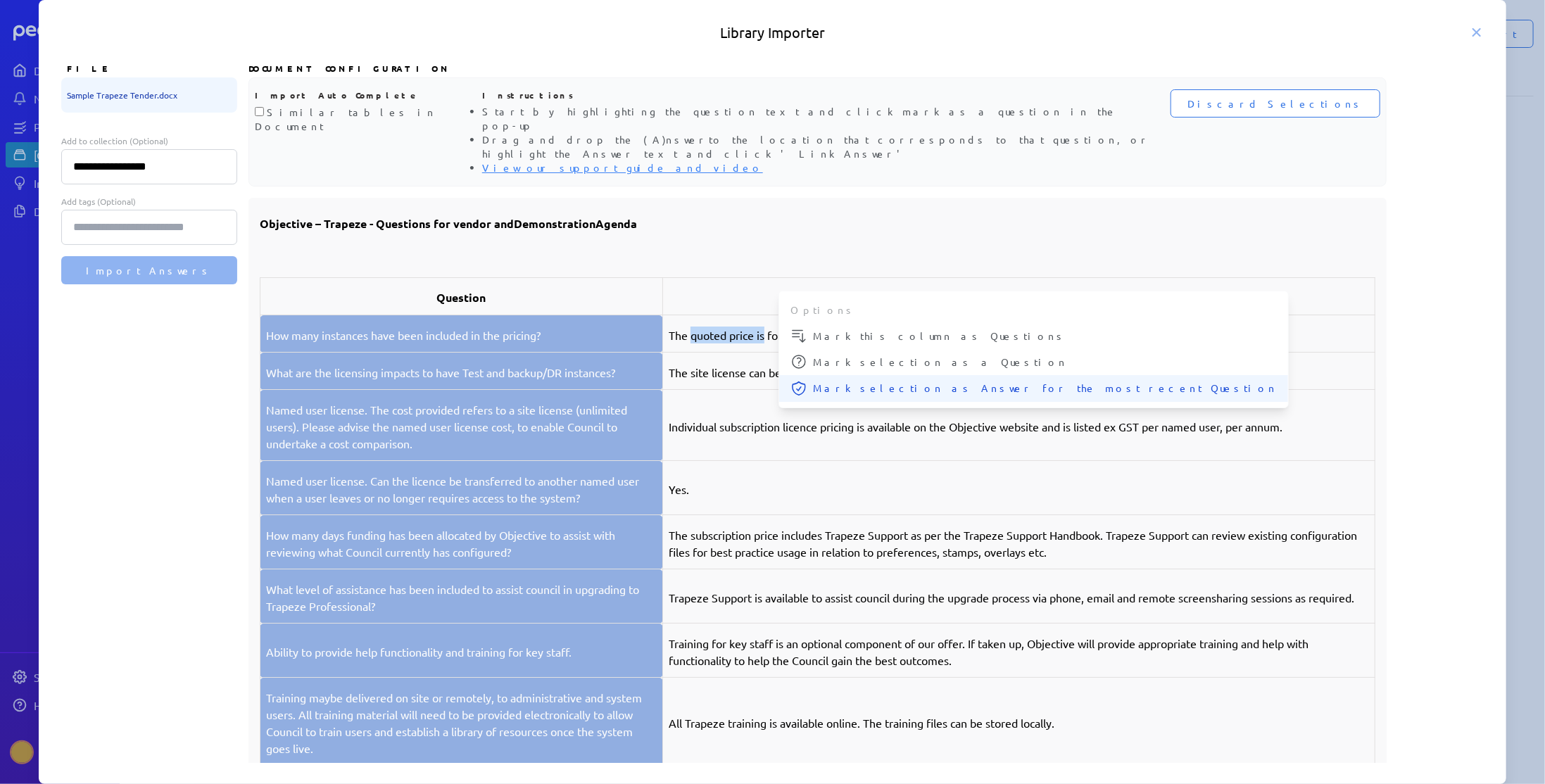
click at [817, 381] on span "Mark selection as Answer for the most recent Question" at bounding box center [1045, 388] width 464 height 15
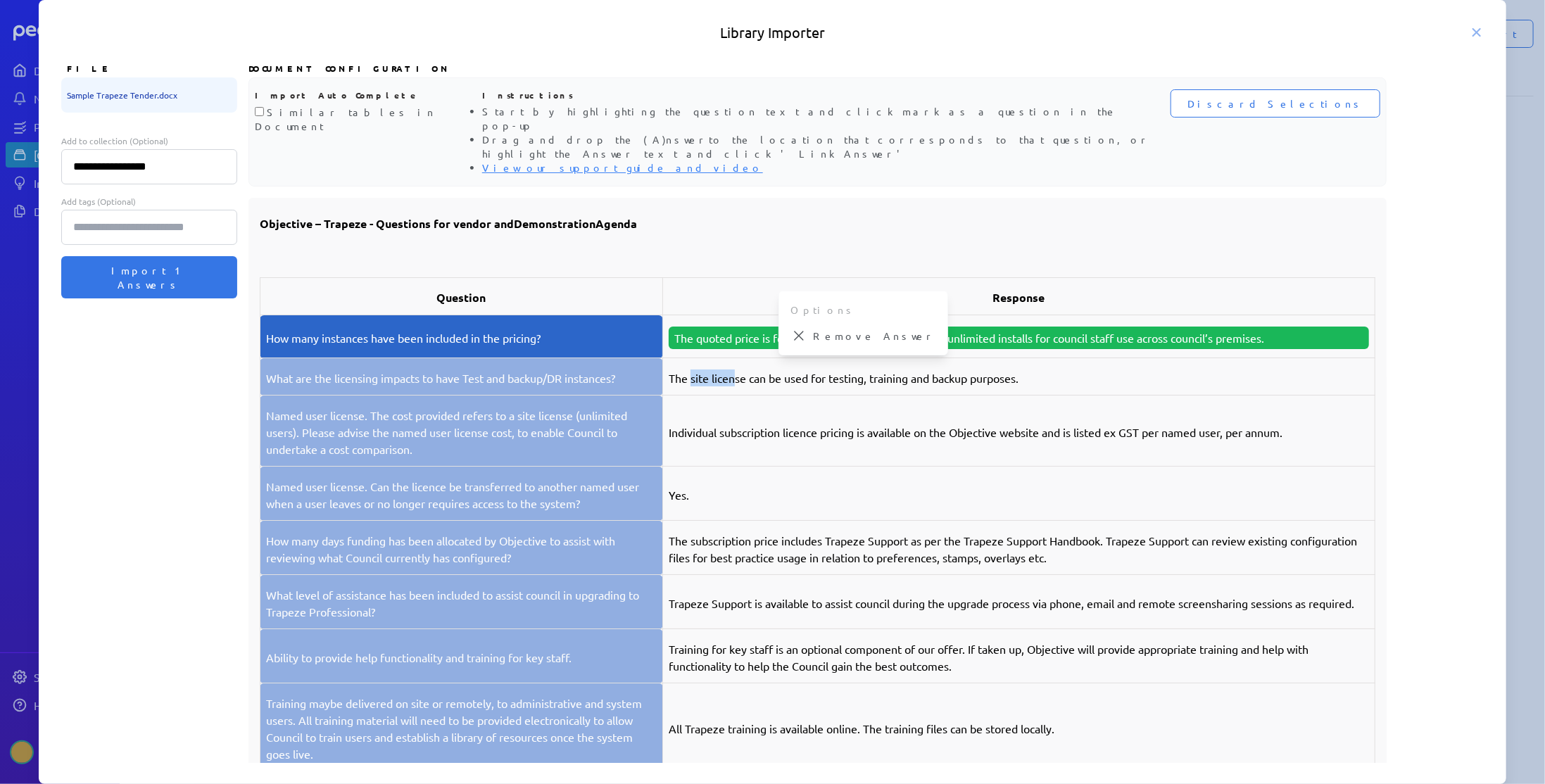
drag, startPoint x: 696, startPoint y: 344, endPoint x: 743, endPoint y: 344, distance: 47.0
click at [743, 370] on p "The site license can be used for testing, training and backup purposes." at bounding box center [1019, 378] width 700 height 17
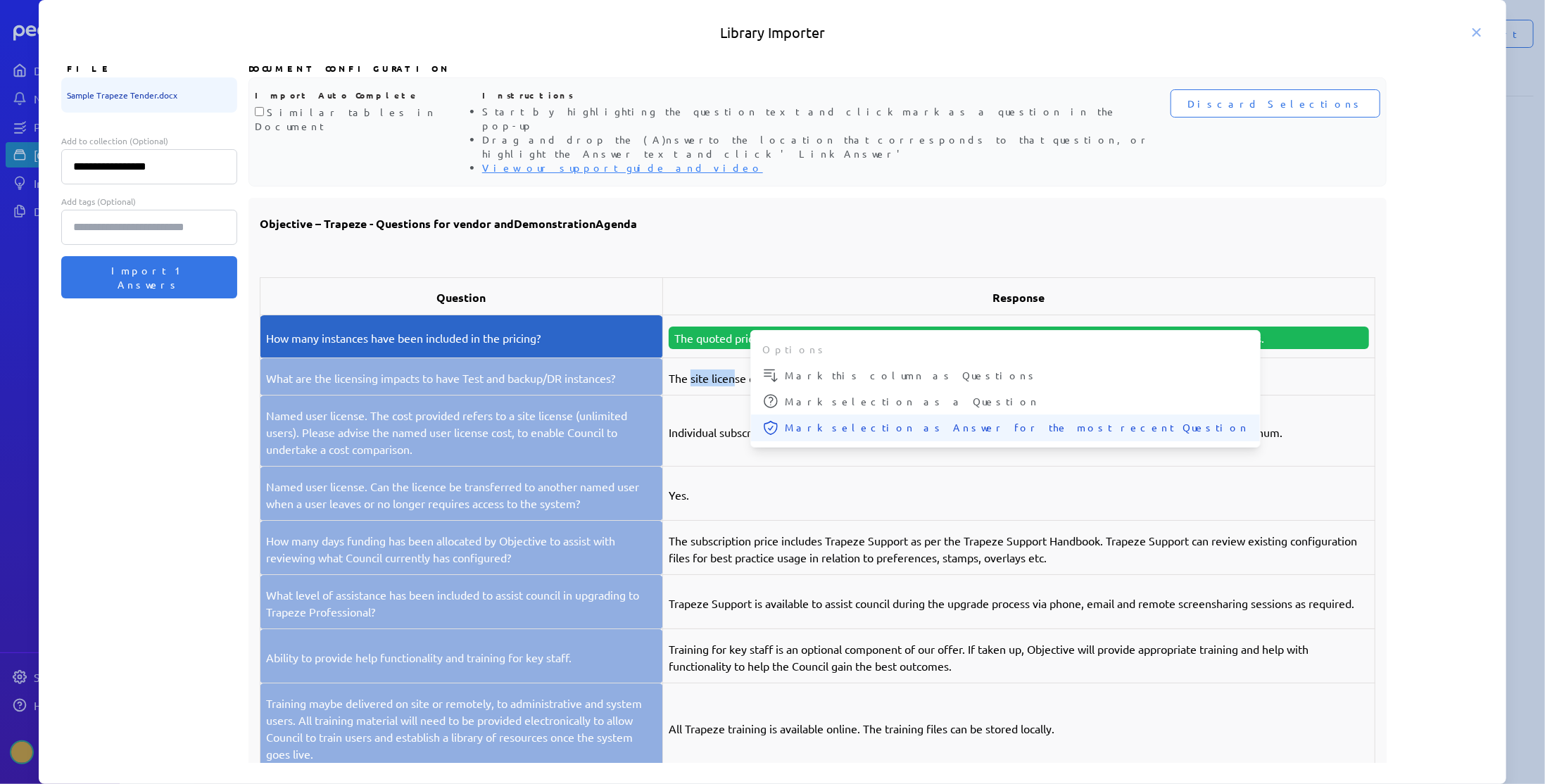
click at [802, 420] on span "Mark selection as Answer for the most recent Question" at bounding box center [1017, 427] width 464 height 15
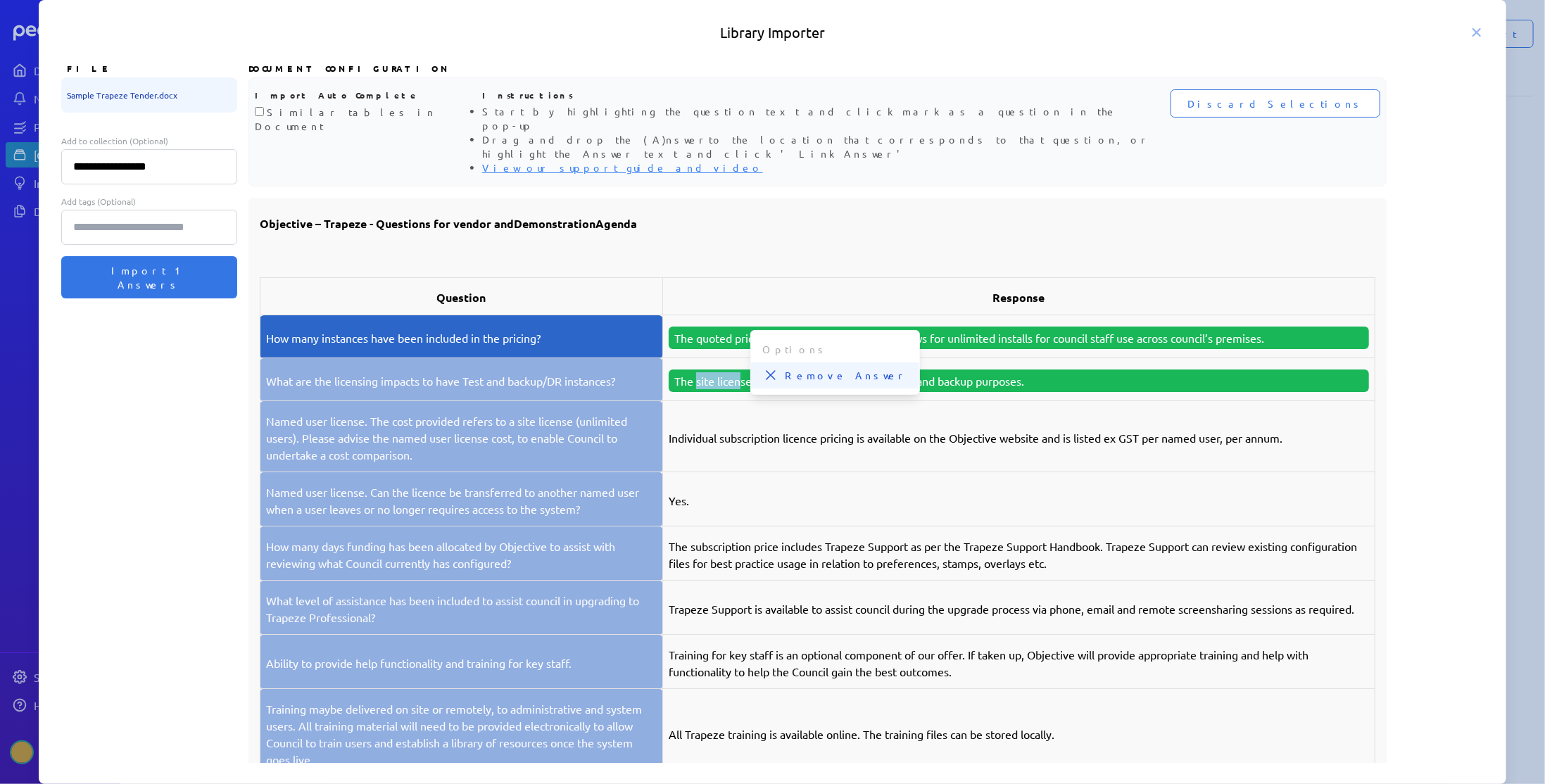
click at [794, 368] on span "Remove Answer" at bounding box center [846, 376] width 123 height 15
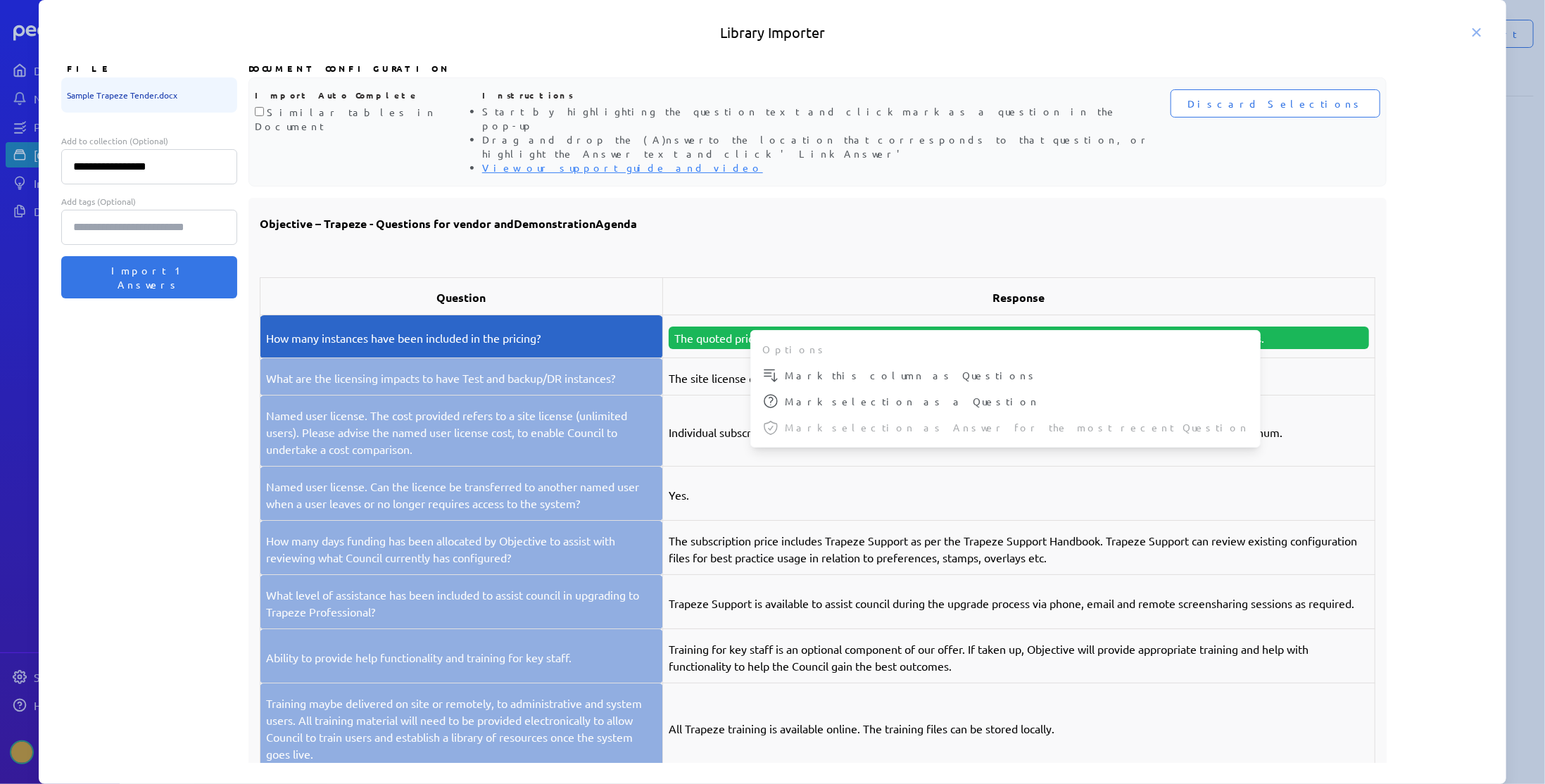
click at [584, 370] on p "What are the licensing impacts to have Test and backup/DR instances?" at bounding box center [461, 378] width 390 height 17
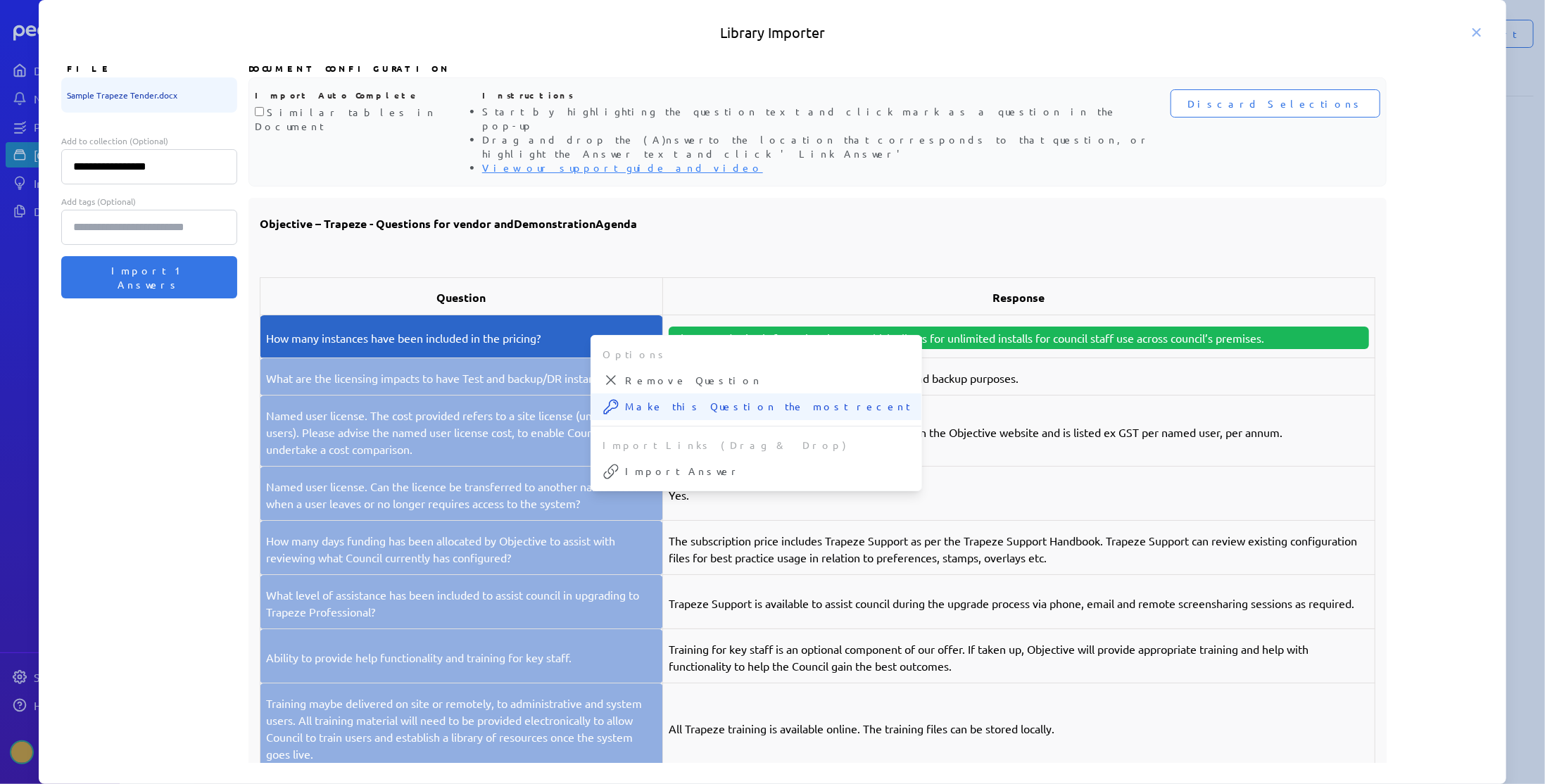
click at [654, 393] on button "Make this Question the most recent" at bounding box center [756, 406] width 330 height 27
click at [801, 370] on p "The site license can be used for testing, training and backup purposes." at bounding box center [1019, 378] width 700 height 17
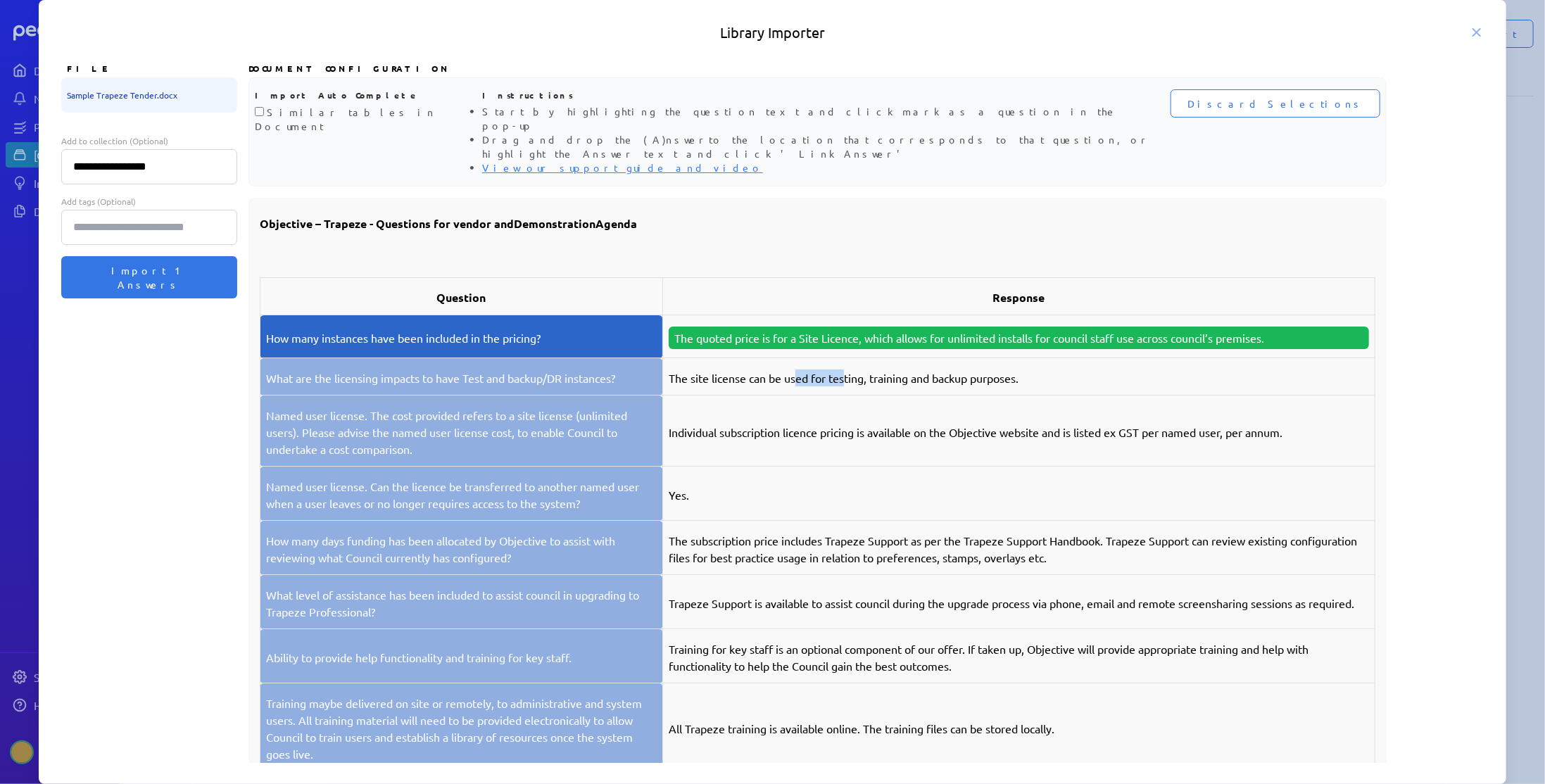
drag, startPoint x: 801, startPoint y: 346, endPoint x: 849, endPoint y: 353, distance: 48.5
click at [849, 370] on p "The site license can be used for testing, training and backup purposes." at bounding box center [1019, 378] width 700 height 17
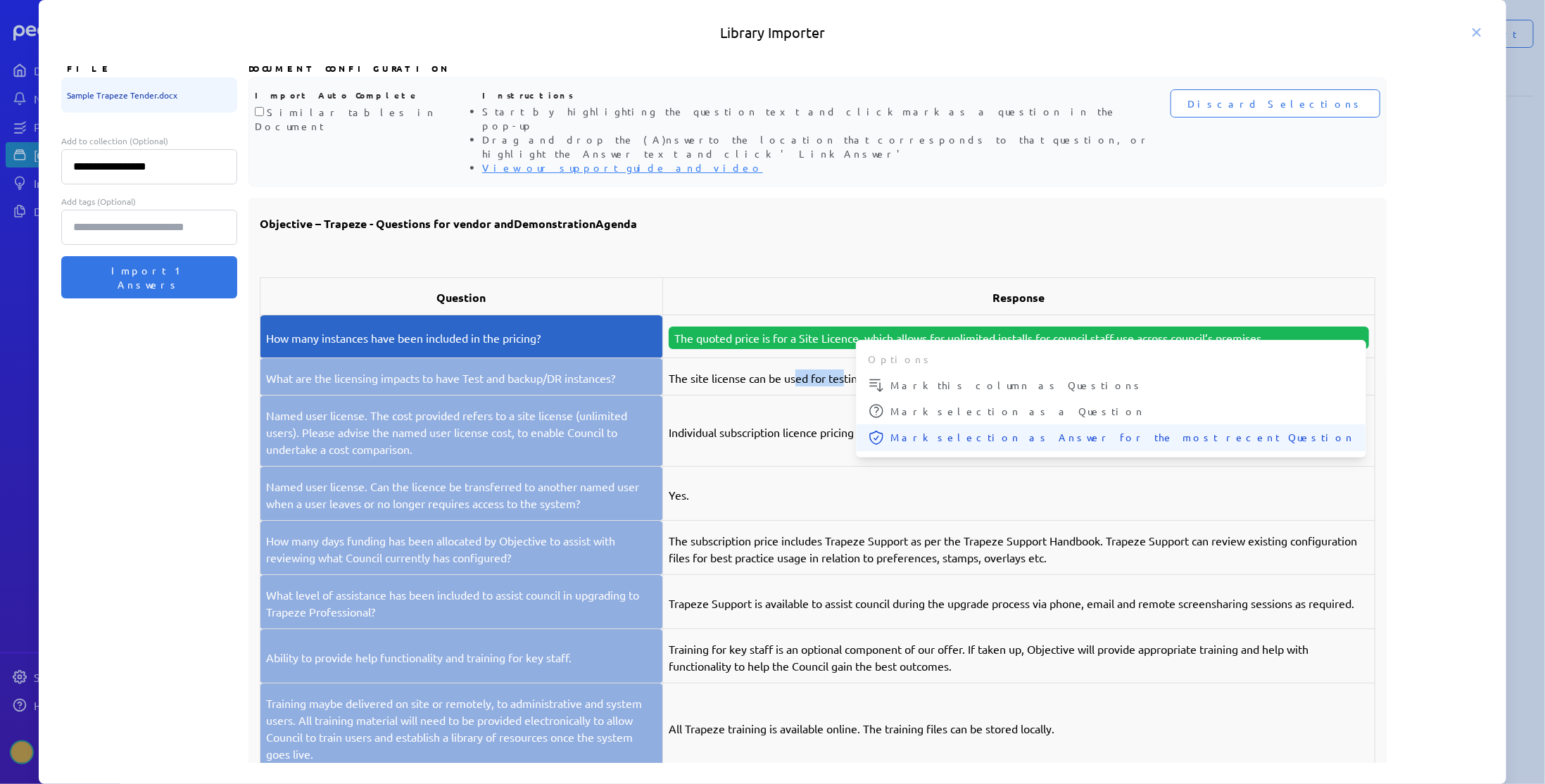
click at [893, 424] on button "Mark selection as Answer for the most recent Question" at bounding box center [1111, 438] width 509 height 27
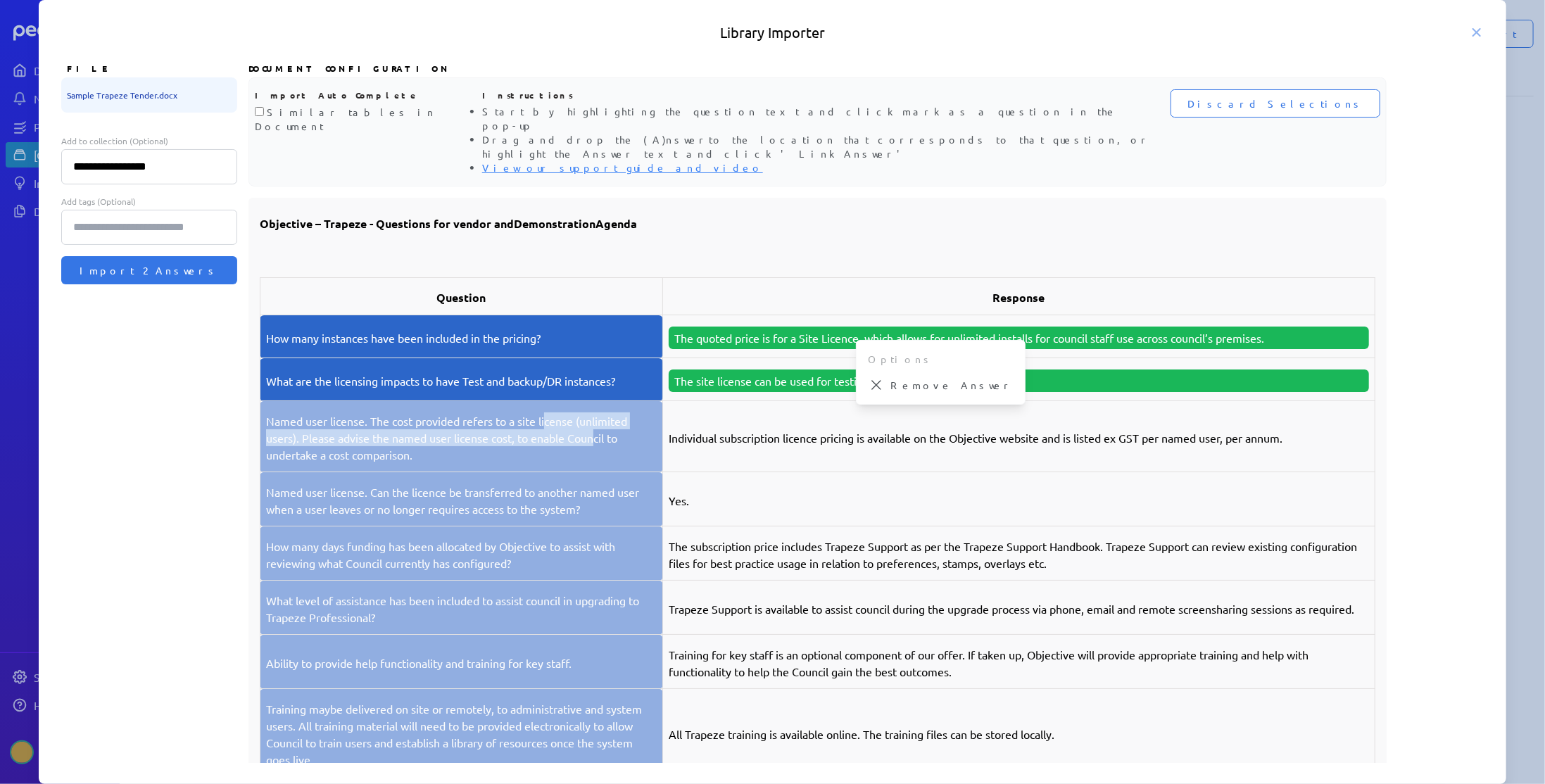
drag, startPoint x: 548, startPoint y: 397, endPoint x: 599, endPoint y: 406, distance: 51.8
click at [599, 412] on p "Named user license. The cost provided refers to a site license (unlimited users…" at bounding box center [461, 437] width 390 height 50
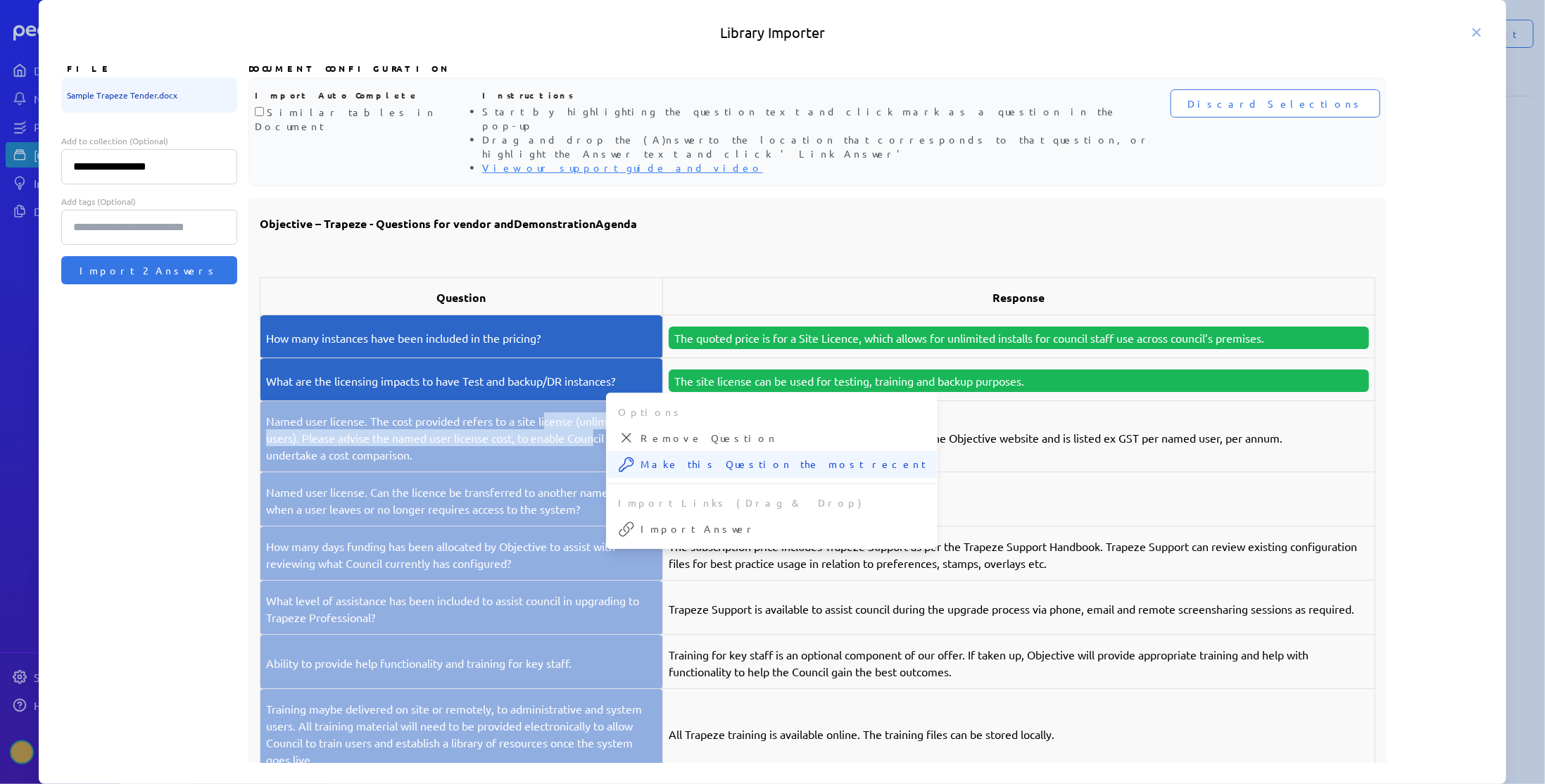
click at [659, 457] on span "Make this Question the most recent" at bounding box center [783, 464] width 285 height 15
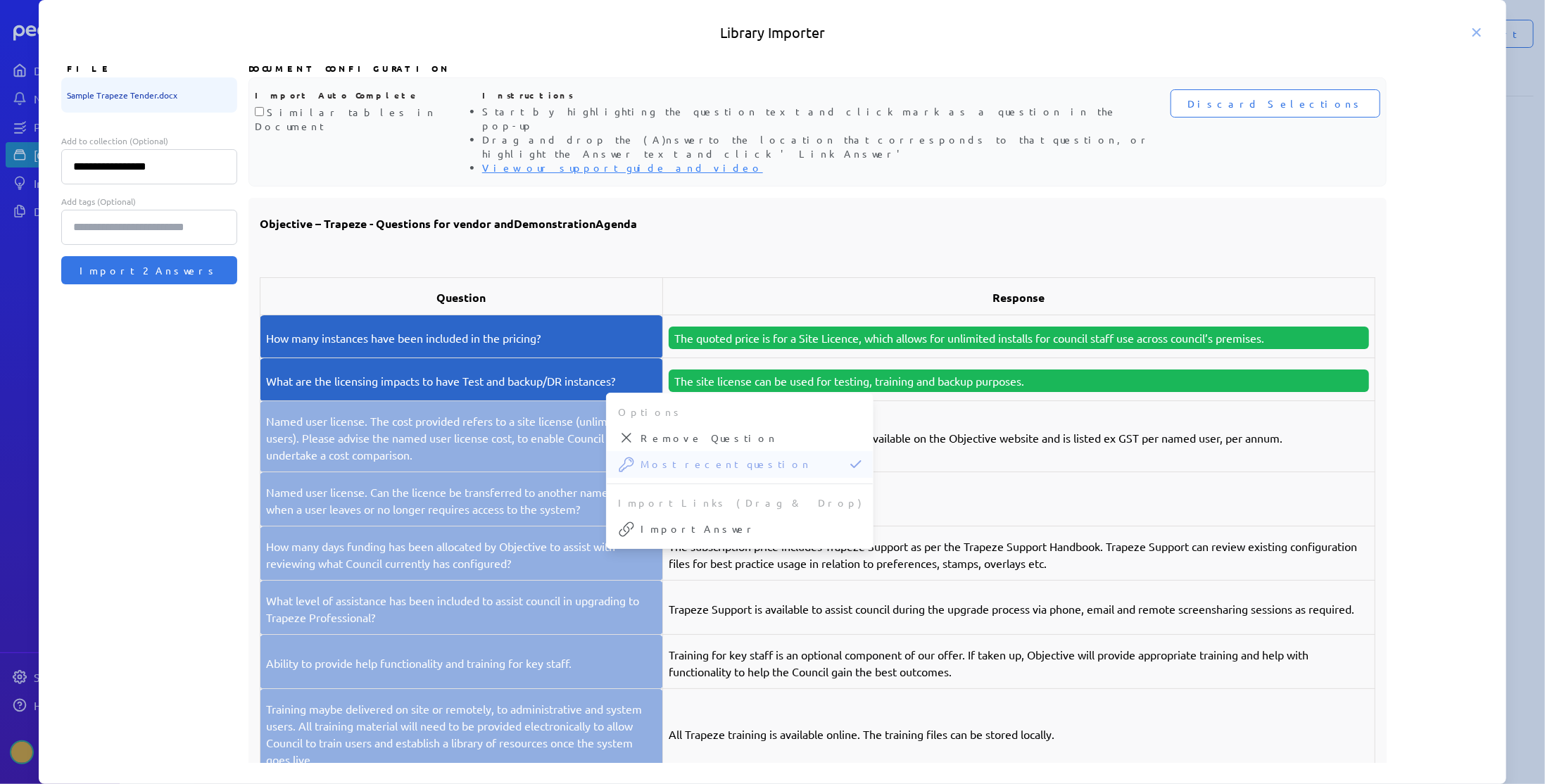
drag, startPoint x: 794, startPoint y: 403, endPoint x: 852, endPoint y: 402, distance: 58.0
click at [852, 430] on p "Individual subscription licence pricing is available on the Objective website a…" at bounding box center [1019, 438] width 700 height 17
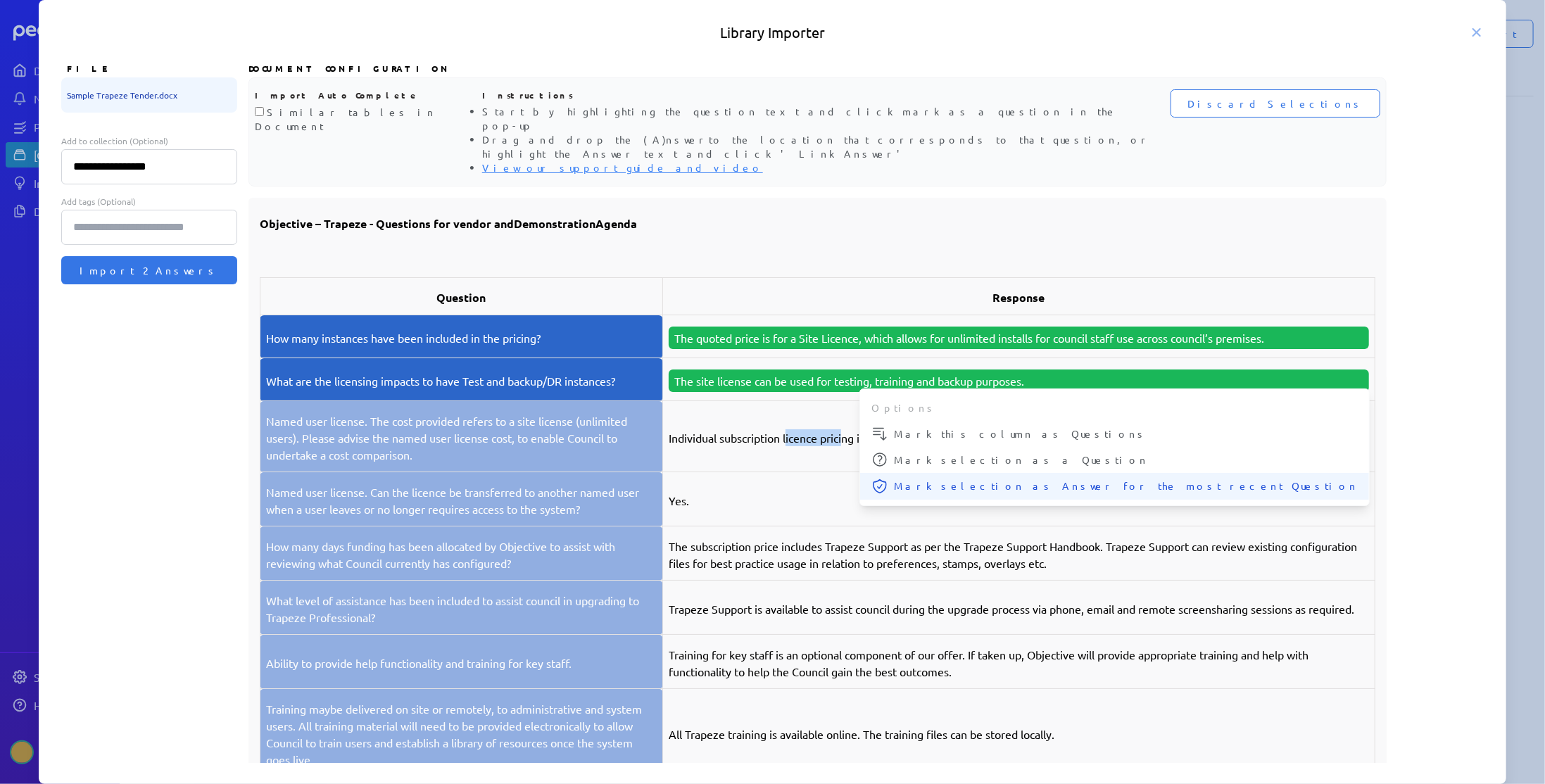
click at [918, 478] on span "Mark selection as Answer for the most recent Question" at bounding box center [1126, 486] width 464 height 15
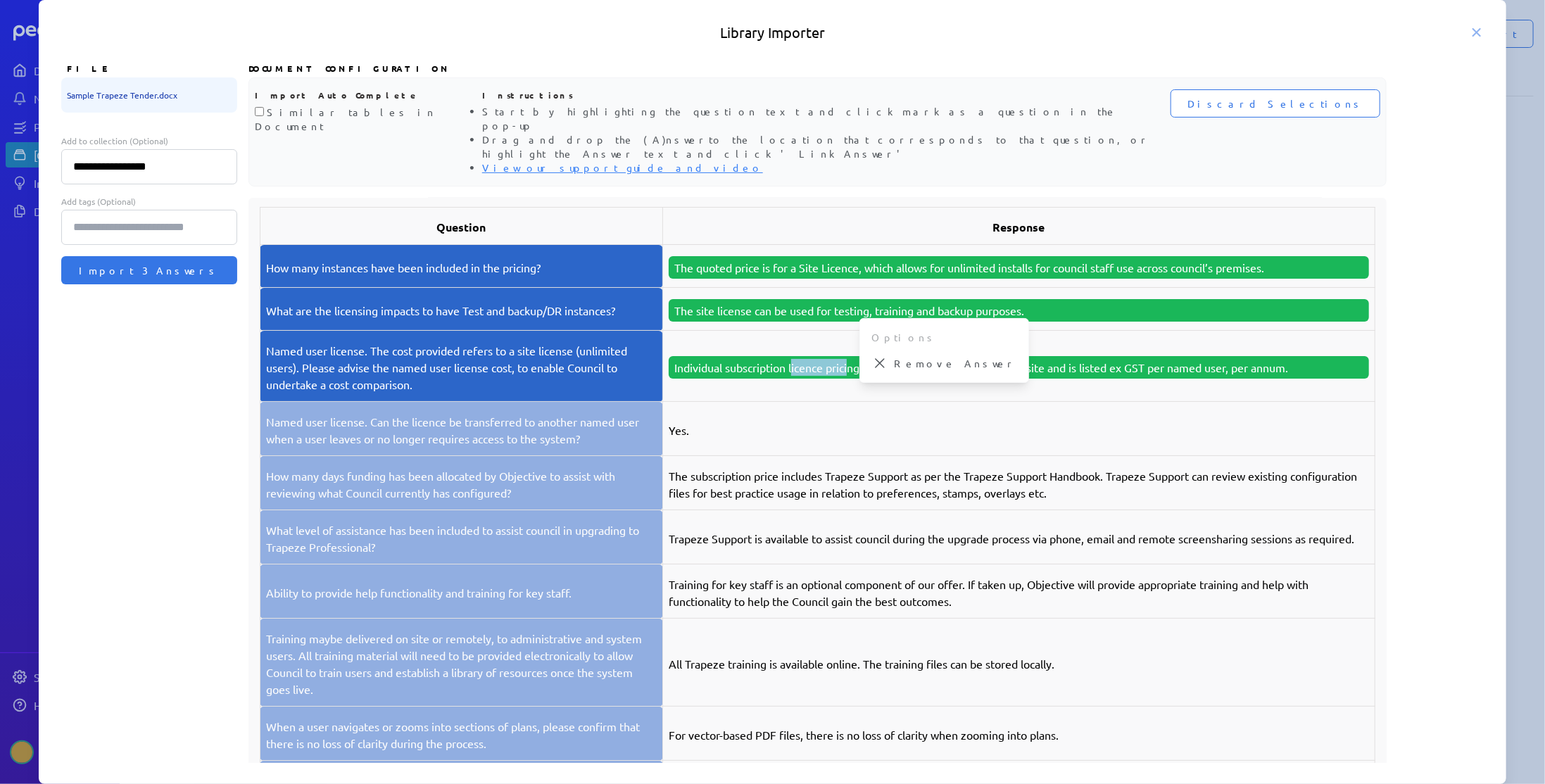
scroll to position [141, 0]
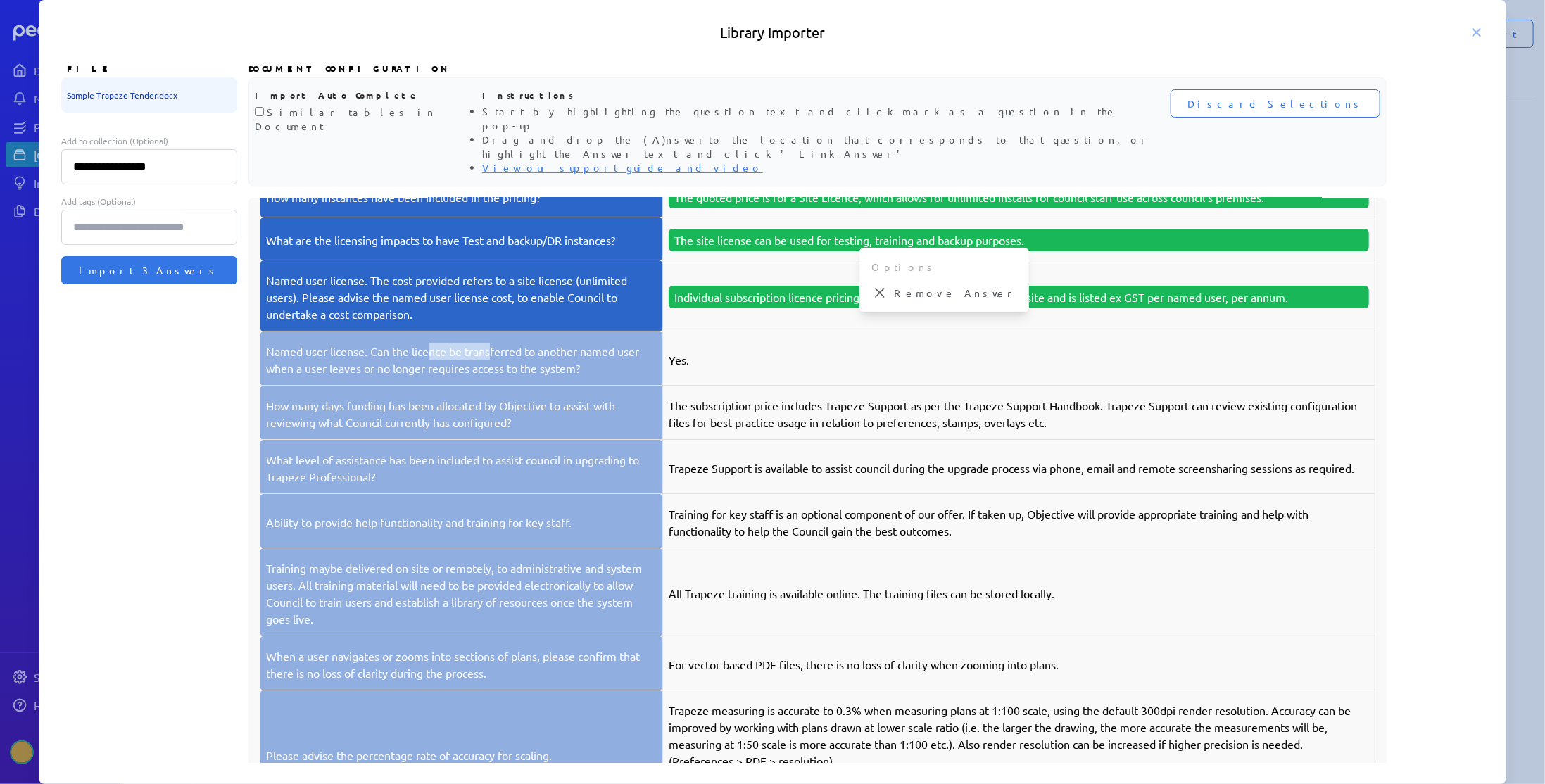
drag, startPoint x: 429, startPoint y: 322, endPoint x: 491, endPoint y: 327, distance: 62.2
click at [491, 343] on p "Named user license. Can the licence be transferred to another named user when a…" at bounding box center [461, 360] width 390 height 34
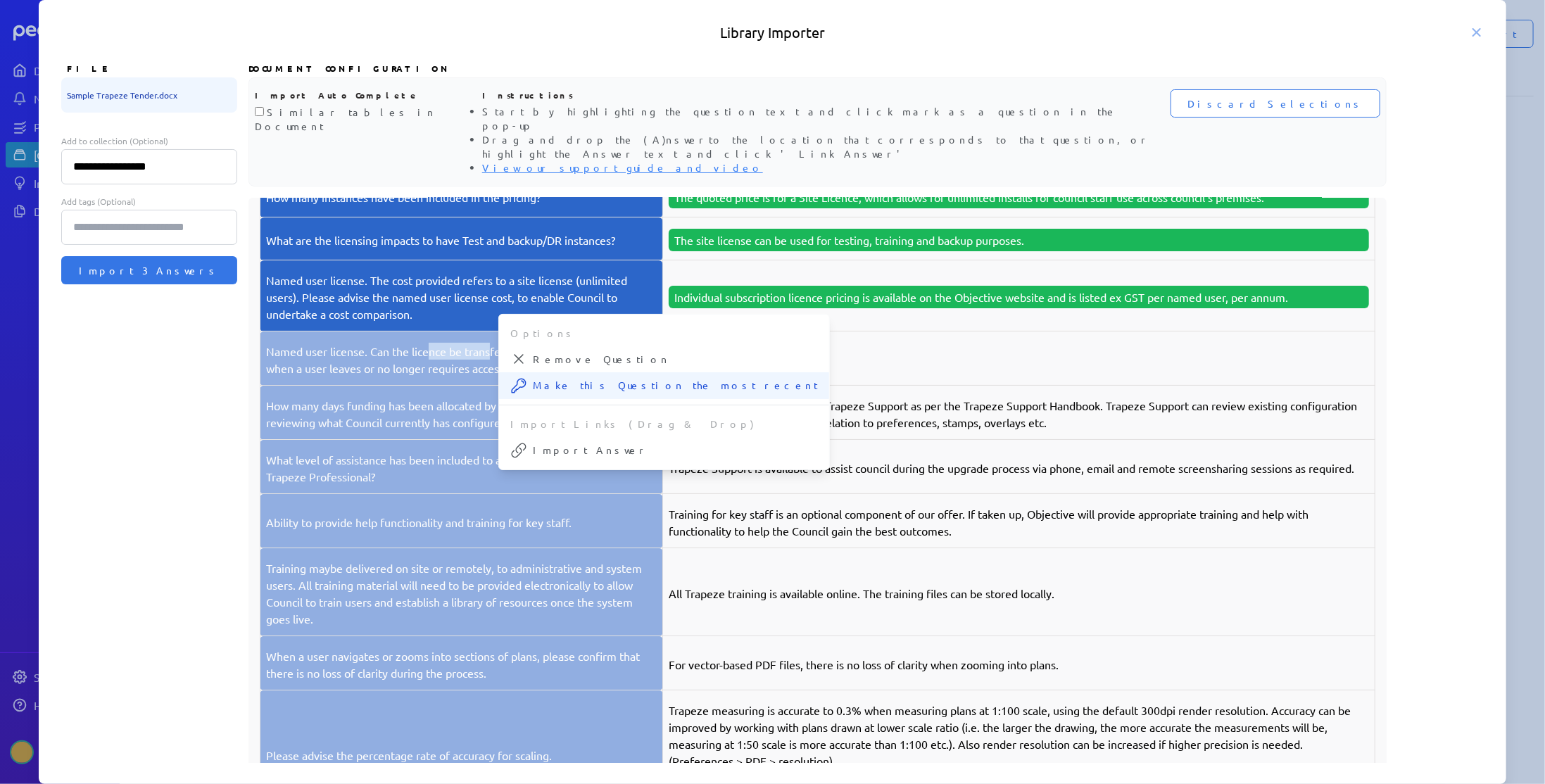
click at [548, 372] on button "Make this Question the most recent" at bounding box center [664, 385] width 330 height 27
drag, startPoint x: 683, startPoint y: 327, endPoint x: 695, endPoint y: 327, distance: 12.0
click at [695, 351] on p "Yes." at bounding box center [1019, 359] width 700 height 17
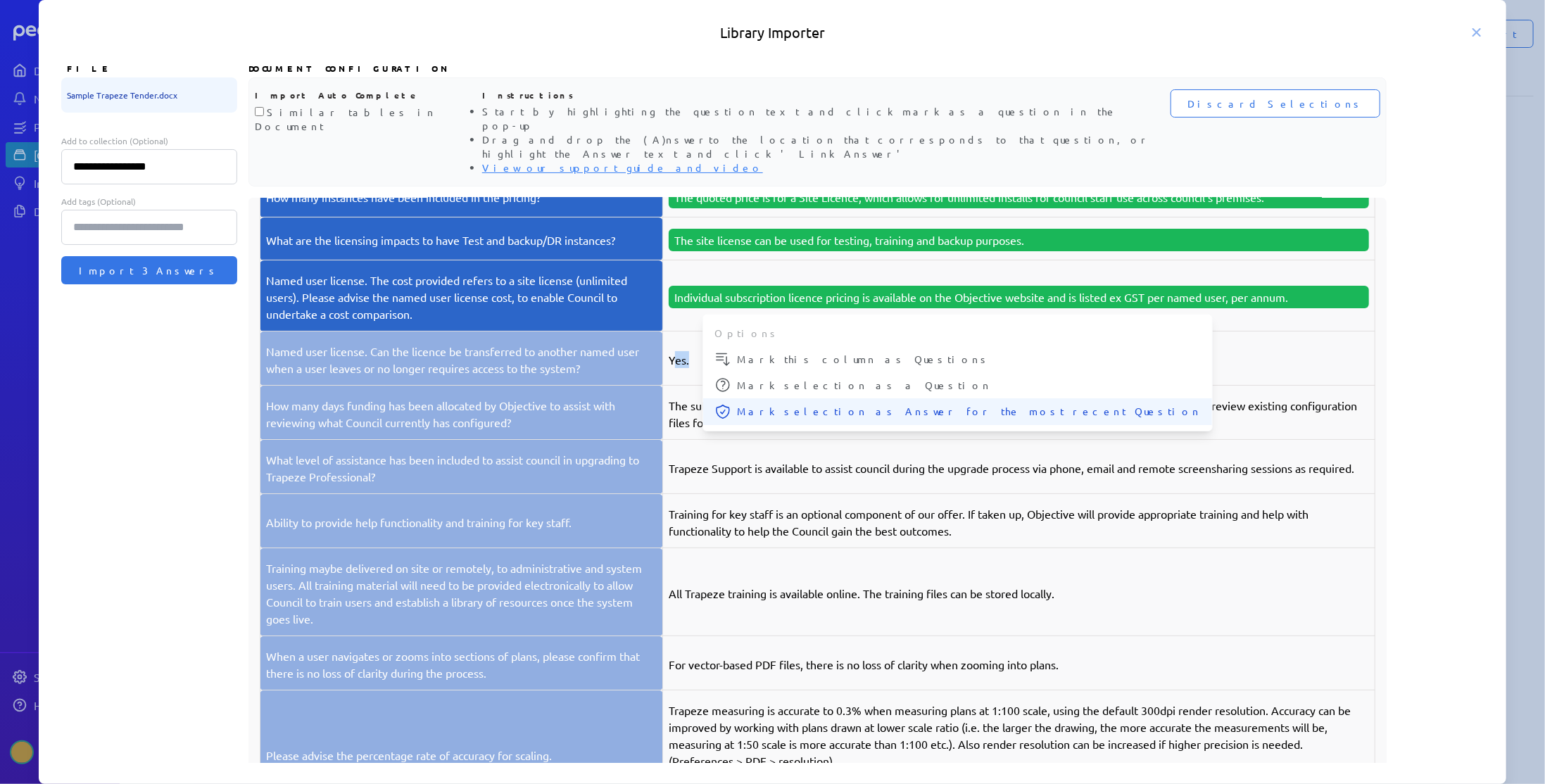
click at [794, 404] on span "Mark selection as Answer for the most recent Question" at bounding box center [969, 411] width 464 height 15
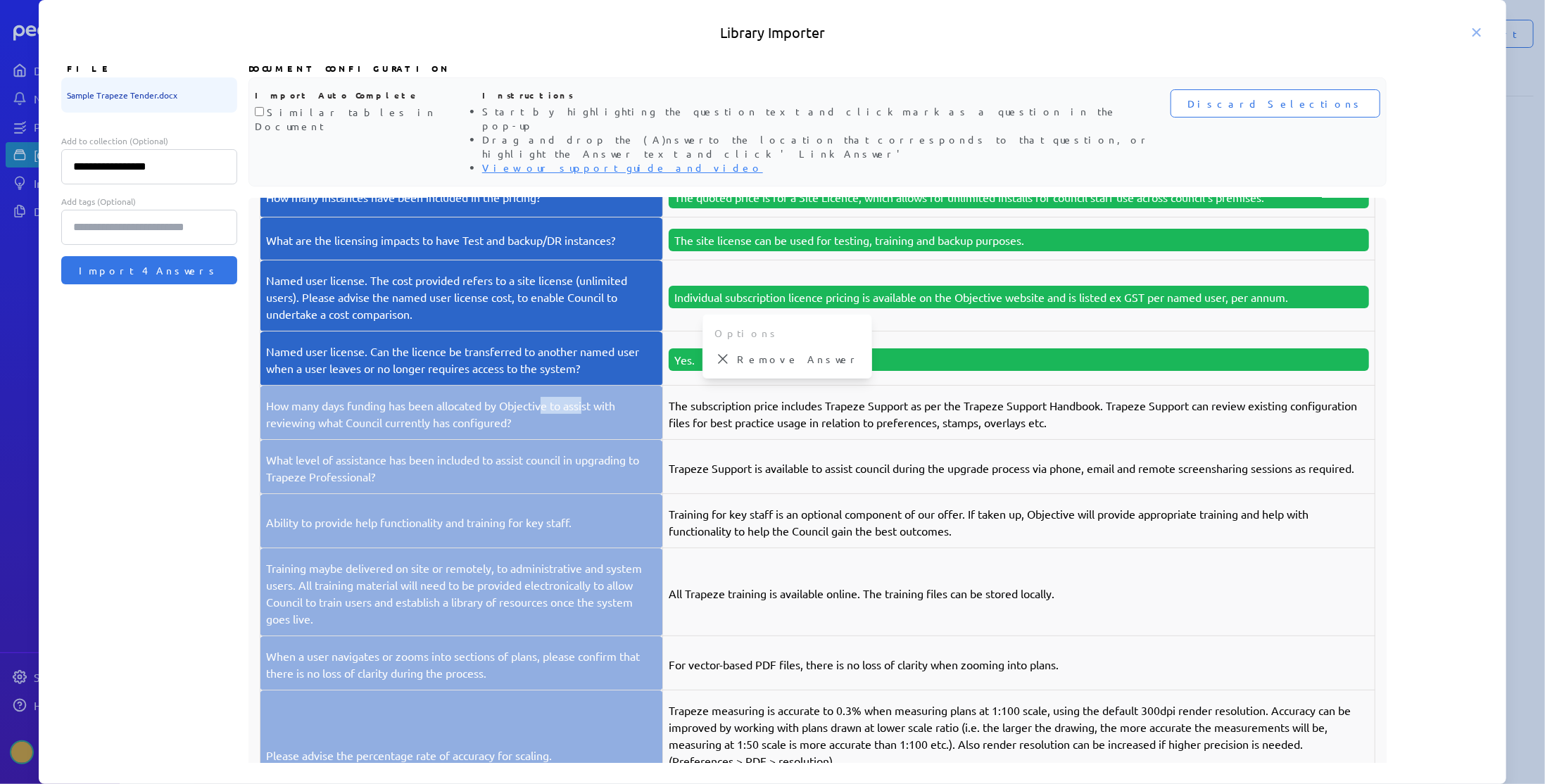
drag, startPoint x: 546, startPoint y: 375, endPoint x: 586, endPoint y: 375, distance: 40.0
click at [586, 397] on p "How many days funding has been allocated by Objective to assist with reviewing …" at bounding box center [461, 414] width 390 height 34
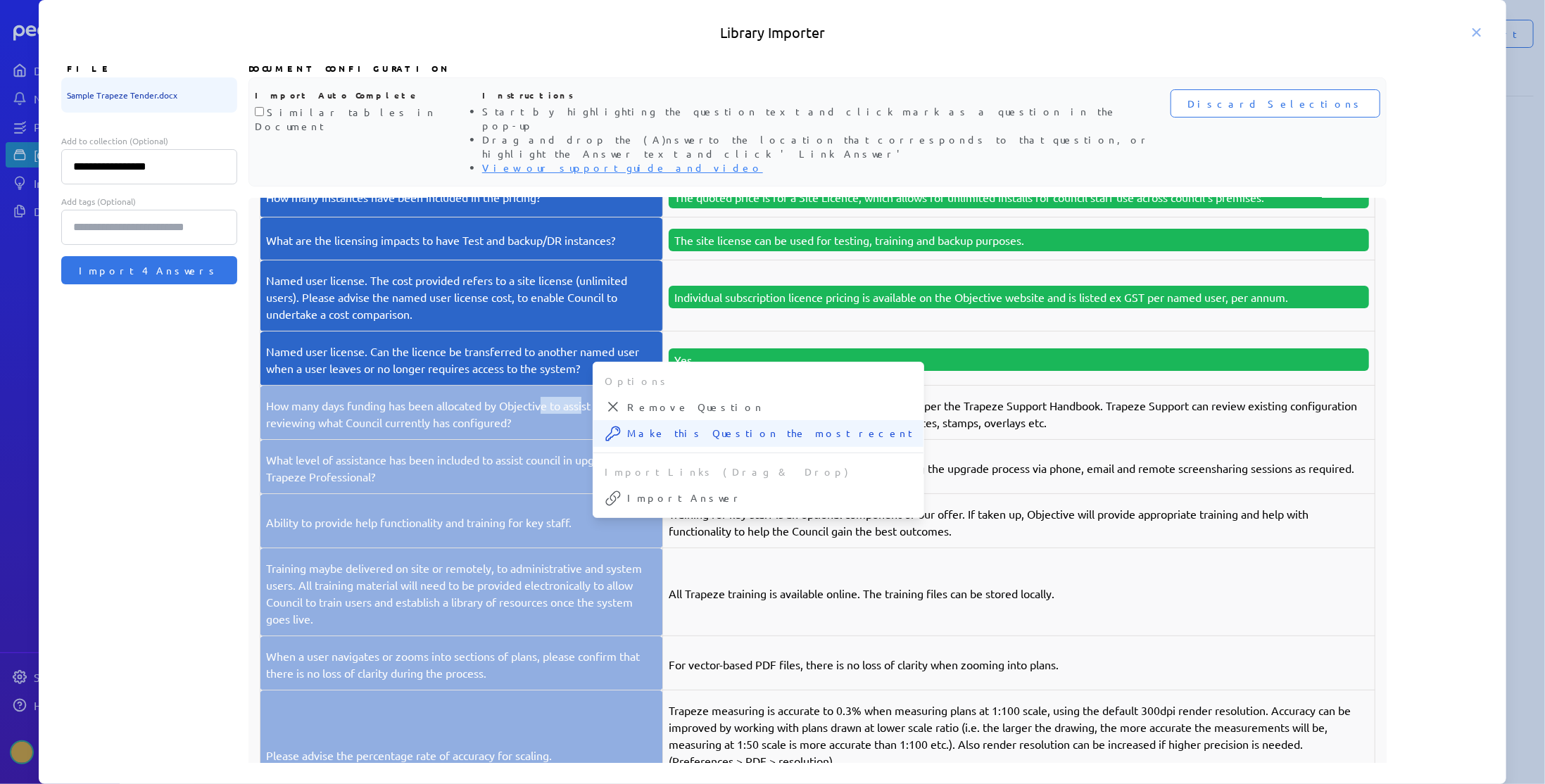
click at [624, 420] on button "Make this Question the most recent" at bounding box center [758, 433] width 330 height 27
drag, startPoint x: 773, startPoint y: 381, endPoint x: 839, endPoint y: 381, distance: 66.0
click at [839, 397] on p "The subscription price includes Trapeze Support as per the Trapeze Support Hand…" at bounding box center [1019, 414] width 700 height 34
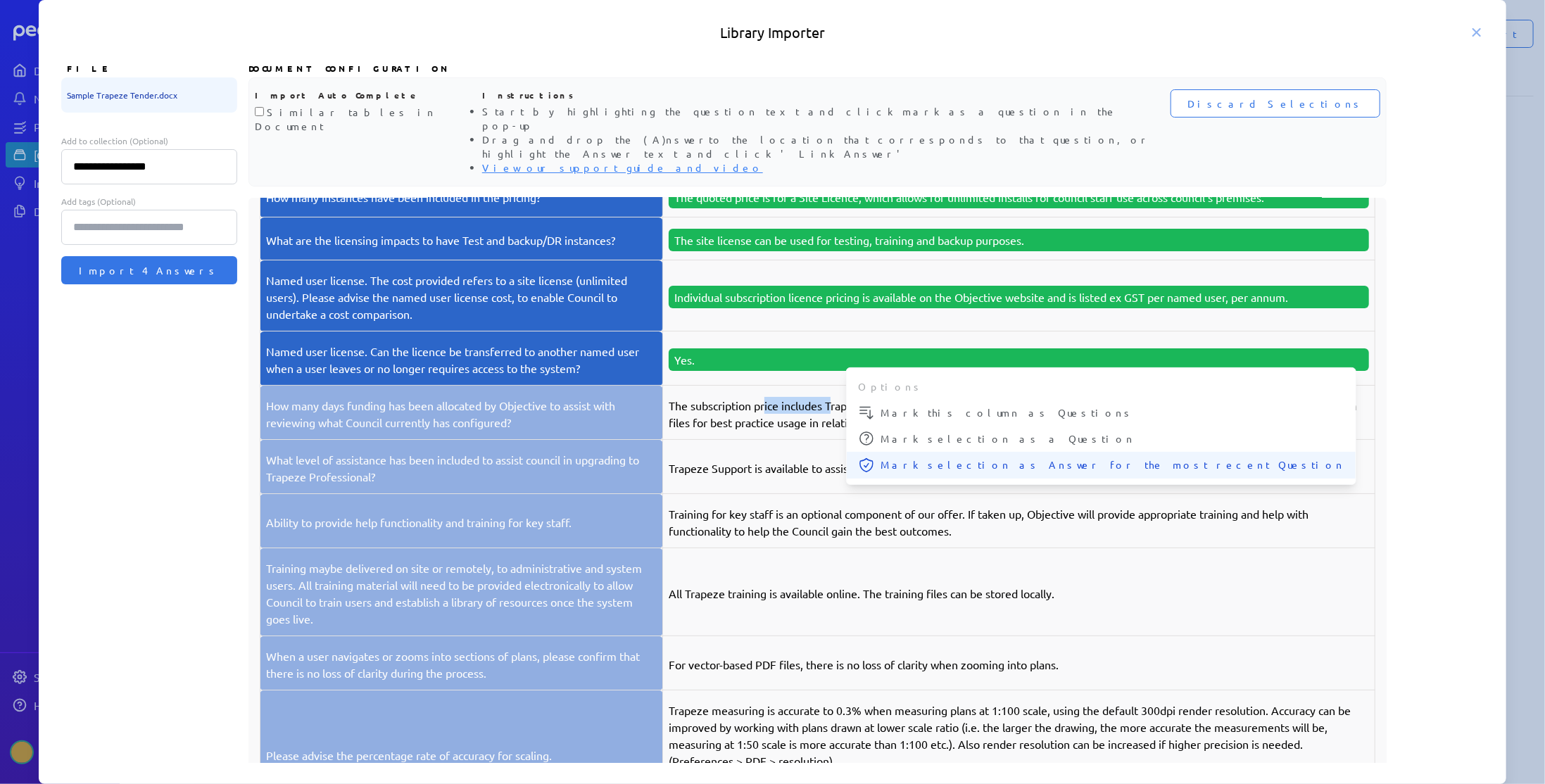
click at [883, 457] on span "Mark selection as Answer for the most recent Question" at bounding box center [1112, 465] width 464 height 15
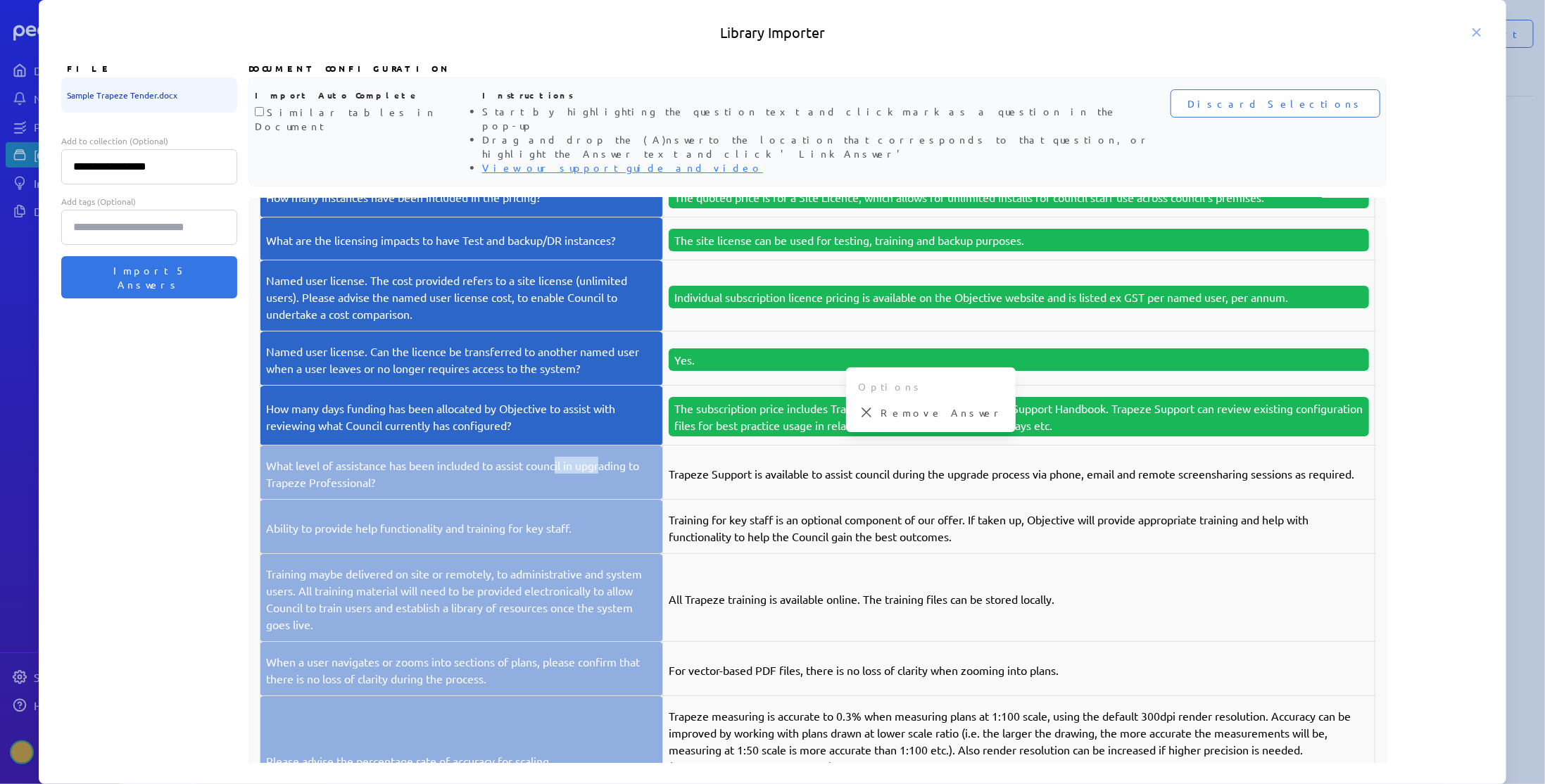
drag, startPoint x: 560, startPoint y: 432, endPoint x: 605, endPoint y: 432, distance: 45.0
click at [605, 457] on p "What level of assistance has been included to assist council in upgrading to Tr…" at bounding box center [461, 473] width 390 height 34
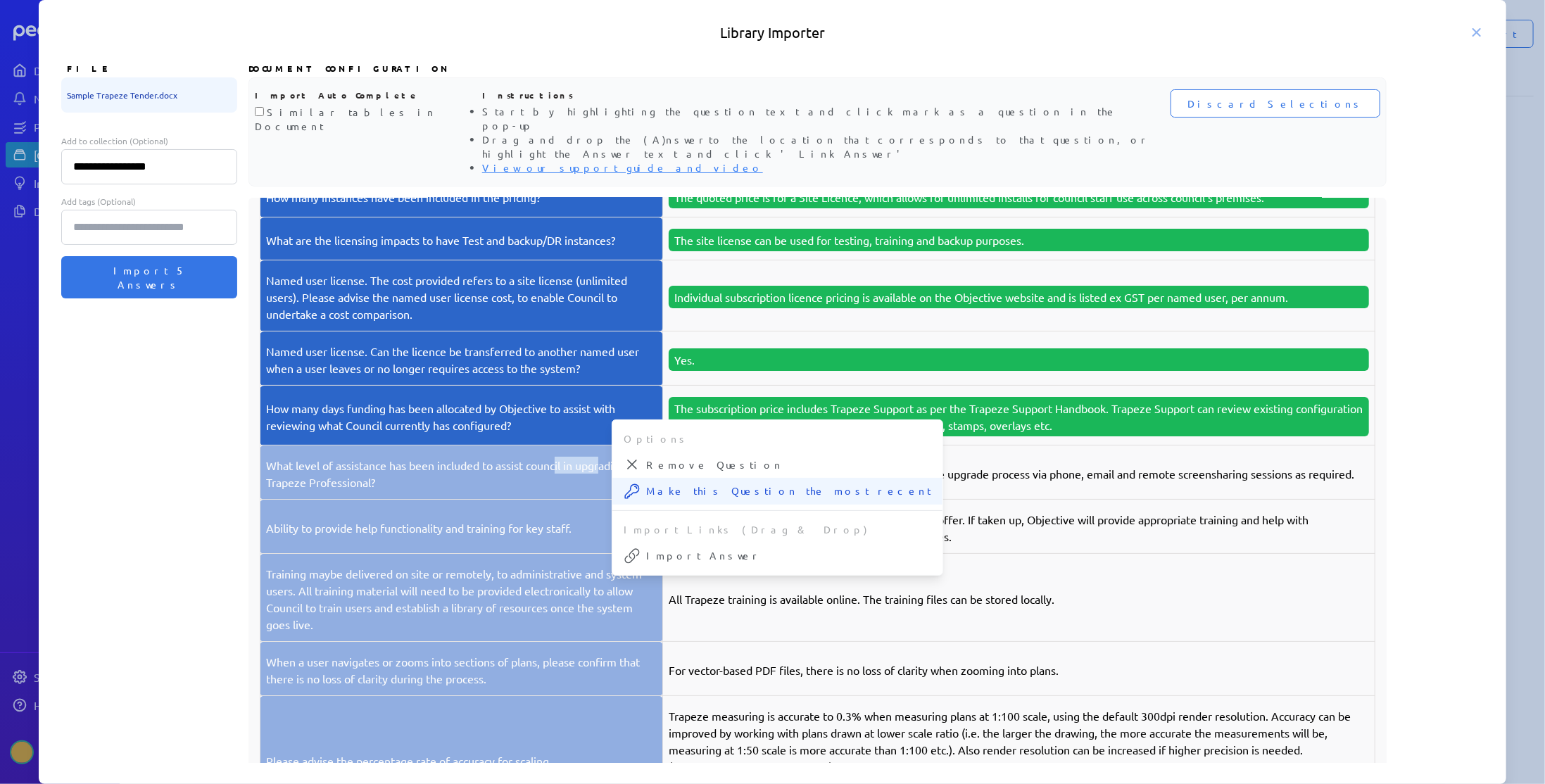
click at [670, 484] on span "Make this Question the most recent" at bounding box center [789, 491] width 285 height 15
drag, startPoint x: 797, startPoint y: 430, endPoint x: 861, endPoint y: 433, distance: 64.1
click at [861, 465] on p "Trapeze Support is available to assist council during the upgrade process via p…" at bounding box center [1019, 473] width 700 height 17
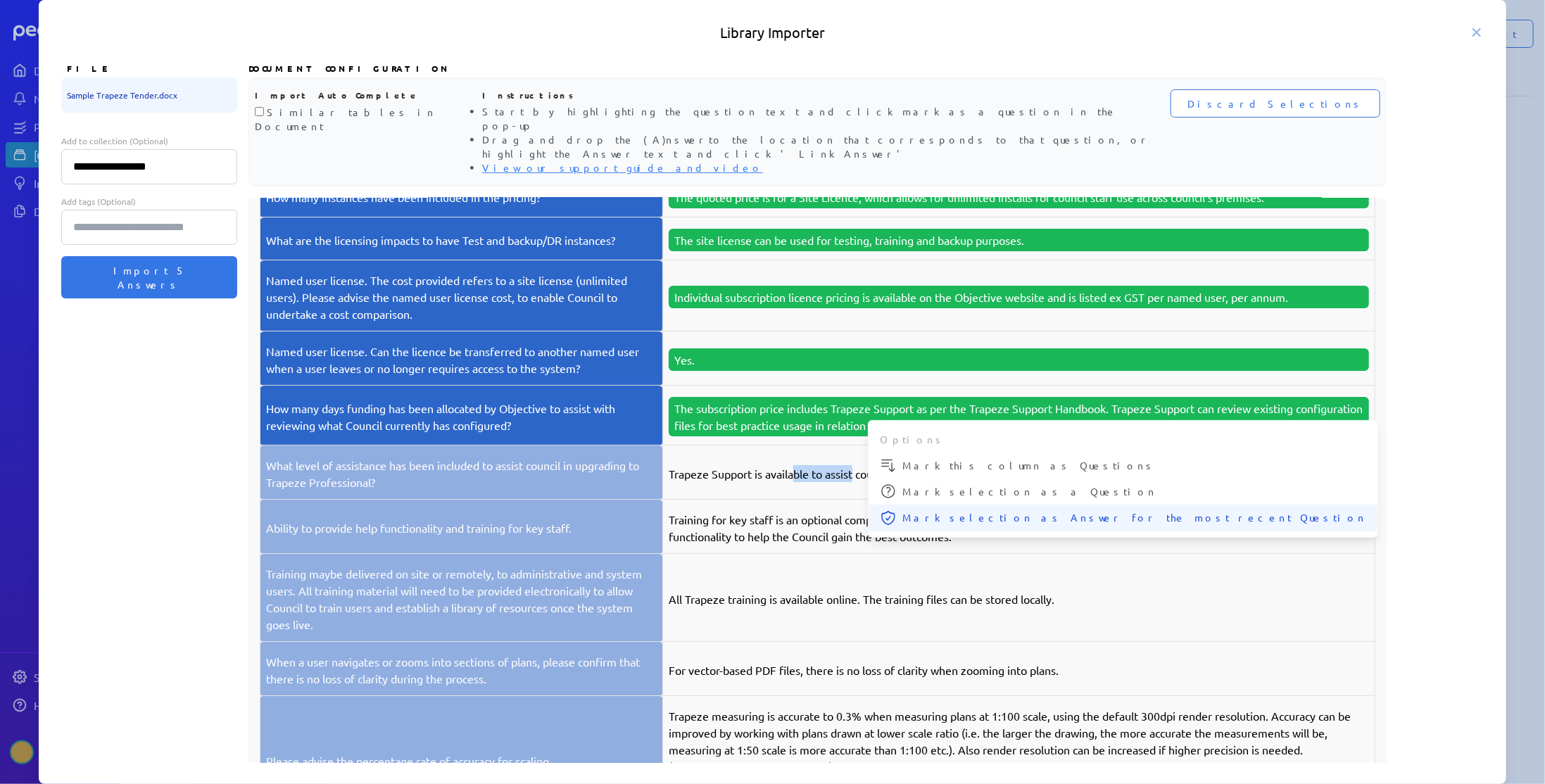
click at [923, 511] on span "Mark selection as Answer for the most recent Question" at bounding box center [1134, 518] width 464 height 15
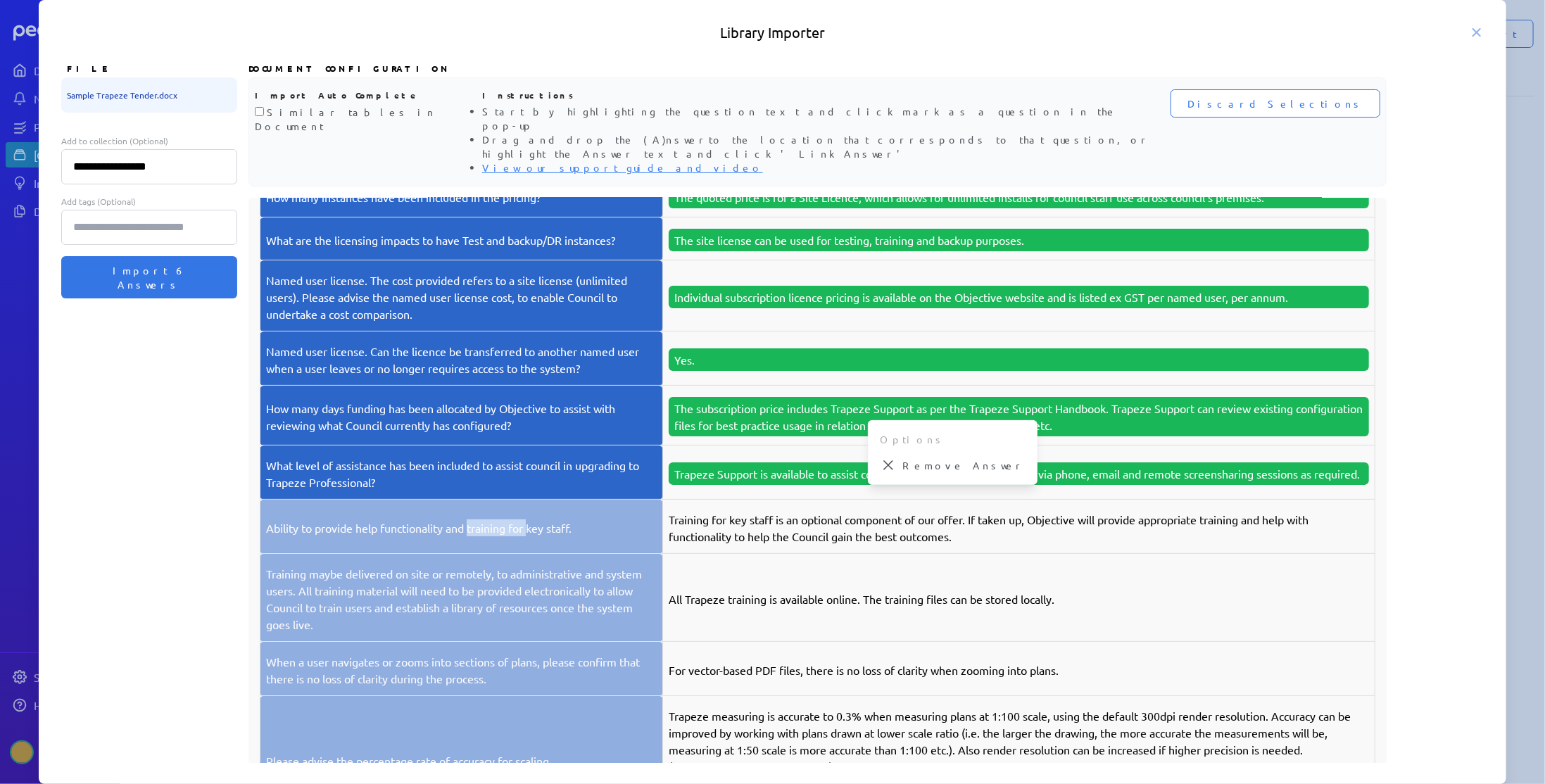
drag, startPoint x: 471, startPoint y: 499, endPoint x: 530, endPoint y: 501, distance: 59.0
click at [530, 519] on p "Ability to provide help functionality and training for key staff." at bounding box center [461, 527] width 390 height 17
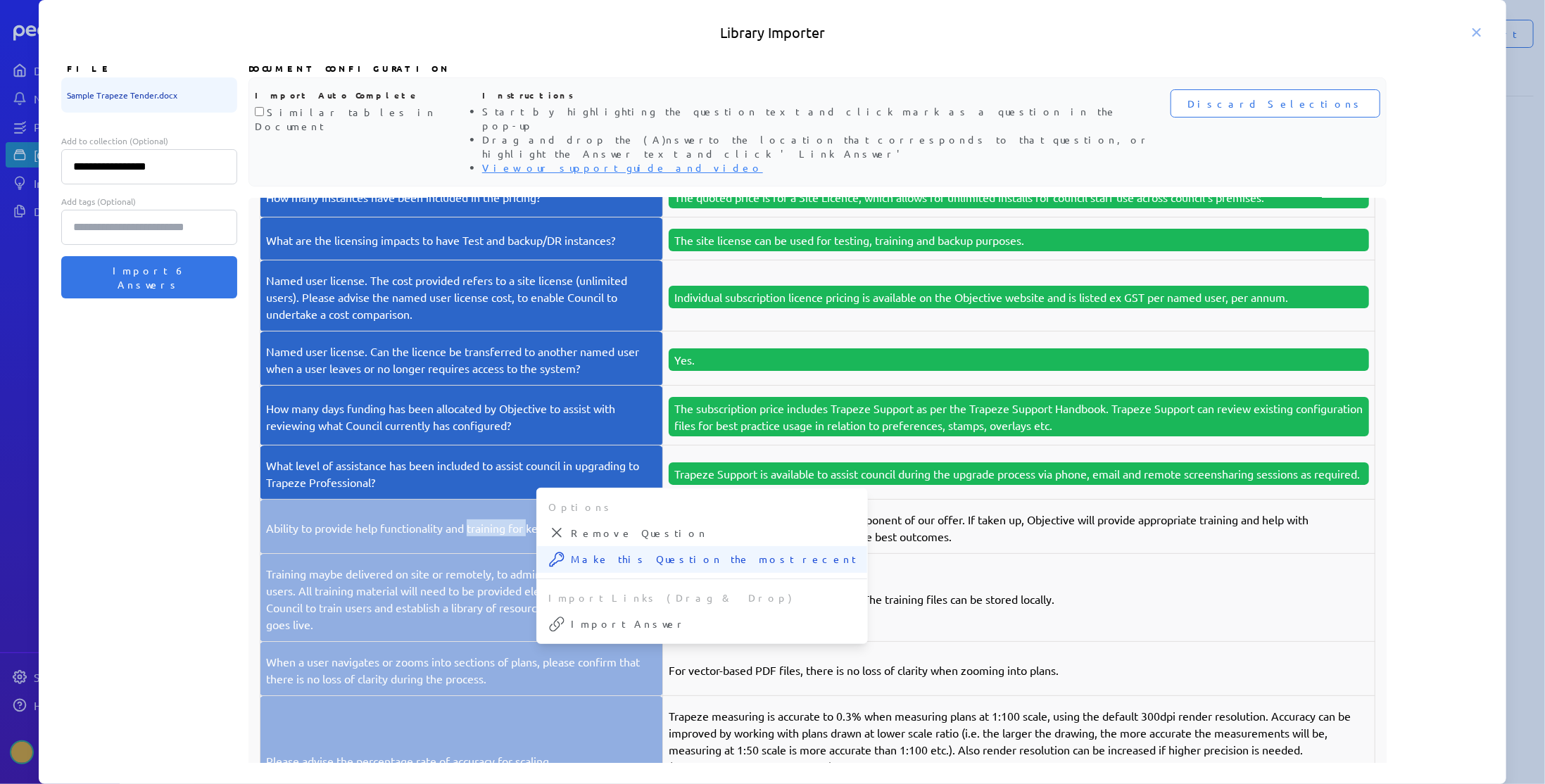
click at [600, 551] on span "Make this Question the most recent" at bounding box center [713, 559] width 285 height 15
drag, startPoint x: 732, startPoint y: 503, endPoint x: 798, endPoint y: 510, distance: 66.4
click at [798, 511] on p "Training for key staff is an optional component of our offer. If taken up, Obje…" at bounding box center [1019, 527] width 700 height 34
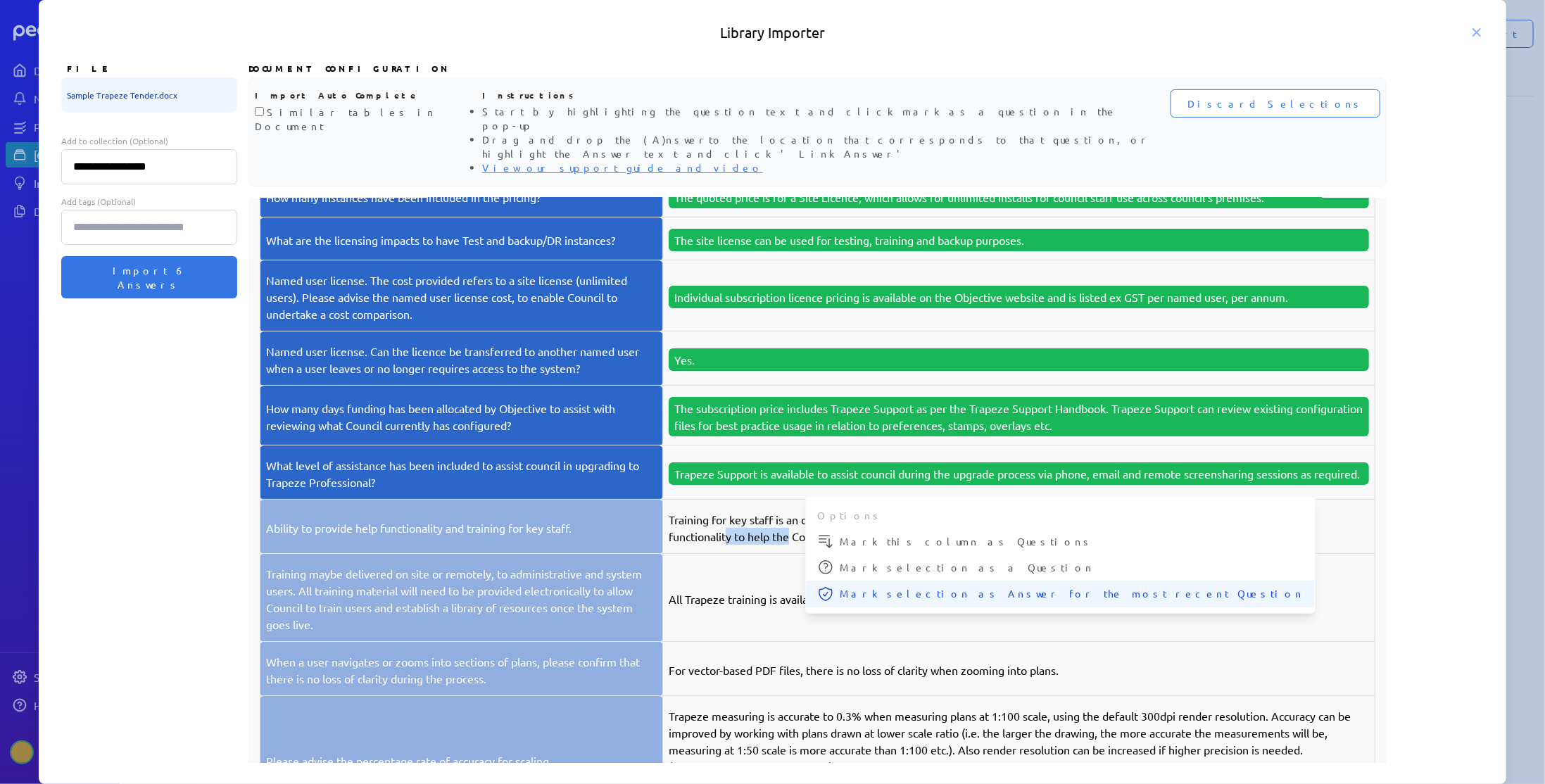
click at [860, 586] on span "Mark selection as Answer for the most recent Question" at bounding box center [1072, 594] width 464 height 15
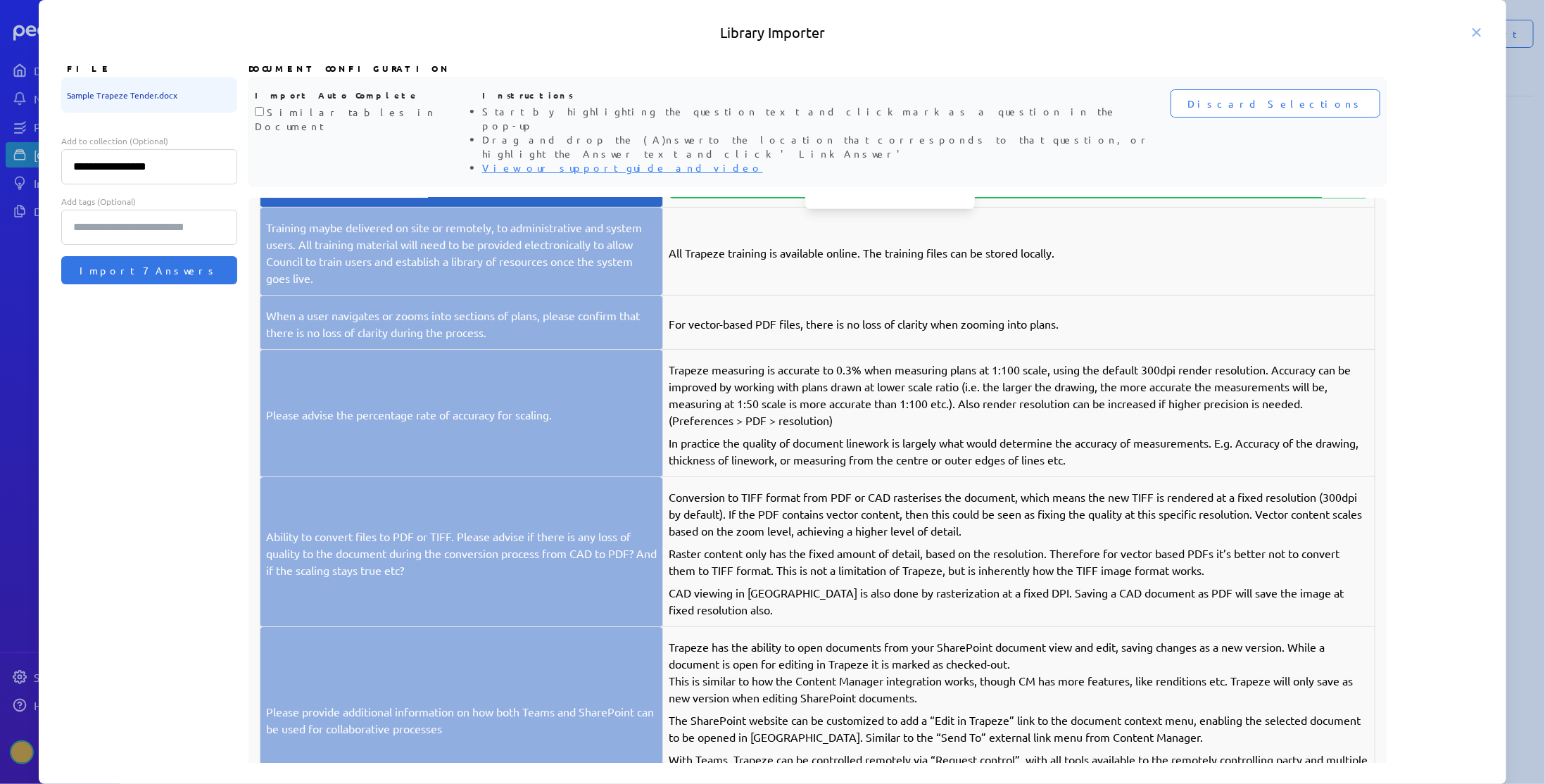
scroll to position [422, 0]
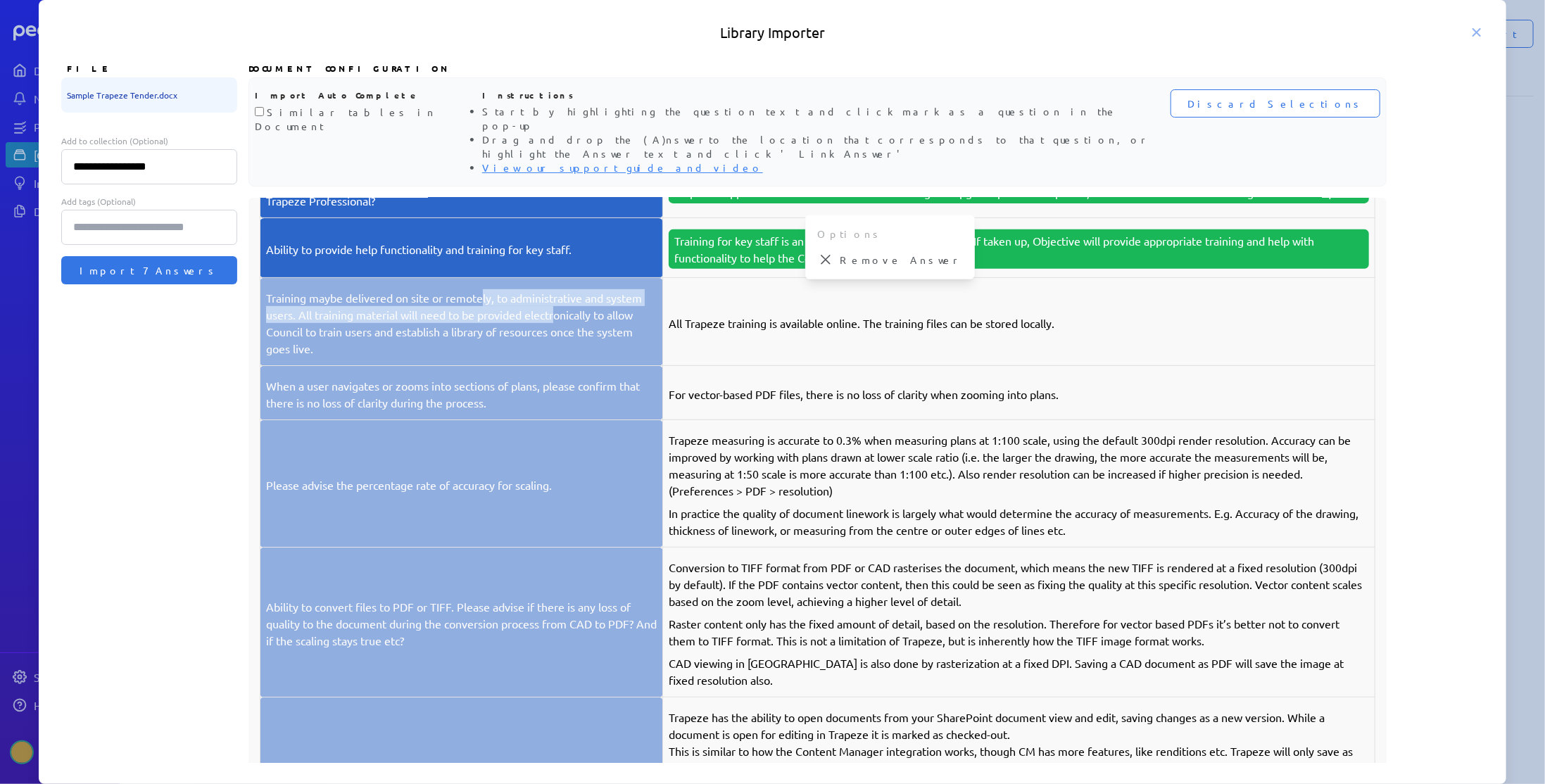
drag, startPoint x: 484, startPoint y: 276, endPoint x: 556, endPoint y: 284, distance: 72.4
click at [556, 290] on p "Training maybe delivered on site or remotely, to administrative and system user…" at bounding box center [461, 323] width 390 height 68
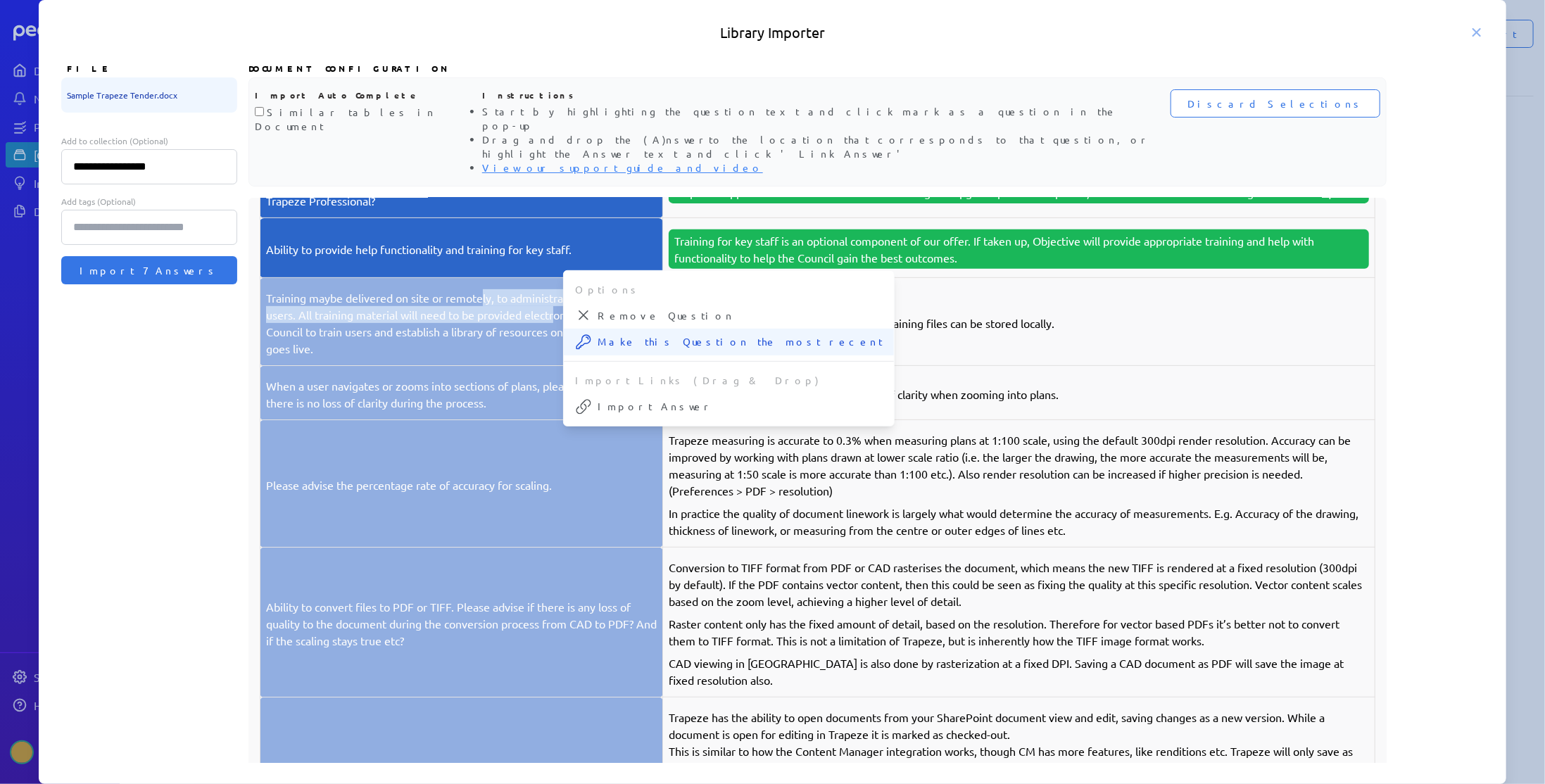
click at [612, 334] on span "Make this Question the most recent" at bounding box center [740, 341] width 285 height 15
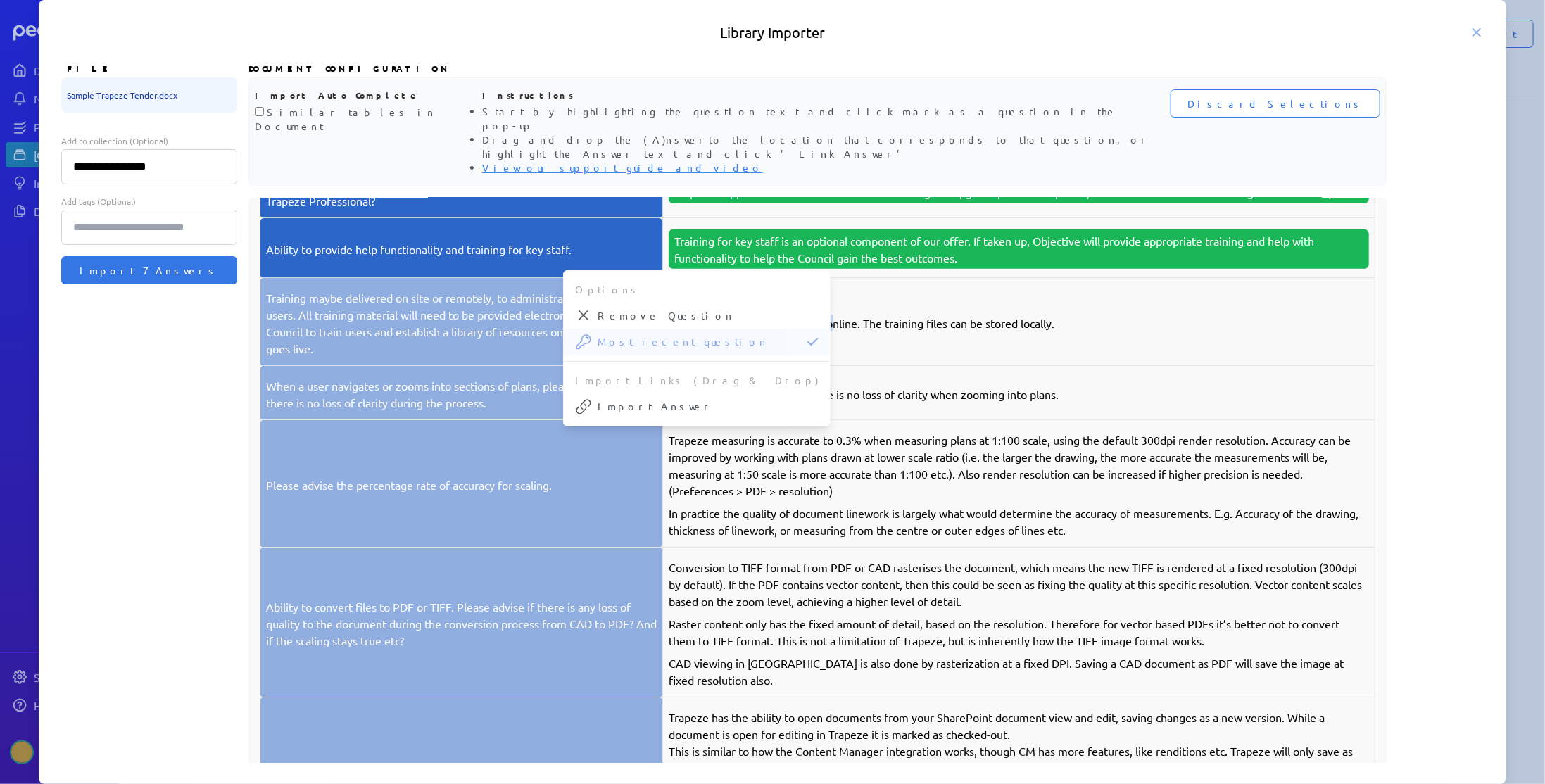
drag, startPoint x: 773, startPoint y: 295, endPoint x: 842, endPoint y: 298, distance: 69.1
click at [842, 314] on p "All Trapeze training is available online. The training files can be stored loca…" at bounding box center [1019, 322] width 700 height 17
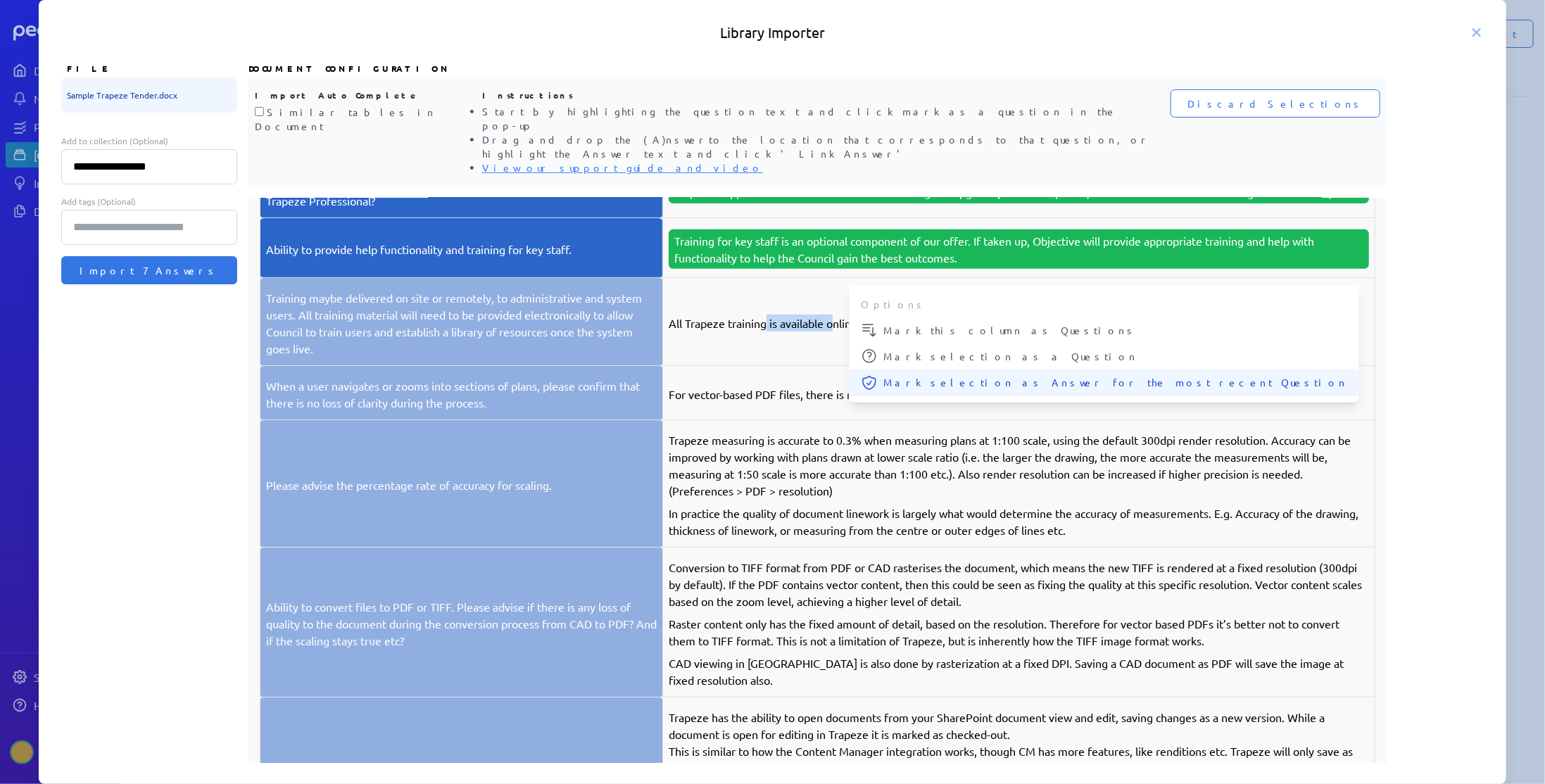
click at [892, 370] on button "Mark selection as Answer for the most recent Question" at bounding box center [1104, 383] width 509 height 27
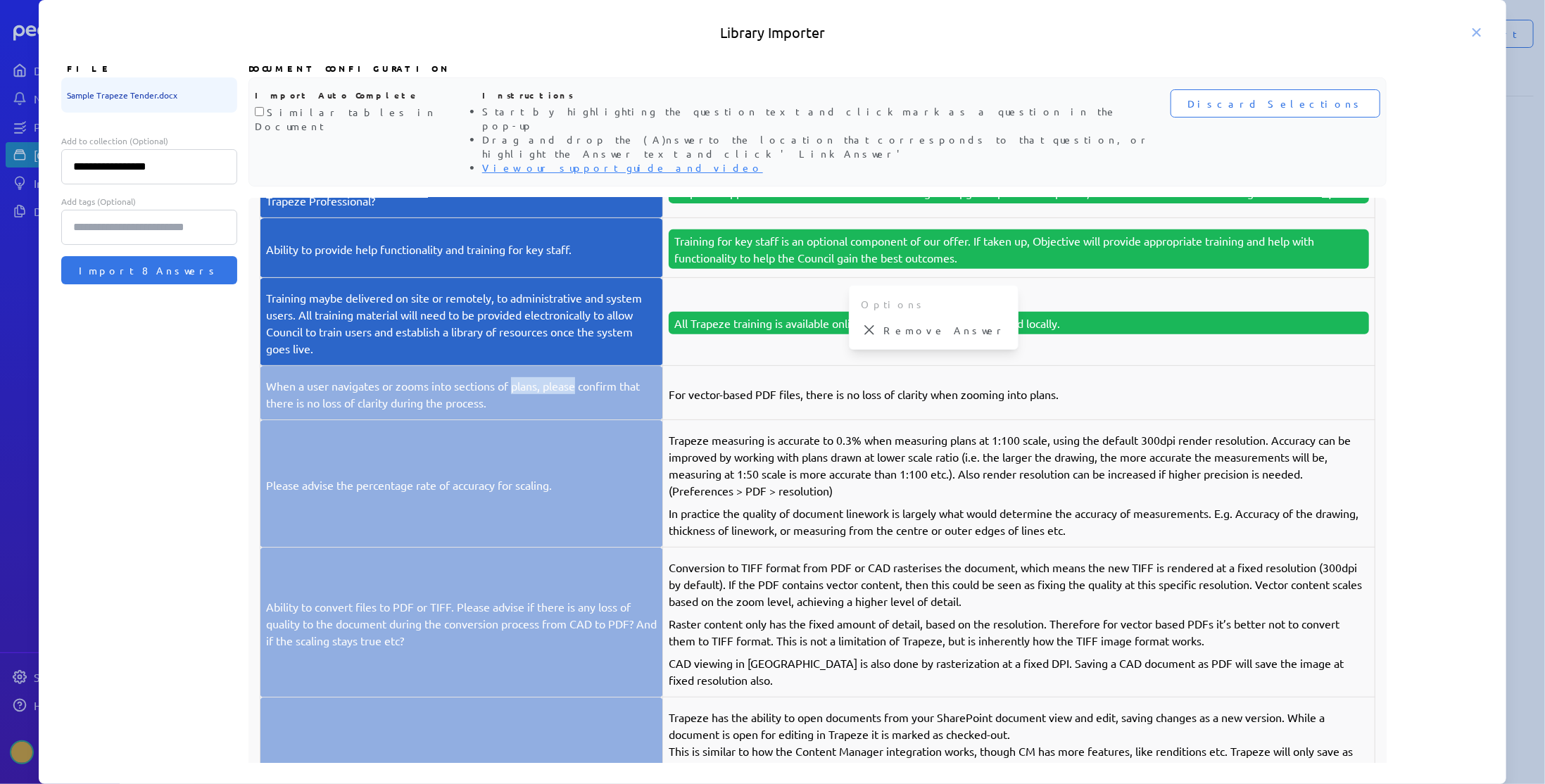
drag, startPoint x: 516, startPoint y: 357, endPoint x: 576, endPoint y: 357, distance: 60.0
click at [576, 377] on p "When a user navigates or zooms into sections of plans, please confirm that ther…" at bounding box center [461, 394] width 390 height 34
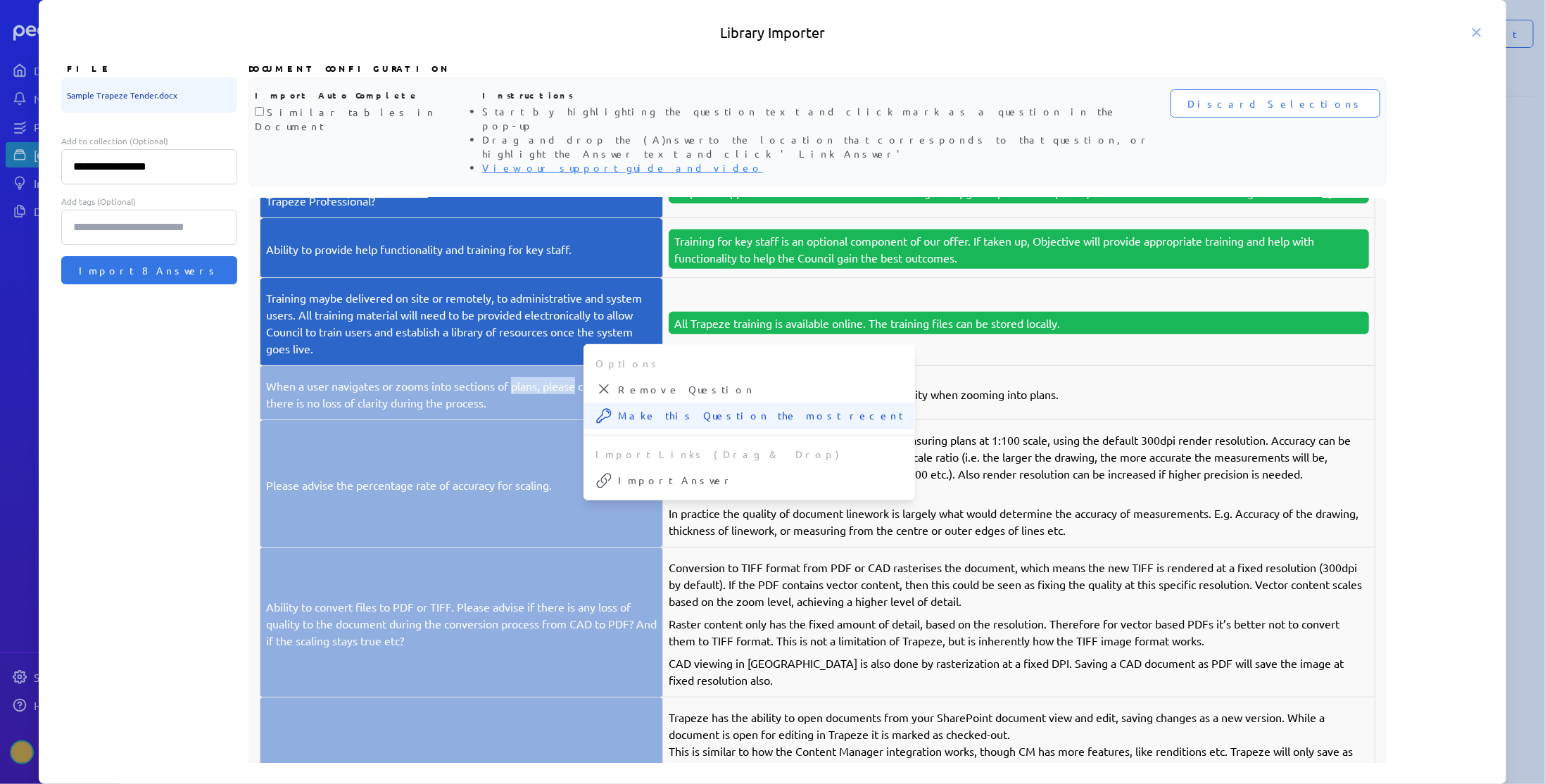
click at [624, 408] on span "Make this Question the most recent" at bounding box center [760, 416] width 285 height 15
drag, startPoint x: 779, startPoint y: 367, endPoint x: 834, endPoint y: 368, distance: 55.0
click at [834, 386] on p "For vector-based PDF files, there is no loss of clarity when zooming into plans." at bounding box center [1019, 394] width 700 height 17
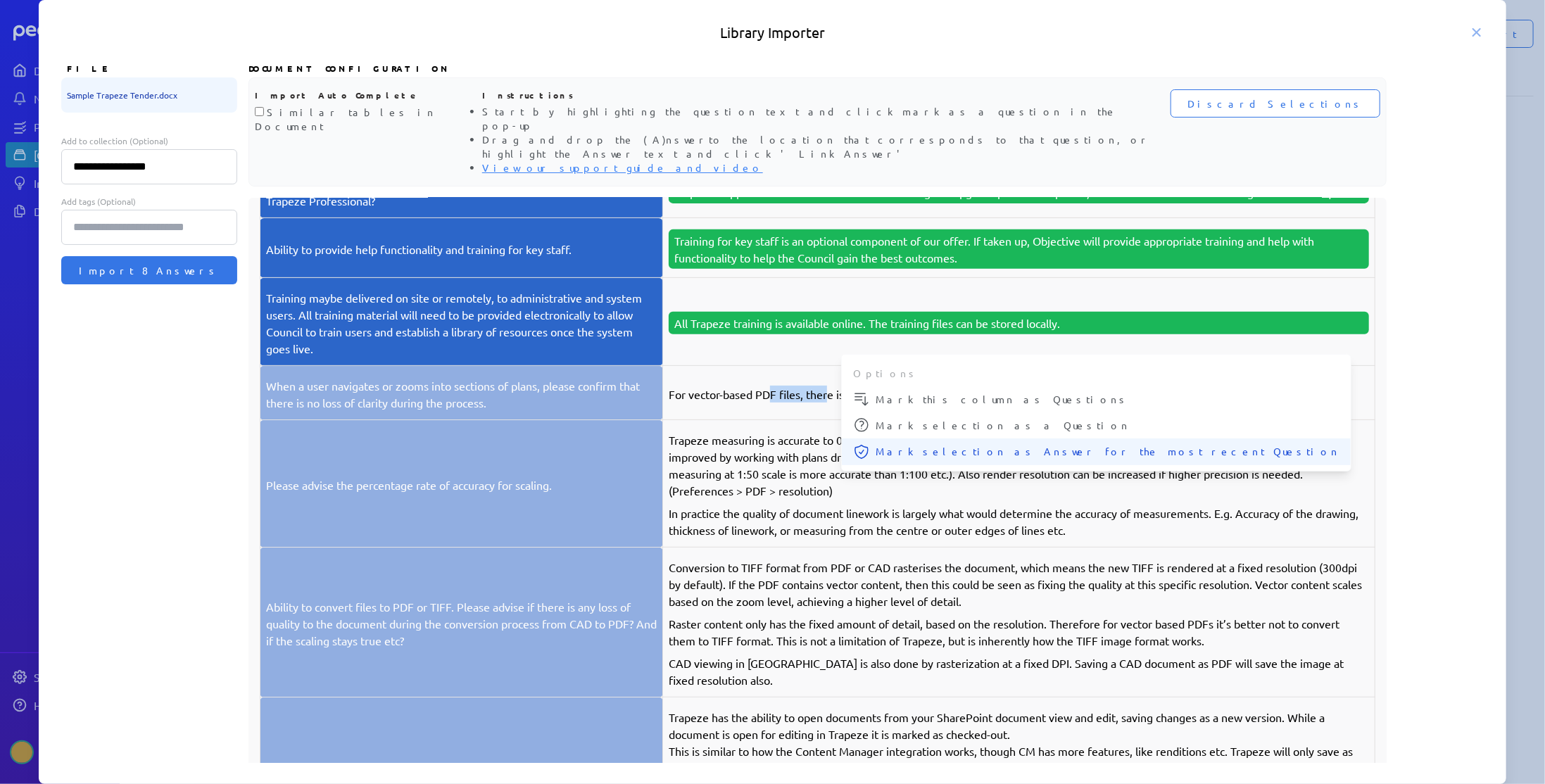
click at [872, 438] on button "Mark selection as Answer for the most recent Question" at bounding box center [1096, 451] width 509 height 27
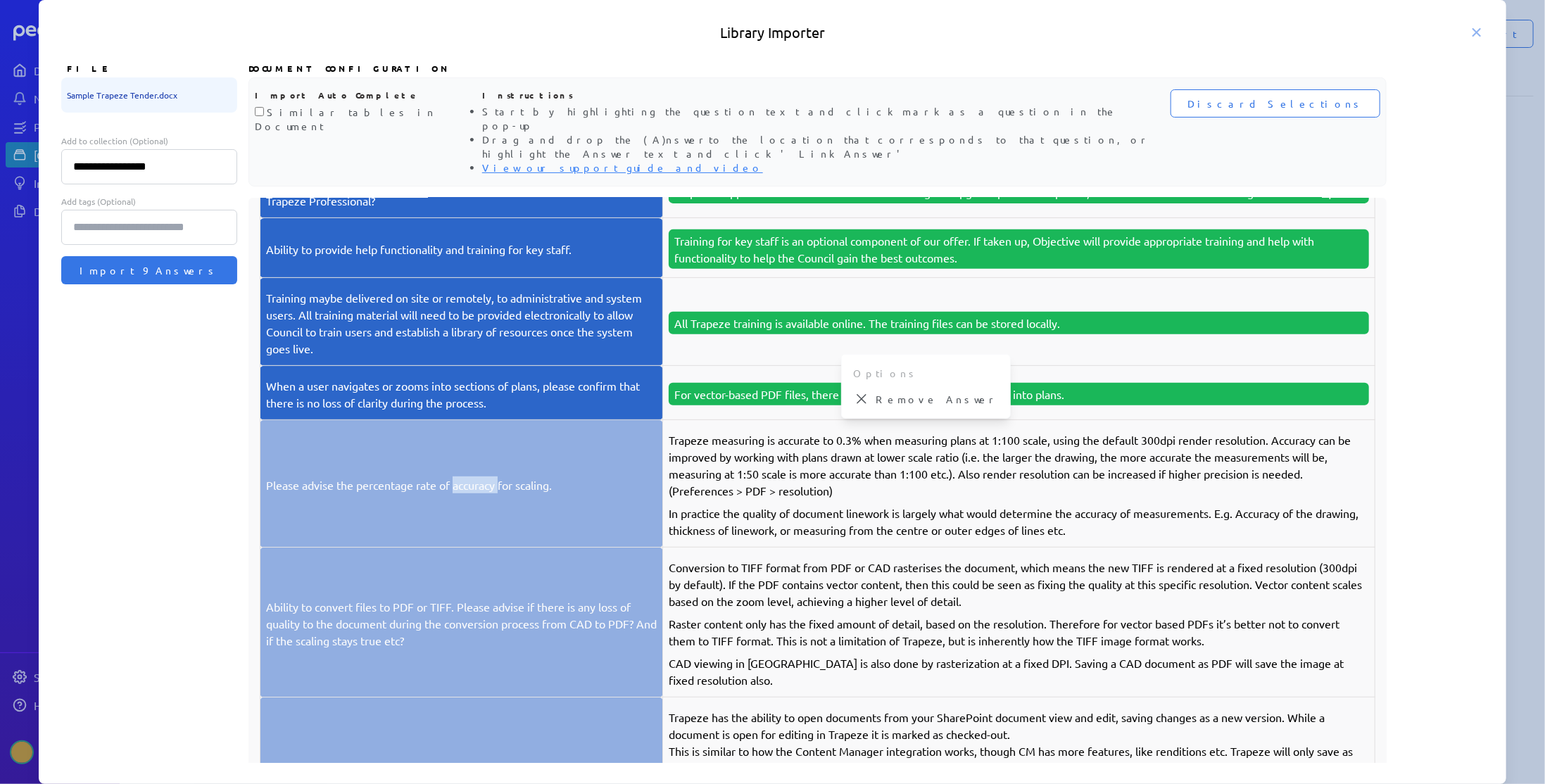
drag, startPoint x: 454, startPoint y: 456, endPoint x: 503, endPoint y: 457, distance: 49.0
click at [503, 476] on p "Please advise the percentage rate of accuracy for scaling." at bounding box center [461, 484] width 390 height 17
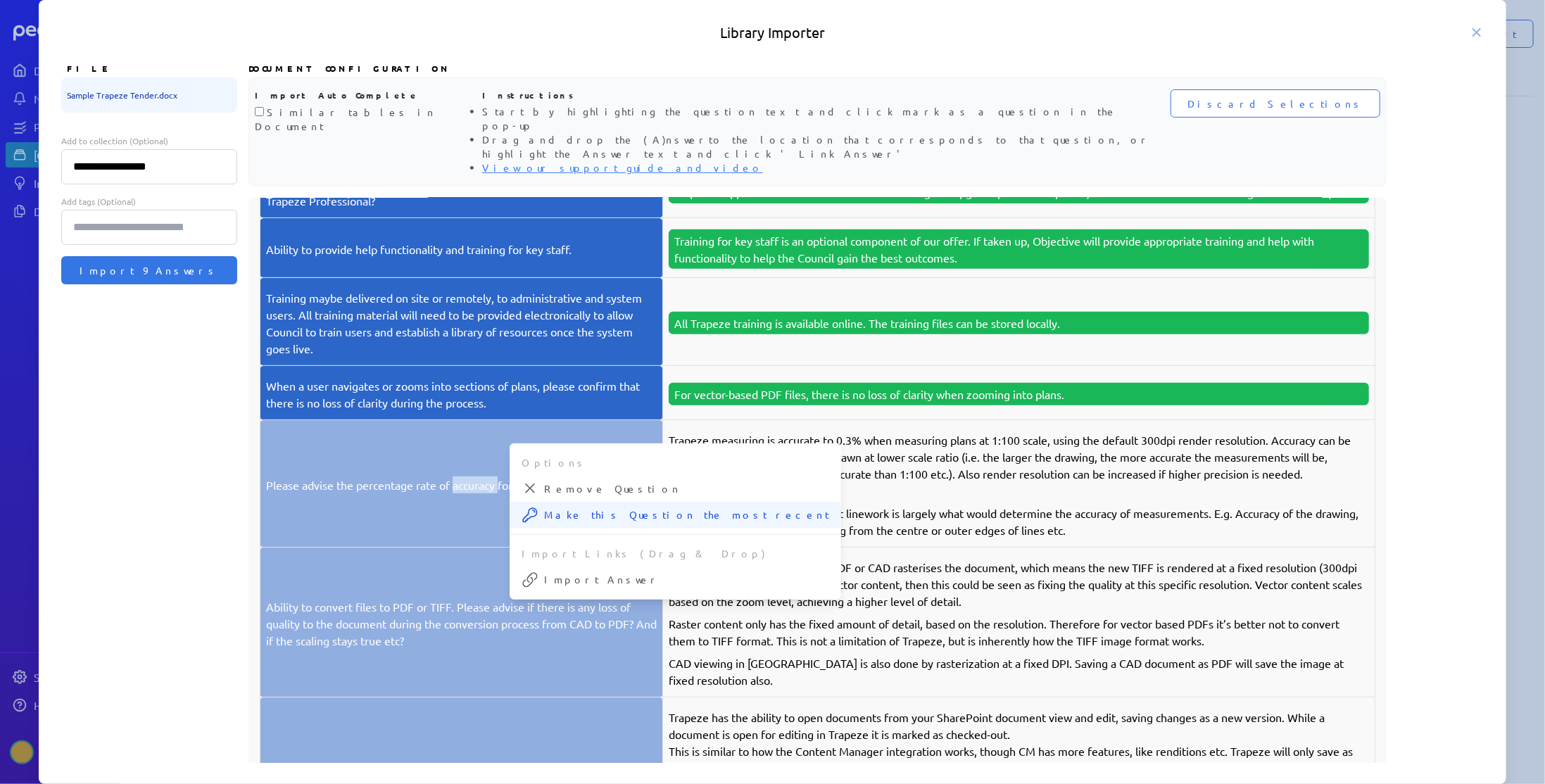
click at [570, 508] on span "Make this Question the most recent" at bounding box center [686, 515] width 285 height 15
drag, startPoint x: 705, startPoint y: 413, endPoint x: 751, endPoint y: 416, distance: 46.1
click at [751, 431] on p "Trapeze measuring is accurate to 0.3% when measuring plans at 1:100 scale, usin…" at bounding box center [1019, 465] width 700 height 68
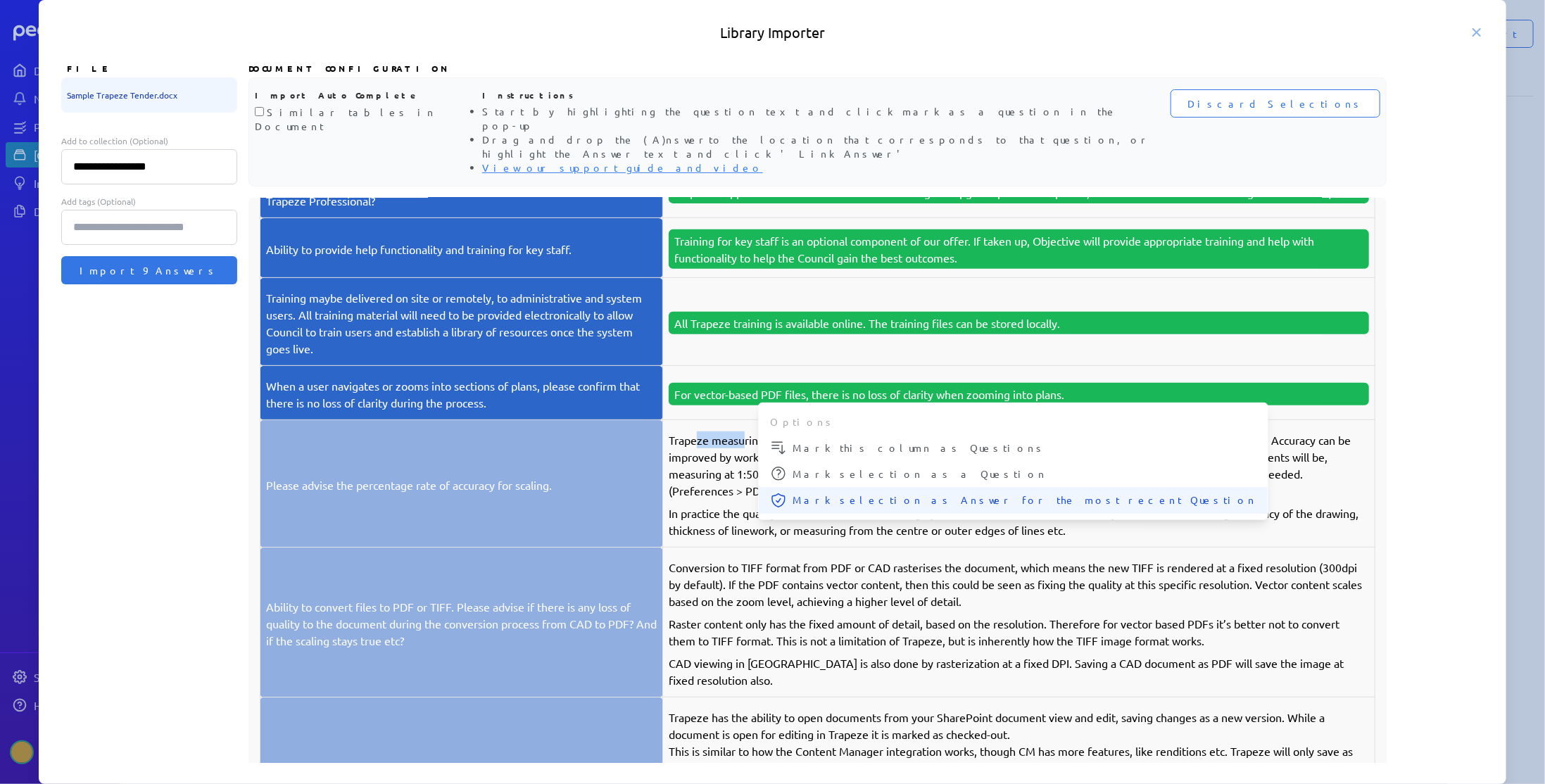
click at [810, 492] on span "Mark selection as Answer for the most recent Question" at bounding box center [1024, 500] width 464 height 15
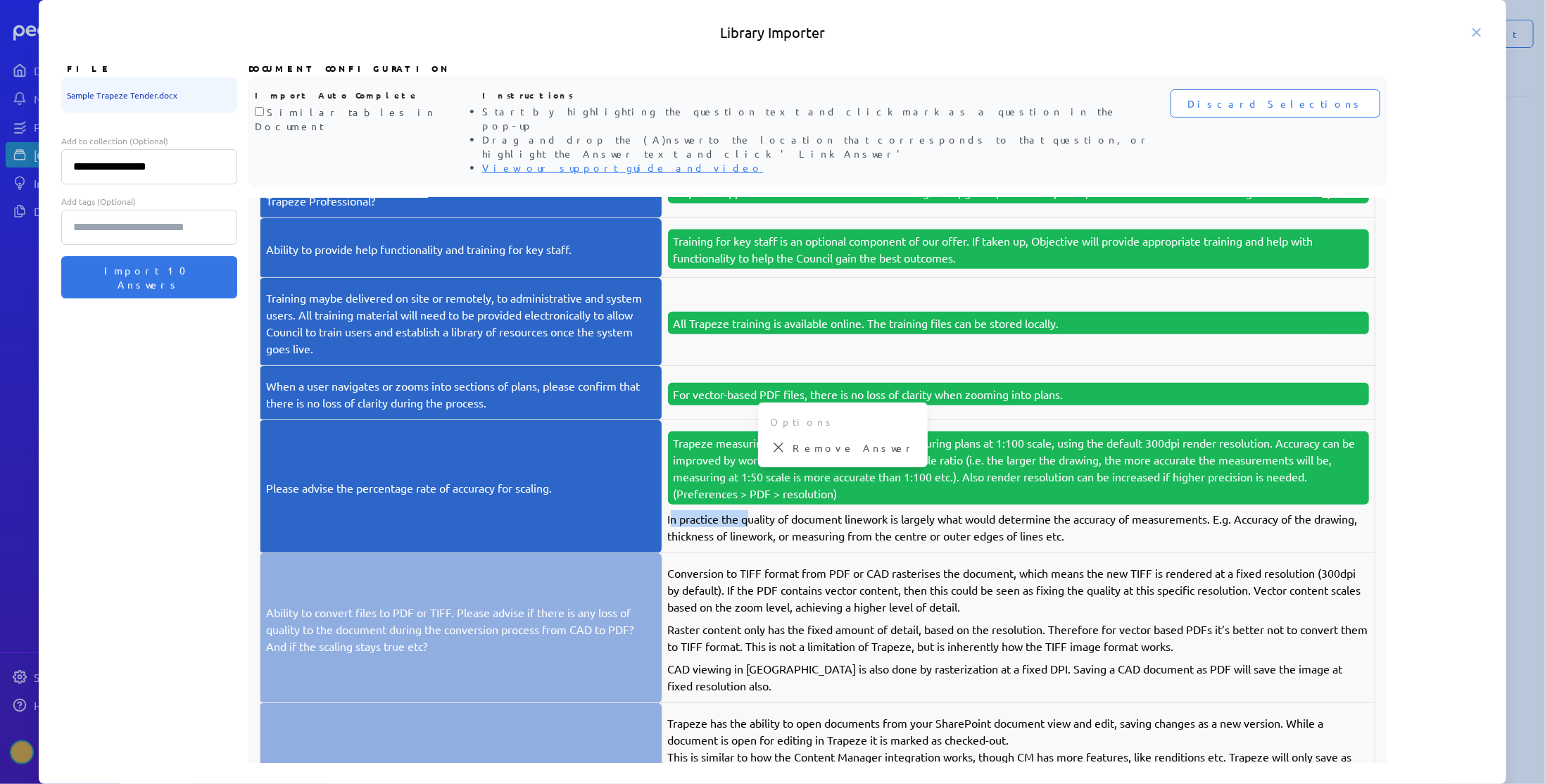
drag, startPoint x: 676, startPoint y: 491, endPoint x: 756, endPoint y: 496, distance: 80.2
click at [756, 511] on p "In practice the quality of document linework is largely what would determine th…" at bounding box center [1018, 527] width 701 height 34
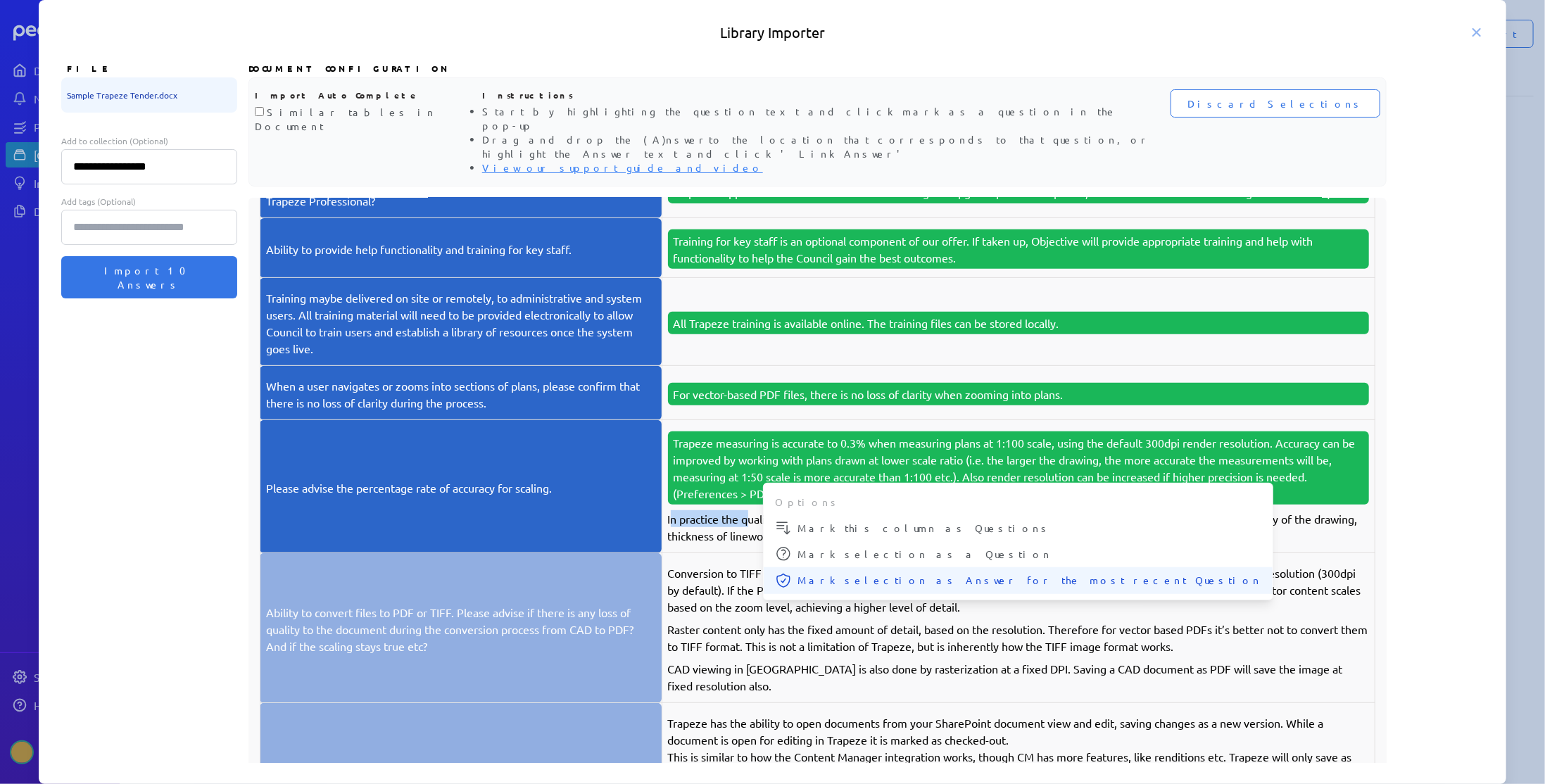
click at [845, 573] on span "Mark selection as Answer for the most recent Question" at bounding box center [1029, 580] width 464 height 15
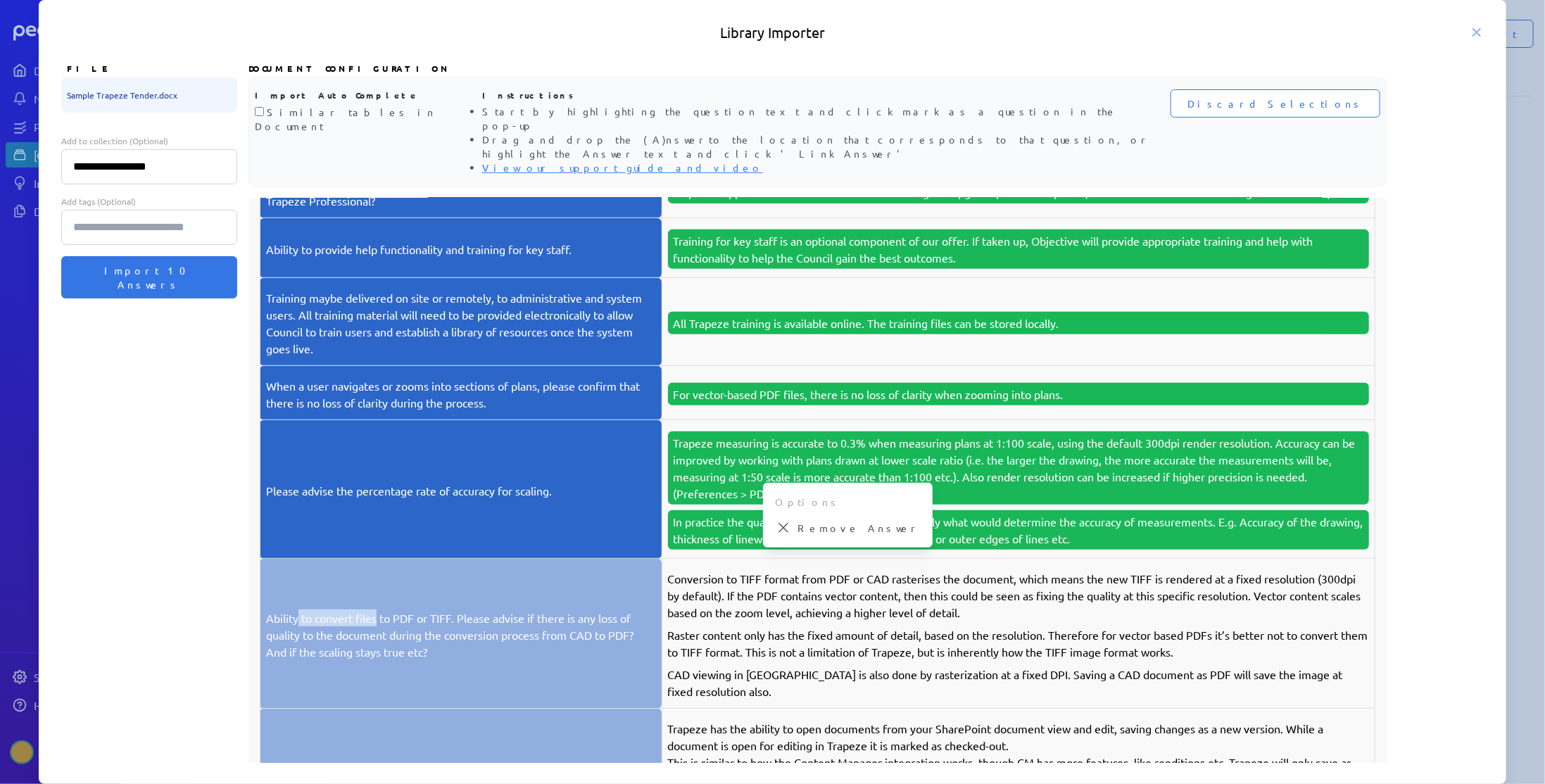
drag, startPoint x: 299, startPoint y: 588, endPoint x: 378, endPoint y: 593, distance: 79.2
click at [378, 610] on p "Ability to convert files to PDF or TIFF. Please advise if there is any loss of …" at bounding box center [461, 634] width 390 height 50
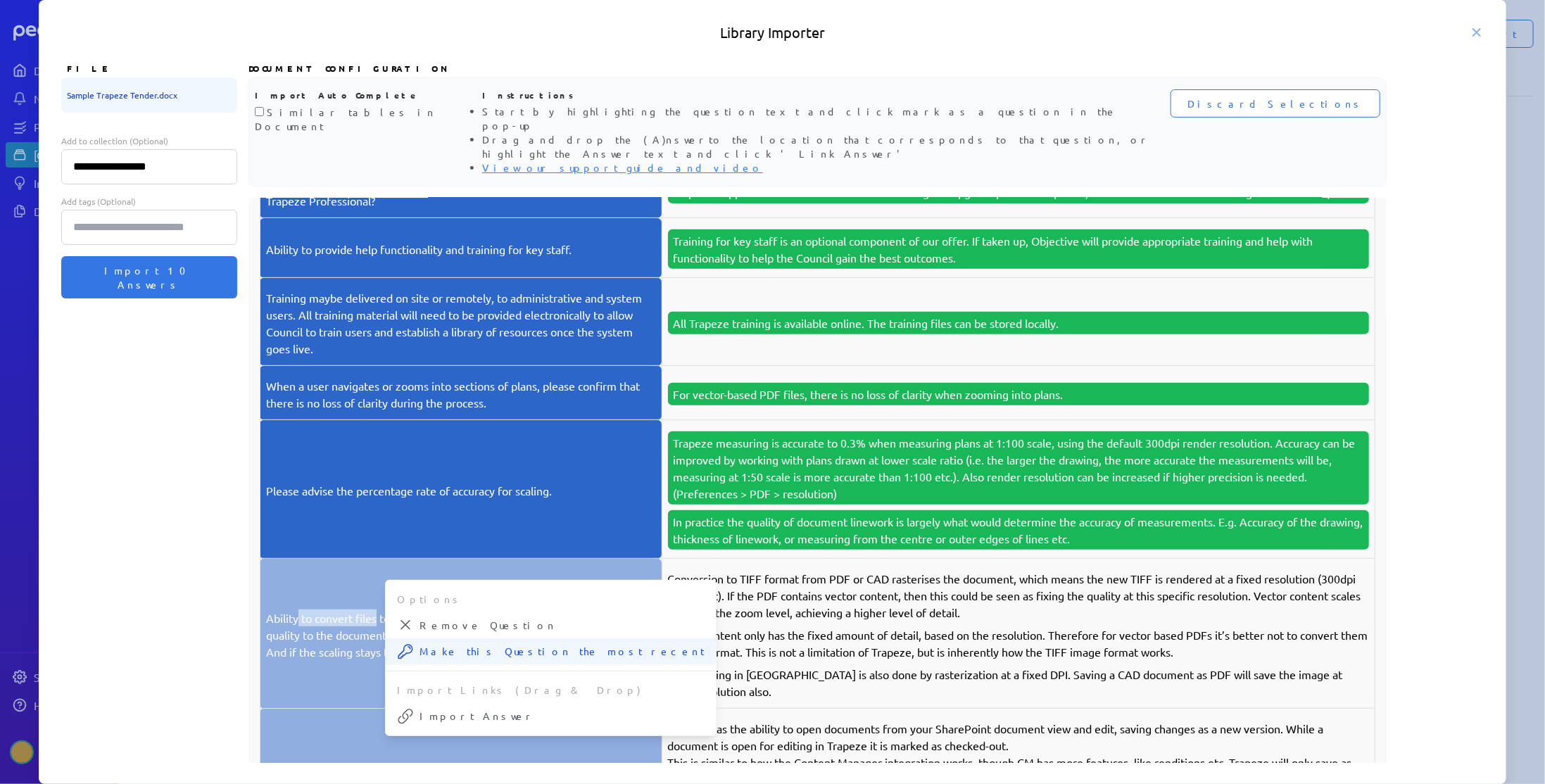
click at [478, 644] on span "Make this Question the most recent" at bounding box center [562, 651] width 285 height 15
drag, startPoint x: 696, startPoint y: 559, endPoint x: 759, endPoint y: 564, distance: 63.2
click at [764, 570] on p "Conversion to TIFF format from PDF or CAD rasterises the document, which means …" at bounding box center [1018, 595] width 701 height 50
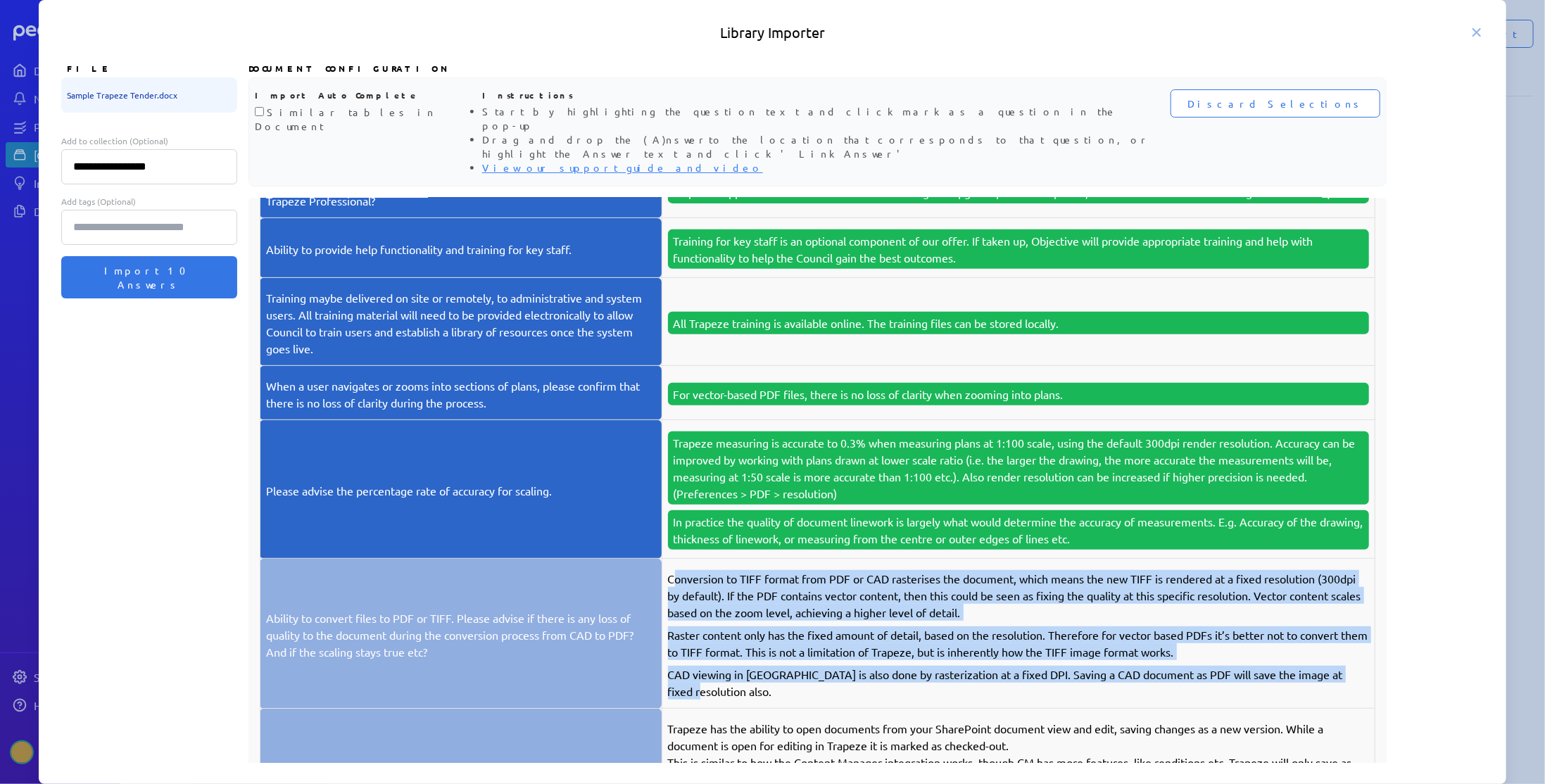
drag, startPoint x: 676, startPoint y: 551, endPoint x: 728, endPoint y: 661, distance: 121.7
click at [728, 661] on td "Conversion to TIFF format from PDF or CAD rasterises the document, which means …" at bounding box center [1018, 634] width 713 height 150
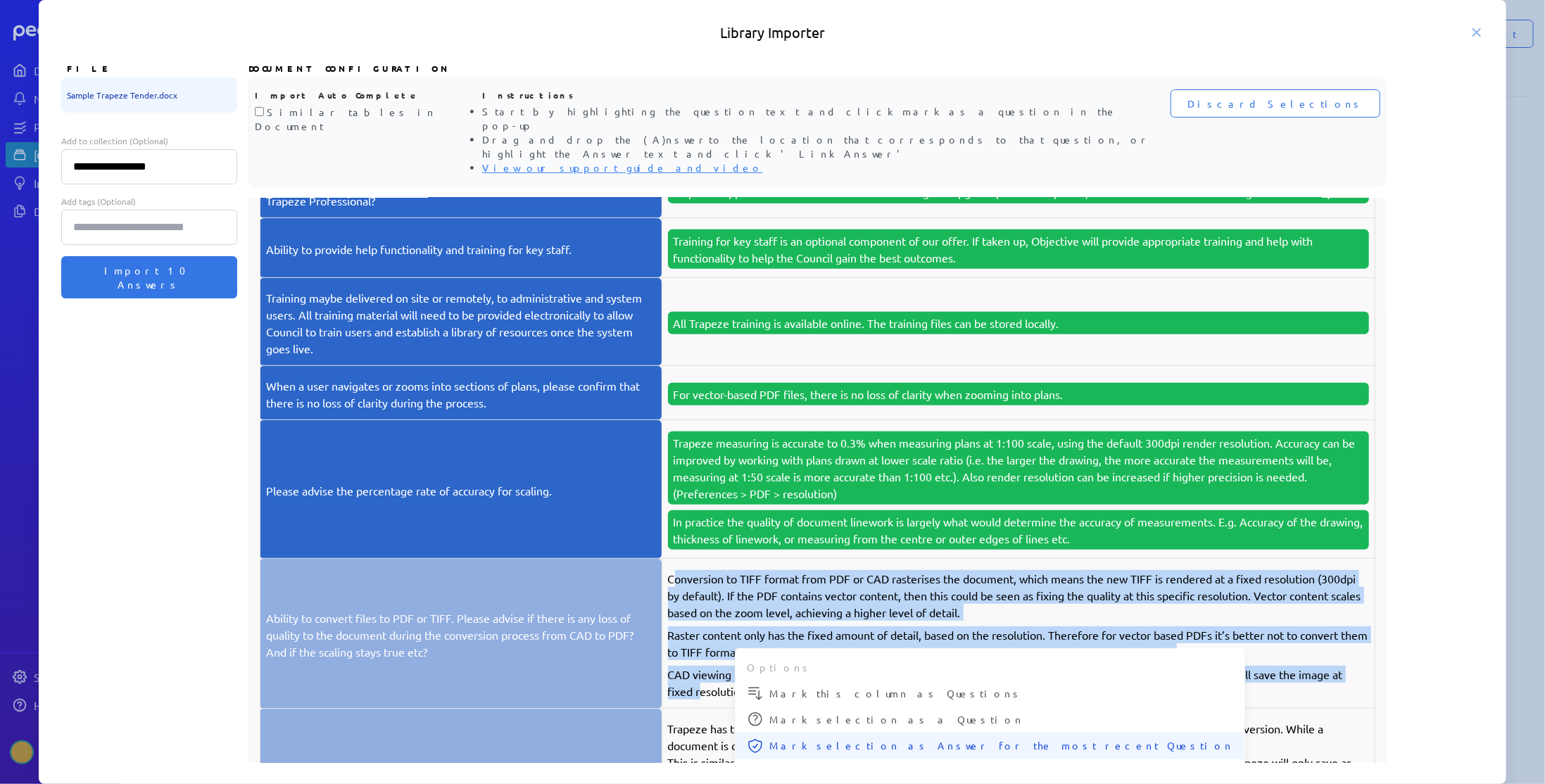
click at [791, 738] on span "Mark selection as Answer for the most recent Question" at bounding box center [1002, 745] width 464 height 15
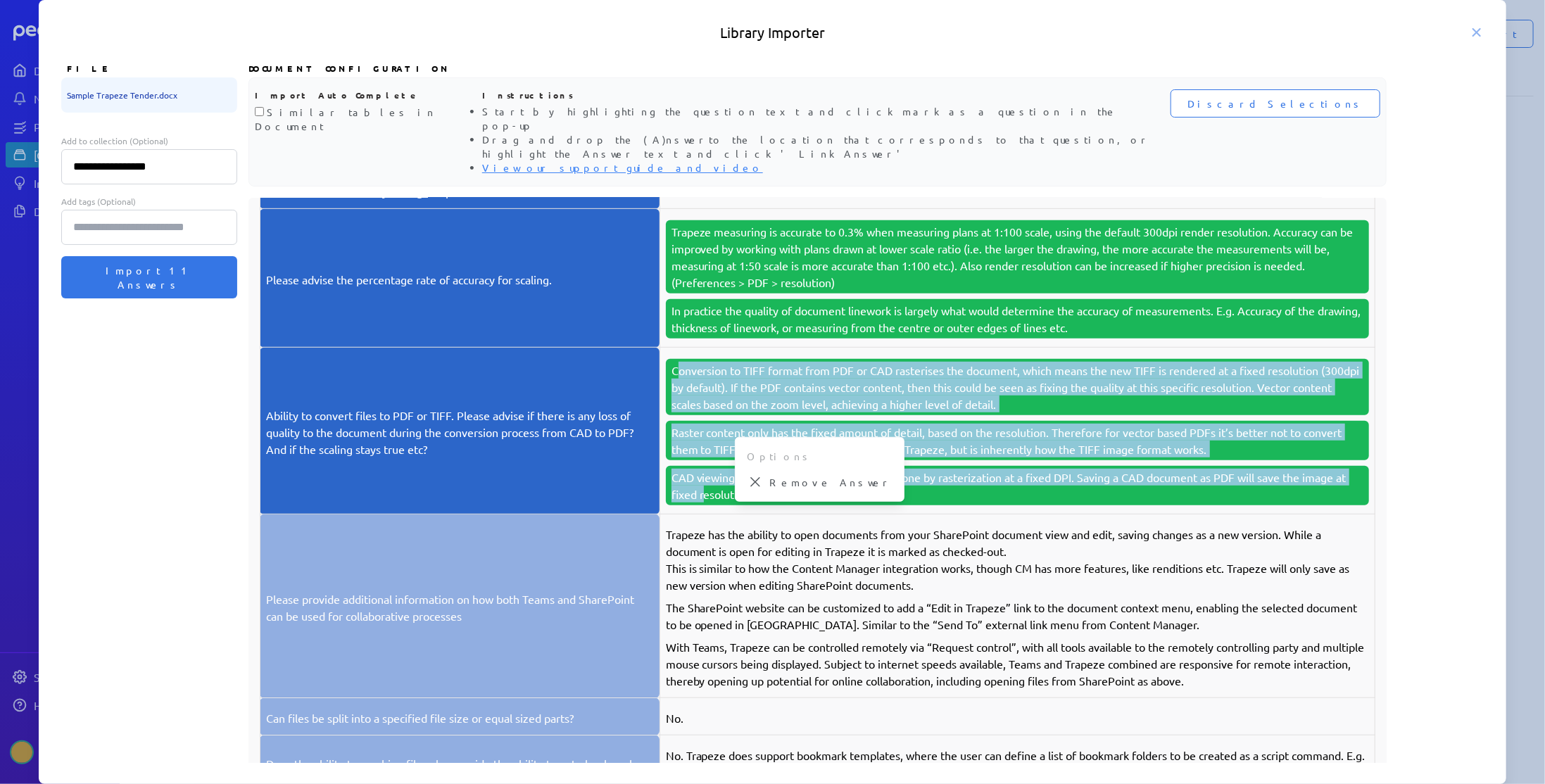
scroll to position [725, 0]
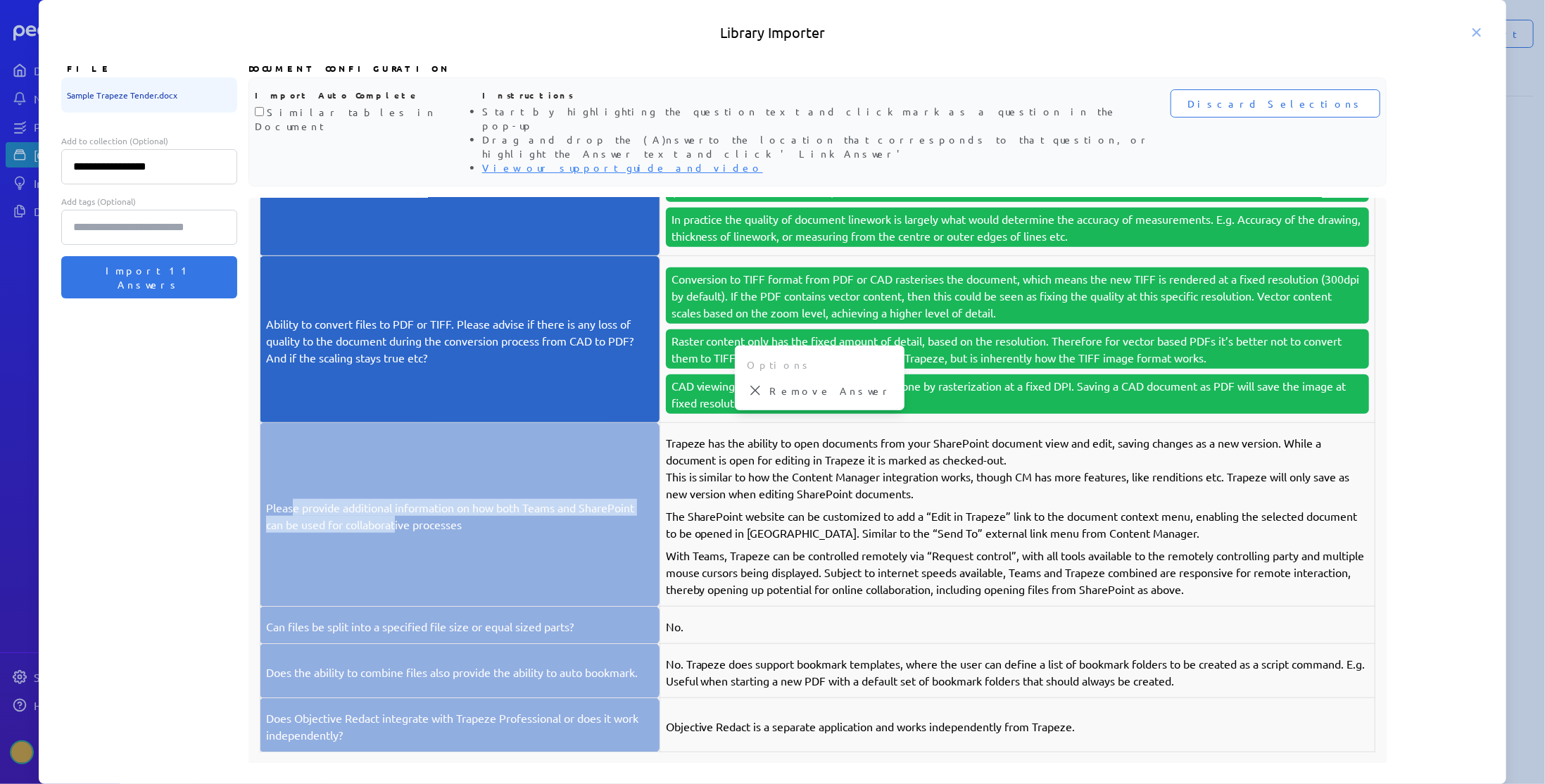
drag, startPoint x: 292, startPoint y: 479, endPoint x: 399, endPoint y: 501, distance: 109.2
click at [399, 501] on p "Please provide additional information on how both Teams and SharePoint can be u…" at bounding box center [460, 516] width 388 height 34
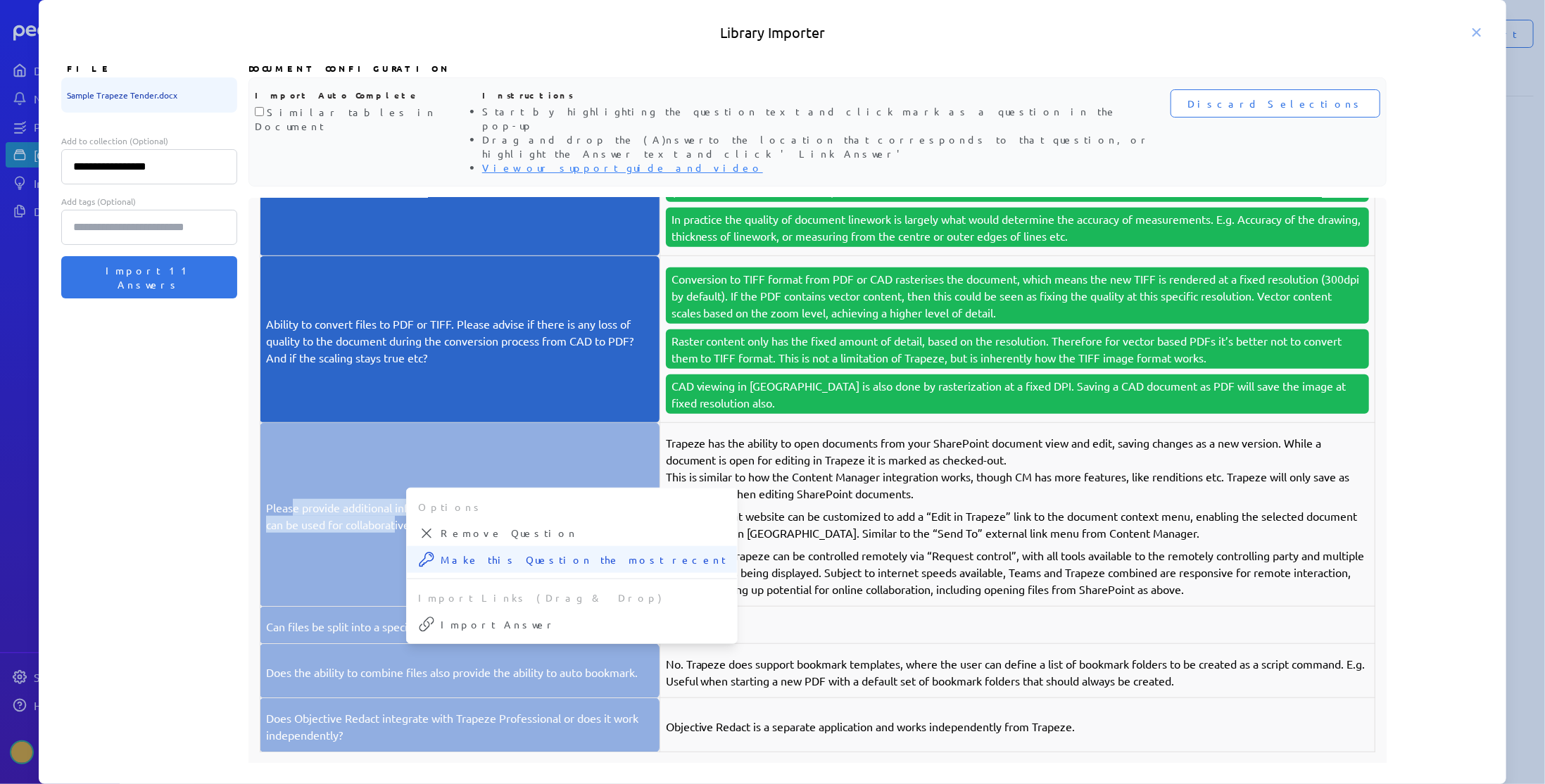
click at [522, 552] on span "Make this Question the most recent" at bounding box center [583, 559] width 285 height 15
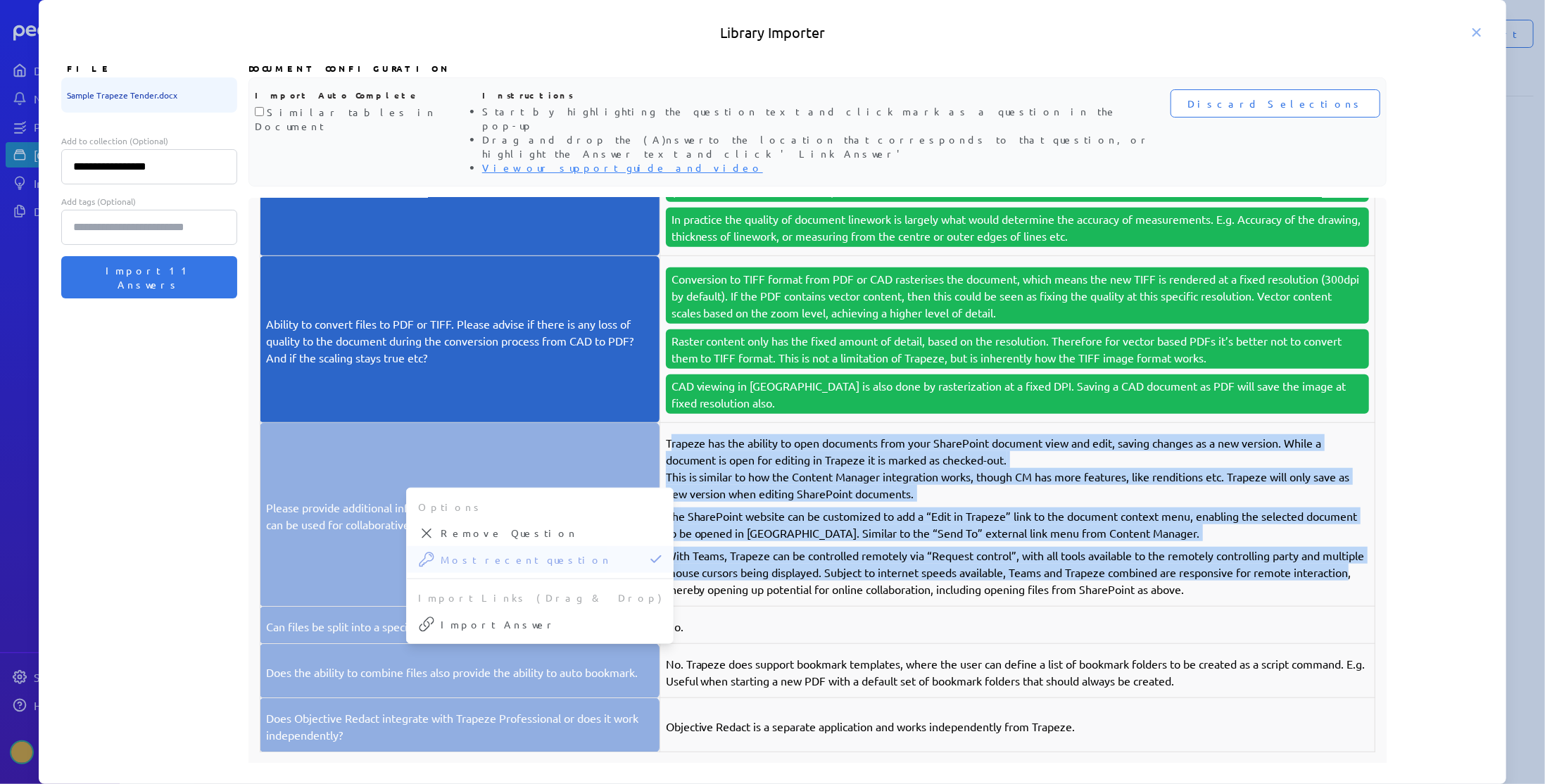
drag, startPoint x: 676, startPoint y: 415, endPoint x: 727, endPoint y: 556, distance: 149.9
click at [727, 556] on td "Trapeze has the ability to open documents from your SharePoint document view an…" at bounding box center [1017, 515] width 715 height 184
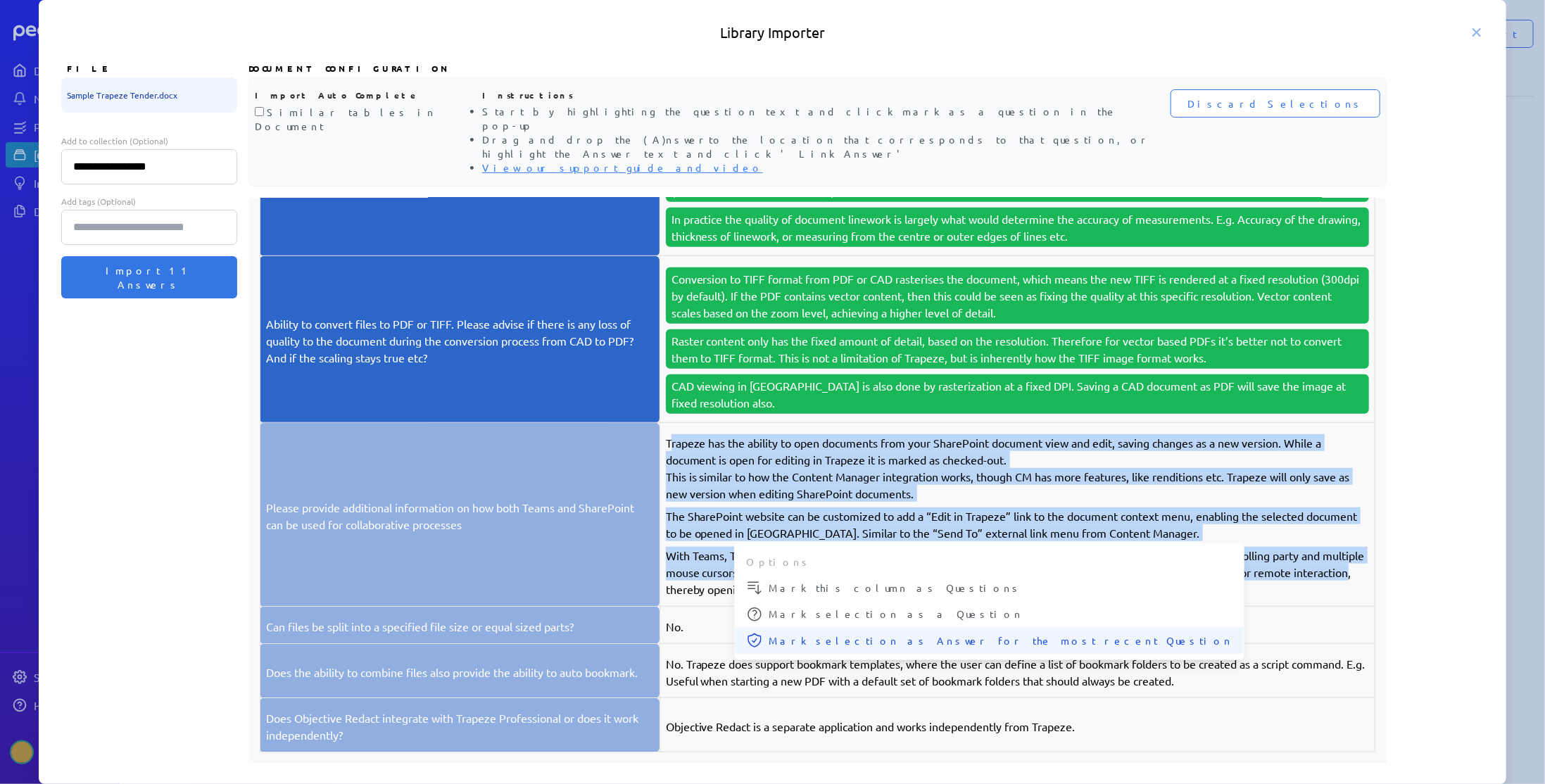
click at [778, 633] on span "Mark selection as Answer for the most recent Question" at bounding box center [1001, 640] width 464 height 15
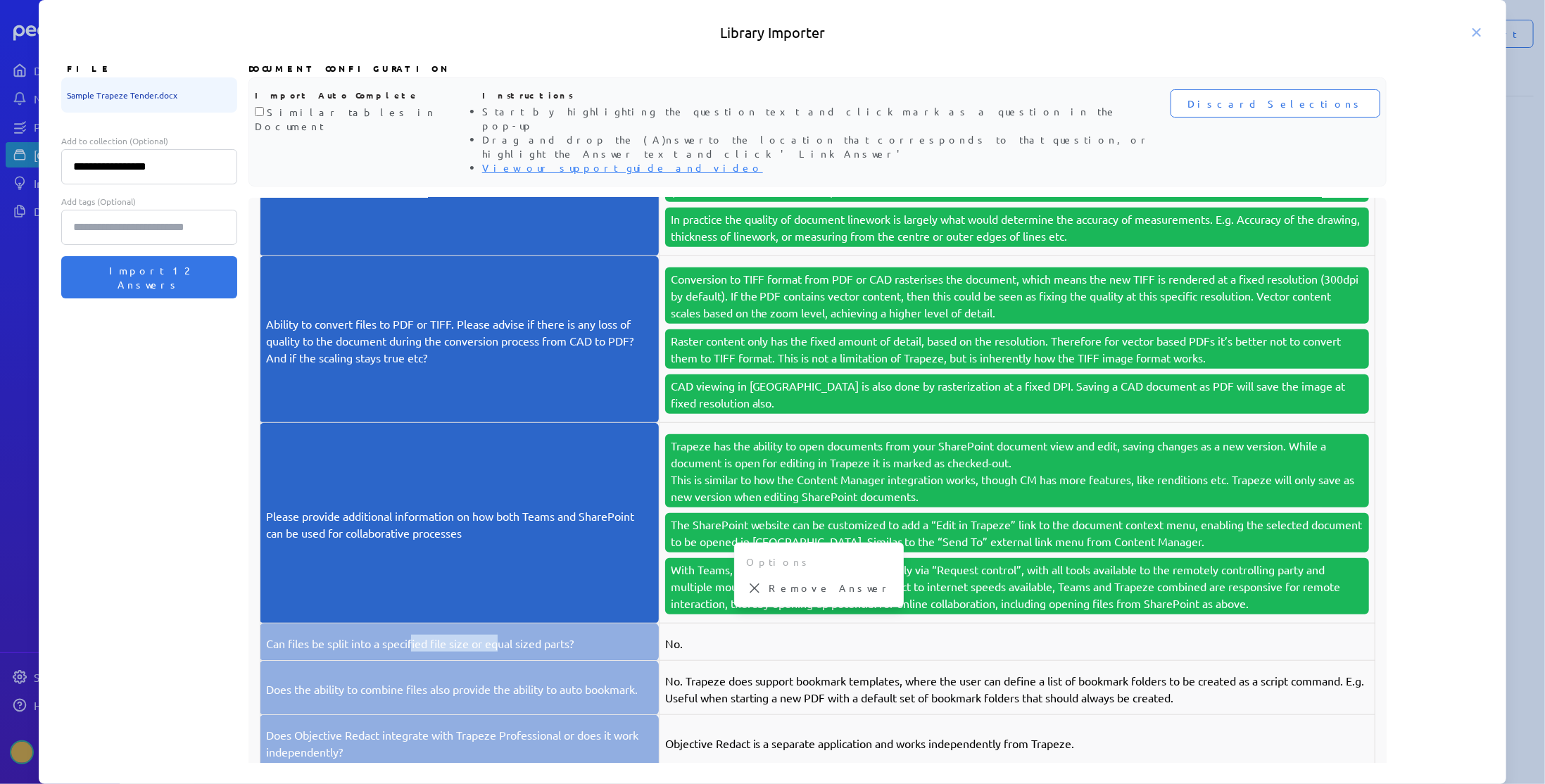
drag, startPoint x: 414, startPoint y: 616, endPoint x: 500, endPoint y: 616, distance: 86.0
click at [500, 634] on p "Can files be split into a specified file size or equal sized parts?" at bounding box center [460, 643] width 387 height 17
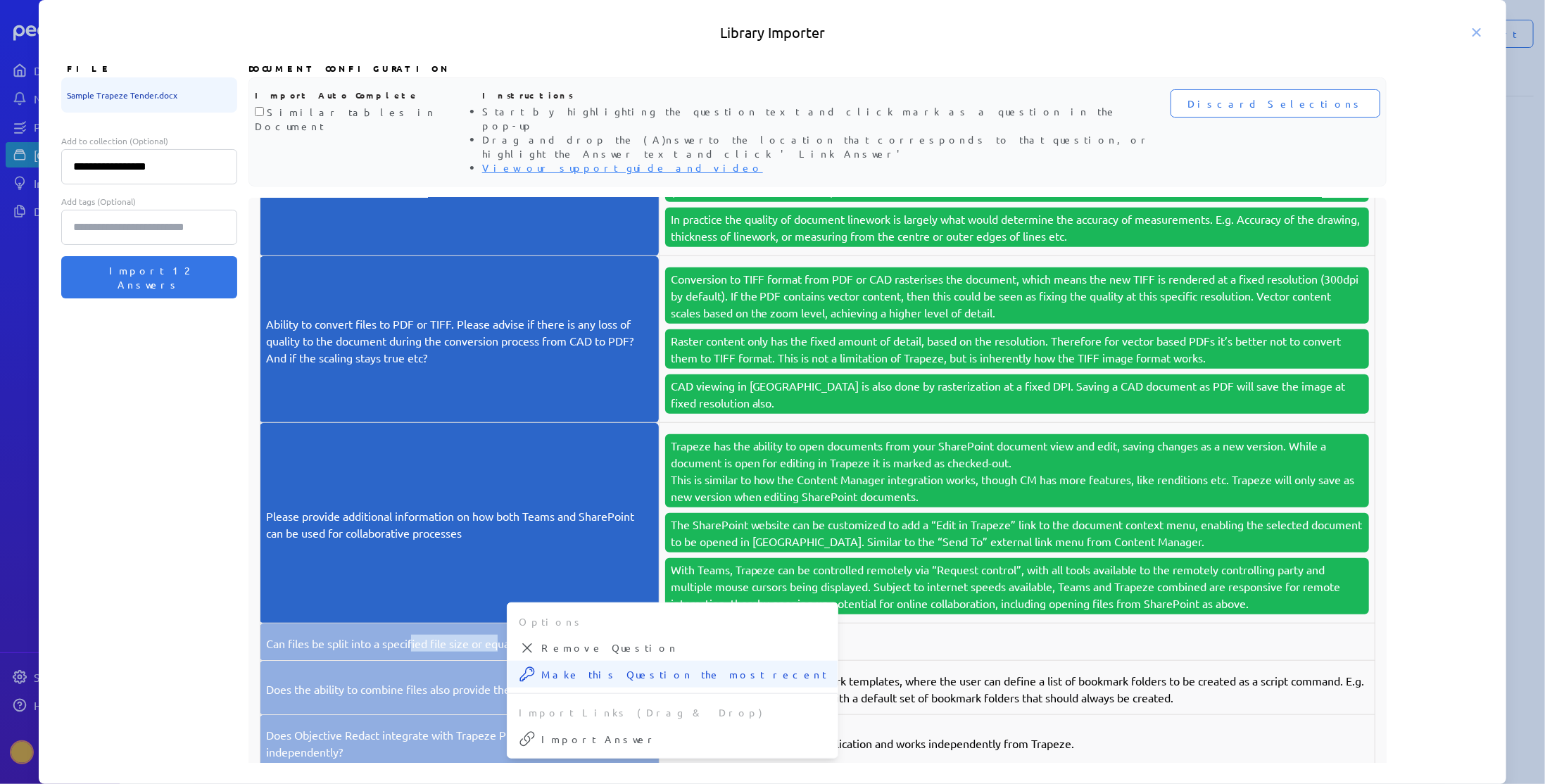
click at [575, 667] on span "Make this Question the most recent" at bounding box center [684, 675] width 285 height 15
drag, startPoint x: 675, startPoint y: 617, endPoint x: 692, endPoint y: 618, distance: 17.0
click at [692, 634] on p "No." at bounding box center [1017, 643] width 704 height 17
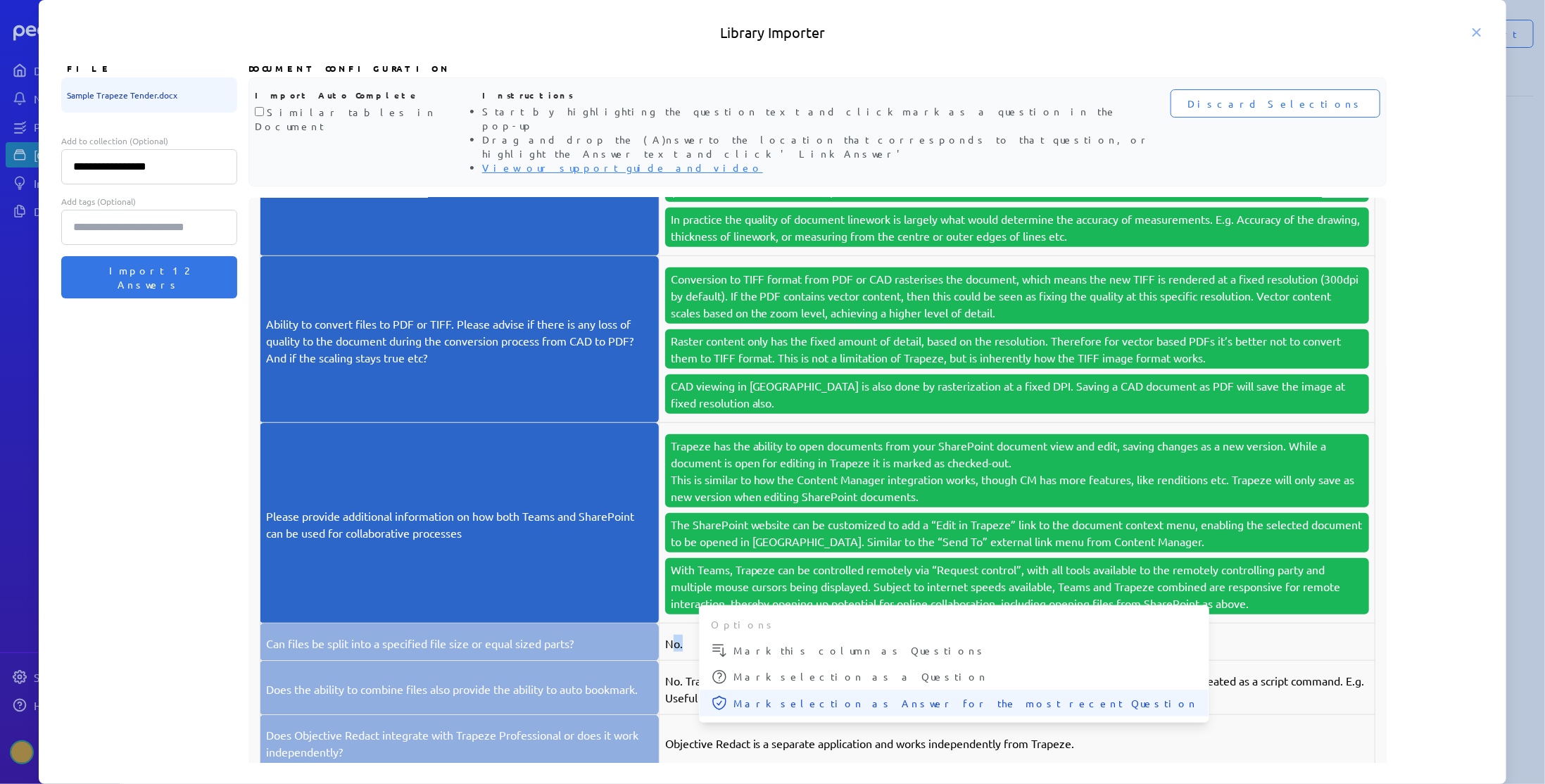
click at [738, 696] on span "Mark selection as Answer for the most recent Question" at bounding box center [965, 703] width 464 height 15
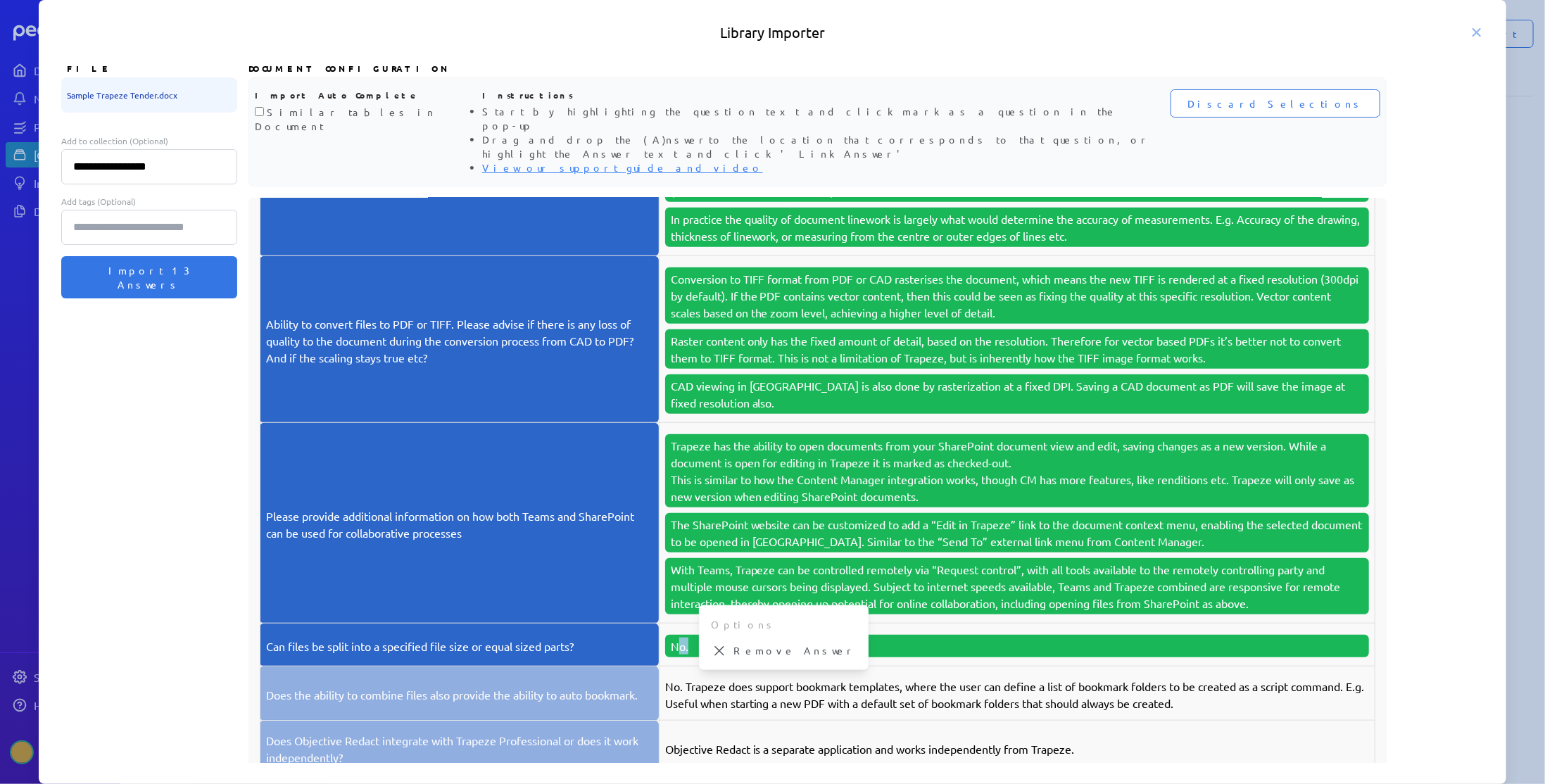
scroll to position [748, 0]
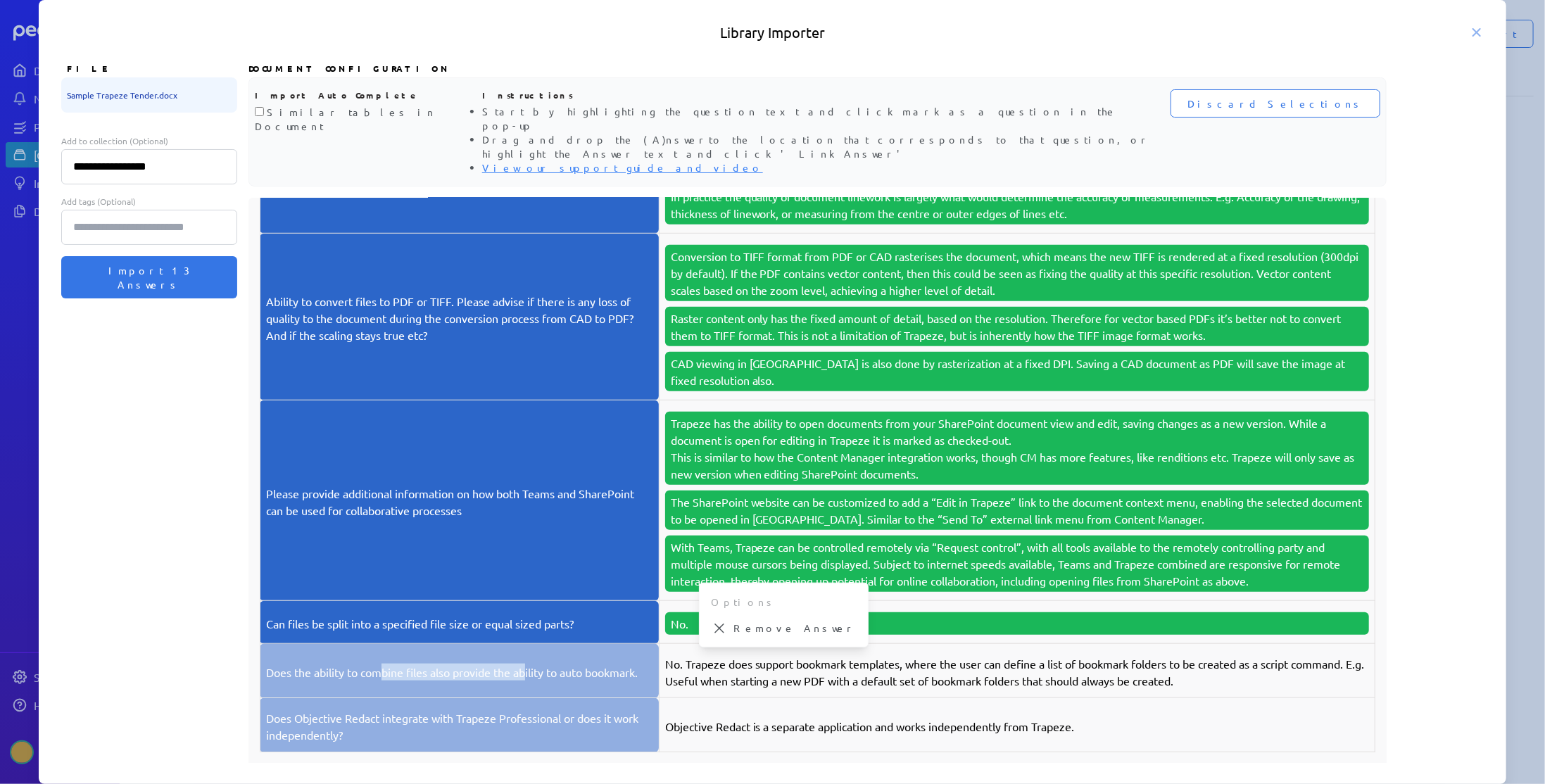
drag, startPoint x: 384, startPoint y: 643, endPoint x: 527, endPoint y: 648, distance: 143.1
click at [527, 664] on p "Does the ability to combine files also provide the ability to auto bookmark." at bounding box center [460, 672] width 387 height 17
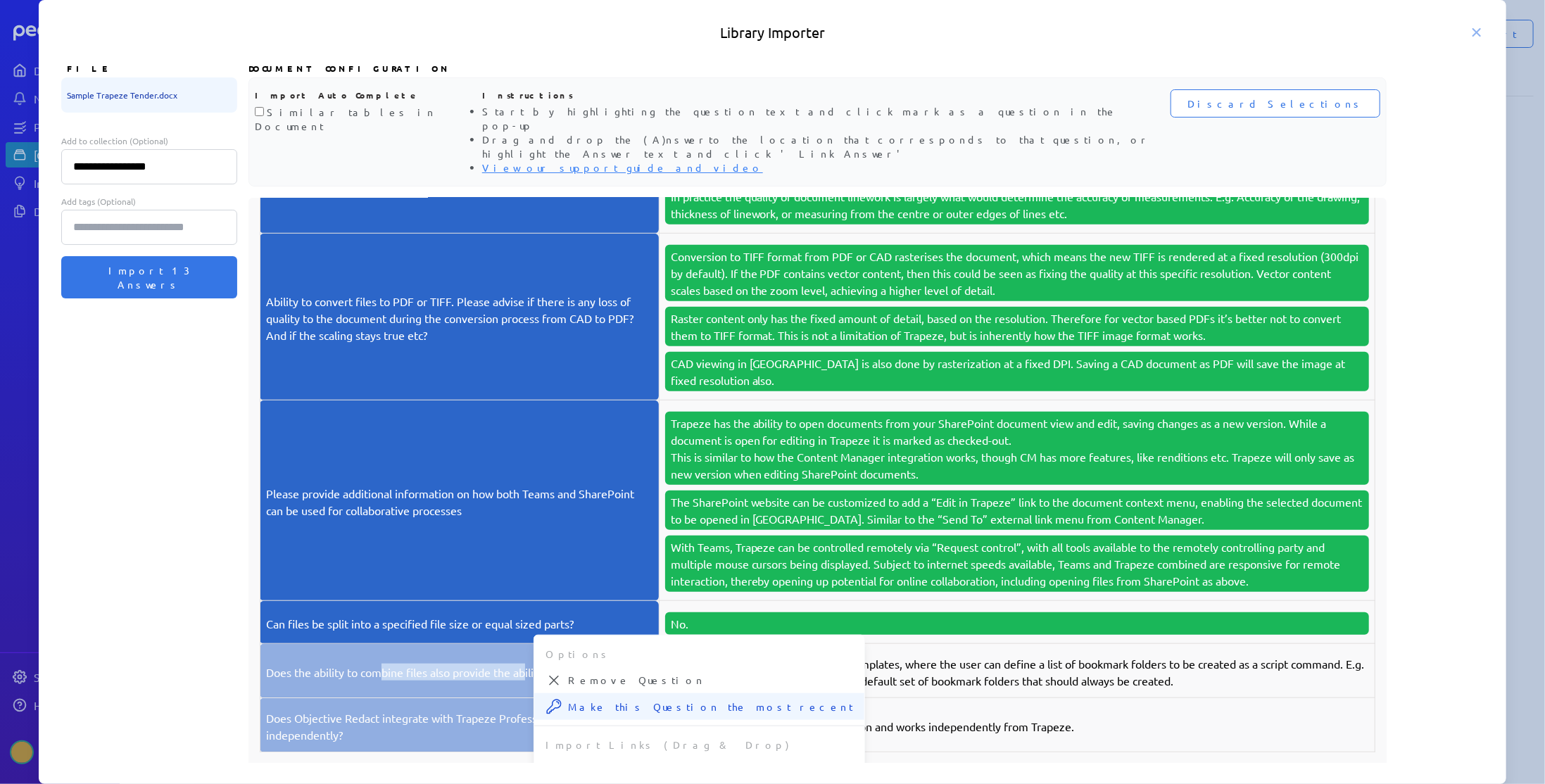
click at [578, 693] on button "Make this Question the most recent" at bounding box center [699, 706] width 330 height 27
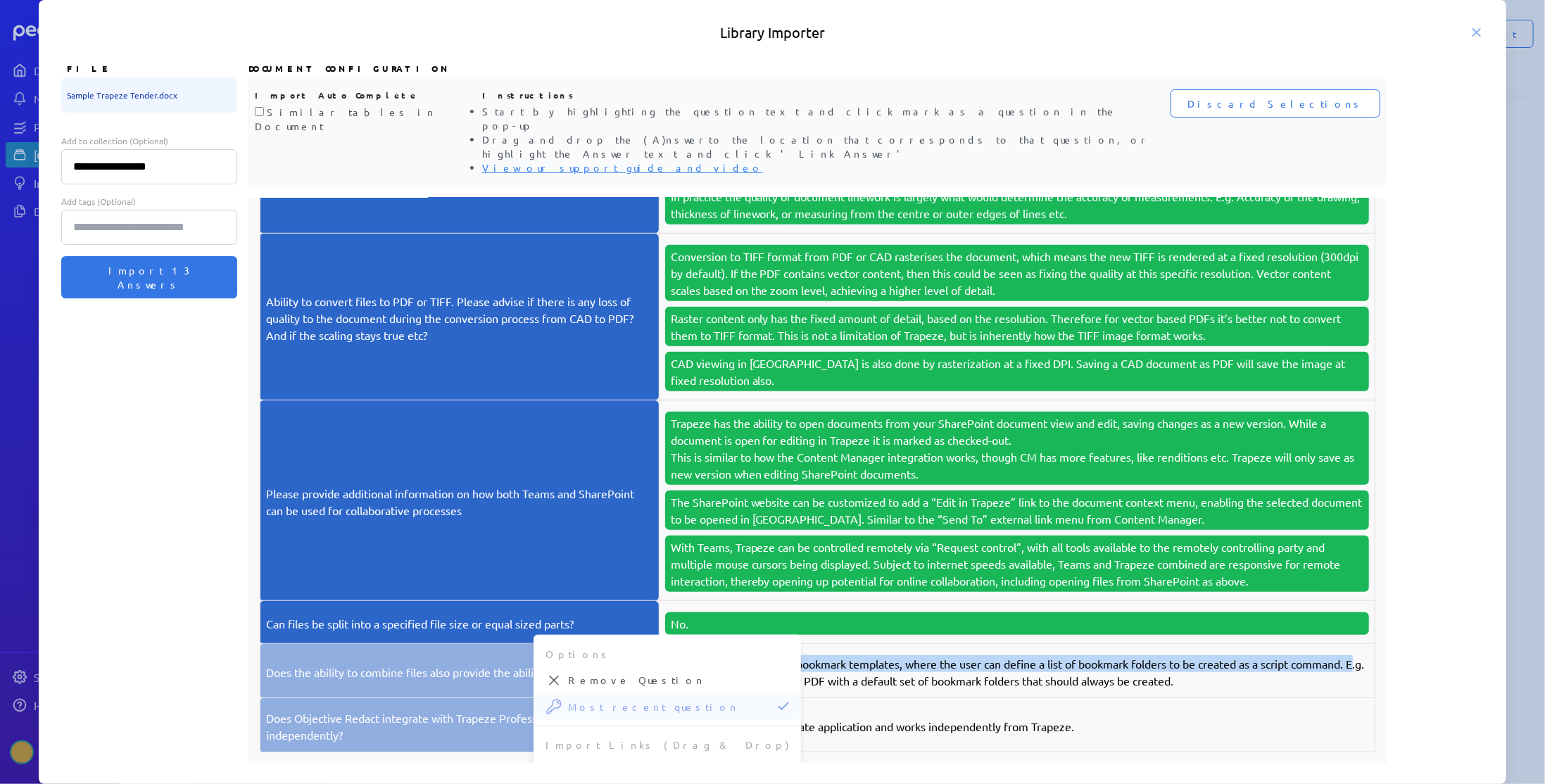
drag, startPoint x: 705, startPoint y: 637, endPoint x: 733, endPoint y: 651, distance: 31.3
click at [733, 655] on p "No. Trapeze does support bookmark templates, where the user can define a list o…" at bounding box center [1017, 672] width 704 height 34
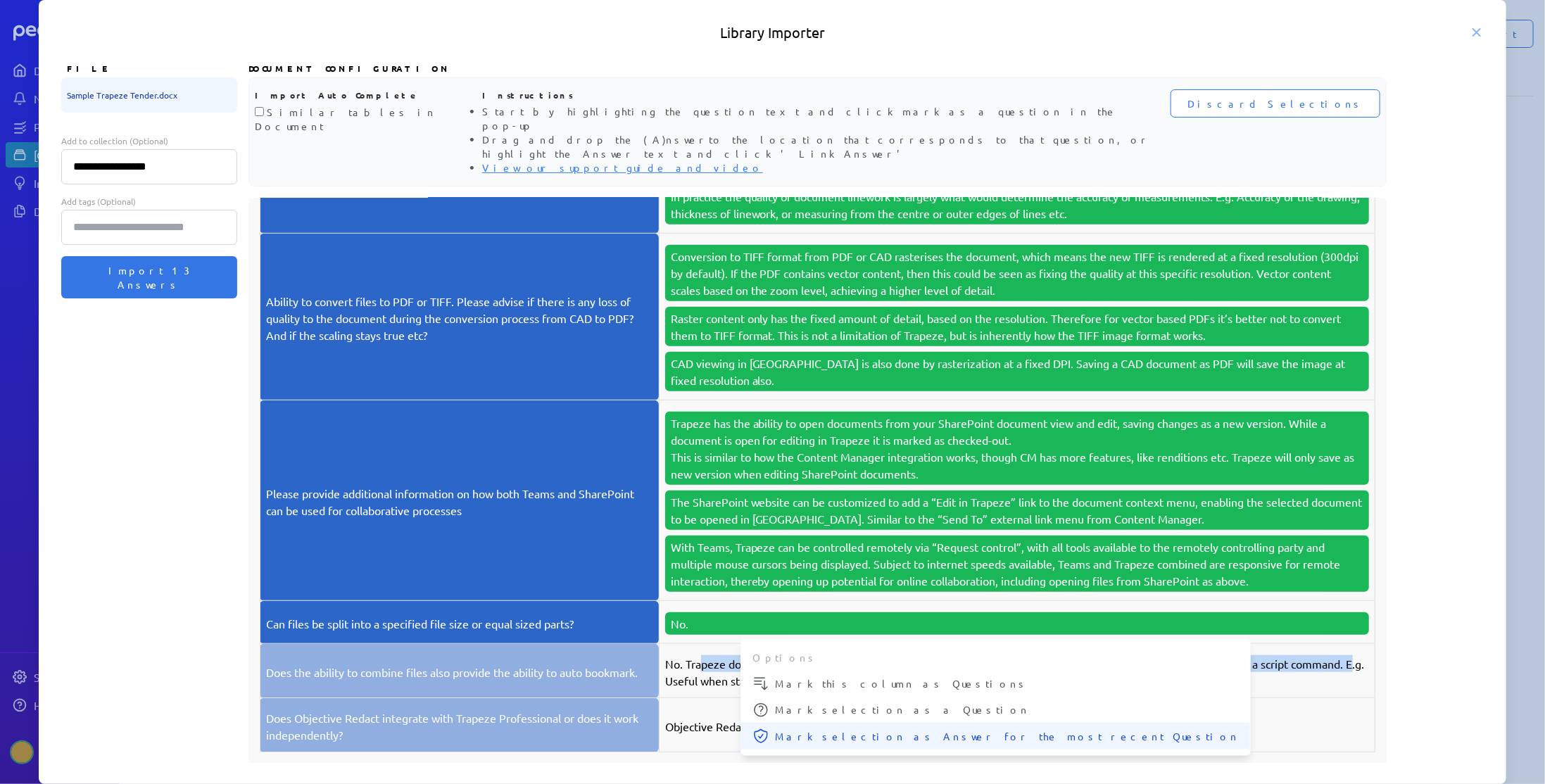
click at [781, 723] on button "Mark selection as Answer for the most recent Question" at bounding box center [996, 736] width 509 height 27
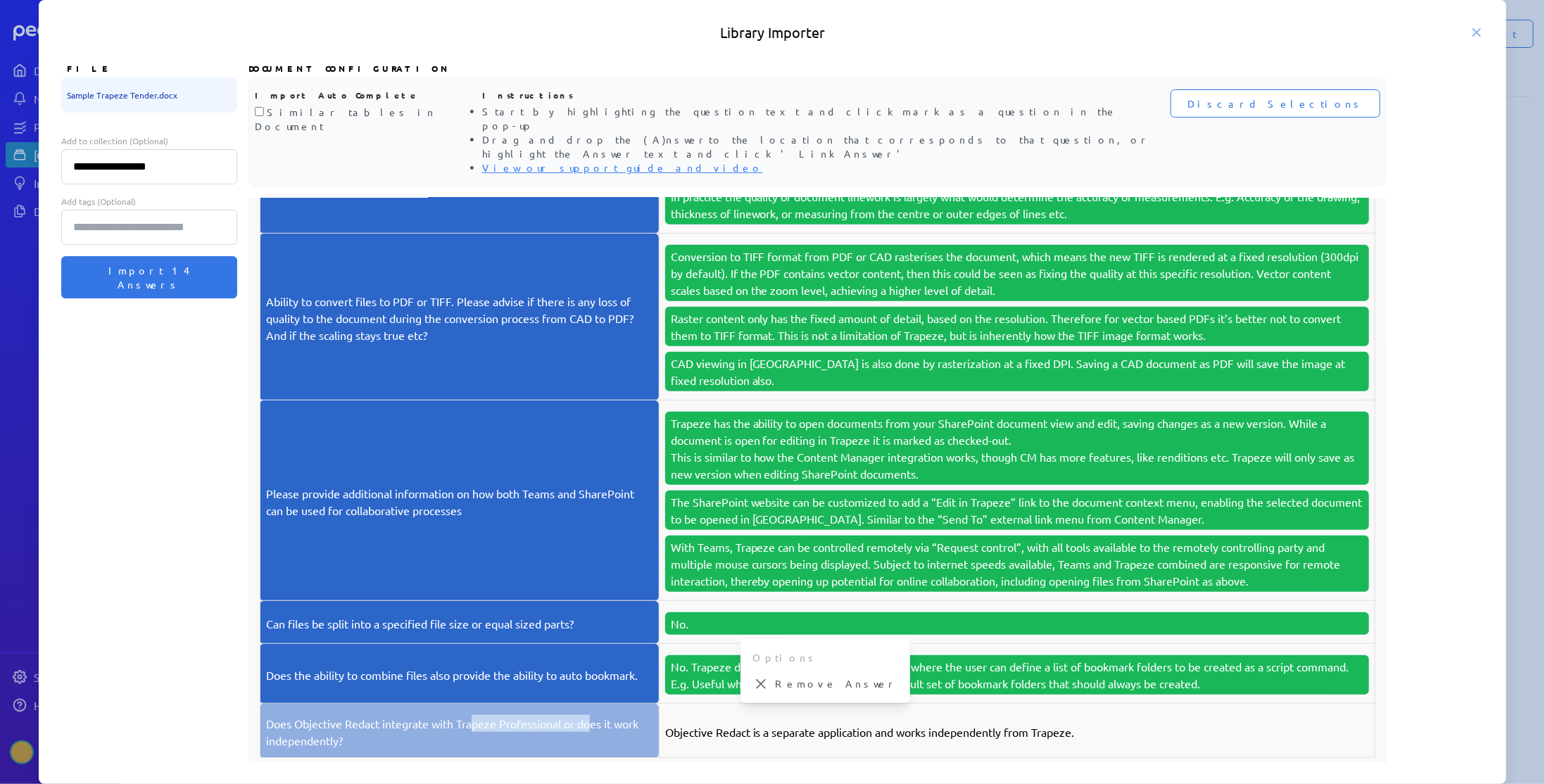
drag, startPoint x: 478, startPoint y: 694, endPoint x: 595, endPoint y: 691, distance: 117.0
click at [595, 715] on p "Does Objective Redact integrate with Trapeze Professional or does it work indep…" at bounding box center [460, 731] width 387 height 34
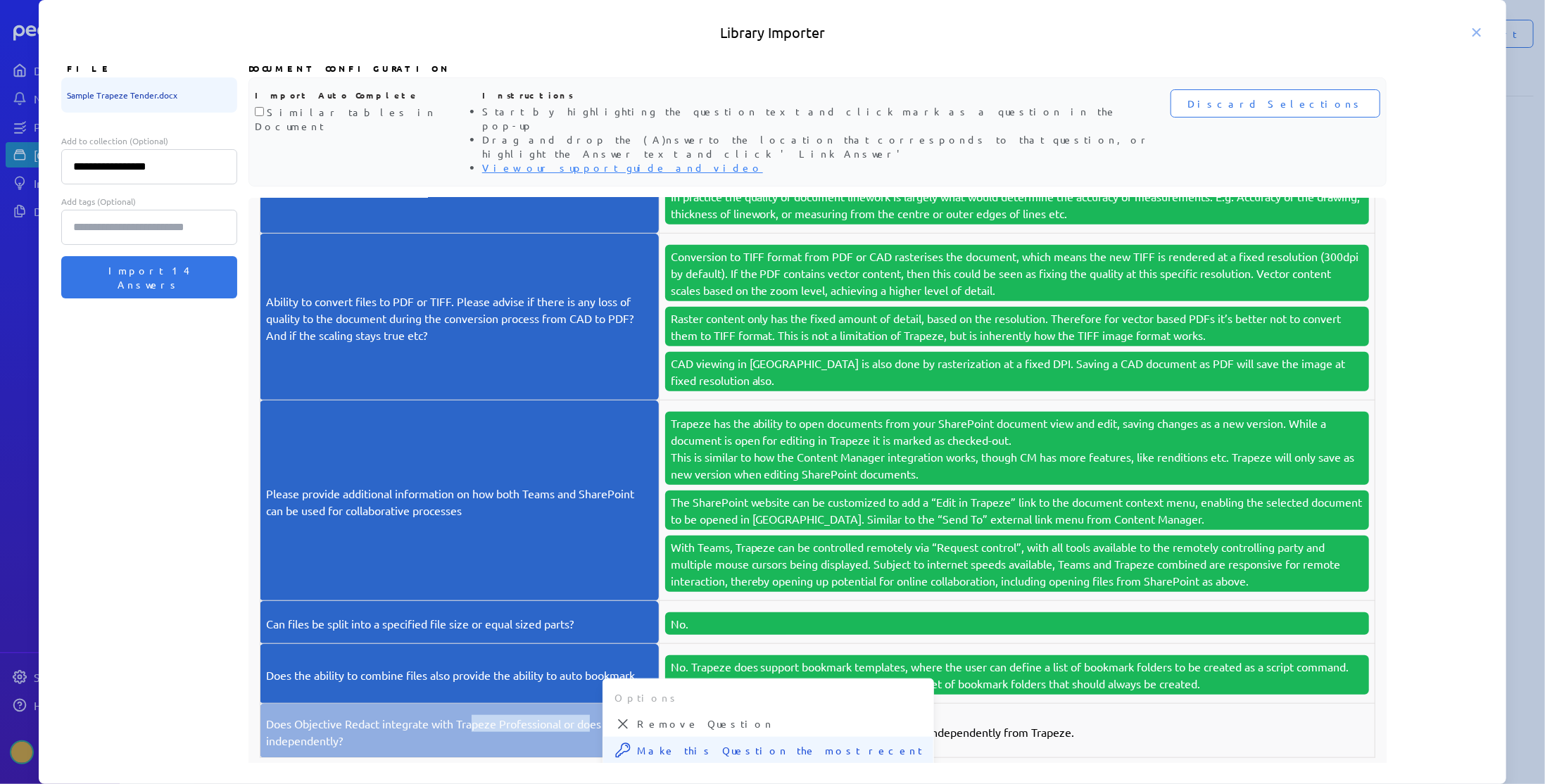
click at [689, 743] on span "Make this Question the most recent" at bounding box center [779, 750] width 285 height 15
drag, startPoint x: 803, startPoint y: 702, endPoint x: 888, endPoint y: 695, distance: 85.3
click at [888, 723] on p "Objective Redact is a separate application and works independently from Trapeze." at bounding box center [1017, 731] width 704 height 17
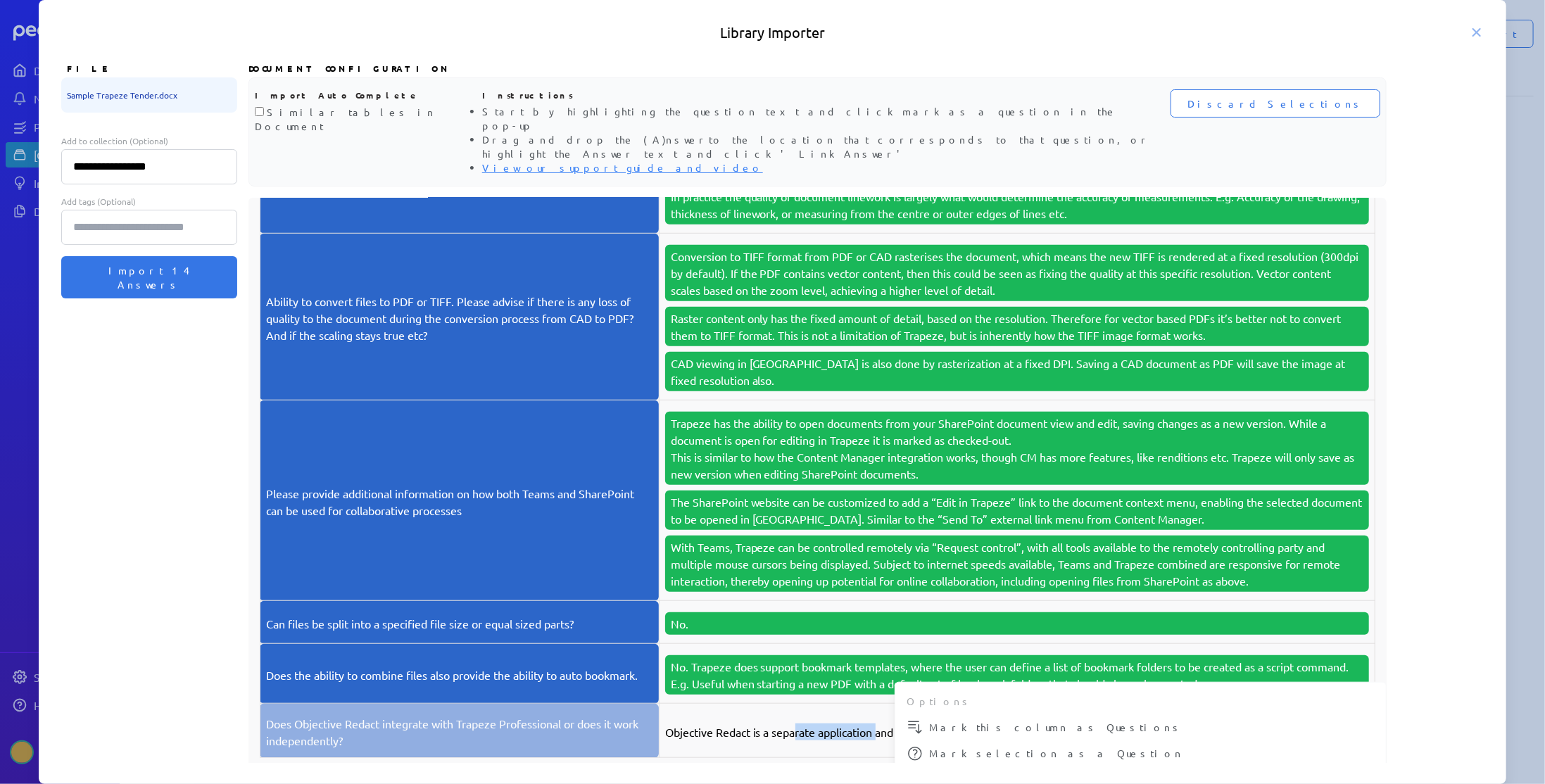
click at [940, 772] on span "Mark selection as Answer for the most recent Question" at bounding box center [1152, 786] width 446 height 30
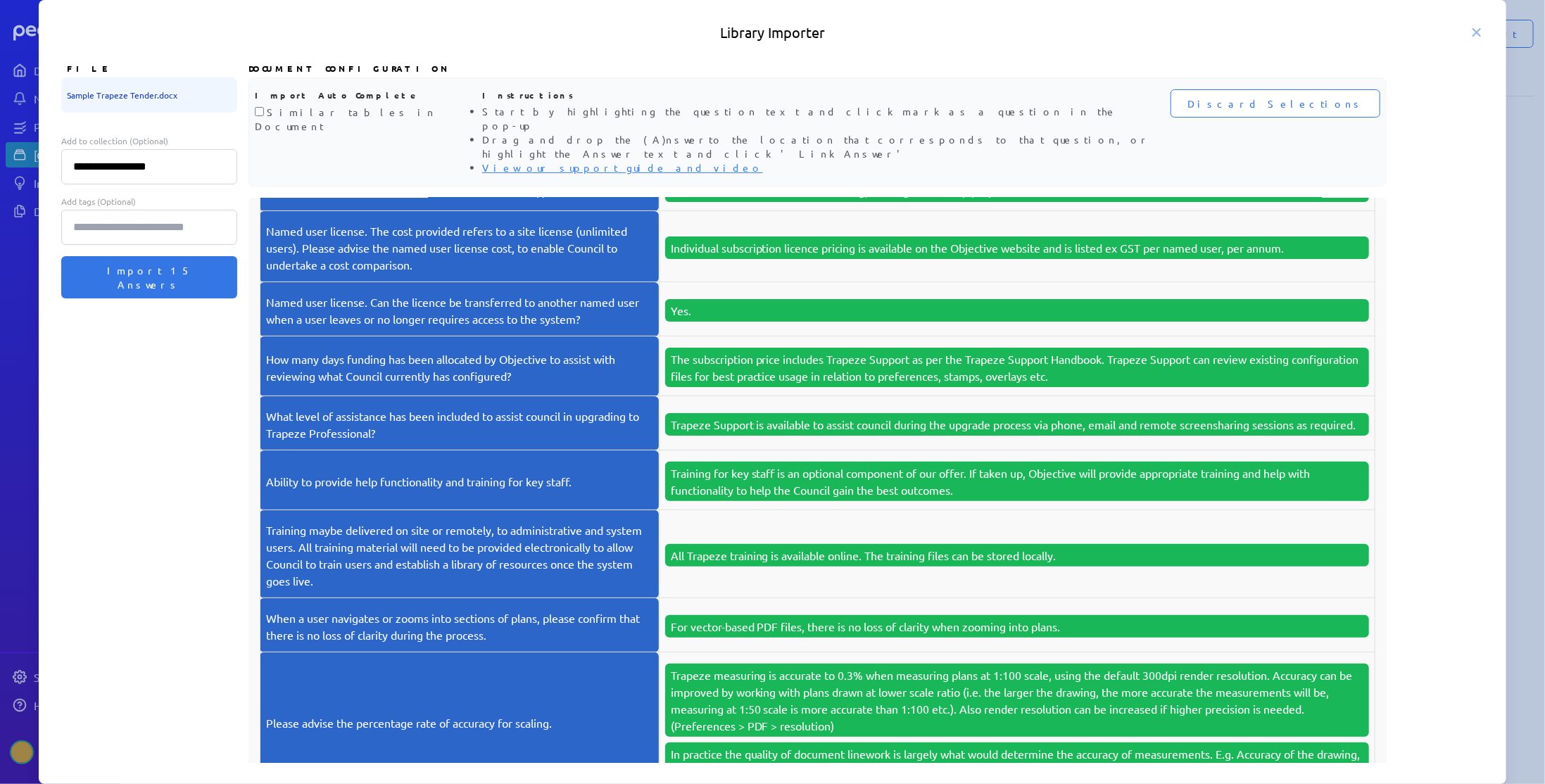
scroll to position [0, 0]
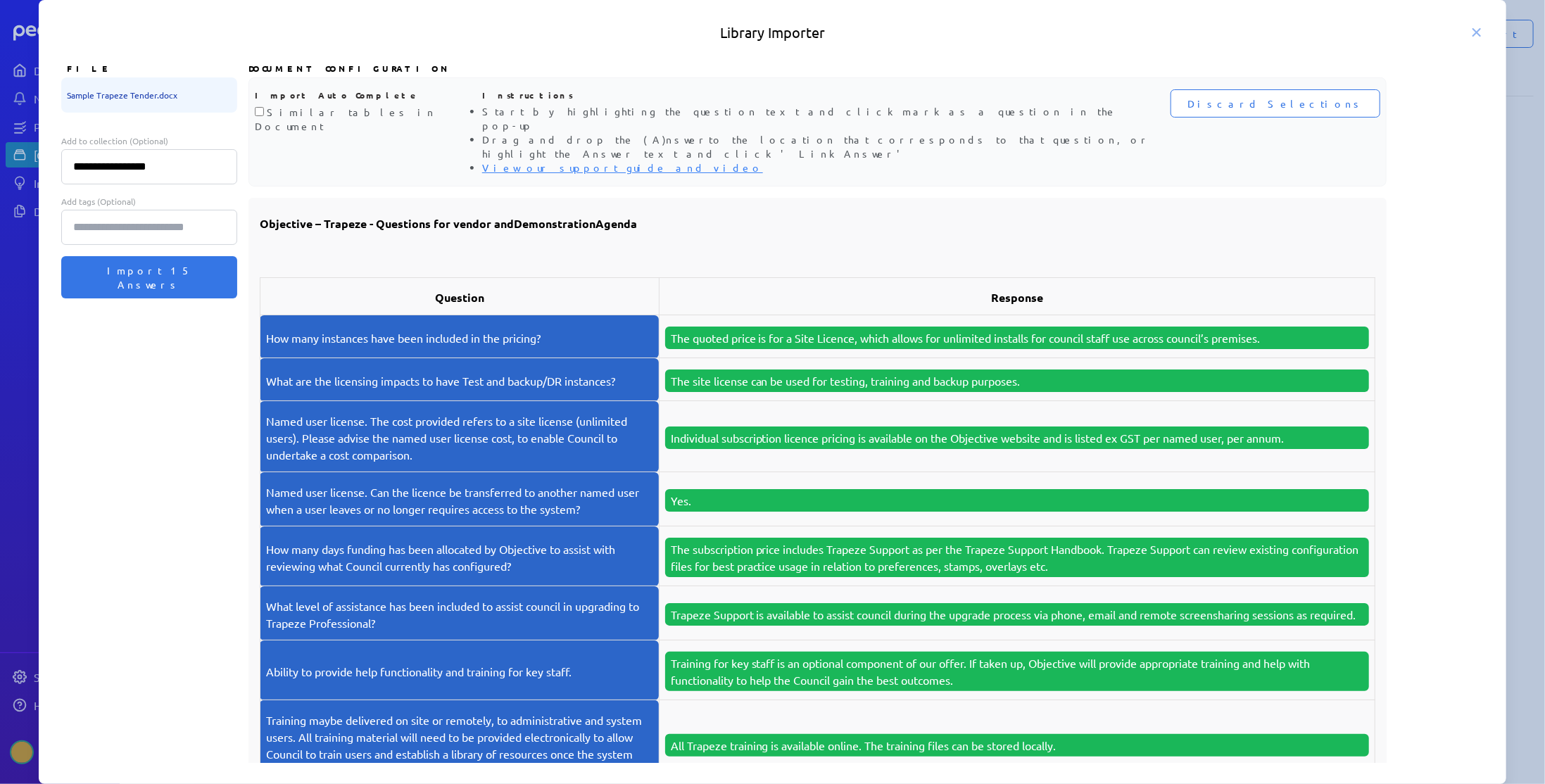
click at [155, 164] on select "**********" at bounding box center [149, 167] width 176 height 35
select select "**********"
click at [61, 150] on select "**********" at bounding box center [149, 167] width 176 height 35
click at [141, 230] on input "Add tags (Optional)" at bounding box center [149, 228] width 176 height 35
type input "*"
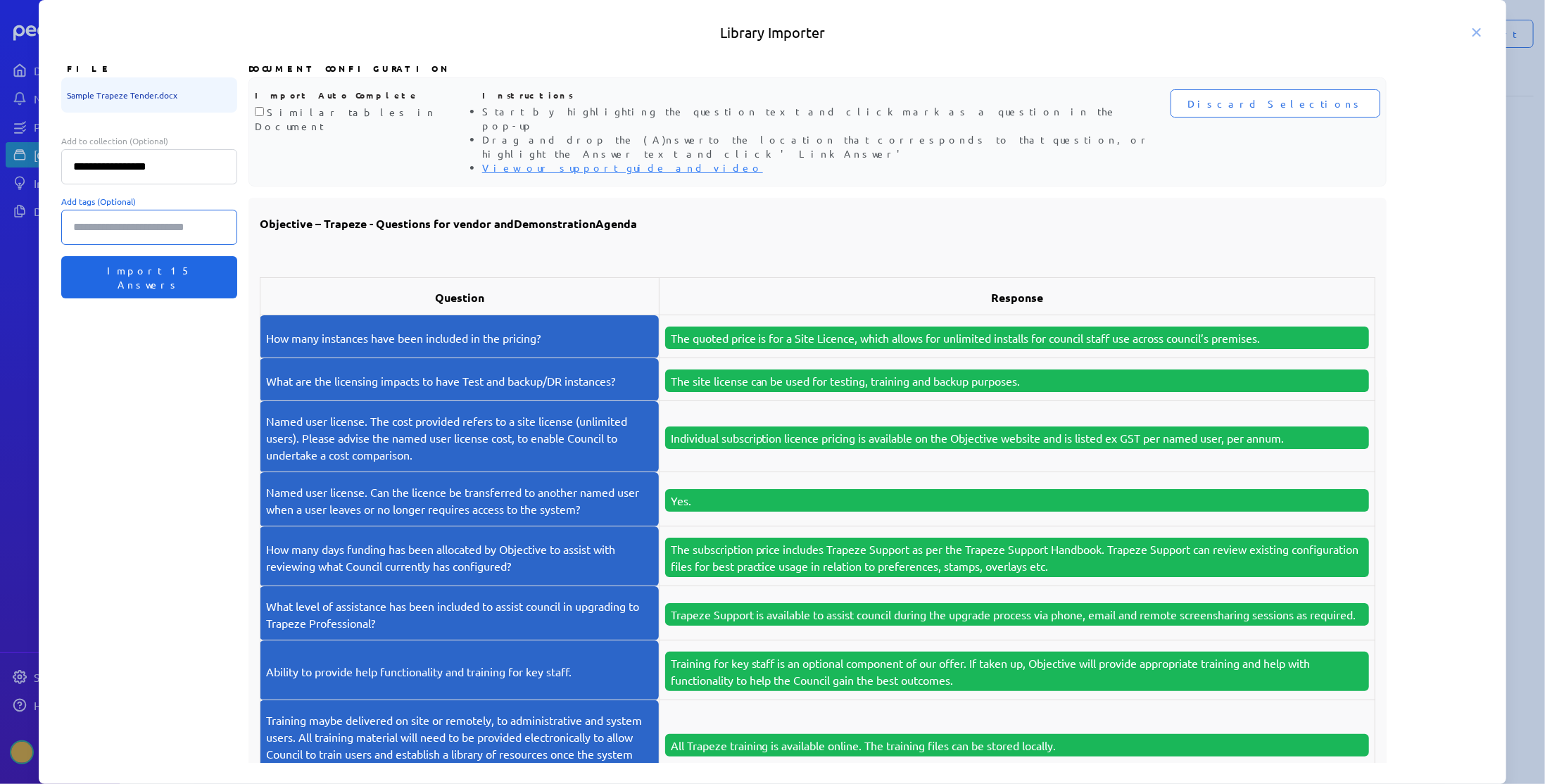
click at [169, 271] on span "Import 15 Answers" at bounding box center [149, 277] width 142 height 28
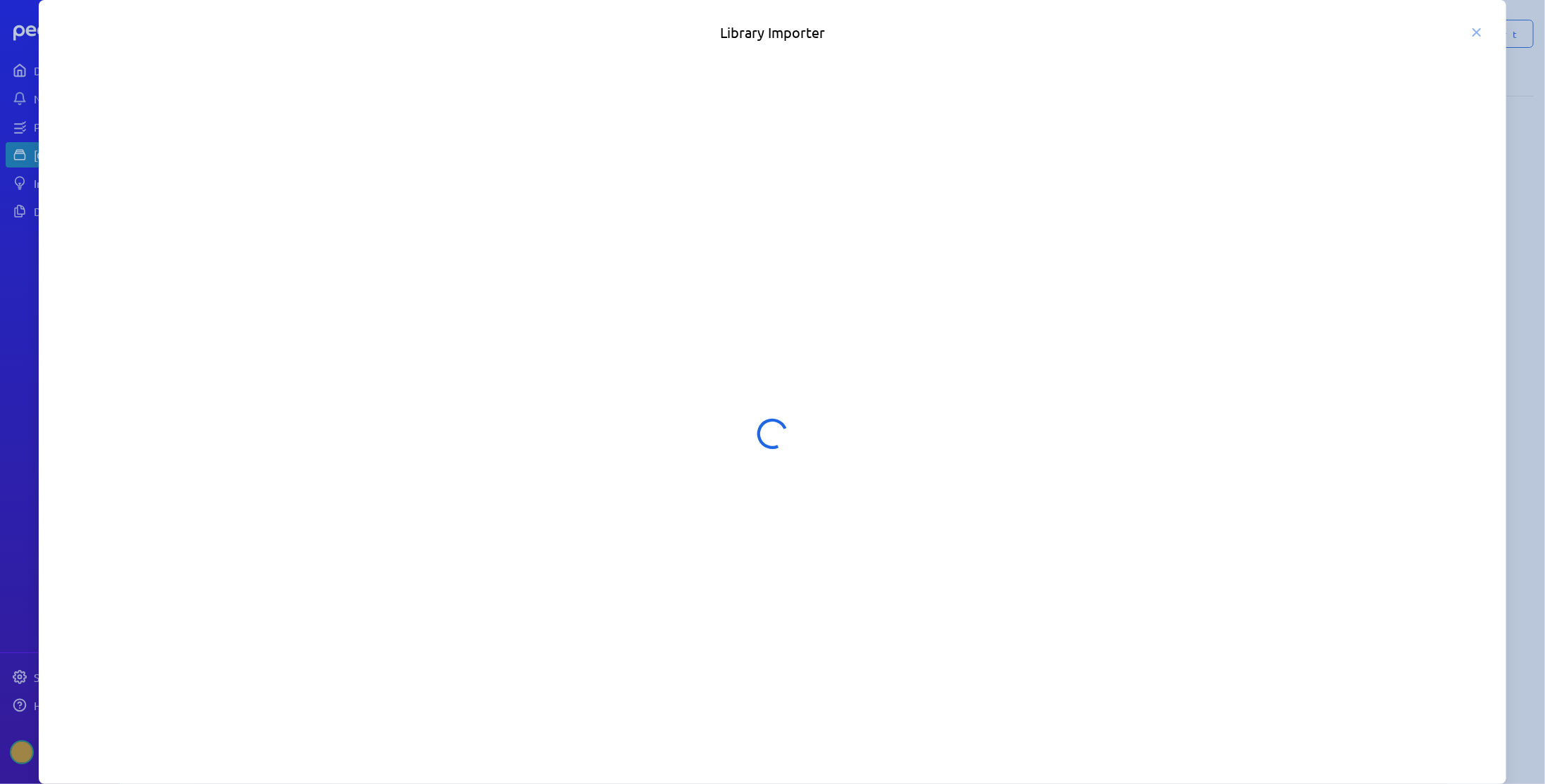
select select "**********"
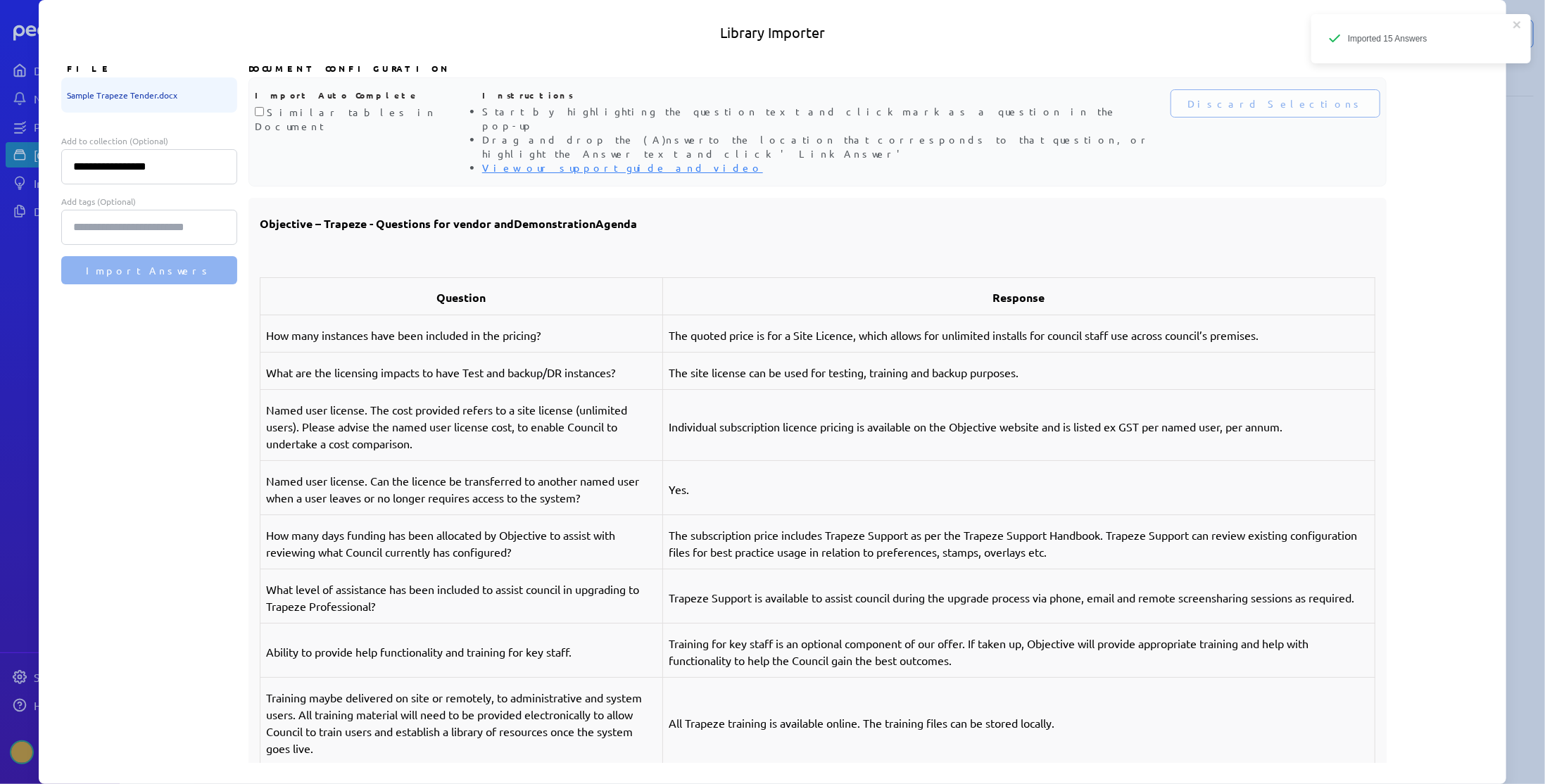
click at [1522, 26] on div "Imported 15 Answers" at bounding box center [1420, 39] width 220 height 50
click at [1478, 30] on icon at bounding box center [1476, 33] width 7 height 7
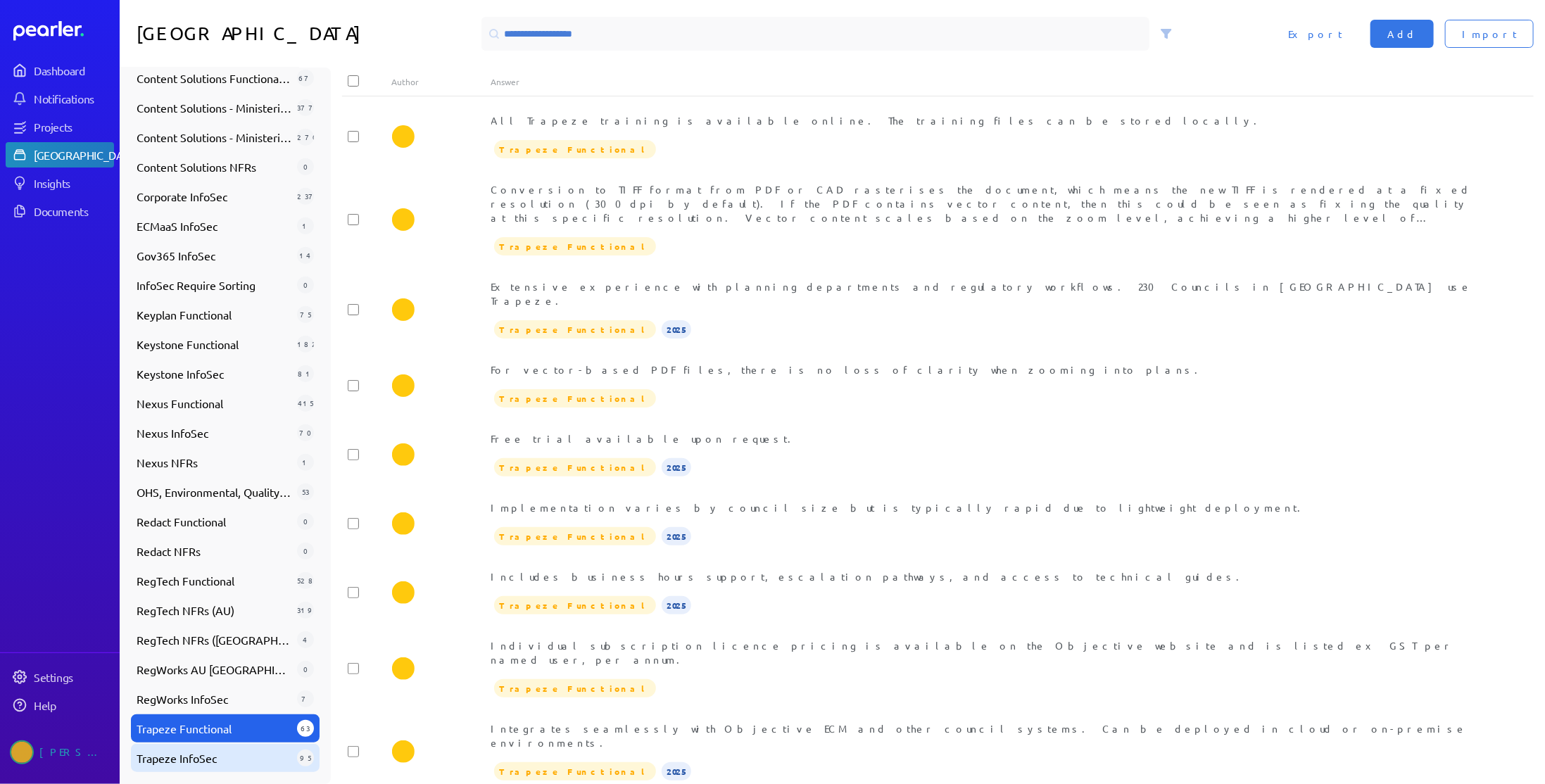
click at [197, 755] on span "Trapeze InfoSec" at bounding box center [214, 758] width 155 height 17
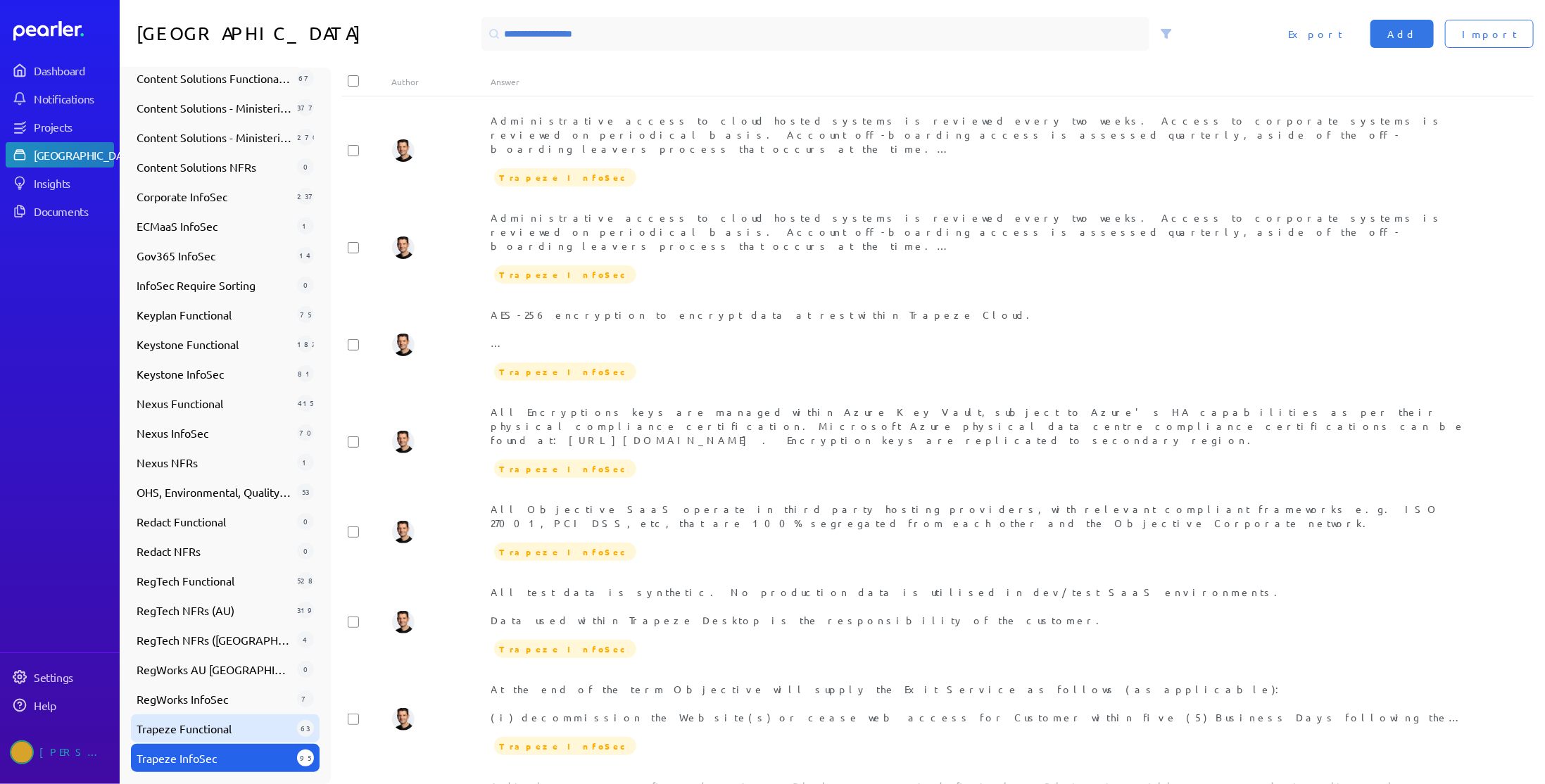
click at [198, 730] on span "Trapeze Functional" at bounding box center [214, 728] width 155 height 17
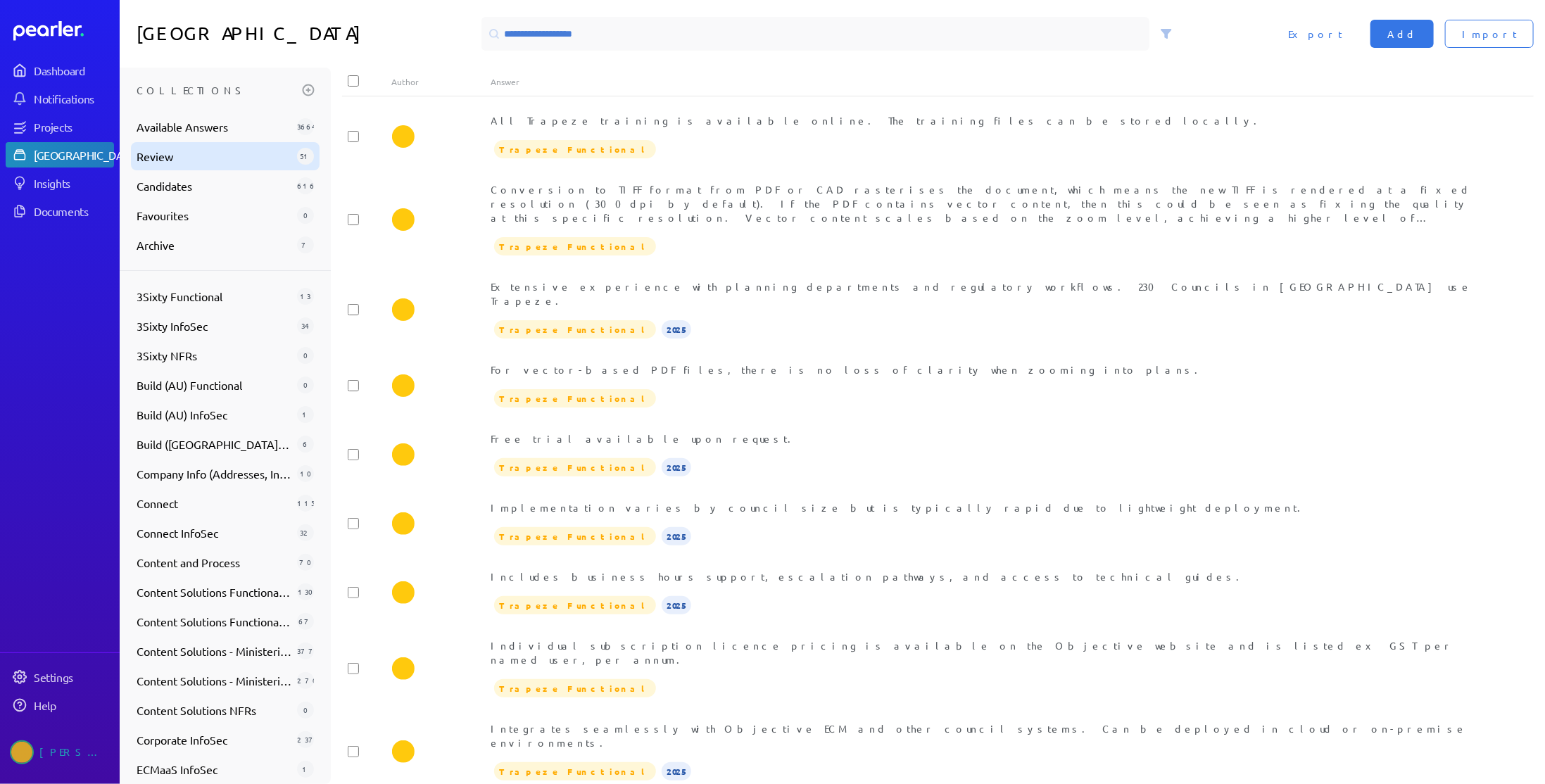
click at [182, 155] on span "Review" at bounding box center [214, 156] width 155 height 17
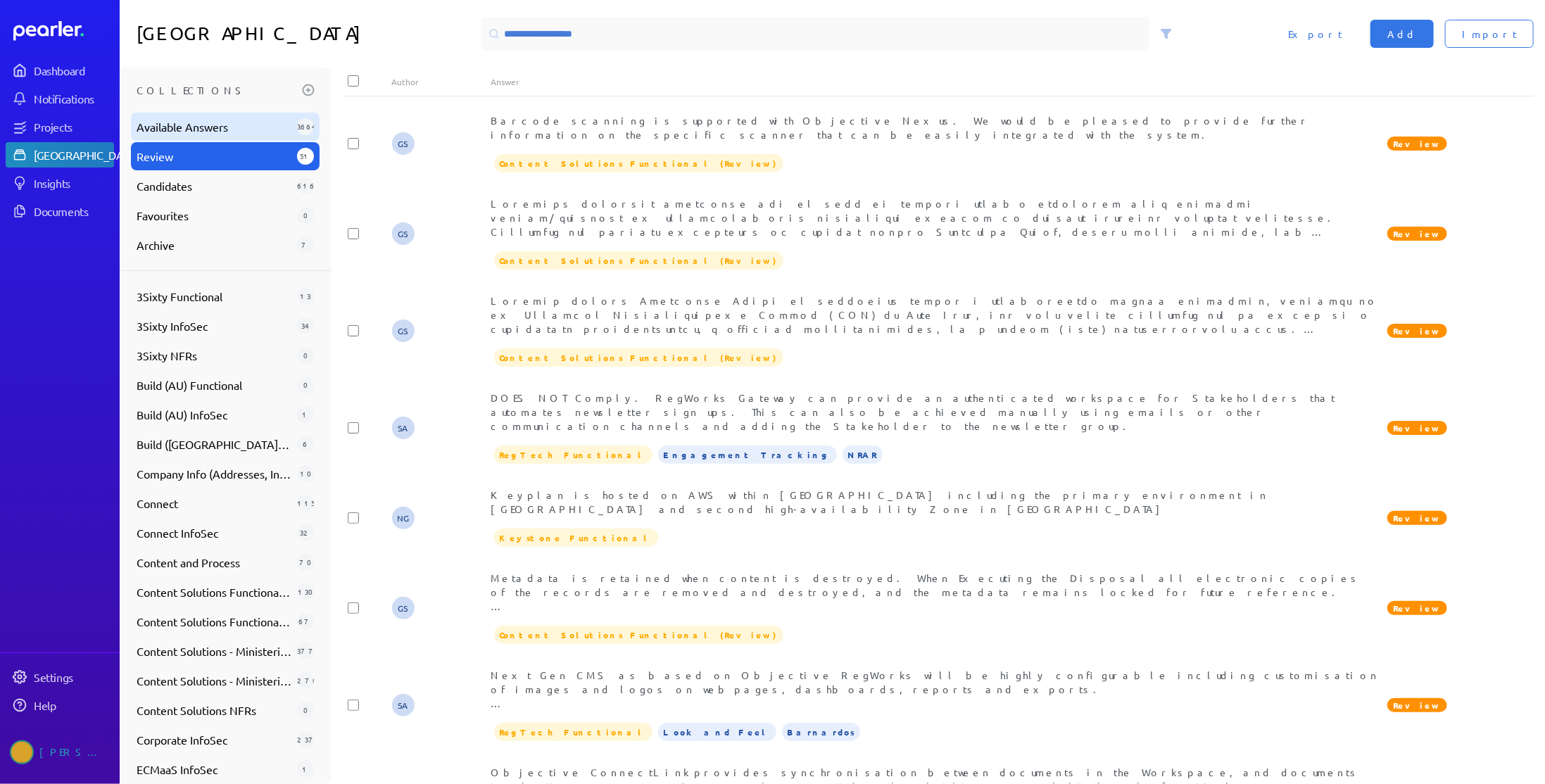
click at [193, 126] on span "Available Answers" at bounding box center [214, 126] width 155 height 17
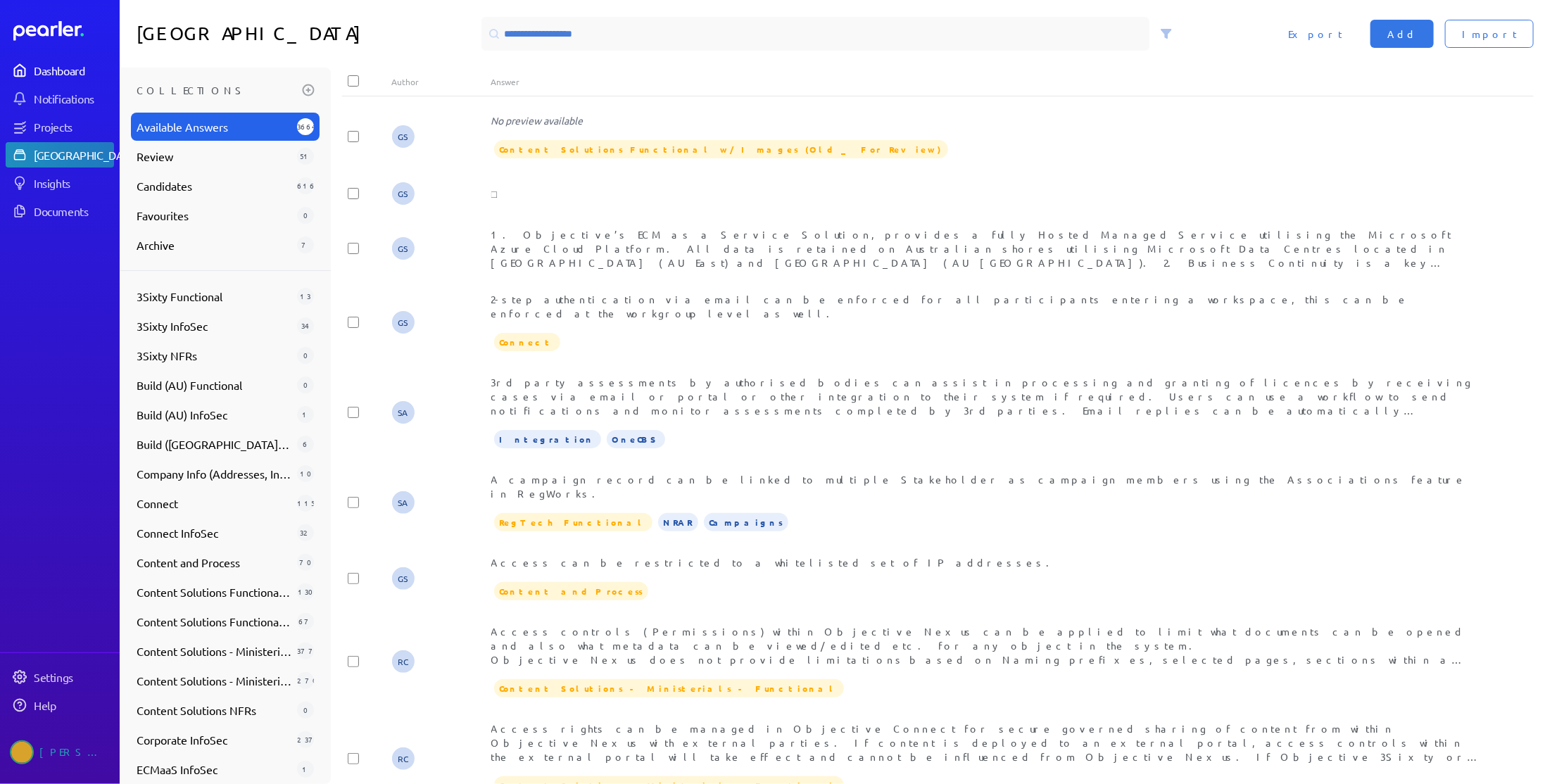
click at [74, 72] on div "Dashboard" at bounding box center [73, 70] width 79 height 14
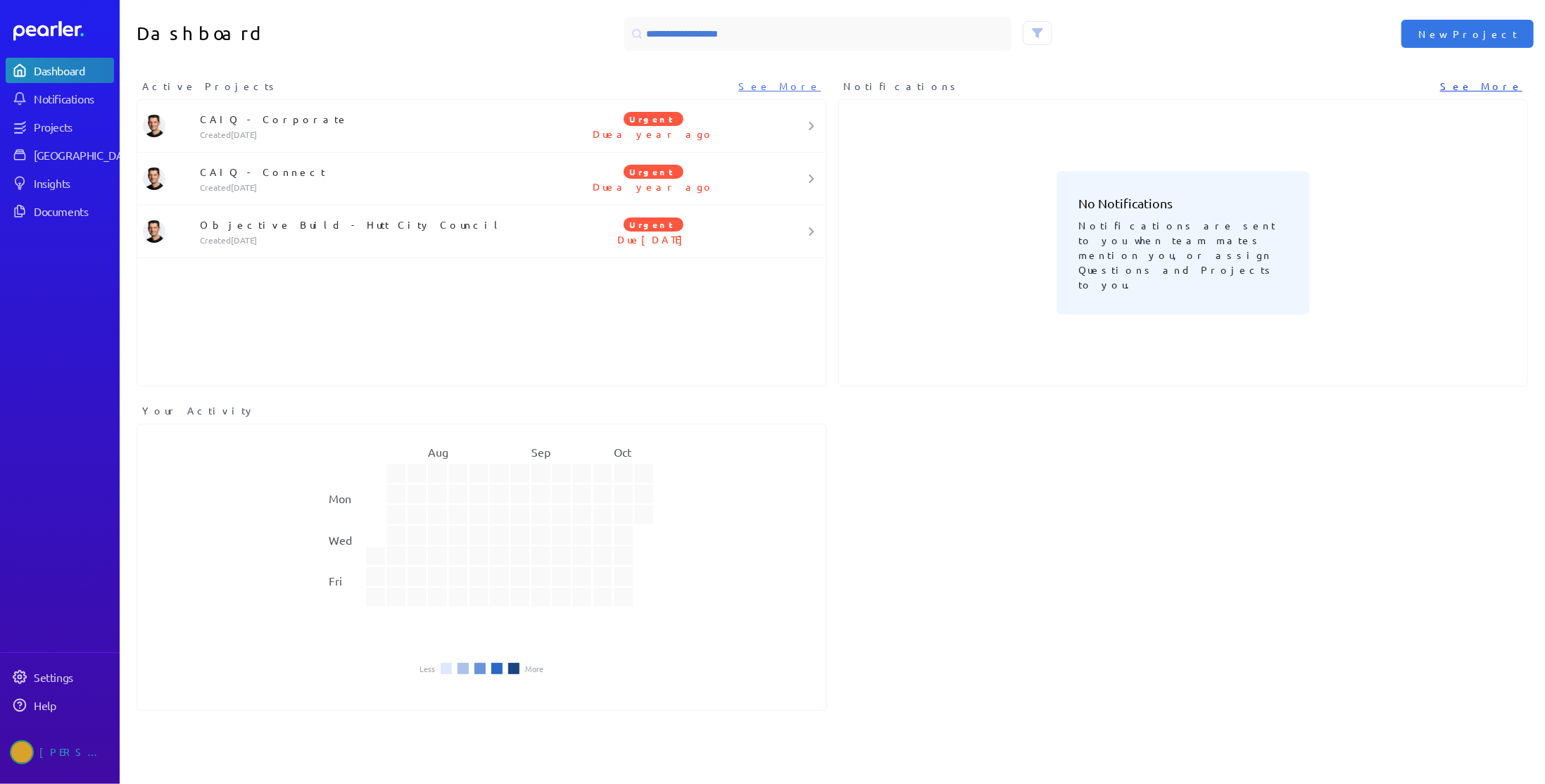
click at [1501, 87] on link "See More" at bounding box center [1481, 86] width 82 height 15
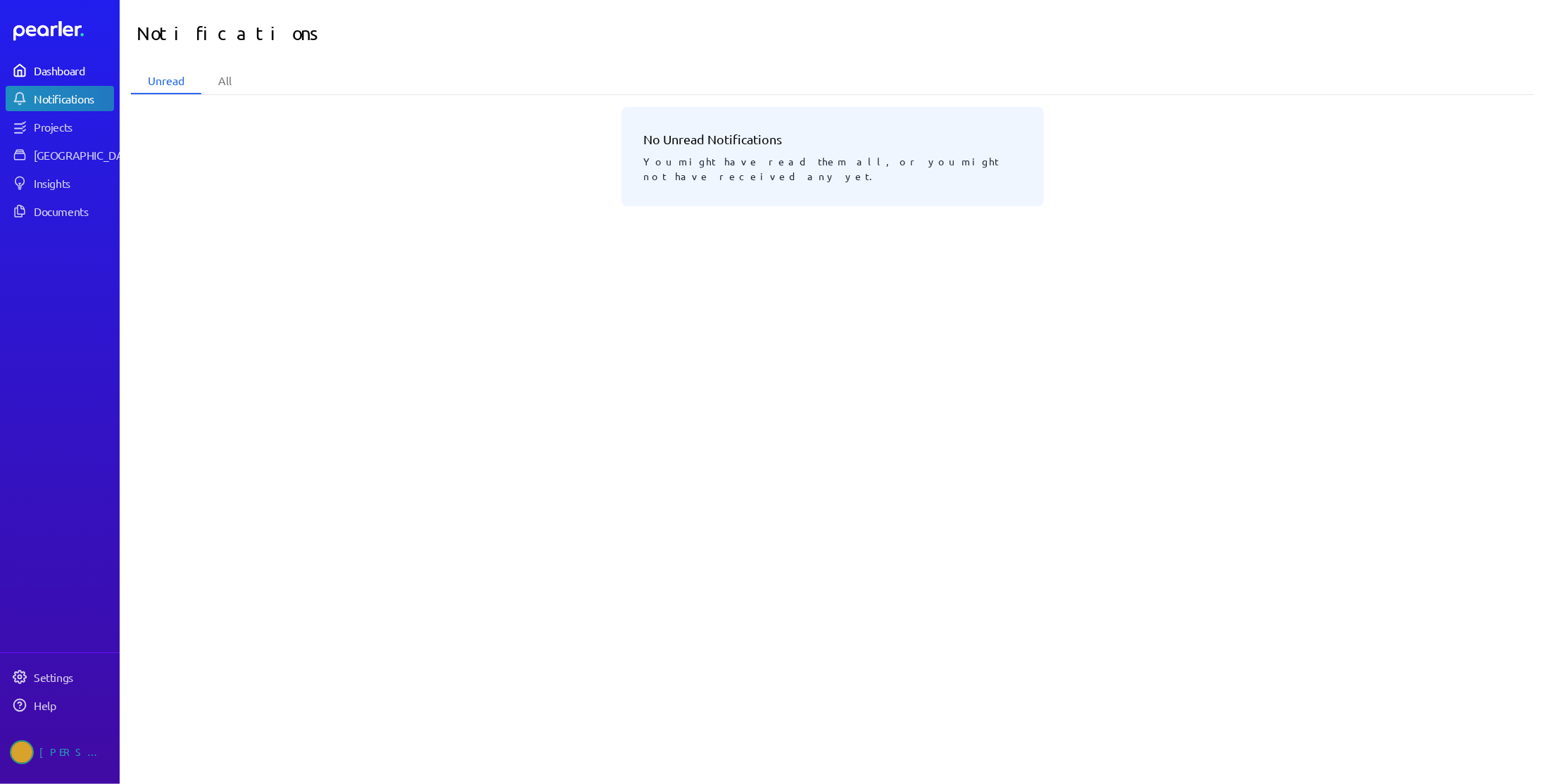
click at [52, 72] on div "Dashboard" at bounding box center [73, 70] width 79 height 14
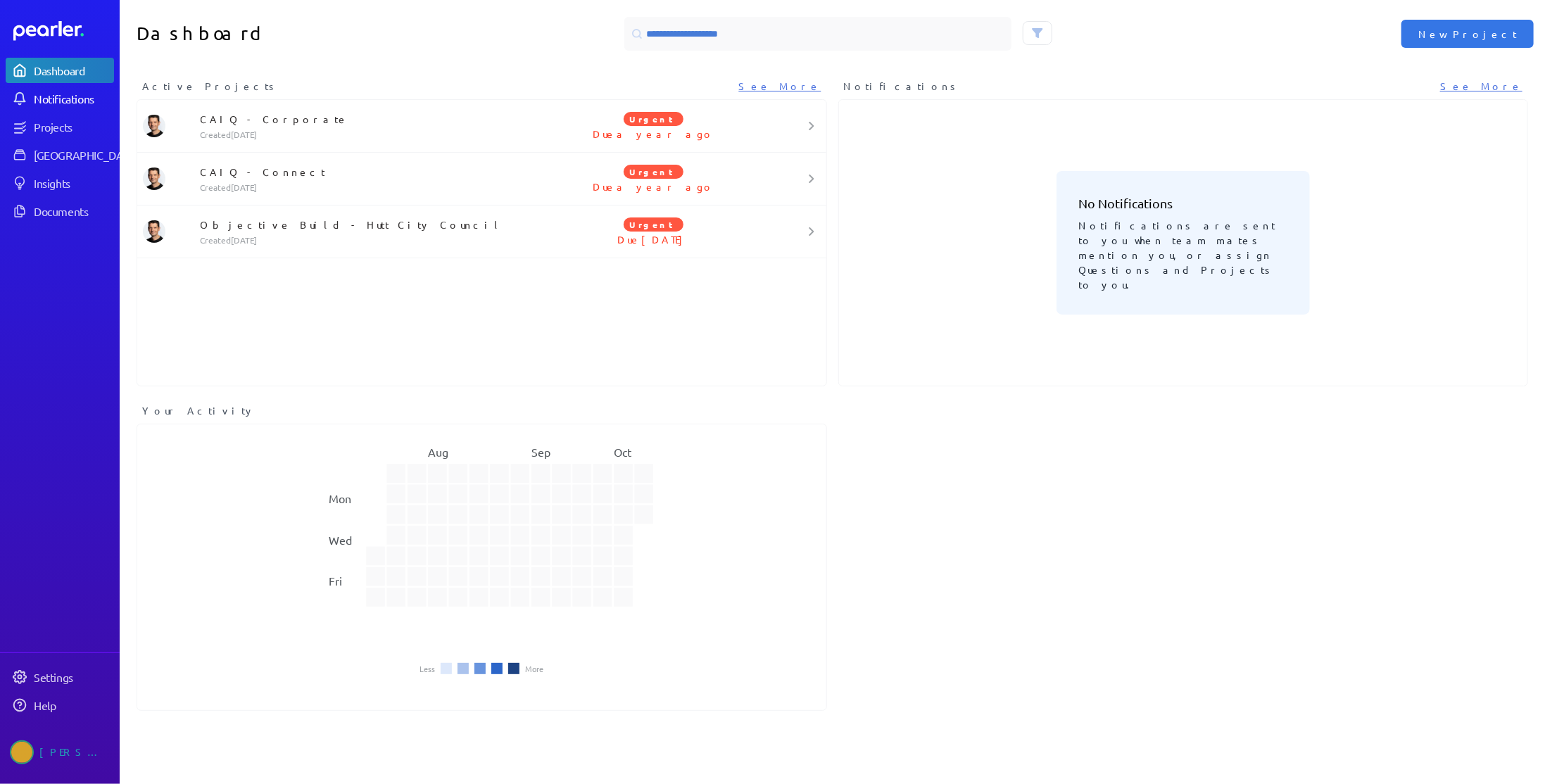
click at [53, 95] on div "Notifications" at bounding box center [73, 98] width 79 height 14
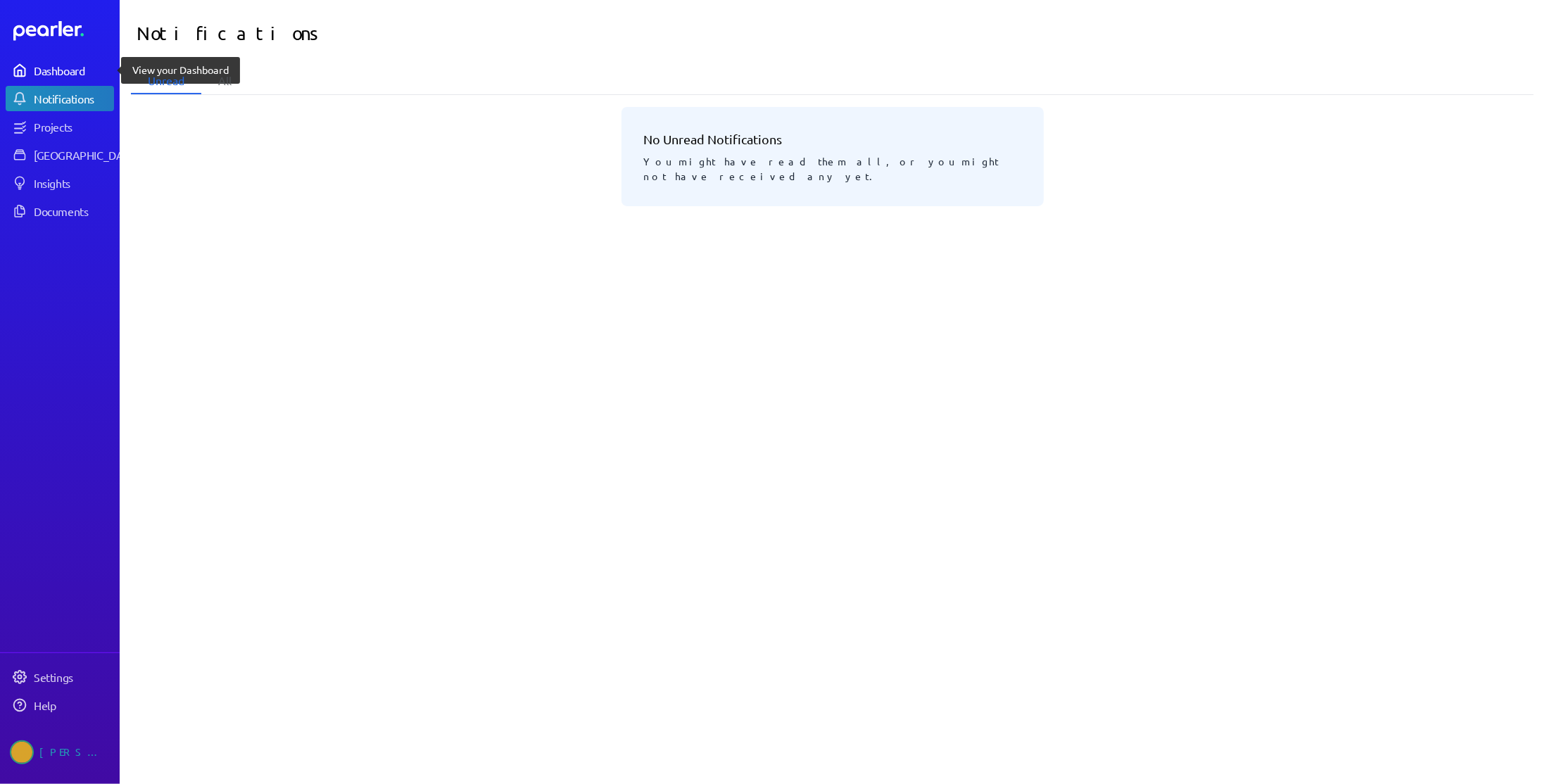
click at [59, 71] on div "Dashboard" at bounding box center [73, 70] width 79 height 14
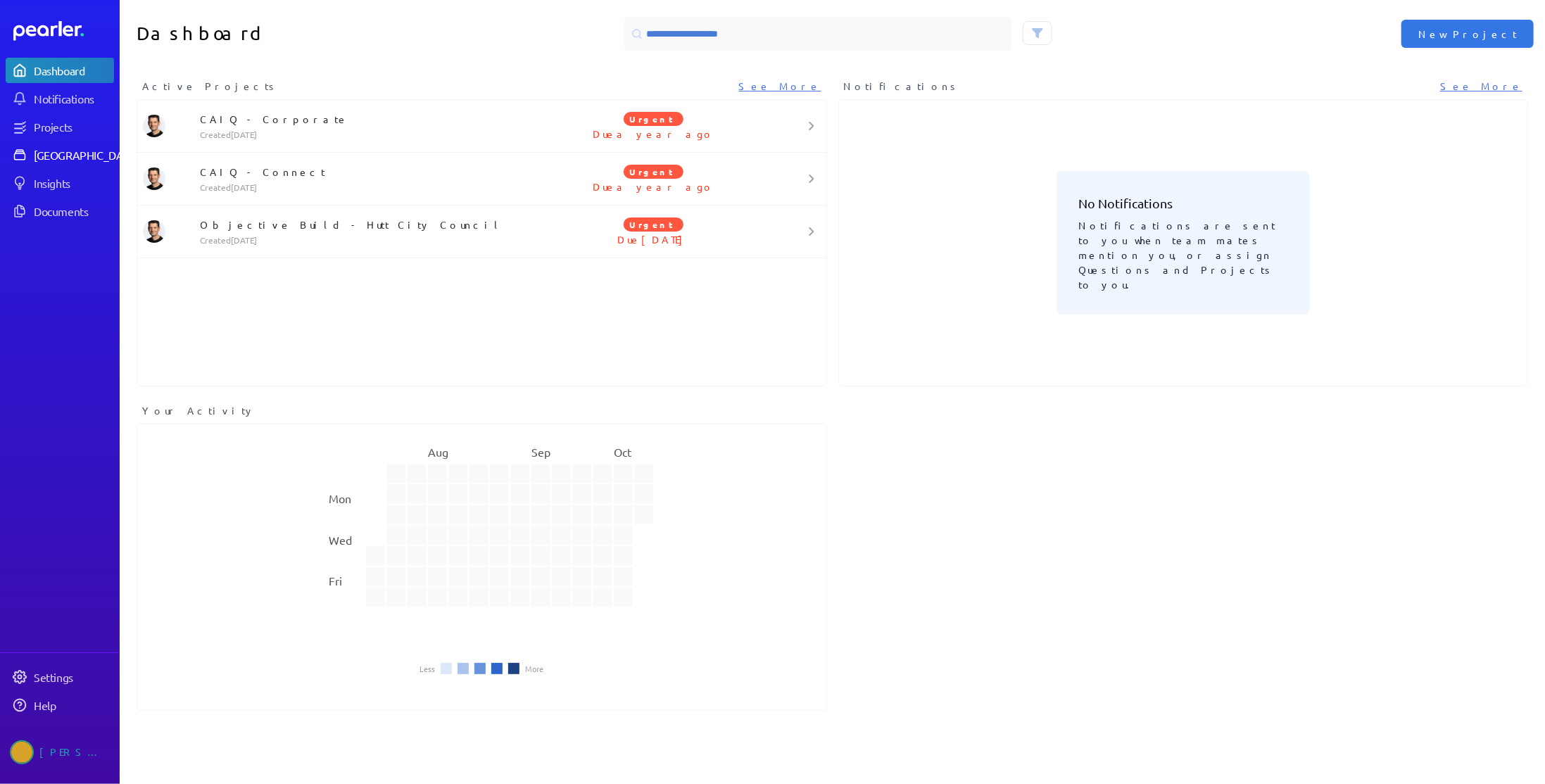
click at [59, 153] on div "[GEOGRAPHIC_DATA]" at bounding box center [86, 155] width 105 height 14
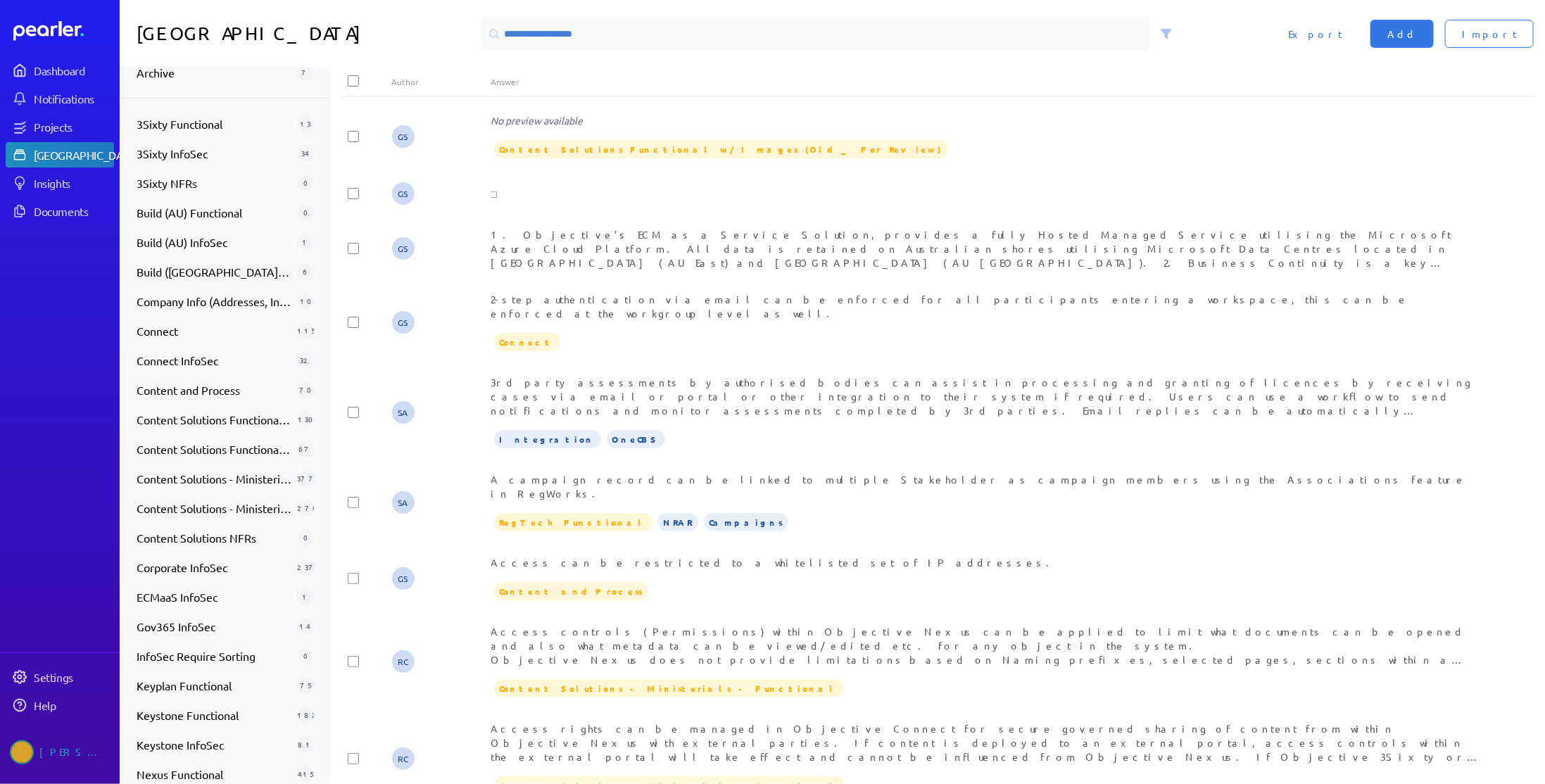
scroll to position [151, 0]
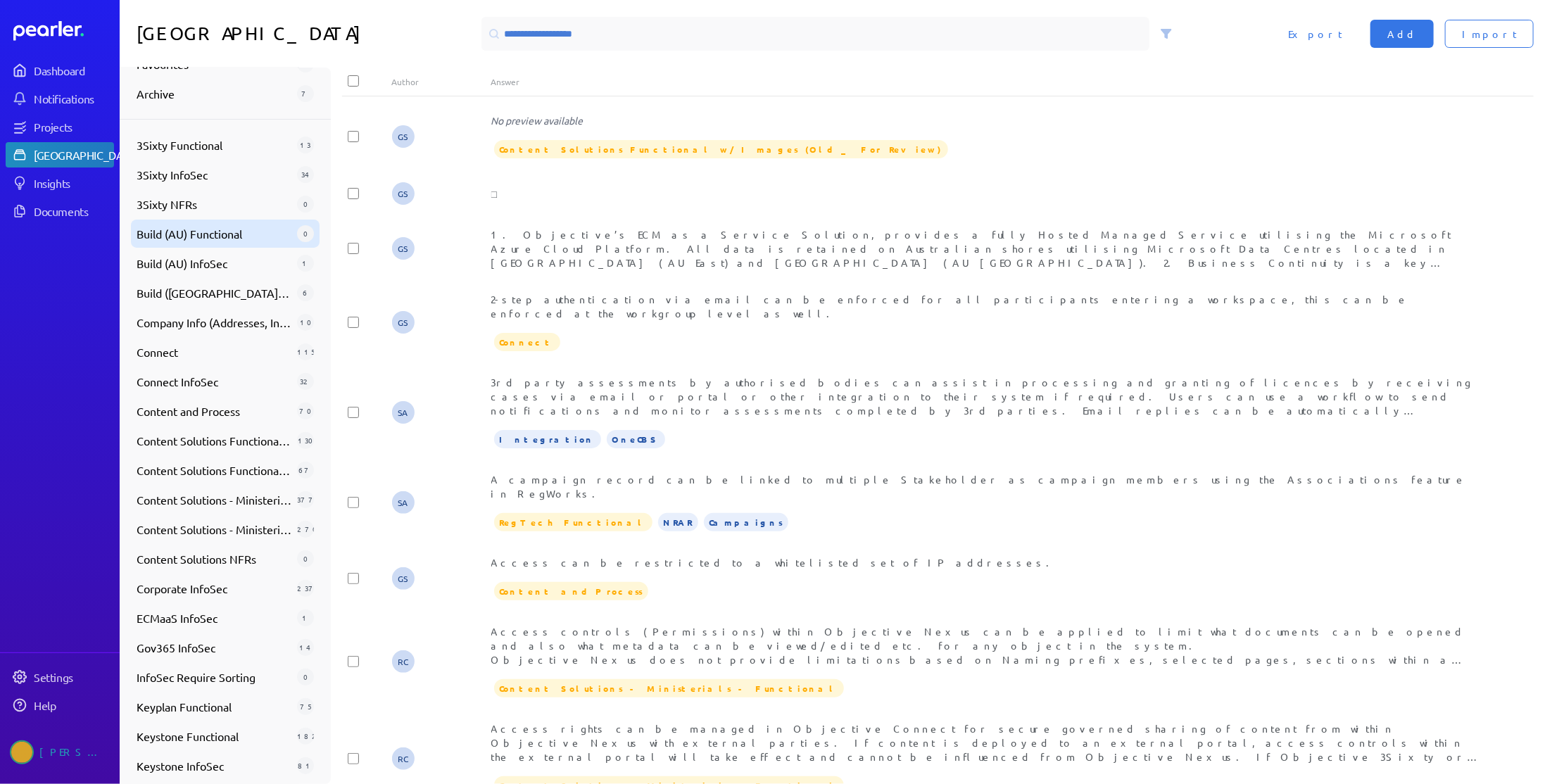
click at [229, 234] on span "Build (AU) Functional" at bounding box center [214, 233] width 155 height 17
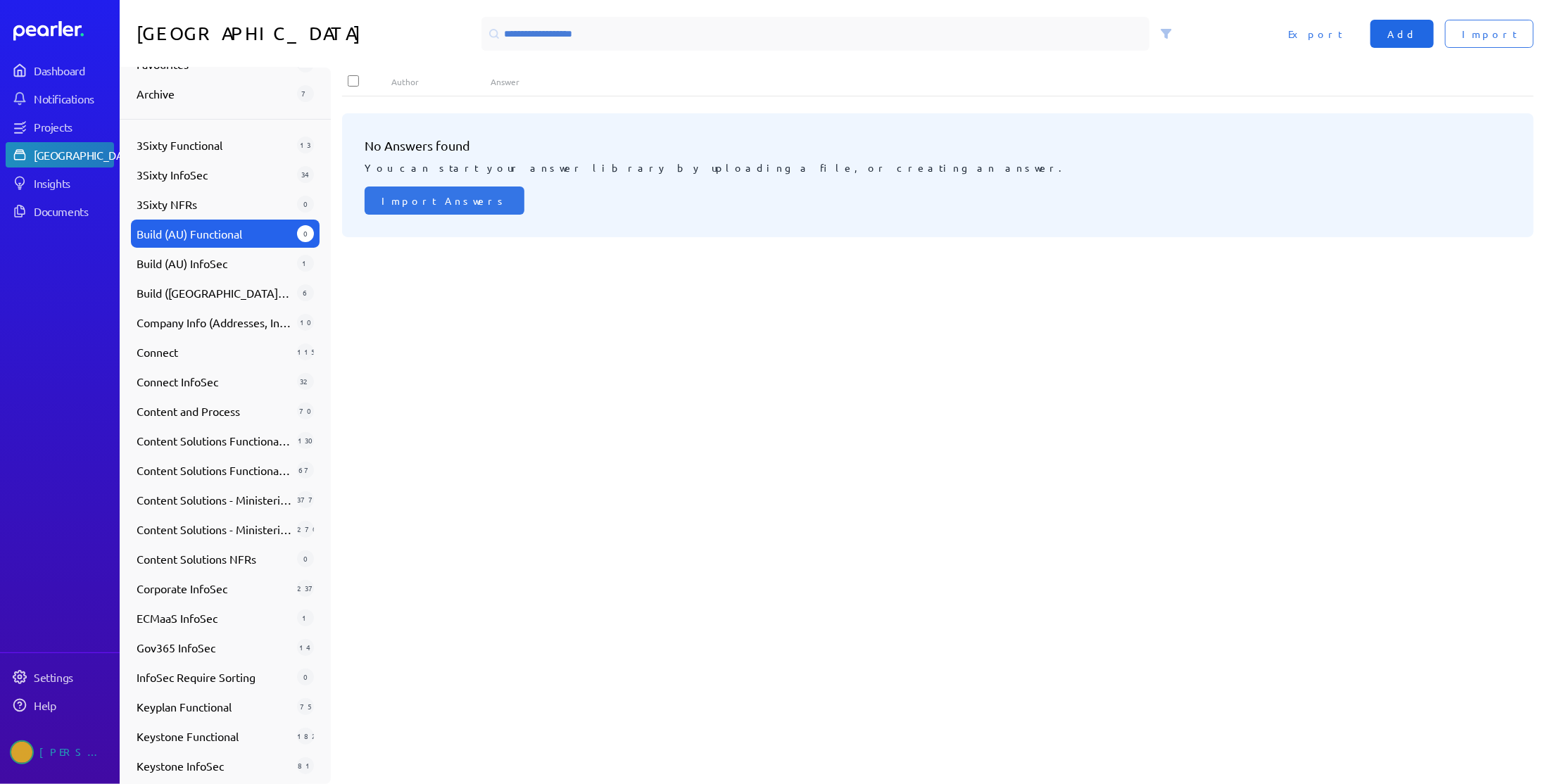
click at [1433, 28] on button "Add" at bounding box center [1402, 34] width 63 height 28
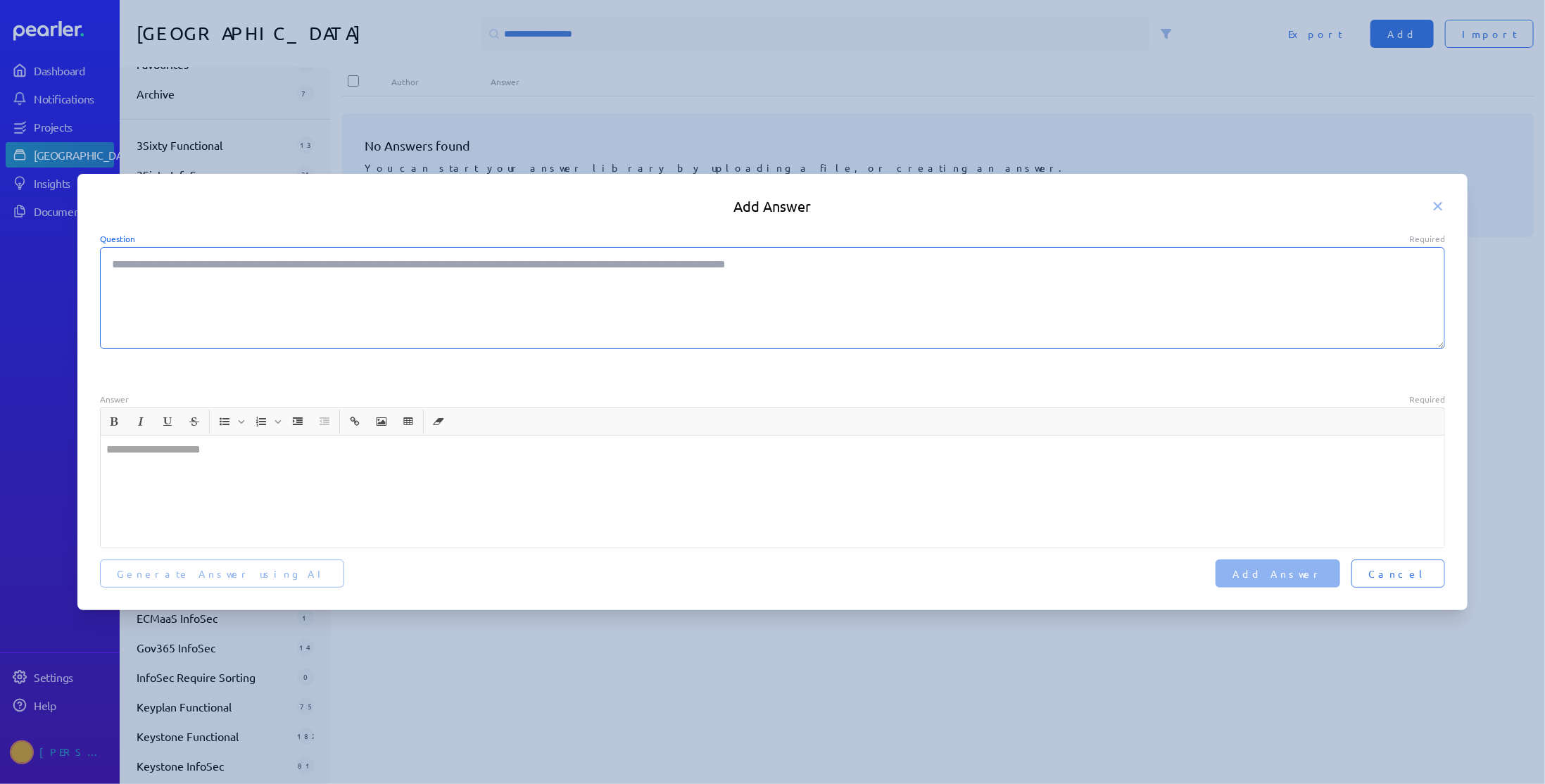
click at [241, 309] on textarea "Question Required" at bounding box center [773, 298] width 1346 height 102
type textarea "*"
type textarea "**"
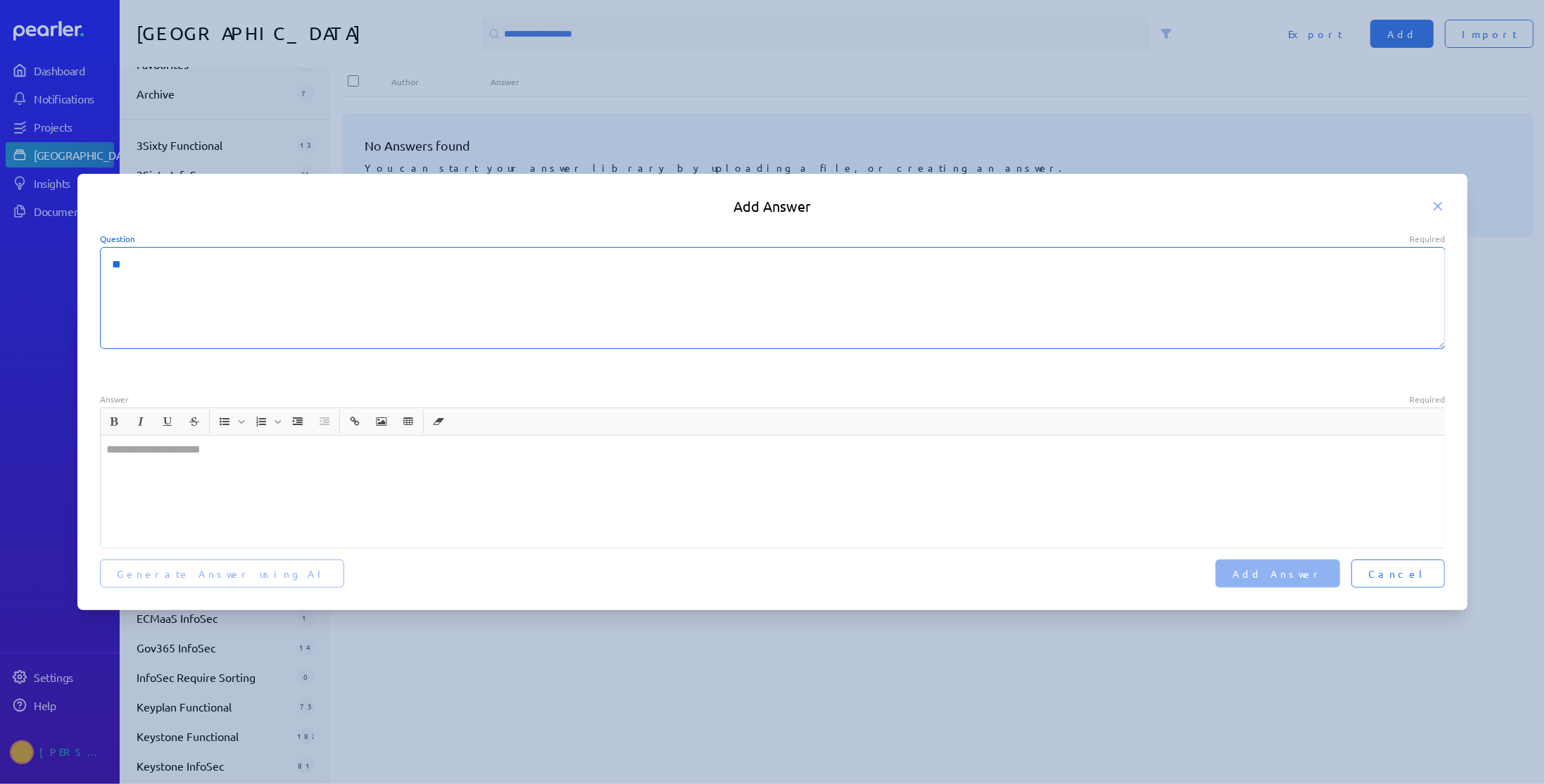
type textarea "*"
type textarea "***"
type textarea "*"
type textarea "****"
type textarea "*"
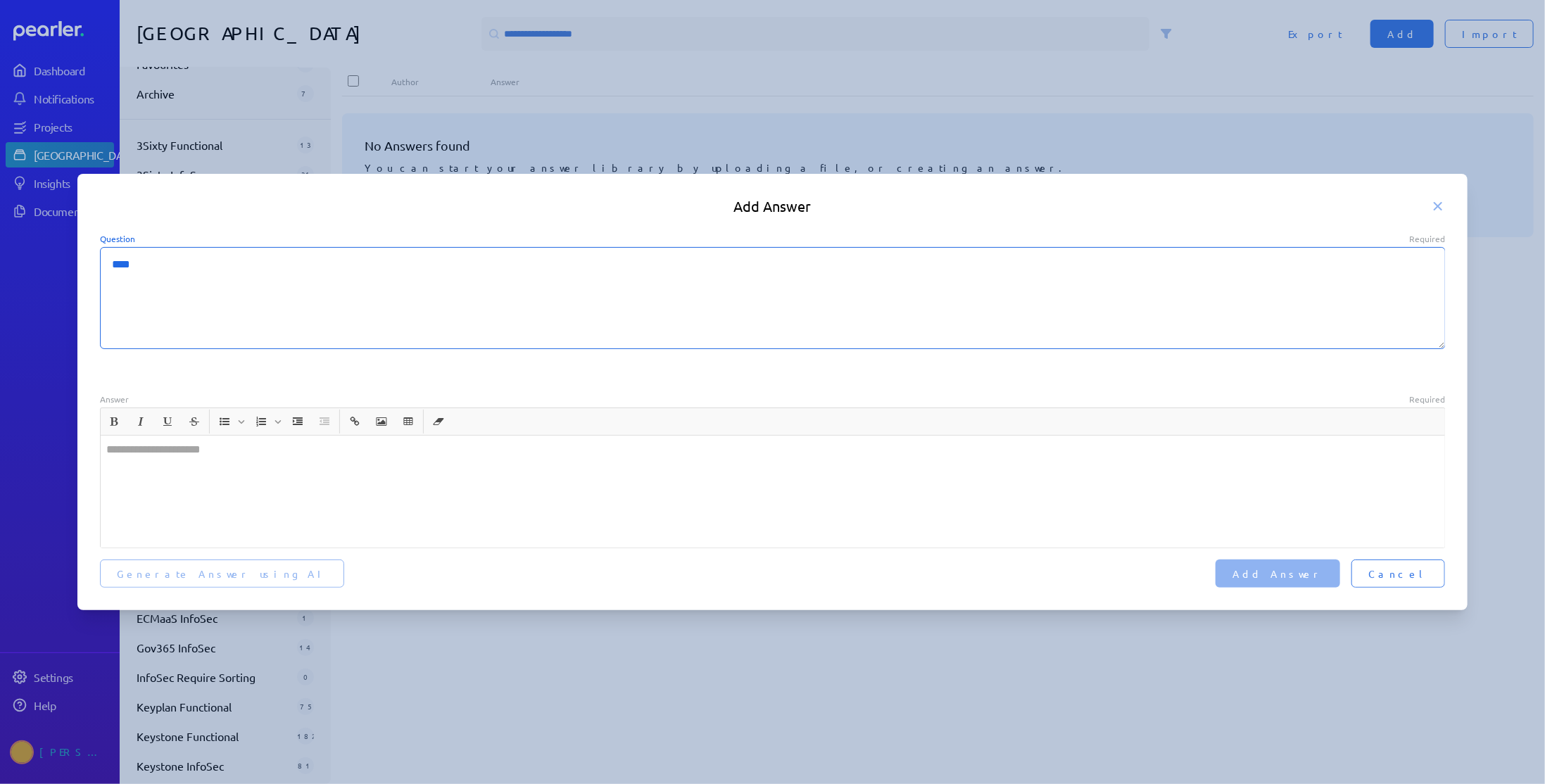
type textarea "****"
type textarea "*"
type textarea "****"
type textarea "*"
type textarea "***"
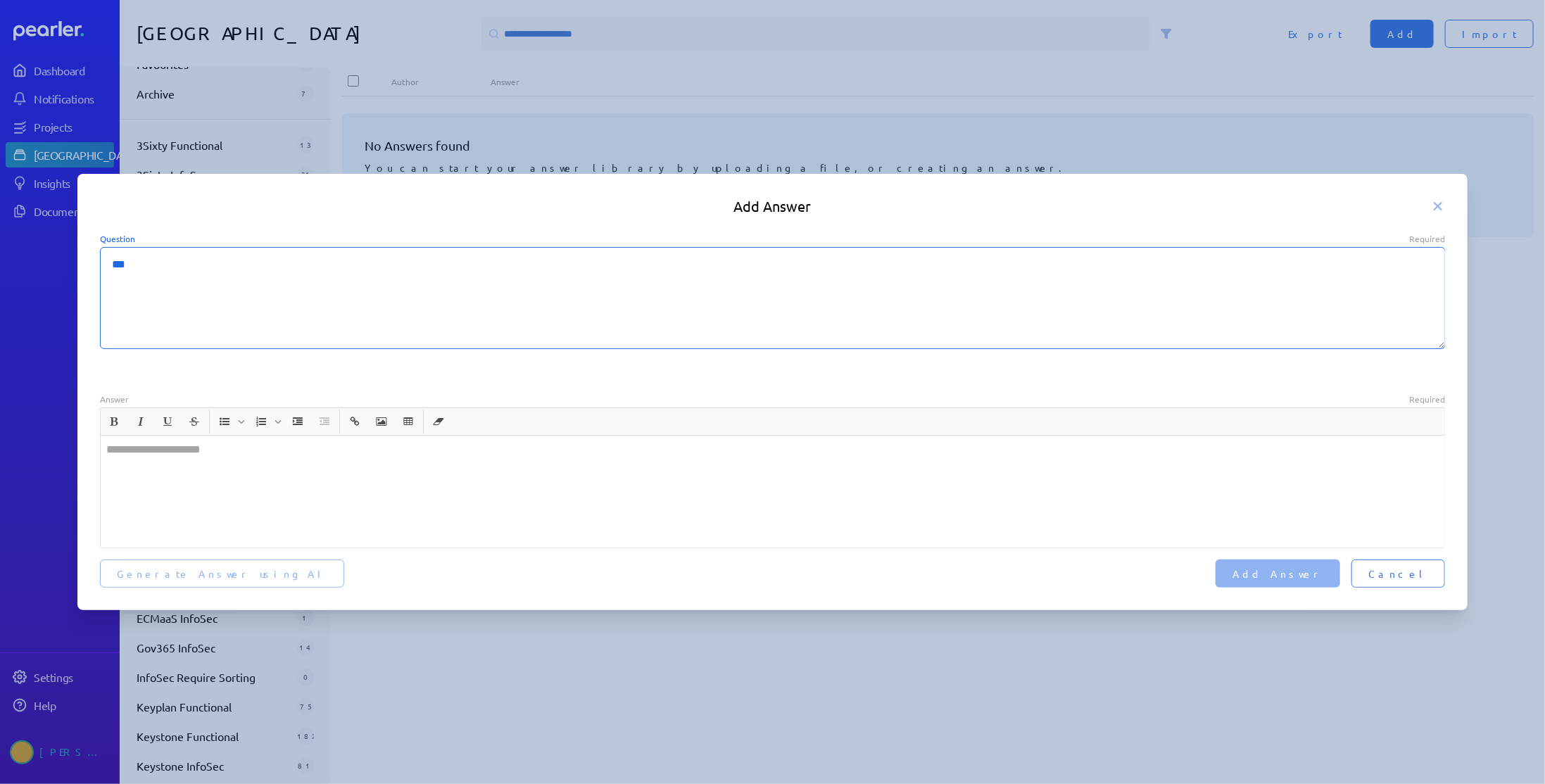
type textarea "*"
type textarea "**"
type textarea "*"
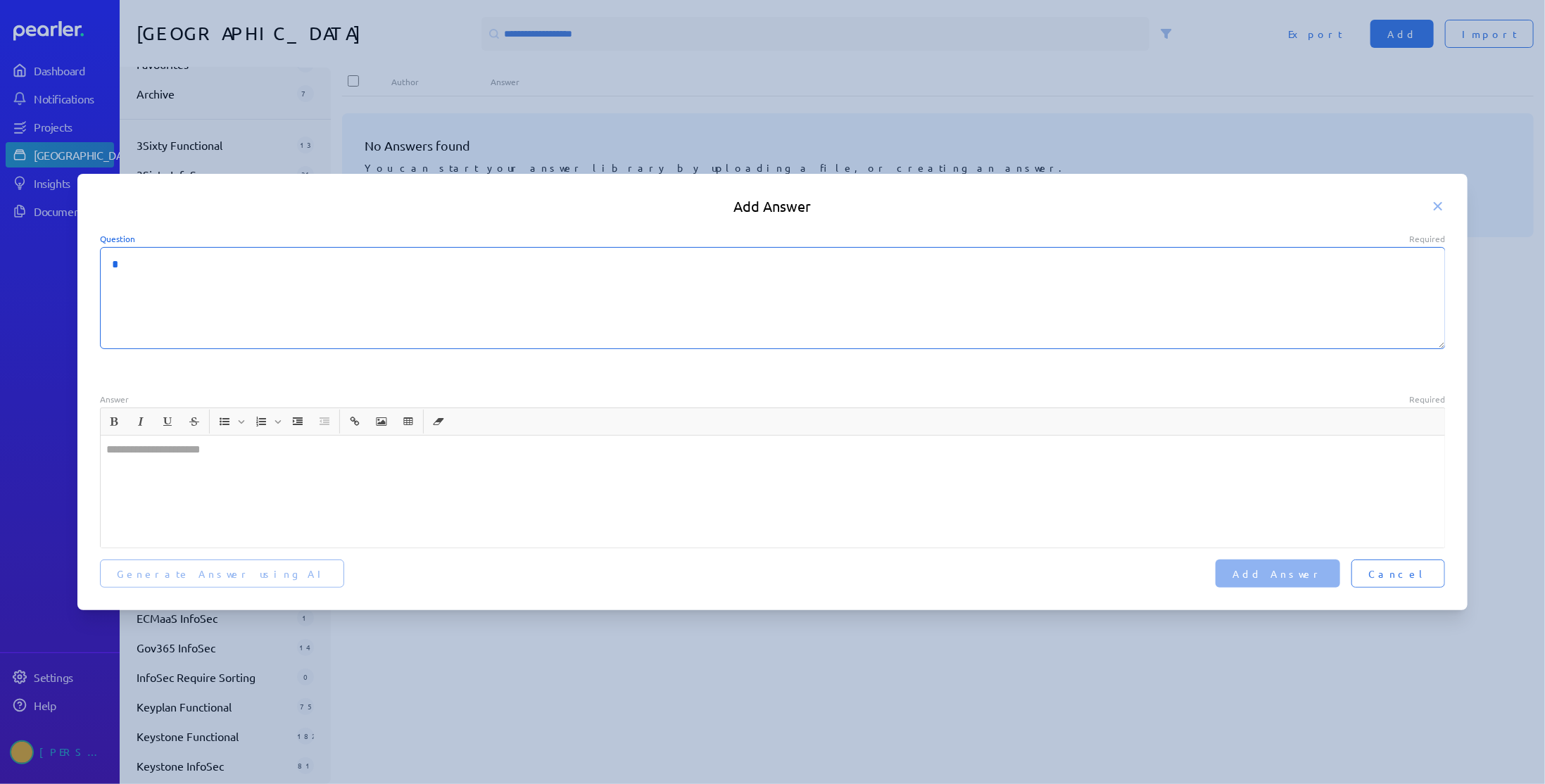
type textarea "**"
type textarea "*"
type textarea "***"
type textarea "*"
type textarea "****"
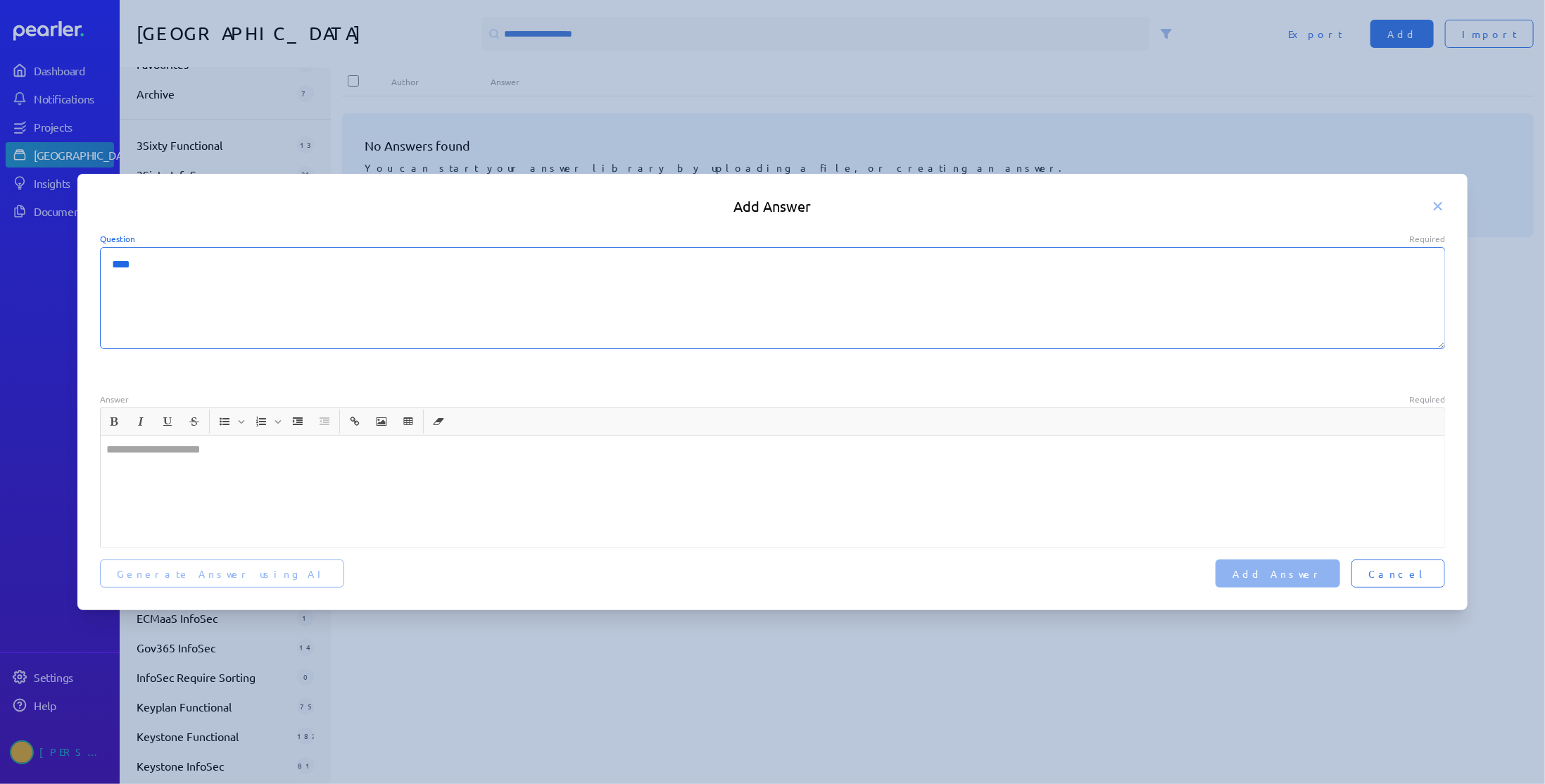
type textarea "*"
type textarea "****"
type textarea "*"
type textarea "******"
type textarea "*"
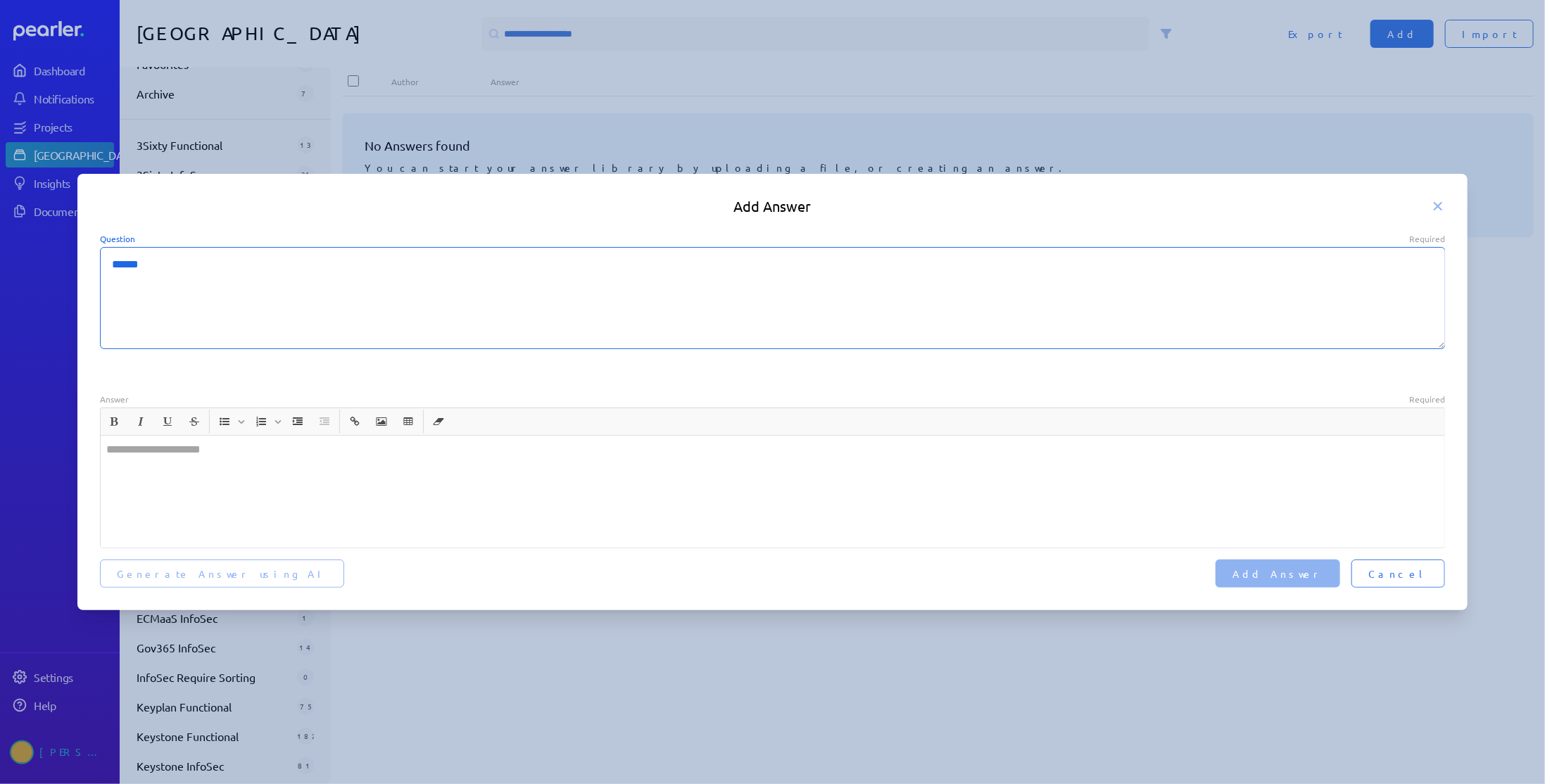
type textarea "*******"
type textarea "*"
type textarea "*******"
type textarea "*"
type textarea "*********"
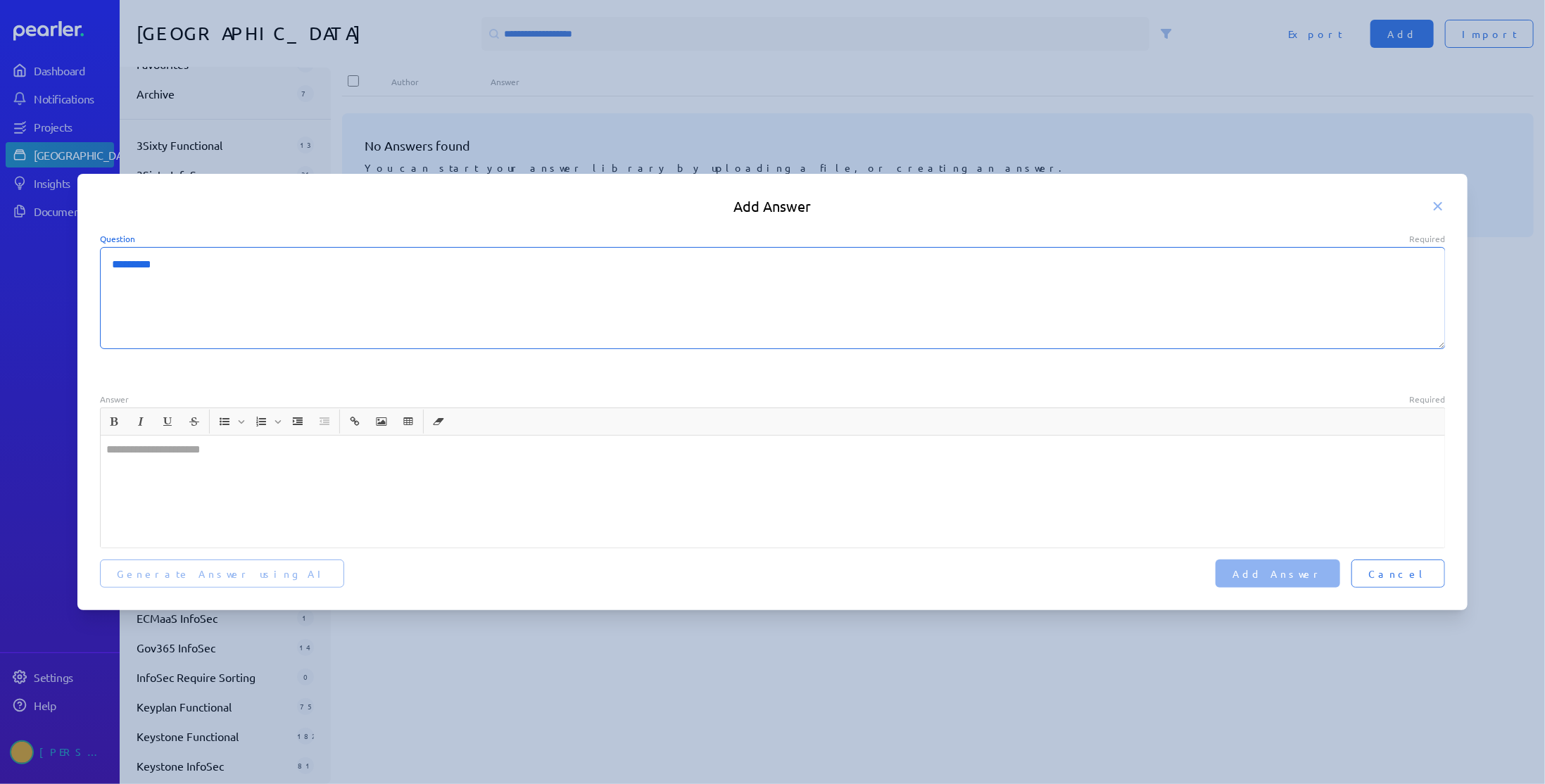
type textarea "*"
type textarea "**********"
type textarea "*"
type textarea "**********"
type textarea "*"
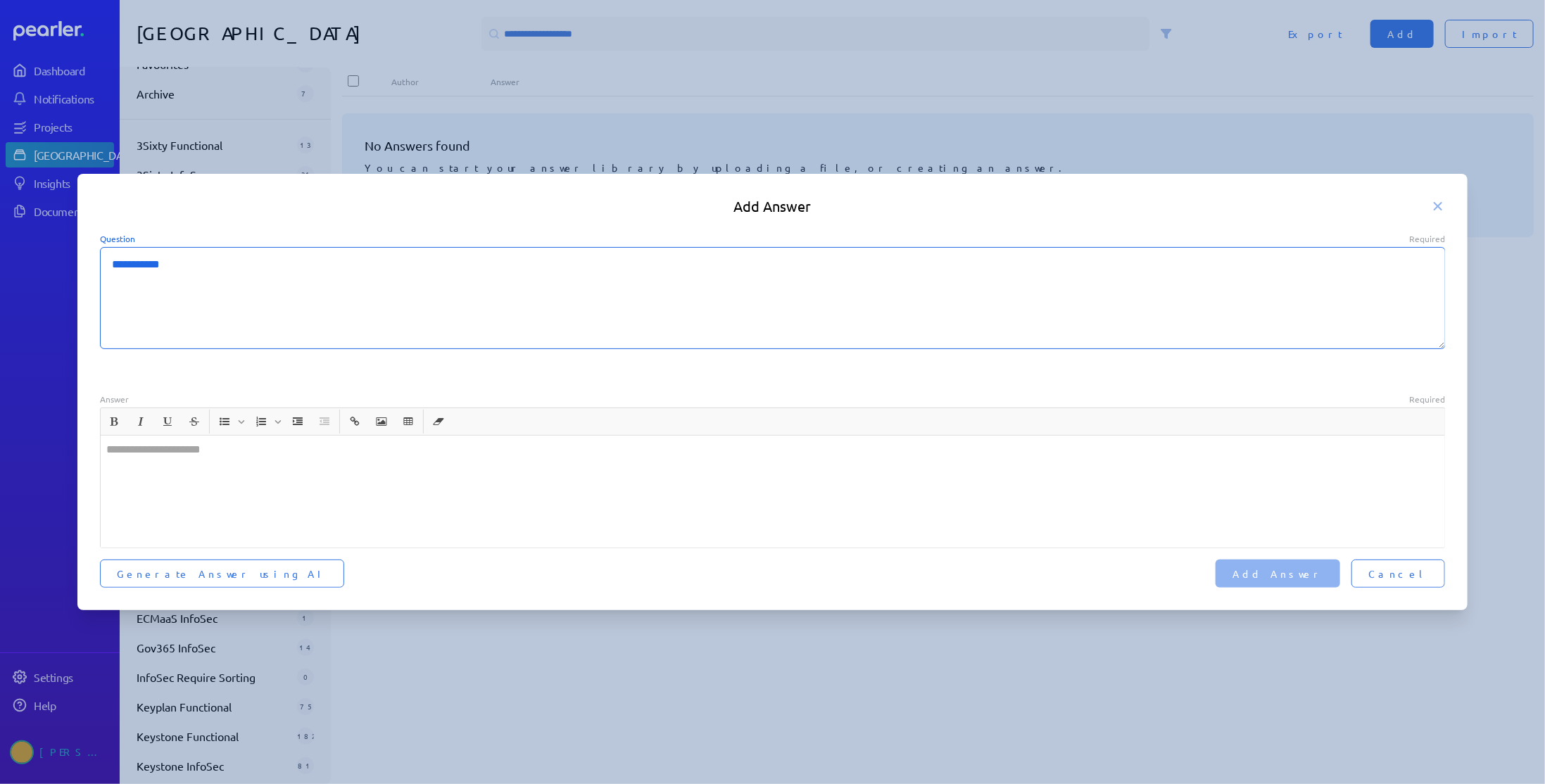
type textarea "**********"
type textarea "*"
type textarea "**********"
type textarea "*"
type textarea "**********"
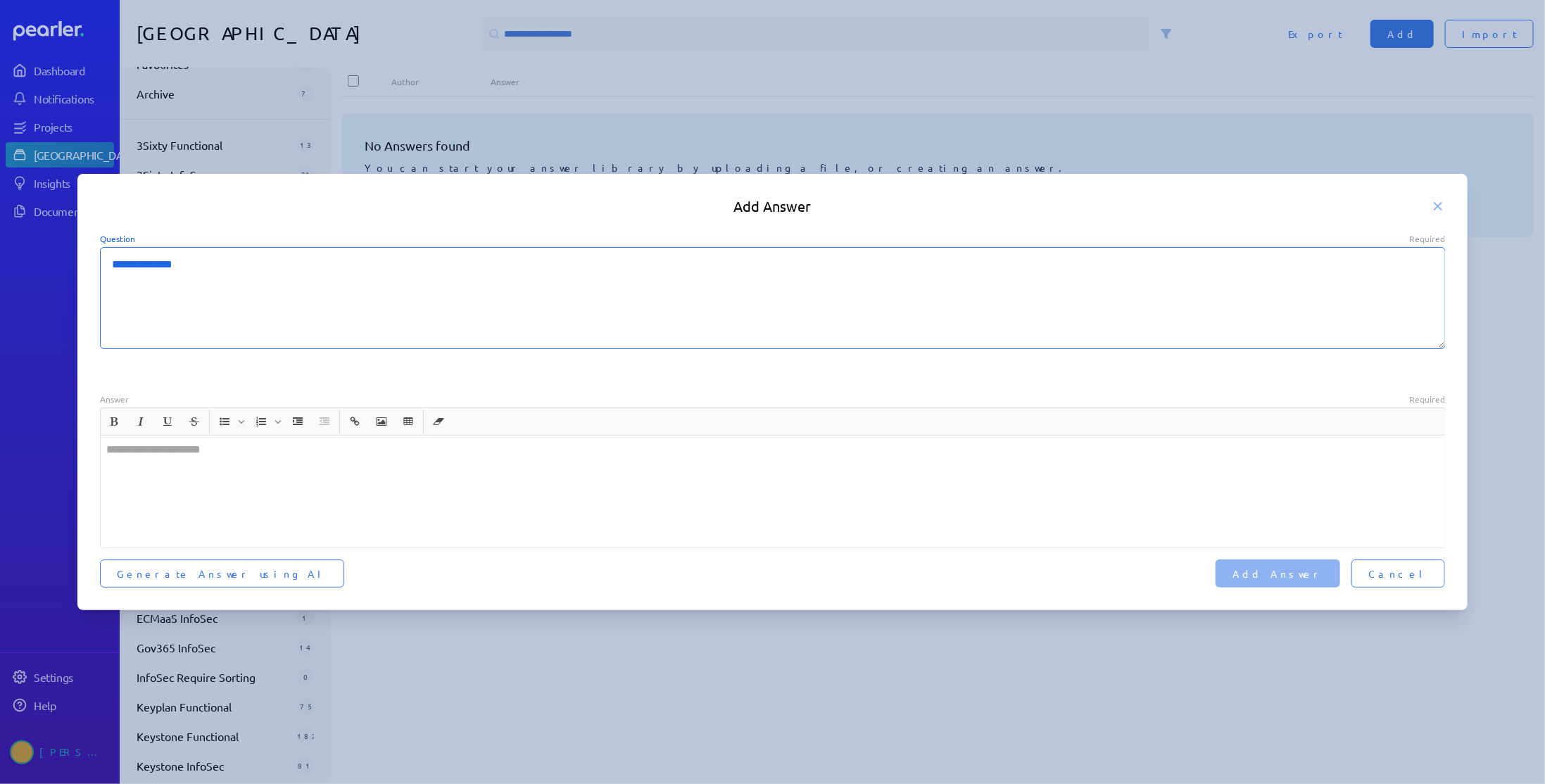
type textarea "*"
type textarea "**********"
type textarea "*"
type textarea "**********"
type textarea "*"
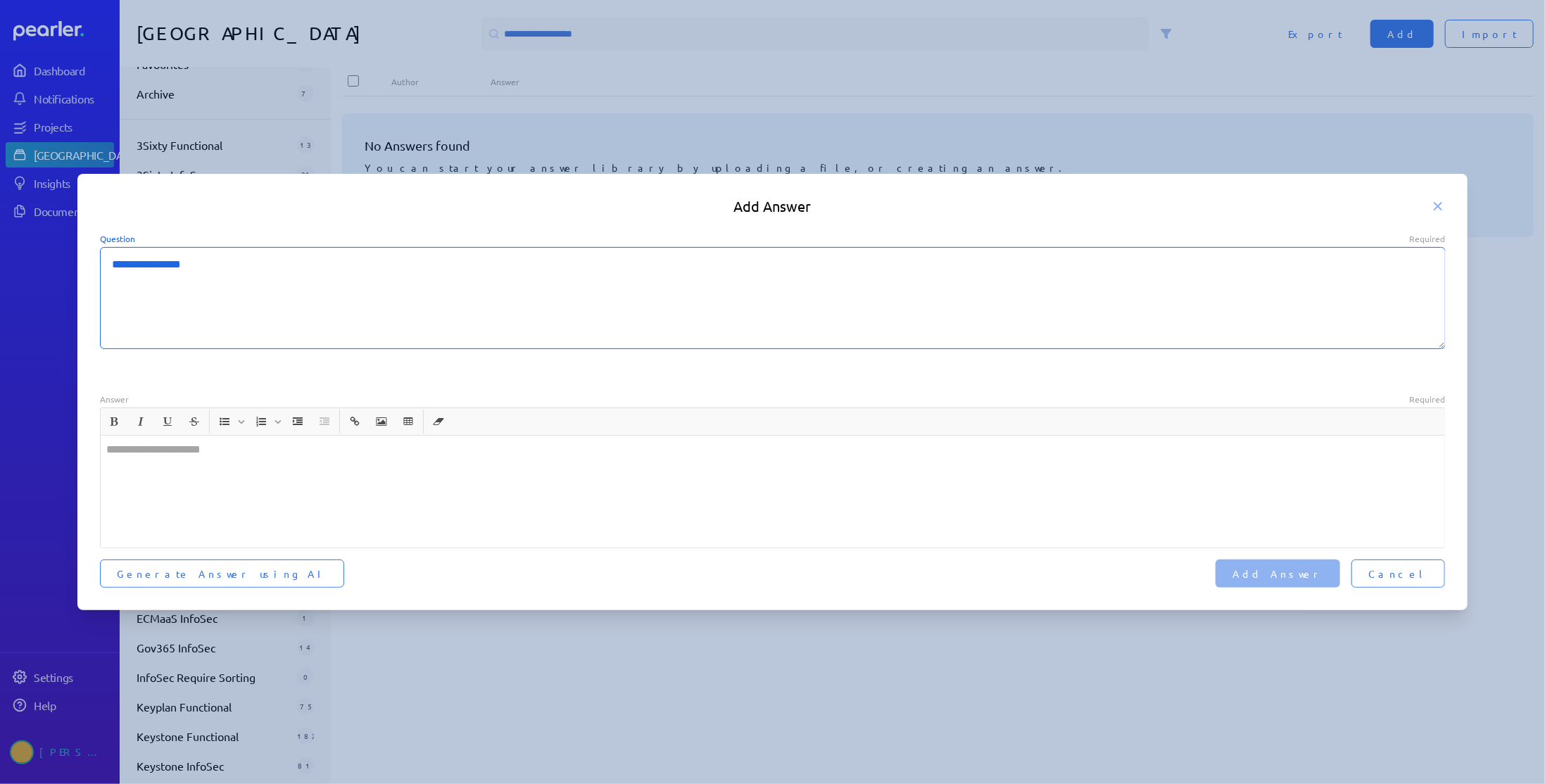
type textarea "**********"
type textarea "*"
type textarea "**********"
type textarea "*"
type textarea "**********"
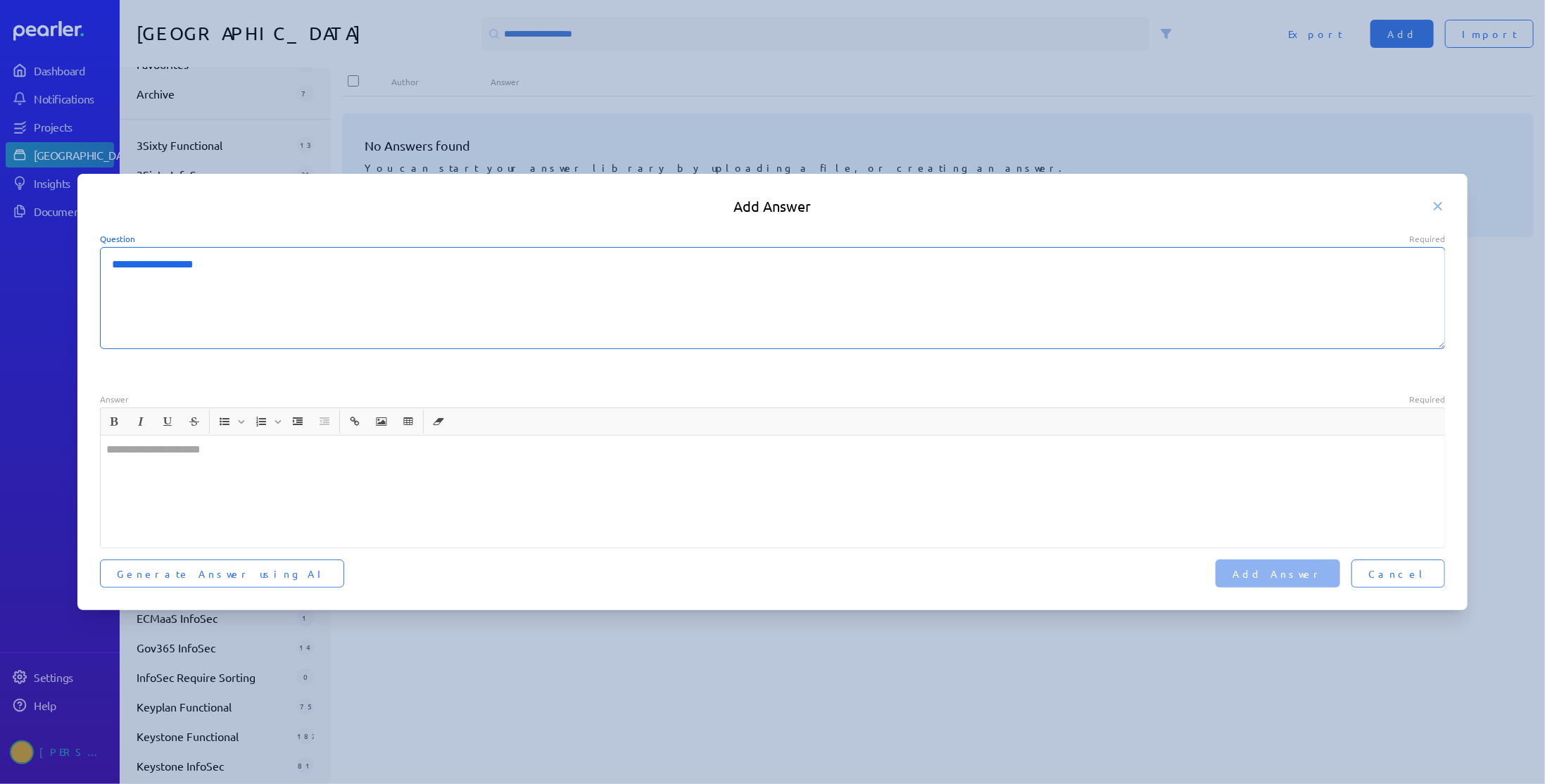
type textarea "*"
type textarea "**********"
type textarea "*"
type textarea "**********"
type textarea "*"
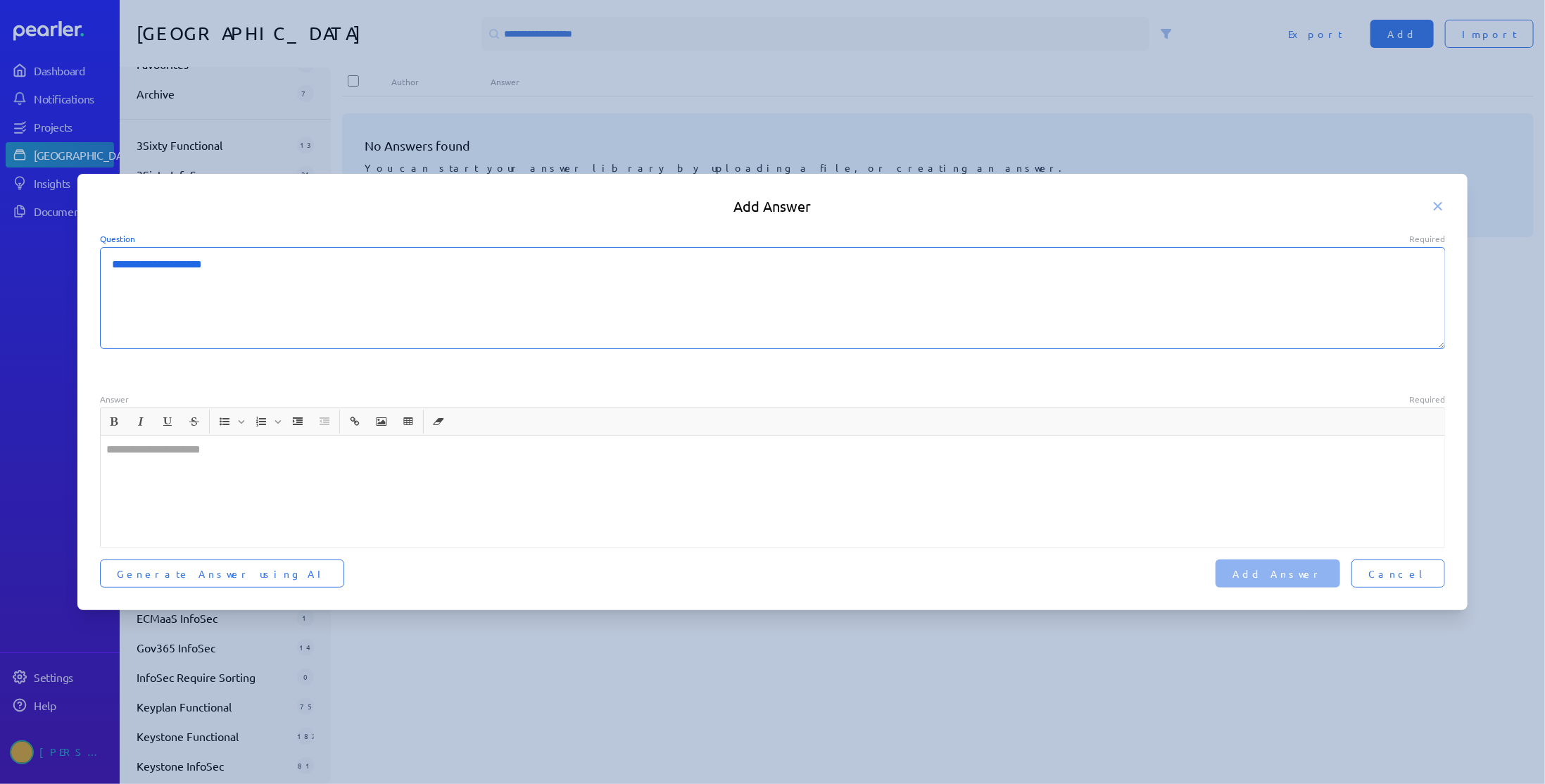
type textarea "**********"
type textarea "*"
type textarea "**********"
type textarea "*"
type textarea "**********"
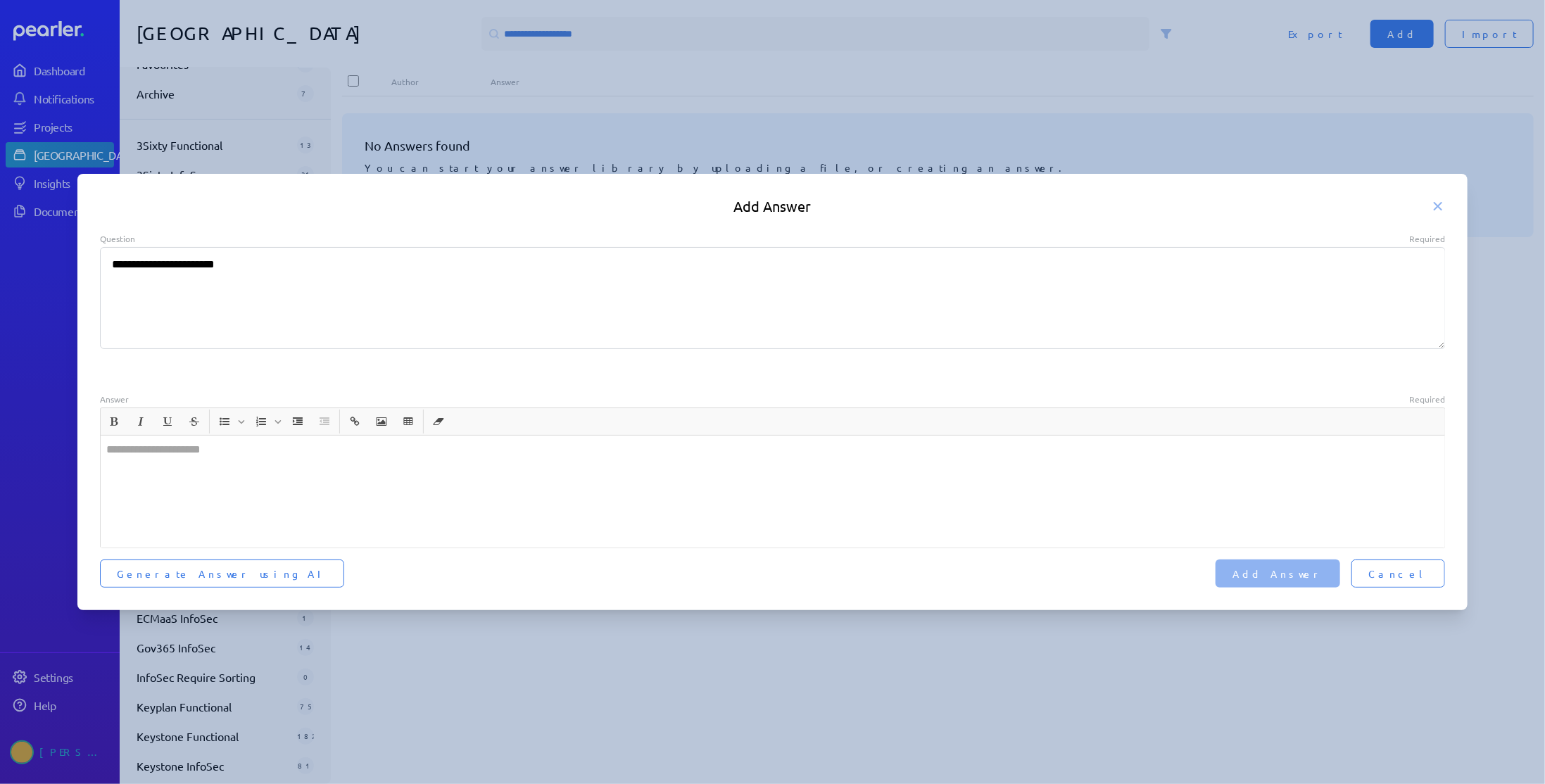
click at [211, 450] on div at bounding box center [773, 491] width 1344 height 112
click at [214, 479] on div "﻿" at bounding box center [773, 491] width 1344 height 112
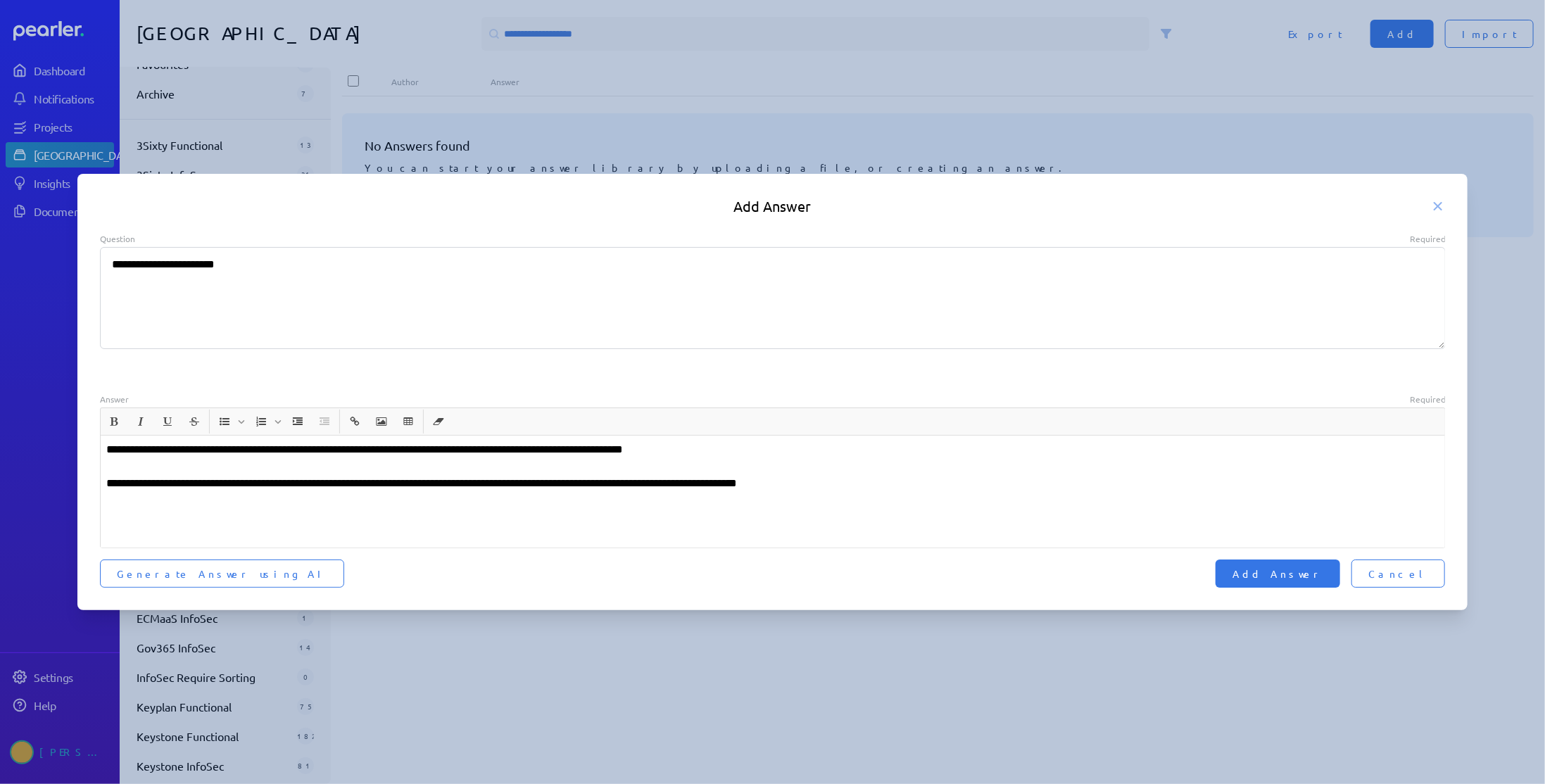
click at [108, 486] on p "**********" at bounding box center [773, 466] width 1333 height 50
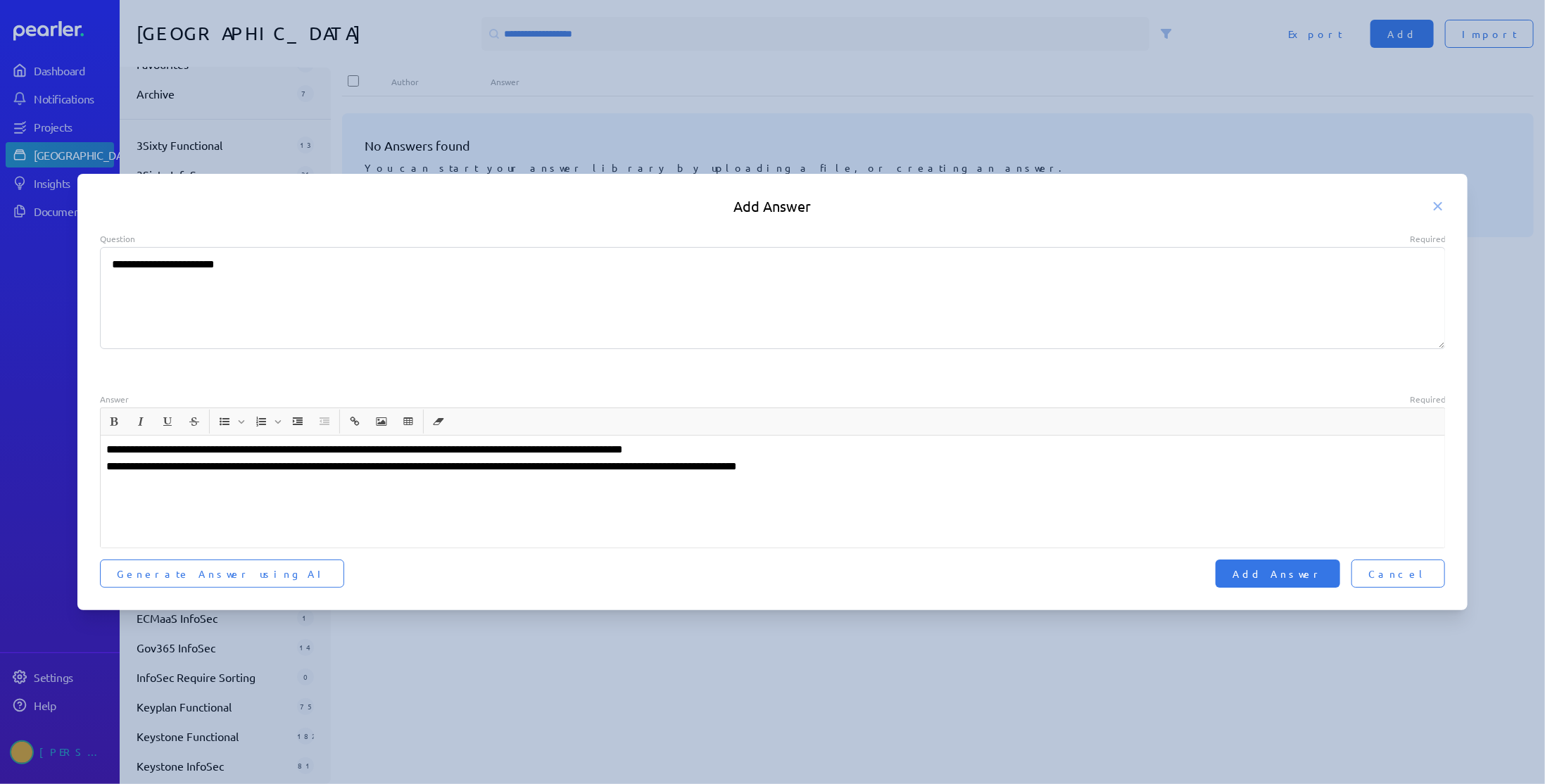
type textarea "*"
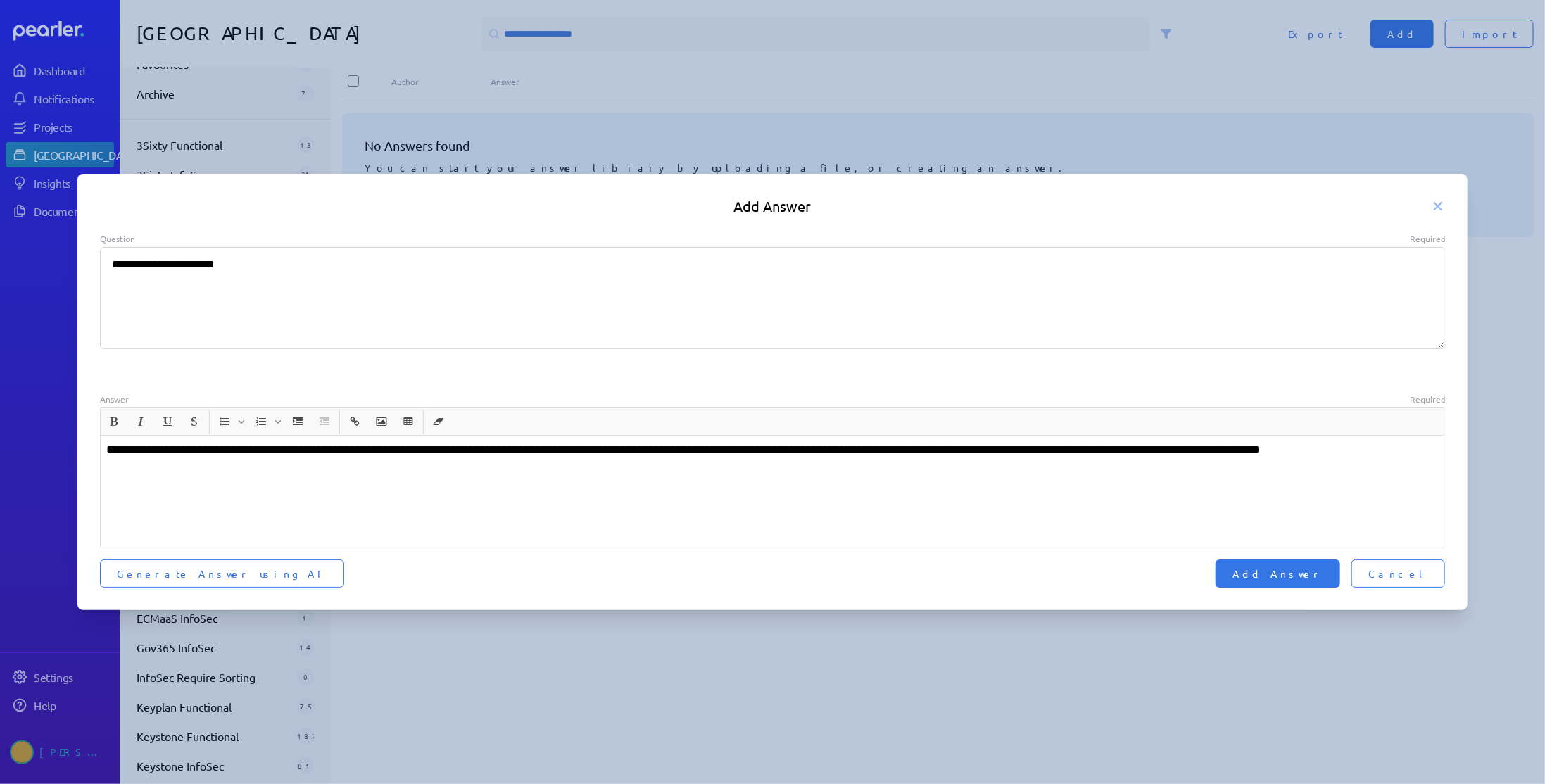
click at [891, 449] on p "**********" at bounding box center [773, 458] width 1333 height 34
click at [1323, 573] on span "Add Answer" at bounding box center [1277, 573] width 90 height 14
type textarea "*"
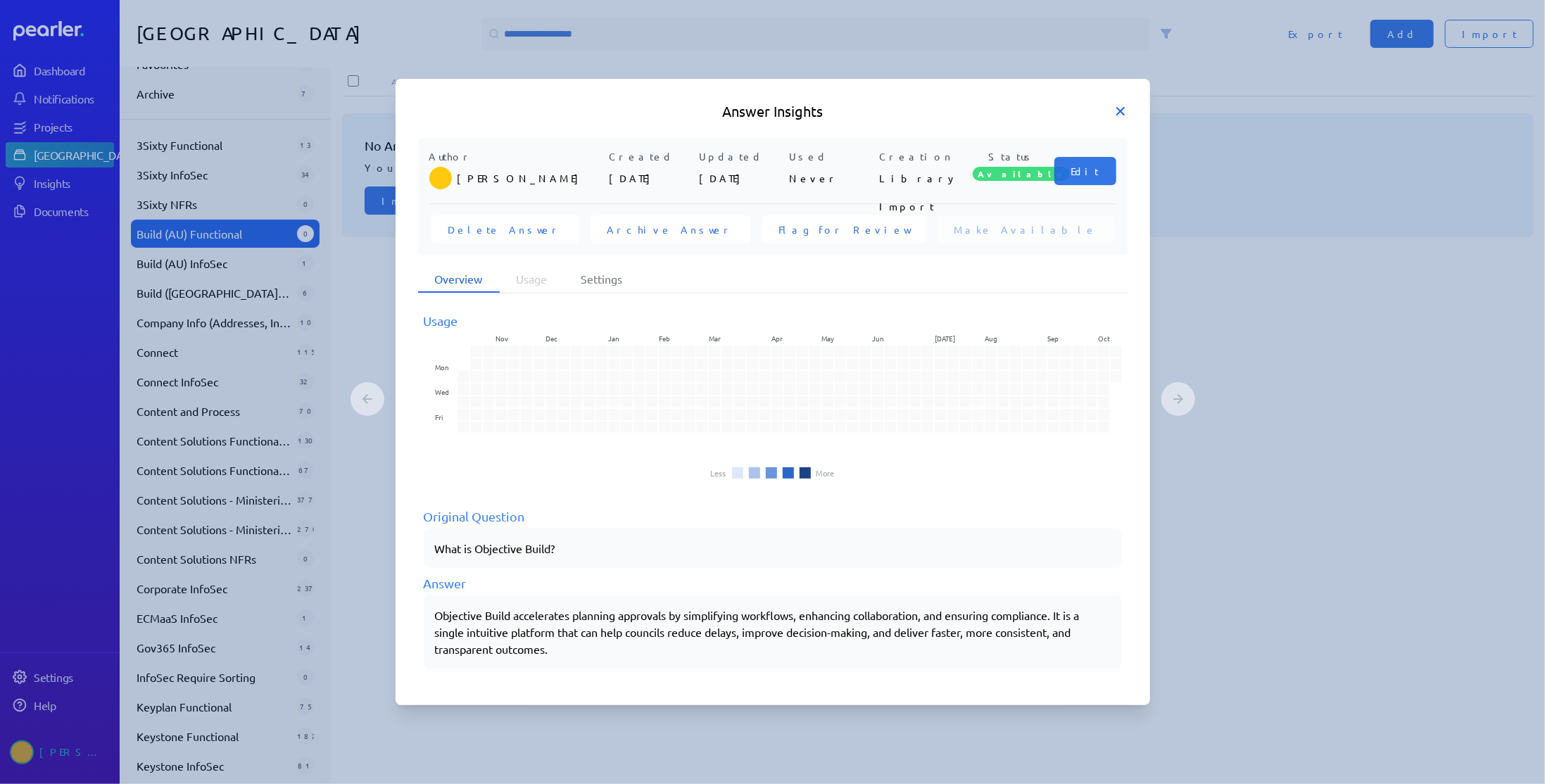
click at [1125, 112] on icon at bounding box center [1120, 111] width 14 height 14
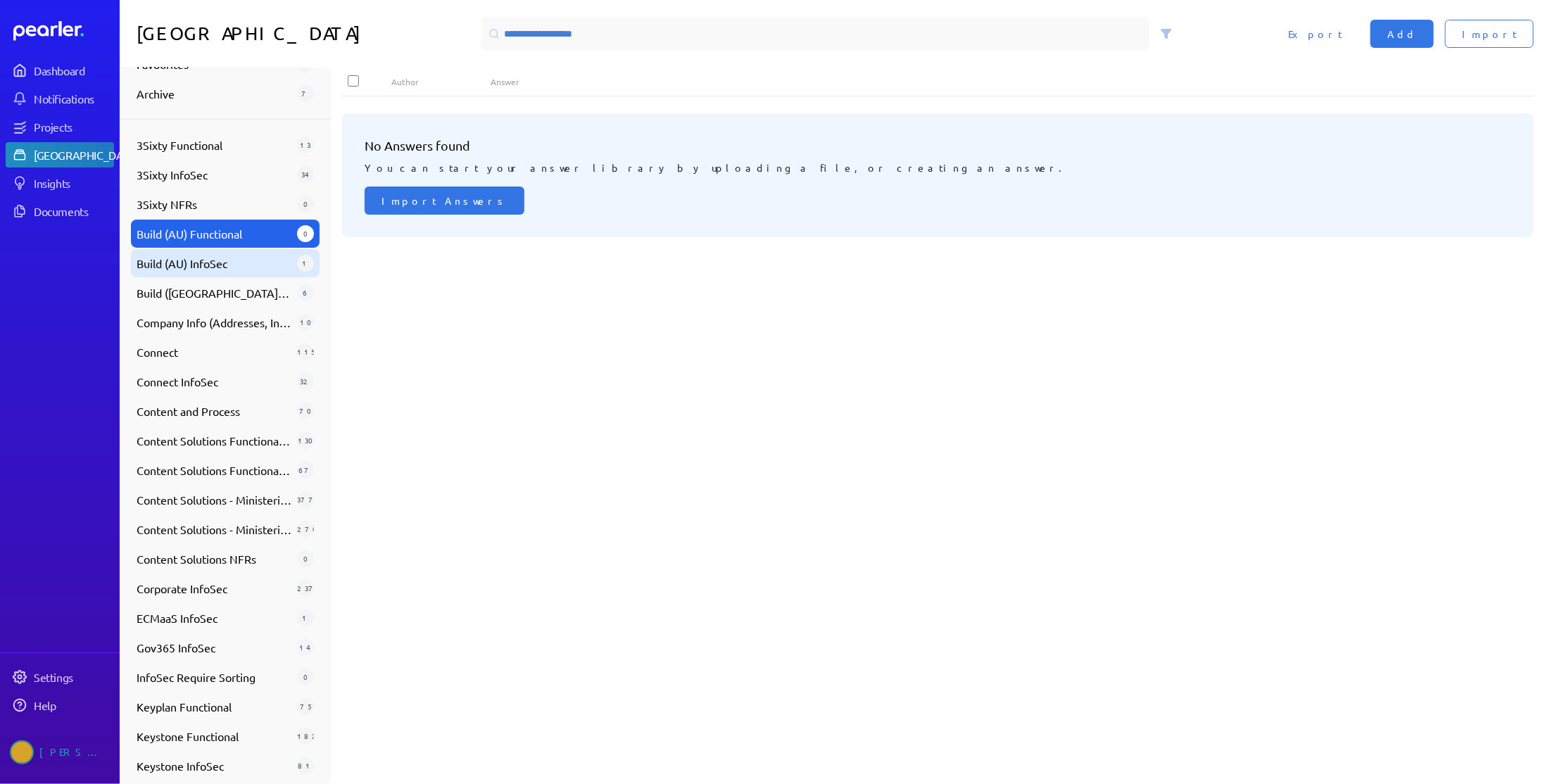
click at [227, 264] on span "Build (AU) InfoSec" at bounding box center [214, 263] width 155 height 17
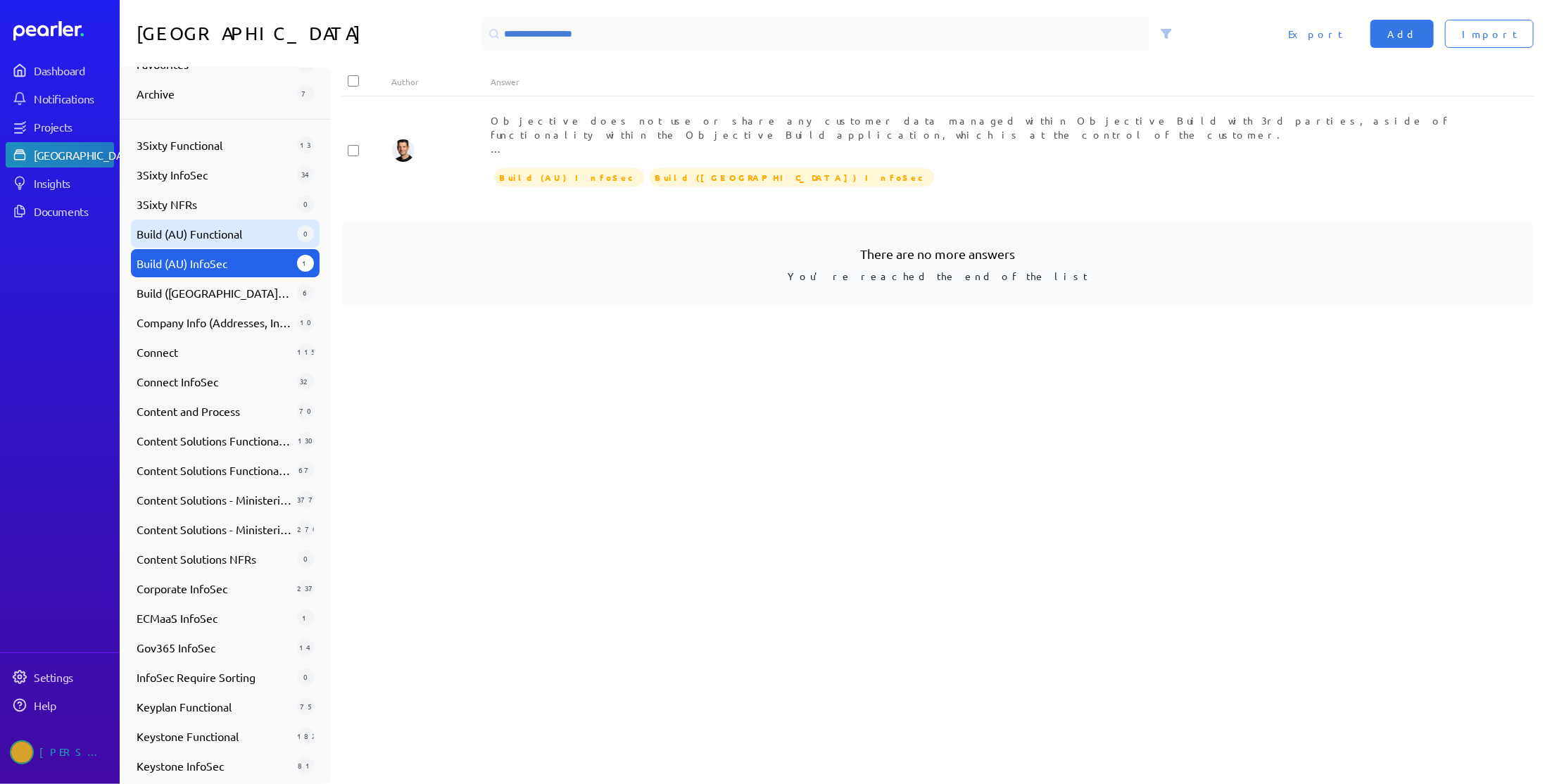
click at [231, 233] on span "Build (AU) Functional" at bounding box center [214, 233] width 155 height 17
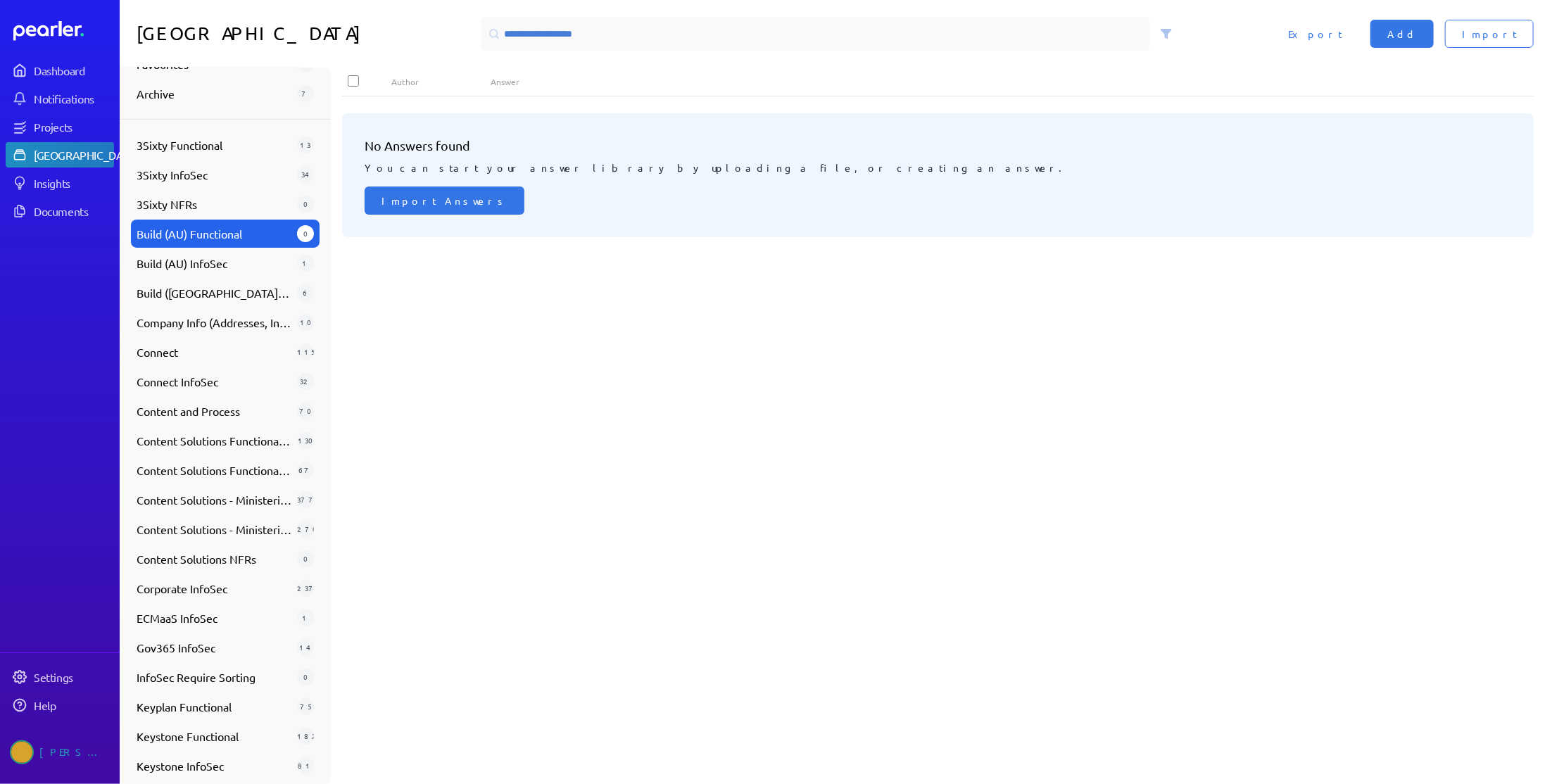
scroll to position [0, 0]
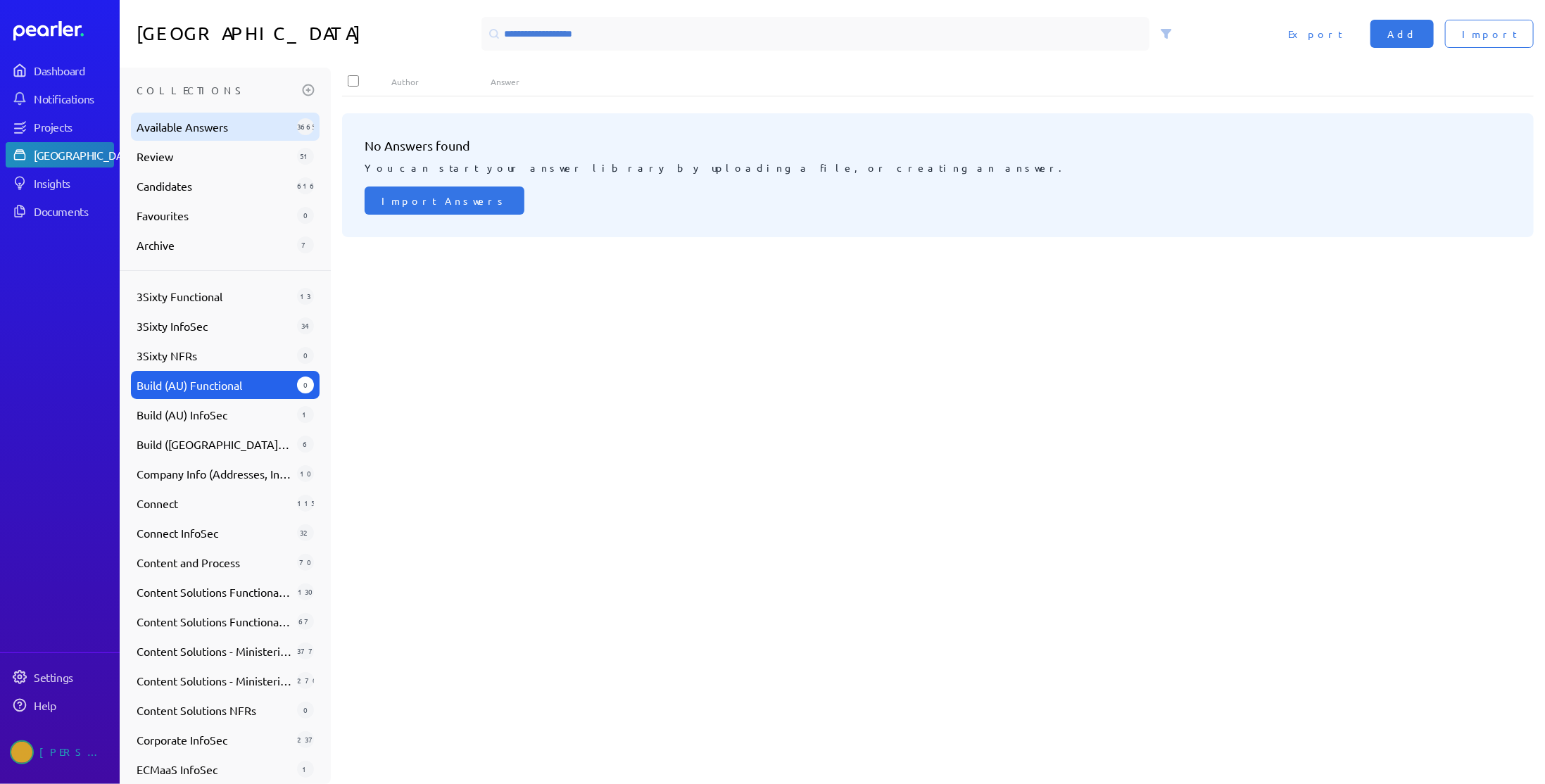
click at [209, 124] on span "Available Answers" at bounding box center [214, 126] width 155 height 17
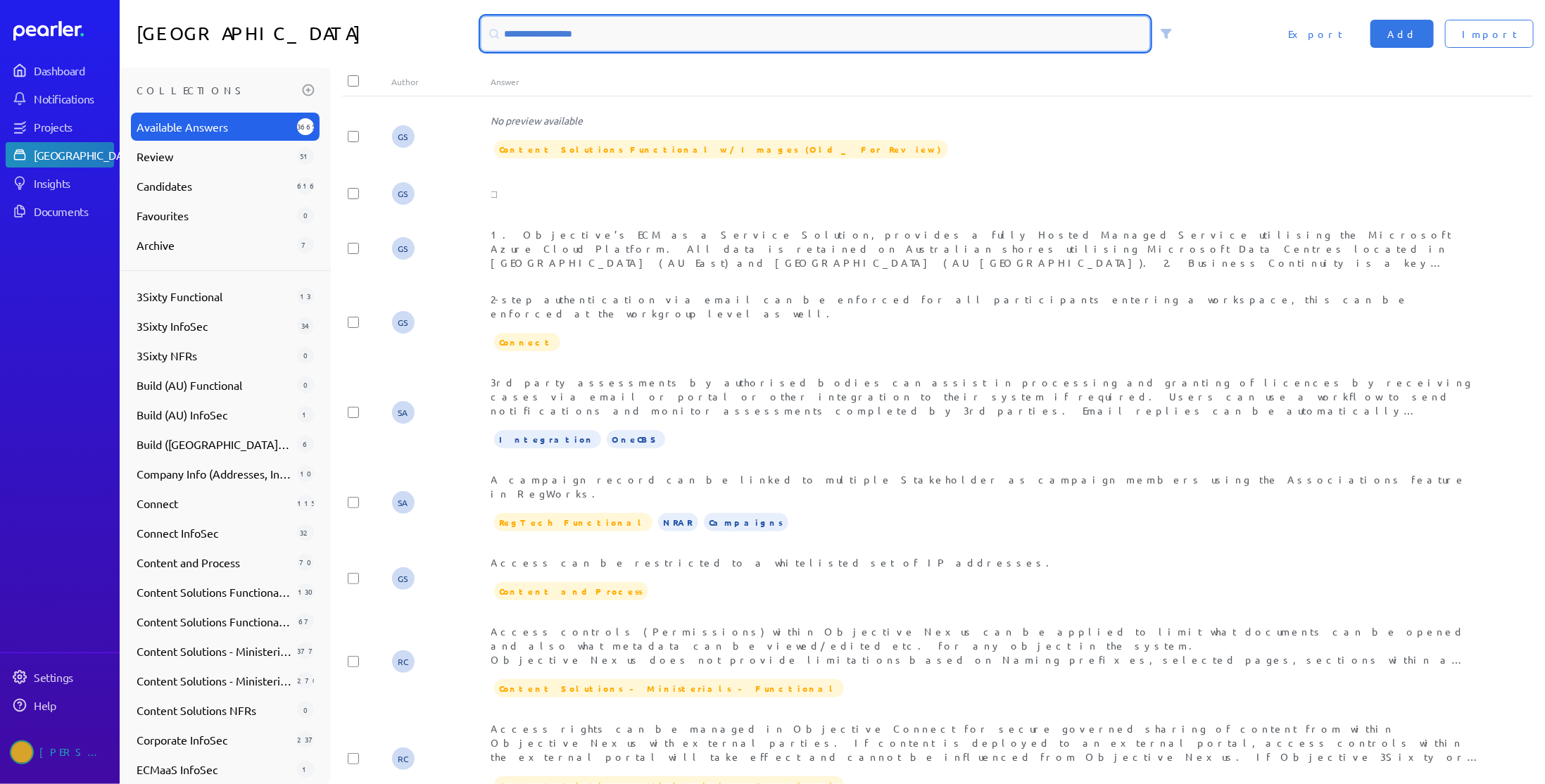
click at [598, 37] on input at bounding box center [816, 34] width 668 height 34
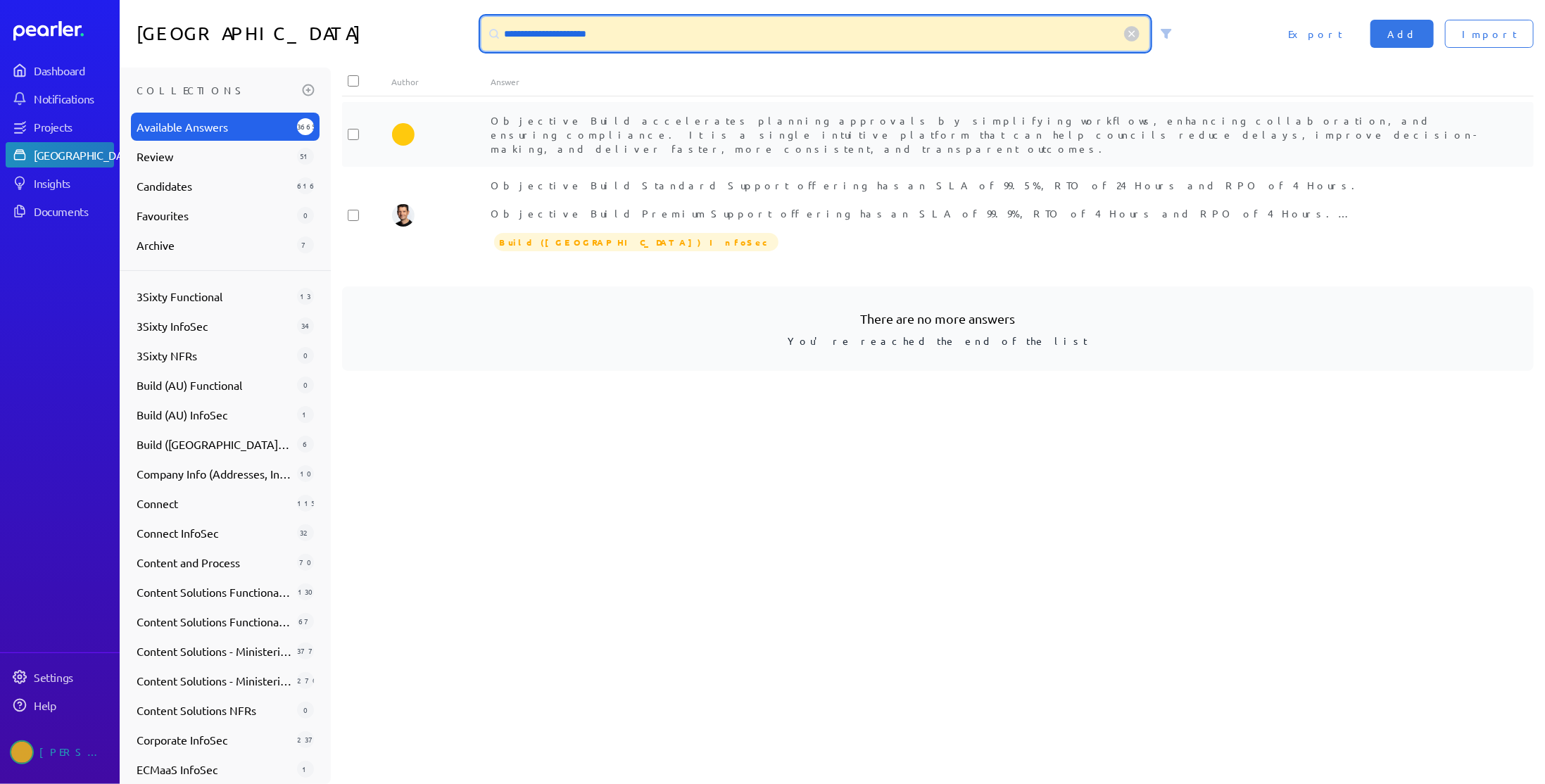
type input "**********"
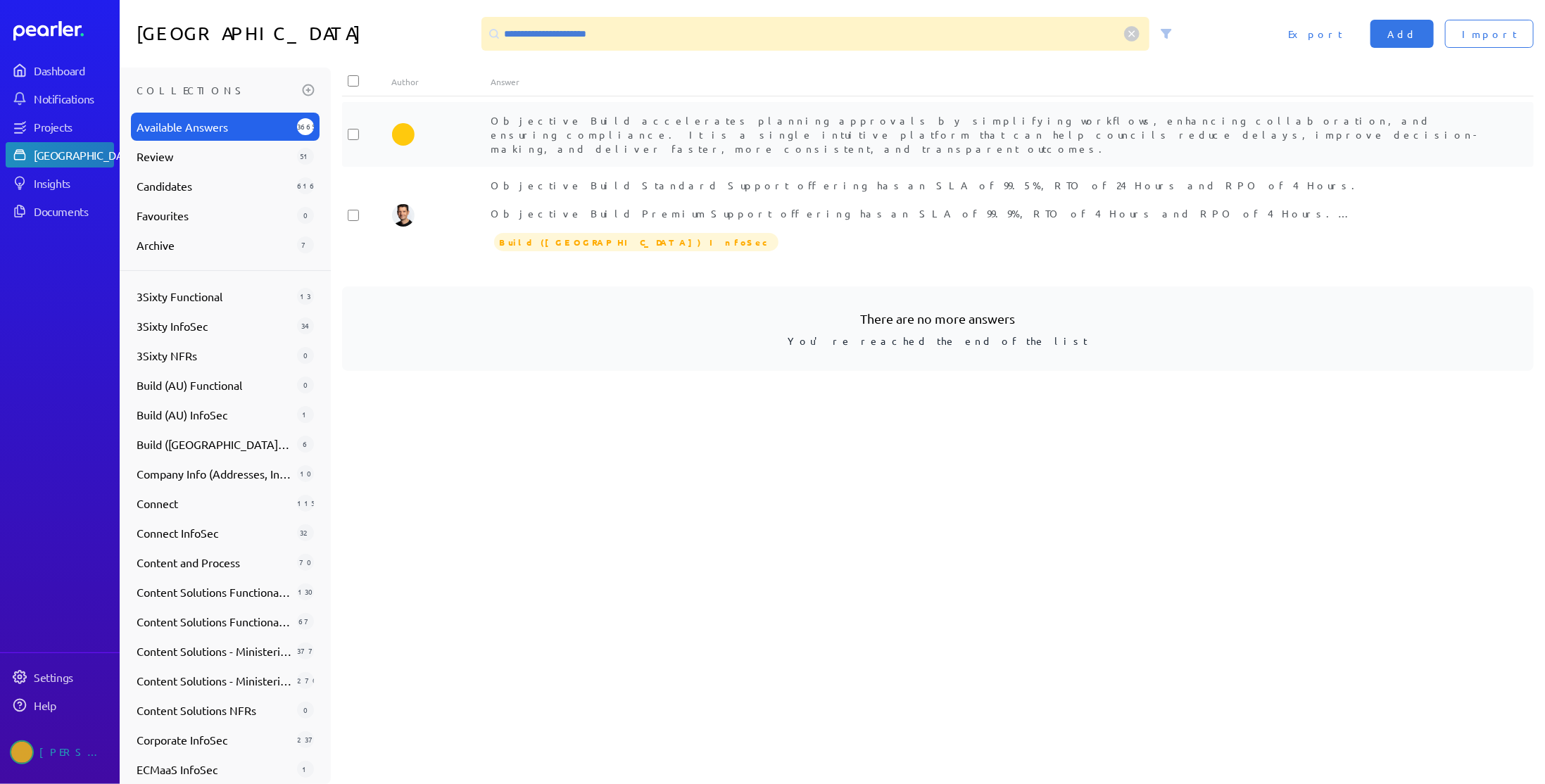
click at [573, 124] on span "Objective Build accelerates planning approvals by simplifying workflows, enhanc…" at bounding box center [986, 134] width 990 height 41
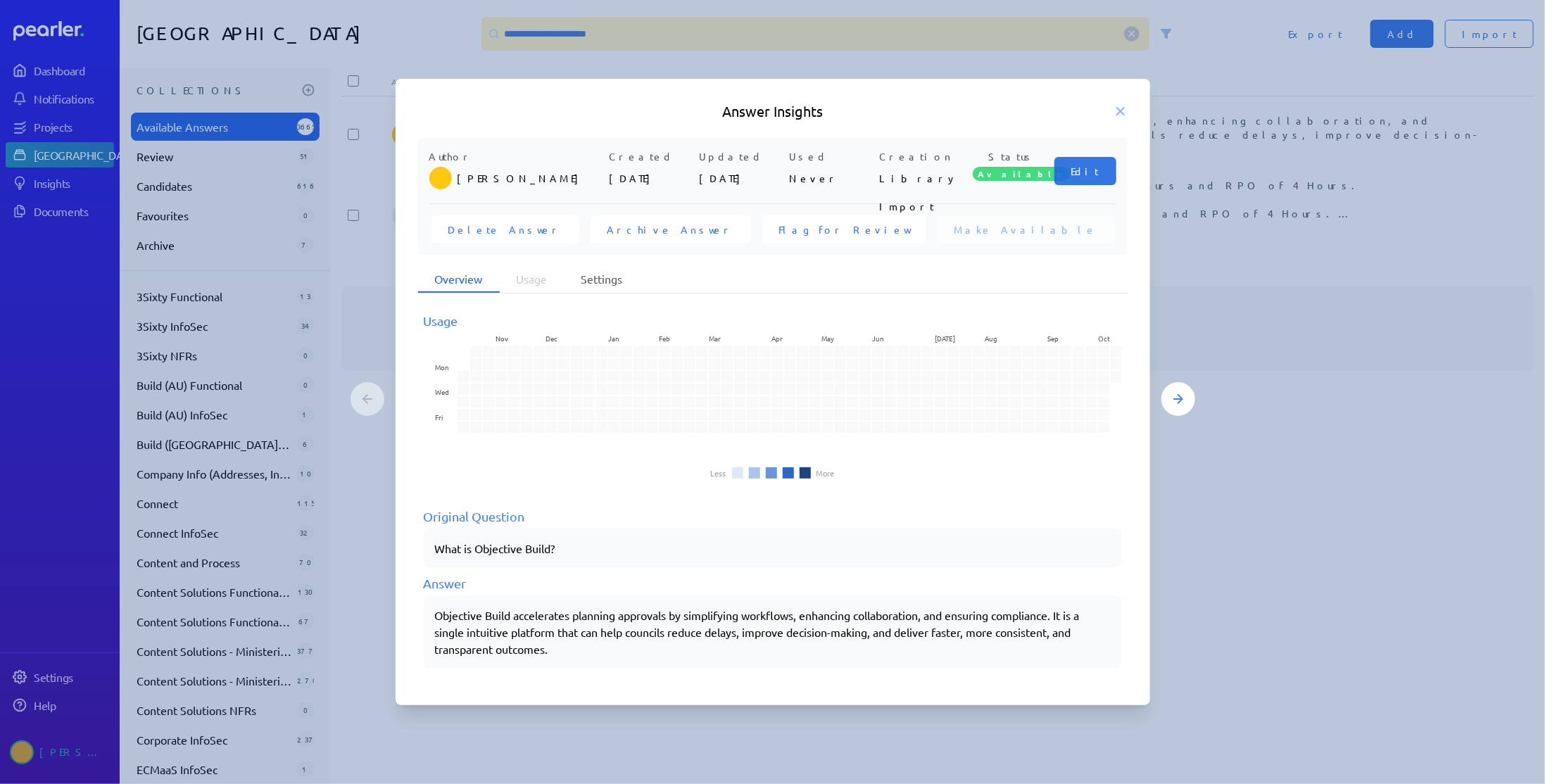
click at [608, 285] on li "Settings" at bounding box center [602, 279] width 75 height 27
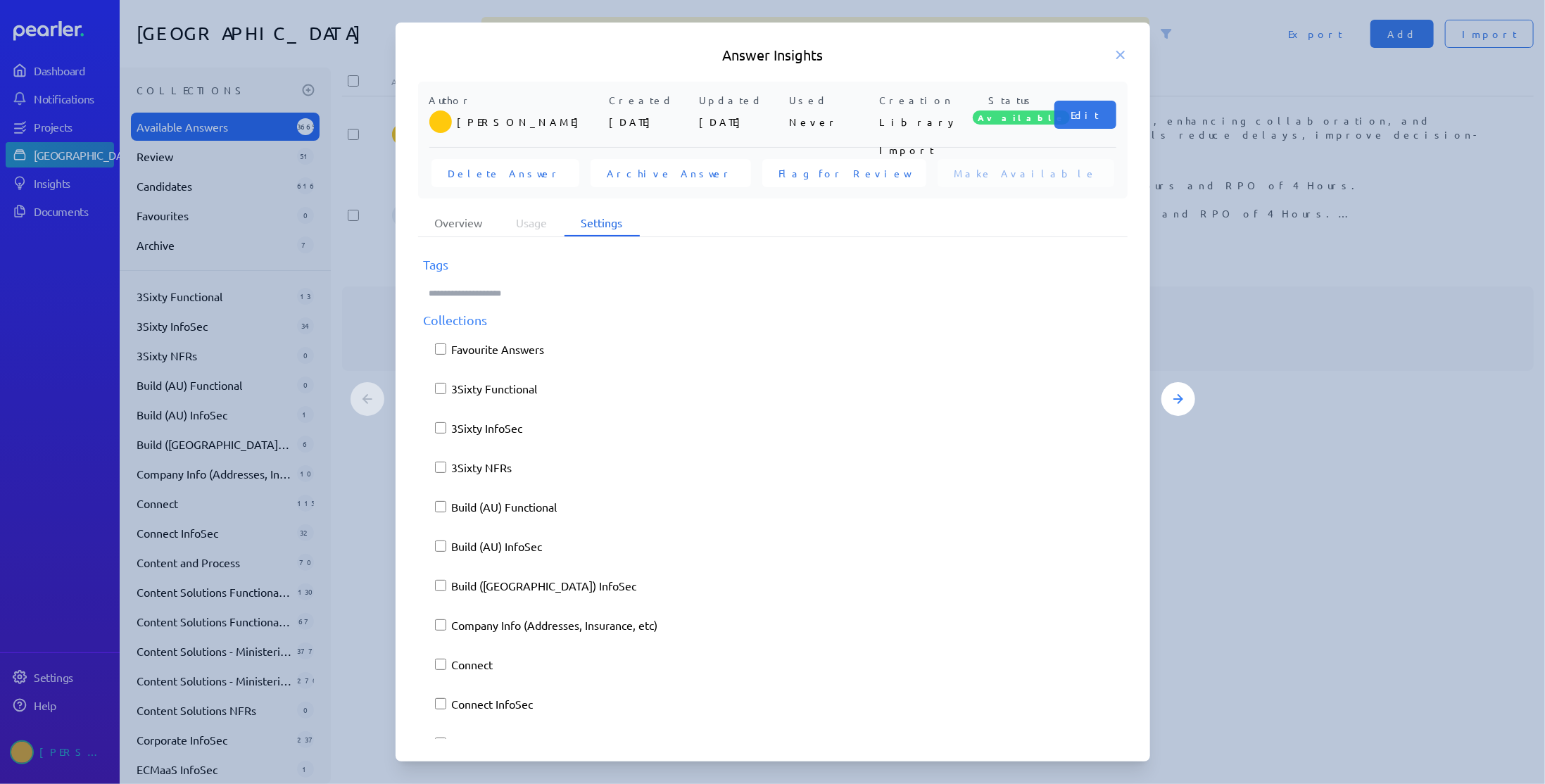
scroll to position [32, 0]
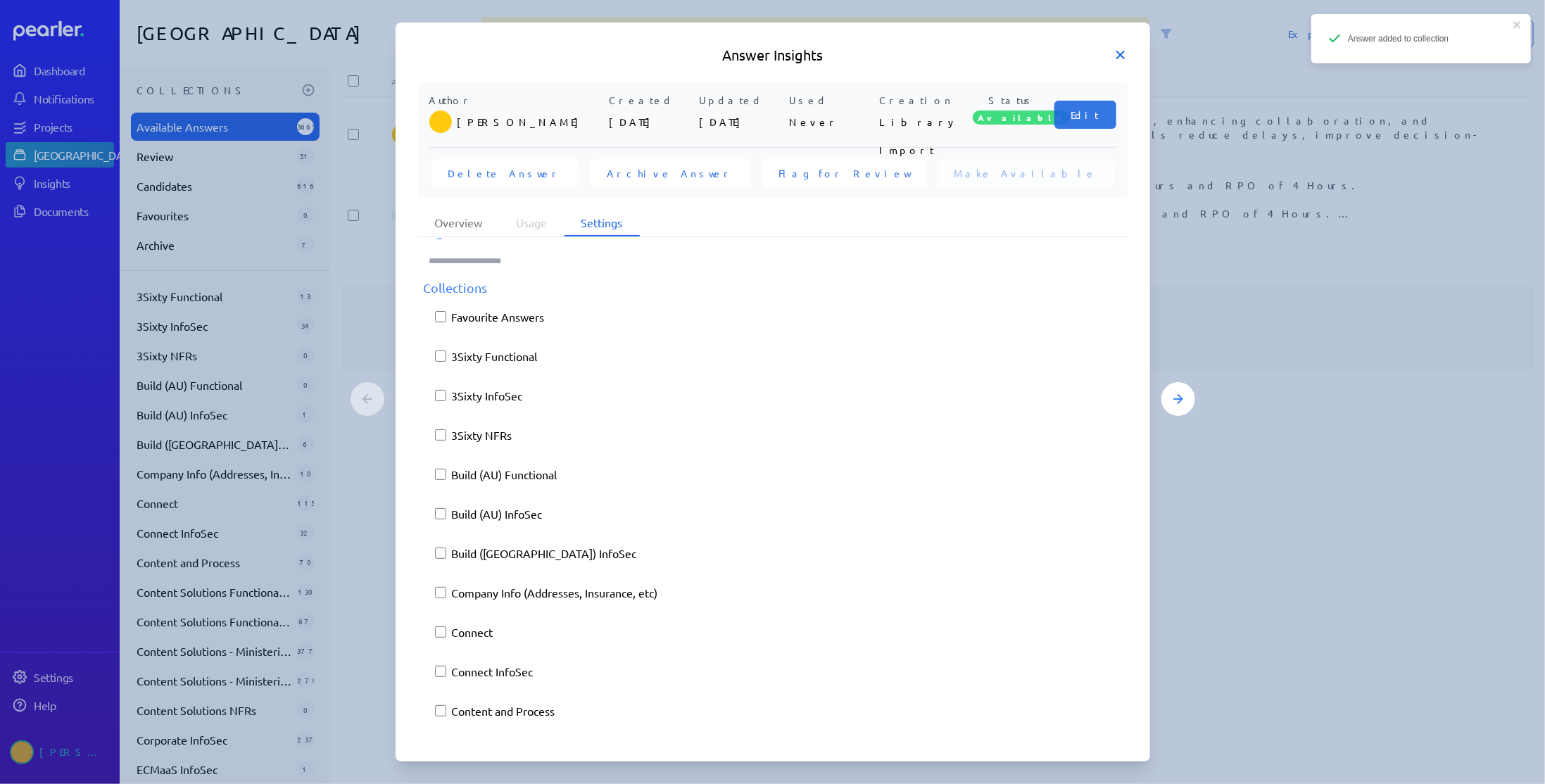
click at [1123, 56] on icon at bounding box center [1120, 55] width 7 height 7
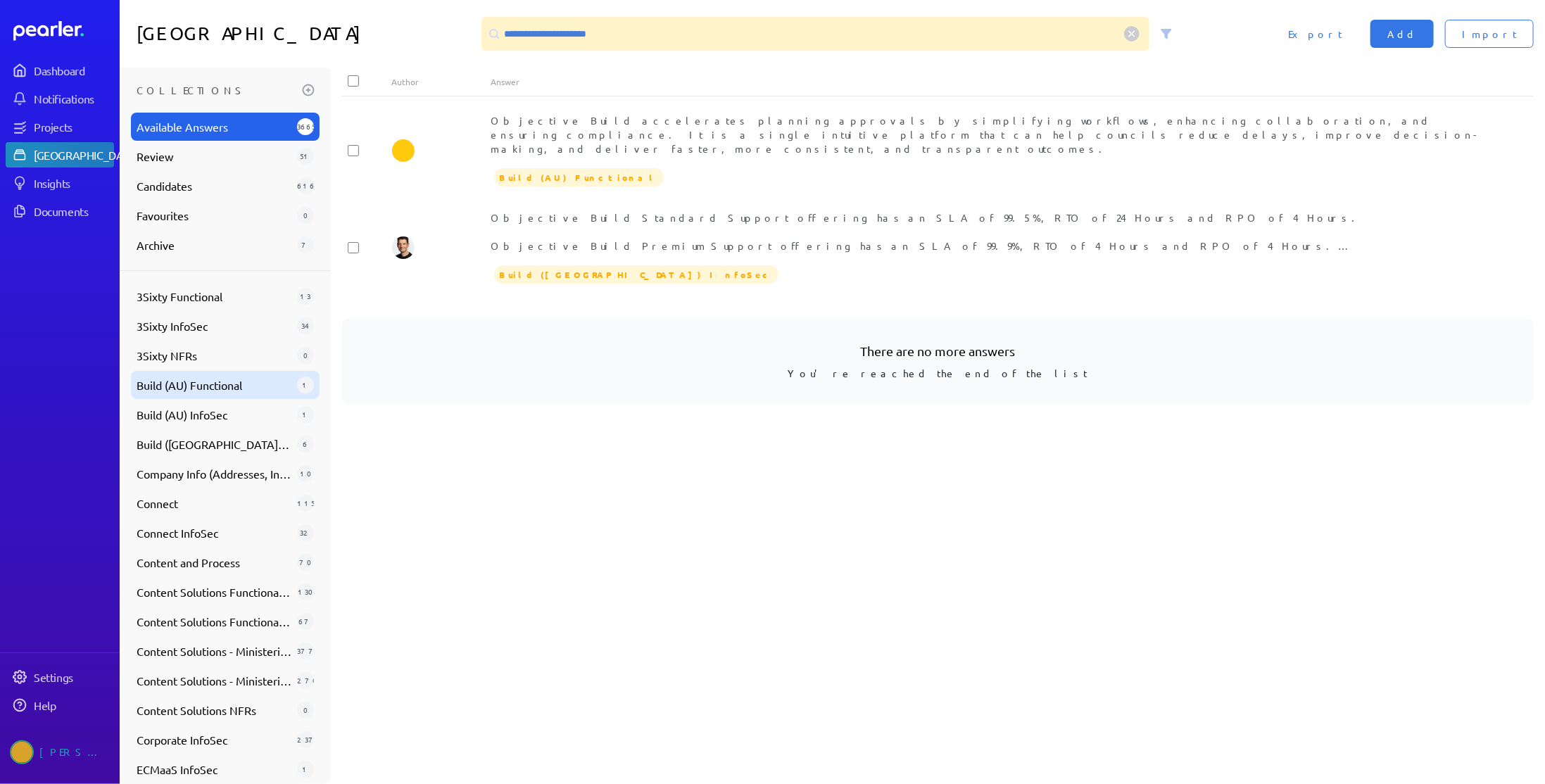
click at [220, 380] on span "Build (AU) Functional" at bounding box center [214, 384] width 155 height 17
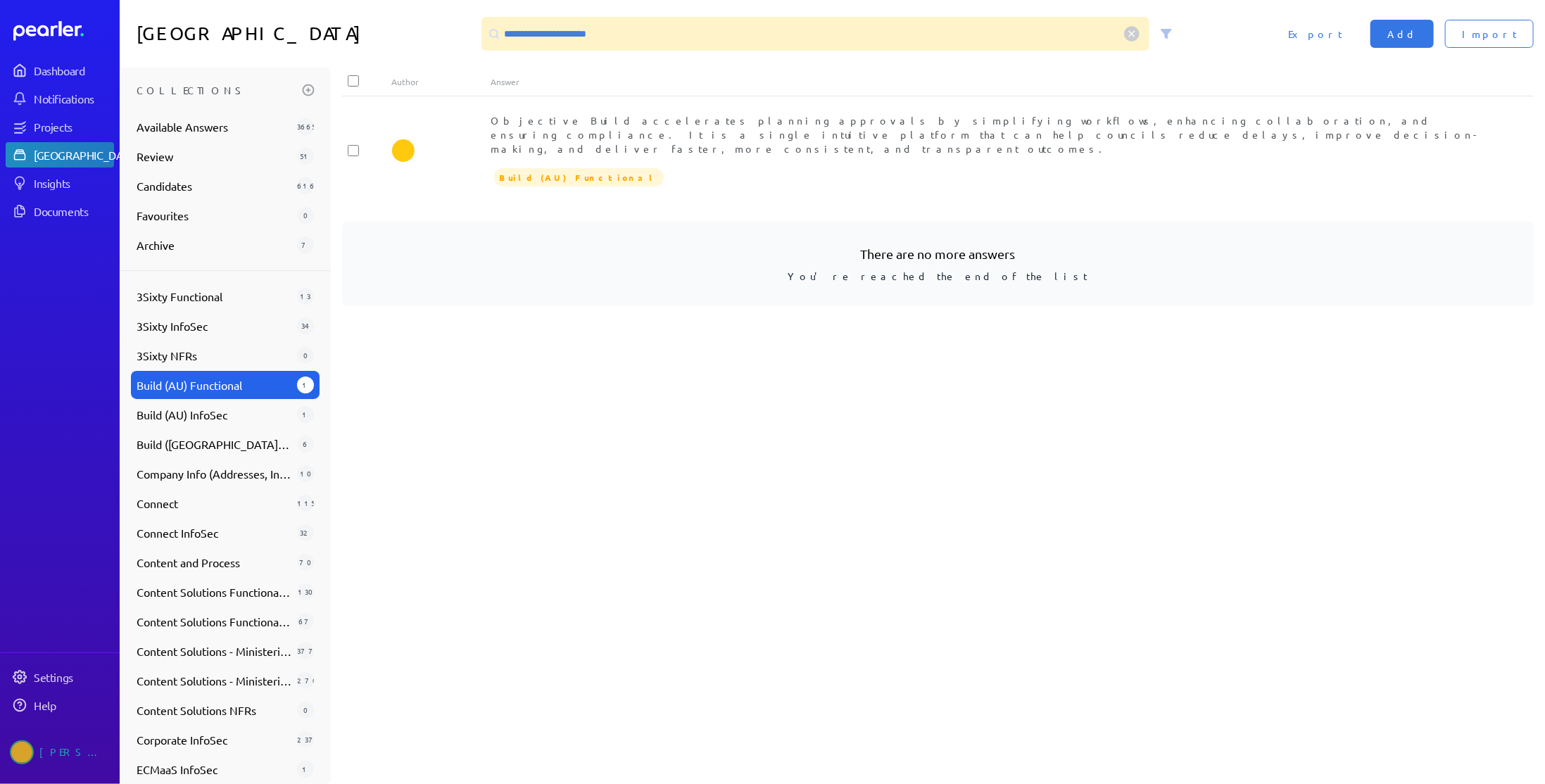
click at [1135, 34] on circle at bounding box center [1131, 34] width 15 height 15
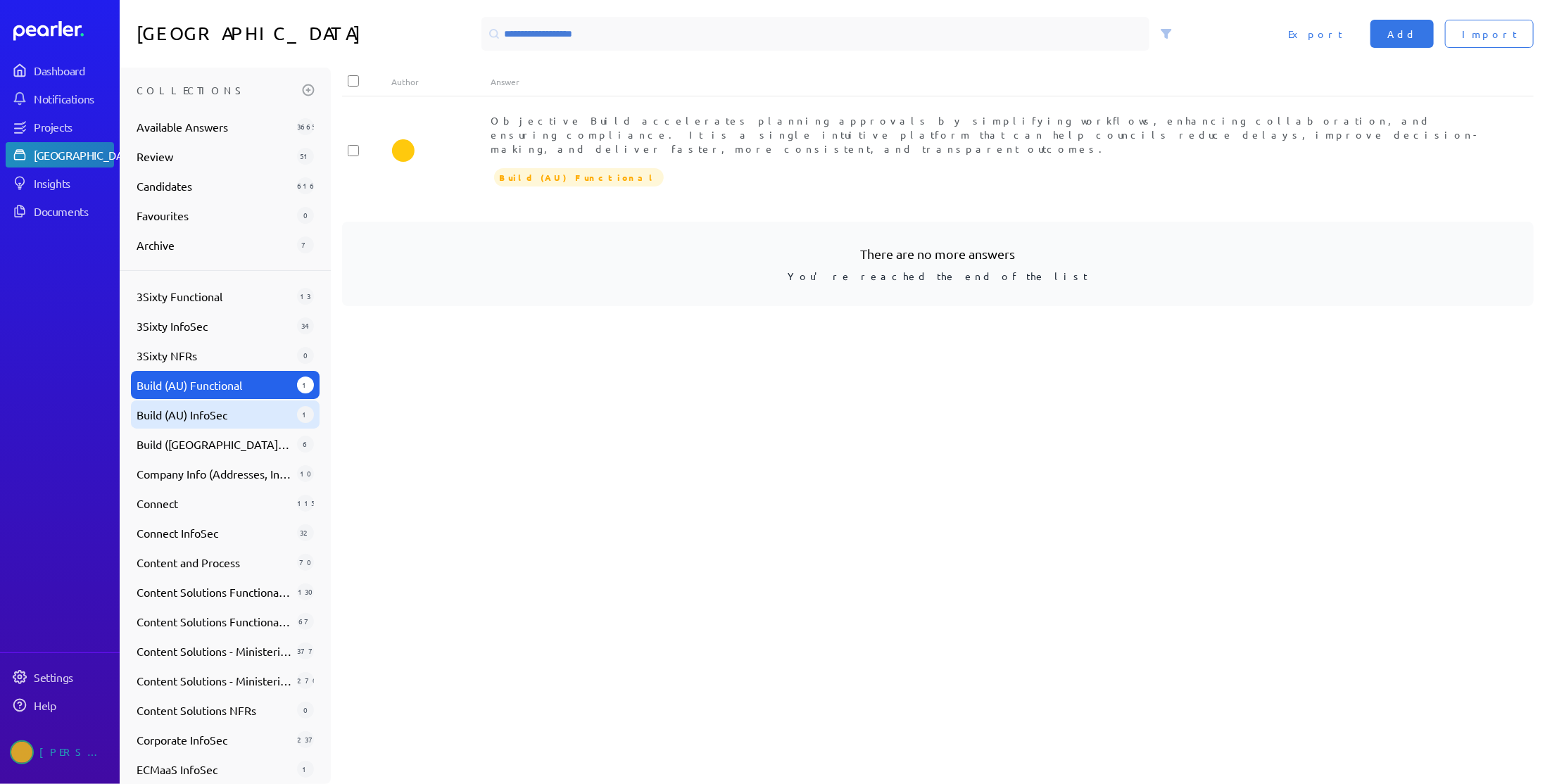
click at [242, 414] on span "Build (AU) InfoSec" at bounding box center [214, 414] width 155 height 17
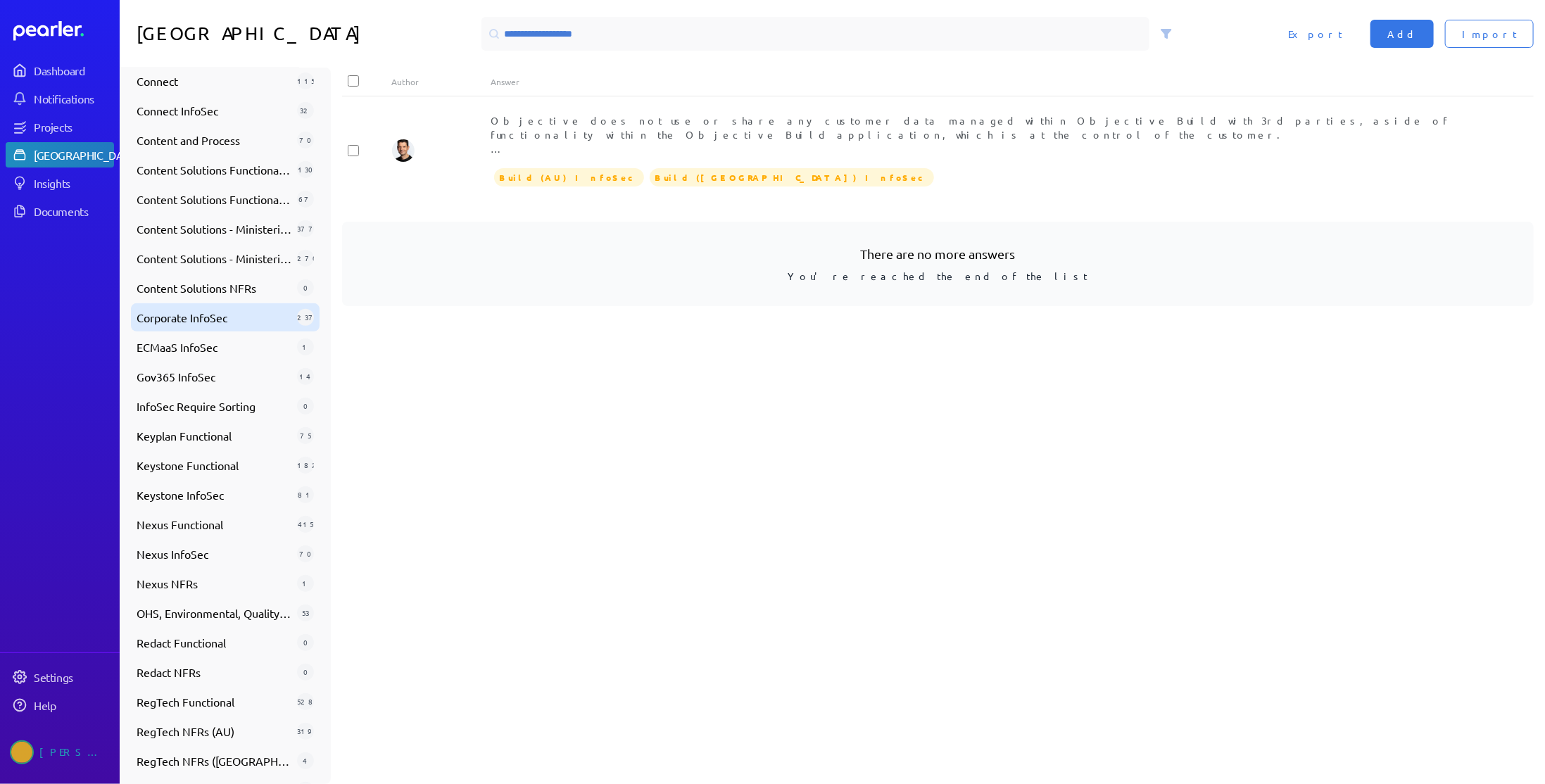
scroll to position [543, 0]
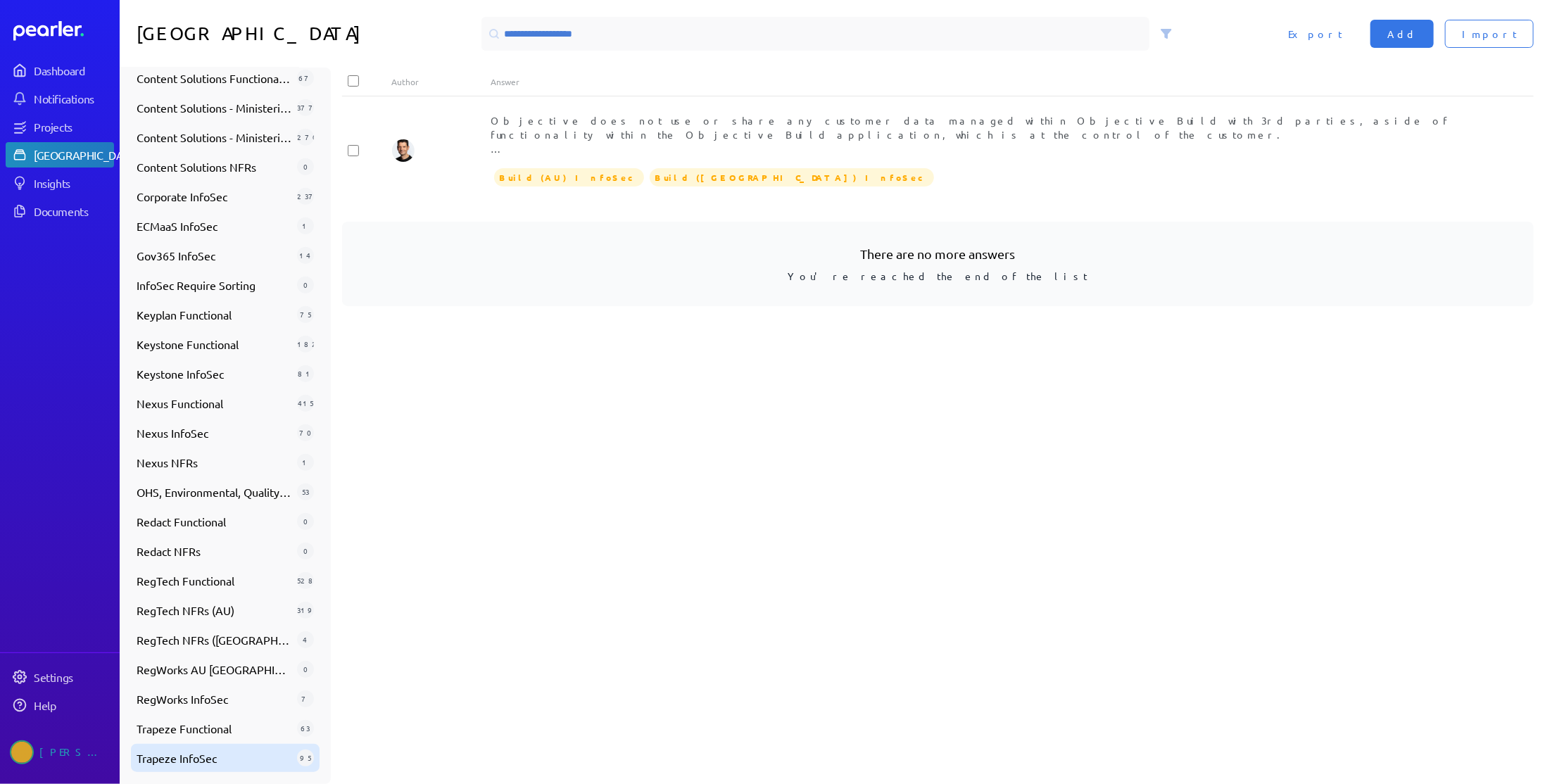
click at [231, 747] on div "Trapeze InfoSec 95" at bounding box center [225, 758] width 189 height 28
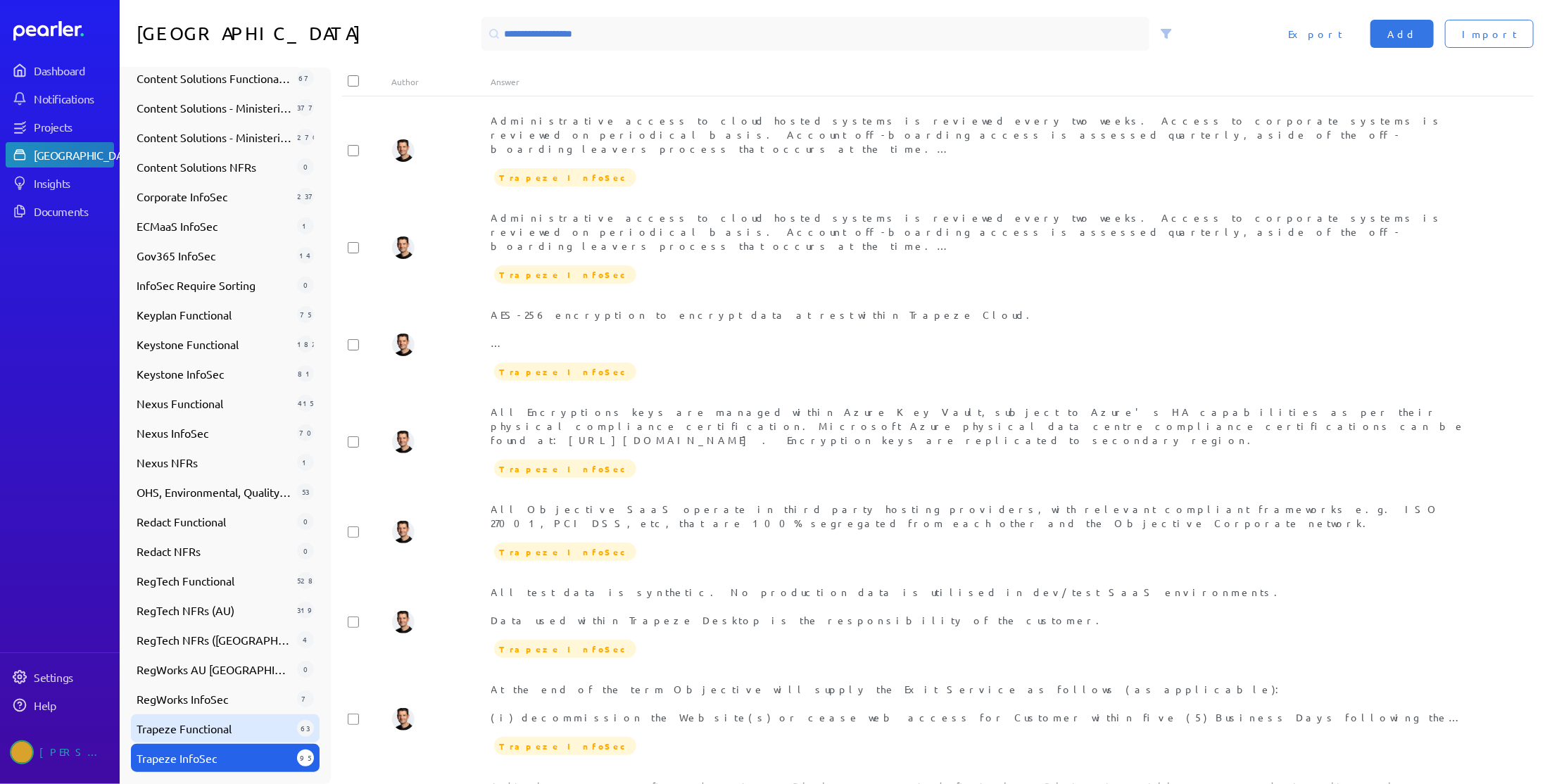
click at [221, 727] on span "Trapeze Functional" at bounding box center [214, 728] width 155 height 17
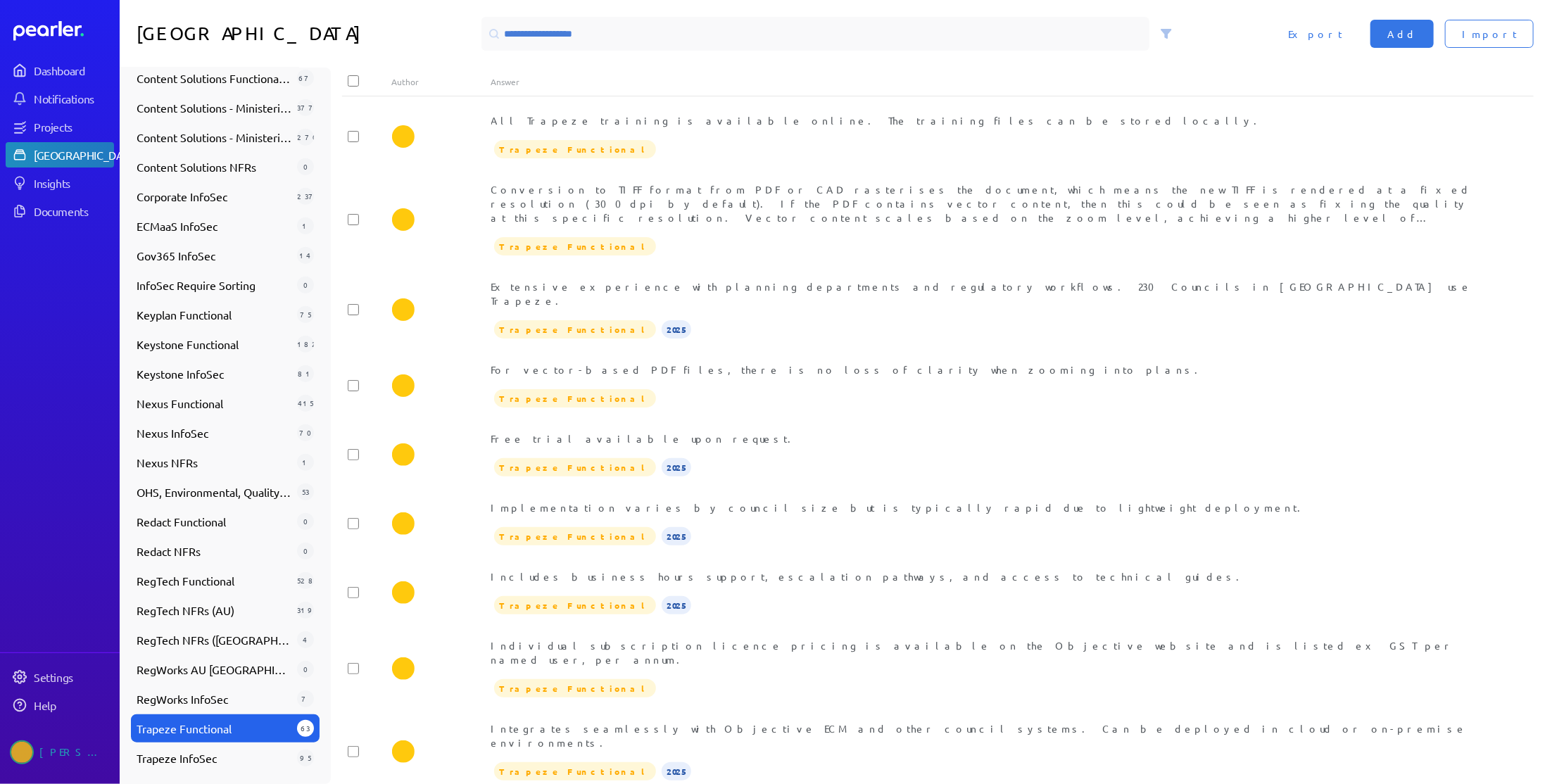
drag, startPoint x: 319, startPoint y: 679, endPoint x: 332, endPoint y: 524, distance: 155.5
click at [332, 524] on div "Collections Available Answers 3665 Review 51 Candidates 616 Favourites 0 Archiv…" at bounding box center [832, 426] width 1425 height 716
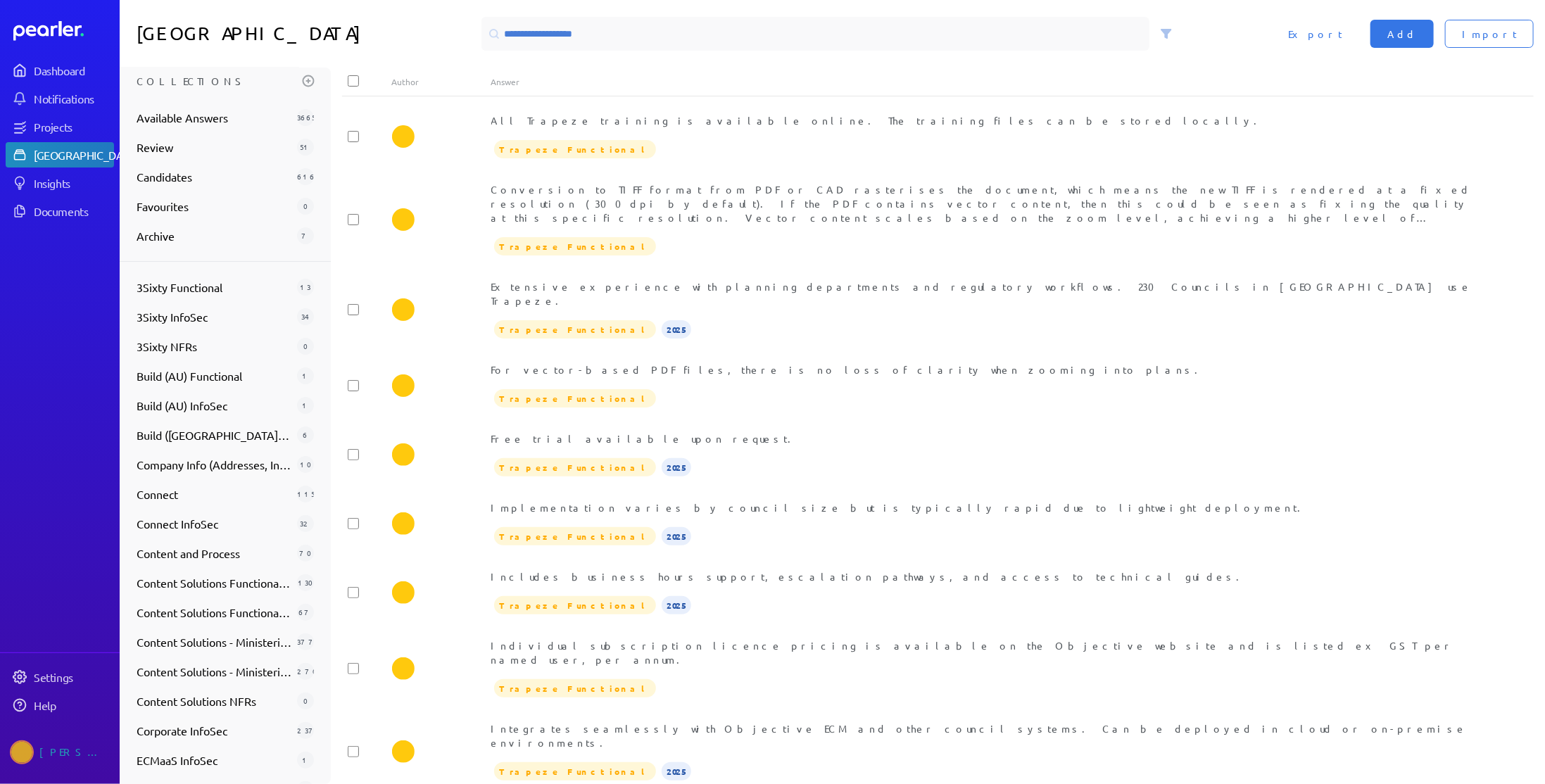
scroll to position [0, 0]
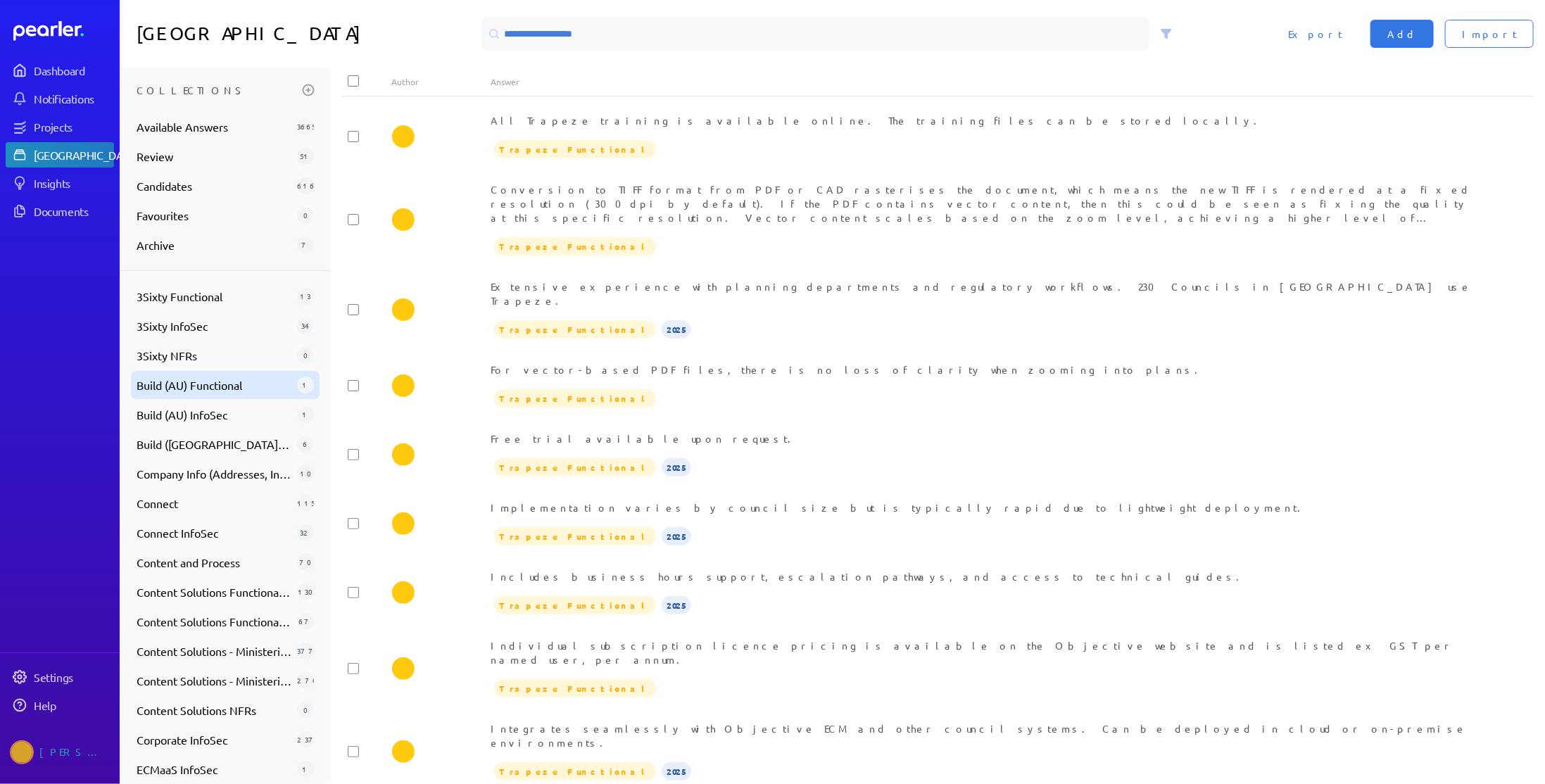
click at [209, 387] on span "Build (AU) Functional" at bounding box center [214, 384] width 155 height 17
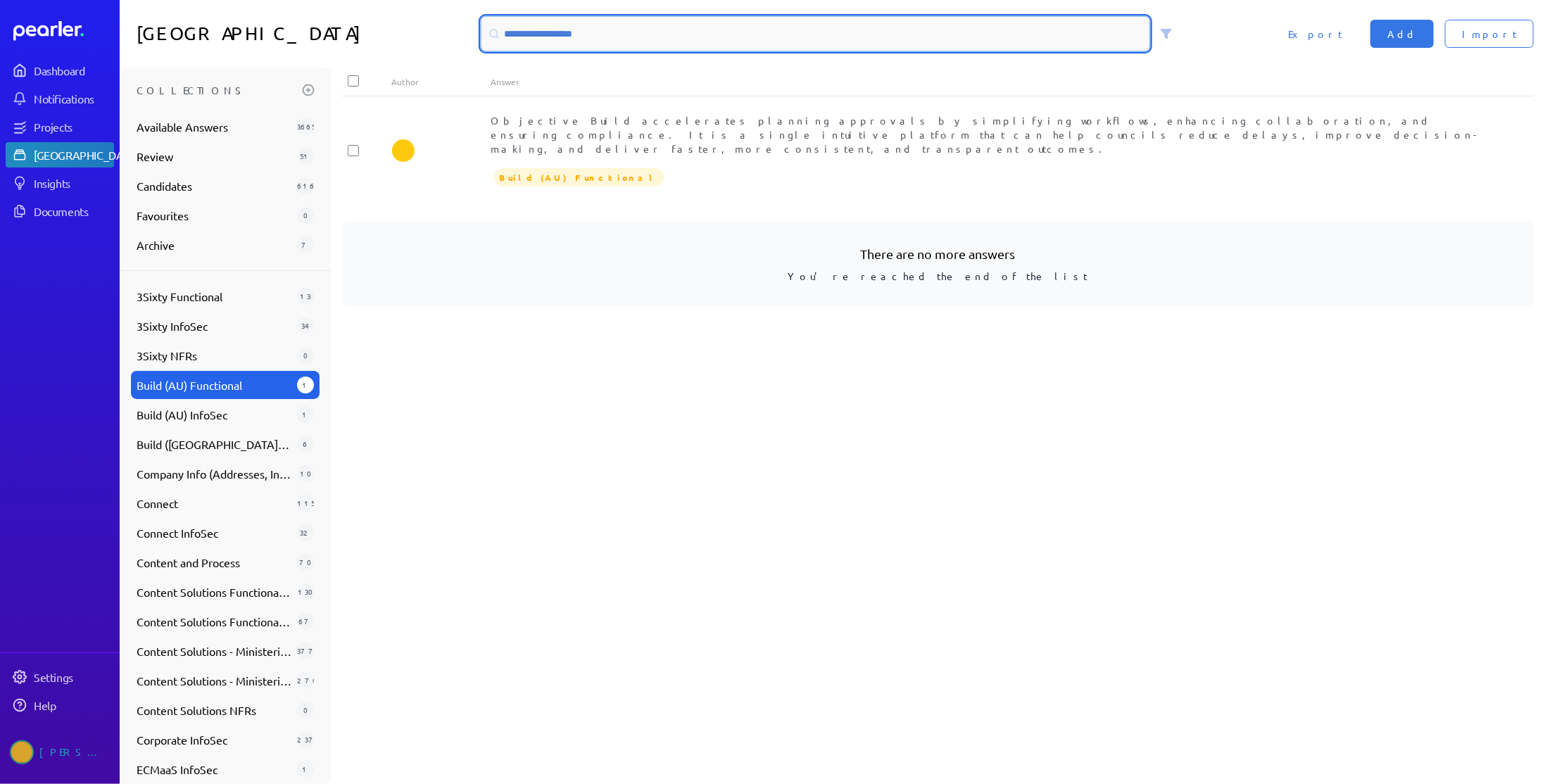
click at [835, 39] on input at bounding box center [816, 34] width 668 height 34
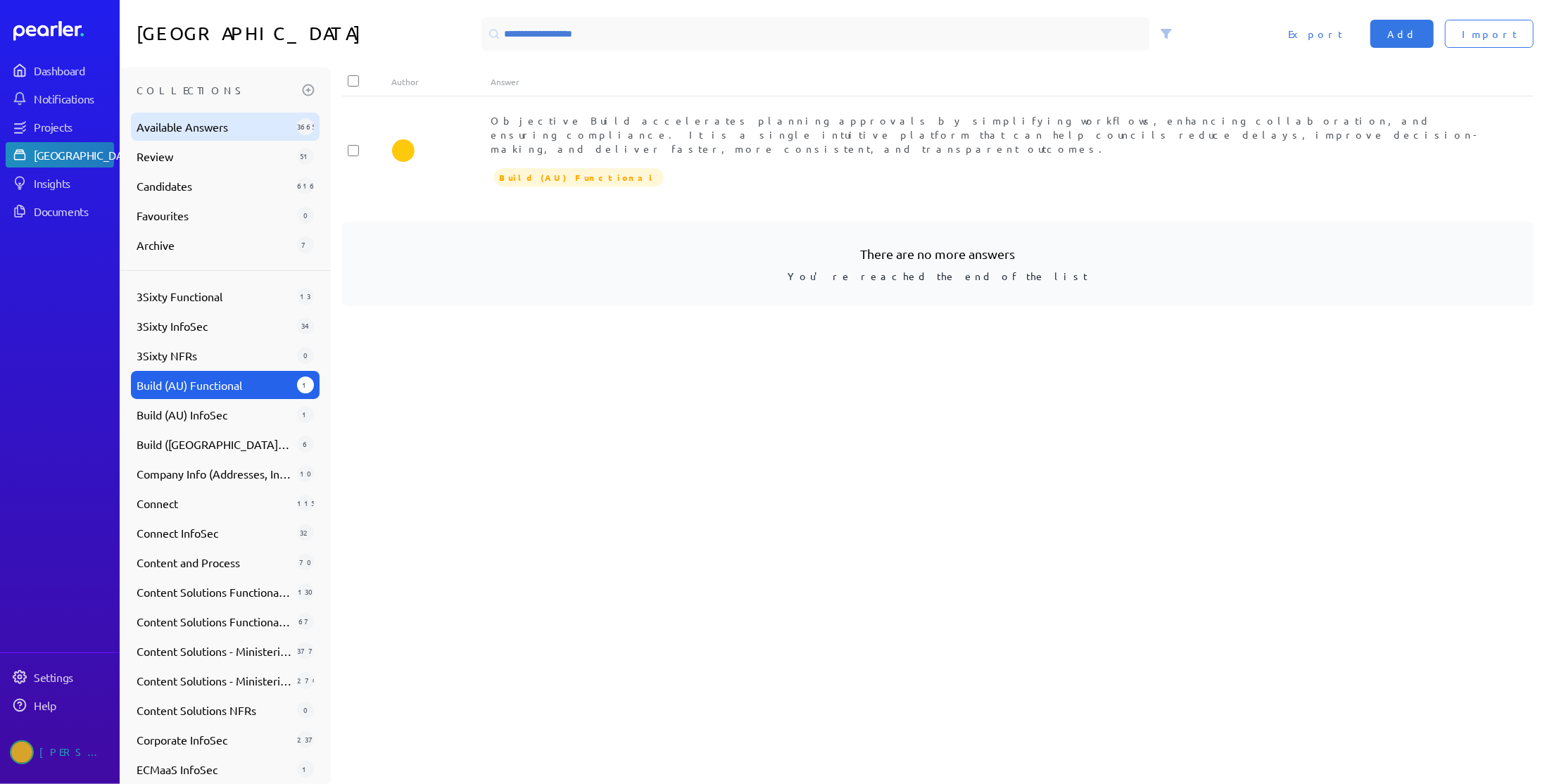
click at [216, 119] on span "Available Answers" at bounding box center [214, 126] width 155 height 17
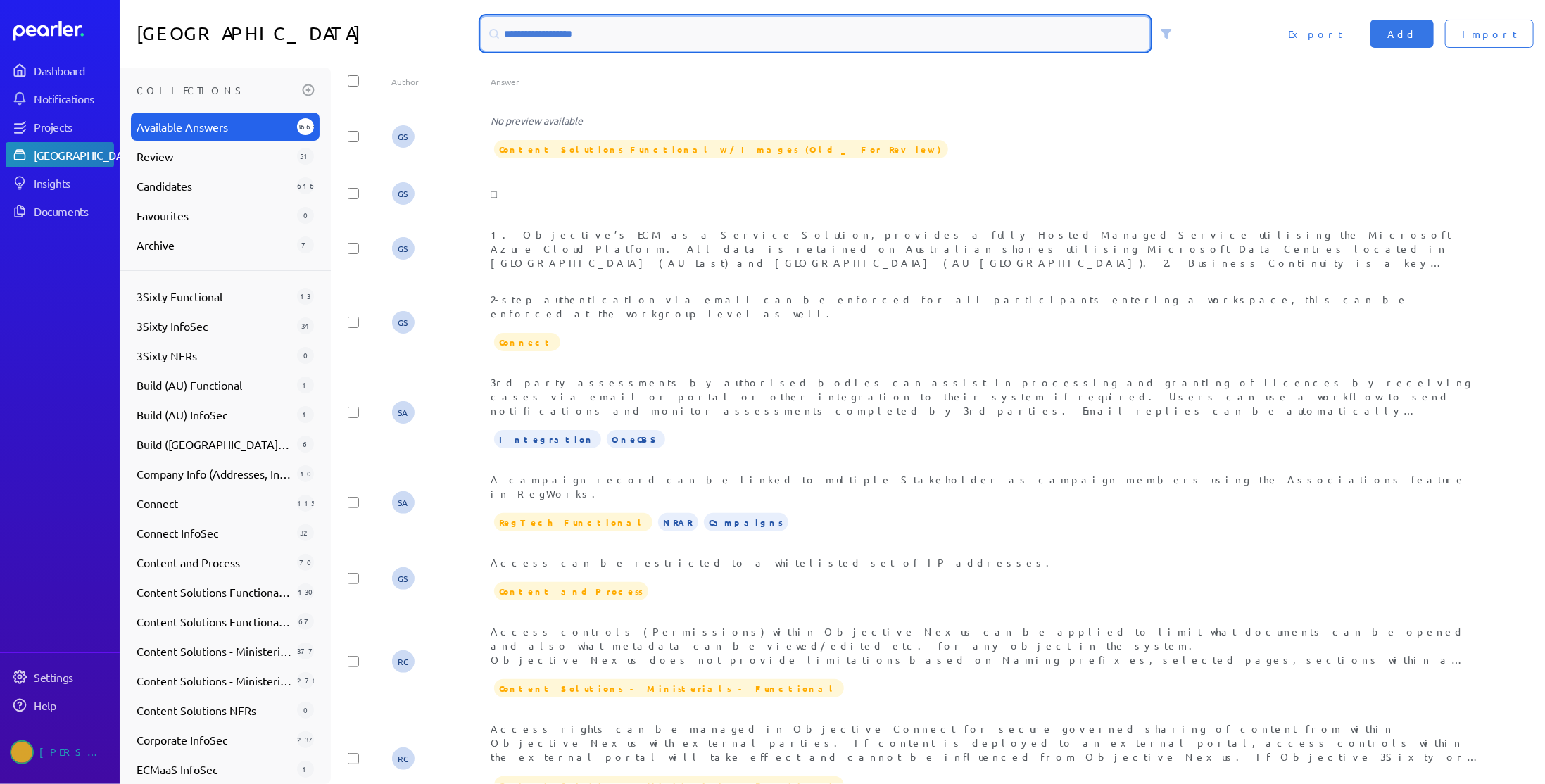
click at [642, 34] on input at bounding box center [816, 34] width 668 height 34
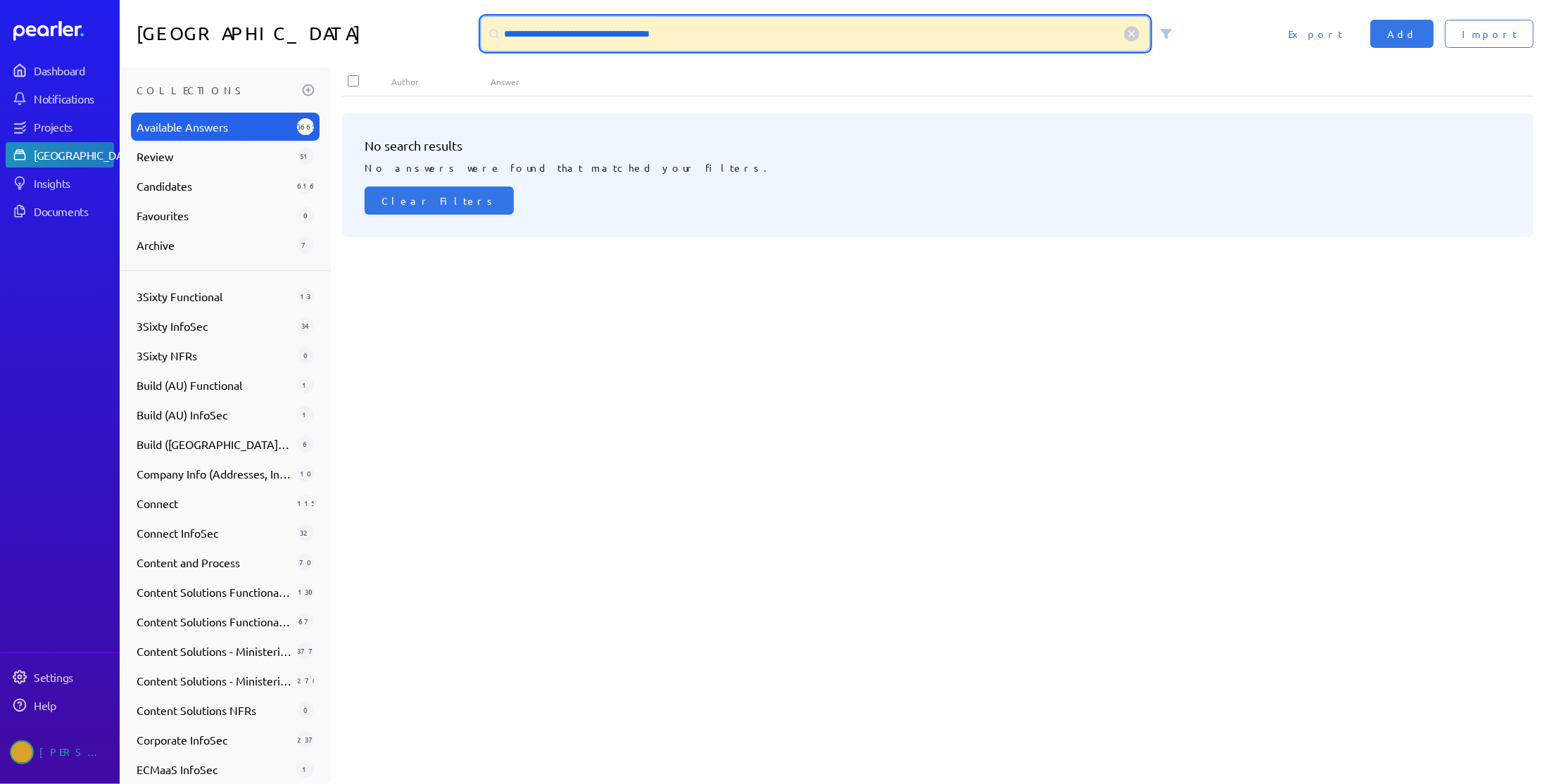
drag, startPoint x: 565, startPoint y: 35, endPoint x: 455, endPoint y: 36, distance: 110.0
click at [455, 36] on div "**********" at bounding box center [832, 34] width 1425 height 68
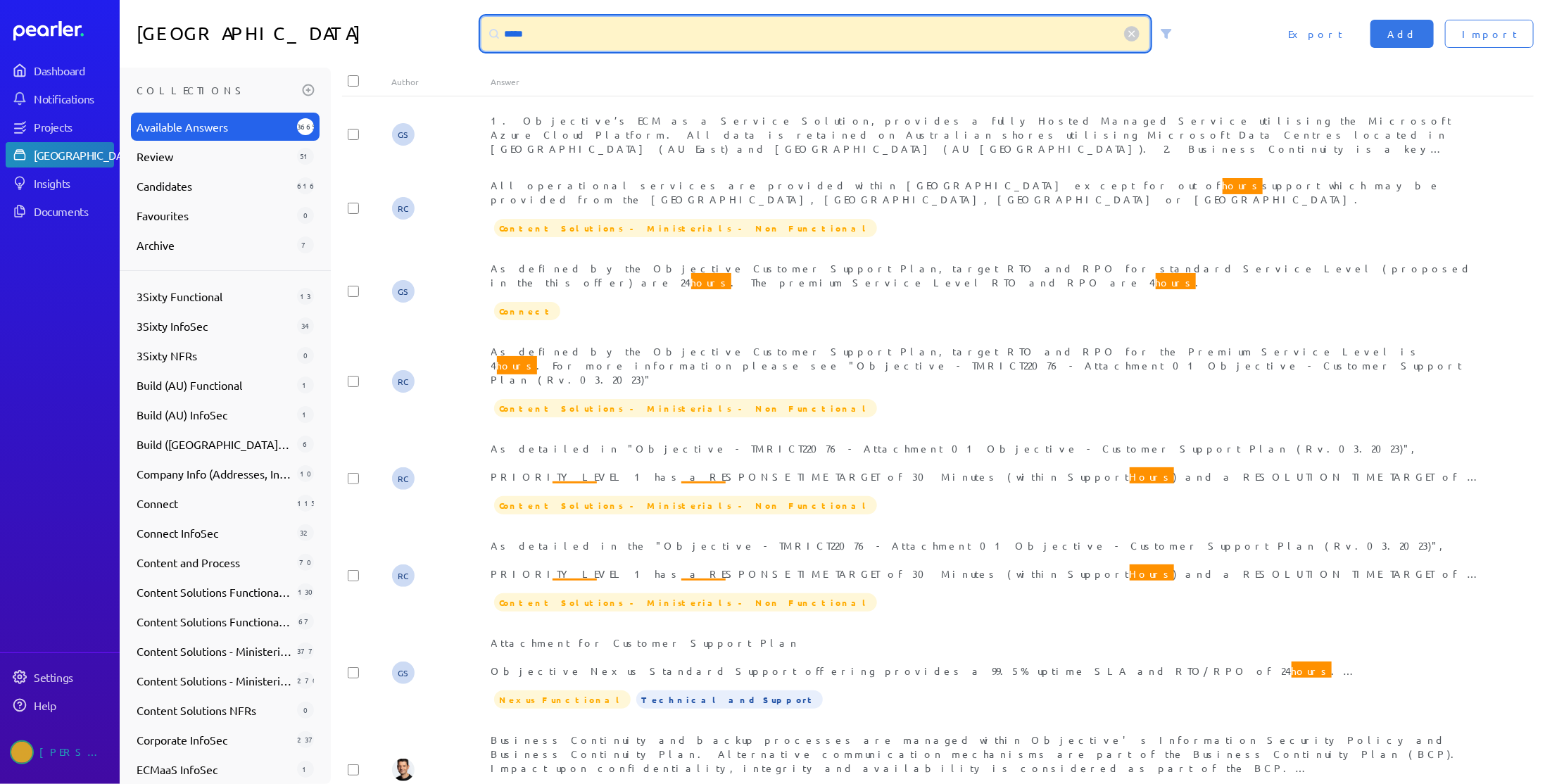
drag, startPoint x: 576, startPoint y: 40, endPoint x: 492, endPoint y: 39, distance: 84.0
click at [492, 39] on div "*****" at bounding box center [816, 34] width 668 height 34
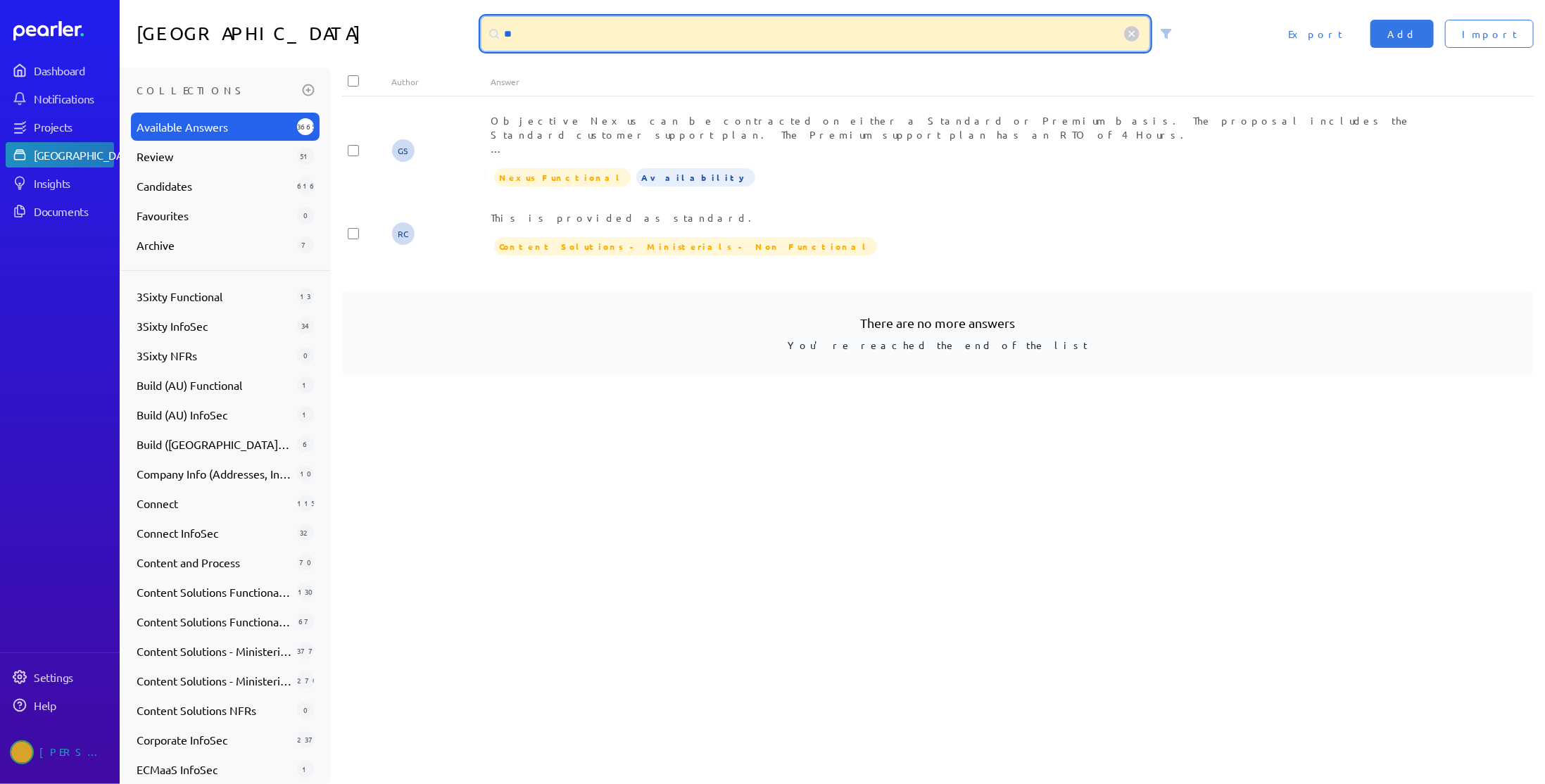
type input "*"
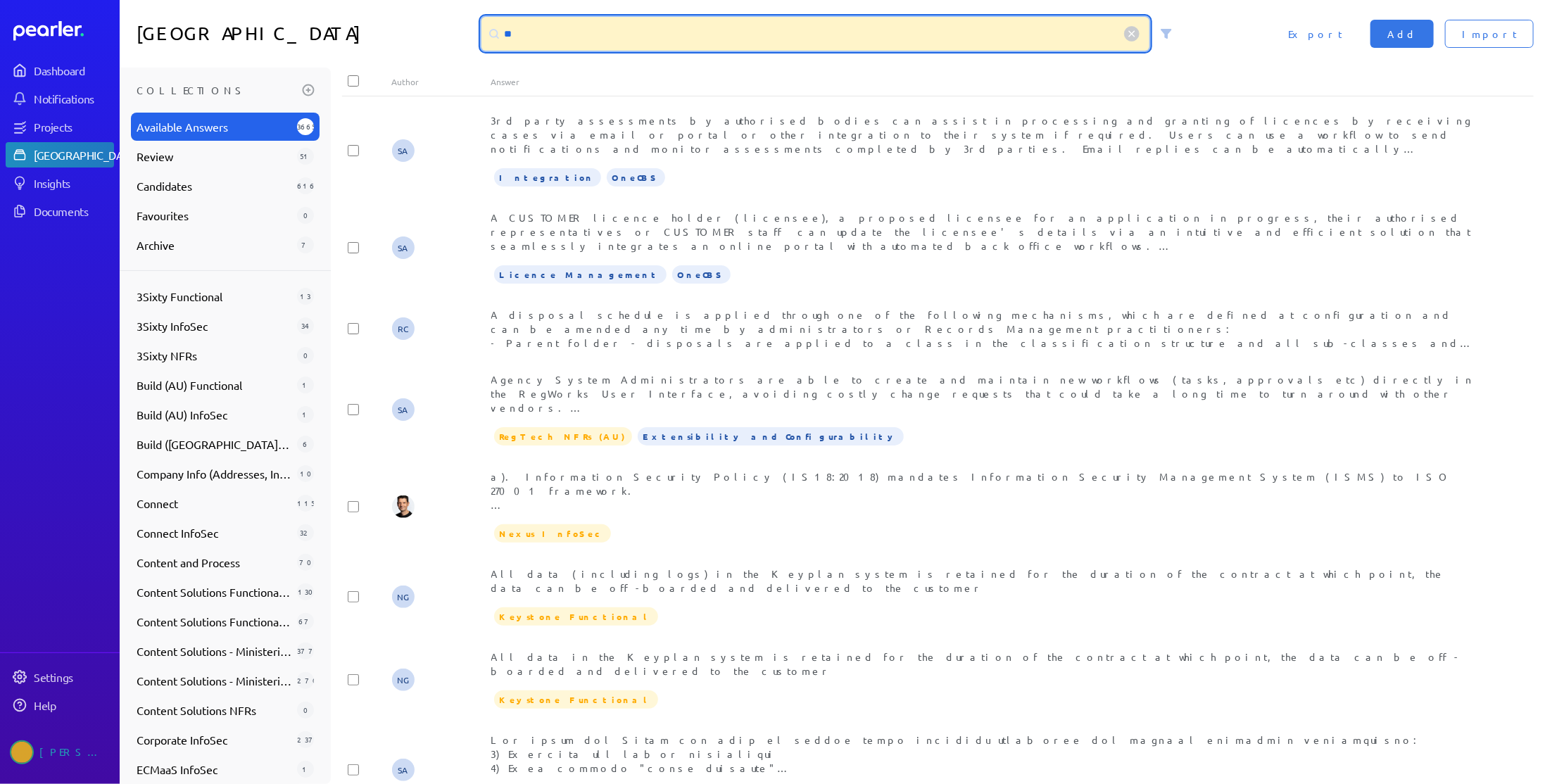
type input "*"
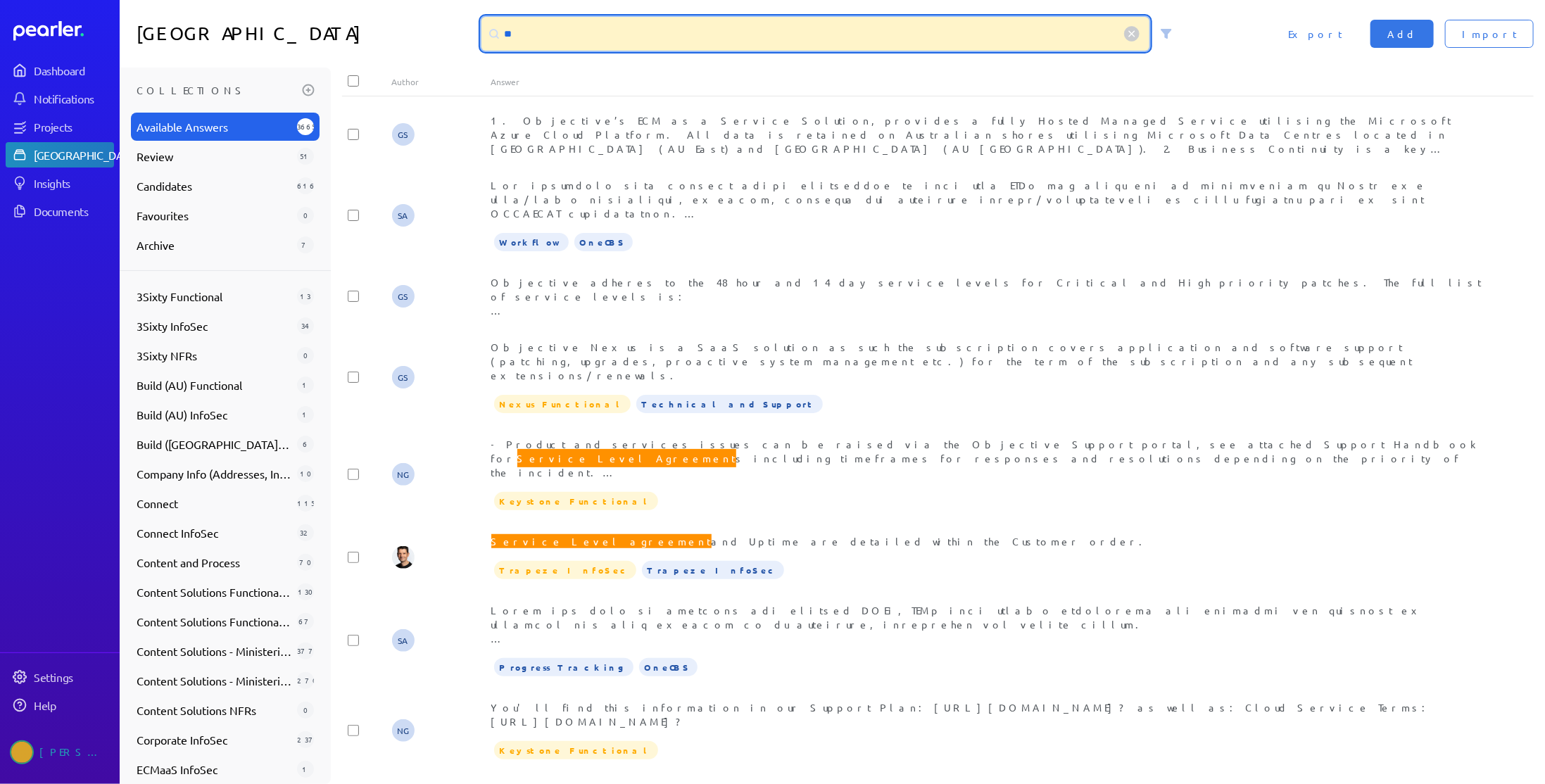
type input "*"
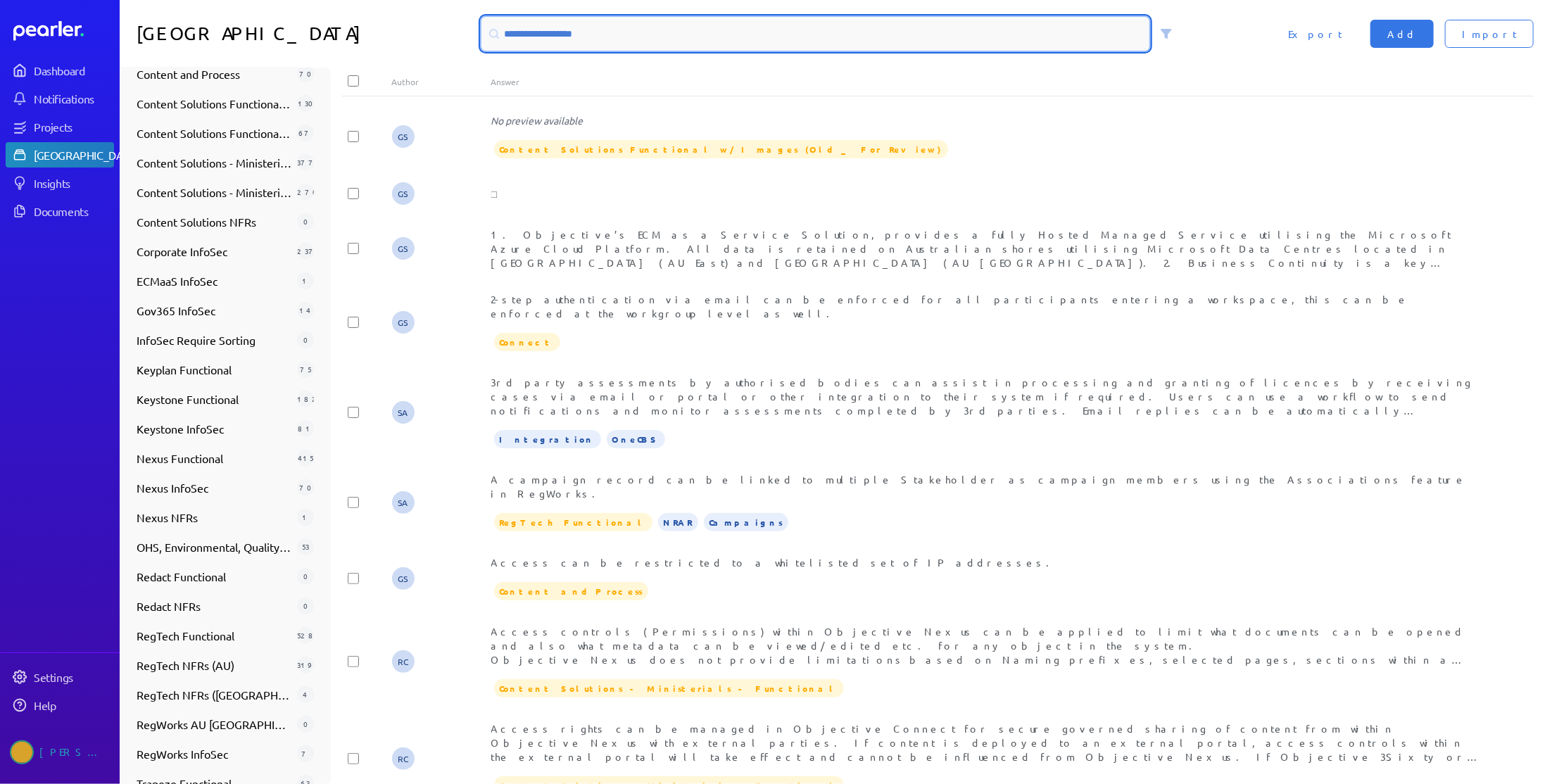
scroll to position [543, 0]
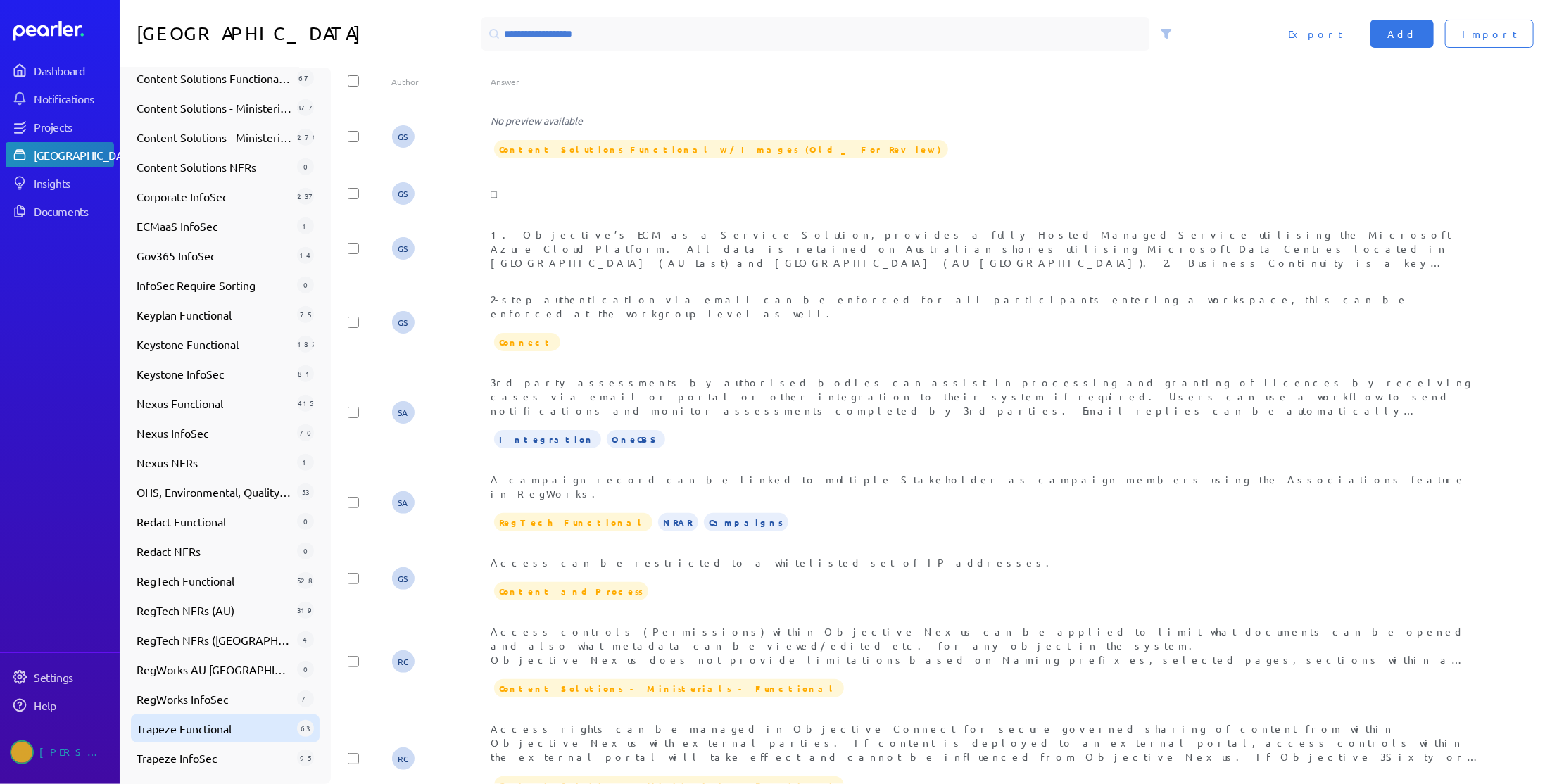
click at [217, 723] on span "Trapeze Functional" at bounding box center [214, 728] width 155 height 17
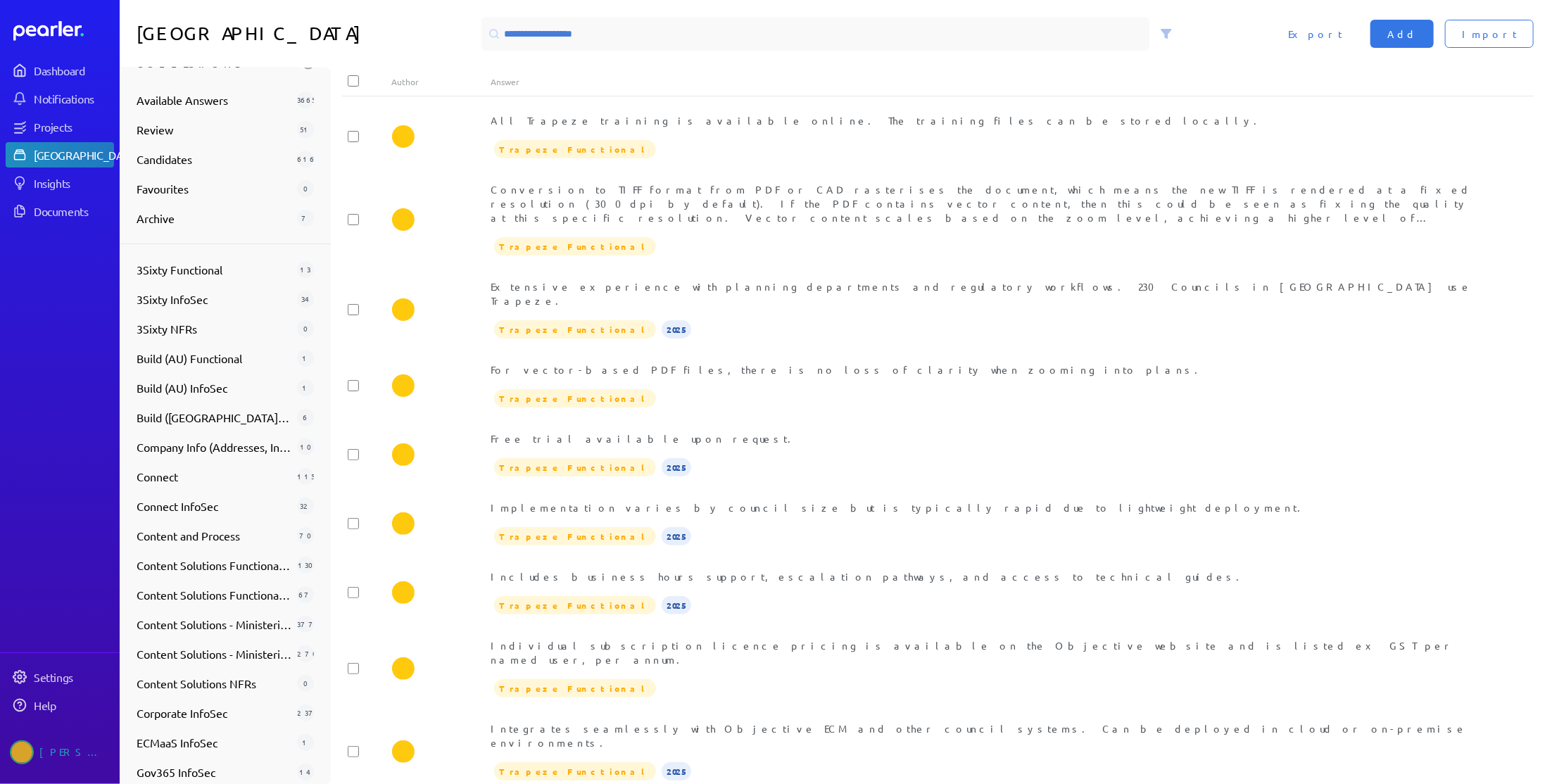
scroll to position [0, 0]
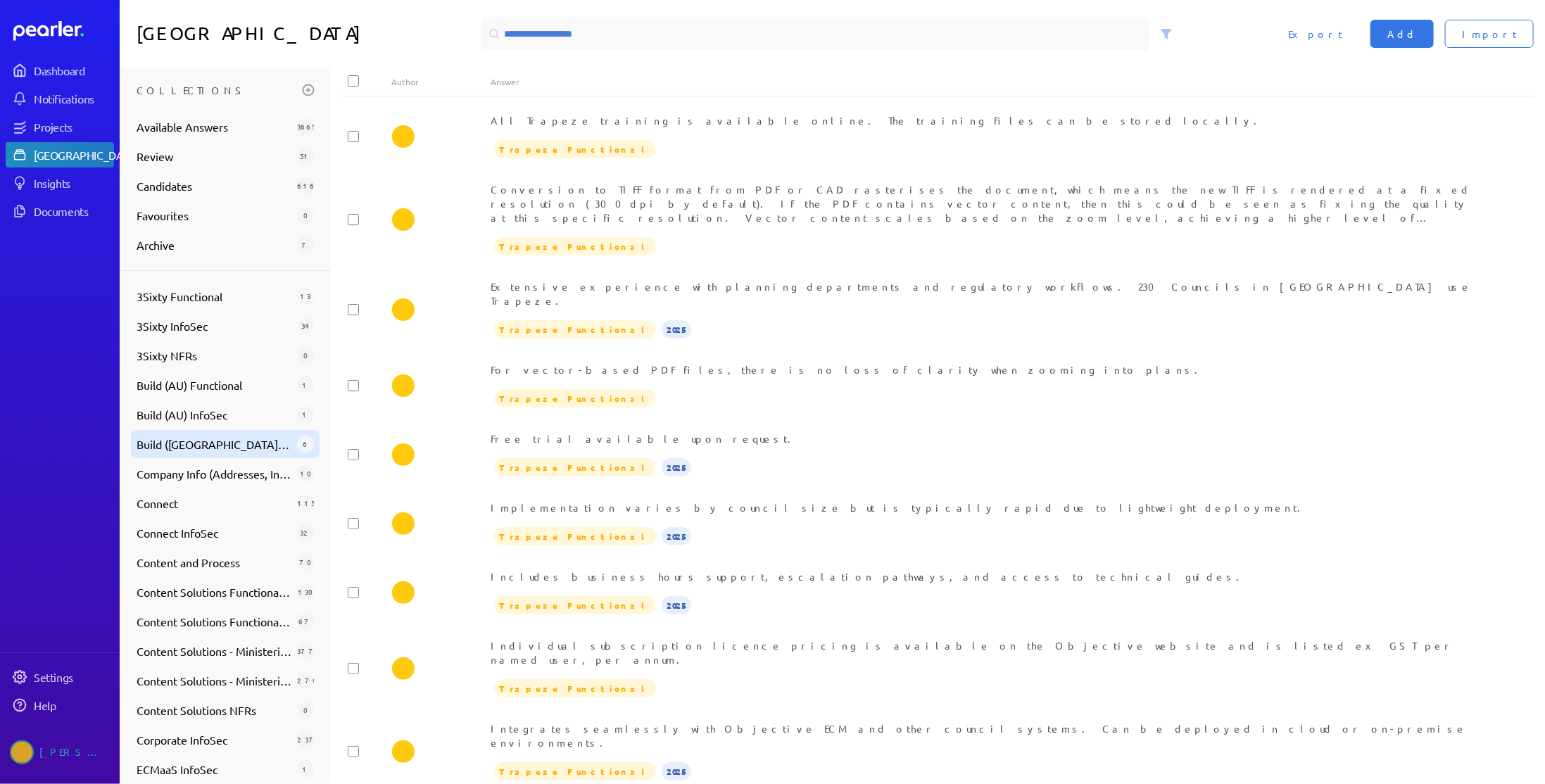
click at [215, 444] on span "Build ([GEOGRAPHIC_DATA]) InfoSec" at bounding box center [214, 443] width 155 height 17
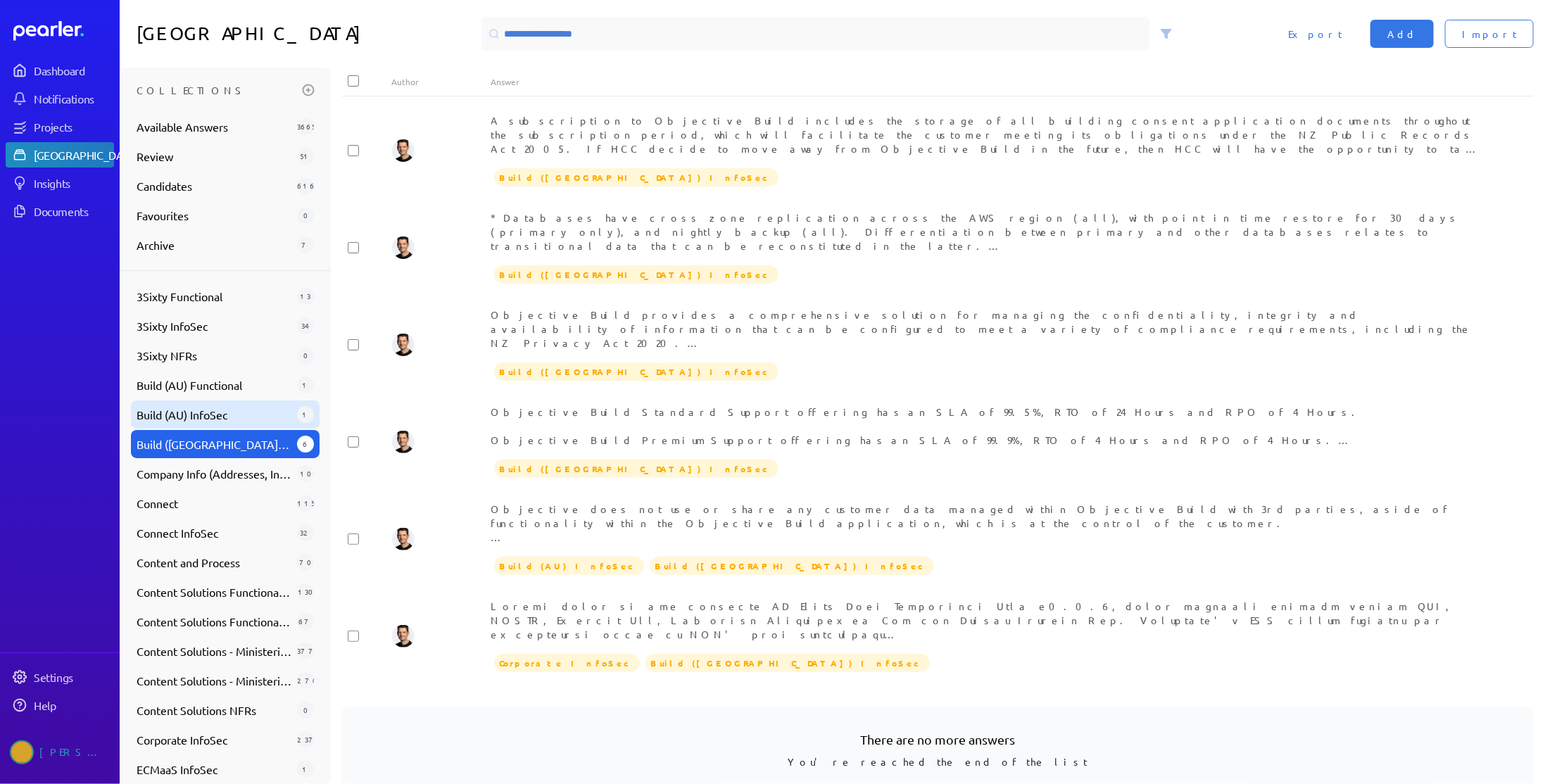
click at [208, 411] on span "Build (AU) InfoSec" at bounding box center [214, 414] width 155 height 17
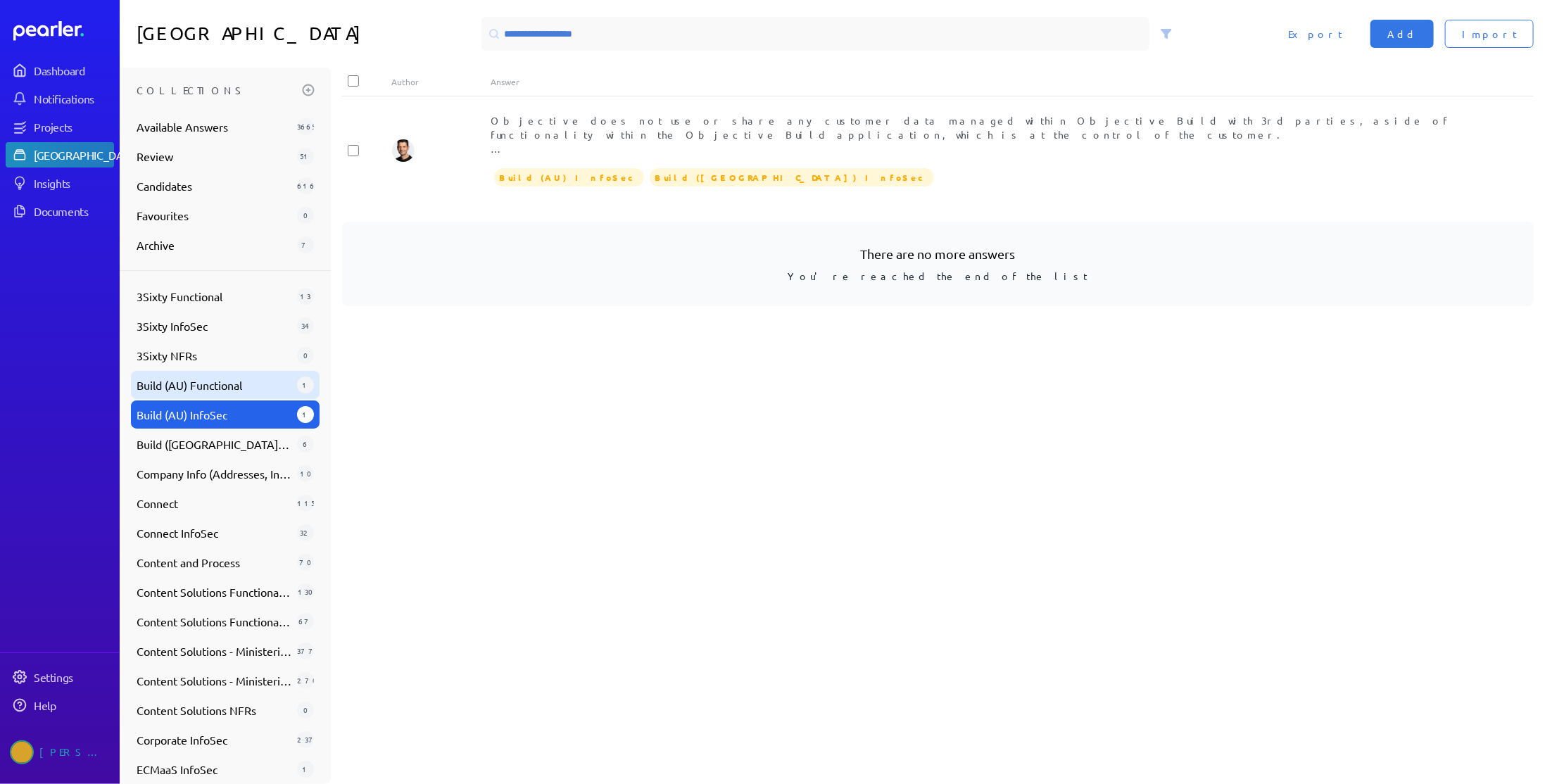
click at [220, 377] on span "Build (AU) Functional" at bounding box center [214, 384] width 155 height 17
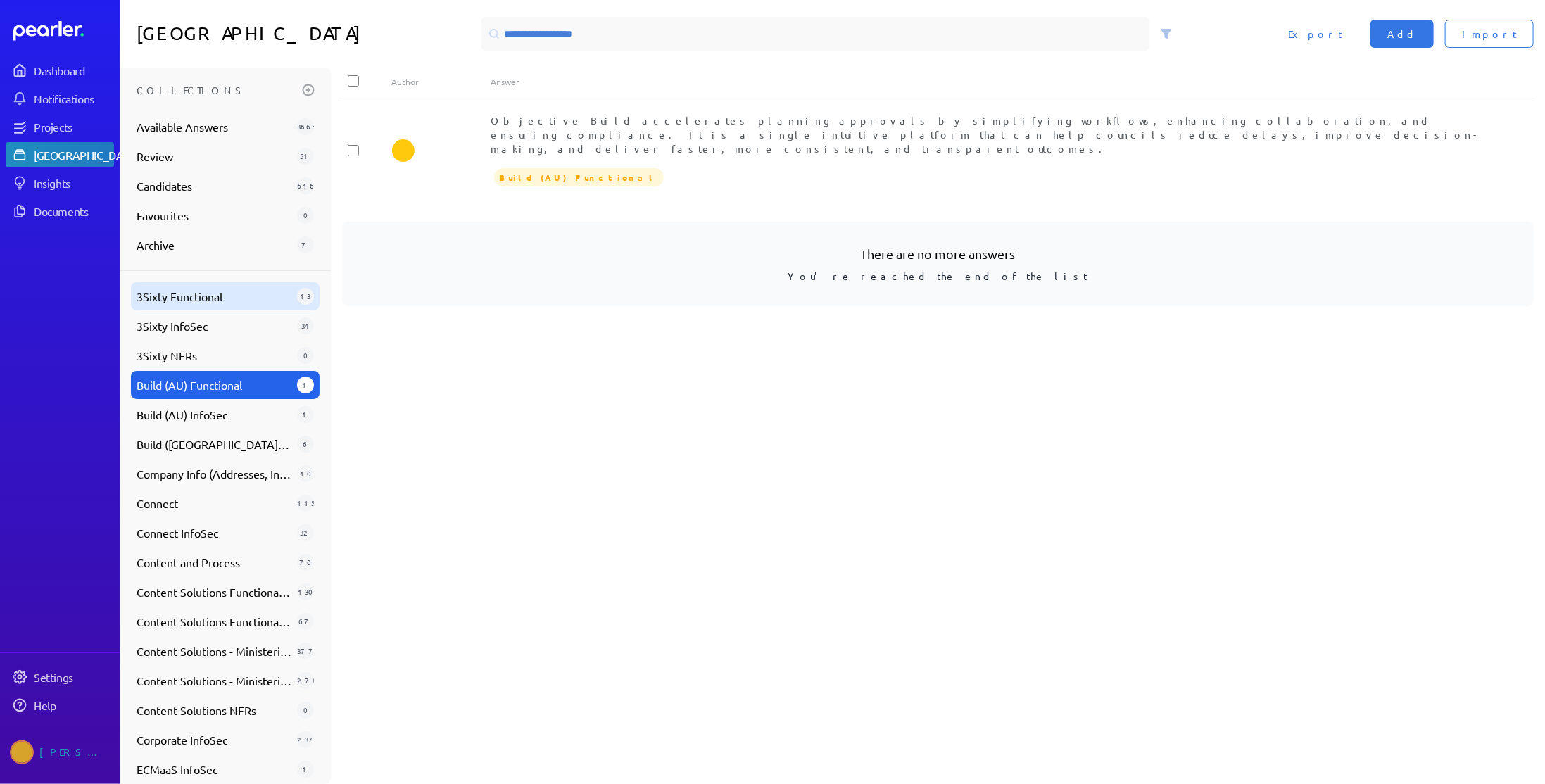
click at [243, 298] on span "3Sixty Functional" at bounding box center [214, 296] width 155 height 17
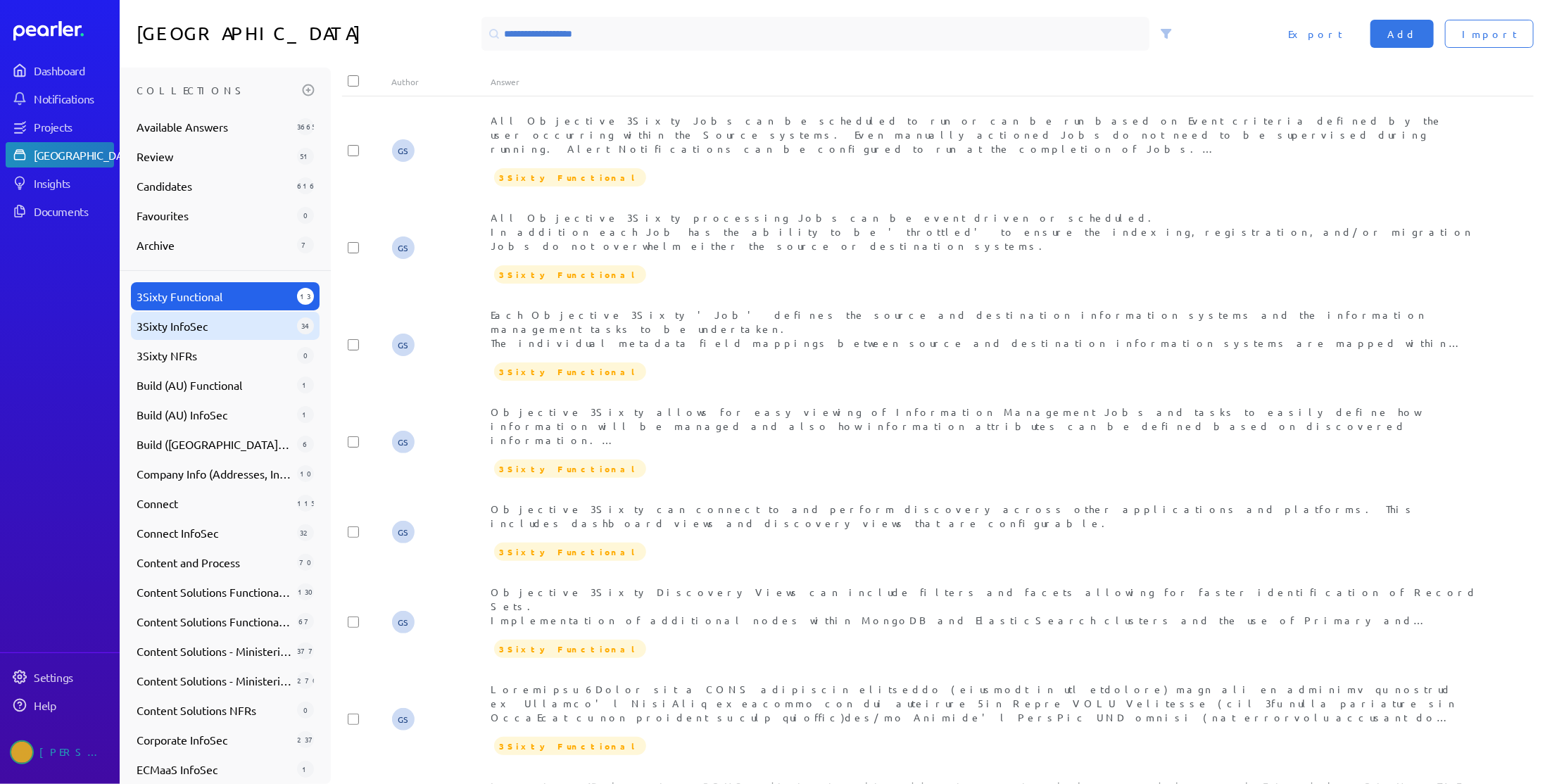
drag, startPoint x: 243, startPoint y: 298, endPoint x: 176, endPoint y: 326, distance: 72.6
click at [176, 326] on span "3Sixty InfoSec" at bounding box center [214, 325] width 155 height 17
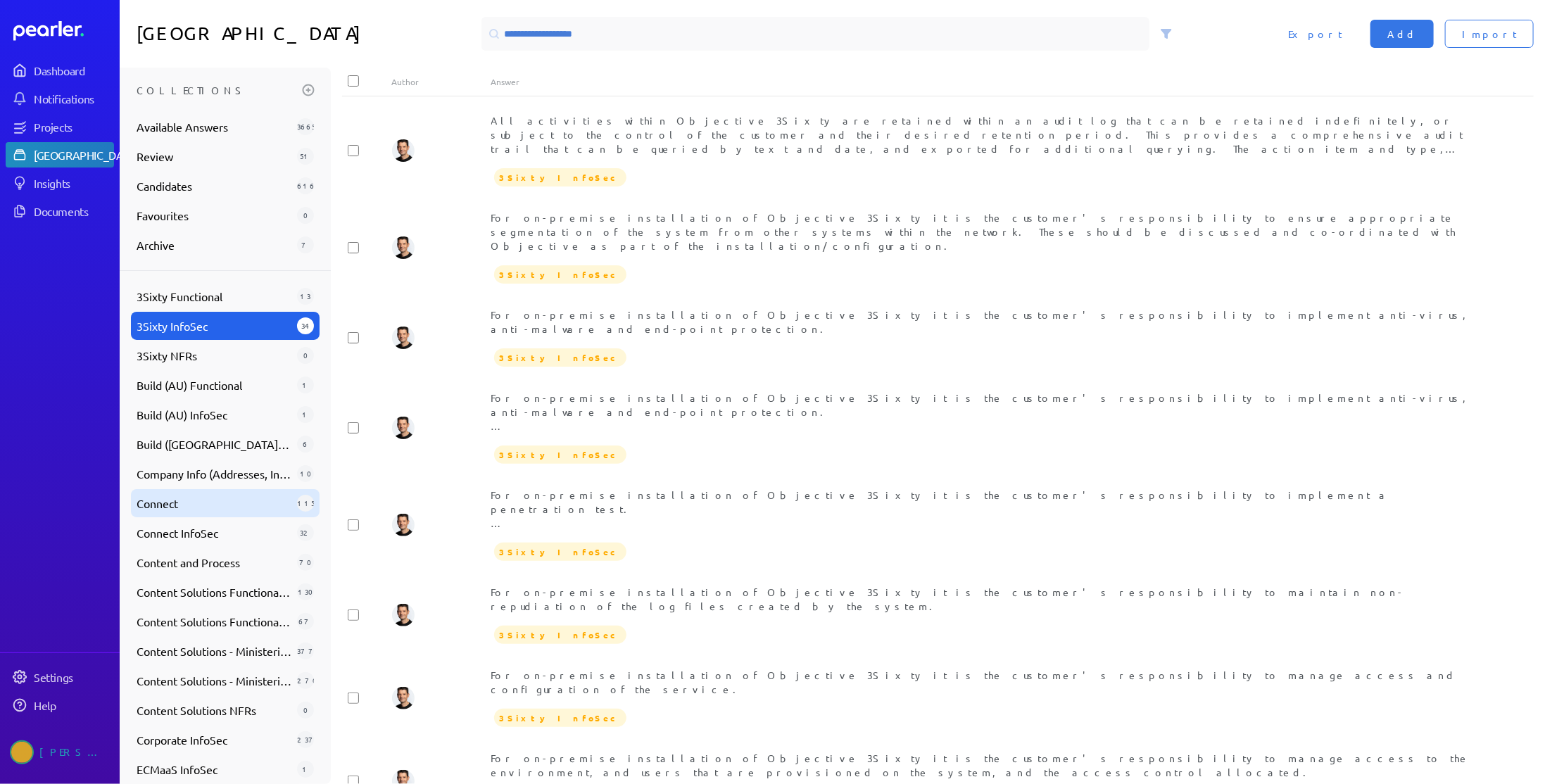
click at [235, 498] on span "Connect" at bounding box center [214, 502] width 155 height 17
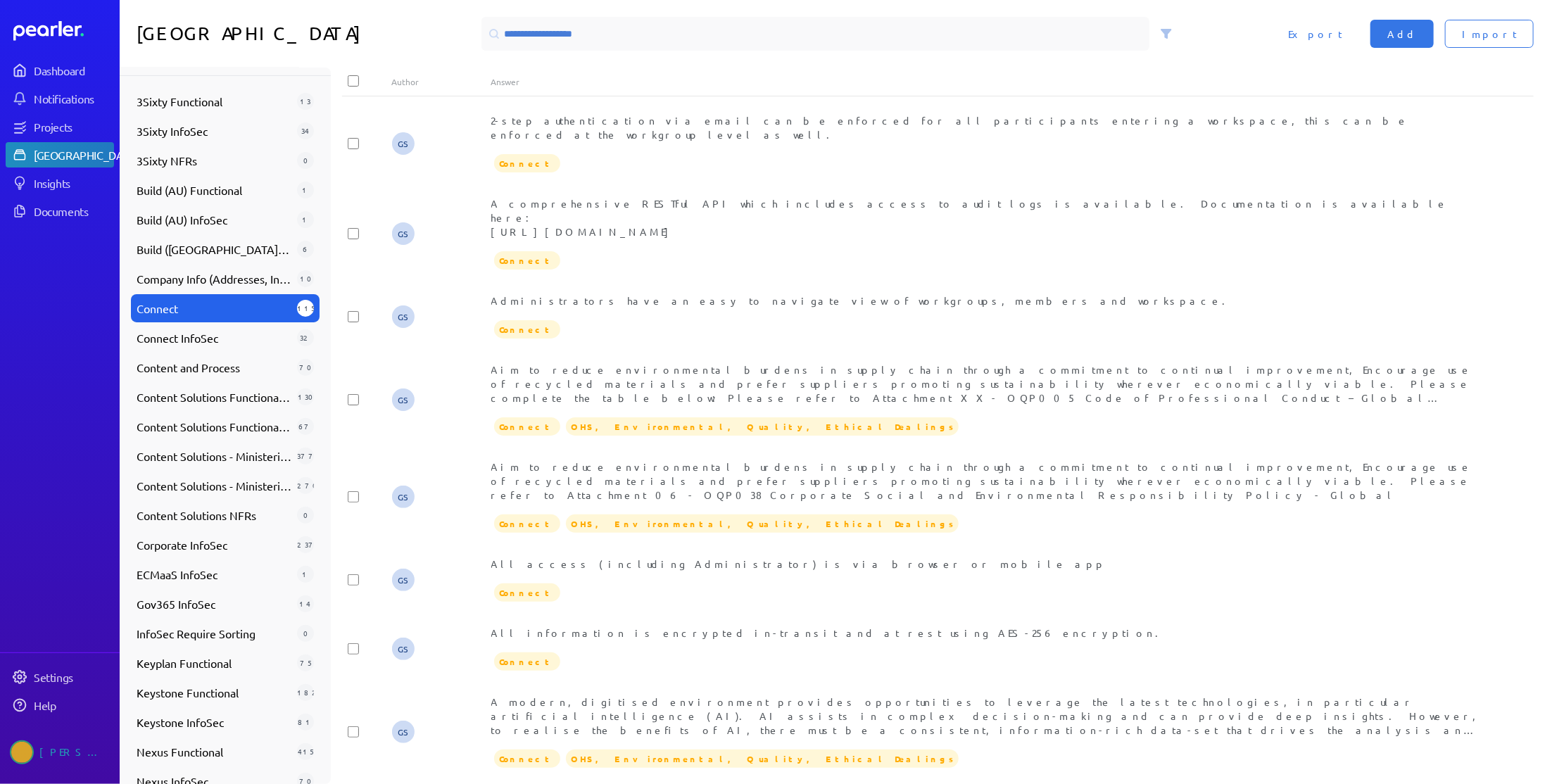
scroll to position [198, 0]
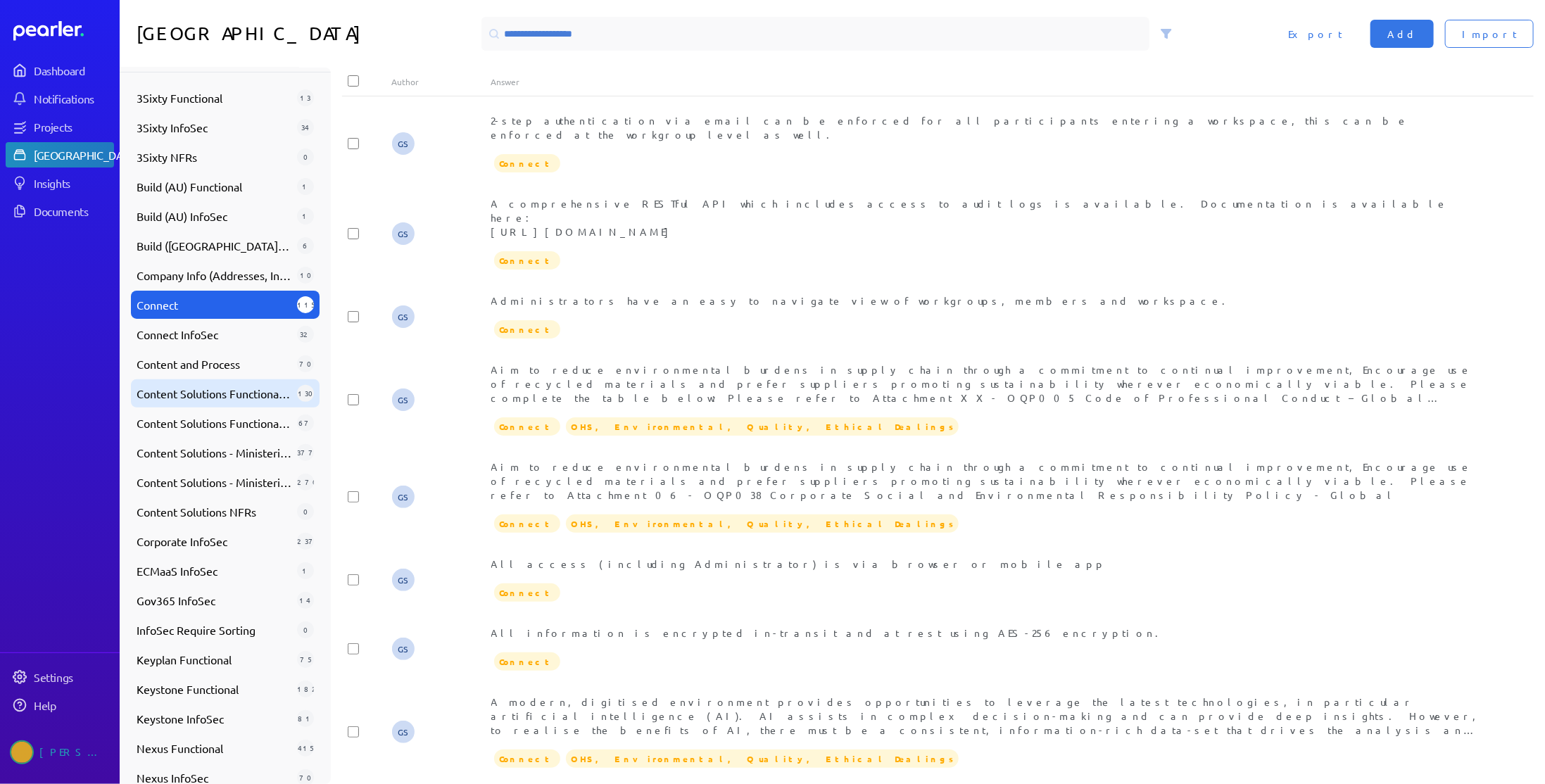
click at [246, 400] on span "Content Solutions Functional (Review)" at bounding box center [214, 393] width 155 height 17
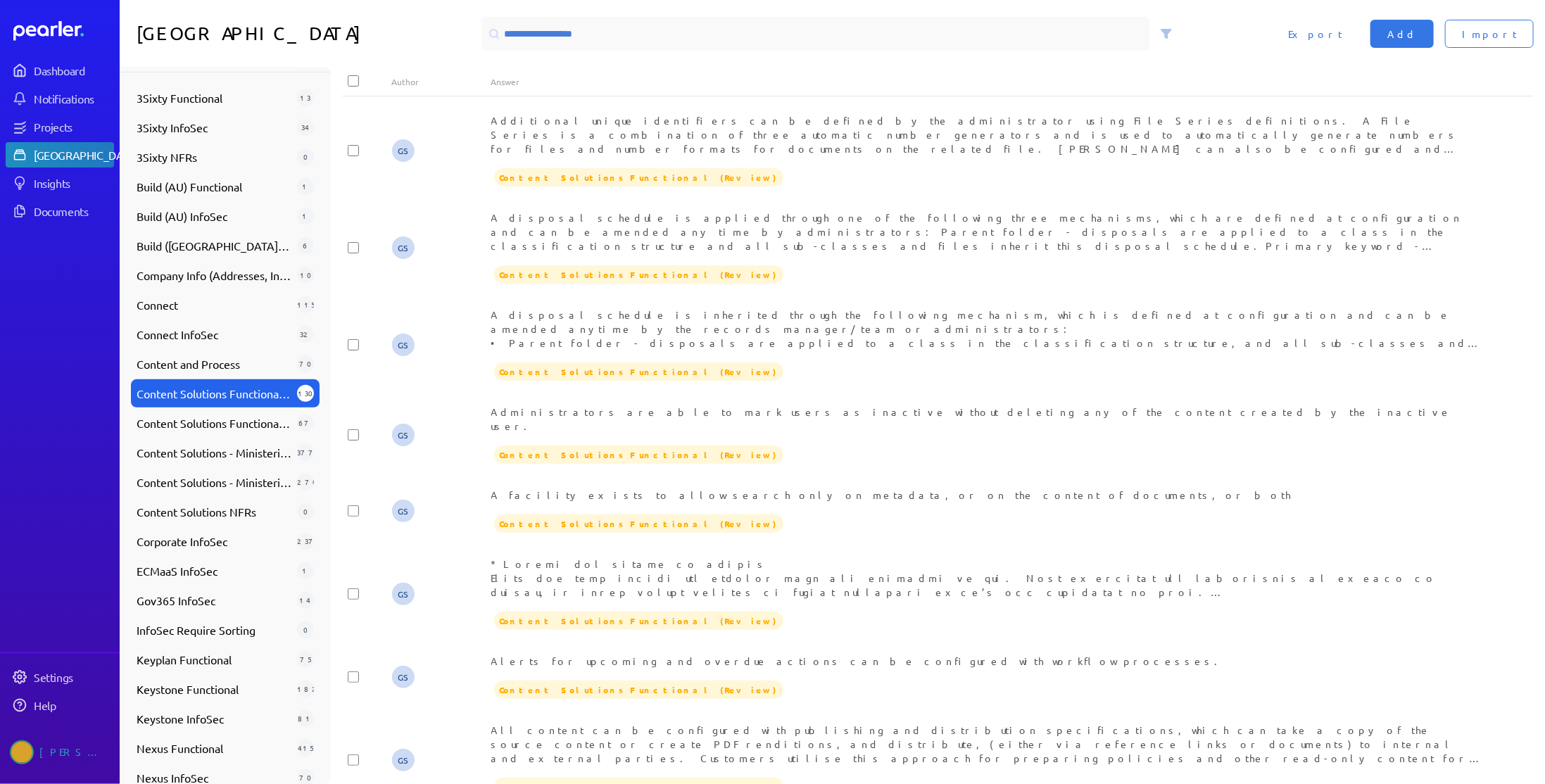
click at [266, 395] on span "Content Solutions Functional (Review)" at bounding box center [214, 393] width 155 height 17
drag, startPoint x: 266, startPoint y: 395, endPoint x: 332, endPoint y: 351, distance: 79.3
click at [332, 351] on div "Collections Available Answers 3665 Review 51 Candidates 616 Favourites 0 Archiv…" at bounding box center [832, 426] width 1425 height 716
click at [214, 428] on span "Content Solutions Functional w/Images (Old _ For Review)" at bounding box center [214, 422] width 155 height 17
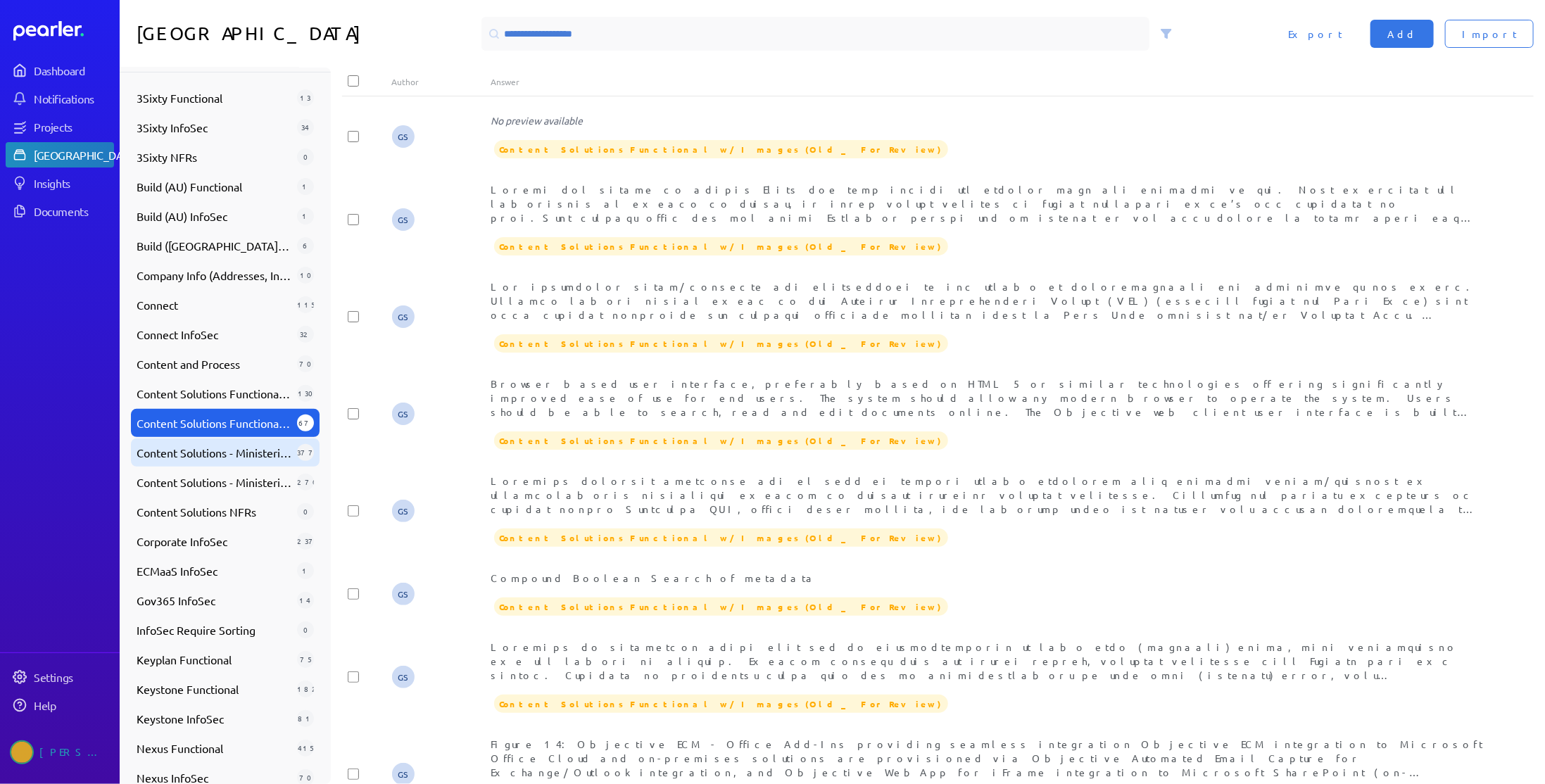
click at [214, 443] on div "Content Solutions - Ministerials - Functional 377" at bounding box center [225, 452] width 189 height 28
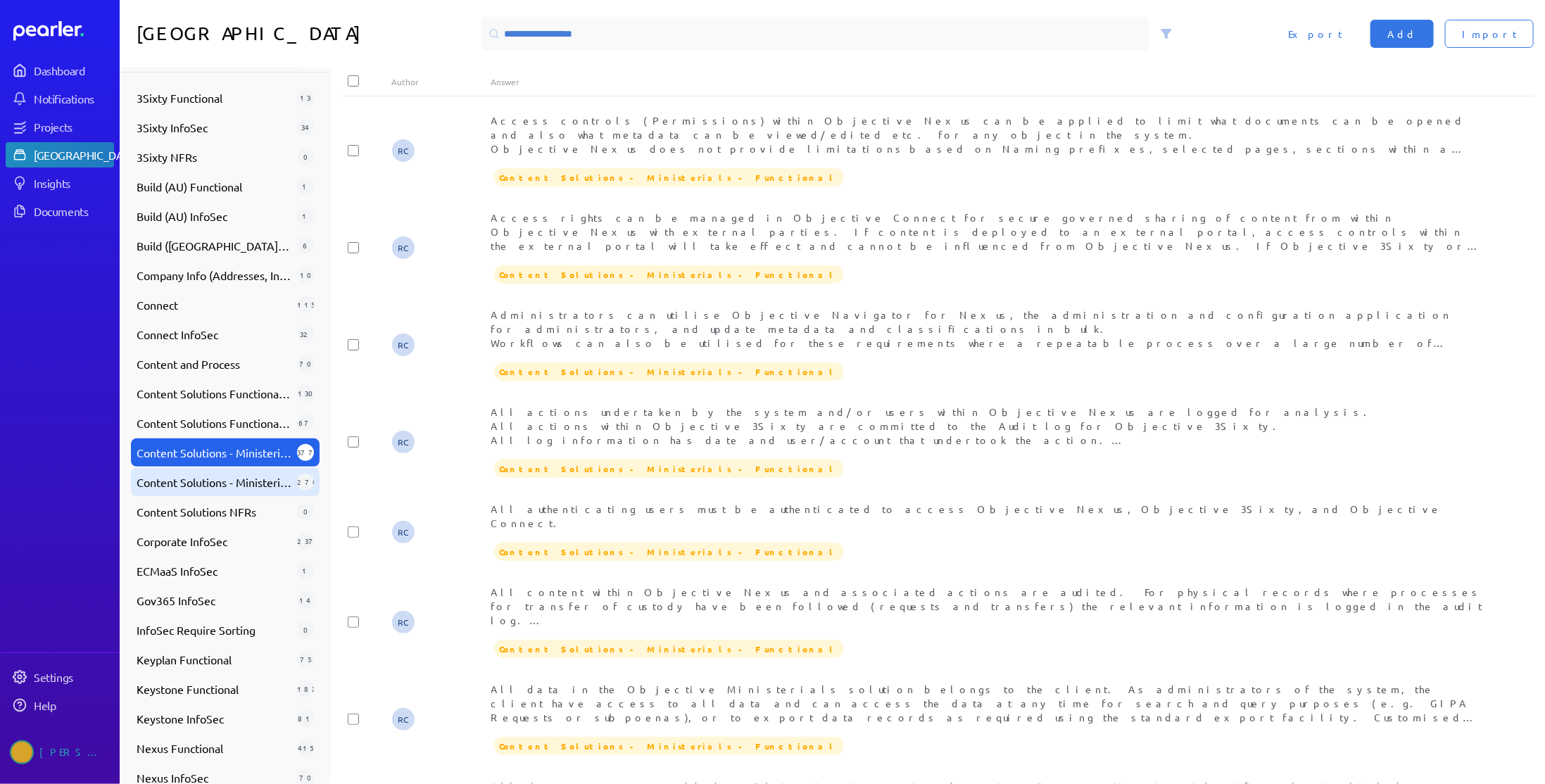
click at [209, 475] on span "Content Solutions - Ministerials - Non Functional" at bounding box center [214, 481] width 155 height 17
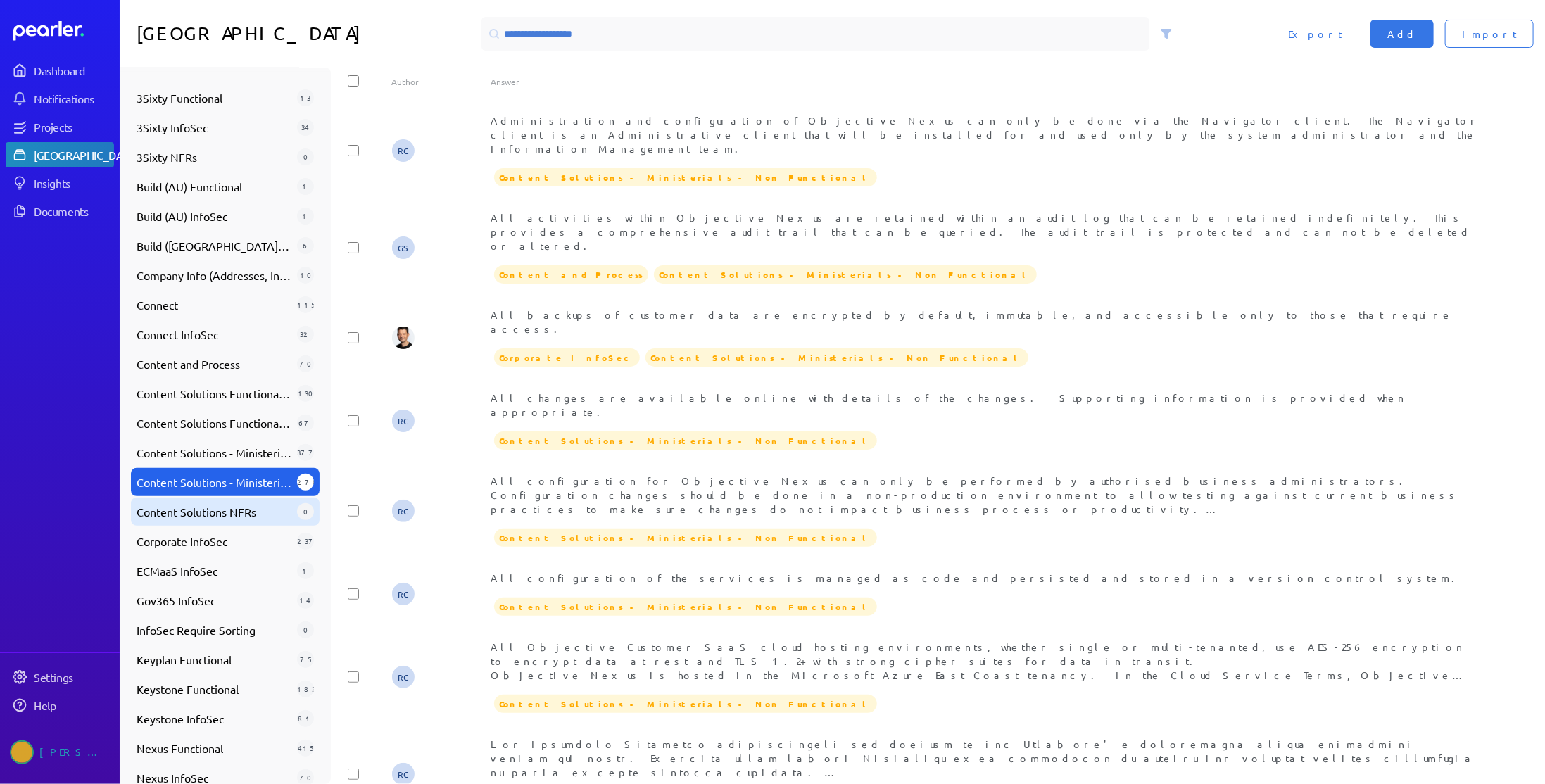
click at [204, 509] on span "Content Solutions NFRs" at bounding box center [214, 511] width 155 height 17
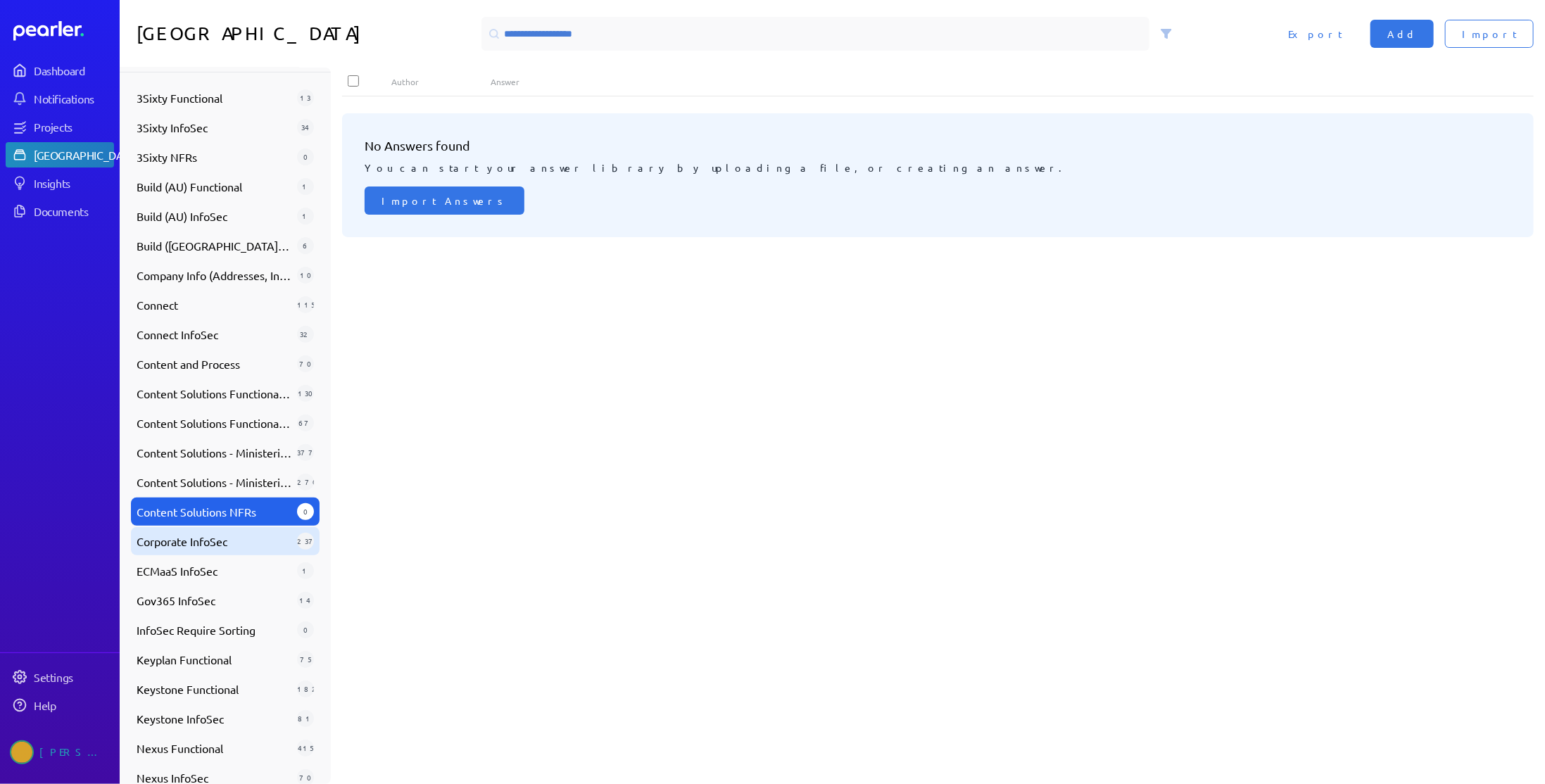
click at [203, 543] on span "Corporate InfoSec" at bounding box center [214, 540] width 155 height 17
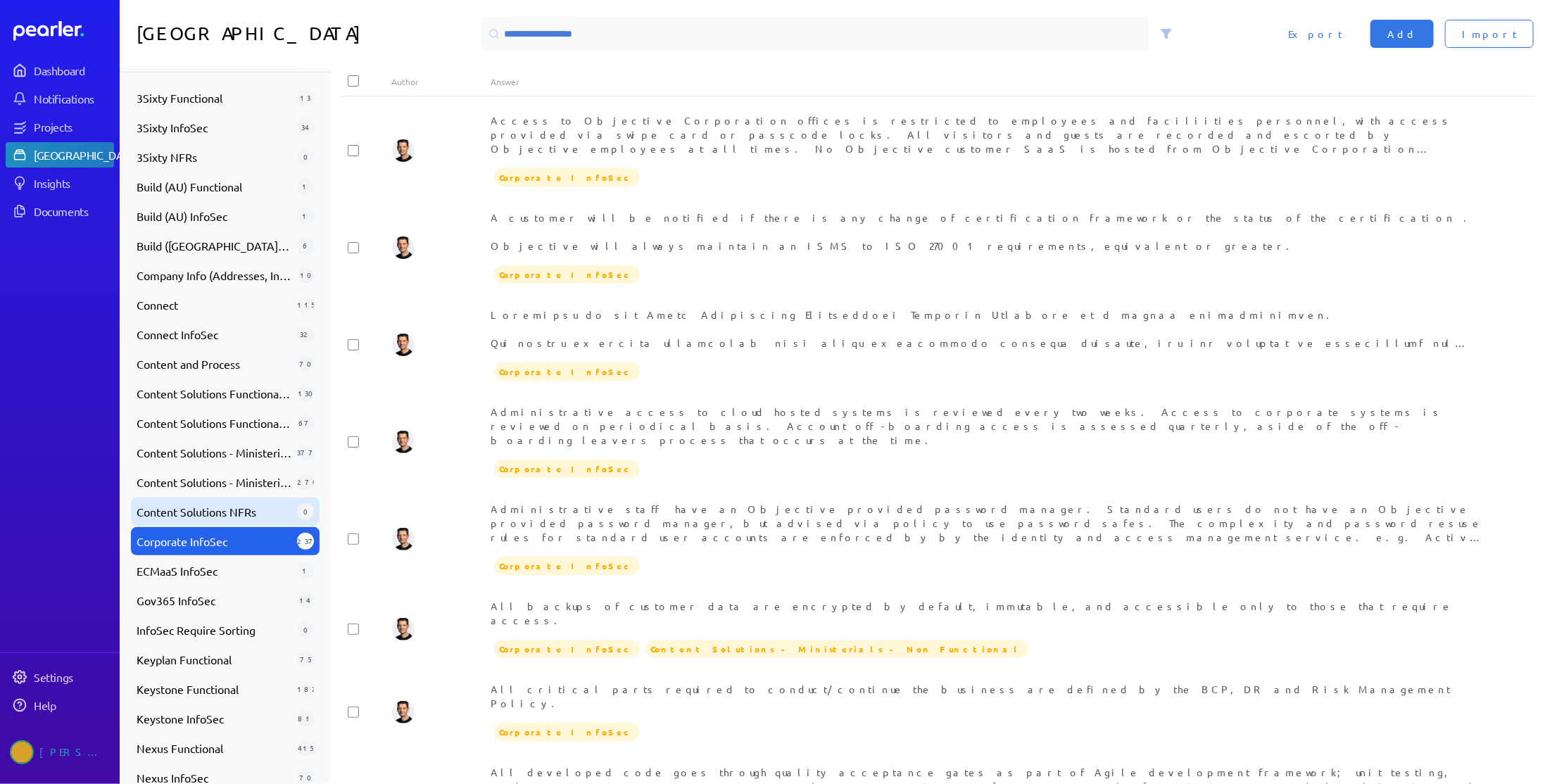
click at [210, 513] on span "Content Solutions NFRs" at bounding box center [214, 511] width 155 height 17
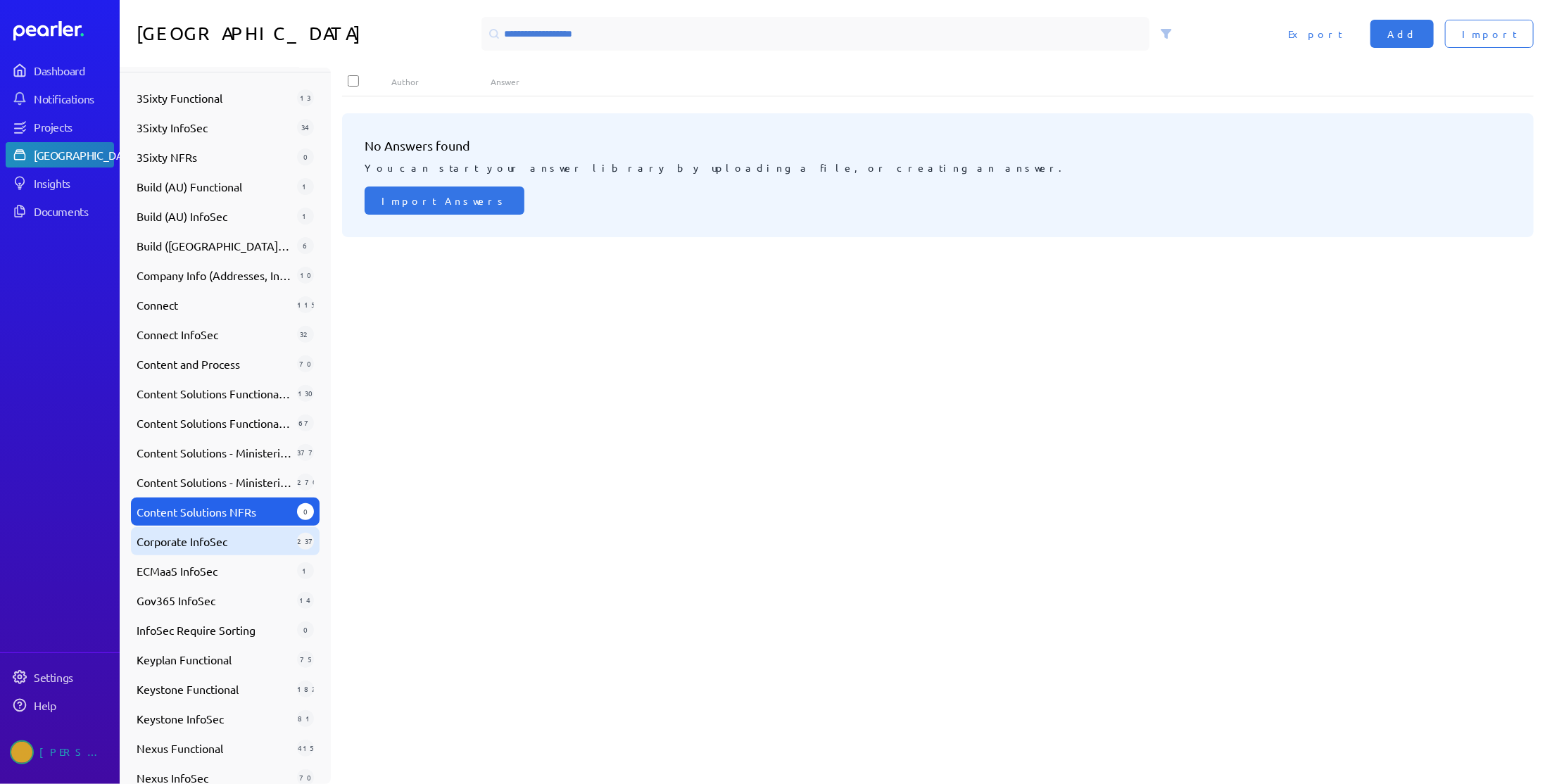
click at [209, 554] on div "Corporate InfoSec 237" at bounding box center [225, 541] width 189 height 28
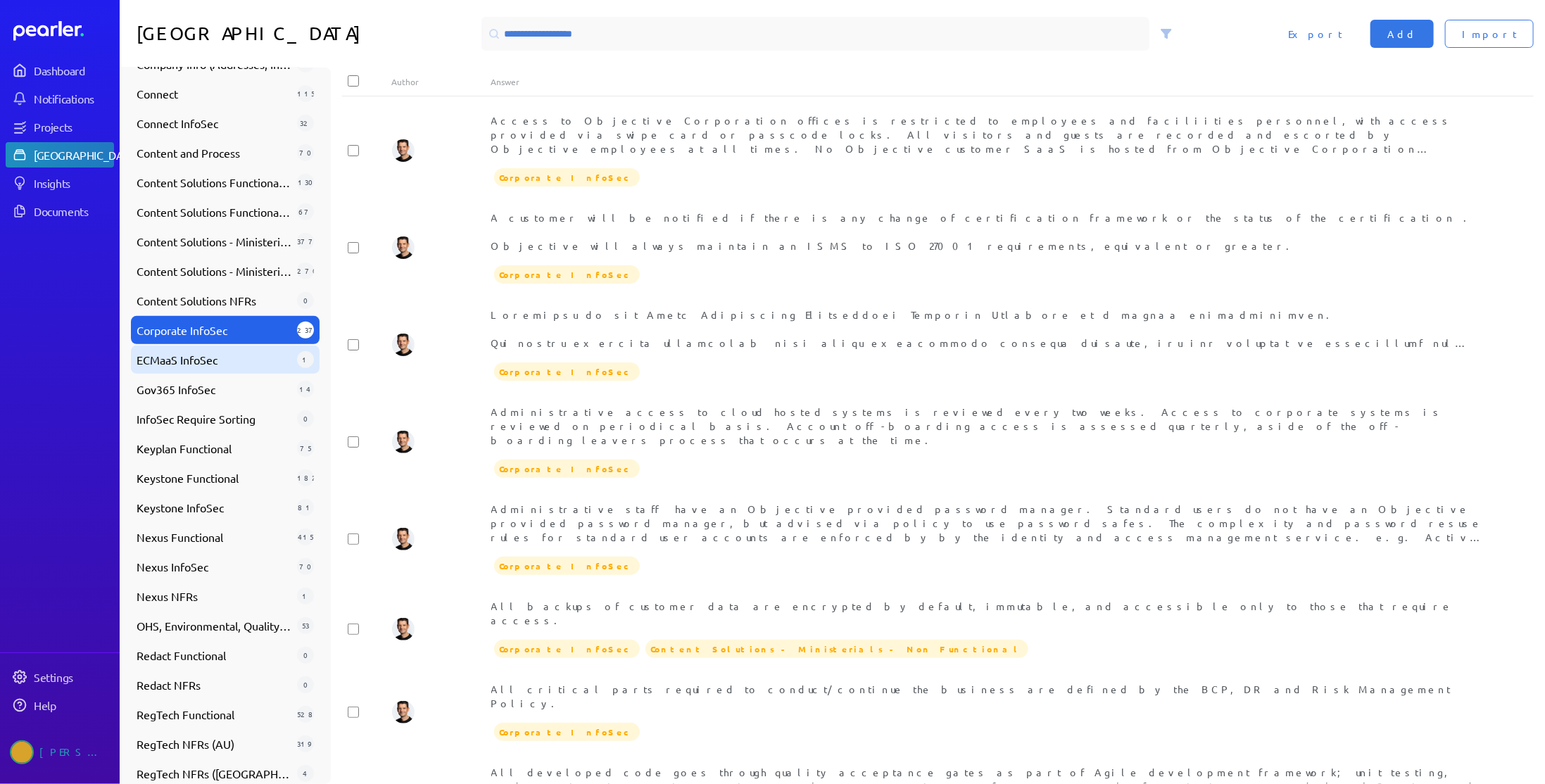
scroll to position [480, 0]
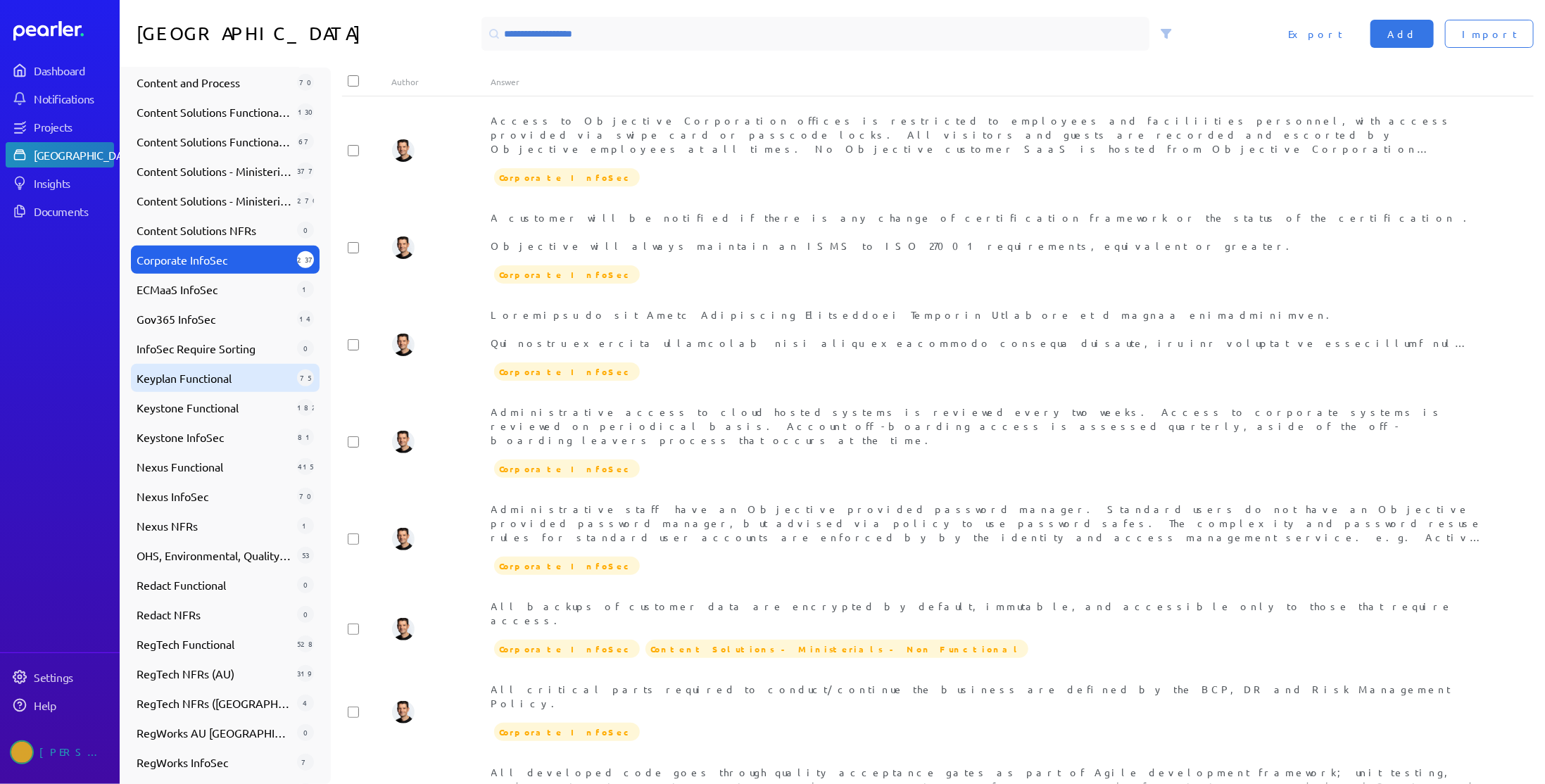
click at [231, 381] on span "Keyplan Functional" at bounding box center [214, 378] width 155 height 17
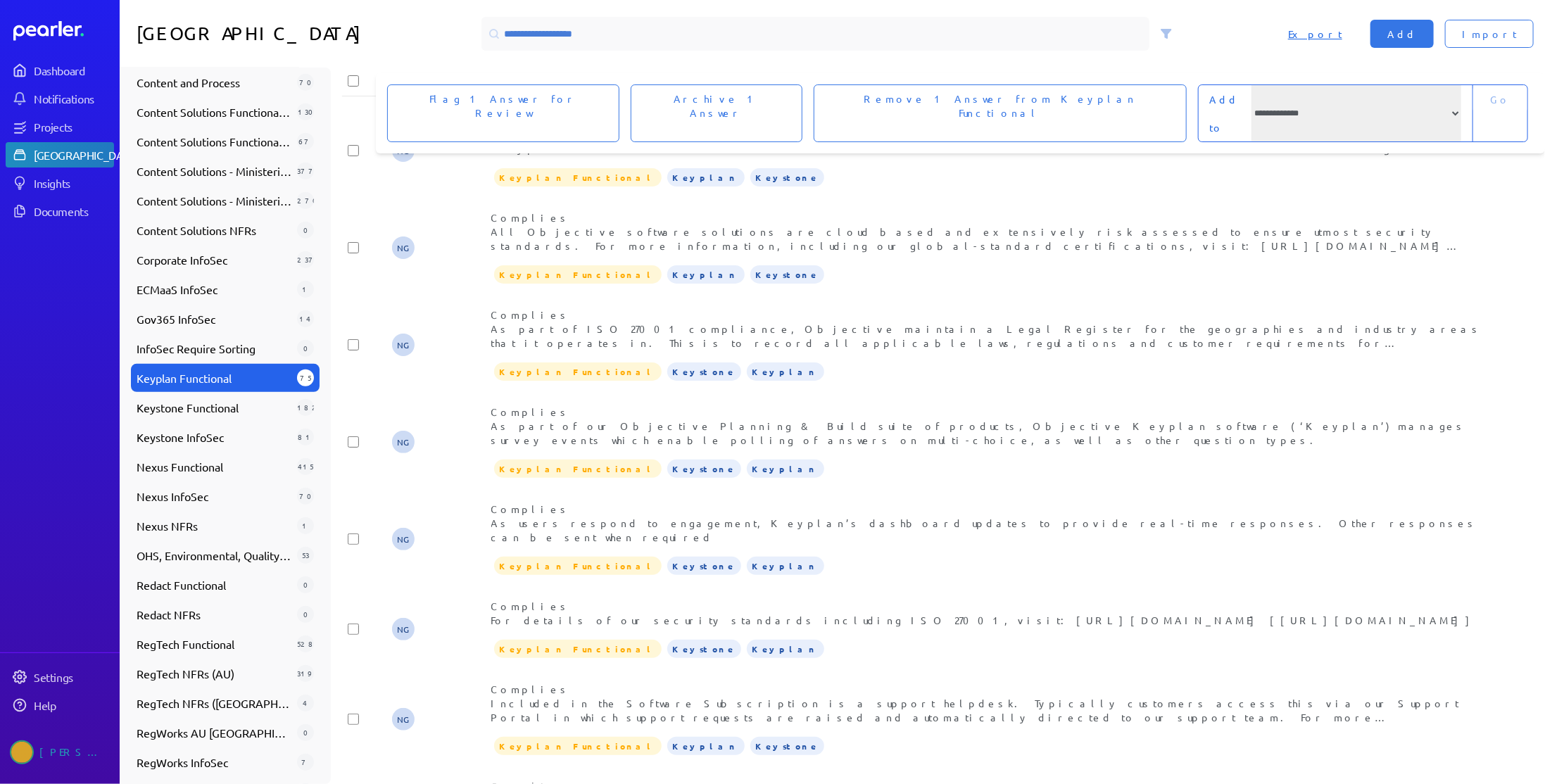
click at [1342, 33] on span "Export" at bounding box center [1315, 34] width 54 height 14
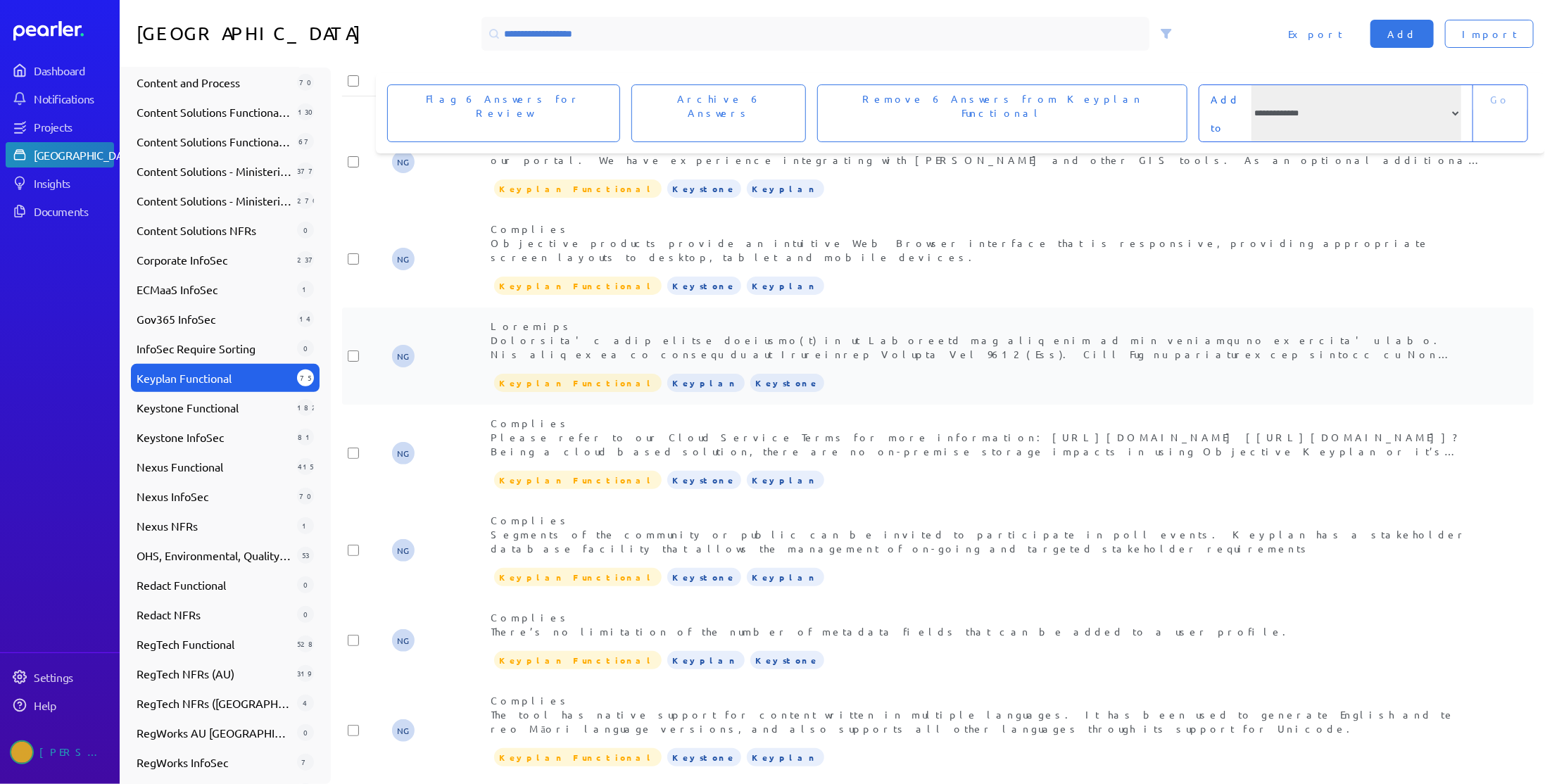
scroll to position [2076, 0]
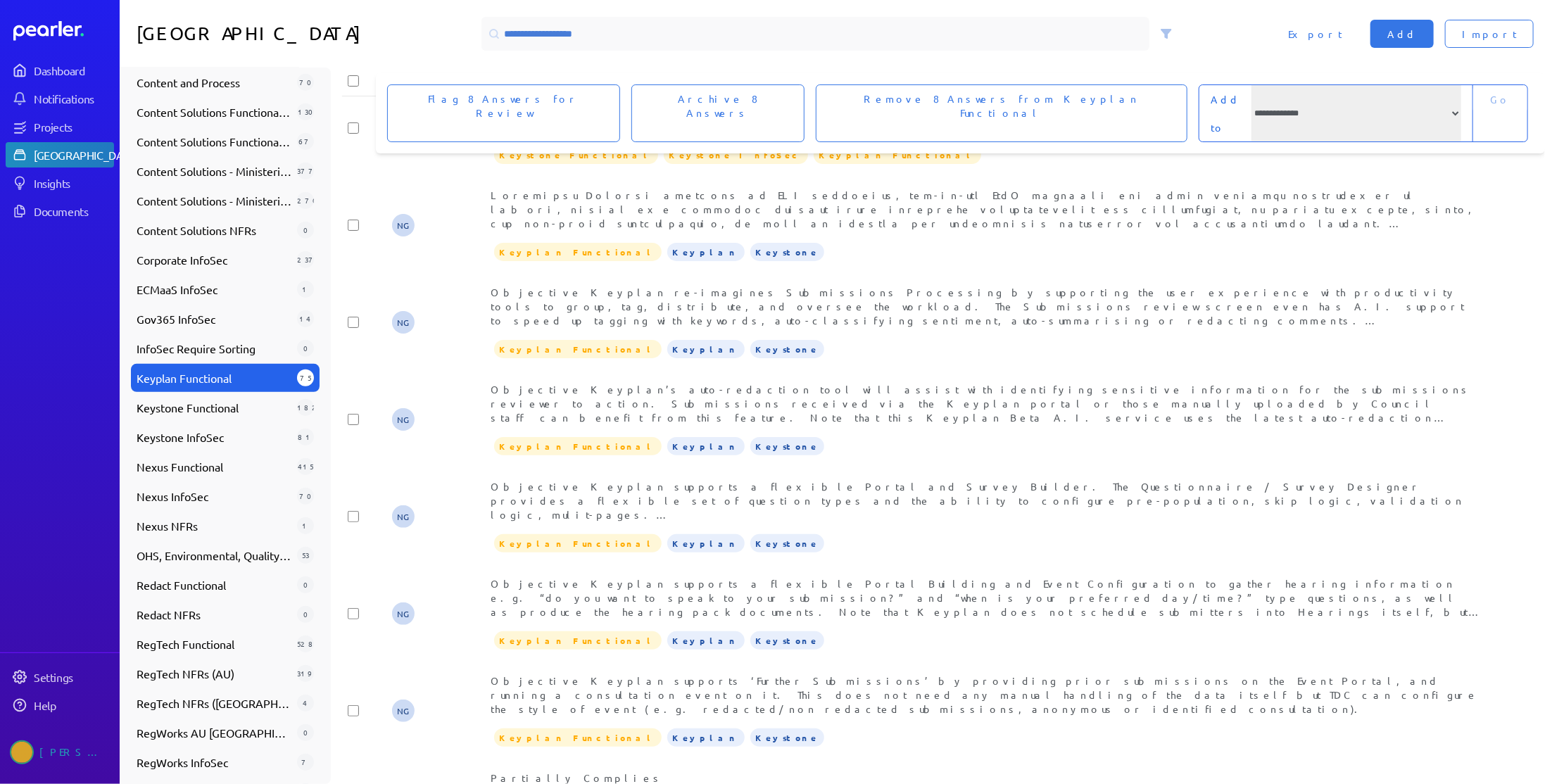
scroll to position [4722, 0]
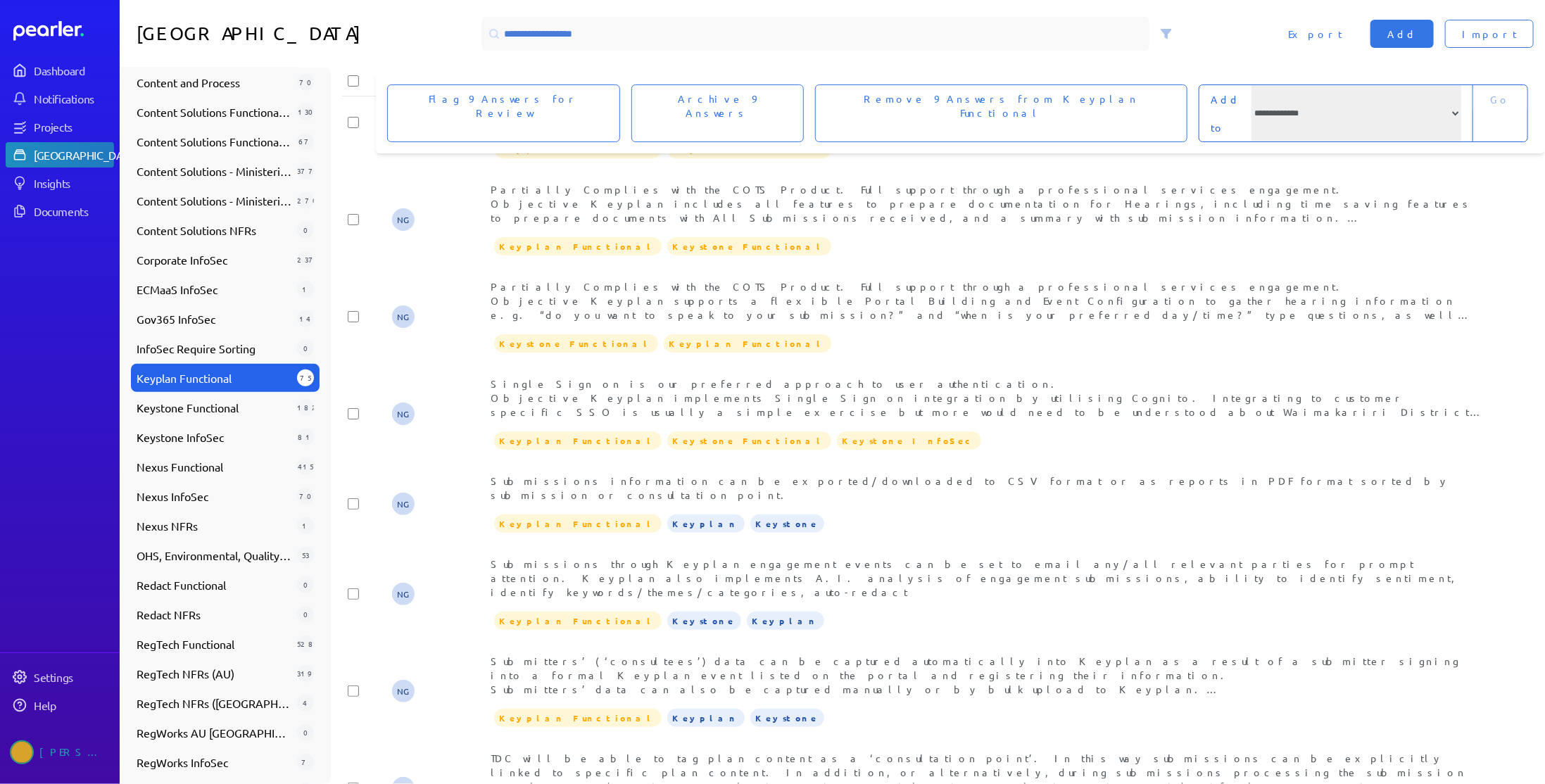
scroll to position [5207, 0]
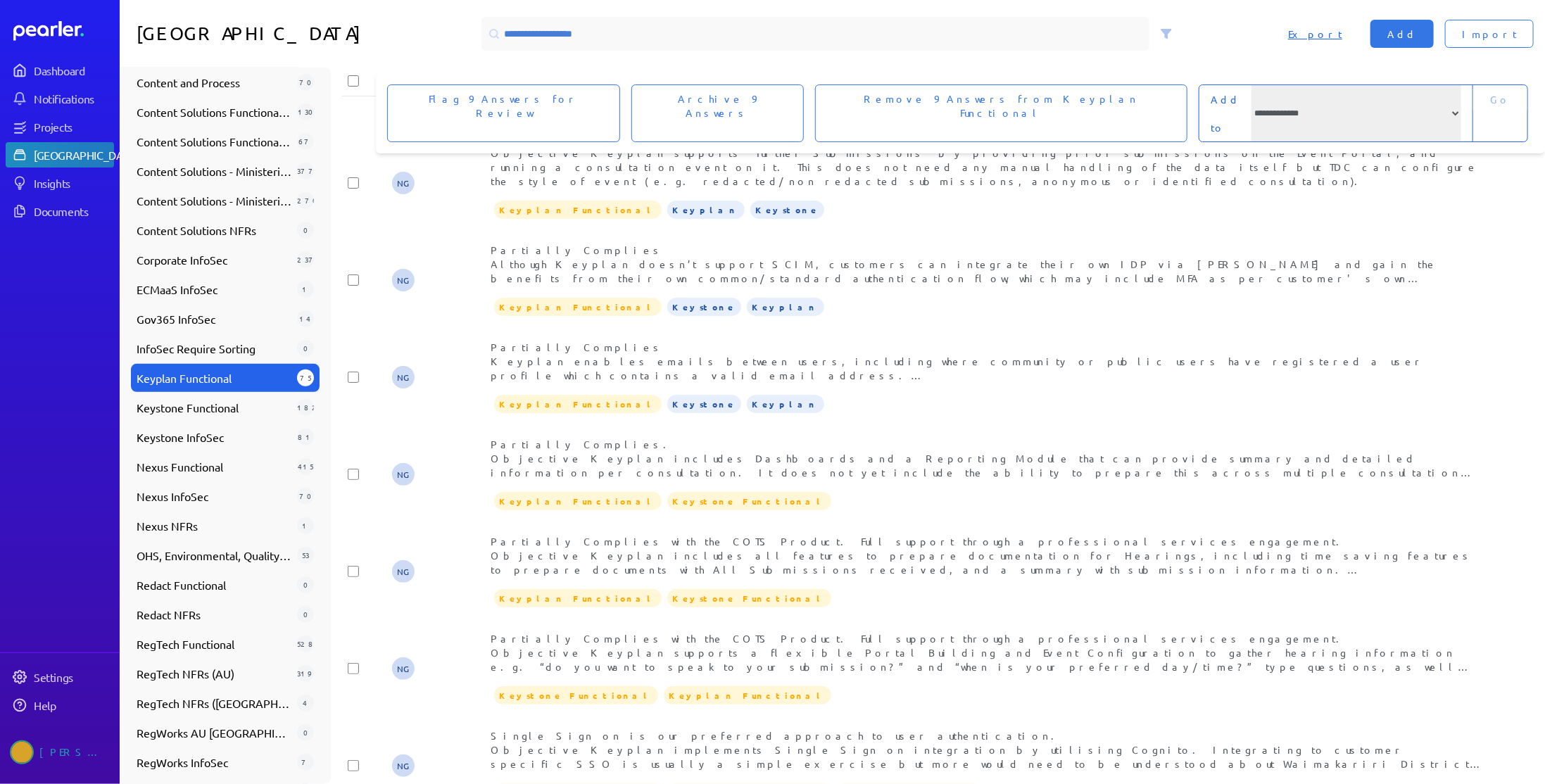
click at [1347, 39] on button "Export" at bounding box center [1315, 34] width 88 height 28
click at [1342, 34] on span "Export" at bounding box center [1315, 34] width 54 height 14
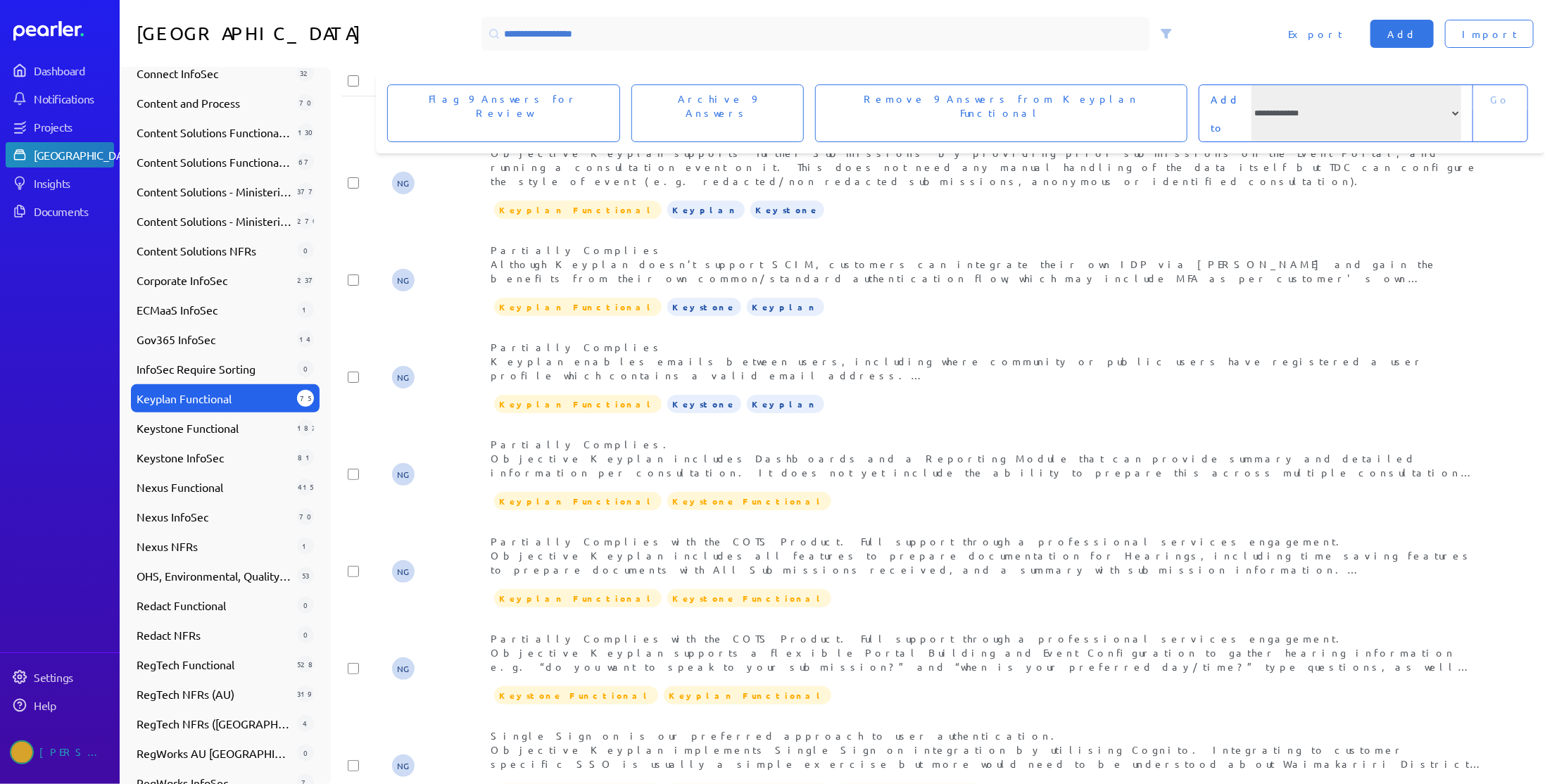
scroll to position [467, 0]
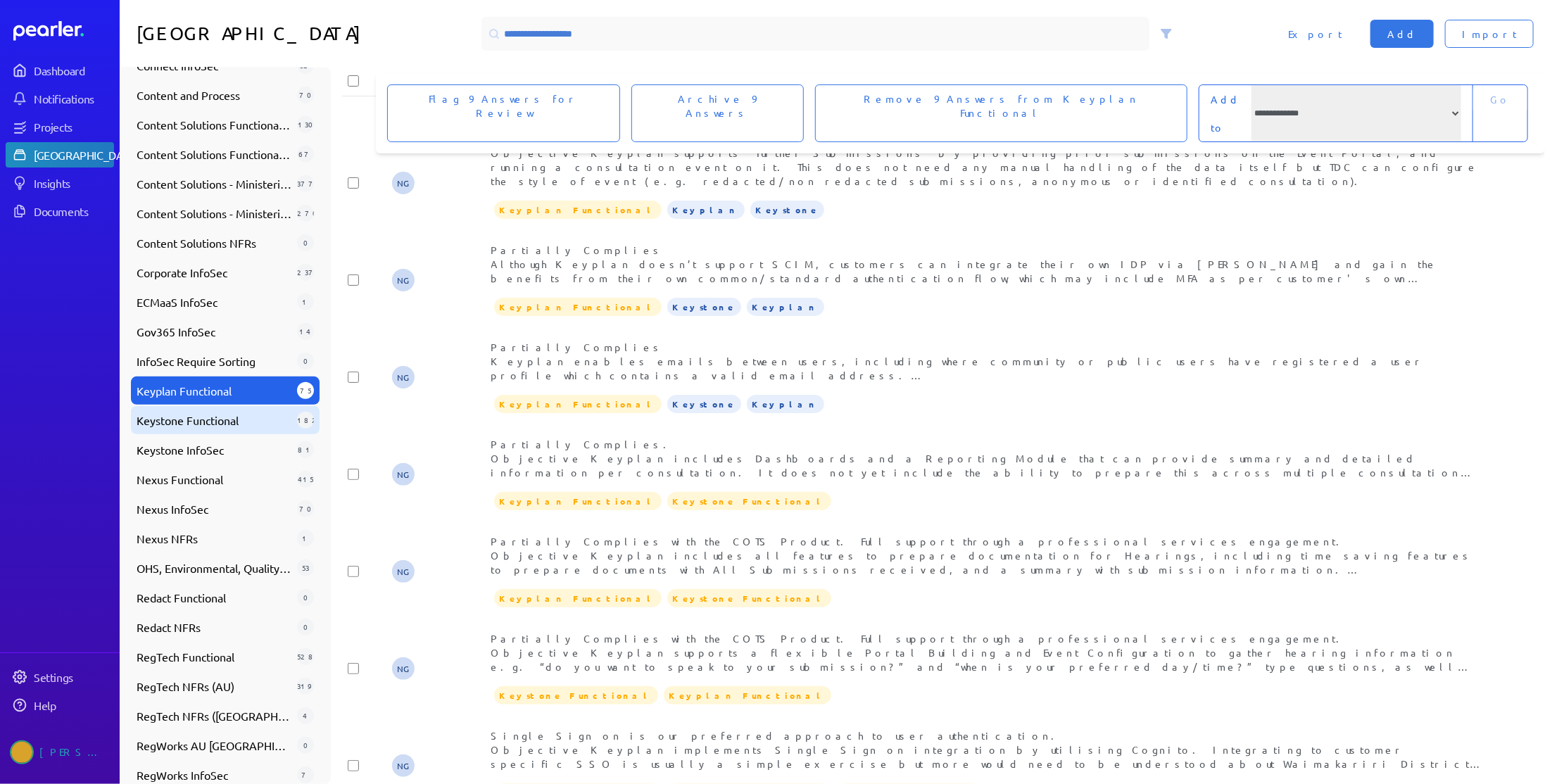
click at [227, 419] on span "Keystone Functional" at bounding box center [214, 419] width 155 height 17
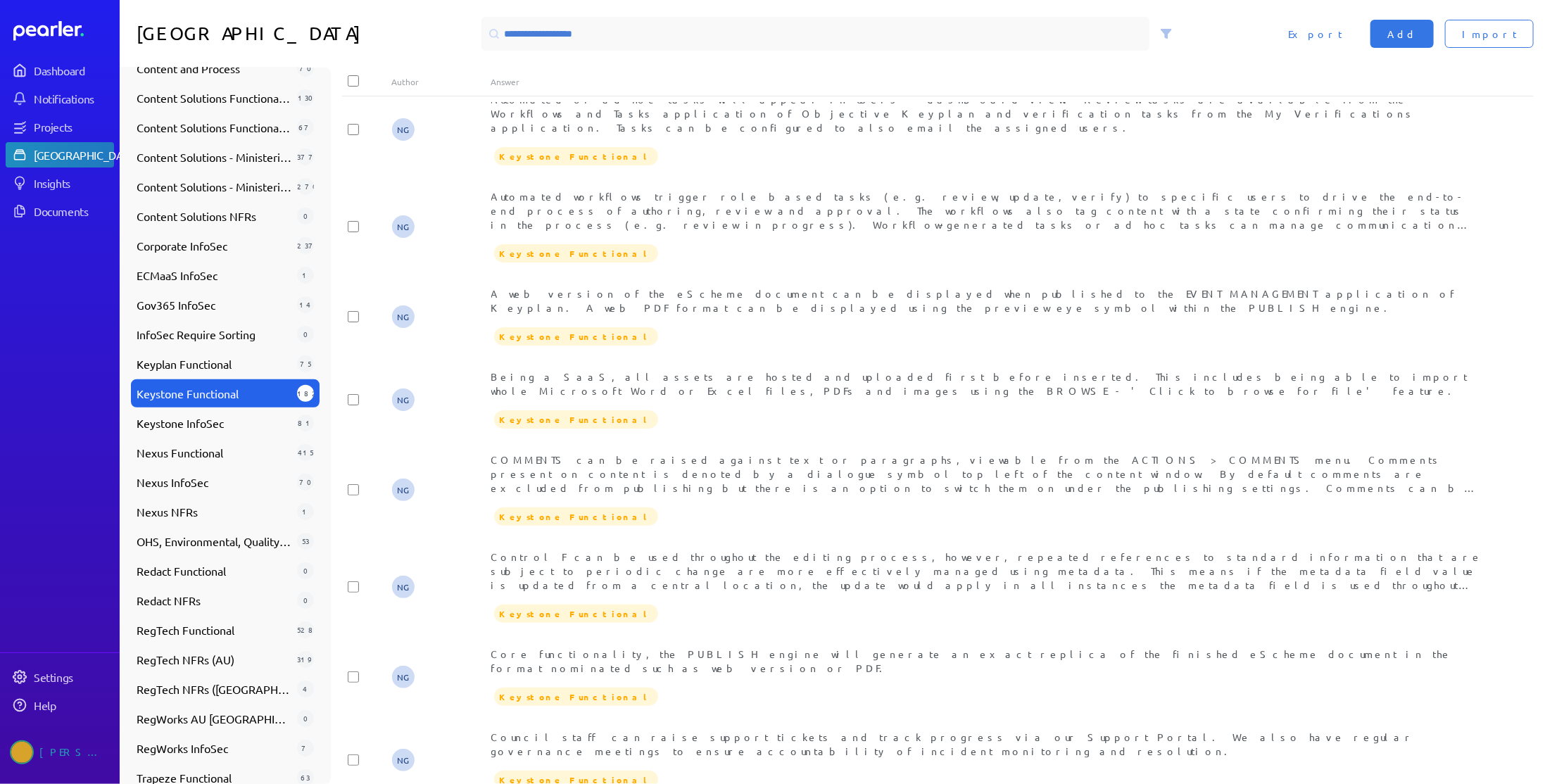
scroll to position [504, 0]
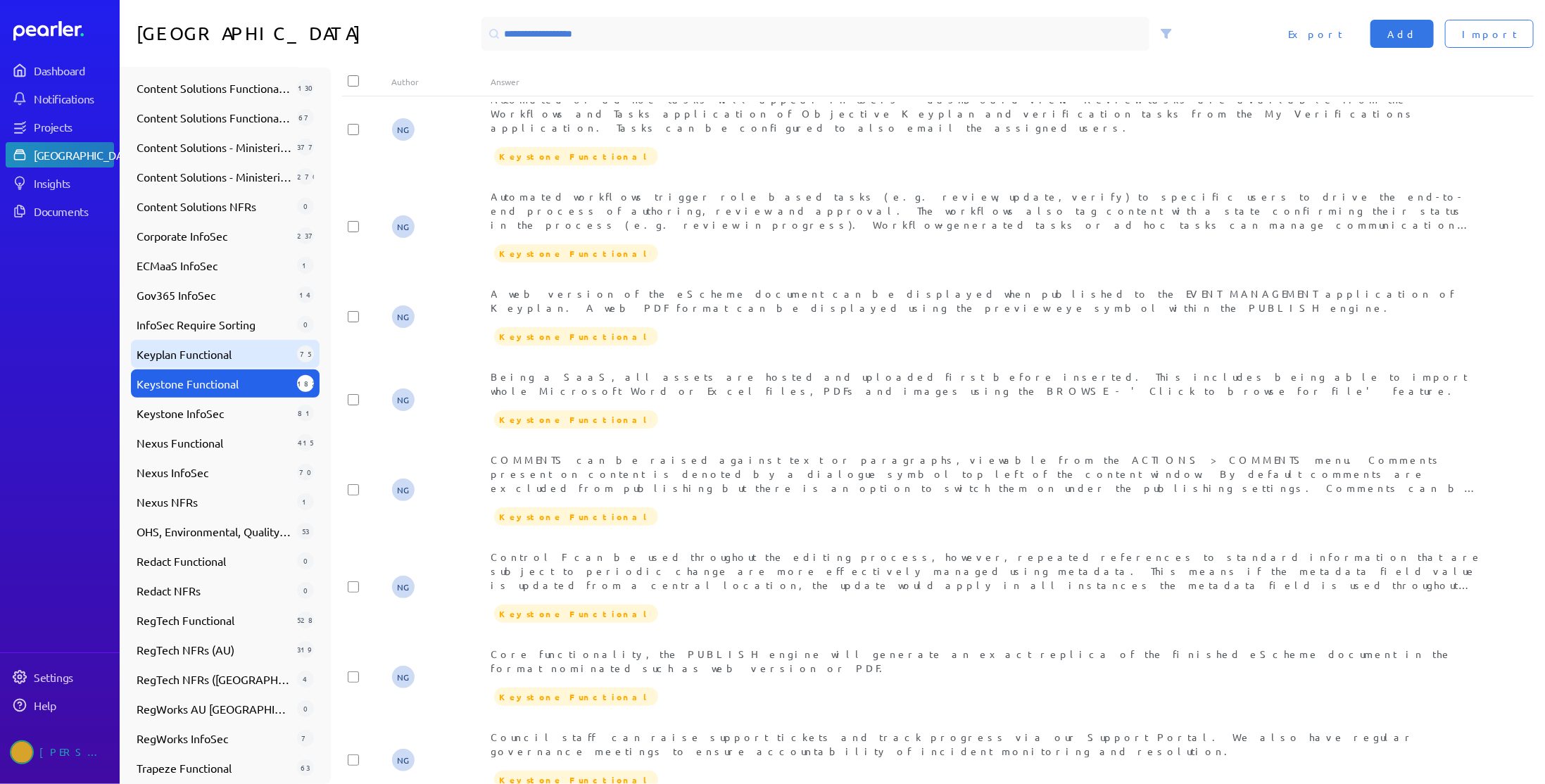
click at [253, 355] on span "Keyplan Functional" at bounding box center [214, 354] width 155 height 17
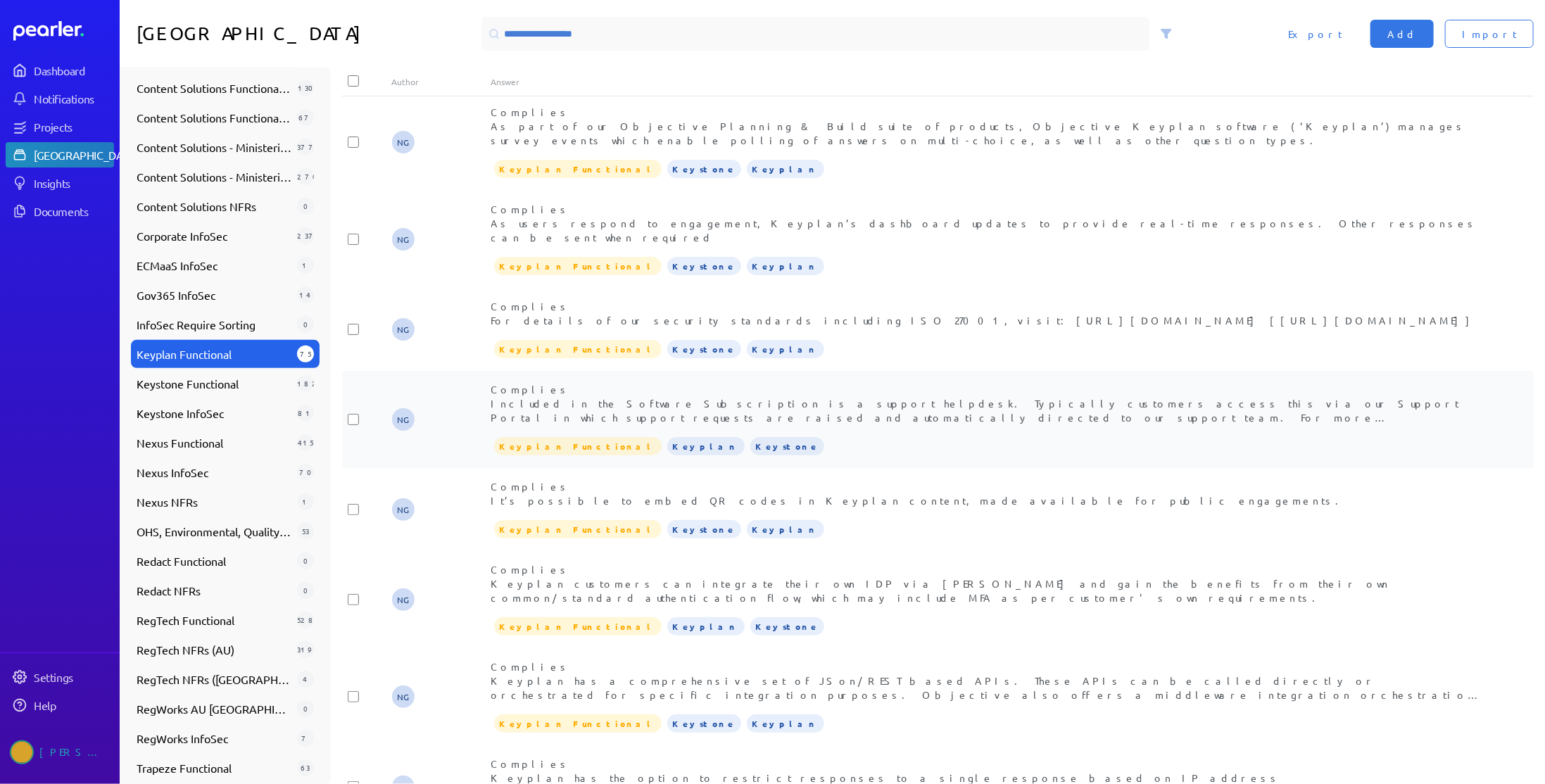
scroll to position [0, 0]
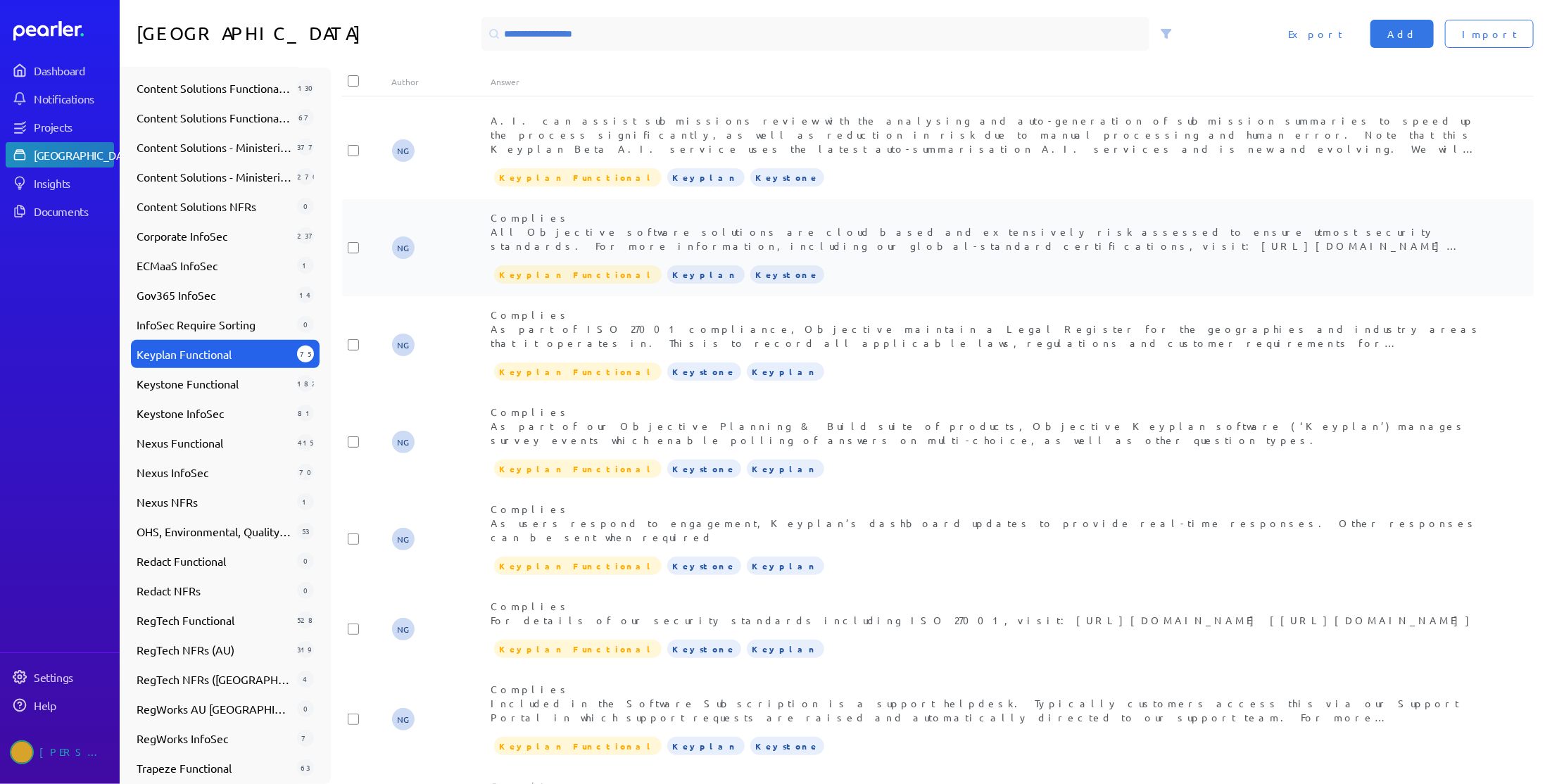
click at [532, 230] on div "Complies All Objective software solutions are cloud based and extensively risk …" at bounding box center [987, 231] width 993 height 42
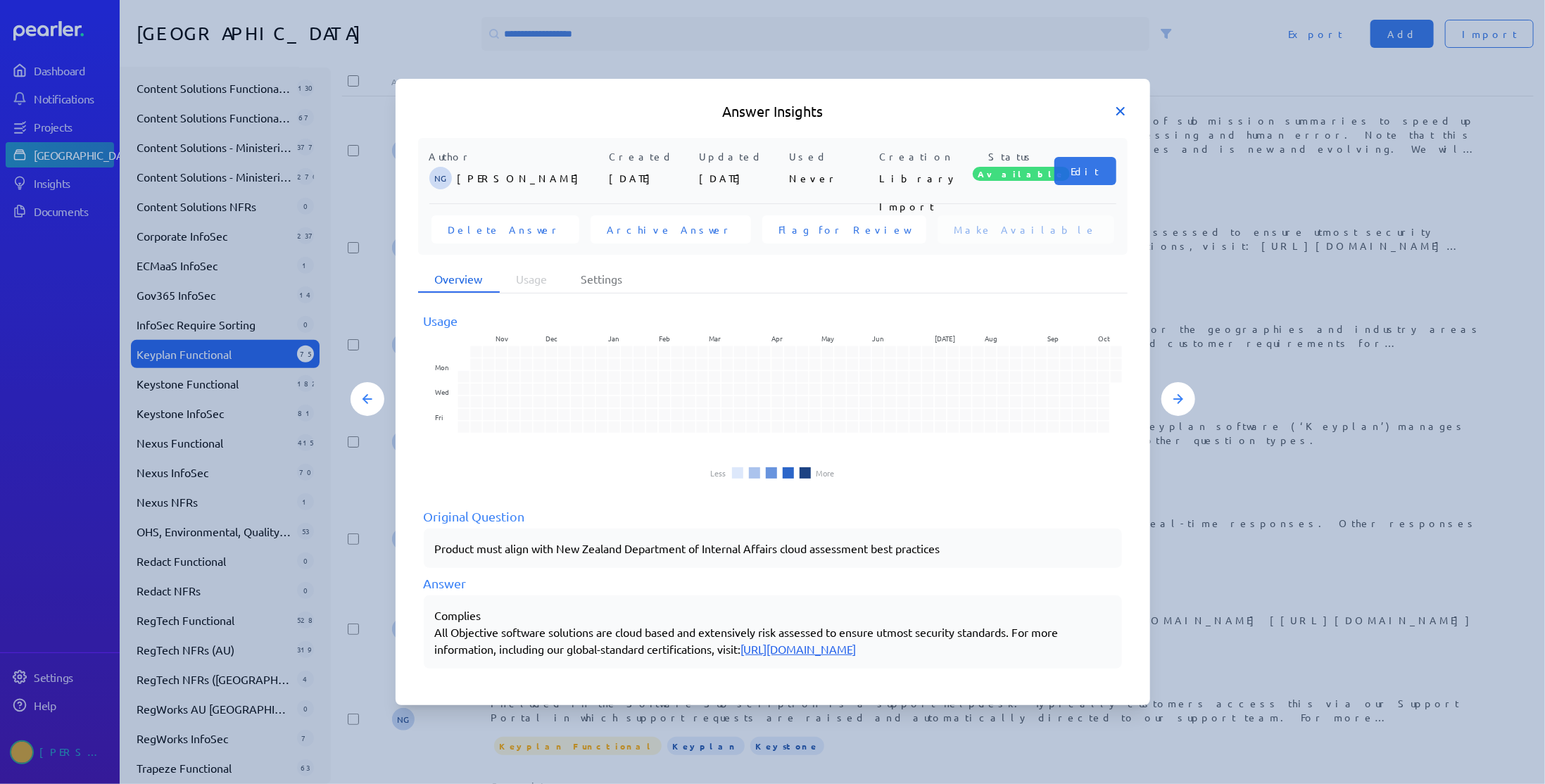
click at [1124, 110] on icon at bounding box center [1120, 111] width 14 height 14
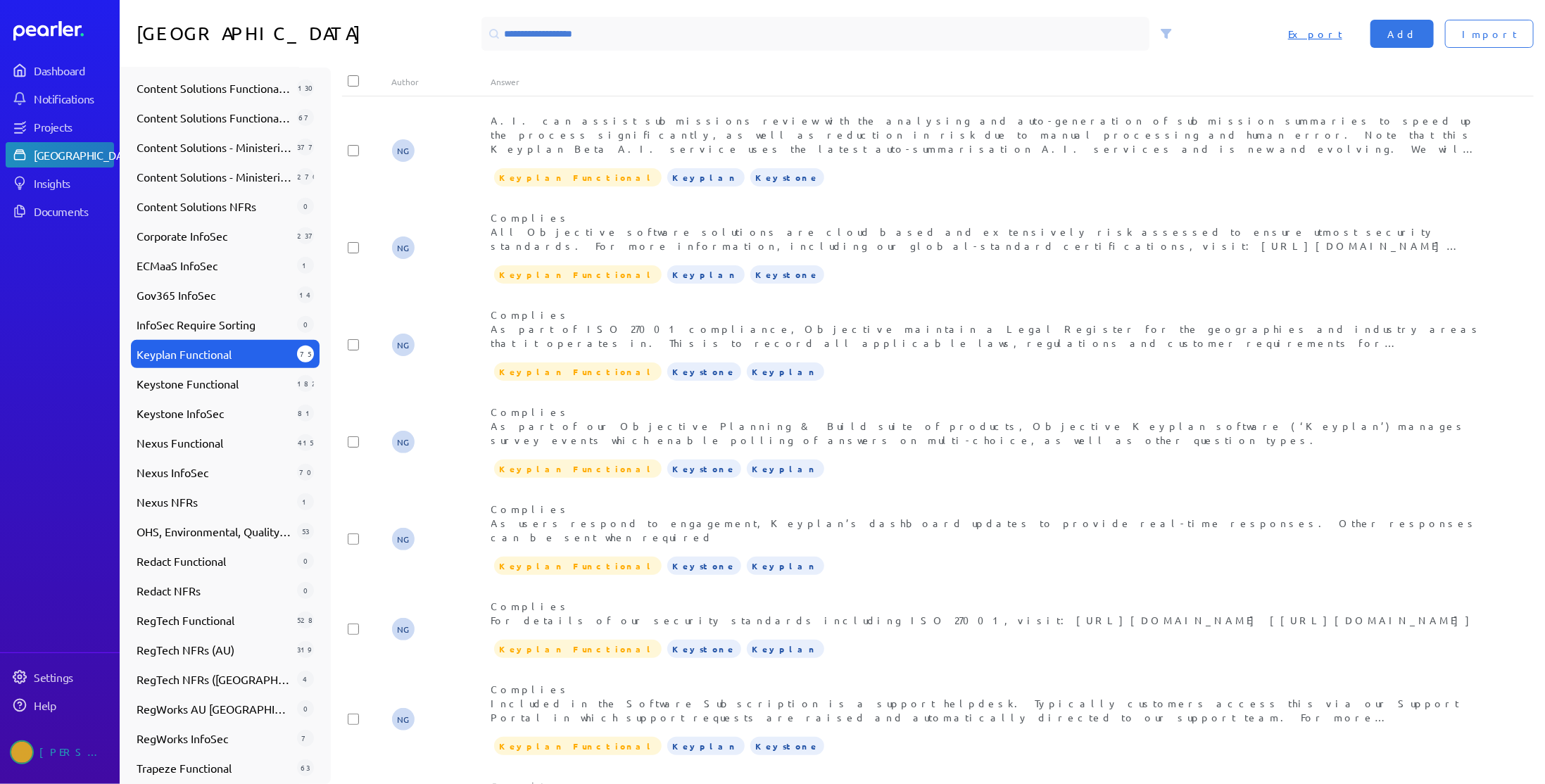
click at [1342, 37] on span "Export" at bounding box center [1315, 34] width 54 height 14
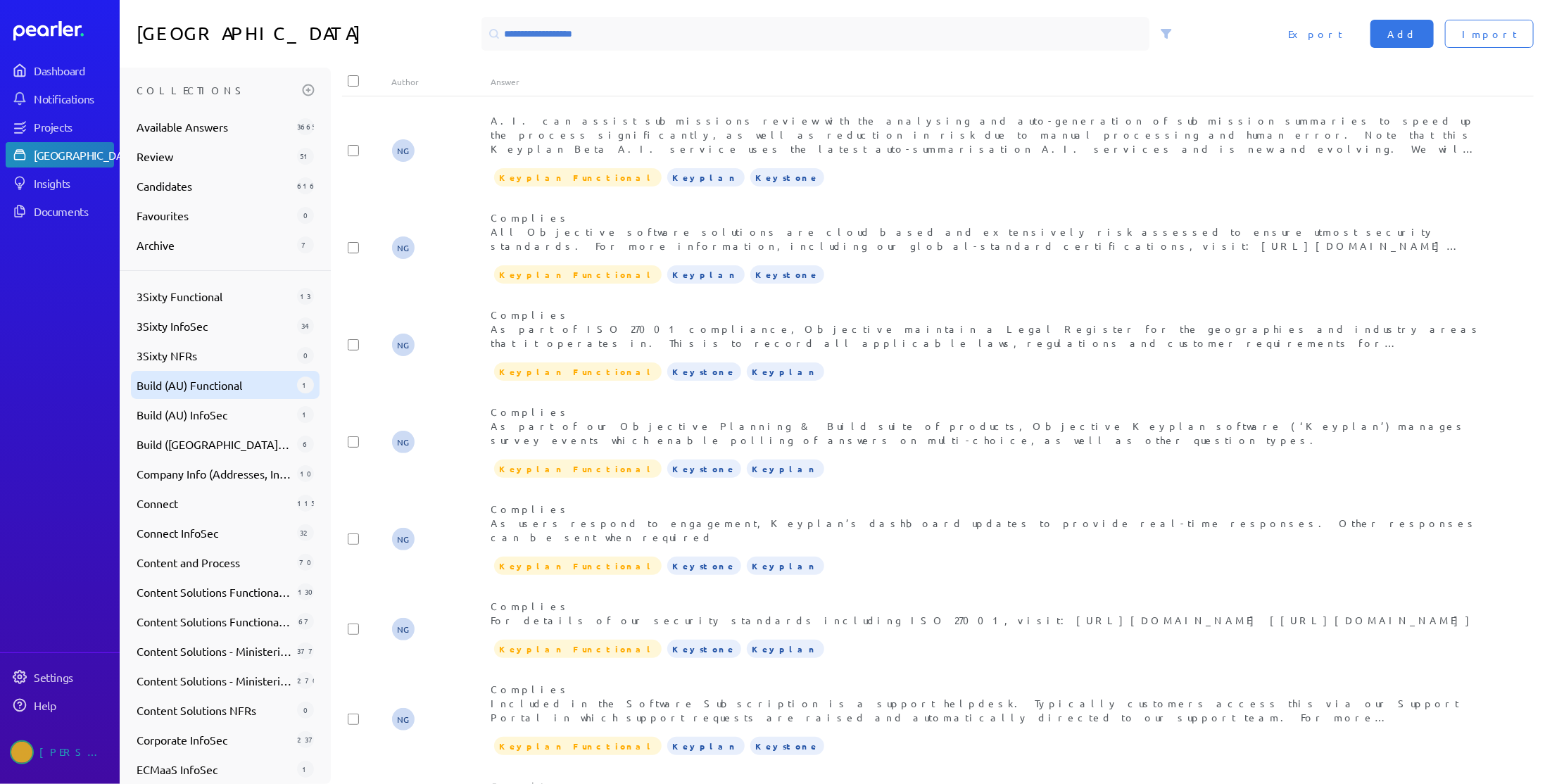
click at [209, 379] on span "Build (AU) Functional" at bounding box center [214, 384] width 155 height 17
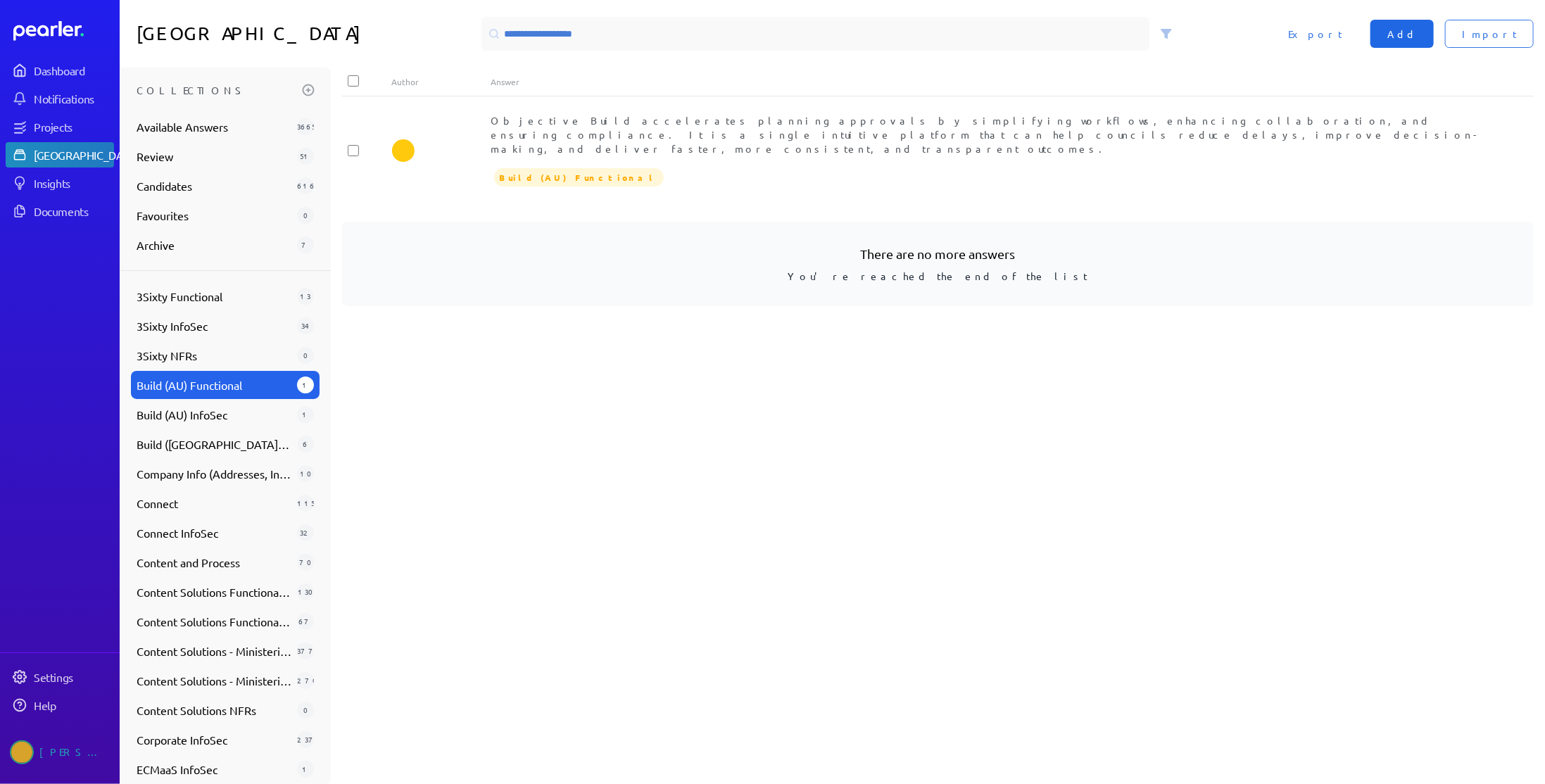
click at [1417, 34] on span "Add" at bounding box center [1402, 34] width 30 height 14
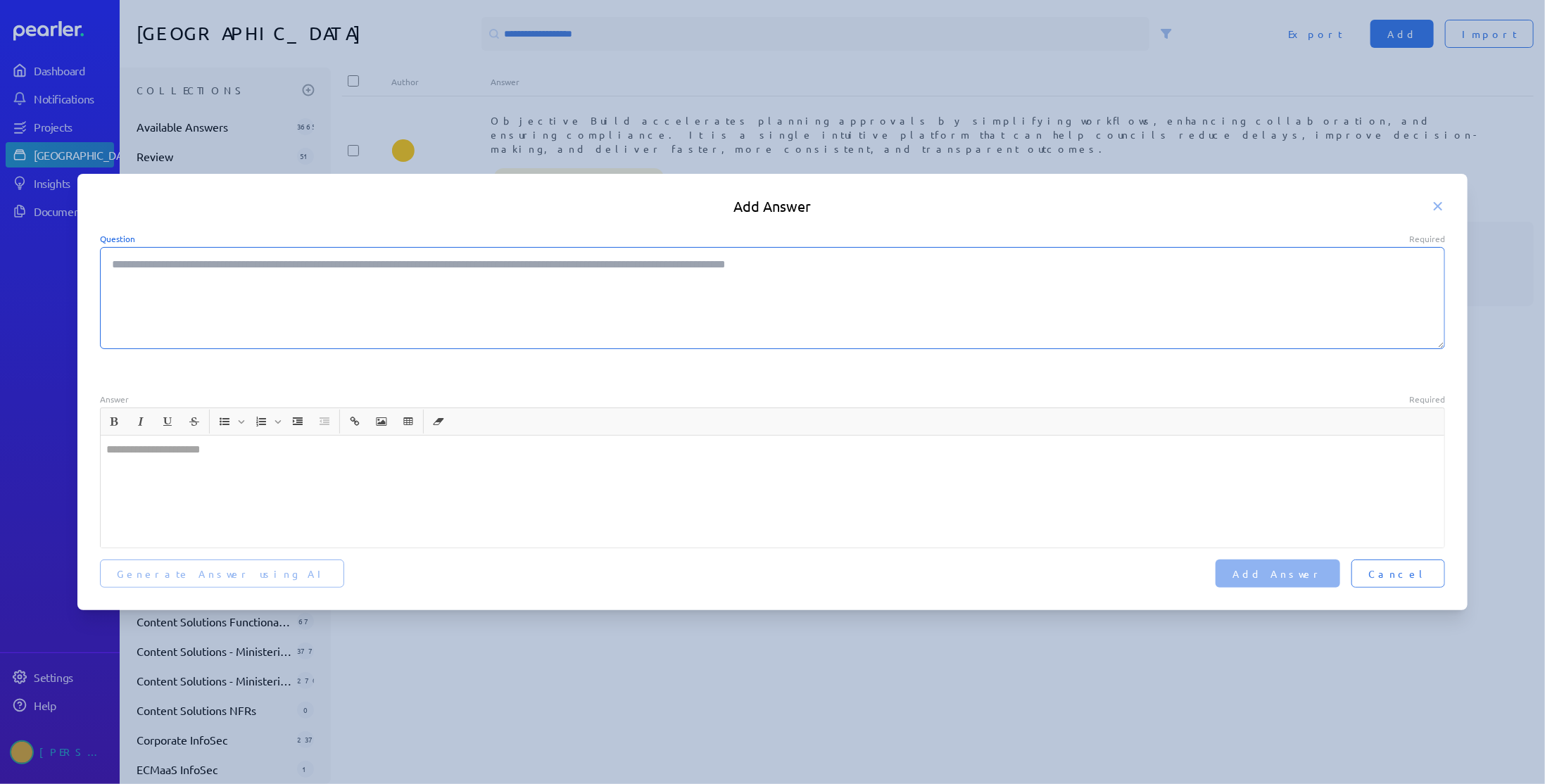
click at [250, 310] on textarea "Question Required" at bounding box center [773, 298] width 1346 height 102
paste textarea "**********"
type textarea "*"
type textarea "**********"
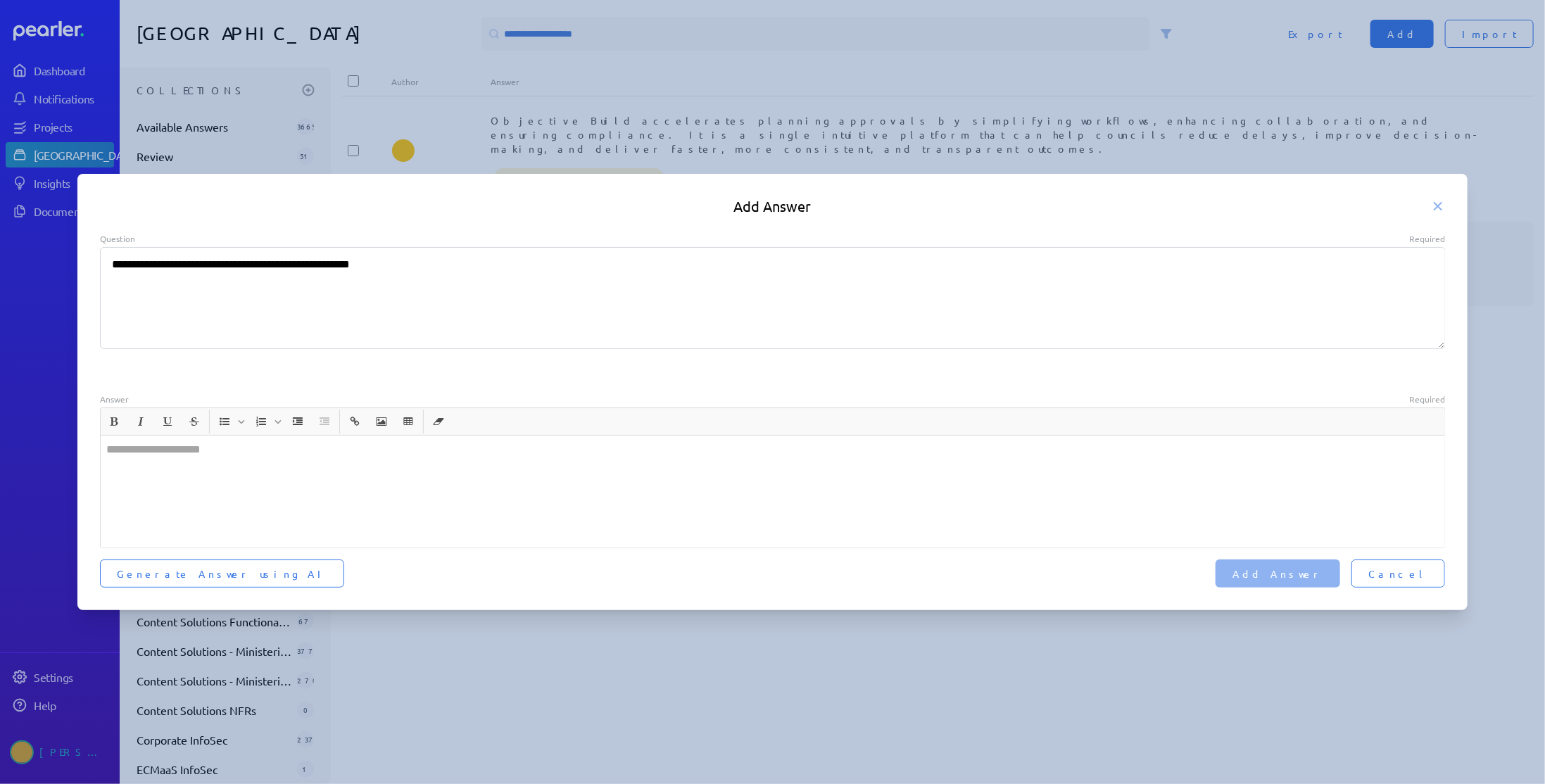
click at [214, 478] on div at bounding box center [773, 491] width 1344 height 112
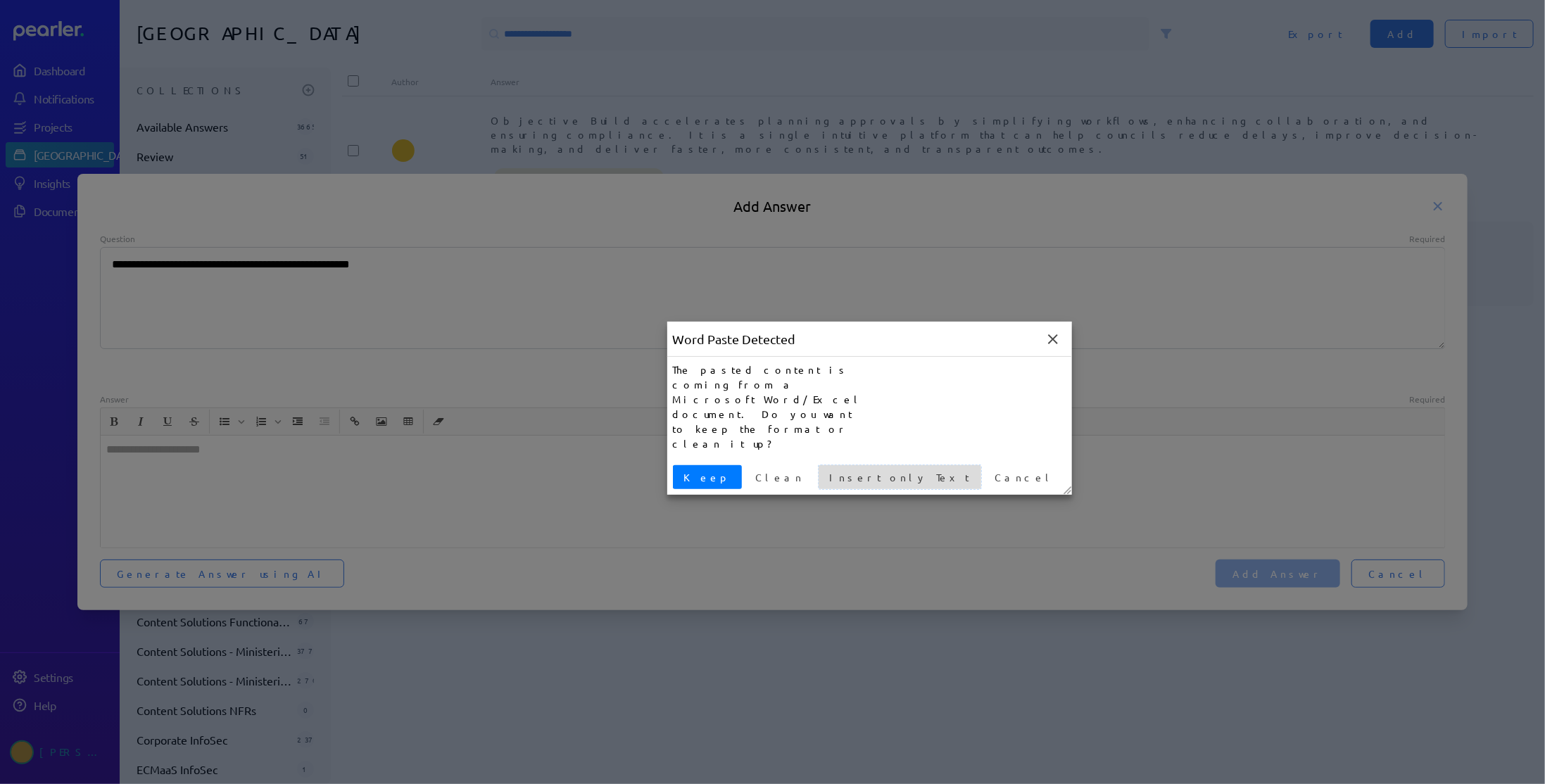
click at [824, 470] on span "Insert only Text" at bounding box center [899, 478] width 151 height 15
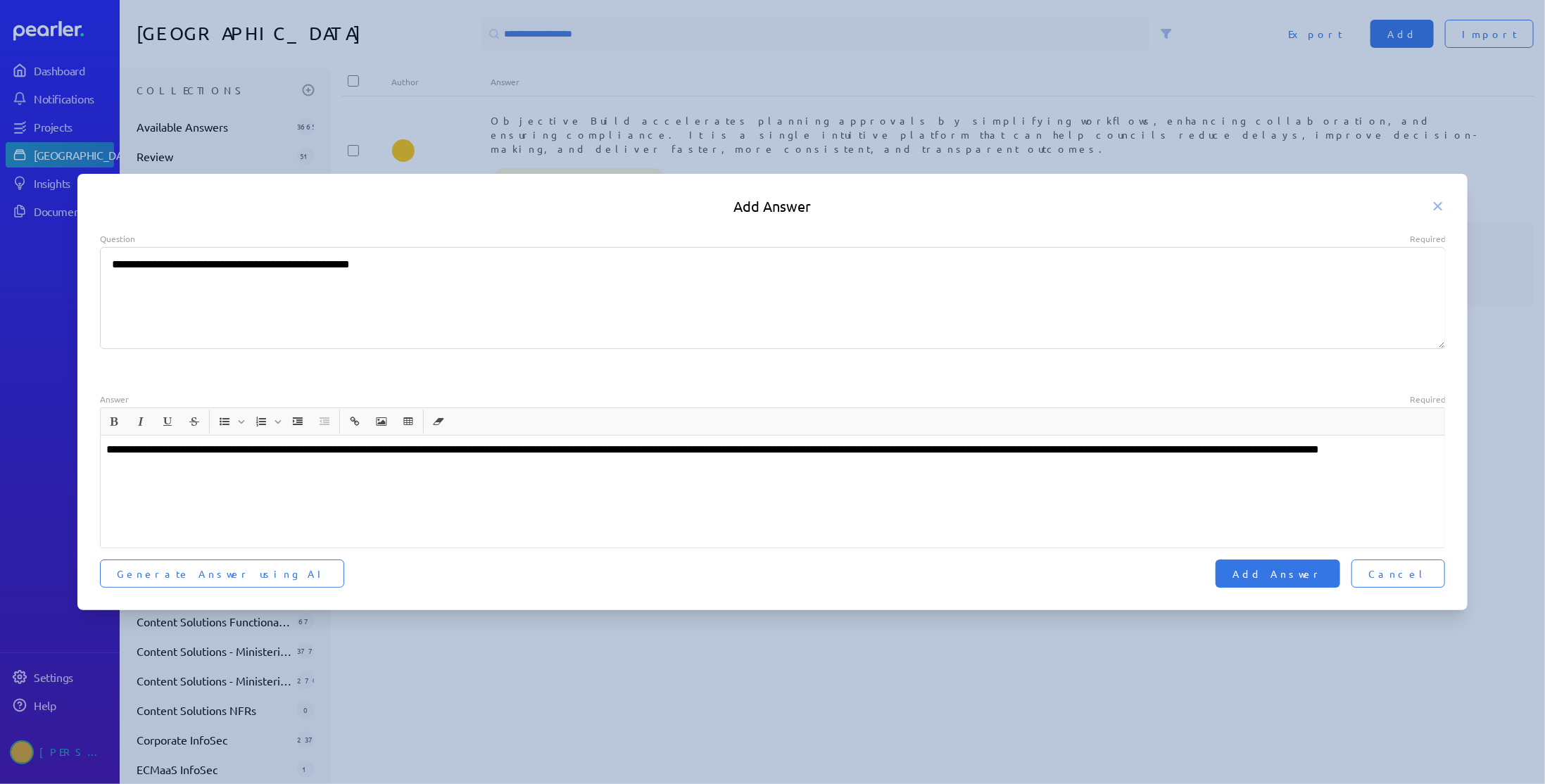
click at [152, 451] on p "**********" at bounding box center [773, 458] width 1333 height 34
click at [1321, 577] on span "Add Answer" at bounding box center [1277, 573] width 90 height 14
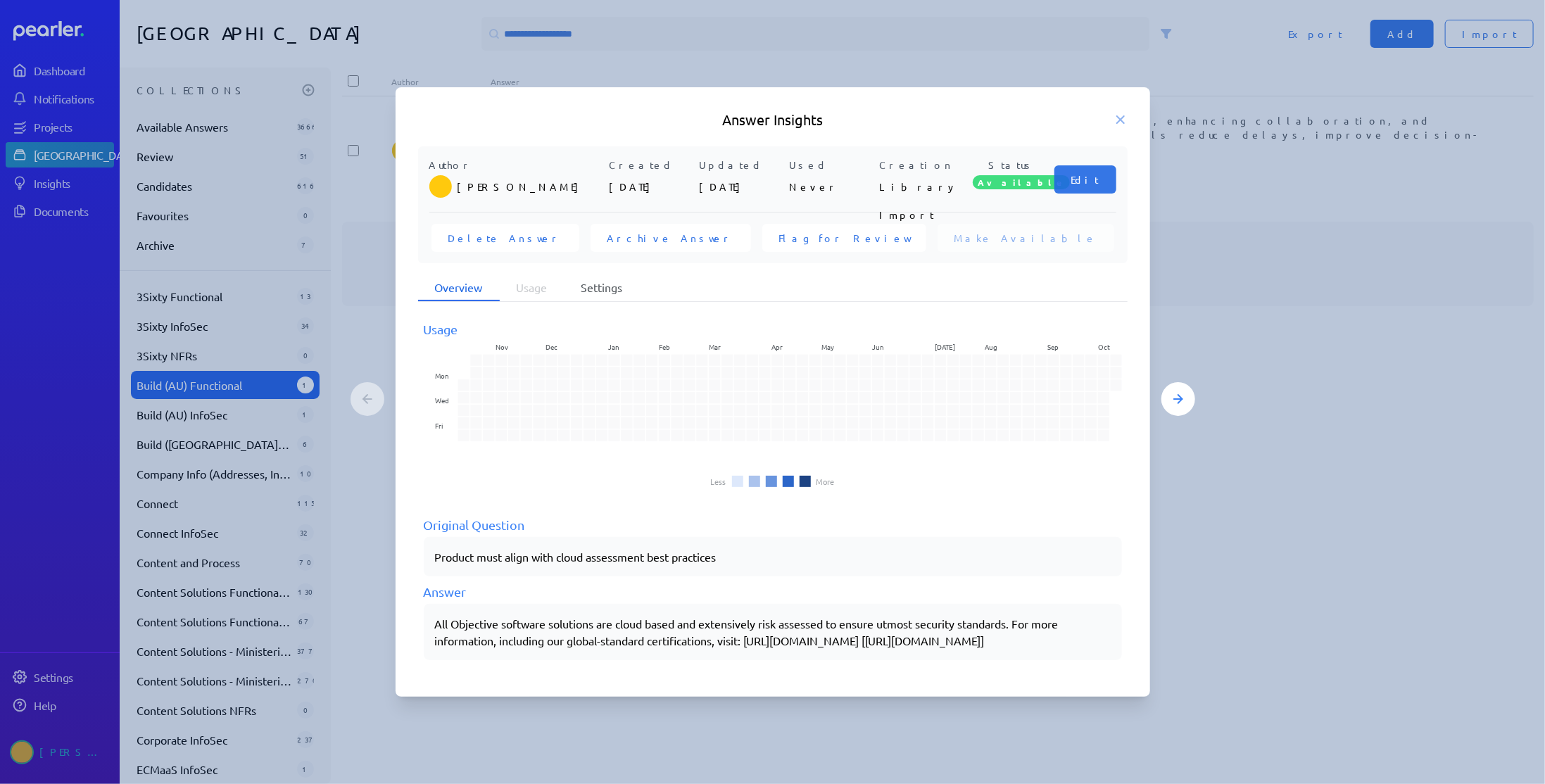
click at [611, 279] on li "Settings" at bounding box center [602, 287] width 75 height 27
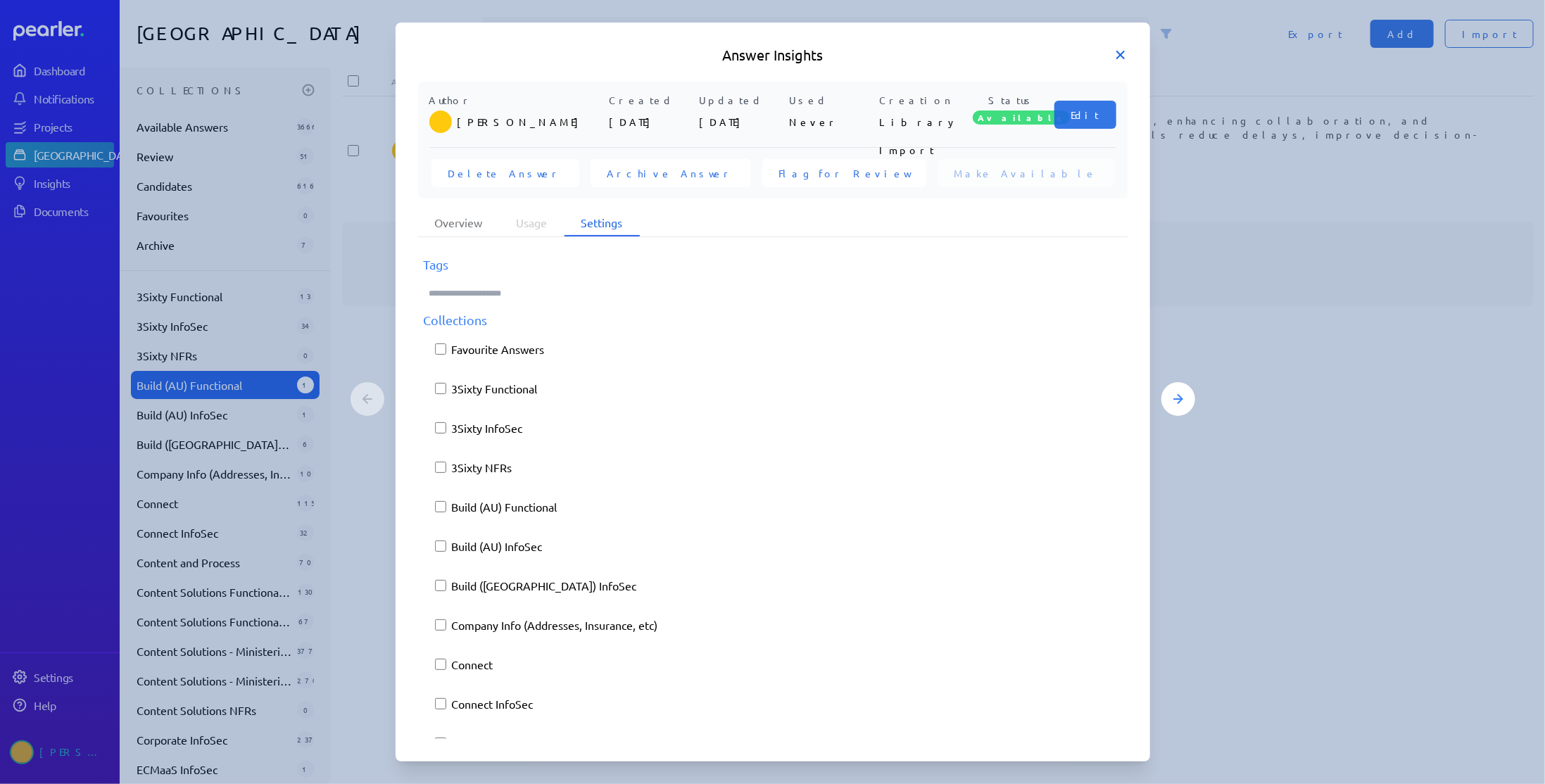
click at [1120, 52] on icon at bounding box center [1120, 55] width 14 height 14
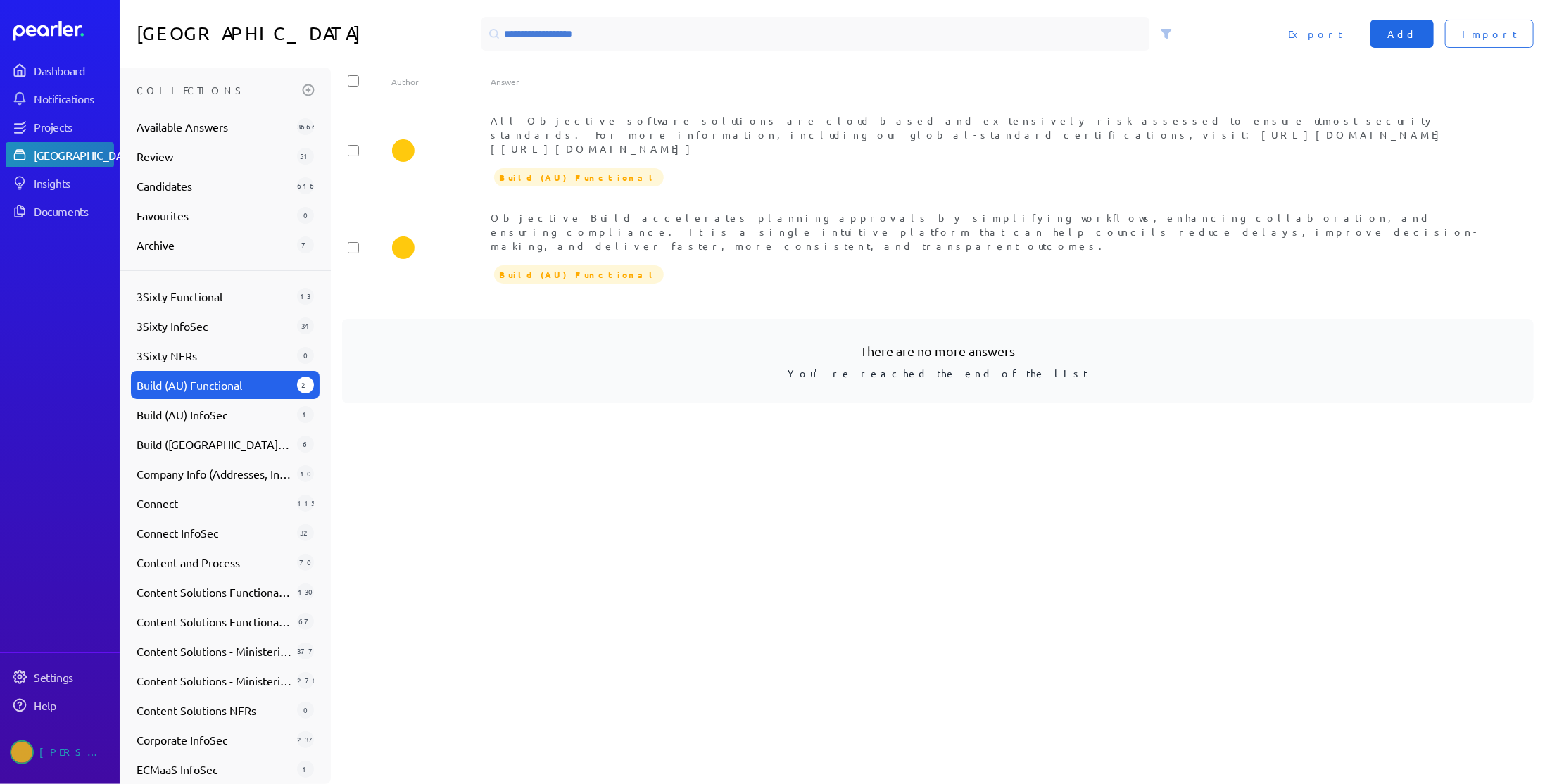
click at [1417, 37] on span "Add" at bounding box center [1402, 34] width 30 height 14
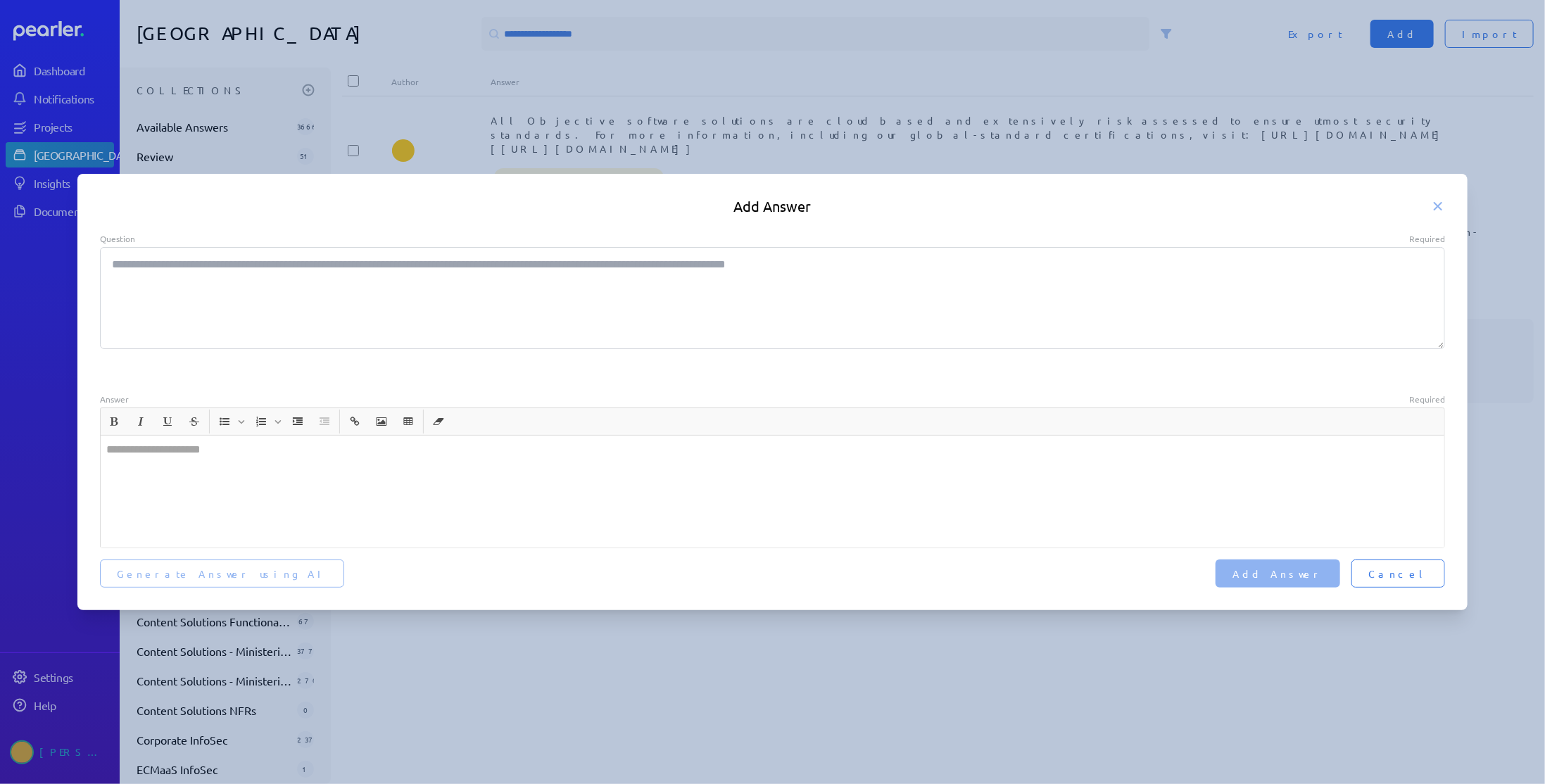
click at [150, 284] on textarea "Question Required" at bounding box center [773, 298] width 1346 height 102
paste textarea "**********"
type textarea "*"
type textarea "**********"
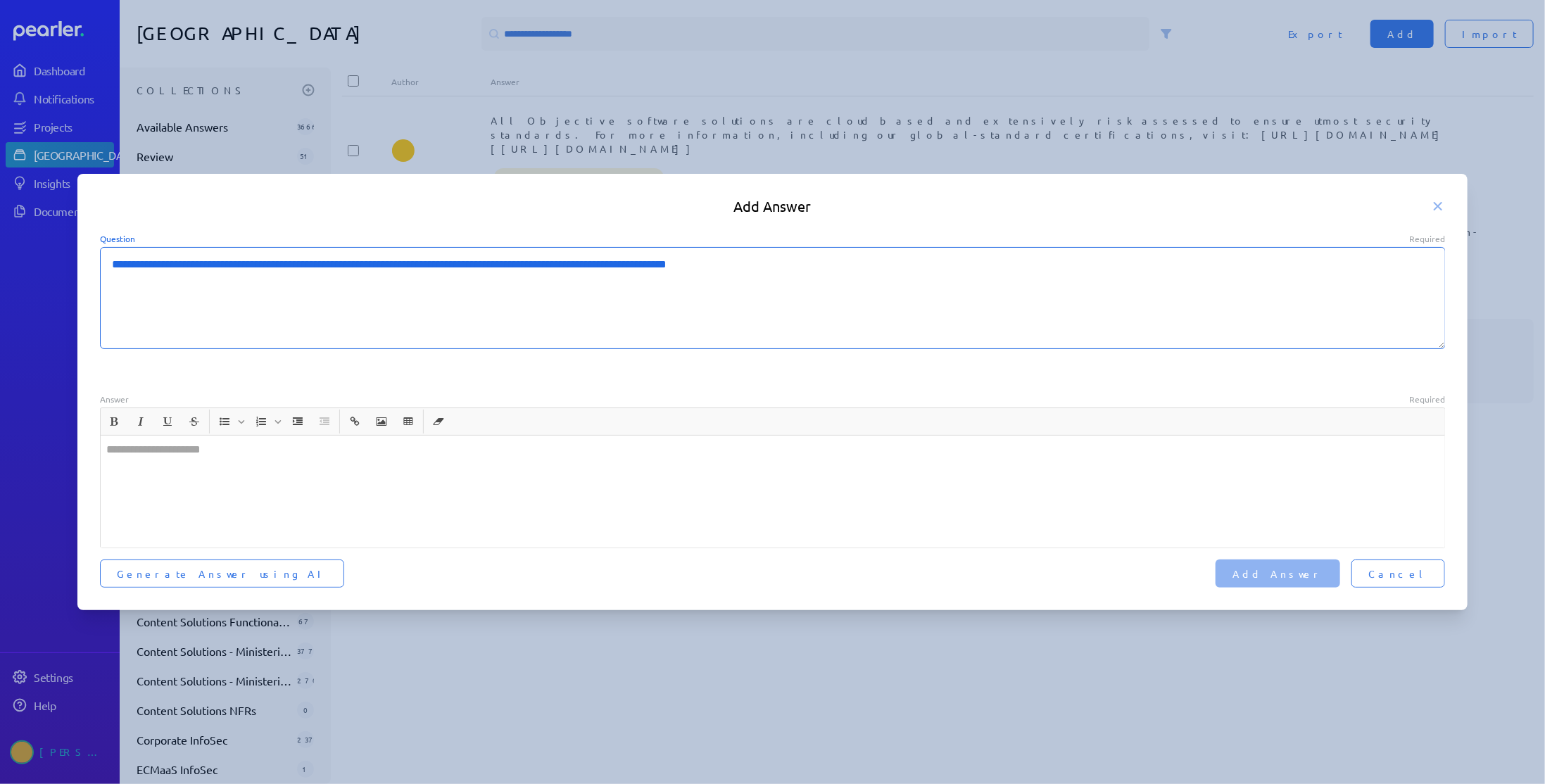
type textarea "*"
type textarea "**********"
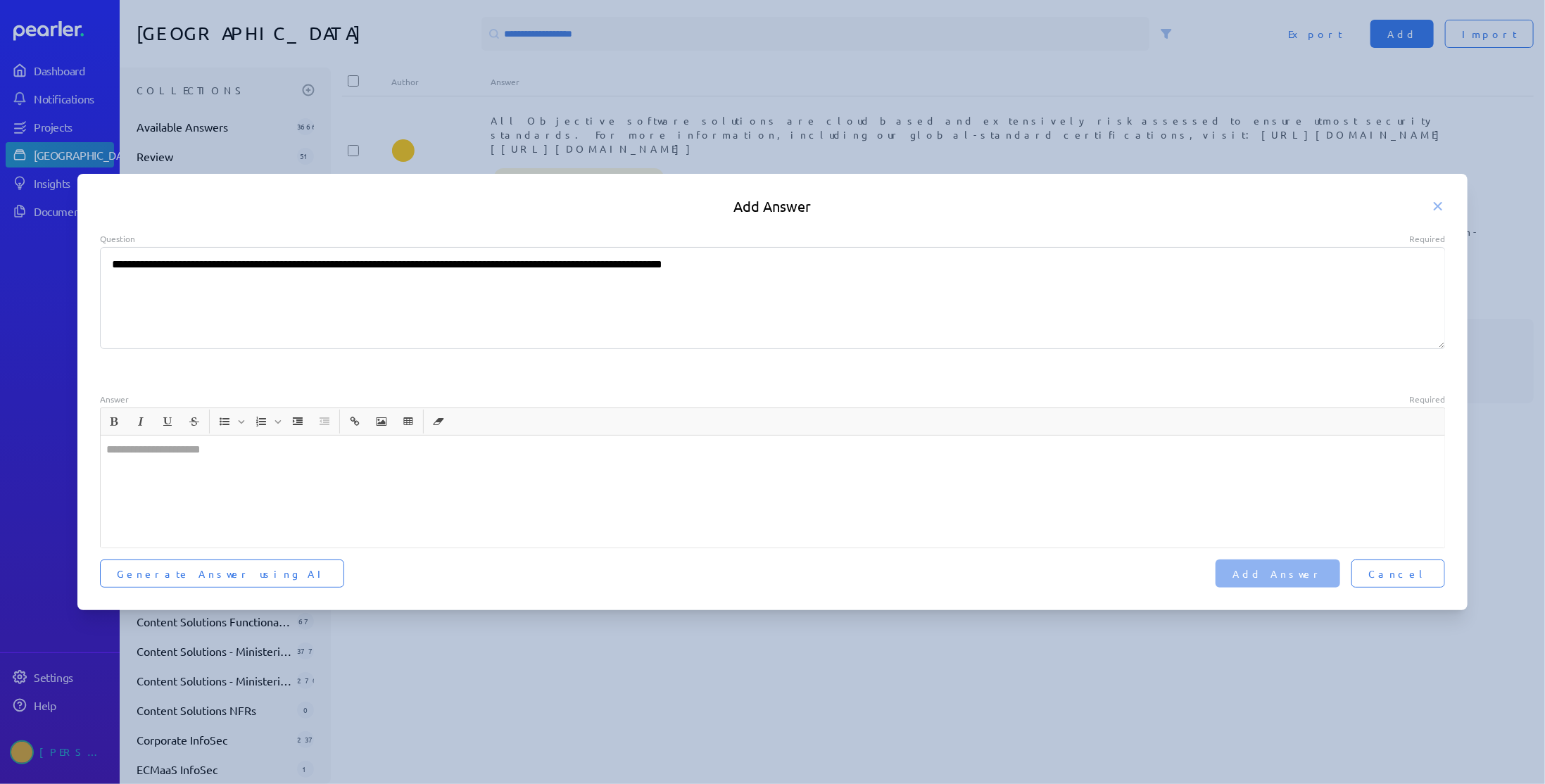
click at [193, 473] on div at bounding box center [773, 491] width 1344 height 112
type textarea "*"
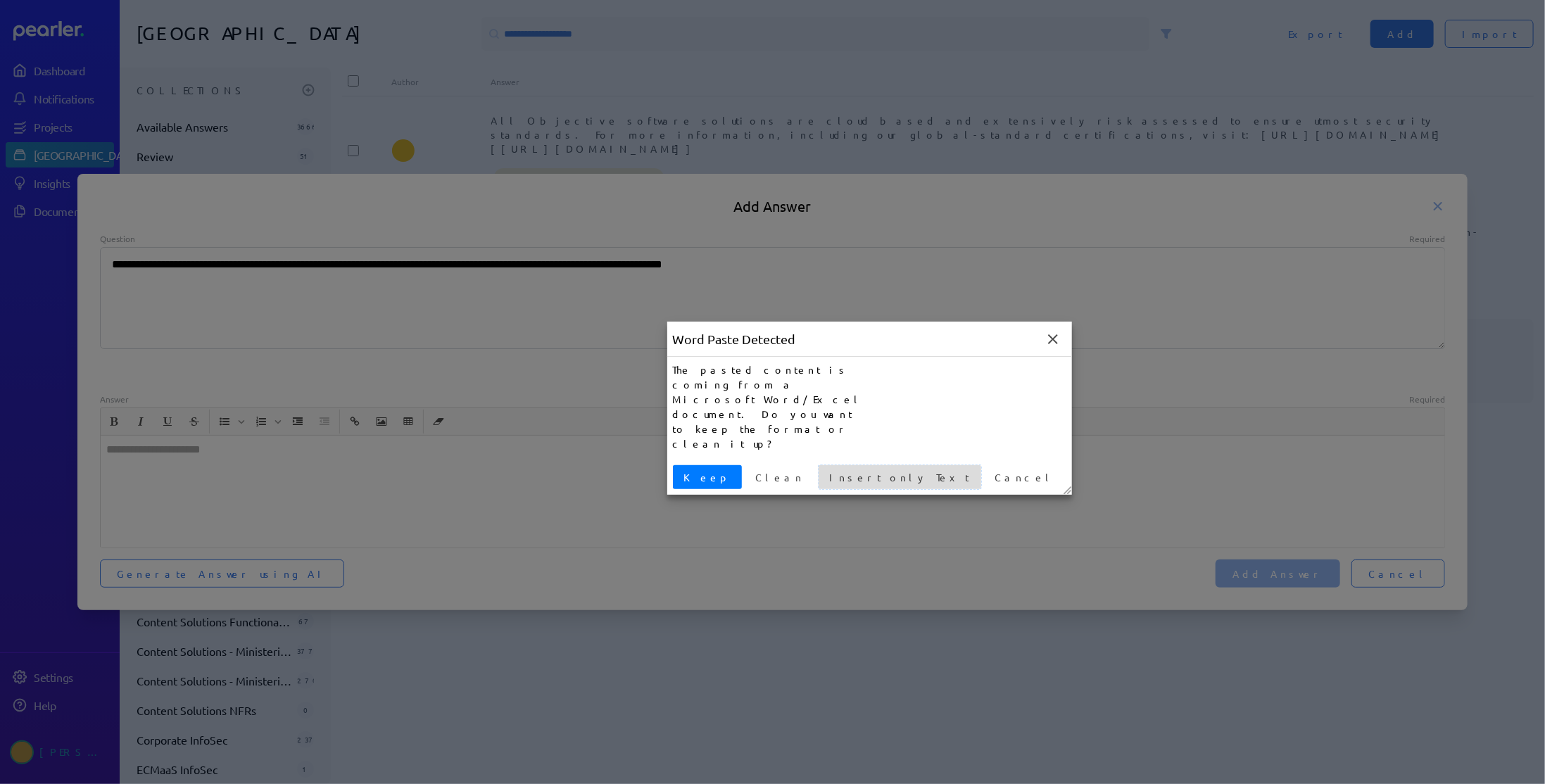
click at [824, 470] on span "Insert only Text" at bounding box center [899, 478] width 151 height 15
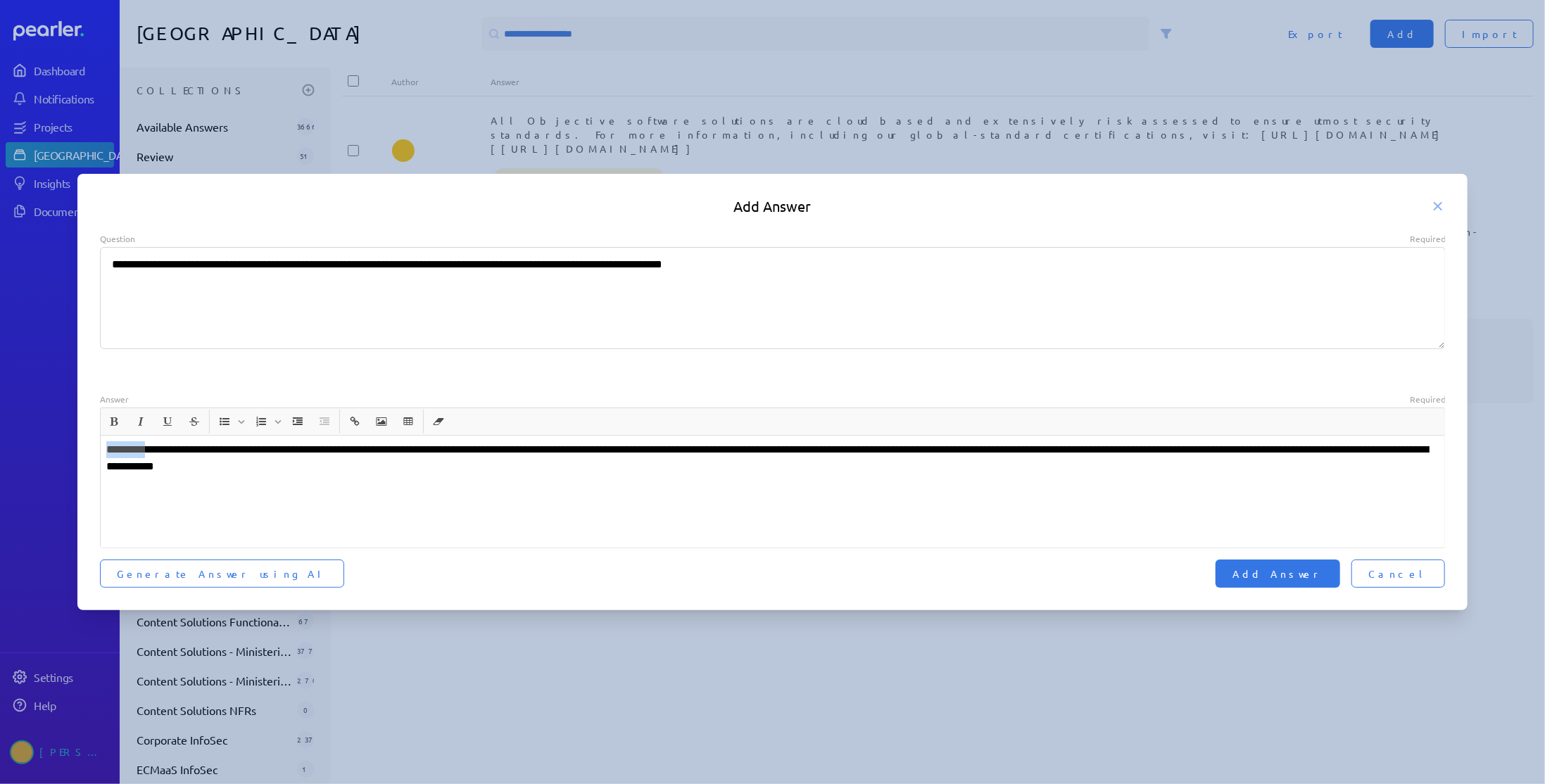
drag, startPoint x: 156, startPoint y: 452, endPoint x: 52, endPoint y: 455, distance: 104.0
click at [52, 455] on div "**********" at bounding box center [773, 392] width 1545 height 784
type textarea "*"
click at [1316, 576] on span "Add Answer" at bounding box center [1277, 573] width 90 height 14
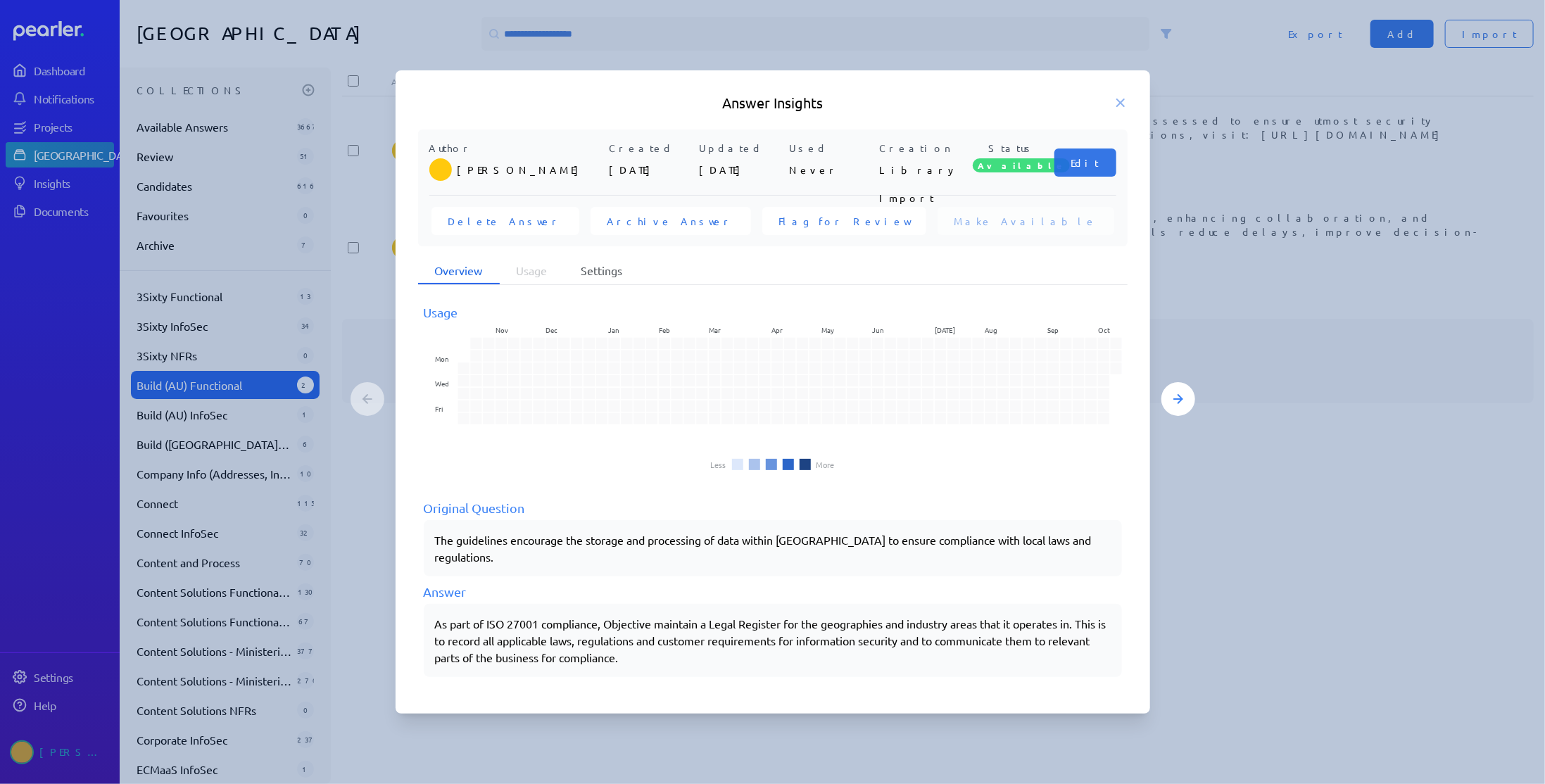
click at [600, 278] on li "Settings" at bounding box center [602, 271] width 75 height 27
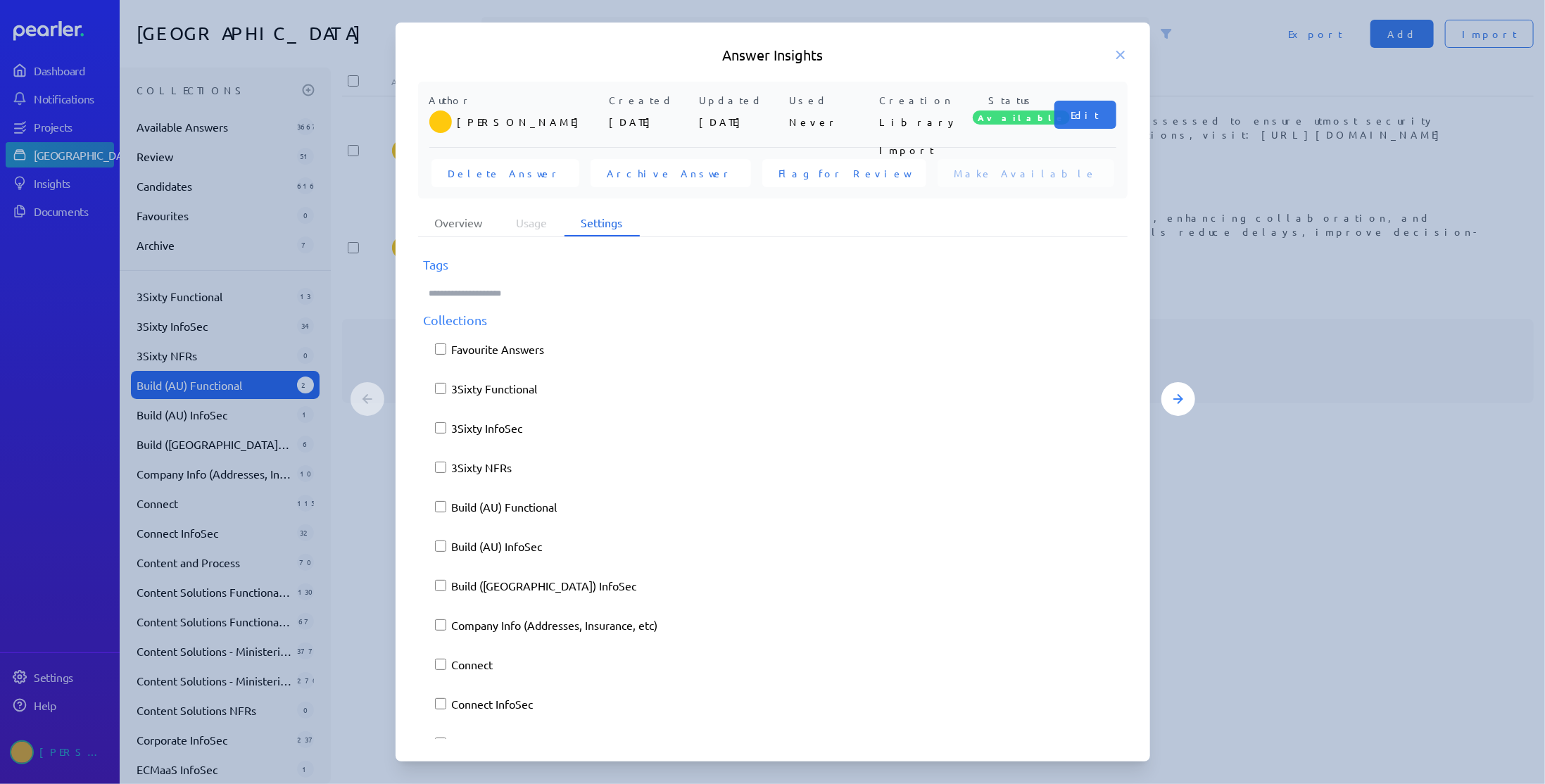
drag, startPoint x: 1115, startPoint y: 362, endPoint x: 1116, endPoint y: 375, distance: 13.0
click at [1116, 375] on div "Tags Collections Favourite Answers 3Sixty Functional 3Sixty InfoSec 3Sixty NFRs…" at bounding box center [773, 488] width 710 height 501
click at [1123, 55] on icon at bounding box center [1120, 55] width 14 height 14
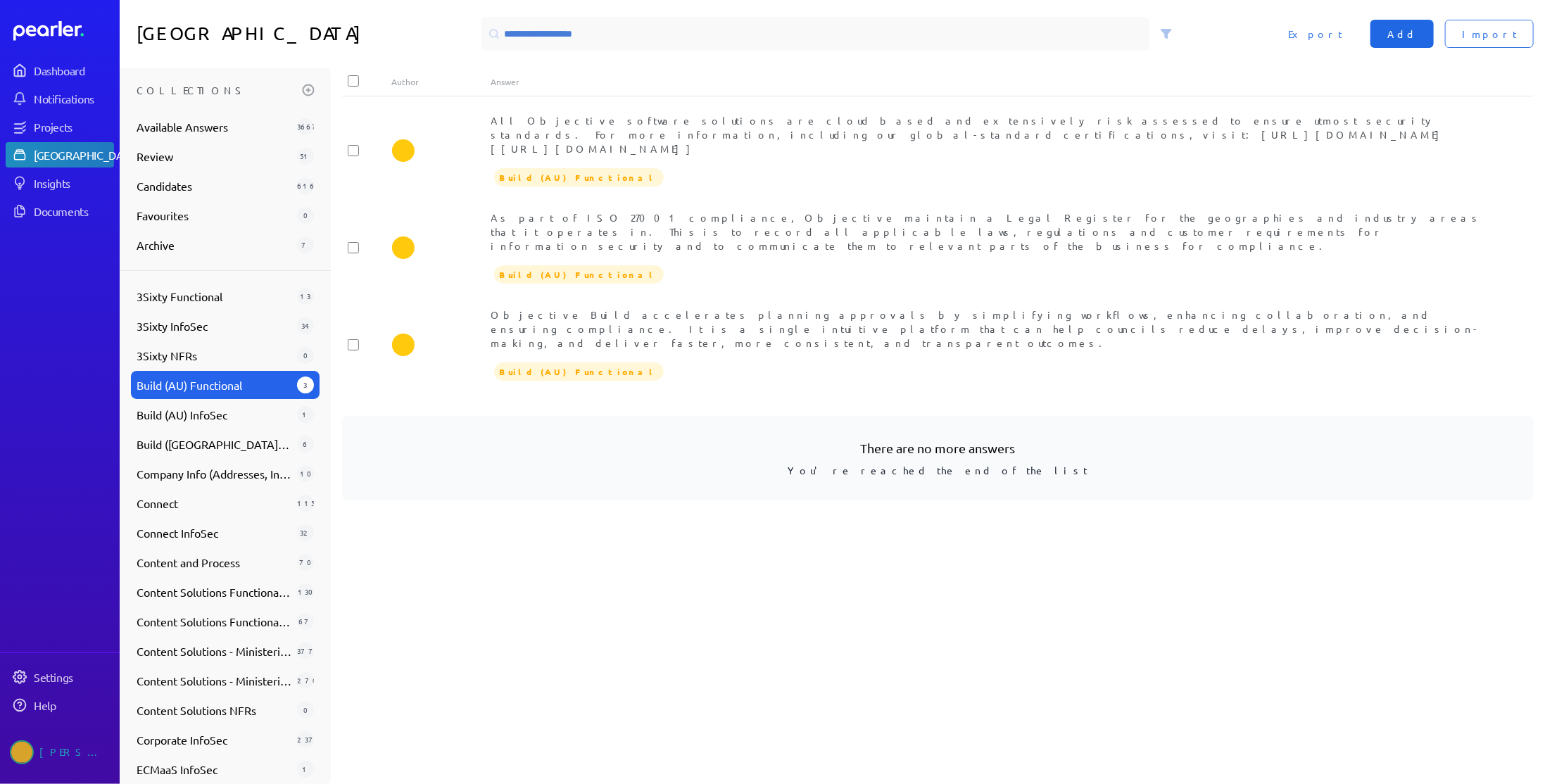
click at [1417, 39] on span "Add" at bounding box center [1402, 34] width 30 height 14
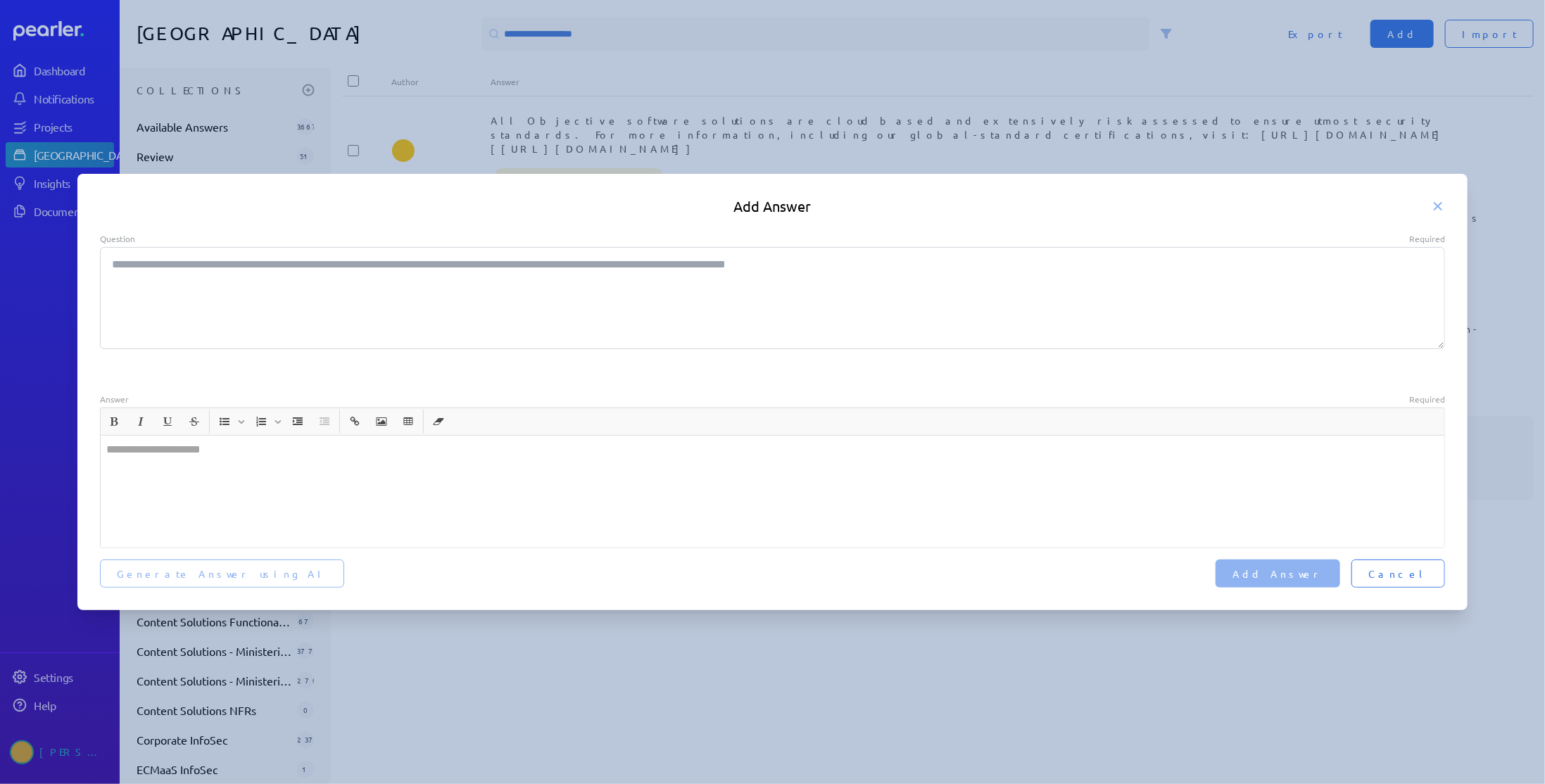
click at [217, 290] on textarea "Question Required" at bounding box center [773, 298] width 1346 height 102
paste textarea "**********"
type textarea "*"
type textarea "**********"
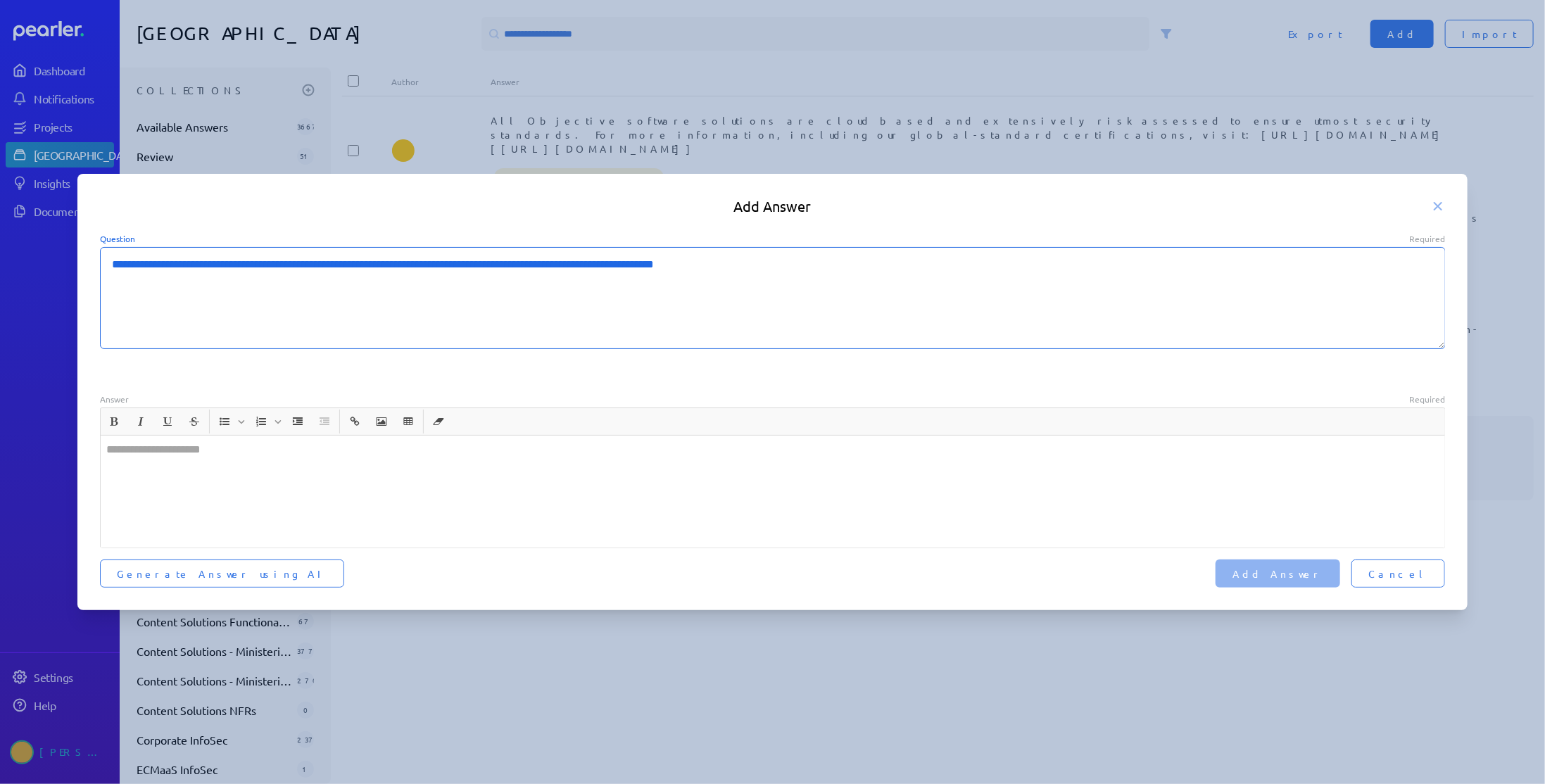
drag, startPoint x: 221, startPoint y: 270, endPoint x: 102, endPoint y: 269, distance: 119.0
click at [102, 269] on textarea "**********" at bounding box center [773, 298] width 1346 height 102
type textarea "*"
type textarea "**********"
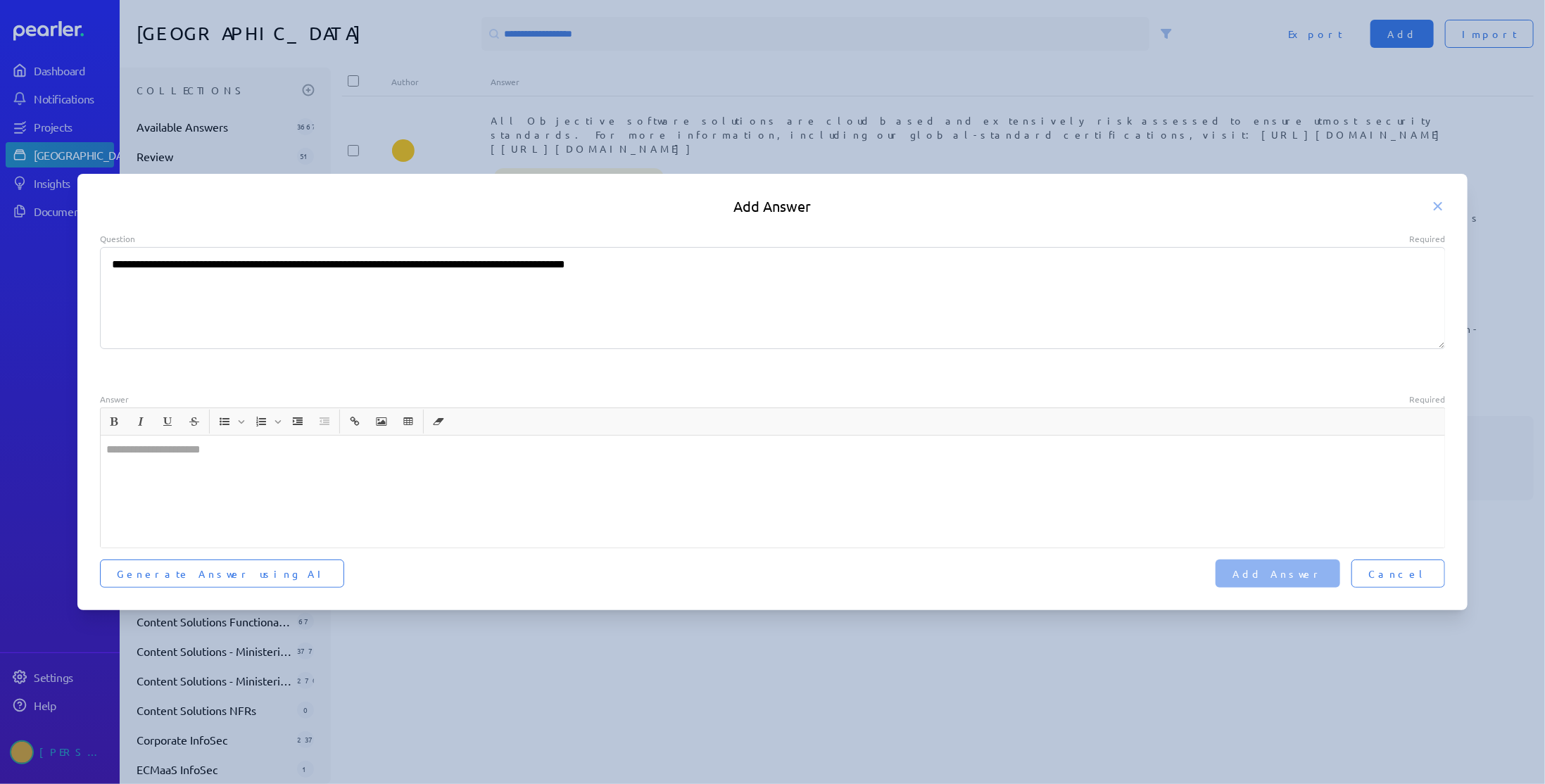
click at [318, 456] on div at bounding box center [773, 491] width 1344 height 112
type textarea "*"
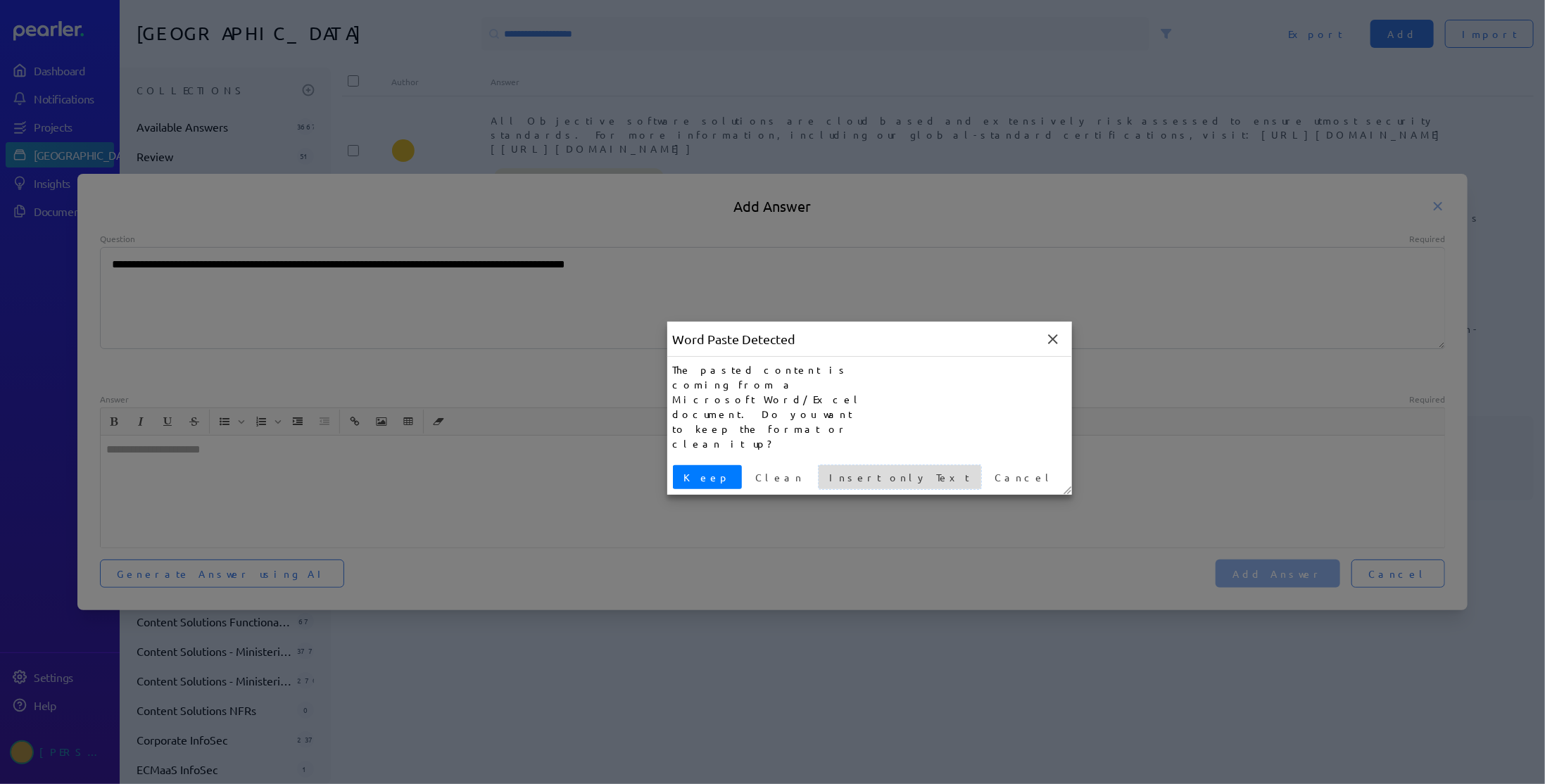
click at [827, 465] on button "Insert only Text" at bounding box center [899, 477] width 163 height 24
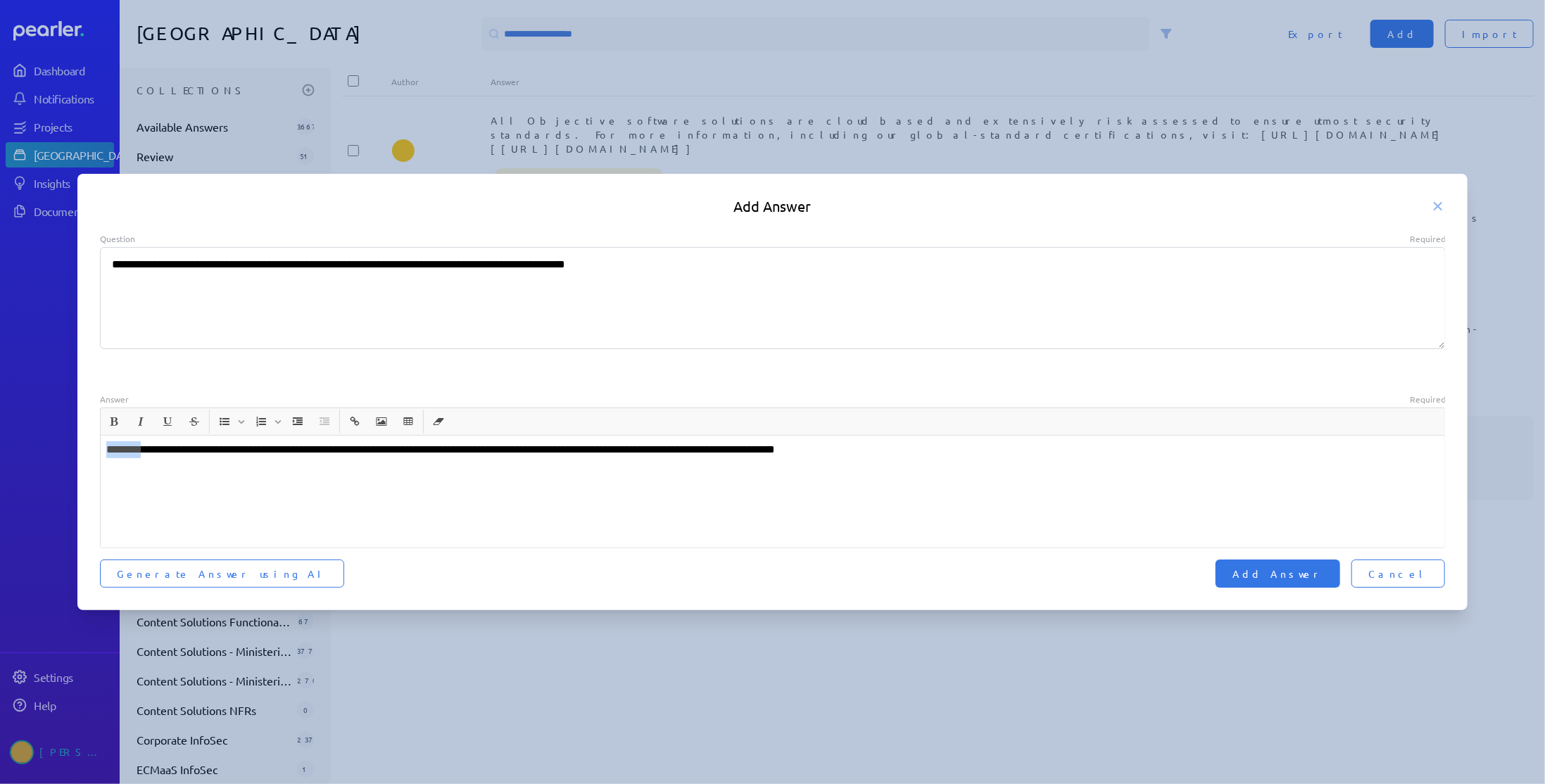
drag, startPoint x: 153, startPoint y: 448, endPoint x: 60, endPoint y: 448, distance: 93.0
click at [60, 448] on div "**********" at bounding box center [773, 392] width 1545 height 784
type textarea "*"
click at [1323, 579] on span "Add Answer" at bounding box center [1277, 573] width 90 height 14
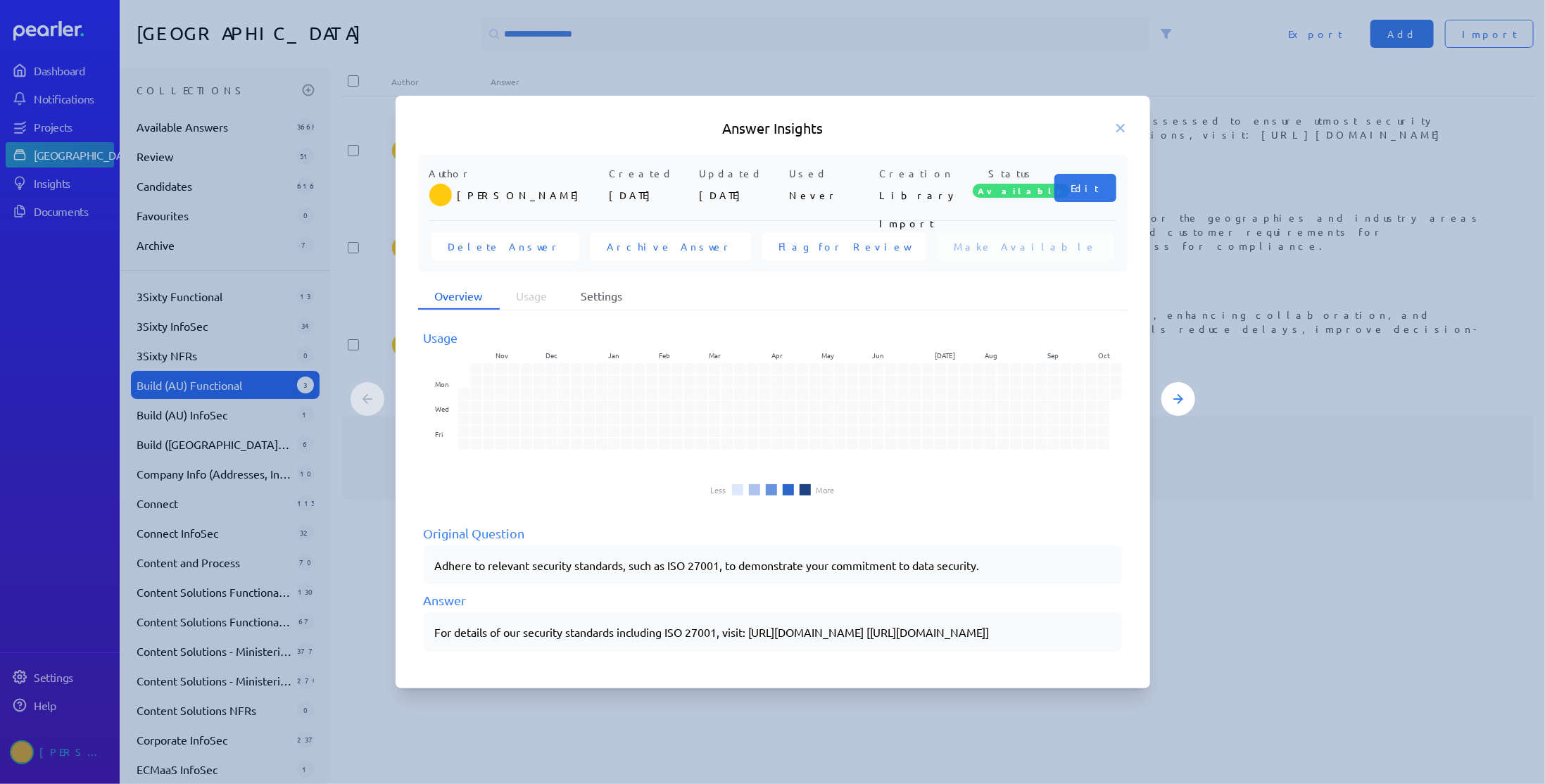
click at [620, 287] on li "Settings" at bounding box center [602, 296] width 75 height 27
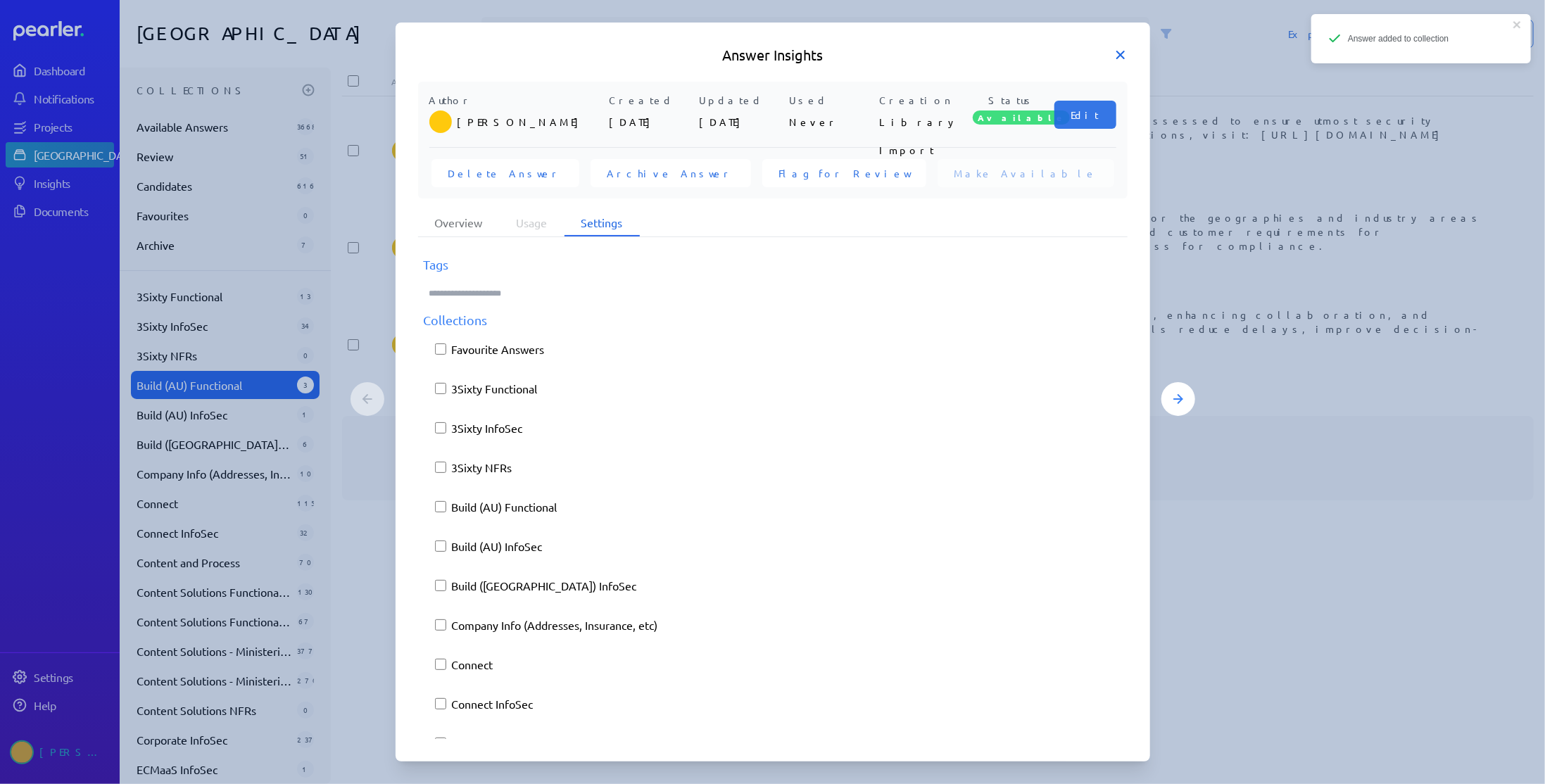
click at [1125, 53] on icon at bounding box center [1120, 55] width 14 height 14
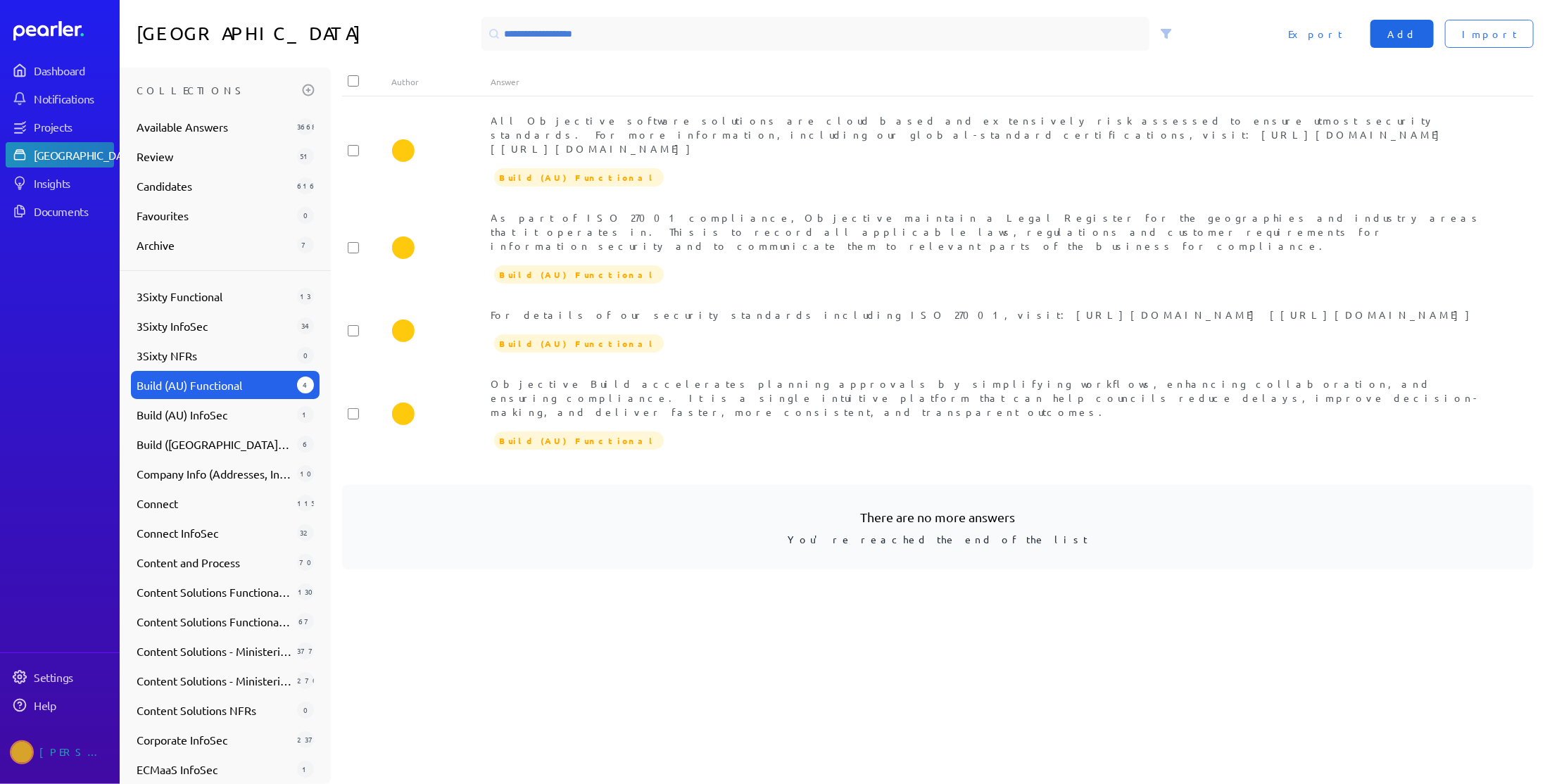
click at [1417, 34] on span "Add" at bounding box center [1402, 34] width 30 height 14
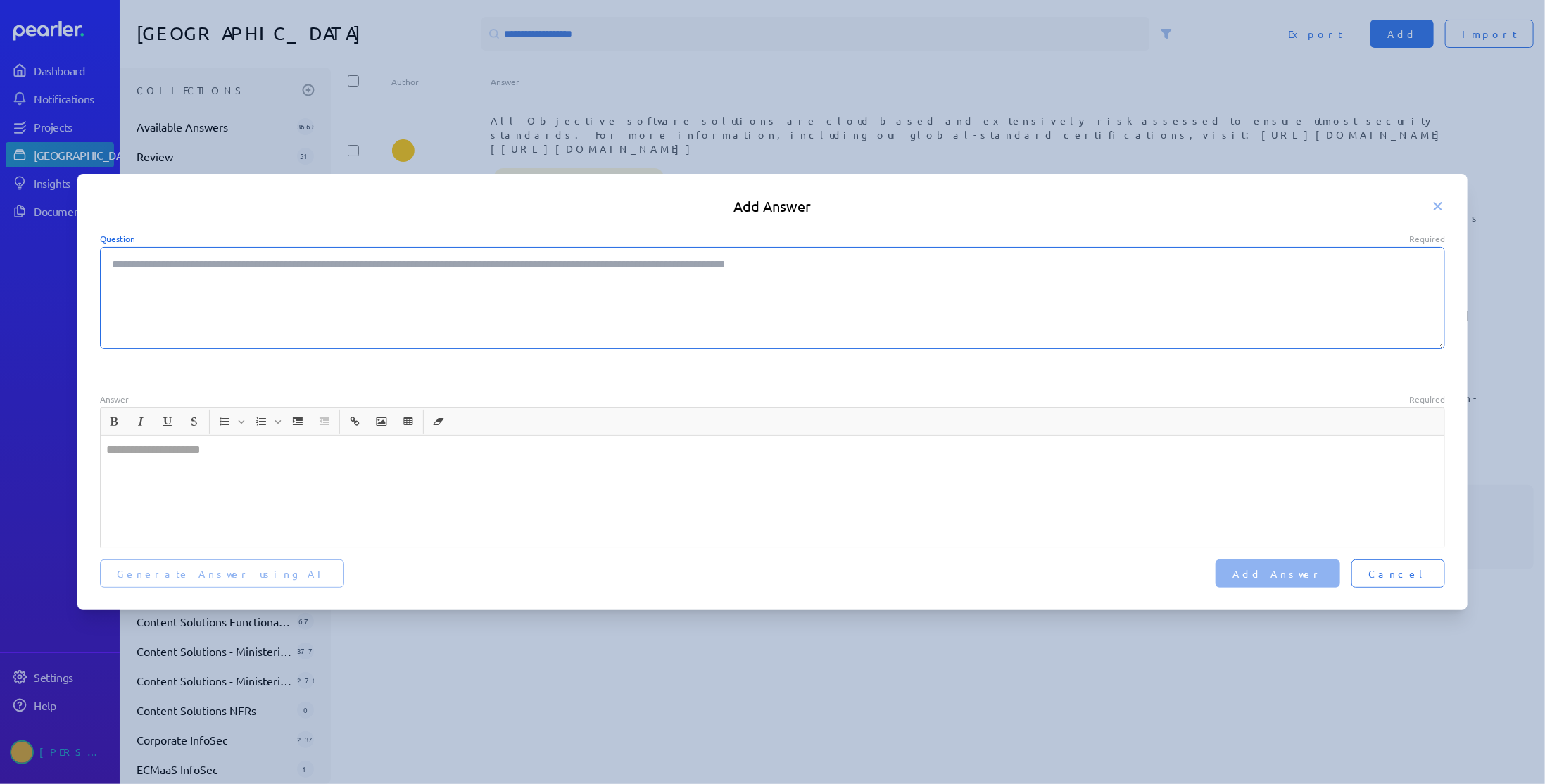
click at [161, 314] on textarea "Question Required" at bounding box center [773, 298] width 1346 height 102
paste textarea "**********"
type textarea "*"
type textarea "**********"
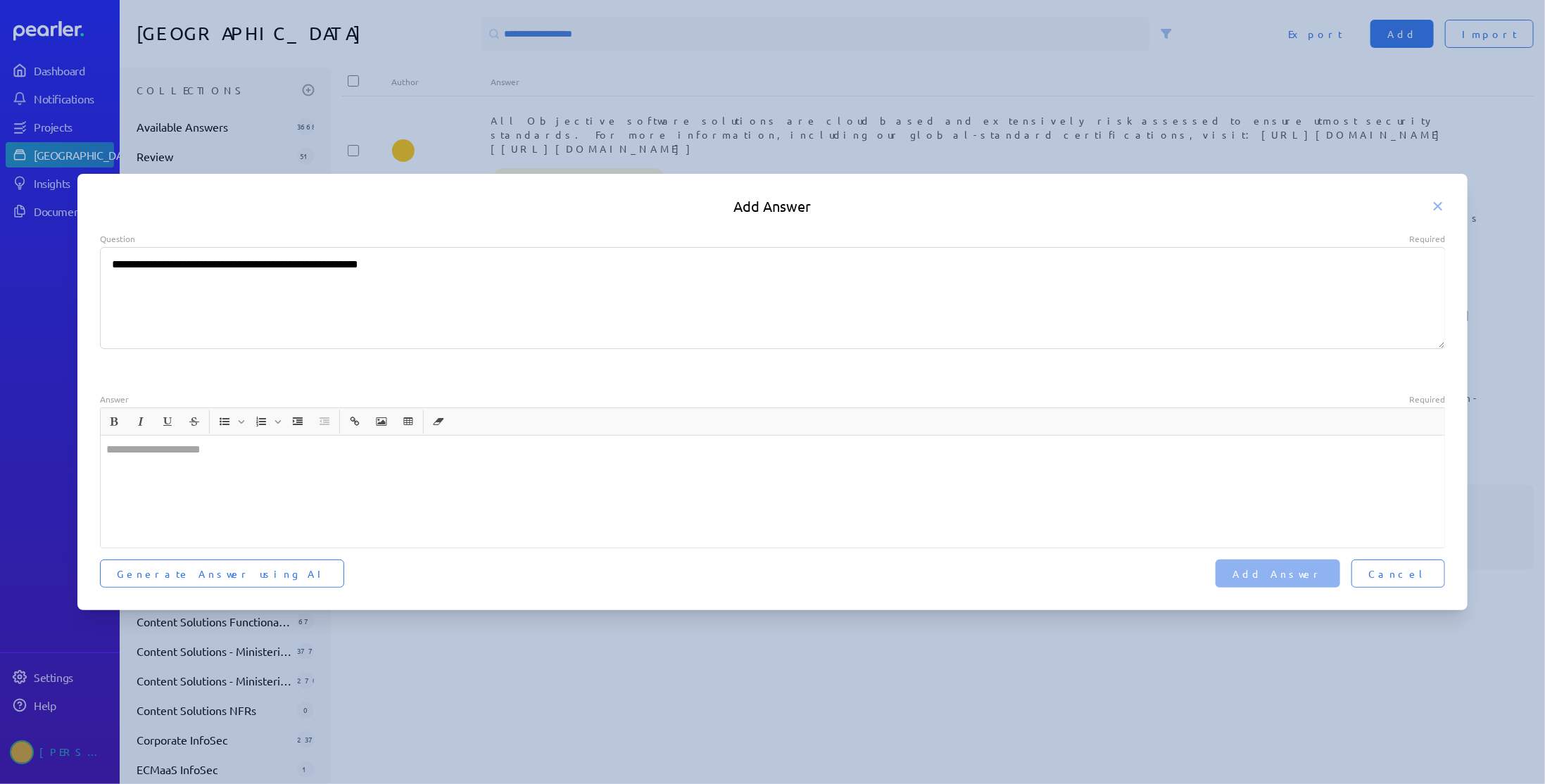
click at [251, 487] on div at bounding box center [773, 491] width 1344 height 112
type textarea "*"
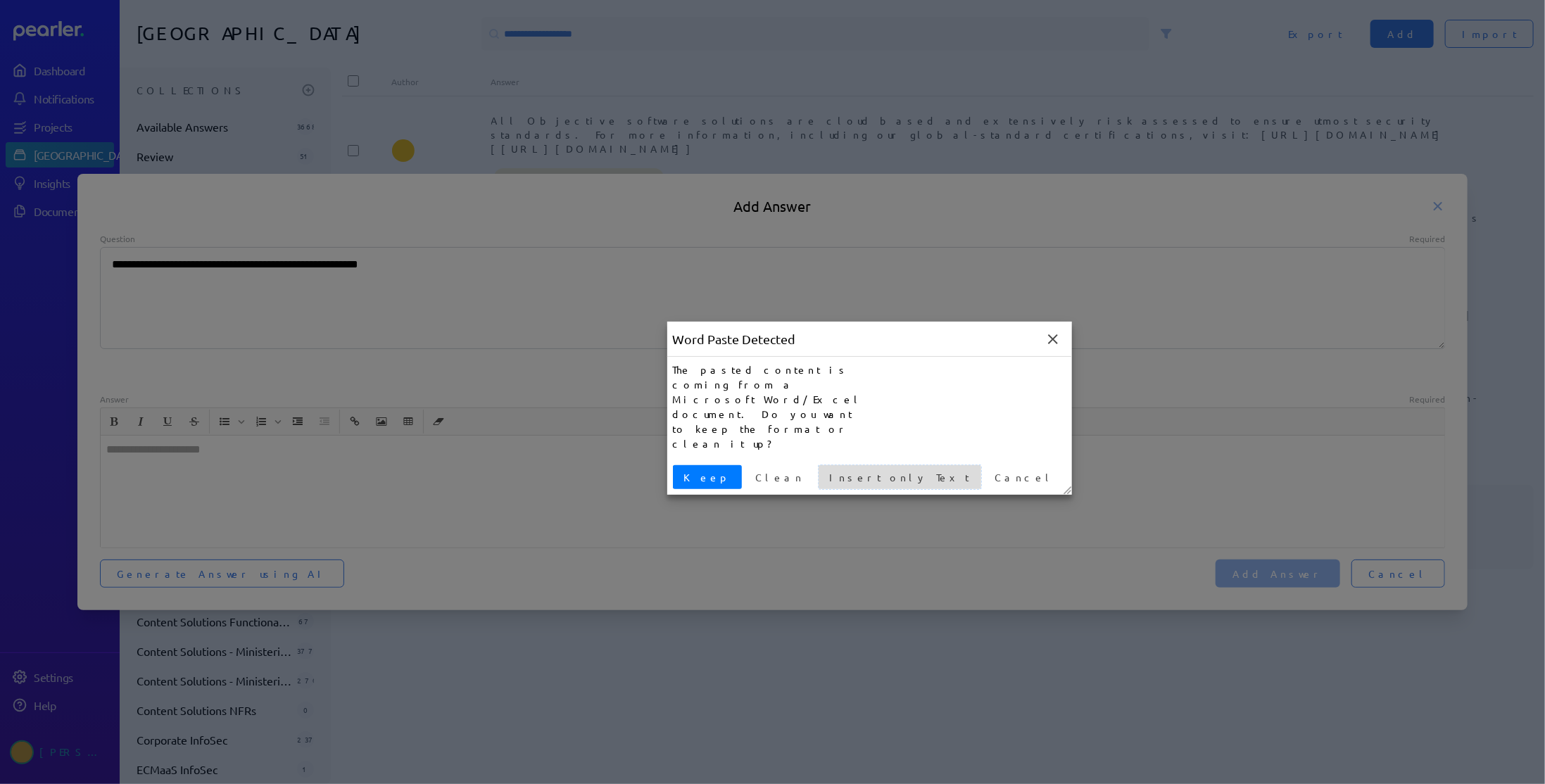
click at [831, 470] on span "Insert only Text" at bounding box center [899, 478] width 151 height 15
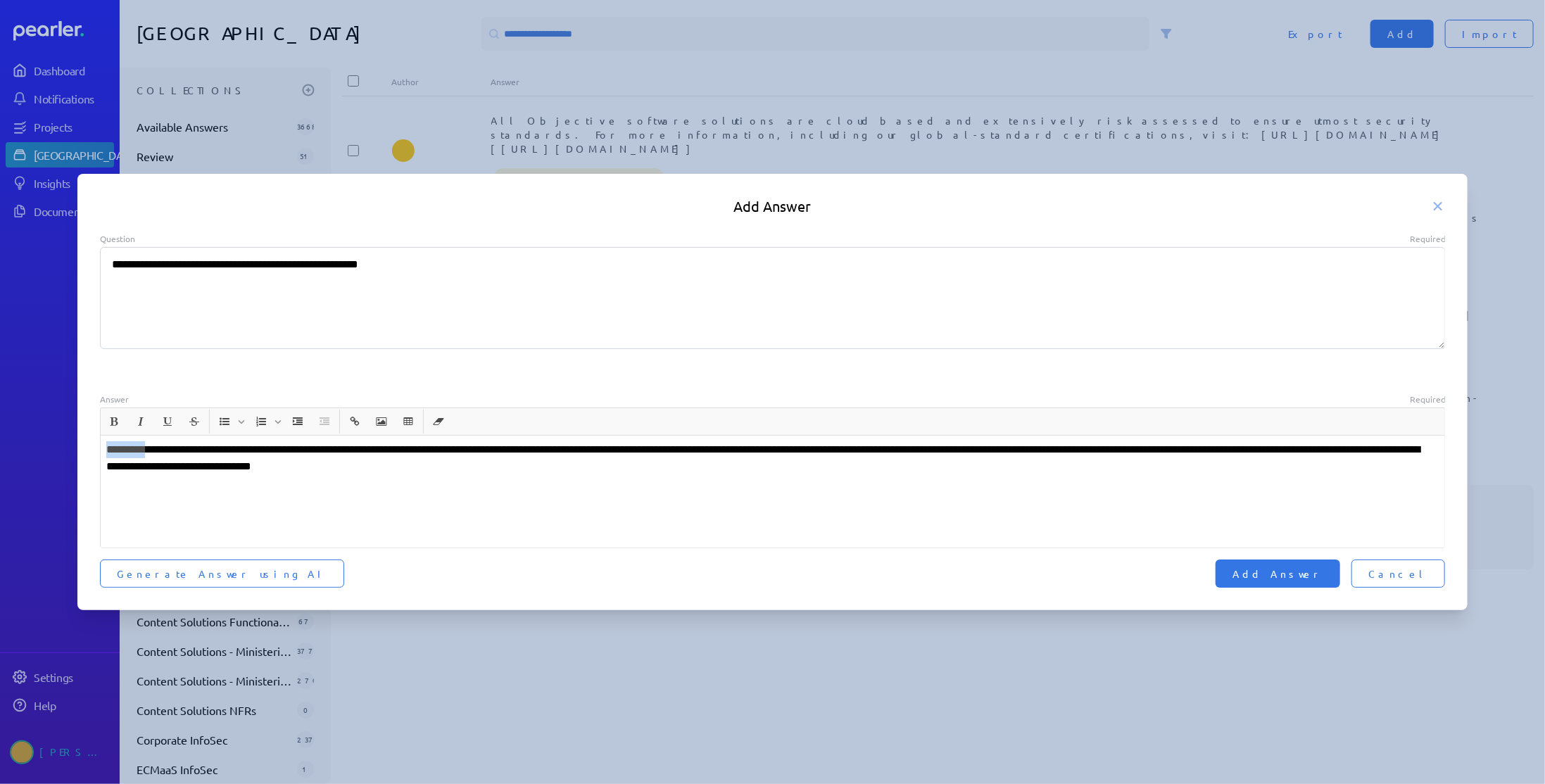
drag, startPoint x: 155, startPoint y: 450, endPoint x: 48, endPoint y: 450, distance: 107.0
click at [48, 450] on div "**********" at bounding box center [773, 392] width 1545 height 784
type textarea "*"
click at [1307, 568] on span "Add Answer" at bounding box center [1277, 573] width 90 height 14
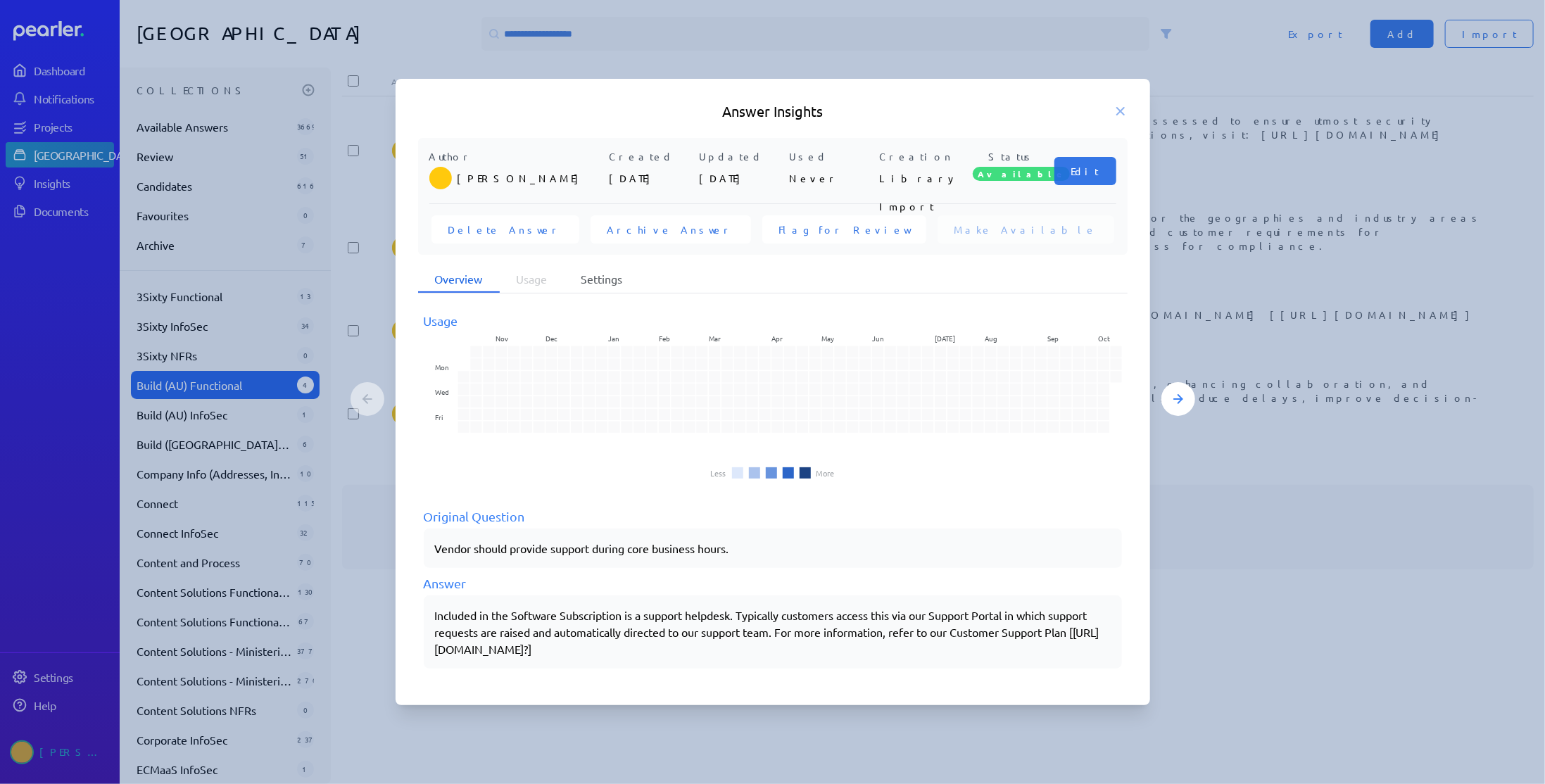
click at [590, 272] on li "Settings" at bounding box center [602, 279] width 75 height 27
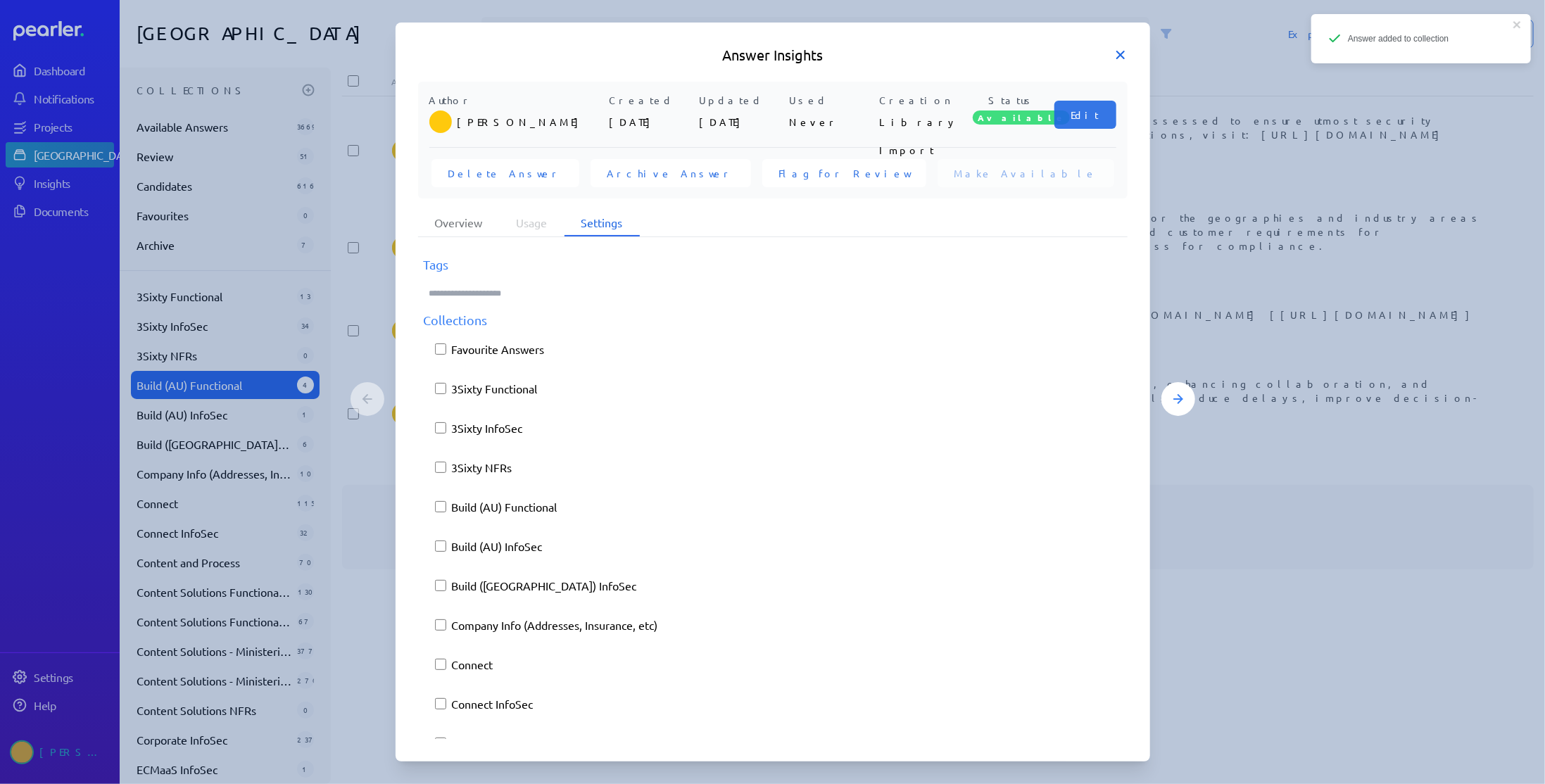
click at [1117, 56] on icon at bounding box center [1120, 55] width 14 height 14
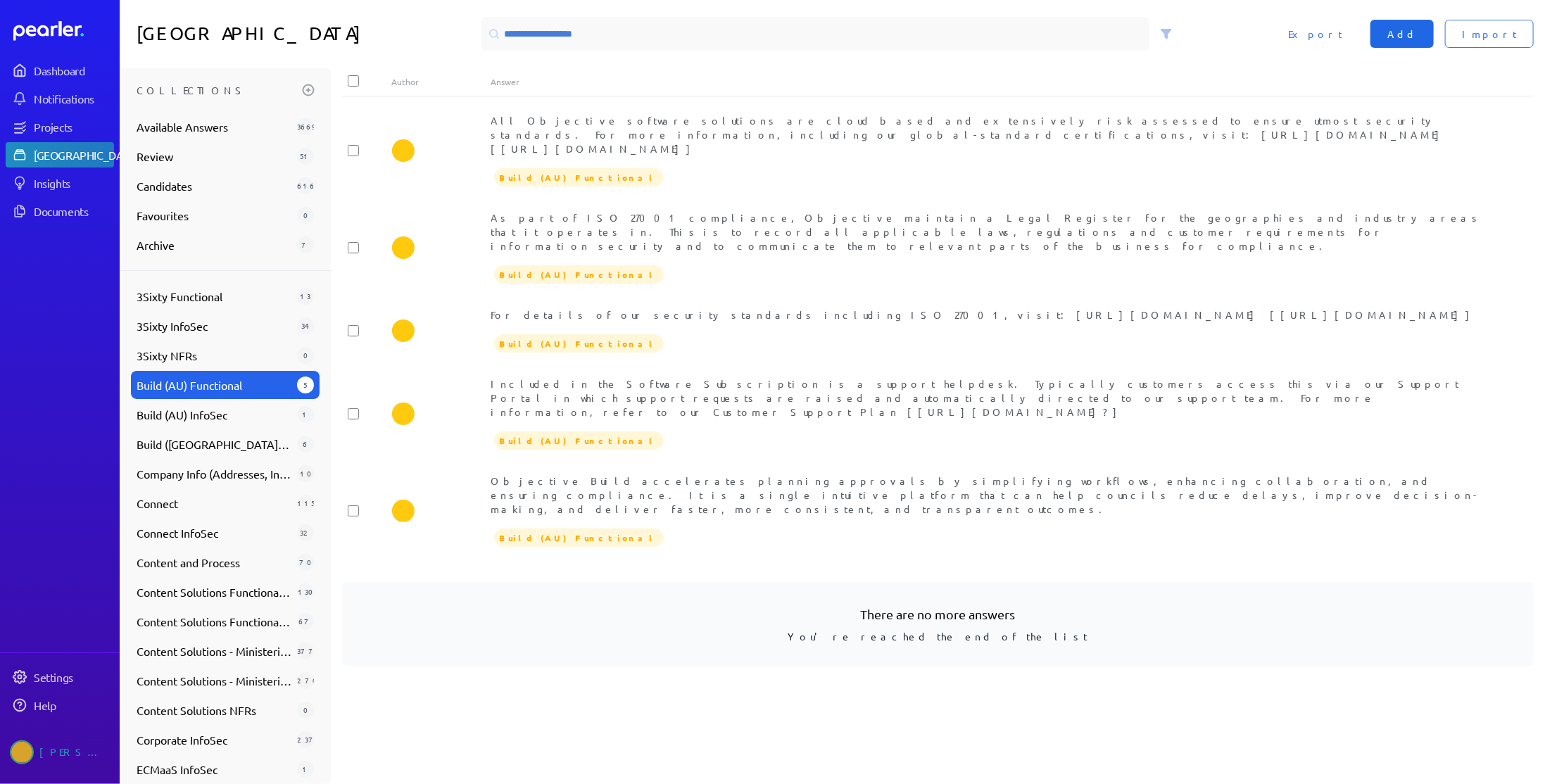
click at [1417, 34] on span "Add" at bounding box center [1402, 34] width 30 height 14
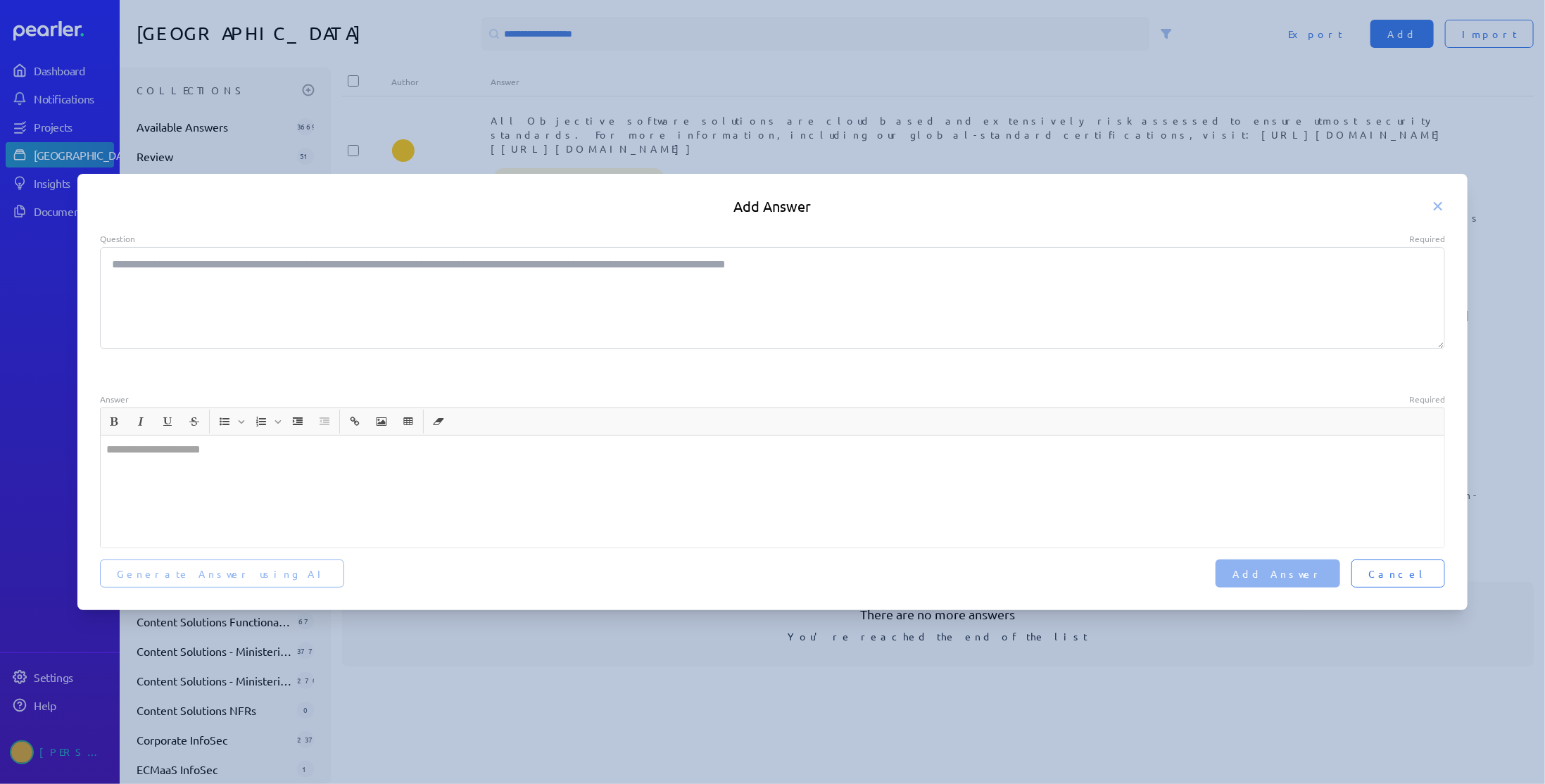
click at [251, 281] on textarea "Question Required" at bounding box center [773, 298] width 1346 height 102
paste textarea "**********"
type textarea "*"
type textarea "**********"
click at [174, 465] on div at bounding box center [773, 491] width 1344 height 112
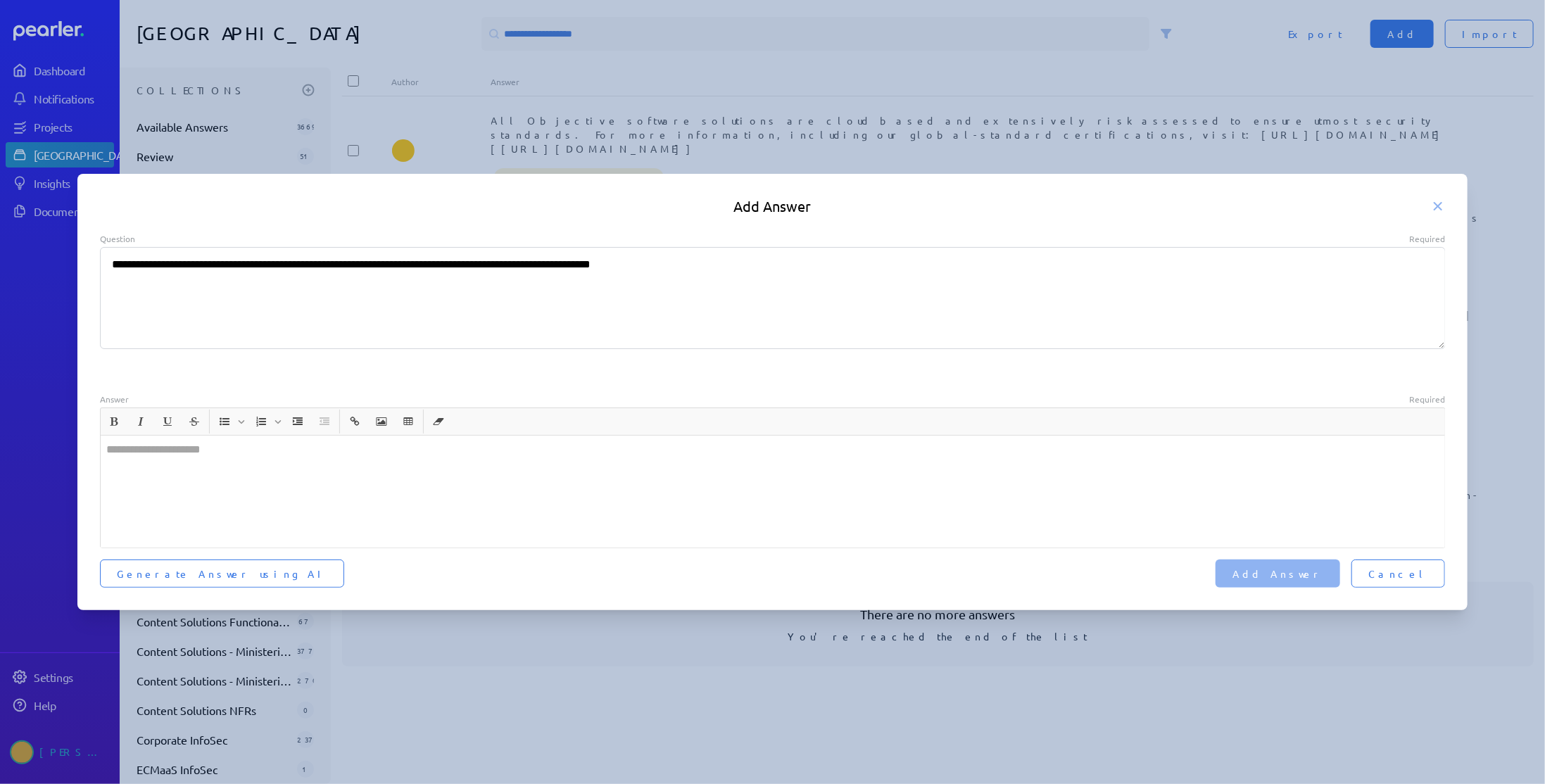
type textarea "*"
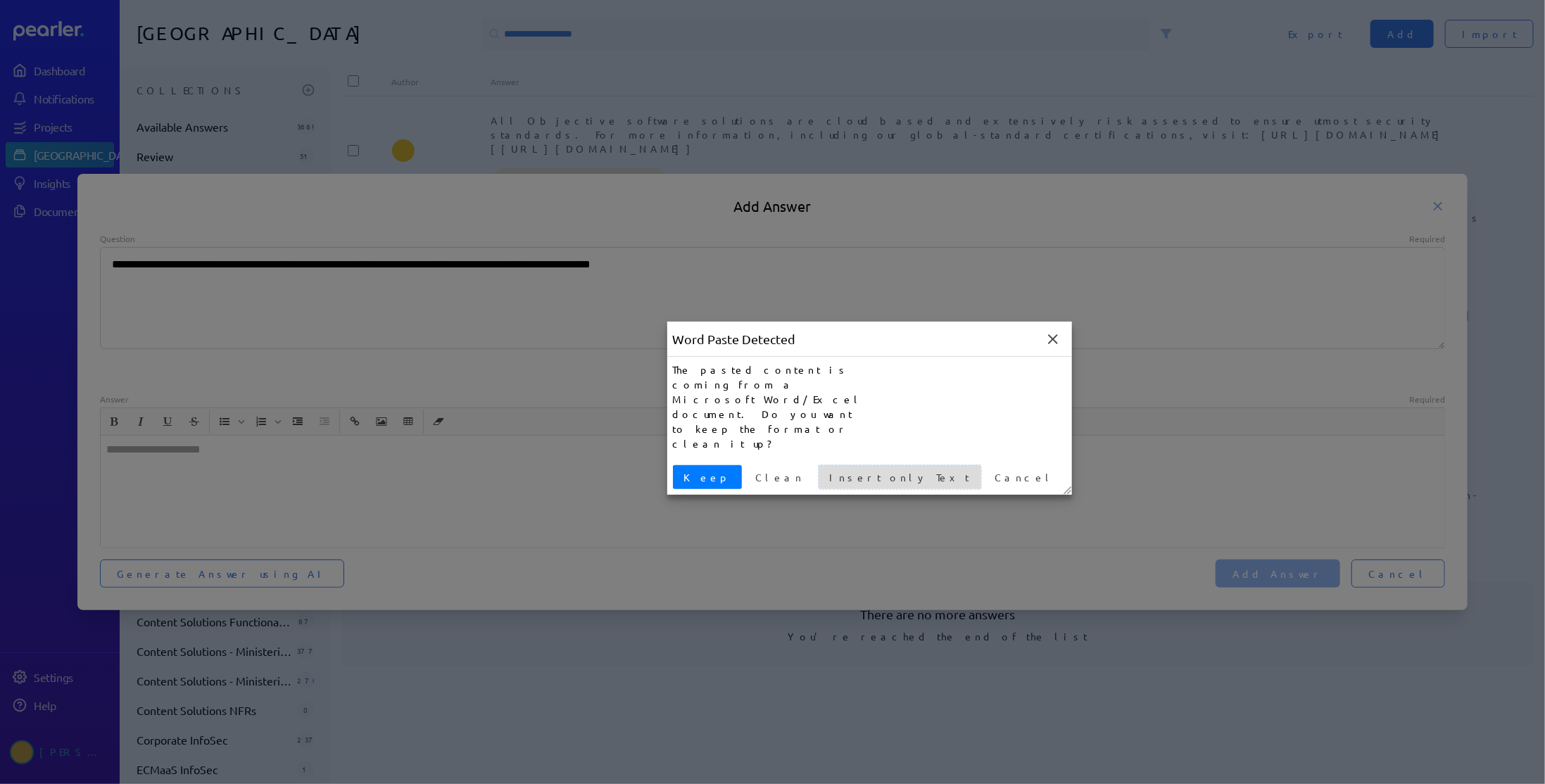
click at [824, 470] on span "Insert only Text" at bounding box center [899, 478] width 151 height 15
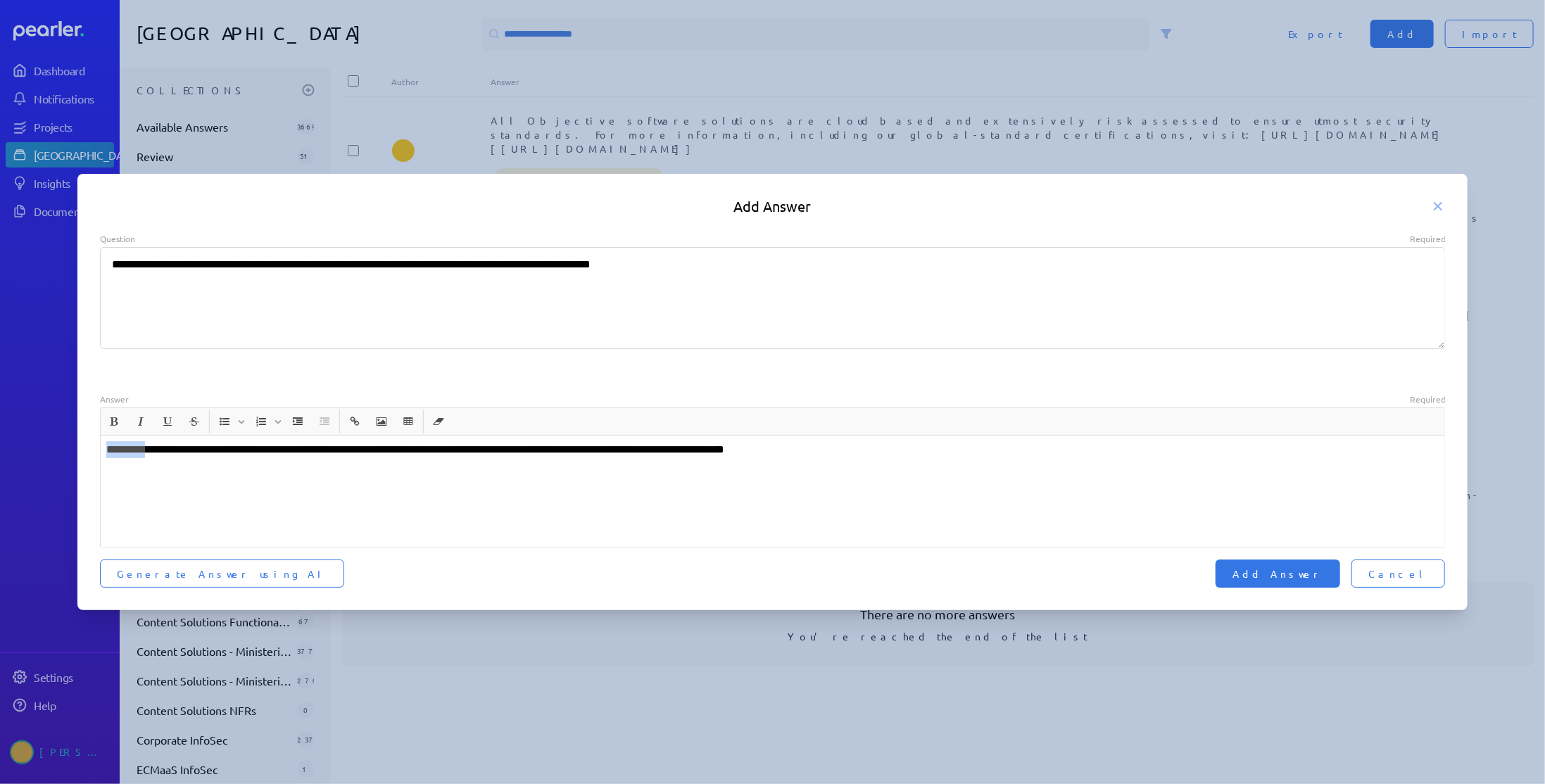
drag, startPoint x: 157, startPoint y: 451, endPoint x: 4, endPoint y: 448, distance: 153.0
click at [4, 448] on div "**********" at bounding box center [773, 392] width 1545 height 784
type textarea "*"
click at [1323, 575] on span "Add Answer" at bounding box center [1277, 573] width 90 height 14
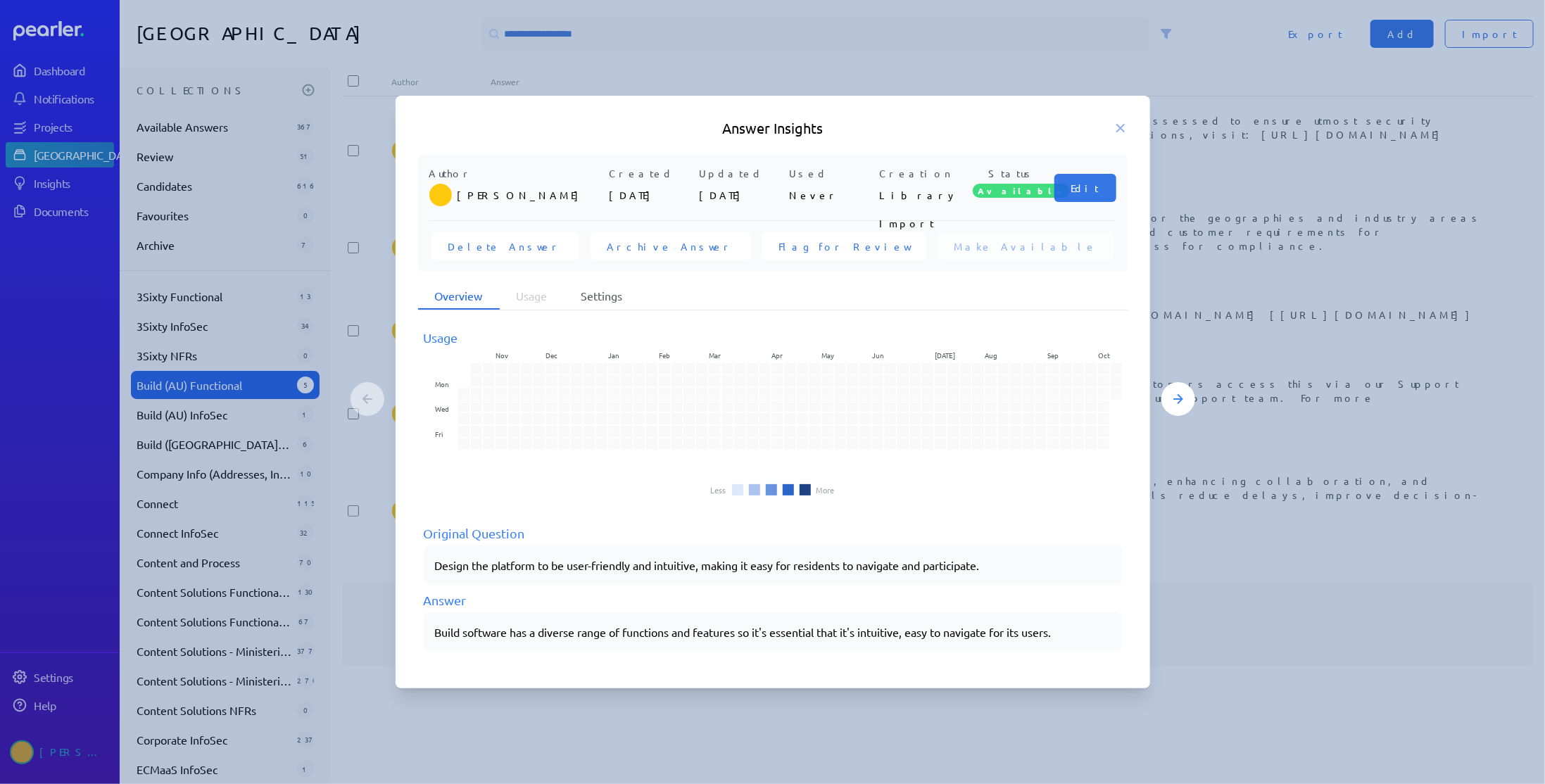
click at [601, 299] on li "Settings" at bounding box center [602, 296] width 75 height 27
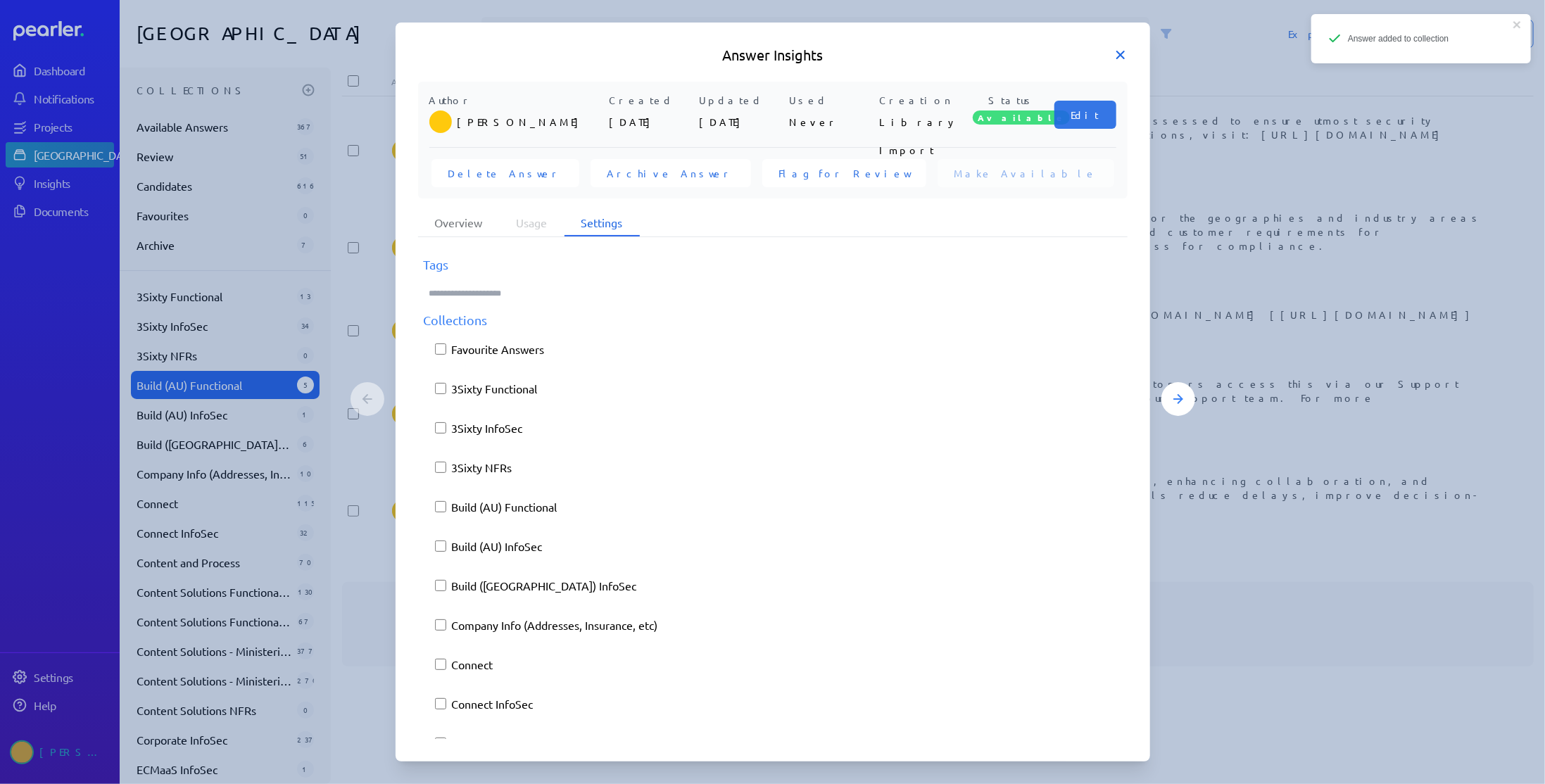
click at [1121, 58] on icon at bounding box center [1120, 55] width 14 height 14
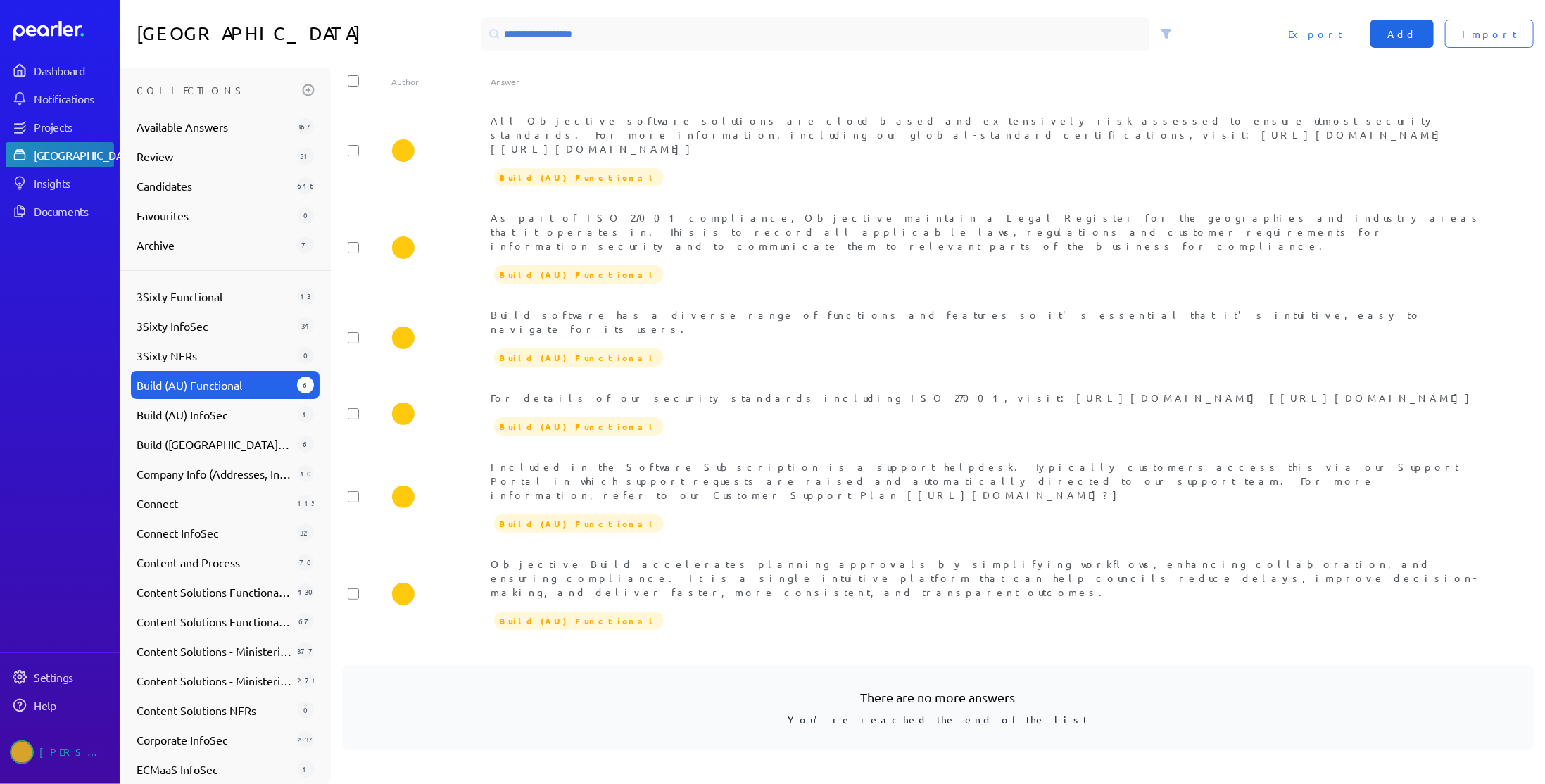
click at [1417, 35] on span "Add" at bounding box center [1402, 34] width 30 height 14
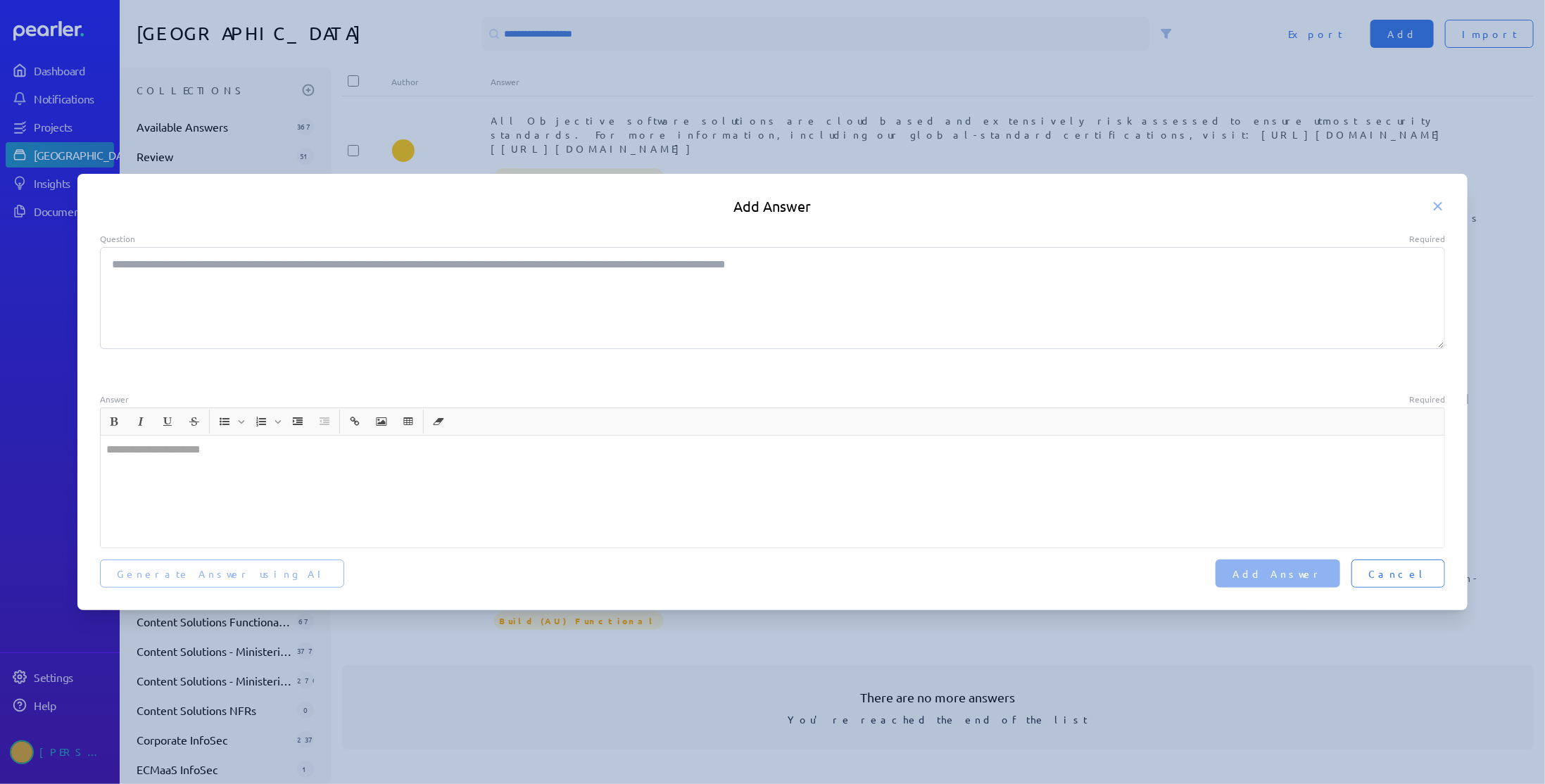
click at [211, 291] on textarea "Question Required" at bounding box center [773, 298] width 1346 height 102
paste textarea "**********"
type textarea "*"
type textarea "**********"
click at [182, 500] on div at bounding box center [773, 491] width 1344 height 112
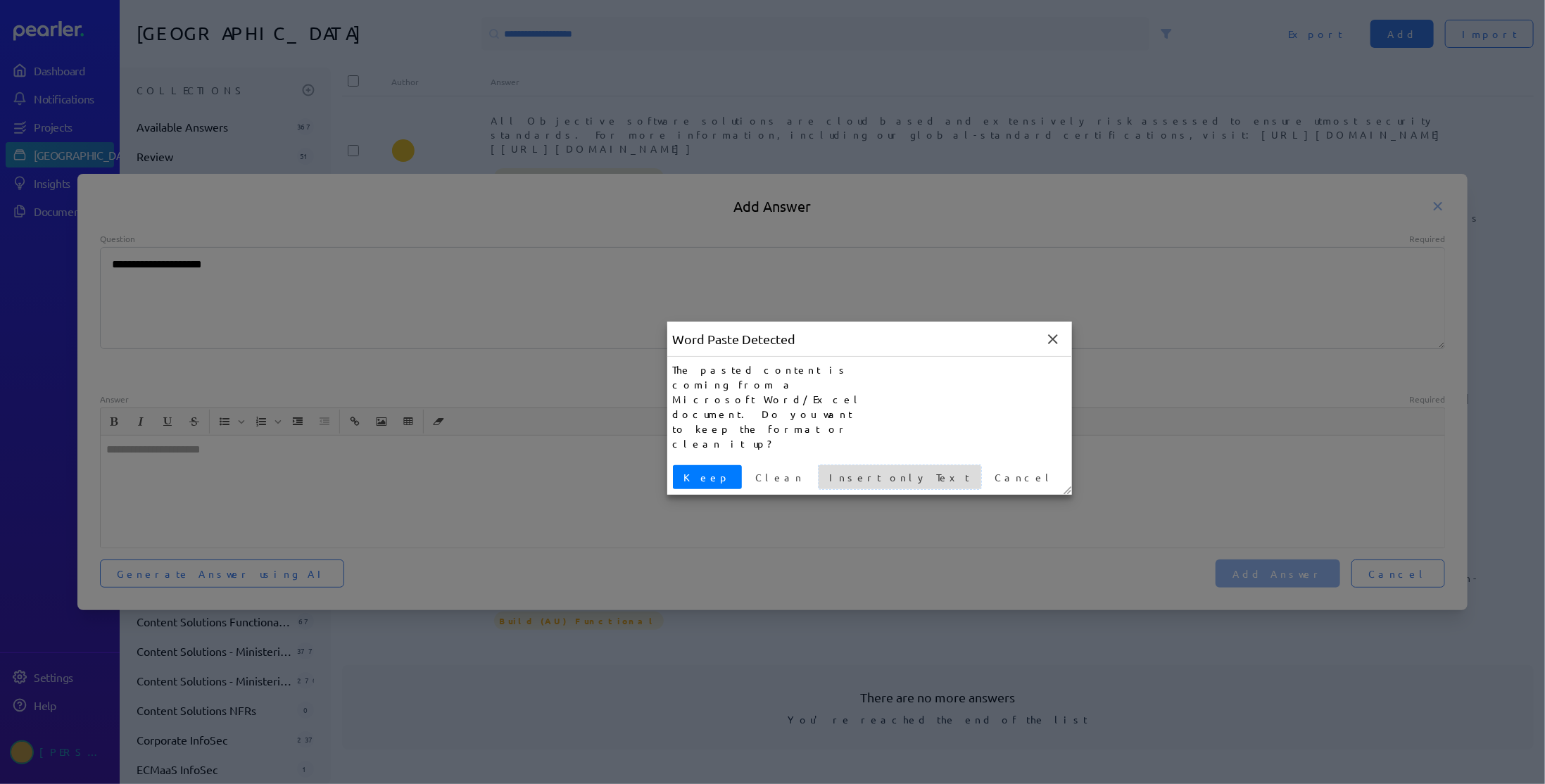
click at [824, 470] on span "Insert only Text" at bounding box center [899, 478] width 151 height 15
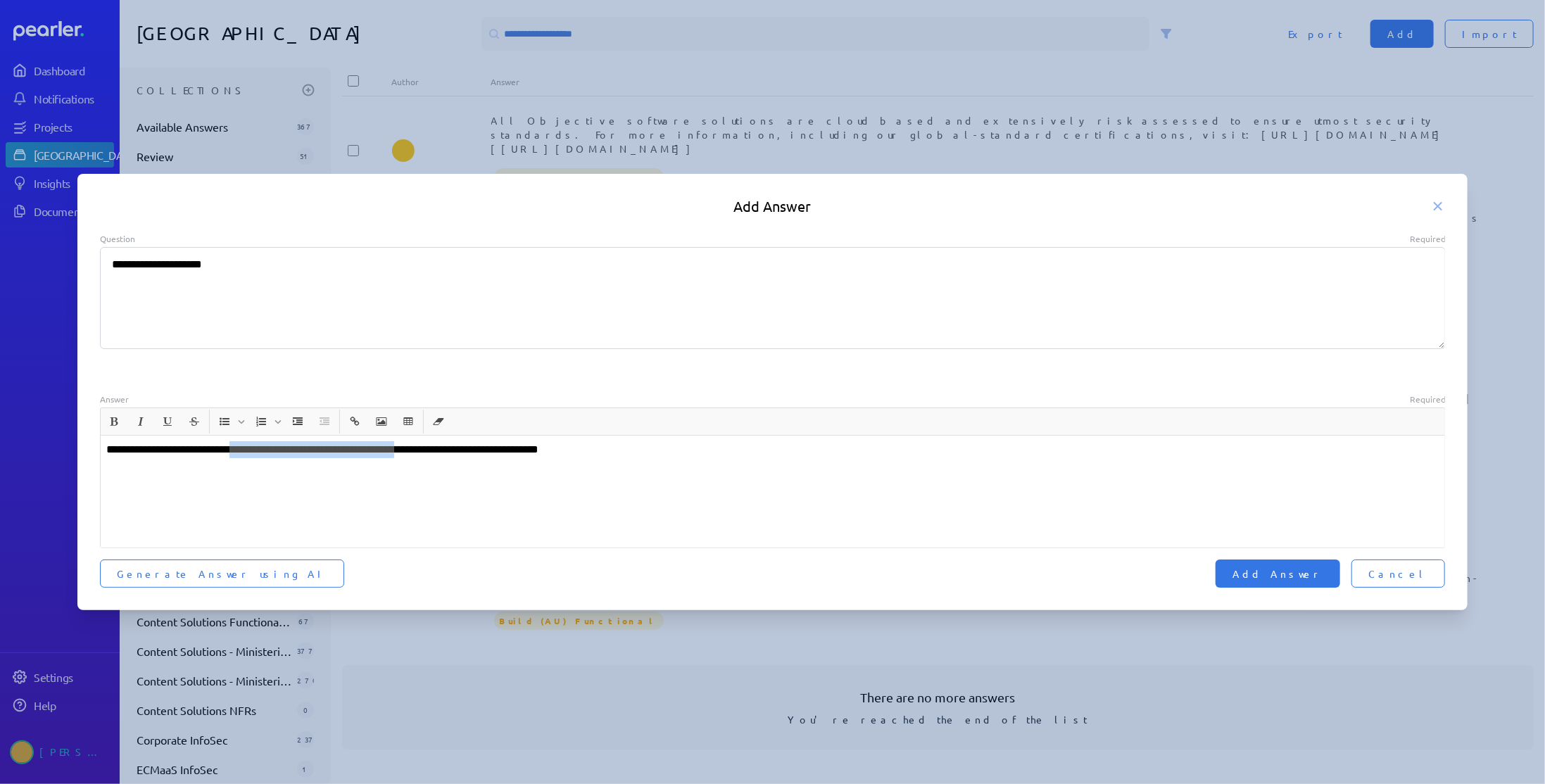
drag, startPoint x: 236, startPoint y: 451, endPoint x: 440, endPoint y: 457, distance: 204.1
click at [440, 457] on p "**********" at bounding box center [773, 449] width 1333 height 17
type textarea "*"
click at [1323, 573] on span "Add Answer" at bounding box center [1277, 573] width 90 height 14
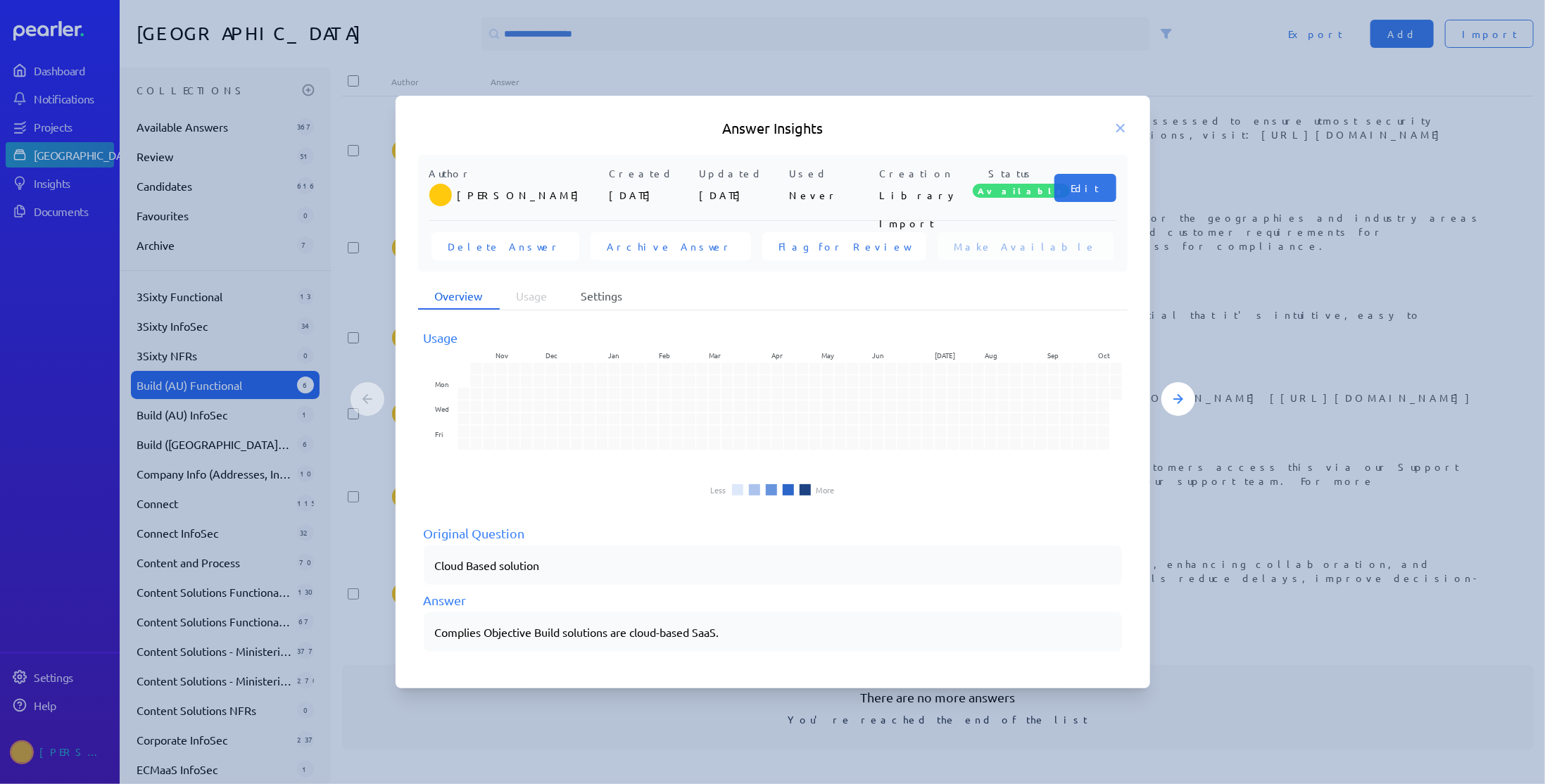
click at [591, 292] on li "Settings" at bounding box center [602, 296] width 75 height 27
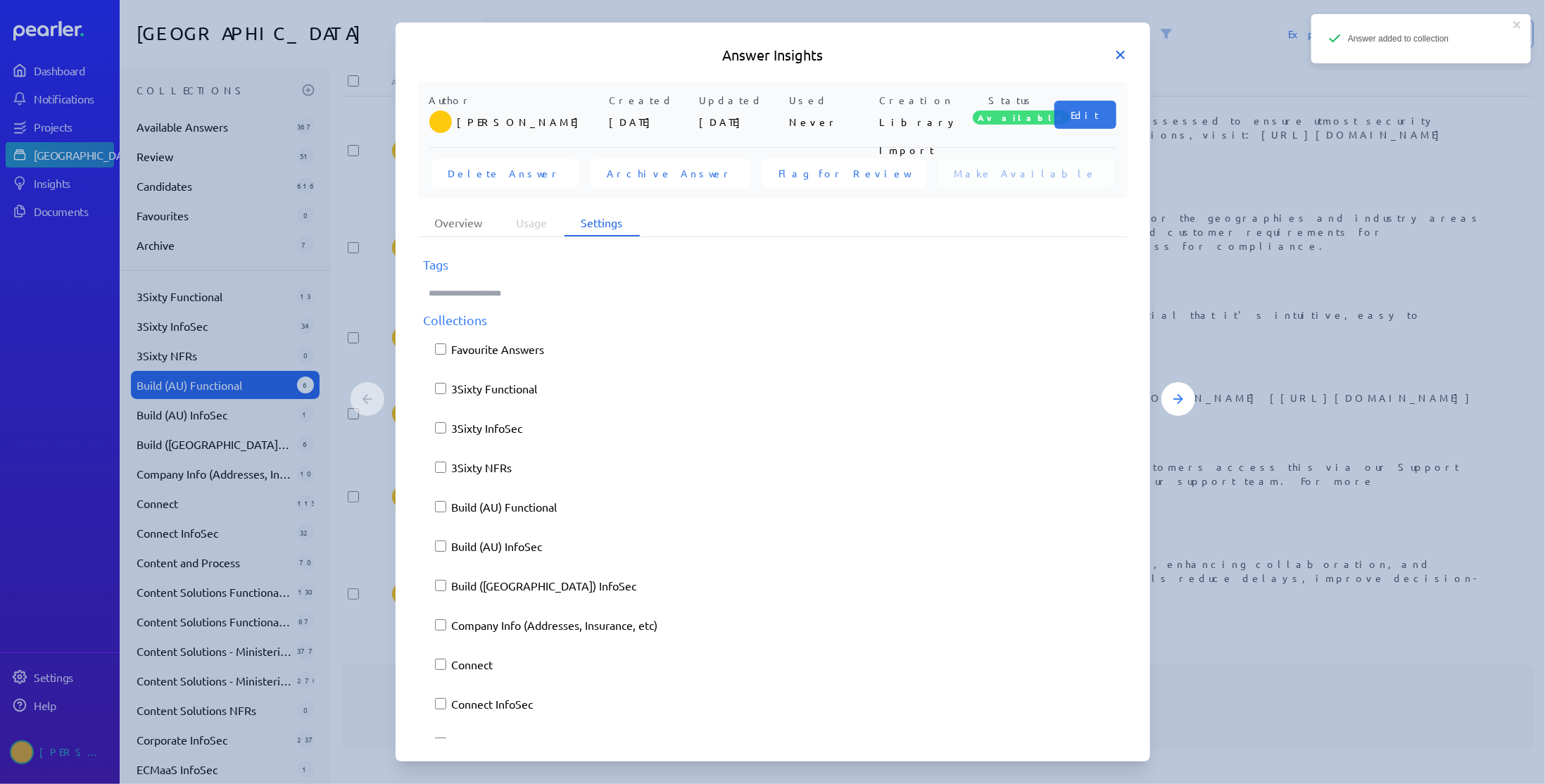
click at [1117, 55] on icon at bounding box center [1120, 55] width 14 height 14
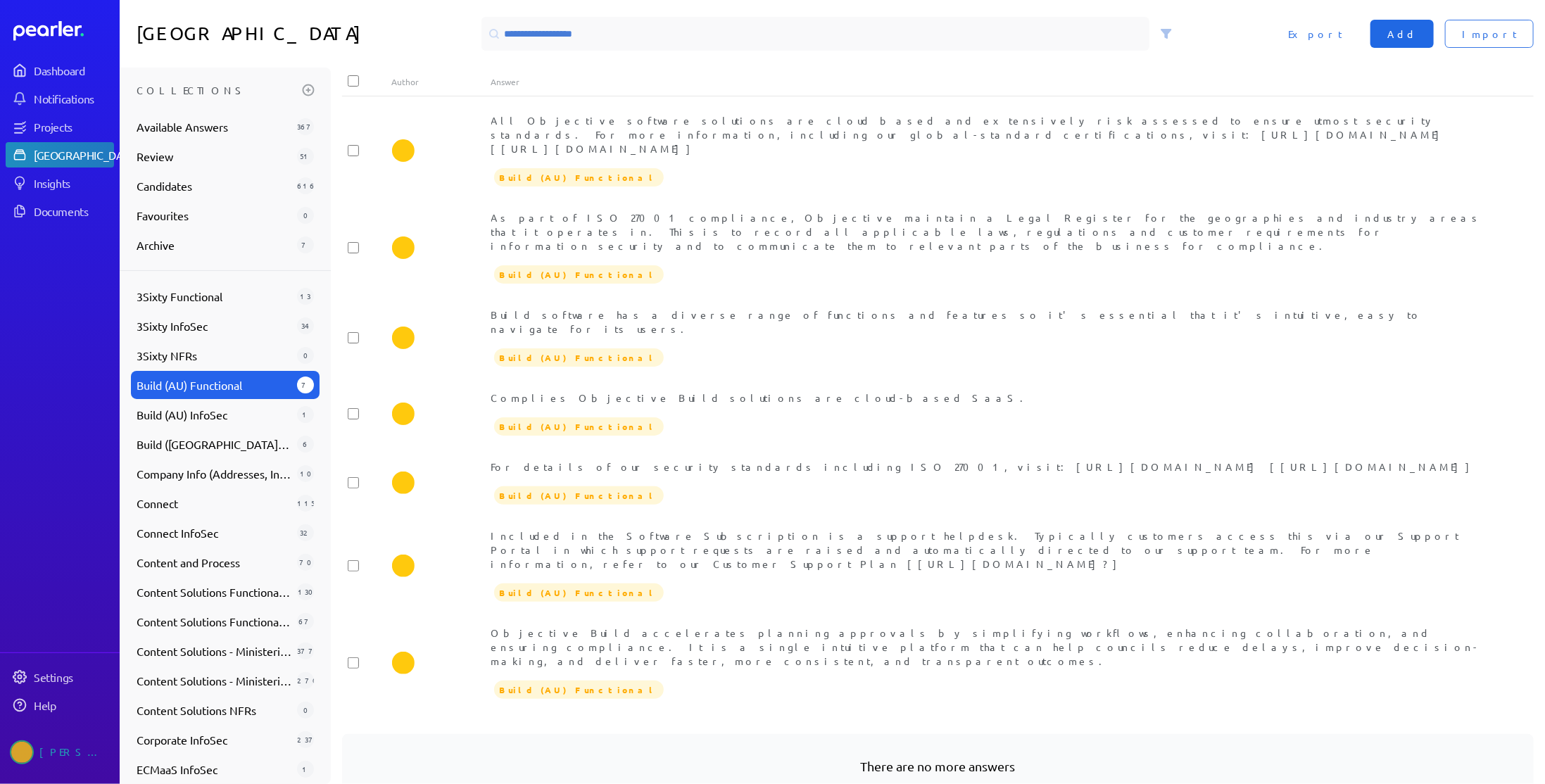
click at [1417, 35] on span "Add" at bounding box center [1402, 34] width 30 height 14
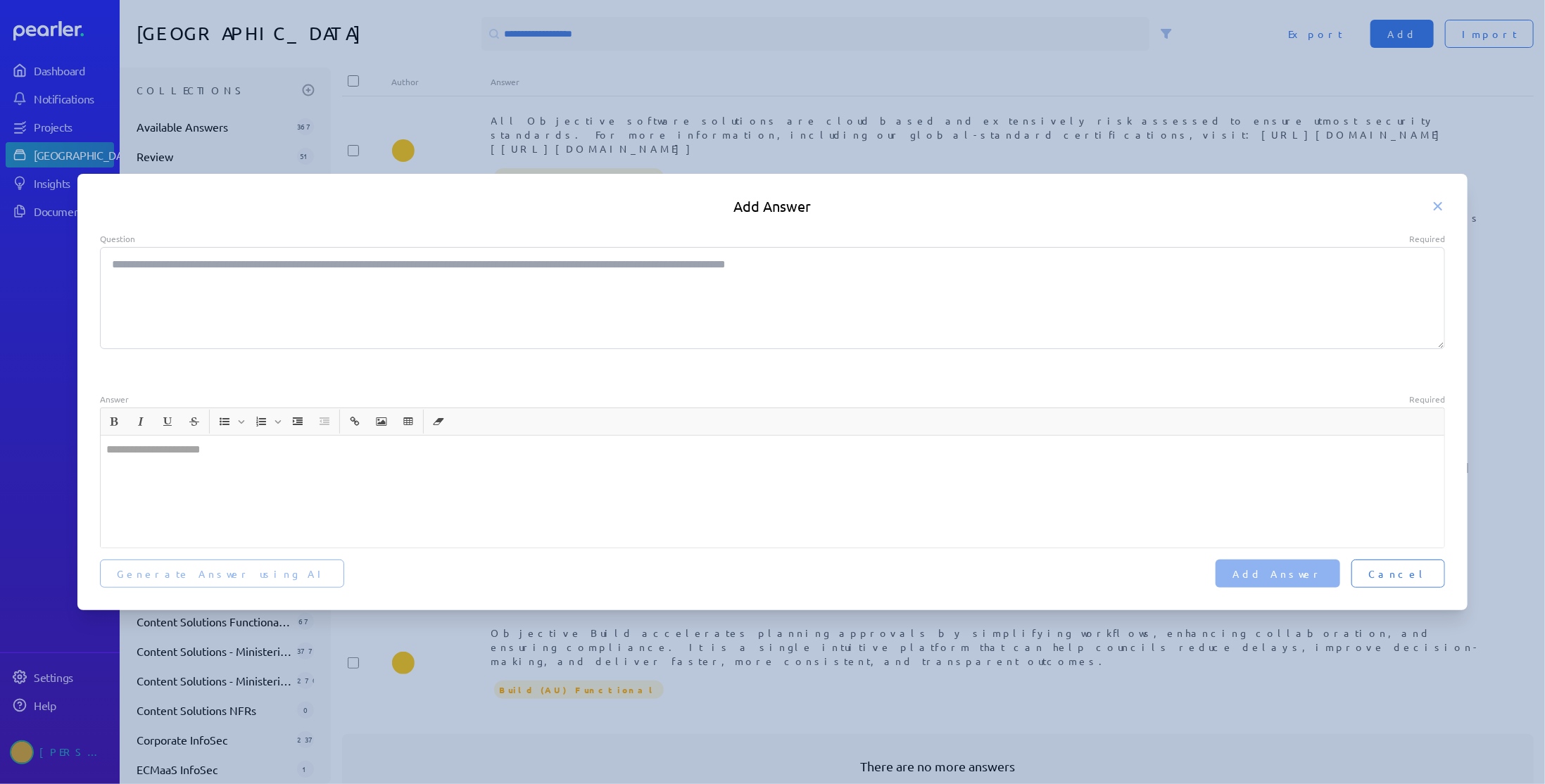
click at [361, 312] on textarea "Question Required" at bounding box center [773, 298] width 1346 height 102
paste textarea "**********"
type textarea "*"
type textarea "**********"
click at [297, 489] on div at bounding box center [773, 491] width 1344 height 112
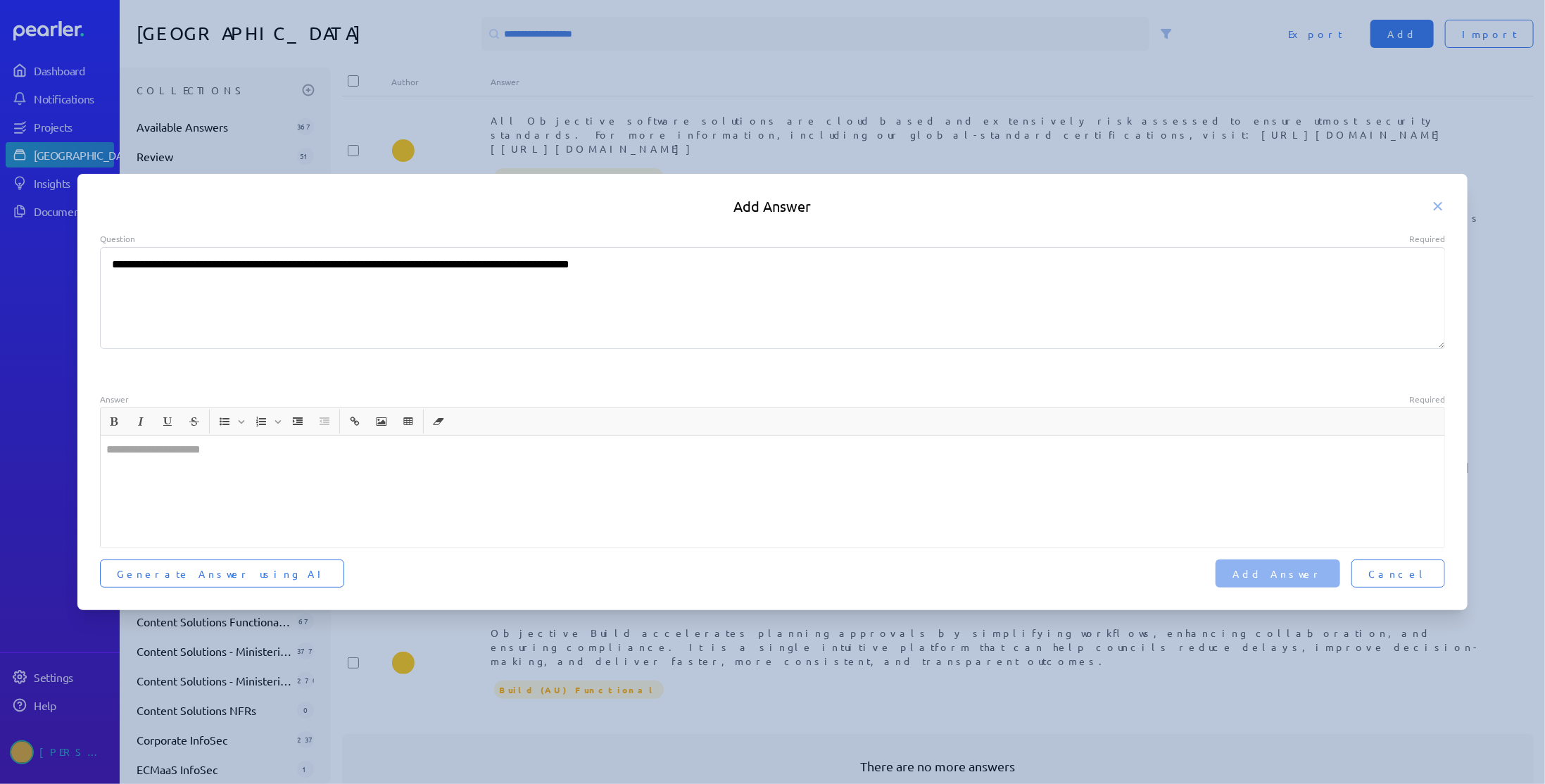
type textarea "*"
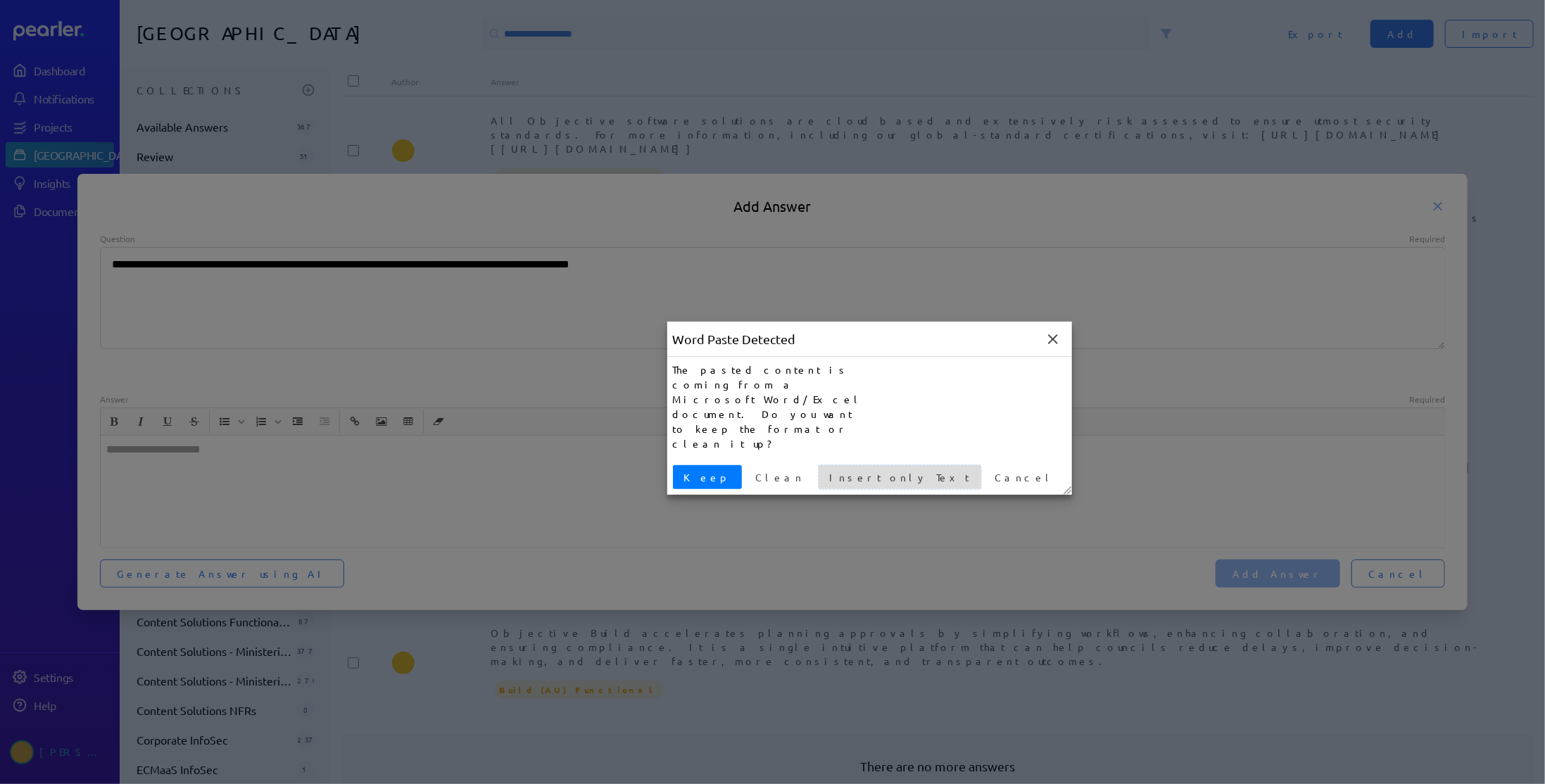
click at [824, 470] on span "Insert only Text" at bounding box center [899, 478] width 151 height 15
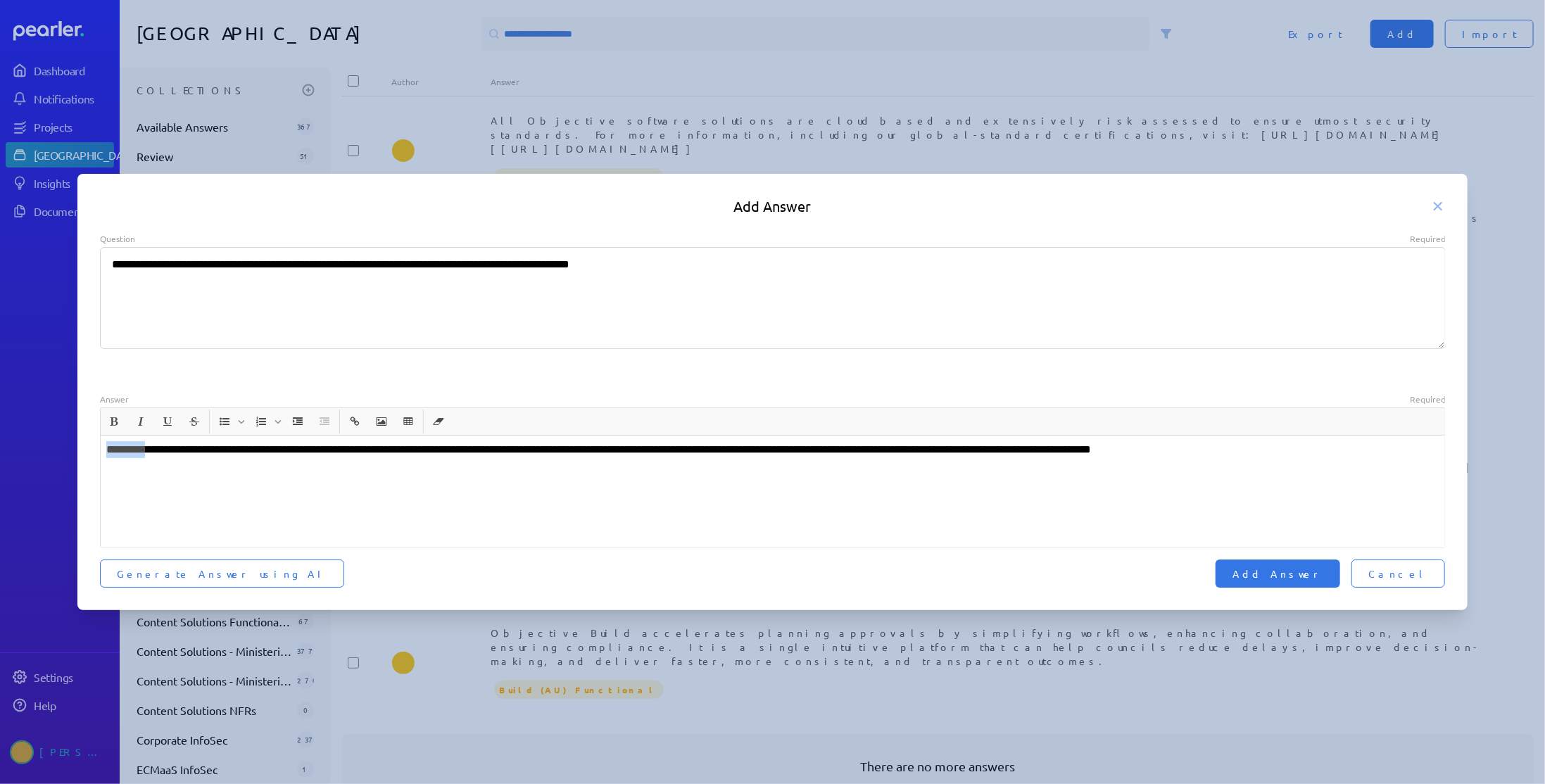
drag, startPoint x: 158, startPoint y: 448, endPoint x: -7, endPoint y: 448, distance: 165.0
click at [0, 448] on html "Dashboard Notifications Projects Answer Library Insights Documents Settings Hel…" at bounding box center [773, 445] width 1545 height 890
type textarea "*"
click at [1319, 574] on span "Add Answer" at bounding box center [1277, 573] width 90 height 14
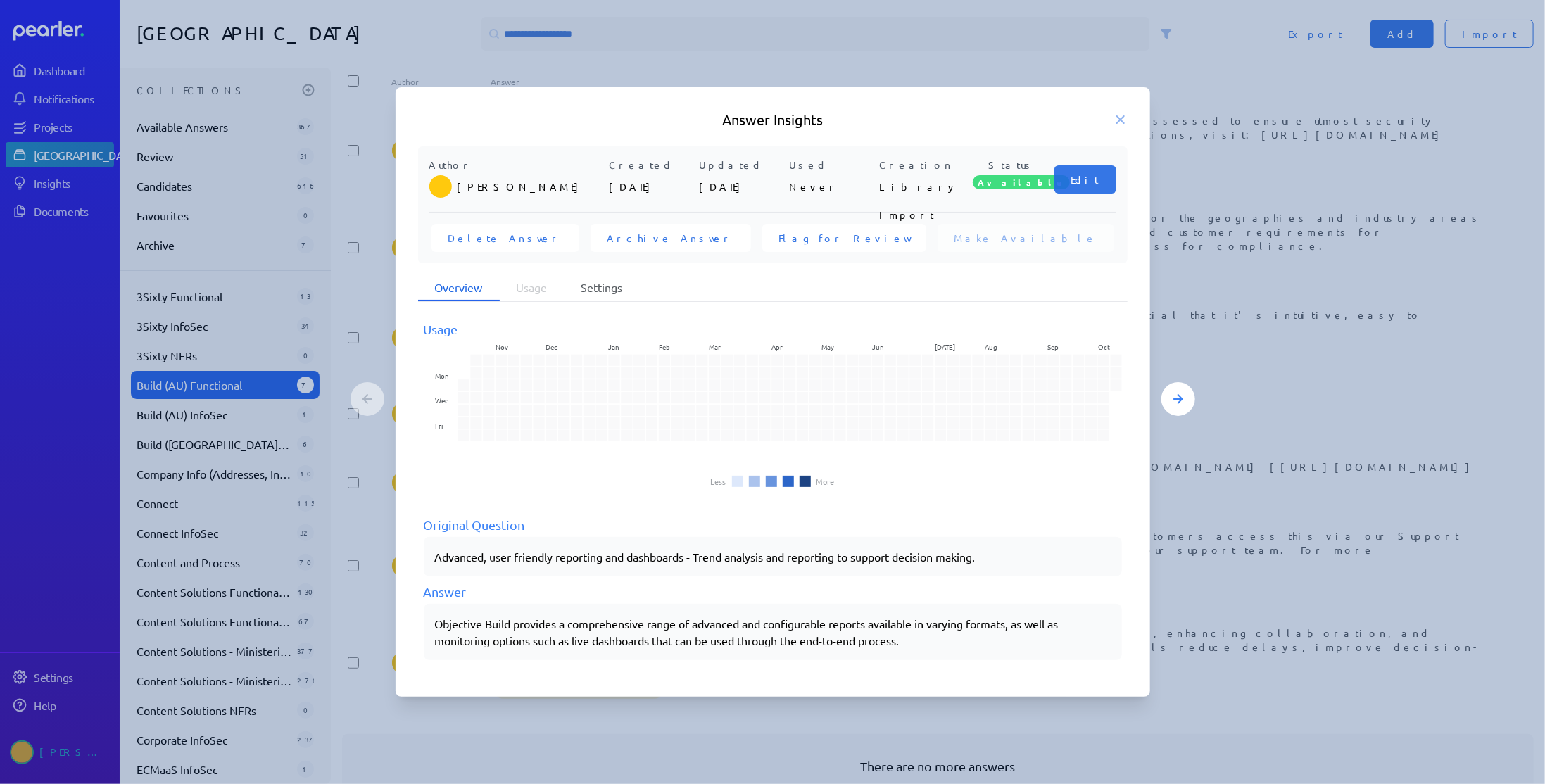
click at [611, 284] on li "Settings" at bounding box center [602, 287] width 75 height 27
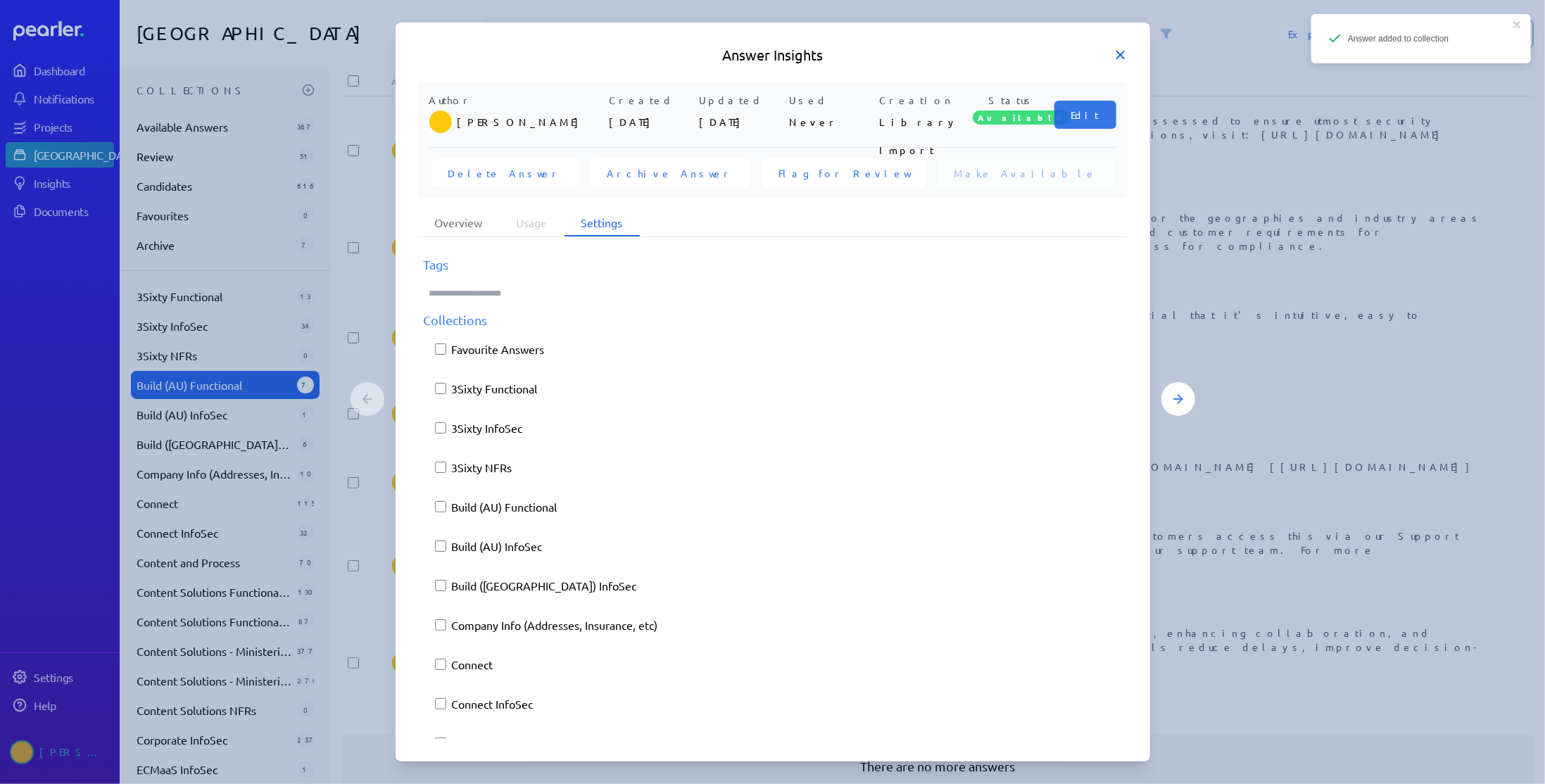
click at [1123, 55] on icon at bounding box center [1120, 55] width 14 height 14
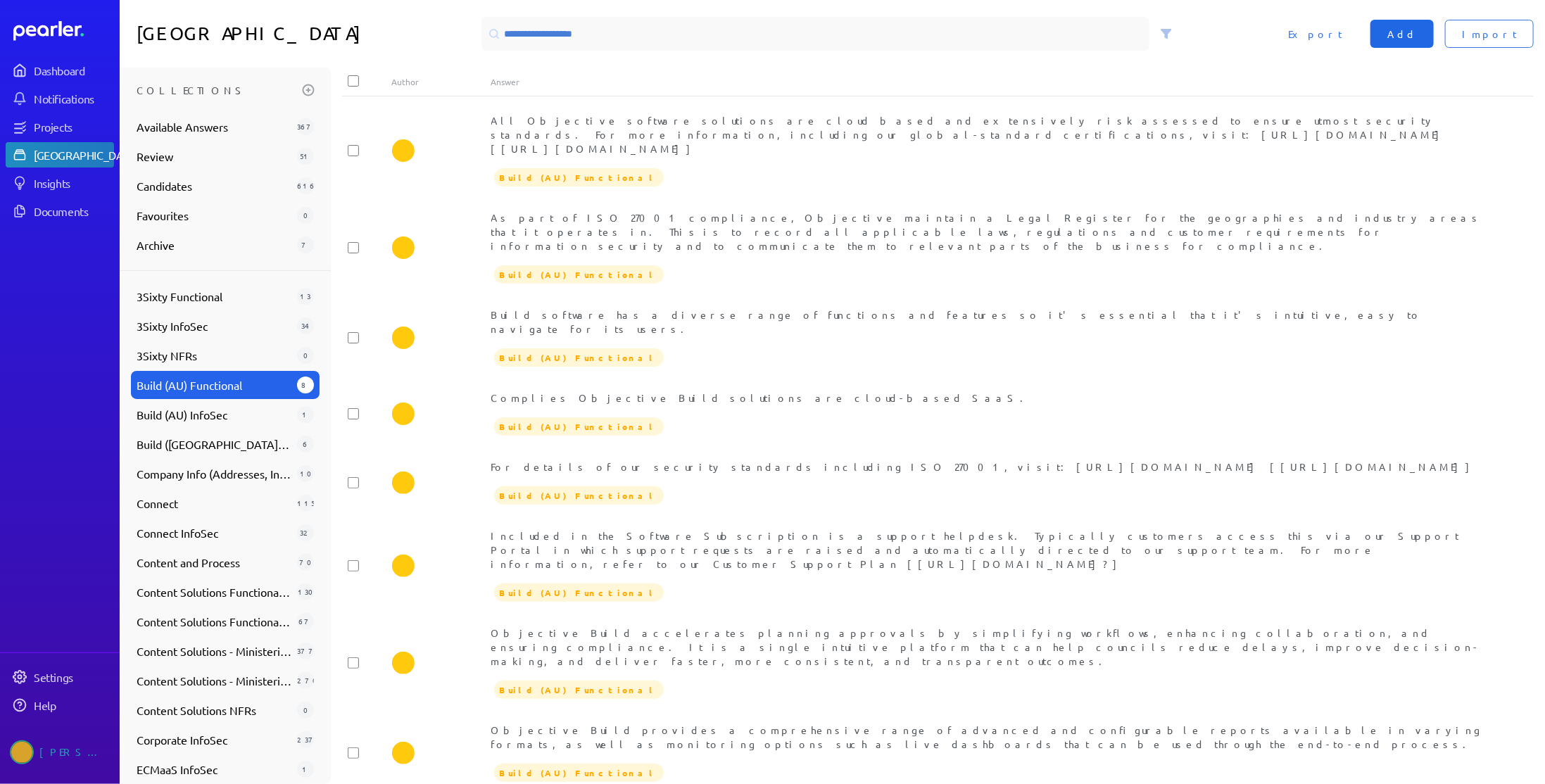
click at [1433, 30] on button "Add" at bounding box center [1402, 34] width 63 height 28
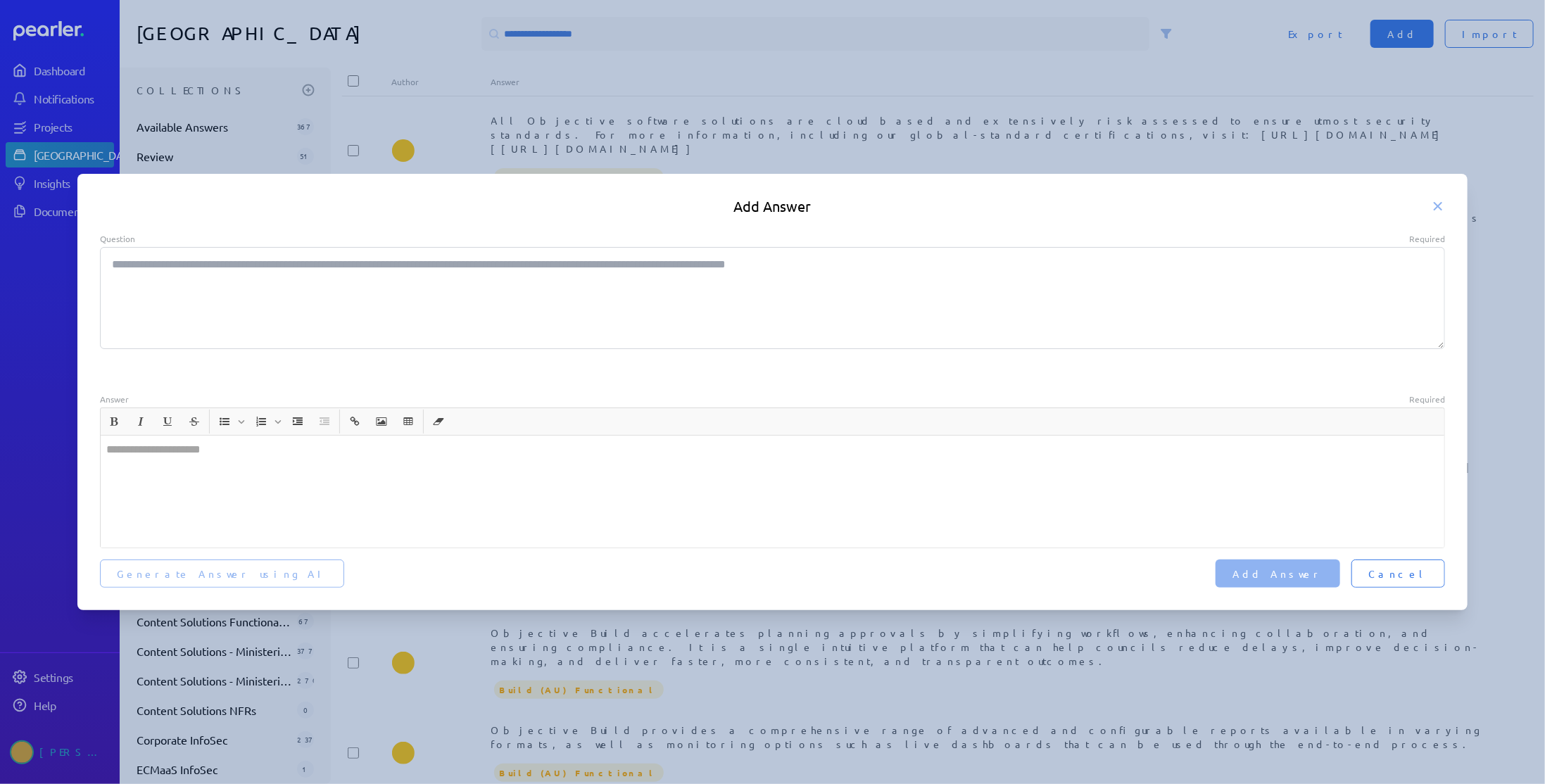
click at [274, 331] on textarea "Question Required" at bounding box center [773, 298] width 1346 height 102
paste textarea "**********"
type textarea "*"
type textarea "**********"
click at [253, 497] on div at bounding box center [773, 491] width 1344 height 112
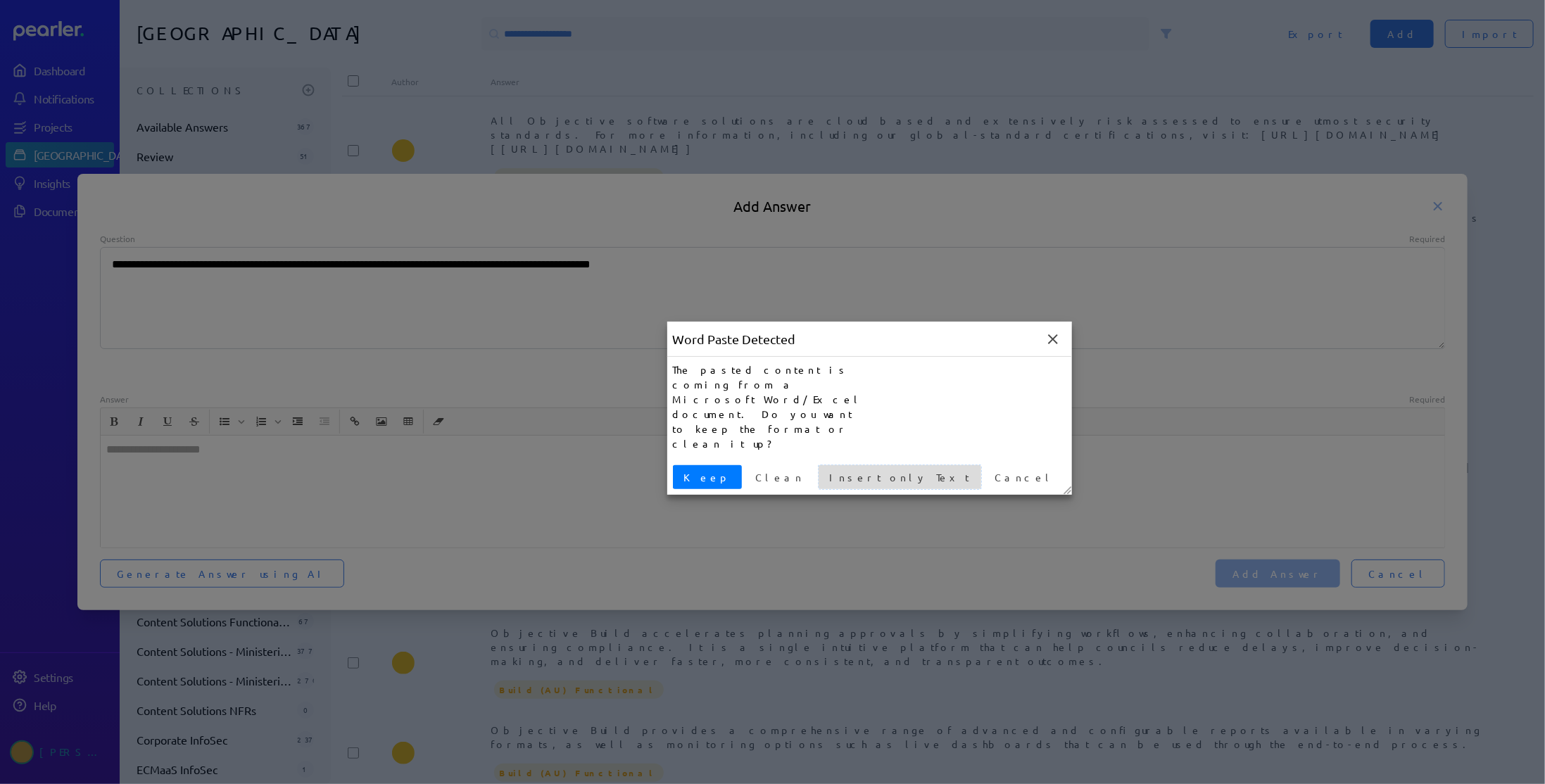
click at [835, 470] on span "Insert only Text" at bounding box center [899, 478] width 151 height 15
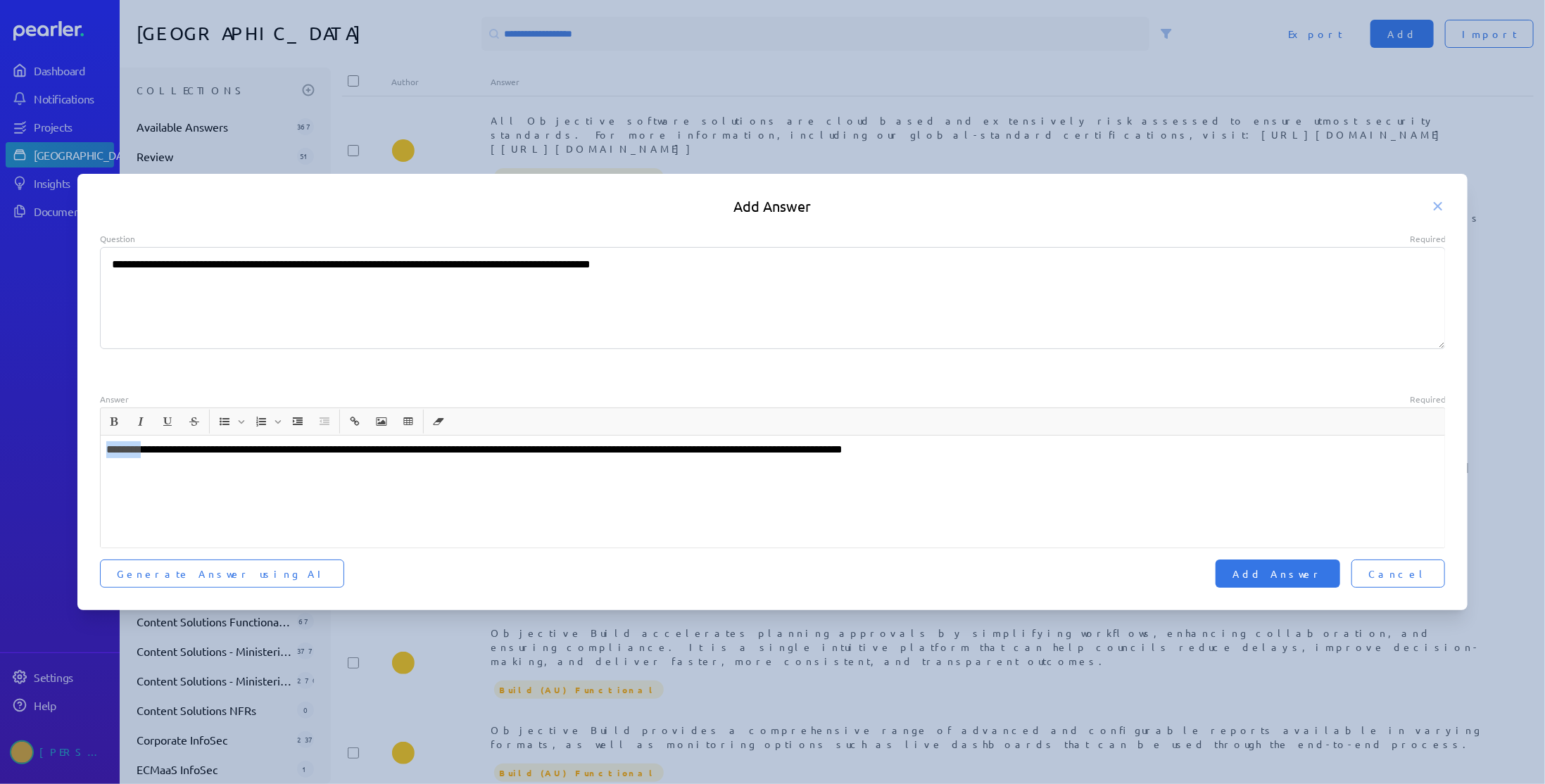
drag, startPoint x: 153, startPoint y: 447, endPoint x: 85, endPoint y: 452, distance: 68.2
click at [85, 452] on div "**********" at bounding box center [773, 411] width 1391 height 356
type textarea "*"
click at [1323, 577] on span "Add Answer" at bounding box center [1277, 573] width 90 height 14
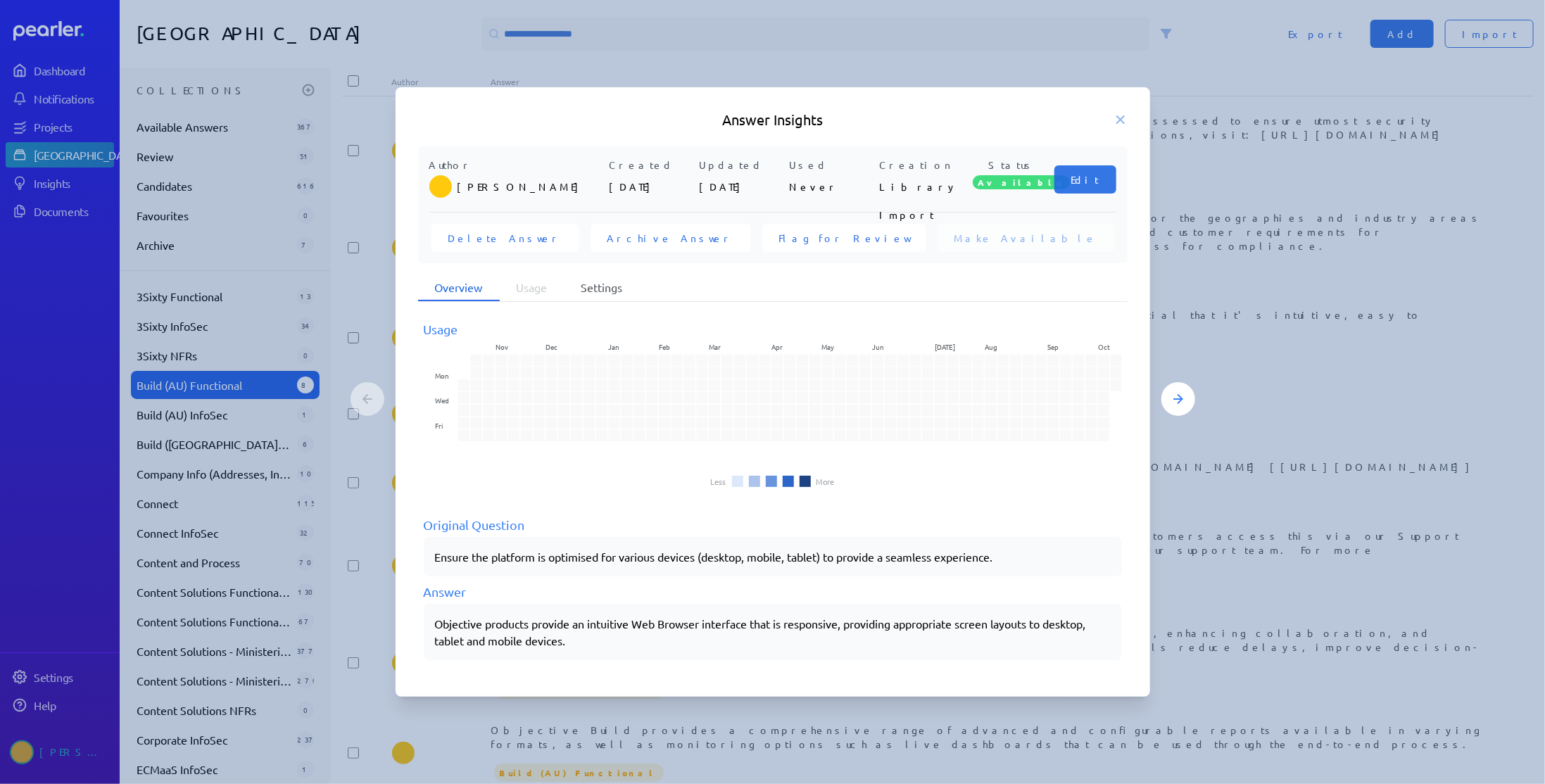
click at [591, 284] on li "Settings" at bounding box center [602, 287] width 75 height 27
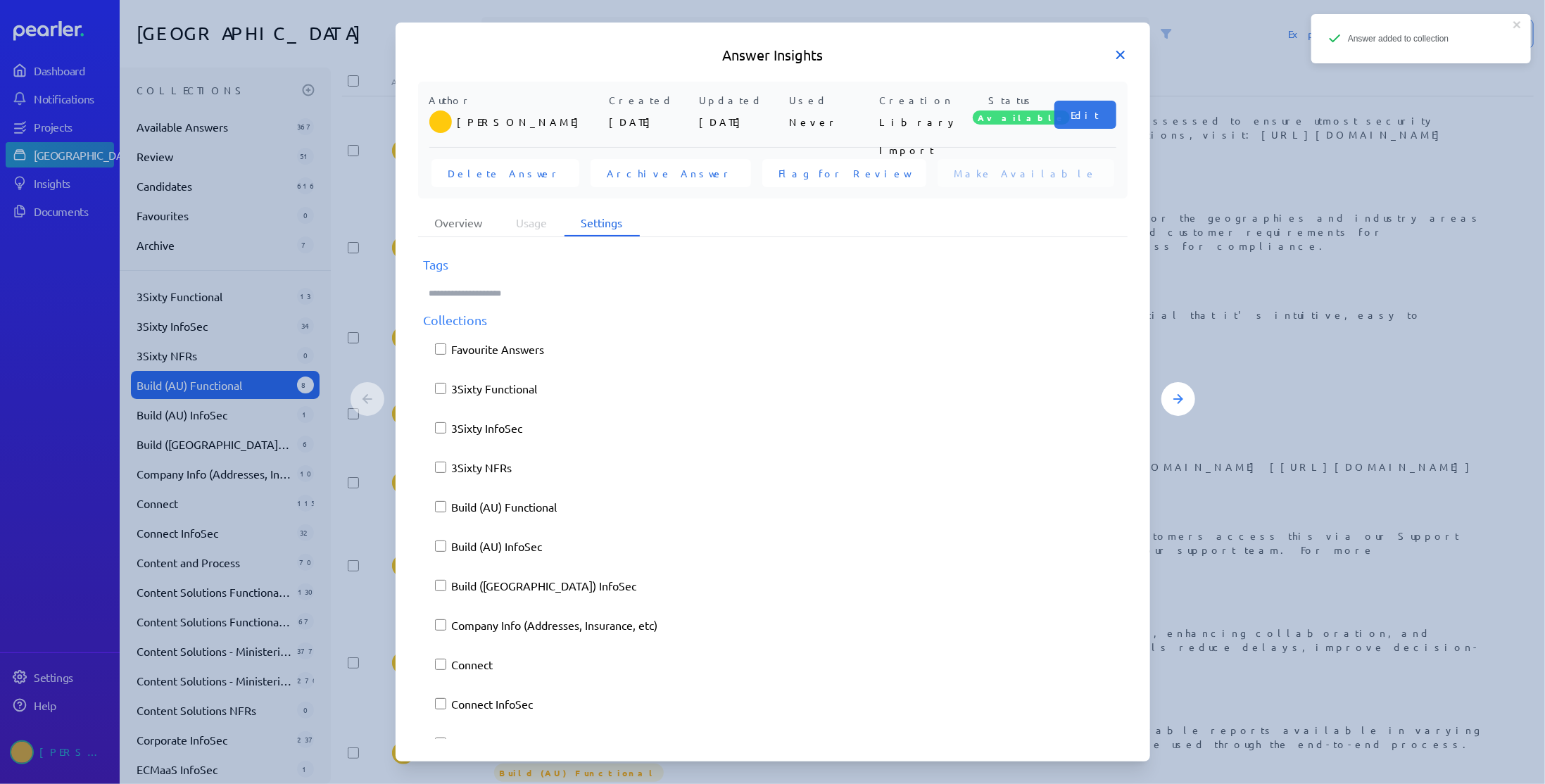
click at [1119, 50] on icon at bounding box center [1120, 55] width 14 height 14
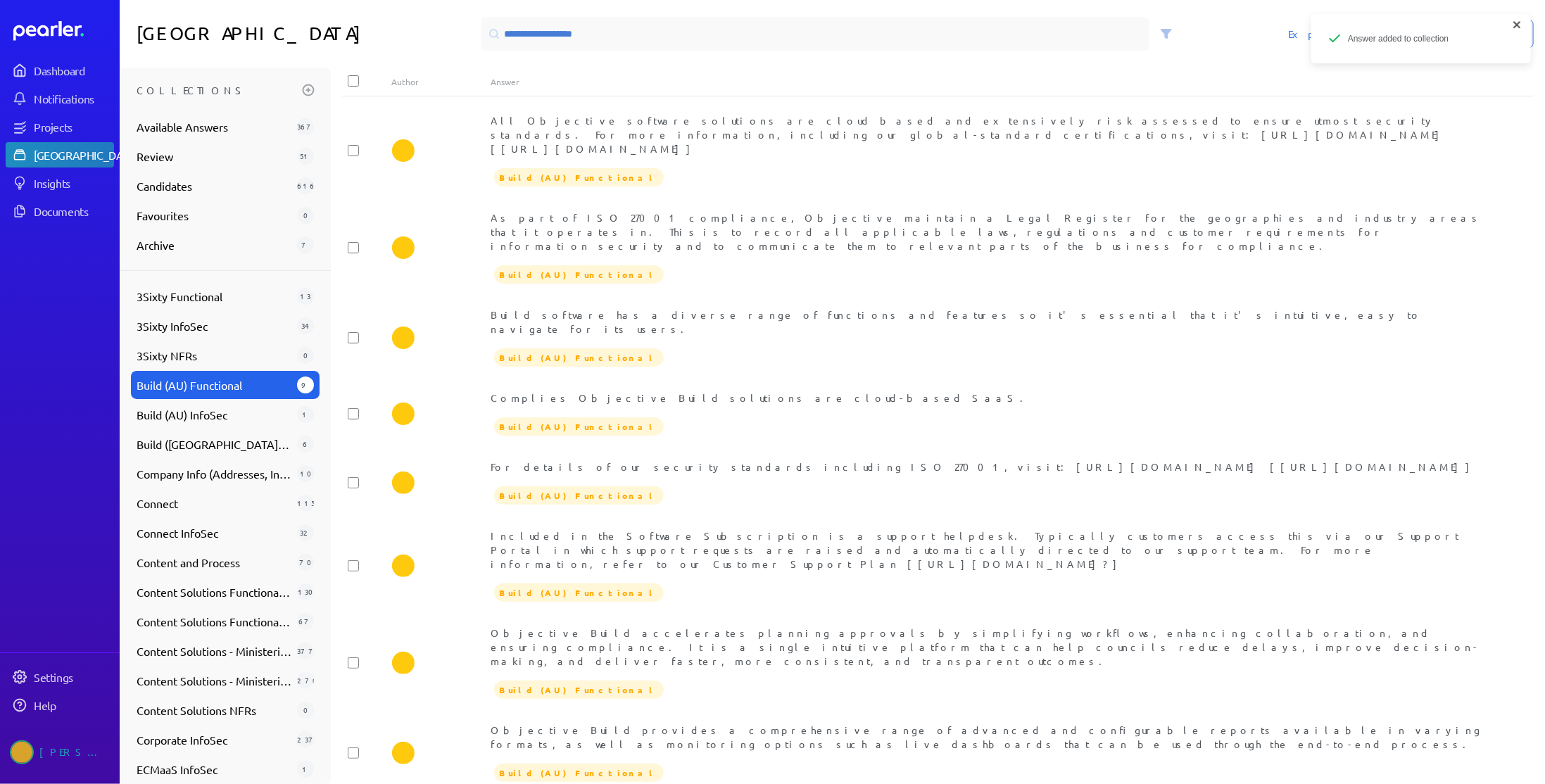
click at [1520, 23] on icon "close" at bounding box center [1517, 24] width 10 height 11
click at [1417, 36] on span "Add" at bounding box center [1402, 34] width 30 height 14
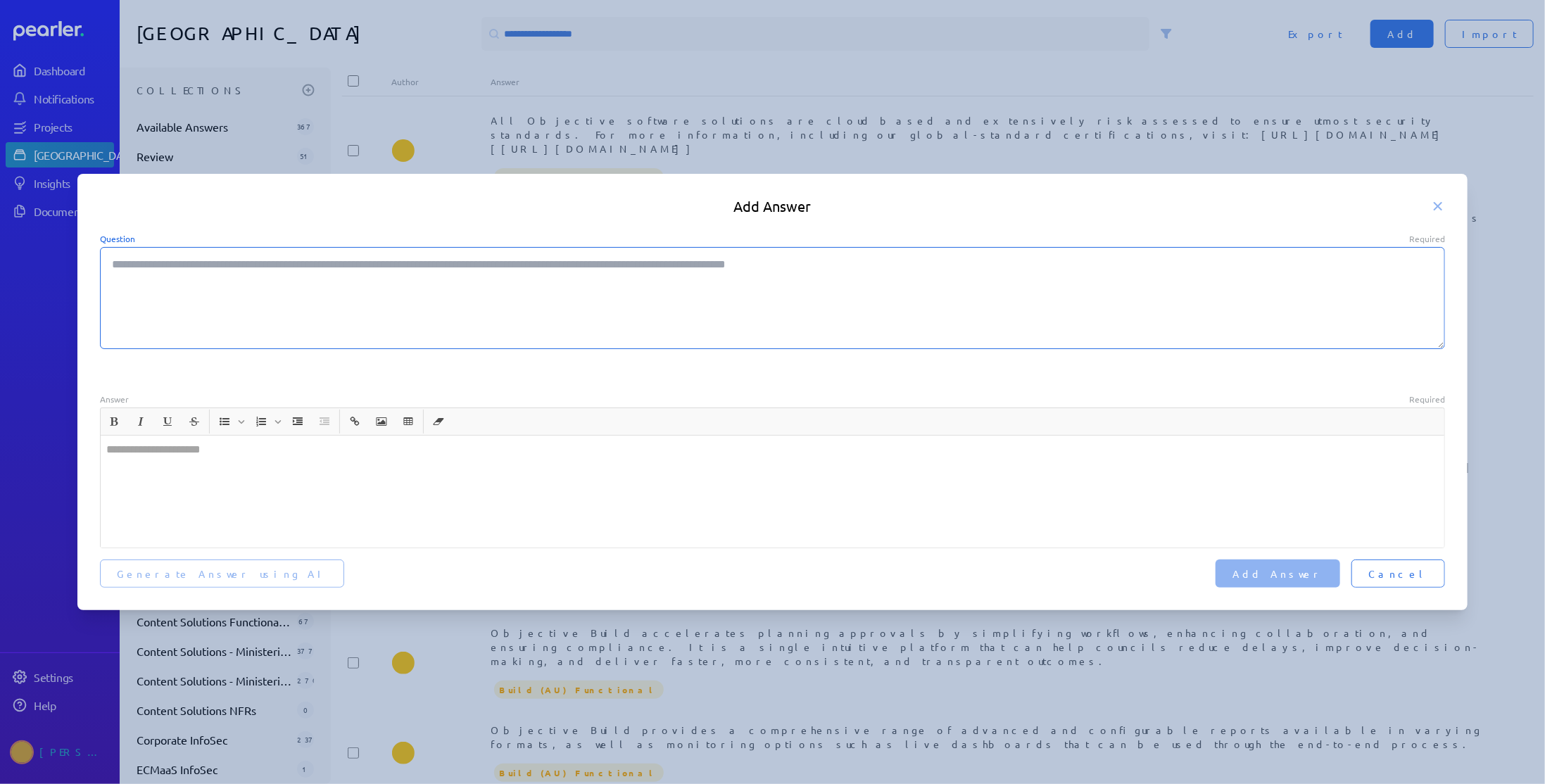
click at [404, 311] on textarea "Question Required" at bounding box center [773, 298] width 1346 height 102
paste textarea "**********"
type textarea "*"
type textarea "**********"
click at [117, 263] on textarea "**********" at bounding box center [773, 298] width 1346 height 102
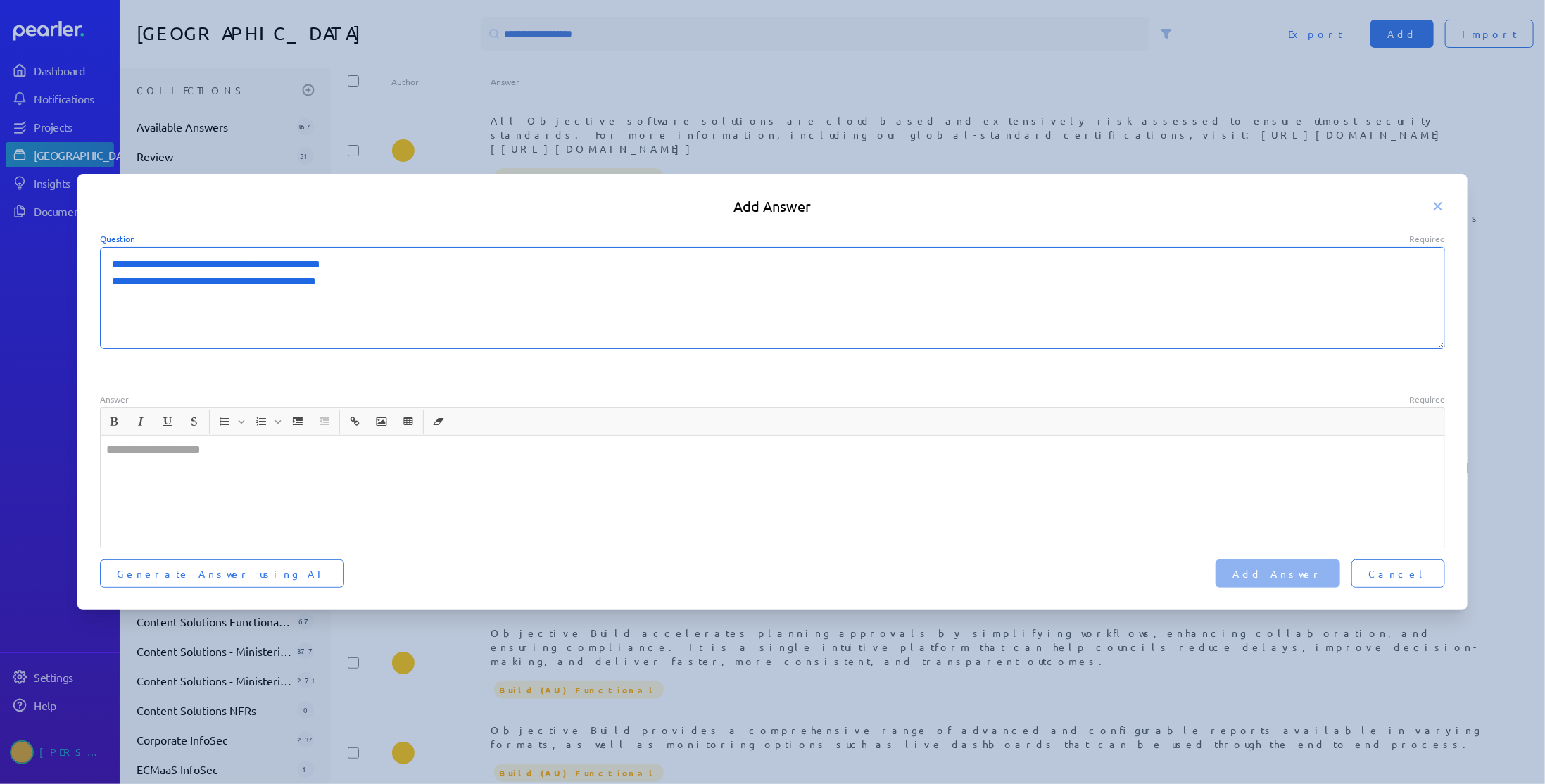
type textarea "*"
type textarea "**********"
type textarea "*"
type textarea "**********"
type textarea "*"
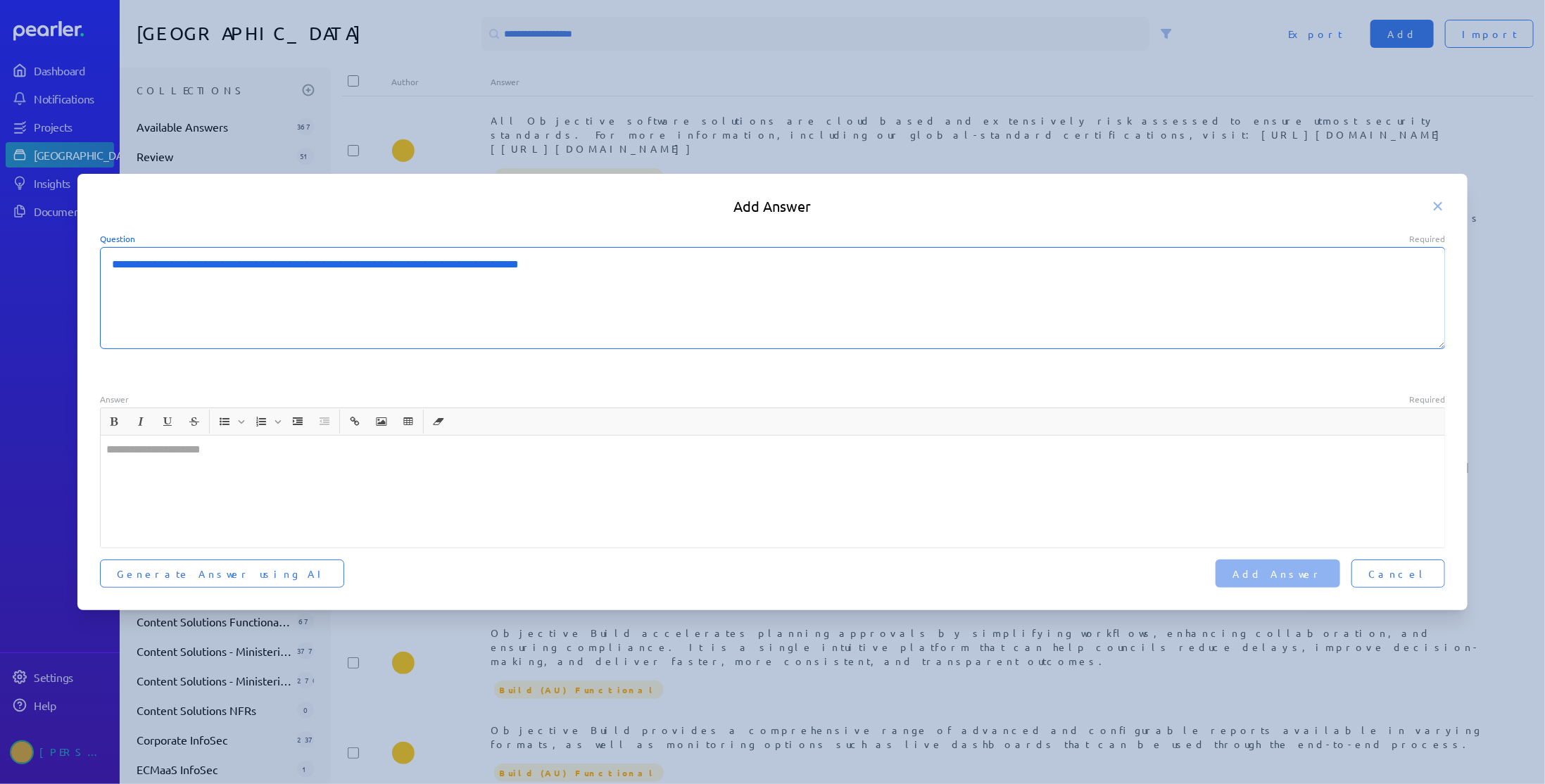
type textarea "**********"
click at [630, 263] on textarea "**********" at bounding box center [773, 298] width 1346 height 102
type textarea "*"
type textarea "**********"
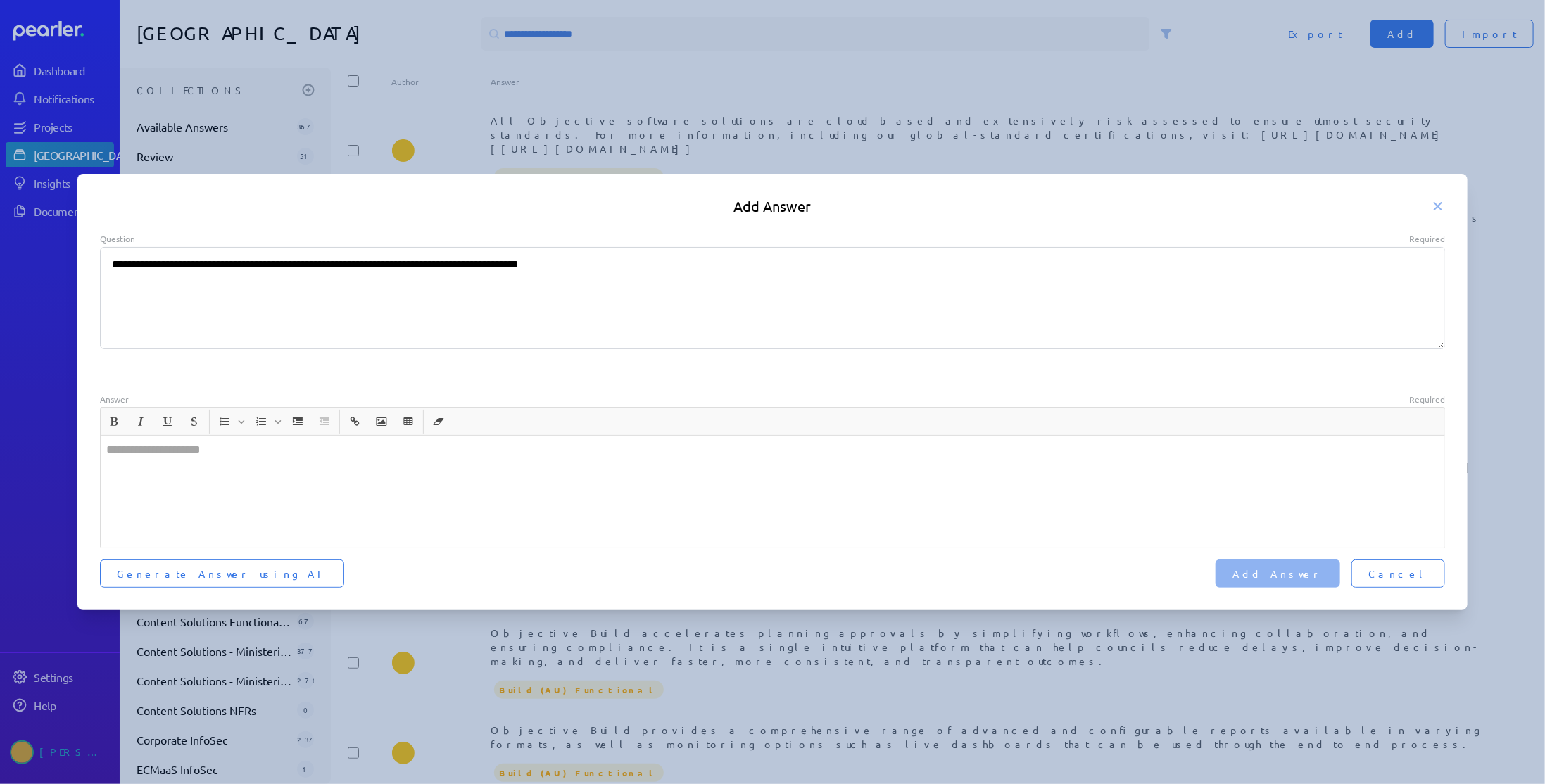
click at [204, 508] on div at bounding box center [773, 491] width 1344 height 112
type textarea "*"
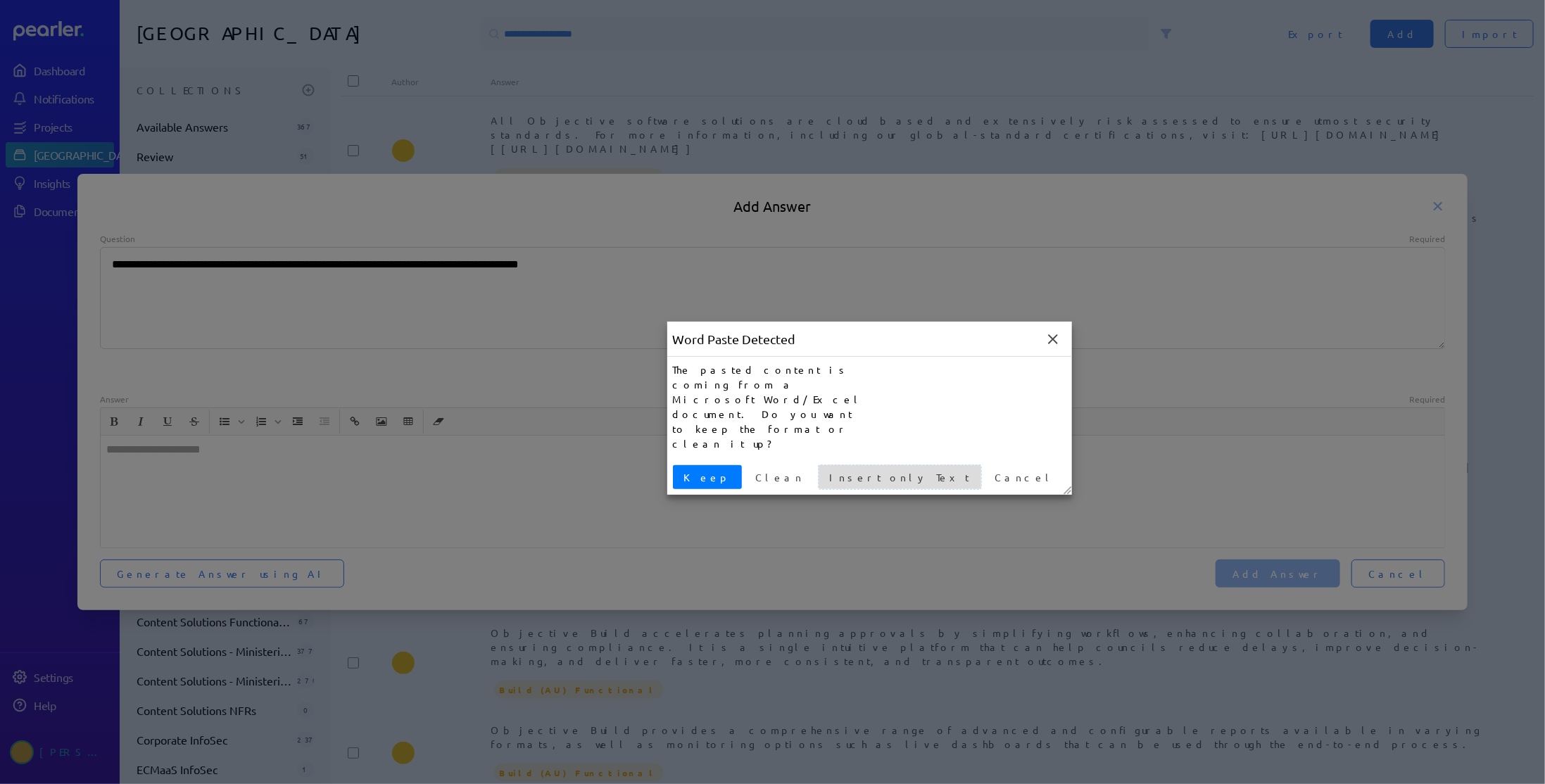
click at [824, 470] on span "Insert only Text" at bounding box center [899, 478] width 151 height 15
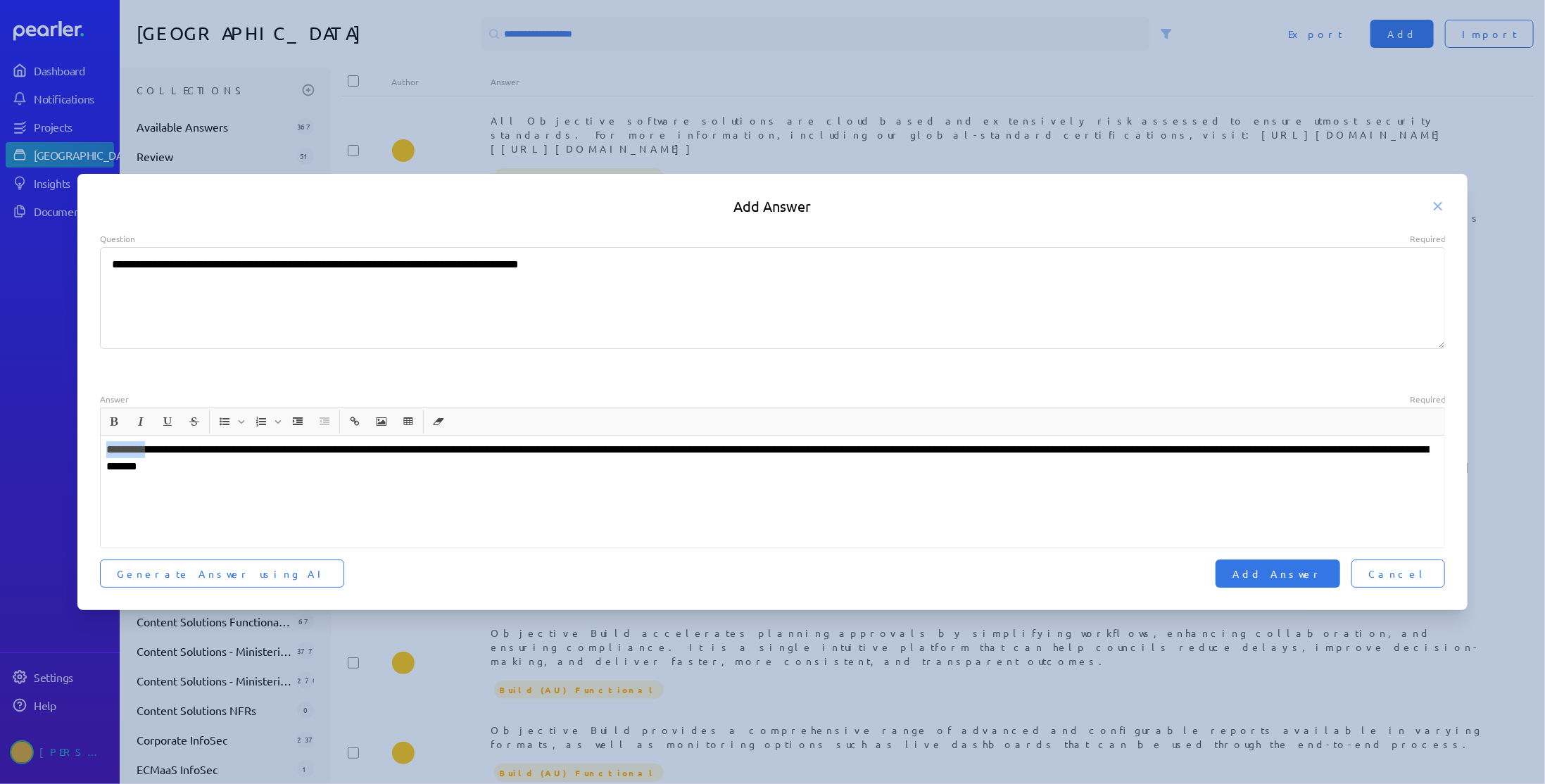
drag, startPoint x: 155, startPoint y: 450, endPoint x: 50, endPoint y: 448, distance: 105.0
click at [53, 448] on div "**********" at bounding box center [773, 392] width 1545 height 784
type textarea "*"
drag, startPoint x: 1404, startPoint y: 450, endPoint x: 1417, endPoint y: 463, distance: 18.4
click at [1417, 463] on p "**********" at bounding box center [773, 458] width 1333 height 34
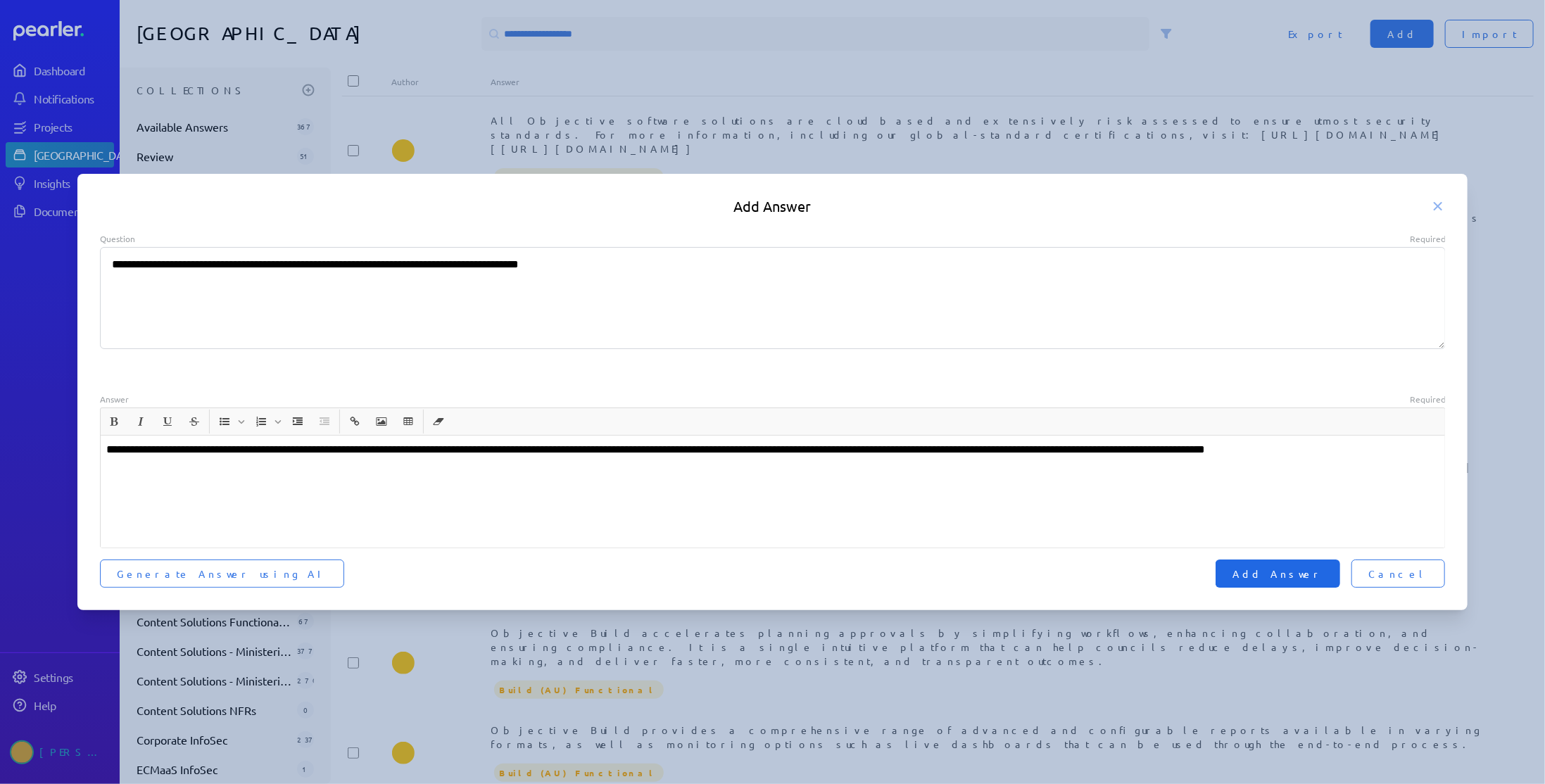
click at [1323, 579] on span "Add Answer" at bounding box center [1277, 573] width 90 height 14
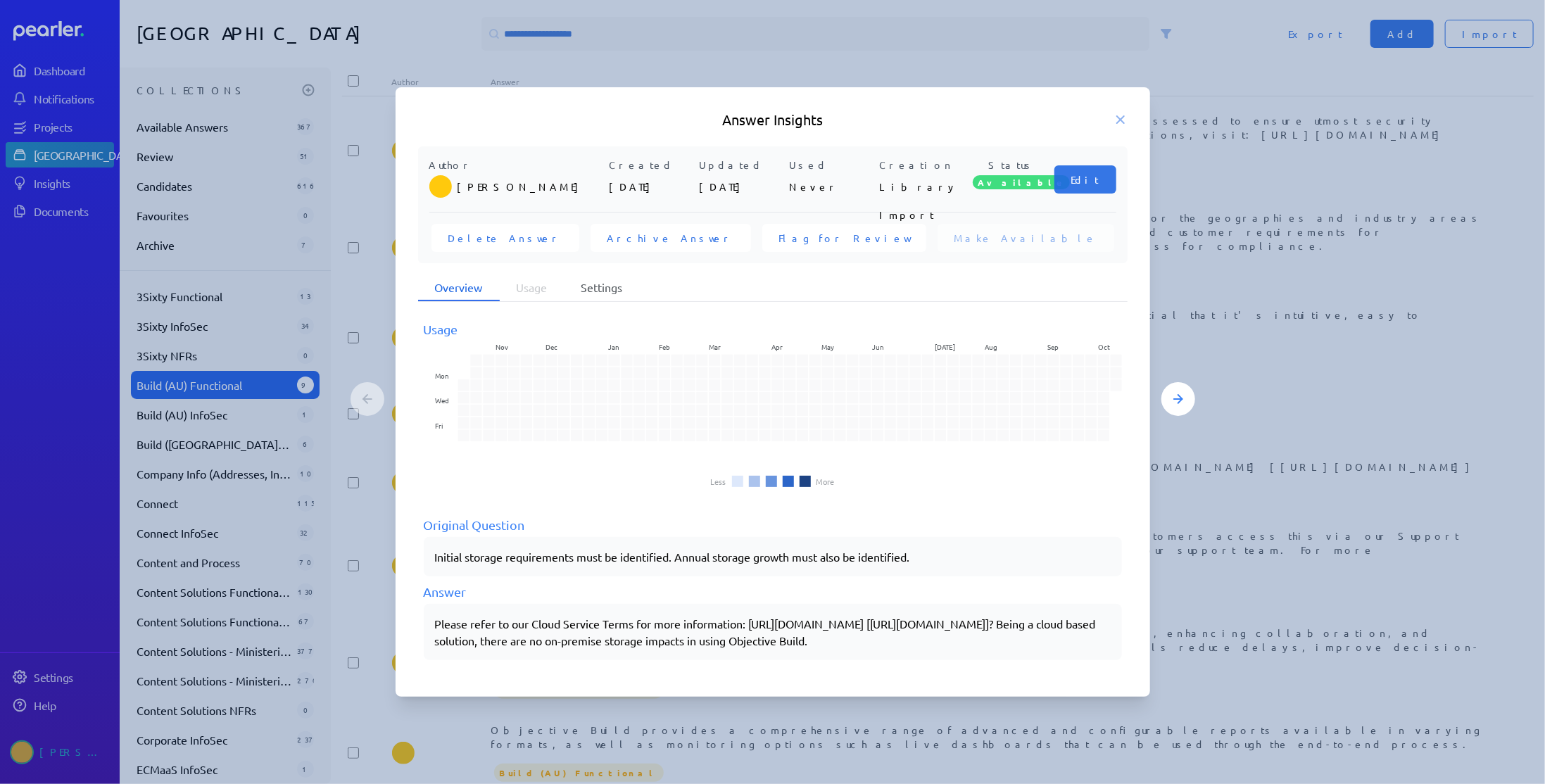
click at [611, 276] on li "Settings" at bounding box center [602, 287] width 75 height 27
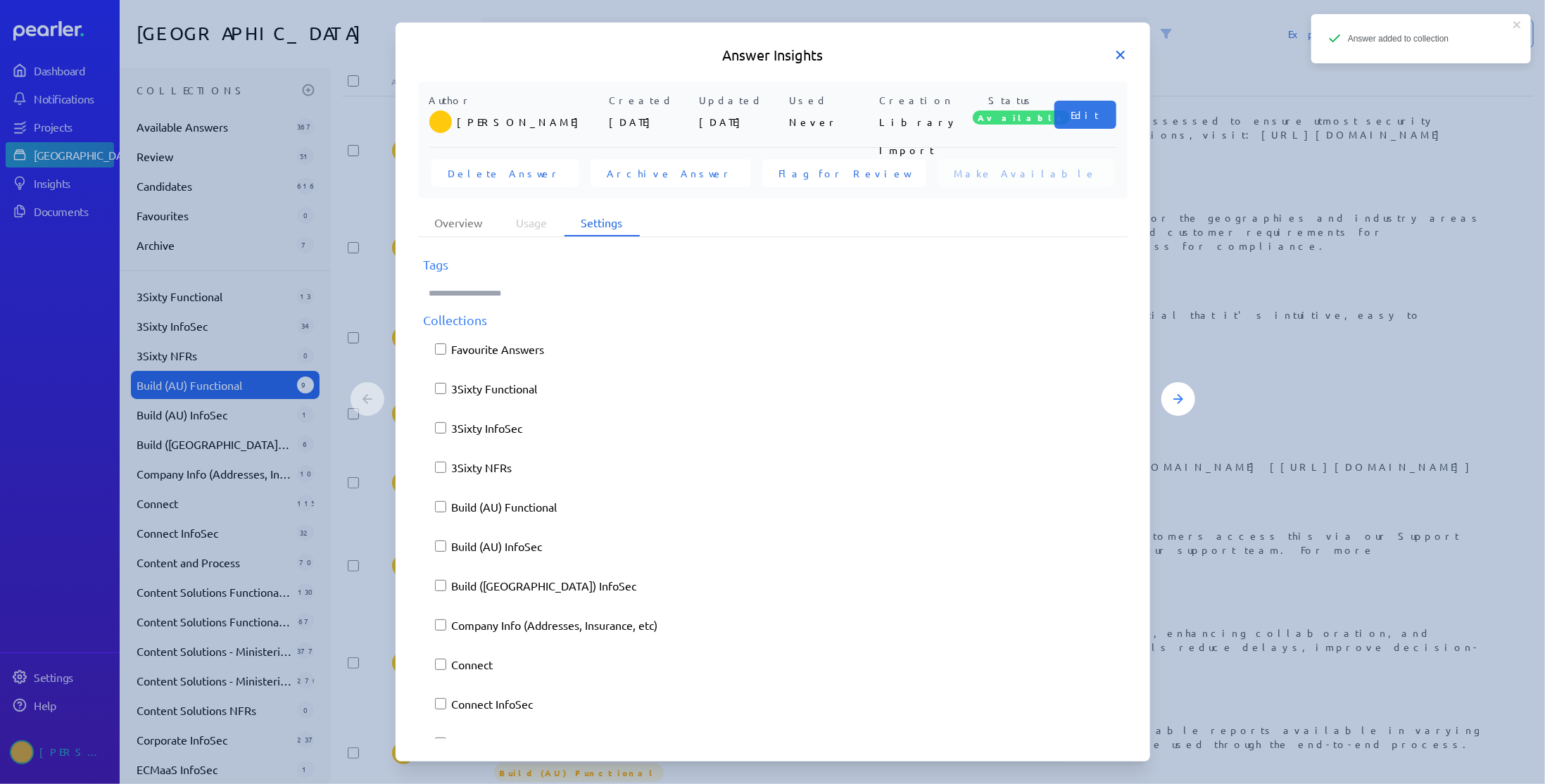
click at [1118, 52] on icon at bounding box center [1120, 55] width 7 height 7
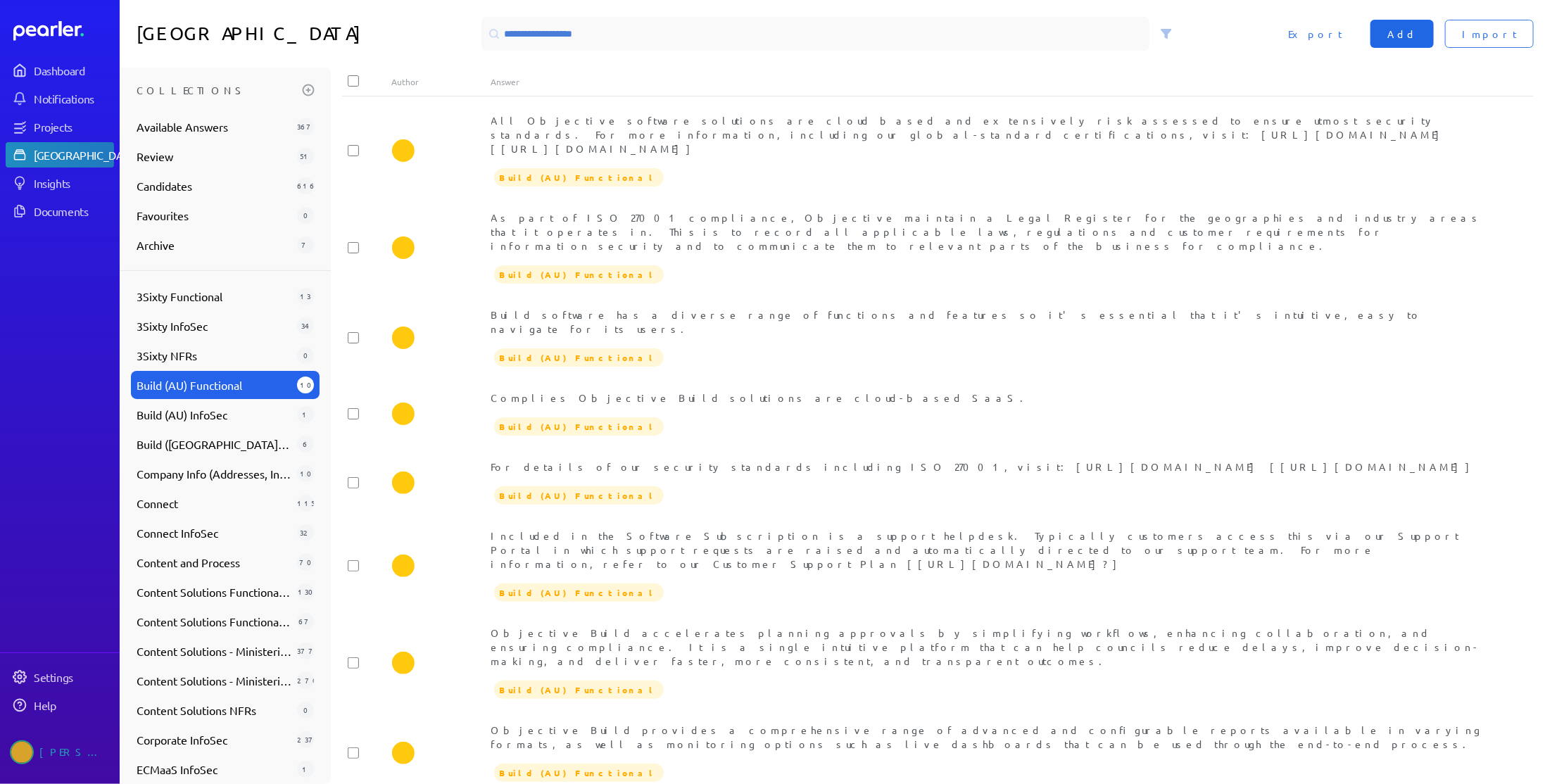
click at [1417, 39] on span "Add" at bounding box center [1402, 34] width 30 height 14
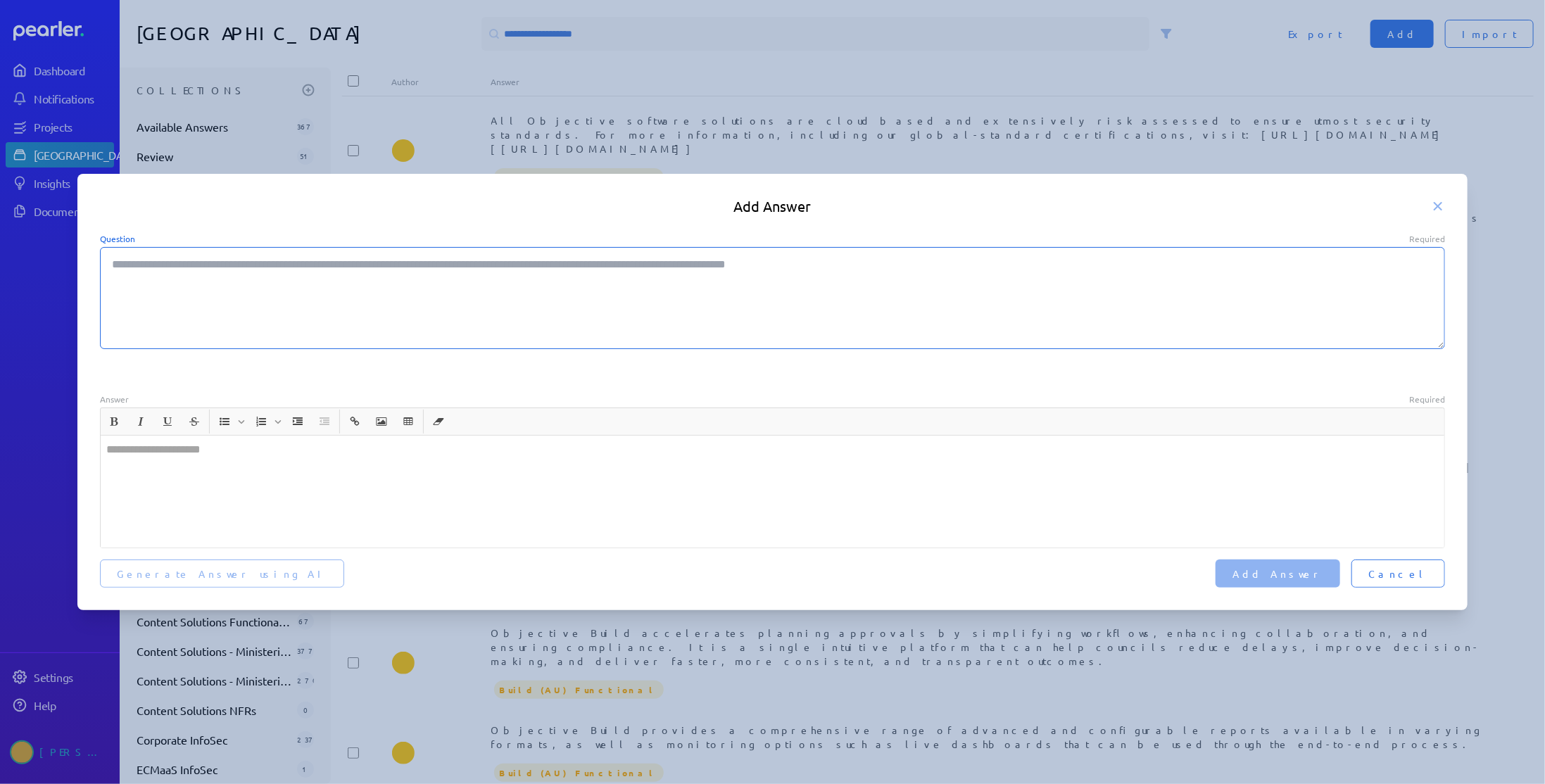
click at [231, 313] on textarea "Question Required" at bounding box center [773, 298] width 1346 height 102
paste textarea "**********"
type textarea "*"
type textarea "**********"
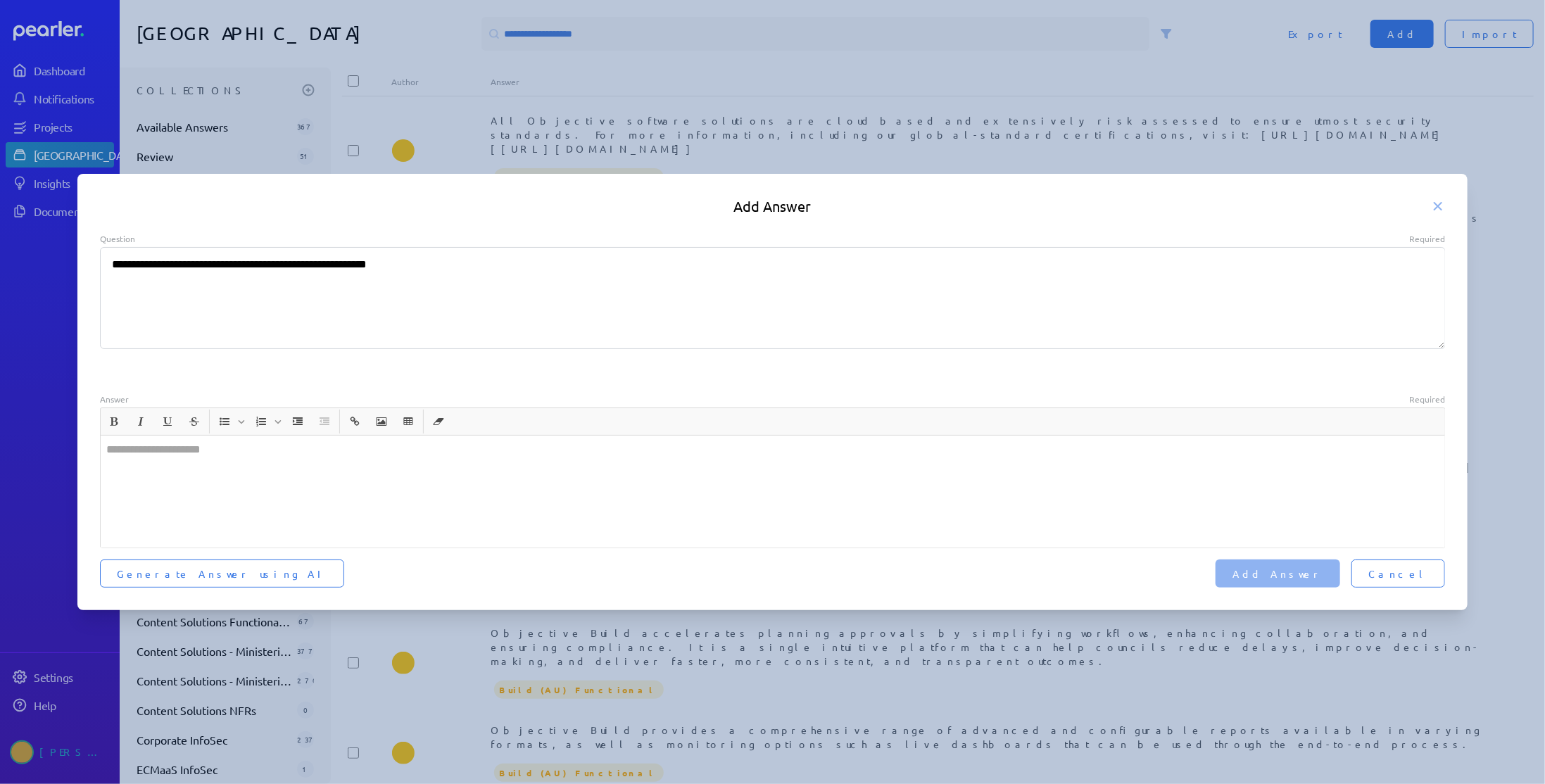
click at [245, 511] on div at bounding box center [773, 491] width 1344 height 112
type textarea "*"
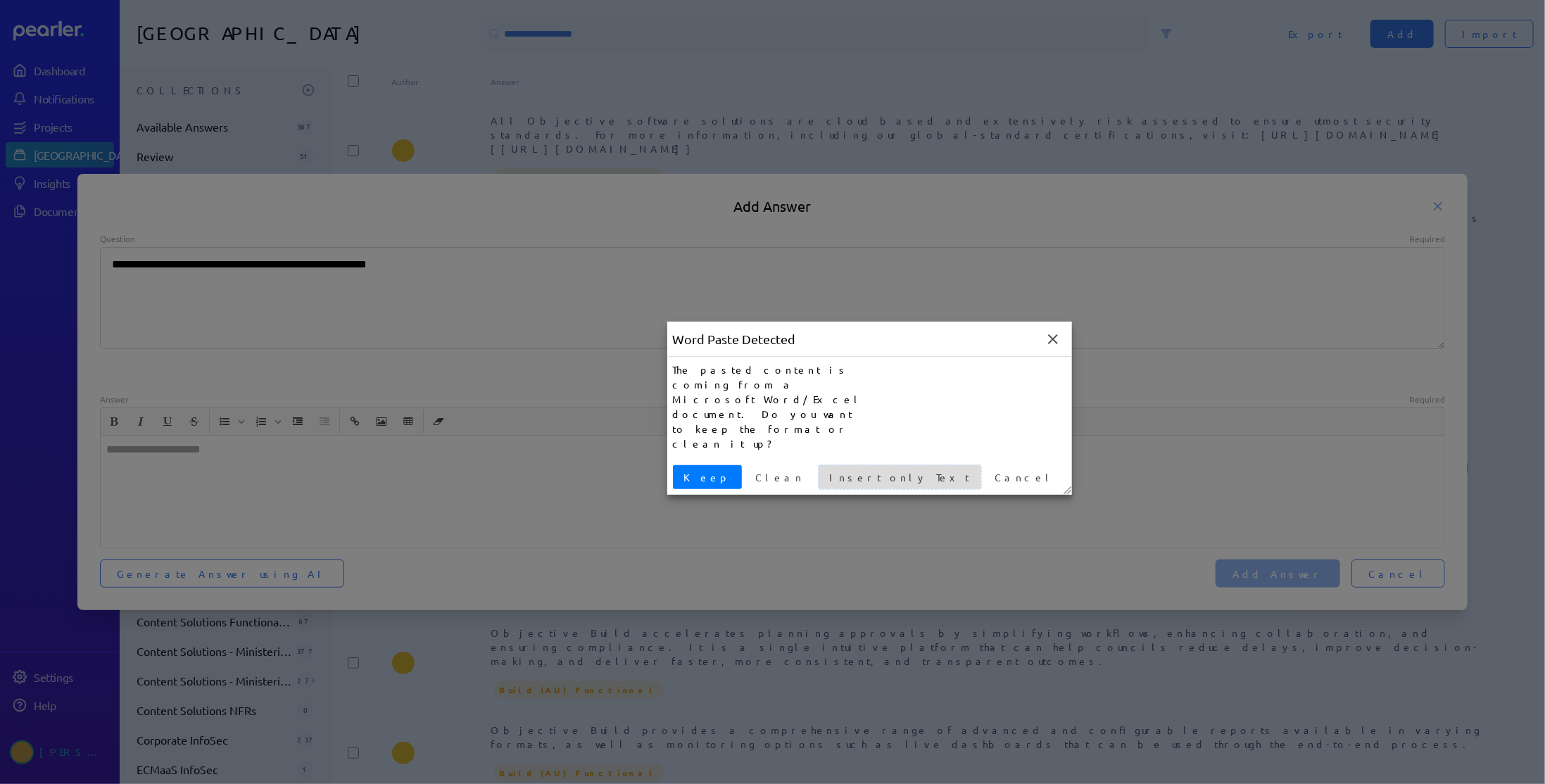
click at [824, 470] on span "Insert only Text" at bounding box center [899, 478] width 151 height 15
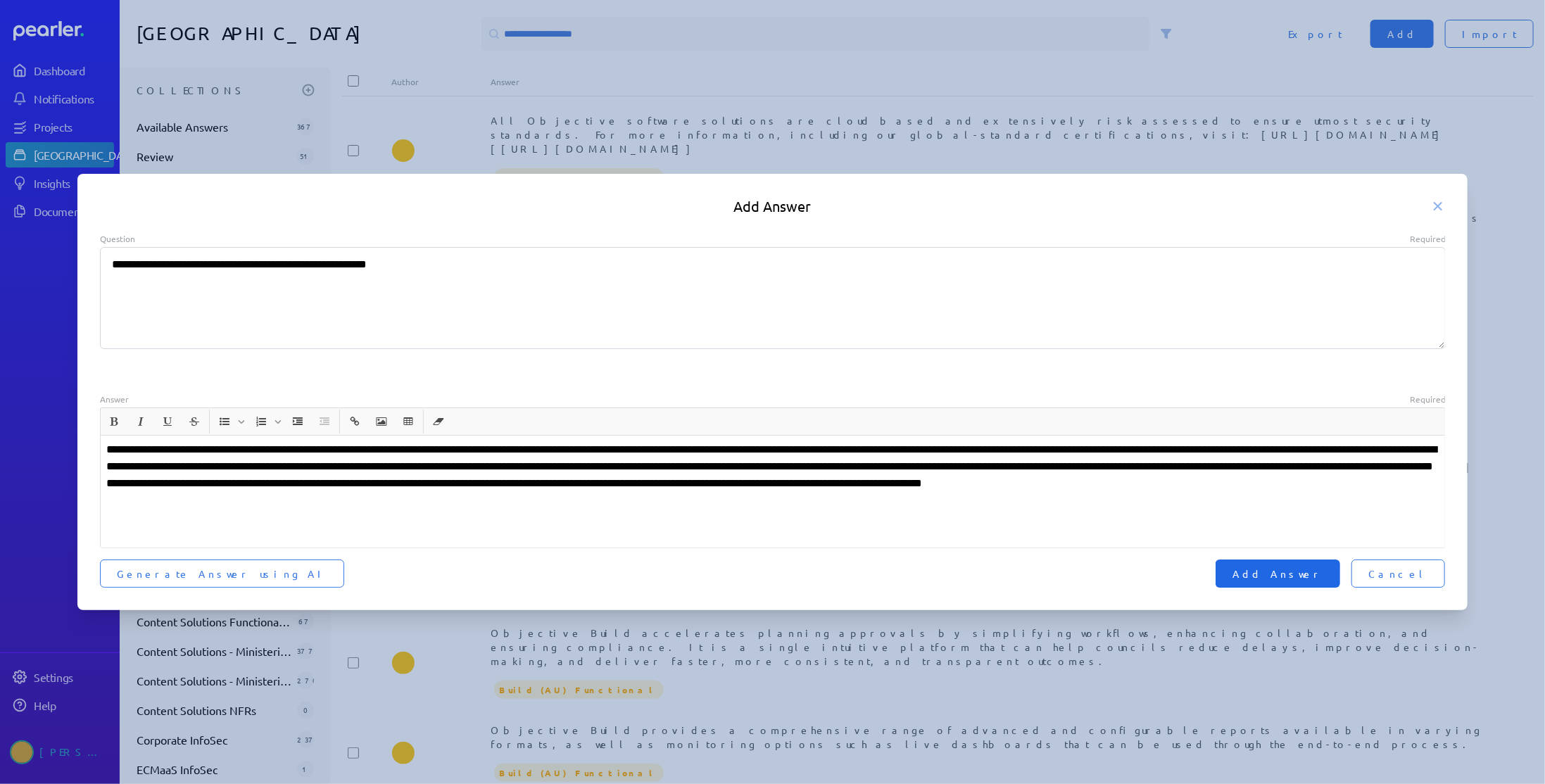
click at [1309, 573] on span "Add Answer" at bounding box center [1277, 573] width 90 height 14
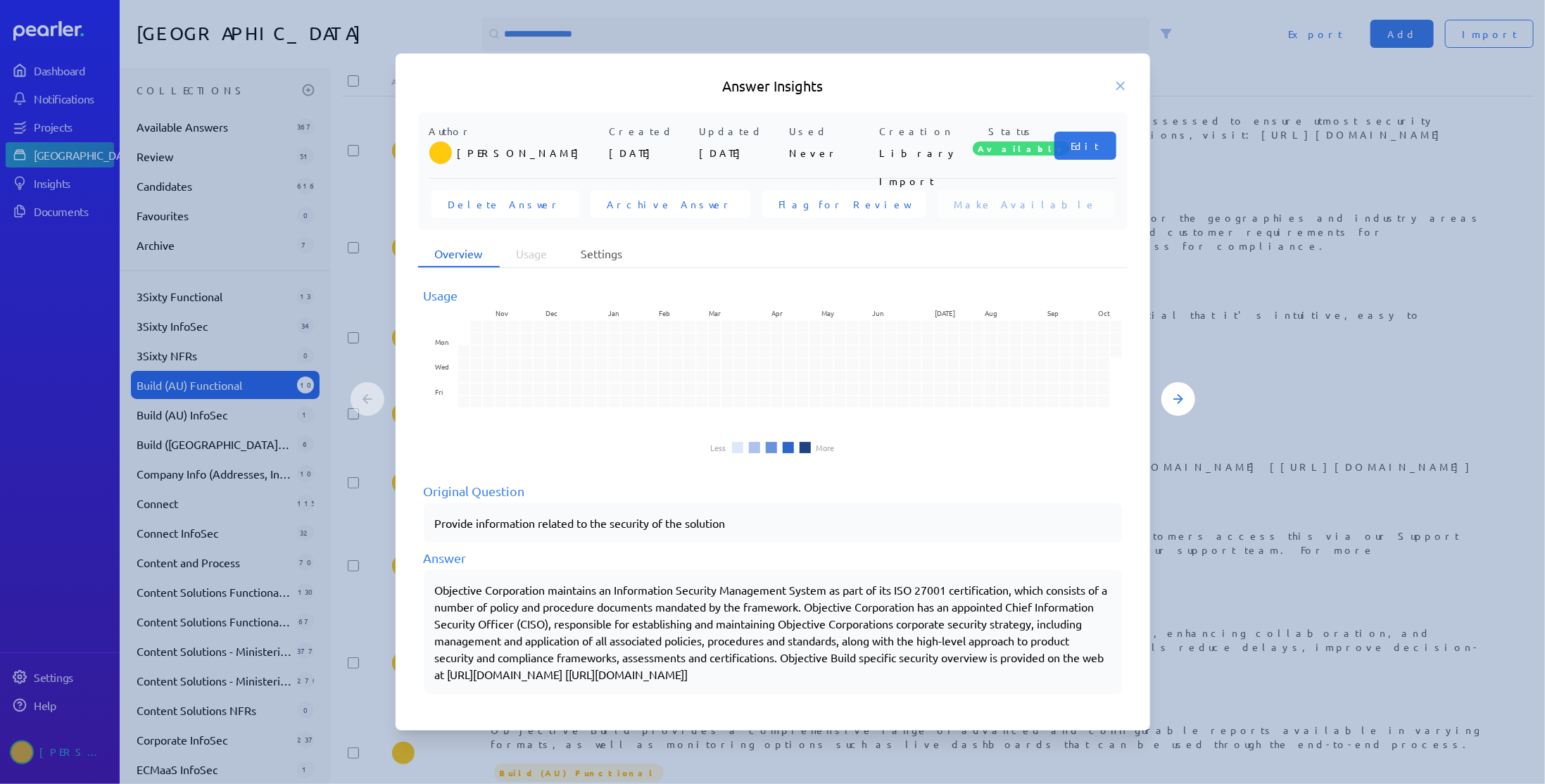
click at [596, 241] on li "Settings" at bounding box center [602, 254] width 75 height 27
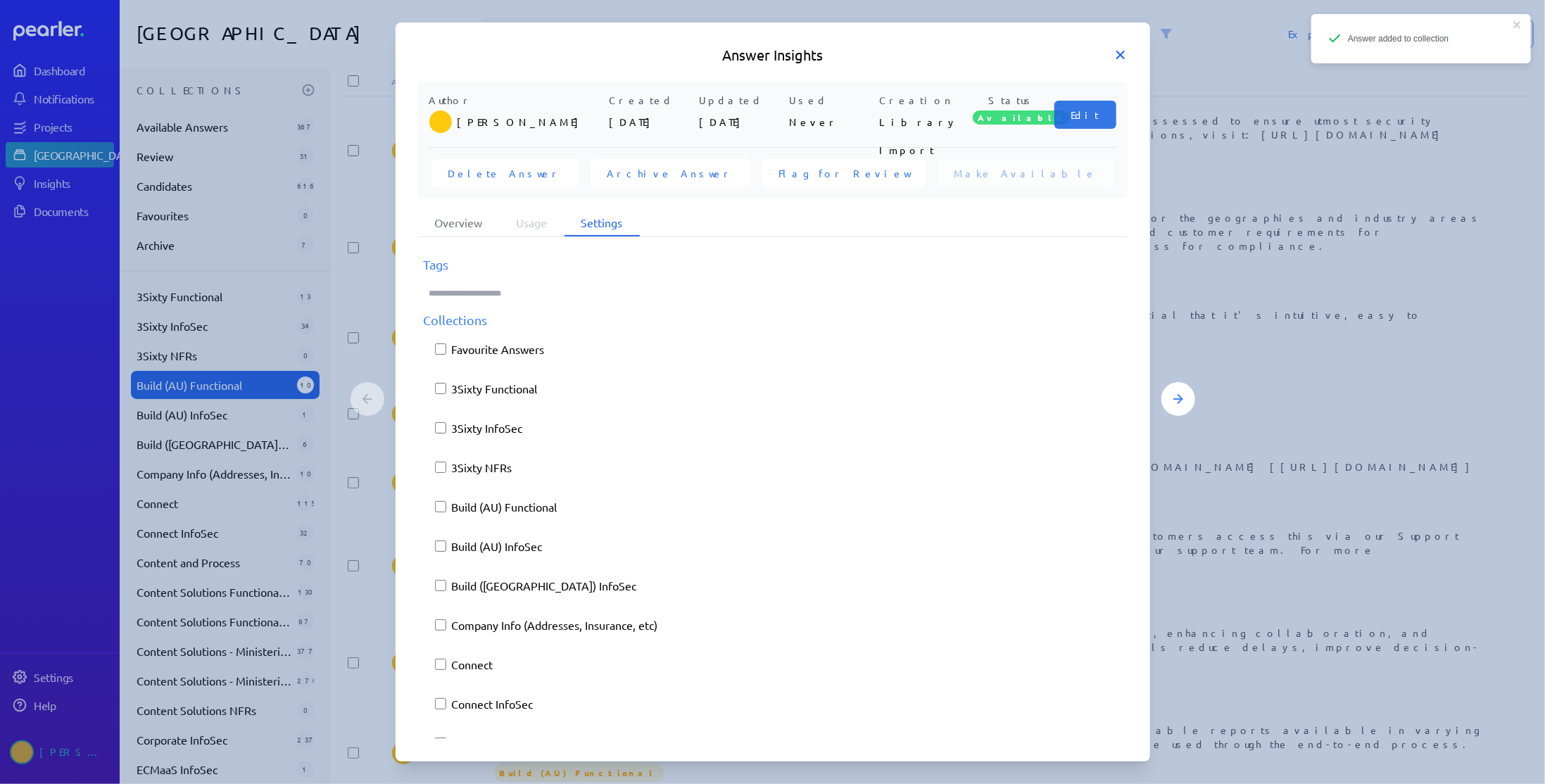
click at [1123, 53] on icon at bounding box center [1120, 55] width 14 height 14
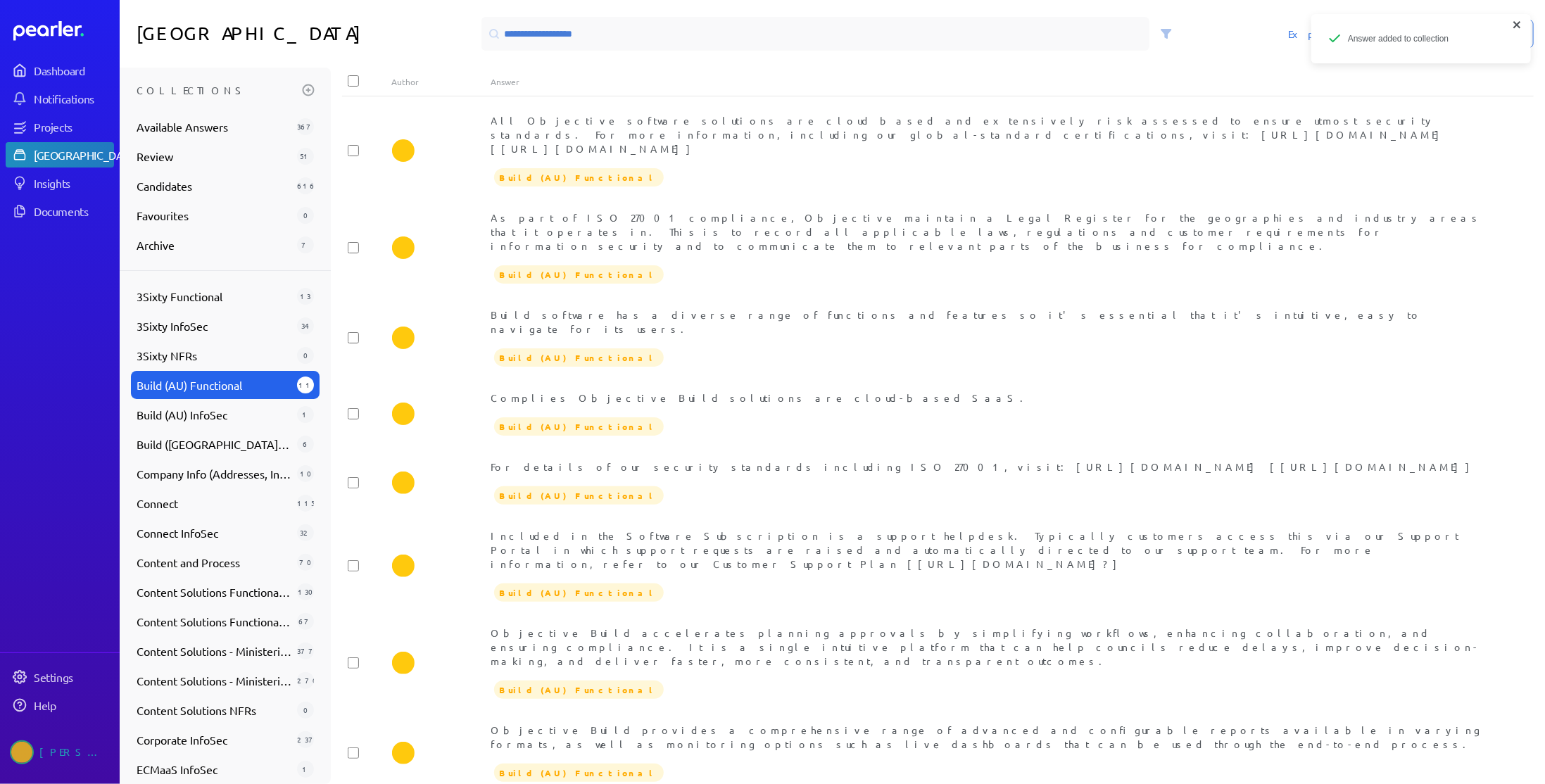
click at [1514, 20] on icon "close" at bounding box center [1517, 24] width 10 height 11
click at [1417, 31] on span "Add" at bounding box center [1402, 34] width 30 height 14
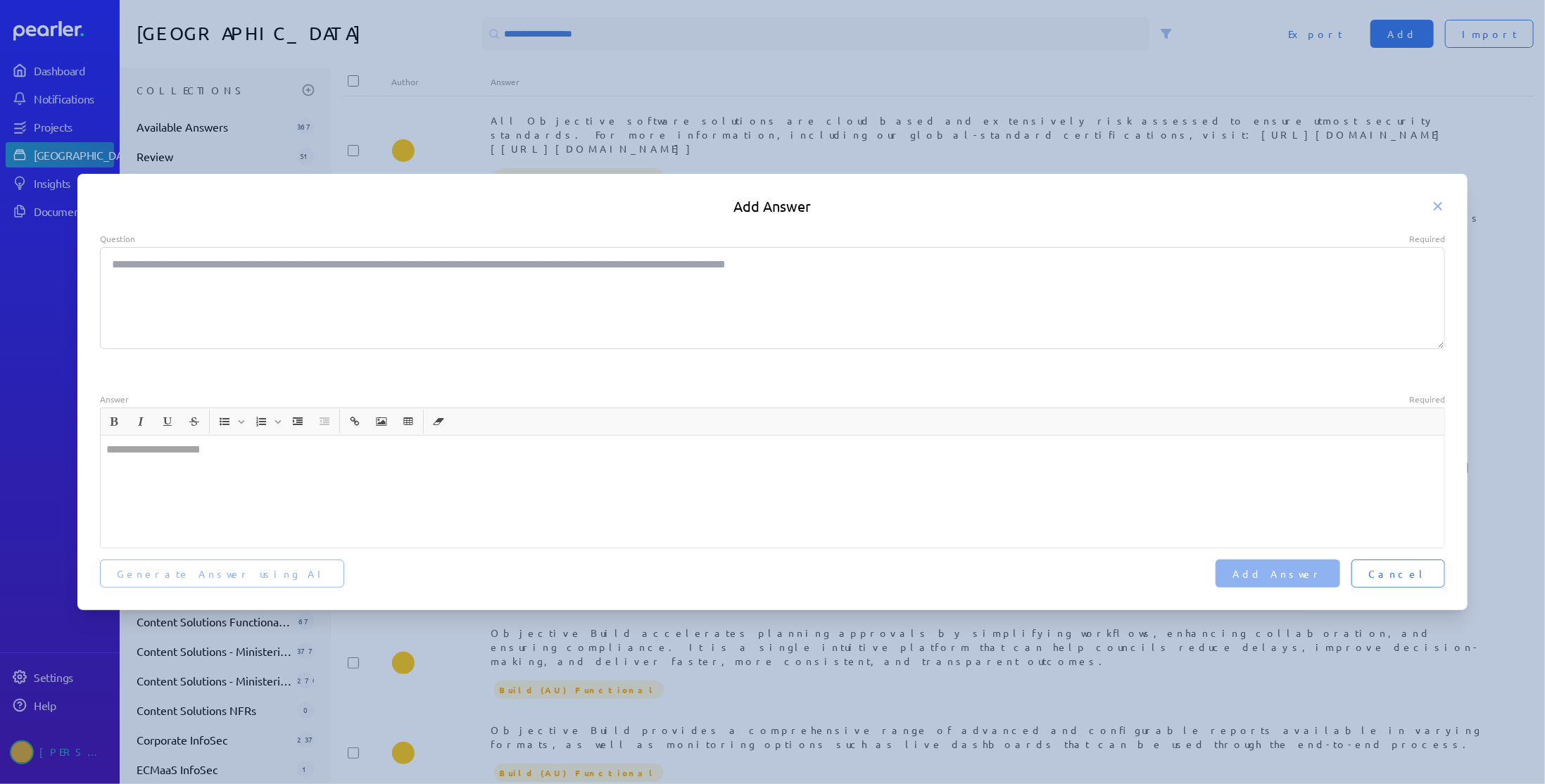
click at [432, 284] on textarea "Question Required" at bounding box center [773, 298] width 1346 height 102
paste textarea "**********"
type textarea "*"
type textarea "**********"
click at [214, 467] on div at bounding box center [773, 491] width 1344 height 112
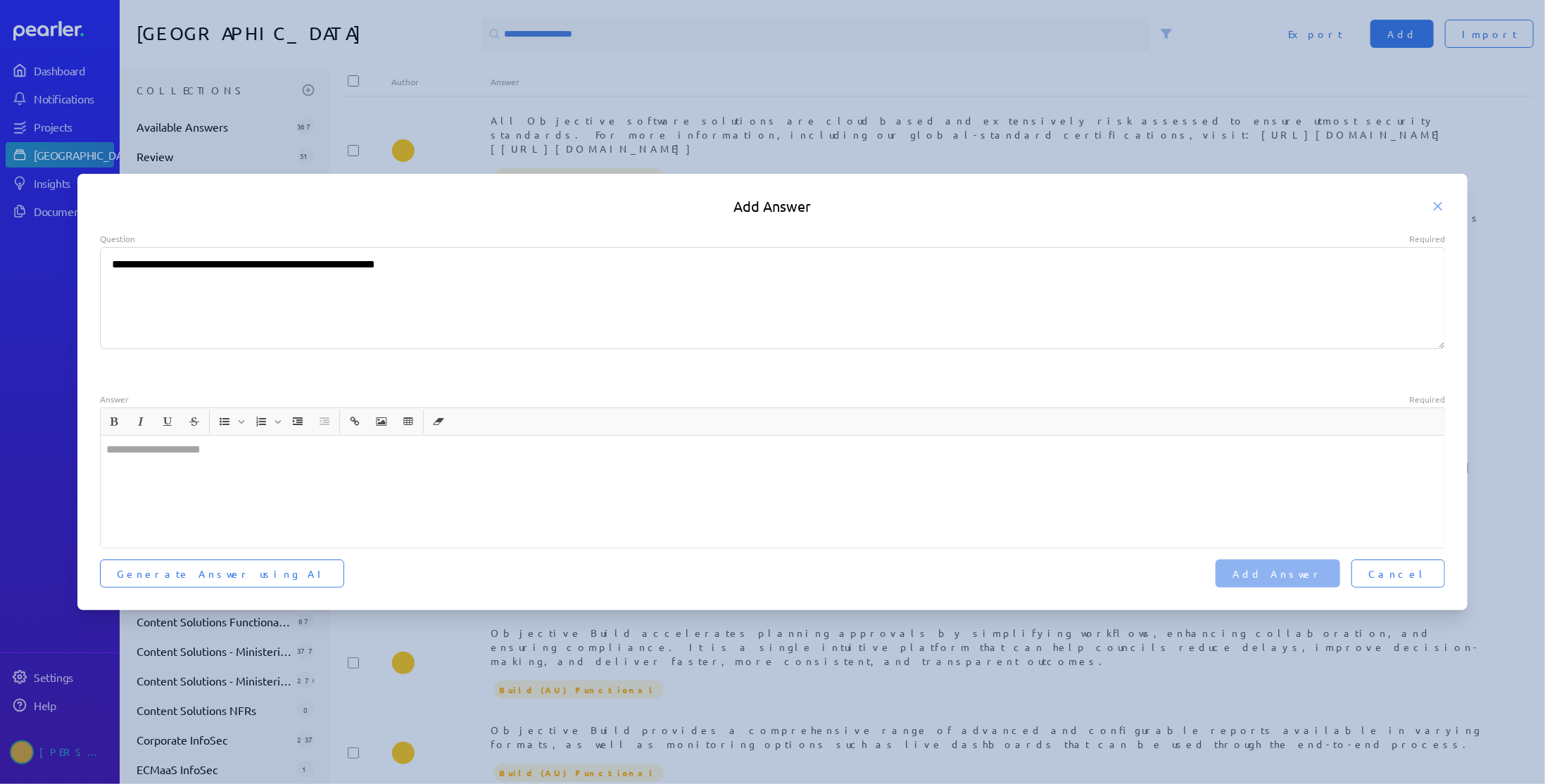
type textarea "*"
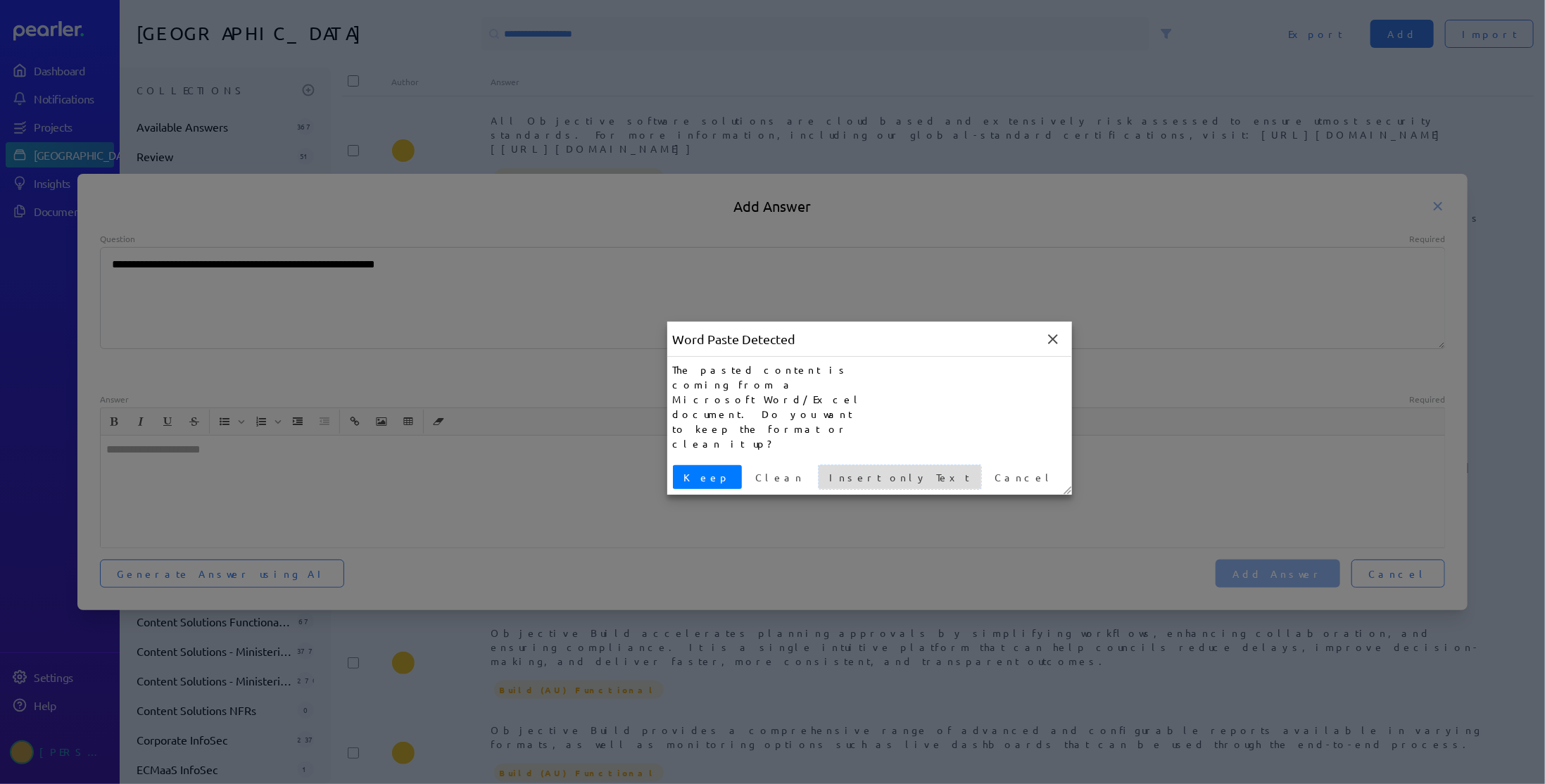
click at [824, 470] on span "Insert only Text" at bounding box center [899, 478] width 151 height 15
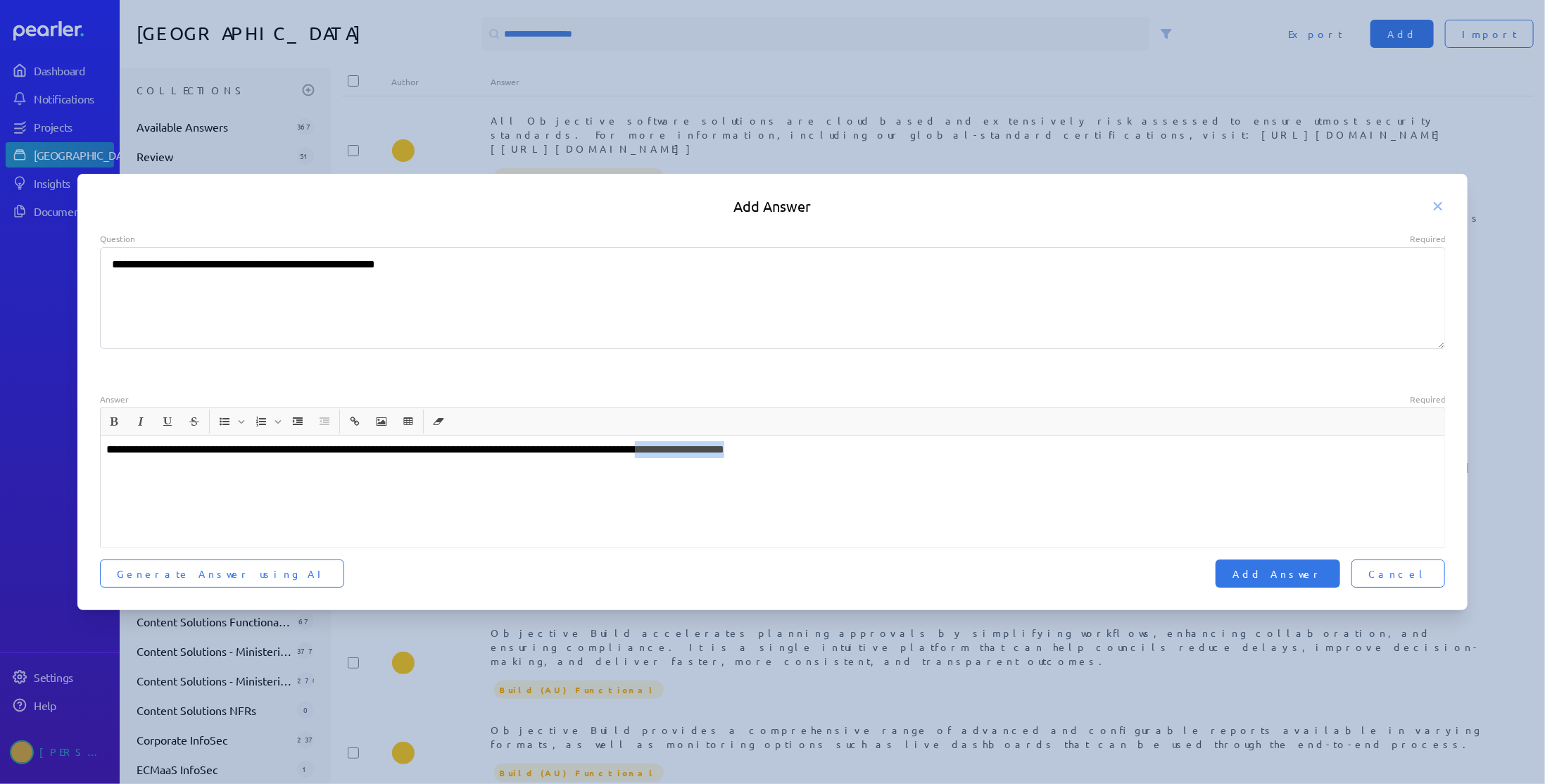
drag, startPoint x: 825, startPoint y: 451, endPoint x: 710, endPoint y: 455, distance: 115.1
click at [710, 455] on p "**********" at bounding box center [773, 449] width 1333 height 17
click at [1321, 571] on span "Add Answer" at bounding box center [1277, 573] width 90 height 14
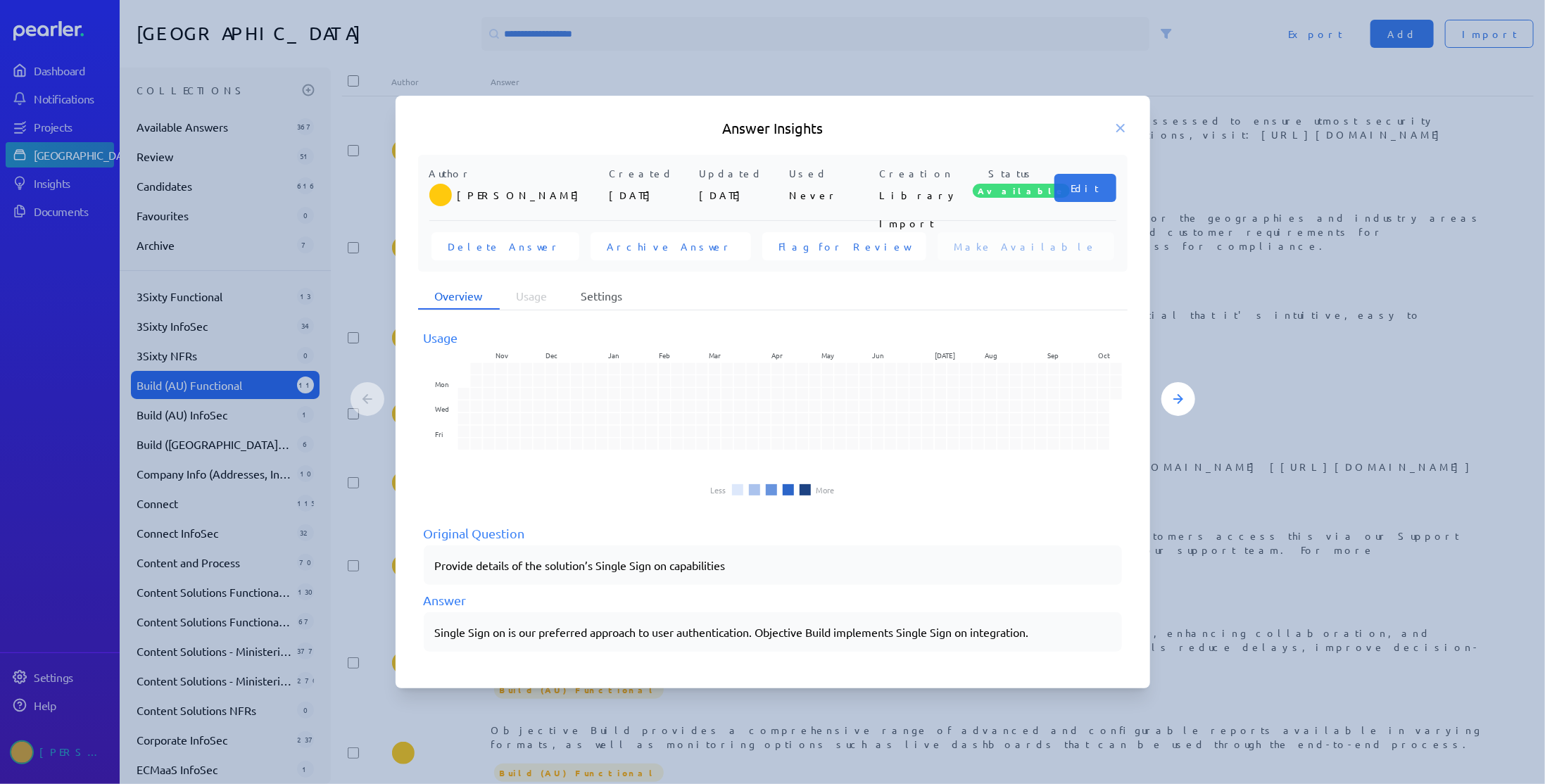
click at [612, 292] on li "Settings" at bounding box center [602, 296] width 75 height 27
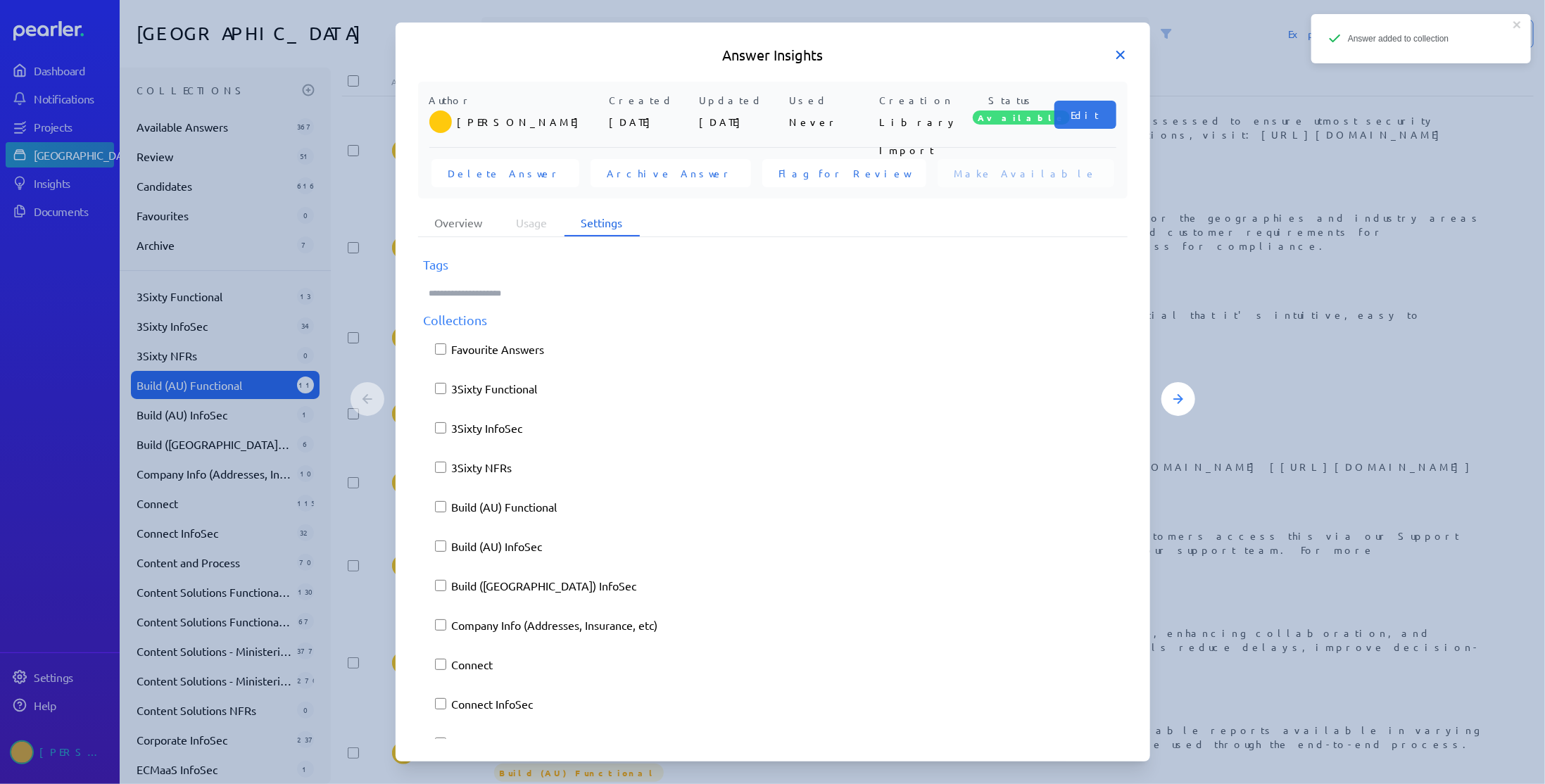
click at [1126, 57] on icon at bounding box center [1120, 55] width 14 height 14
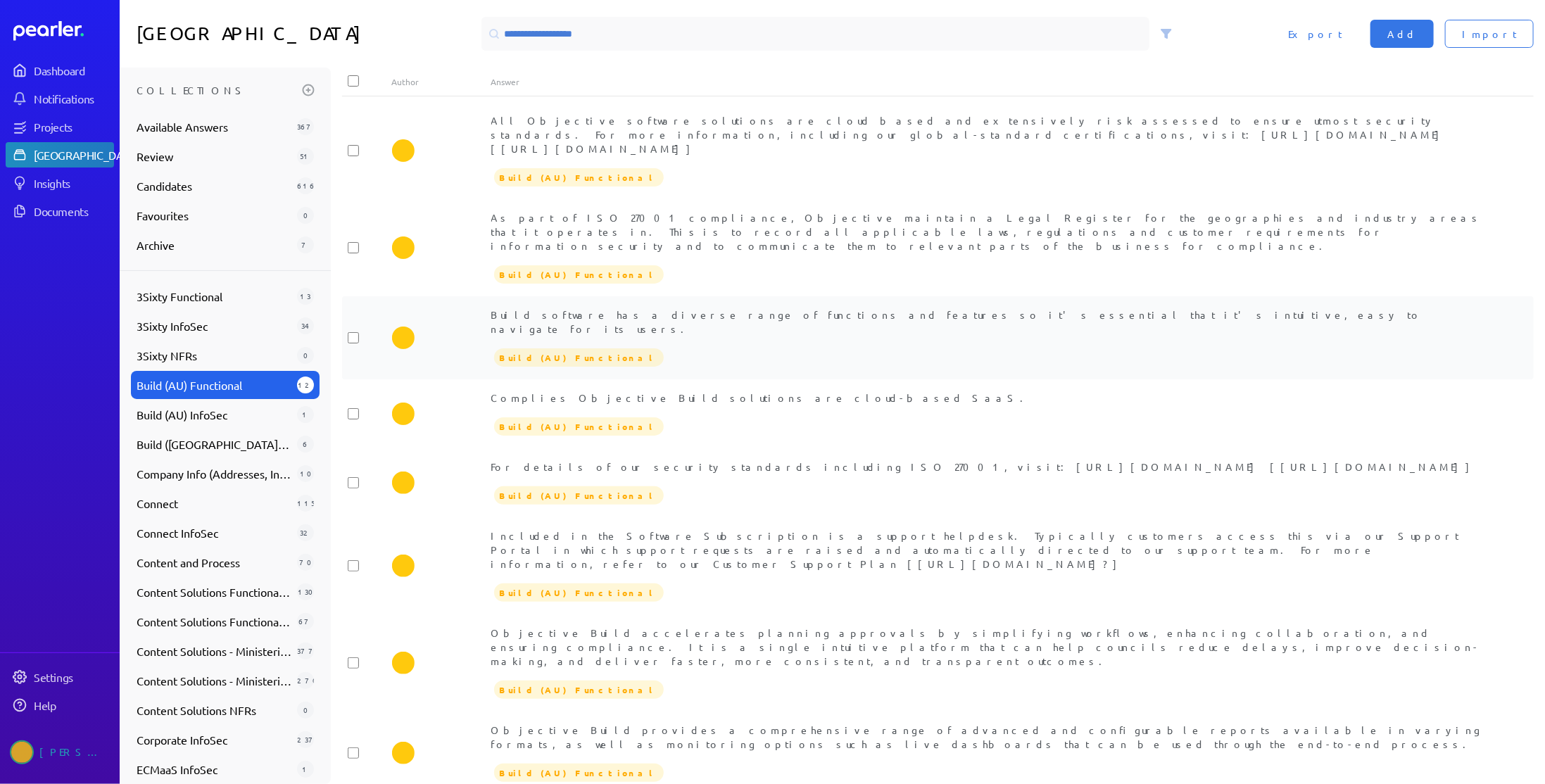
click at [715, 347] on div "Build (AU) Functional" at bounding box center [987, 357] width 993 height 21
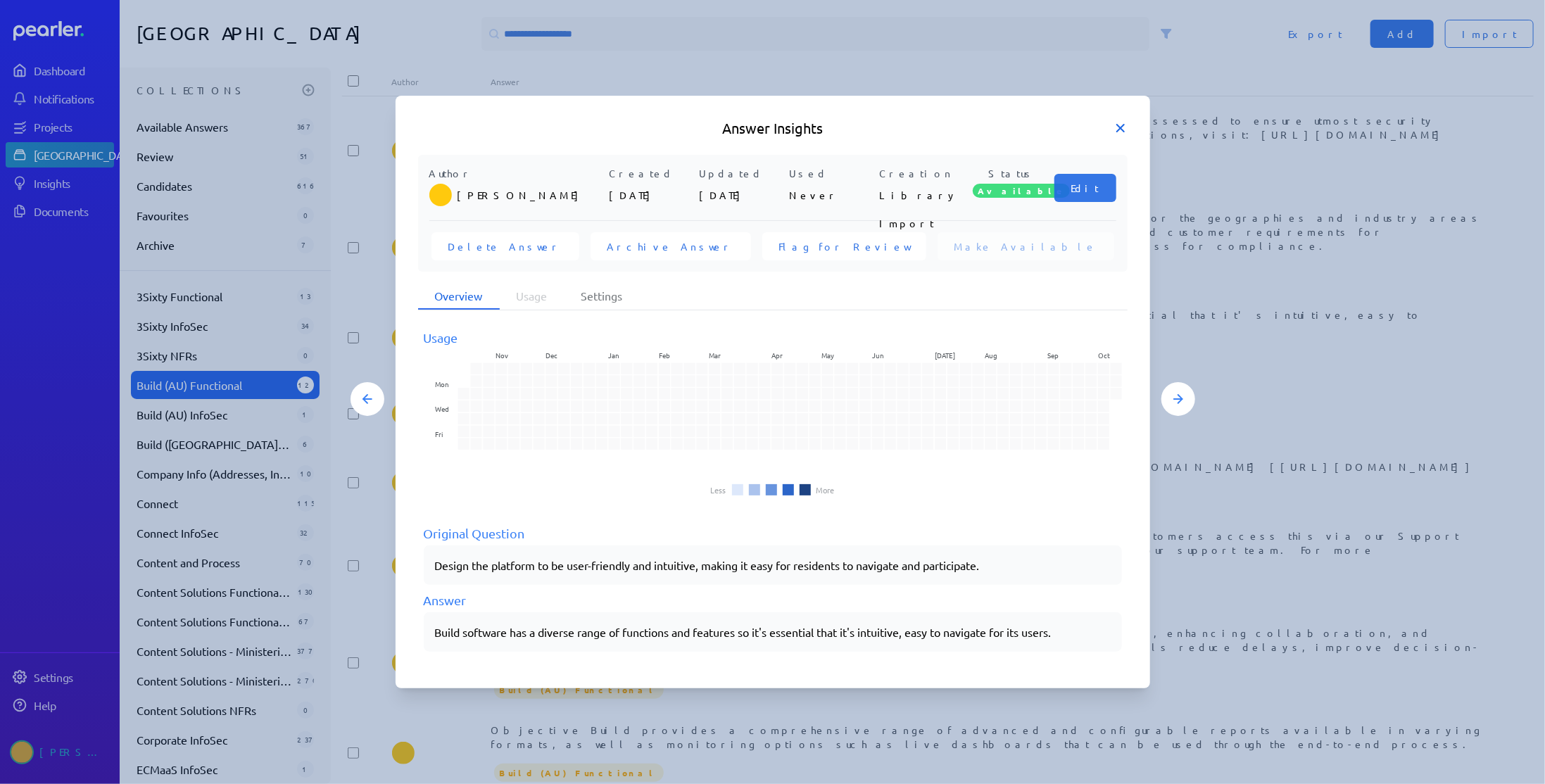
click at [1120, 125] on icon at bounding box center [1120, 128] width 14 height 14
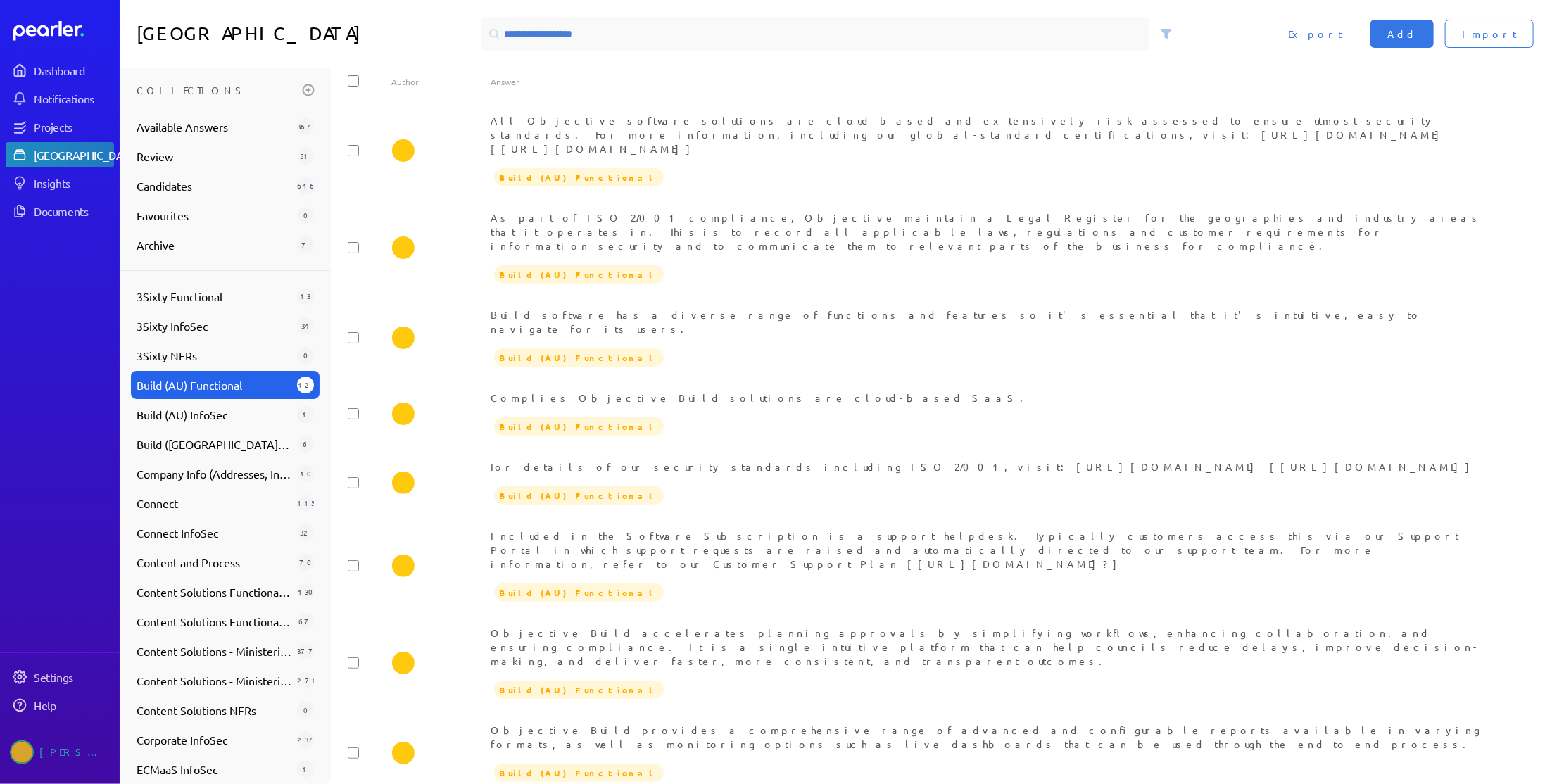
click at [100, 9] on nav "Dashboard Notifications Projects Answer Library Insights Documents Settings Hel…" at bounding box center [60, 392] width 120 height 784
